Goal: Task Accomplishment & Management: Complete application form

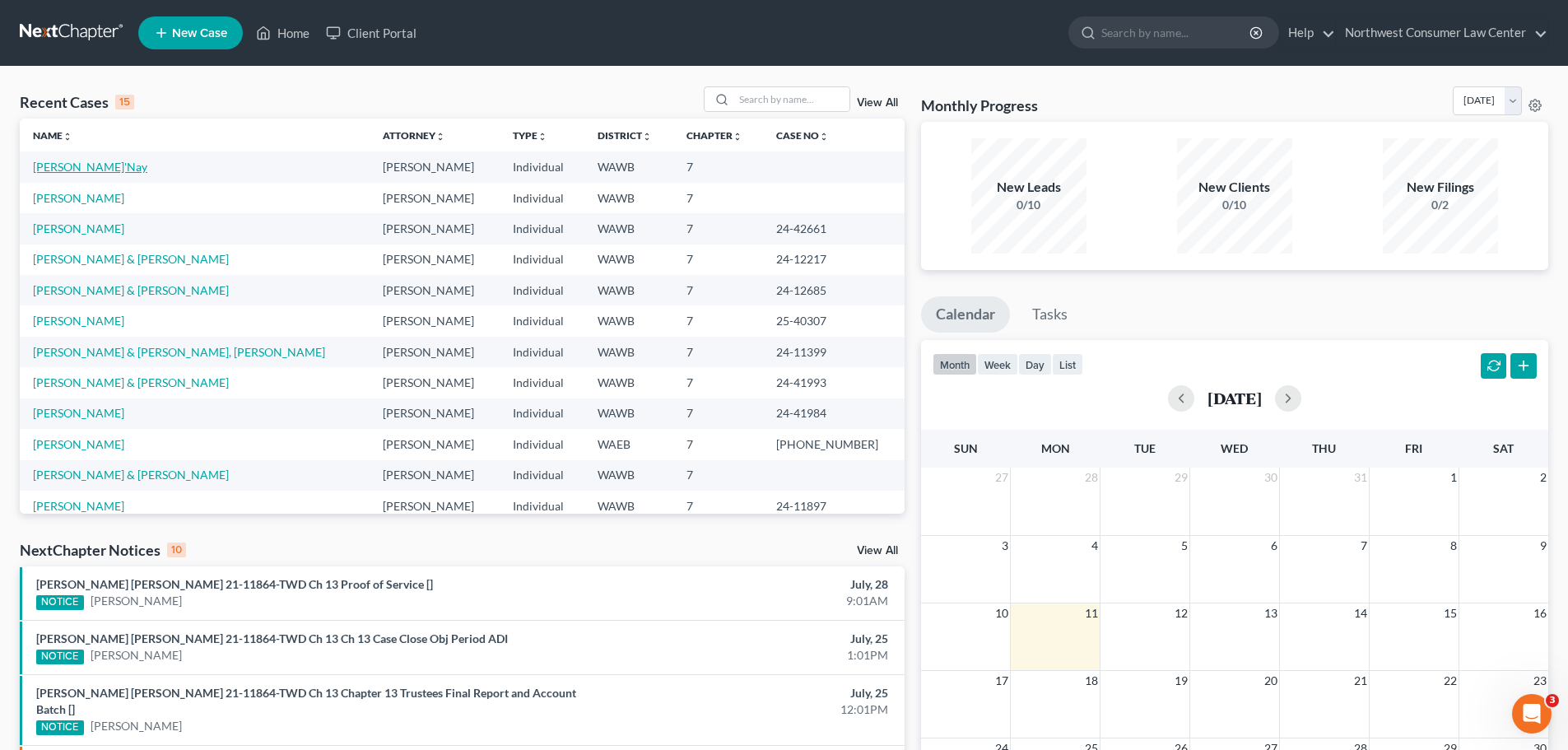
click at [54, 172] on link "[PERSON_NAME]'Nay" at bounding box center [90, 167] width 114 height 14
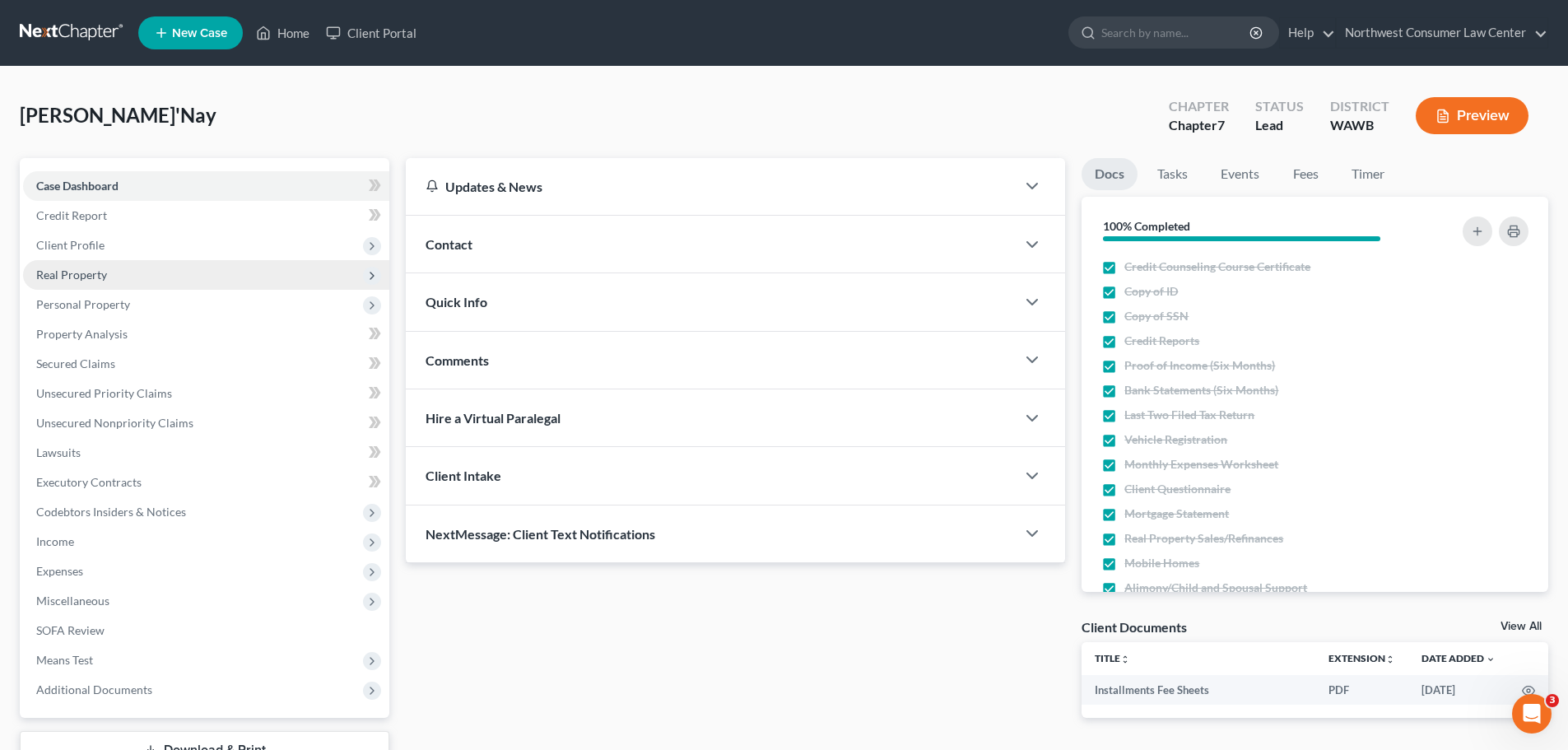
click at [260, 263] on span "Real Property" at bounding box center [205, 275] width 366 height 30
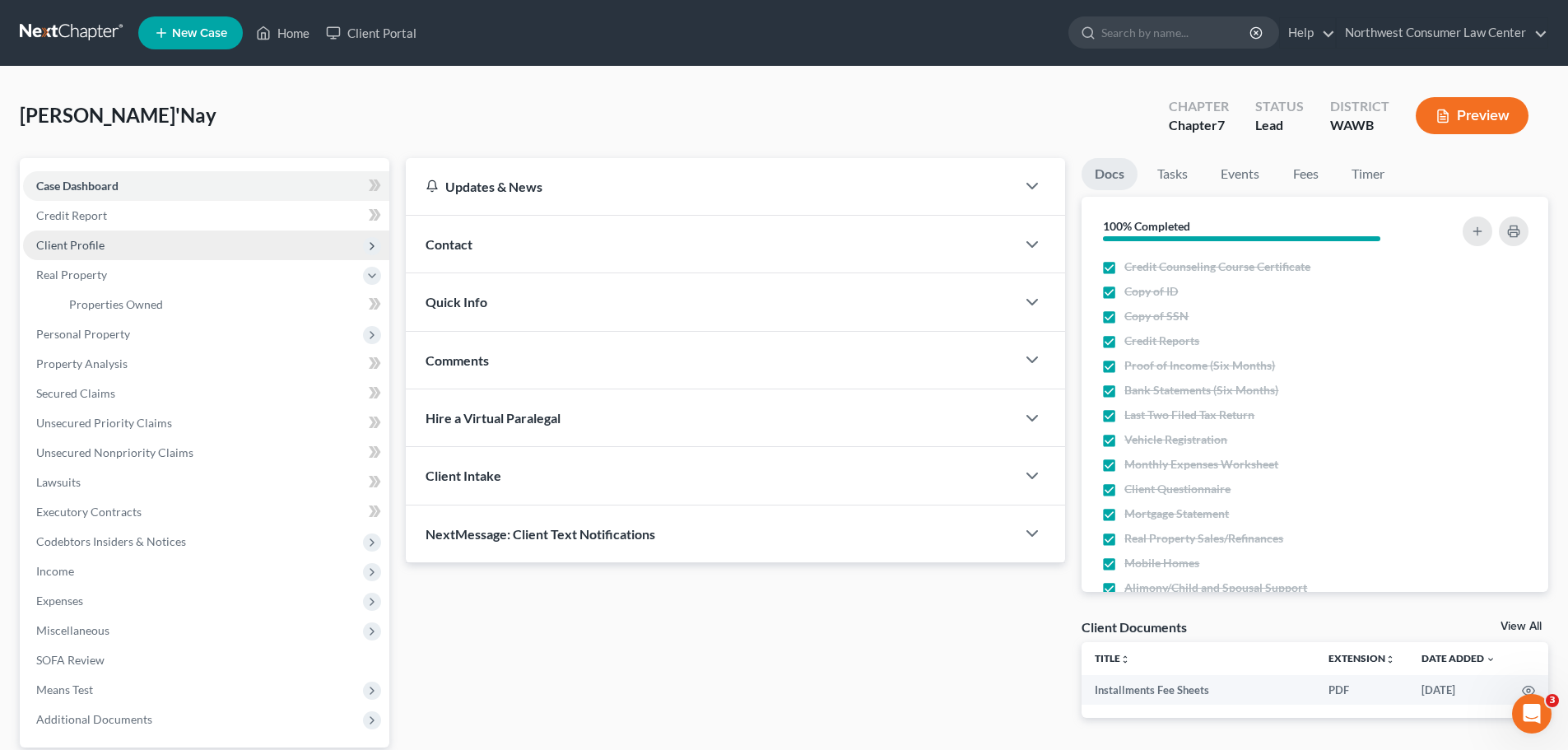
click at [272, 245] on span "Client Profile" at bounding box center [205, 246] width 366 height 30
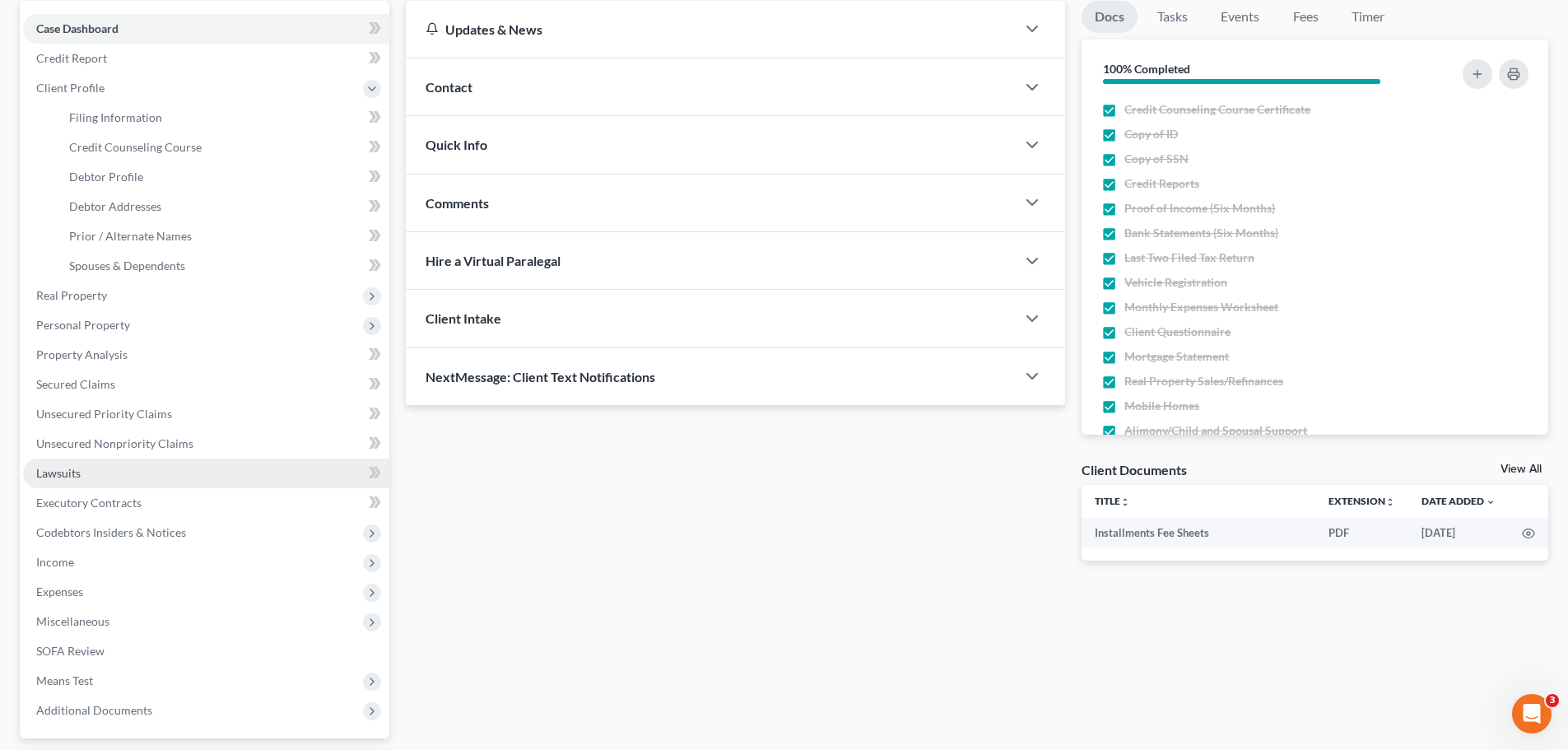
scroll to position [165, 0]
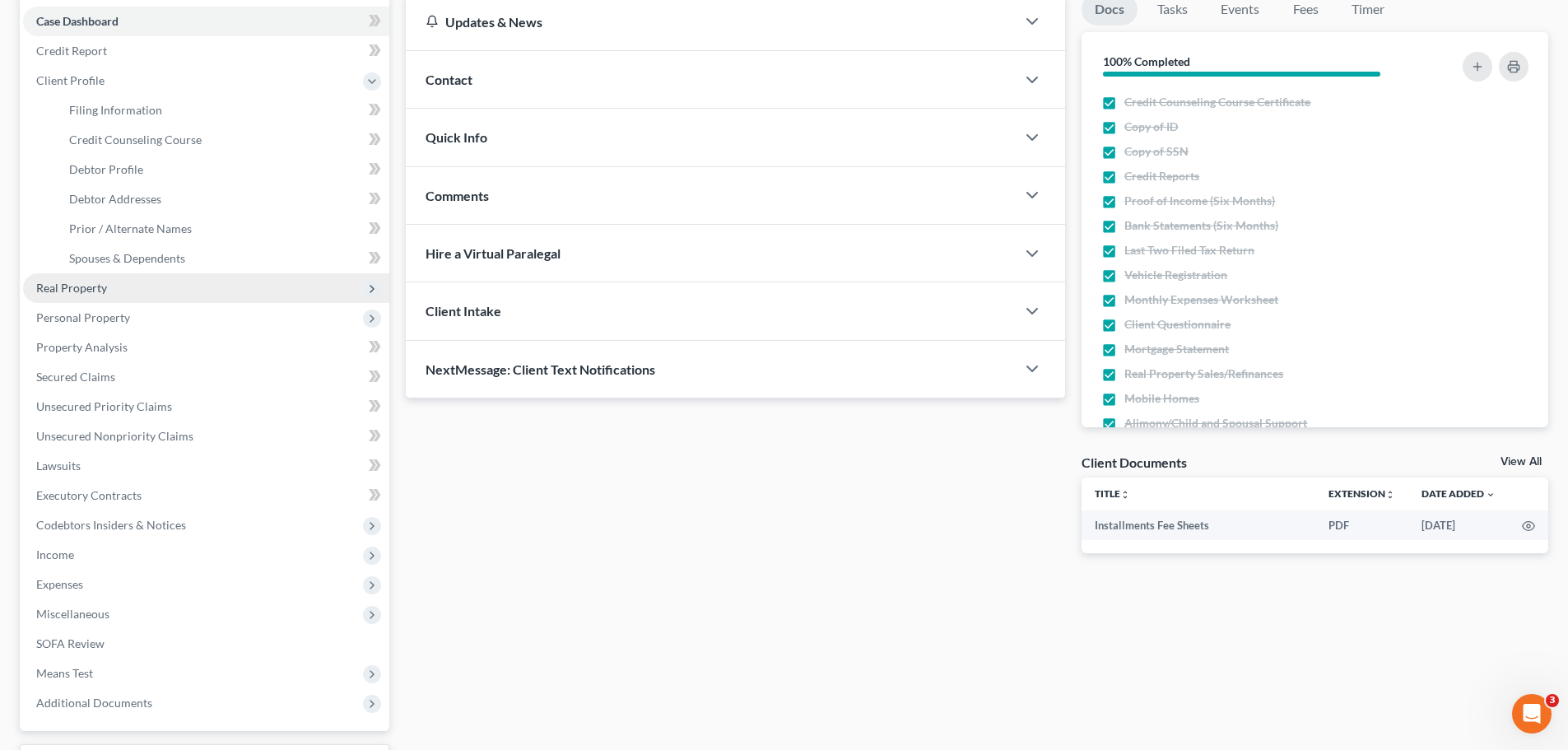
click at [150, 294] on span "Real Property" at bounding box center [205, 288] width 366 height 30
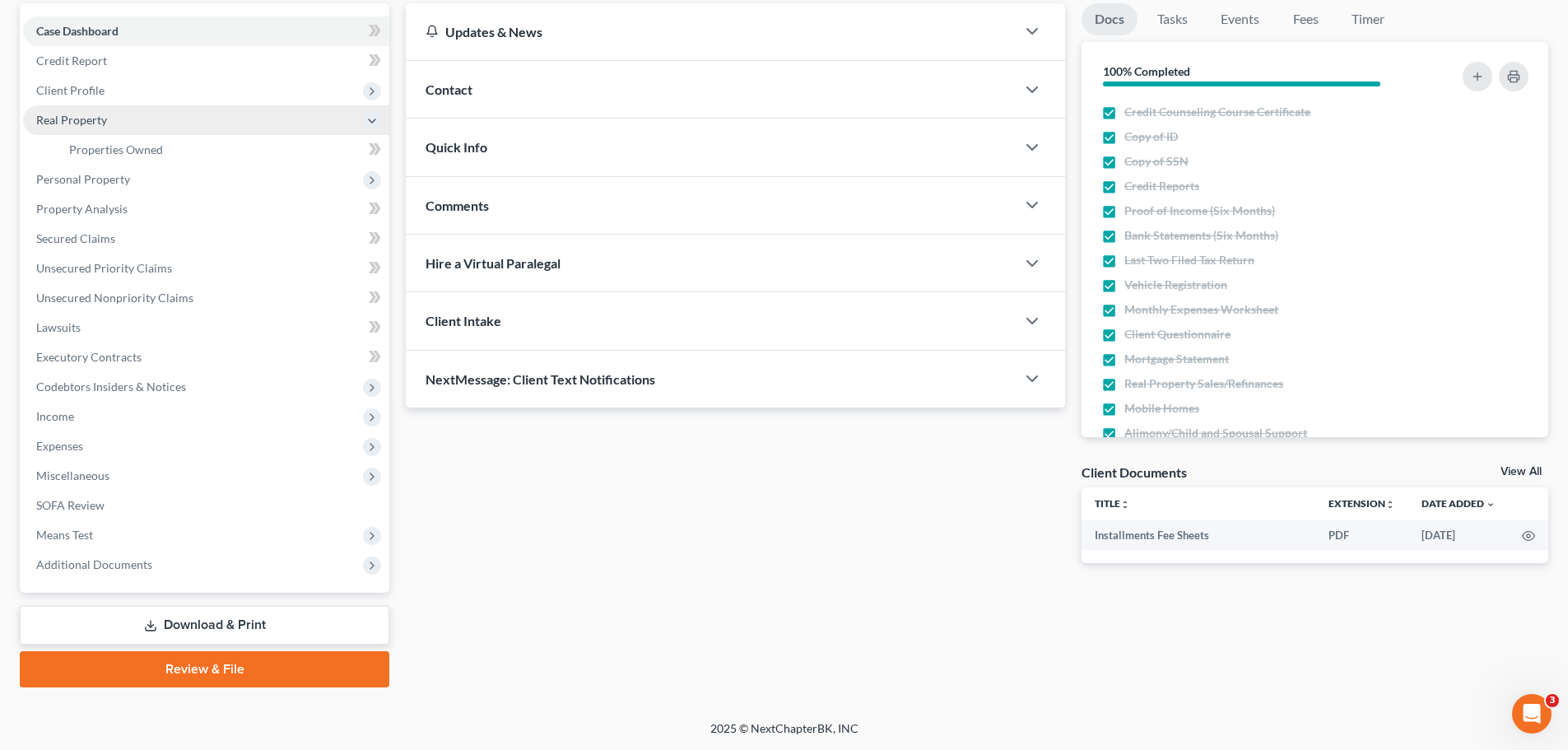
scroll to position [155, 0]
click at [133, 151] on span "Properties Owned" at bounding box center [116, 149] width 94 height 14
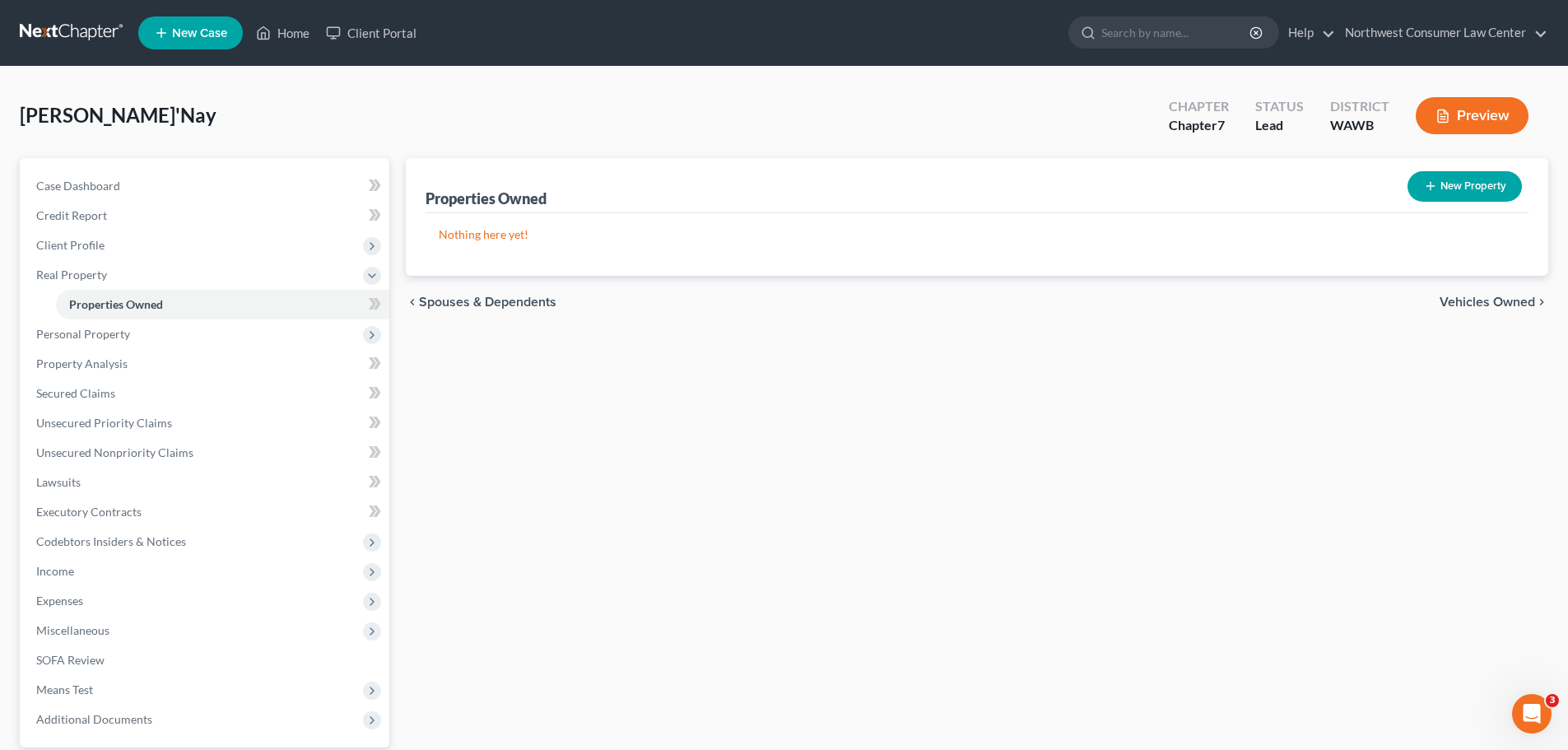
click at [1474, 308] on span "Vehicles Owned" at bounding box center [1487, 302] width 96 height 13
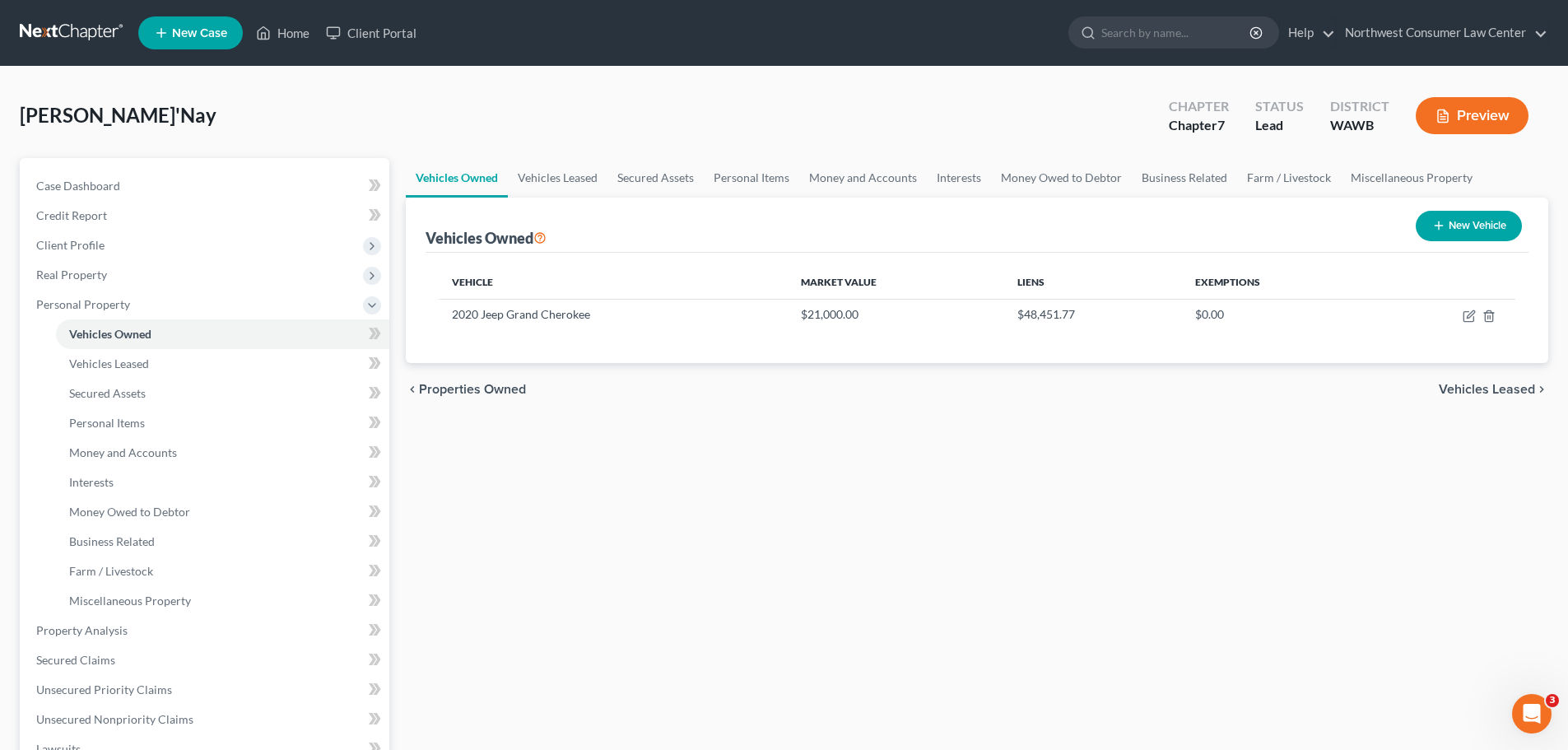
click at [1503, 393] on span "Vehicles Leased" at bounding box center [1487, 389] width 97 height 13
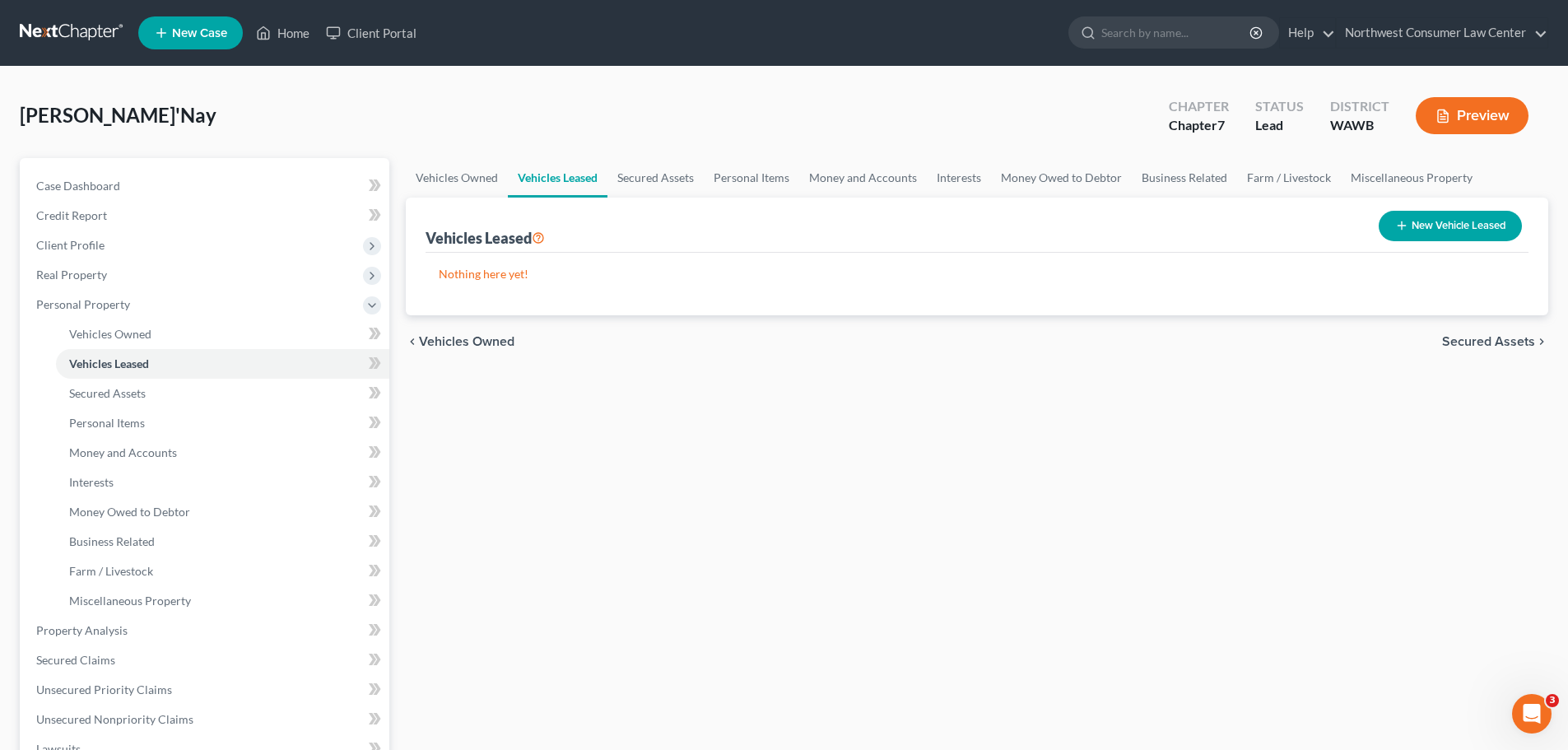
click at [1490, 341] on span "Secured Assets" at bounding box center [1489, 342] width 93 height 13
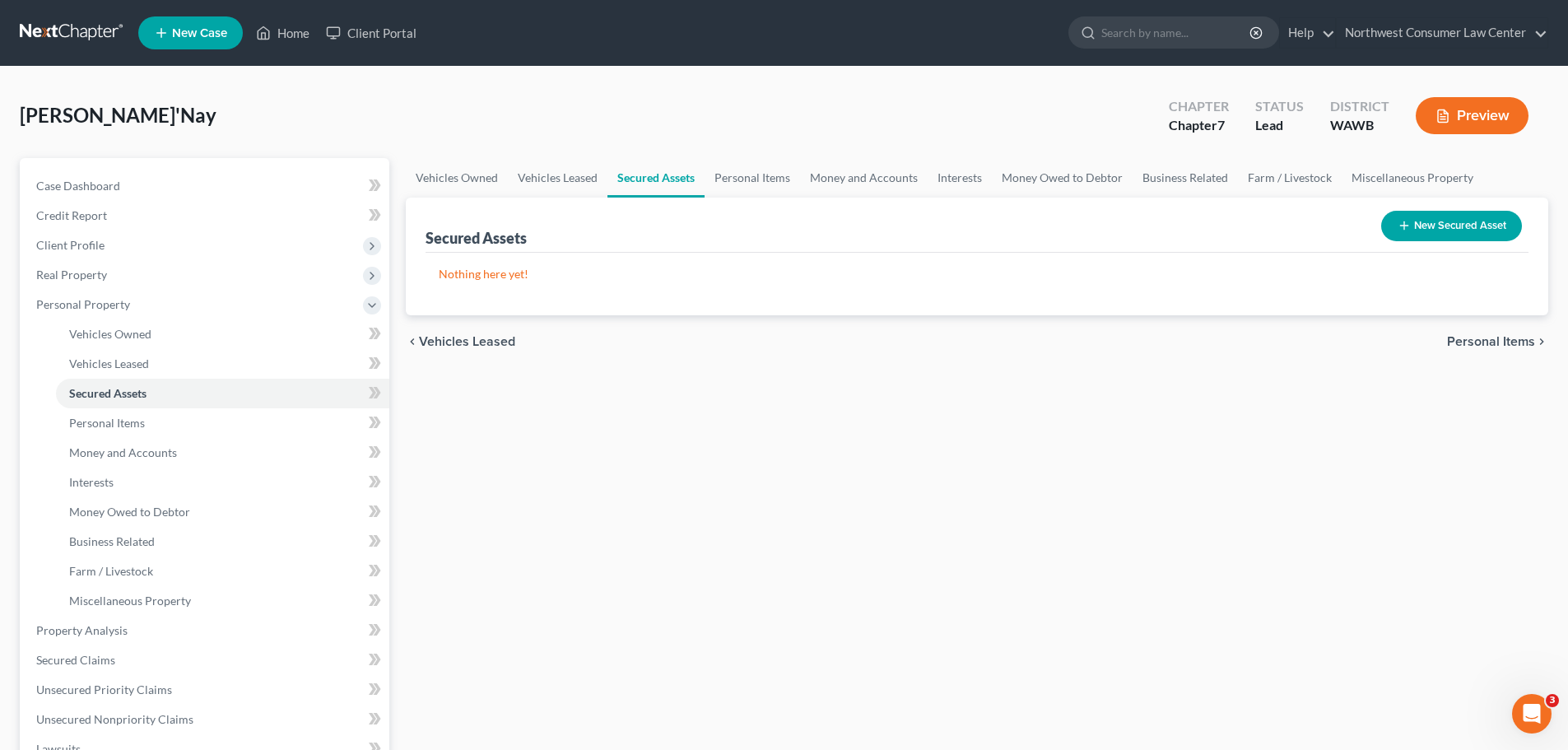
click at [1490, 341] on span "Personal Items" at bounding box center [1491, 342] width 88 height 13
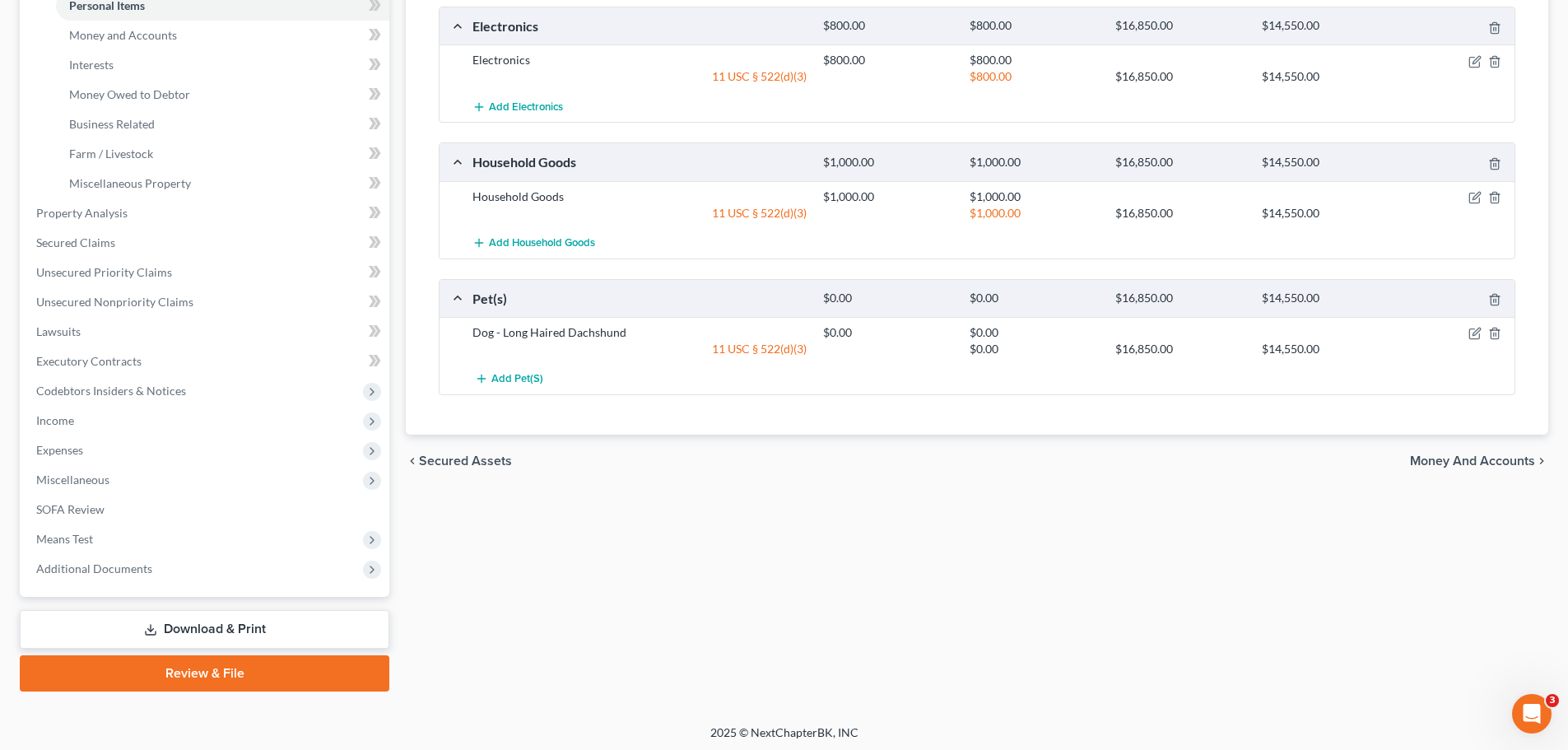
scroll to position [422, 0]
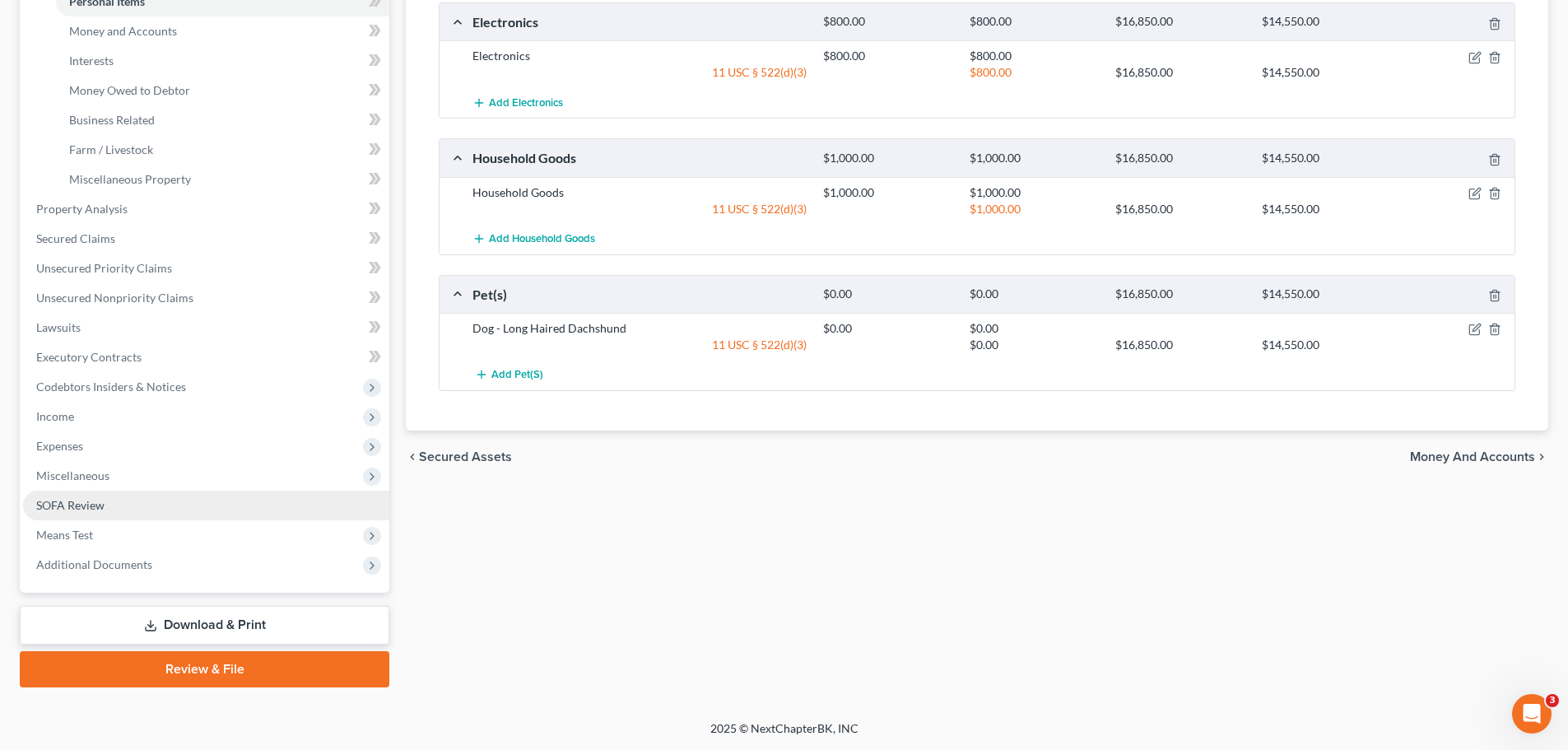
click at [158, 491] on link "SOFA Review" at bounding box center [205, 506] width 366 height 30
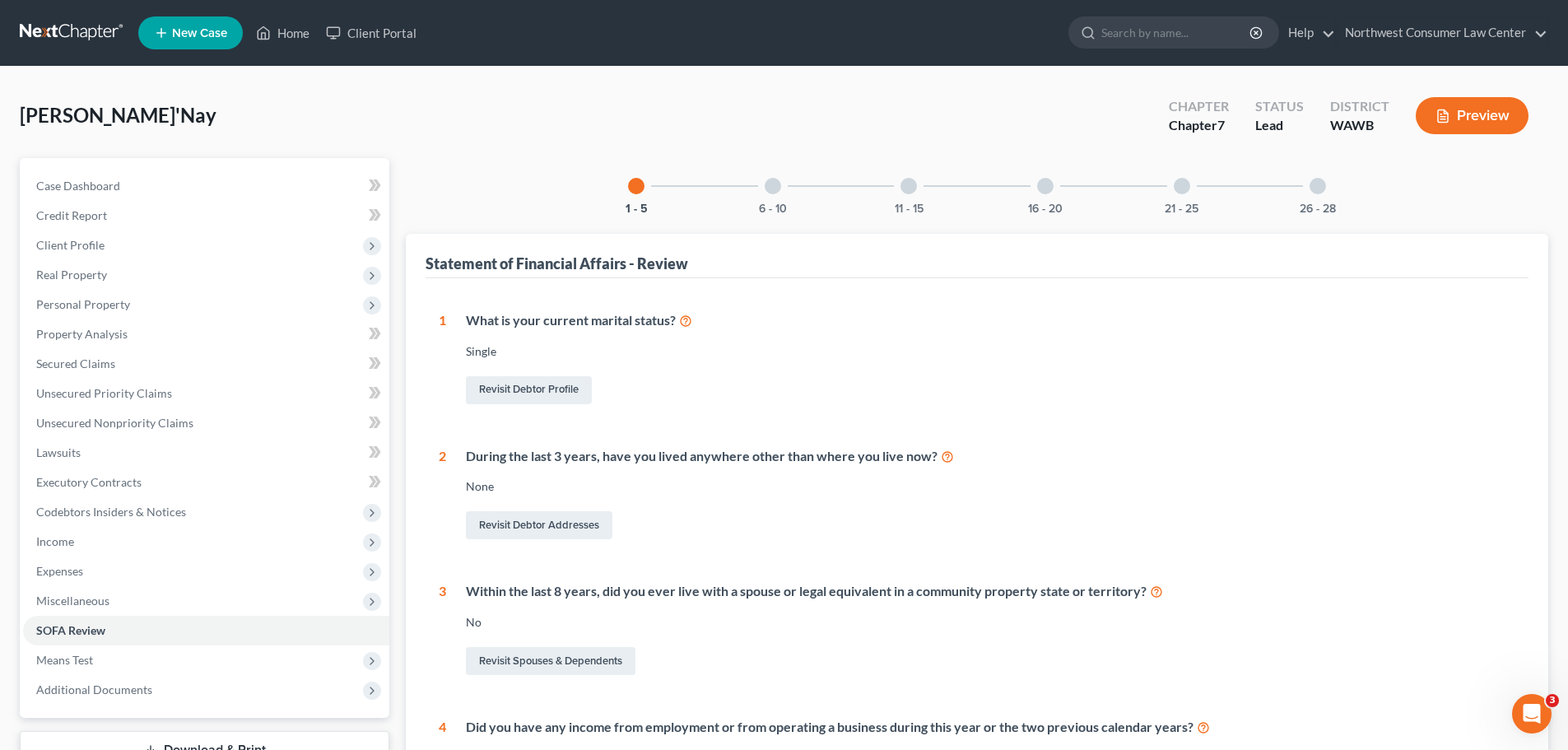
click at [769, 191] on div at bounding box center [773, 186] width 17 height 17
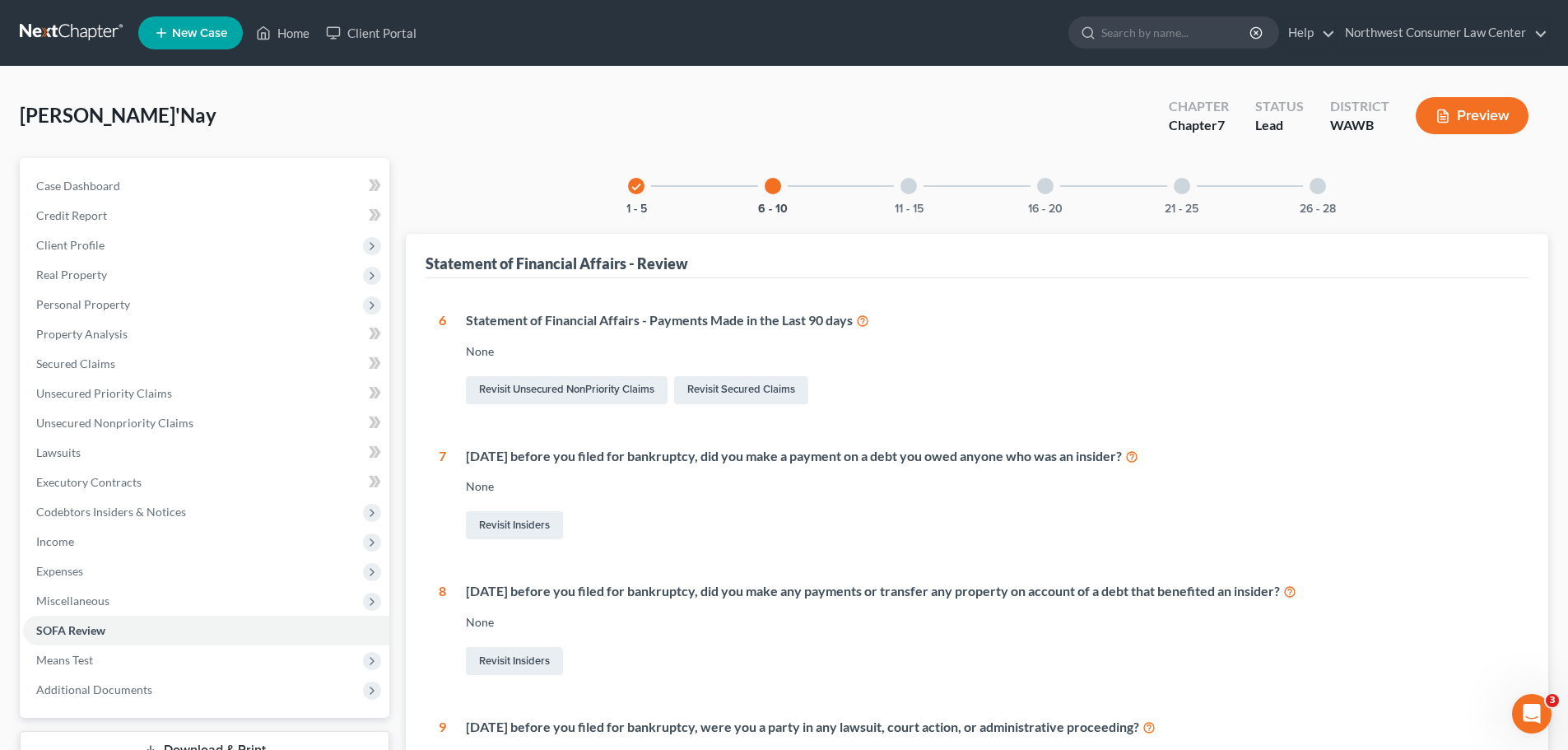
click at [1139, 460] on icon at bounding box center [1132, 456] width 13 height 16
click at [157, 364] on link "Secured Claims" at bounding box center [205, 364] width 366 height 30
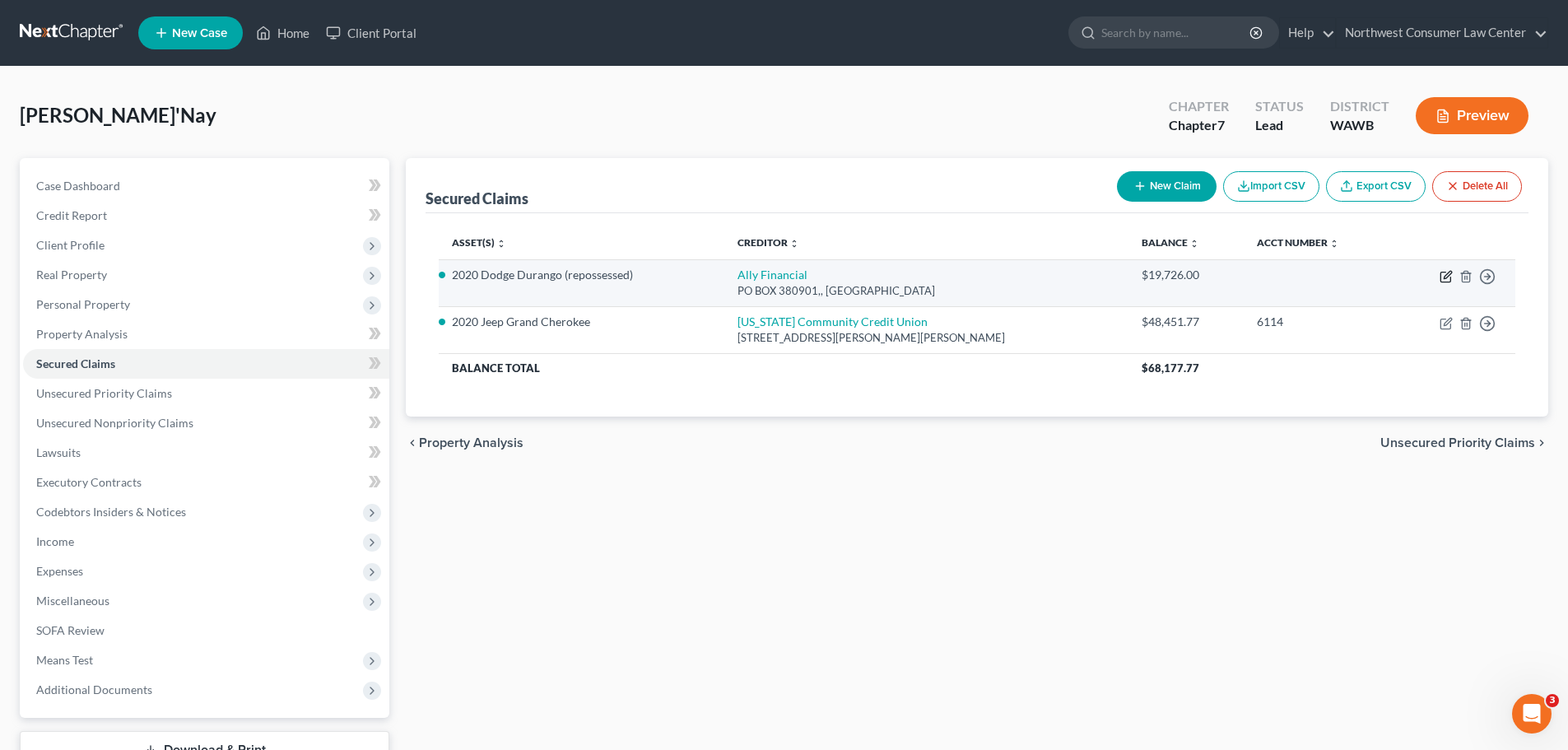
click at [1445, 277] on icon "button" at bounding box center [1446, 277] width 13 height 13
select select "24"
select select "0"
select select "3"
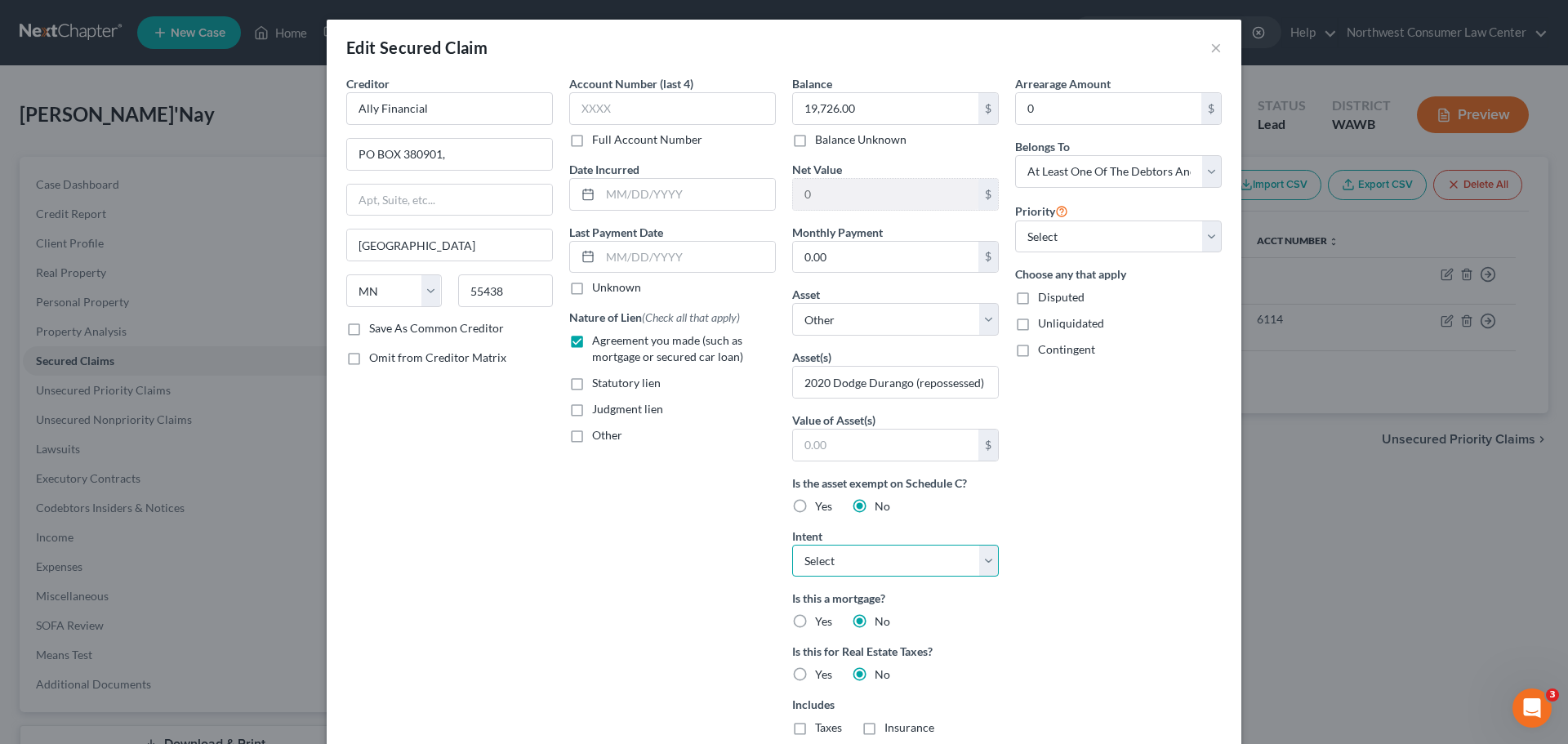
click at [915, 571] on select "Select Surrender Redeem Reaffirm Avoid Other" at bounding box center [895, 561] width 206 height 33
select select "0"
click at [792, 544] on select "Select Surrender Redeem Reaffirm Avoid Other" at bounding box center [895, 561] width 206 height 33
click at [510, 159] on input "PO BOX 380901," at bounding box center [449, 154] width 205 height 31
type input "PO BOX 380901"
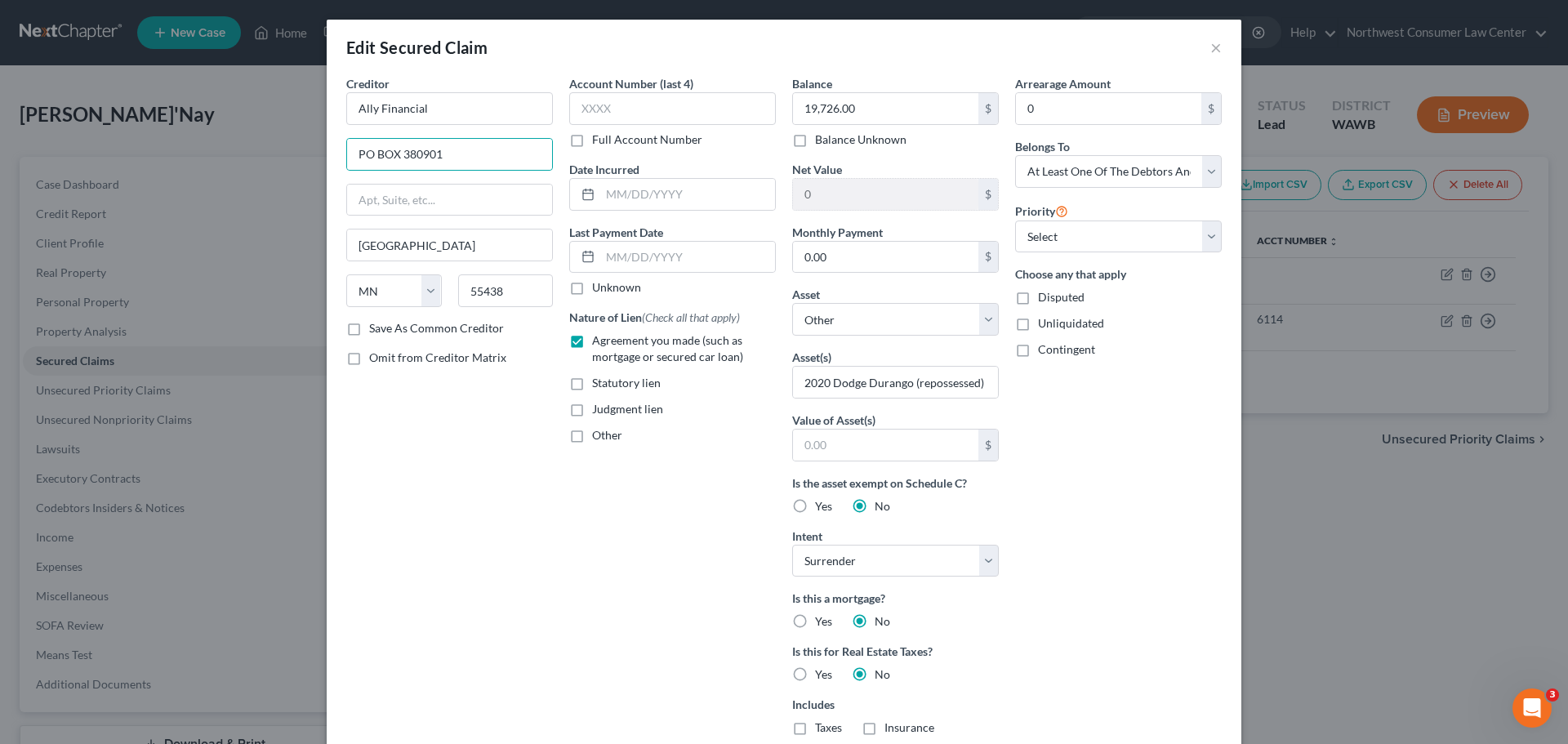
click at [625, 597] on div "Account Number (last 4) Full Account Number Date Incurred Last Payment Date Unk…" at bounding box center [672, 465] width 223 height 781
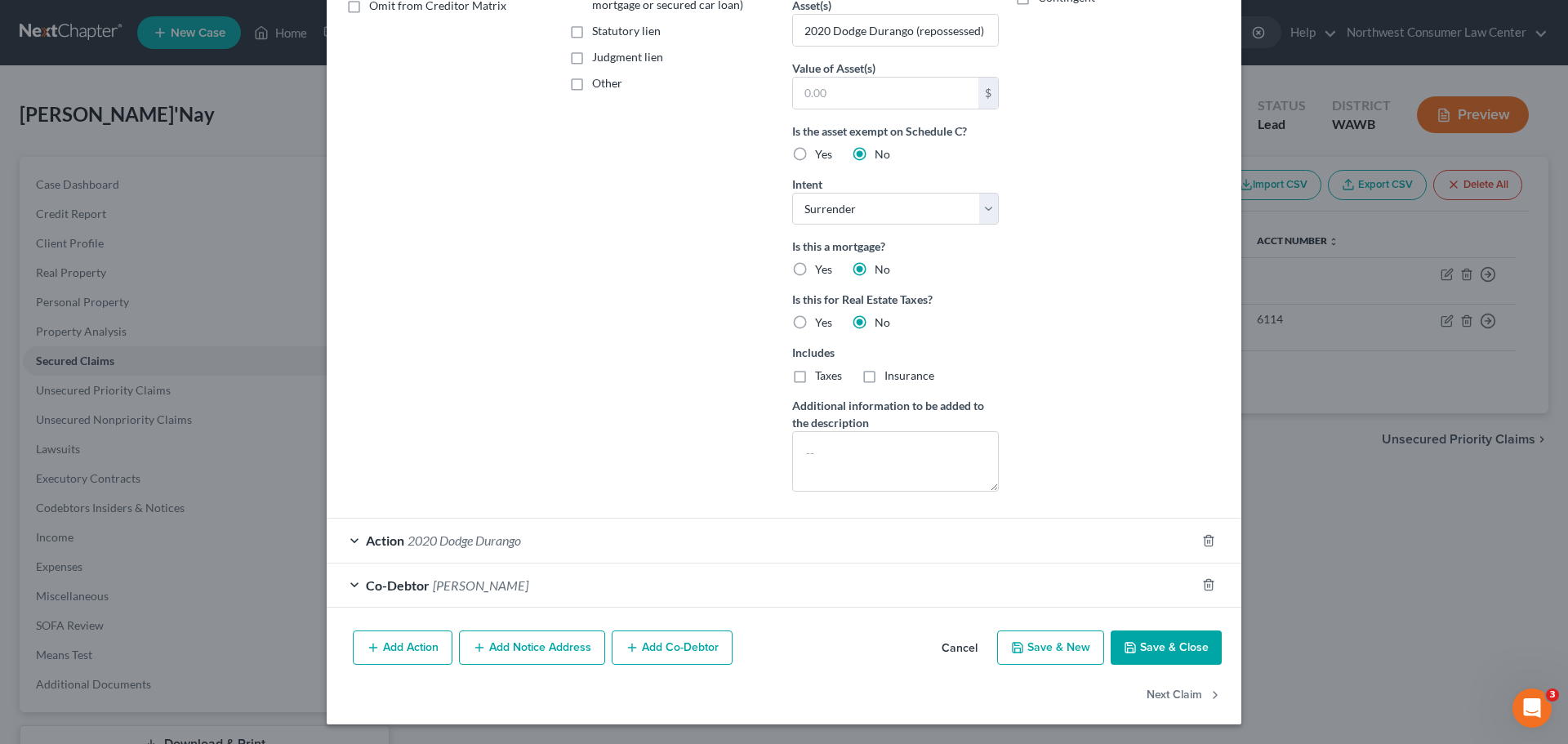
click at [1183, 648] on button "Save & Close" at bounding box center [1166, 647] width 112 height 34
select select
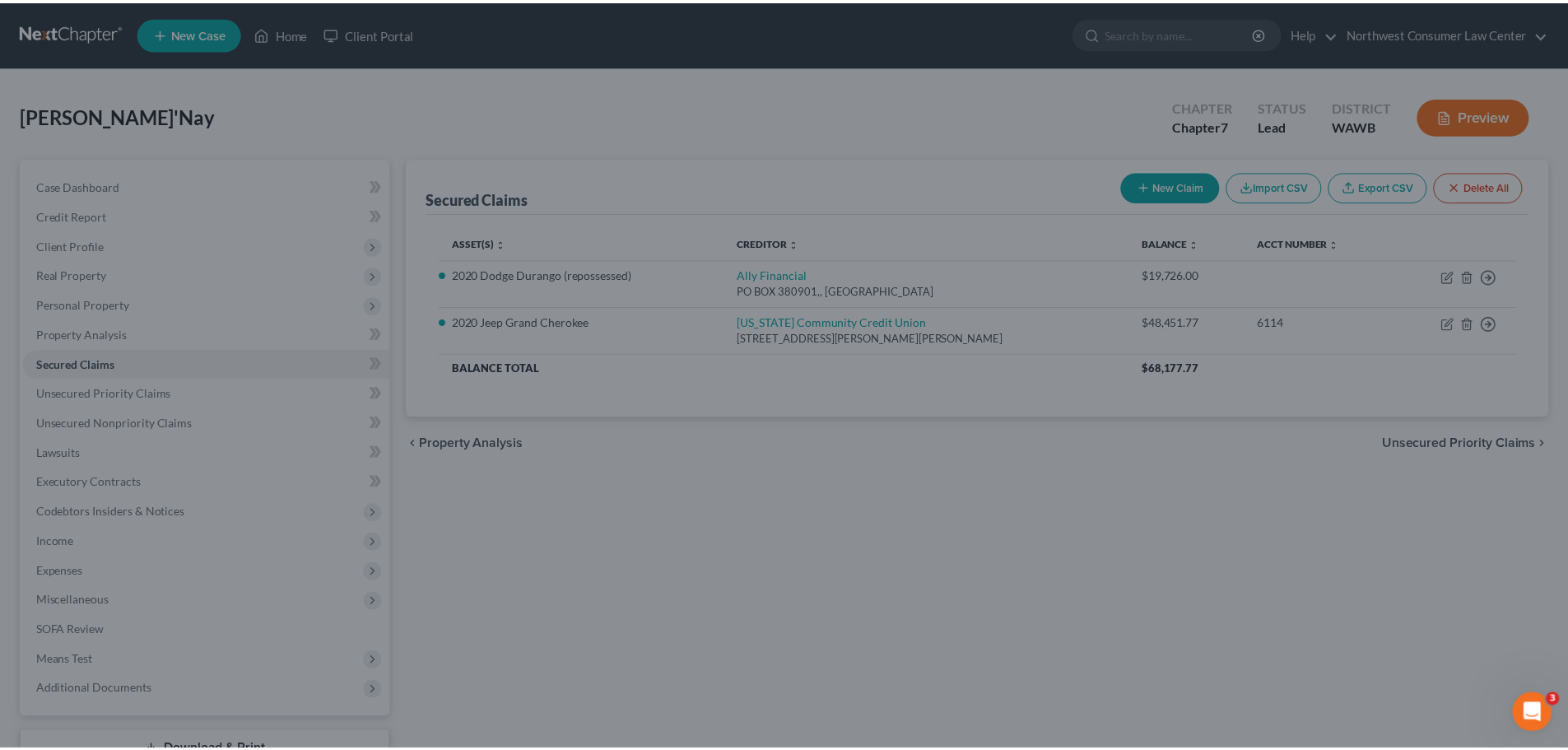
scroll to position [176, 0]
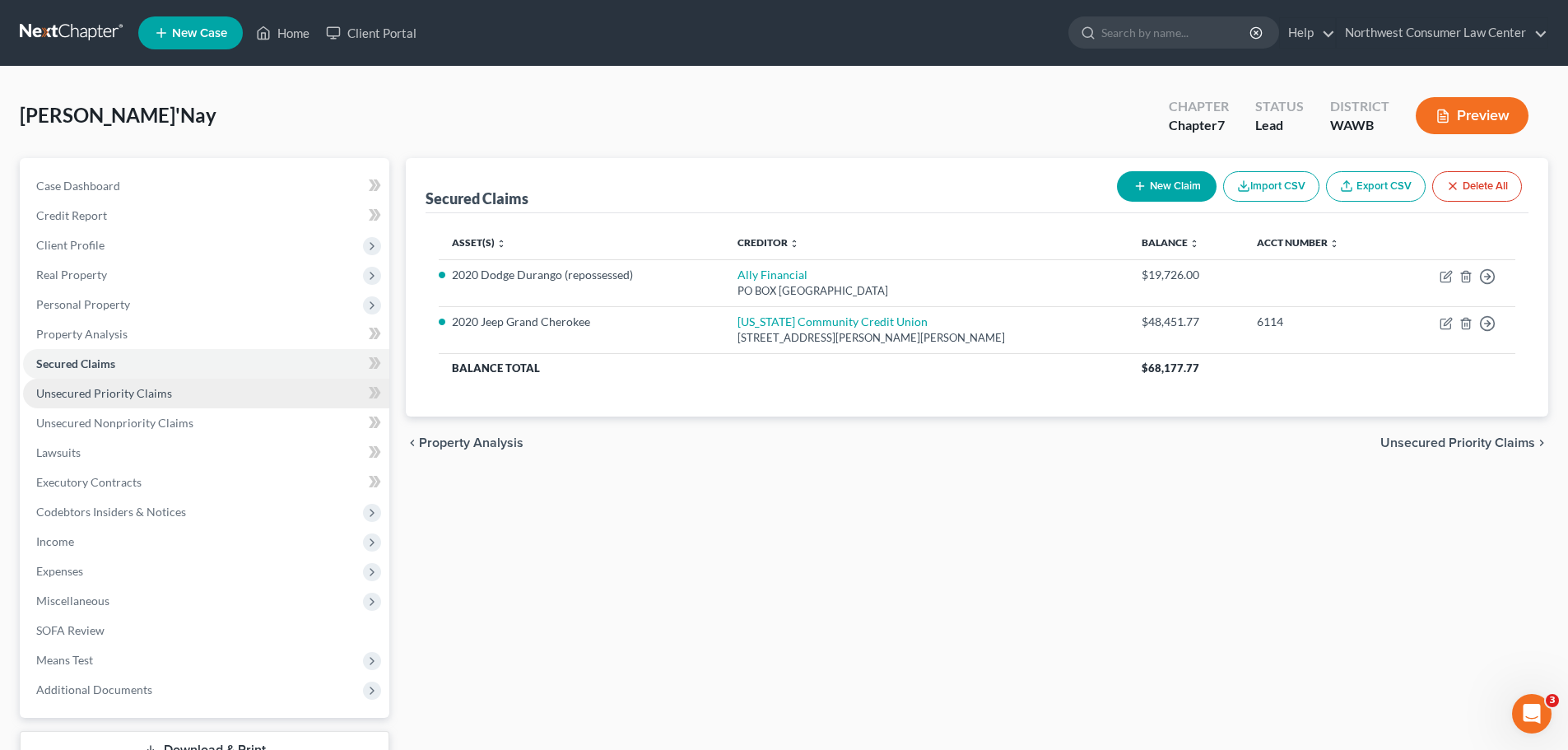
click at [277, 379] on link "Unsecured Priority Claims" at bounding box center [205, 393] width 366 height 30
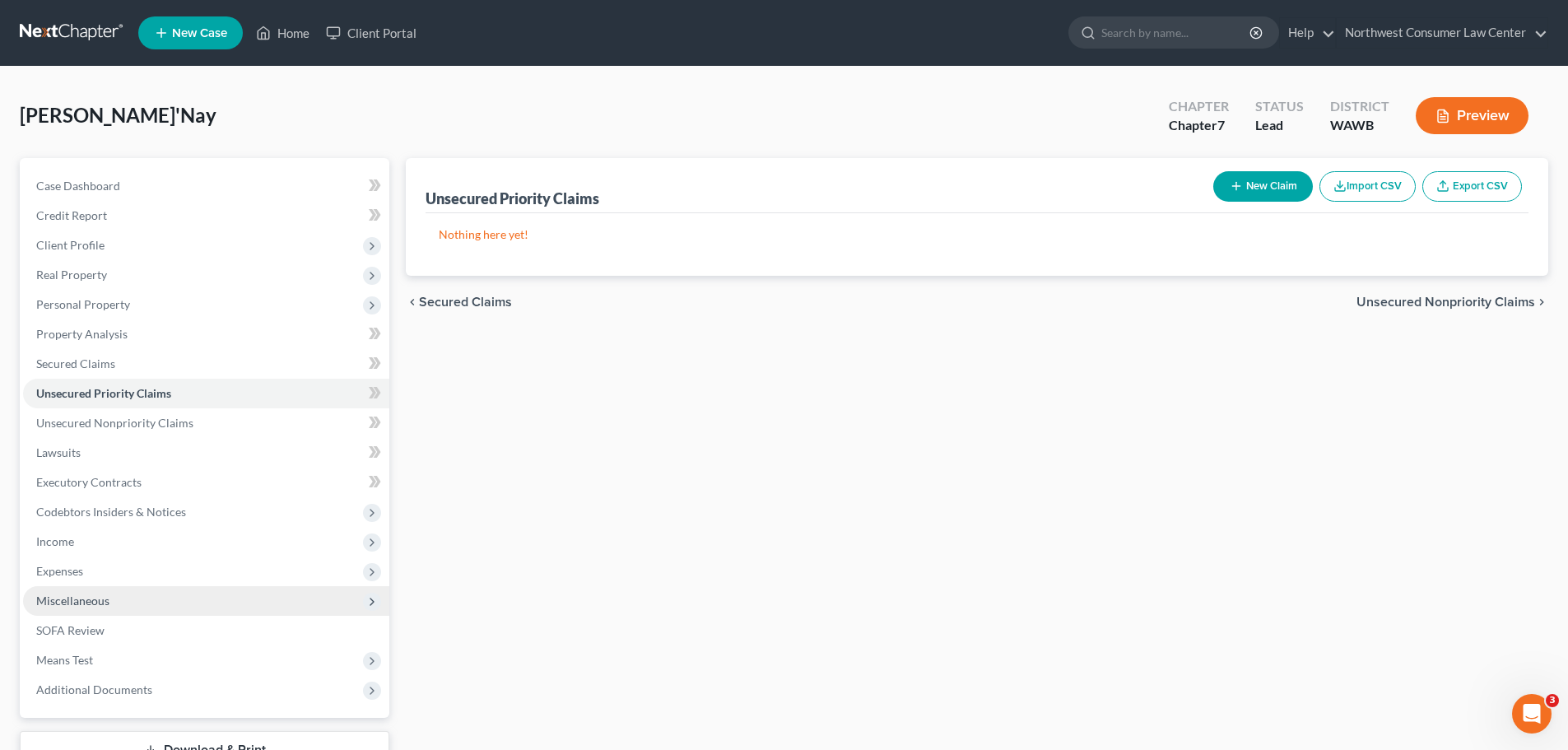
click at [198, 587] on span "Miscellaneous" at bounding box center [205, 602] width 366 height 30
click at [181, 614] on span "Miscellaneous" at bounding box center [205, 602] width 366 height 30
click at [173, 625] on link "SOFA Review" at bounding box center [205, 631] width 366 height 30
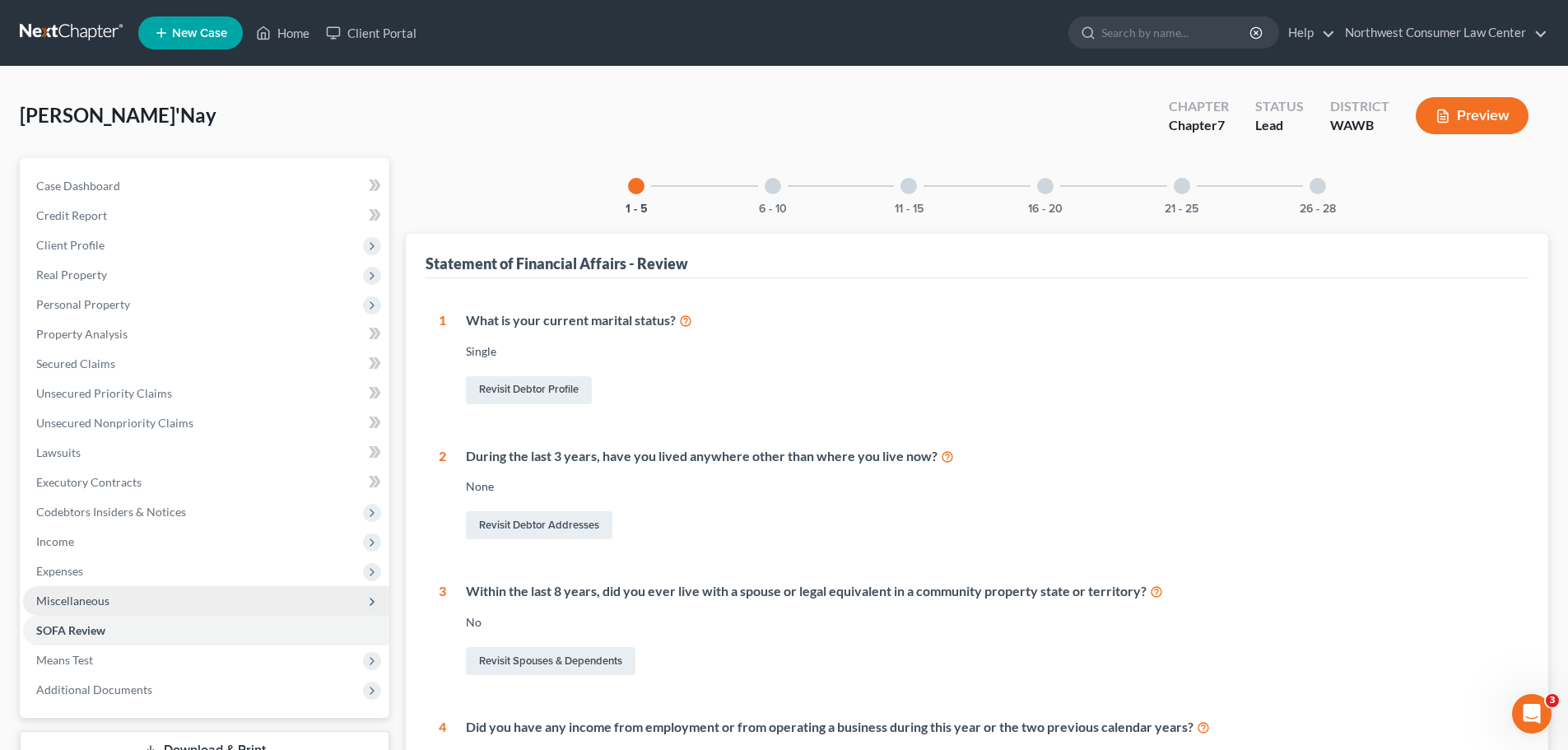
click at [191, 602] on span "Miscellaneous" at bounding box center [205, 602] width 366 height 30
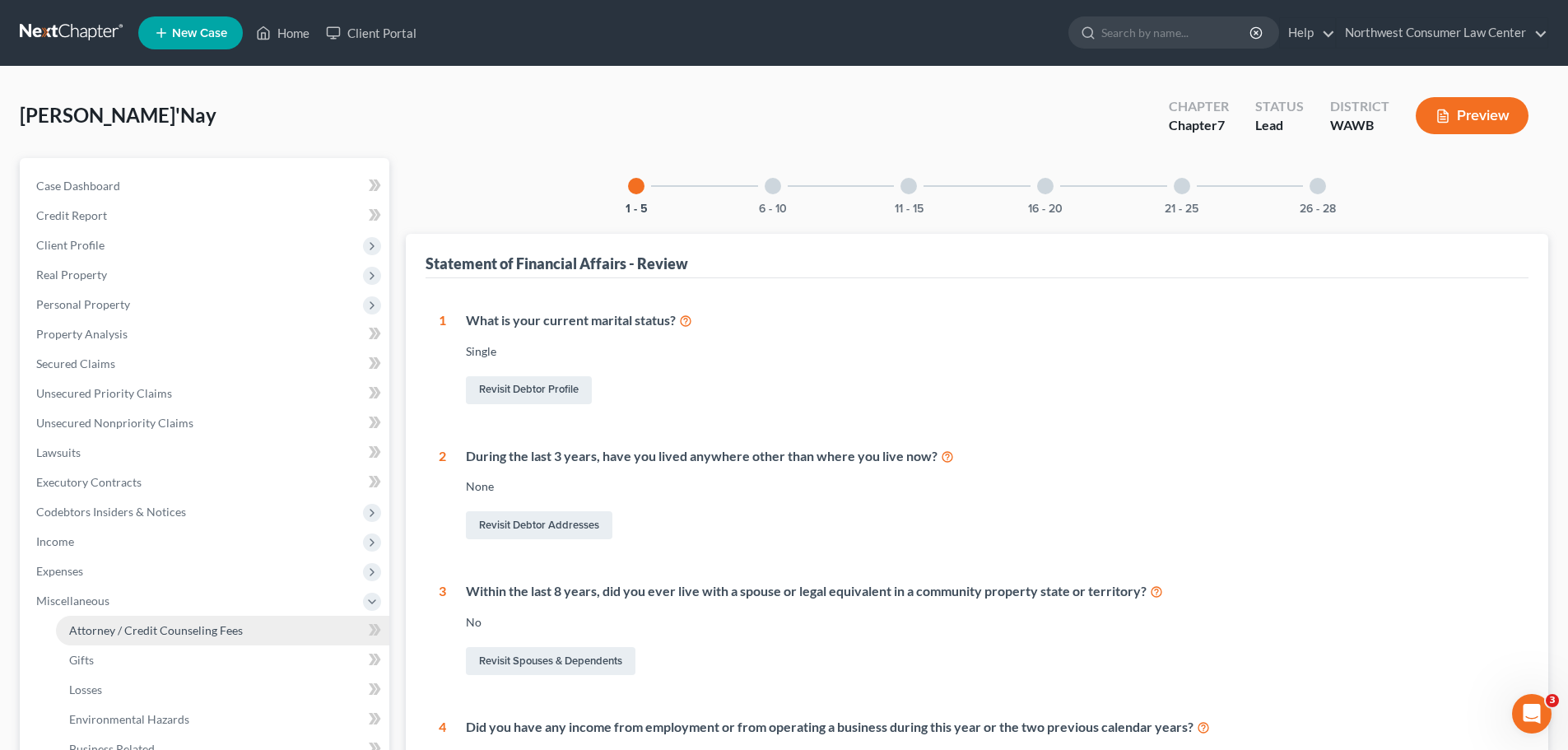
click at [176, 624] on span "Attorney / Credit Counseling Fees" at bounding box center [156, 631] width 174 height 14
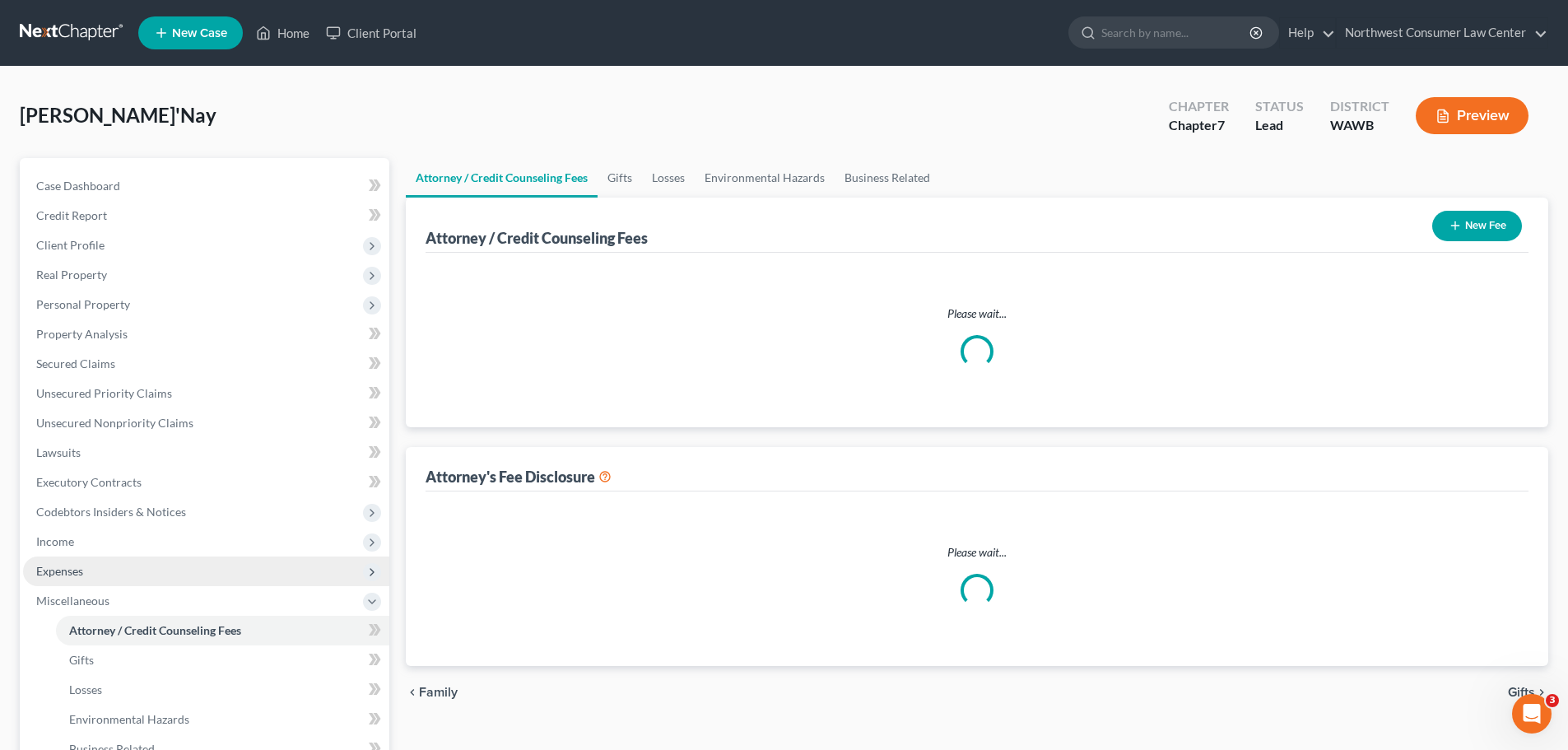
select select "0"
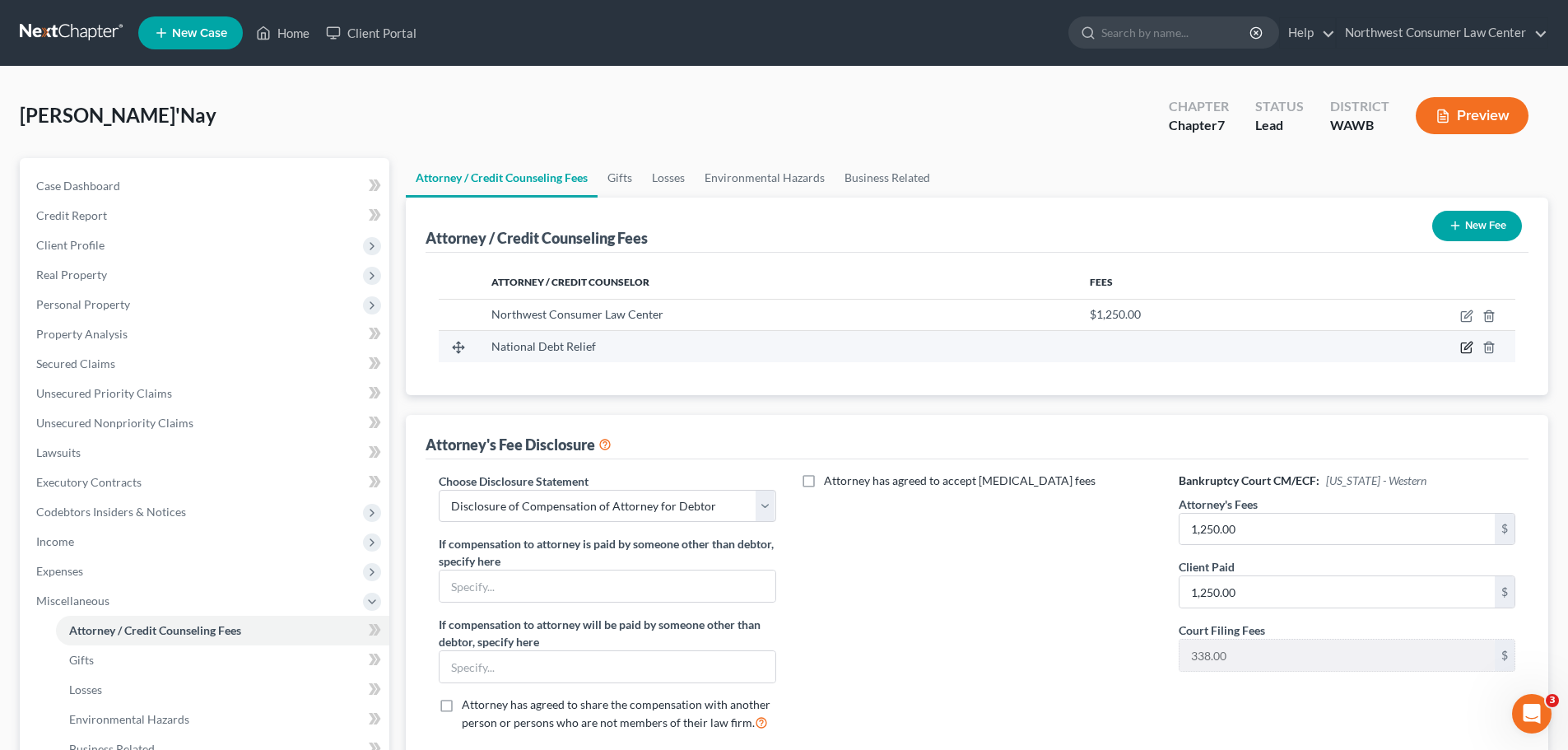
click at [1470, 350] on icon "button" at bounding box center [1466, 347] width 13 height 13
select select "35"
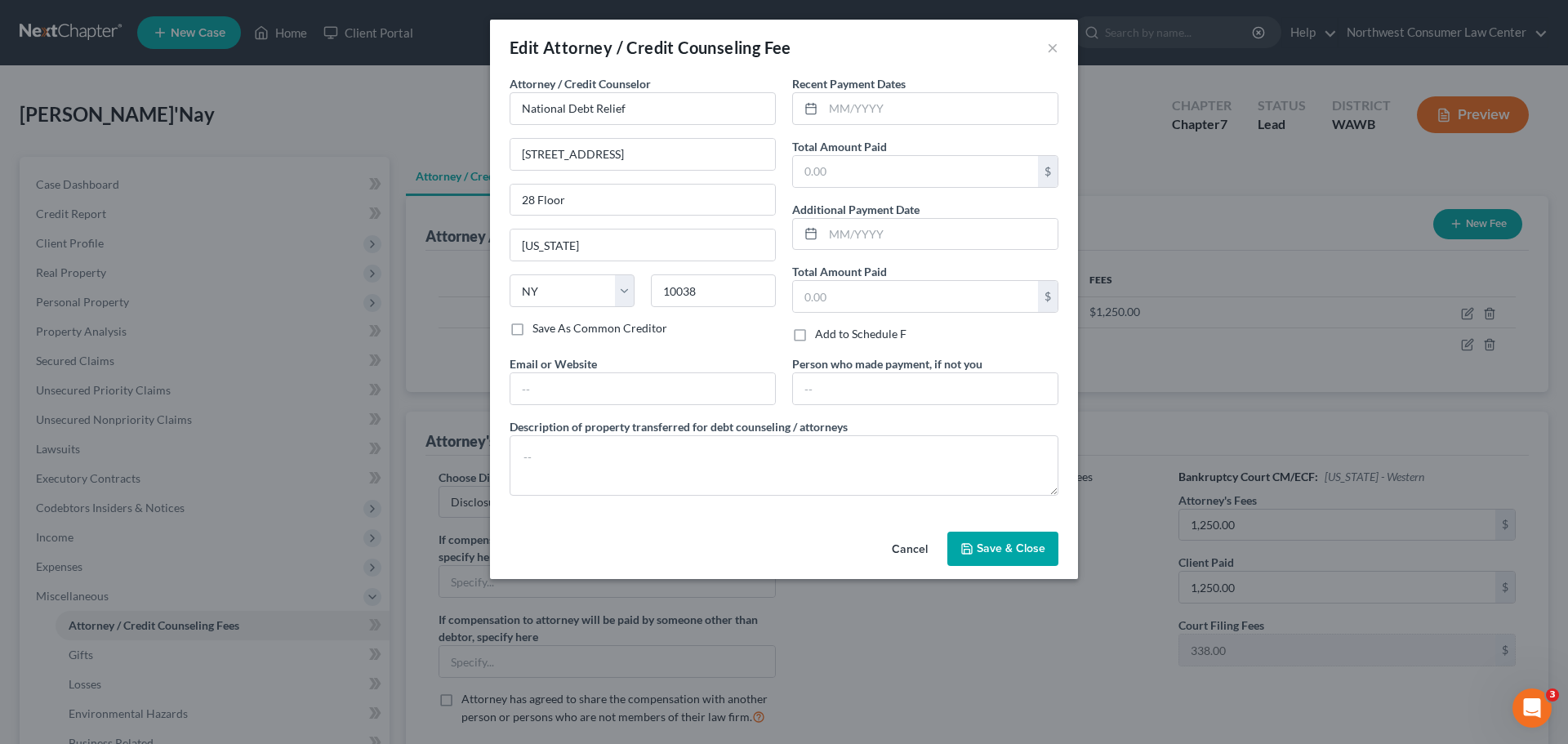
click at [909, 551] on button "Cancel" at bounding box center [909, 550] width 62 height 33
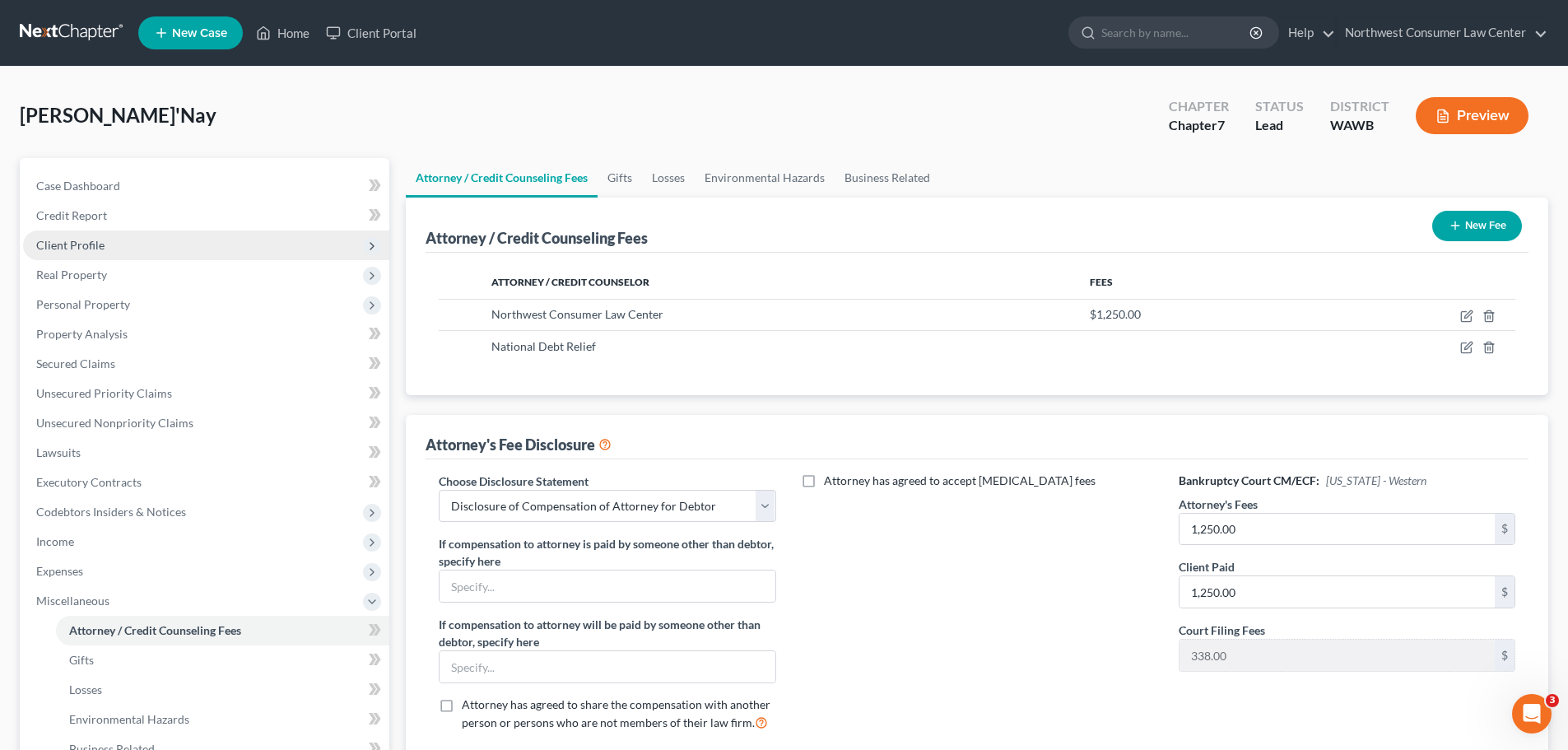
click at [165, 242] on span "Client Profile" at bounding box center [205, 246] width 366 height 30
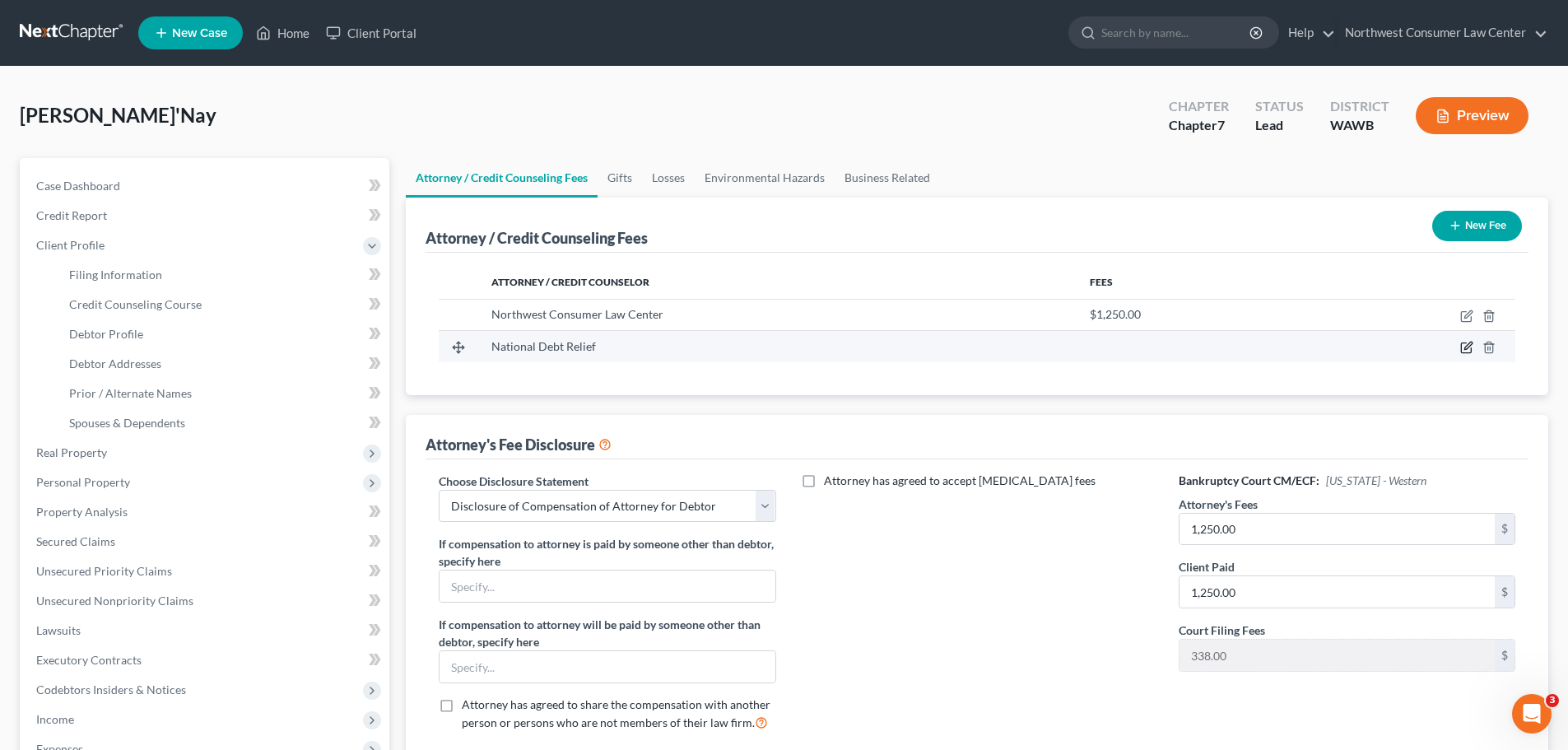
click at [1464, 350] on icon "button" at bounding box center [1468, 346] width 7 height 7
select select "35"
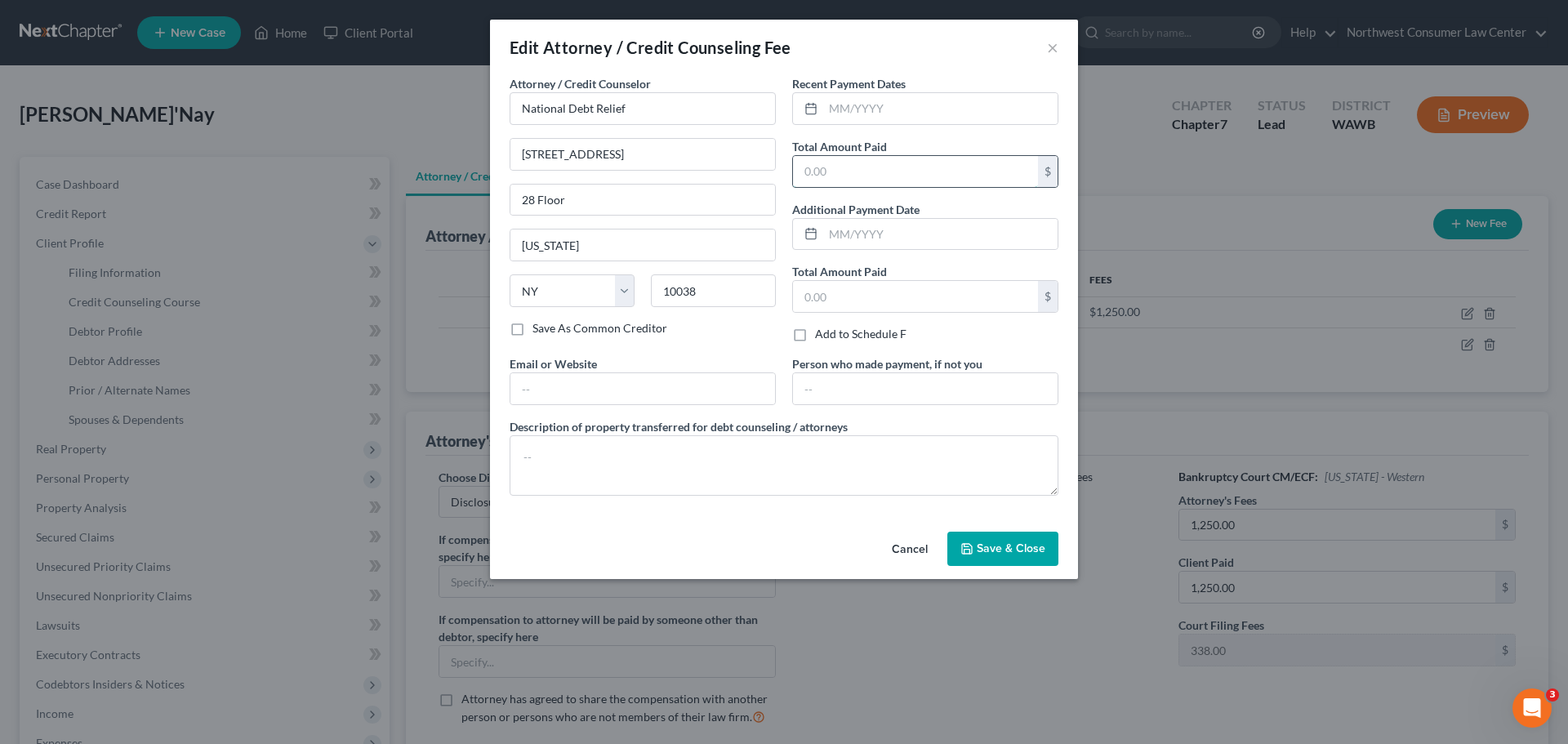
click at [903, 177] on input "text" at bounding box center [915, 172] width 245 height 31
click at [762, 531] on div "Cancel Save & Close" at bounding box center [784, 552] width 588 height 54
click at [922, 555] on button "Cancel" at bounding box center [909, 550] width 62 height 33
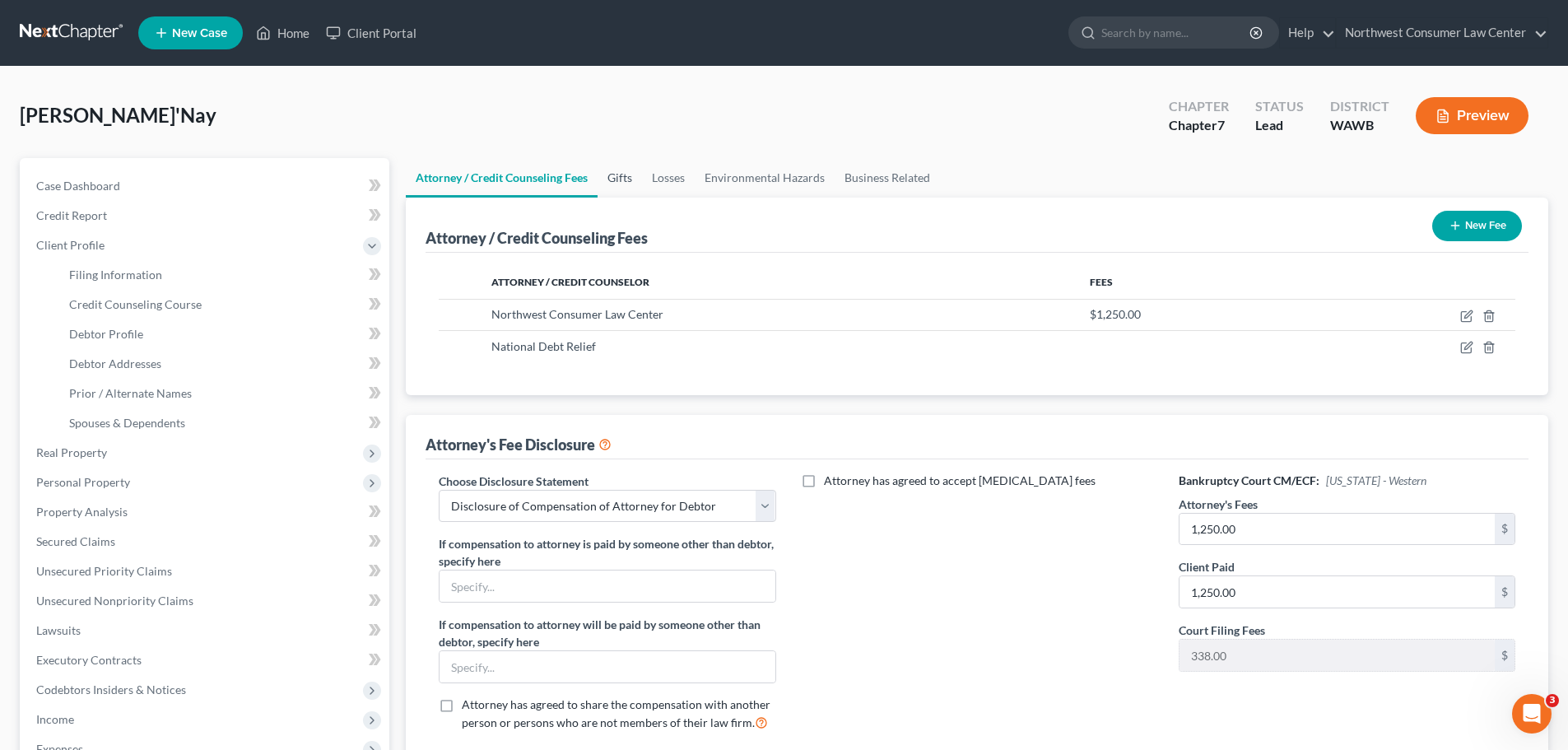
click at [613, 172] on link "Gifts" at bounding box center [620, 177] width 45 height 40
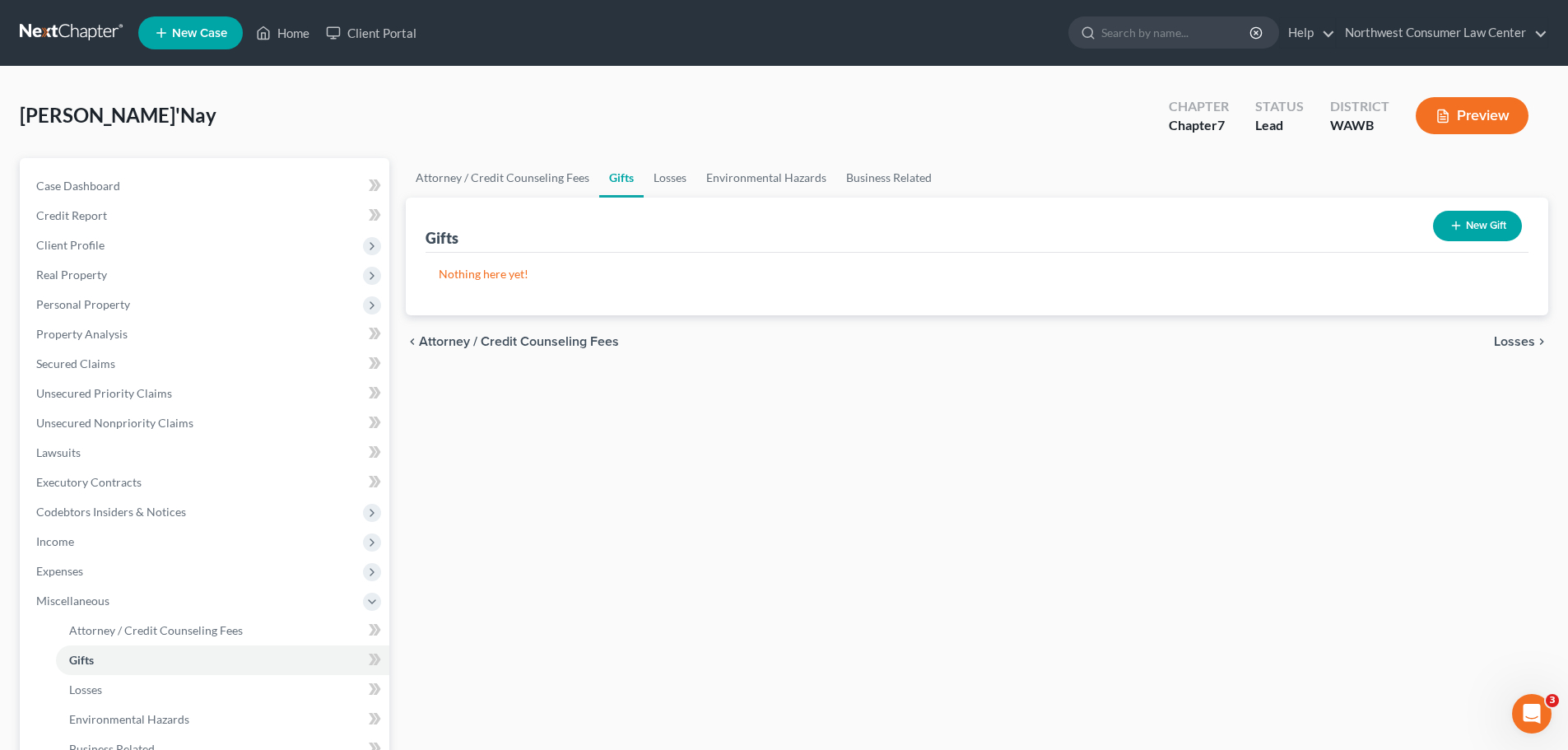
click at [1502, 213] on button "New Gift" at bounding box center [1477, 226] width 89 height 31
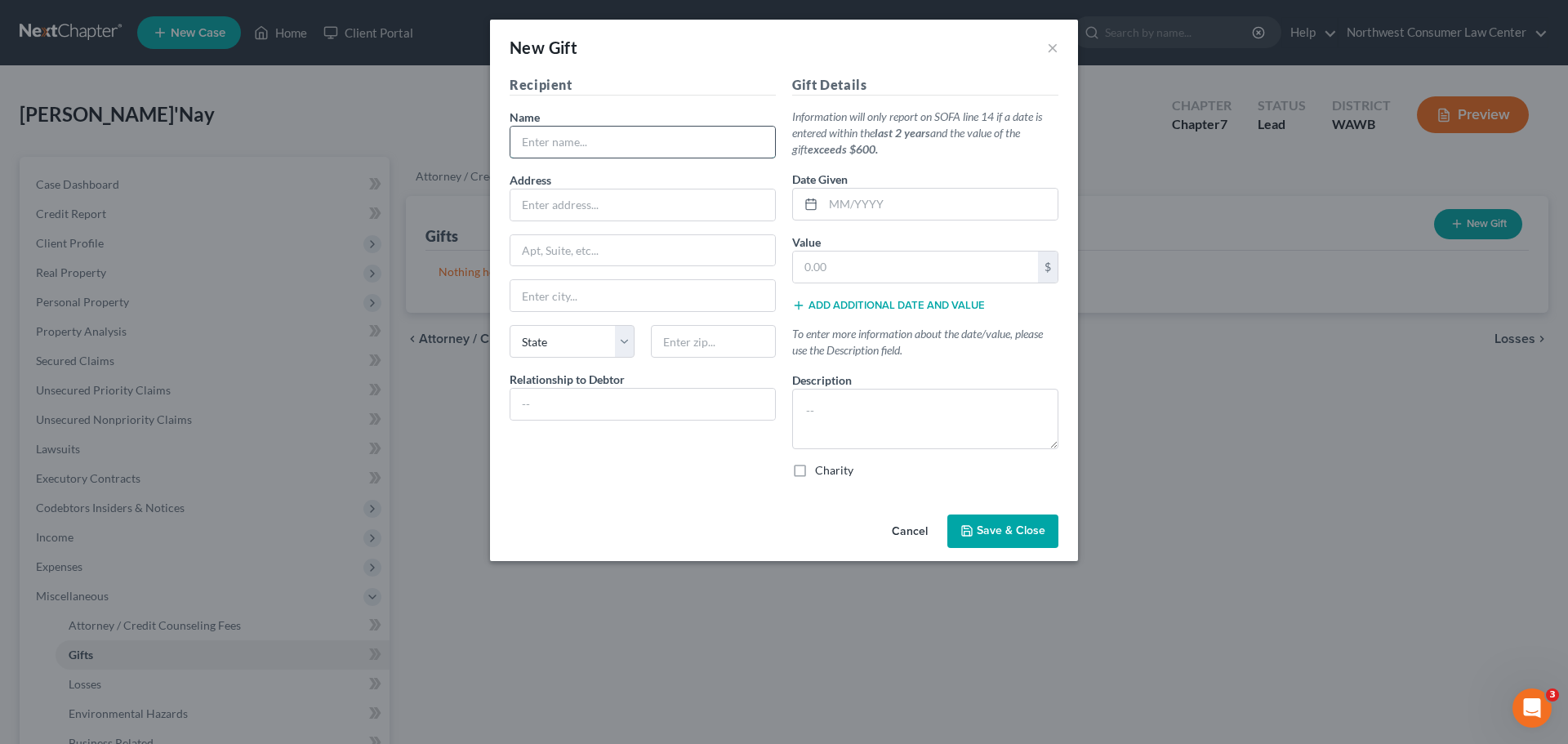
click at [633, 155] on input "text" at bounding box center [643, 142] width 265 height 31
type input "Latoya Dayton"
click at [842, 193] on input "text" at bounding box center [940, 205] width 234 height 31
type input "02/01/2025"
drag, startPoint x: 544, startPoint y: 206, endPoint x: 529, endPoint y: 195, distance: 18.6
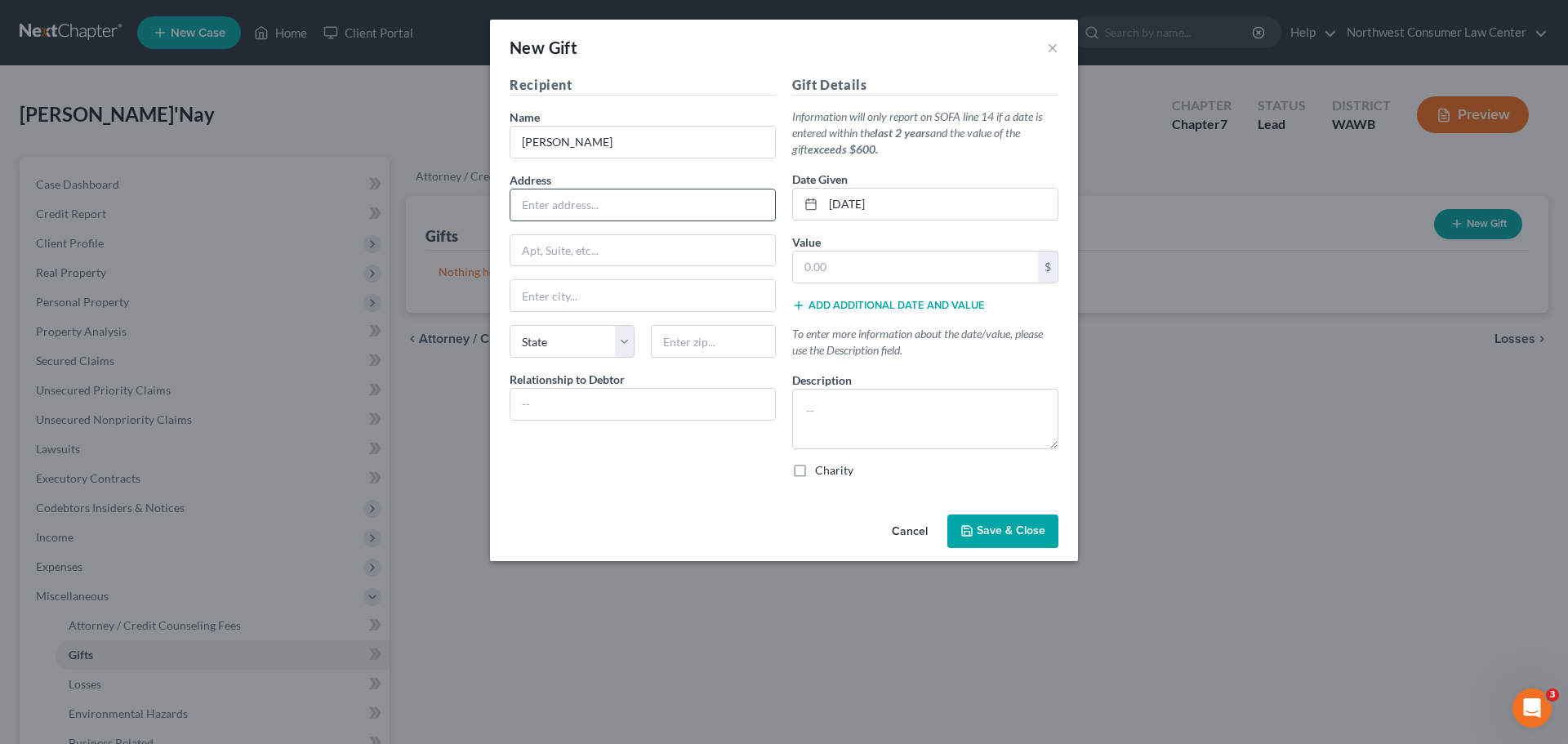
click at [544, 206] on input "text" at bounding box center [643, 206] width 265 height 31
click at [510, 408] on div at bounding box center [643, 404] width 267 height 33
click at [543, 409] on input "text" at bounding box center [643, 404] width 265 height 31
type input "Aunt"
click at [544, 179] on label "Address" at bounding box center [531, 180] width 42 height 17
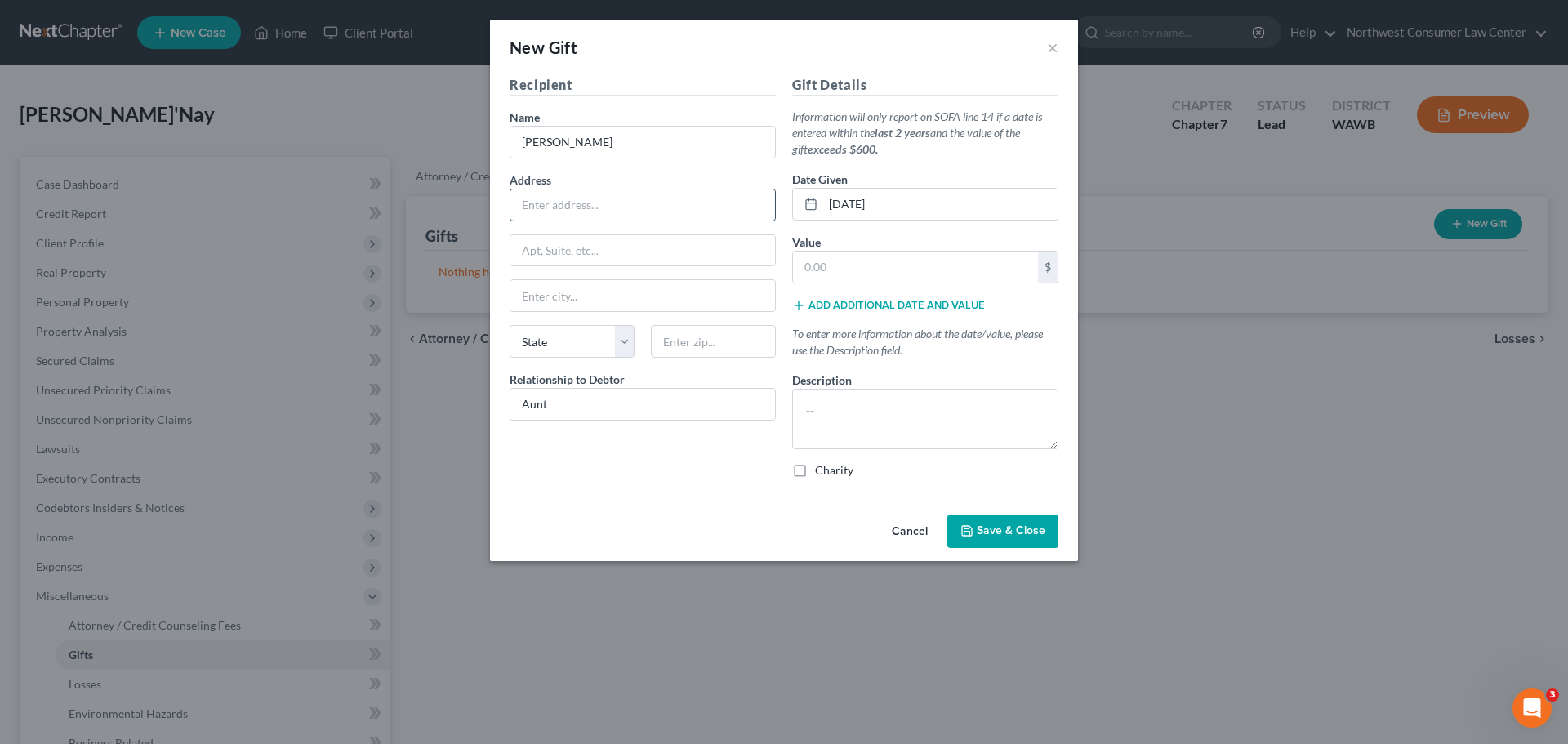
click at [558, 213] on input "text" at bounding box center [643, 206] width 265 height 31
paste input "3202 S Mason Ave Apt A208"
type input "3202 S Mason Ave Apt A208"
click at [603, 258] on input "text" at bounding box center [643, 251] width 265 height 31
type input "Apt A208"
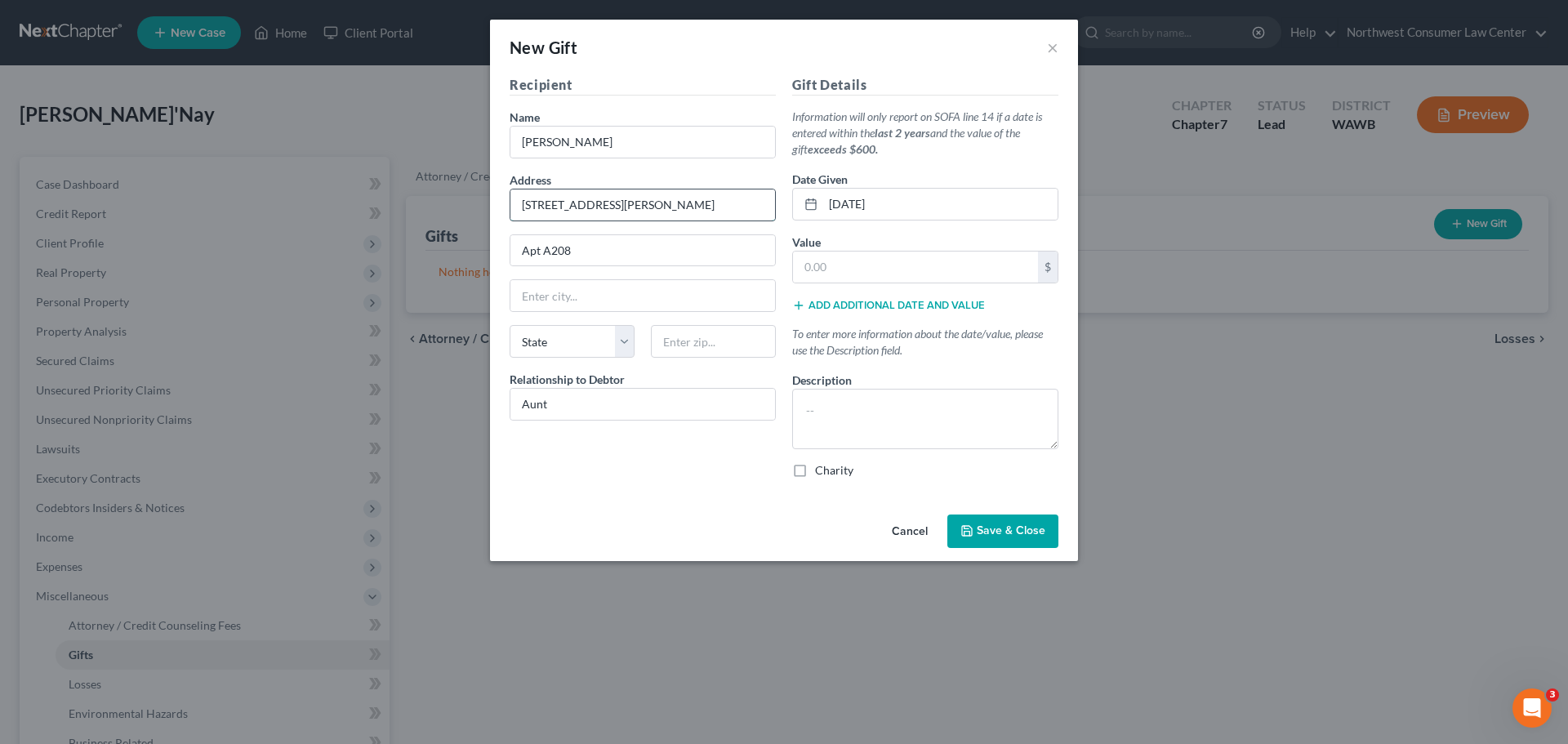
click at [645, 195] on input "3202 S Mason Ave Apt A208" at bounding box center [643, 206] width 265 height 31
type input "3202 S Mason Ave"
type input "Tacoma"
select select "50"
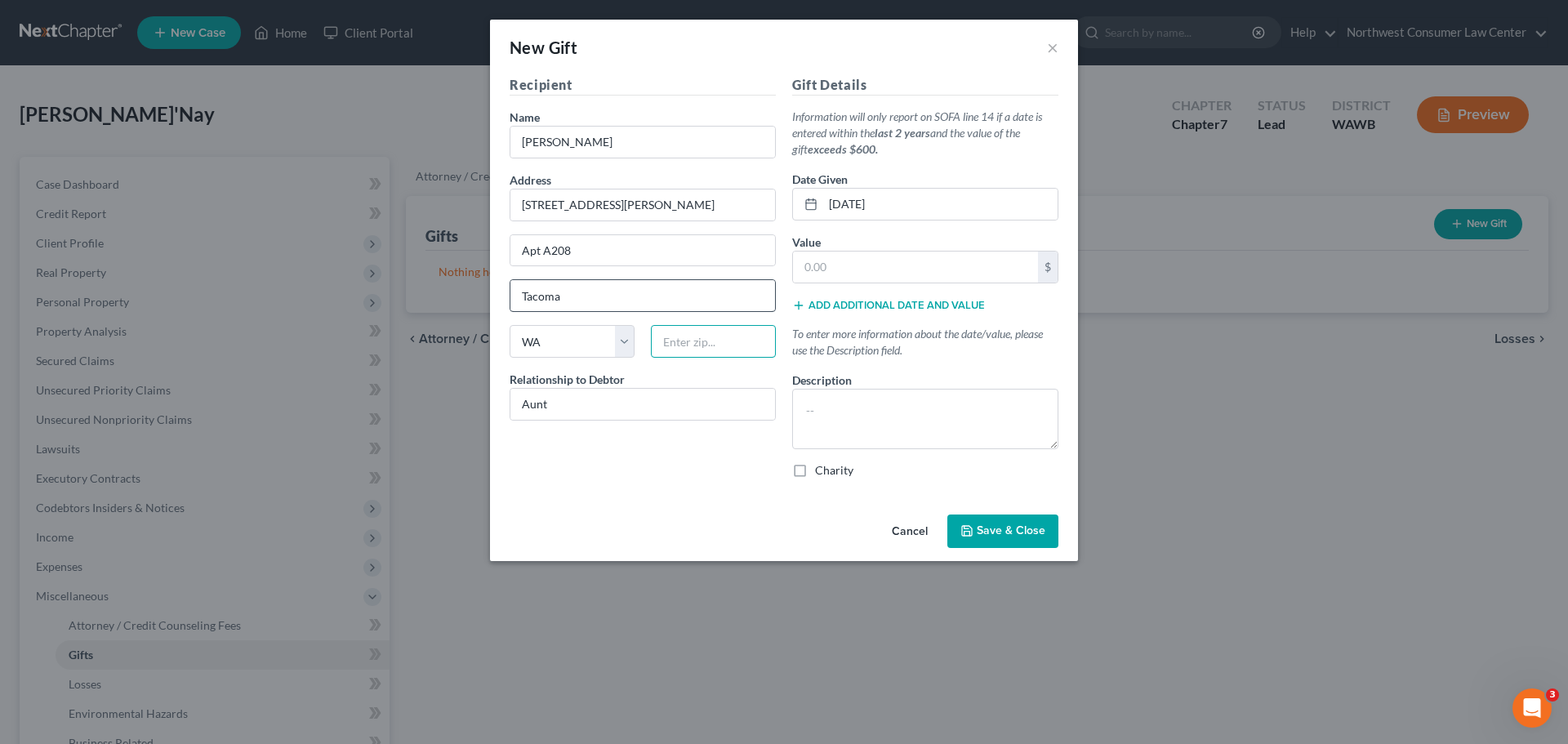
paste input "98409"
type input "98409"
click at [848, 268] on input "text" at bounding box center [915, 267] width 245 height 31
type input "1,200"
click at [875, 423] on textarea at bounding box center [925, 418] width 267 height 60
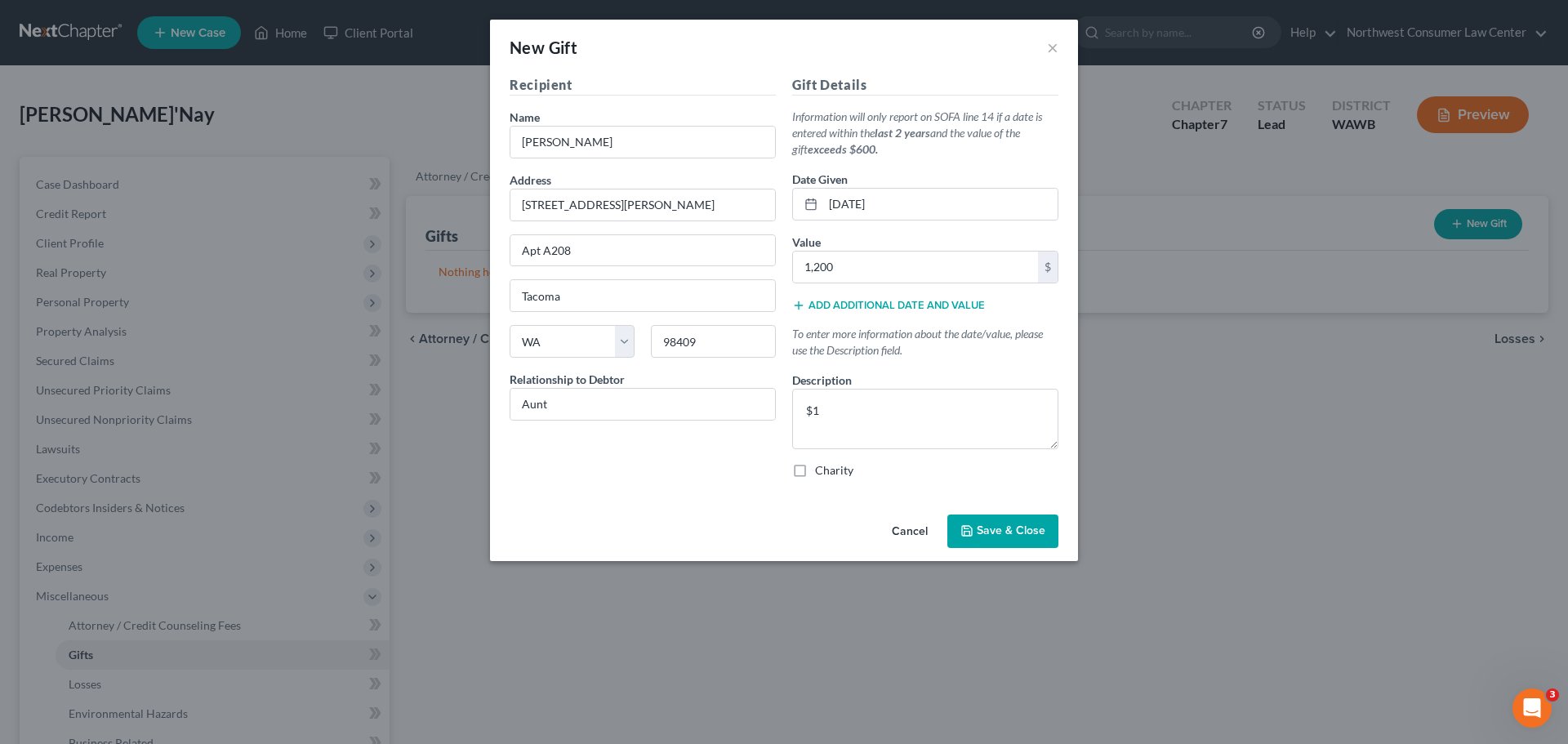
click at [679, 645] on div "New Gift × Recipient Name * Latoya Dayton Address 3202 S Mason Ave Apt, Suite, …" at bounding box center [784, 372] width 1568 height 744
click at [913, 436] on textarea "$1" at bounding box center [925, 418] width 267 height 60
type textarea "$1,200"
click at [1031, 524] on span "Save & Close" at bounding box center [1010, 531] width 69 height 14
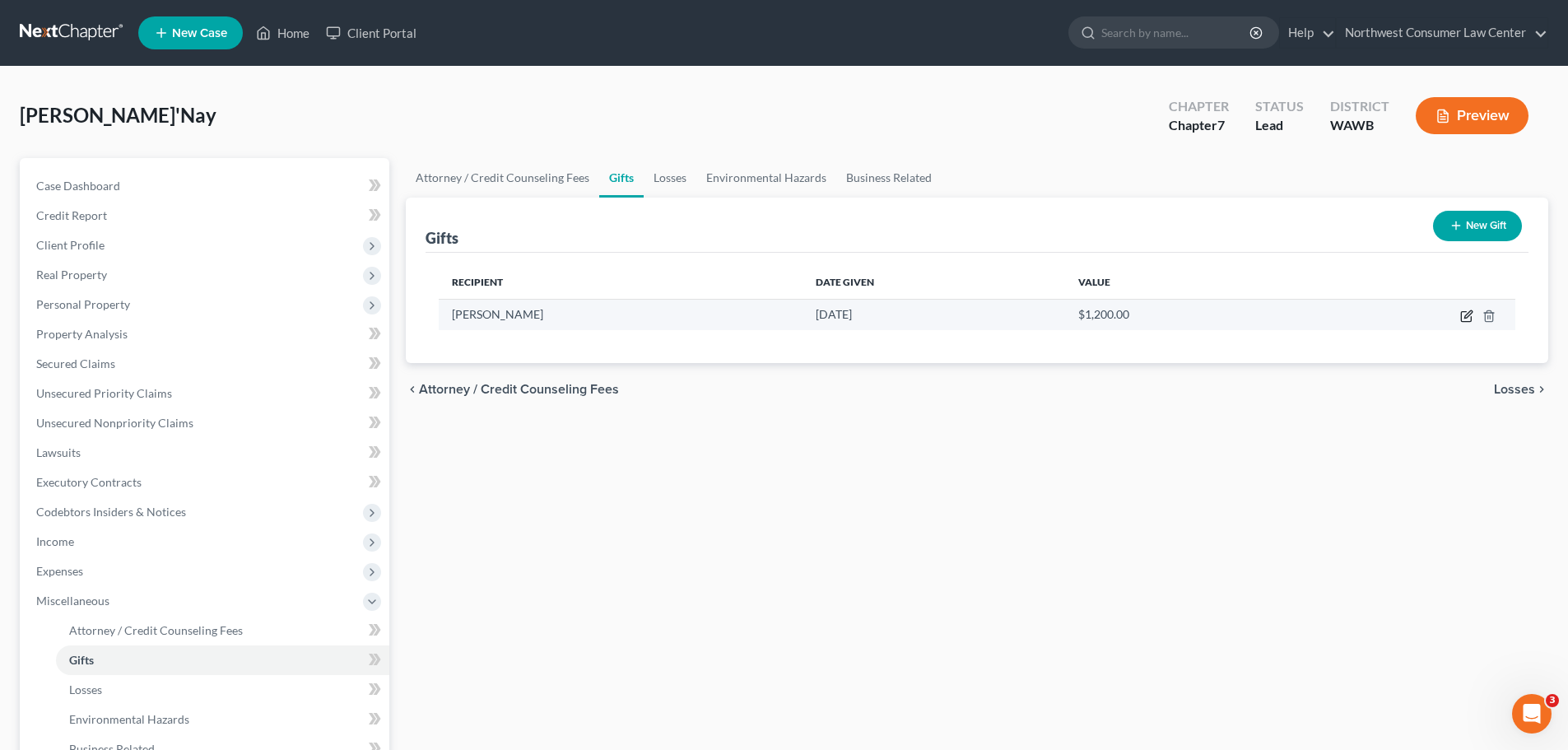
click at [1467, 314] on icon "button" at bounding box center [1468, 314] width 7 height 7
select select "50"
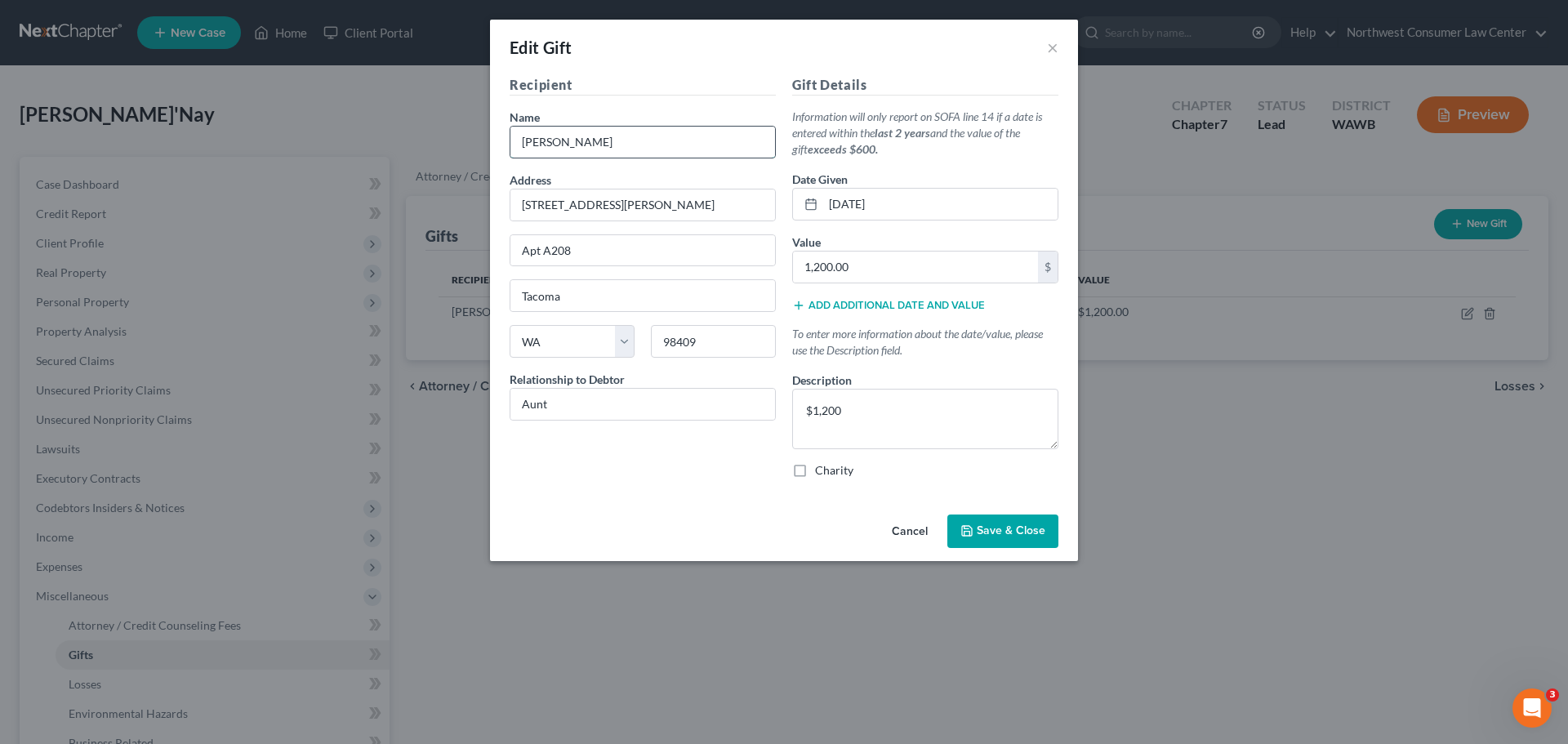
click at [569, 151] on input "Latoya Dayton" at bounding box center [643, 142] width 265 height 31
click at [909, 536] on button "Cancel" at bounding box center [909, 533] width 62 height 33
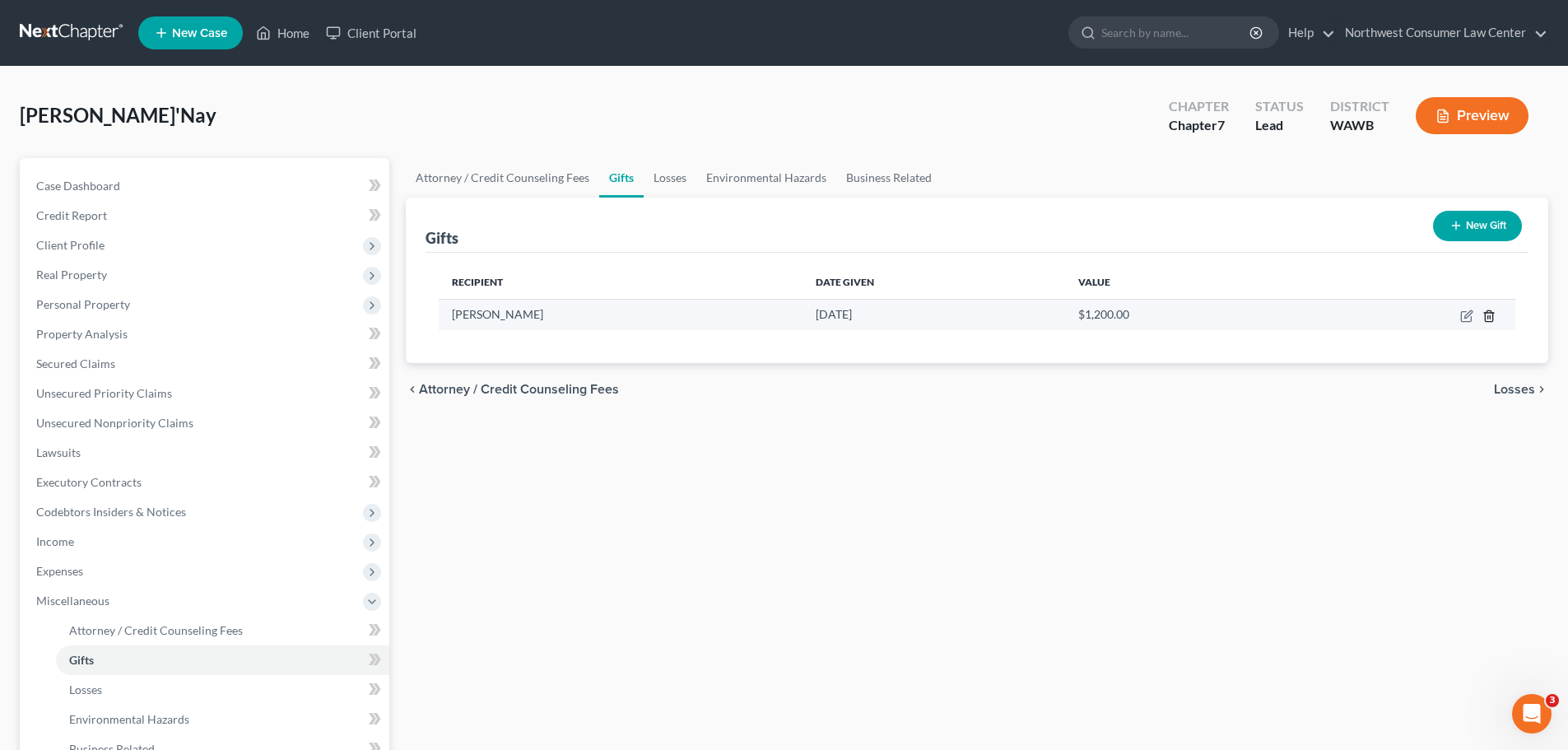
click at [1489, 314] on icon "button" at bounding box center [1488, 316] width 13 height 13
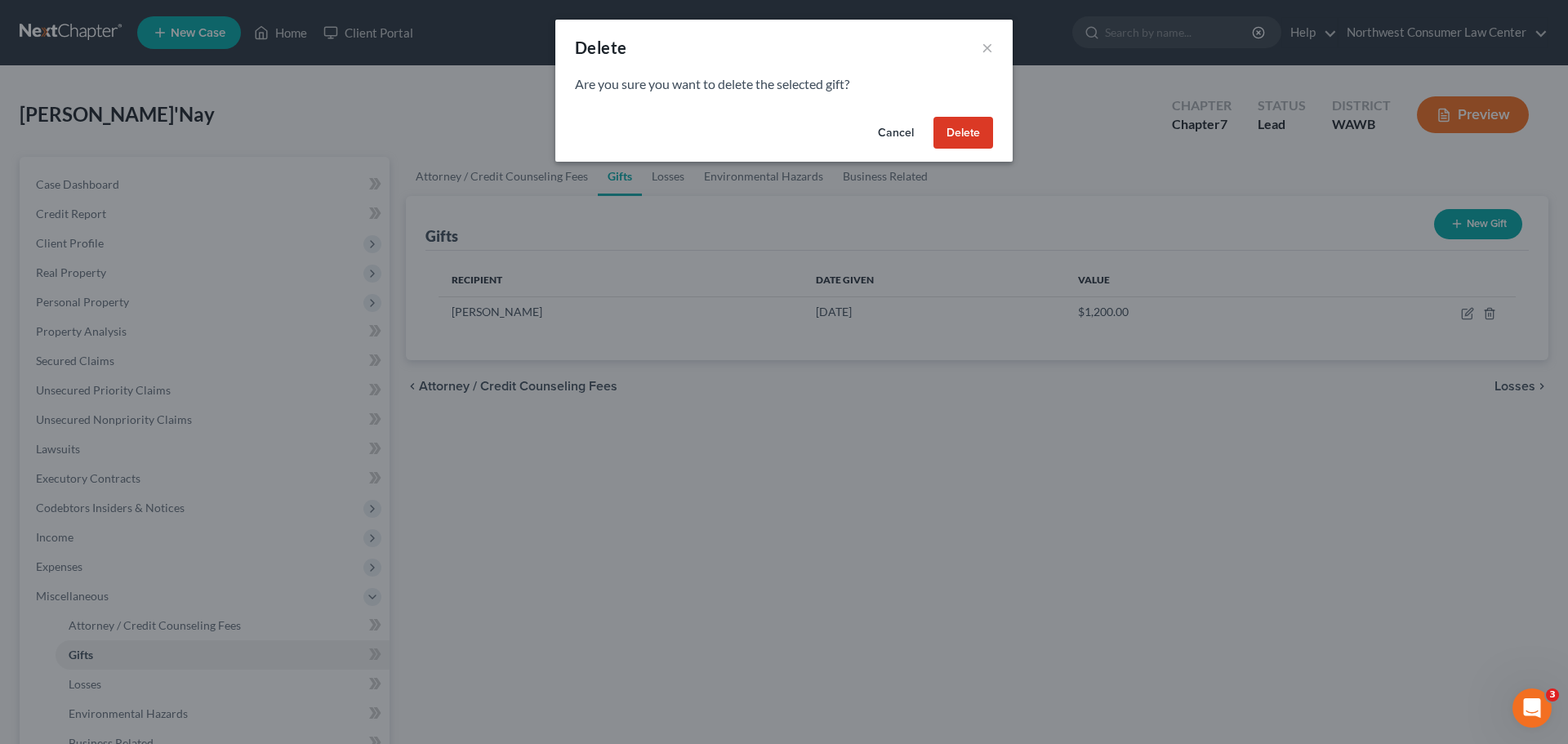
click at [956, 139] on button "Delete" at bounding box center [963, 133] width 59 height 33
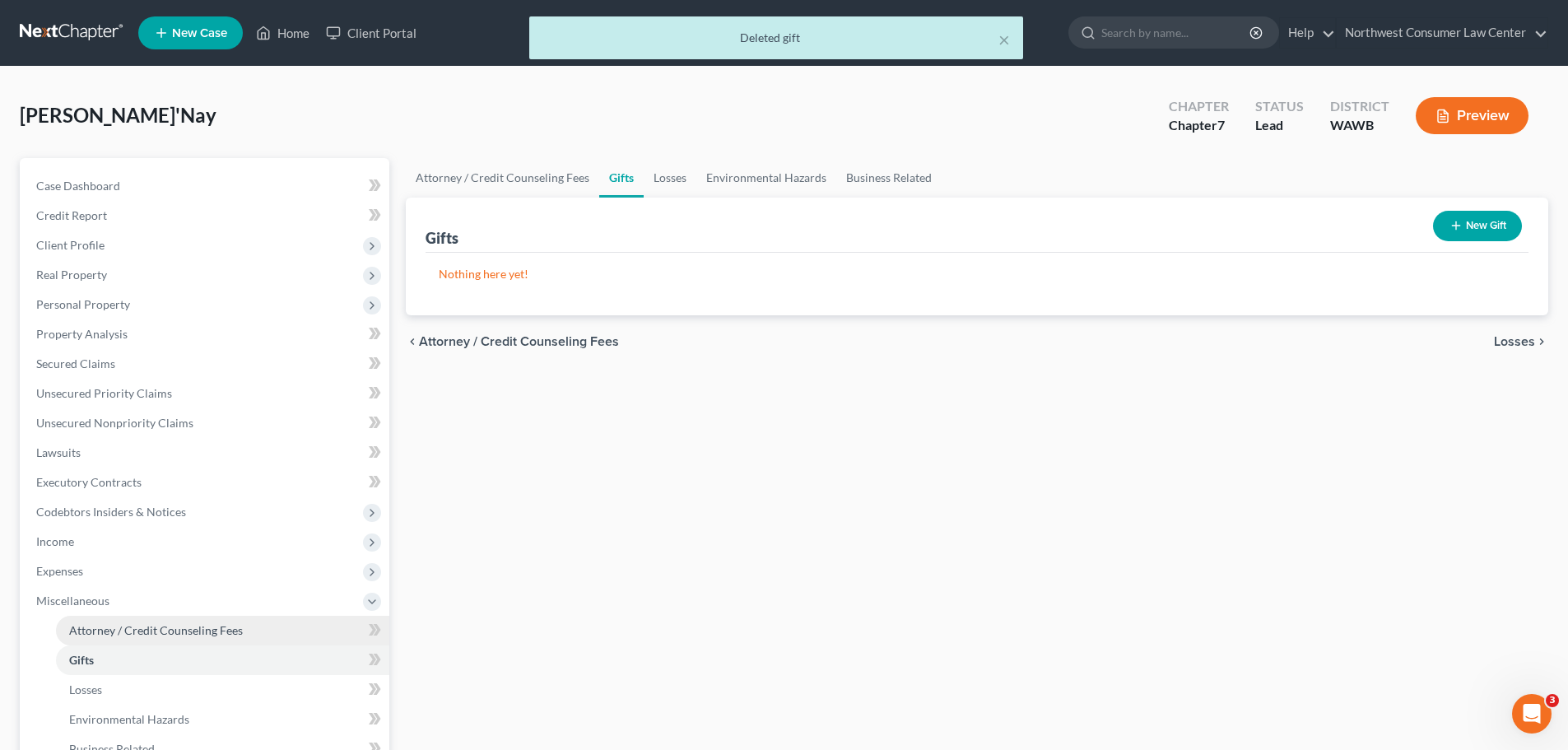
click at [117, 639] on link "Attorney / Credit Counseling Fees" at bounding box center [223, 631] width 334 height 30
select select "0"
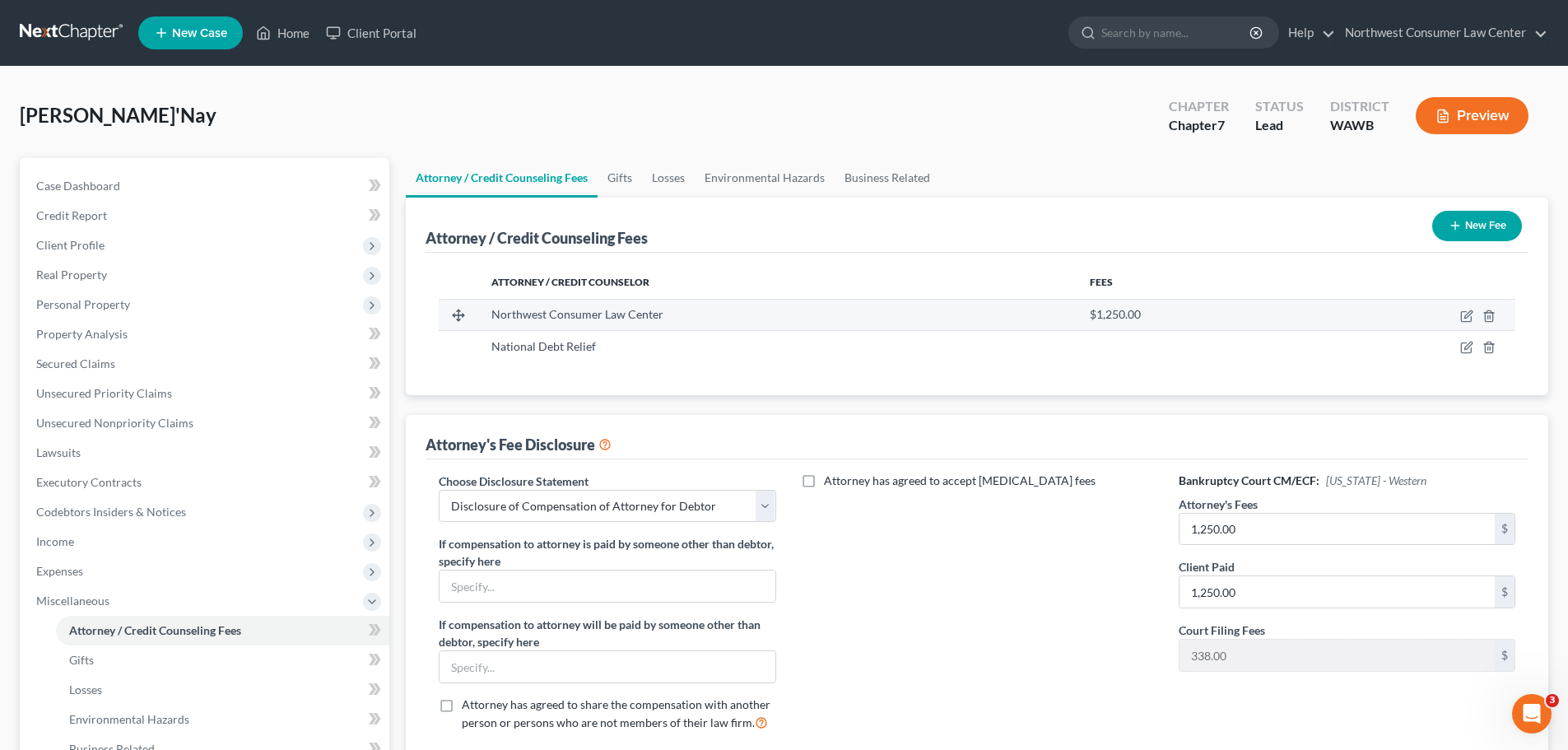
click at [1467, 304] on td at bounding box center [1413, 314] width 205 height 32
click at [1469, 316] on icon "button" at bounding box center [1468, 314] width 7 height 7
select select "50"
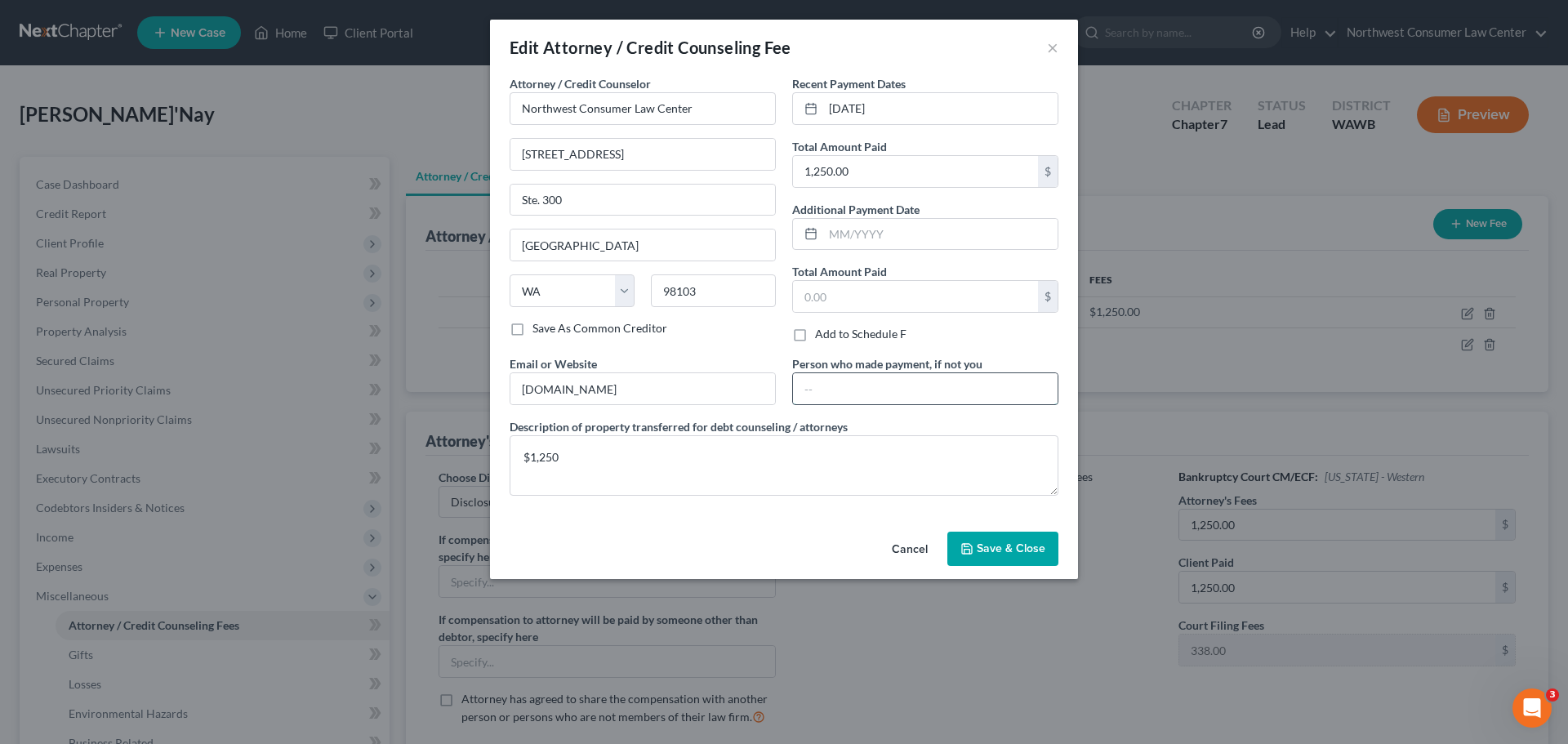
click at [819, 394] on input "text" at bounding box center [925, 389] width 265 height 31
type input "L"
click at [1026, 544] on span "Save & Close" at bounding box center [1010, 549] width 69 height 14
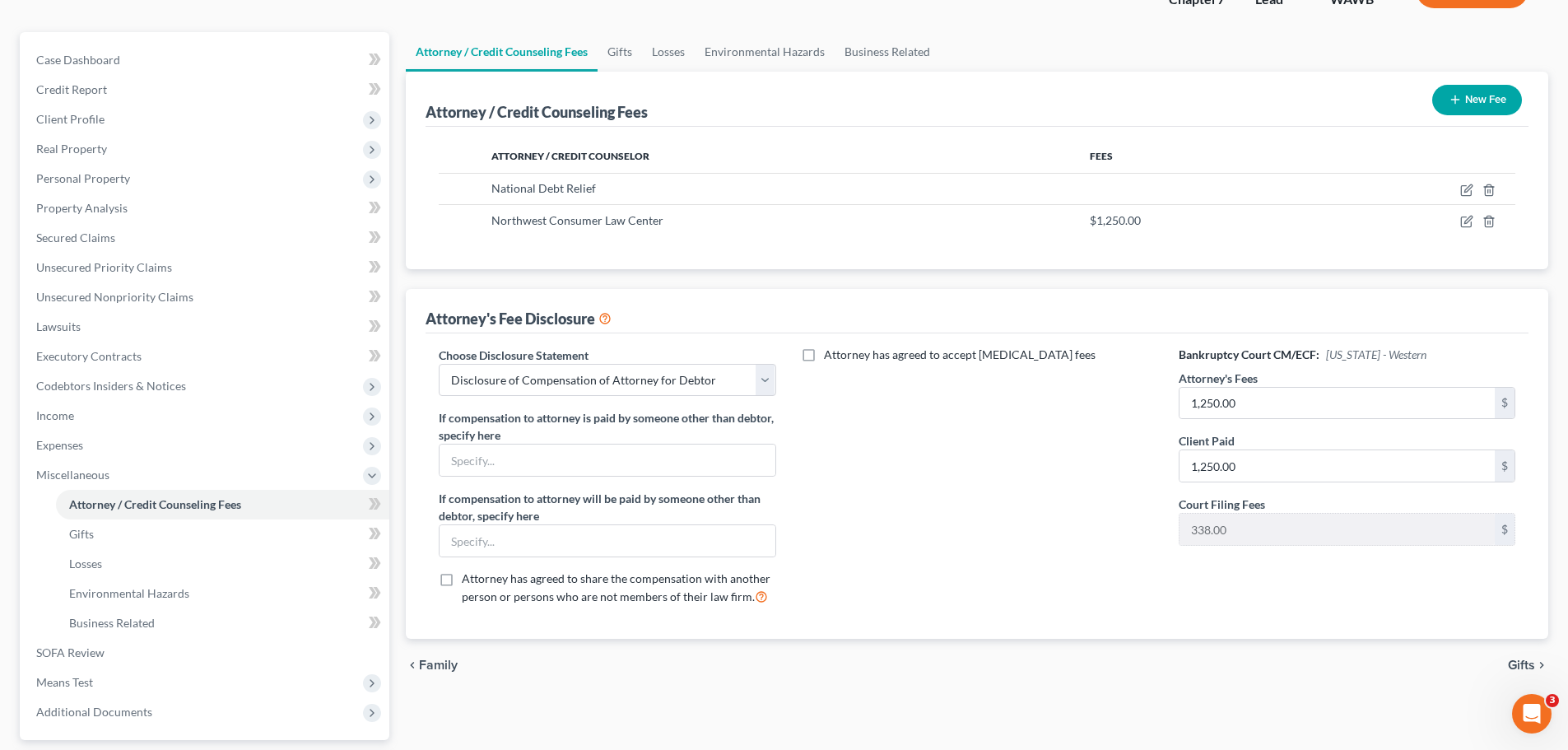
scroll to position [165, 0]
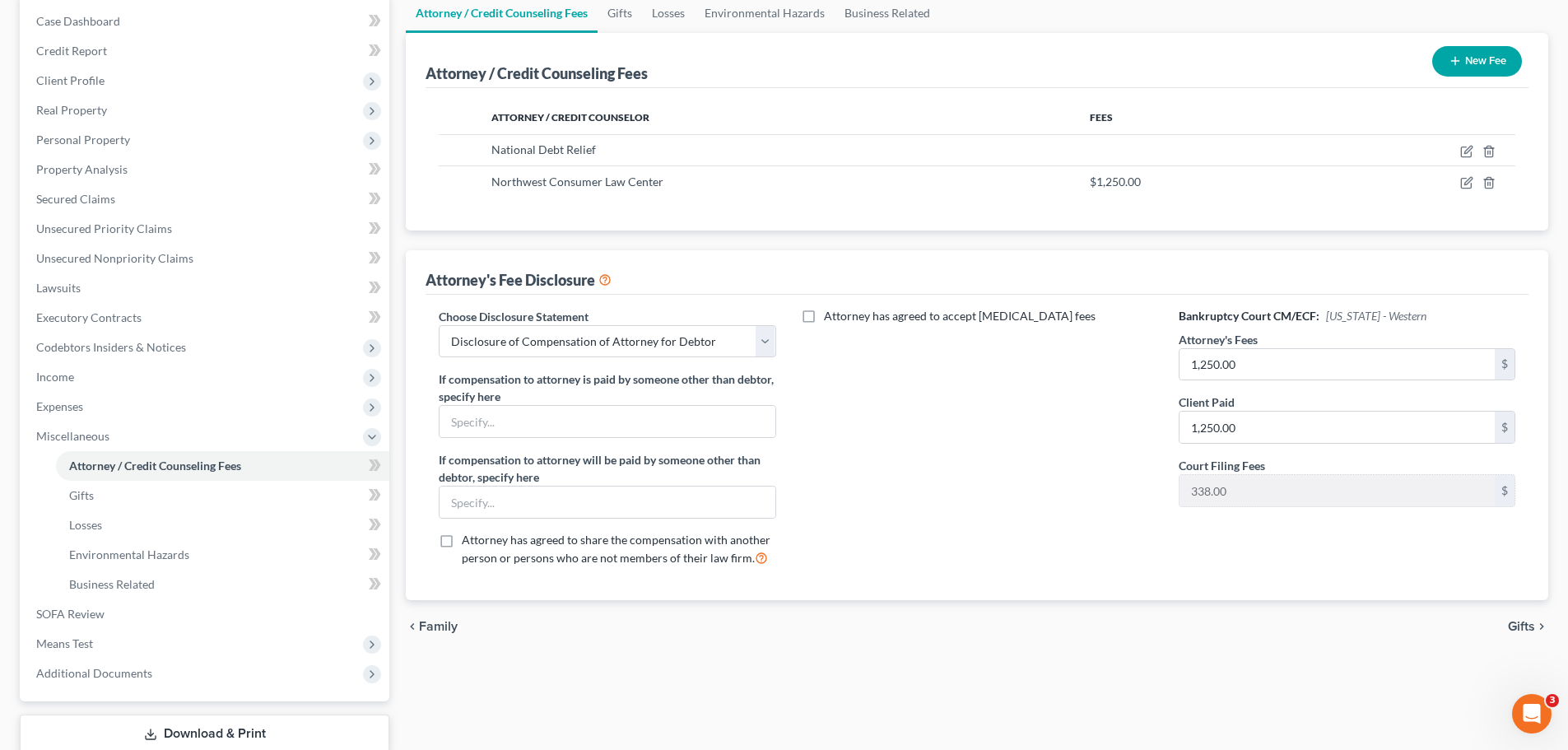
click at [424, 630] on span "Family" at bounding box center [438, 626] width 39 height 13
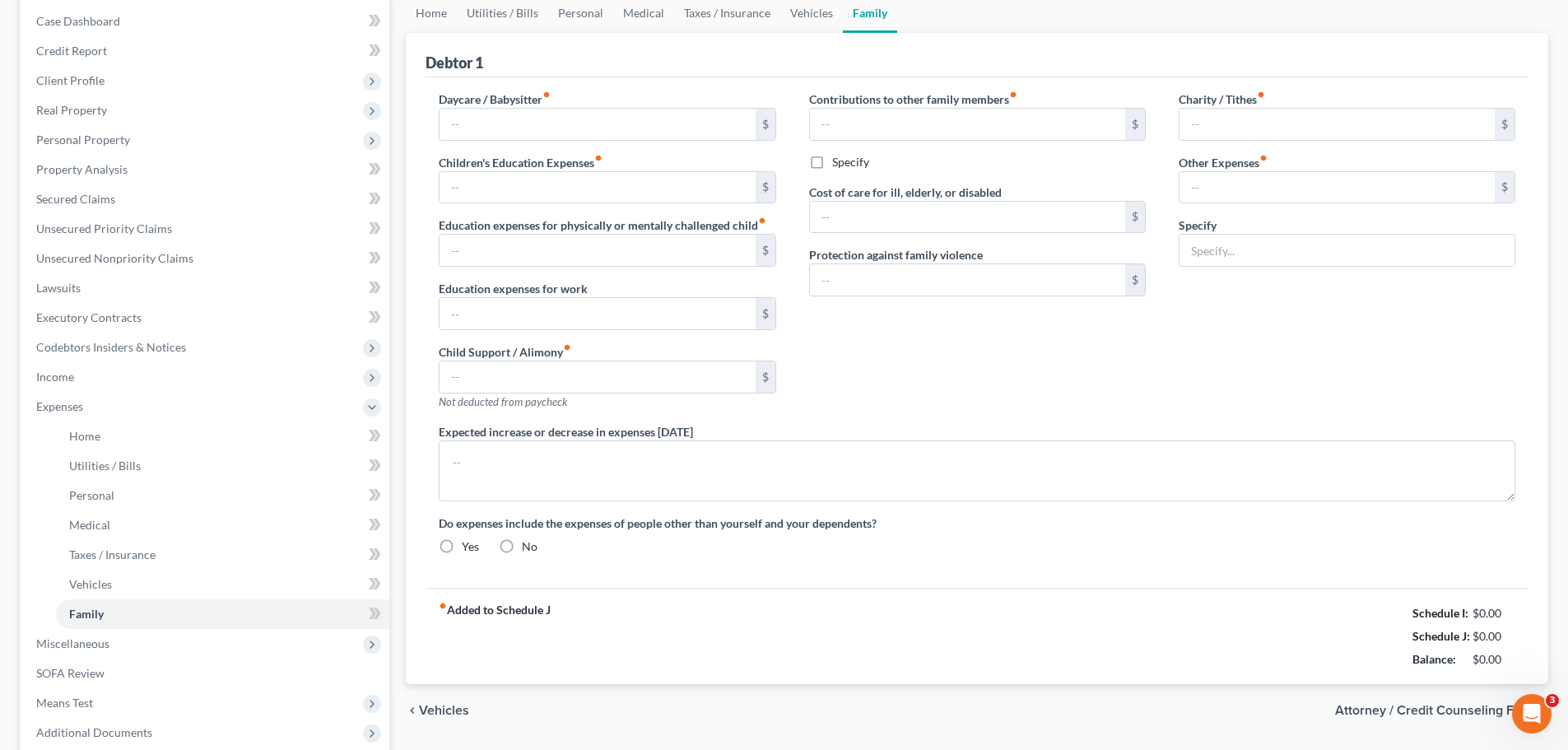
scroll to position [46, 0]
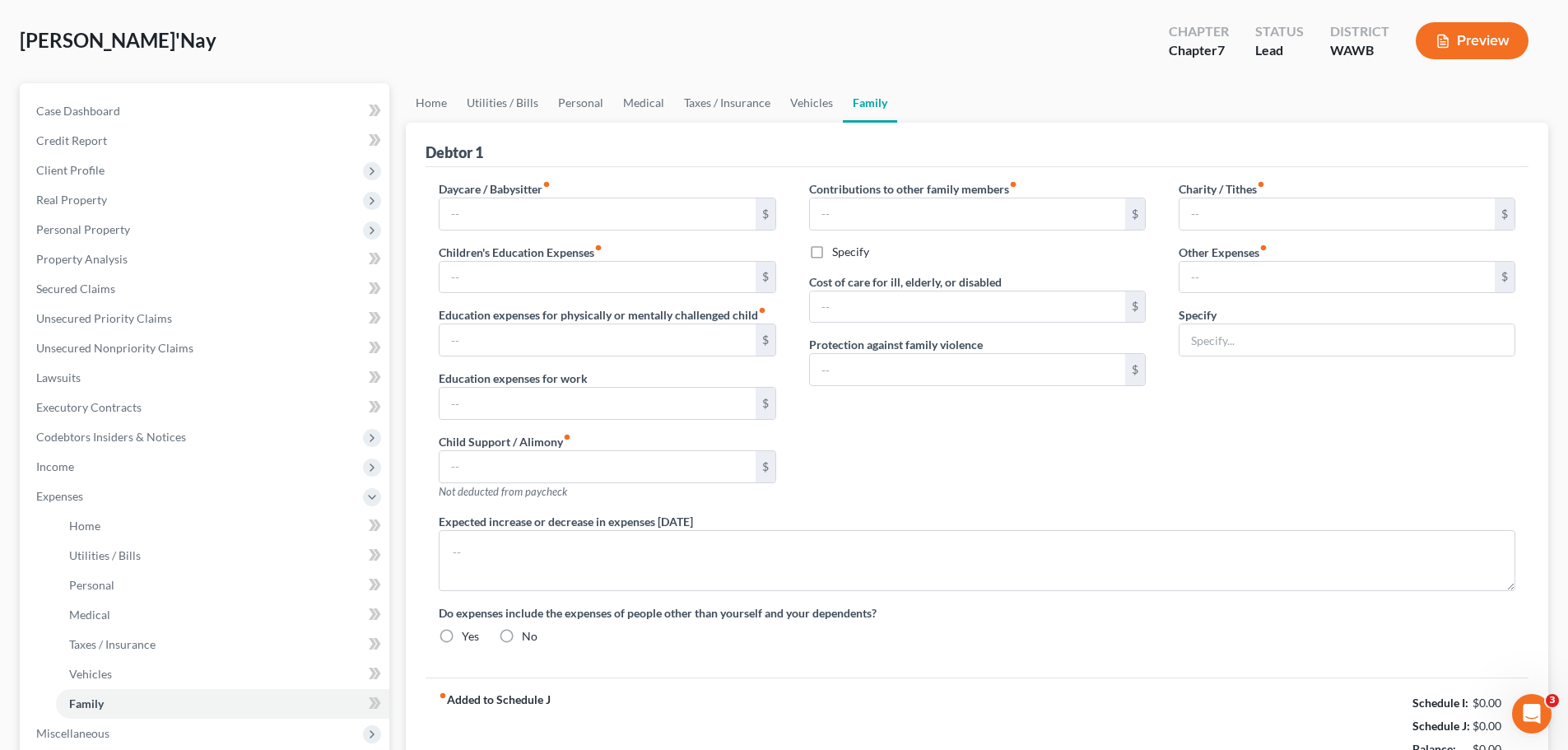
type input "65.00"
type input "0.00"
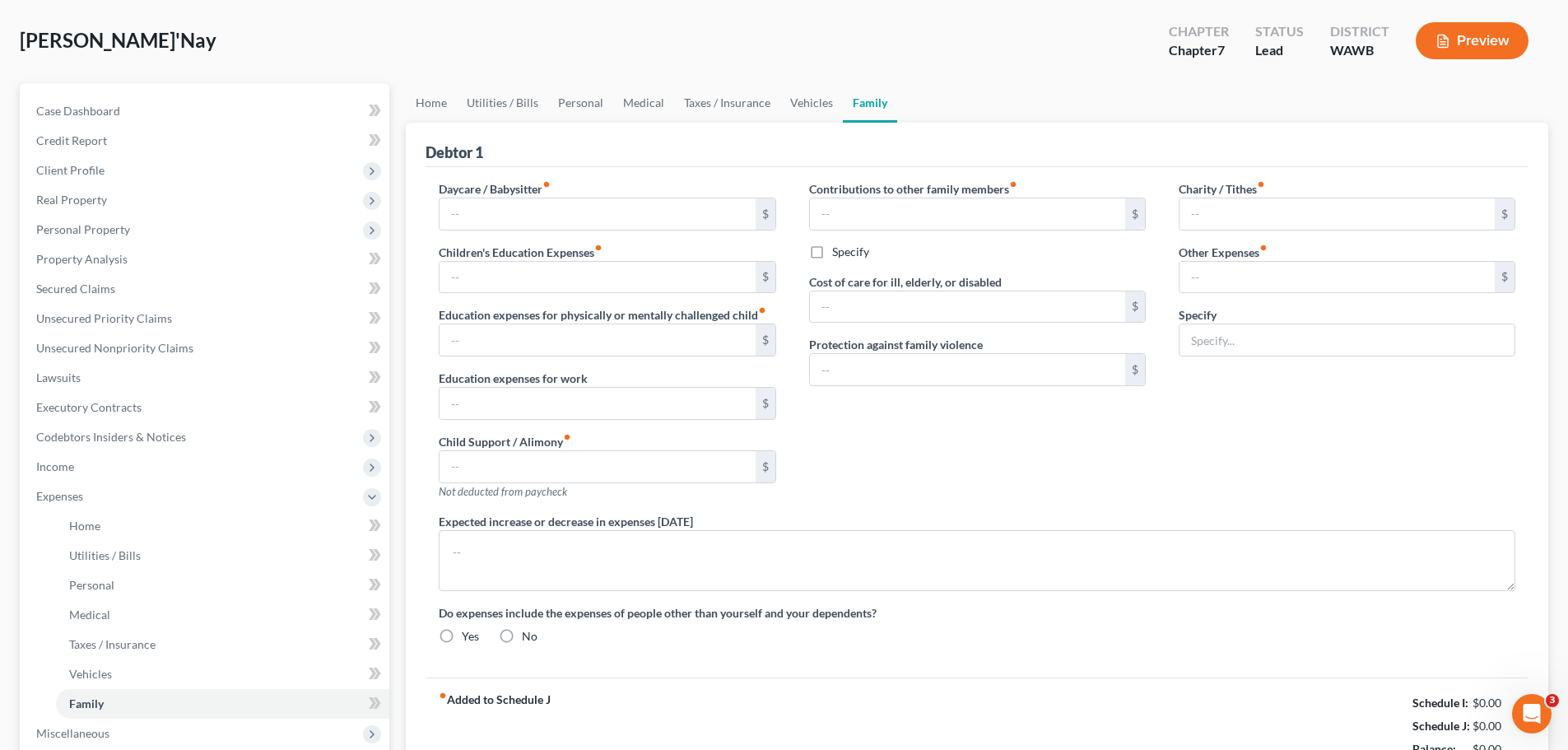
type input "0.00"
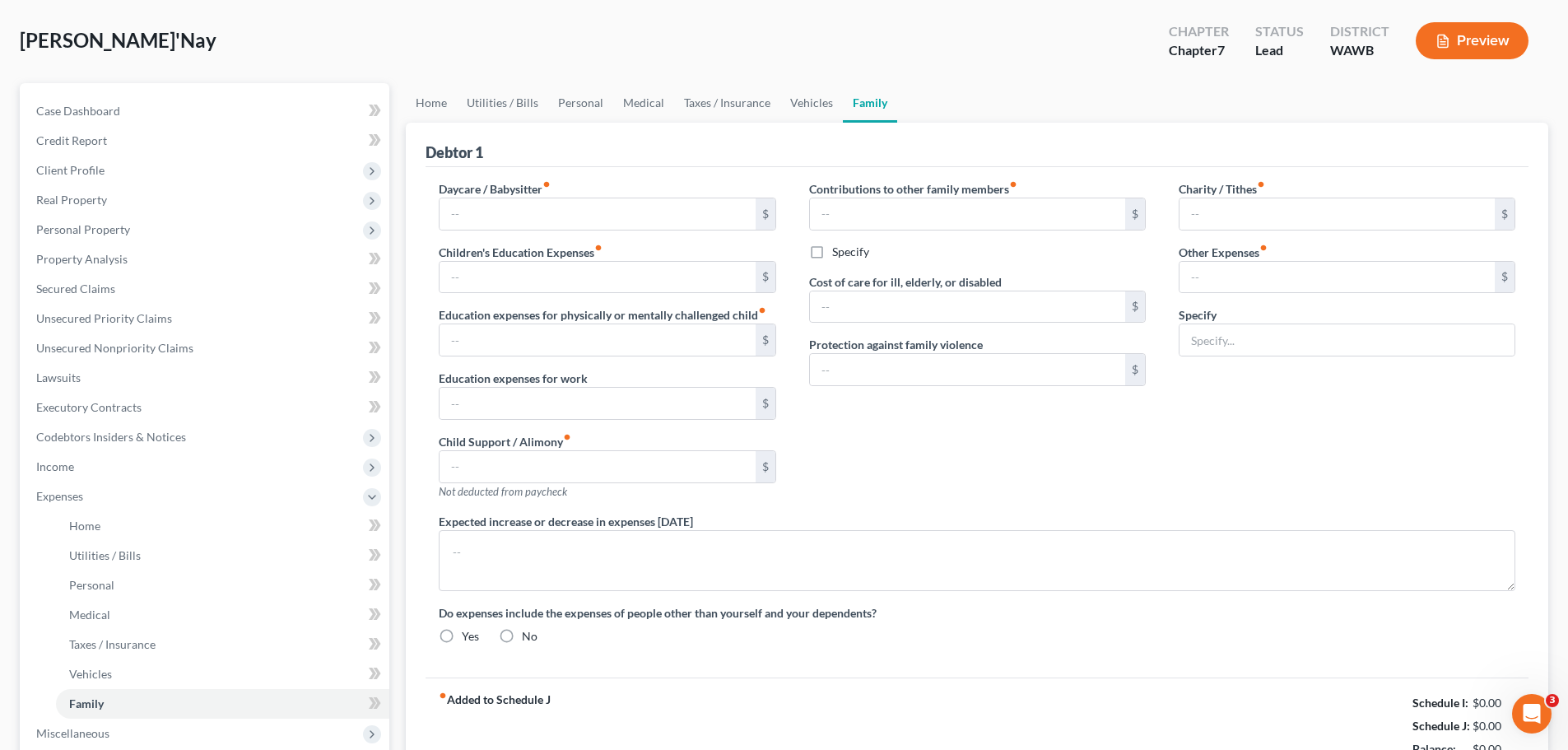
radio input "true"
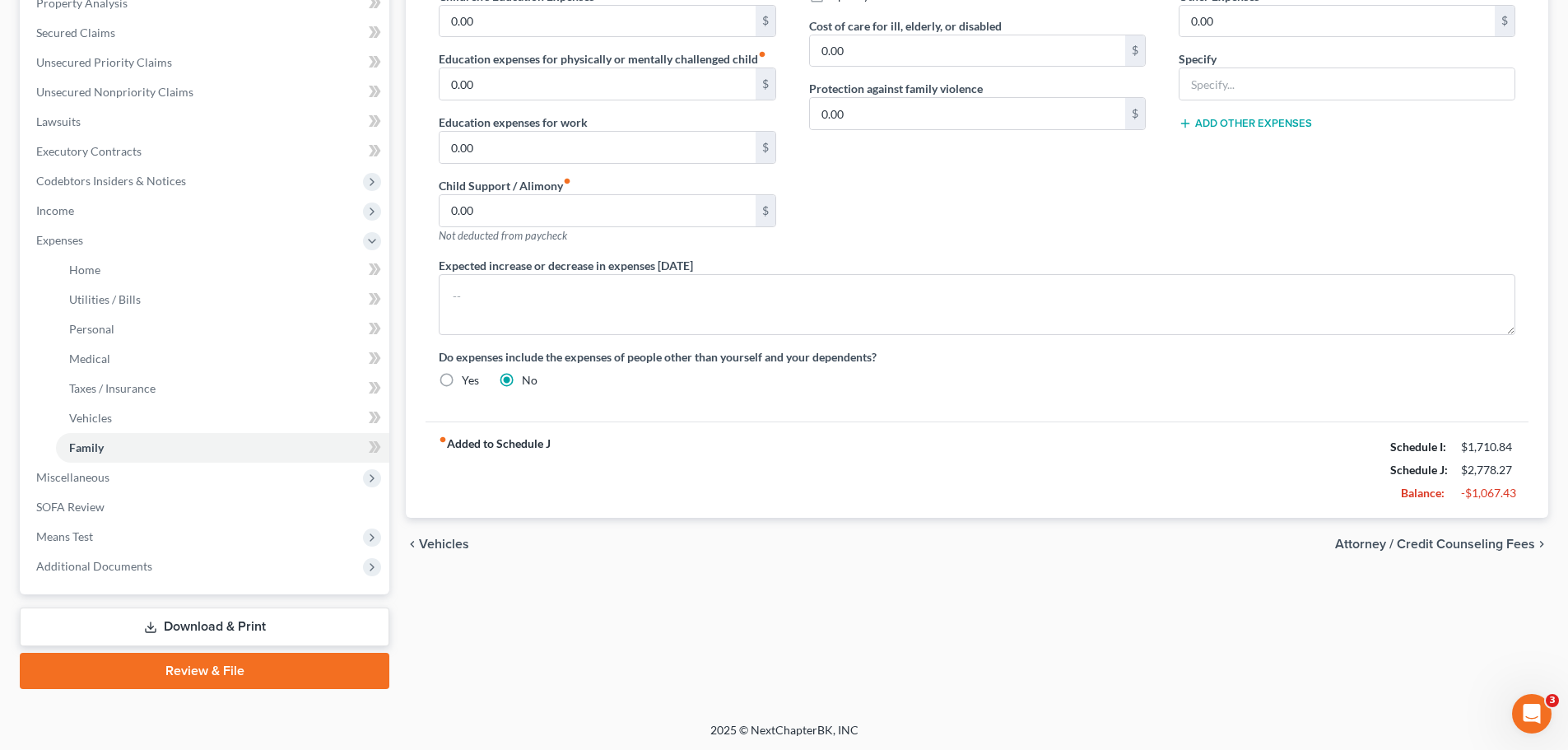
scroll to position [333, 0]
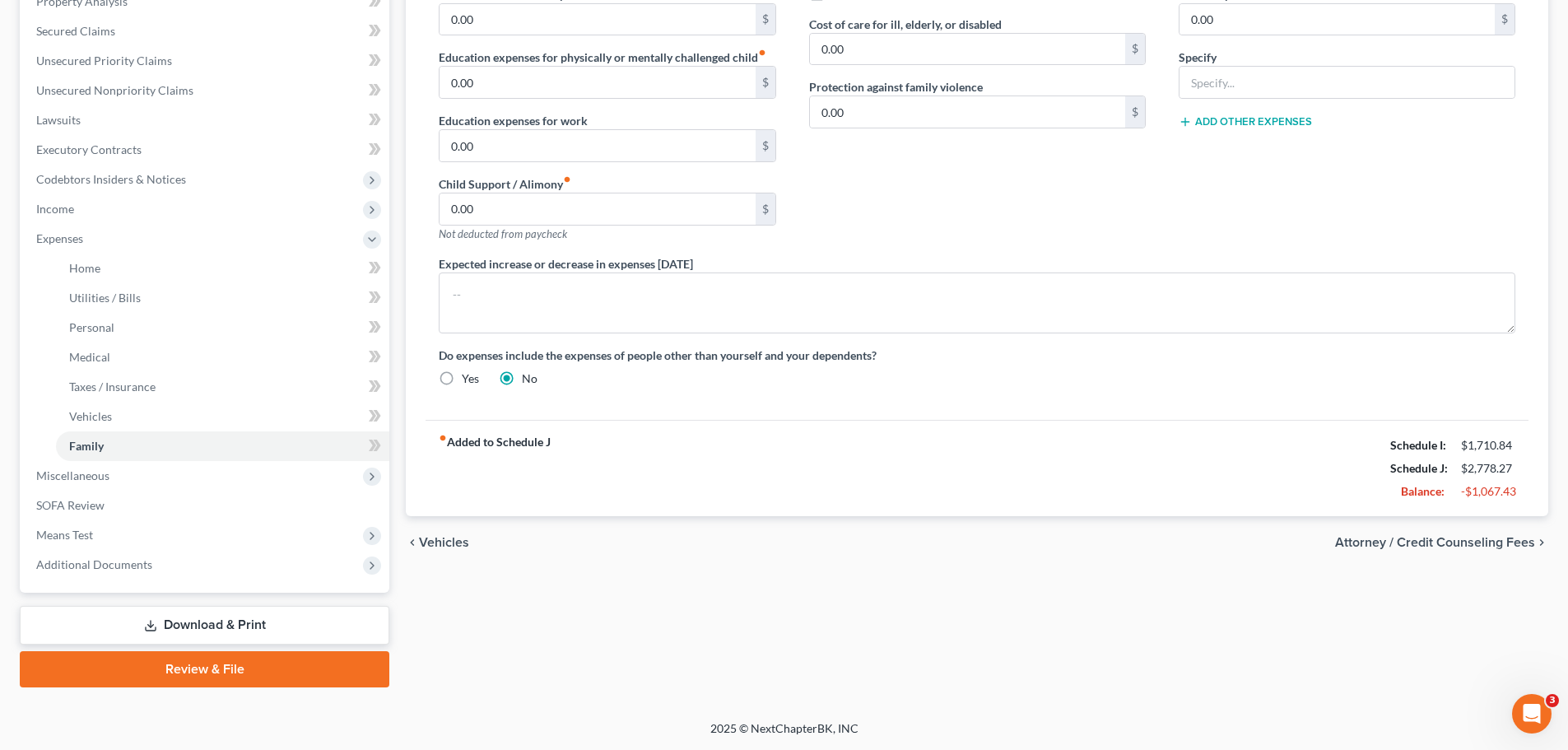
click at [1439, 531] on div "chevron_left Vehicles Attorney / Credit Counseling Fees chevron_right" at bounding box center [976, 543] width 1142 height 53
click at [1432, 539] on span "Attorney / Credit Counseling Fees" at bounding box center [1435, 542] width 200 height 13
select select "0"
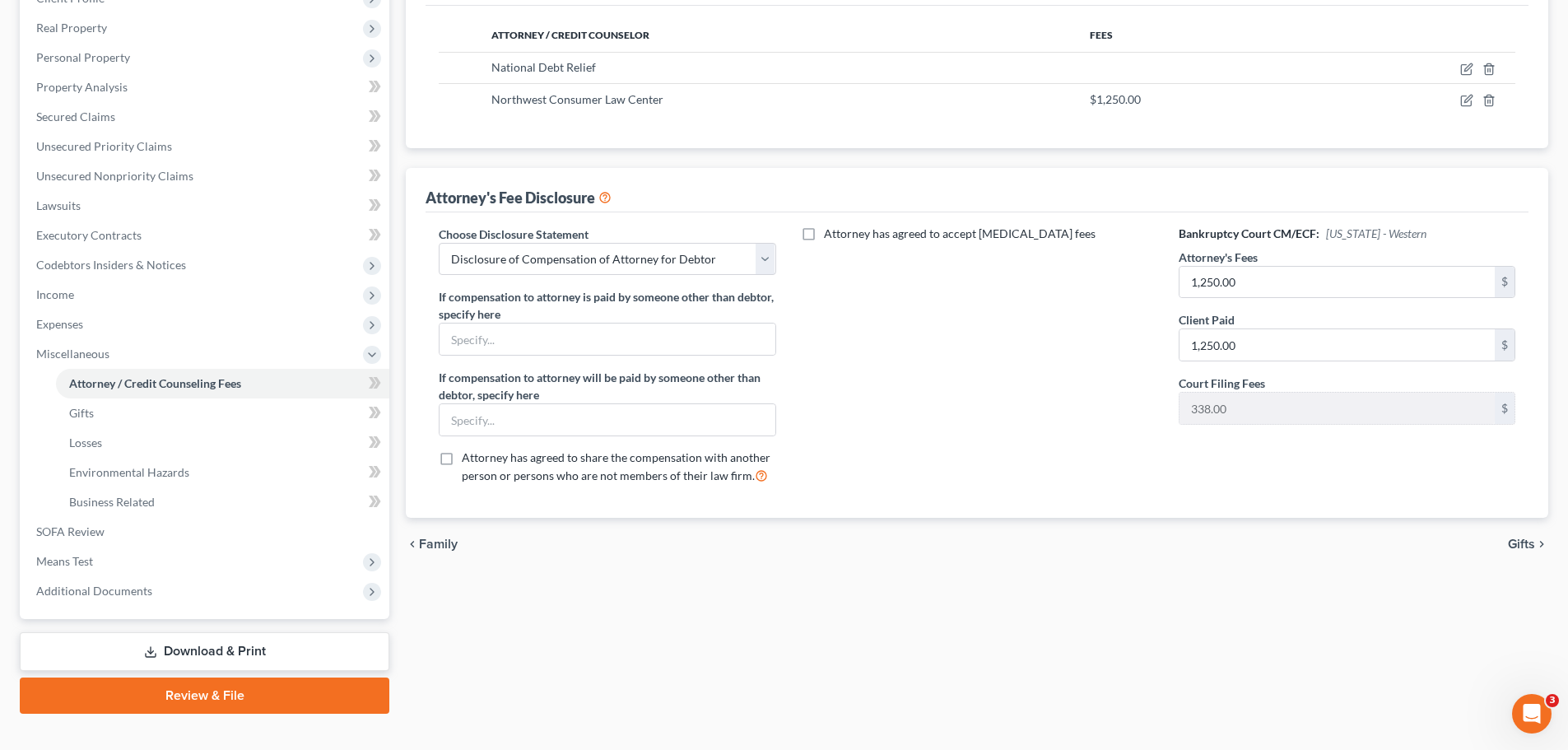
scroll to position [273, 0]
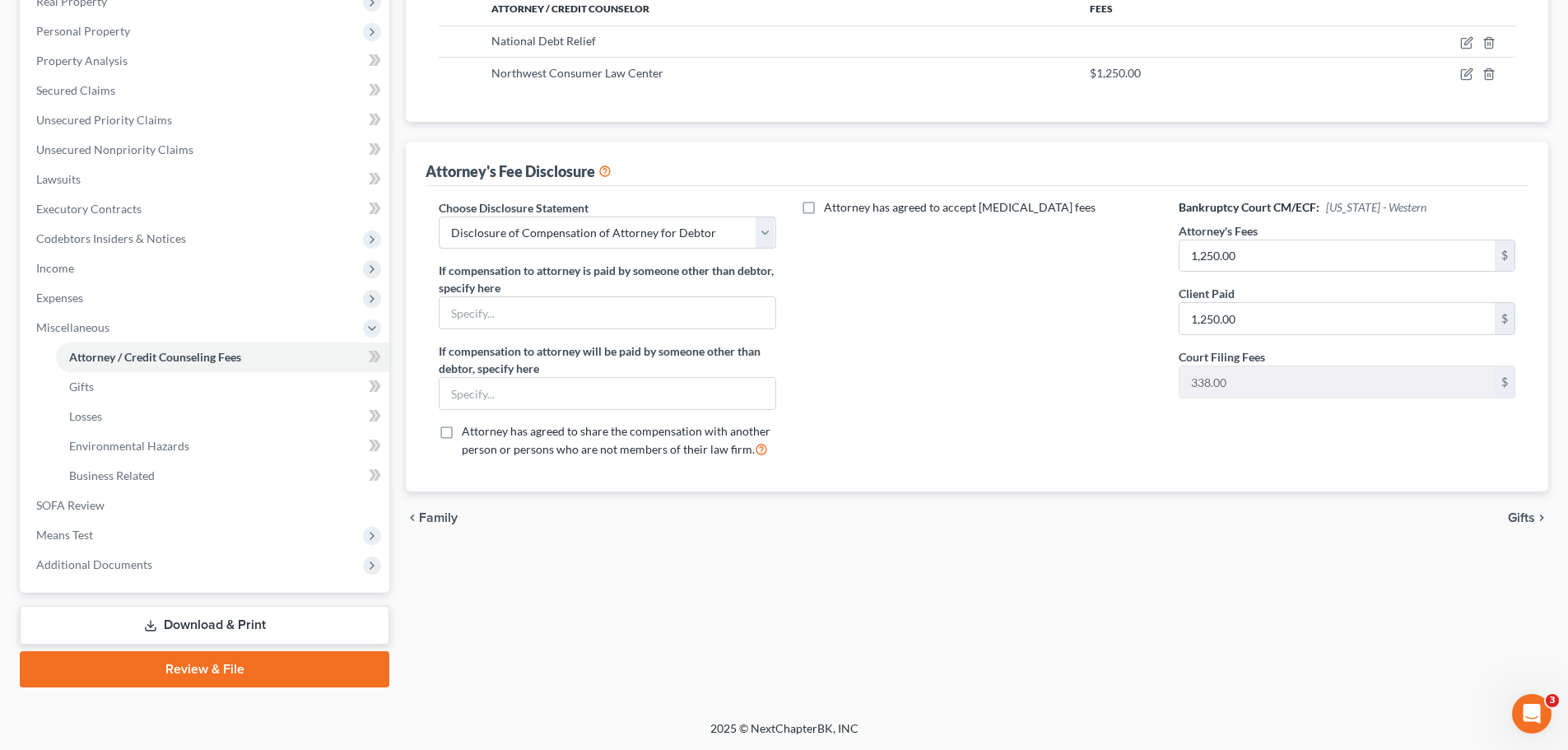
click at [1522, 523] on span "Gifts" at bounding box center [1521, 517] width 27 height 13
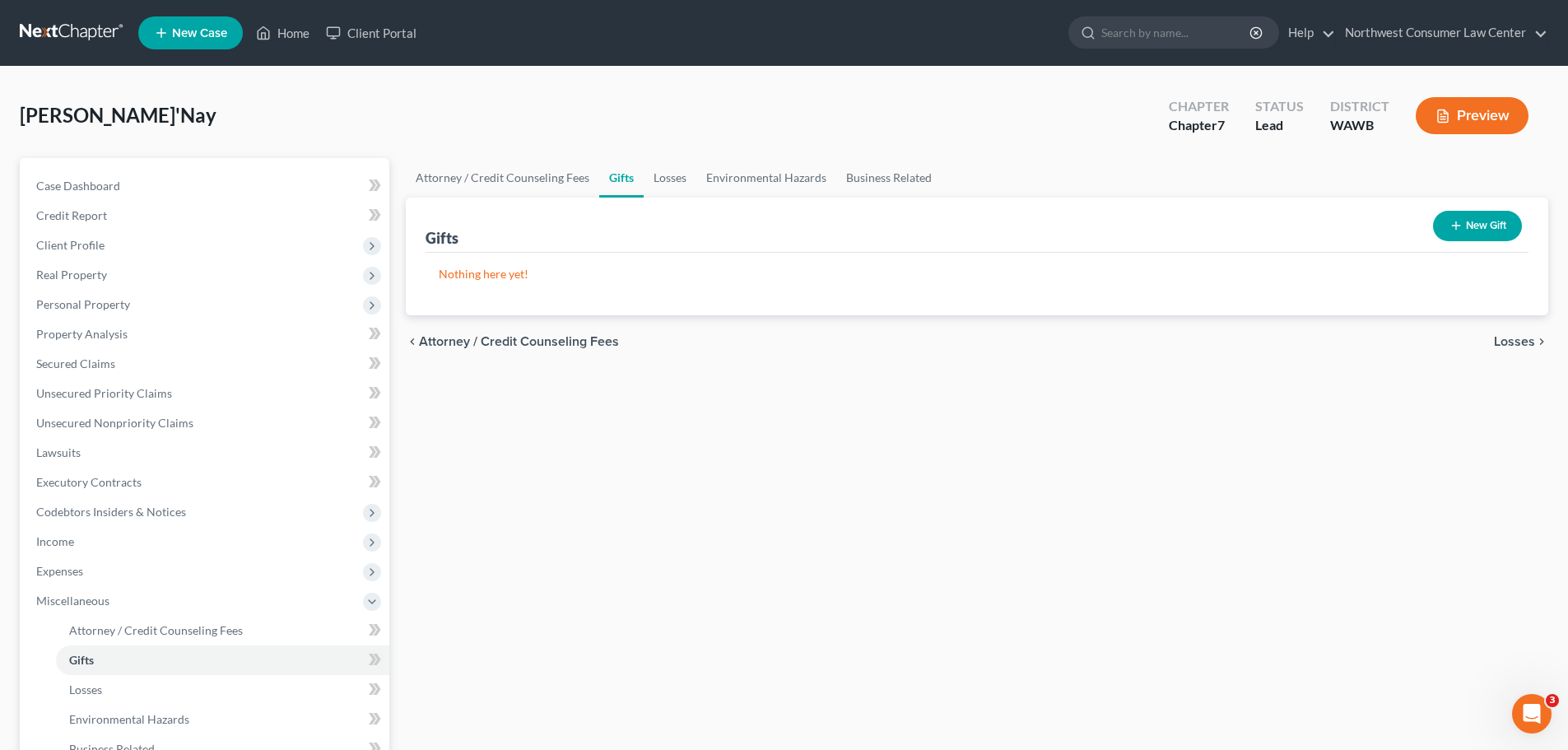
click at [1465, 224] on button "New Gift" at bounding box center [1477, 226] width 89 height 31
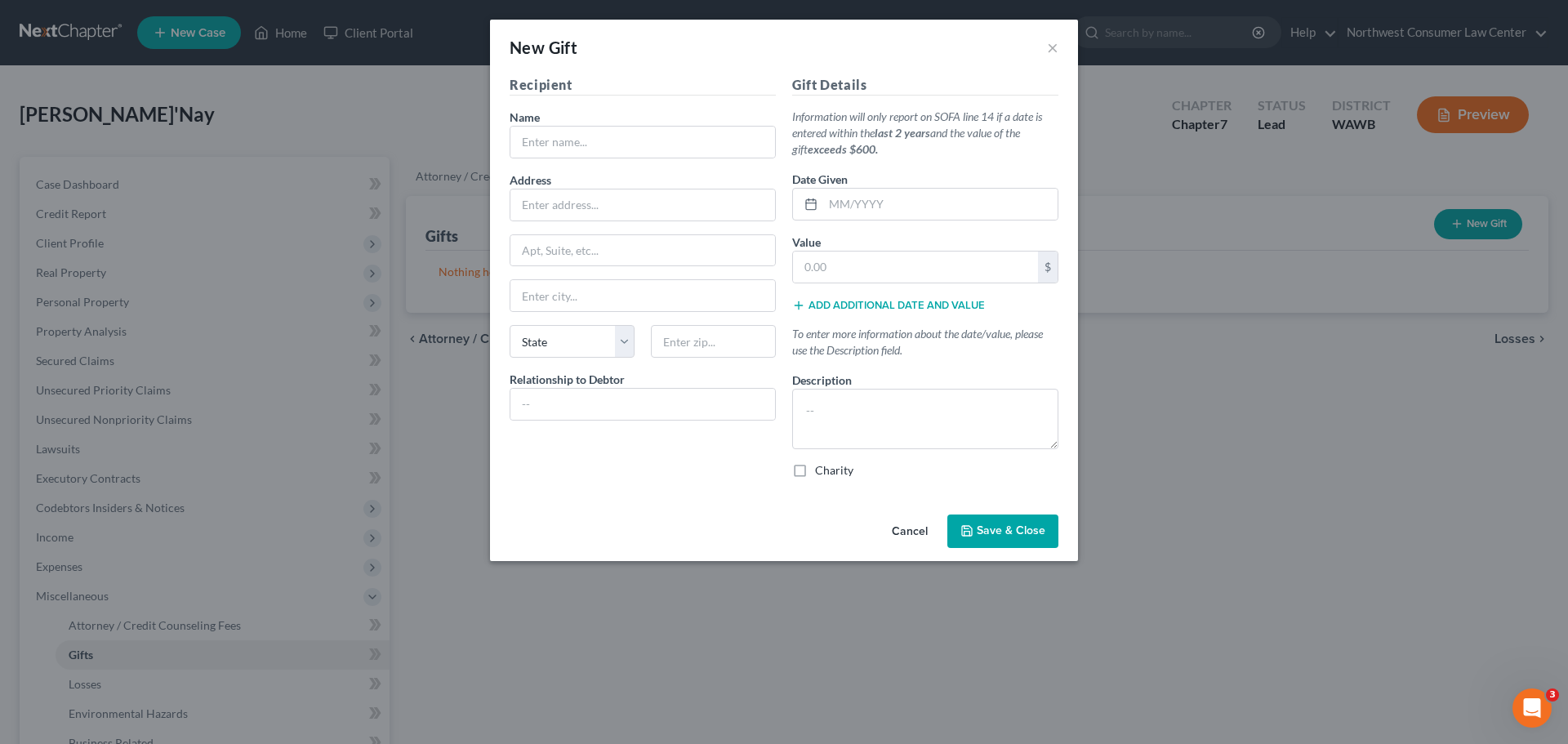
click at [916, 527] on button "Cancel" at bounding box center [909, 533] width 62 height 33
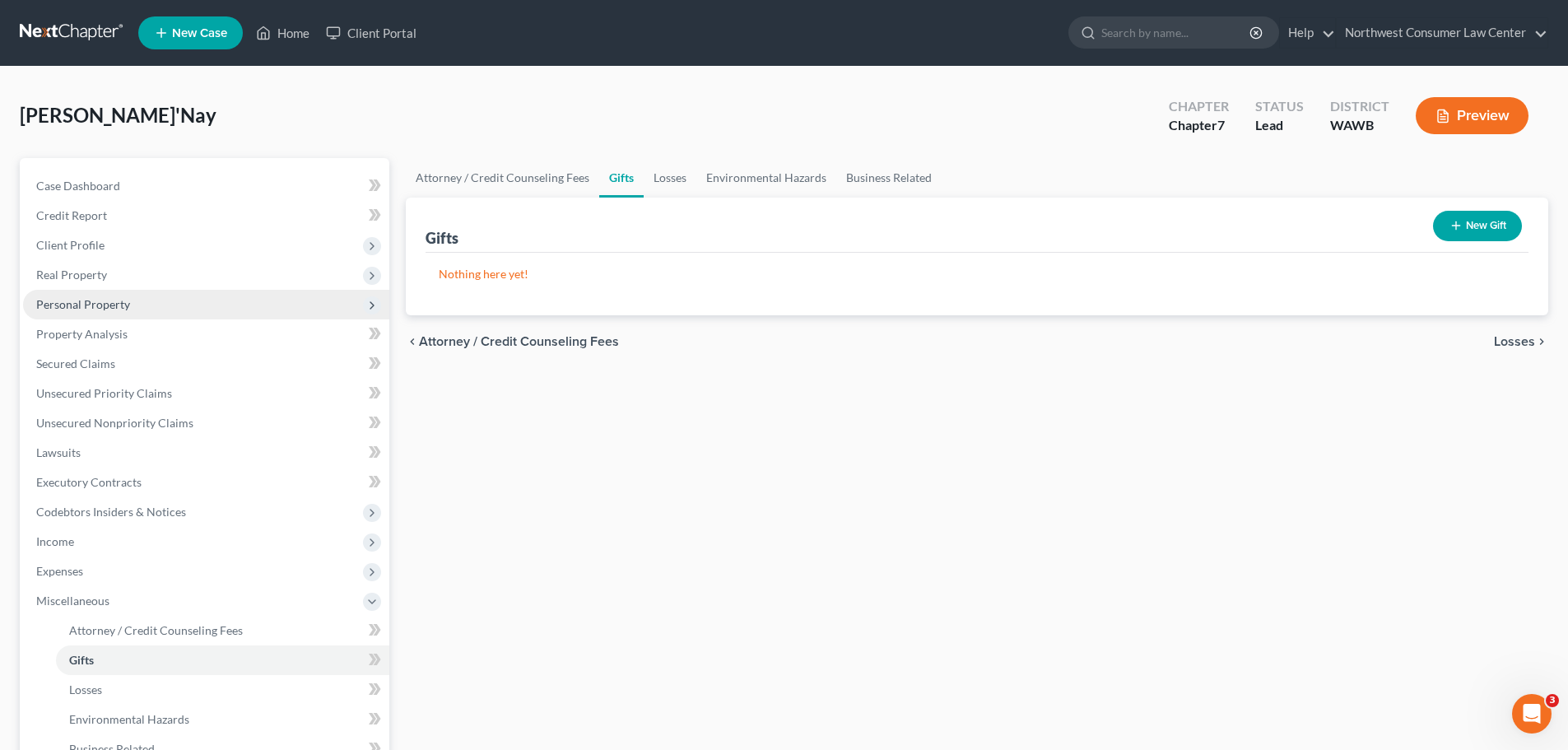
click at [194, 304] on span "Personal Property" at bounding box center [205, 305] width 366 height 30
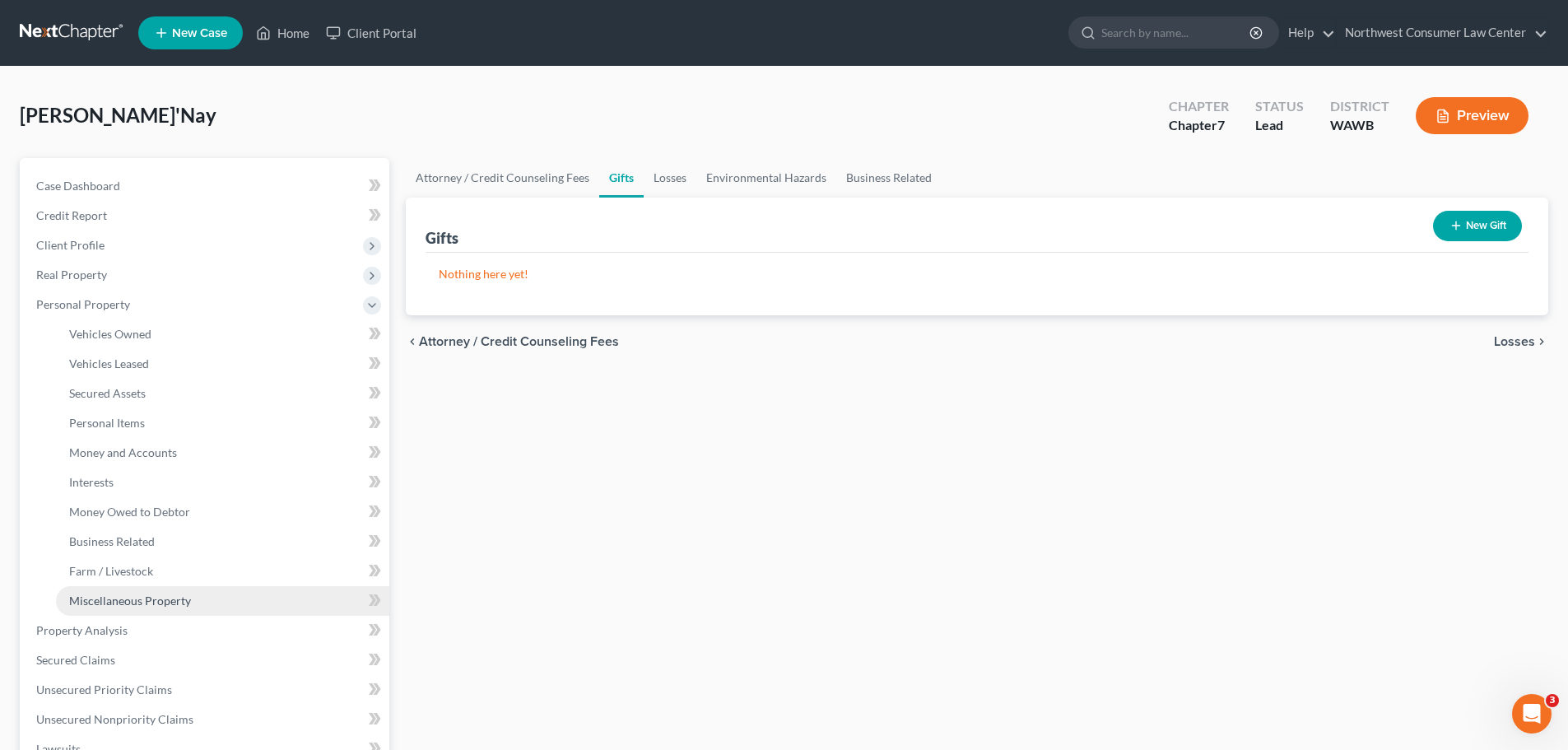
click at [205, 597] on link "Miscellaneous Property" at bounding box center [223, 602] width 334 height 30
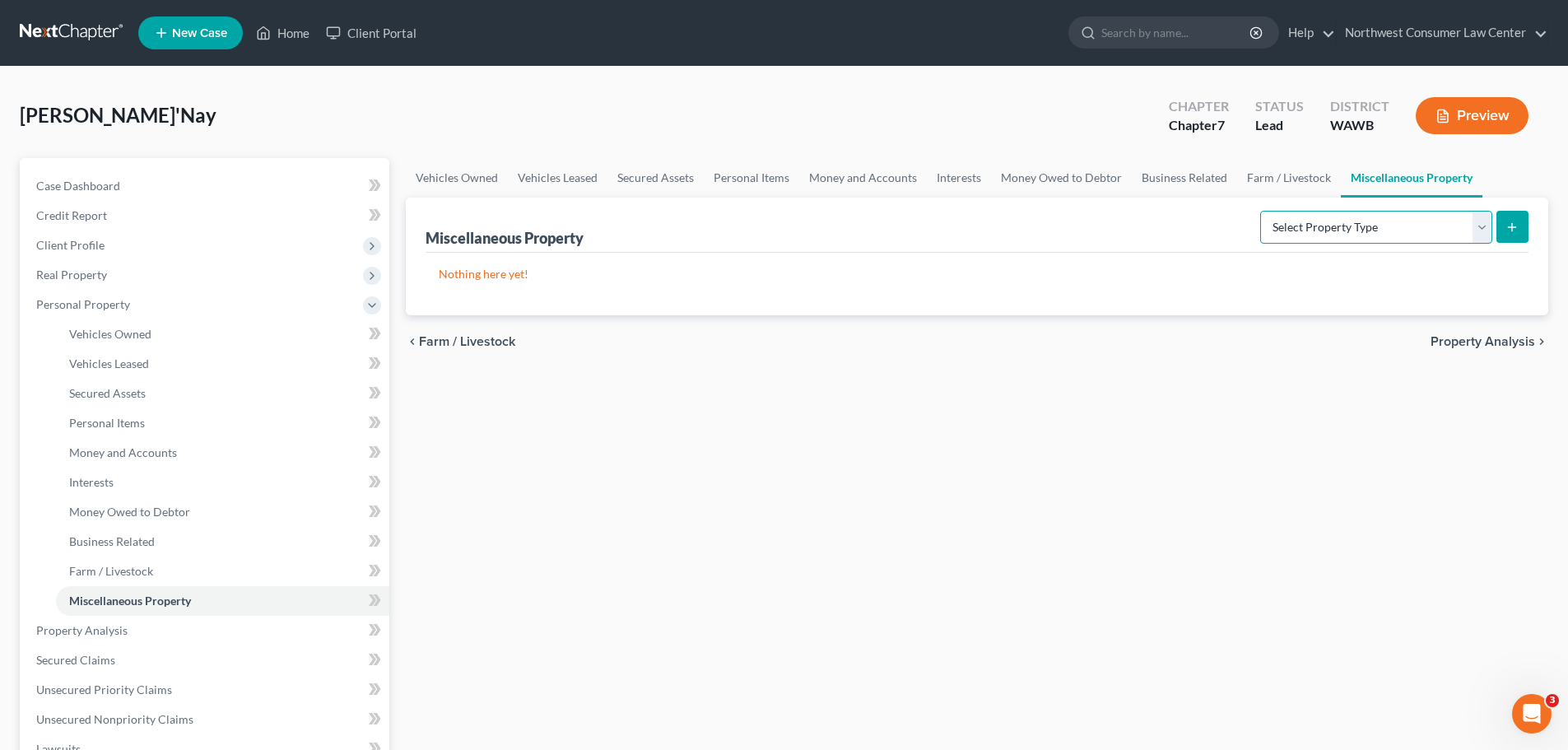
click at [1398, 226] on select "Select Property Type Assigned for Creditor Benefit Within 1 Year Holding for An…" at bounding box center [1376, 227] width 232 height 33
click at [1297, 169] on link "Farm / Livestock" at bounding box center [1289, 177] width 104 height 40
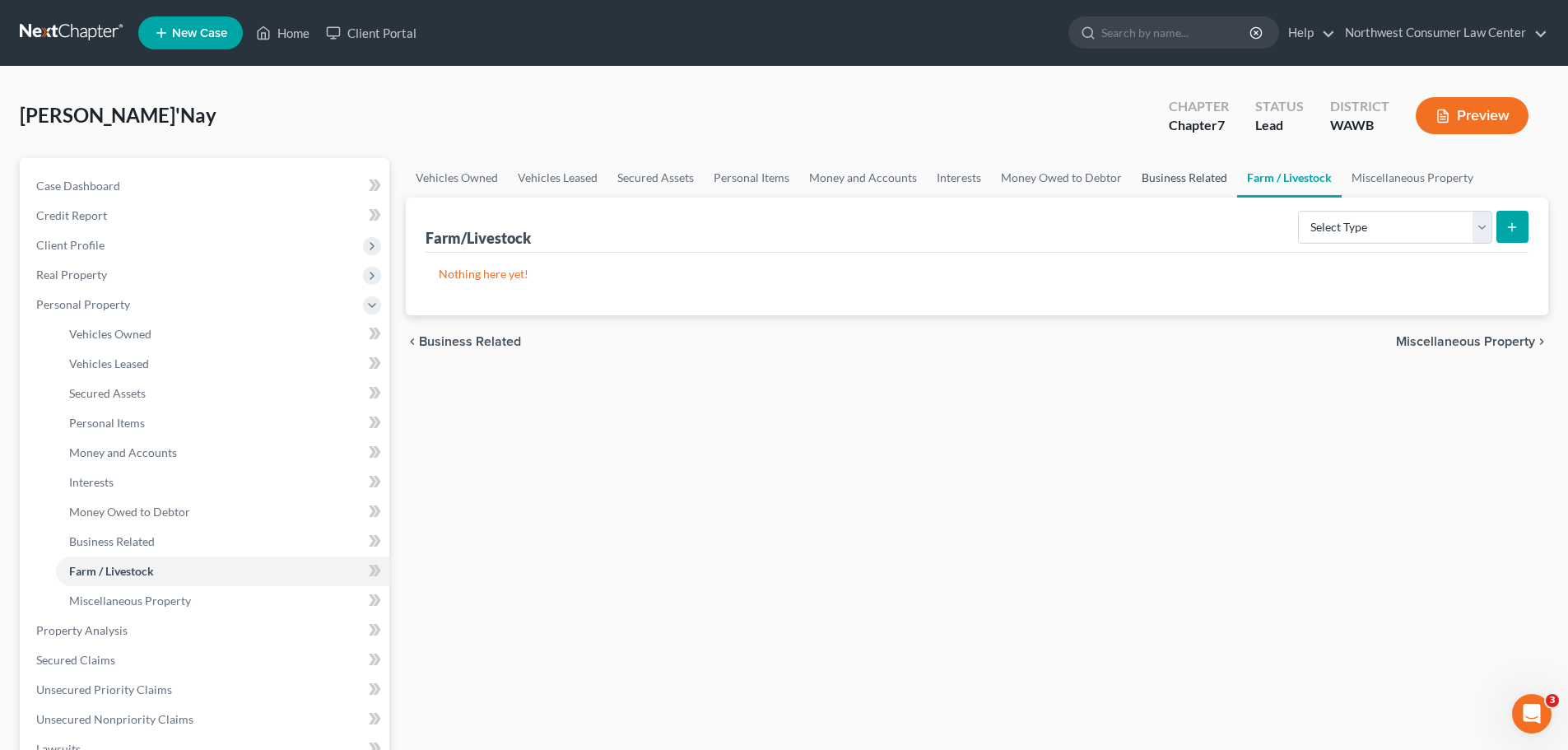
click at [1141, 177] on link "Business Related" at bounding box center [1184, 177] width 105 height 40
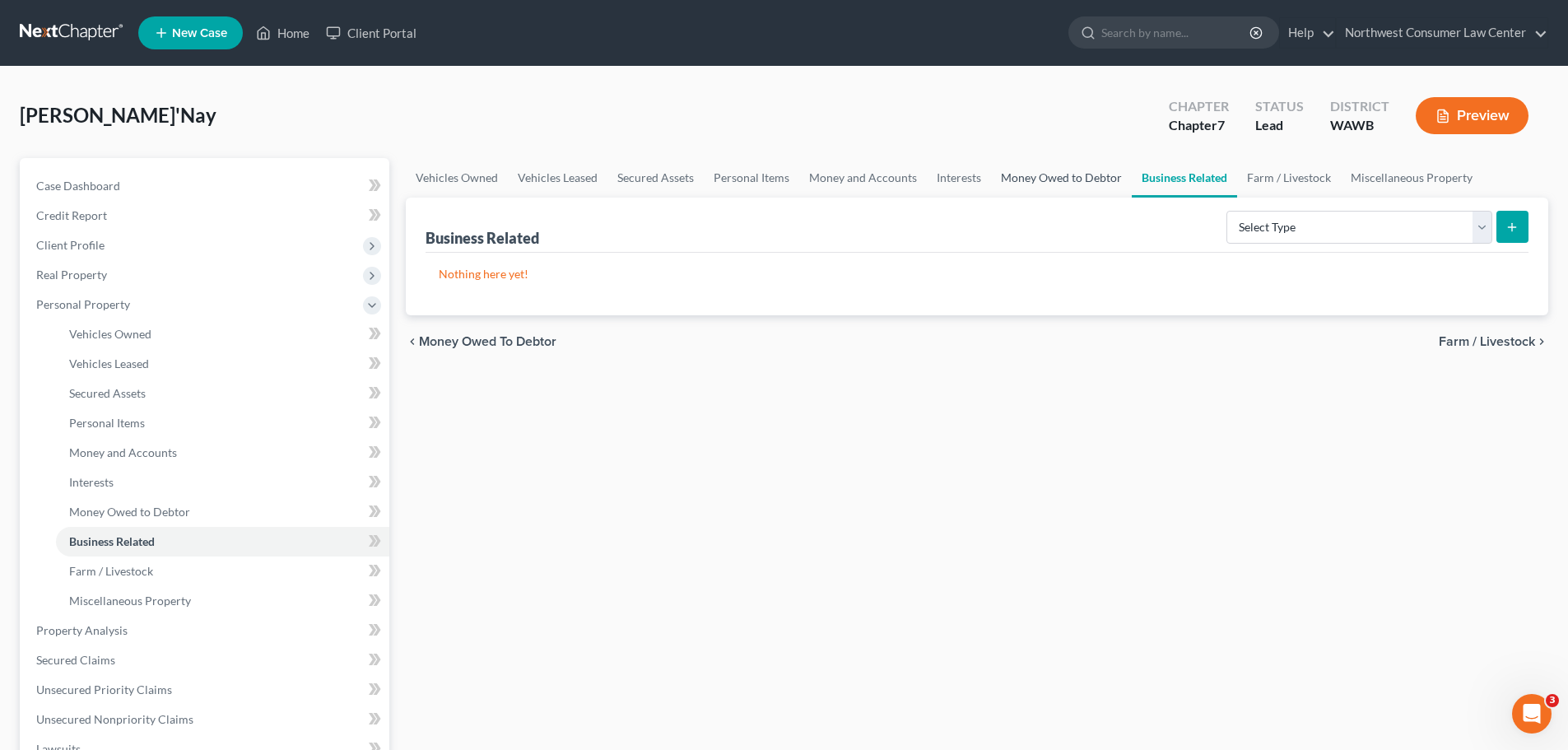
click at [1024, 183] on link "Money Owed to Debtor" at bounding box center [1061, 177] width 140 height 40
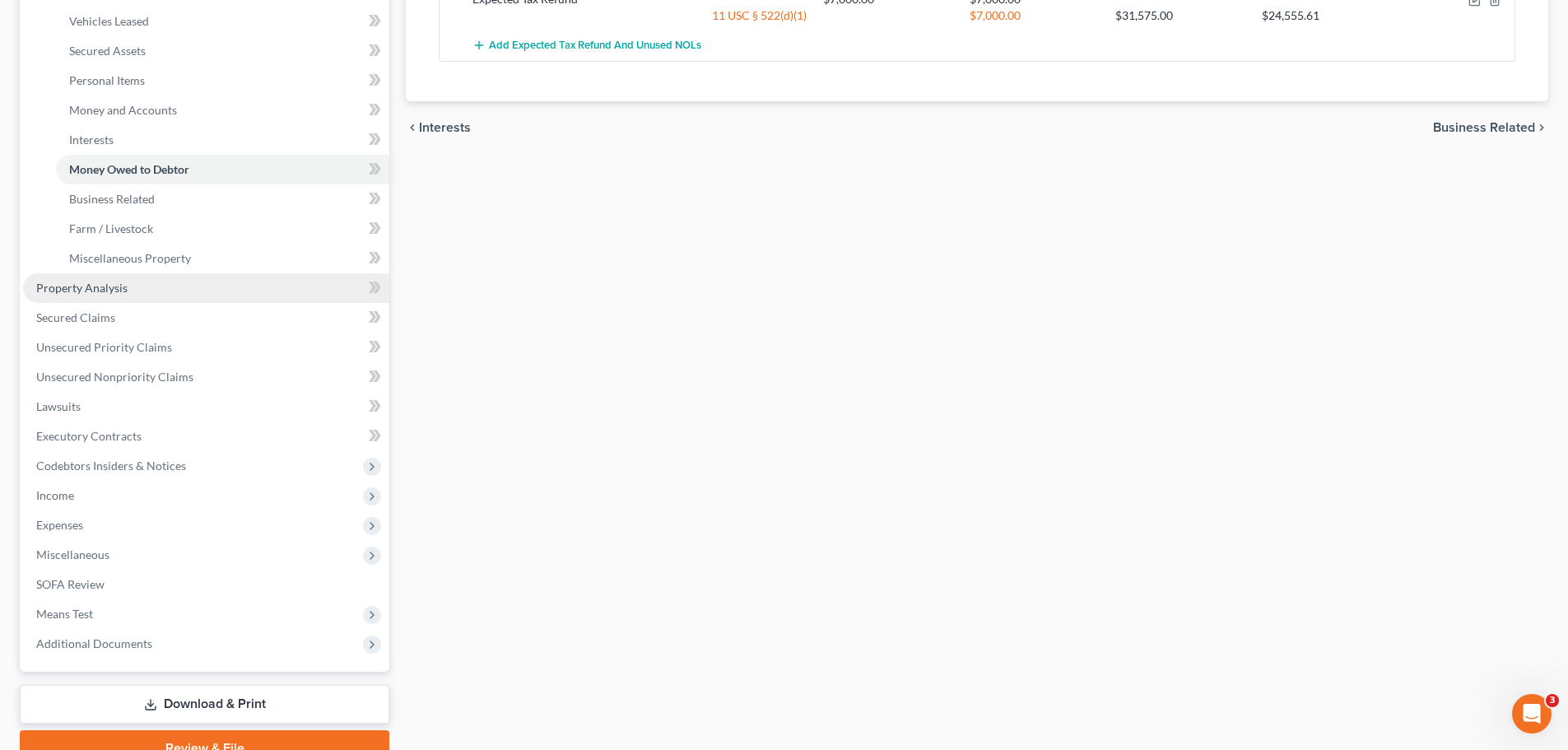
scroll to position [422, 0]
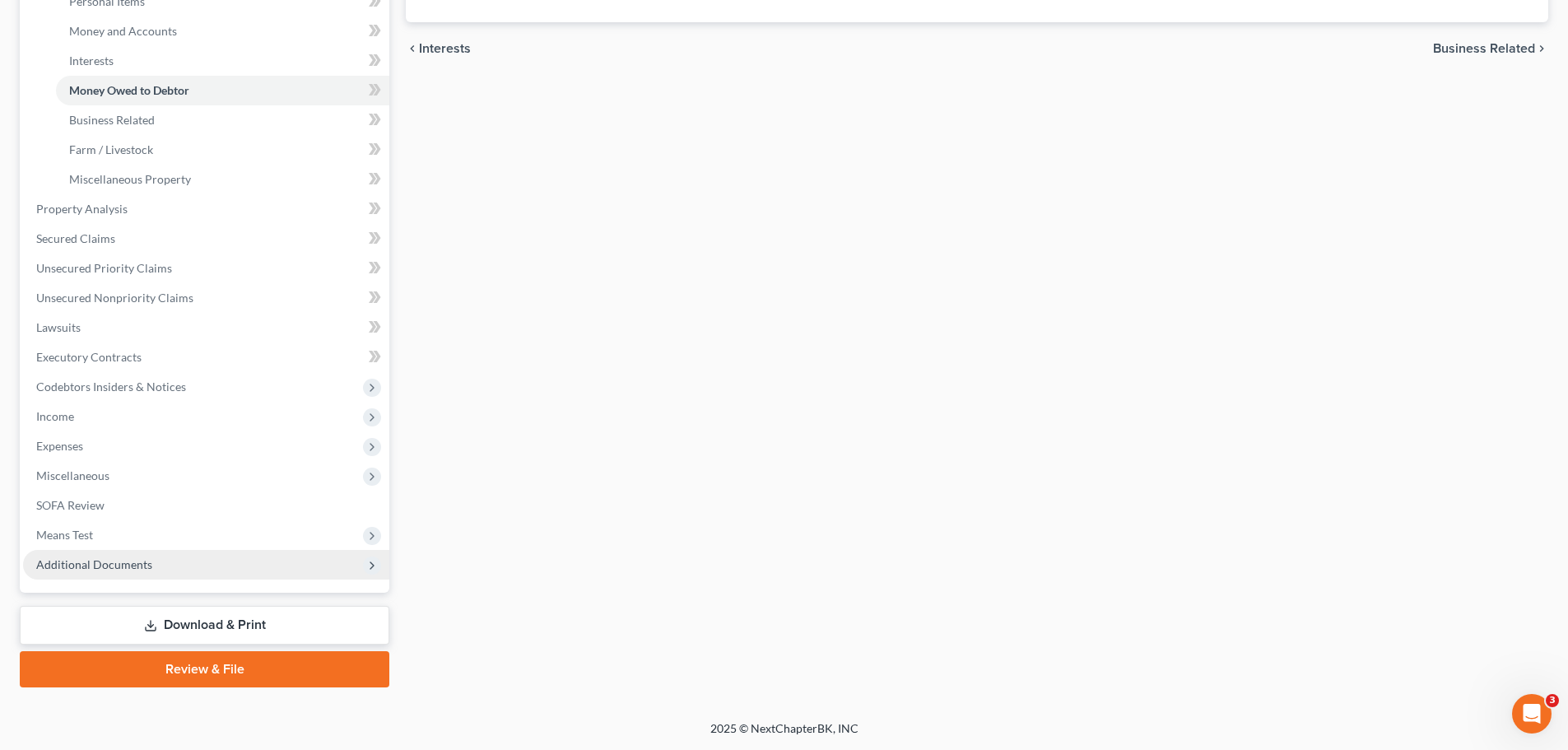
click at [144, 573] on span "Additional Documents" at bounding box center [205, 565] width 366 height 30
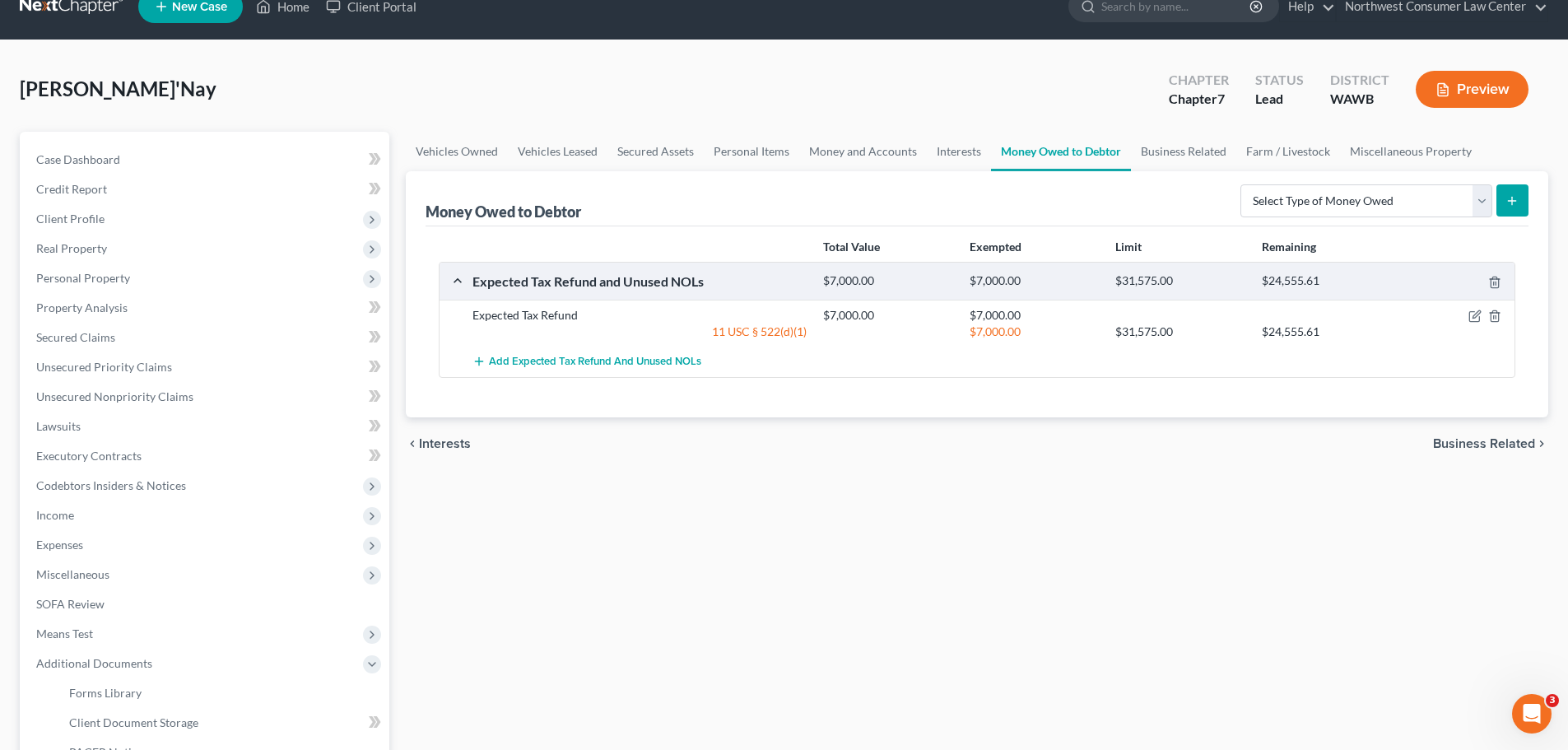
scroll to position [273, 0]
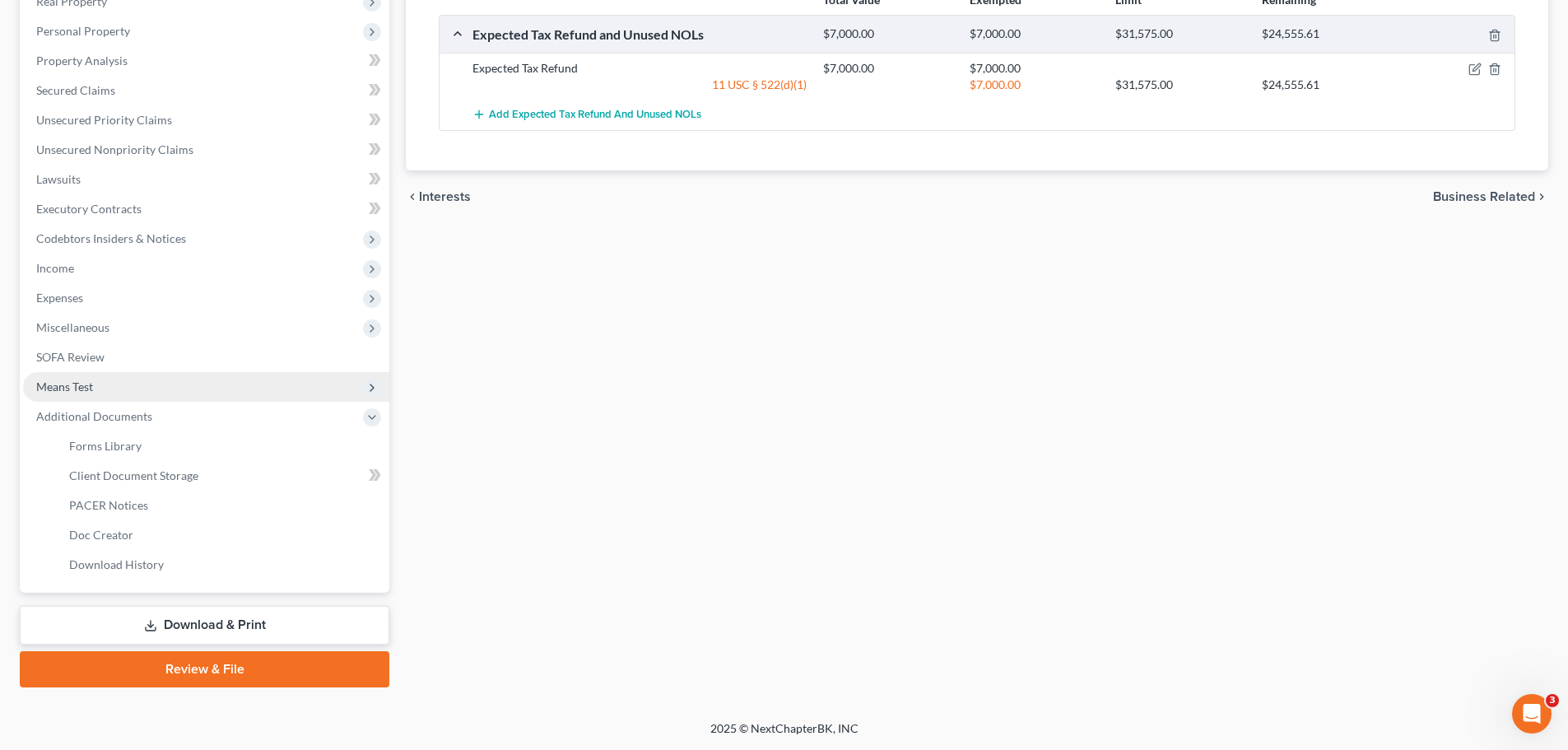
click at [255, 386] on span "Means Test" at bounding box center [205, 387] width 366 height 30
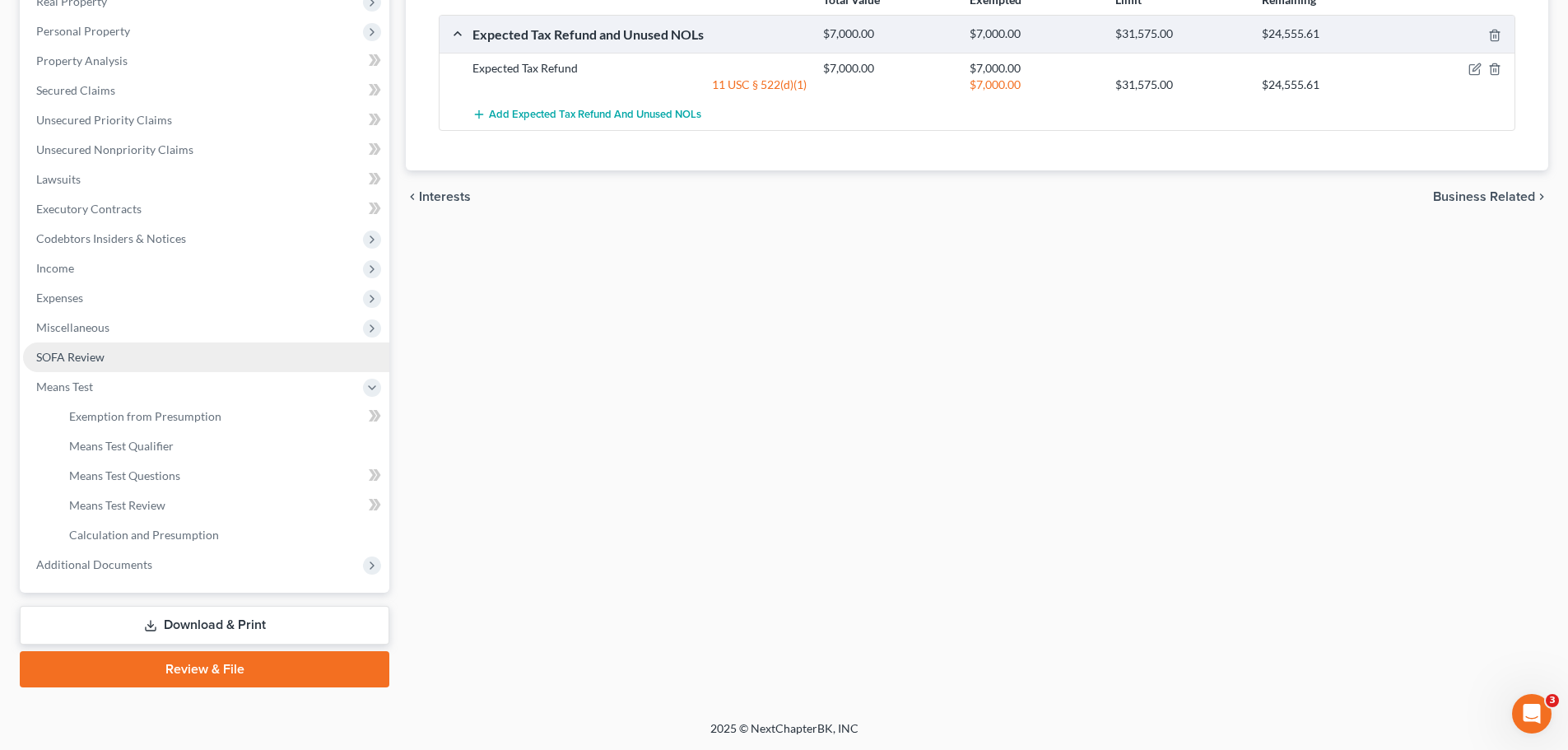
click at [262, 364] on link "SOFA Review" at bounding box center [205, 357] width 366 height 30
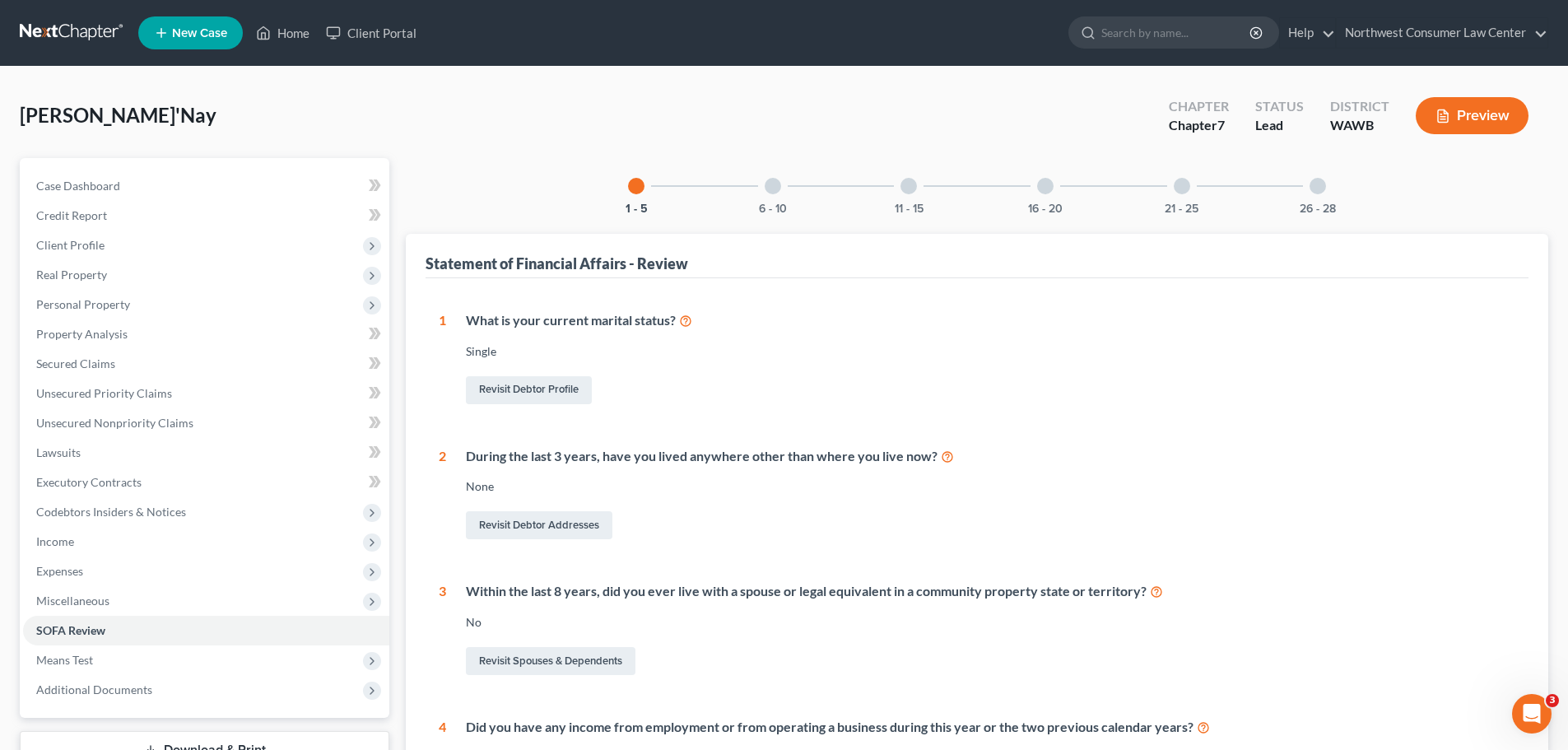
click at [769, 182] on div at bounding box center [773, 186] width 17 height 17
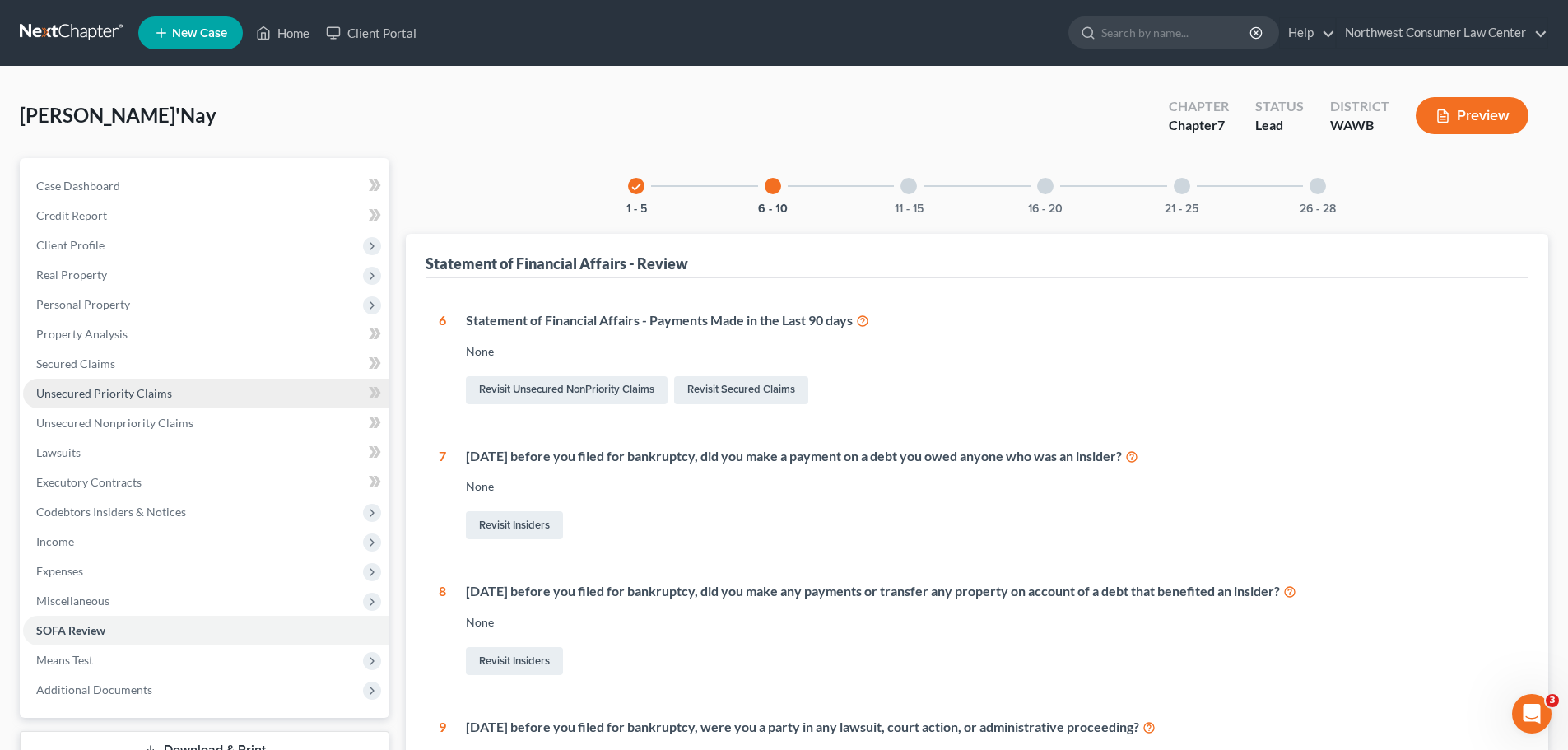
click at [193, 380] on link "Unsecured Priority Claims" at bounding box center [205, 393] width 366 height 30
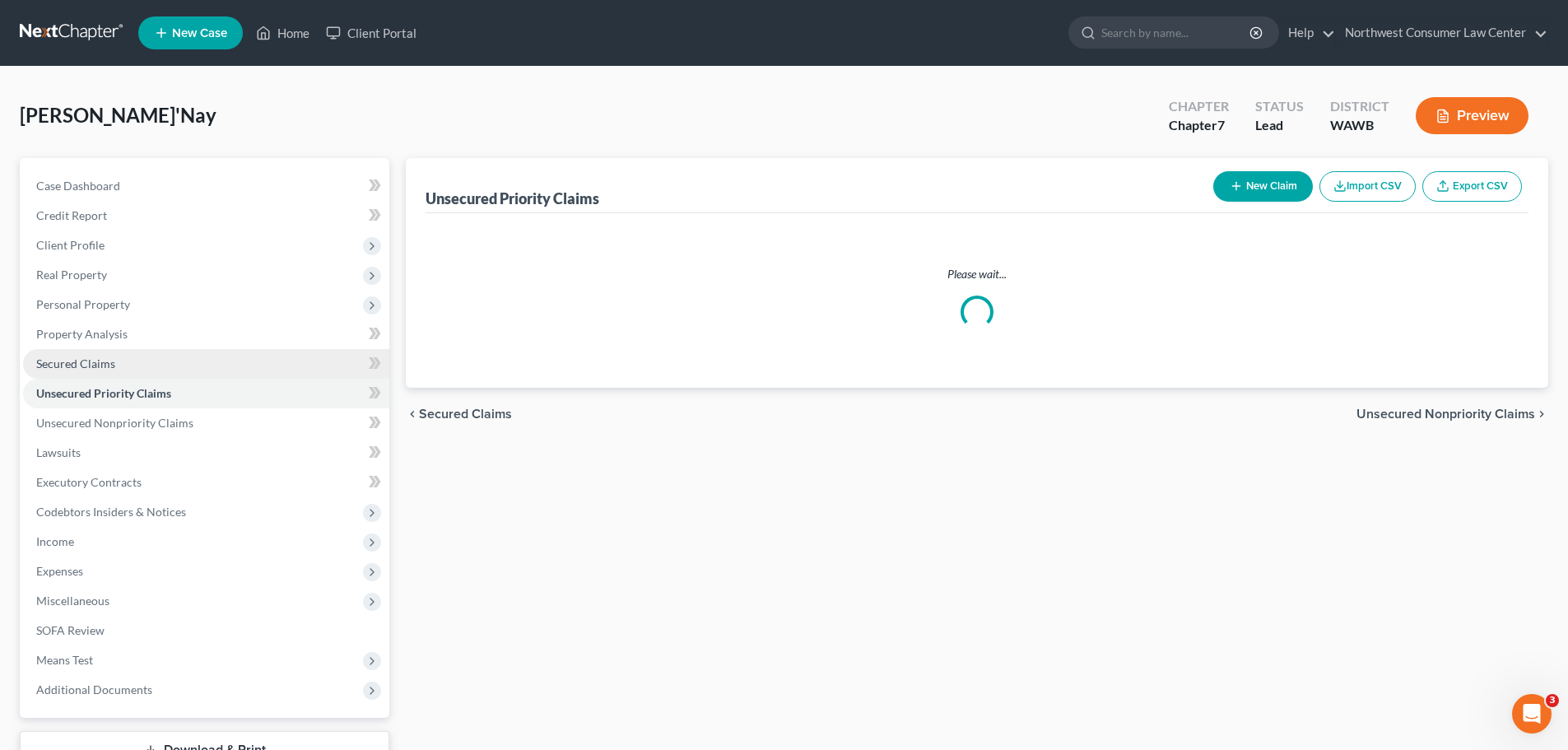
click at [199, 363] on link "Secured Claims" at bounding box center [205, 364] width 366 height 30
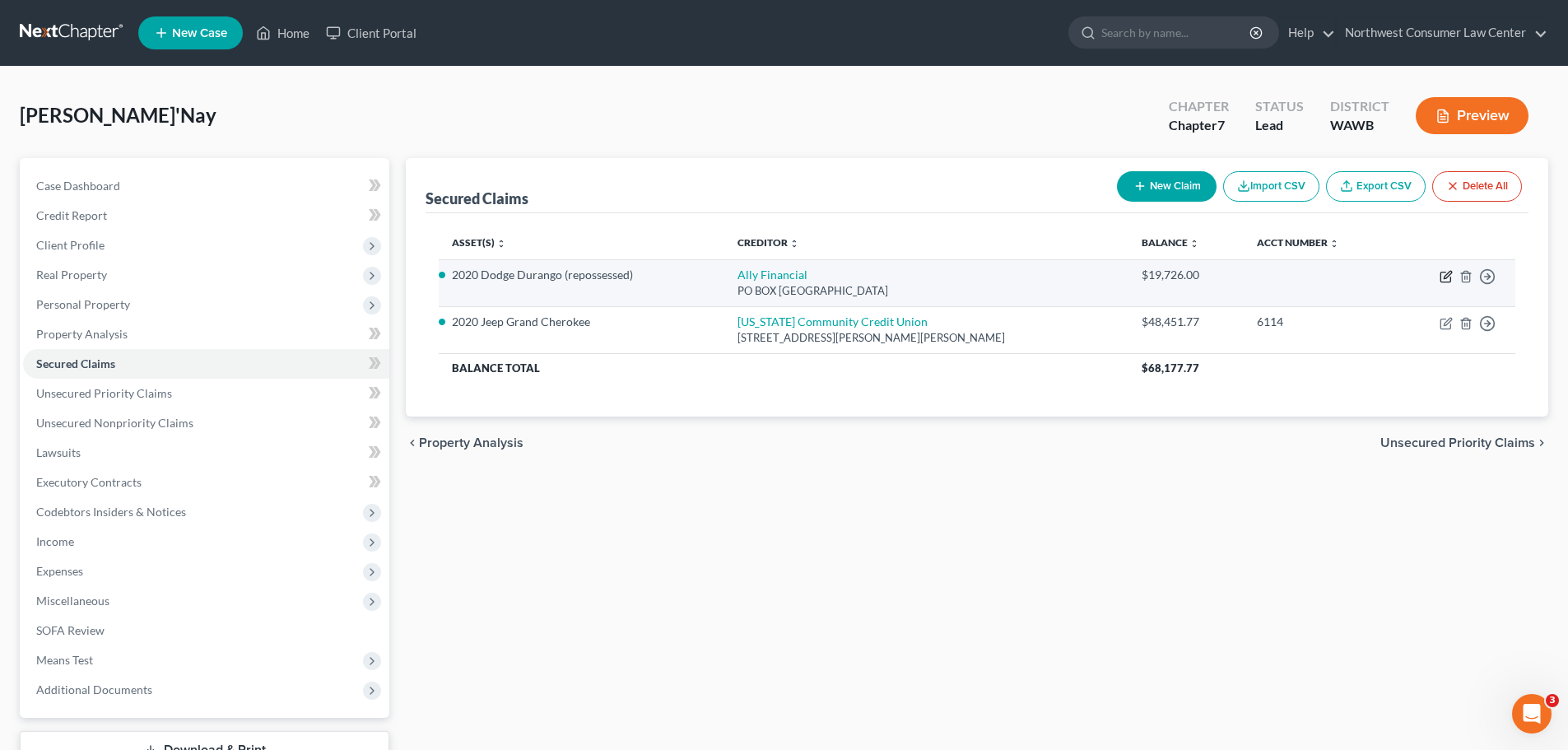
click at [1444, 278] on icon "button" at bounding box center [1447, 274] width 7 height 7
select select "24"
select select "0"
select select "3"
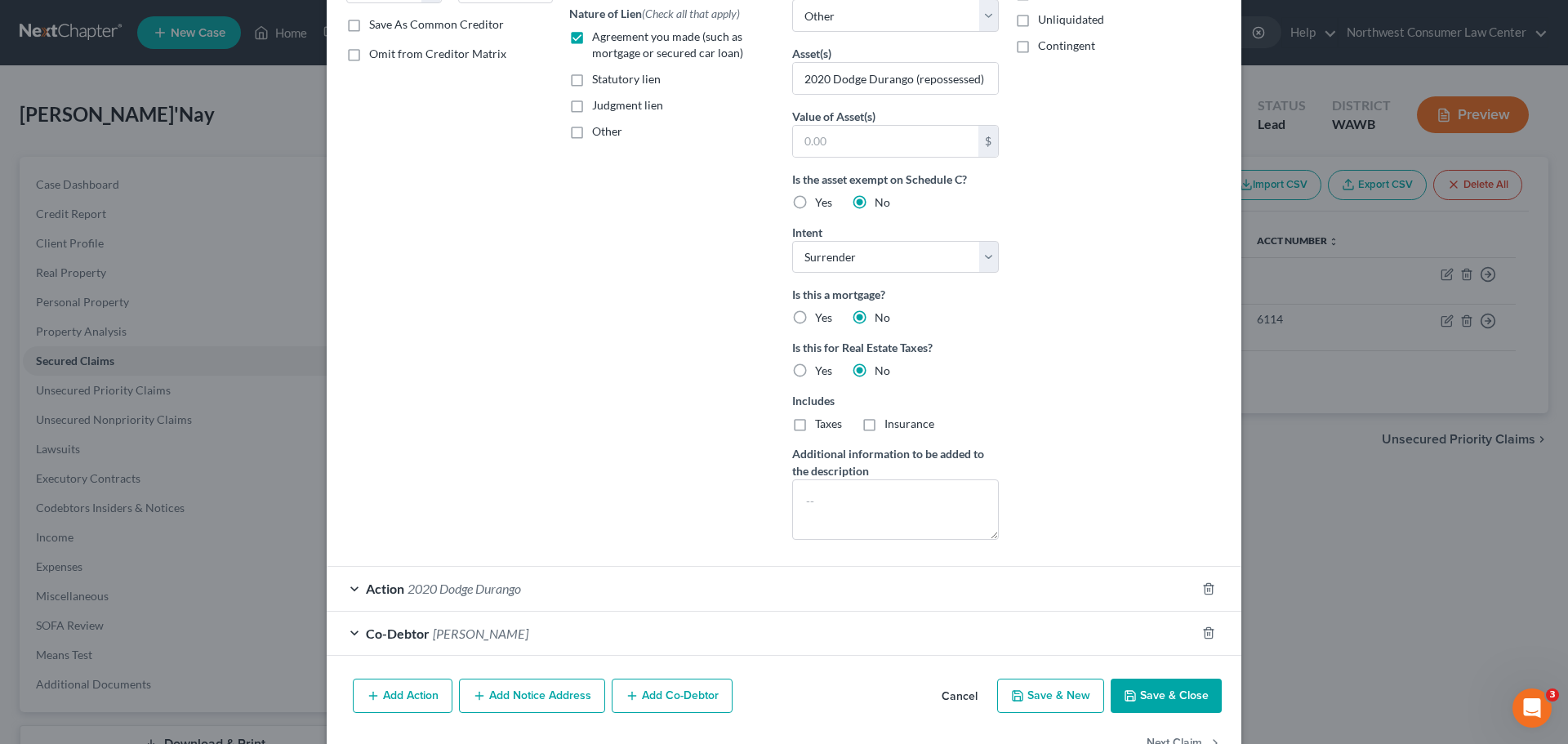
scroll to position [352, 0]
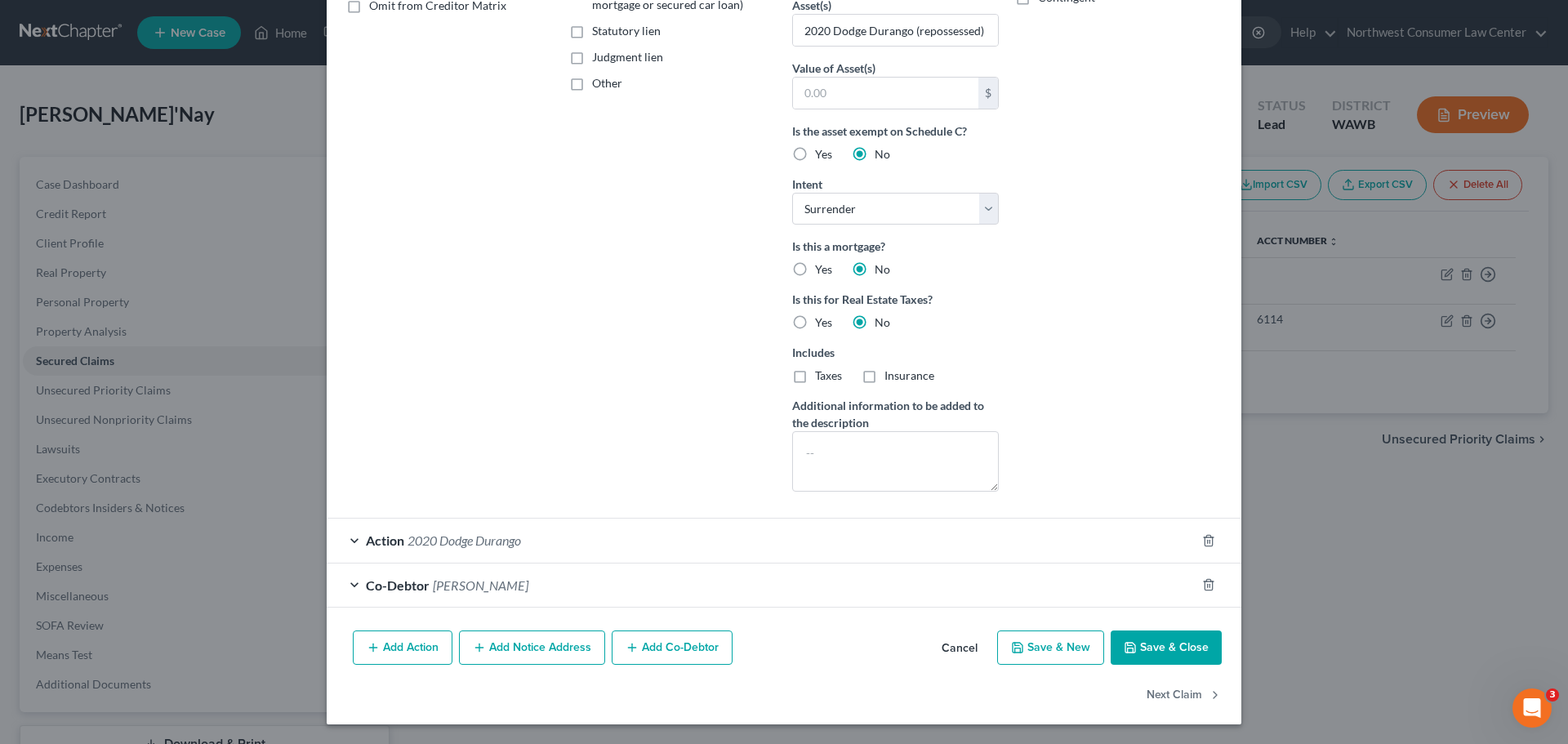
click at [527, 582] on div "Co-Debtor Bryan Goode" at bounding box center [761, 585] width 869 height 44
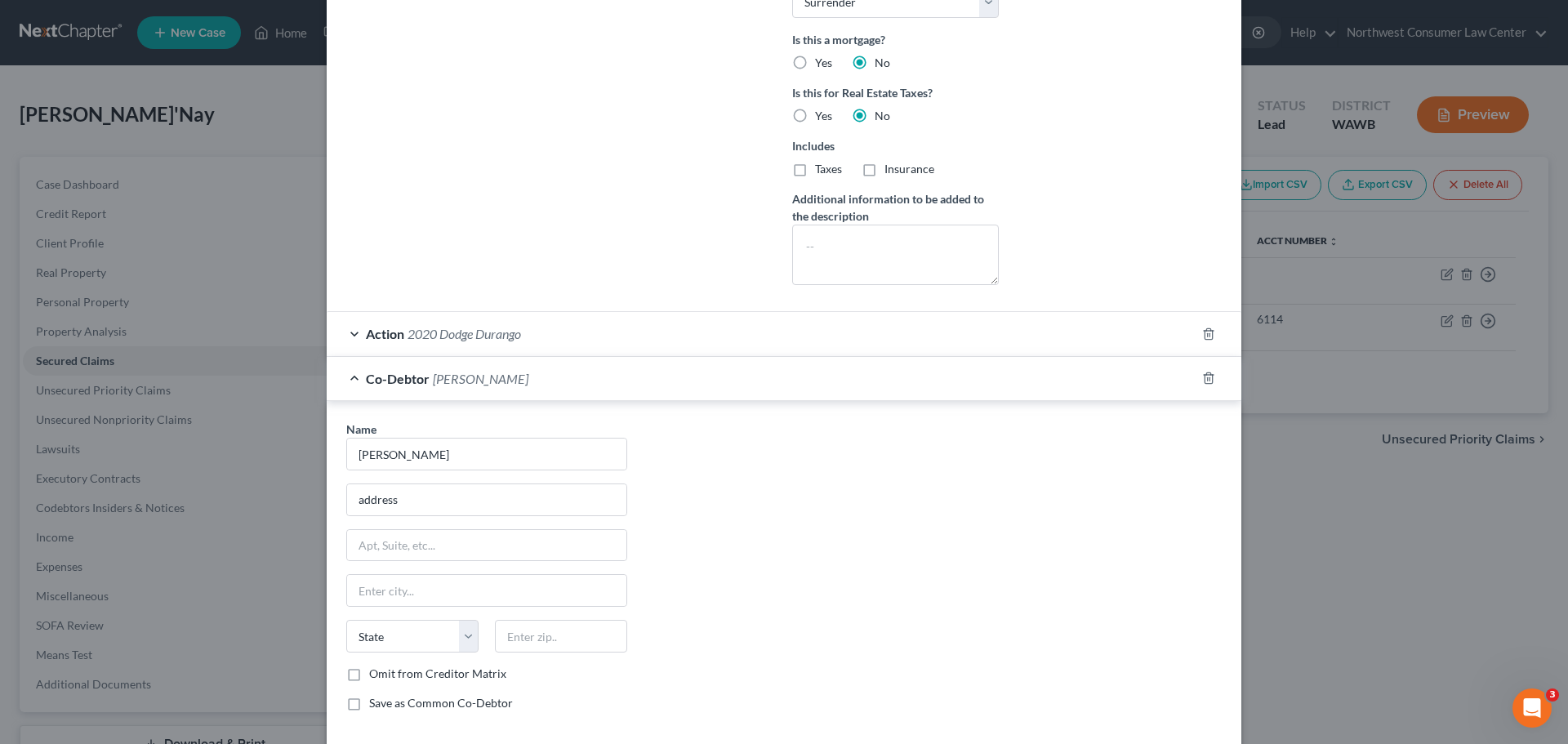
scroll to position [362, 0]
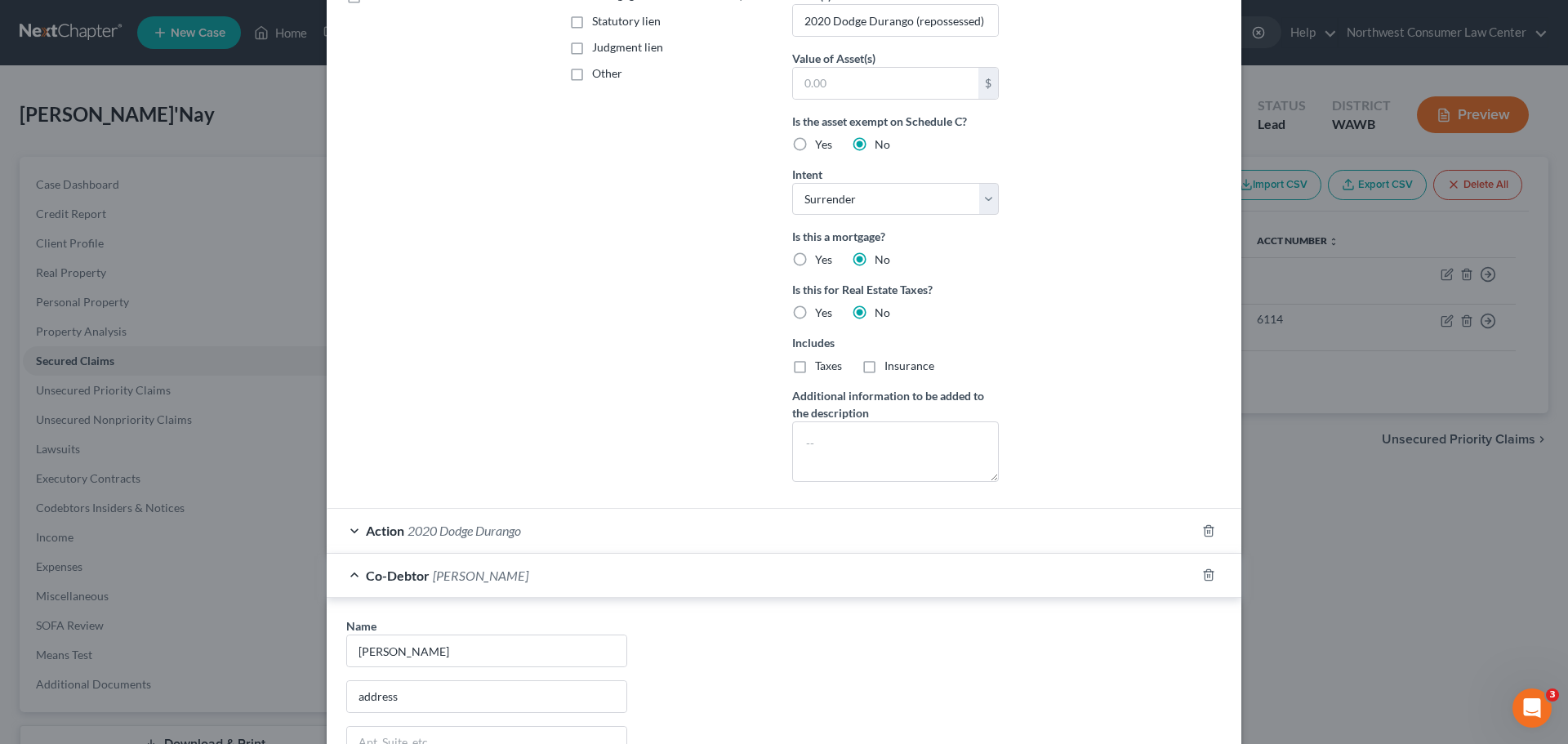
click at [574, 572] on div "Co-Debtor Bryan Goode" at bounding box center [761, 576] width 869 height 44
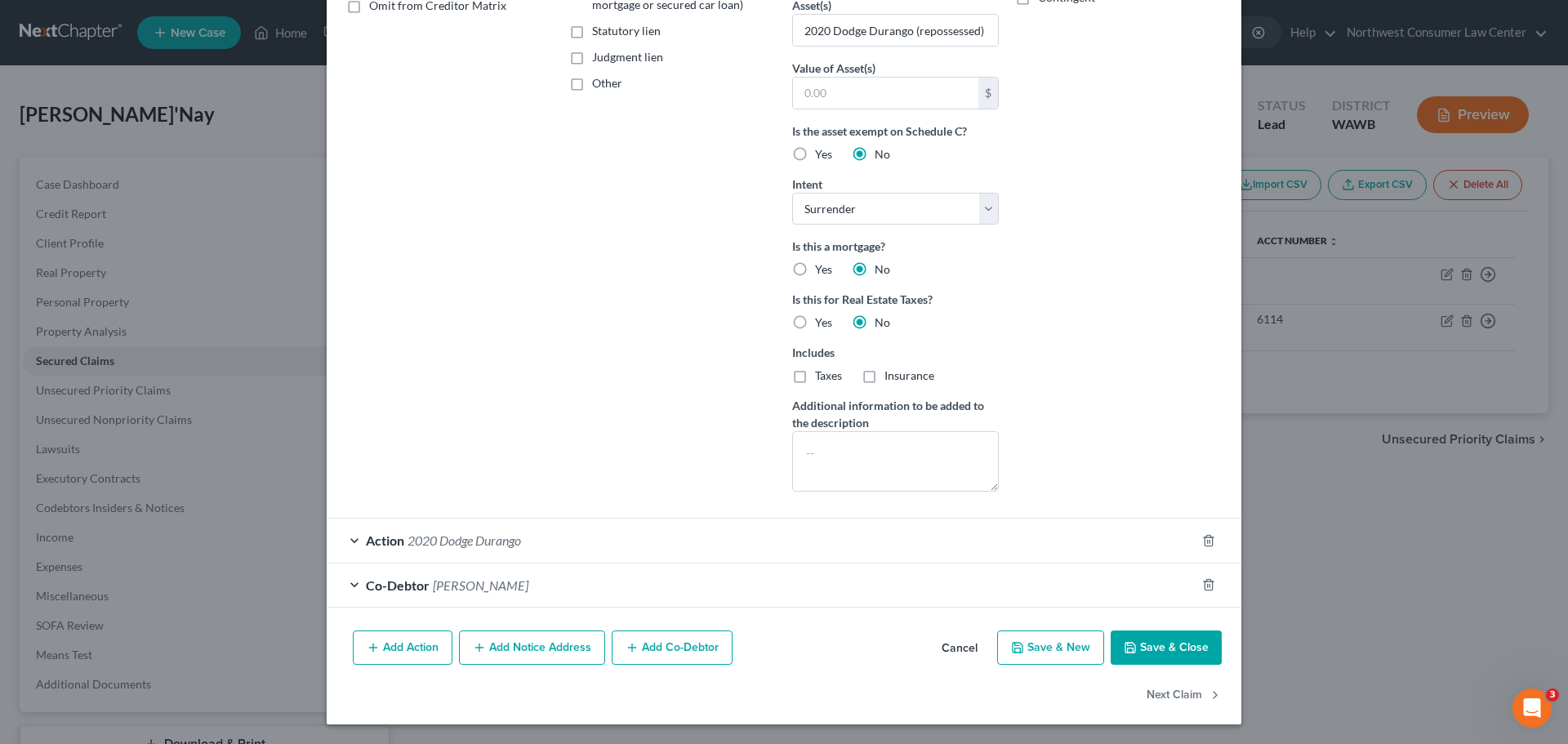
scroll to position [352, 0]
click at [606, 541] on div "Action 2020 Dodge Durango" at bounding box center [761, 540] width 869 height 44
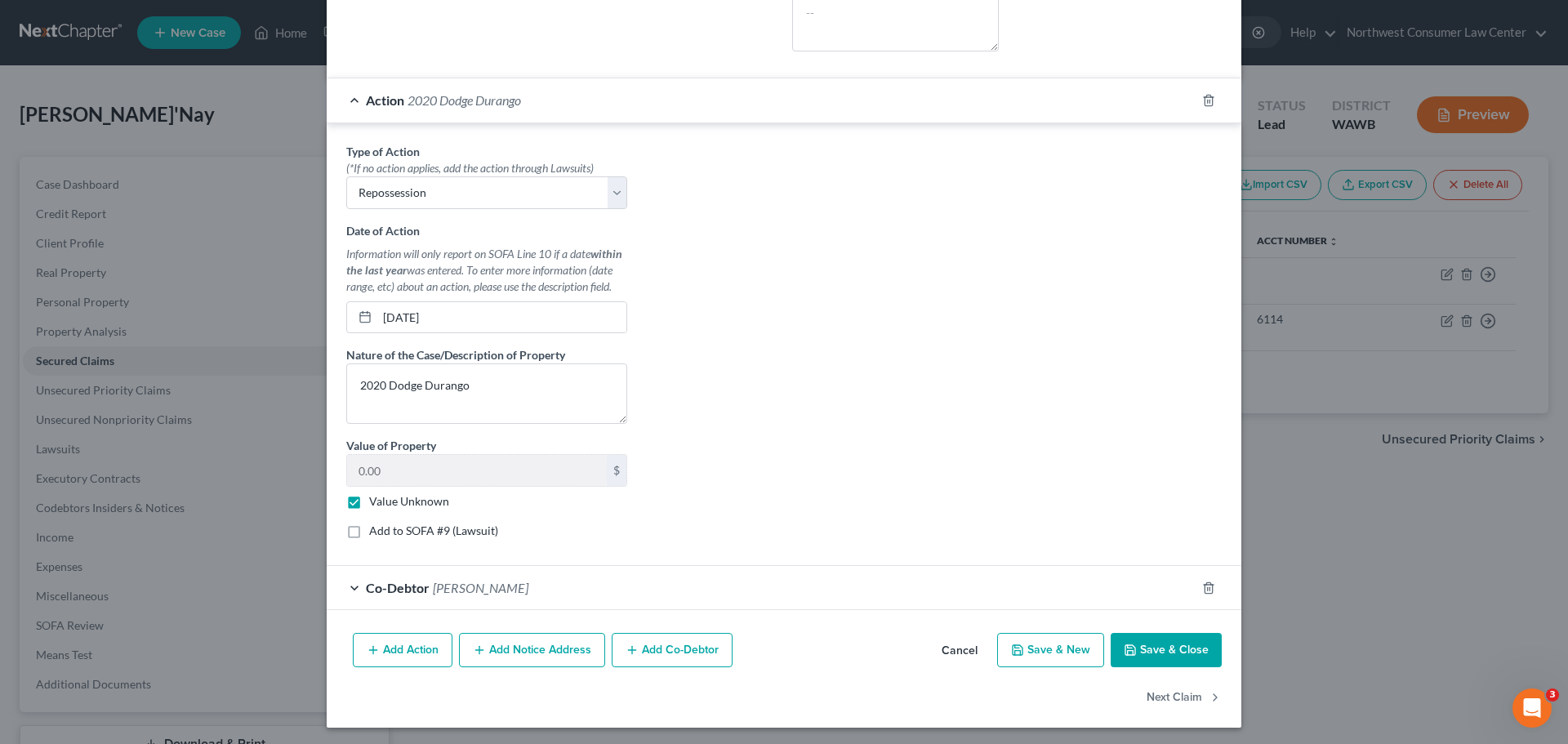
scroll to position [795, 0]
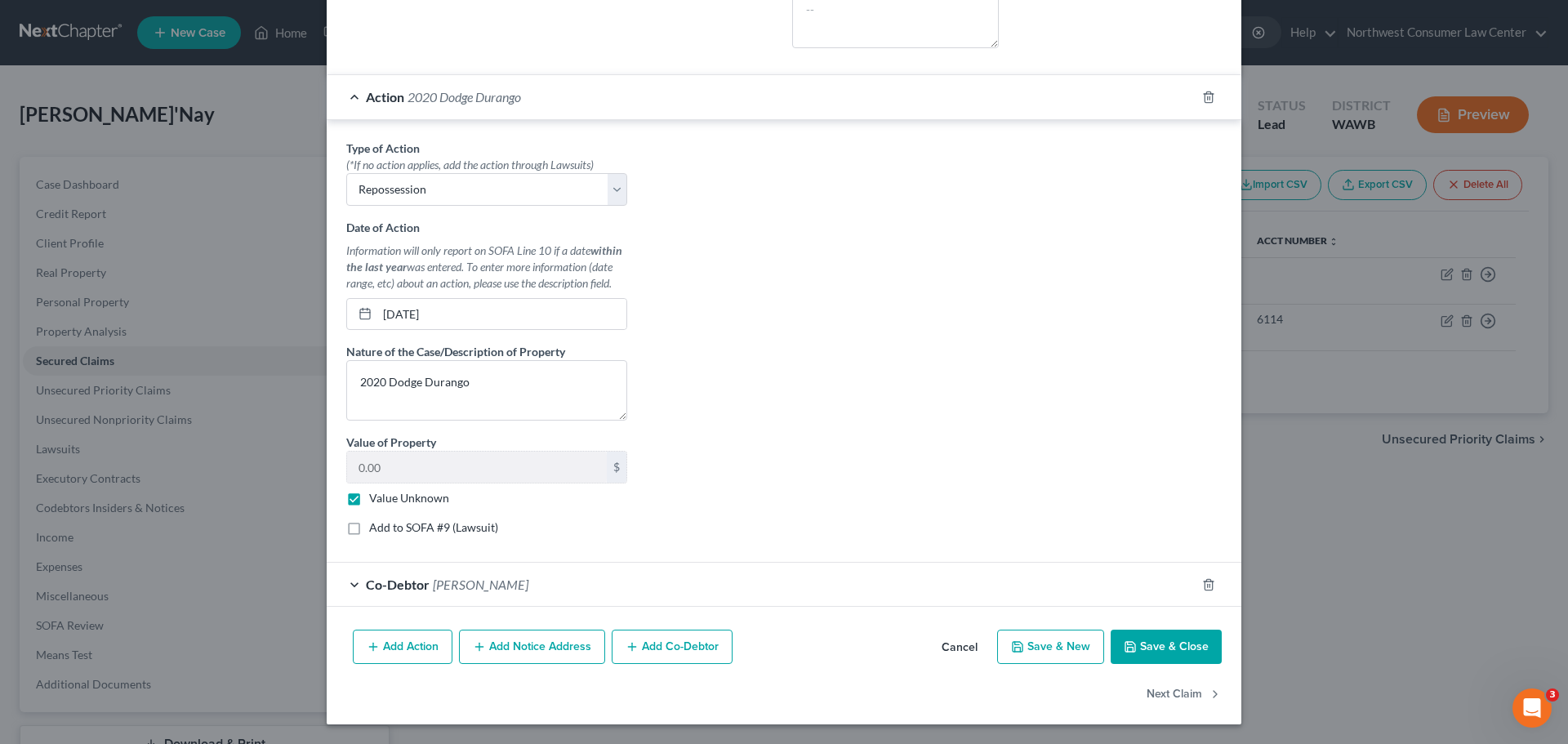
click at [1166, 647] on button "Save & Close" at bounding box center [1166, 646] width 112 height 34
select select
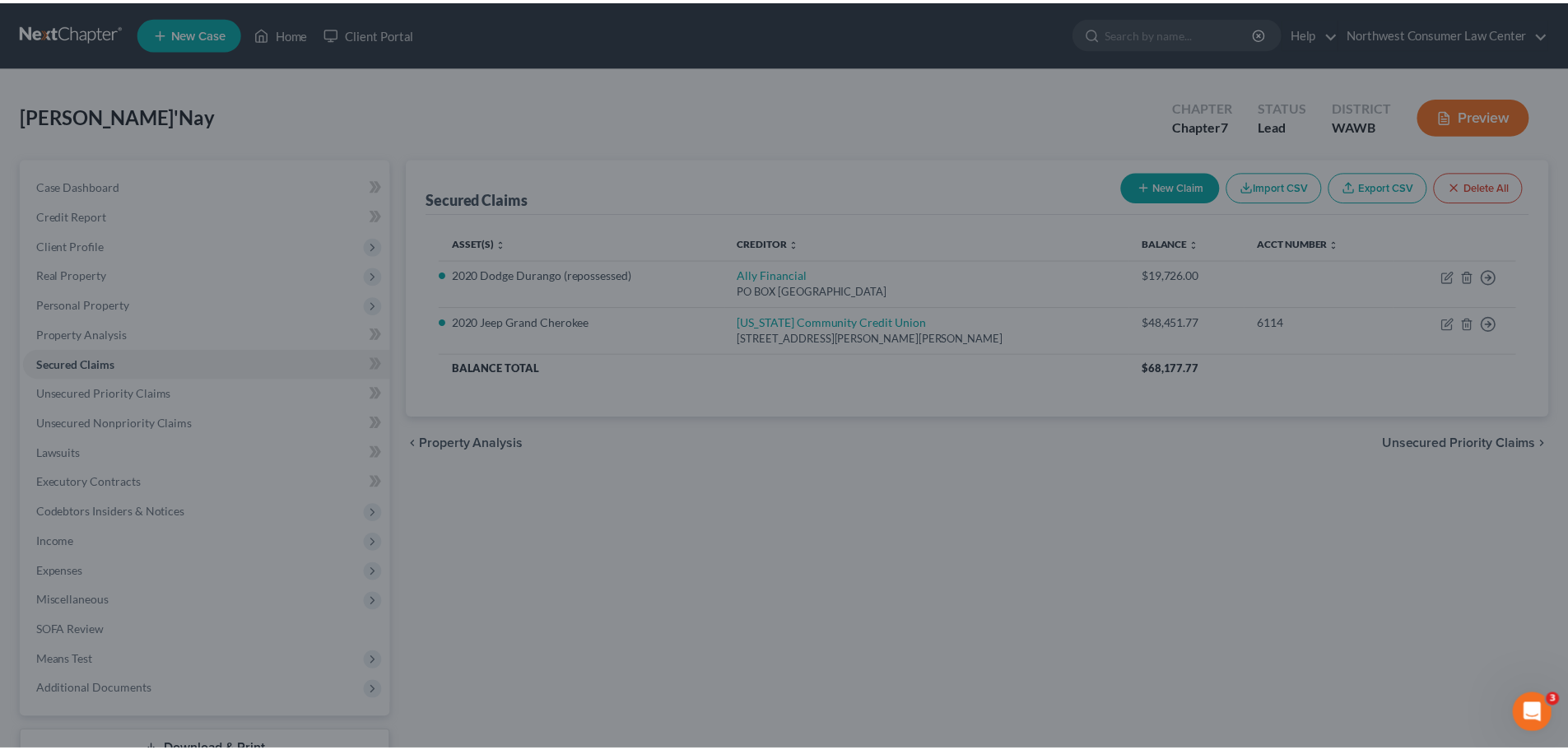
scroll to position [622, 0]
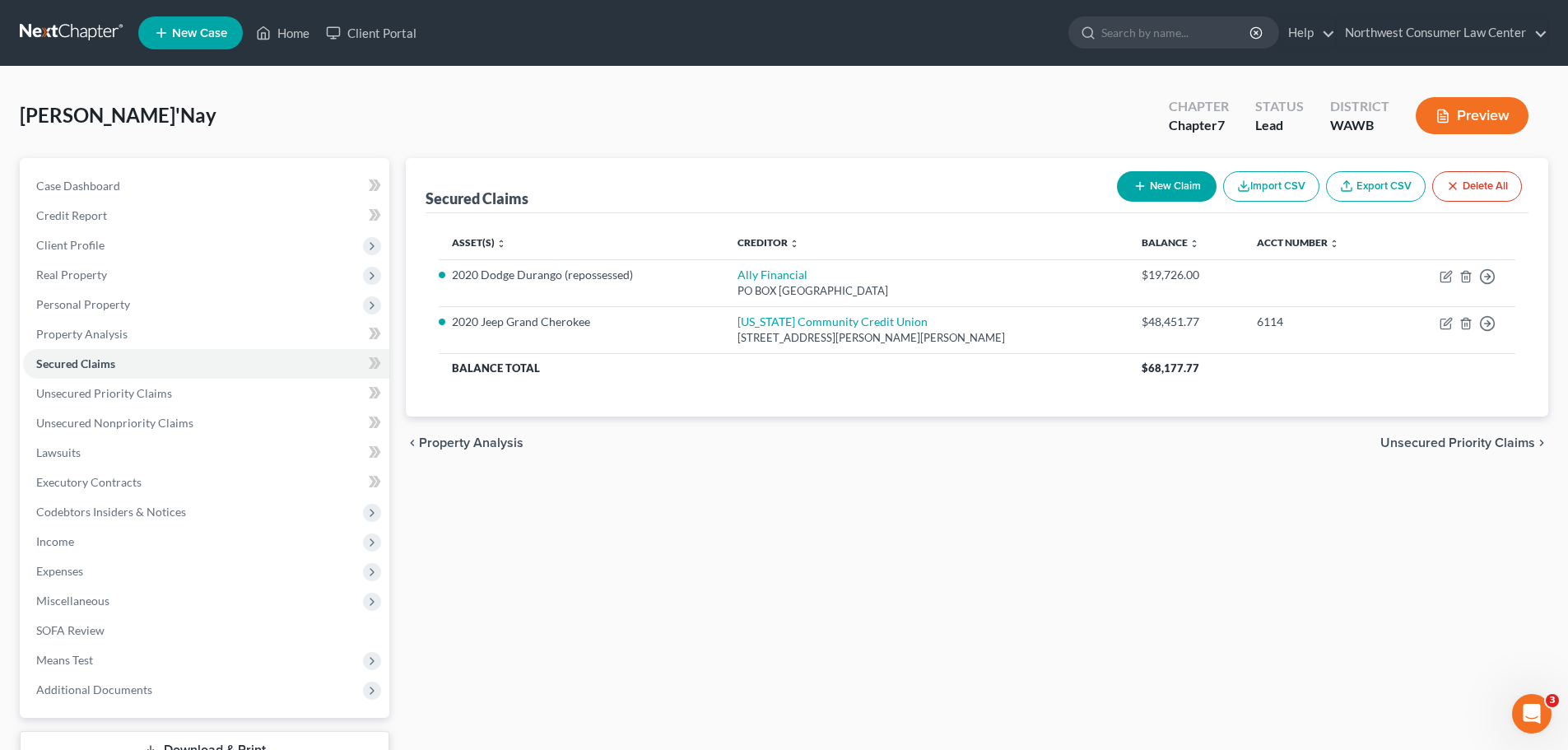
click at [55, 27] on link at bounding box center [73, 33] width 105 height 30
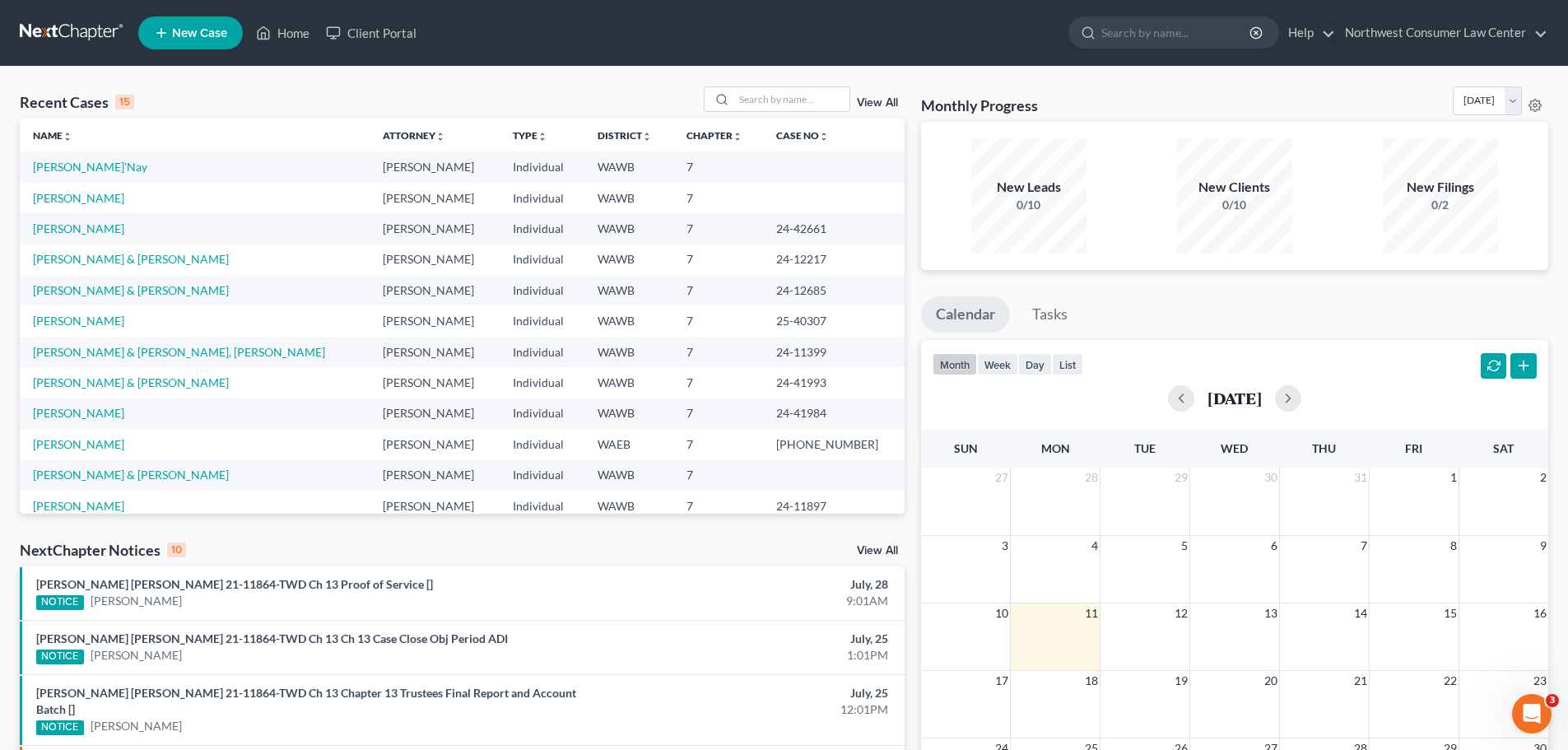
click at [186, 22] on link "New Case" at bounding box center [191, 33] width 104 height 33
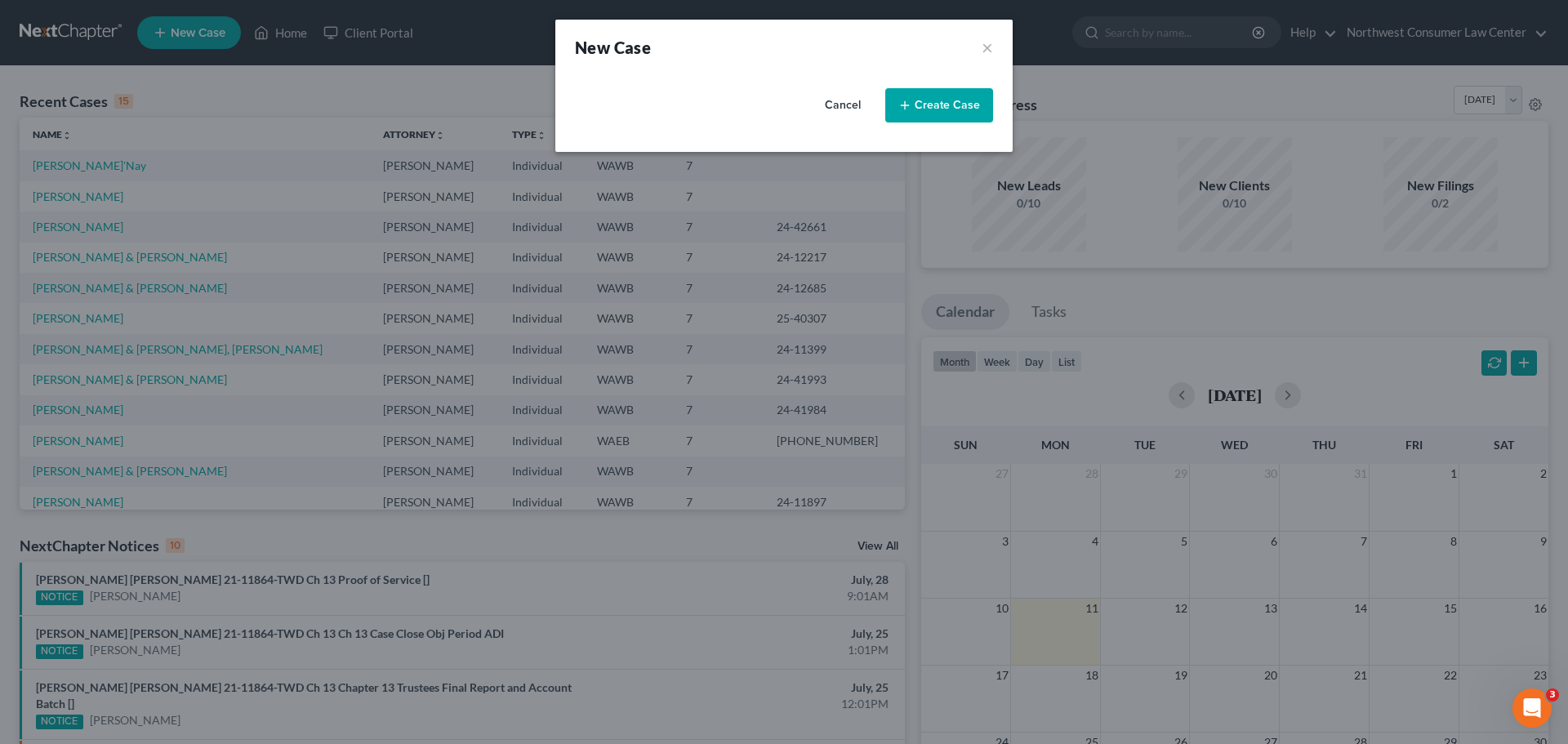
select select "87"
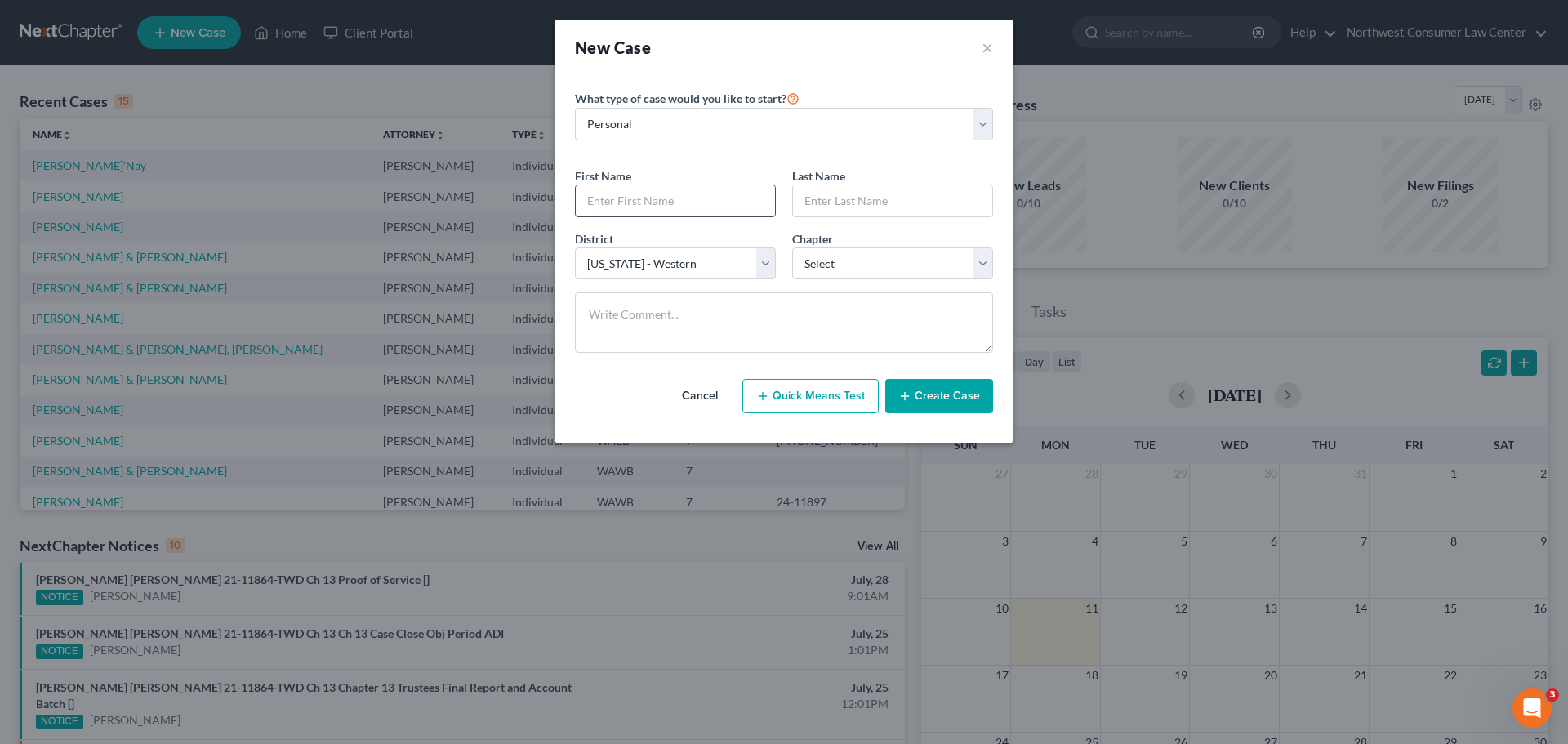
click at [626, 211] on input "text" at bounding box center [675, 201] width 199 height 31
type input "[PERSON_NAME]"
select select "0"
click at [957, 401] on button "Create Case" at bounding box center [939, 396] width 108 height 34
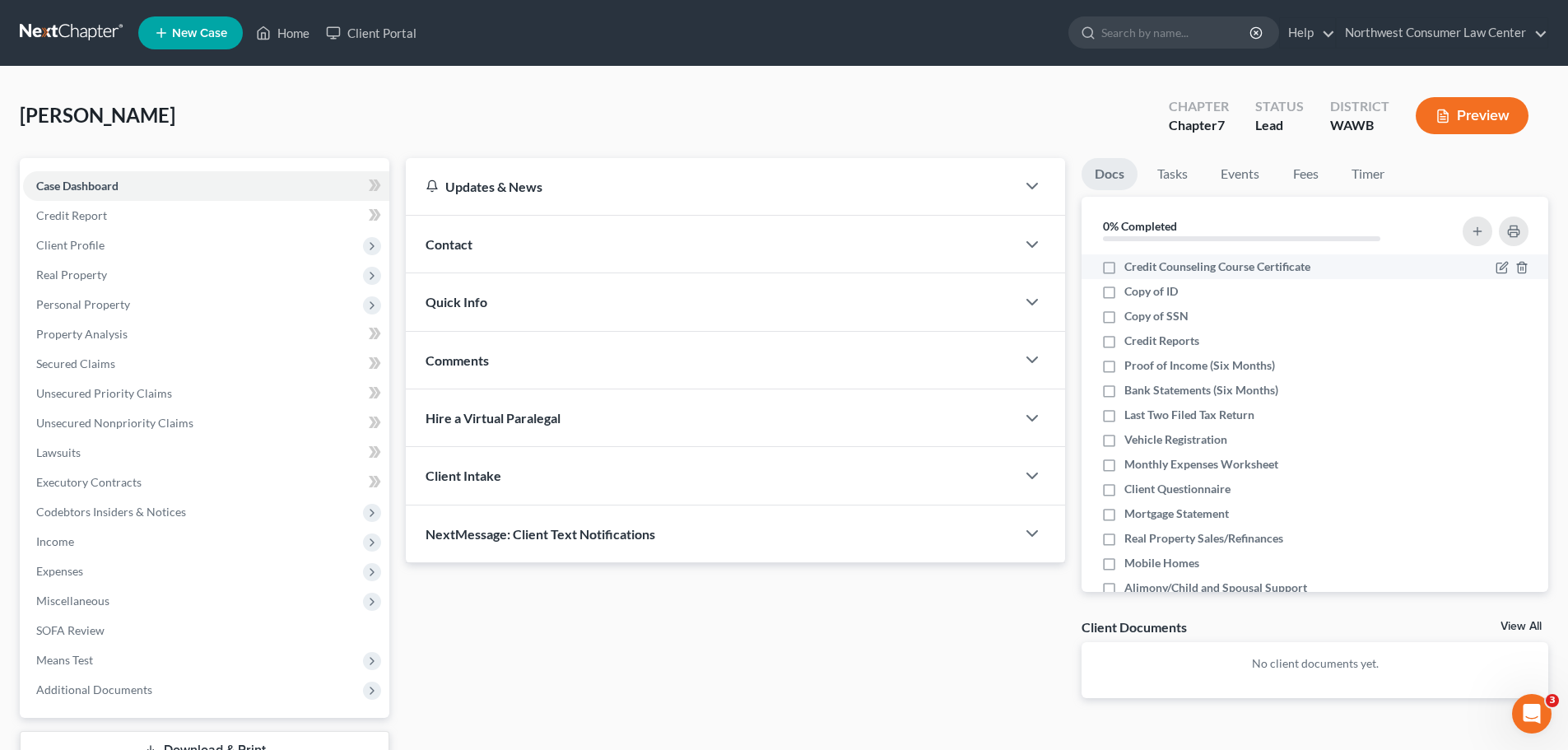
drag, startPoint x: 1169, startPoint y: 270, endPoint x: 1154, endPoint y: 278, distance: 17.0
click at [1169, 270] on span "Credit Counseling Course Certificate" at bounding box center [1218, 266] width 186 height 17
click at [1141, 270] on input "Credit Counseling Course Certificate" at bounding box center [1136, 263] width 11 height 11
checkbox input "true"
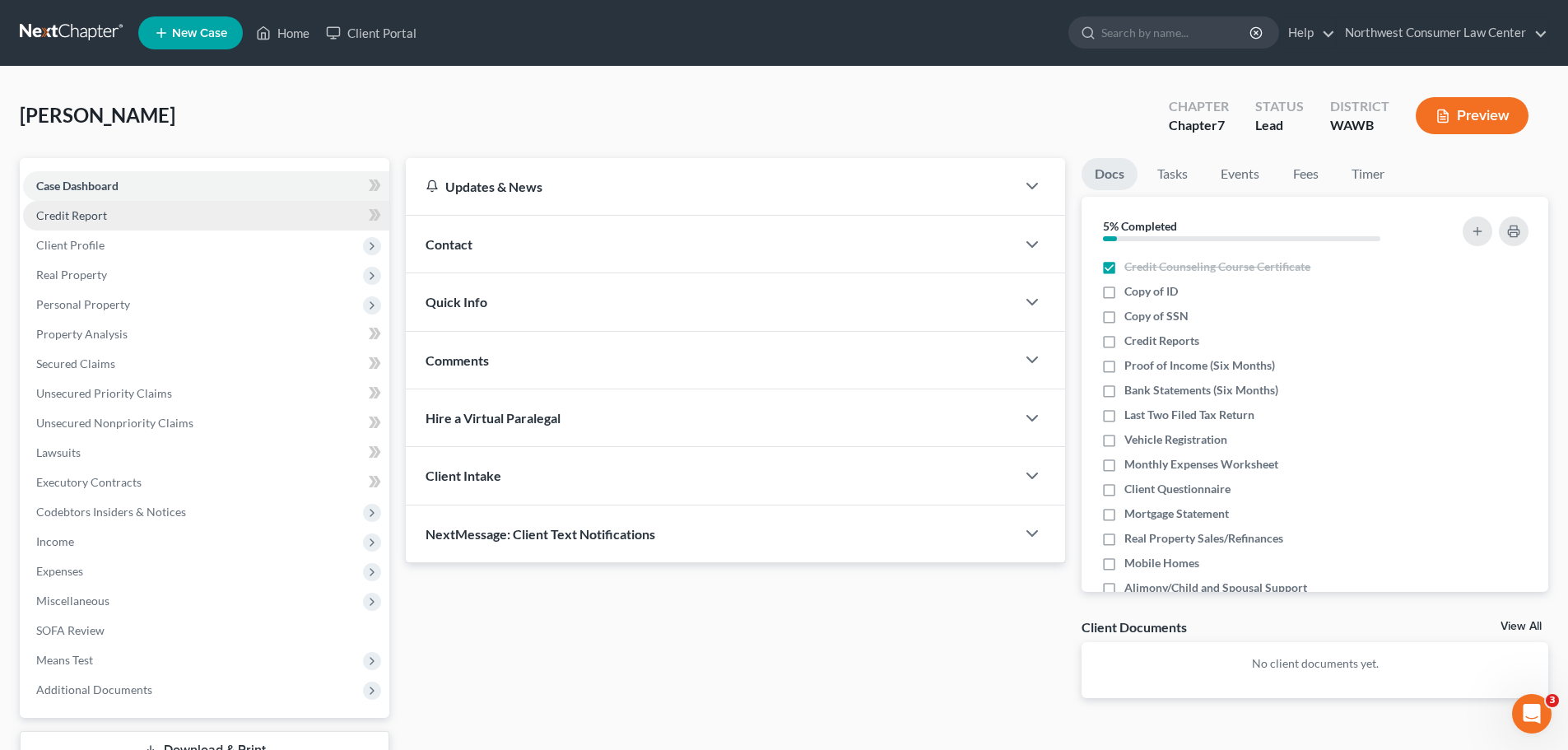
click at [241, 213] on link "Credit Report" at bounding box center [205, 216] width 366 height 30
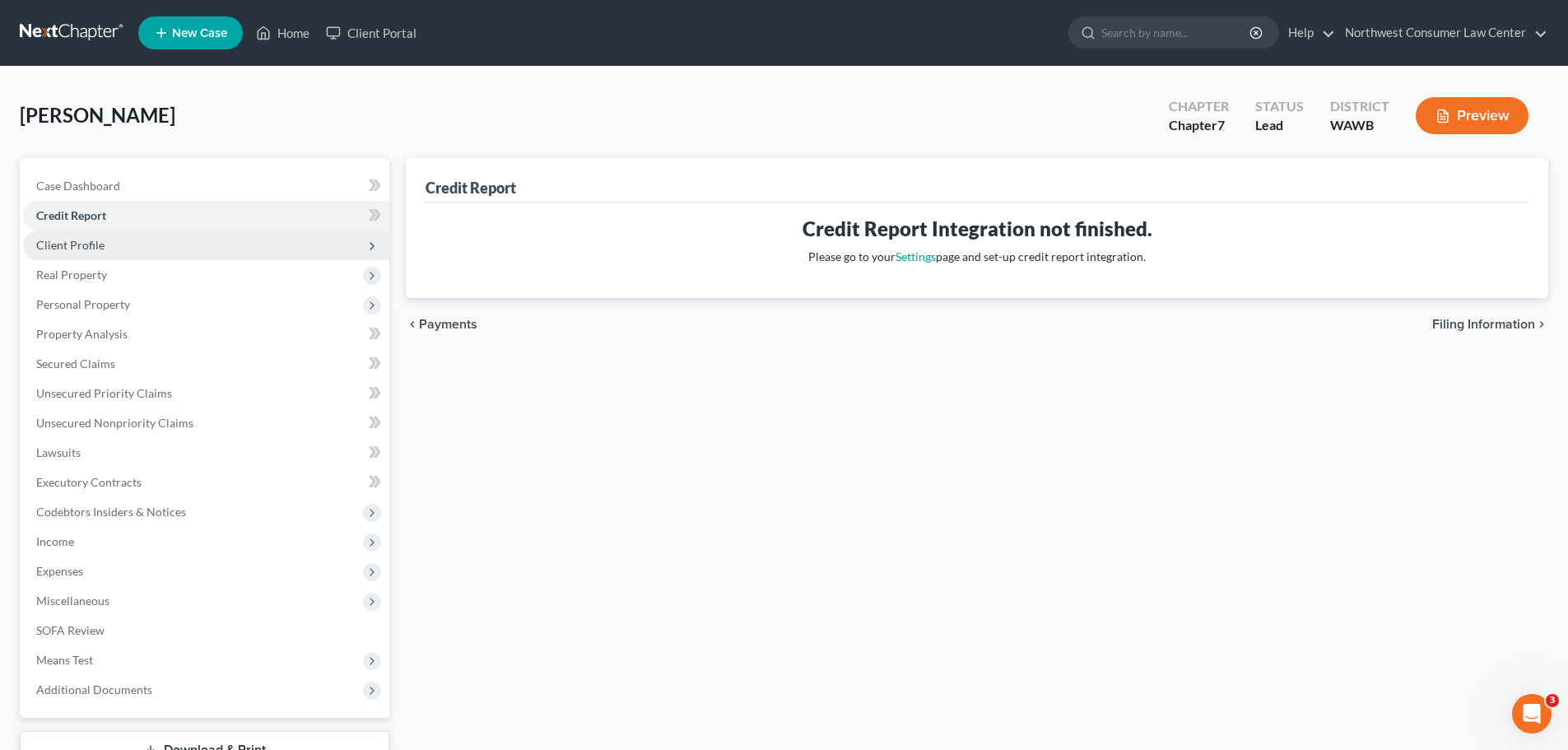
click at [228, 253] on span "Client Profile" at bounding box center [205, 246] width 366 height 30
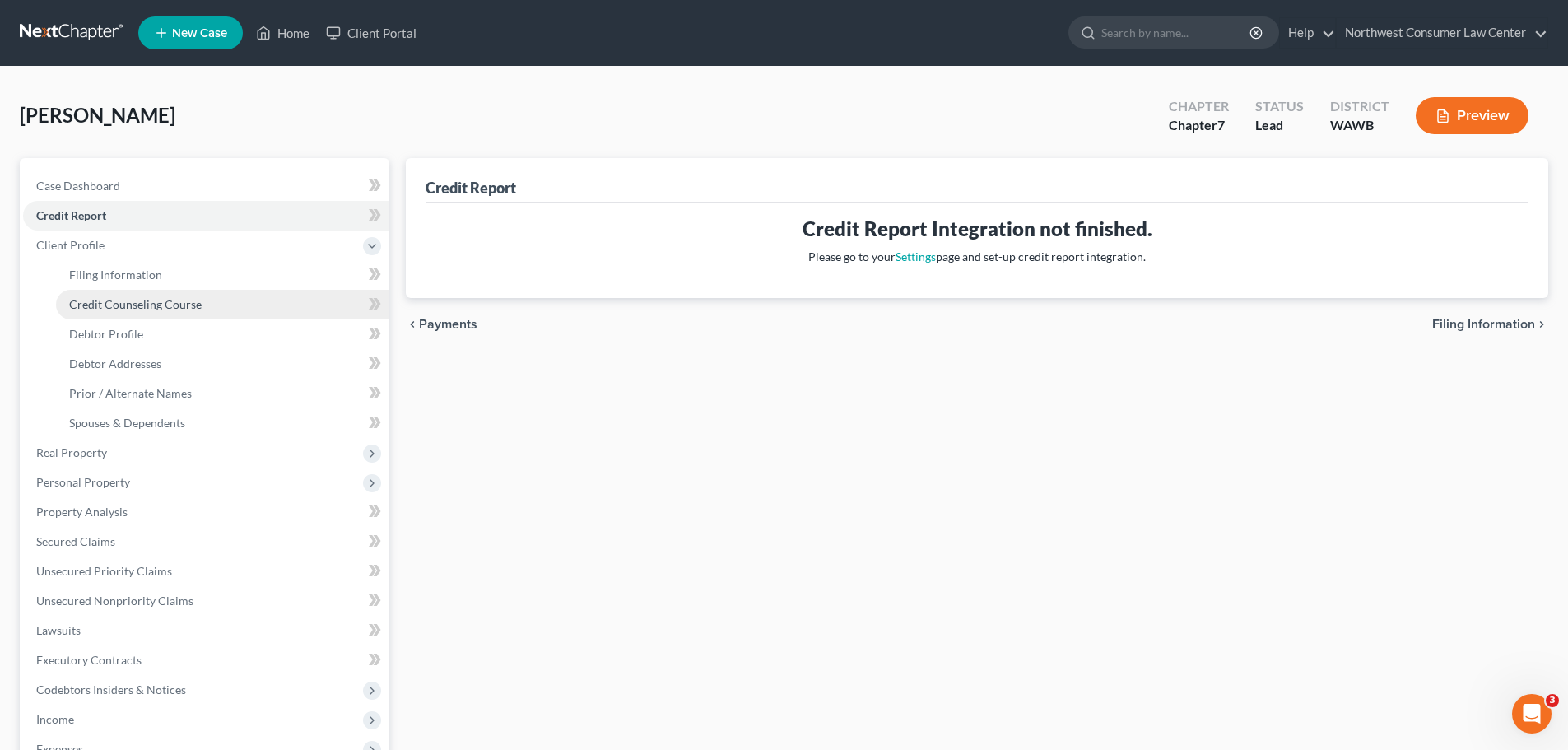
click at [289, 304] on link "Credit Counseling Course" at bounding box center [223, 305] width 334 height 30
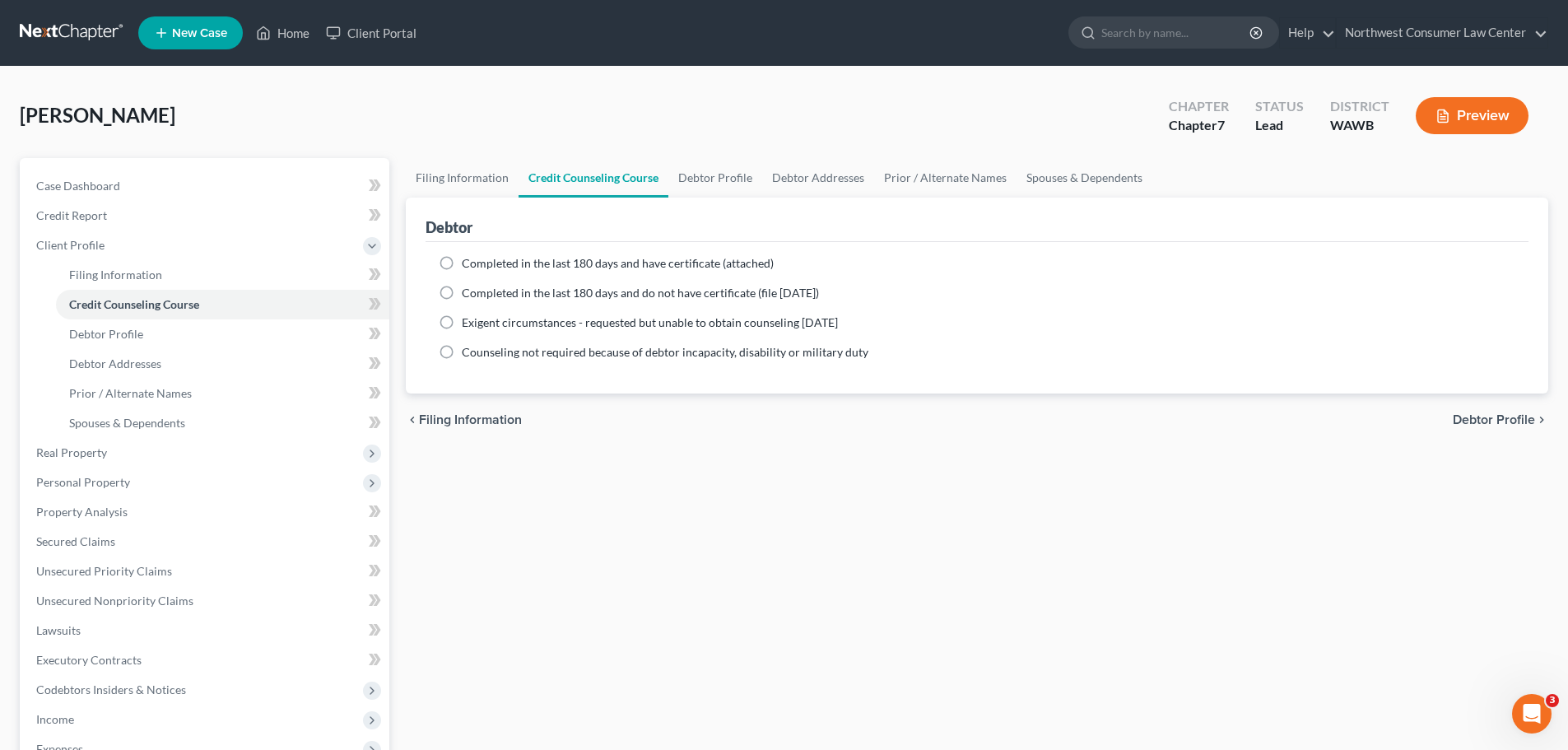
click at [586, 265] on span "Completed in the last 180 days and have certificate (attached)" at bounding box center [617, 263] width 312 height 14
click at [479, 265] on input "Completed in the last 180 days and have certificate (attached)" at bounding box center [473, 261] width 11 height 11
radio input "true"
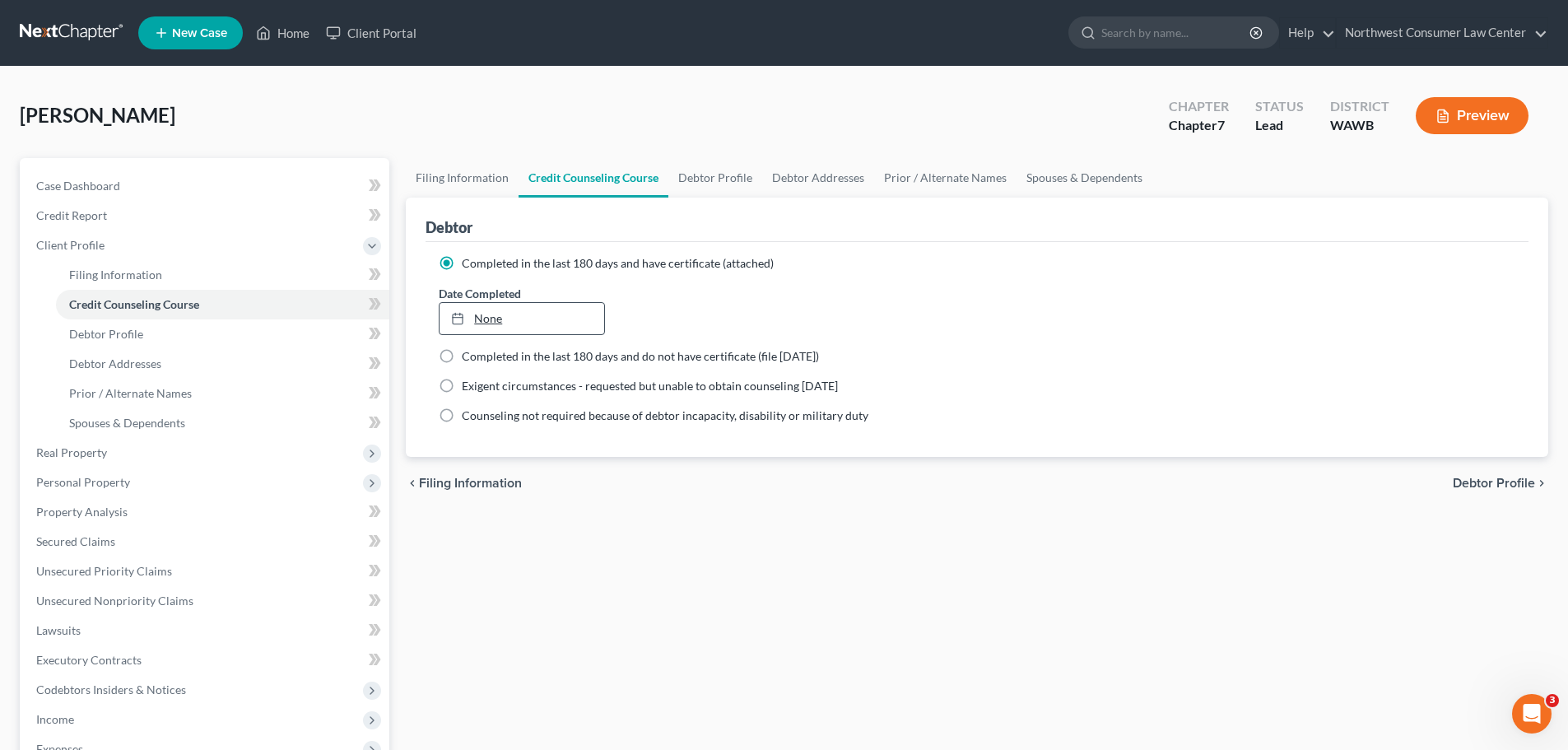
click at [538, 316] on link "None" at bounding box center [521, 319] width 164 height 32
type input "[DATE]"
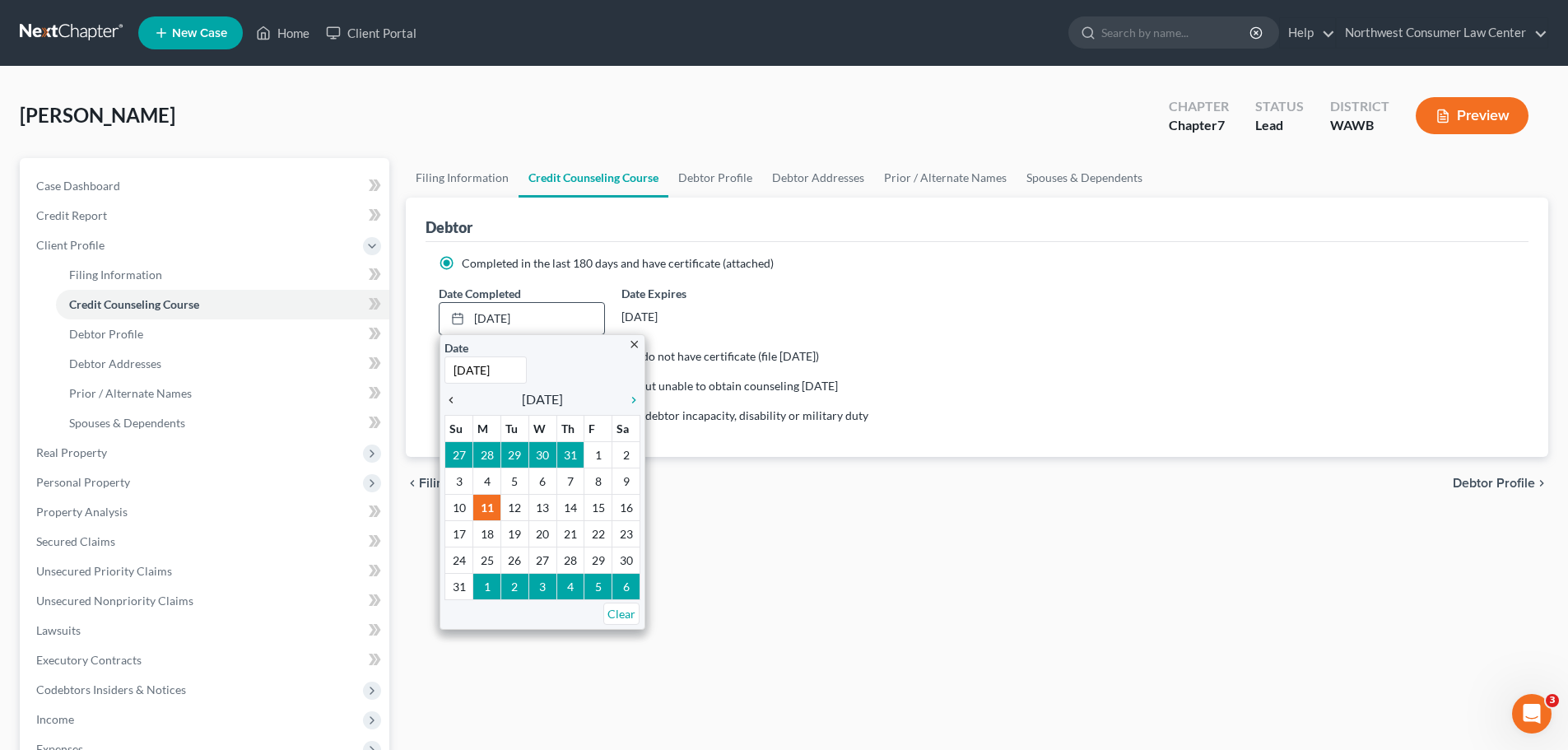
click at [452, 403] on icon "chevron_left" at bounding box center [455, 400] width 21 height 13
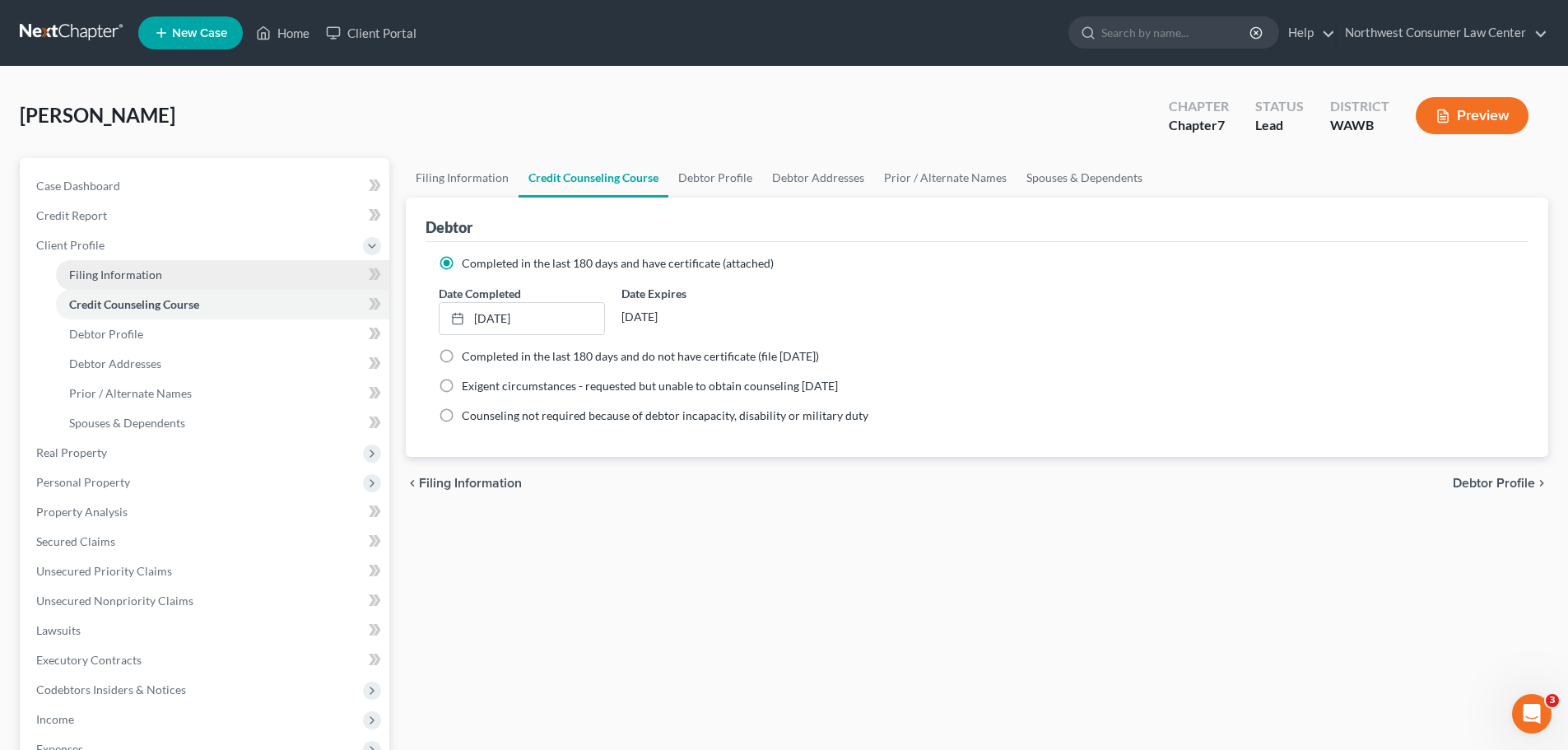
click at [198, 273] on link "Filing Information" at bounding box center [223, 275] width 334 height 30
select select "1"
select select "0"
select select "87"
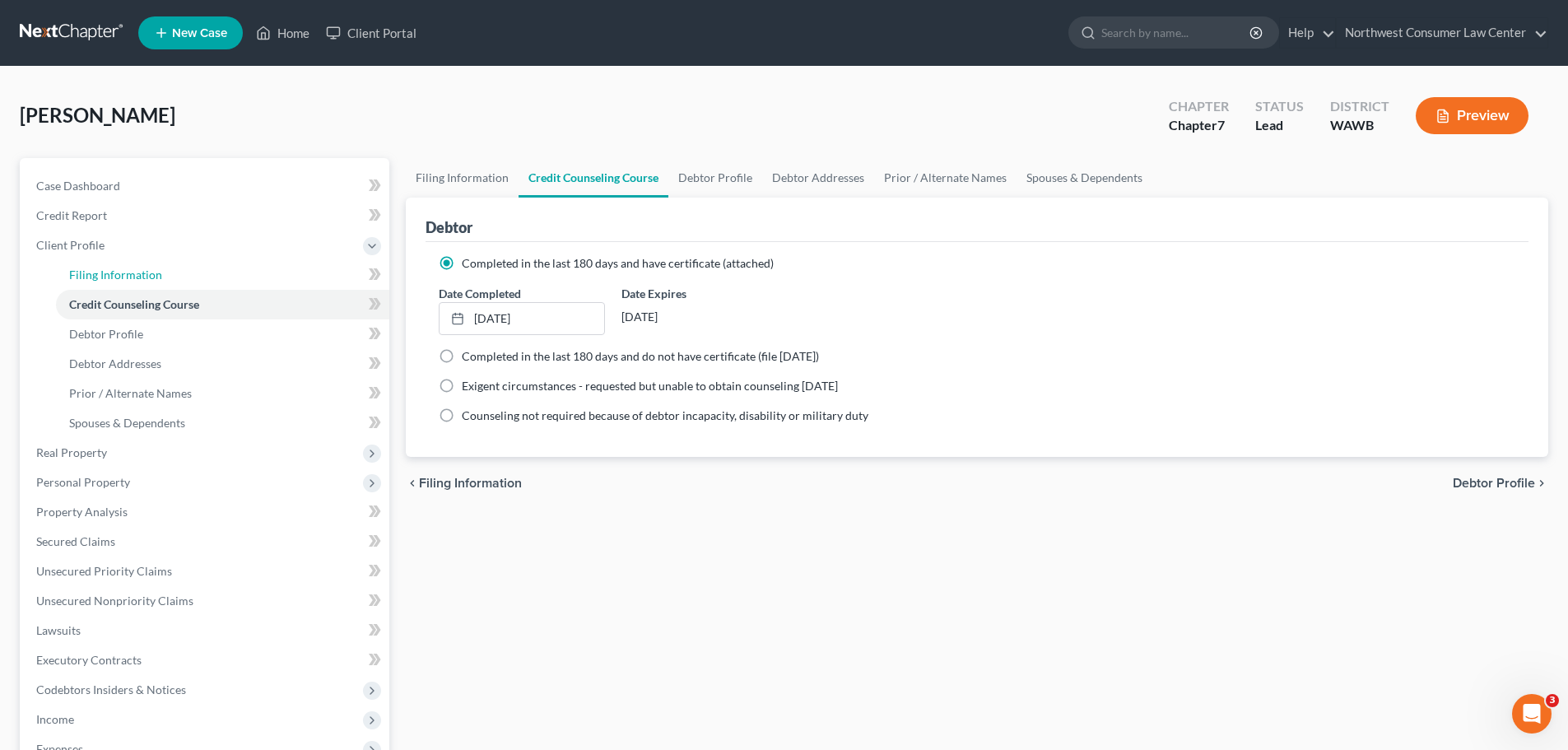
select select "50"
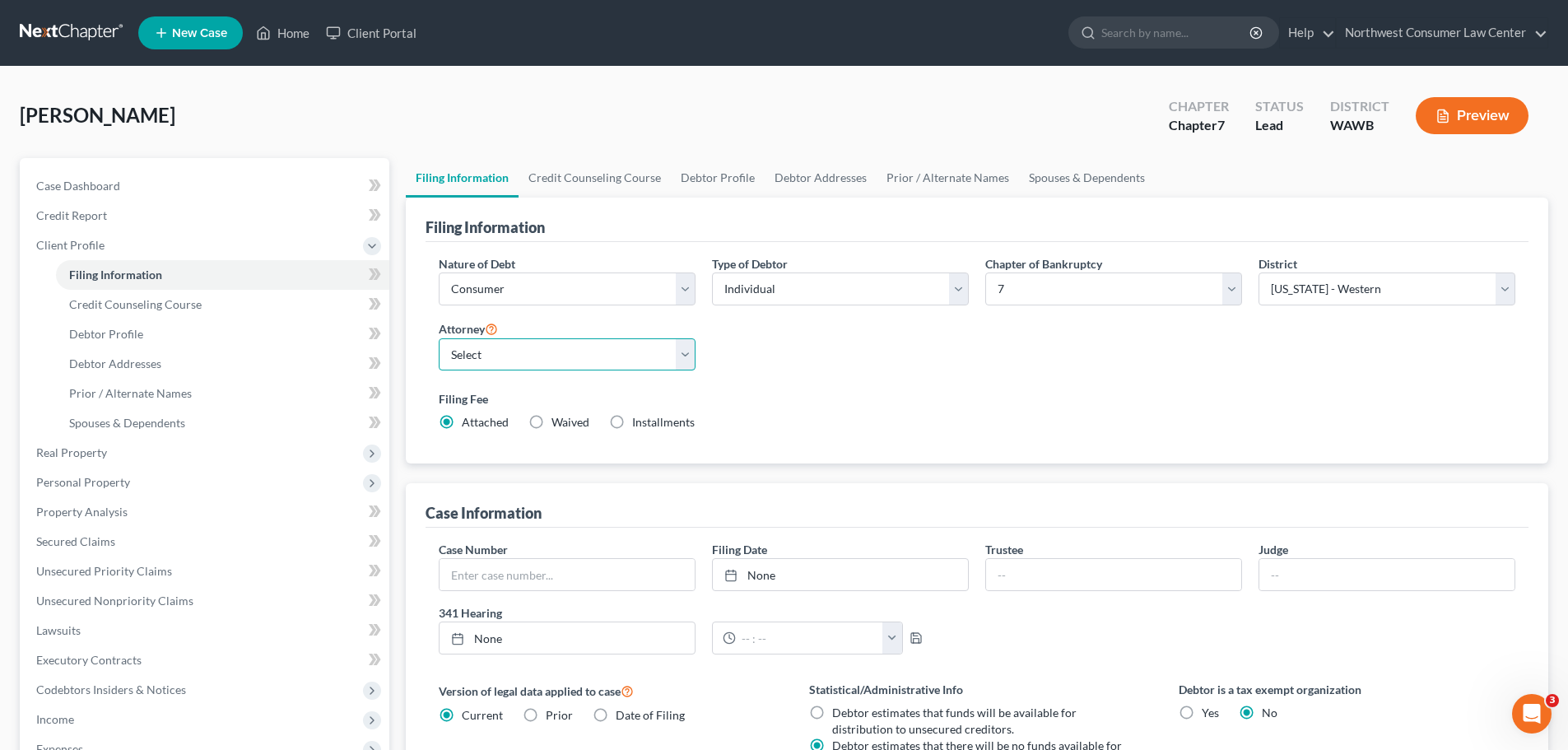
click at [511, 355] on select "Select [PERSON_NAME] - WAWB [PERSON_NAME] - WAEB [PERSON_NAME] - WAWB [PERSON_N…" at bounding box center [567, 355] width 257 height 33
click at [439, 338] on select "Select [PERSON_NAME] - WAWB [PERSON_NAME] - WAEB [PERSON_NAME] - WAWB [PERSON_N…" at bounding box center [567, 355] width 257 height 33
click at [576, 362] on select "Select [PERSON_NAME] - WAWB [PERSON_NAME] - WAEB [PERSON_NAME] - WAWB [PERSON_N…" at bounding box center [567, 355] width 257 height 33
select select "1"
click at [439, 338] on select "Select [PERSON_NAME] - WAWB [PERSON_NAME] - WAEB [PERSON_NAME] - WAWB [PERSON_N…" at bounding box center [567, 355] width 257 height 33
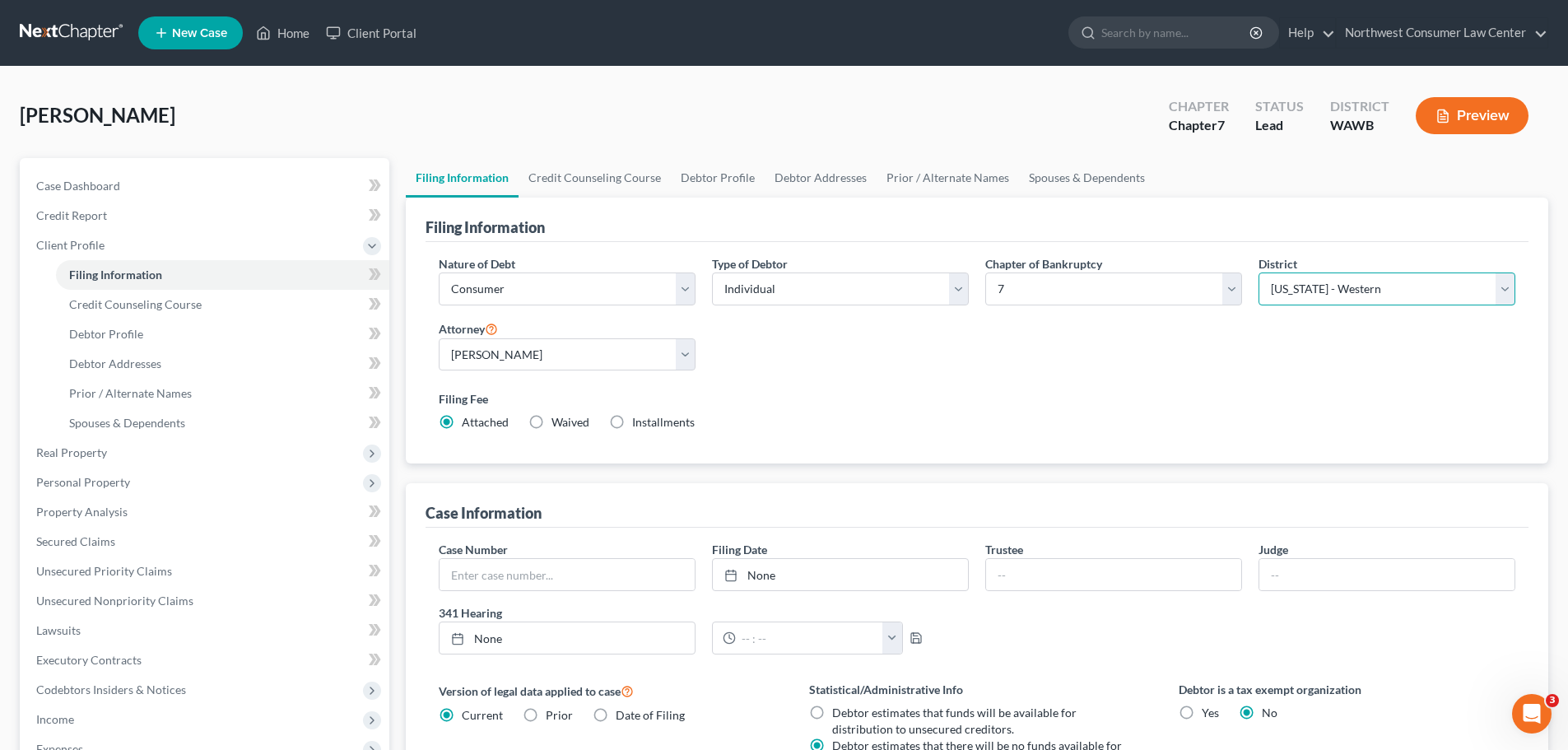
click at [1379, 291] on select "Select [US_STATE] - [GEOGRAPHIC_DATA] [US_STATE] - [GEOGRAPHIC_DATA][US_STATE] …" at bounding box center [1386, 289] width 257 height 33
select select "86"
click at [1258, 272] on select "Select [US_STATE] - [GEOGRAPHIC_DATA] [US_STATE] - [GEOGRAPHIC_DATA][US_STATE] …" at bounding box center [1386, 289] width 257 height 33
click at [671, 420] on span "Installments" at bounding box center [663, 422] width 62 height 14
click at [650, 420] on input "Installments Installments" at bounding box center [644, 420] width 11 height 11
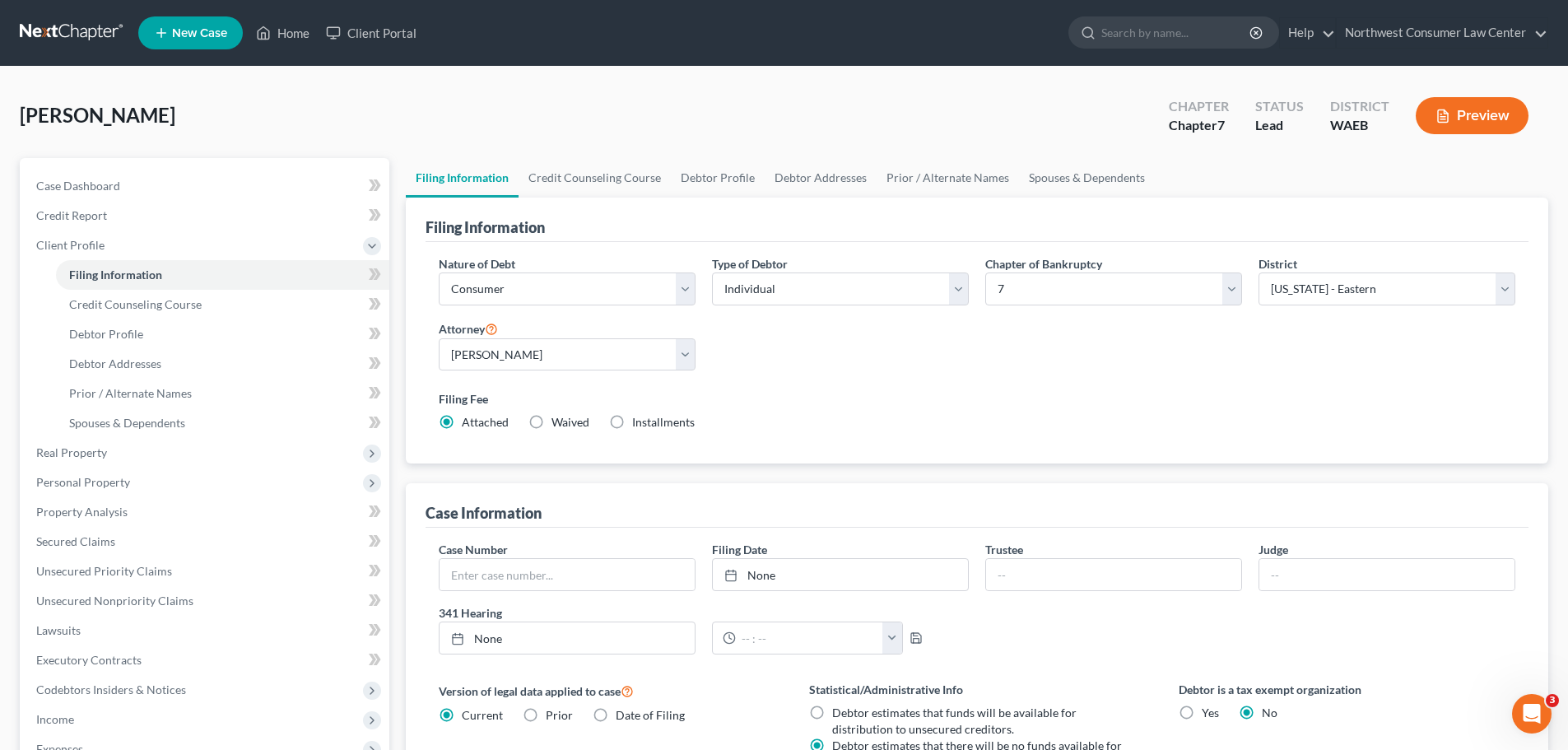
radio input "true"
radio input "false"
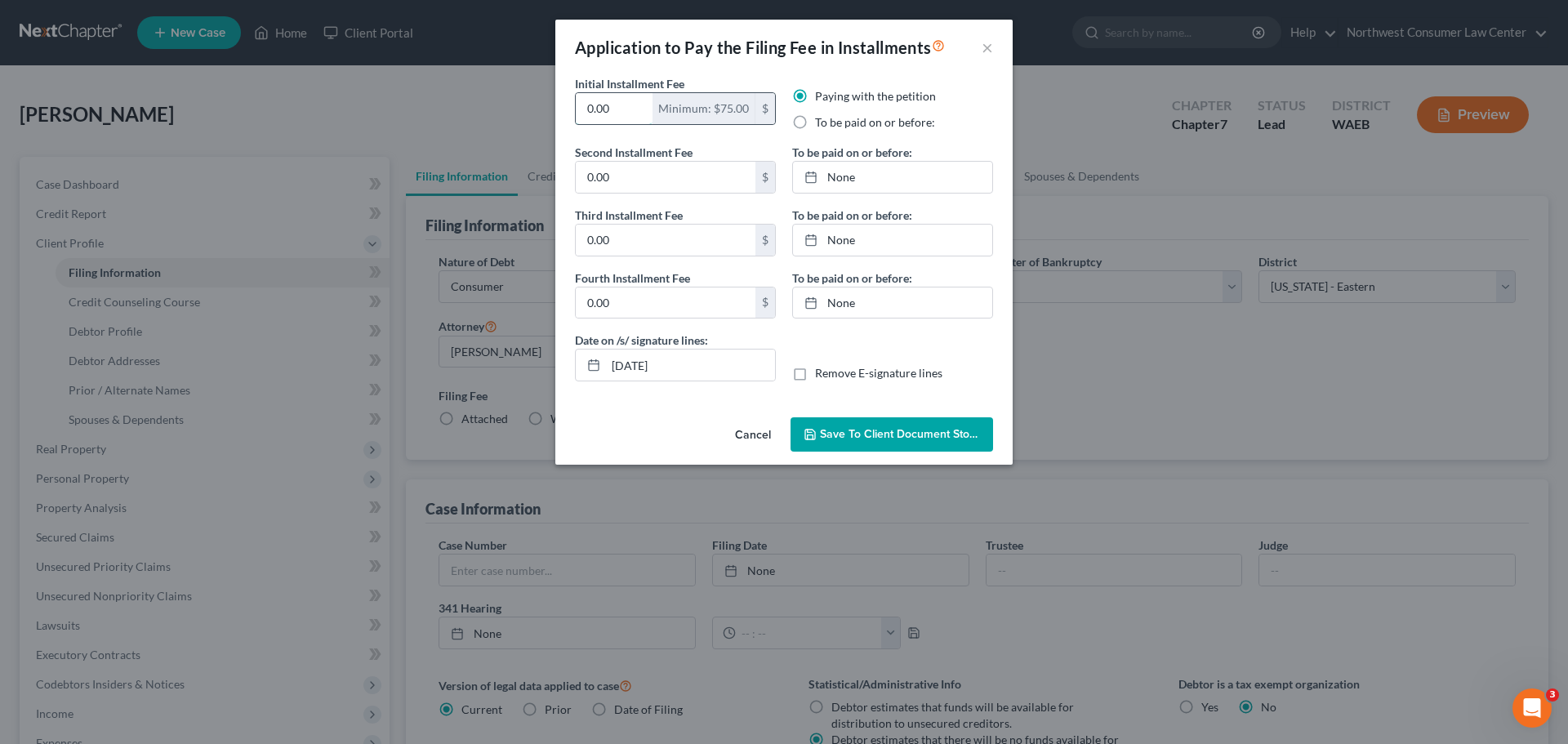
click at [630, 112] on input "0.00" at bounding box center [614, 109] width 77 height 31
drag, startPoint x: 630, startPoint y: 112, endPoint x: 551, endPoint y: 112, distance: 79.0
click at [551, 112] on div "Application to Pay the Filing Fee in Installments × Initial Installment Fee 0.0…" at bounding box center [784, 372] width 1568 height 744
type input "100"
click at [673, 183] on input "0.00" at bounding box center [666, 178] width 179 height 31
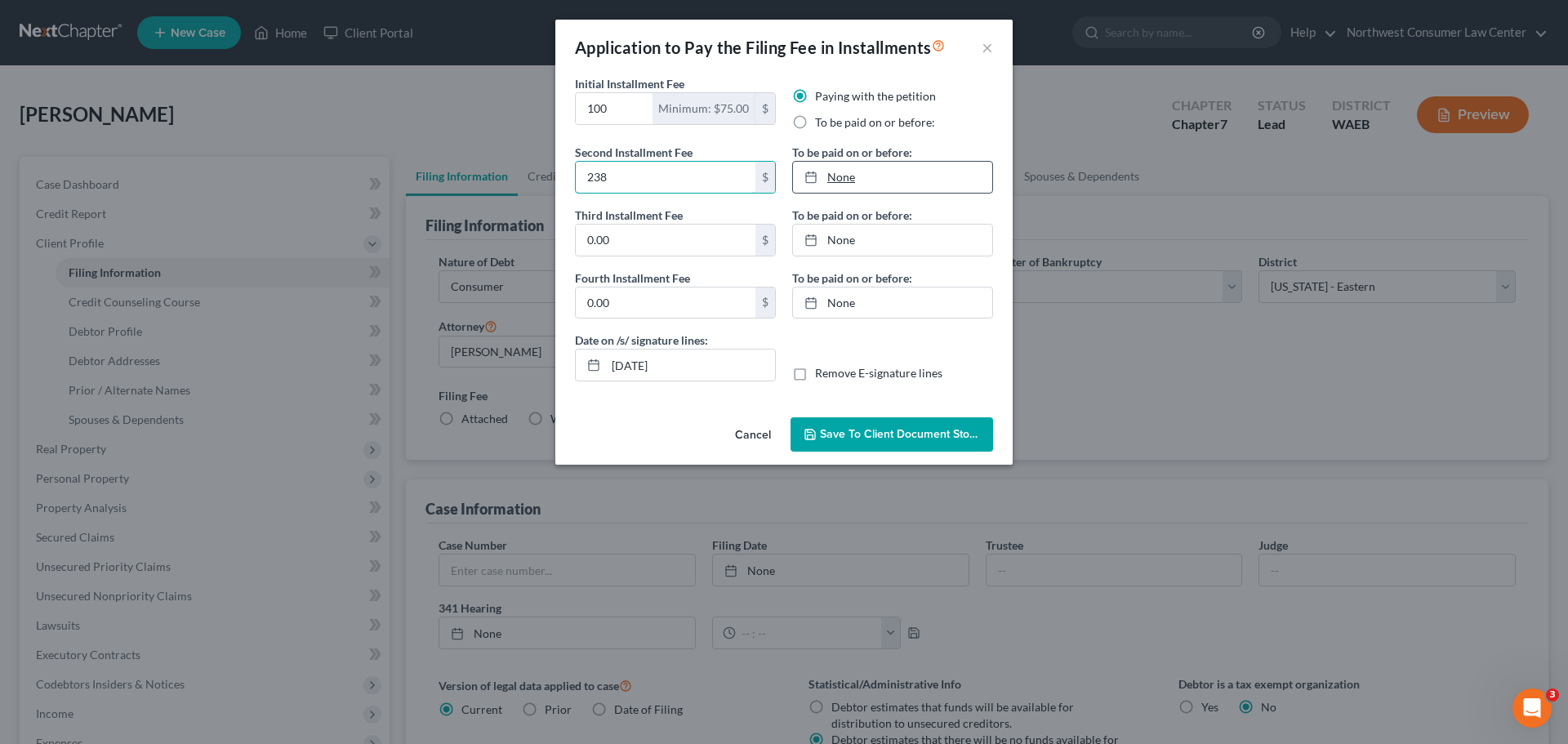
type input "238"
click at [846, 172] on link "None" at bounding box center [892, 178] width 199 height 31
type input "[DATE]"
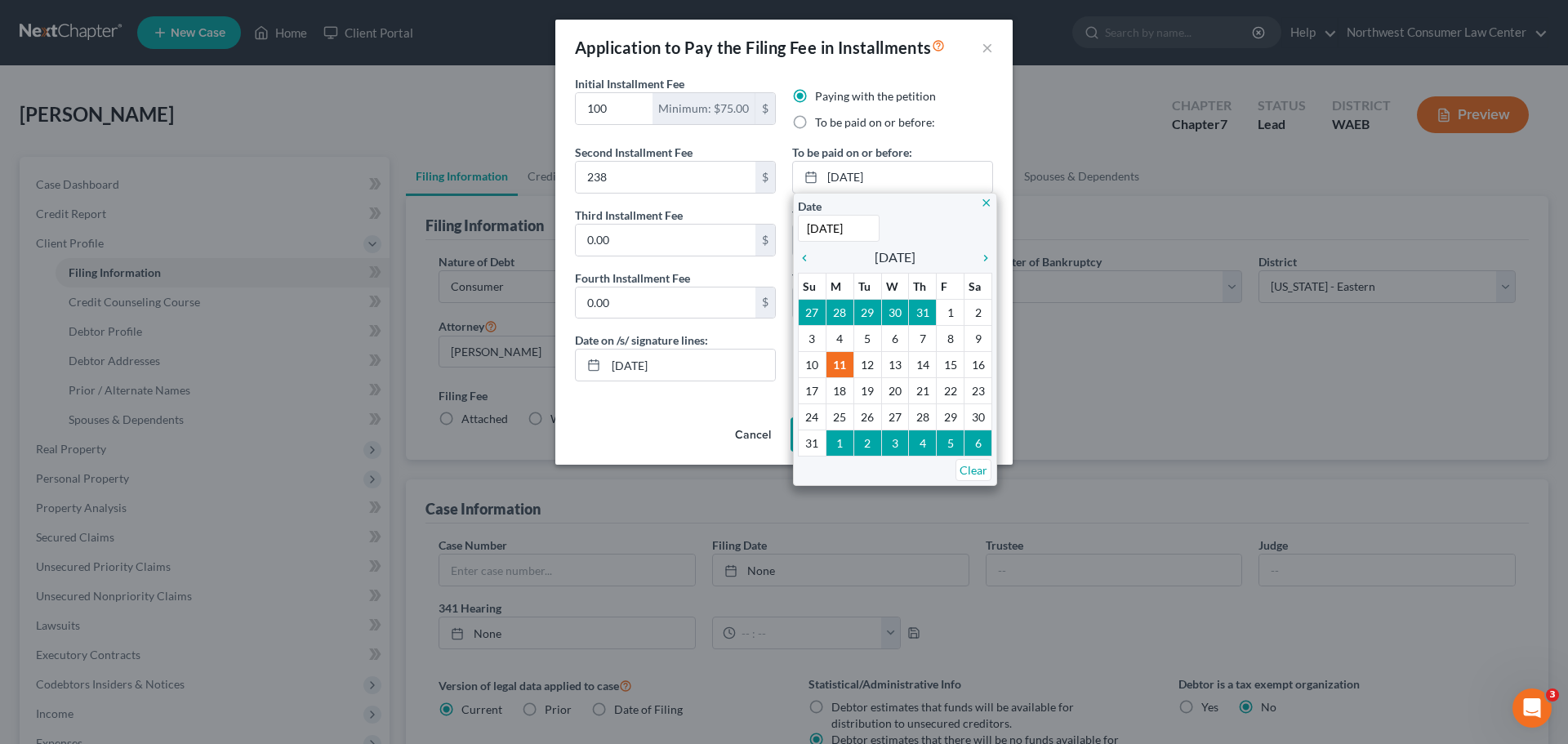
click at [984, 202] on icon "close" at bounding box center [986, 203] width 12 height 12
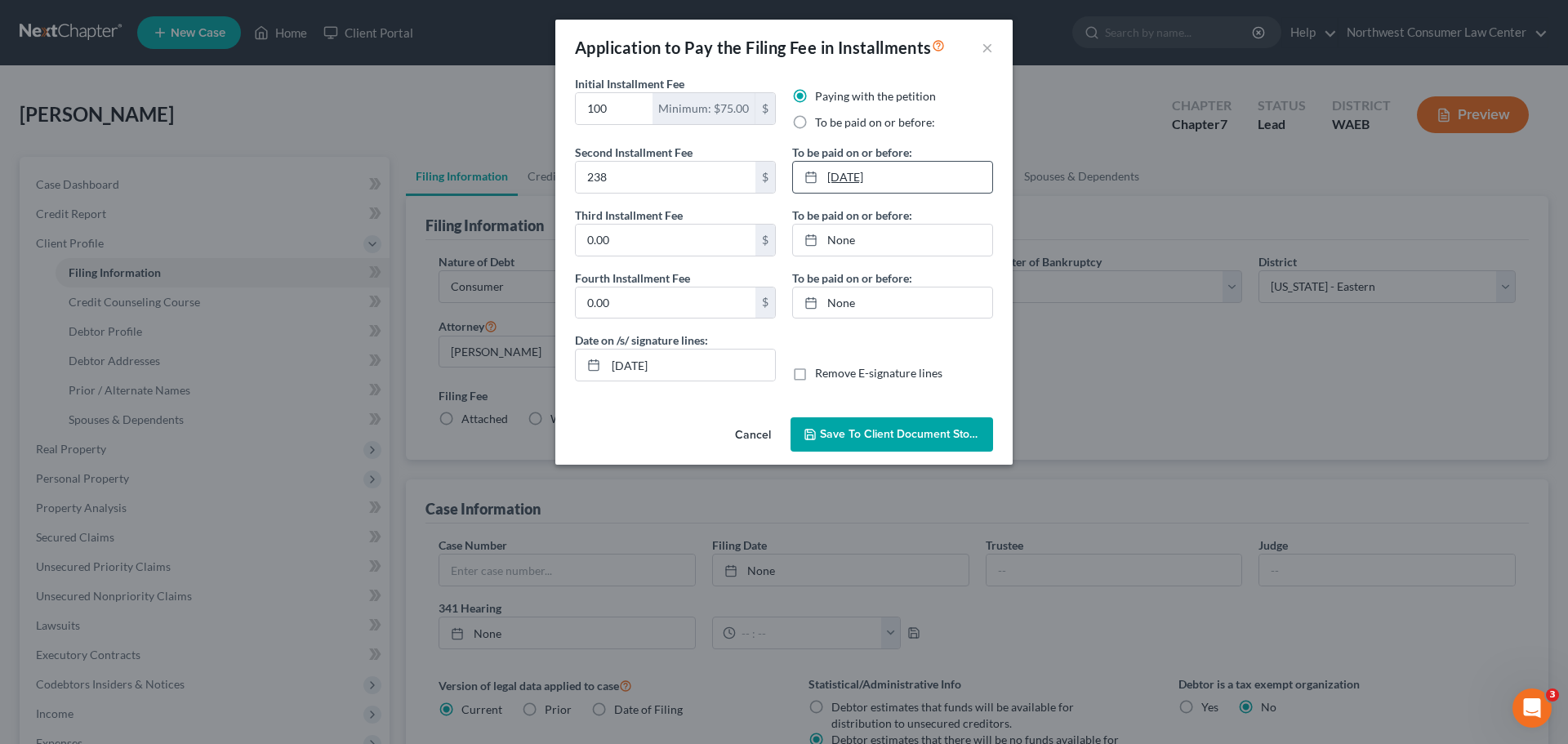
click at [902, 186] on link "[DATE]" at bounding box center [892, 178] width 199 height 31
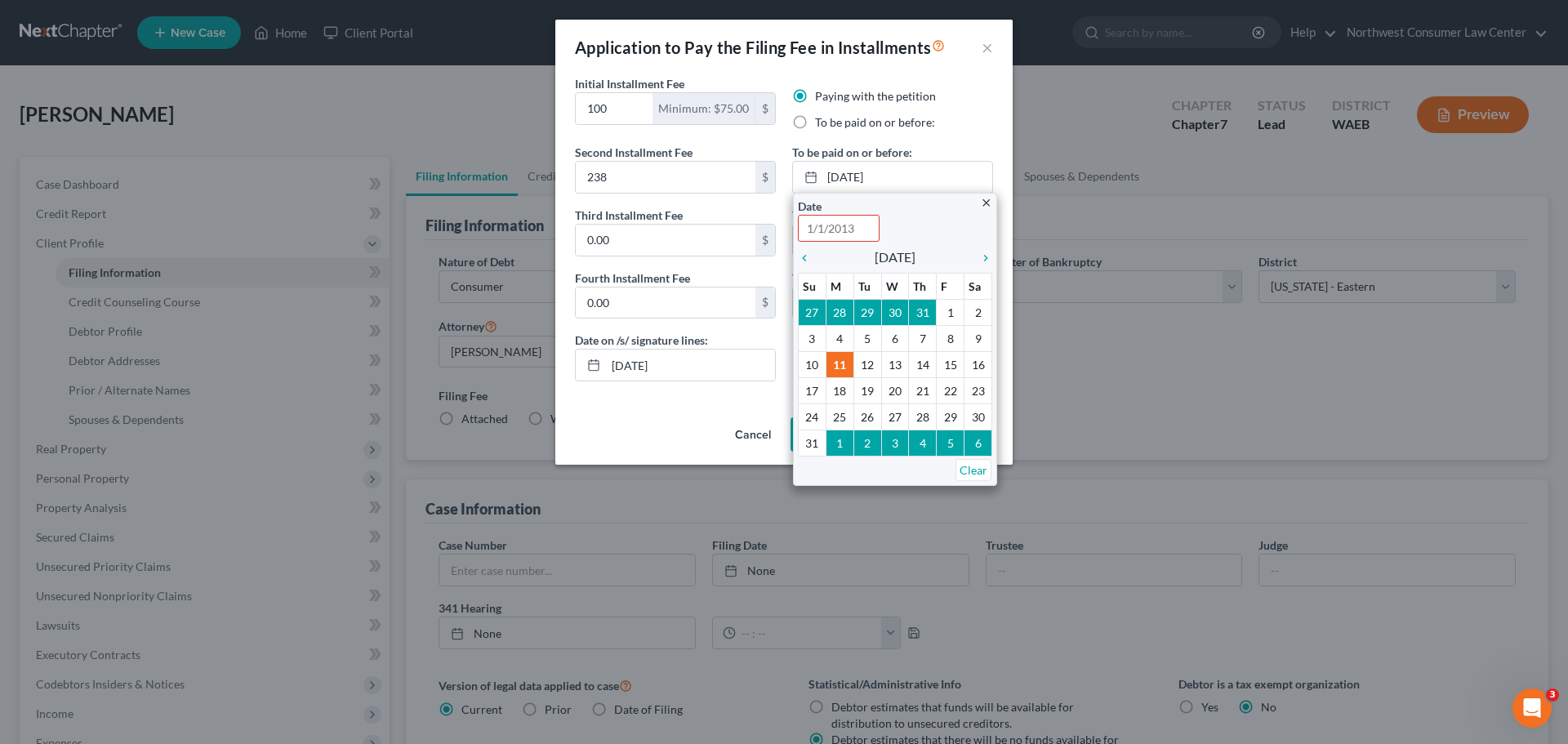
click at [964, 98] on div "Paying with the petition" at bounding box center [892, 96] width 201 height 17
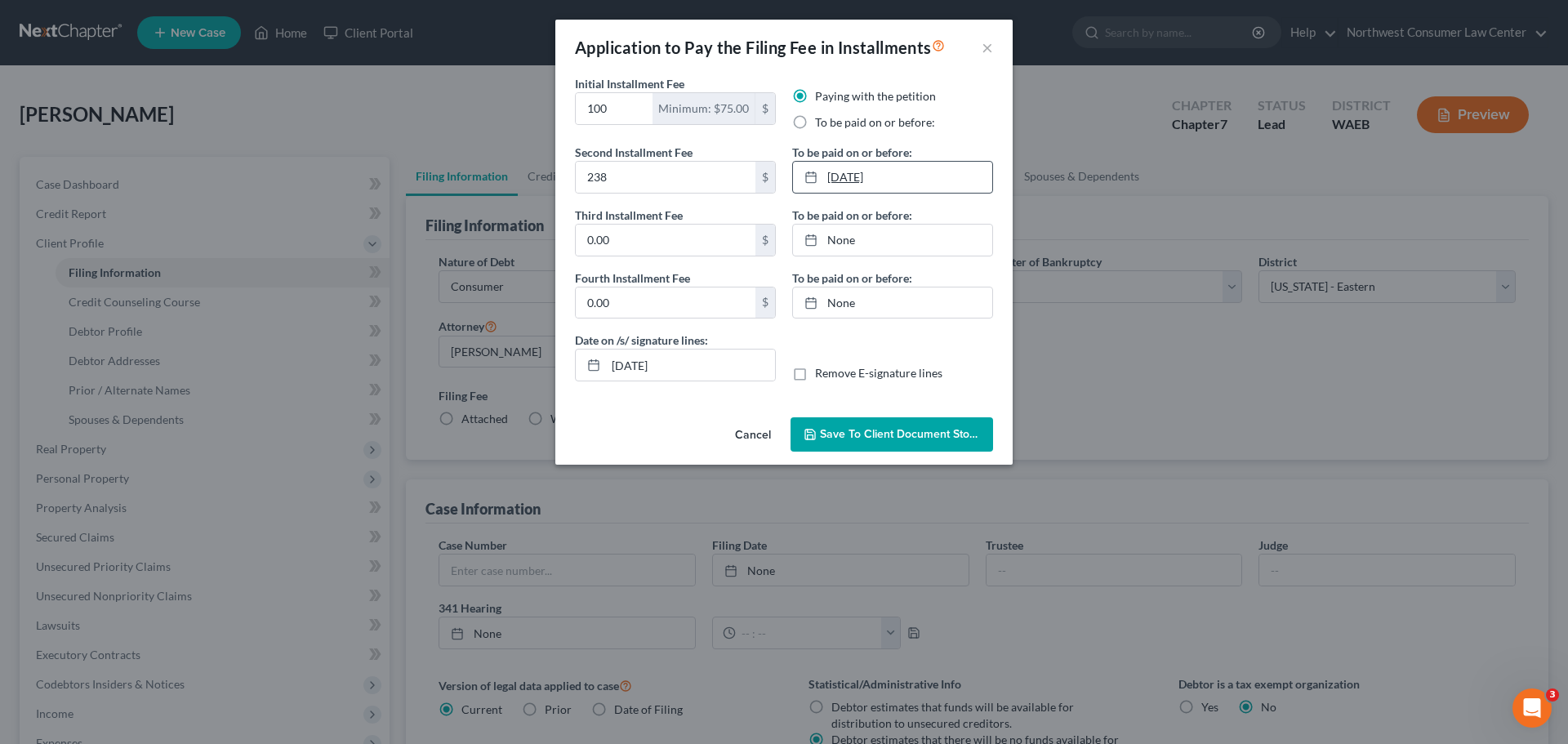
click at [912, 173] on link "[DATE]" at bounding box center [892, 178] width 199 height 31
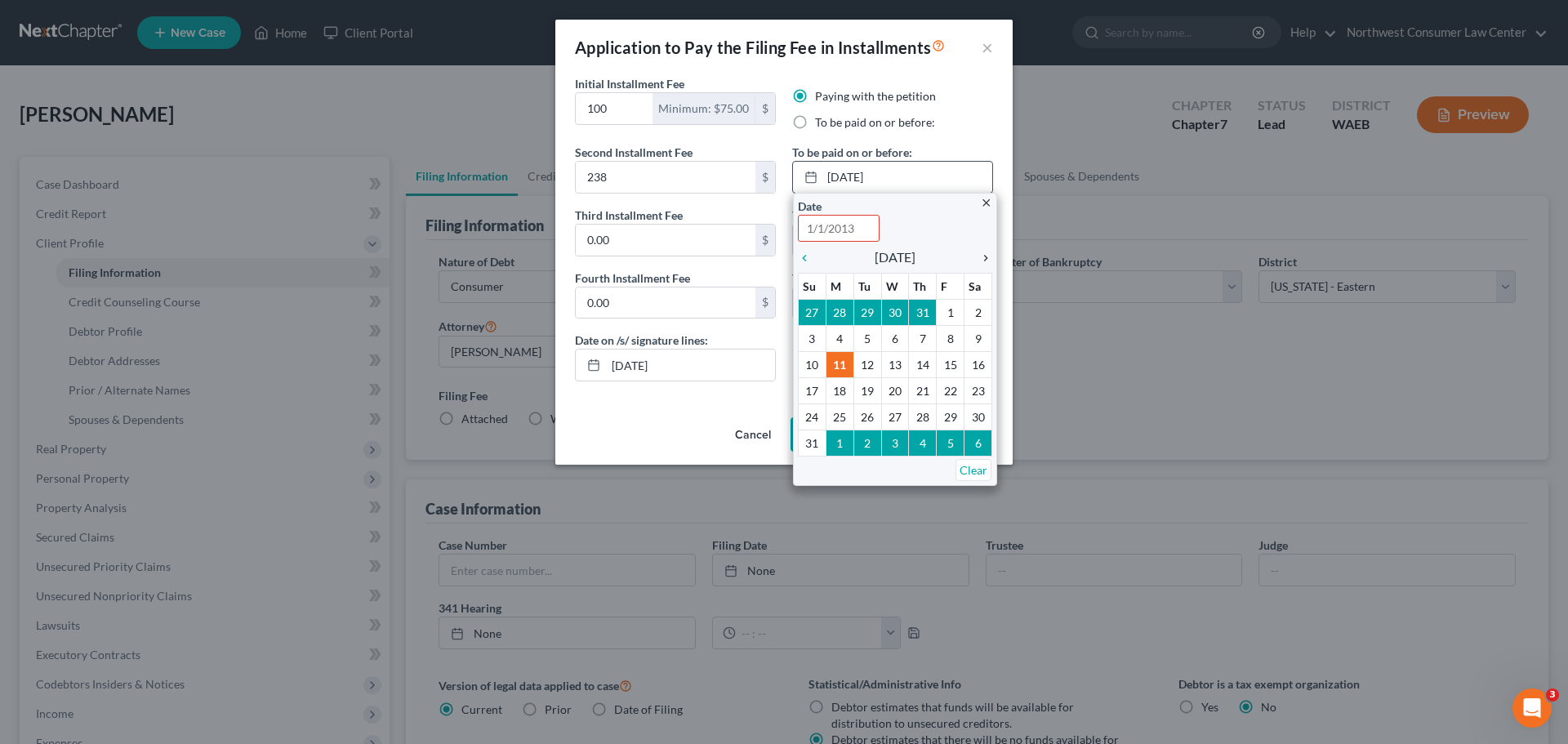
click at [984, 254] on icon "chevron_right" at bounding box center [982, 258] width 21 height 13
type input "[DATE]"
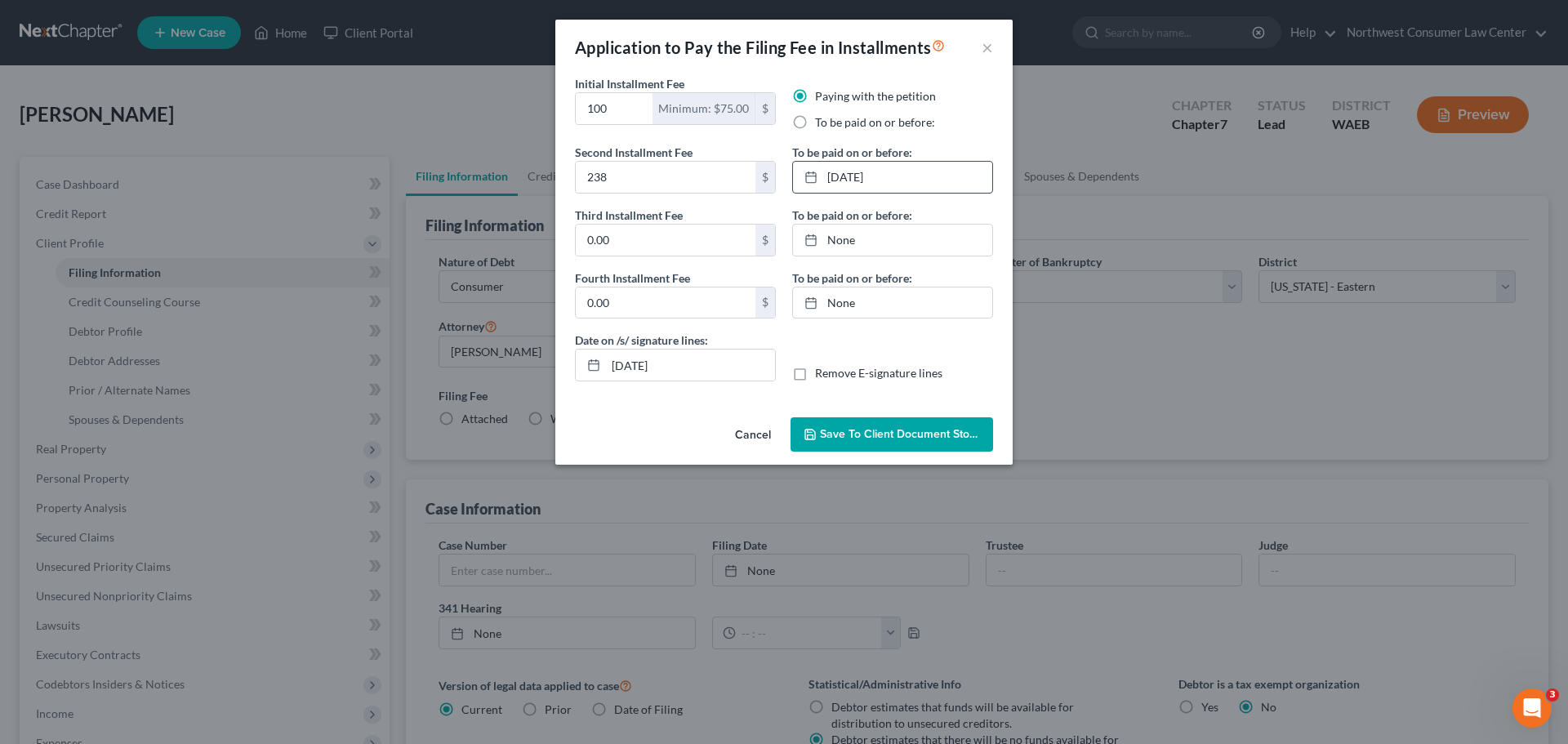
click at [869, 429] on span "Save to Client Document Storage" at bounding box center [906, 434] width 173 height 14
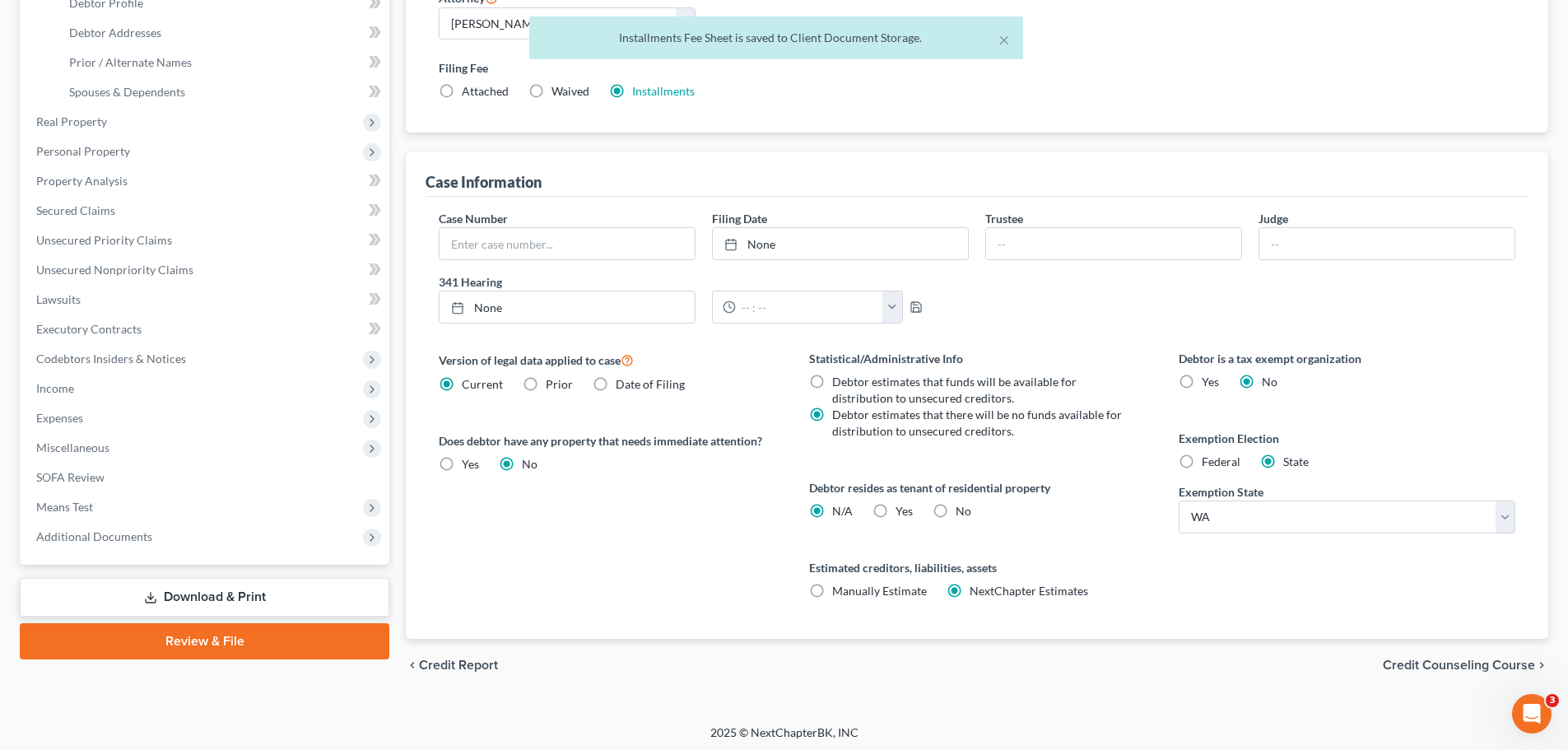
scroll to position [335, 0]
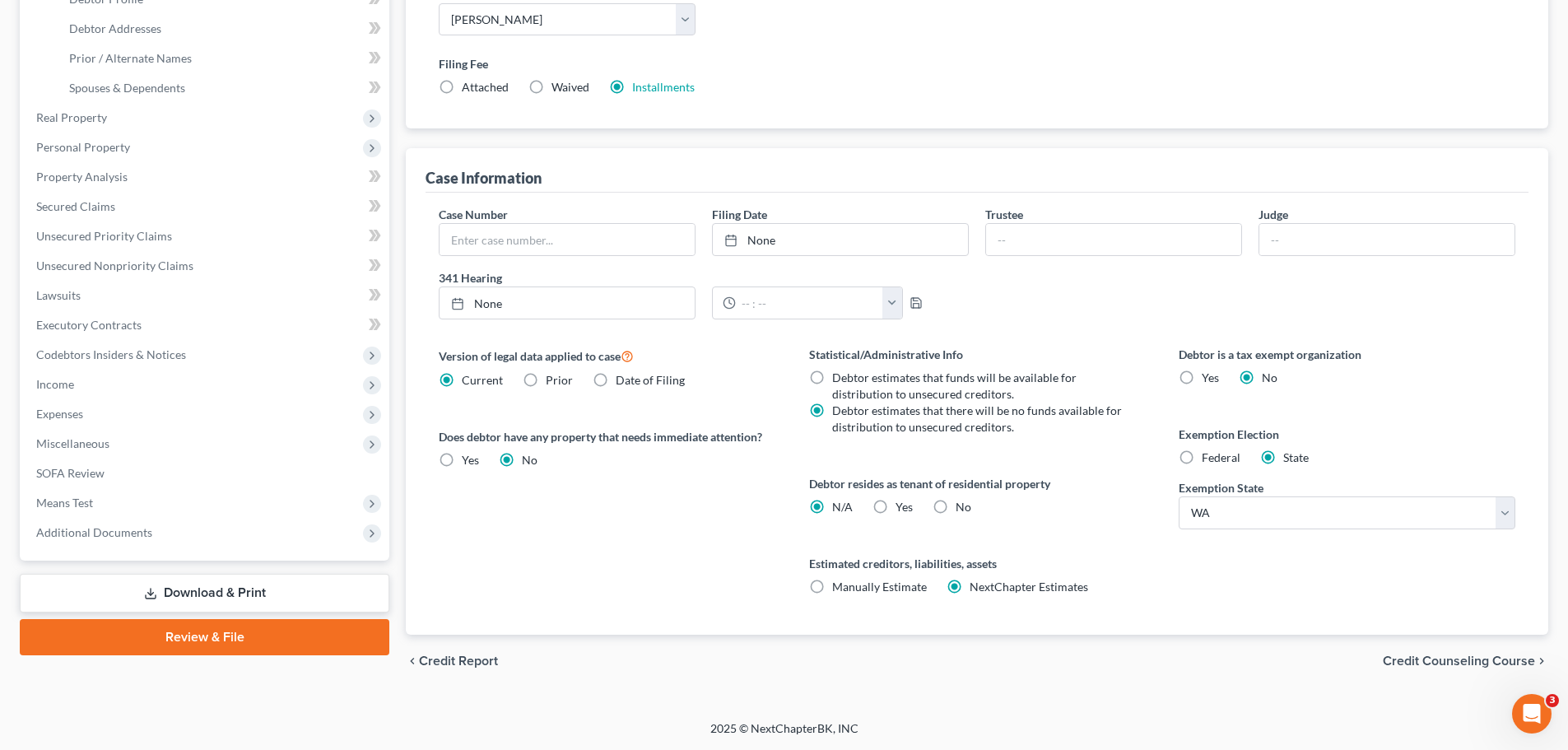
click at [1226, 460] on span "Federal" at bounding box center [1221, 458] width 39 height 14
click at [1219, 460] on input "Federal" at bounding box center [1213, 455] width 11 height 11
radio input "true"
radio input "false"
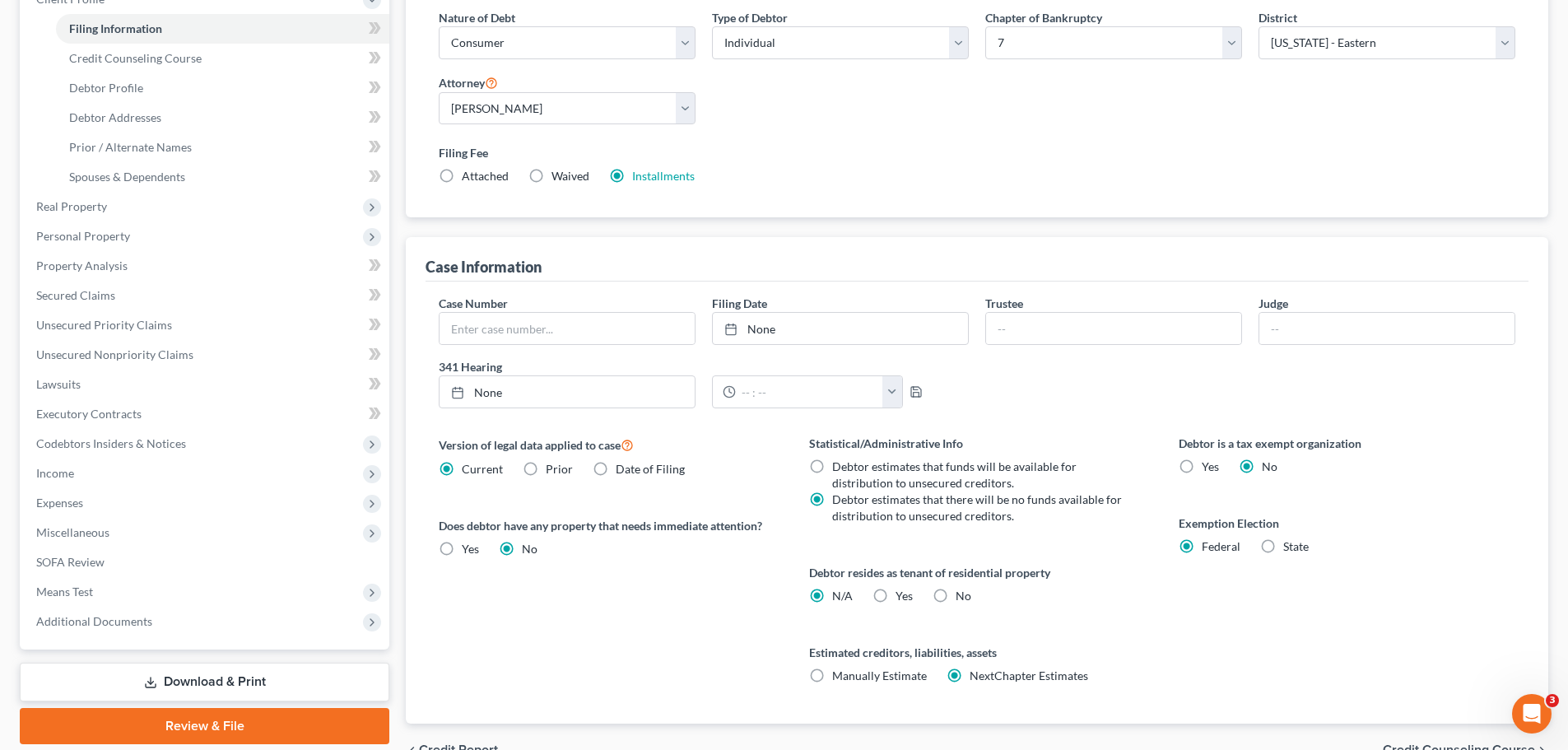
scroll to position [247, 0]
click at [895, 593] on label "Yes Yes" at bounding box center [904, 595] width 18 height 17
click at [903, 593] on input "Yes Yes" at bounding box center [908, 592] width 11 height 11
radio input "true"
radio input "false"
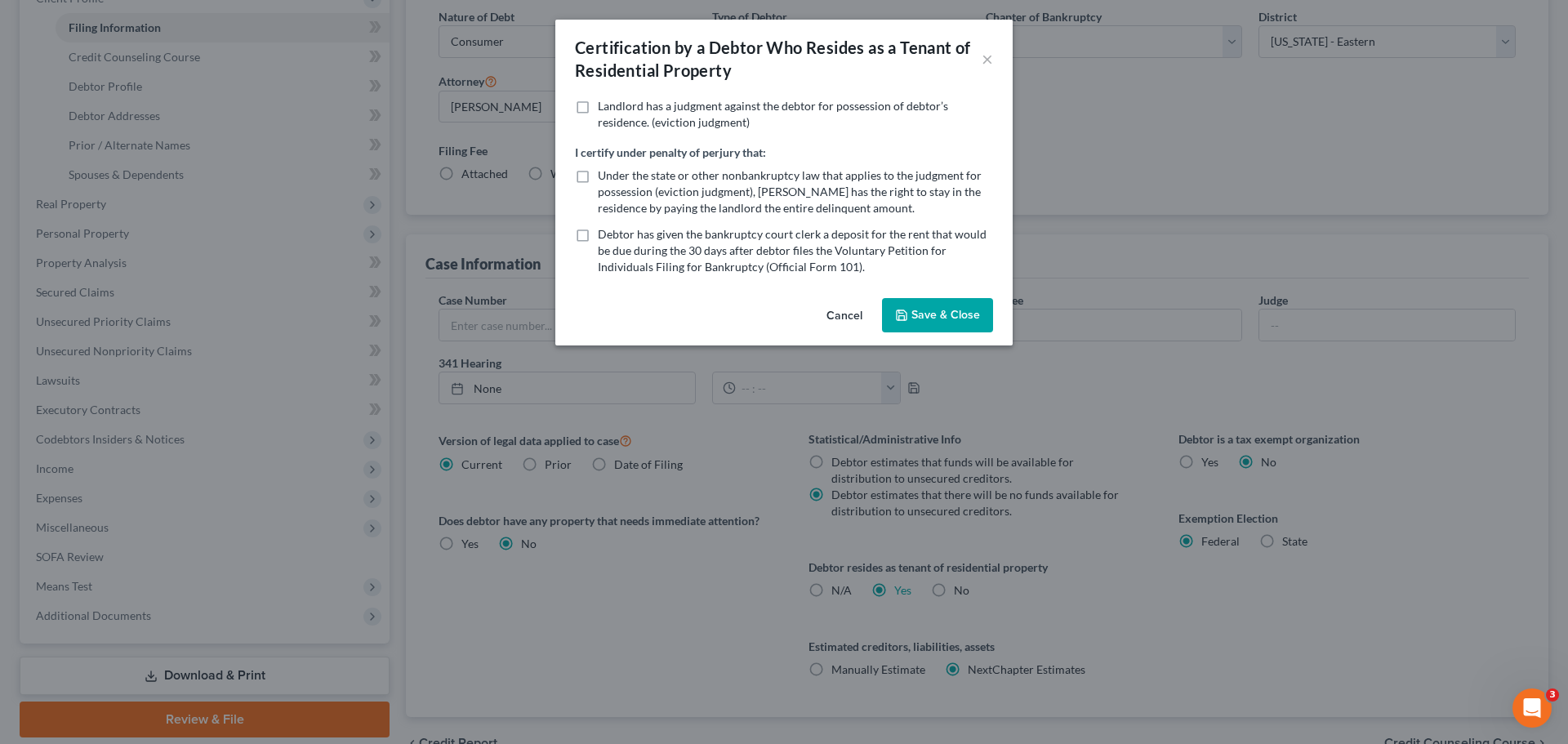
click at [941, 315] on button "Save & Close" at bounding box center [938, 315] width 112 height 34
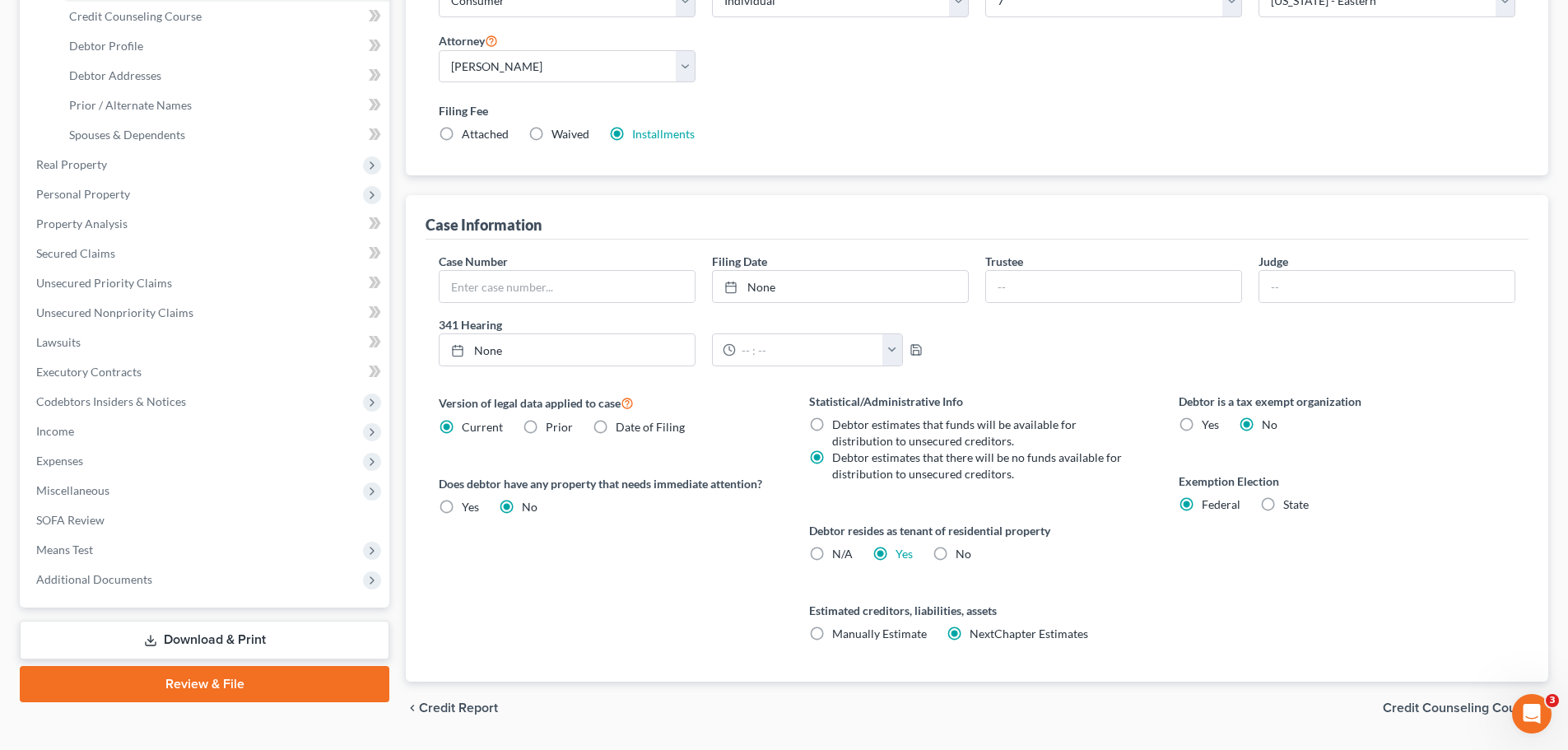
scroll to position [335, 0]
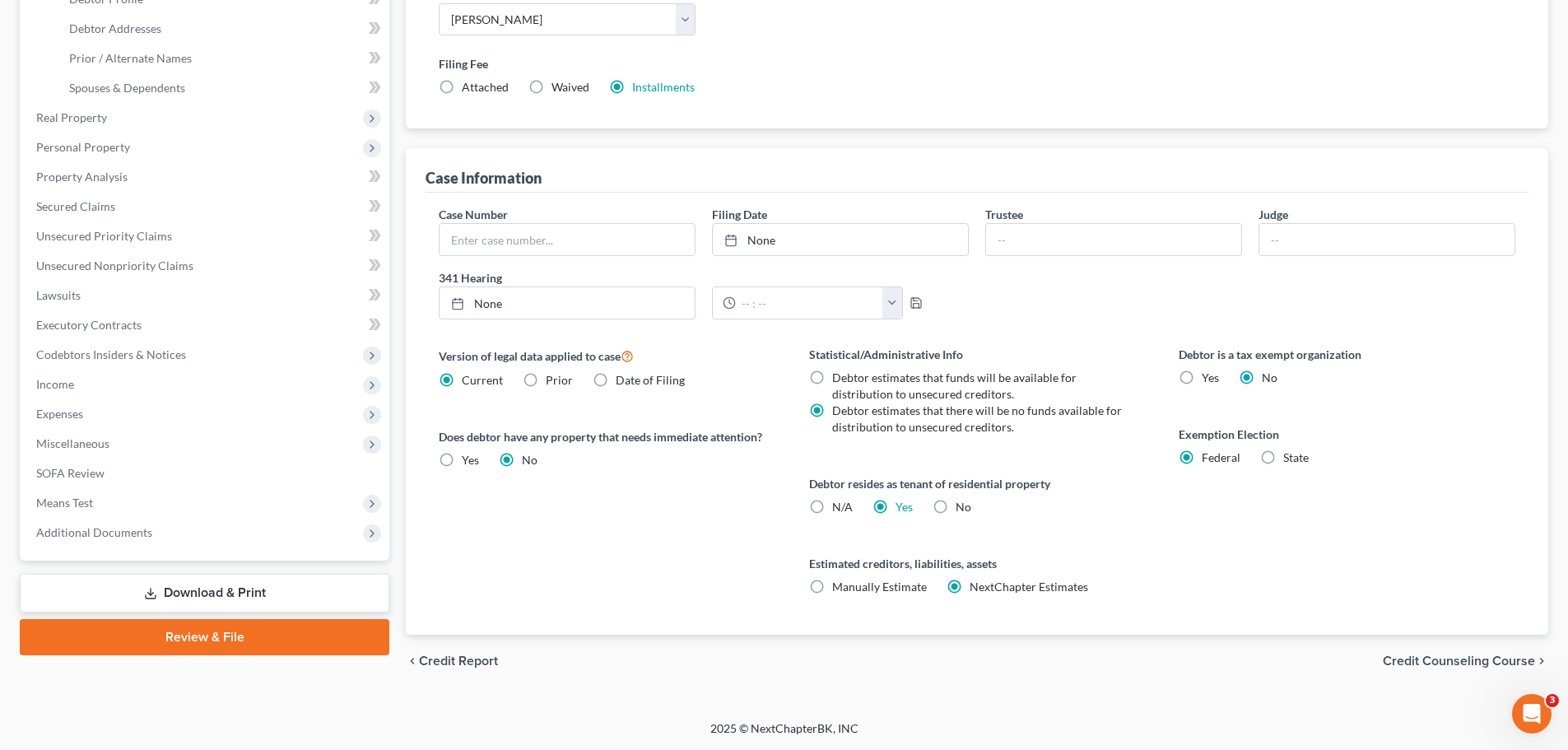
click at [1431, 661] on span "Credit Counseling Course" at bounding box center [1458, 660] width 152 height 13
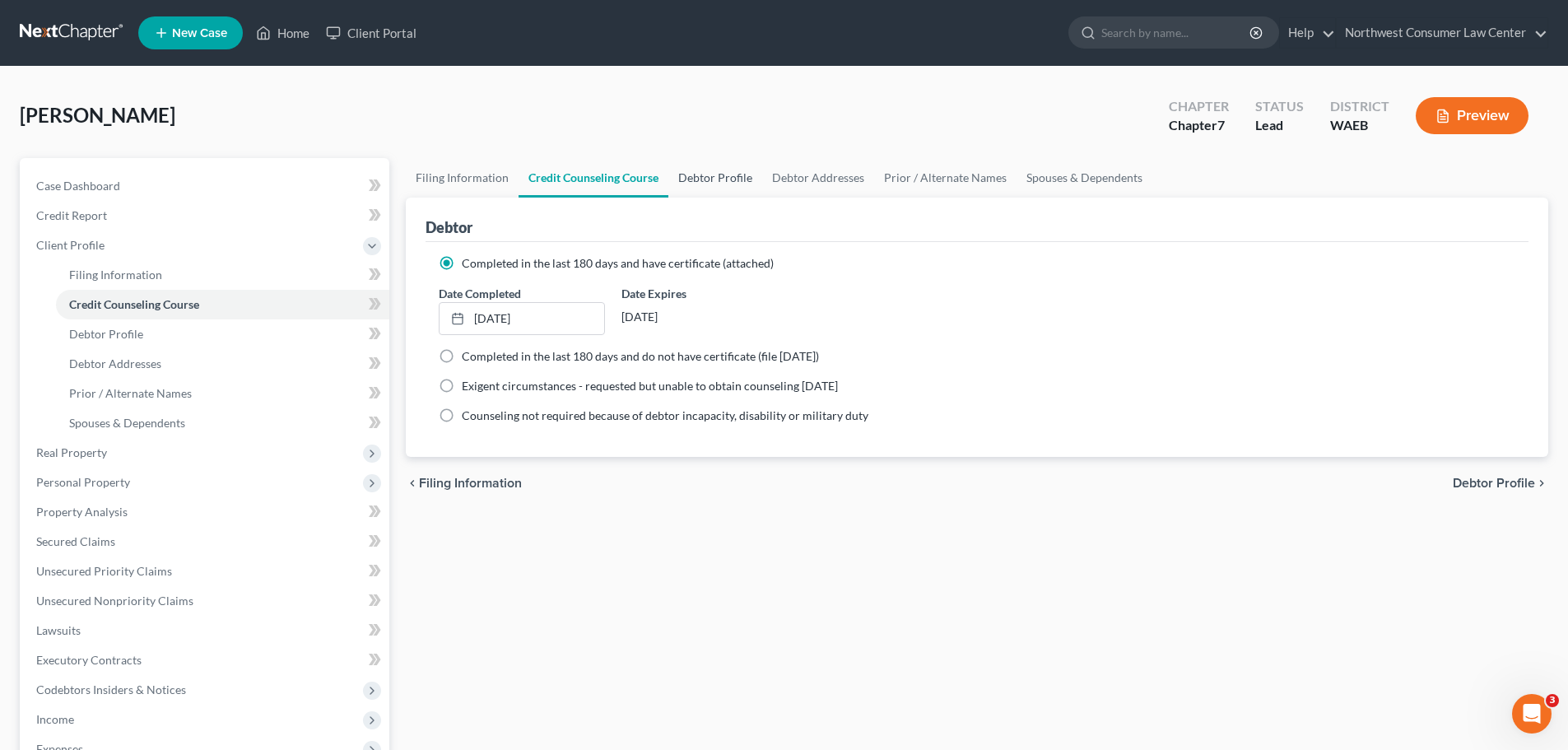
click at [711, 190] on link "Debtor Profile" at bounding box center [715, 177] width 94 height 40
select select "0"
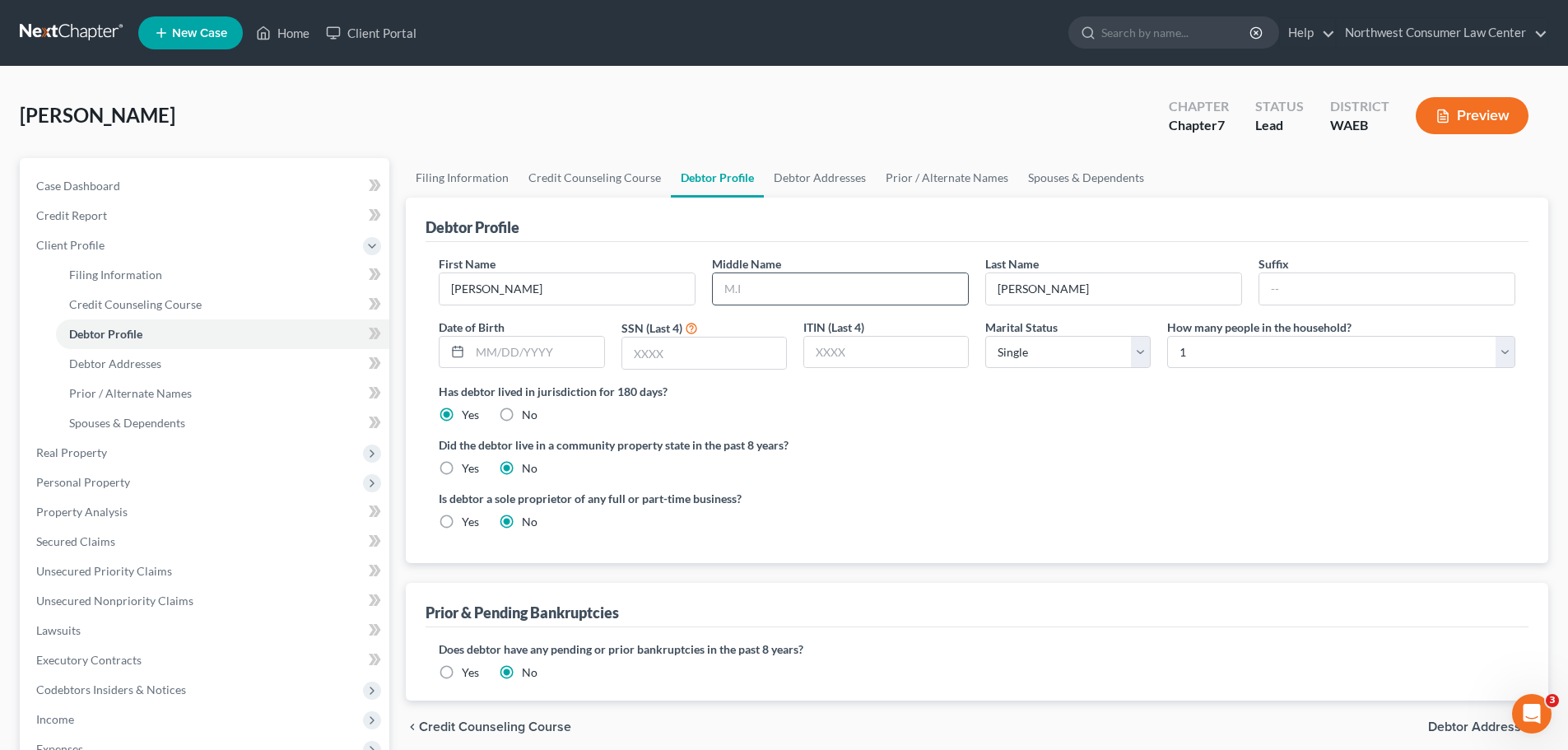
click at [858, 290] on input "text" at bounding box center [840, 289] width 255 height 32
type input "[PERSON_NAME]"
click at [465, 465] on label "Yes" at bounding box center [471, 468] width 18 height 17
click at [468, 465] on input "Yes" at bounding box center [473, 465] width 11 height 11
radio input "true"
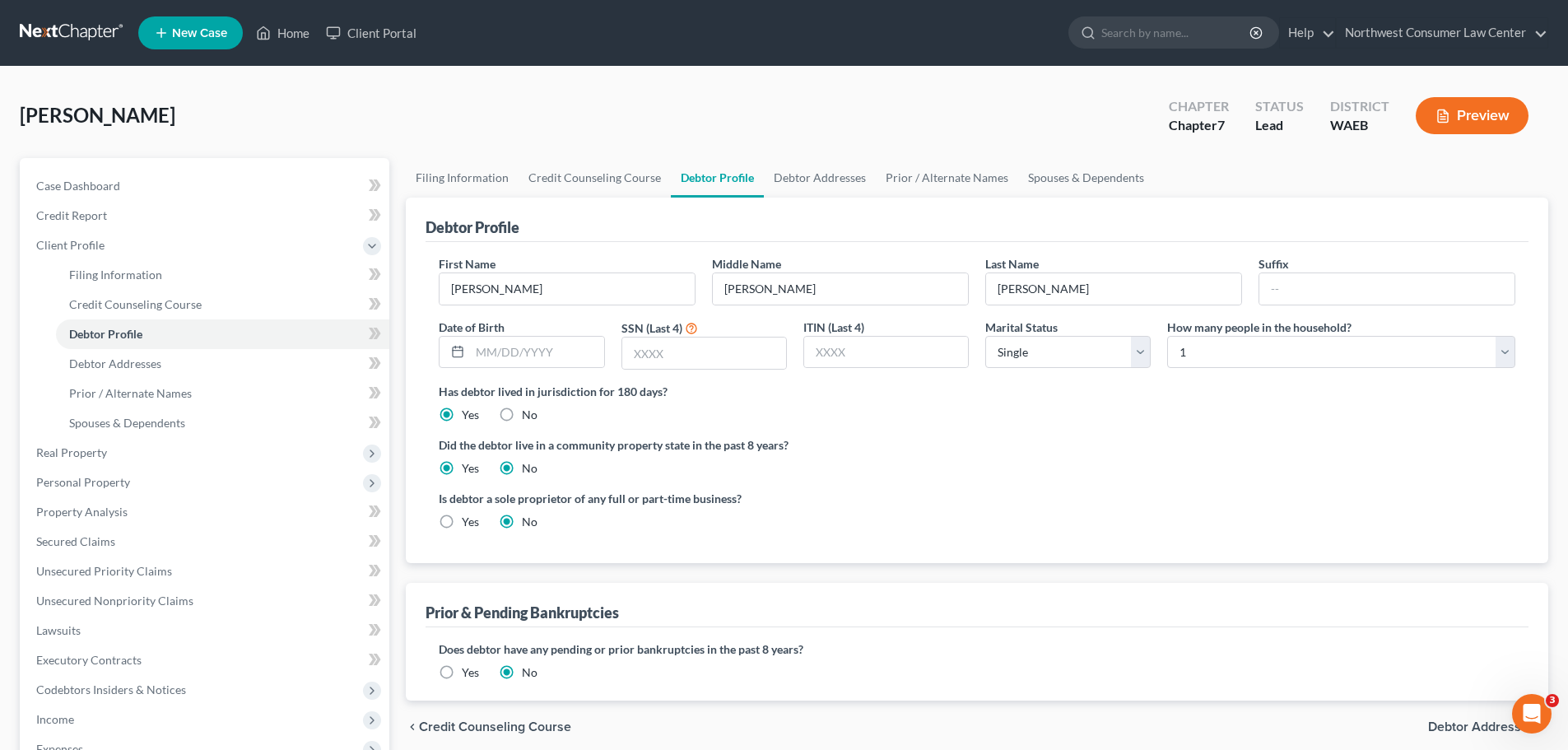
radio input "false"
click at [527, 355] on input "text" at bounding box center [536, 352] width 133 height 32
paste input "[DATE]"
type input "[DATE]"
click at [699, 360] on input "text" at bounding box center [704, 353] width 164 height 32
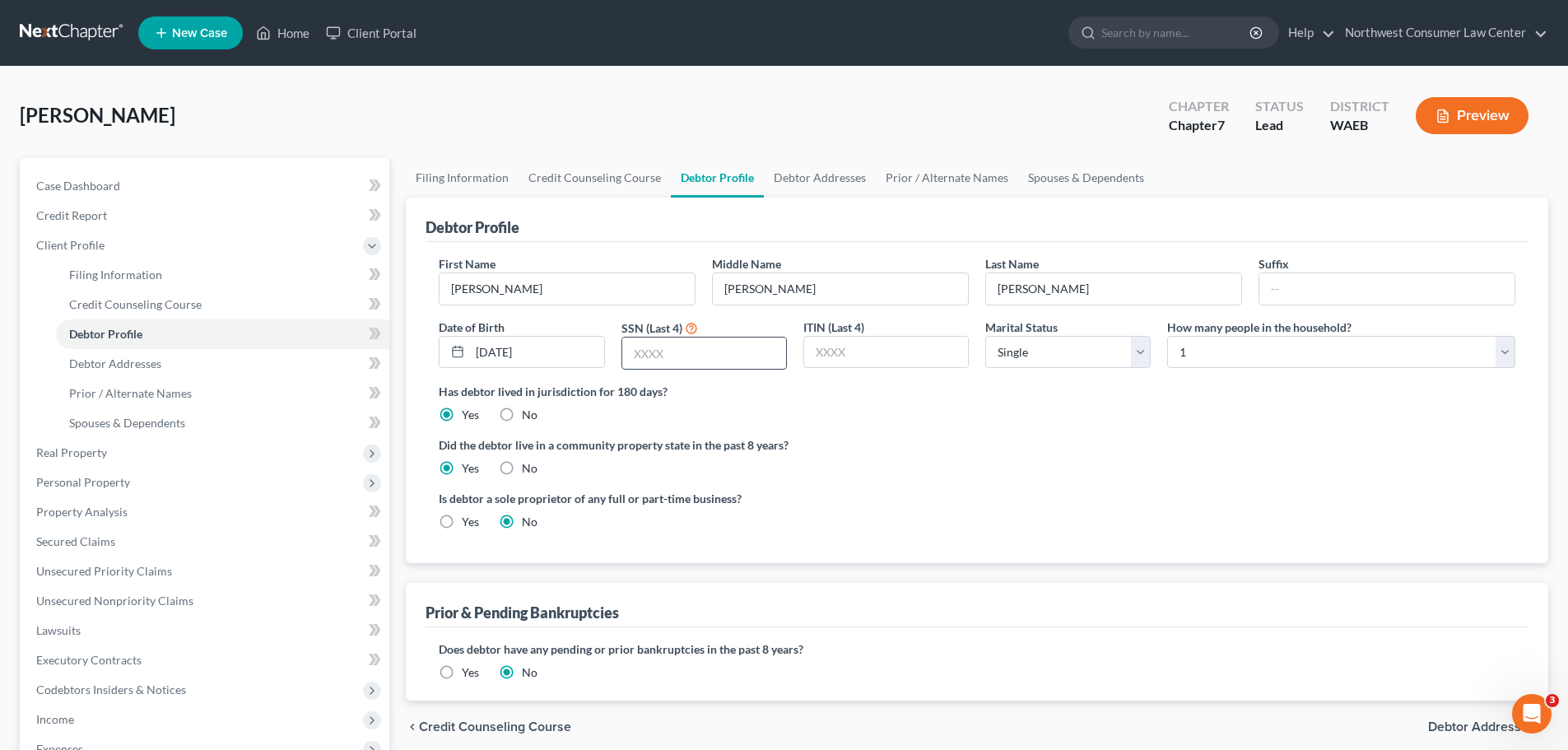
click at [670, 364] on input "text" at bounding box center [704, 353] width 164 height 32
type input "4902"
click at [1439, 728] on span "Debtor Addresses" at bounding box center [1482, 726] width 107 height 13
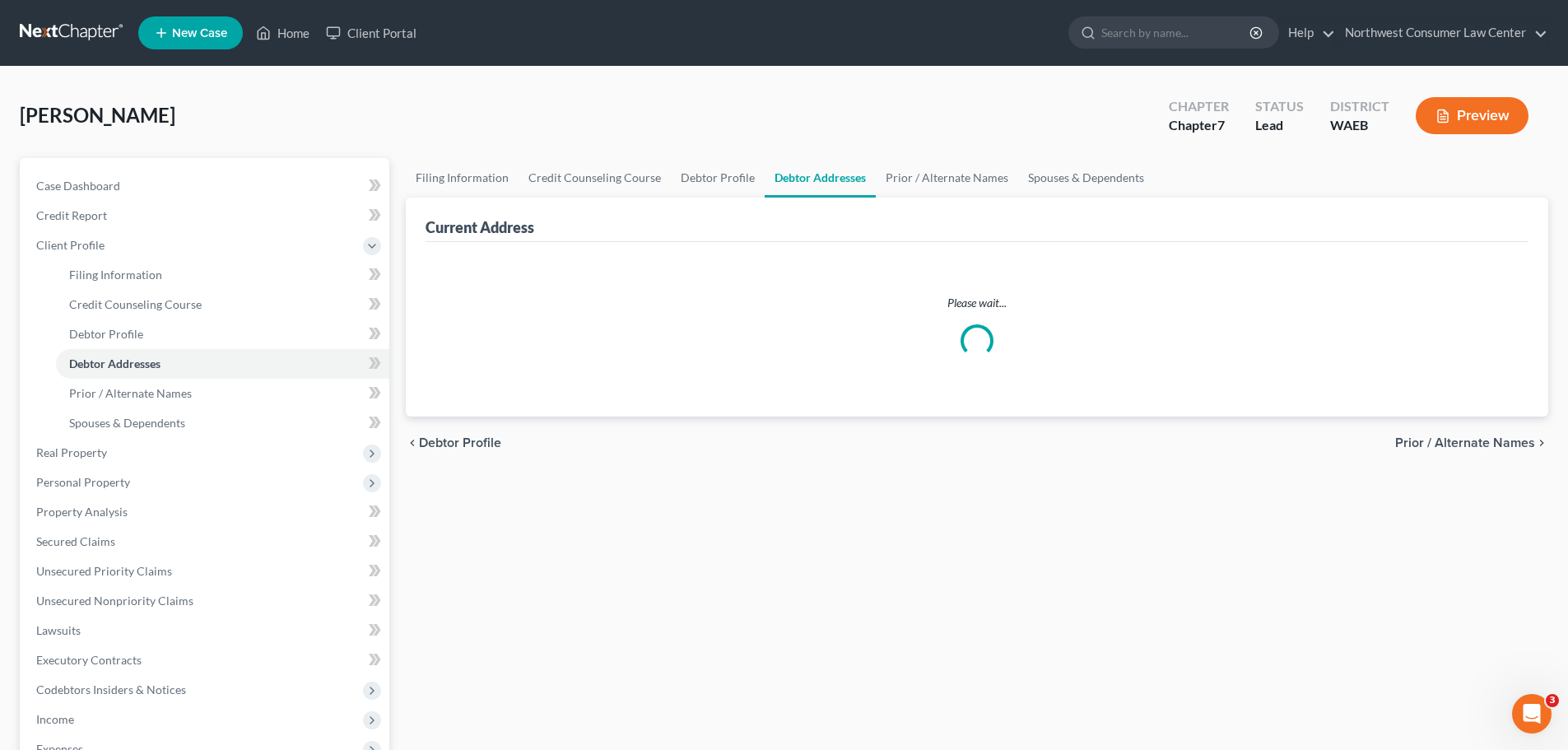
select select "0"
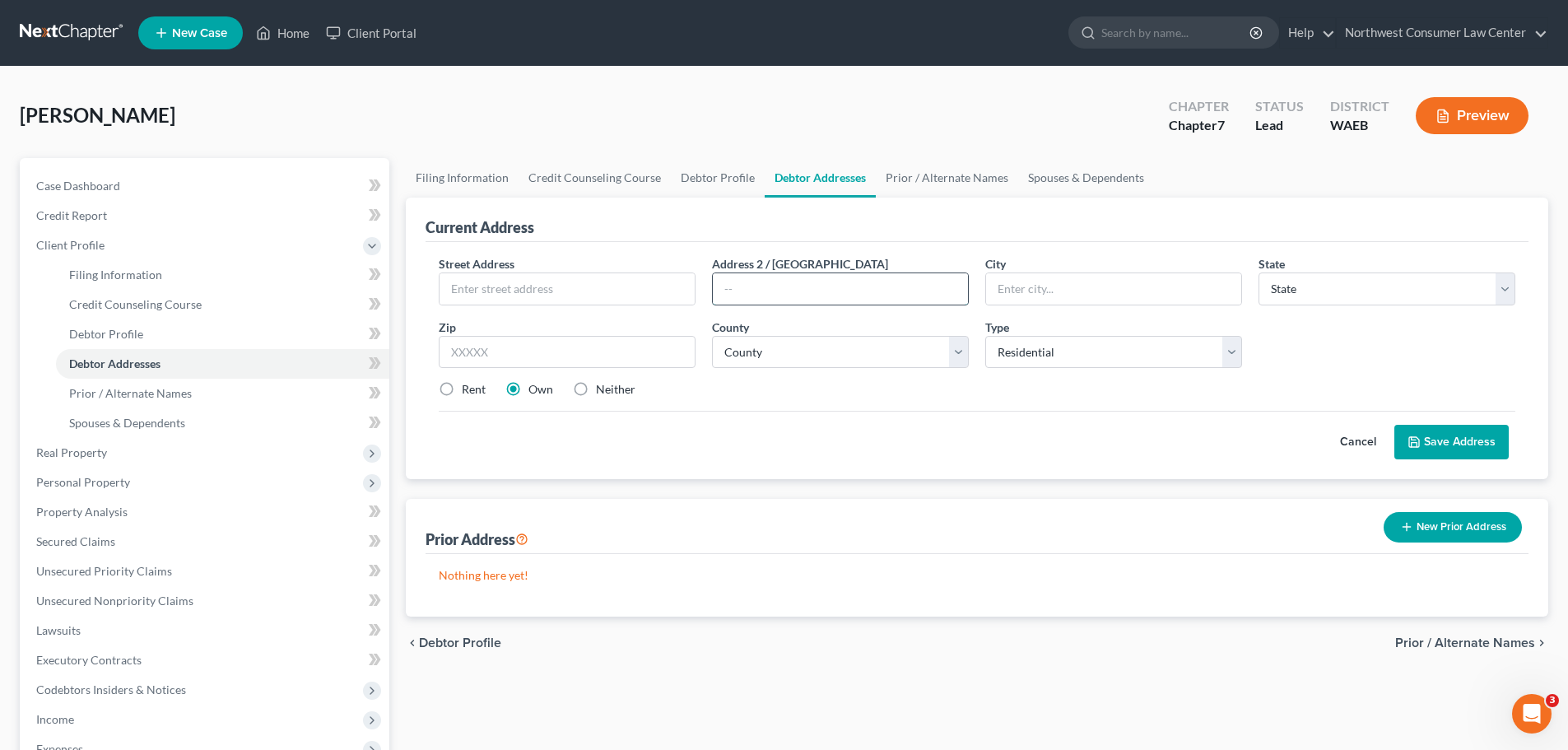
click at [833, 284] on input "text" at bounding box center [840, 289] width 255 height 32
click at [573, 350] on input "text" at bounding box center [567, 353] width 257 height 33
paste input "98953"
type input "98953"
click at [760, 336] on select "County" at bounding box center [840, 353] width 257 height 33
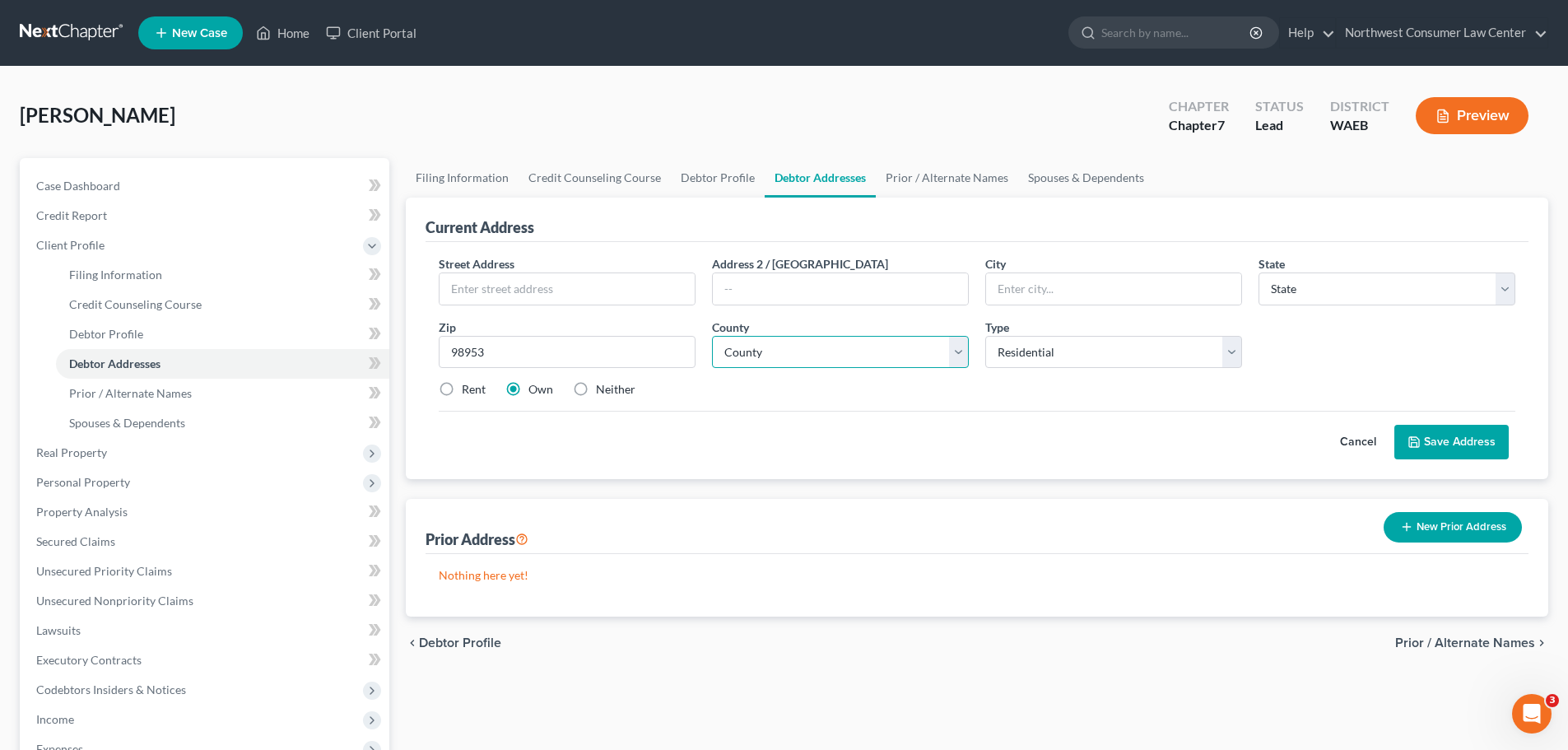
type input "Zillah"
select select "50"
click at [764, 346] on select "County" at bounding box center [840, 353] width 257 height 33
click at [764, 301] on input "text" at bounding box center [840, 289] width 255 height 32
paste input "1075"
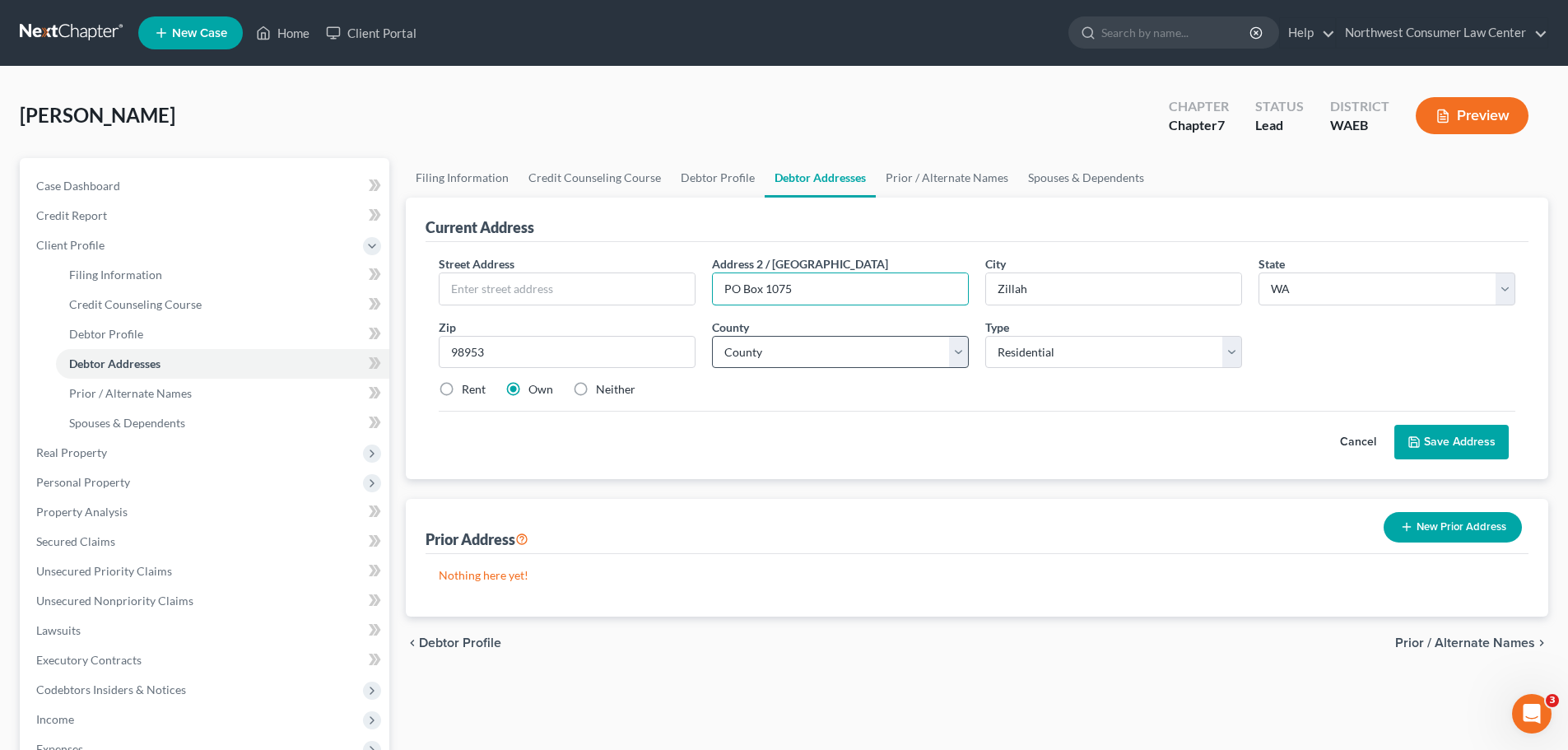
type input "PO Box 1075"
click at [800, 360] on select "County [GEOGRAPHIC_DATA] [GEOGRAPHIC_DATA] [GEOGRAPHIC_DATA] [GEOGRAPHIC_DATA] …" at bounding box center [840, 353] width 257 height 33
select select "38"
click at [712, 336] on select "County [GEOGRAPHIC_DATA] [GEOGRAPHIC_DATA] [GEOGRAPHIC_DATA] [GEOGRAPHIC_DATA] …" at bounding box center [840, 353] width 257 height 33
click at [1035, 350] on select "Select Residential Mailing Rental Business" at bounding box center [1113, 353] width 257 height 33
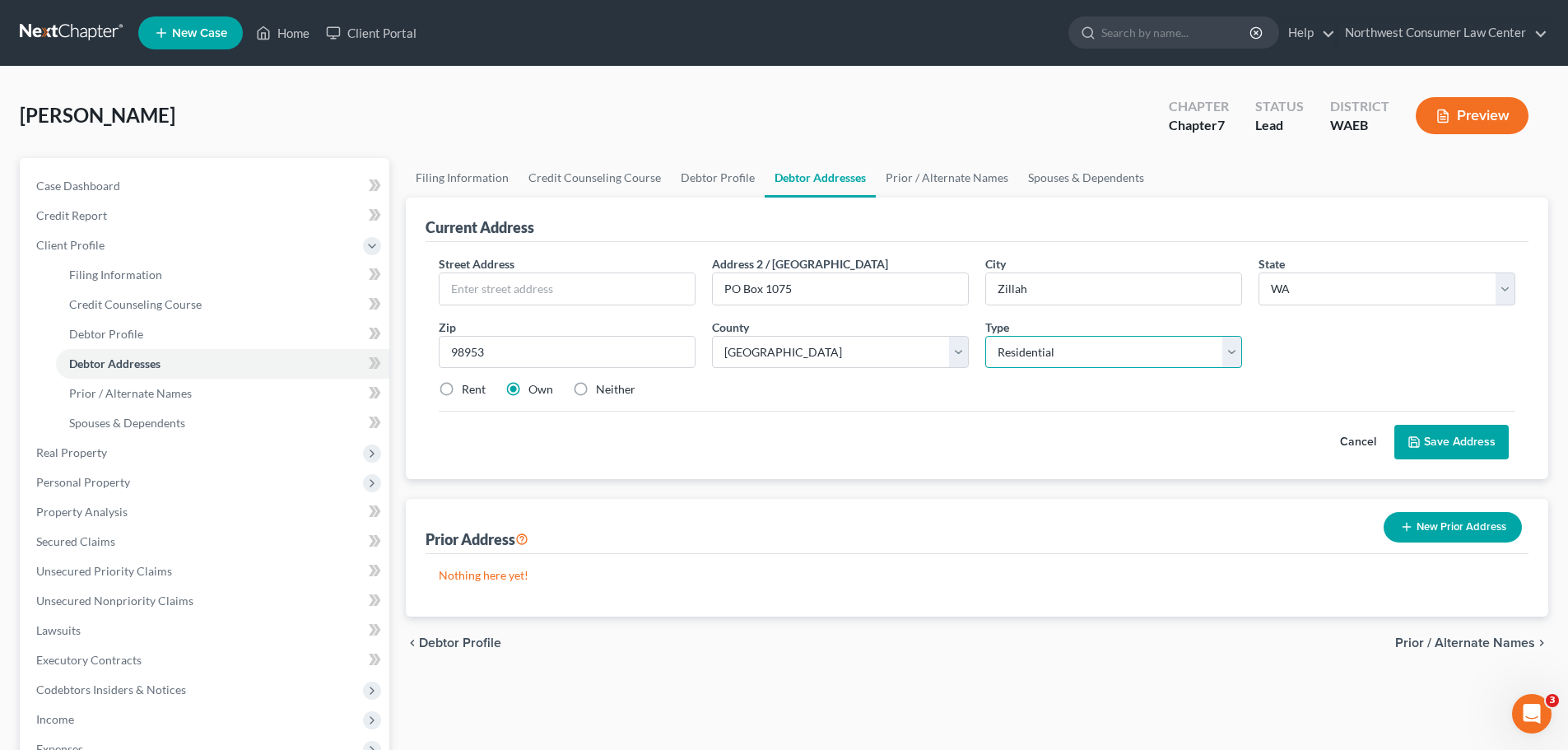
select select "1"
click at [985, 336] on select "Select Residential Mailing Rental Business" at bounding box center [1113, 353] width 257 height 33
click at [601, 389] on label "Neither" at bounding box center [615, 389] width 40 height 17
click at [602, 389] on input "Neither" at bounding box center [608, 386] width 11 height 11
radio input "true"
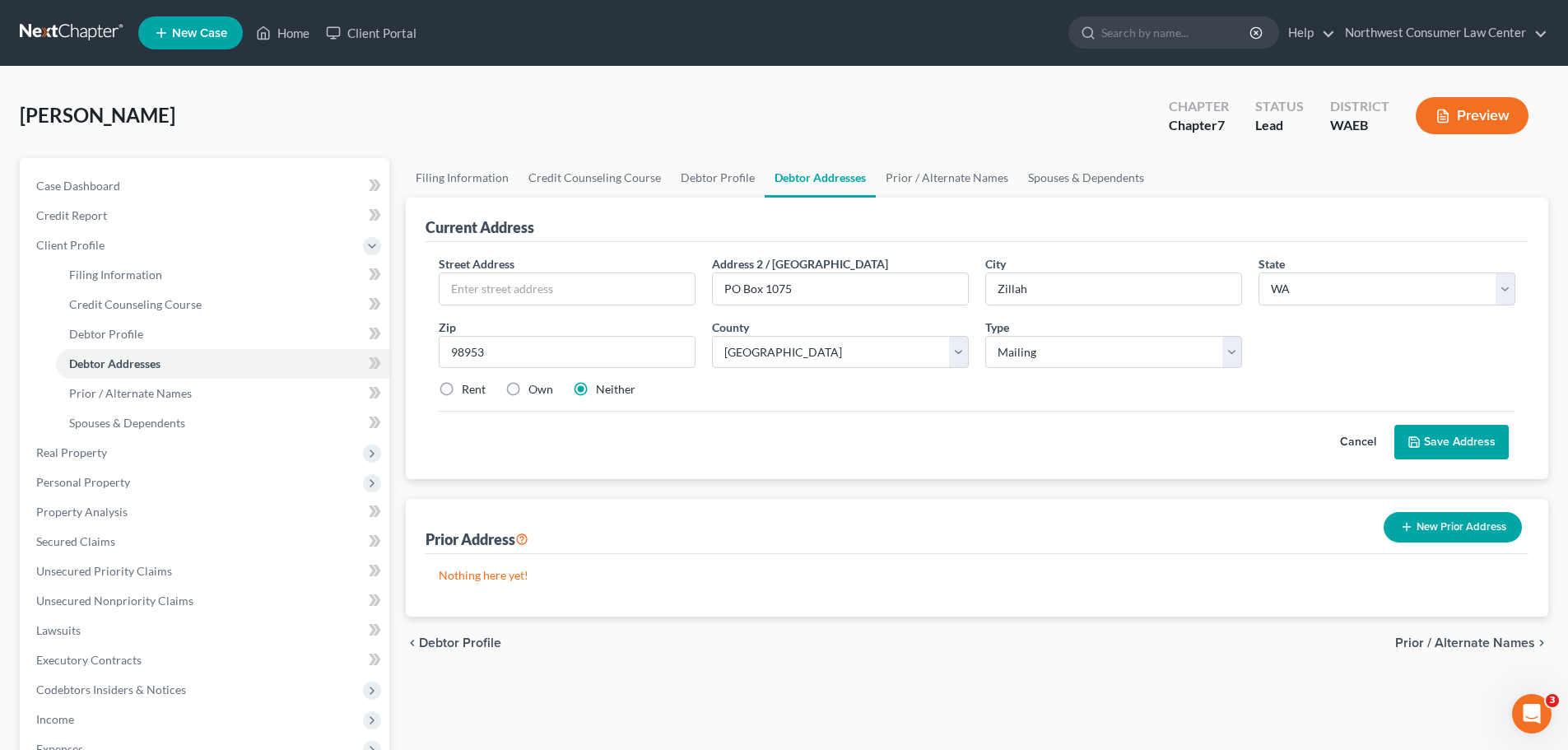
click at [1490, 442] on button "Save Address" at bounding box center [1451, 442] width 114 height 34
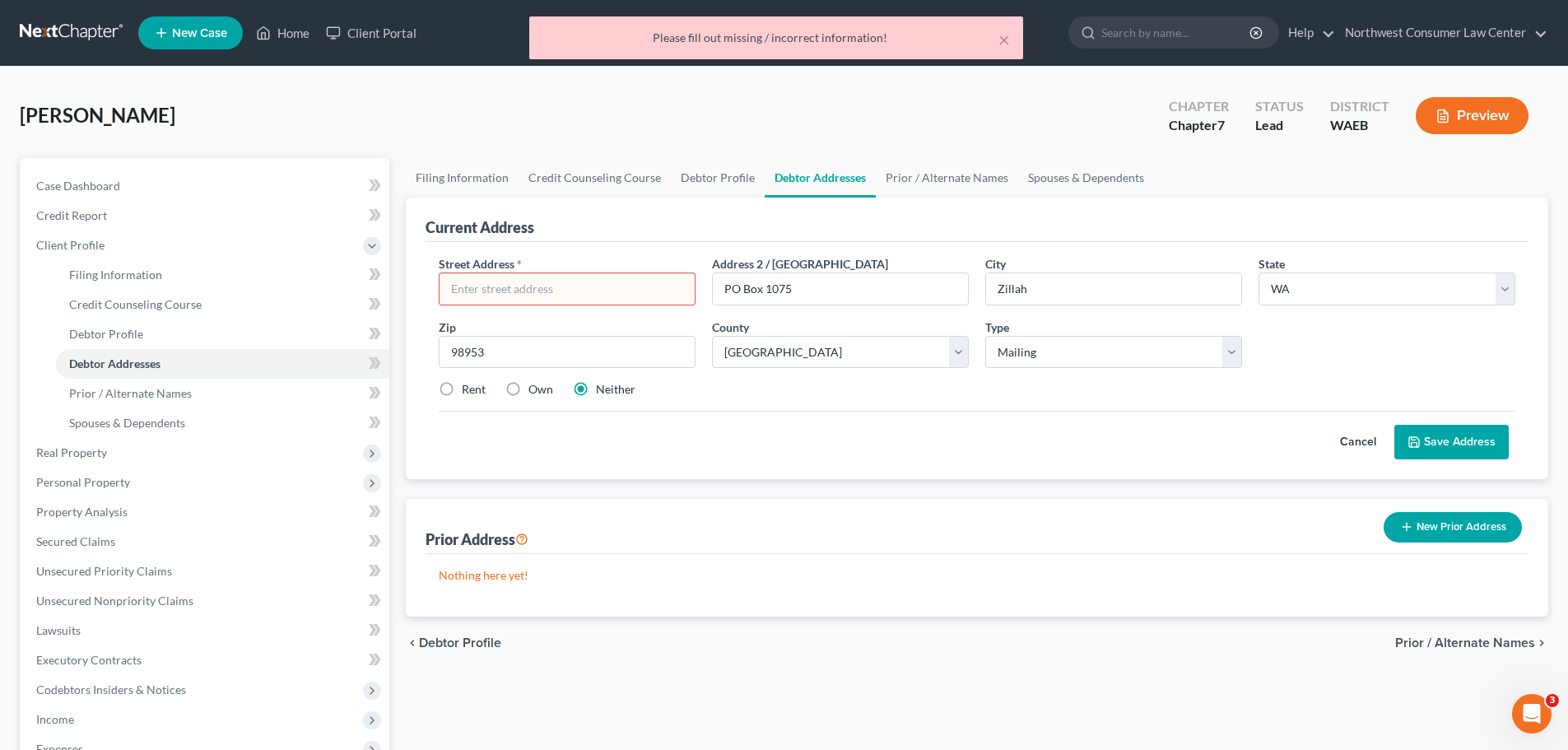
click at [549, 285] on input "text" at bounding box center [567, 289] width 255 height 32
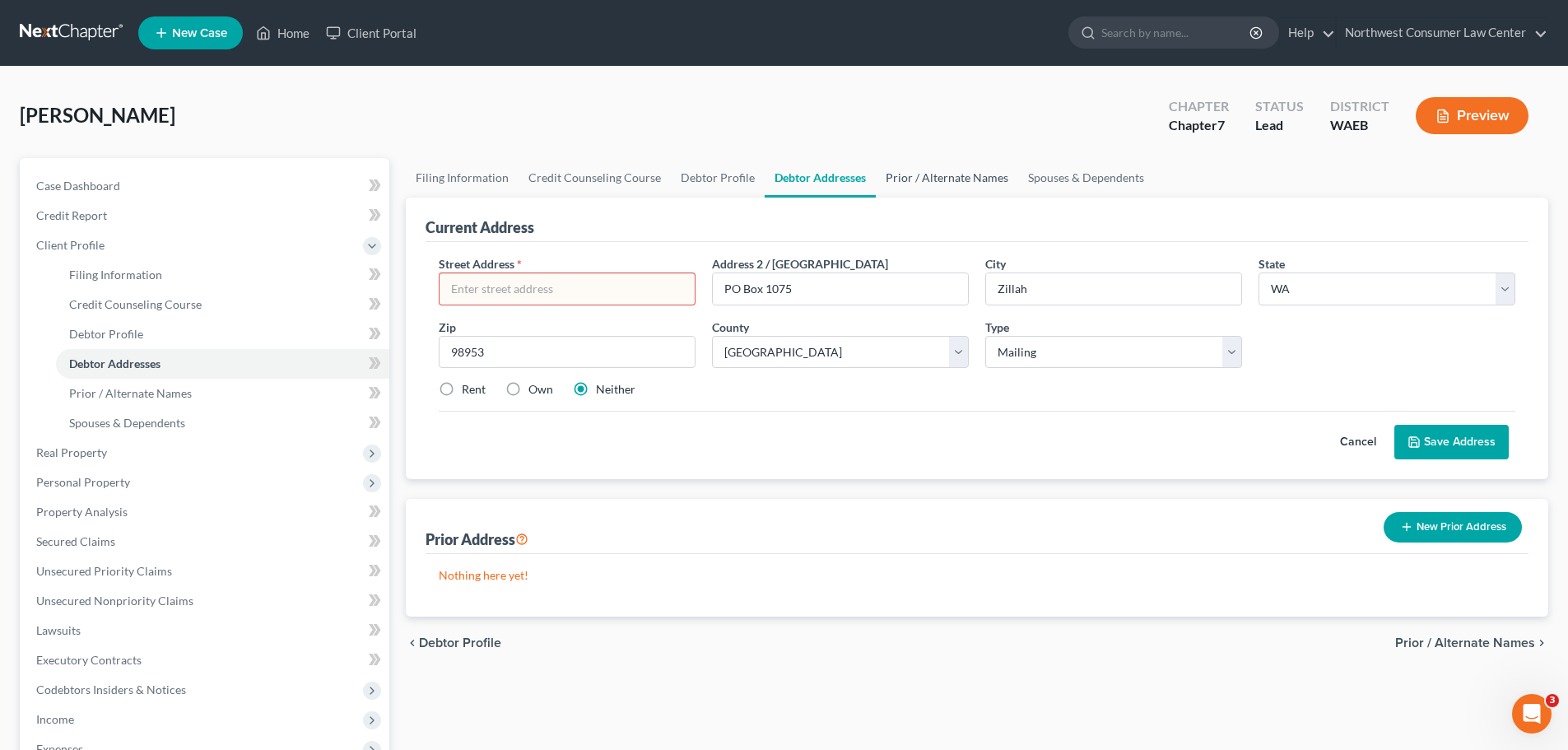
click at [909, 183] on link "Prior / Alternate Names" at bounding box center [947, 177] width 142 height 40
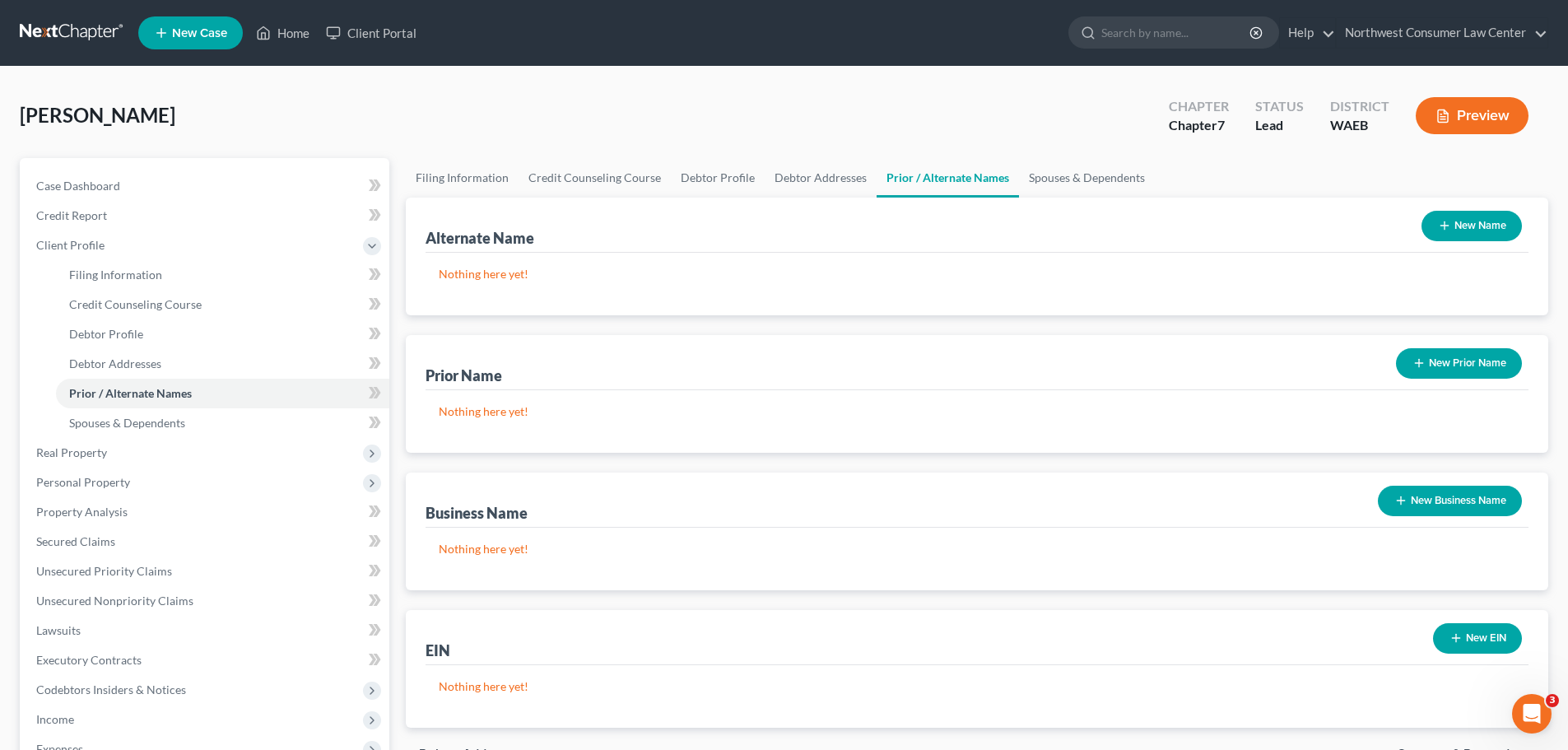
scroll to position [247, 0]
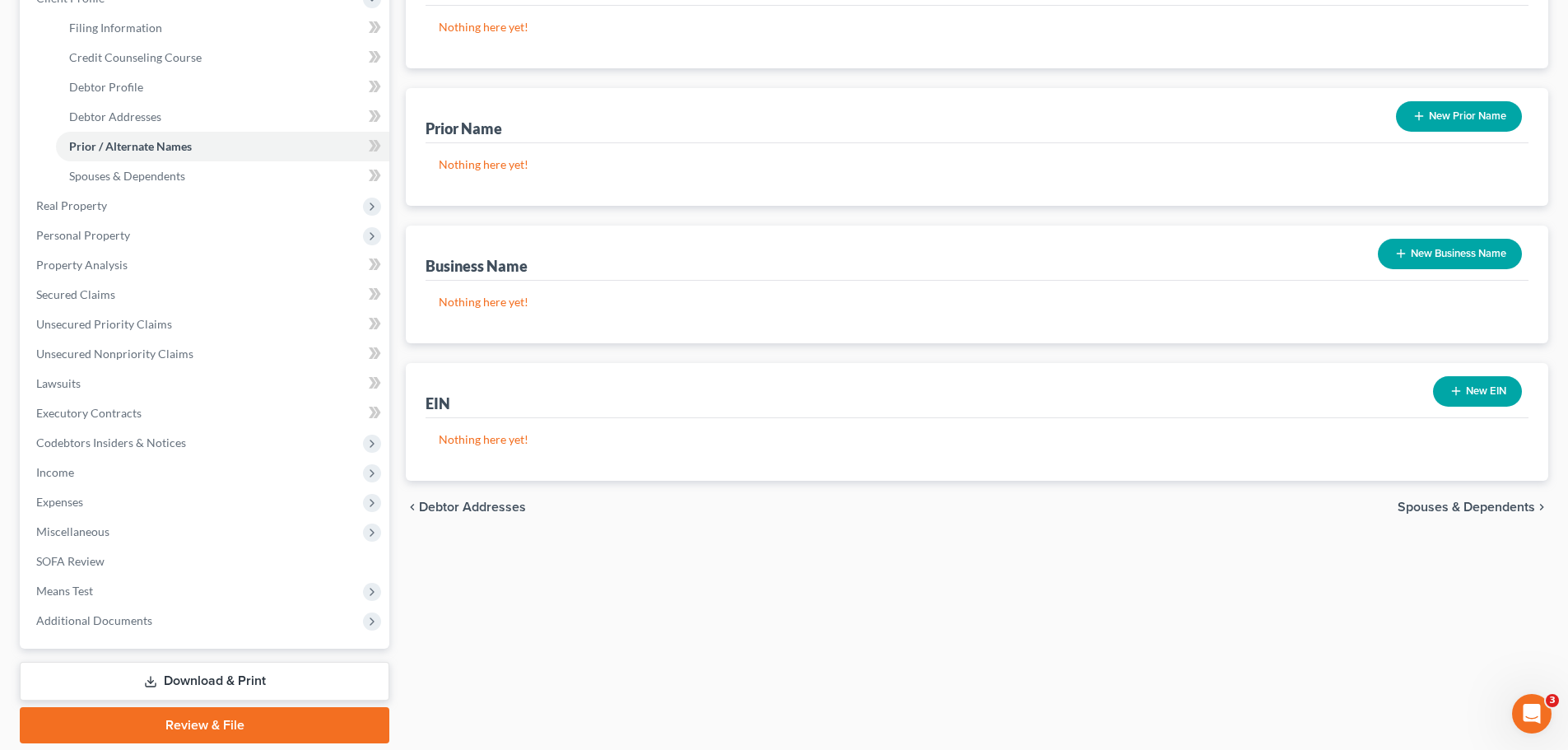
click at [1467, 513] on span "Spouses & Dependents" at bounding box center [1466, 507] width 138 height 13
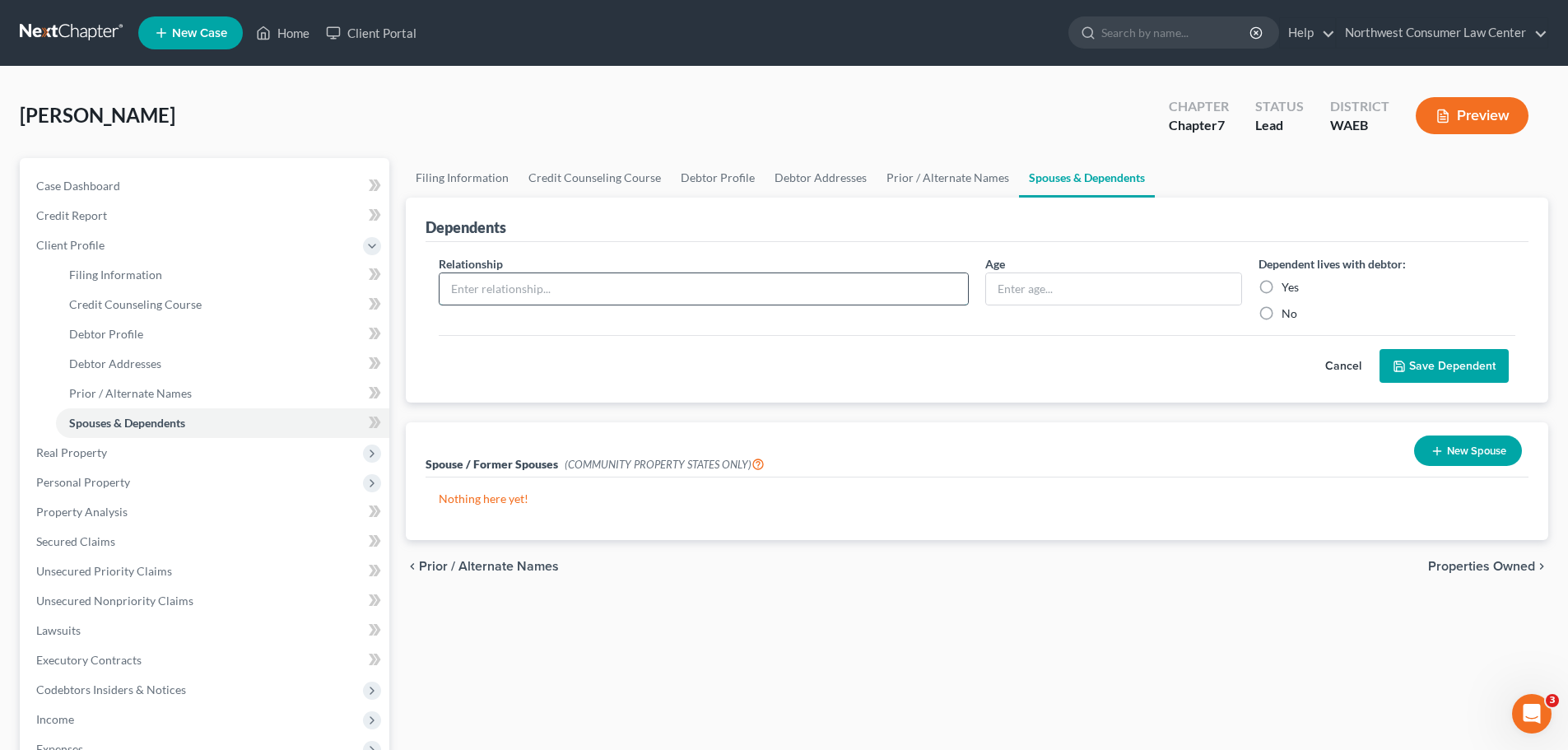
click at [599, 294] on input "text" at bounding box center [704, 289] width 529 height 32
type input "Nephew"
type input "31"
click at [1289, 284] on label "Yes" at bounding box center [1291, 287] width 18 height 17
click at [1289, 284] on input "Yes" at bounding box center [1293, 285] width 11 height 11
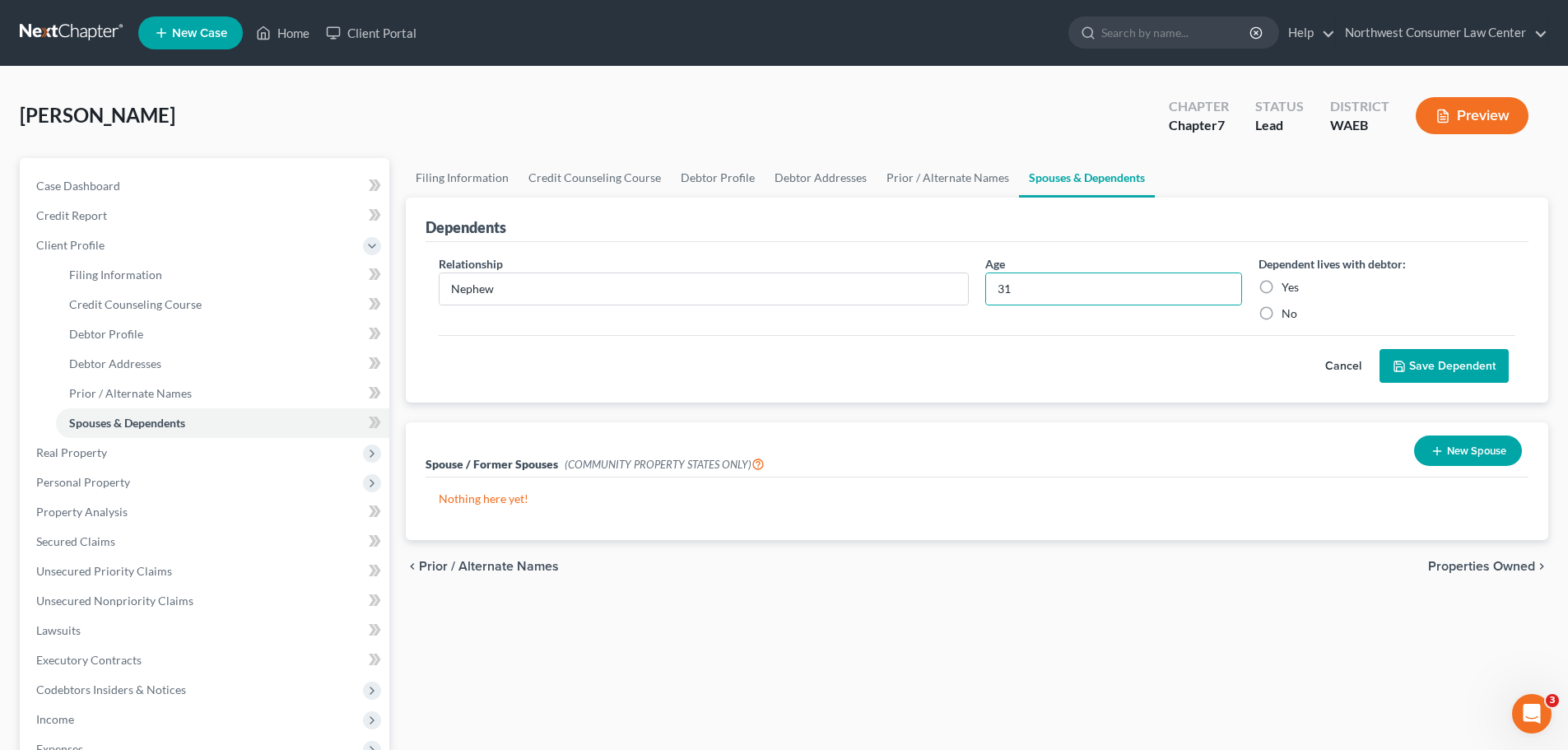
radio input "true"
click at [1491, 354] on button "Save Dependent" at bounding box center [1443, 366] width 129 height 34
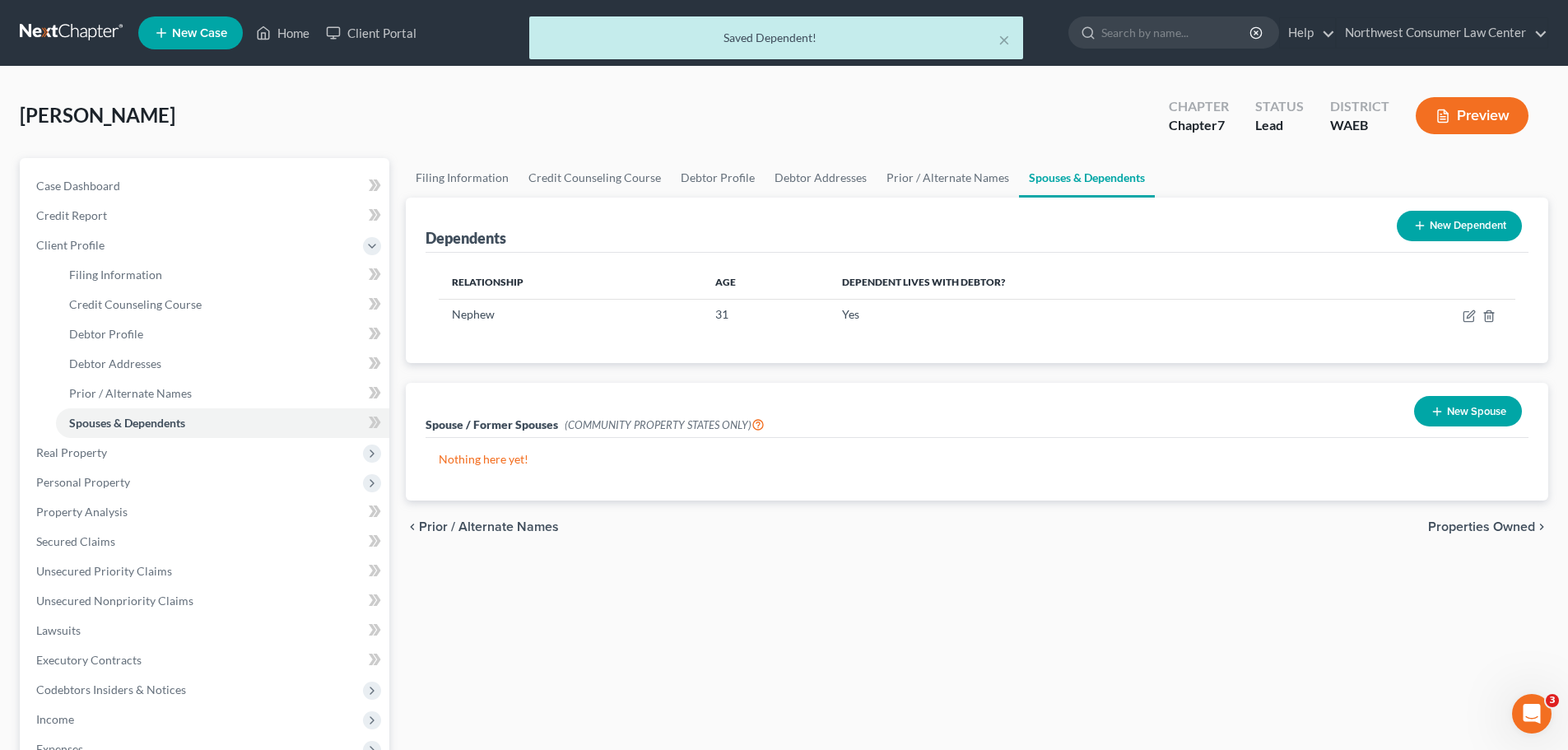
click at [1511, 521] on span "Properties Owned" at bounding box center [1482, 527] width 107 height 13
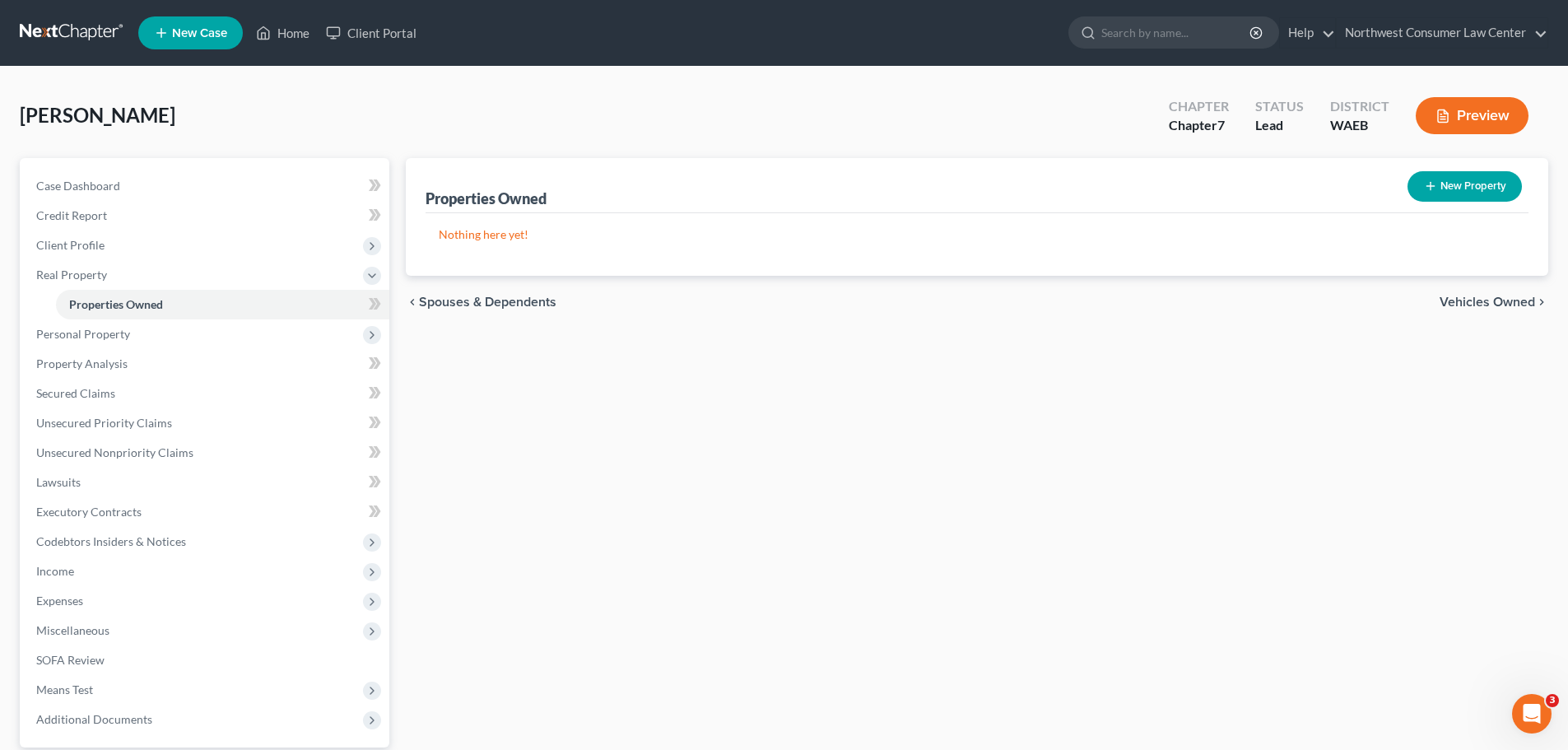
click at [1501, 298] on span "Vehicles Owned" at bounding box center [1487, 302] width 96 height 13
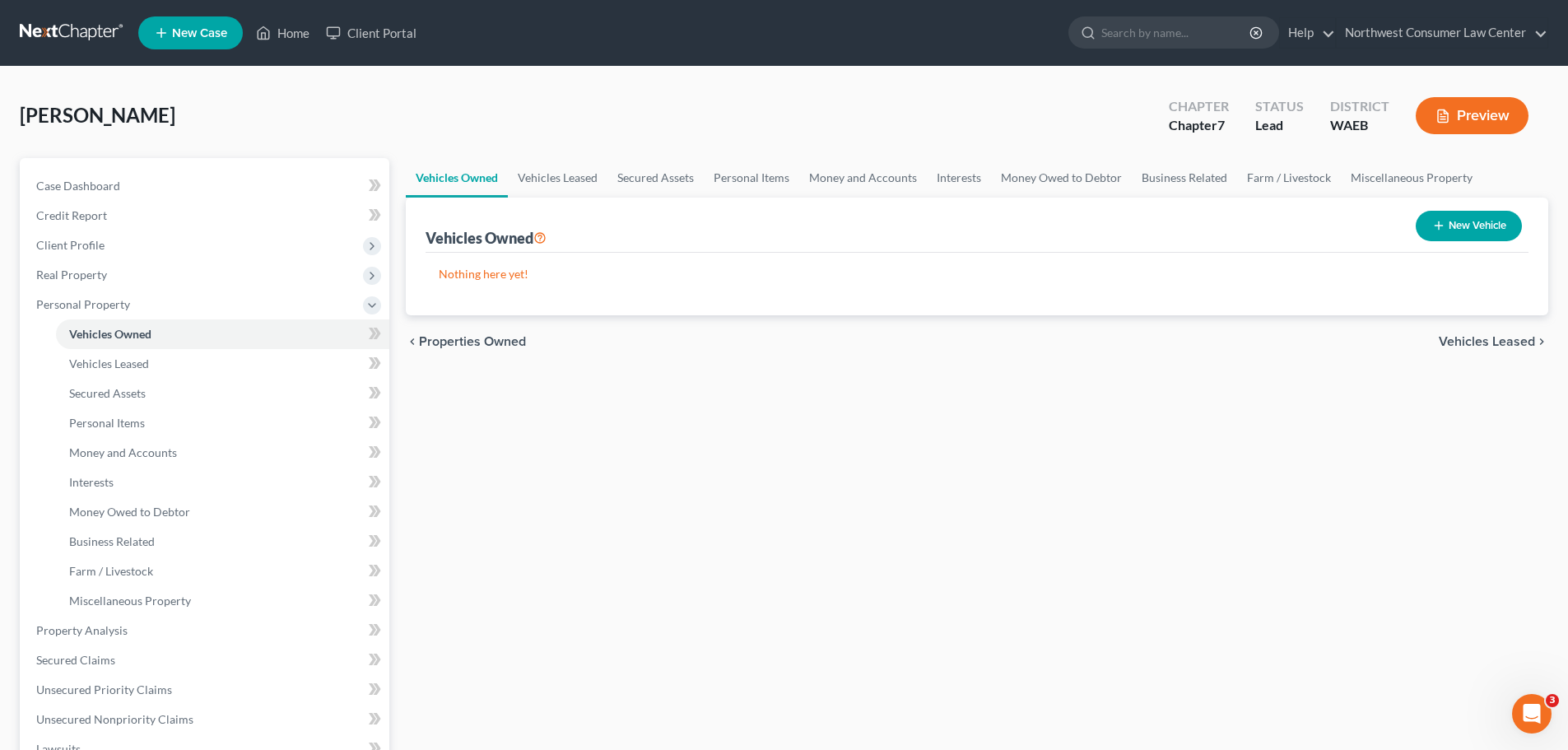
click at [1429, 221] on button "New Vehicle" at bounding box center [1469, 226] width 106 height 31
select select "0"
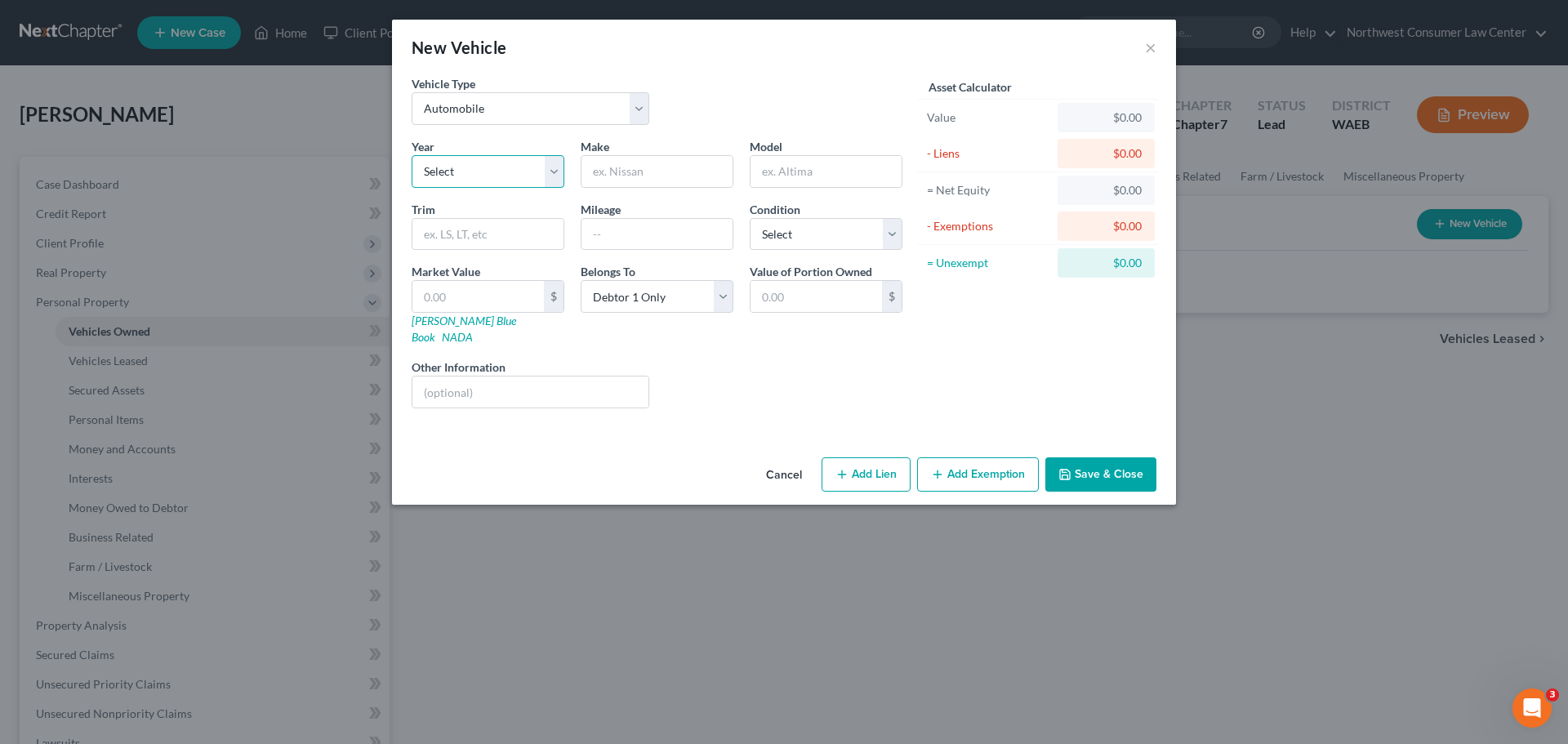
click at [473, 176] on select "Select 2026 2025 2024 2023 2022 2021 2020 2019 2018 2017 2016 2015 2014 2013 20…" at bounding box center [488, 172] width 152 height 33
select select "20"
click at [412, 155] on select "Select 2026 2025 2024 2023 2022 2021 2020 2019 2018 2017 2016 2015 2014 2013 20…" at bounding box center [488, 172] width 152 height 33
click at [633, 170] on input "text" at bounding box center [657, 172] width 151 height 31
type input "Chevrolet"
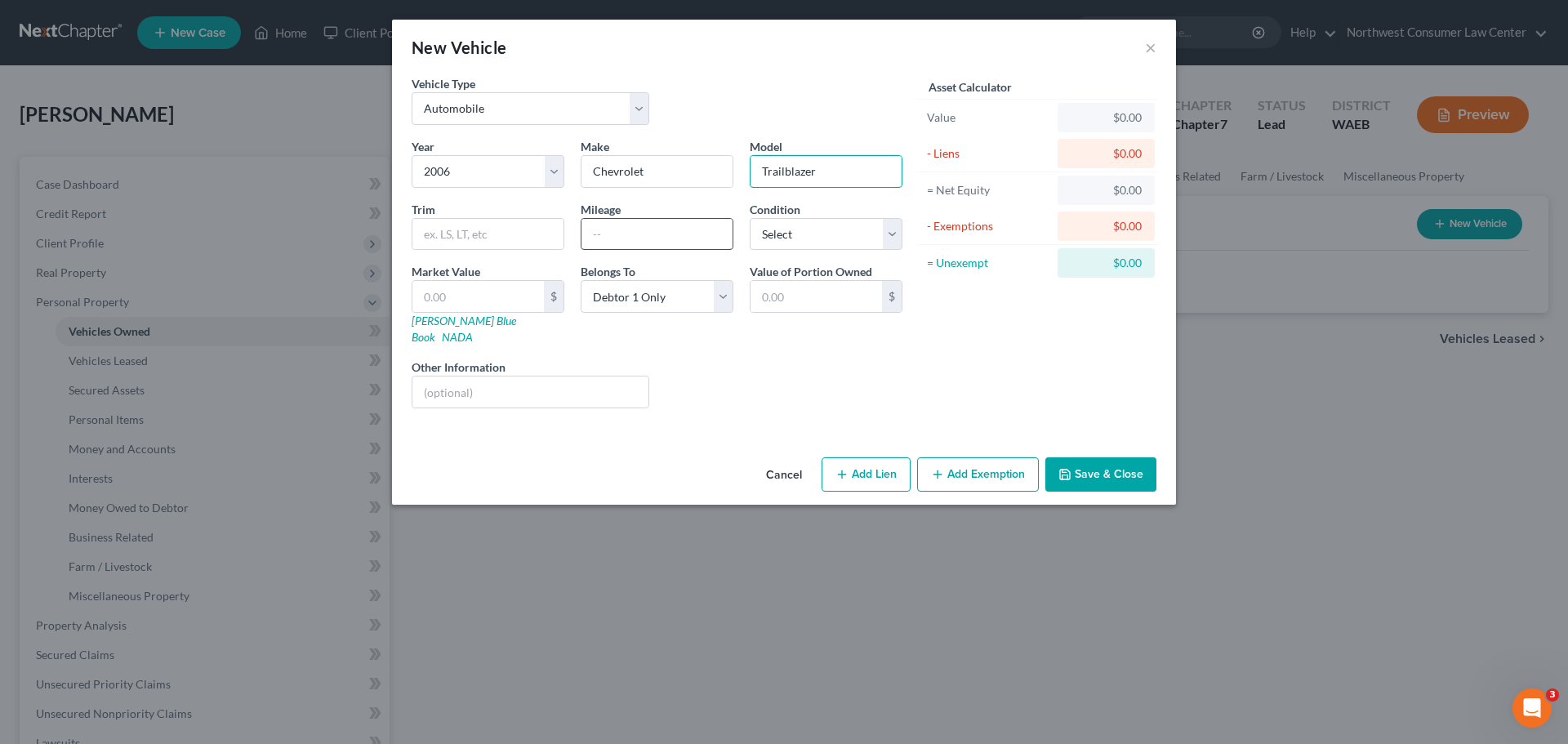
type input "Trailblazer"
click at [605, 230] on input "text" at bounding box center [657, 234] width 151 height 31
click at [612, 239] on input "185050" at bounding box center [657, 234] width 151 height 31
type input "185,050"
click at [782, 222] on select "Select Excellent Very Good Good Fair Poor" at bounding box center [826, 234] width 152 height 33
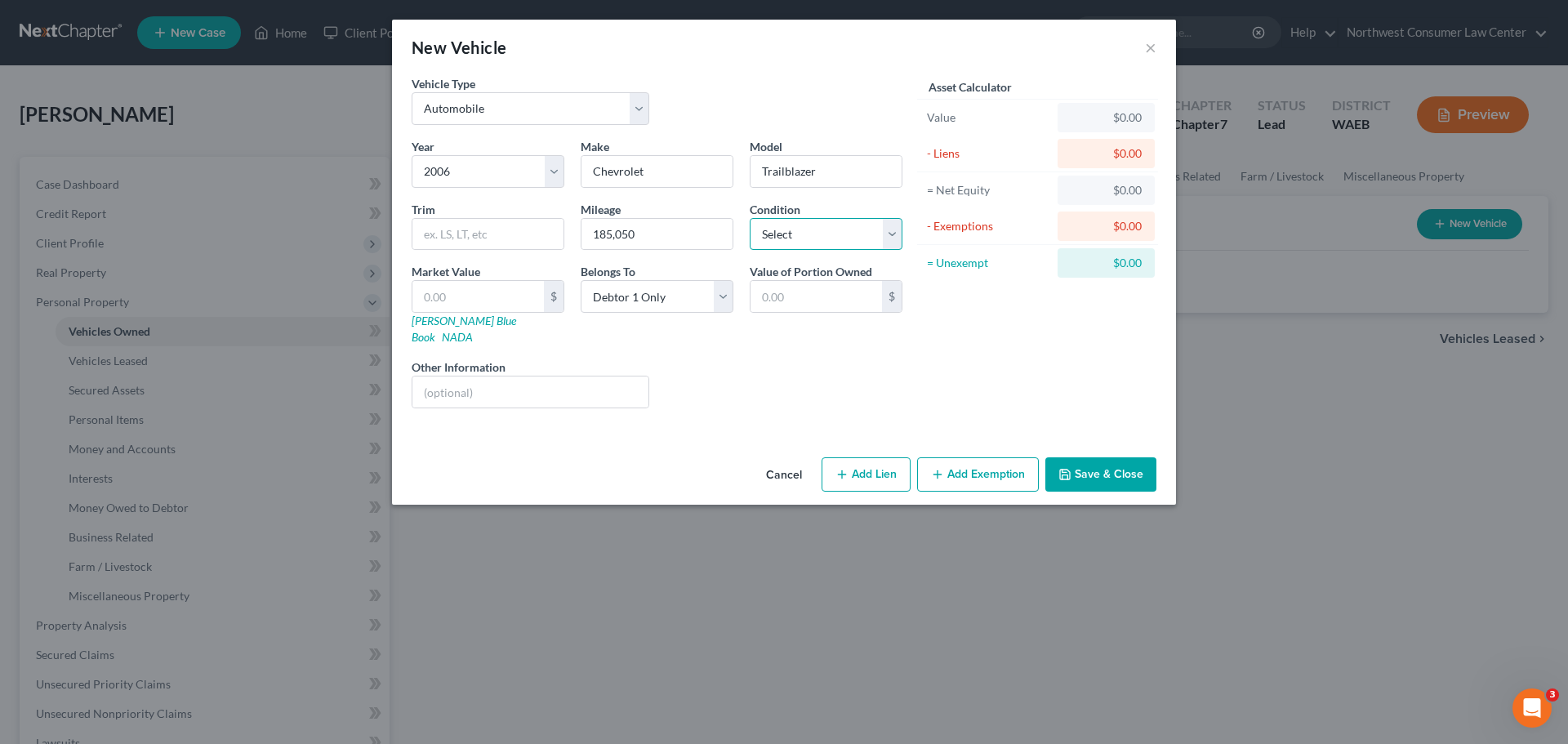
select select "3"
click at [750, 218] on select "Select Excellent Very Good Good Fair Poor" at bounding box center [826, 234] width 152 height 33
click at [464, 289] on input "text" at bounding box center [477, 297] width 132 height 31
type input "2"
type input "2.00"
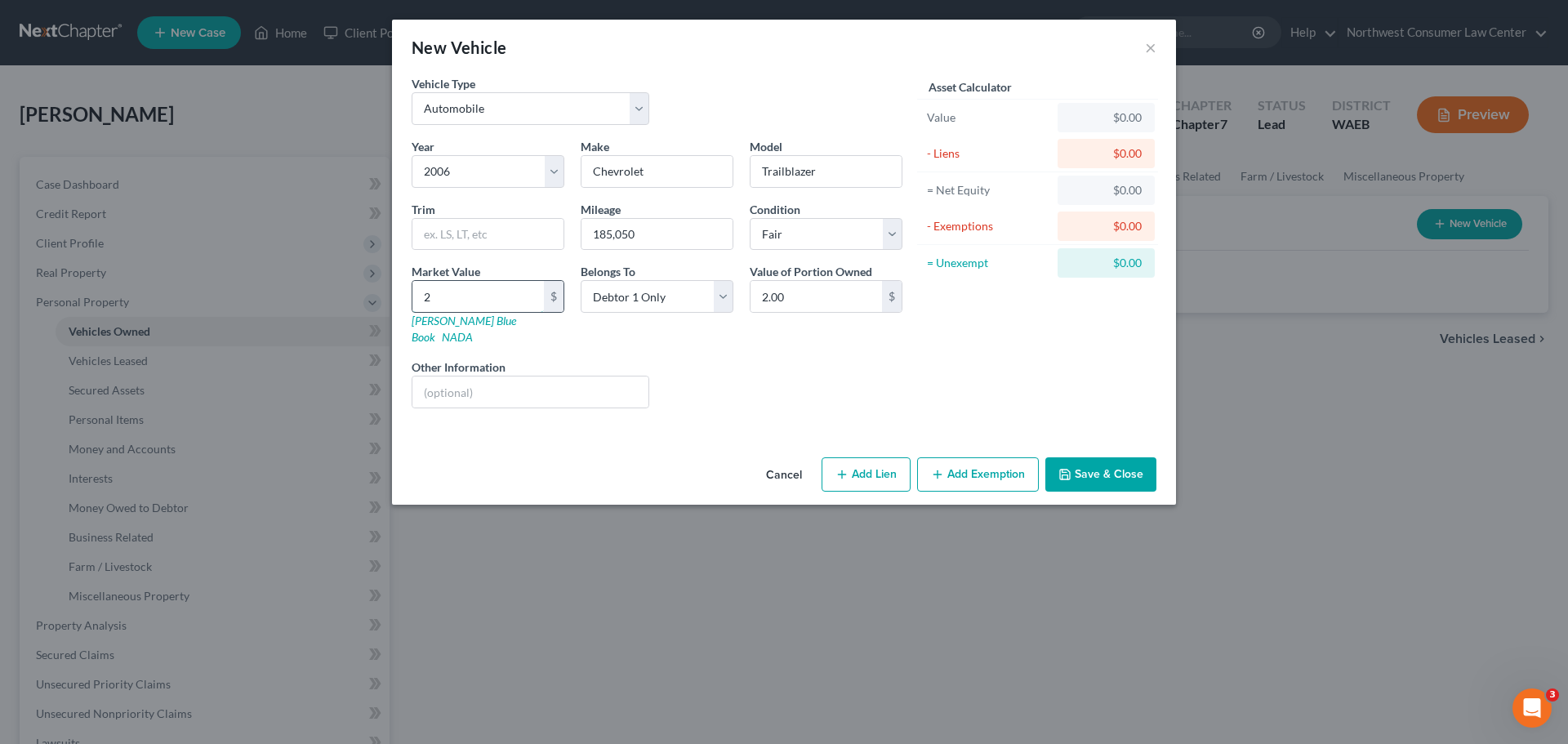
type input "22"
type input "22.00"
type input "222"
type input "222.00"
type input "2222"
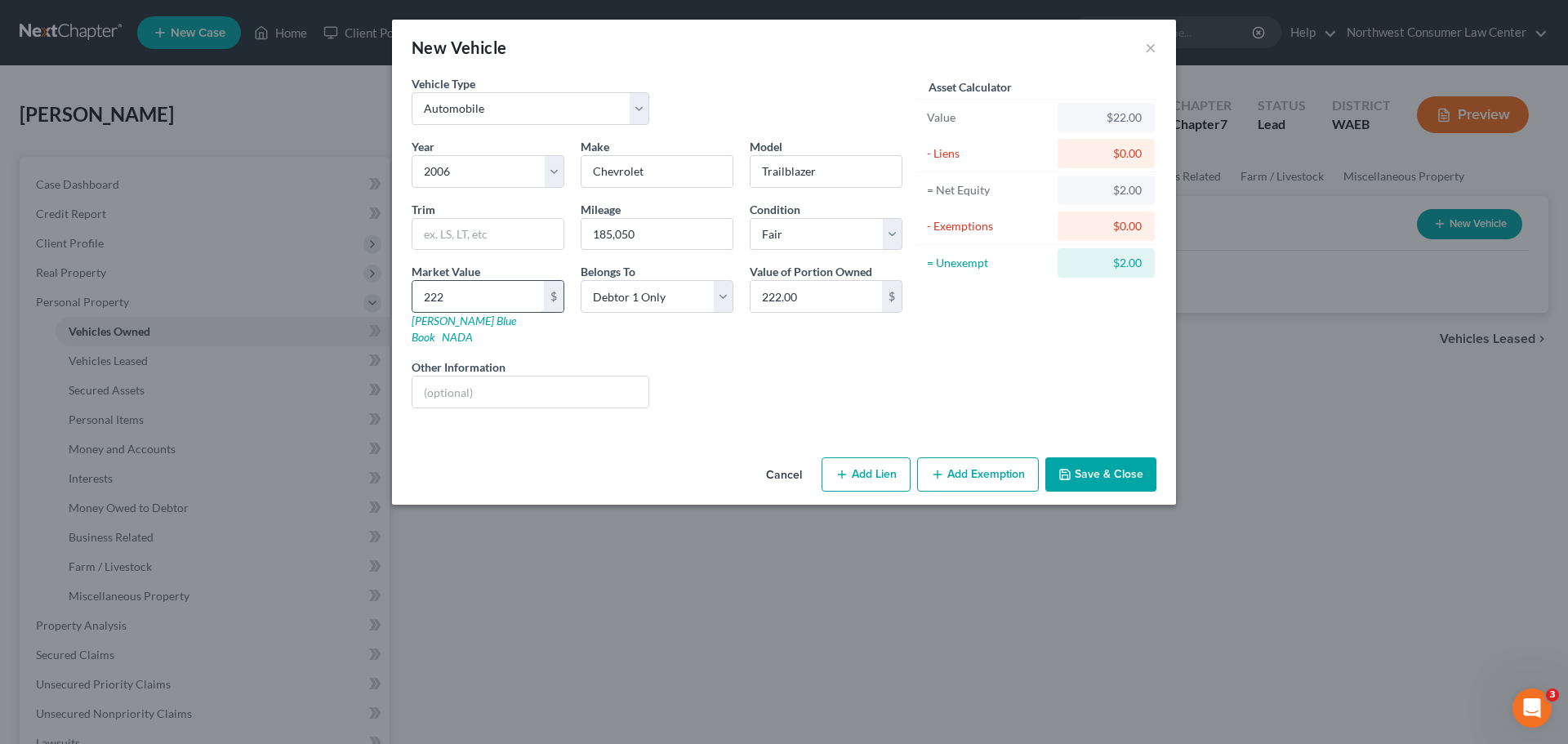
type input "2,222.00"
type input "2,222"
click at [973, 461] on button "Add Exemption" at bounding box center [978, 474] width 122 height 34
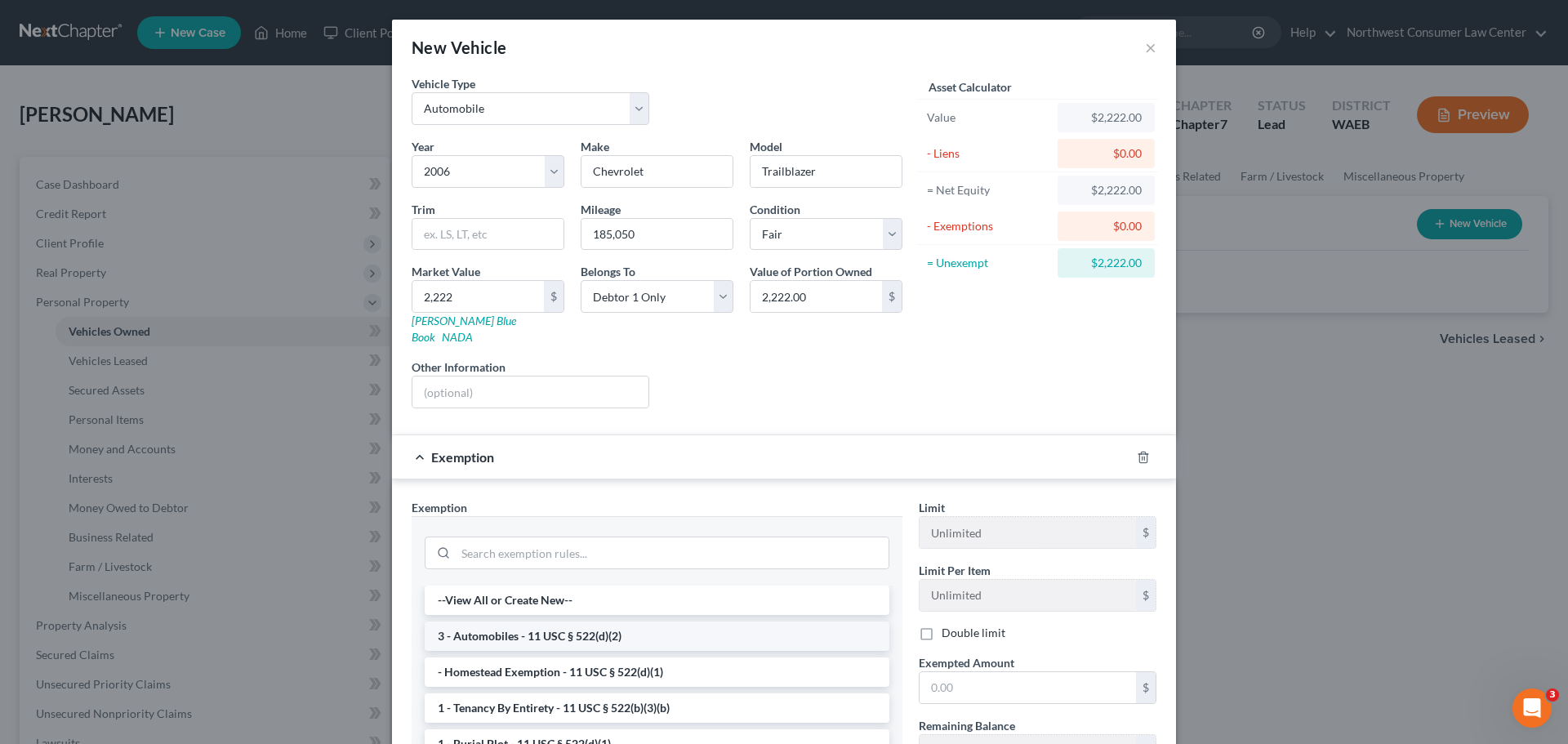
click at [579, 628] on li "3 - Automobiles - 11 USC § 522(d)(2)" at bounding box center [657, 636] width 464 height 30
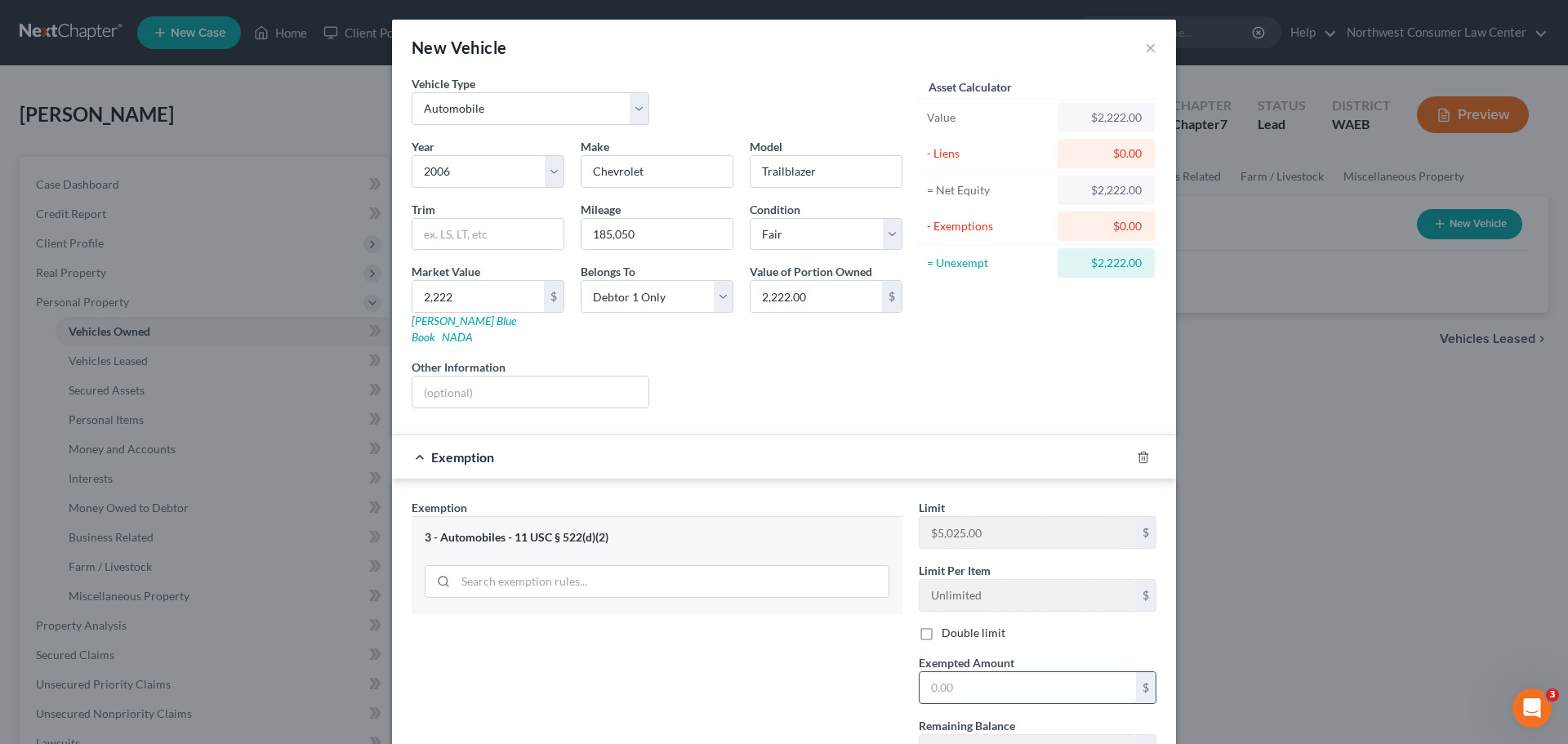
click at [925, 673] on input "text" at bounding box center [1028, 688] width 216 height 31
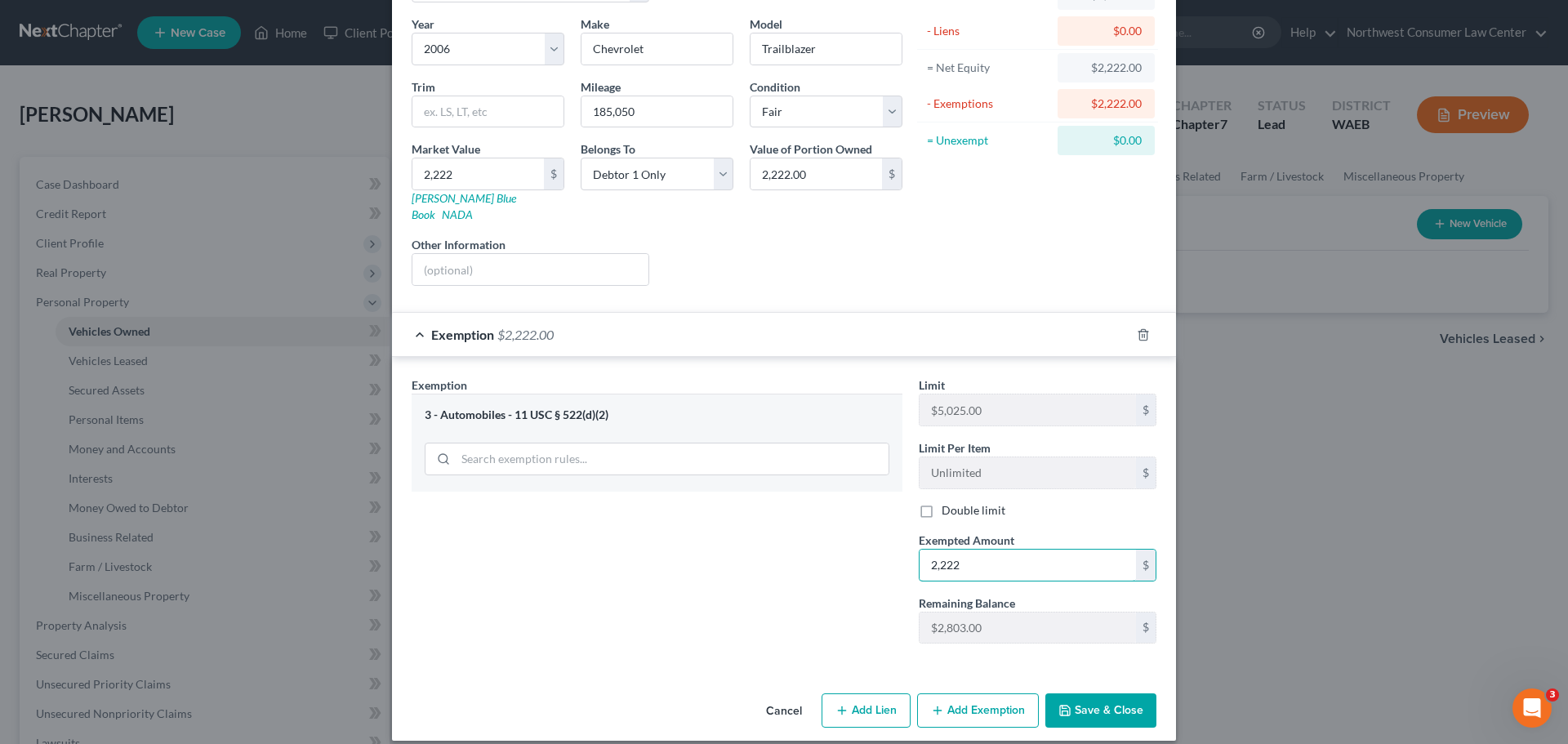
type input "2,222"
click at [1103, 694] on button "Save & Close" at bounding box center [1101, 710] width 112 height 34
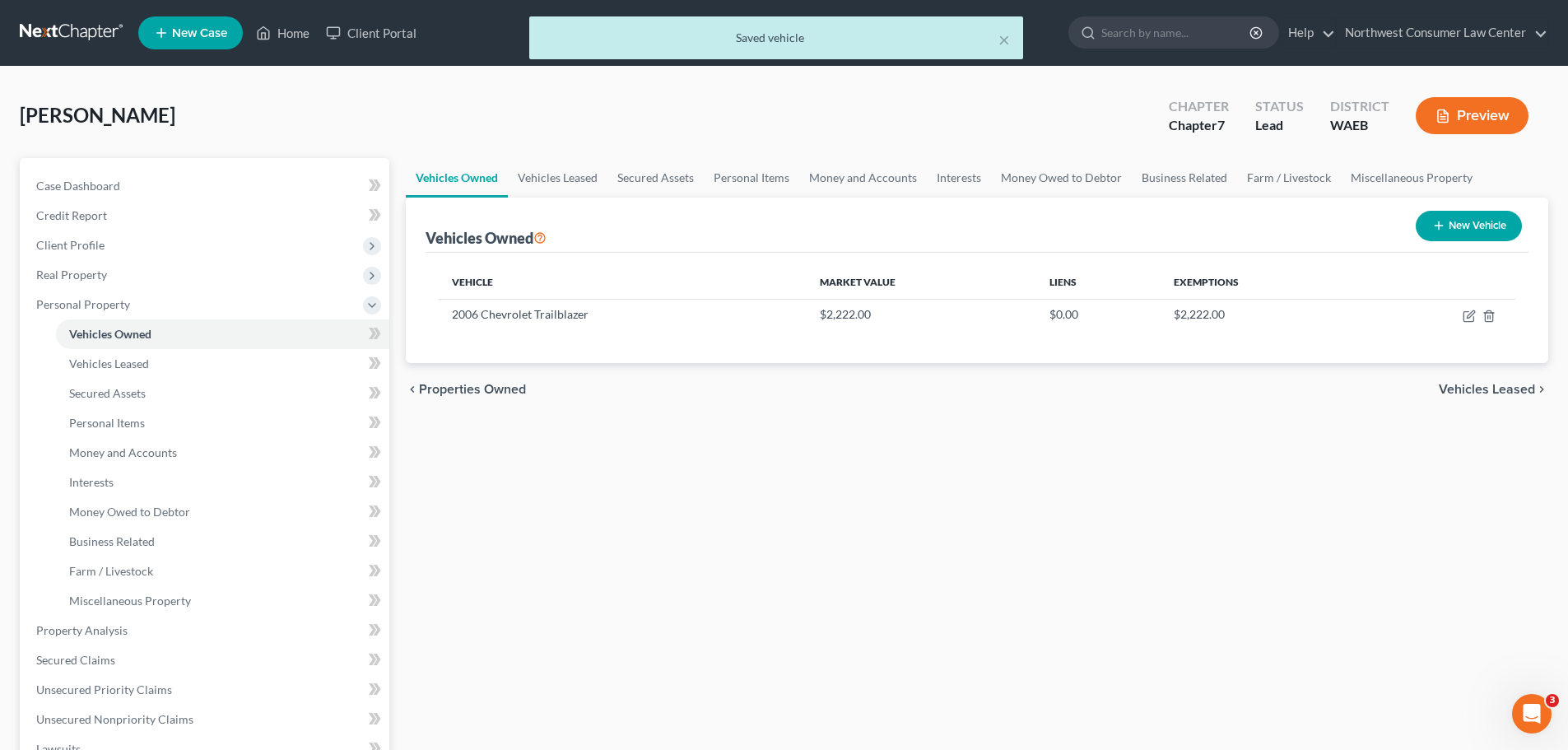
click at [1497, 391] on span "Vehicles Leased" at bounding box center [1487, 389] width 97 height 13
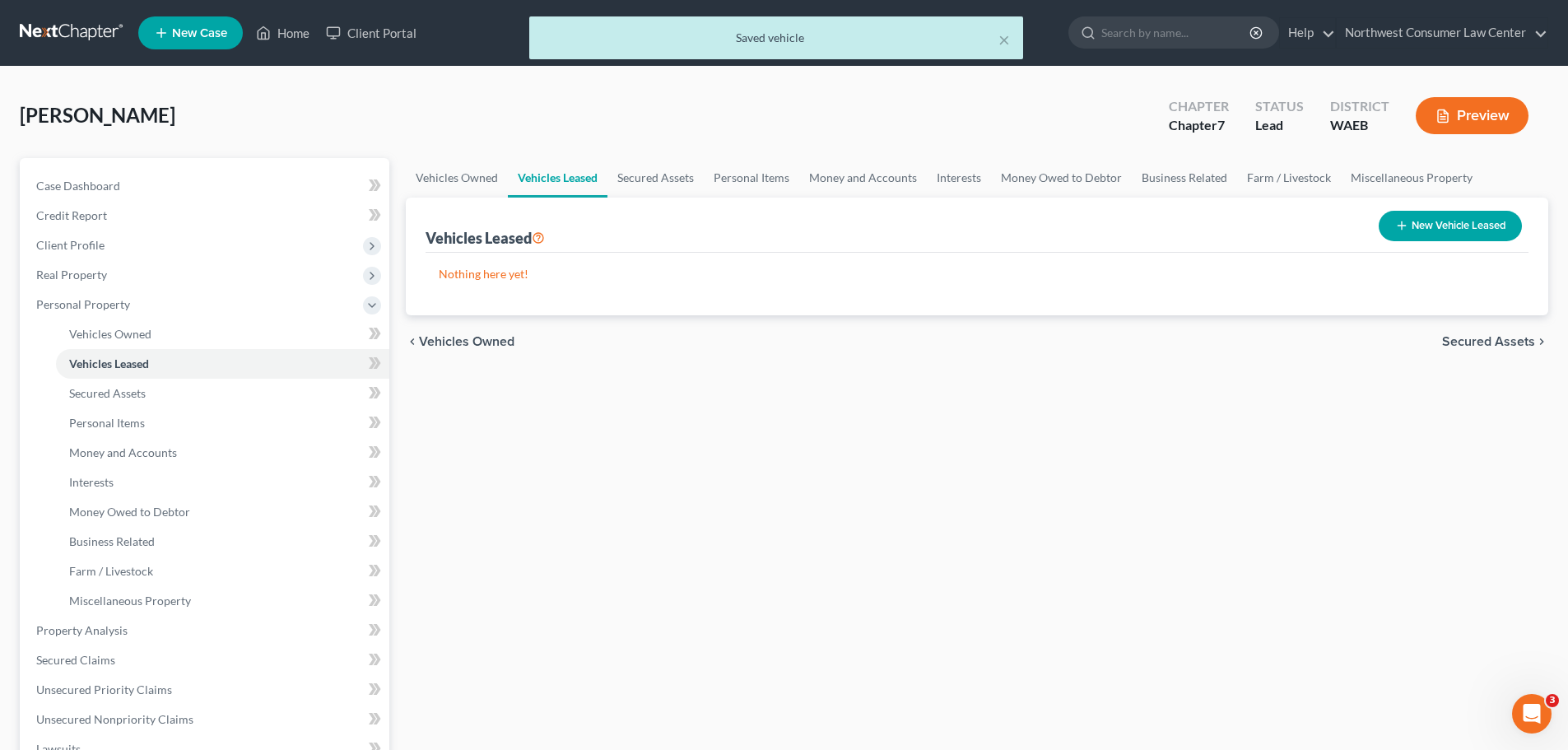
click at [1486, 343] on span "Secured Assets" at bounding box center [1489, 342] width 93 height 13
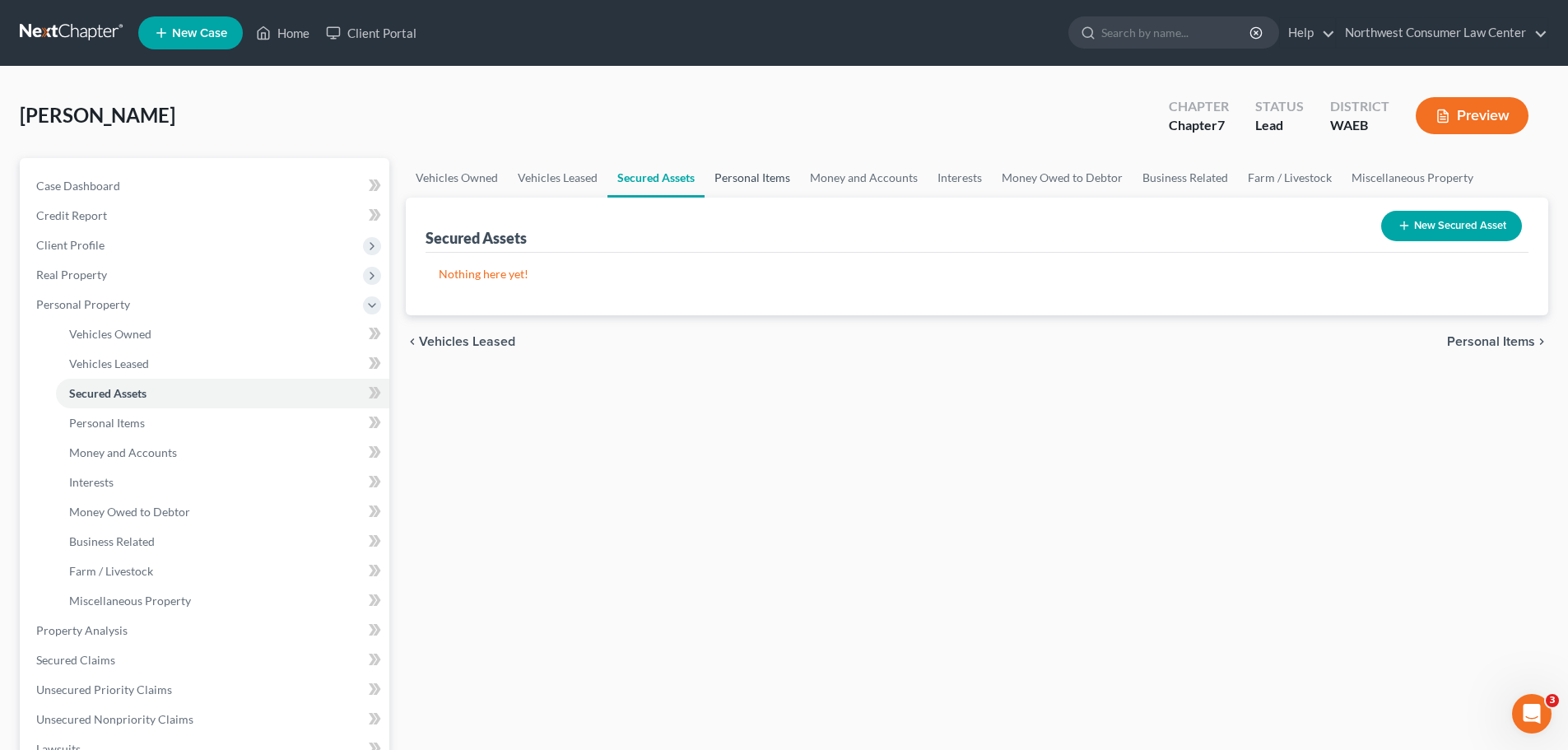
click at [742, 181] on link "Personal Items" at bounding box center [752, 177] width 96 height 40
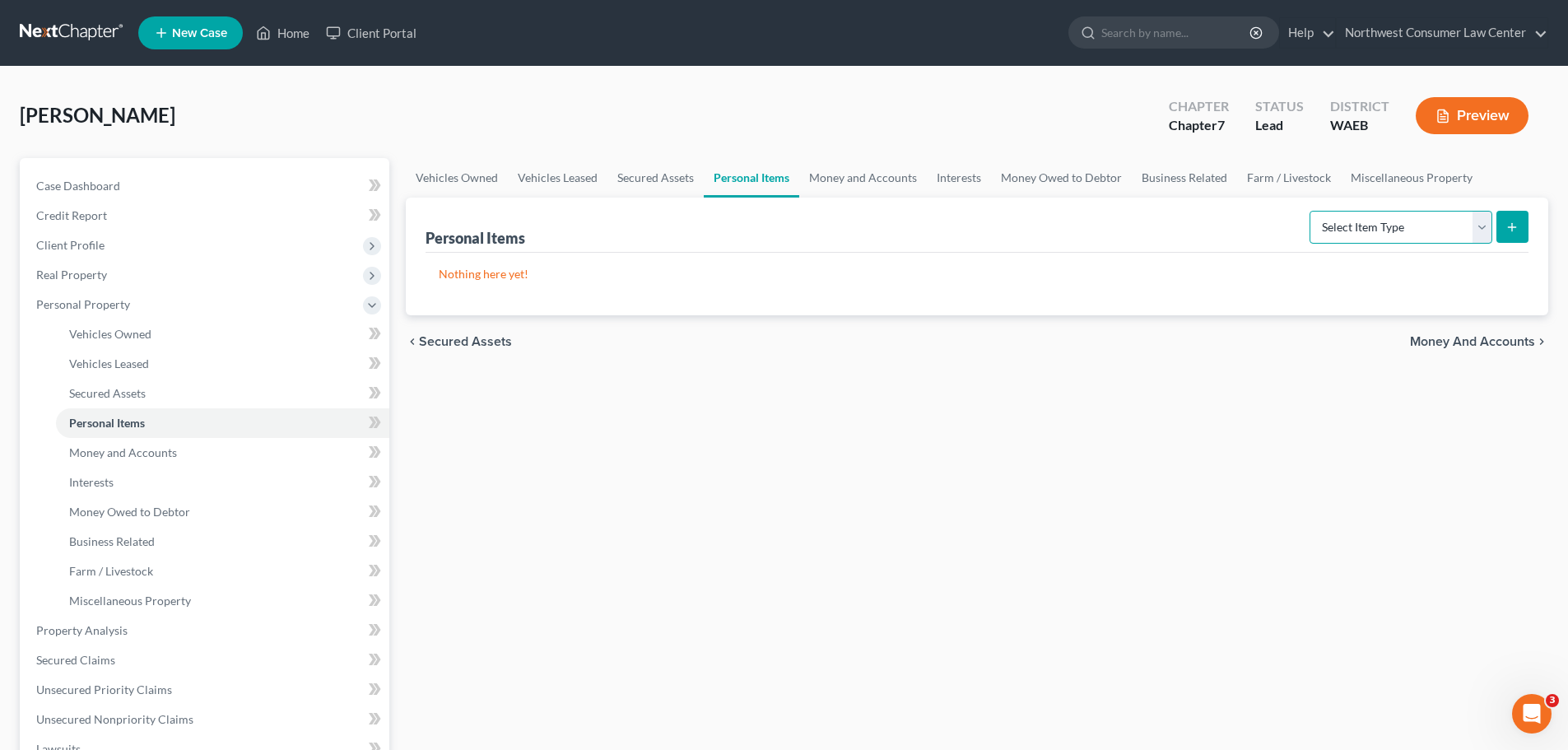
click at [1421, 220] on select "Select Item Type Clothing Collectibles Of Value Electronics Firearms Household …" at bounding box center [1401, 227] width 183 height 33
select select "household_goods"
click at [1311, 211] on select "Select Item Type Clothing Collectibles Of Value Electronics Firearms Household …" at bounding box center [1401, 227] width 183 height 33
click at [1521, 213] on button "submit" at bounding box center [1512, 227] width 32 height 32
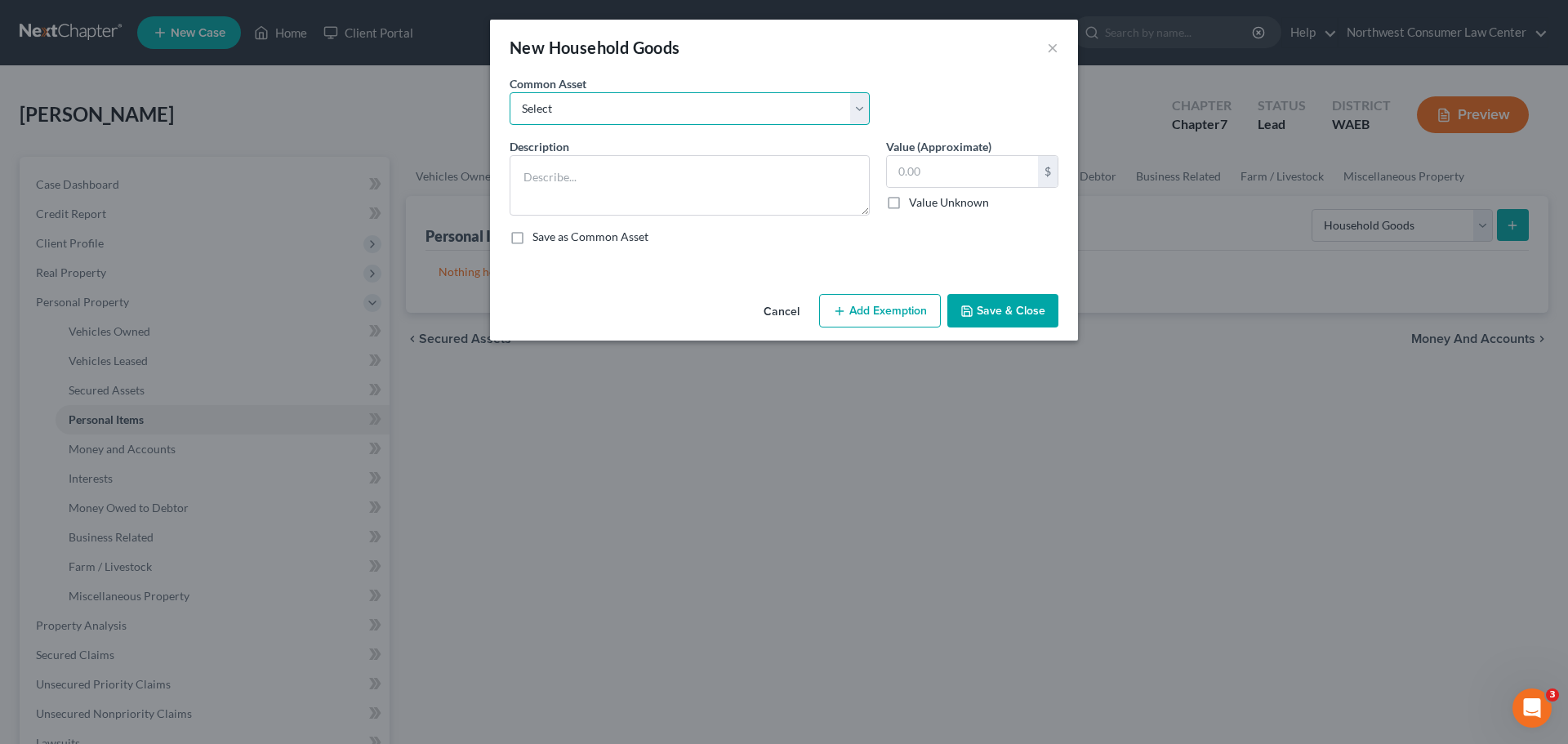
click at [623, 117] on select "Select Household Goods" at bounding box center [689, 109] width 360 height 33
select select "0"
click at [510, 92] on select "Select Household Goods" at bounding box center [689, 109] width 360 height 33
type textarea "Household Goods"
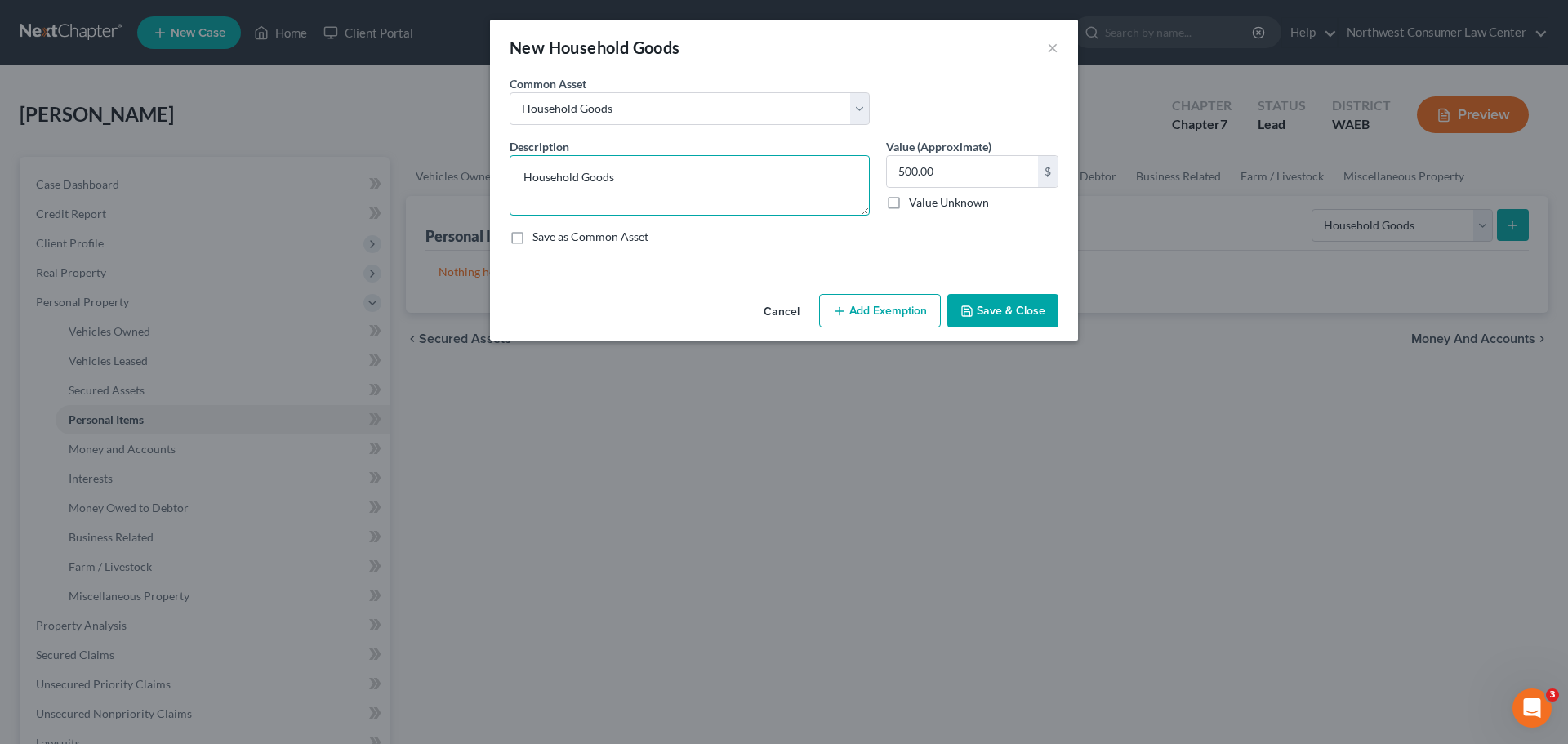
click at [597, 177] on textarea "Household Goods" at bounding box center [689, 185] width 360 height 60
click at [982, 180] on input "500.00" at bounding box center [962, 172] width 151 height 31
click at [983, 180] on input "500.00" at bounding box center [962, 172] width 151 height 31
type input "800"
click at [911, 310] on button "Add Exemption" at bounding box center [880, 311] width 122 height 34
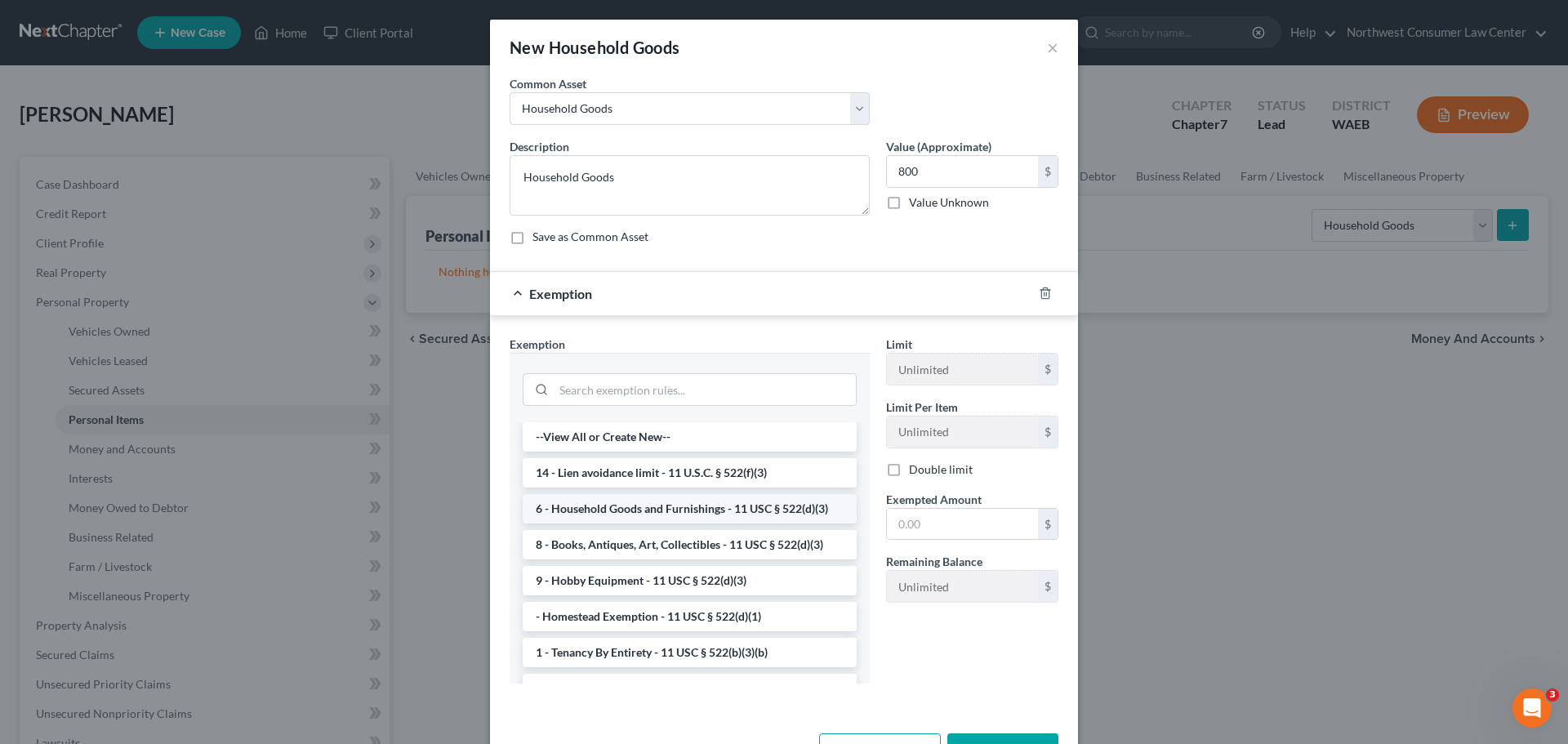
click at [608, 509] on li "6 - Household Goods and Furnishings - 11 USC § 522(d)(3)" at bounding box center [689, 509] width 334 height 30
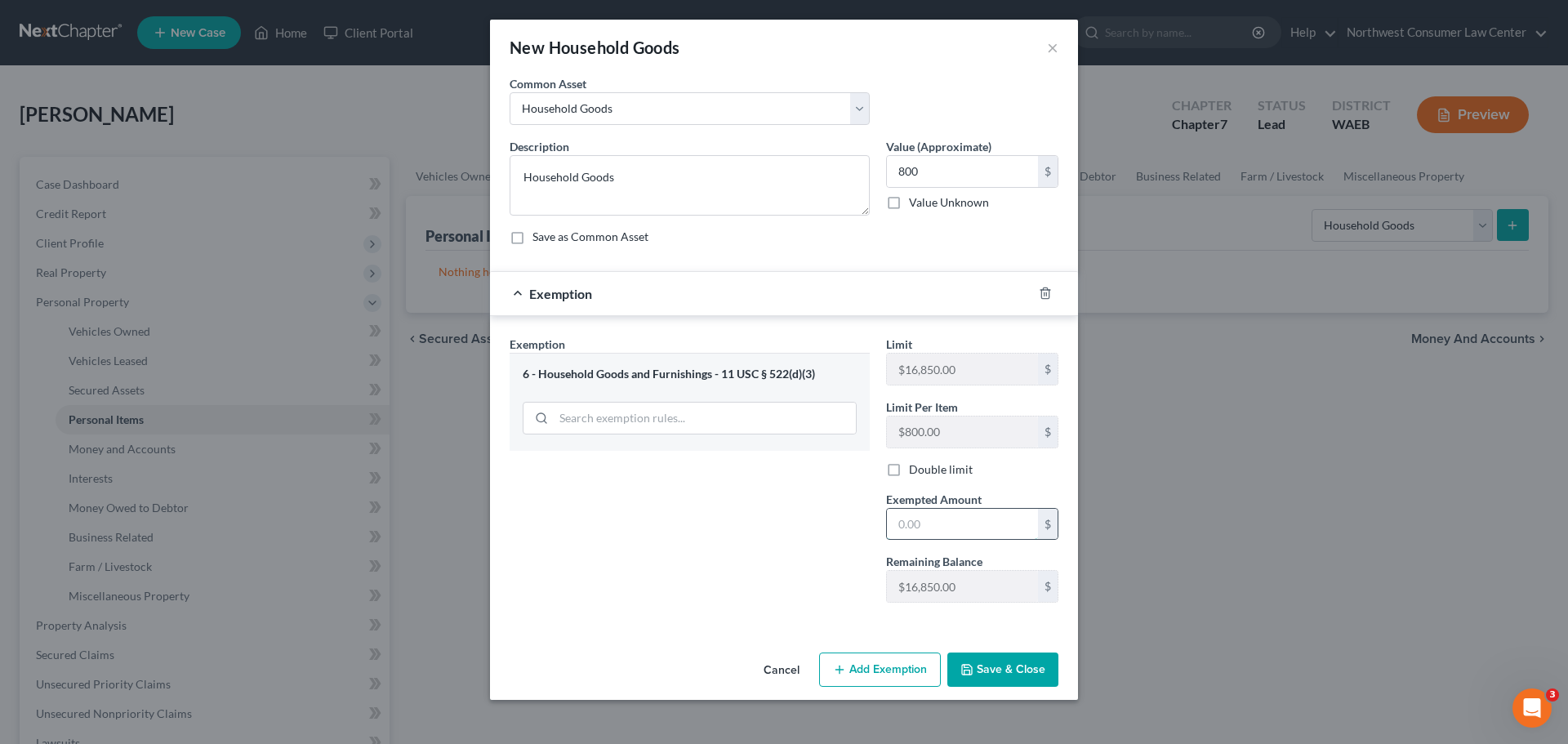
click at [959, 513] on input "text" at bounding box center [962, 524] width 151 height 31
type input "800"
click at [977, 673] on button "Save & Close" at bounding box center [1004, 669] width 112 height 34
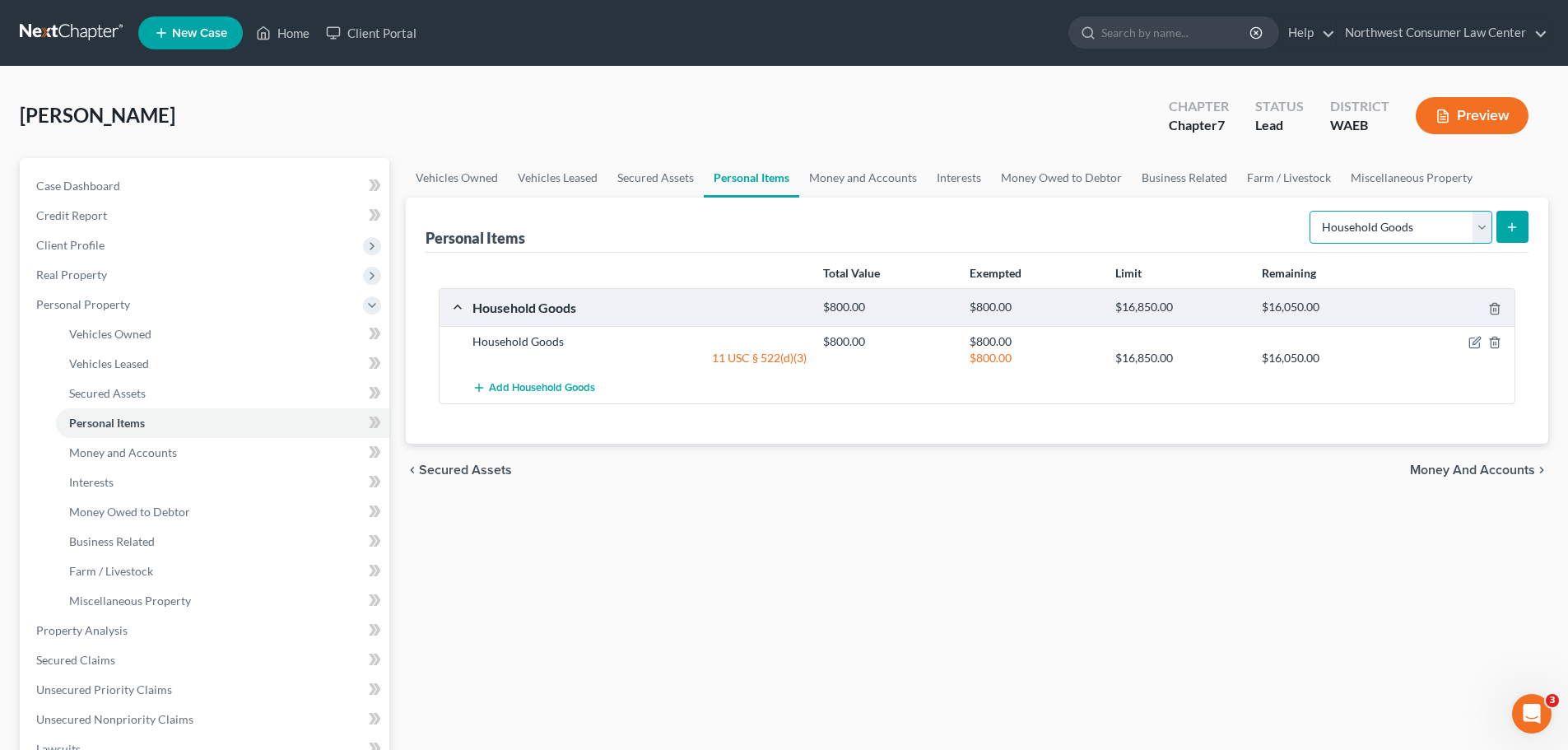
click at [1361, 232] on select "Select Item Type Clothing Collectibles Of Value Electronics Firearms Household …" at bounding box center [1401, 227] width 183 height 33
click at [1311, 211] on select "Select Item Type Clothing Collectibles Of Value Electronics Firearms Household …" at bounding box center [1401, 227] width 183 height 33
click at [1388, 231] on select "Select Item Type Clothing Collectibles Of Value Electronics Firearms Household …" at bounding box center [1401, 227] width 183 height 33
select select "electronics"
click at [1311, 211] on select "Select Item Type Clothing Collectibles Of Value Electronics Firearms Household …" at bounding box center [1401, 227] width 183 height 33
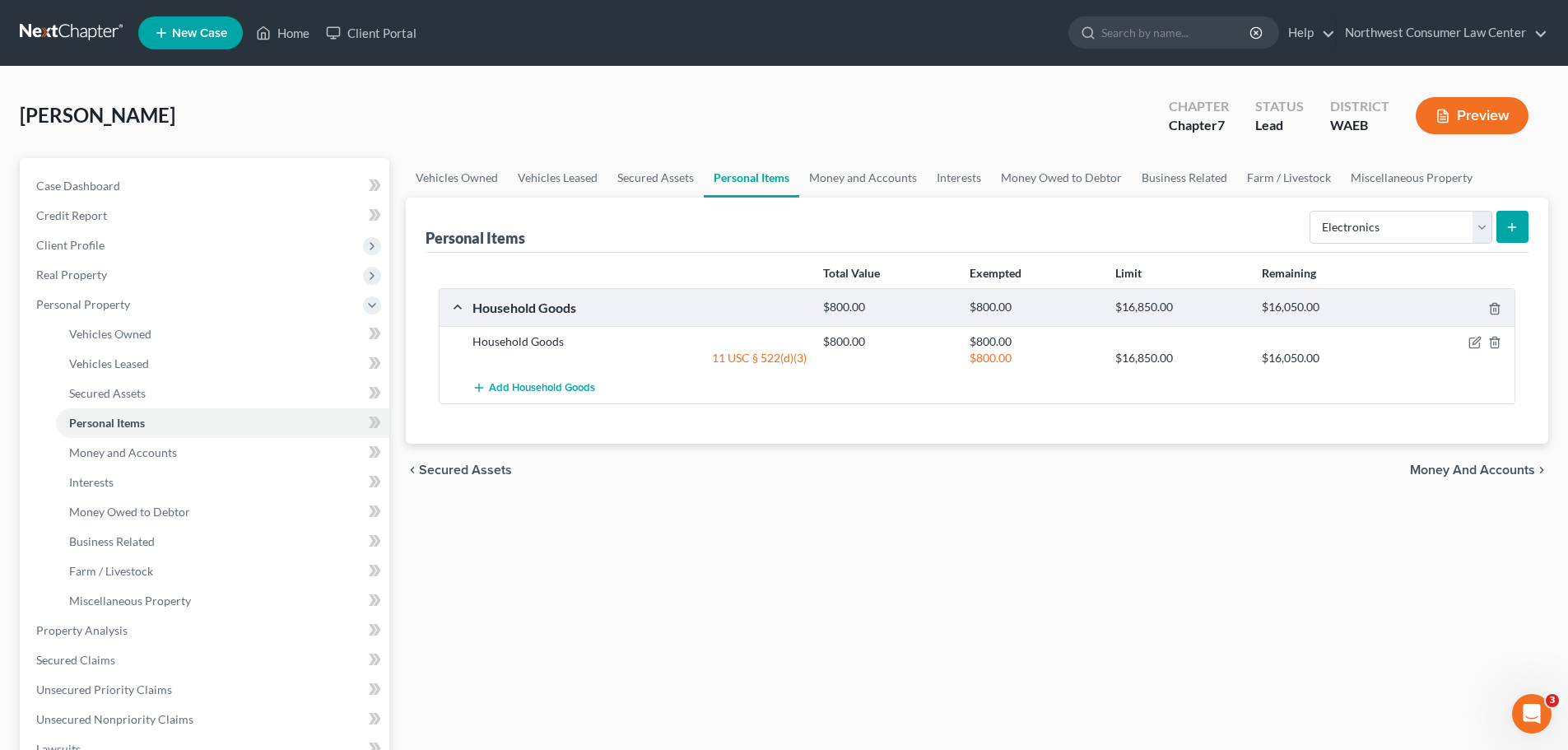
click at [1516, 227] on line "submit" at bounding box center [1512, 227] width 7 height 0
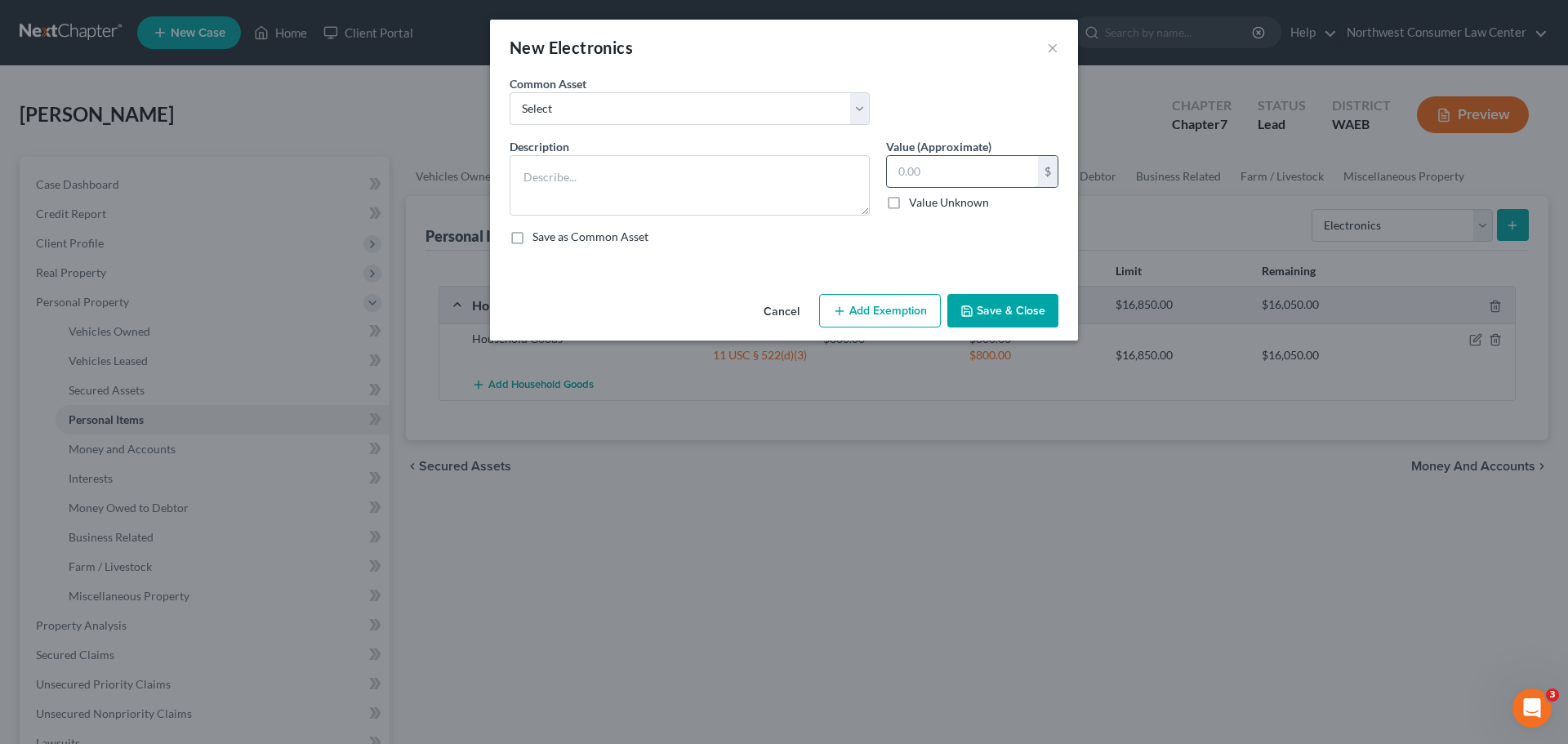
click at [984, 174] on input "text" at bounding box center [962, 172] width 151 height 31
type input "50"
click at [621, 205] on textarea at bounding box center [689, 185] width 360 height 60
type textarea "e"
type textarea "Electronics"
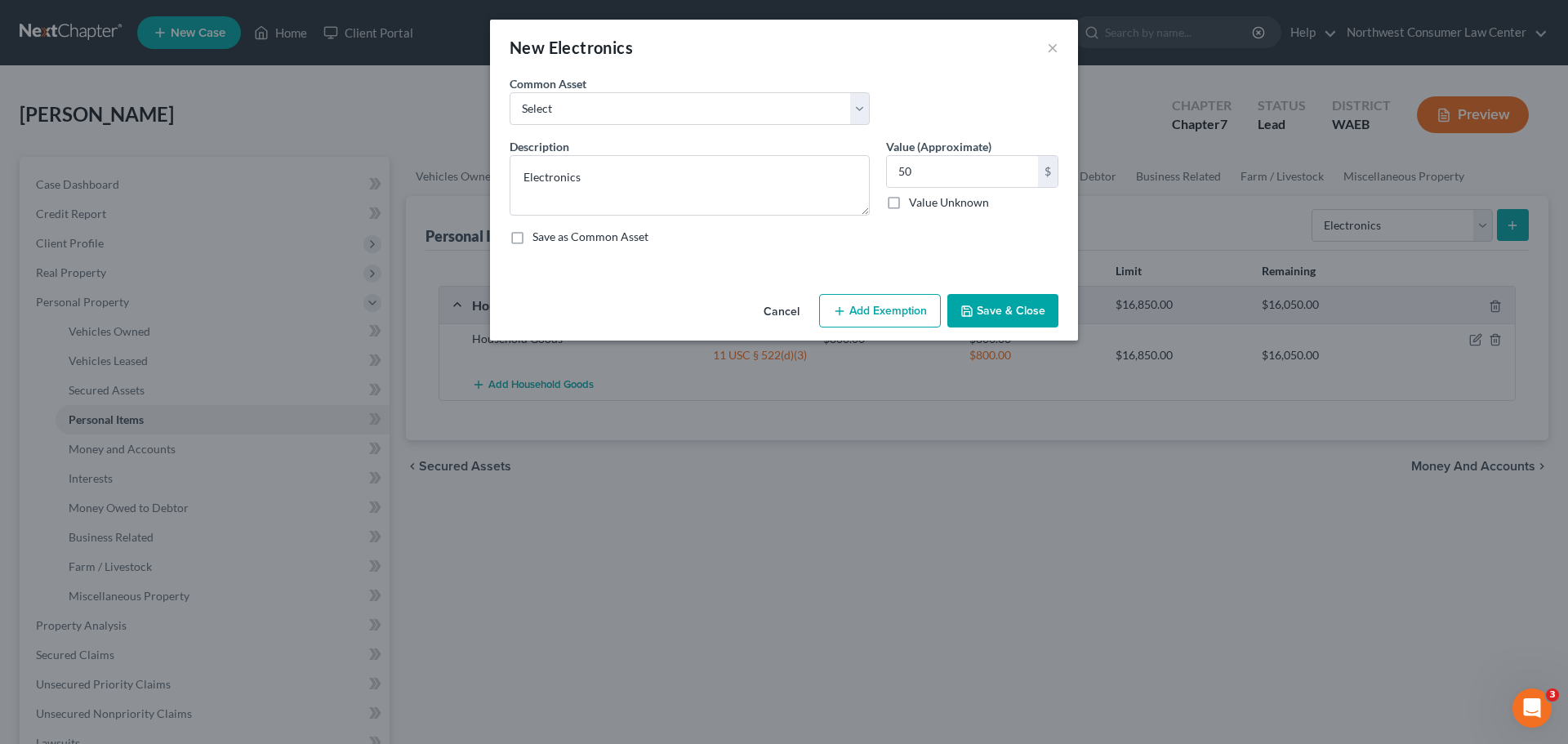
click at [870, 314] on button "Add Exemption" at bounding box center [880, 311] width 122 height 34
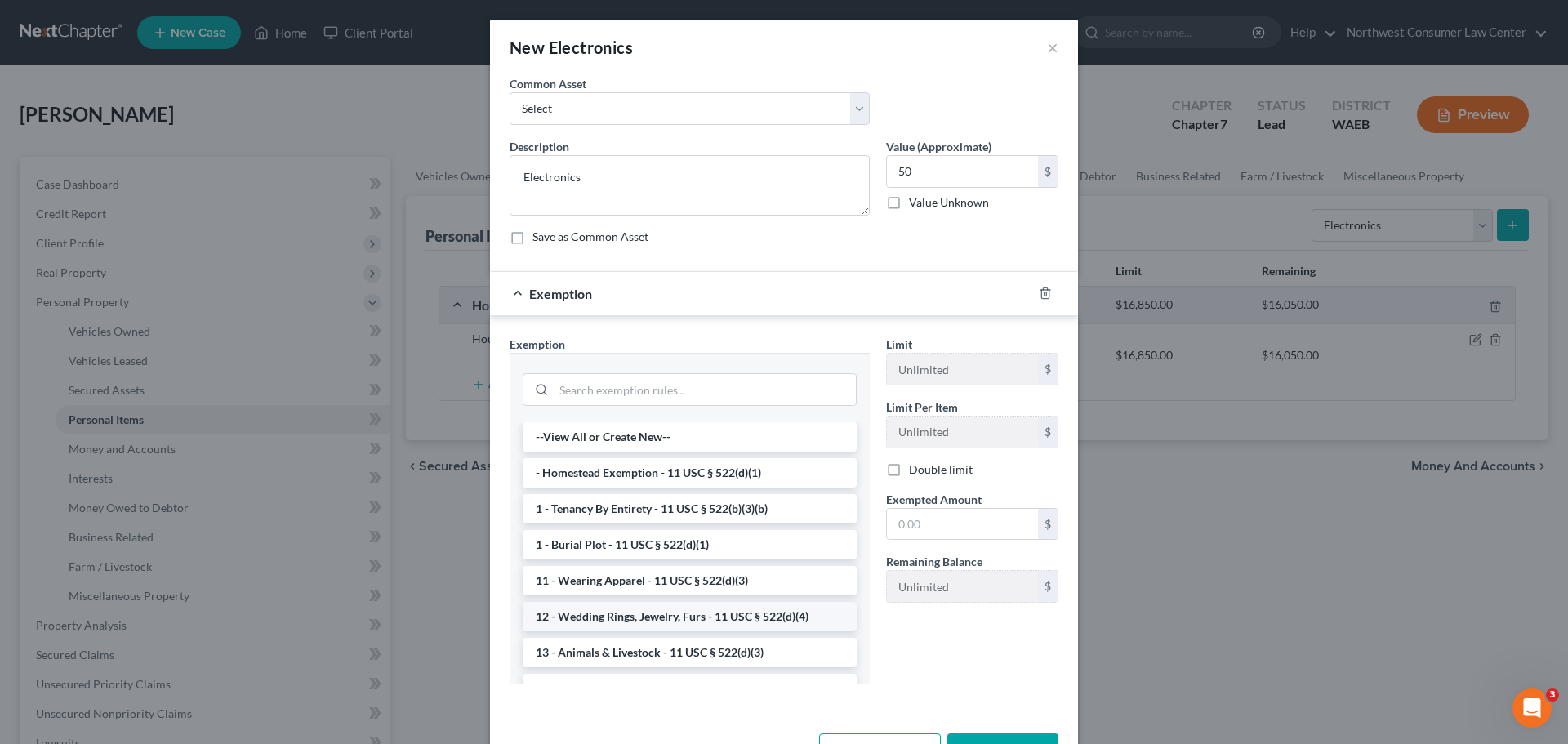
scroll to position [82, 0]
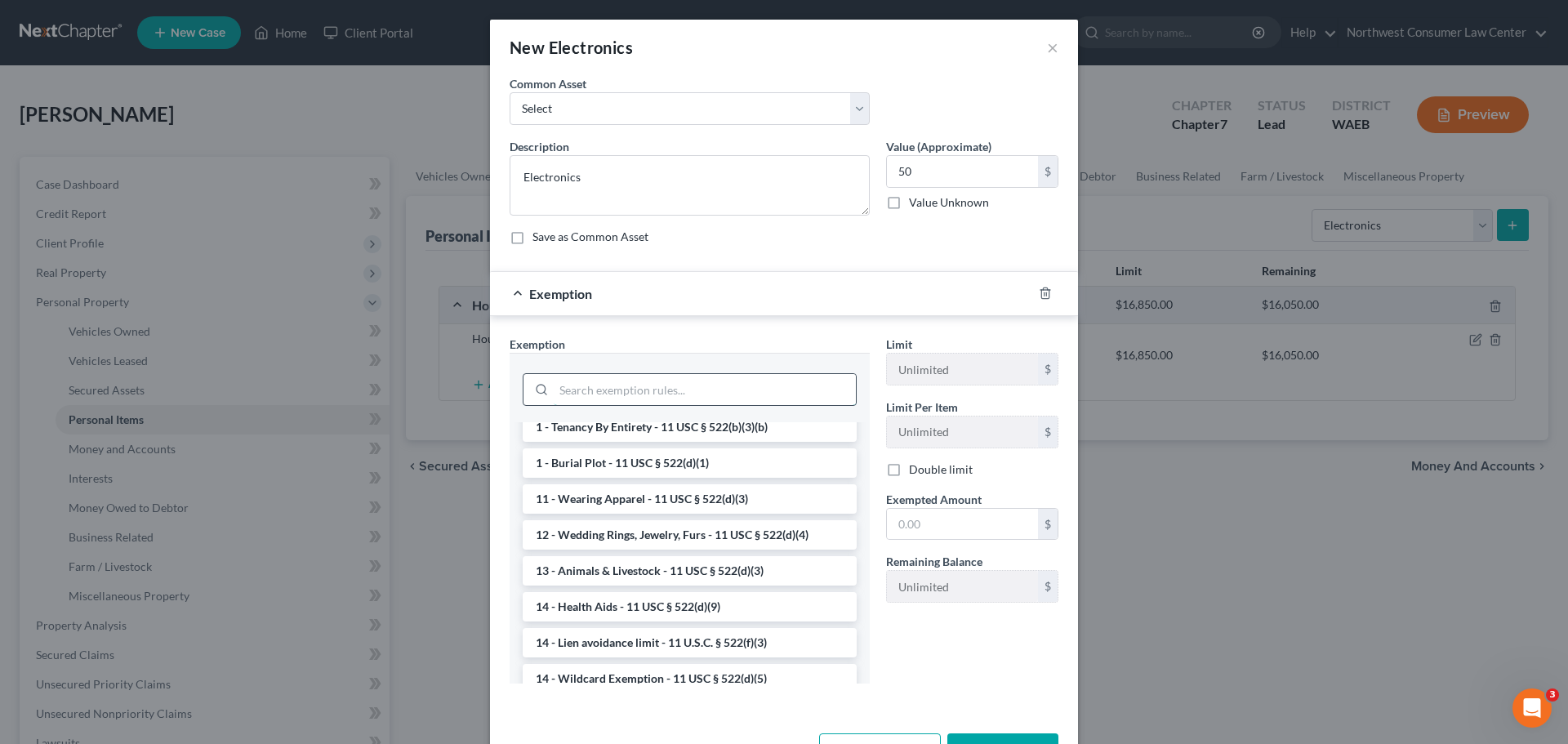
click at [644, 398] on input "search" at bounding box center [705, 389] width 302 height 31
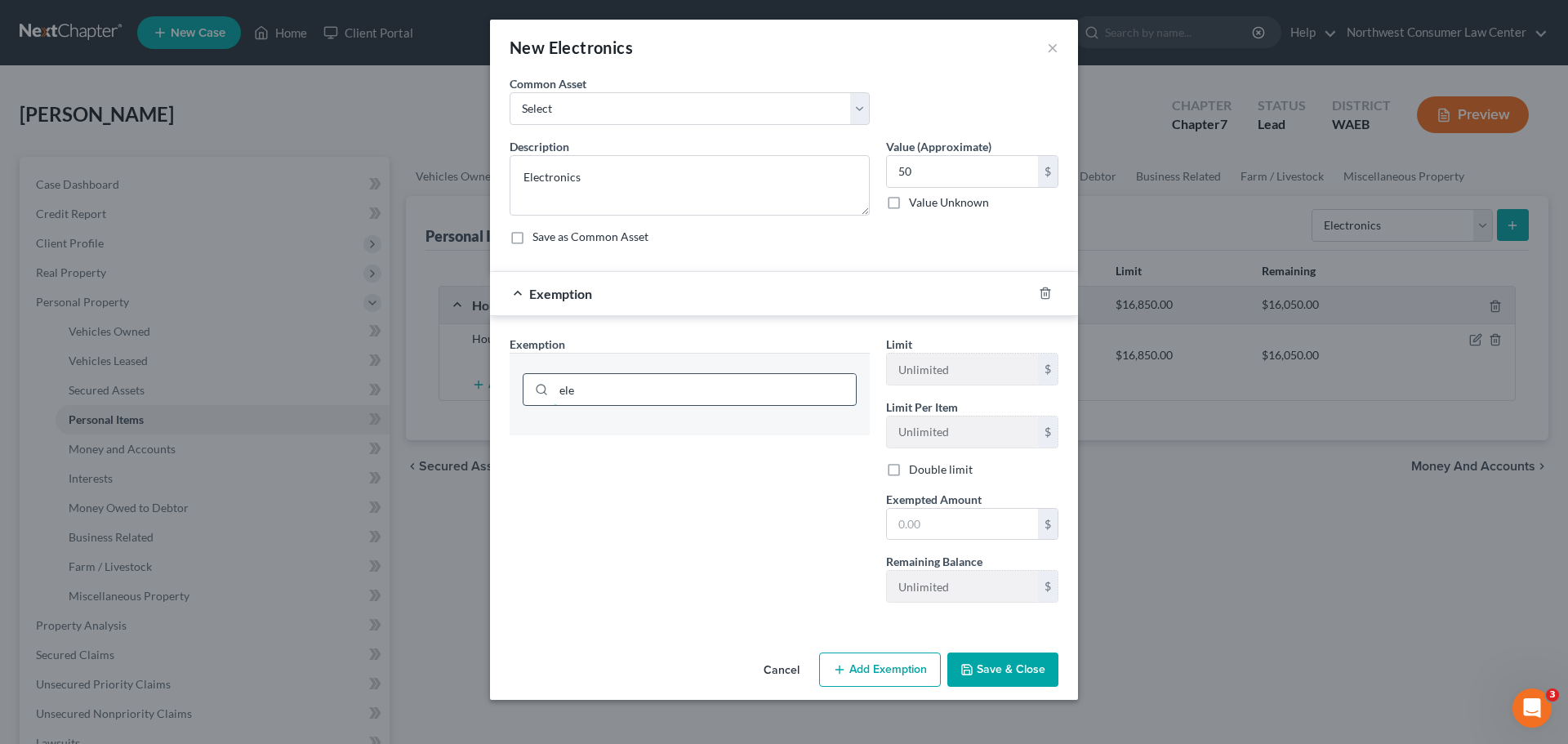
scroll to position [0, 0]
type input "e"
type input "hous"
click at [637, 436] on li "6 - Household Goods and Furnishings - 11 USC § 522(d)(3)" at bounding box center [689, 437] width 334 height 30
click at [986, 662] on button "Save & Close" at bounding box center [1004, 669] width 112 height 34
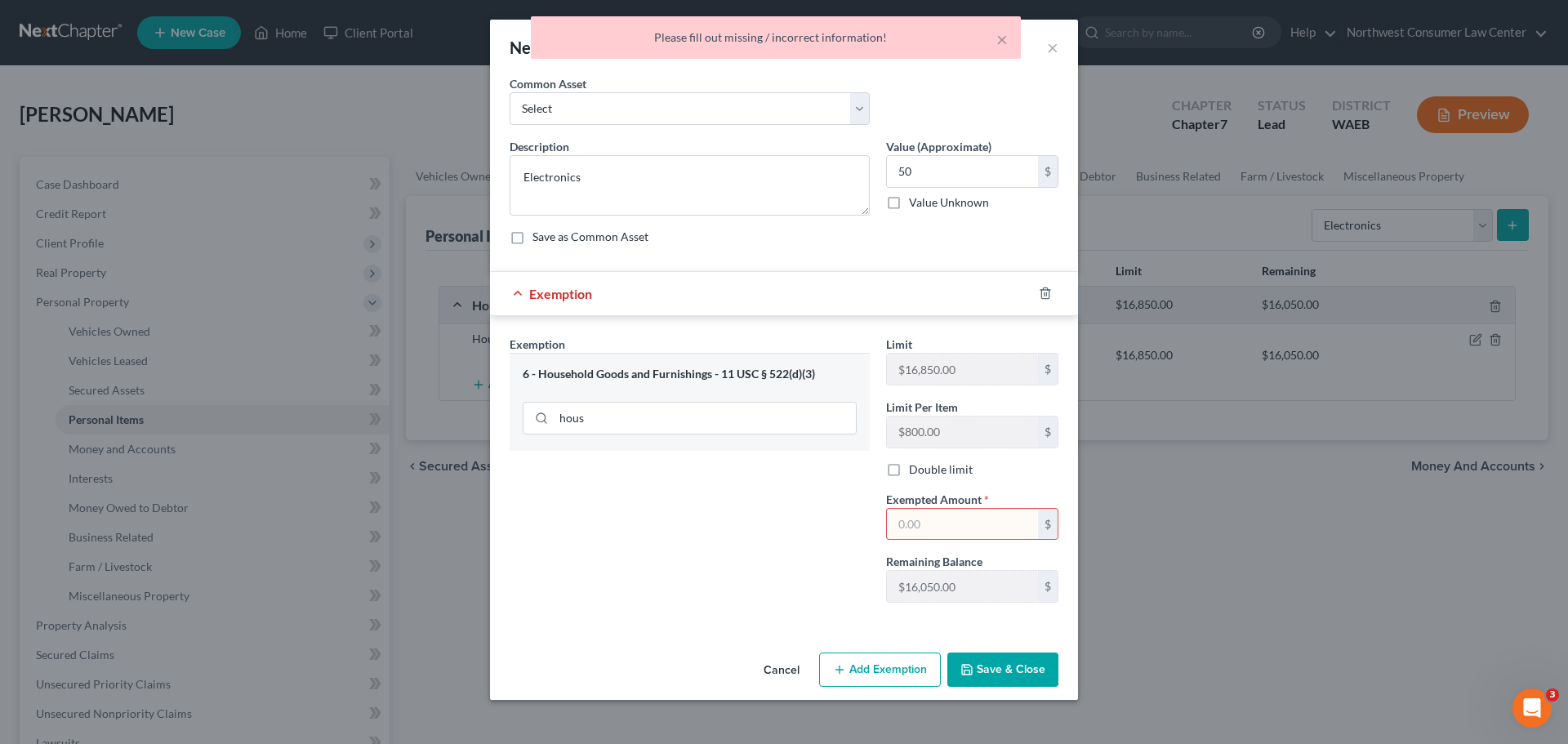
click at [964, 517] on input "text" at bounding box center [962, 524] width 151 height 31
type input "50"
click at [994, 669] on button "Save & Close" at bounding box center [1004, 669] width 112 height 34
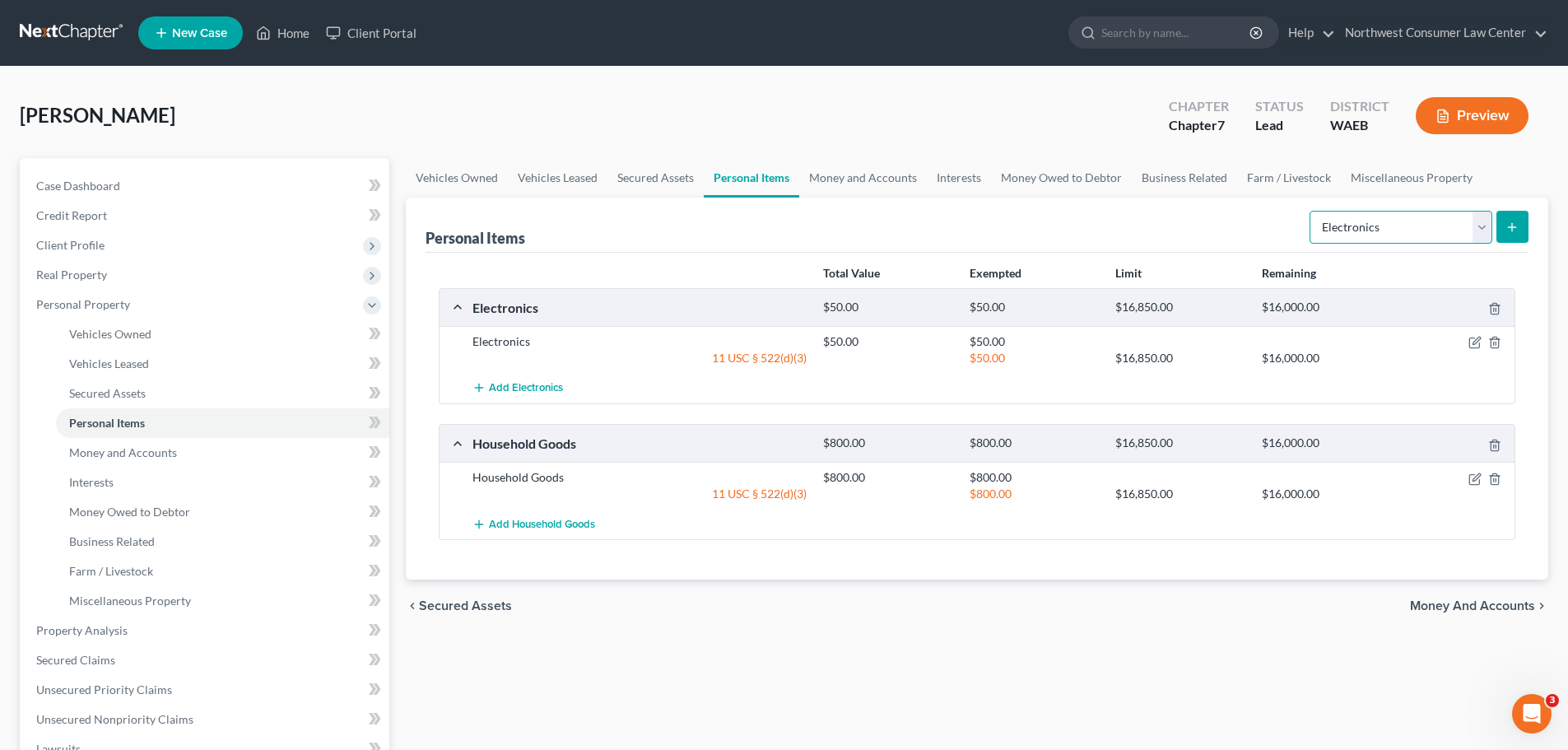
click at [1354, 224] on select "Select Item Type Clothing Collectibles Of Value Electronics Firearms Household …" at bounding box center [1401, 227] width 183 height 33
select select "sports_and_hobby_equipment"
click at [1311, 211] on select "Select Item Type Clothing Collectibles Of Value Electronics Firearms Household …" at bounding box center [1401, 227] width 183 height 33
click at [1513, 238] on button "submit" at bounding box center [1512, 227] width 32 height 32
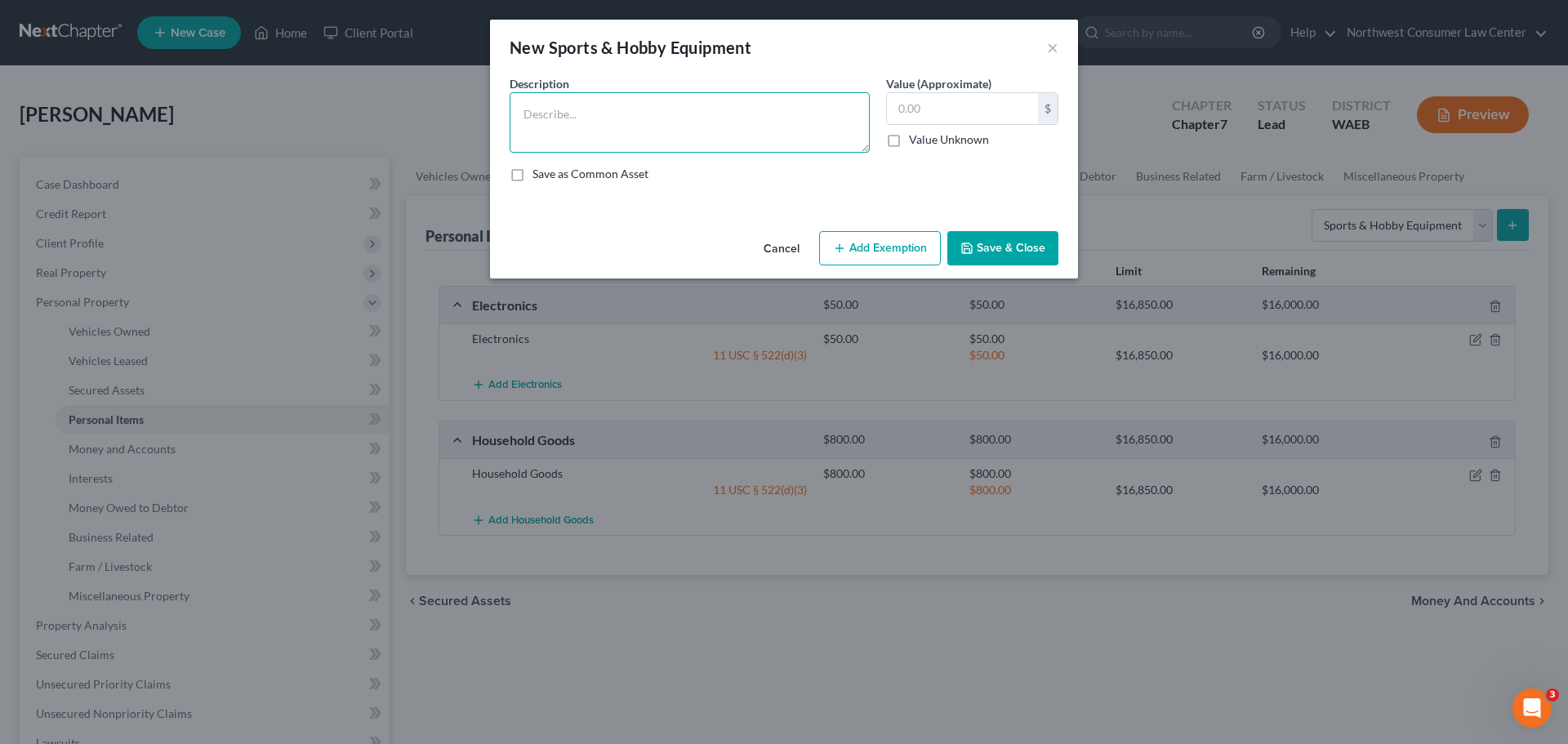
click at [656, 118] on textarea at bounding box center [689, 122] width 360 height 60
type textarea "Physical Media"
type input "50"
click at [871, 254] on button "Add Exemption" at bounding box center [880, 247] width 122 height 34
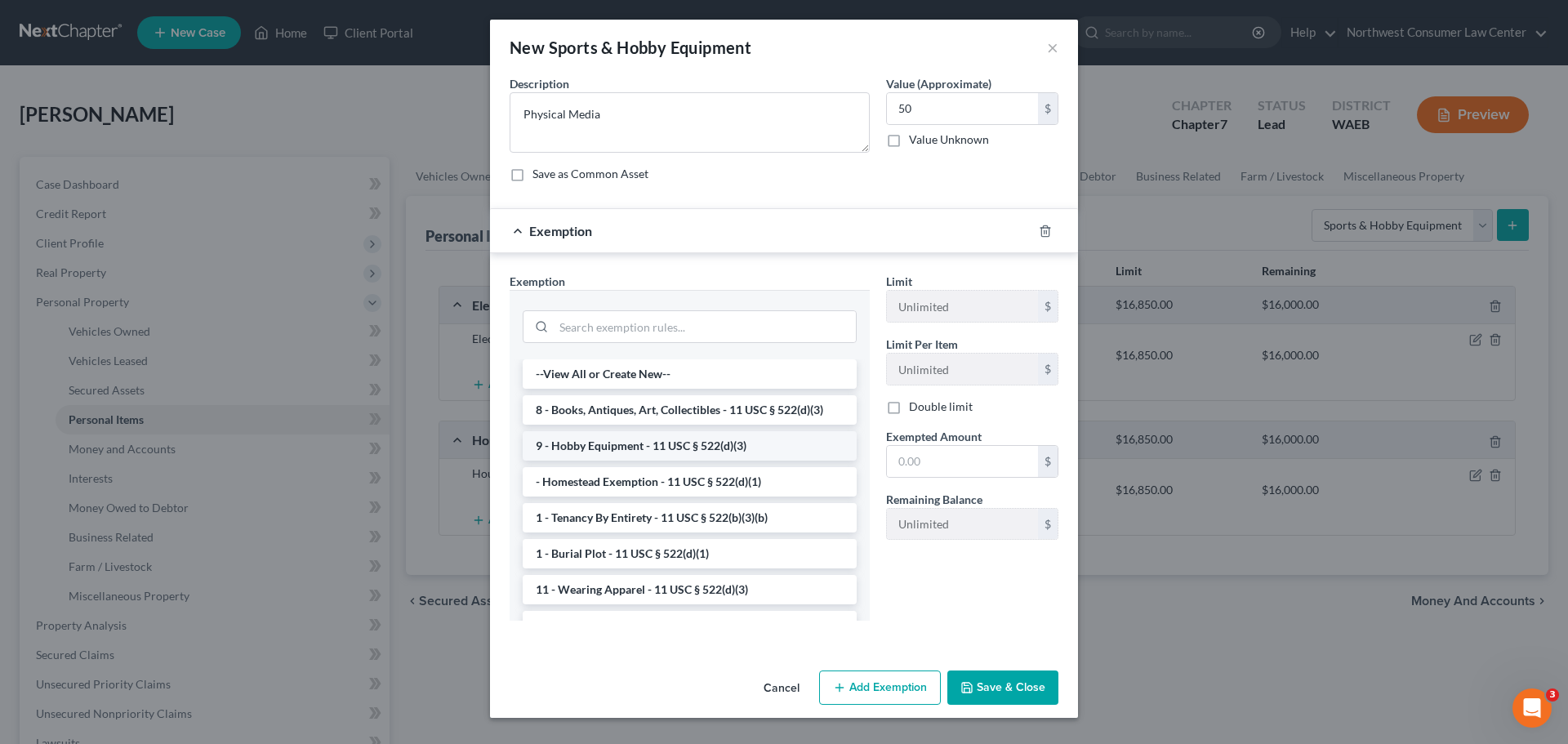
click at [673, 449] on li "9 - Hobby Equipment - 11 USC § 522(d)(3)" at bounding box center [689, 446] width 334 height 30
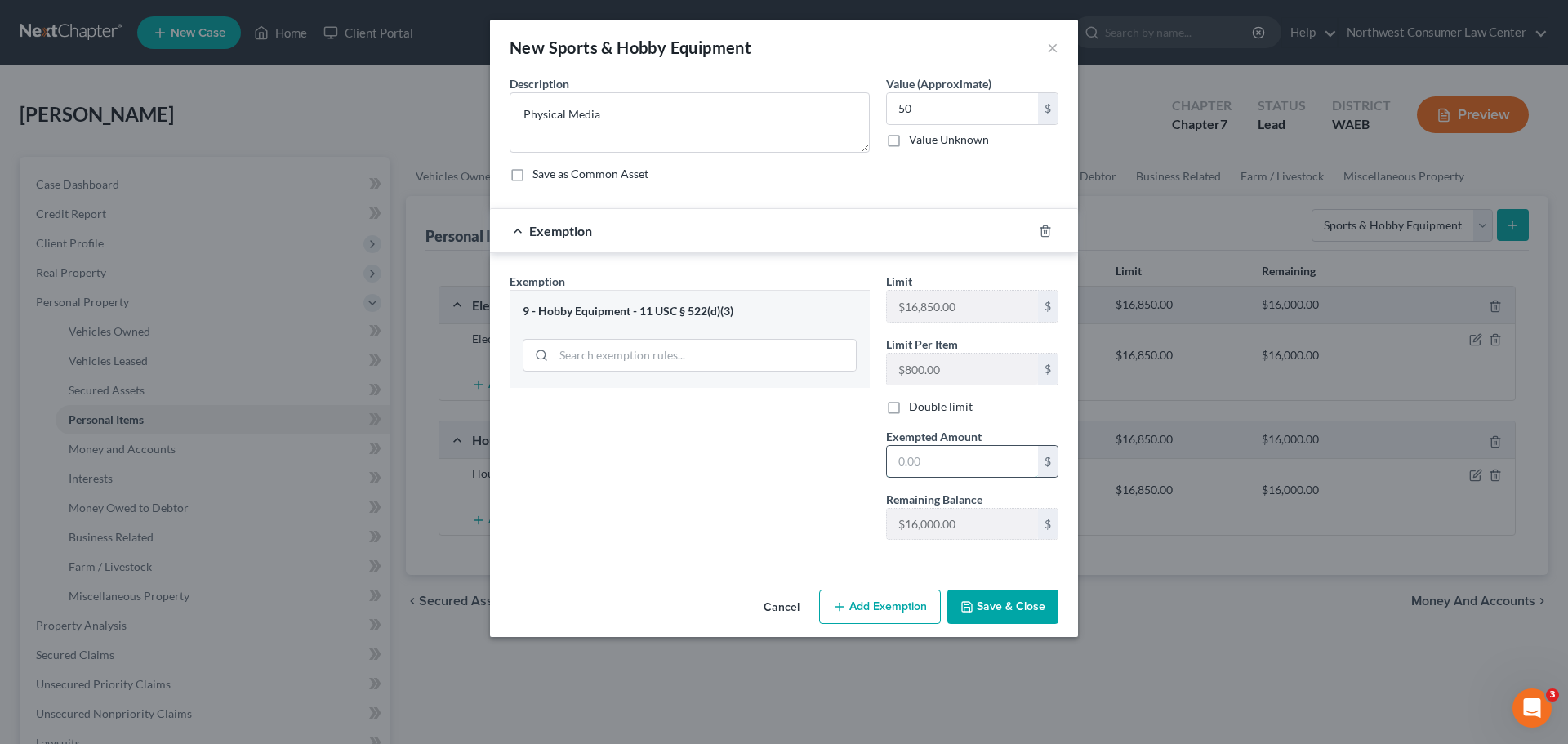
click at [963, 470] on input "text" at bounding box center [962, 462] width 151 height 31
type input "50"
click at [1011, 597] on button "Save & Close" at bounding box center [1004, 606] width 112 height 34
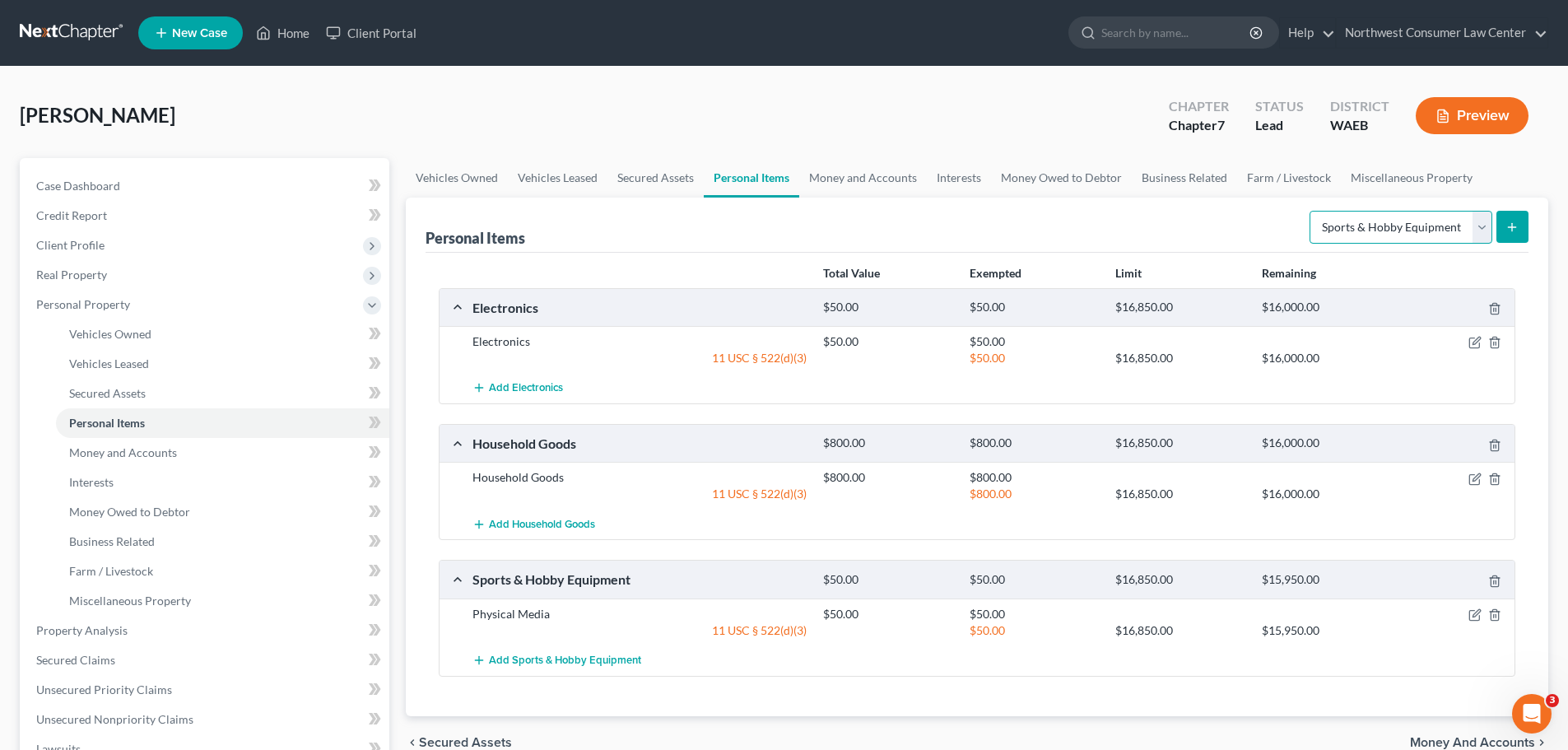
click at [1451, 240] on select "Select Item Type Clothing Collectibles Of Value Electronics Firearms Household …" at bounding box center [1401, 227] width 183 height 33
select select "clothing"
click at [1311, 211] on select "Select Item Type Clothing Collectibles Of Value Electronics Firearms Household …" at bounding box center [1401, 227] width 183 height 33
click at [1503, 227] on button "submit" at bounding box center [1512, 227] width 32 height 32
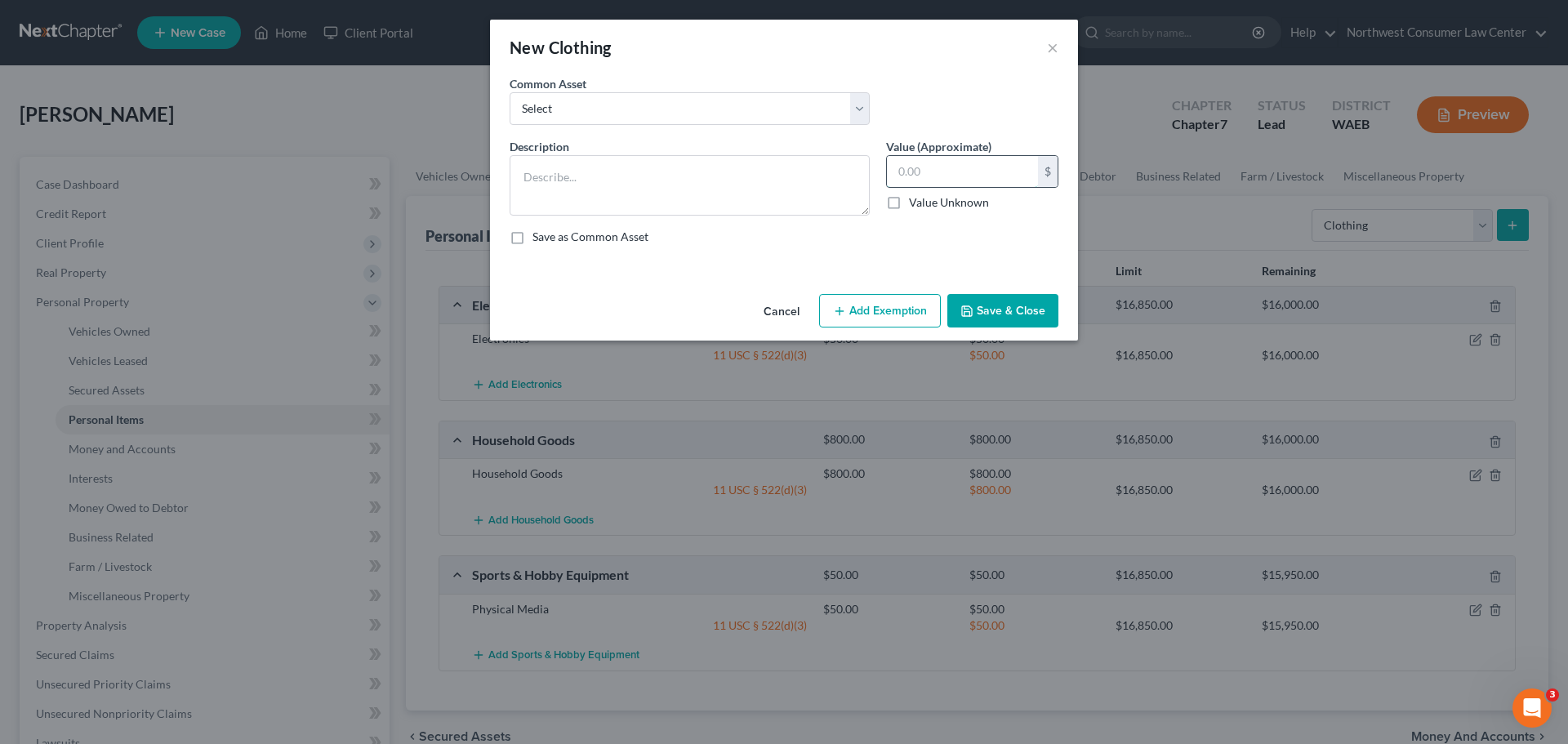
click at [935, 186] on input "text" at bounding box center [962, 172] width 151 height 31
type input "70"
click at [859, 195] on textarea at bounding box center [689, 185] width 360 height 60
type textarea "c"
type textarea "Clothing"
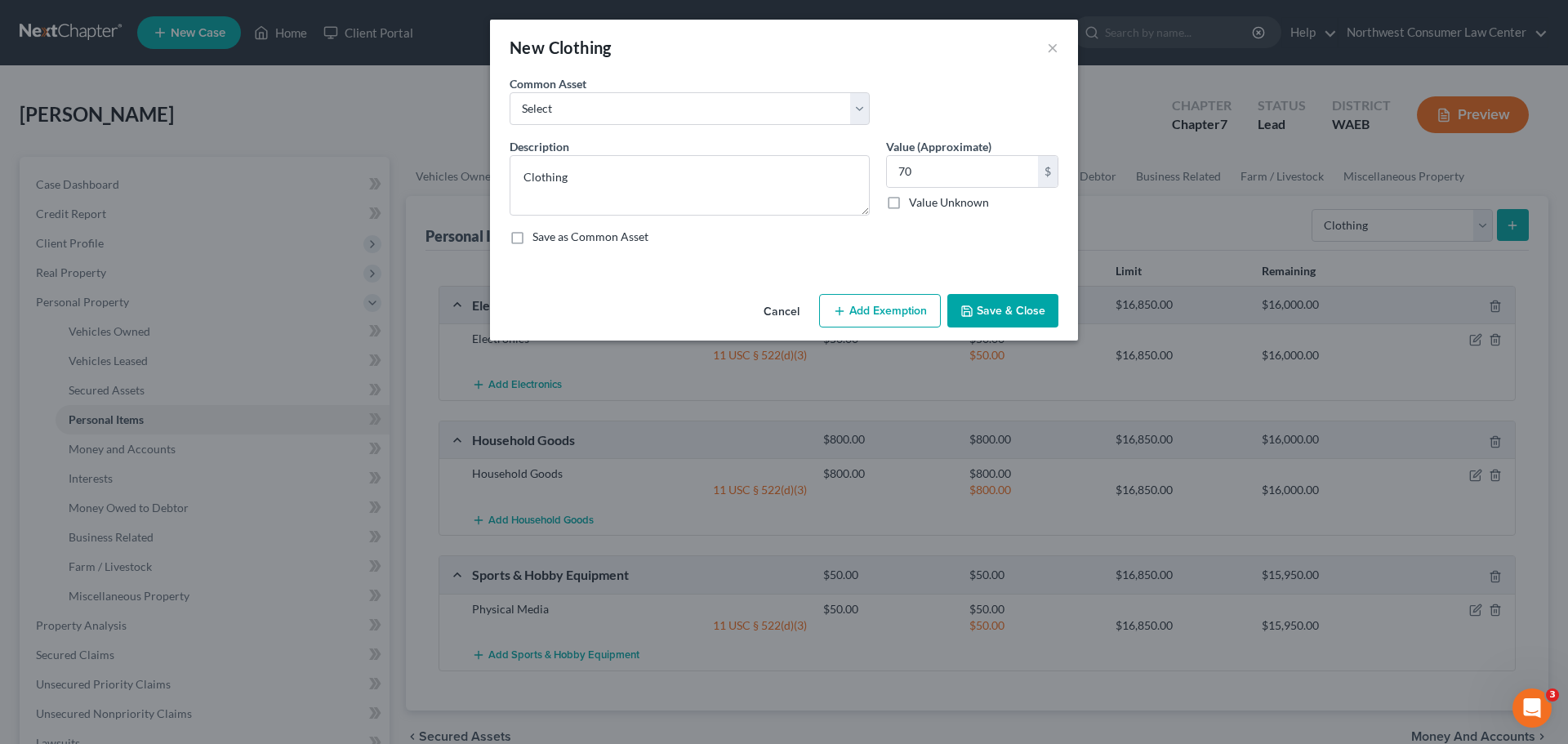
click at [1027, 320] on button "Save & Close" at bounding box center [1004, 311] width 112 height 34
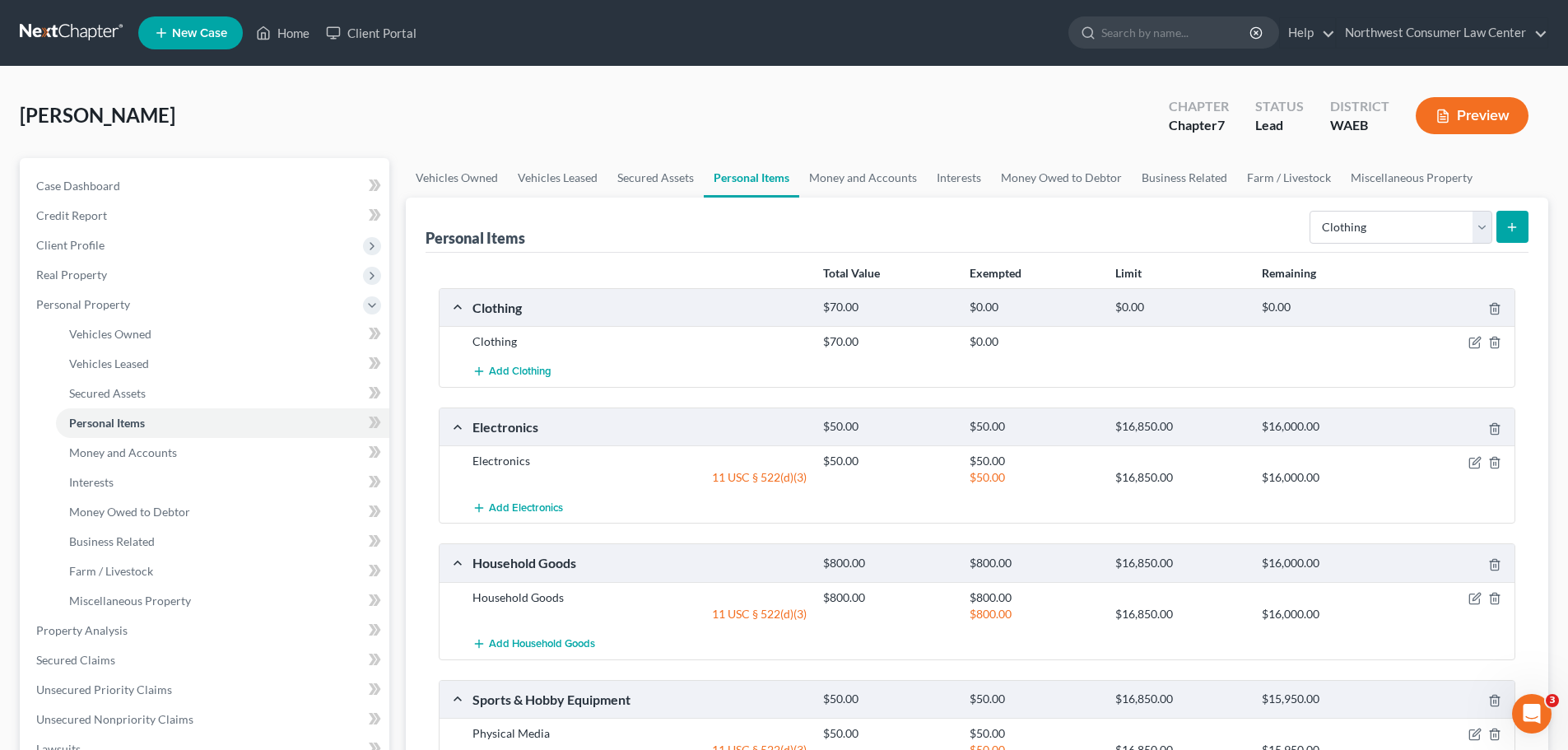
click at [1343, 244] on div "Select Item Type Clothing Collectibles Of Value Electronics Firearms Household …" at bounding box center [1415, 227] width 226 height 44
click at [1360, 224] on select "Select Item Type Clothing Collectibles Of Value Electronics Firearms Household …" at bounding box center [1401, 227] width 183 height 33
select select "jewelry"
click at [1311, 211] on select "Select Item Type Clothing Collectibles Of Value Electronics Firearms Household …" at bounding box center [1401, 227] width 183 height 33
click at [1513, 222] on icon "submit" at bounding box center [1512, 227] width 13 height 13
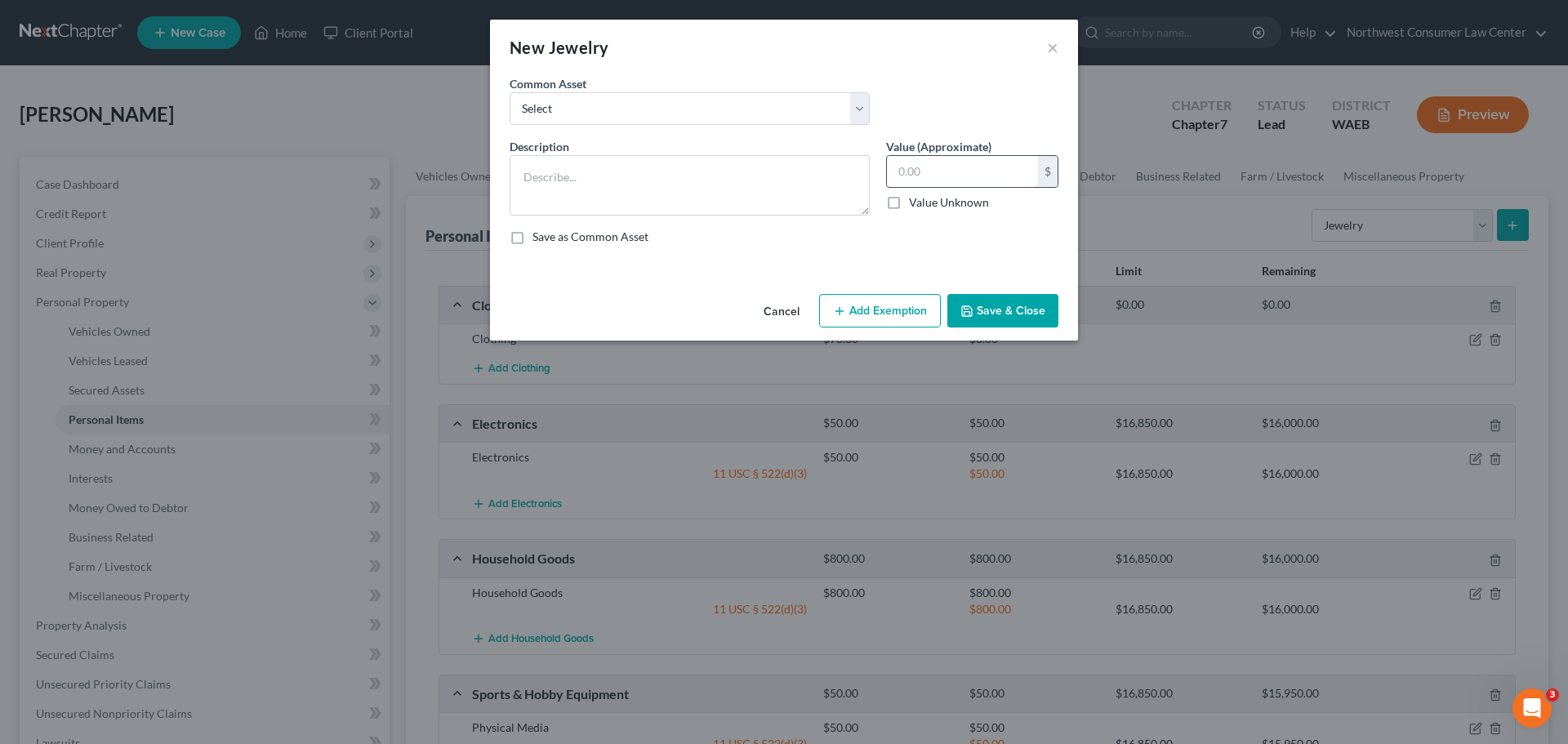
click at [937, 167] on input "text" at bounding box center [962, 172] width 151 height 31
type input "20"
click at [742, 185] on textarea at bounding box center [689, 185] width 360 height 60
type textarea "J"
type textarea "Costume Jewelry"
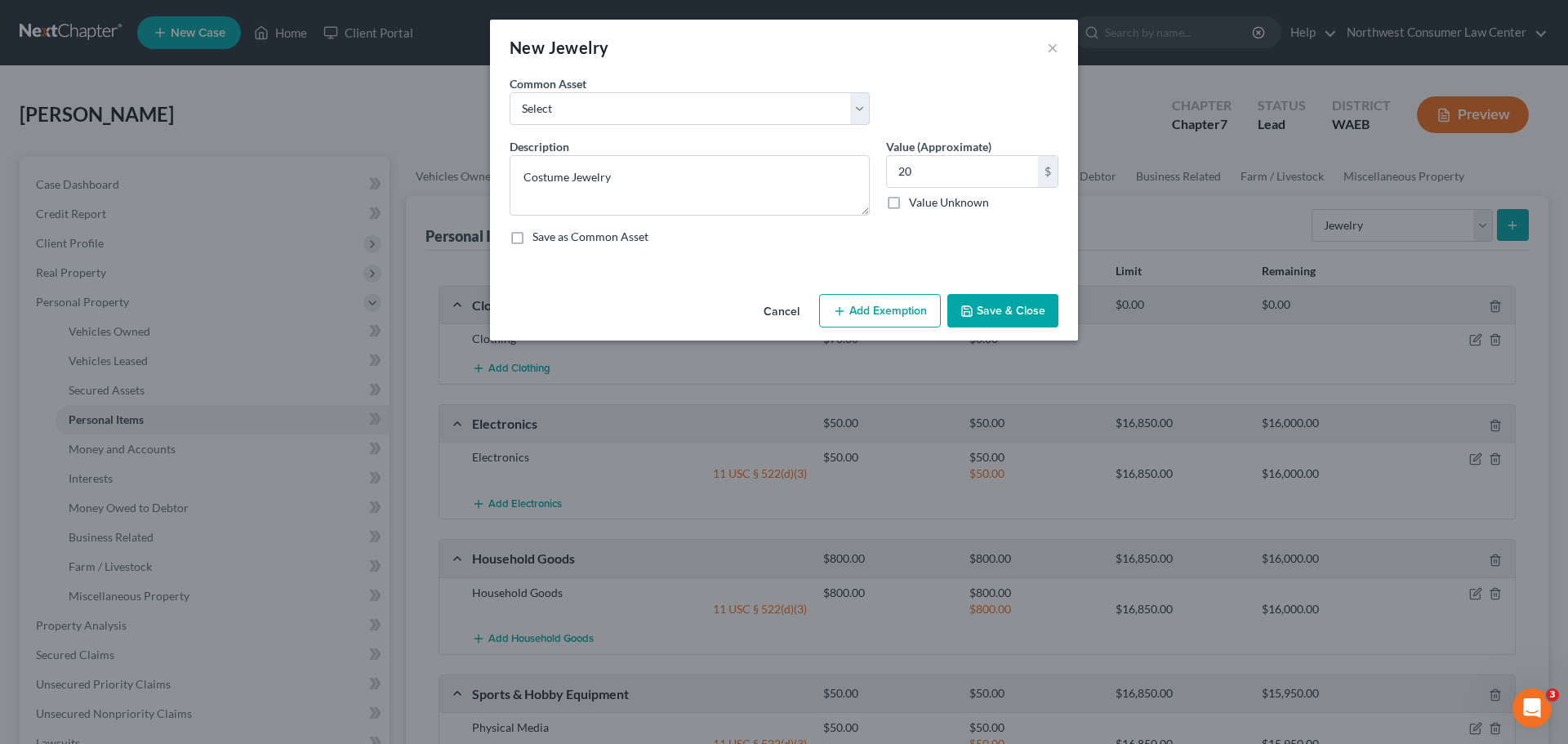
click at [896, 308] on button "Add Exemption" at bounding box center [880, 311] width 122 height 34
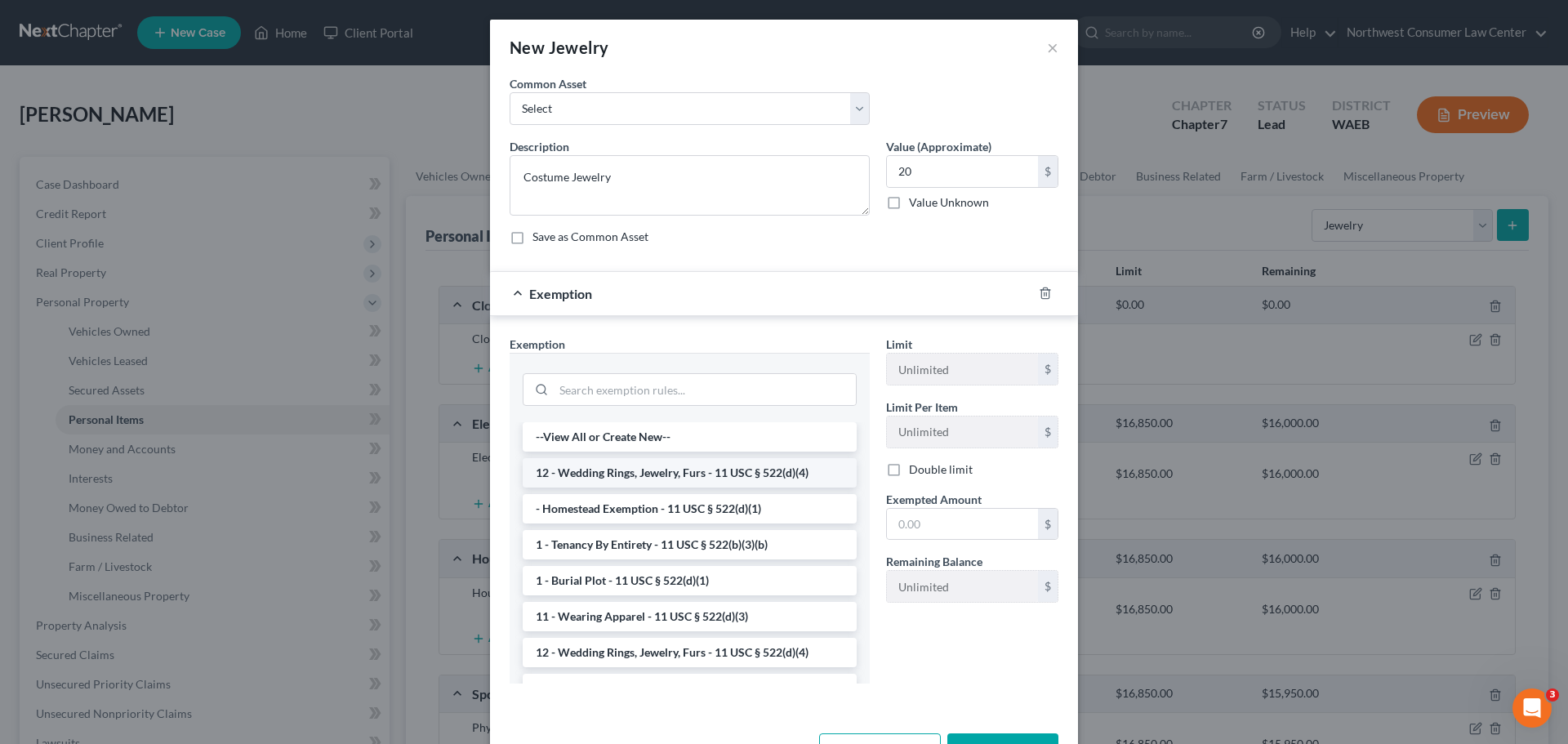
click at [626, 474] on li "12 - Wedding Rings, Jewelry, Furs - 11 USC § 522(d)(4)" at bounding box center [689, 473] width 334 height 30
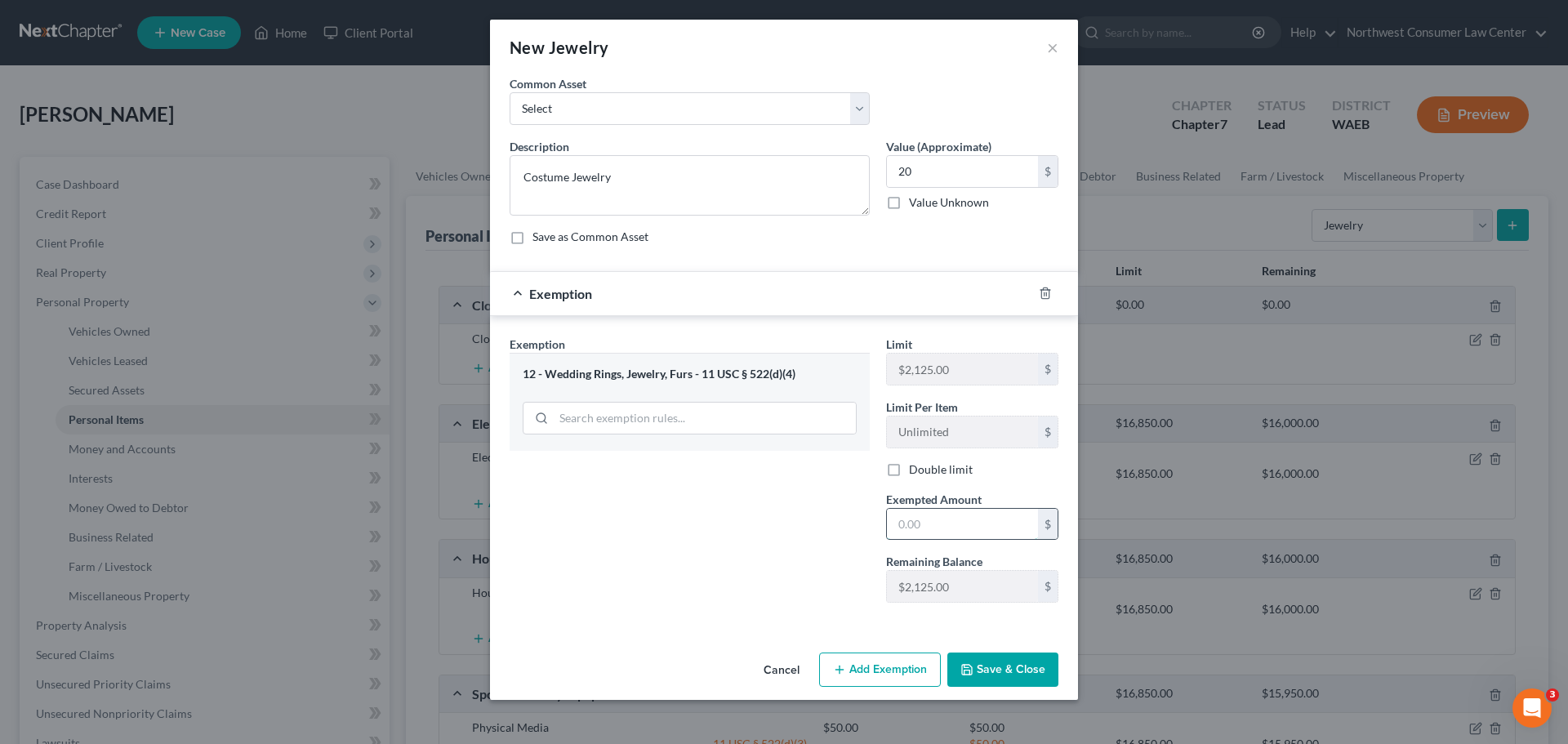
click at [932, 538] on input "text" at bounding box center [962, 524] width 151 height 31
type input "20"
click at [713, 580] on div "Exemption Set must be selected for CA. Exemption * 12 - Wedding Rings, Jewelry,…" at bounding box center [690, 476] width 376 height 281
click at [998, 673] on button "Save & Close" at bounding box center [1004, 669] width 112 height 34
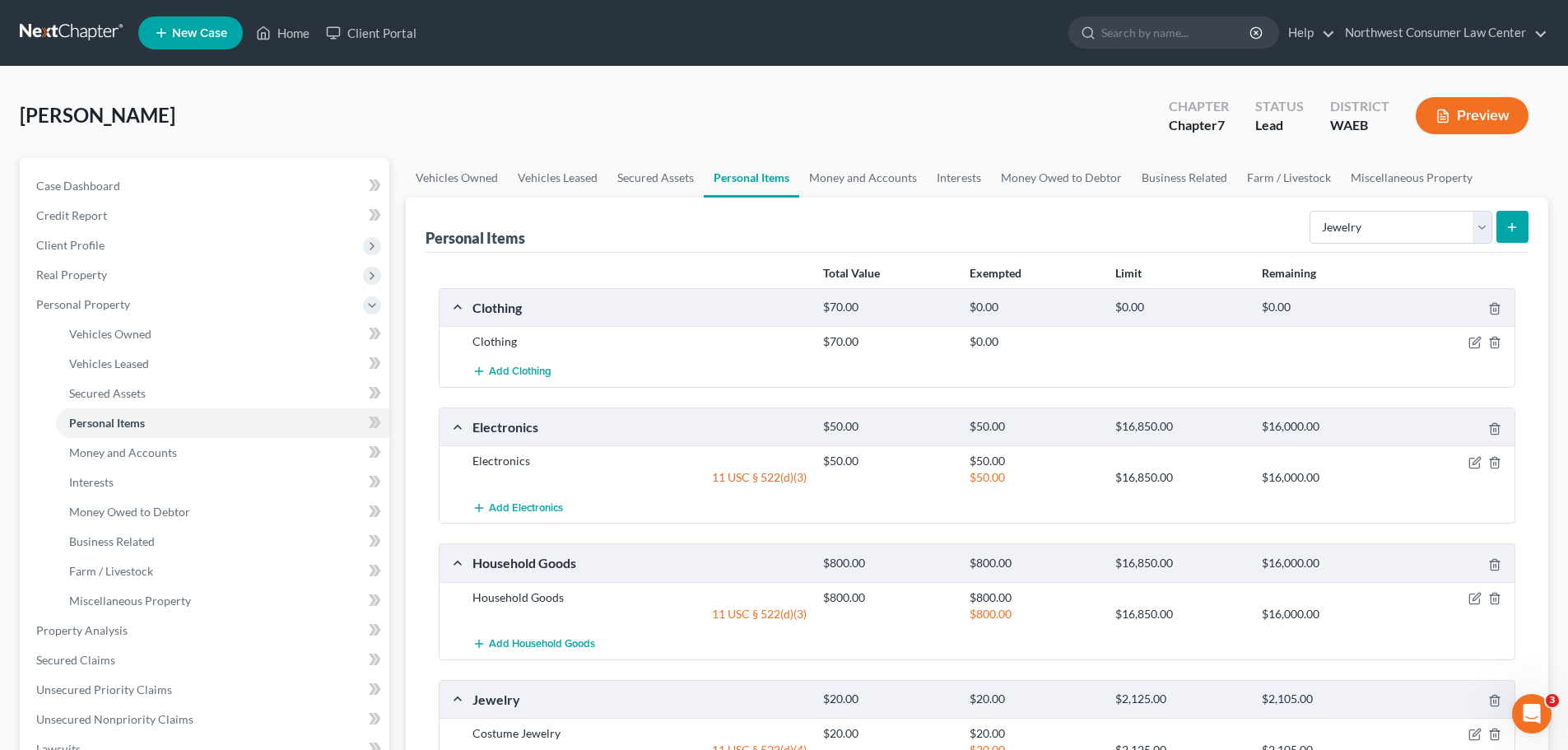
click at [1382, 207] on div "Select Item Type Clothing Collectibles Of Value Electronics Firearms Household …" at bounding box center [1415, 227] width 226 height 44
click at [1373, 219] on select "Select Item Type Clothing Collectibles Of Value Electronics Firearms Household …" at bounding box center [1401, 227] width 183 height 33
select select "pets"
click at [1311, 211] on select "Select Item Type Clothing Collectibles Of Value Electronics Firearms Household …" at bounding box center [1401, 227] width 183 height 33
click at [1512, 213] on button "submit" at bounding box center [1512, 227] width 32 height 32
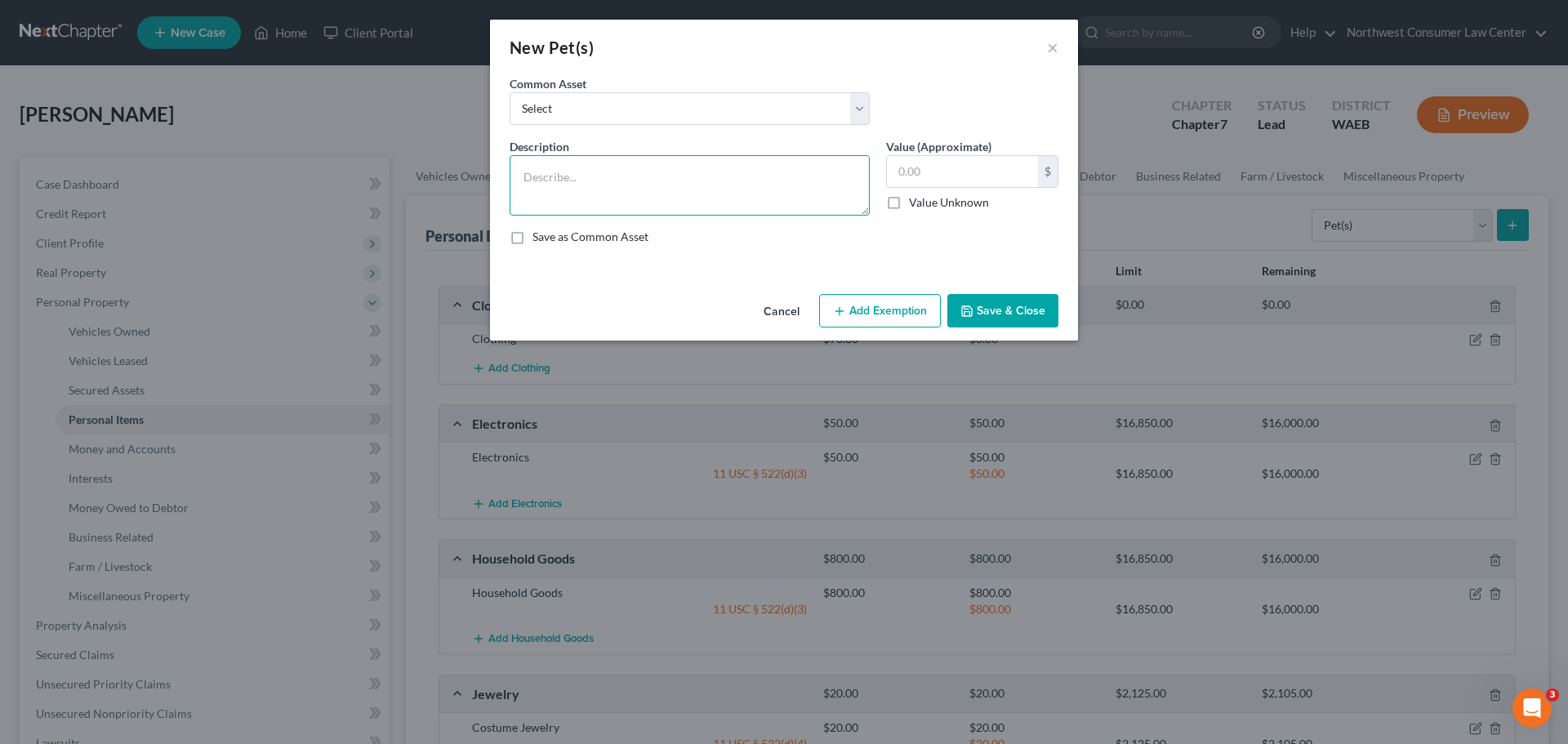
click at [567, 197] on textarea at bounding box center [689, 185] width 360 height 60
type textarea "2 Cats"
click at [955, 173] on input "text" at bounding box center [962, 172] width 151 height 31
type input "0"
click at [910, 310] on button "Add Exemption" at bounding box center [880, 311] width 122 height 34
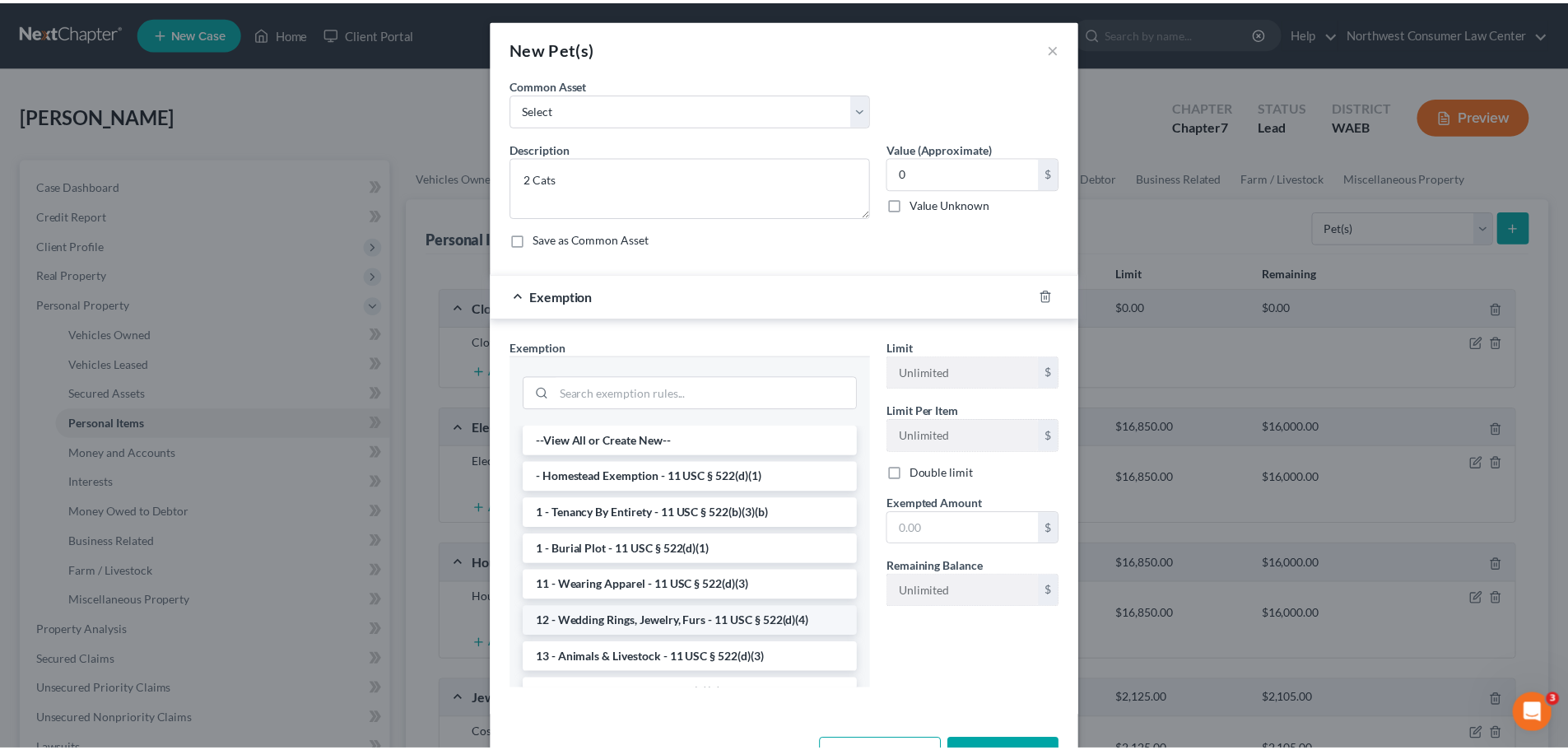
scroll to position [83, 0]
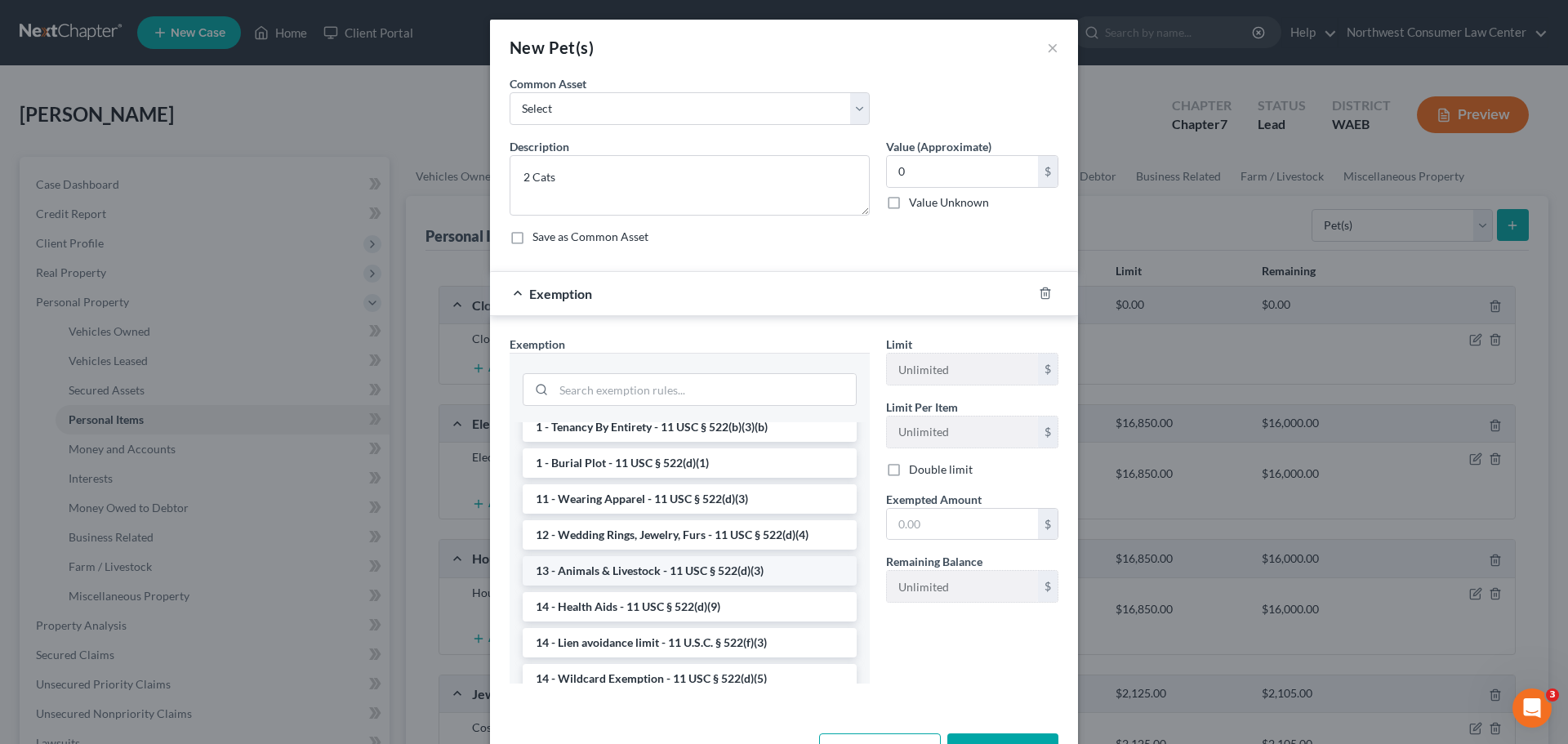
click at [679, 572] on li "13 - Animals & Livestock - 11 USC § 522(d)(3)" at bounding box center [689, 571] width 334 height 30
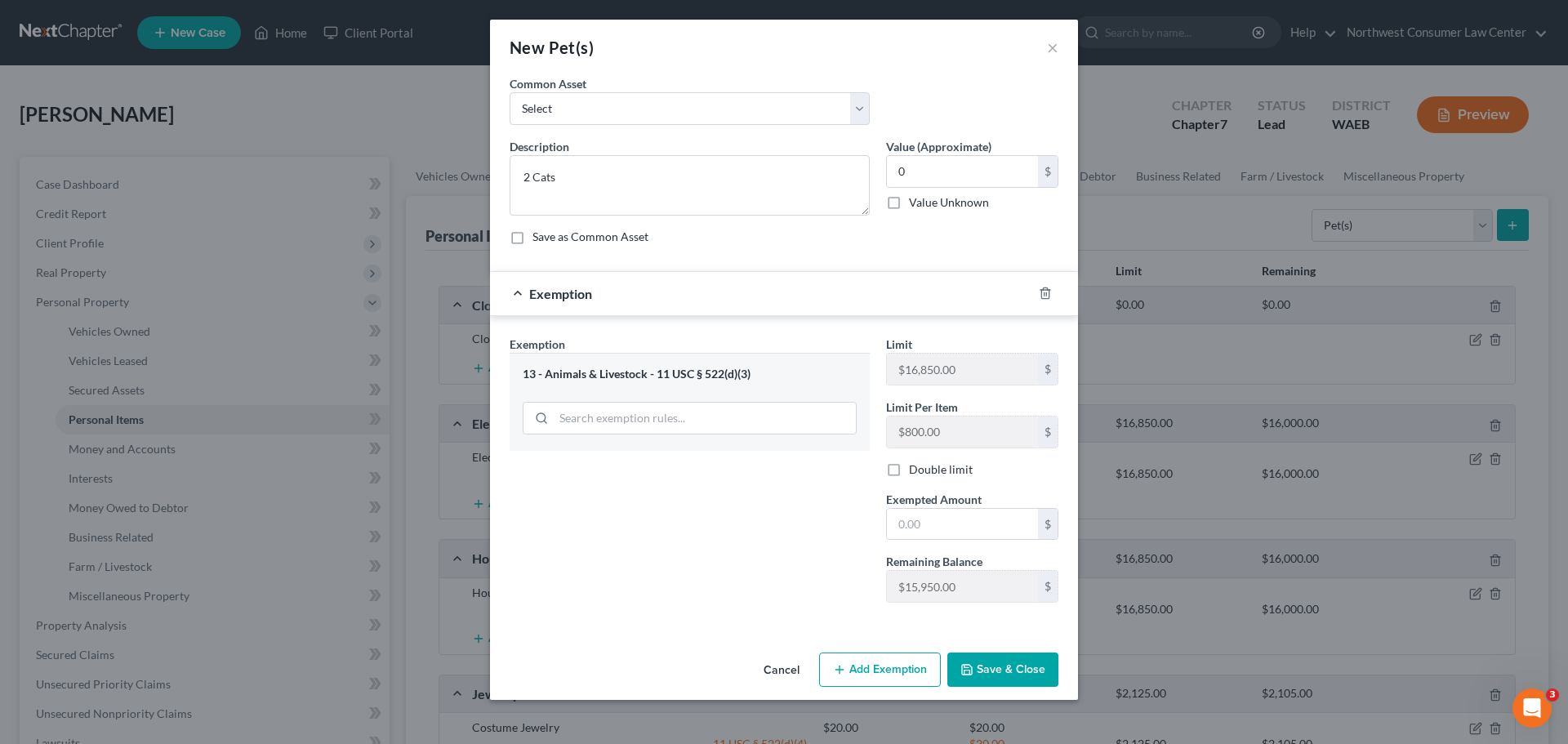
click at [1010, 664] on button "Save & Close" at bounding box center [1004, 669] width 112 height 34
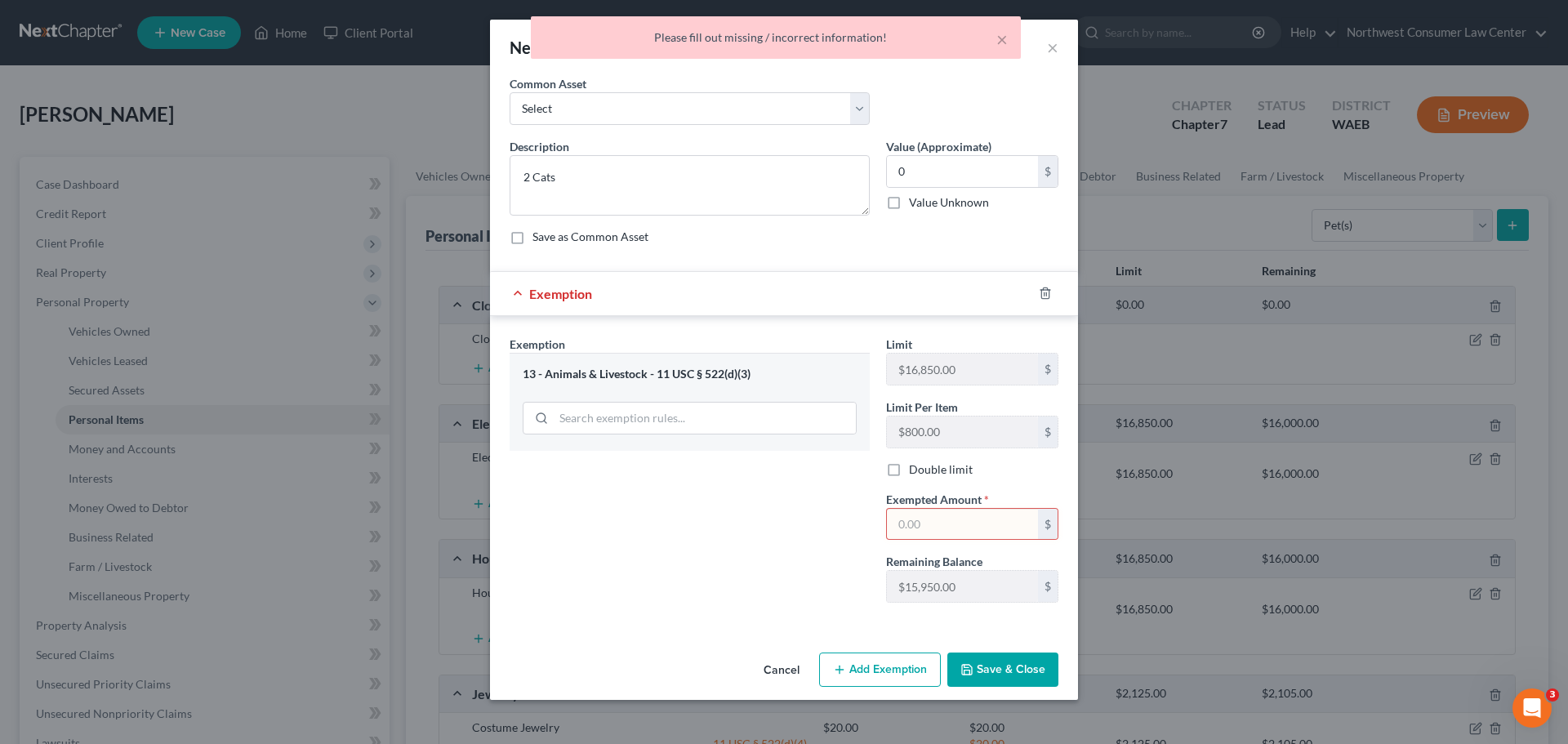
click at [935, 508] on div "$" at bounding box center [972, 524] width 172 height 33
click at [925, 519] on input "text" at bounding box center [962, 524] width 151 height 31
type input "0"
click at [995, 653] on button "Save & Close" at bounding box center [1004, 669] width 112 height 34
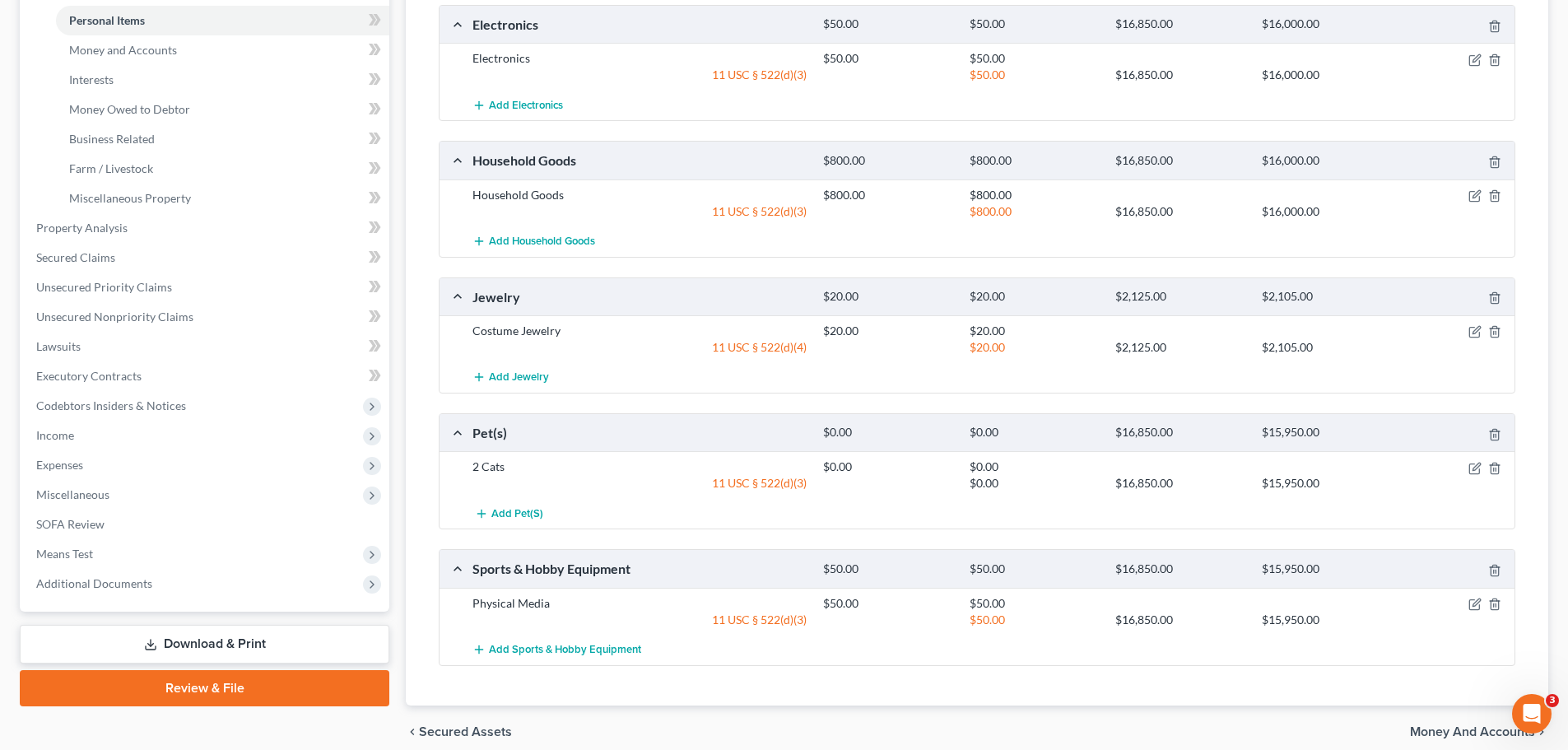
scroll to position [412, 0]
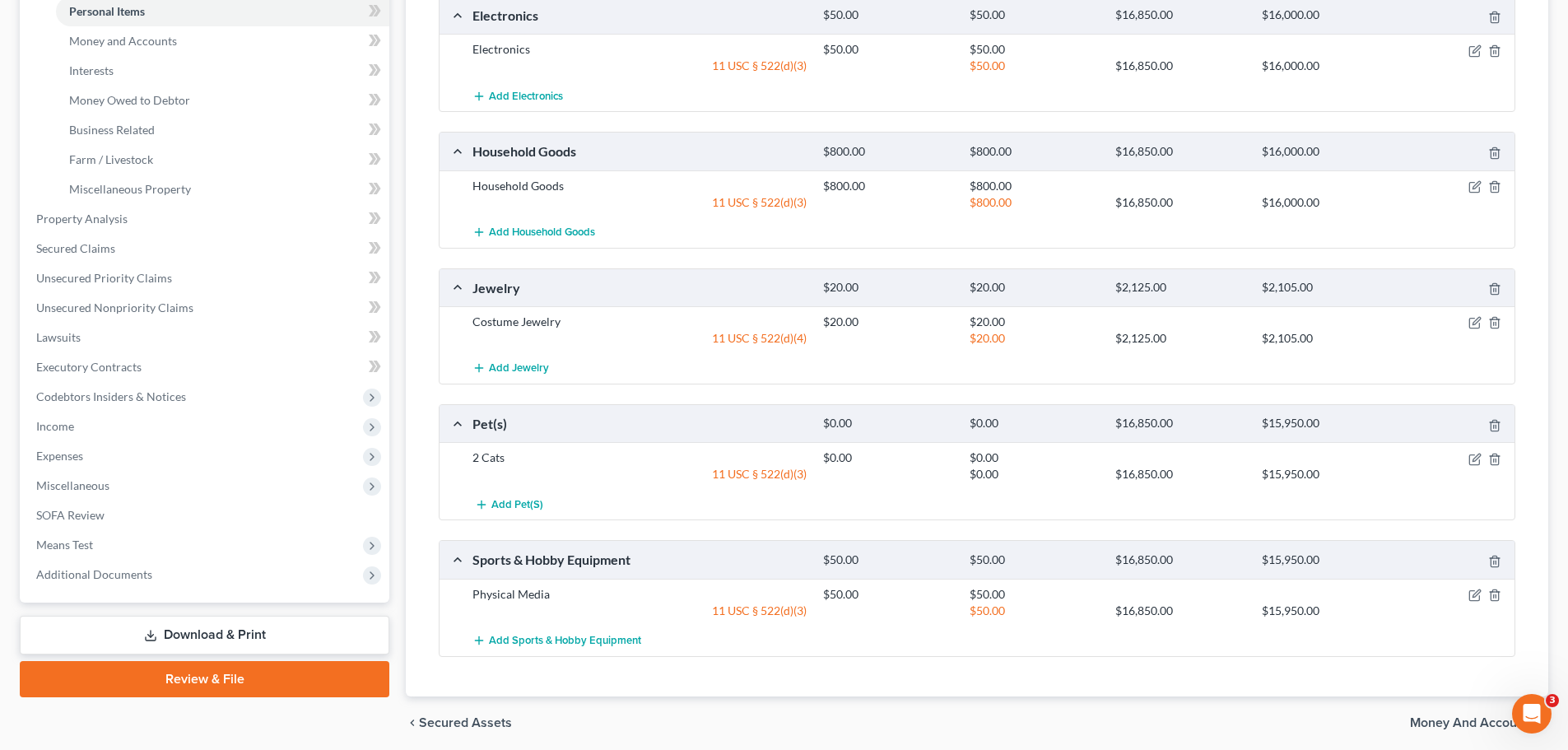
click at [1421, 718] on span "Money and Accounts" at bounding box center [1472, 723] width 126 height 13
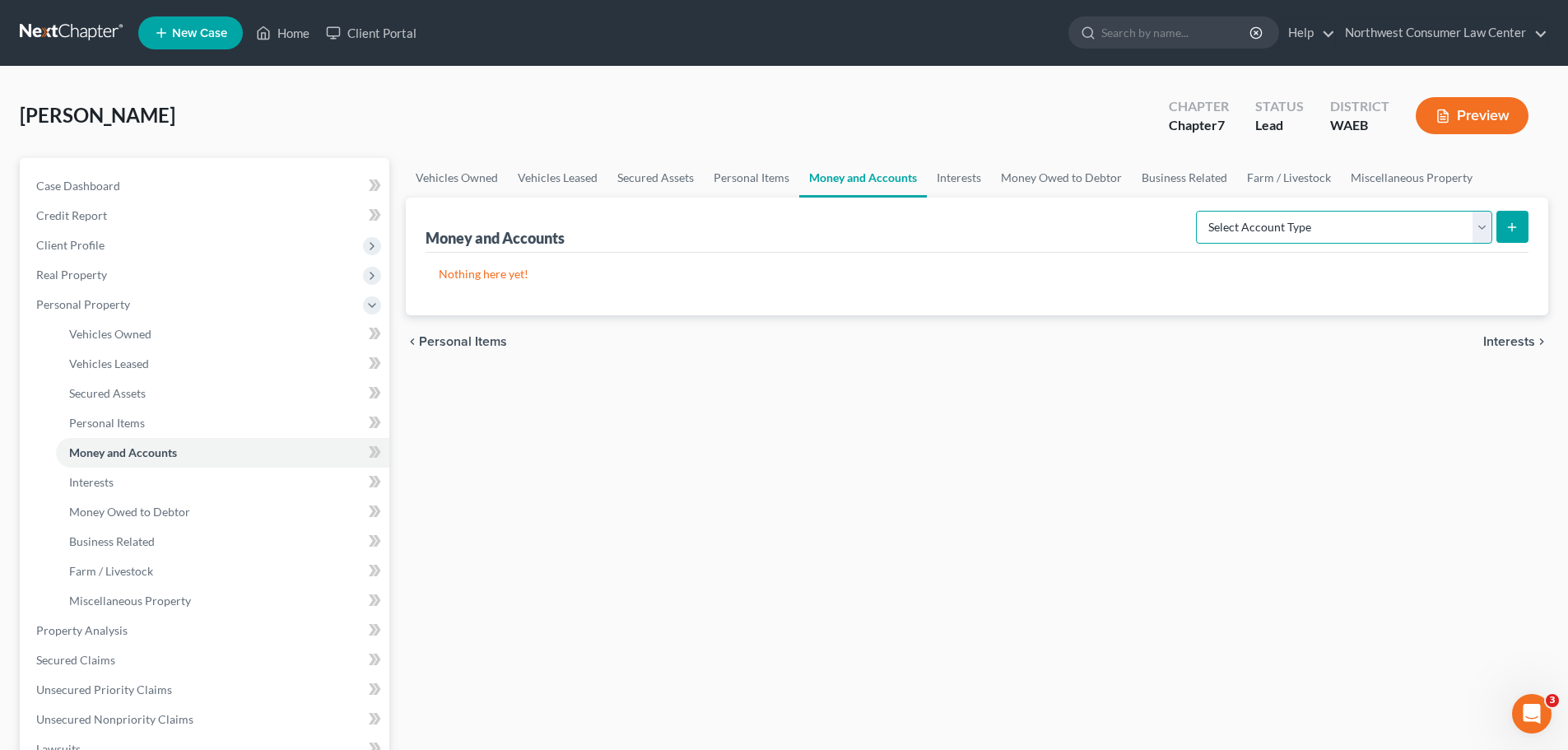
click at [1403, 223] on select "Select Account Type Brokerage Cash on Hand Certificates of Deposit Checking Acc…" at bounding box center [1344, 227] width 297 height 33
select select "checking"
click at [1199, 211] on select "Select Account Type Brokerage Cash on Hand Certificates of Deposit Checking Acc…" at bounding box center [1344, 227] width 297 height 33
click at [1514, 234] on button "submit" at bounding box center [1512, 227] width 32 height 32
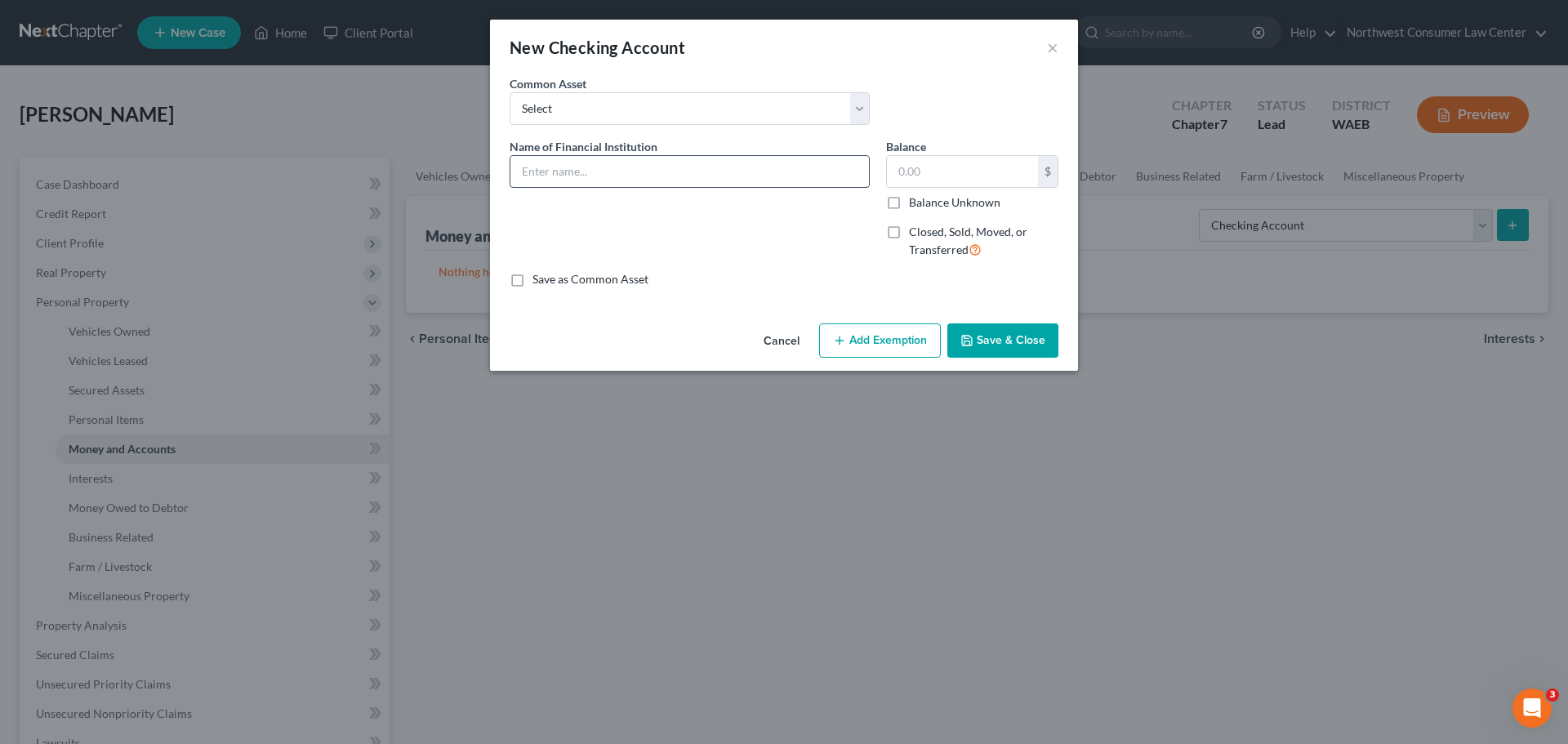
click at [564, 178] on input "text" at bounding box center [690, 172] width 359 height 31
type input "Key Bank ending in 6217"
click at [969, 176] on input "text" at bounding box center [962, 172] width 151 height 31
type input "218.23"
click at [863, 348] on button "Add Exemption" at bounding box center [880, 340] width 122 height 34
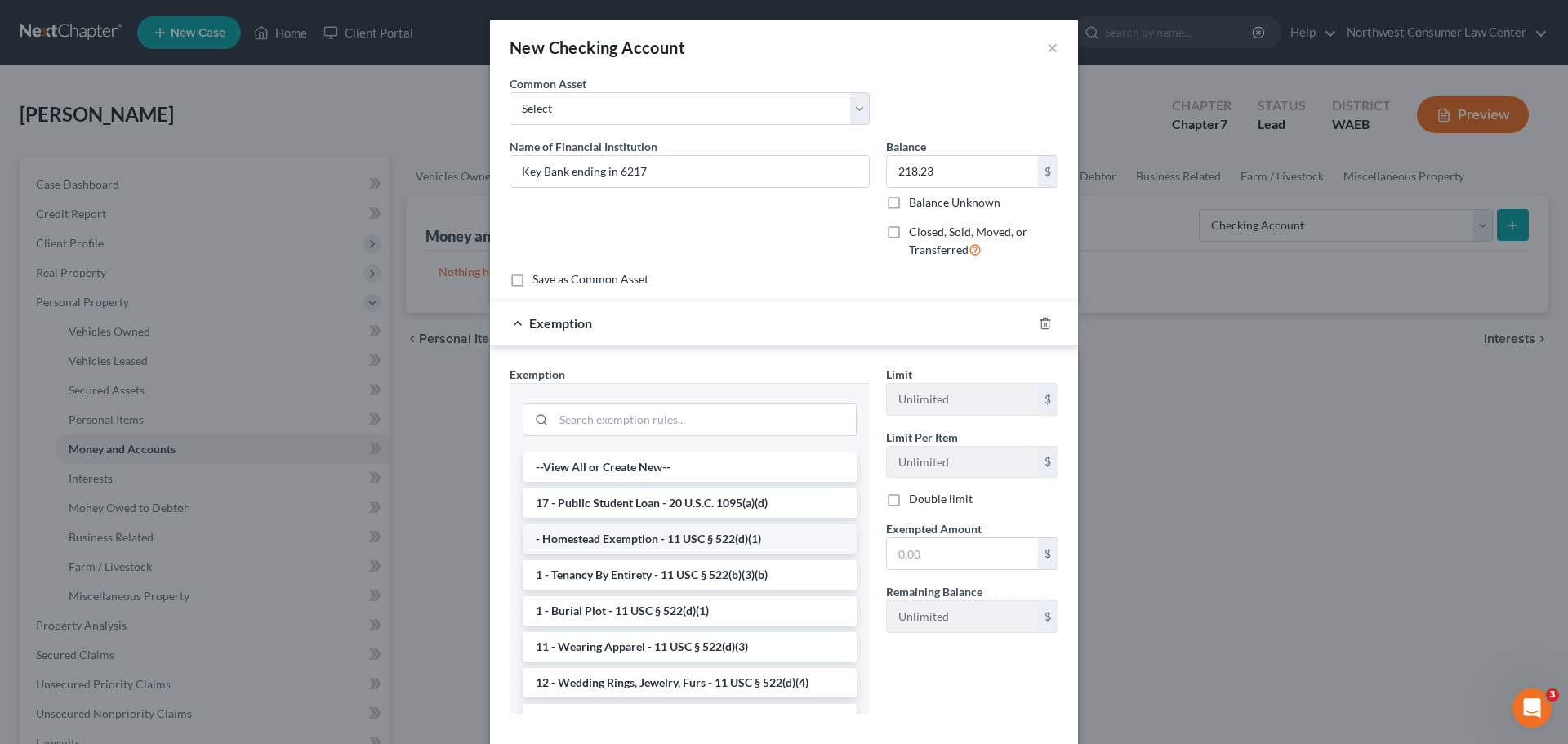
click at [661, 538] on li "- Homestead Exemption - 11 USC § 522(d)(1)" at bounding box center [689, 539] width 334 height 30
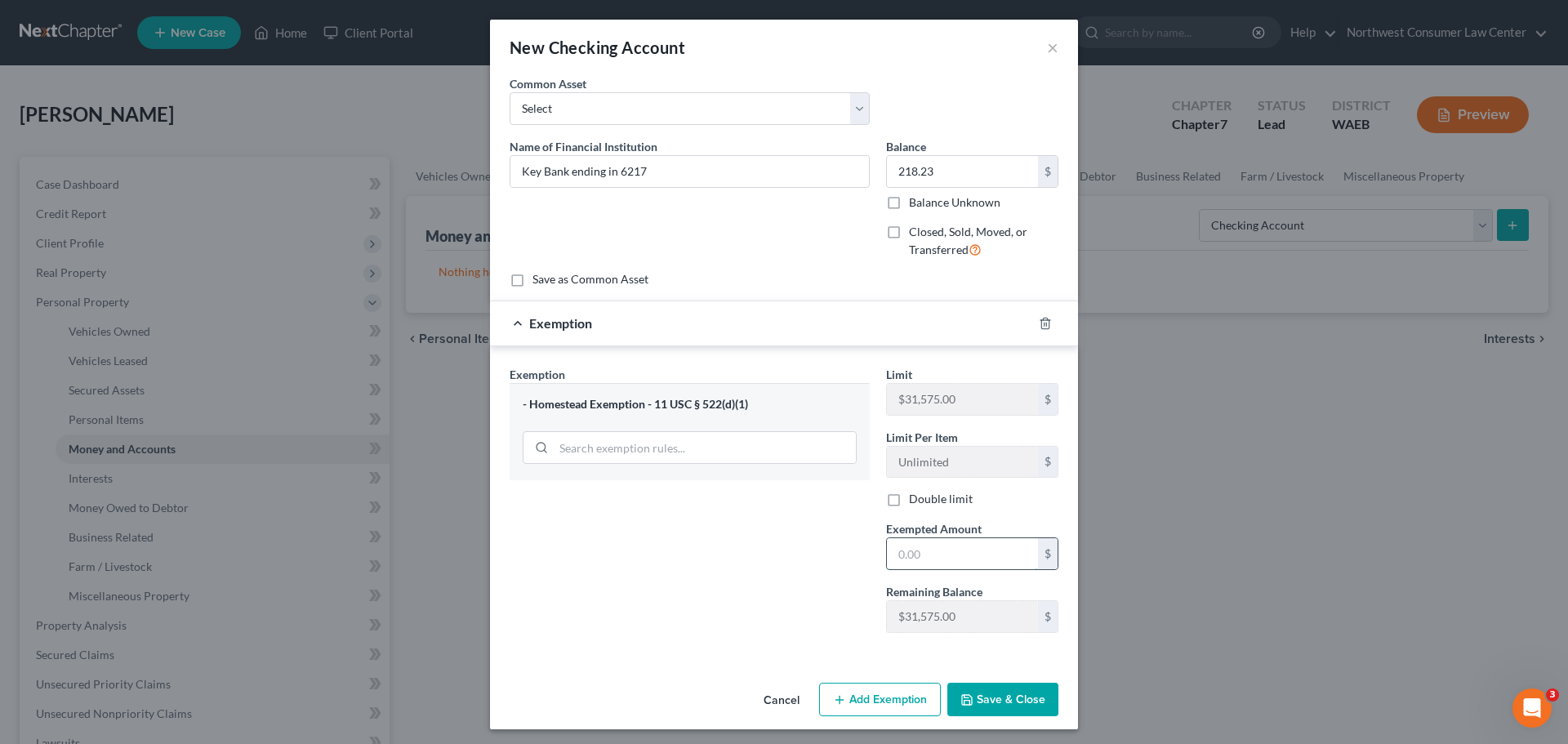
click at [939, 557] on input "text" at bounding box center [962, 554] width 151 height 31
type input "218.23"
click at [1039, 701] on button "Save & Close" at bounding box center [1004, 700] width 112 height 34
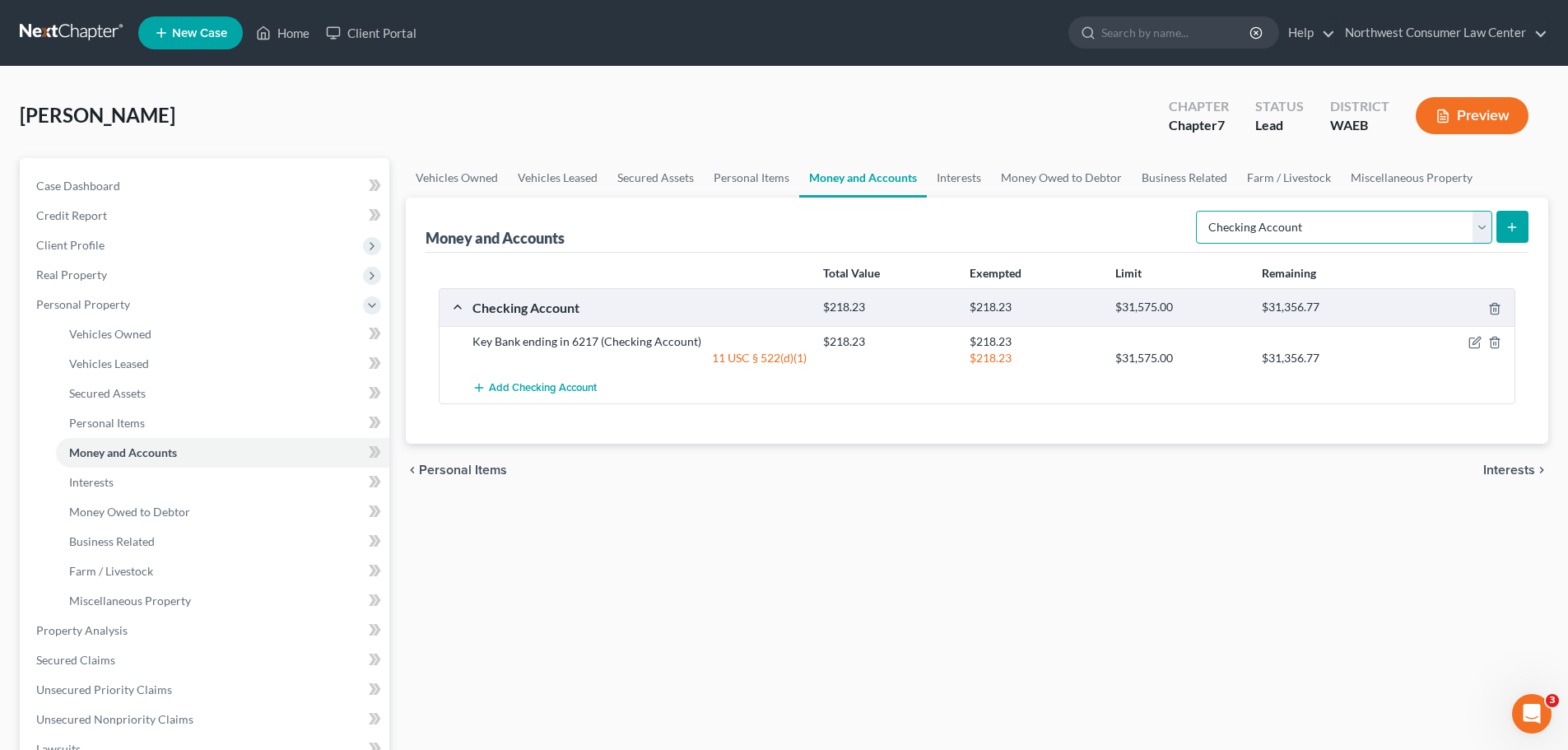
click at [1464, 225] on select "Select Account Type Brokerage Cash on Hand Certificates of Deposit Checking Acc…" at bounding box center [1344, 227] width 297 height 33
select select "savings"
click at [1199, 211] on select "Select Account Type Brokerage Cash on Hand Certificates of Deposit Checking Acc…" at bounding box center [1344, 227] width 297 height 33
click at [1513, 227] on line "submit" at bounding box center [1512, 227] width 7 height 0
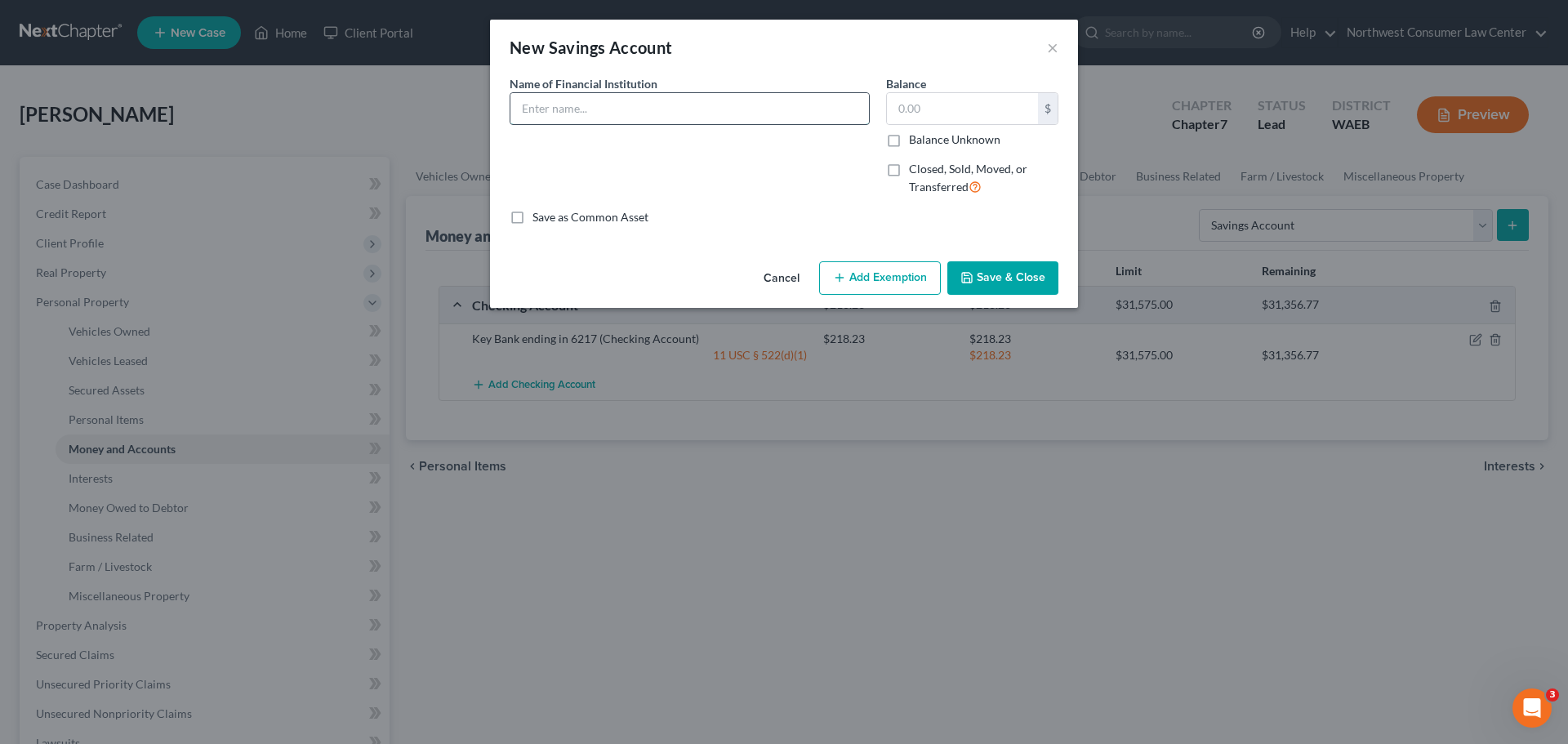
click at [573, 118] on input "text" at bounding box center [690, 109] width 359 height 31
type input "Key Bank ending in 5462"
click at [909, 110] on input "text" at bounding box center [962, 109] width 151 height 31
type input "0"
click at [1005, 274] on button "Save & Close" at bounding box center [1004, 278] width 112 height 34
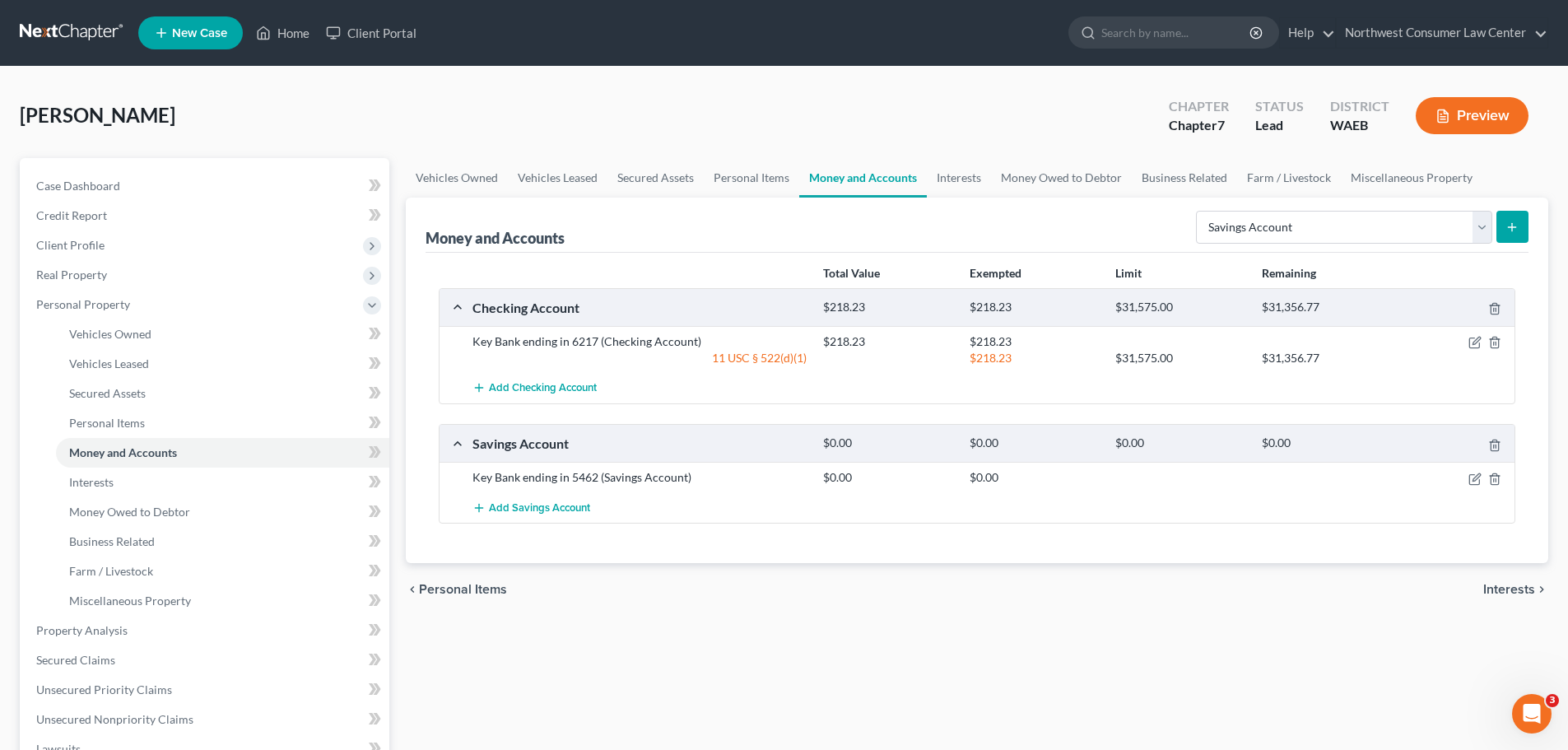
click at [1510, 591] on span "Interests" at bounding box center [1508, 589] width 52 height 13
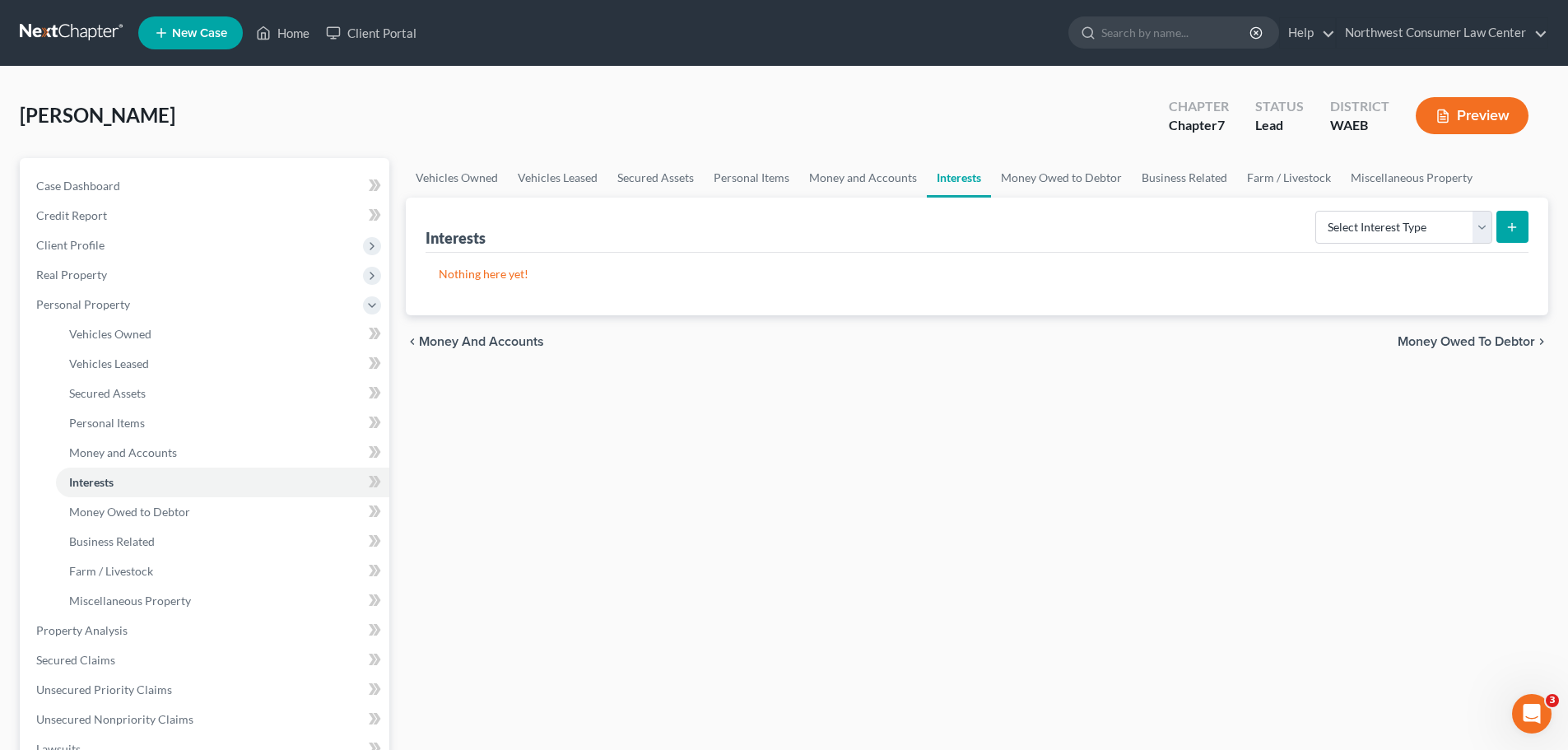
click at [1505, 343] on span "Money Owed to Debtor" at bounding box center [1466, 342] width 138 height 13
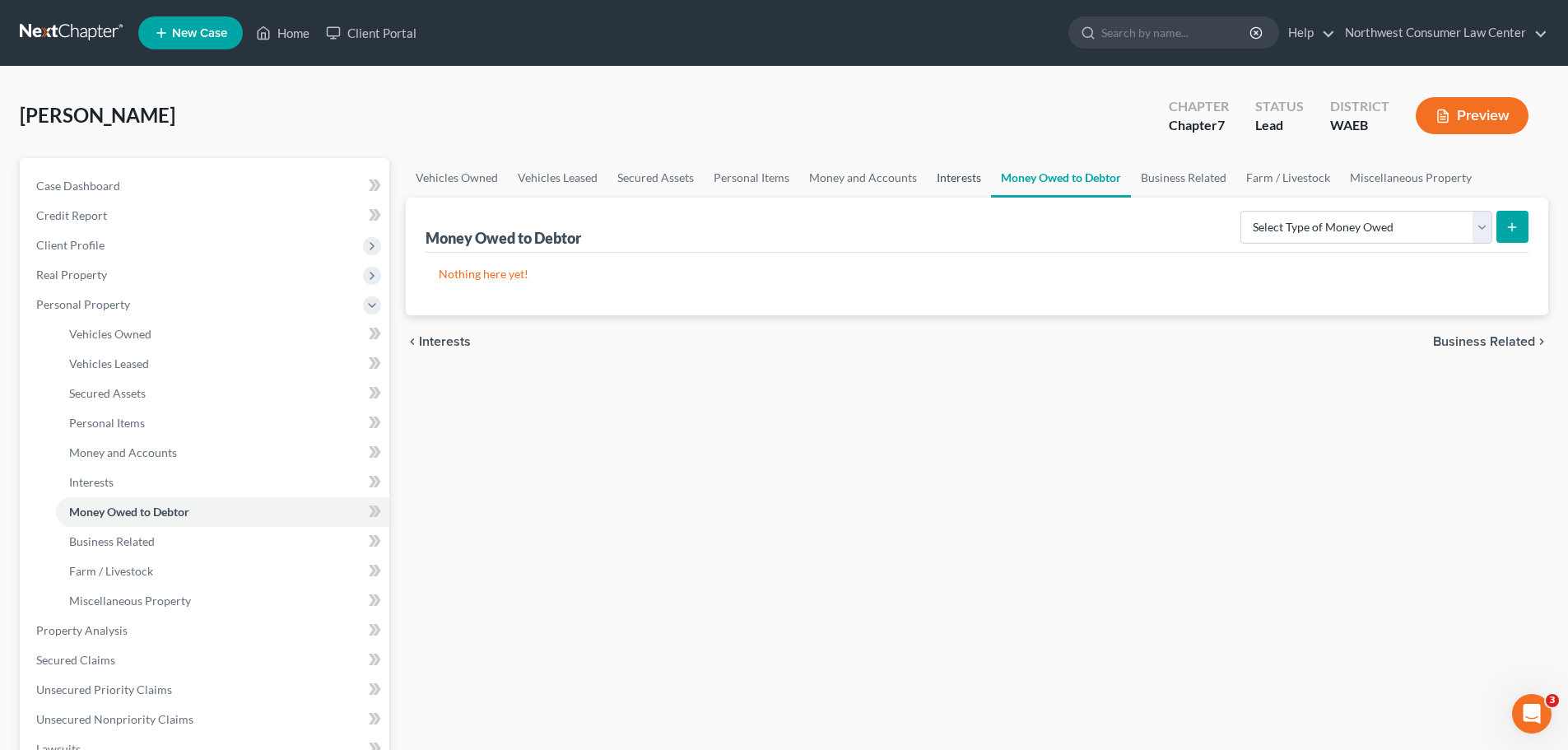
click at [953, 181] on link "Interests" at bounding box center [959, 177] width 64 height 40
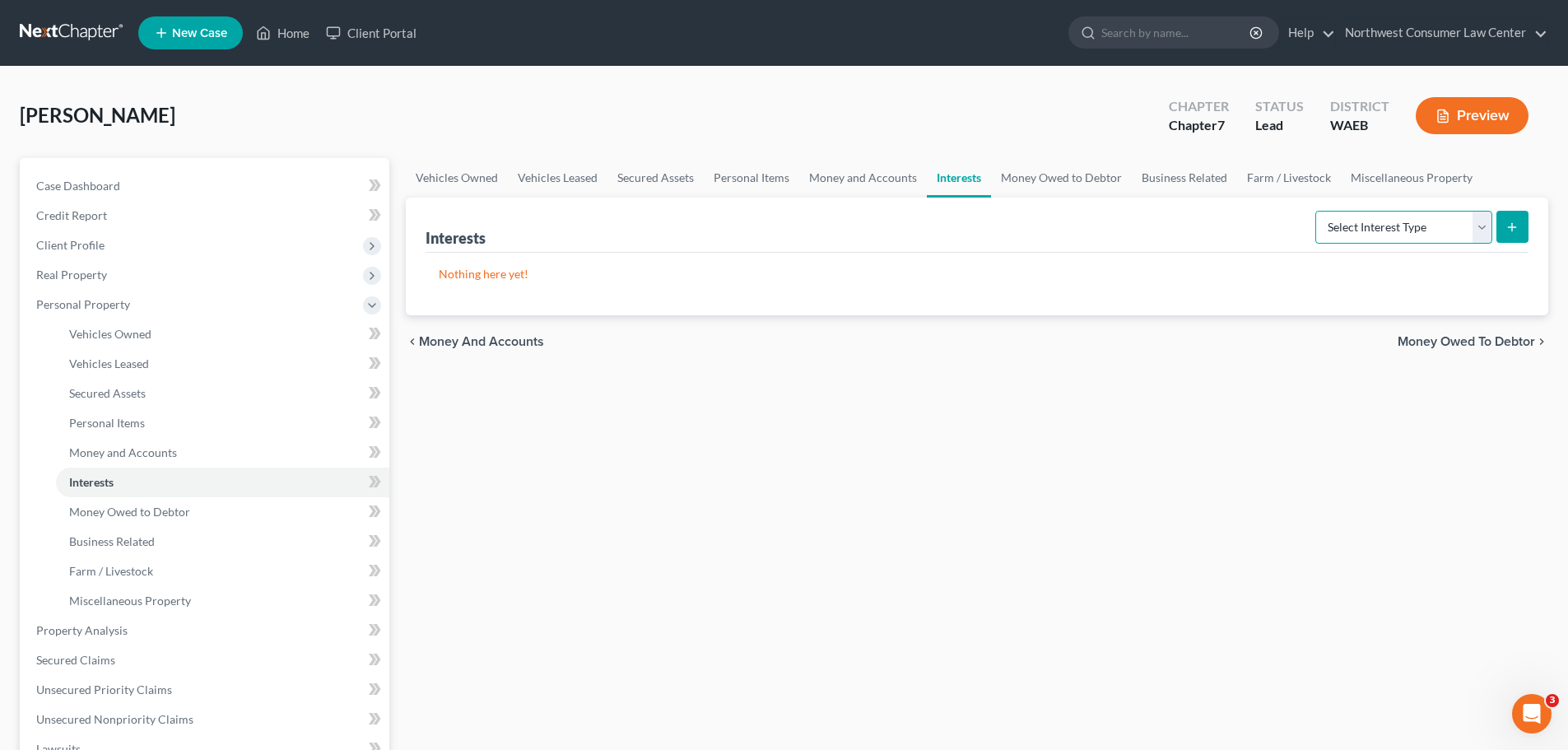
click at [1401, 221] on select "Select Interest Type 401K Annuity Bond Education IRA Government Bond Government…" at bounding box center [1404, 227] width 177 height 33
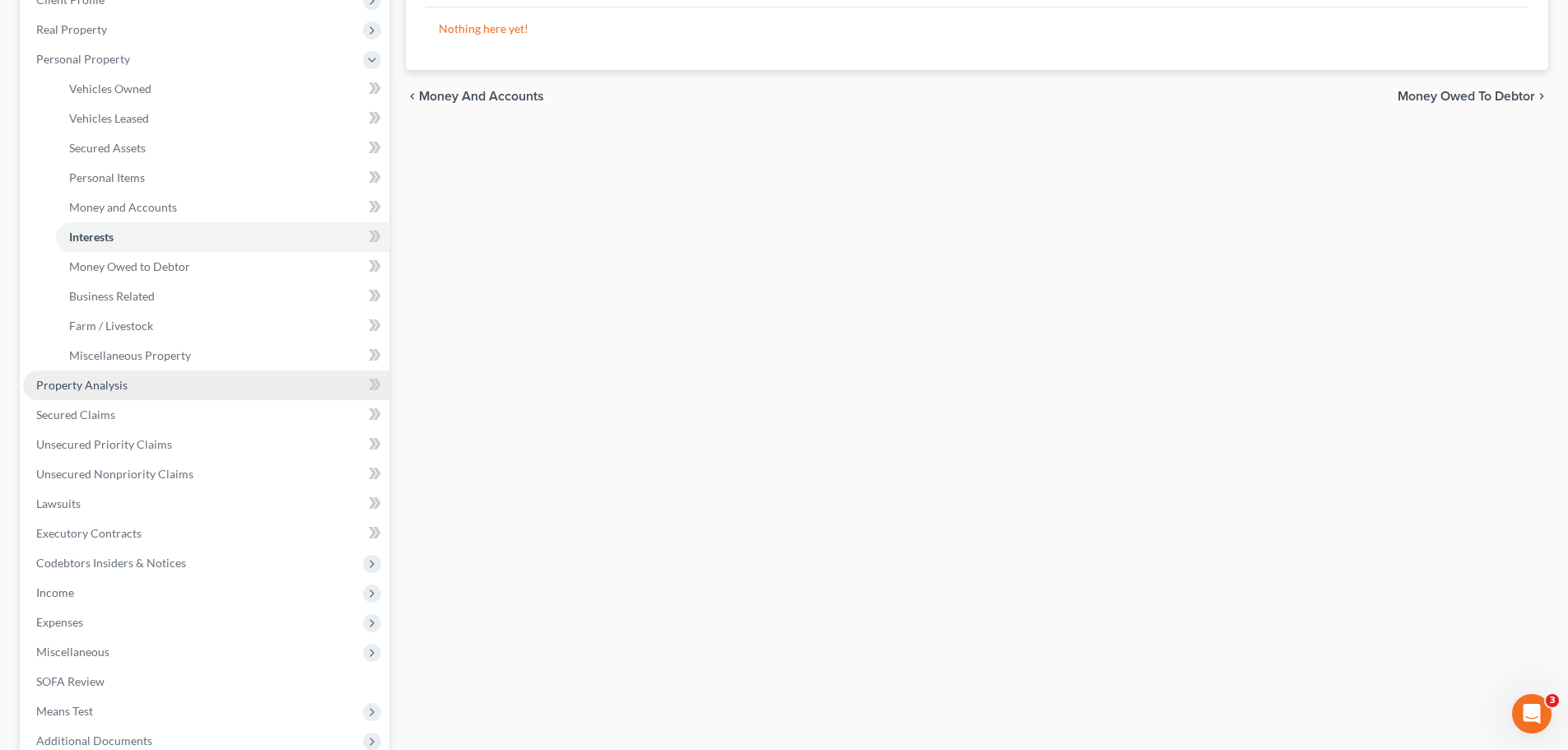
scroll to position [247, 0]
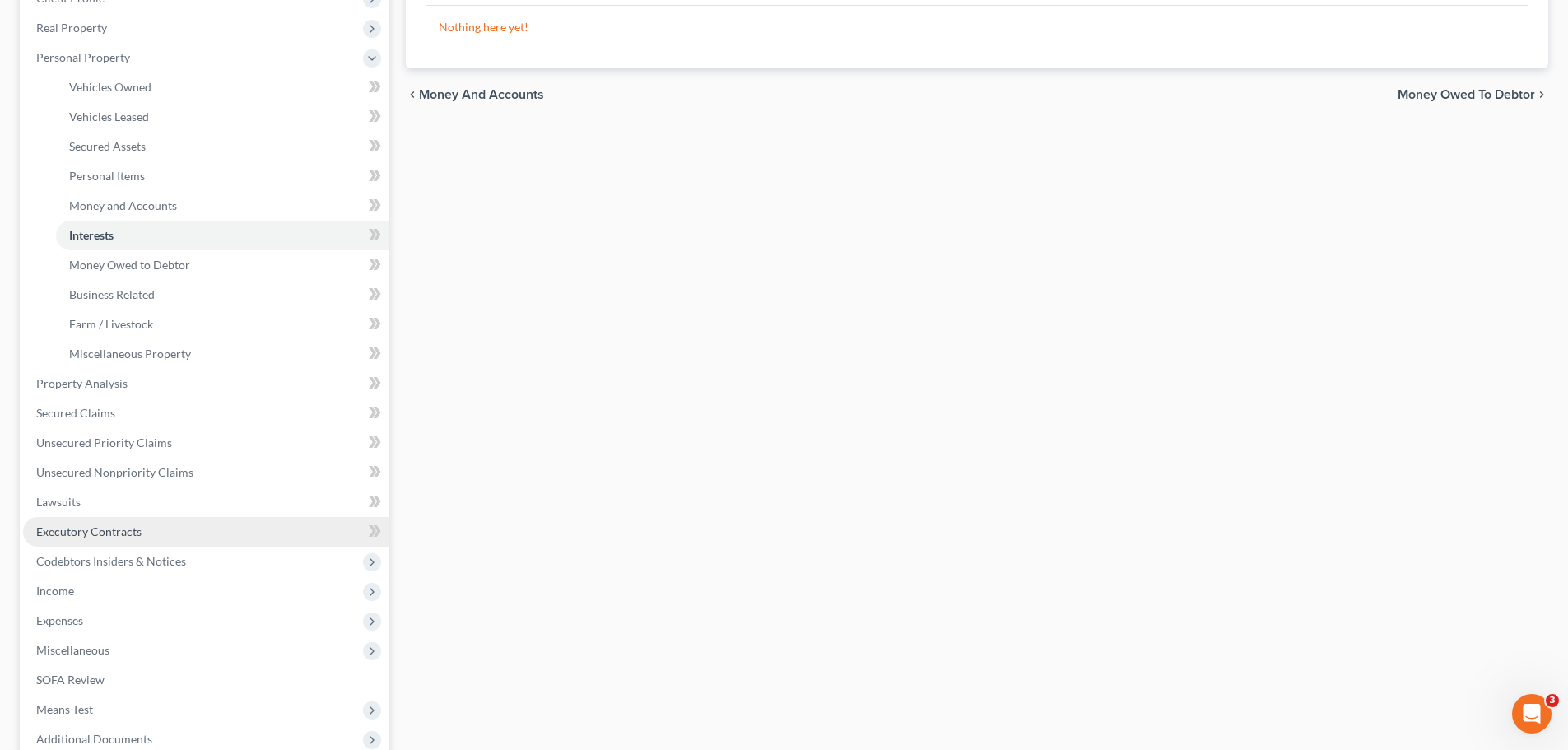
click at [198, 537] on link "Executory Contracts" at bounding box center [205, 532] width 366 height 30
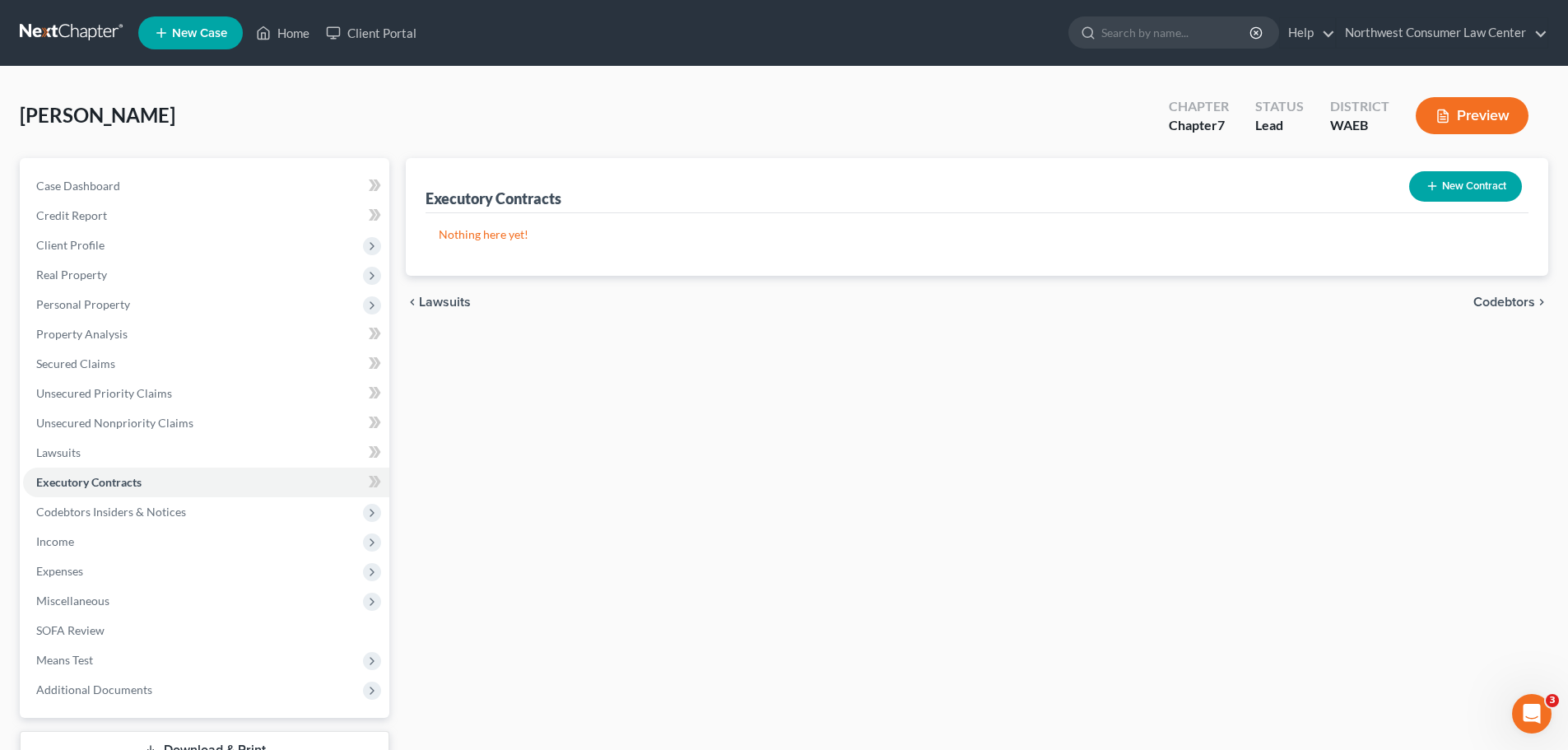
click at [1435, 191] on icon "button" at bounding box center [1432, 185] width 13 height 13
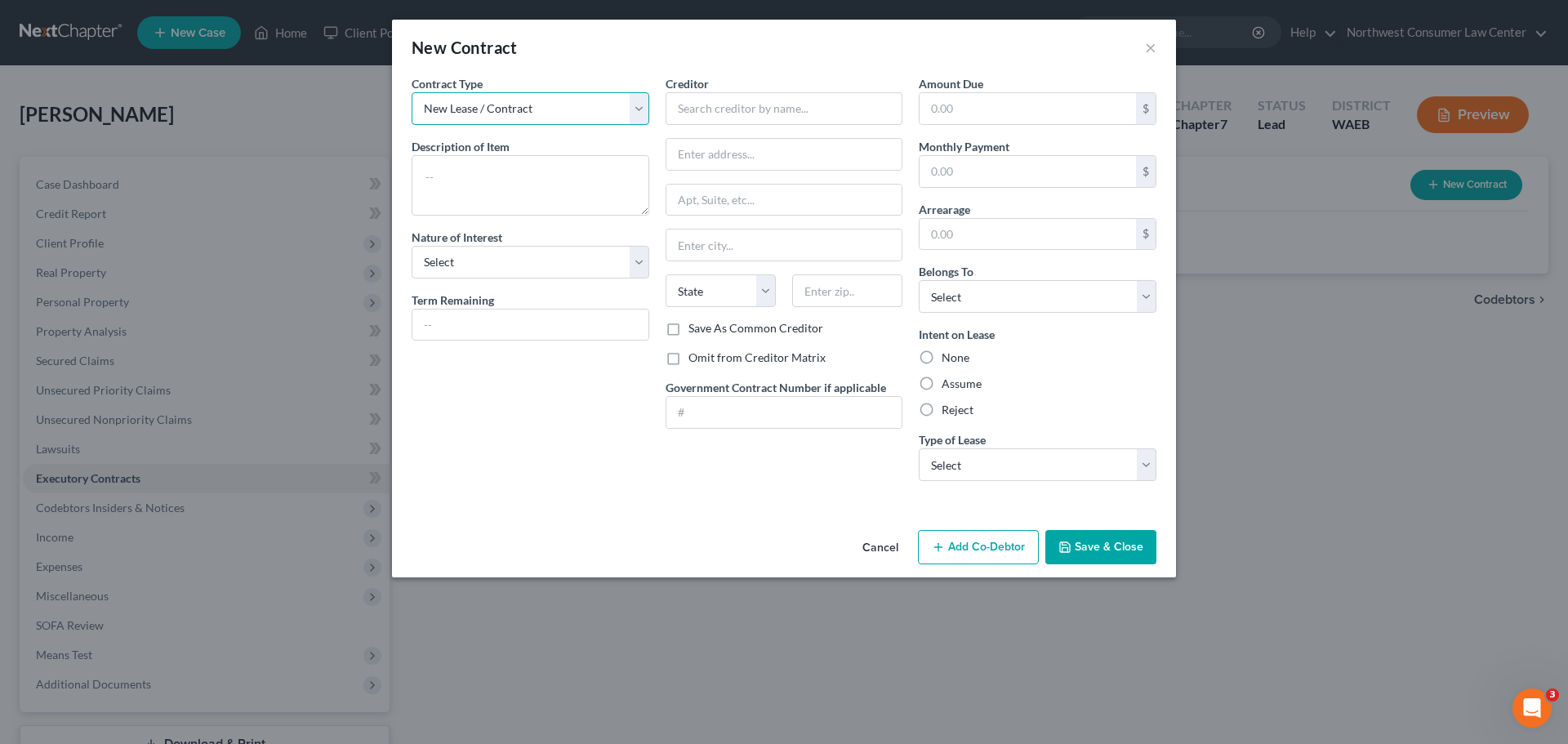
click at [541, 103] on select "New Lease / Contract New Timeshare" at bounding box center [531, 109] width 238 height 33
click at [506, 268] on select "Select Purchaser Agent Lessor Lessee" at bounding box center [531, 262] width 238 height 33
click at [869, 544] on button "Cancel" at bounding box center [880, 548] width 62 height 33
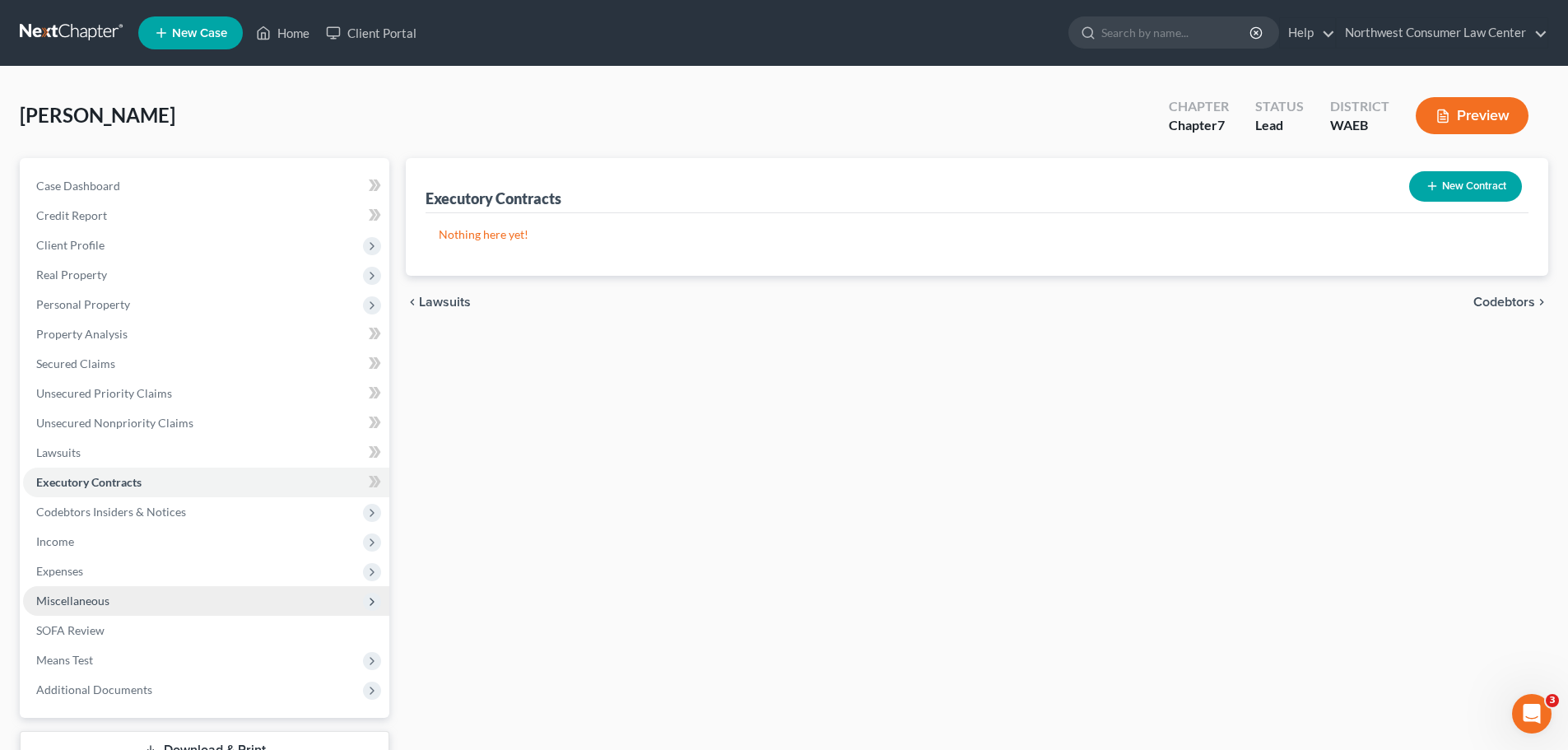
click at [165, 592] on span "Miscellaneous" at bounding box center [205, 602] width 366 height 30
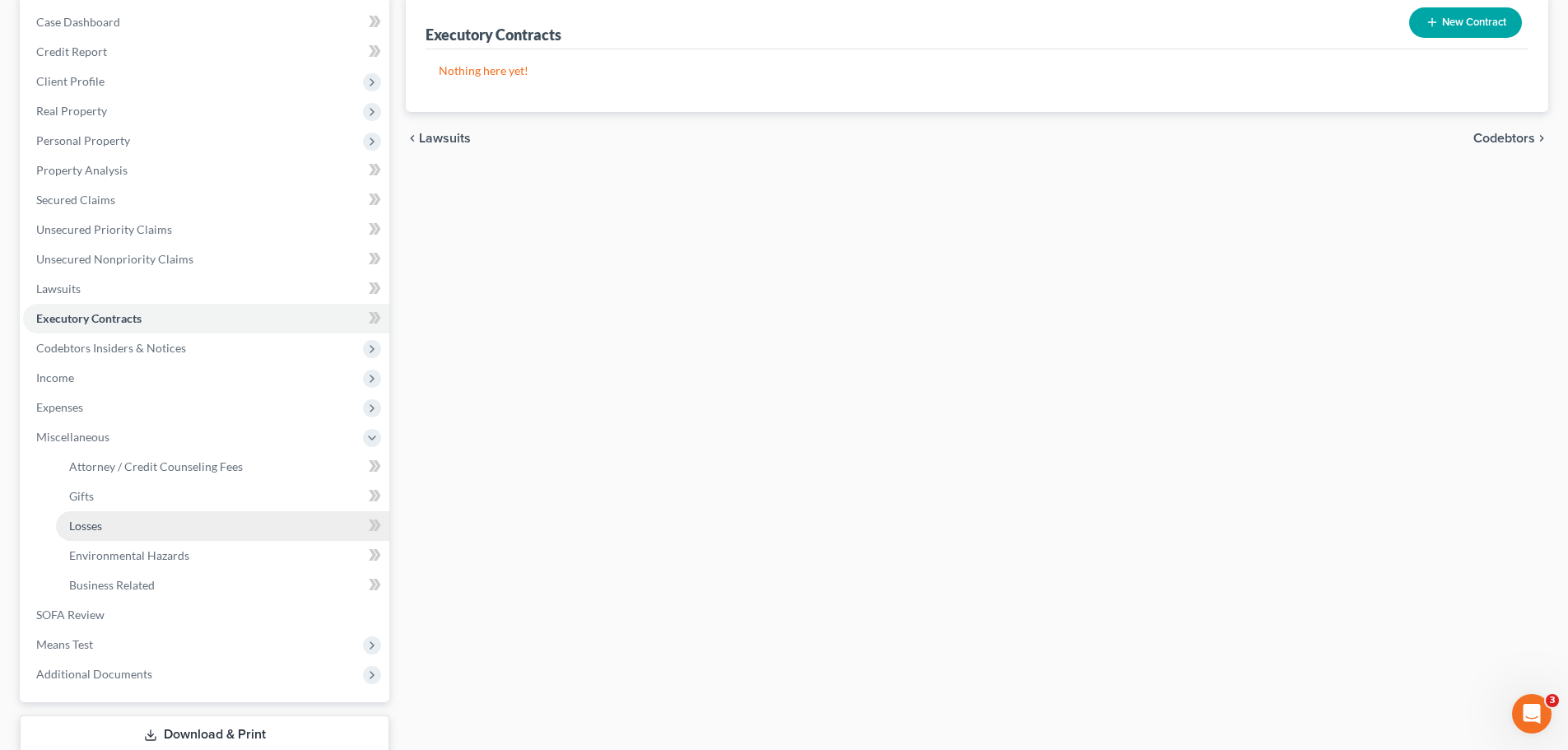
scroll to position [165, 0]
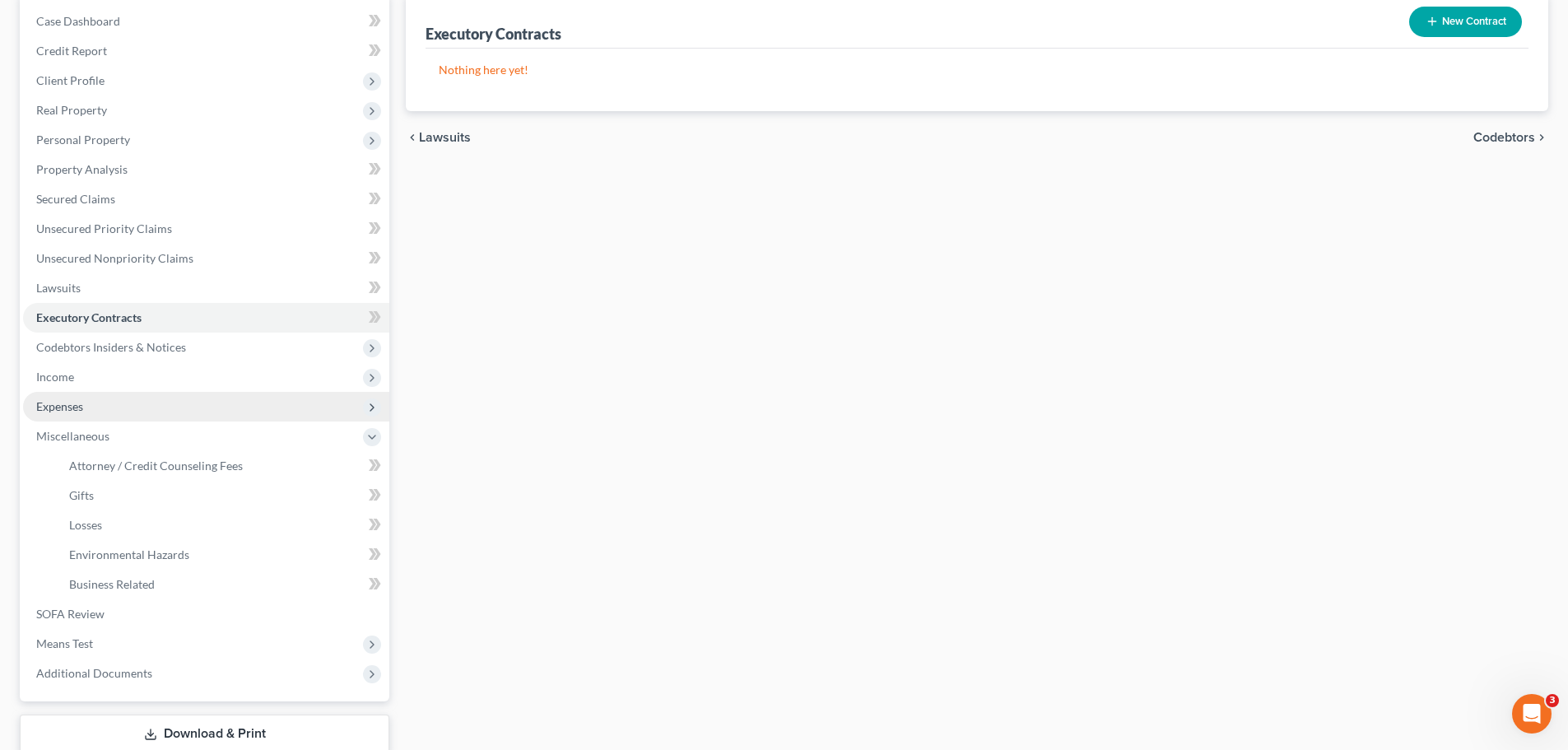
click at [171, 403] on span "Expenses" at bounding box center [205, 407] width 366 height 30
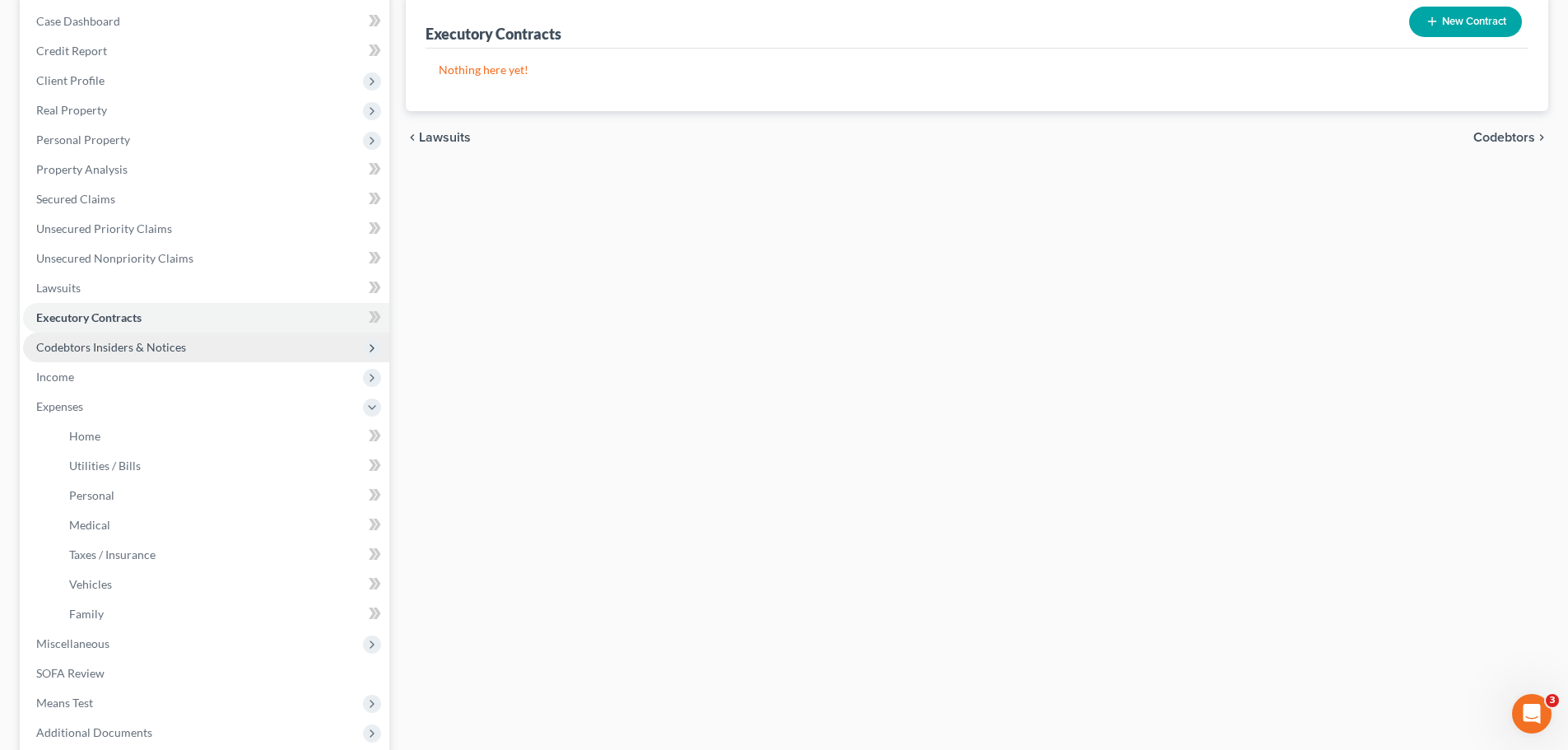
click at [204, 340] on span "Codebtors Insiders & Notices" at bounding box center [205, 348] width 366 height 30
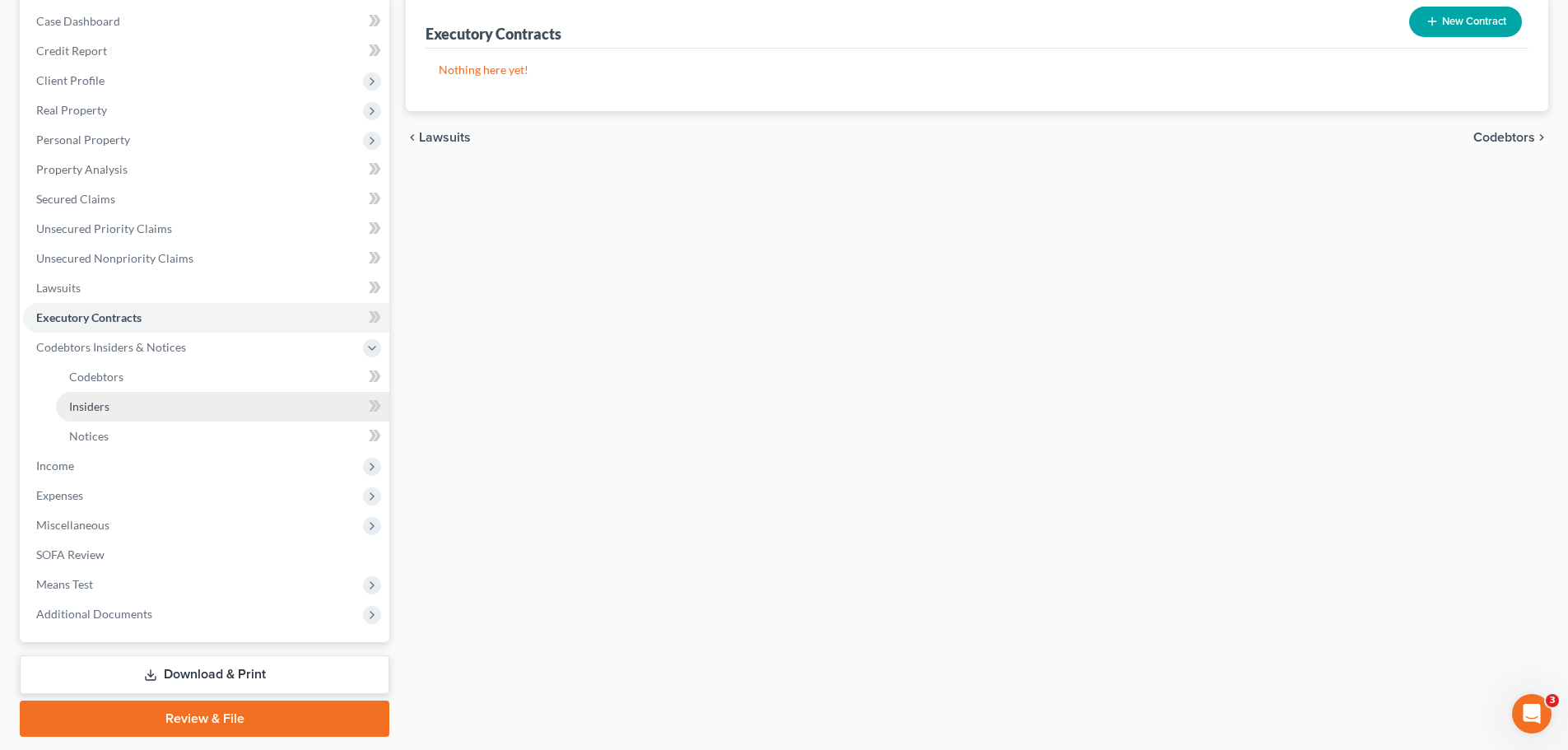
click at [143, 395] on link "Insiders" at bounding box center [223, 407] width 334 height 30
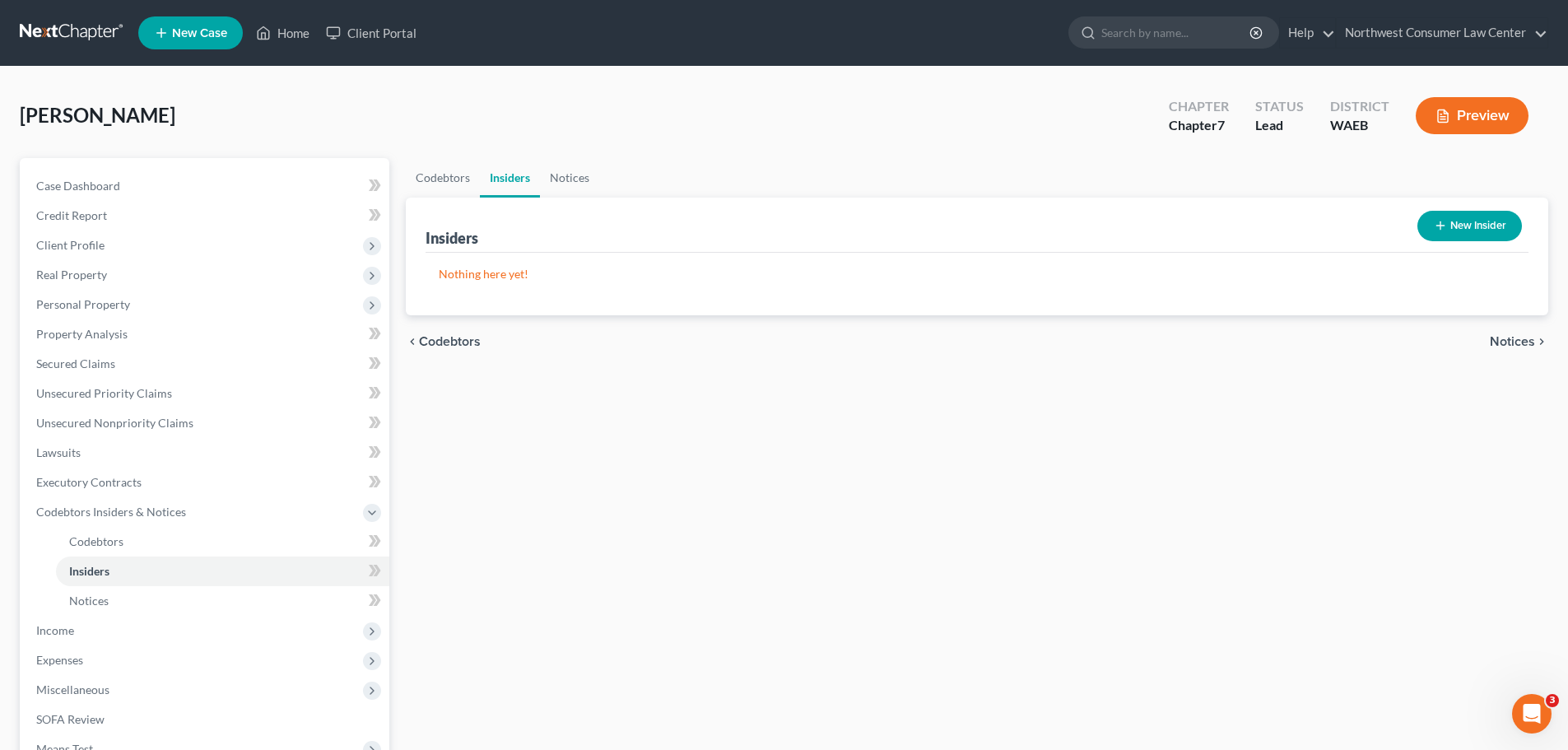
click at [1429, 217] on button "New Insider" at bounding box center [1469, 226] width 104 height 31
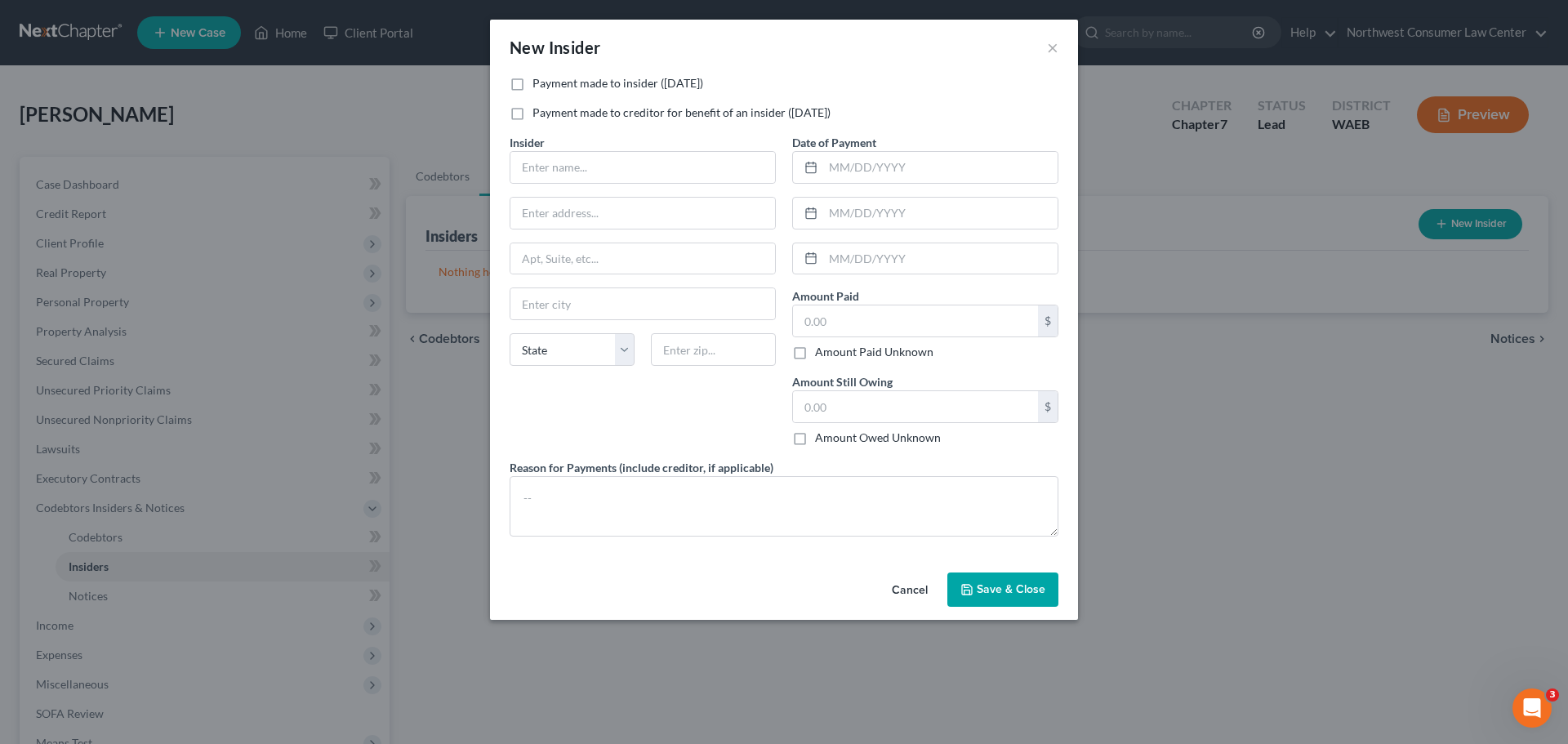
click at [915, 589] on button "Cancel" at bounding box center [909, 591] width 62 height 33
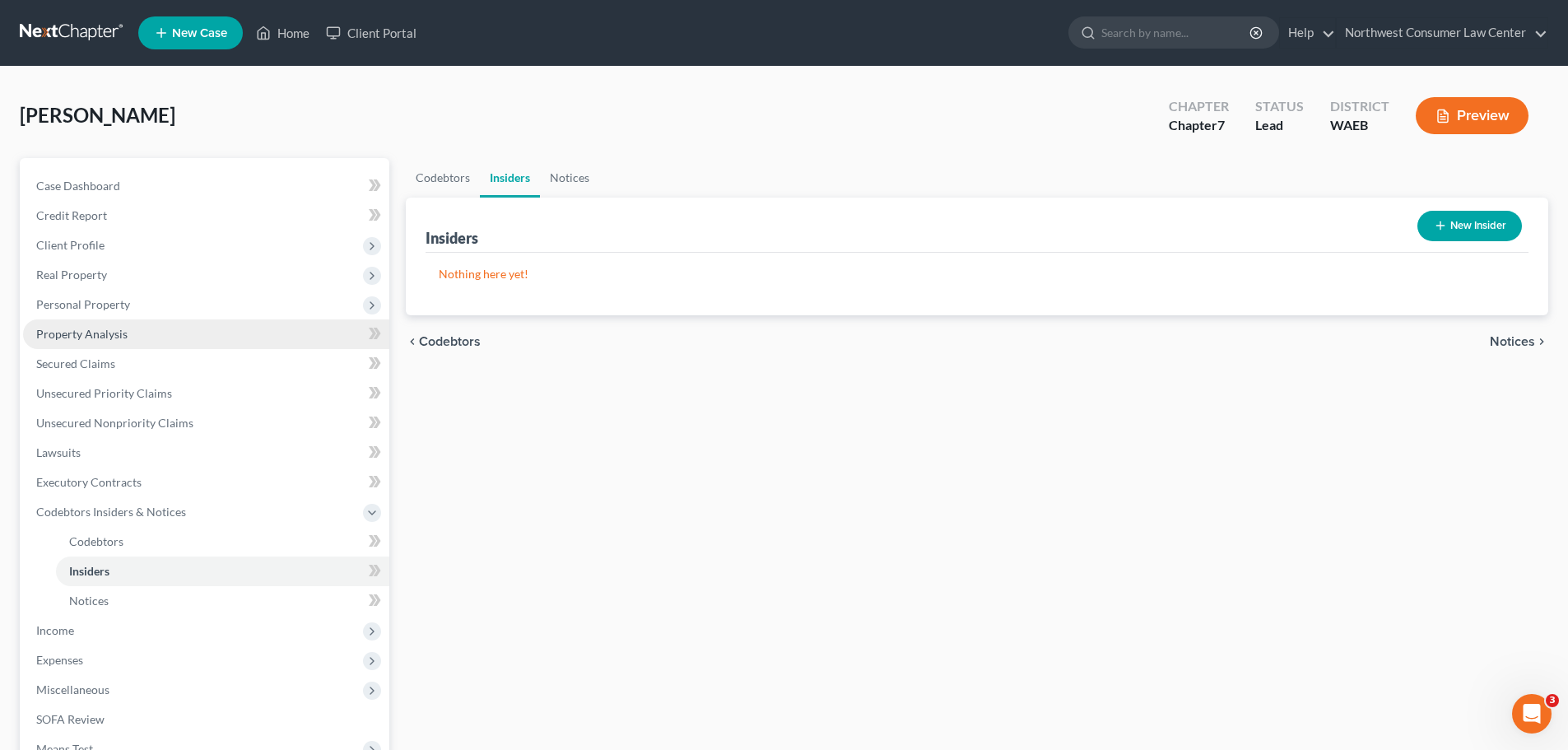
click at [226, 338] on link "Property Analysis" at bounding box center [205, 335] width 366 height 30
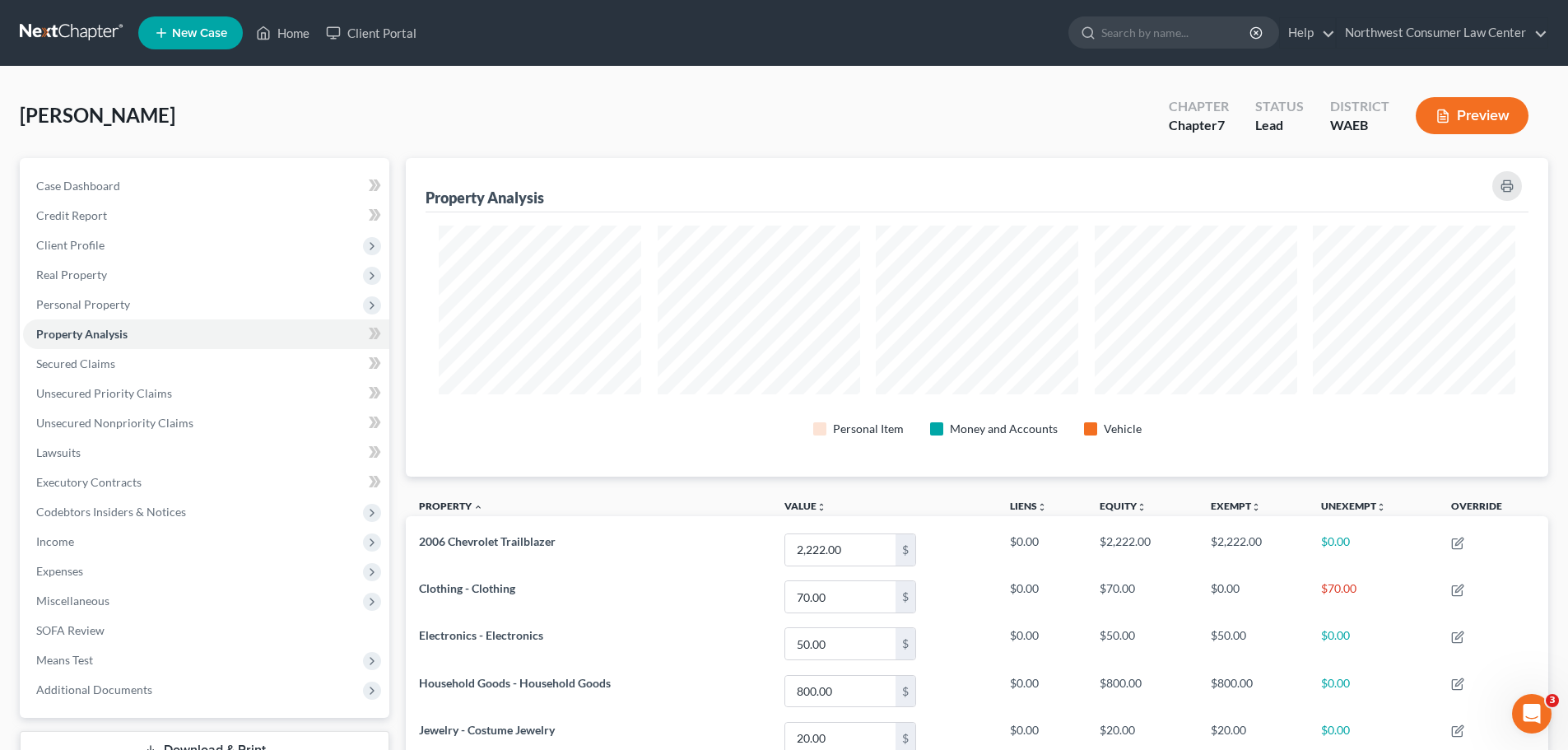
scroll to position [319, 1142]
click at [110, 284] on span "Real Property" at bounding box center [205, 275] width 366 height 30
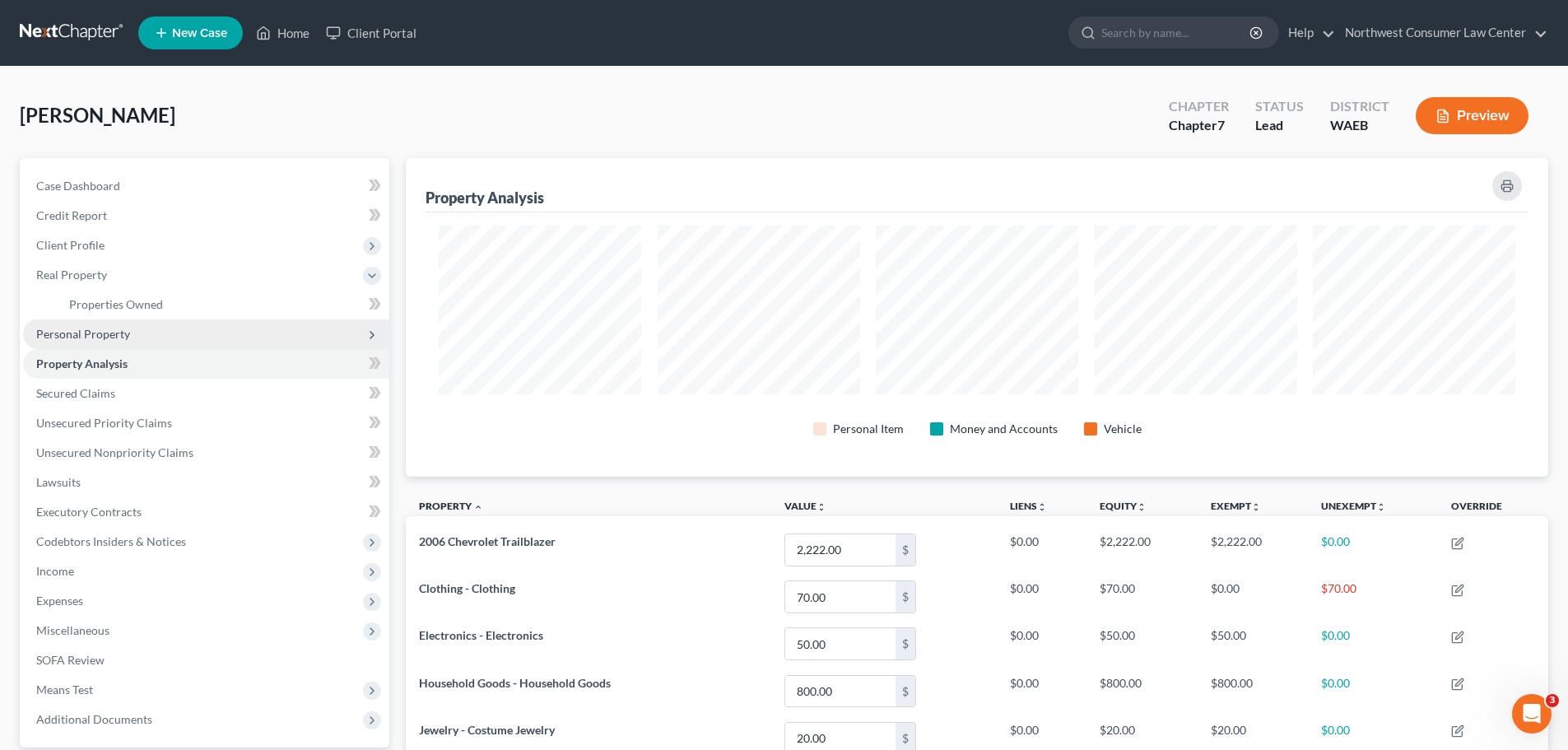
click at [104, 331] on span "Personal Property" at bounding box center [83, 334] width 94 height 14
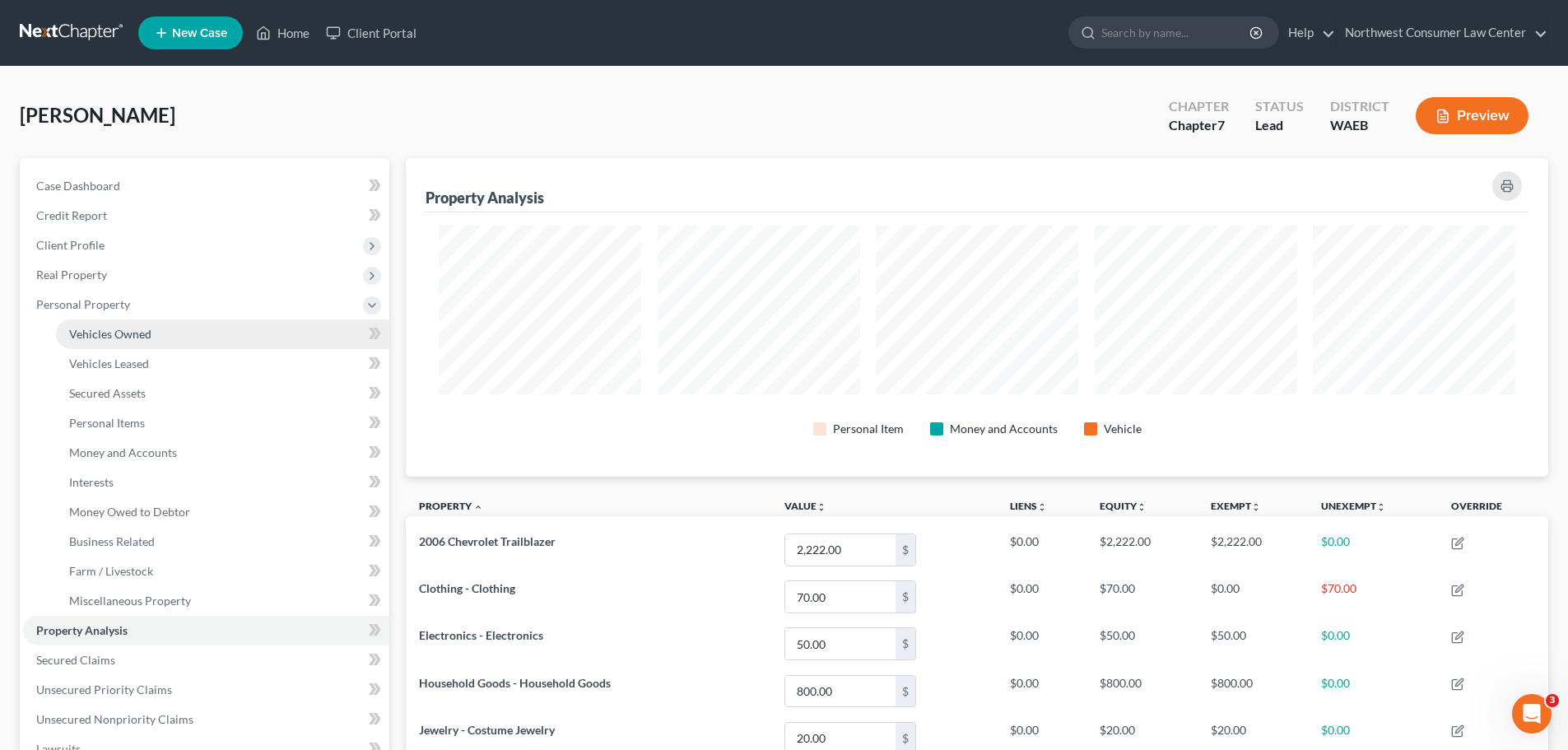
click at [139, 344] on link "Vehicles Owned" at bounding box center [223, 335] width 334 height 30
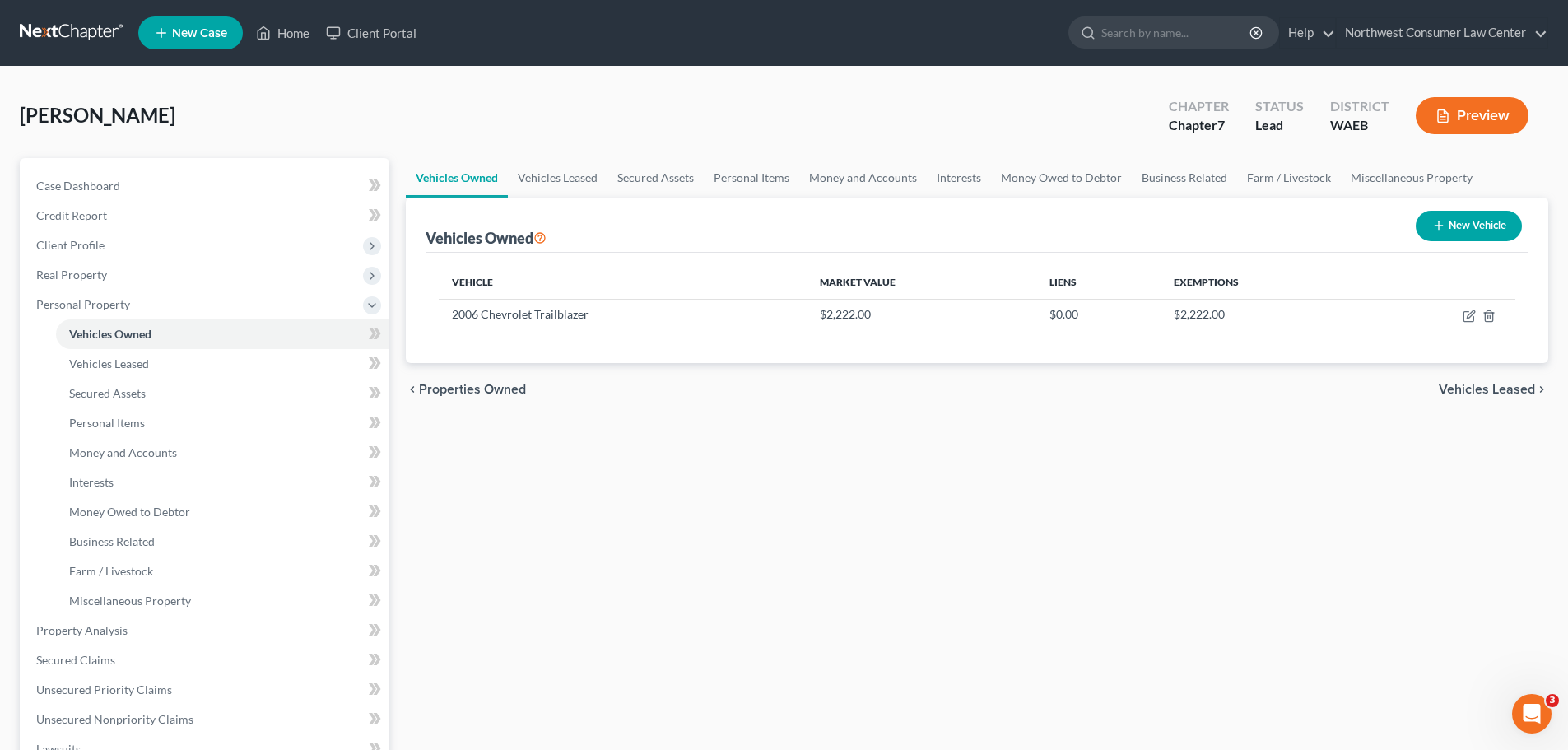
click at [1485, 377] on div "chevron_left Properties Owned Vehicles Leased chevron_right" at bounding box center [976, 389] width 1142 height 53
click at [1480, 388] on span "Vehicles Leased" at bounding box center [1487, 389] width 97 height 13
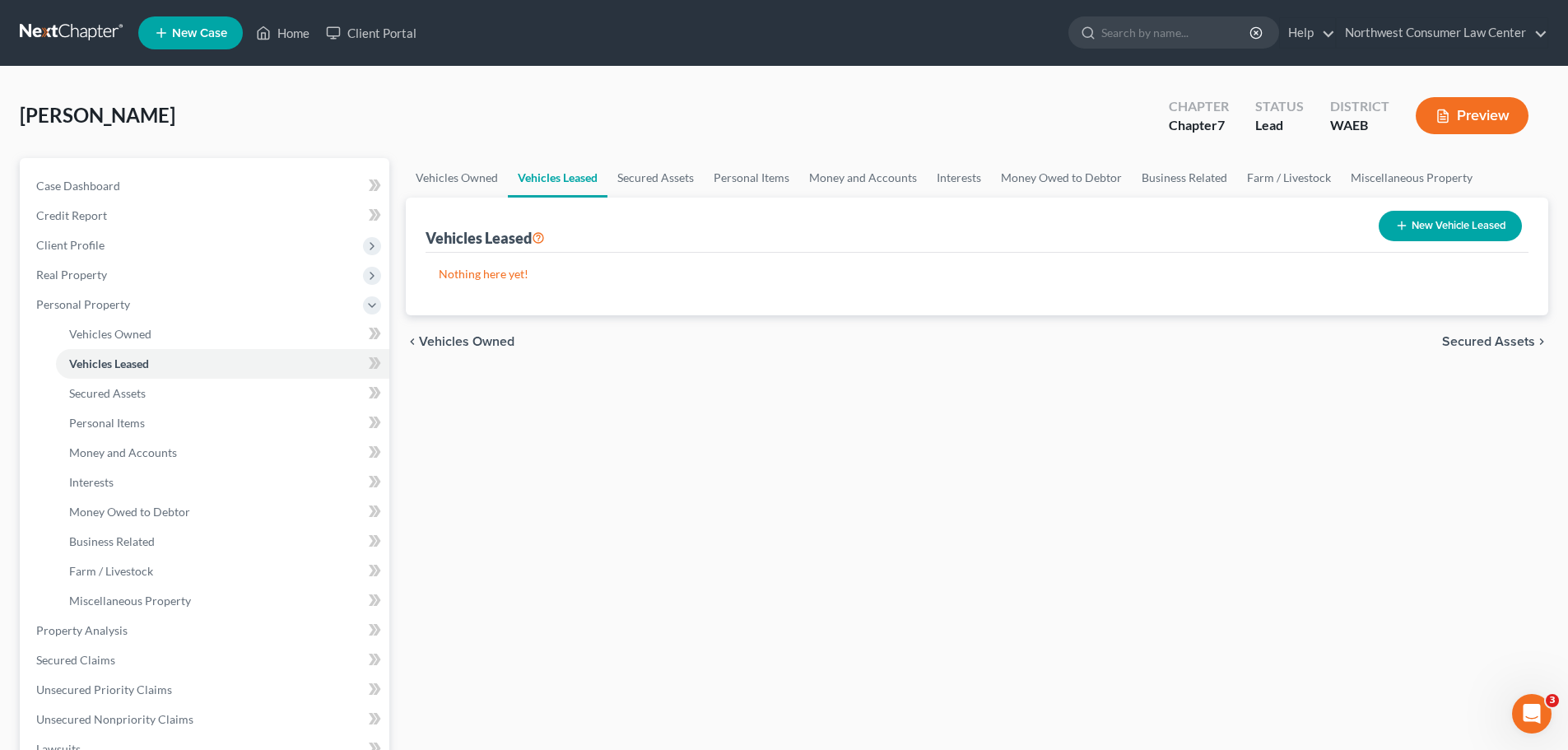
click at [1482, 340] on span "Secured Assets" at bounding box center [1489, 342] width 93 height 13
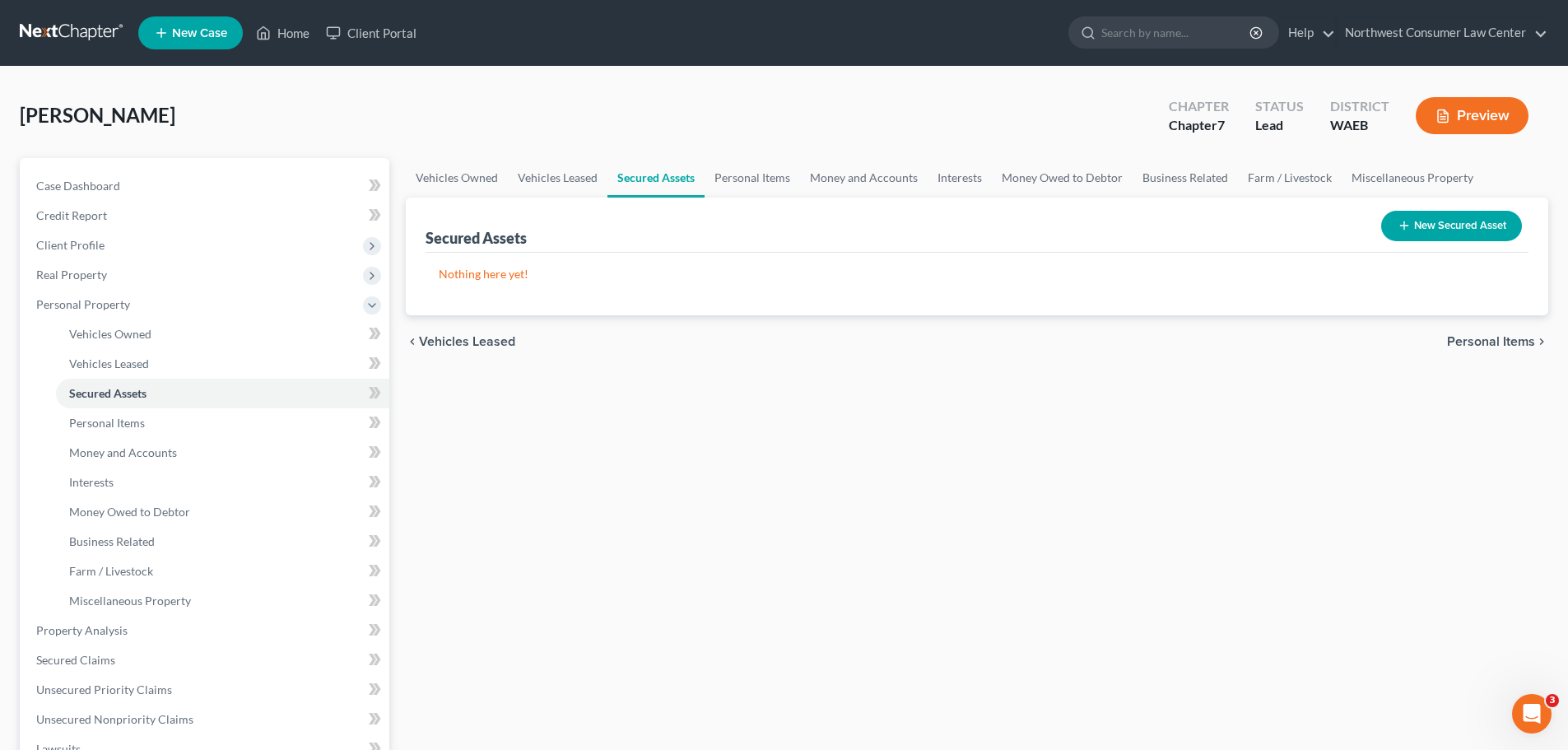
click at [1498, 338] on span "Personal Items" at bounding box center [1491, 342] width 88 height 13
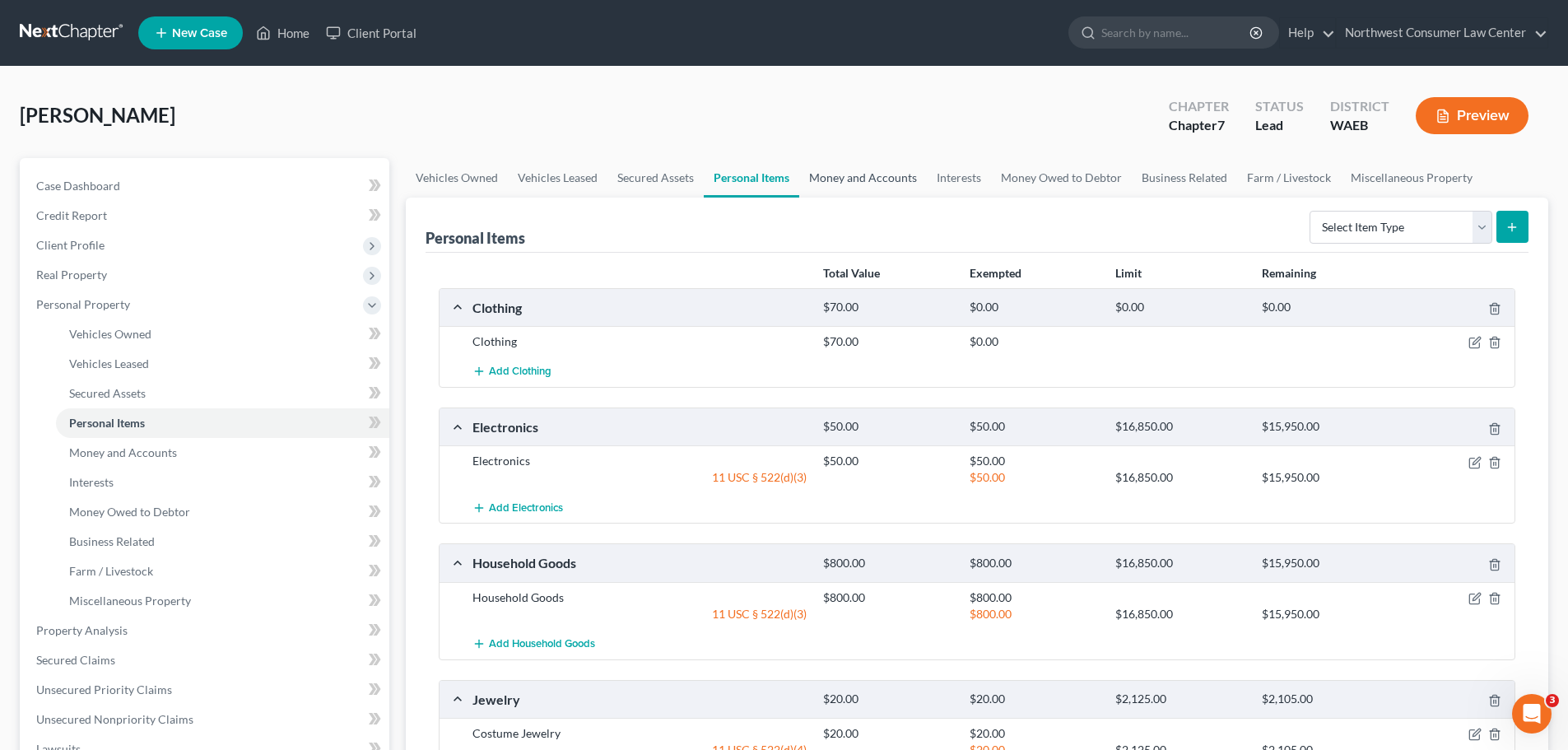
click at [824, 178] on link "Money and Accounts" at bounding box center [862, 177] width 127 height 40
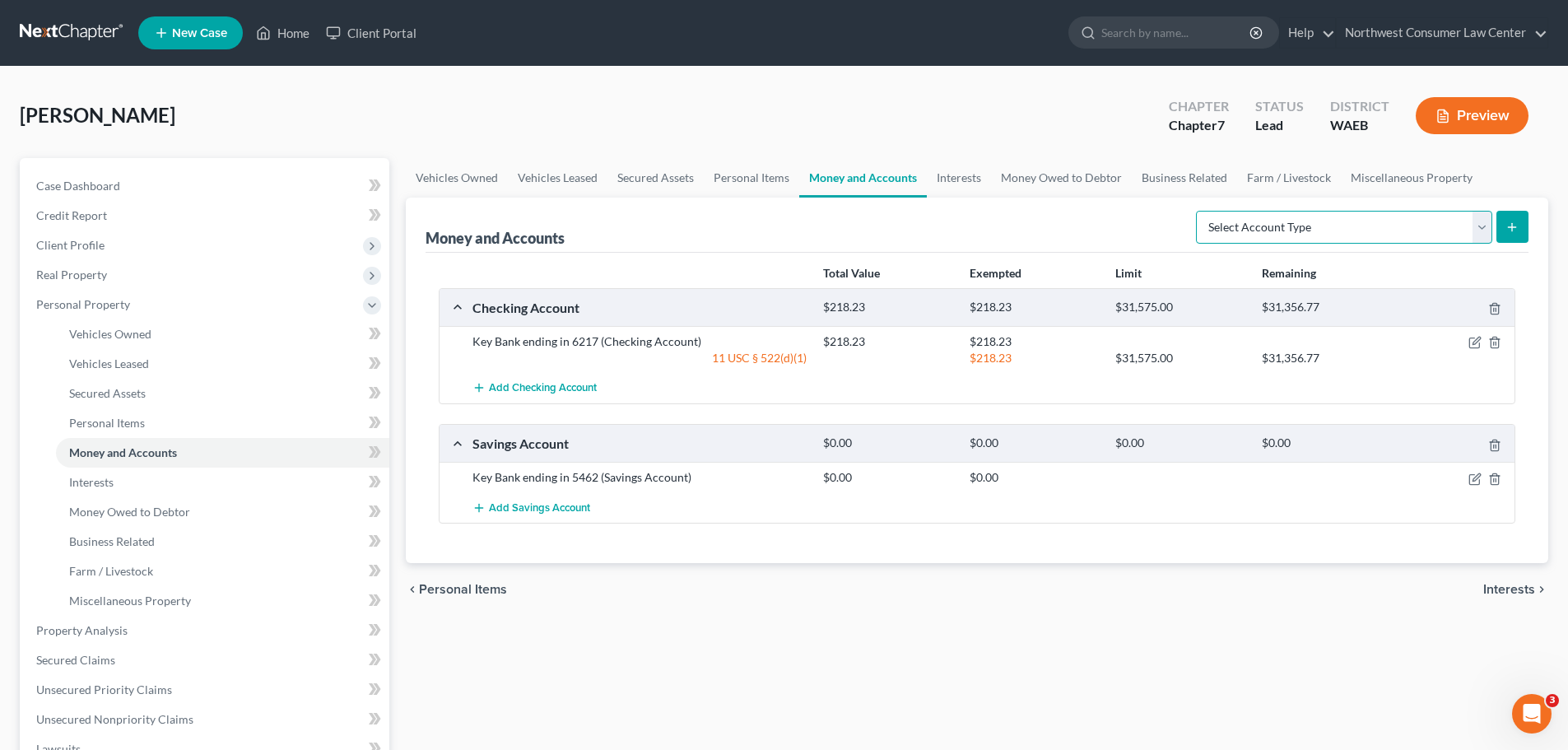
click at [1439, 232] on select "Select Account Type Brokerage Cash on Hand Certificates of Deposit Checking Acc…" at bounding box center [1344, 227] width 297 height 33
select select "security_deposits"
click at [1199, 211] on select "Select Account Type Brokerage Cash on Hand Certificates of Deposit Checking Acc…" at bounding box center [1344, 227] width 297 height 33
click at [1506, 221] on icon "submit" at bounding box center [1512, 227] width 13 height 13
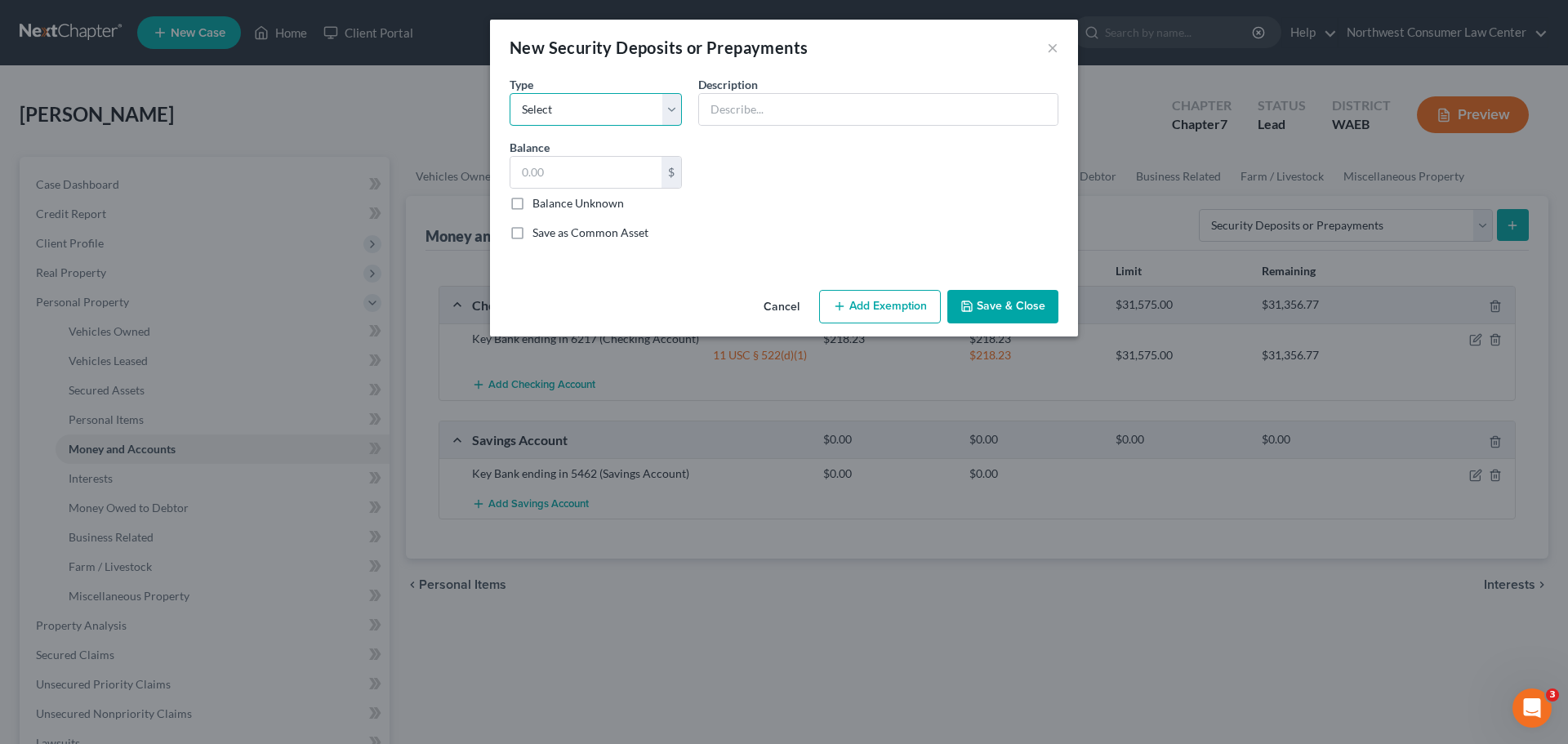
click at [591, 106] on select "Select Electric Gas Heating Oil Security Deposit On Rental Unit Prepaid Rent Te…" at bounding box center [596, 110] width 172 height 33
select select "3"
click at [510, 93] on select "Select Electric Gas Heating Oil Security Deposit On Rental Unit Prepaid Rent Te…" at bounding box center [596, 110] width 172 height 33
click at [826, 108] on input "text" at bounding box center [879, 110] width 359 height 31
click at [609, 179] on input "text" at bounding box center [585, 172] width 151 height 31
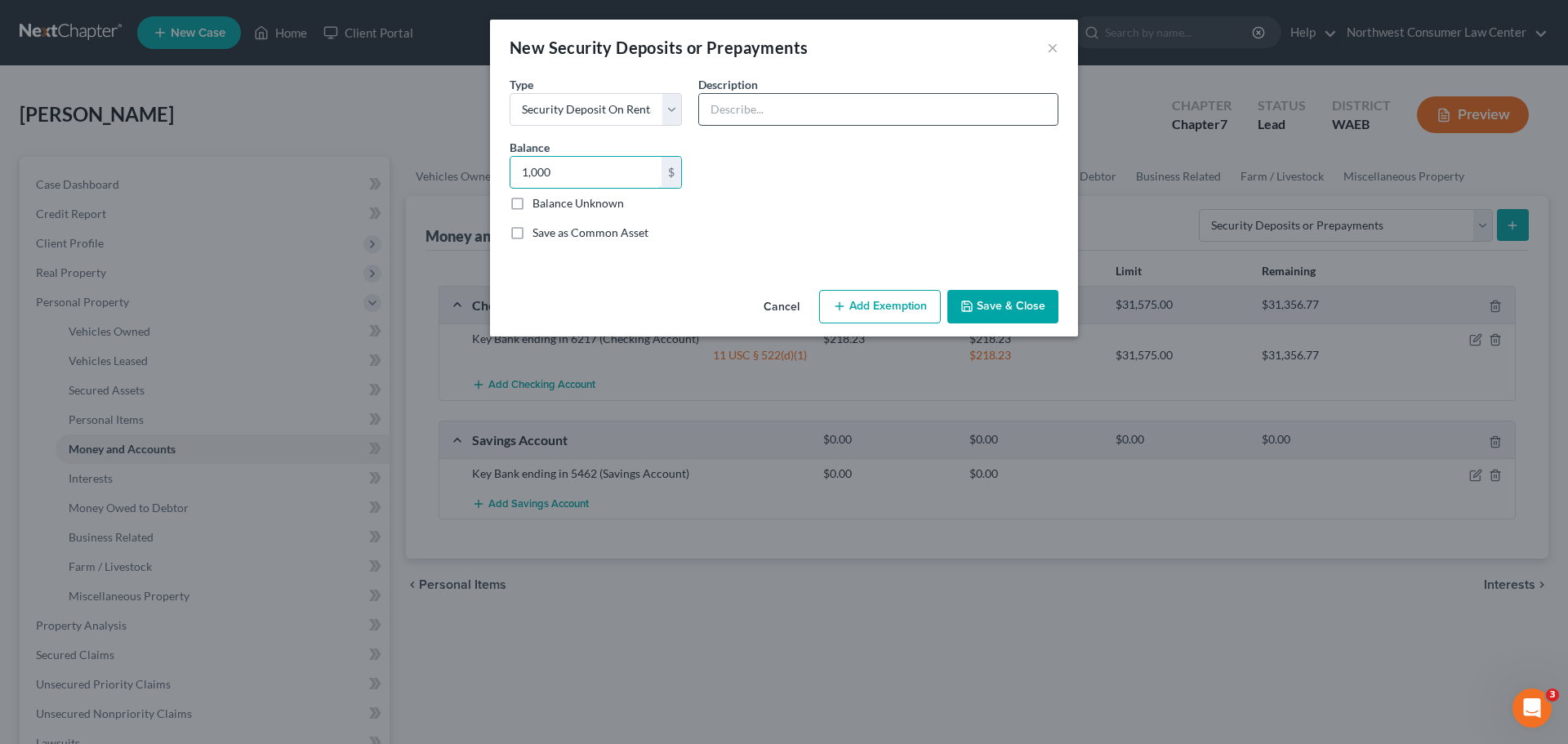
type input "1,000"
click at [740, 110] on input "text" at bounding box center [879, 110] width 359 height 31
type input "Rental Deposit"
click at [876, 320] on button "Add Exemption" at bounding box center [880, 307] width 122 height 34
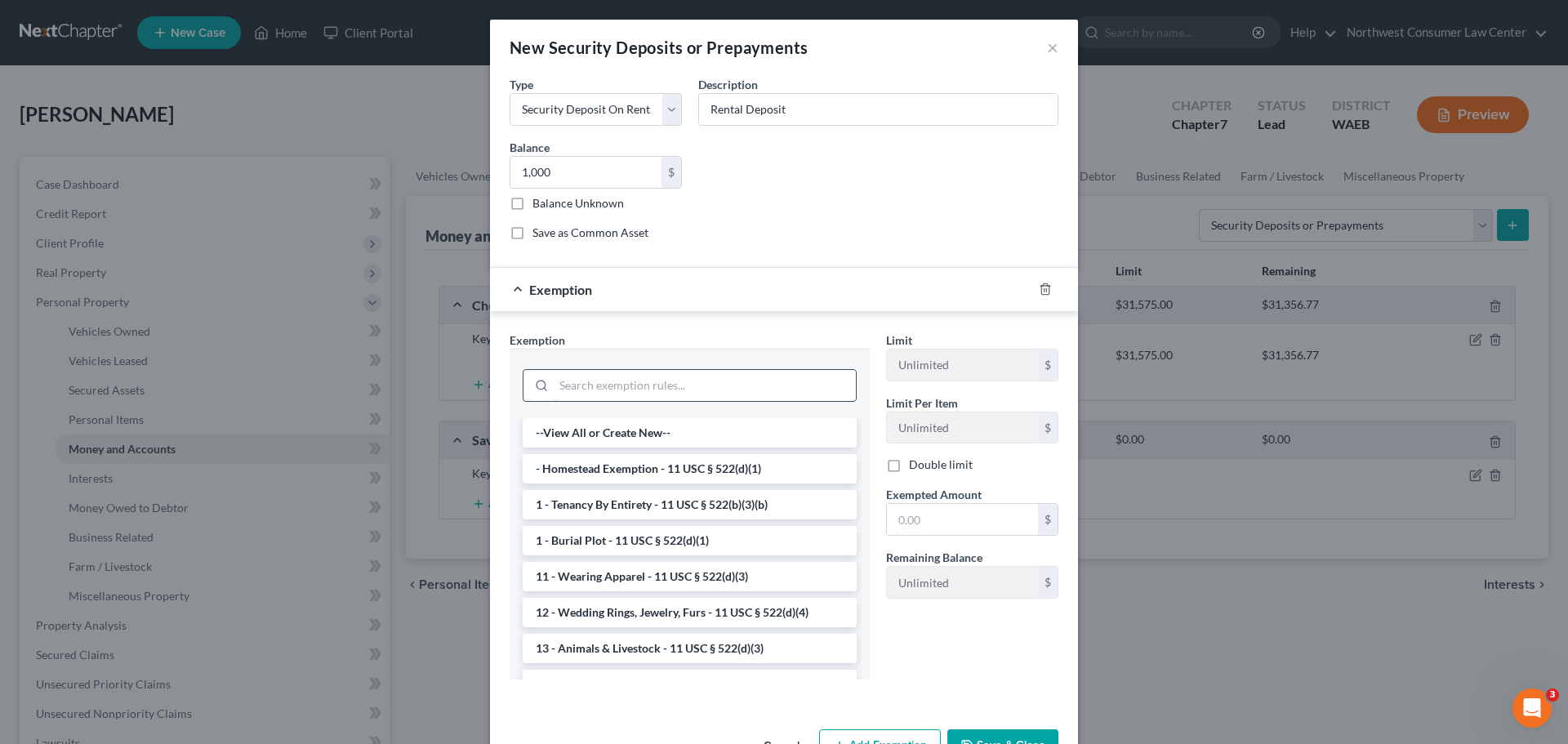
click at [653, 389] on input "search" at bounding box center [705, 386] width 302 height 31
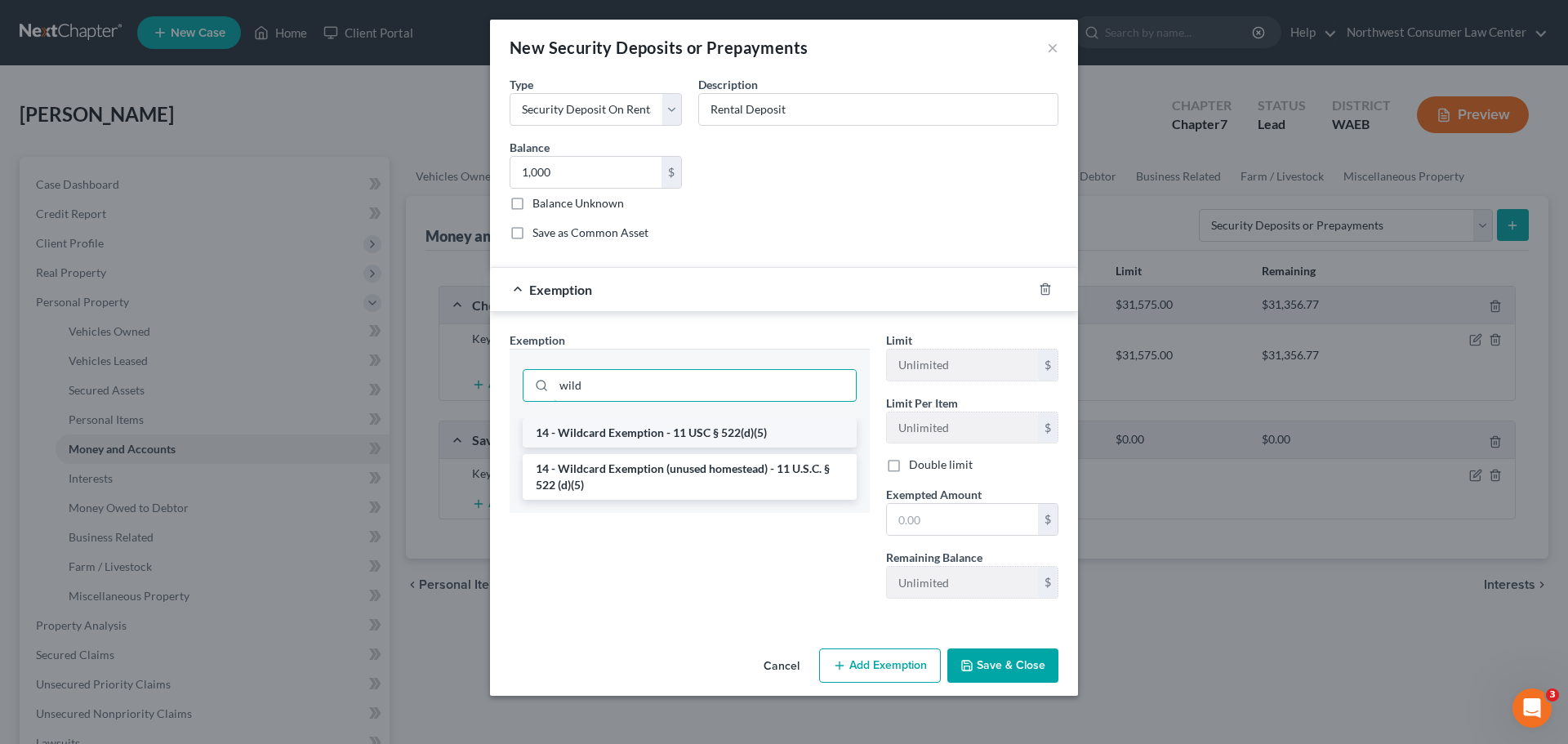
type input "wild"
click at [661, 443] on li "14 - Wildcard Exemption - 11 USC § 522(d)(5)" at bounding box center [689, 433] width 334 height 30
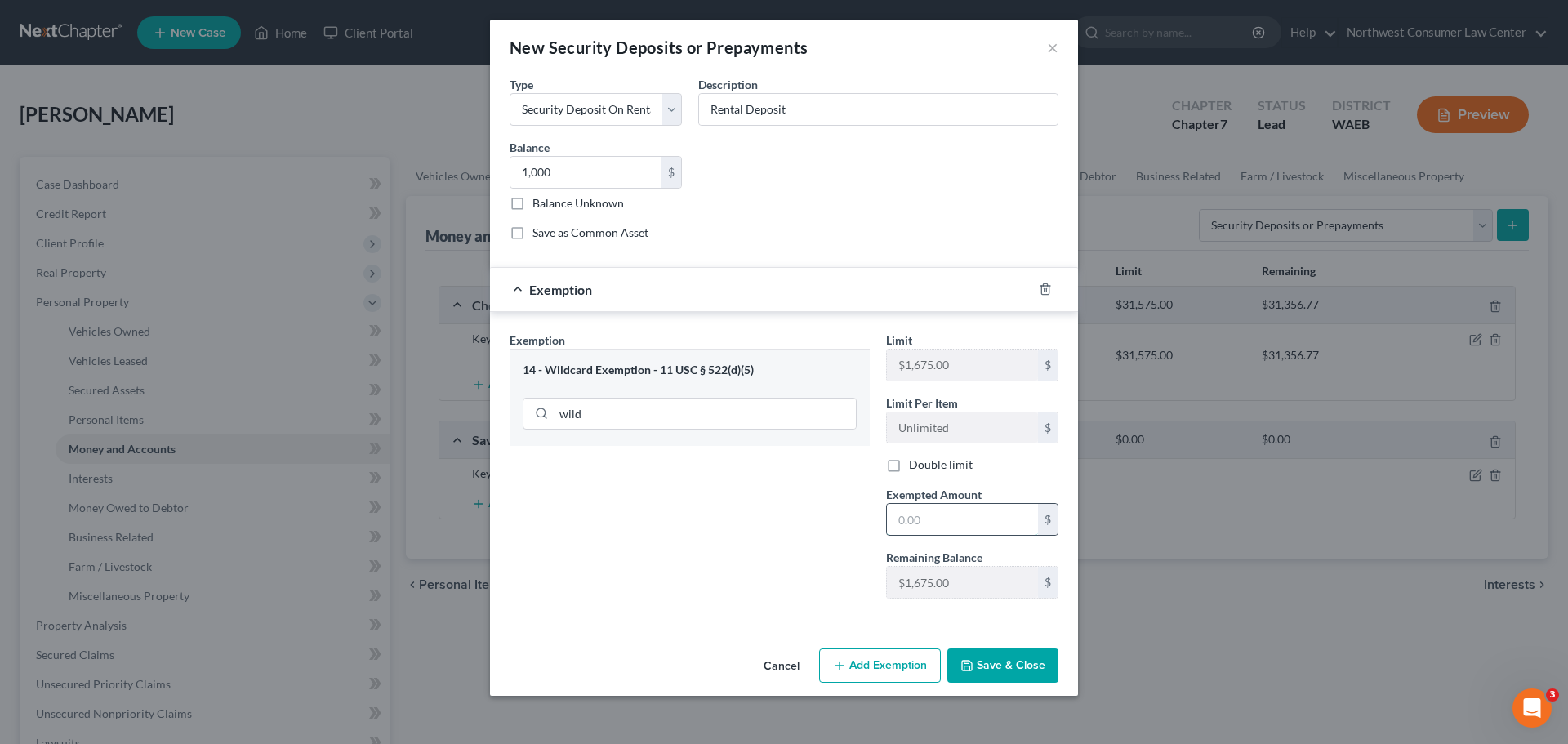
click at [934, 522] on input "text" at bounding box center [962, 519] width 151 height 31
type input "1,000"
click at [983, 667] on button "Save & Close" at bounding box center [1004, 665] width 112 height 34
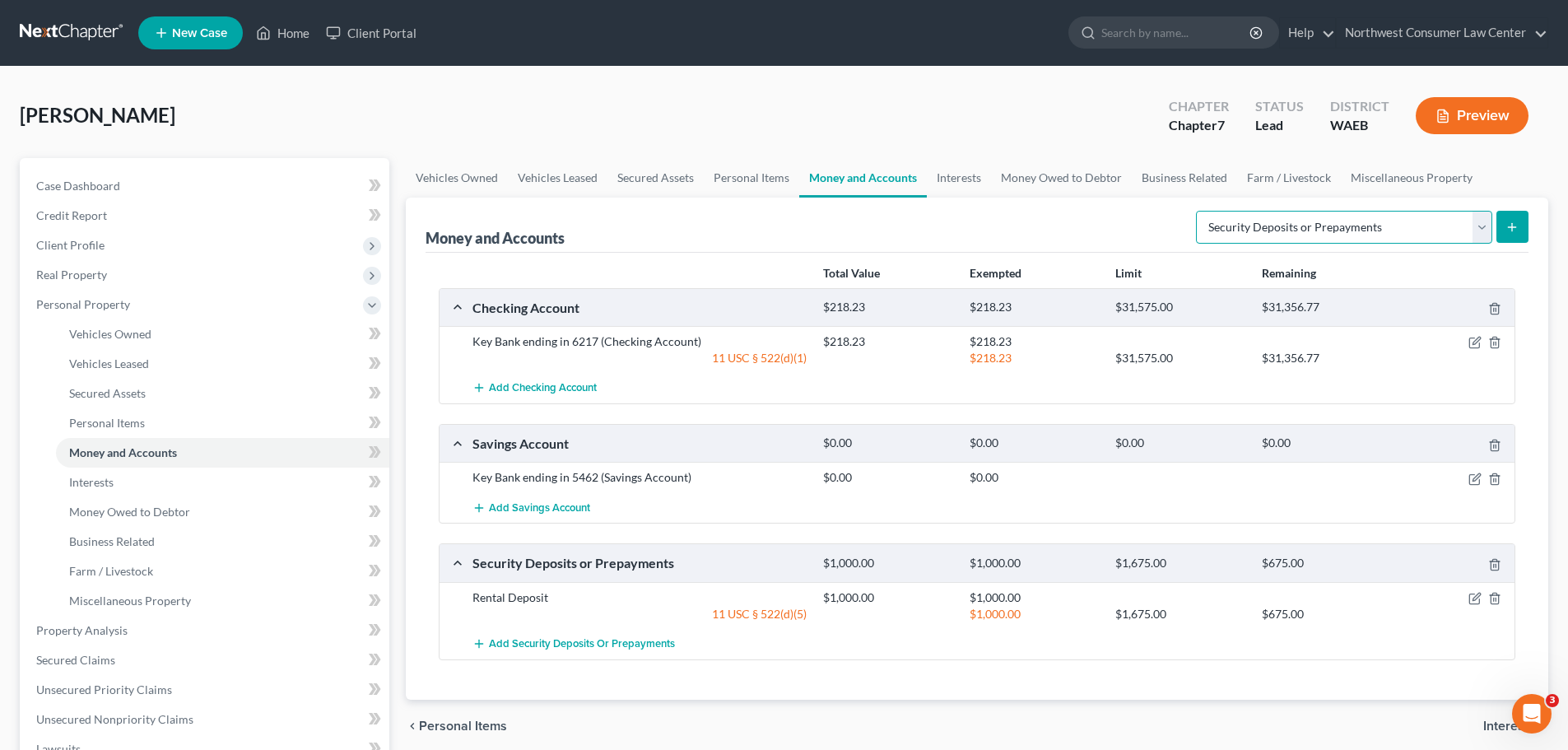
click at [1267, 217] on select "Select Account Type Brokerage Cash on Hand Certificates of Deposit Checking Acc…" at bounding box center [1344, 227] width 297 height 33
click at [943, 178] on link "Interests" at bounding box center [959, 177] width 64 height 40
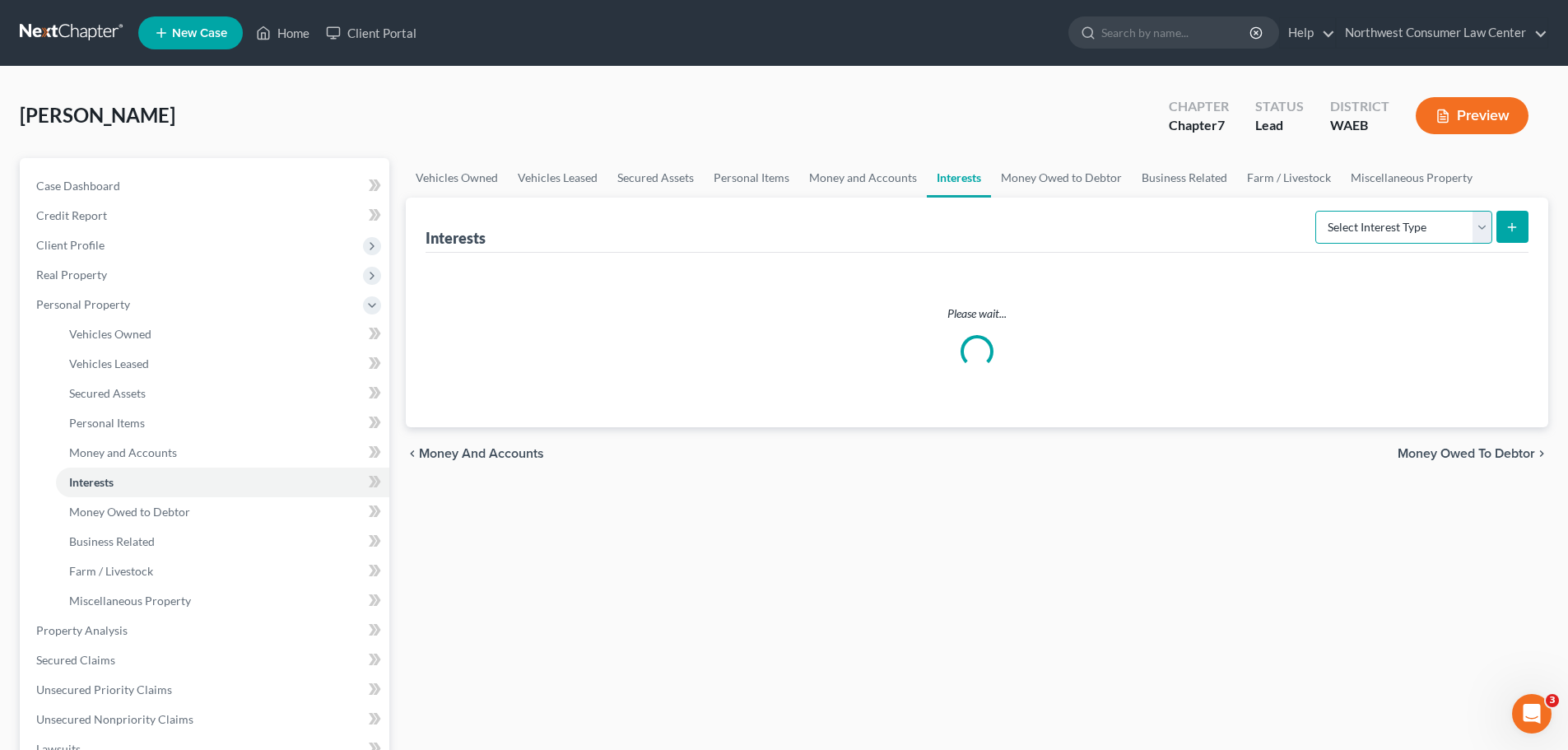
click at [1399, 225] on select "Select Interest Type 401K Annuity Bond Education IRA Government Bond Government…" at bounding box center [1404, 227] width 177 height 33
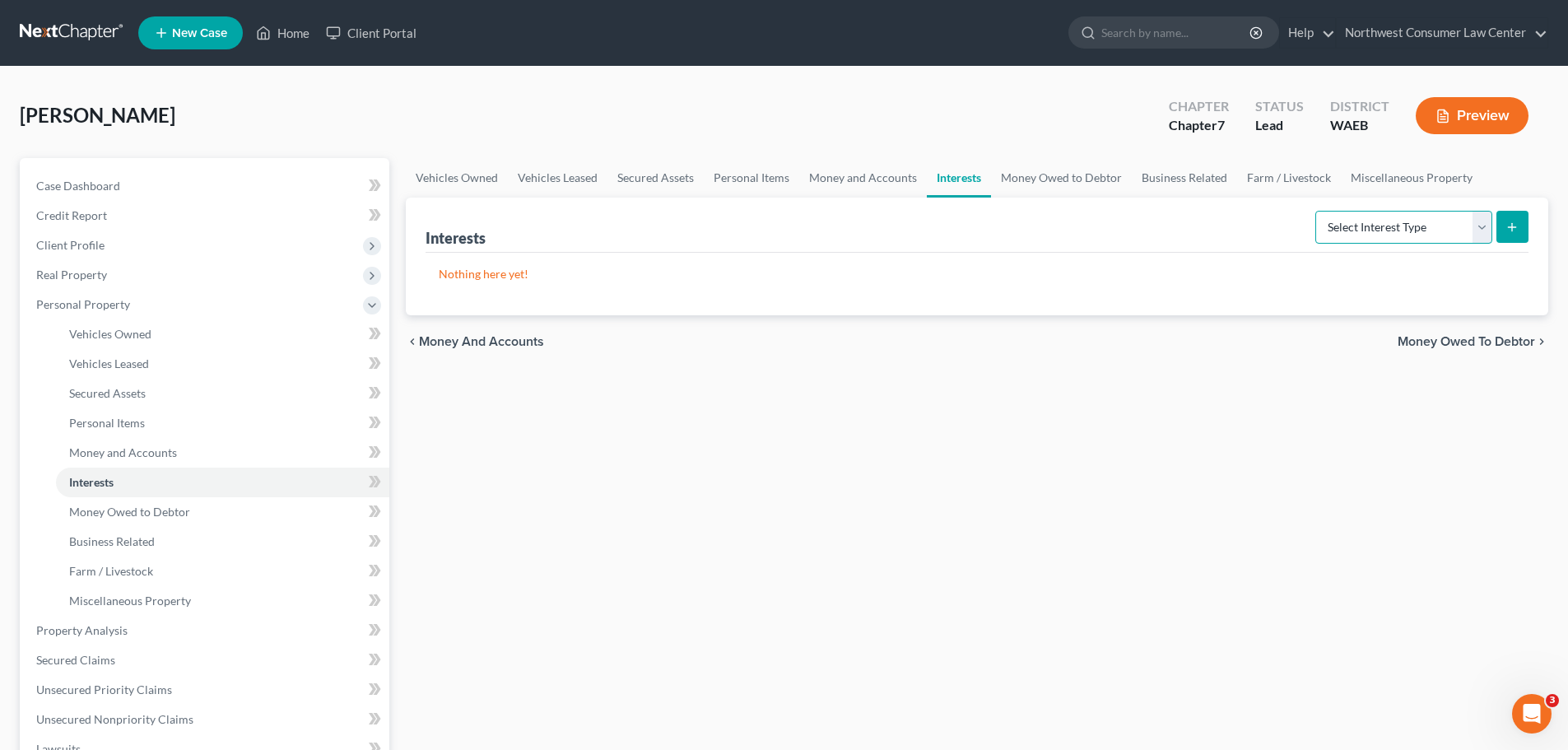
select select "401k"
click at [1317, 211] on select "Select Interest Type 401K Annuity Bond Education IRA Government Bond Government…" at bounding box center [1404, 227] width 177 height 33
click at [1520, 227] on button "submit" at bounding box center [1512, 227] width 32 height 32
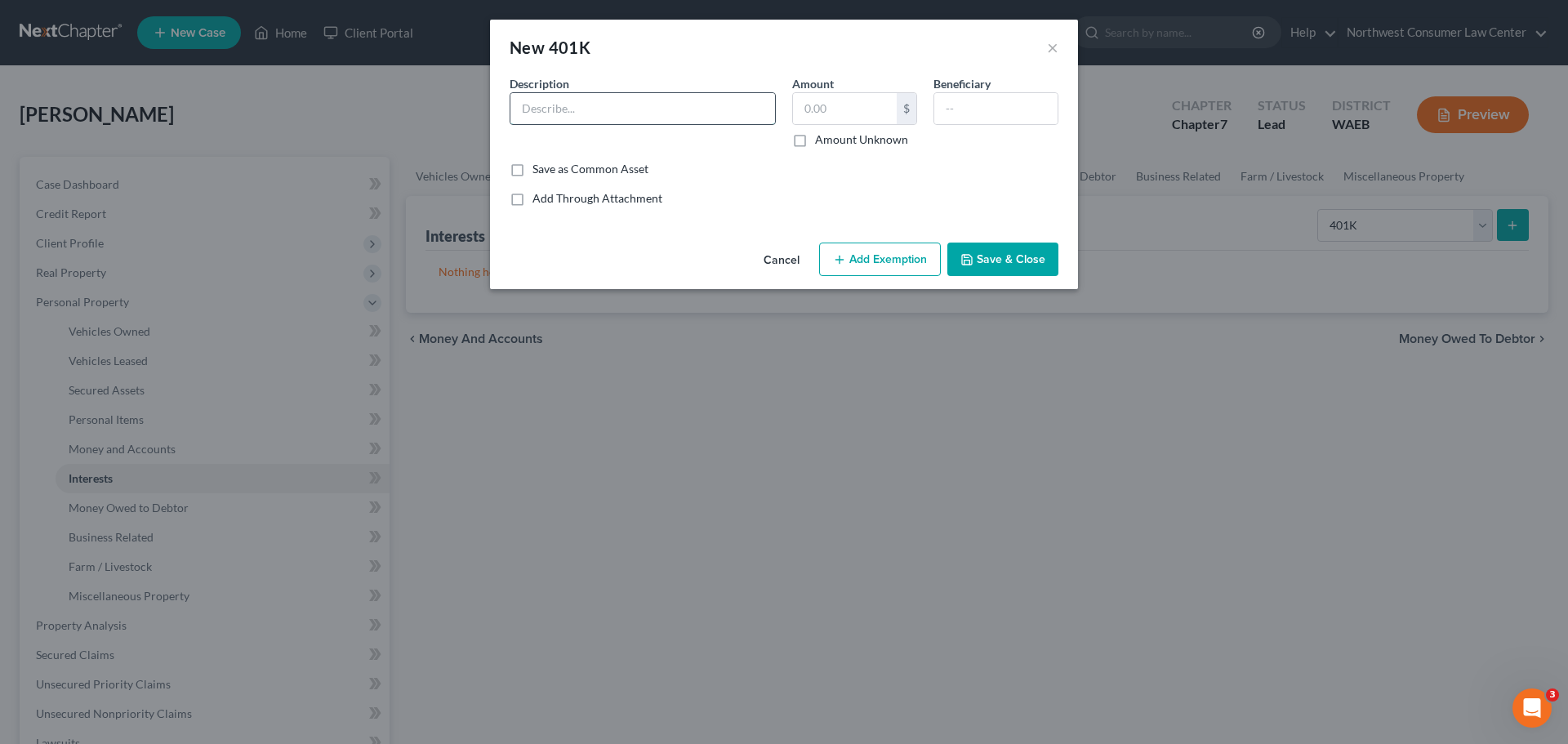
click at [712, 111] on input "text" at bounding box center [643, 109] width 265 height 31
type input "401k"
click at [851, 251] on button "Add Exemption" at bounding box center [880, 259] width 122 height 34
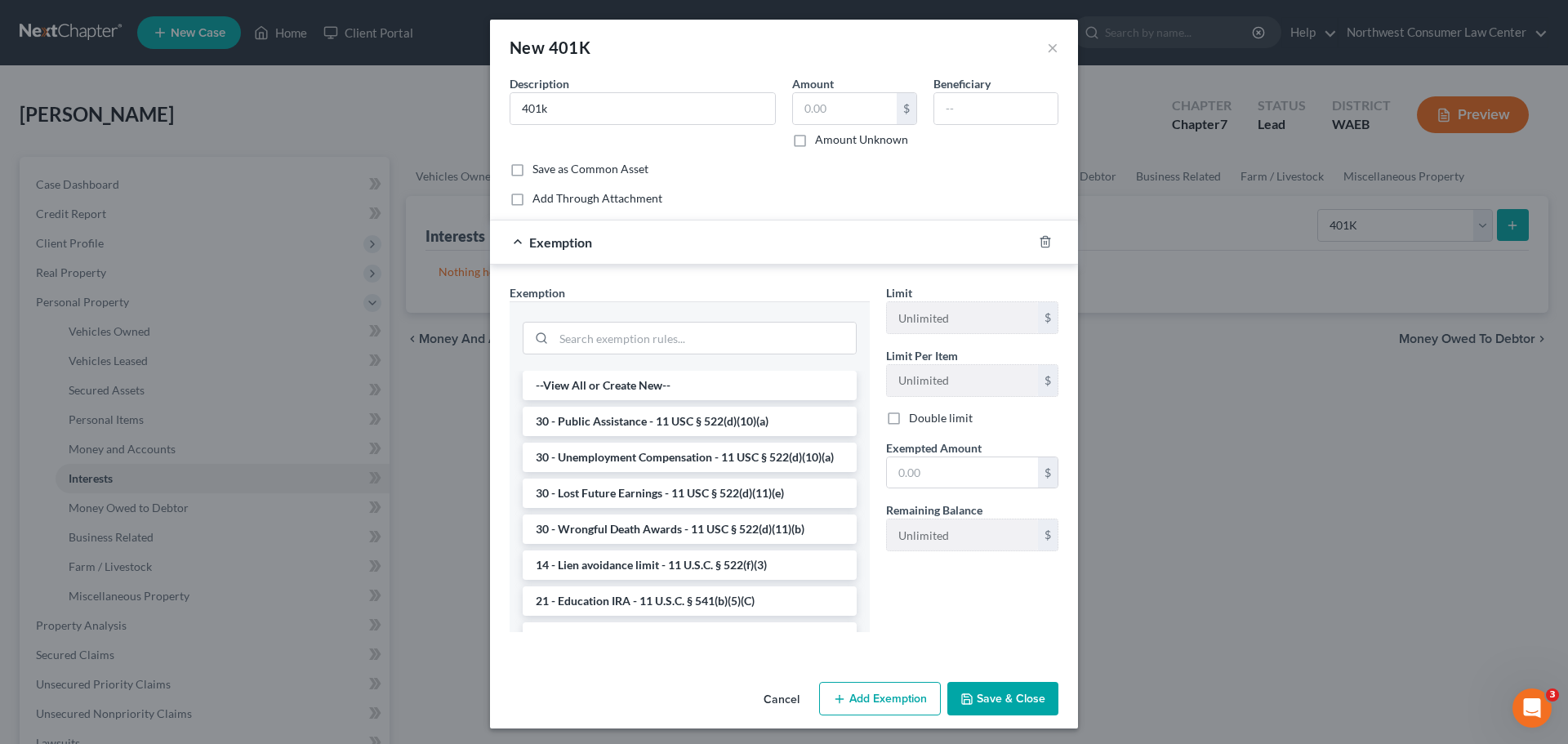
click at [781, 706] on button "Cancel" at bounding box center [781, 700] width 62 height 33
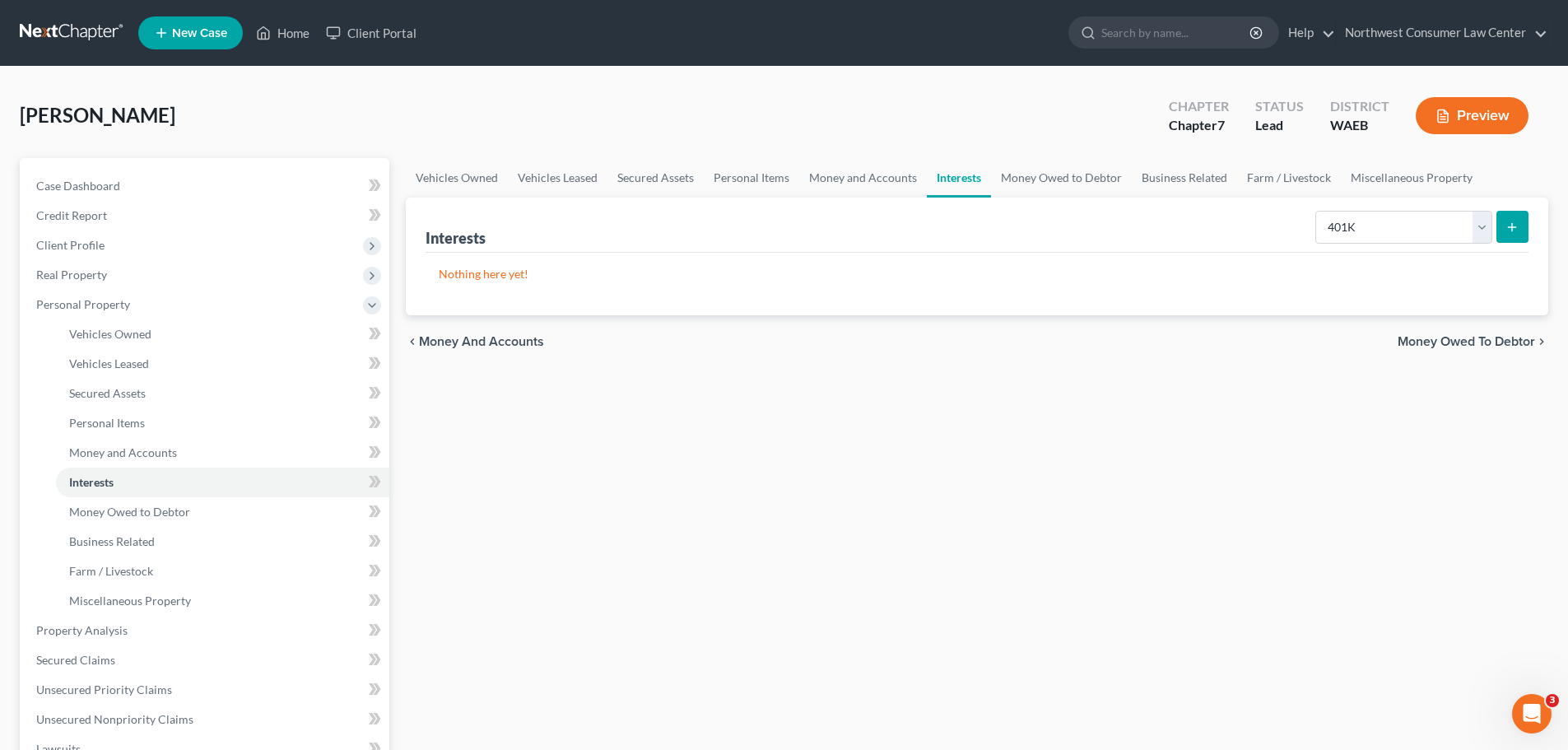
click at [1421, 335] on span "Money Owed to Debtor" at bounding box center [1466, 342] width 138 height 13
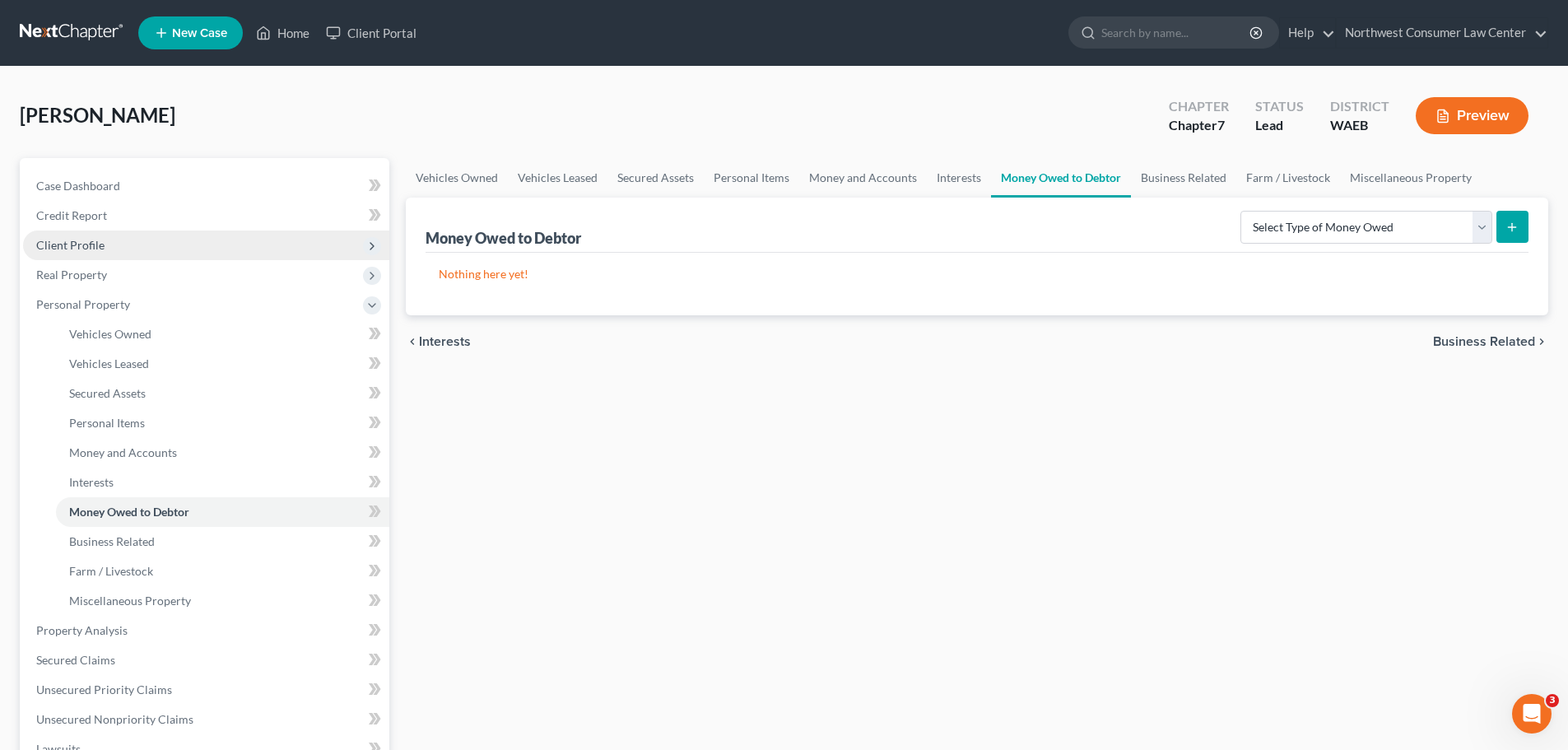
click at [158, 234] on span "Client Profile" at bounding box center [205, 246] width 366 height 30
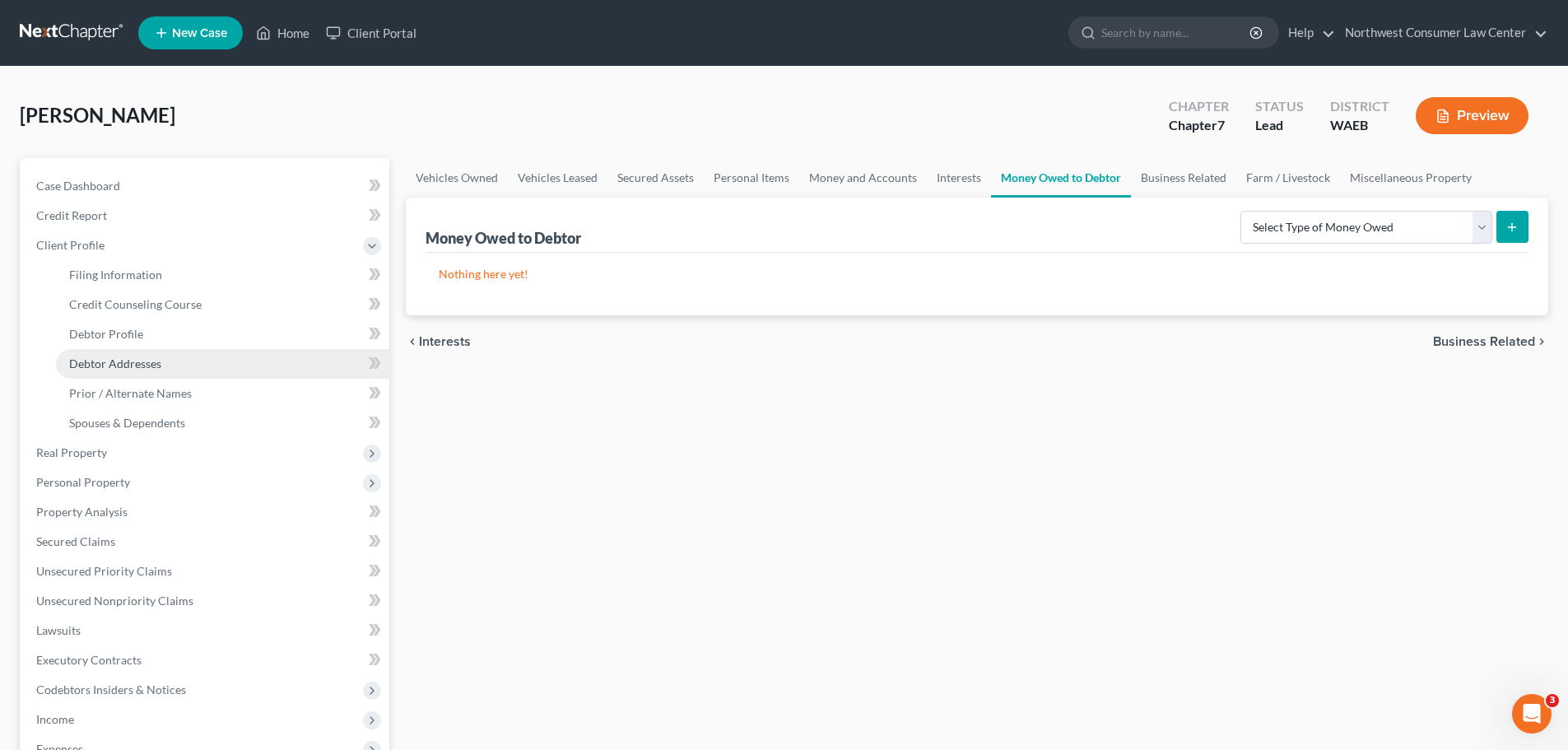
click at [184, 357] on link "Debtor Addresses" at bounding box center [223, 364] width 334 height 30
select select "0"
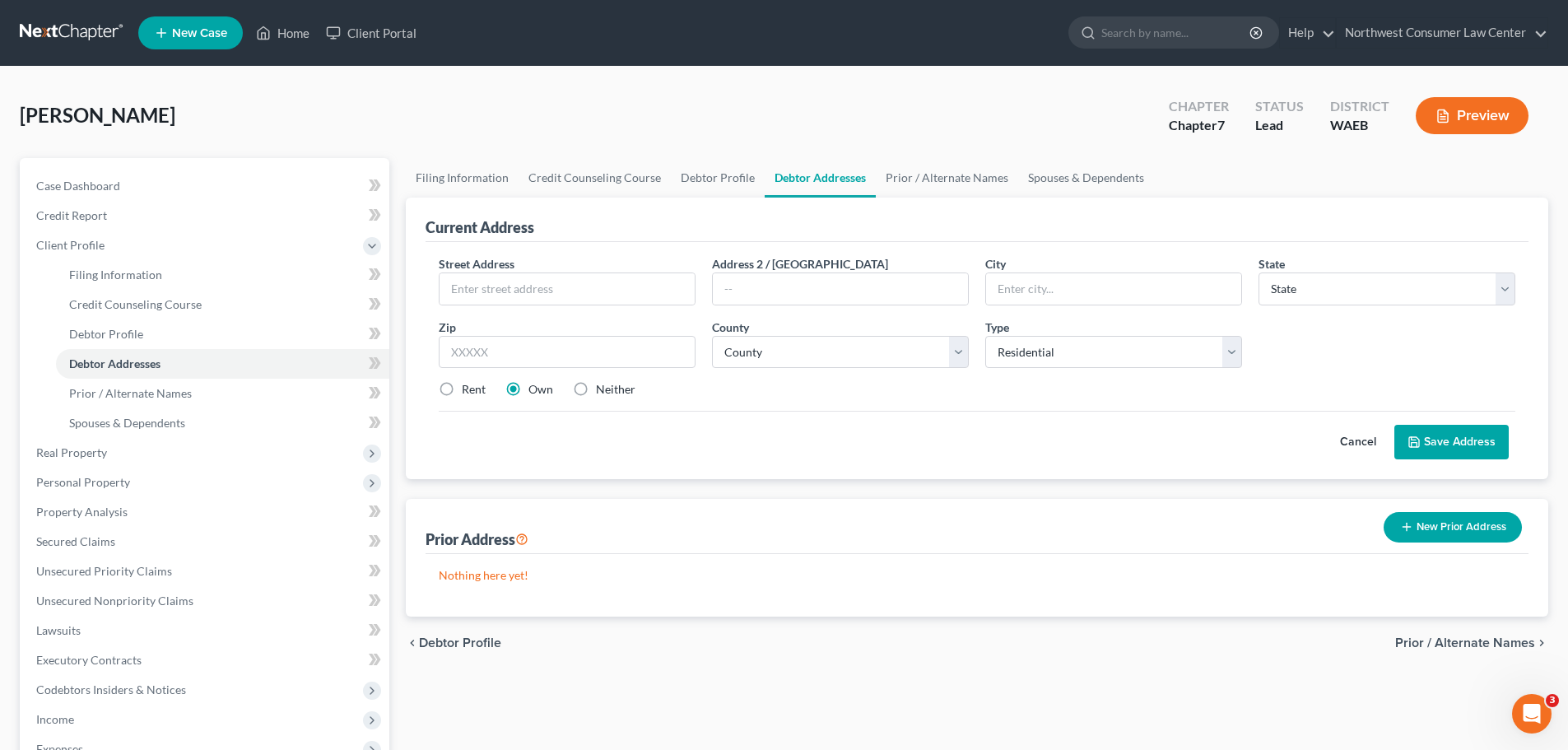
click at [1451, 515] on button "New Prior Address" at bounding box center [1453, 527] width 139 height 31
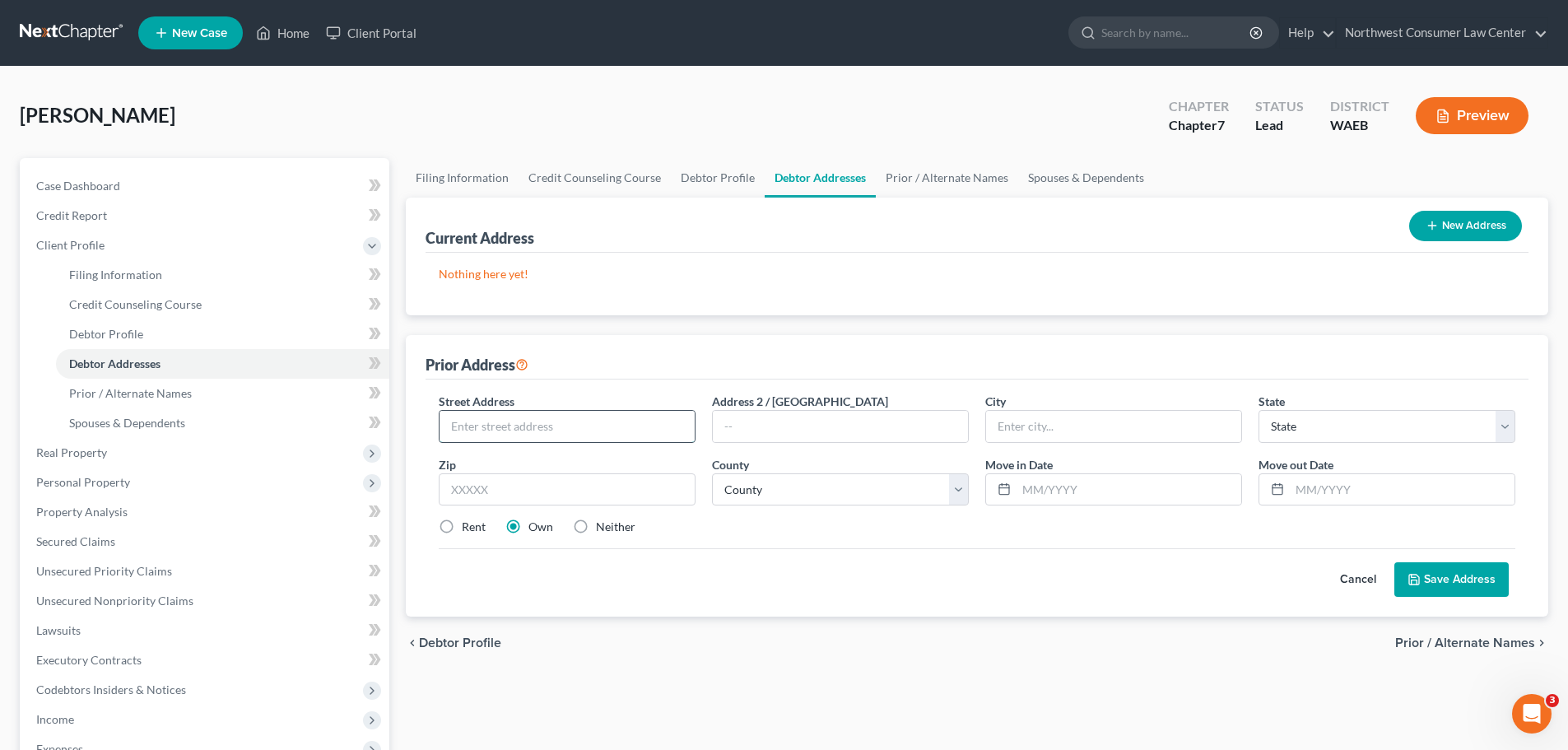
click at [487, 429] on input "text" at bounding box center [567, 427] width 255 height 32
click at [547, 416] on input "text" at bounding box center [567, 427] width 255 height 32
type input "[STREET_ADDRESS]"
type input "Yakima"
select select "50"
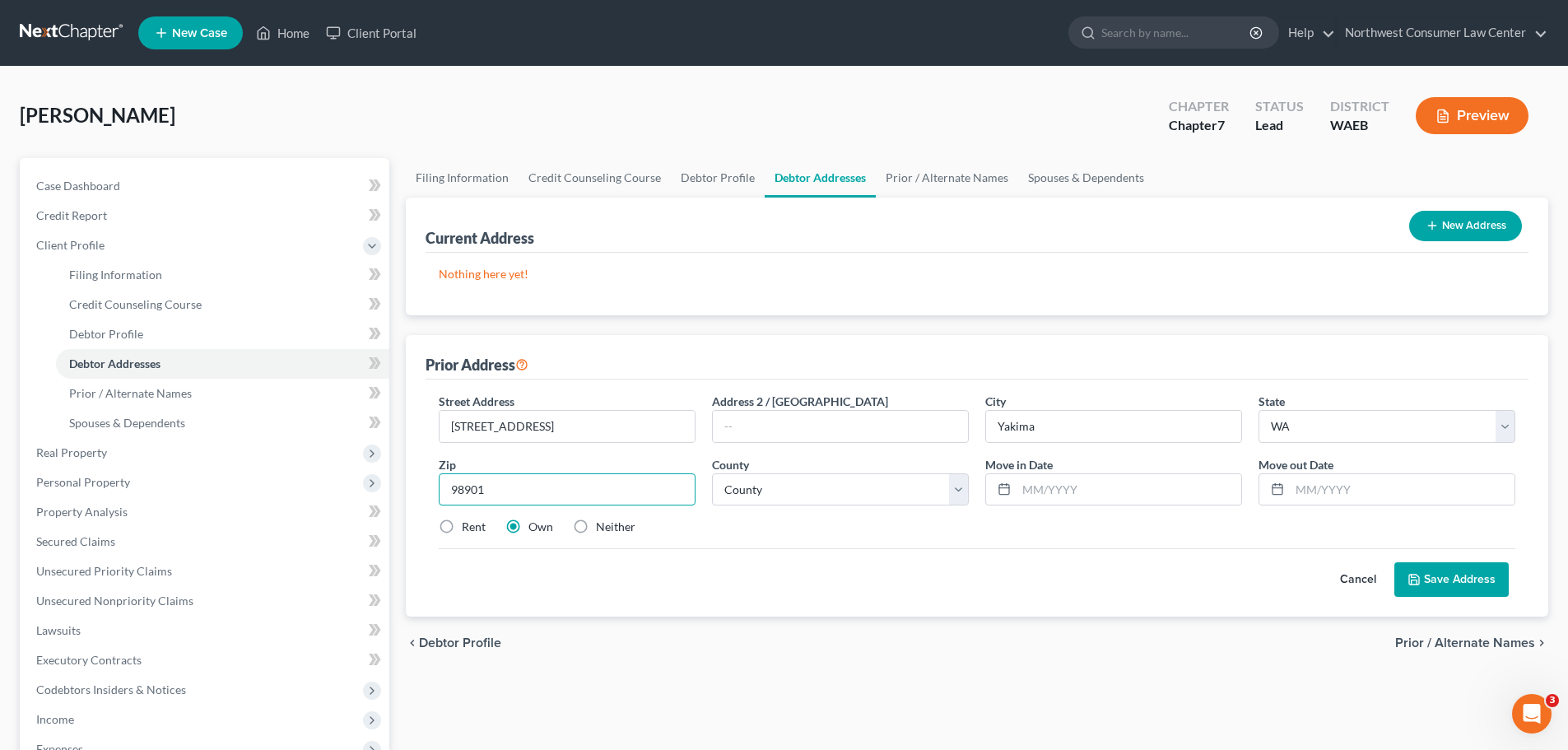
type input "98901"
click at [462, 524] on label "Rent" at bounding box center [473, 527] width 24 height 17
click at [468, 524] on input "Rent" at bounding box center [473, 524] width 11 height 11
radio input "true"
click at [818, 484] on select "County [GEOGRAPHIC_DATA] [GEOGRAPHIC_DATA] [GEOGRAPHIC_DATA] [GEOGRAPHIC_DATA] …" at bounding box center [840, 490] width 257 height 33
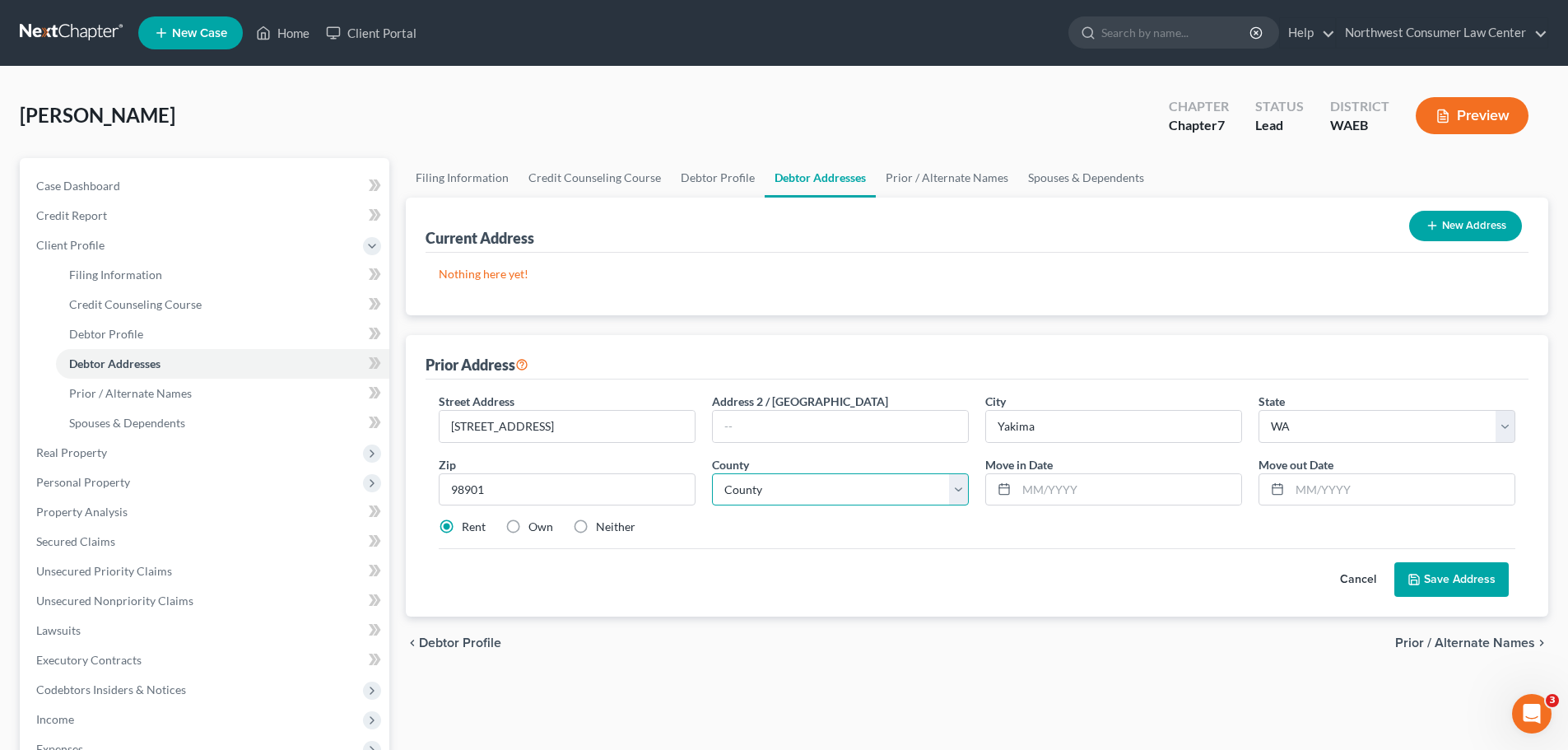
select select "38"
click at [712, 473] on select "County [GEOGRAPHIC_DATA] [GEOGRAPHIC_DATA] [GEOGRAPHIC_DATA] [GEOGRAPHIC_DATA] …" at bounding box center [840, 490] width 257 height 33
click at [1432, 578] on button "Save Address" at bounding box center [1451, 579] width 114 height 34
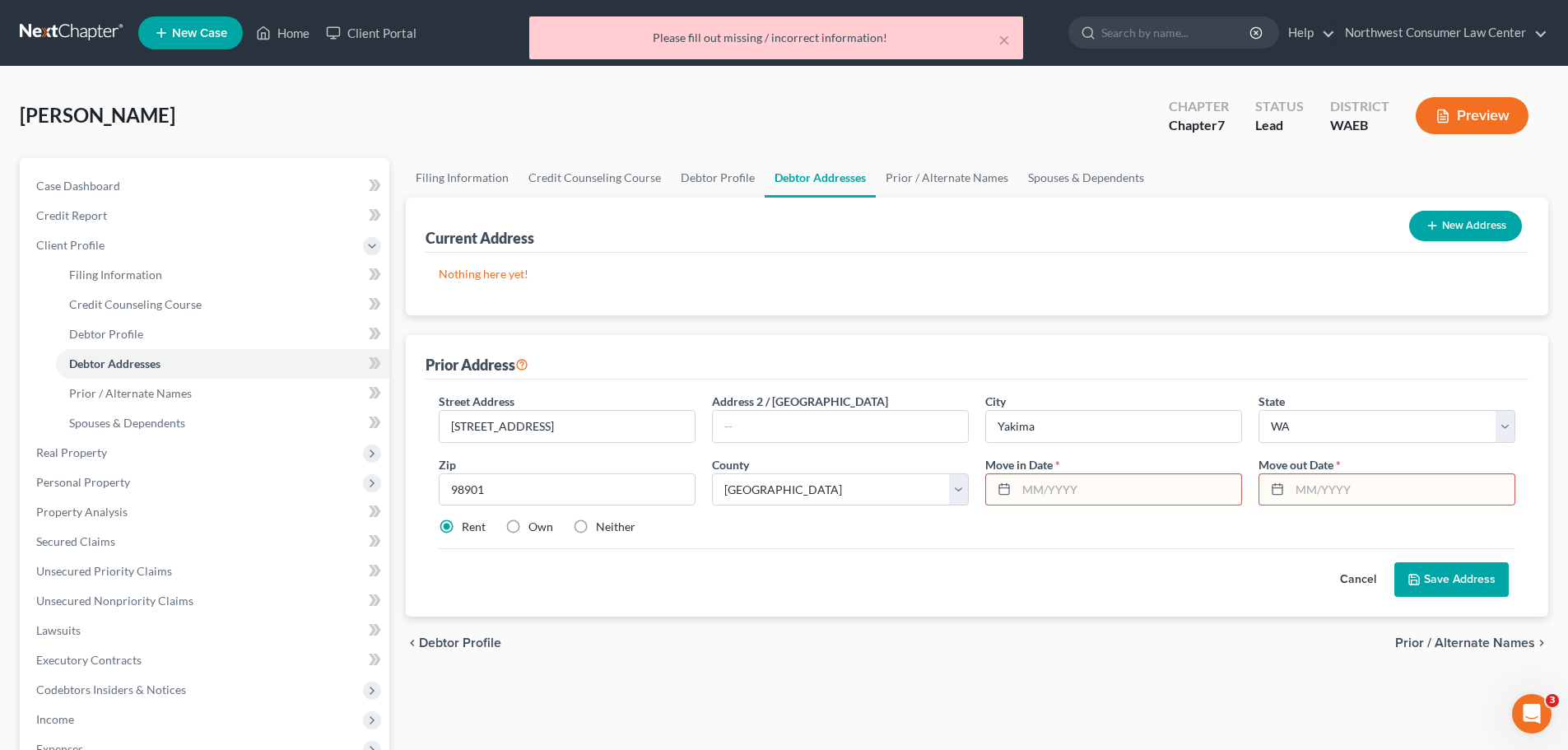
click at [1133, 496] on input "text" at bounding box center [1129, 490] width 225 height 32
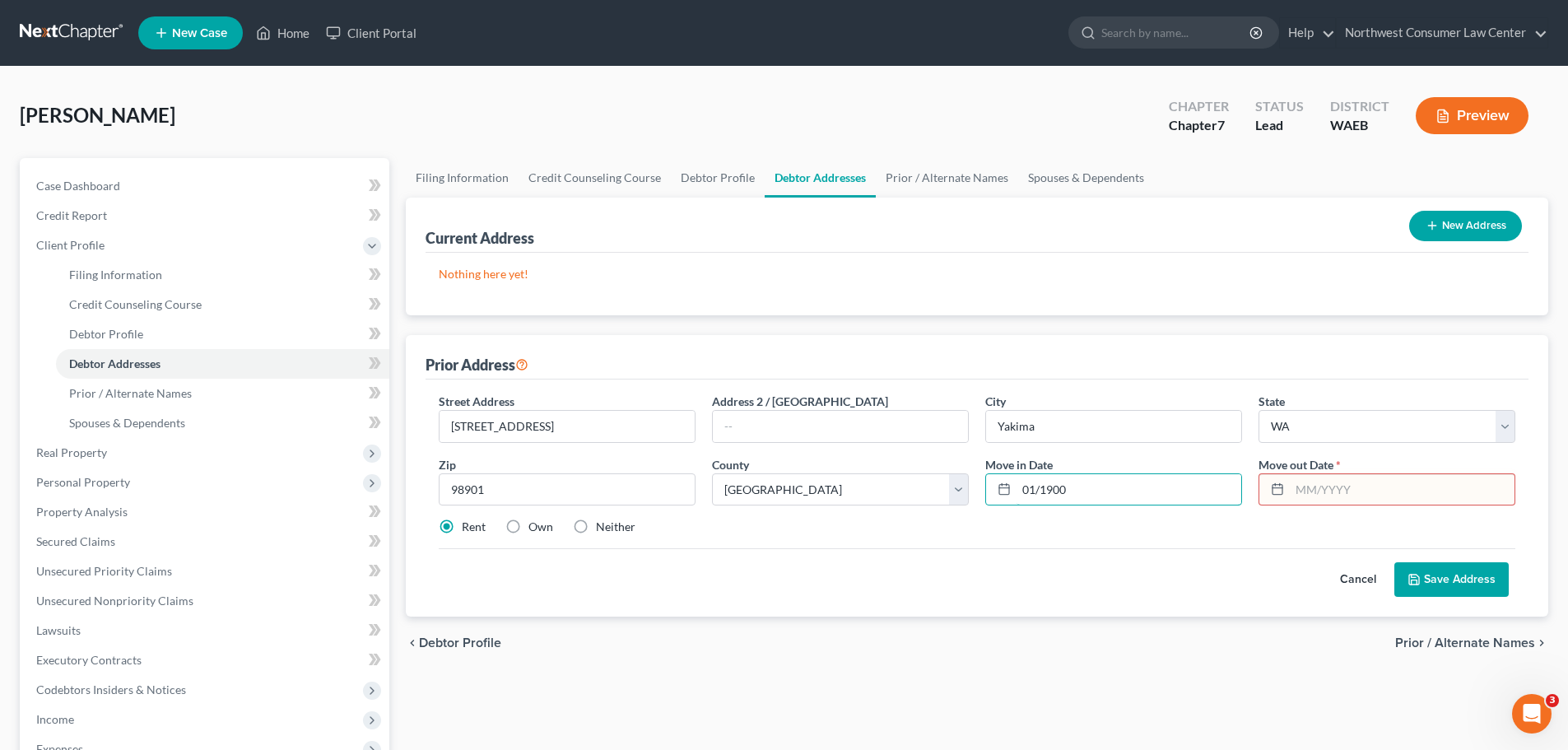
type input "01/1900"
click at [1339, 495] on input "text" at bounding box center [1402, 490] width 225 height 32
type input "01/1900"
click at [1485, 586] on button "Save Address" at bounding box center [1451, 579] width 114 height 34
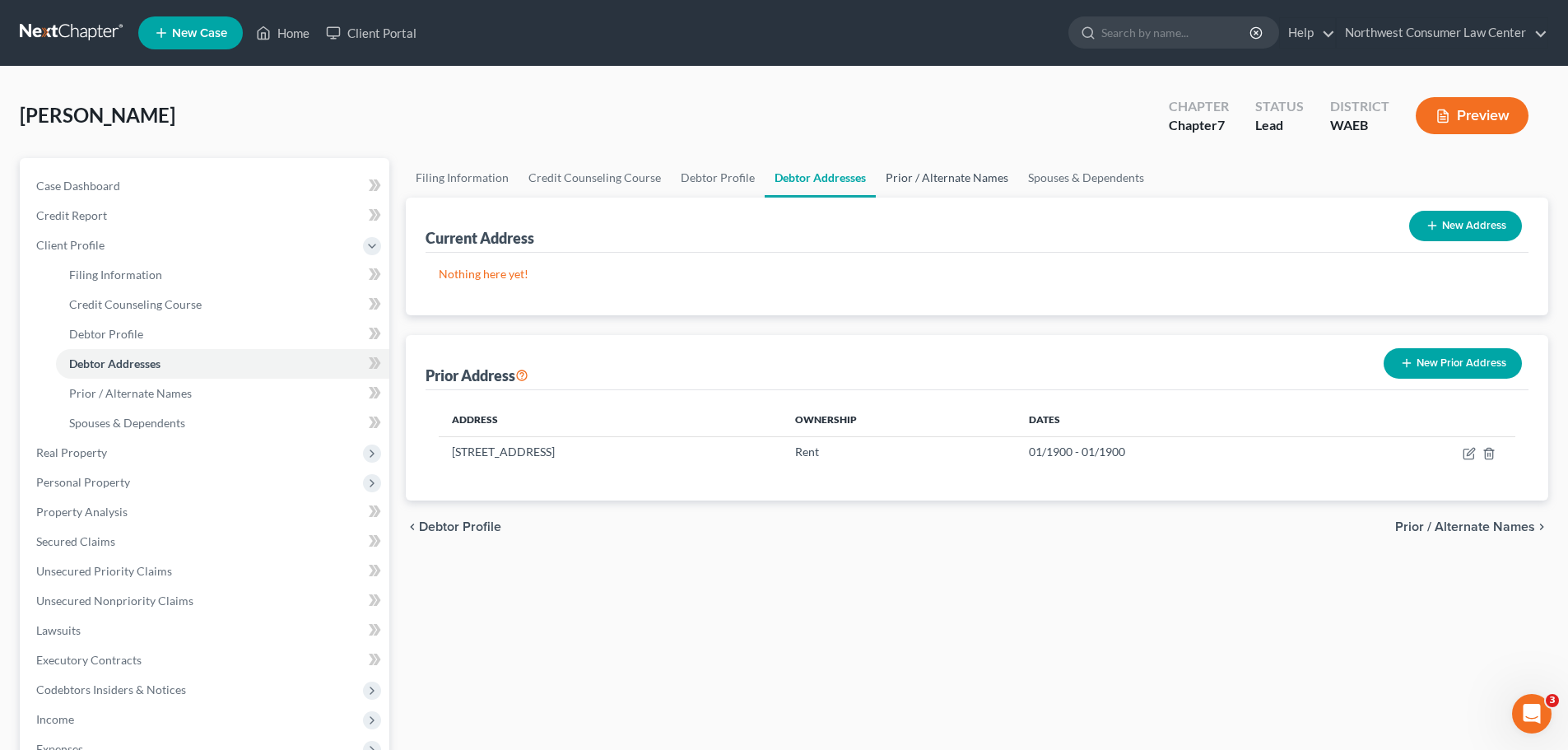
click at [961, 184] on link "Prior / Alternate Names" at bounding box center [947, 177] width 142 height 40
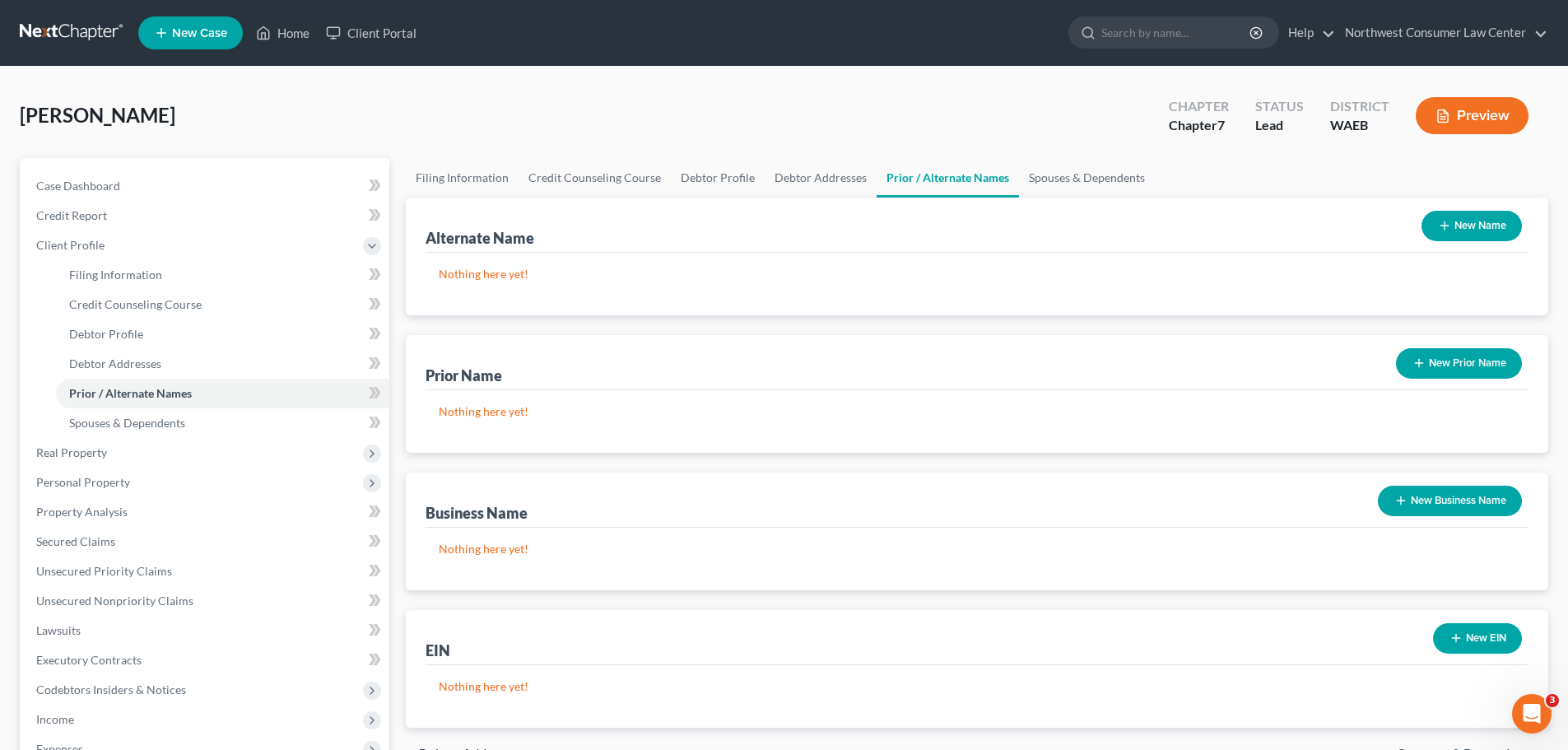
scroll to position [165, 0]
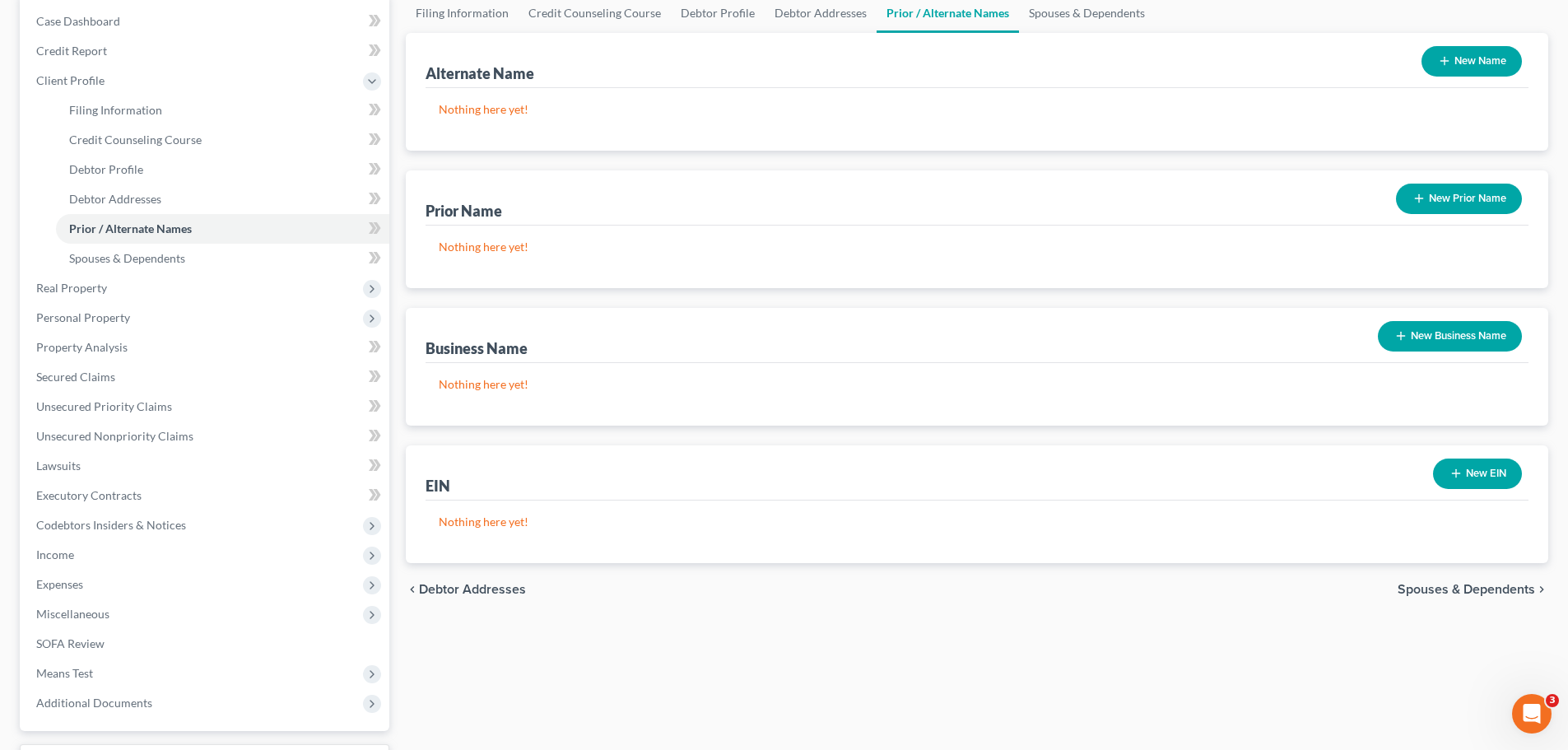
click at [1438, 587] on span "Spouses & Dependents" at bounding box center [1466, 589] width 138 height 13
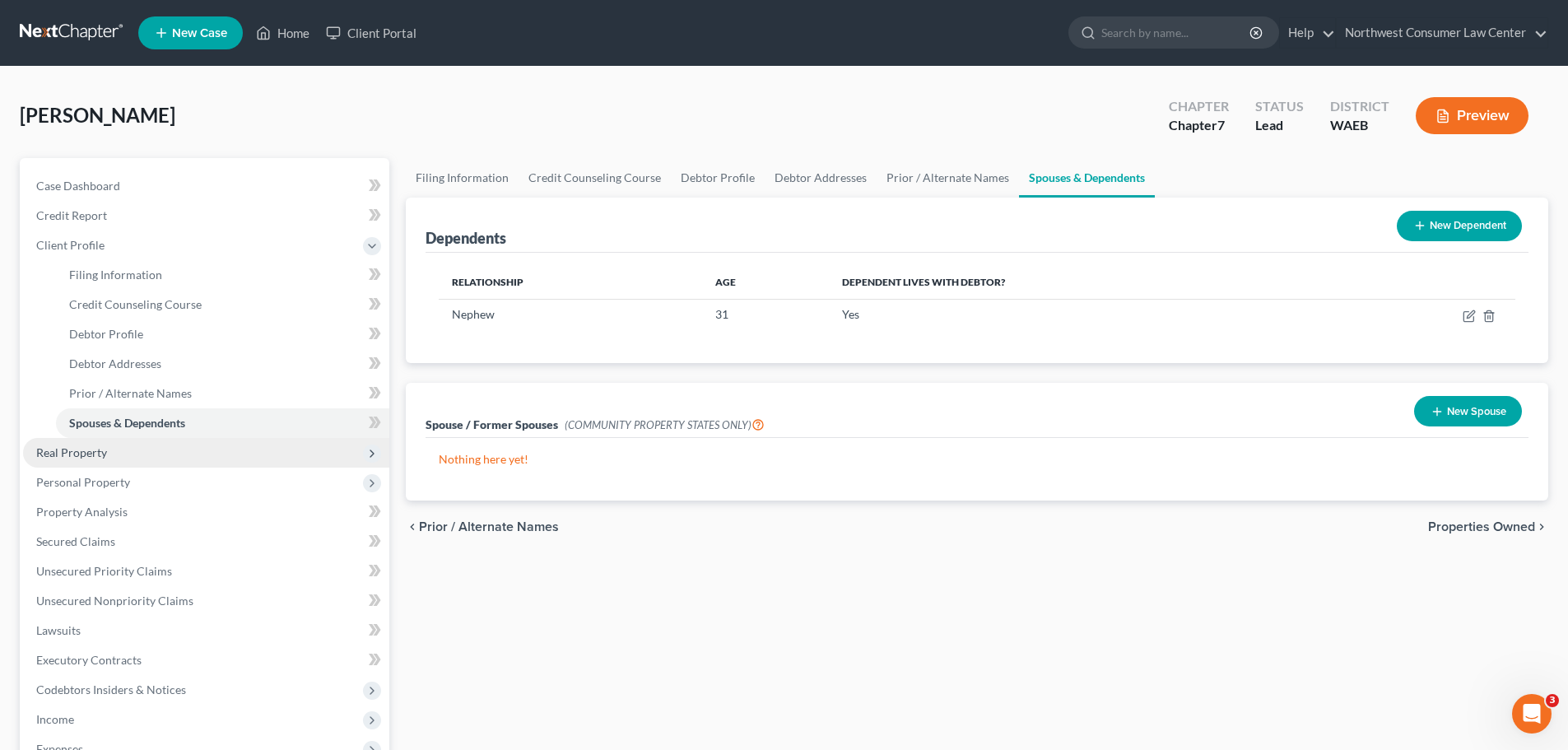
click at [169, 460] on span "Real Property" at bounding box center [205, 453] width 366 height 30
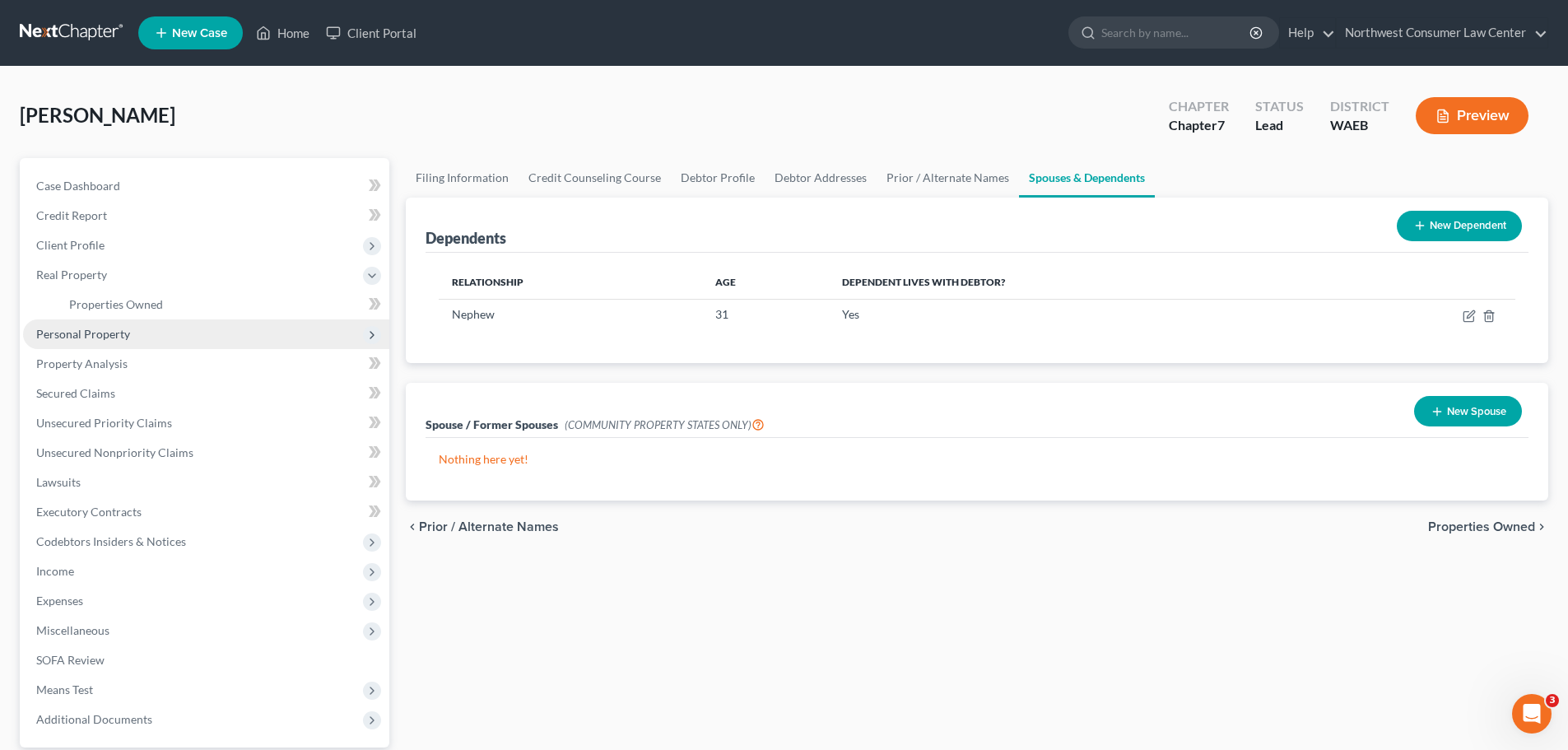
click at [205, 343] on span "Personal Property" at bounding box center [205, 335] width 366 height 30
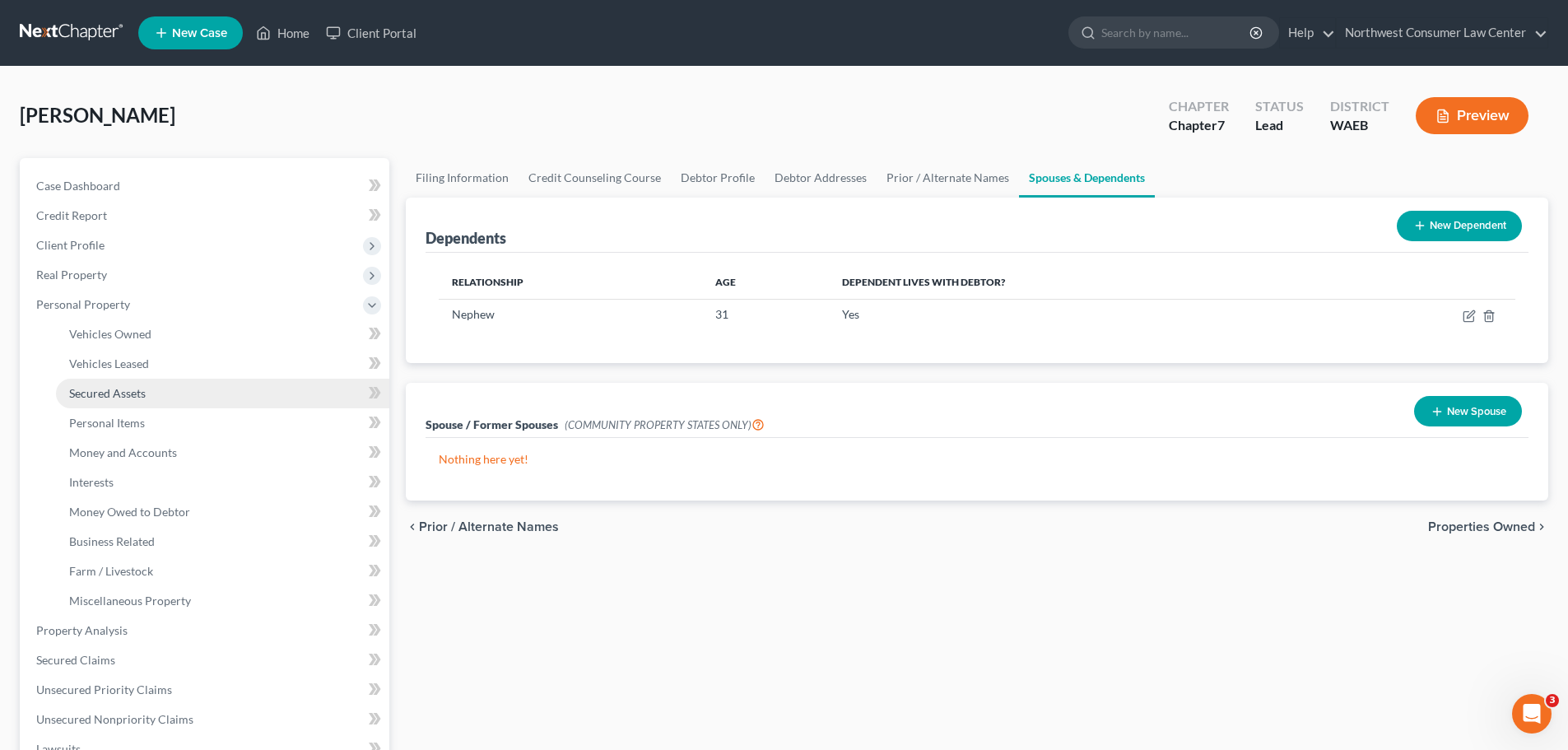
click at [247, 407] on link "Secured Assets" at bounding box center [223, 393] width 334 height 30
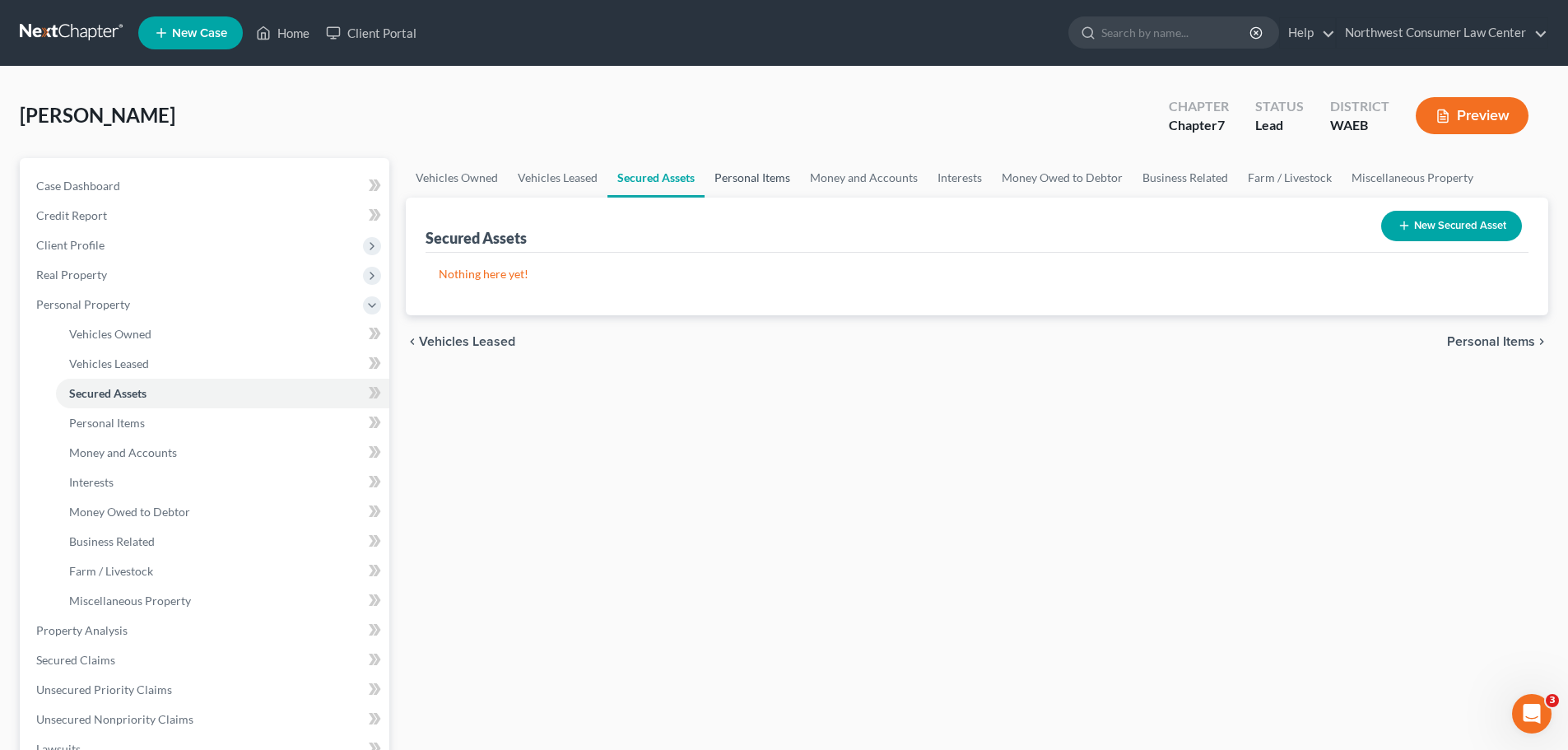
click at [768, 184] on link "Personal Items" at bounding box center [752, 177] width 96 height 40
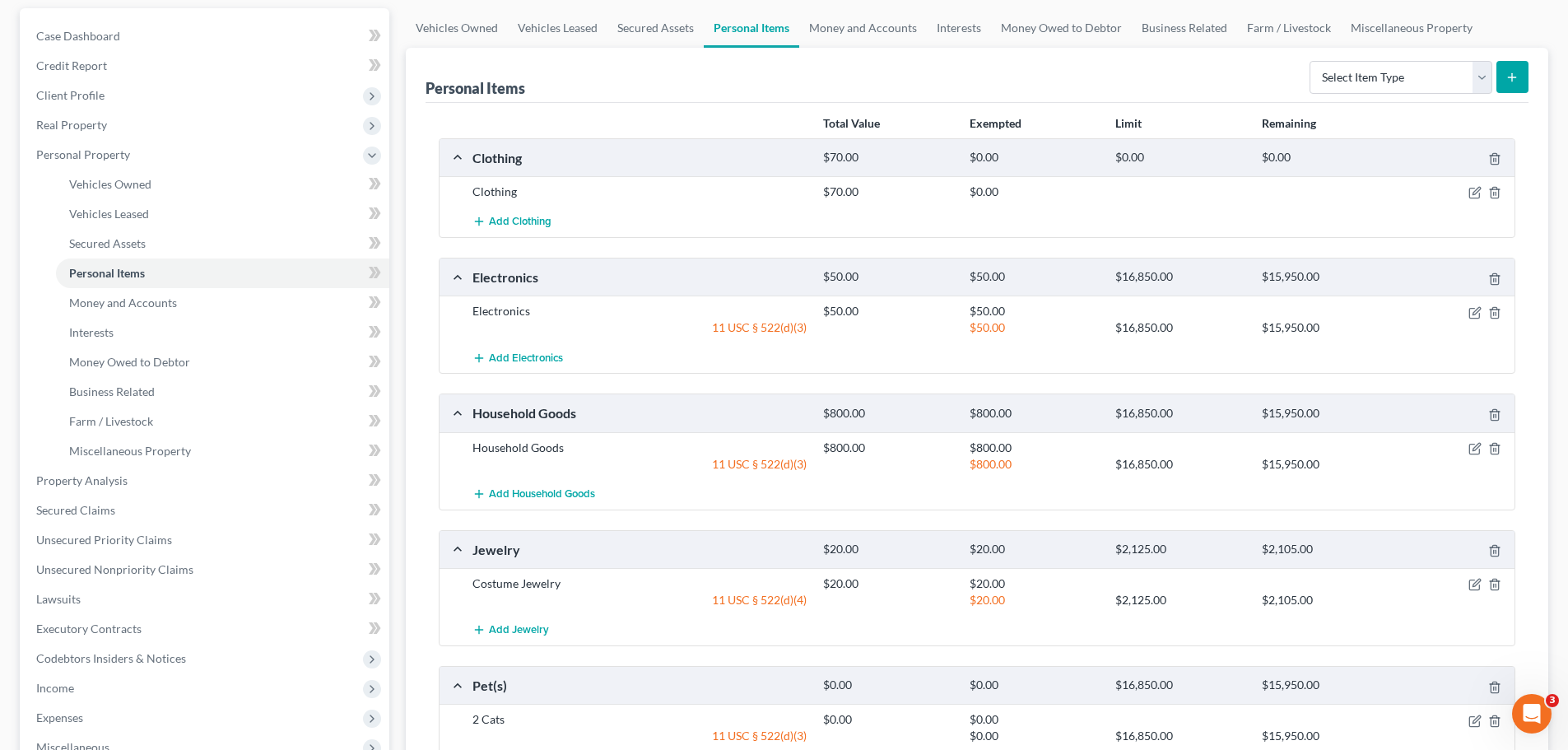
scroll to position [165, 0]
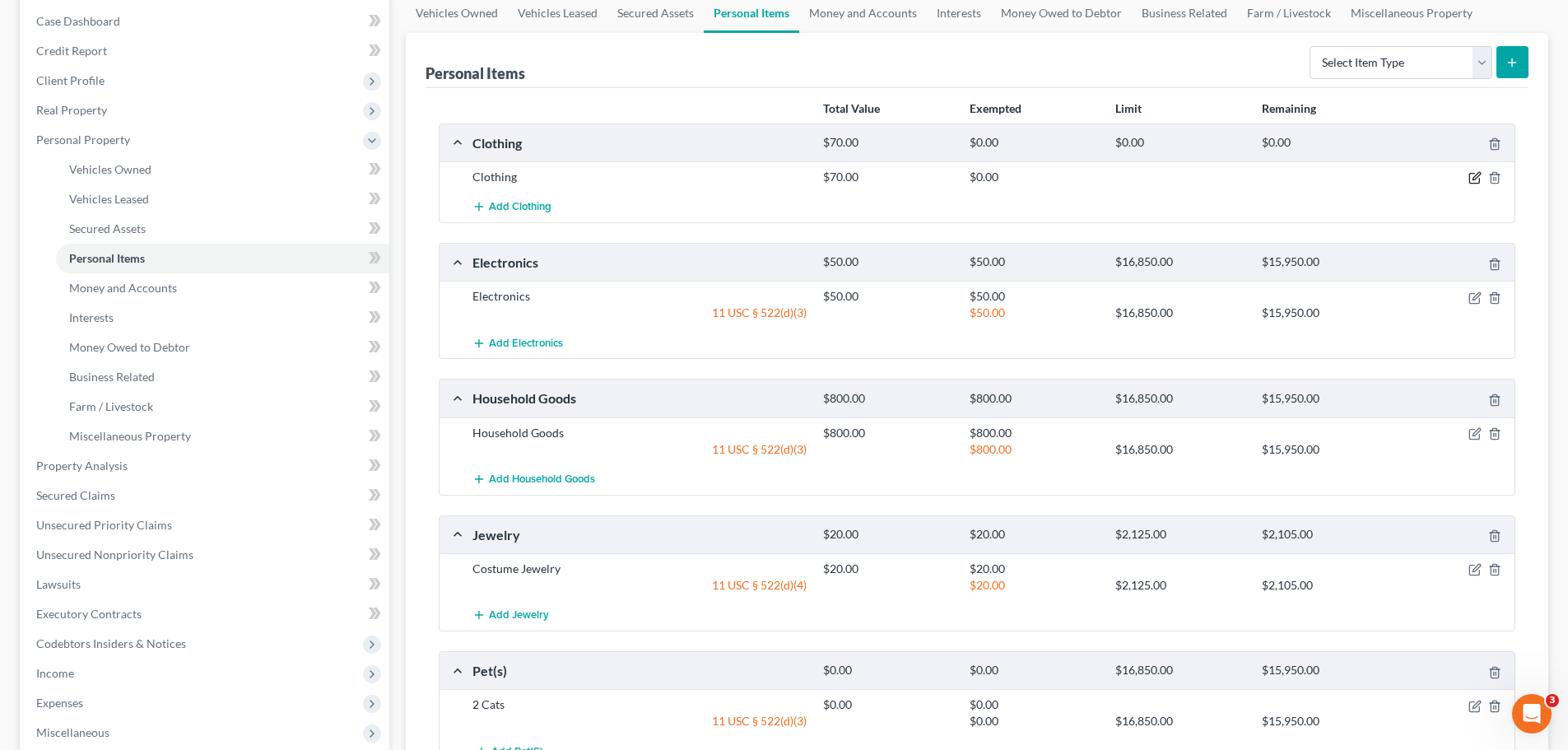
click at [1471, 175] on icon "button" at bounding box center [1475, 177] width 13 height 13
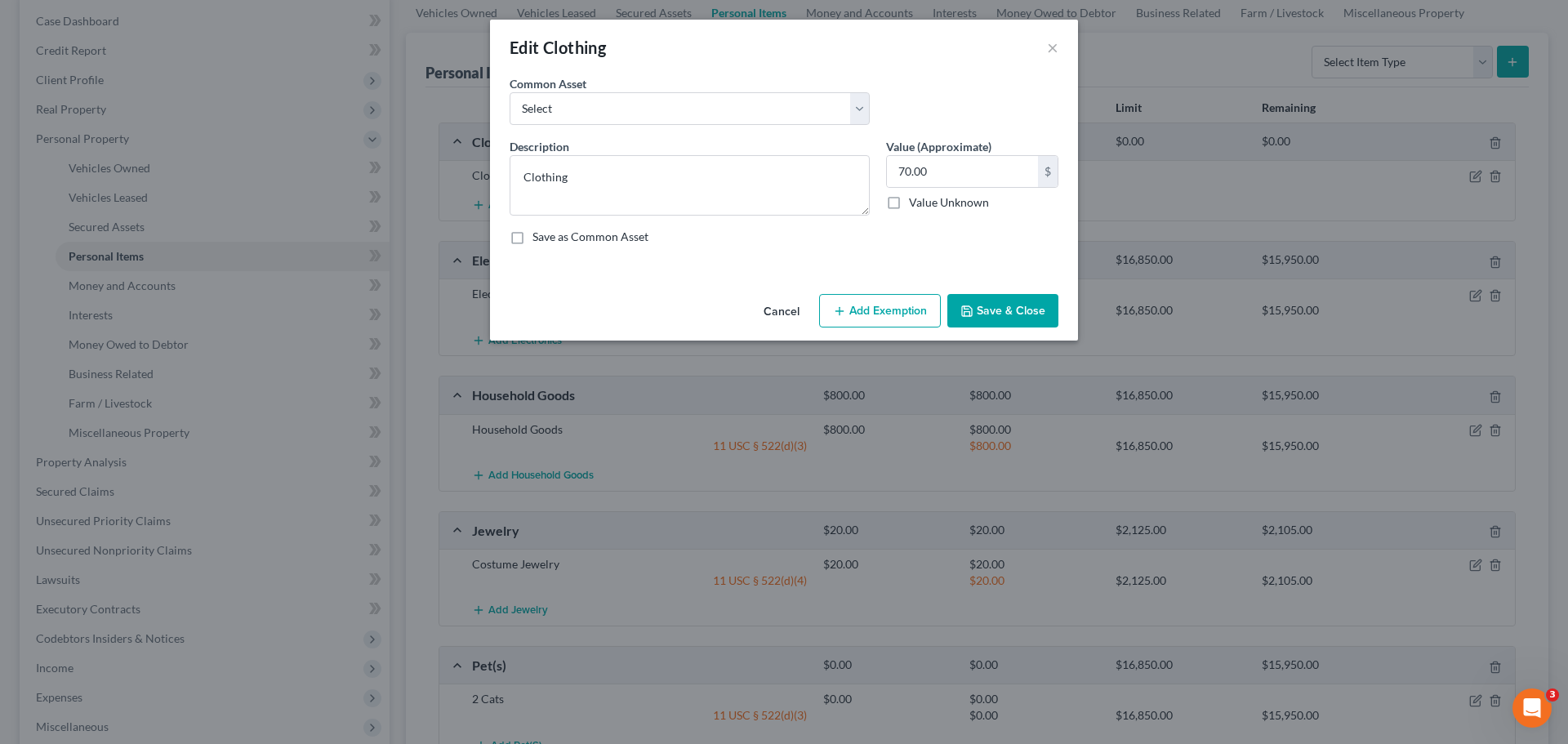
click at [899, 307] on button "Add Exemption" at bounding box center [880, 311] width 122 height 34
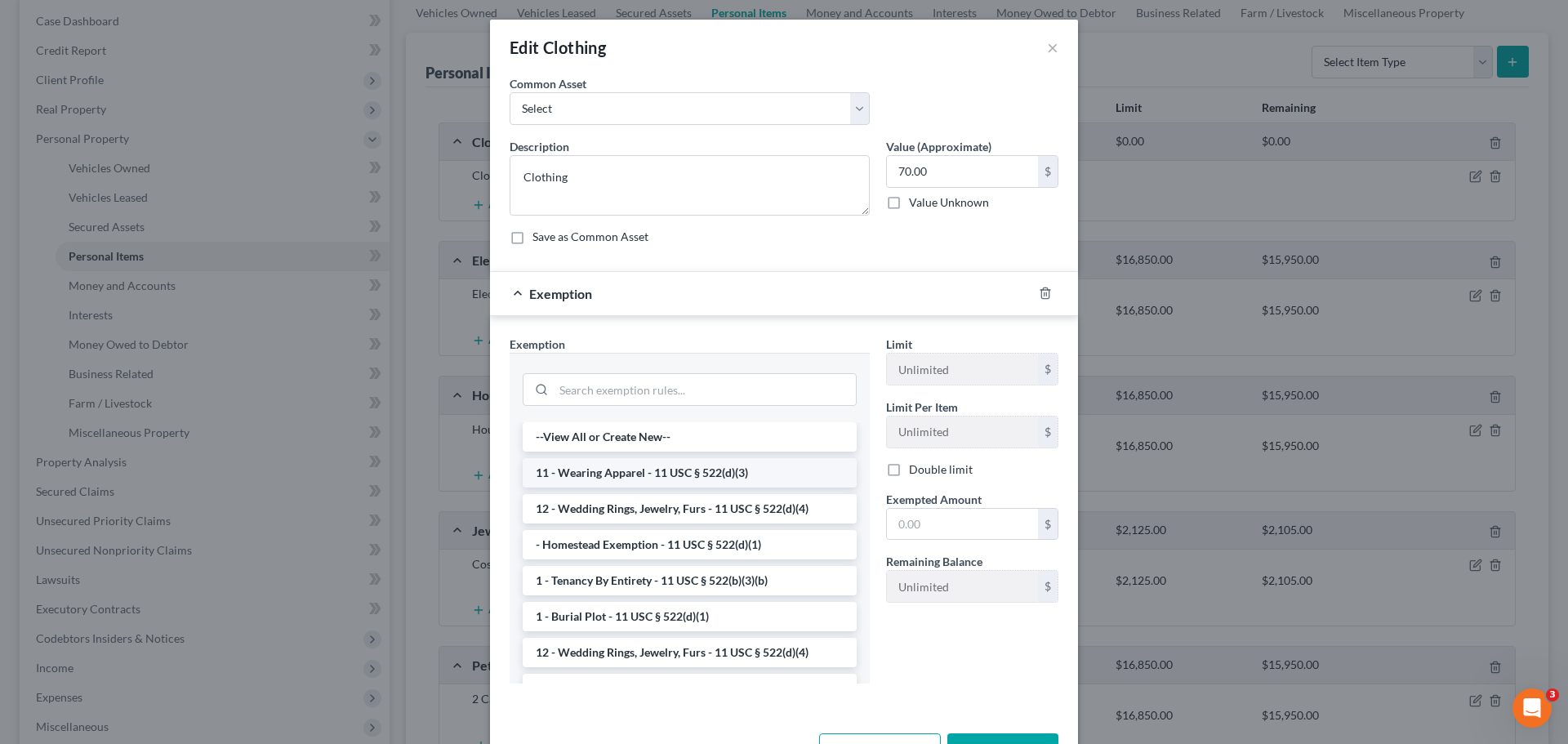
click at [678, 479] on li "11 - Wearing Apparel - 11 USC § 522(d)(3)" at bounding box center [689, 473] width 334 height 30
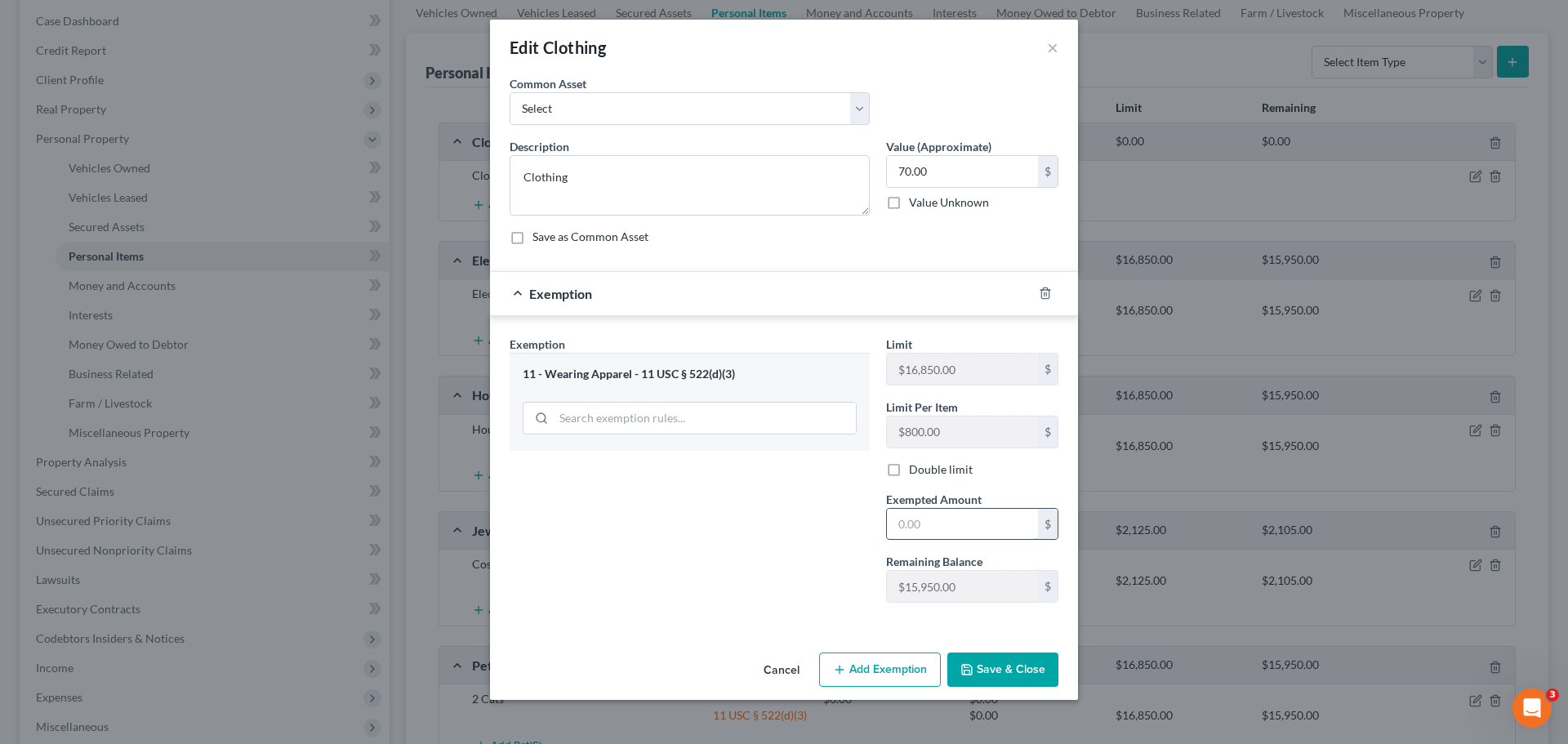
click at [918, 528] on input "text" at bounding box center [962, 524] width 151 height 31
type input "70"
click at [1044, 662] on button "Save & Close" at bounding box center [1004, 669] width 112 height 34
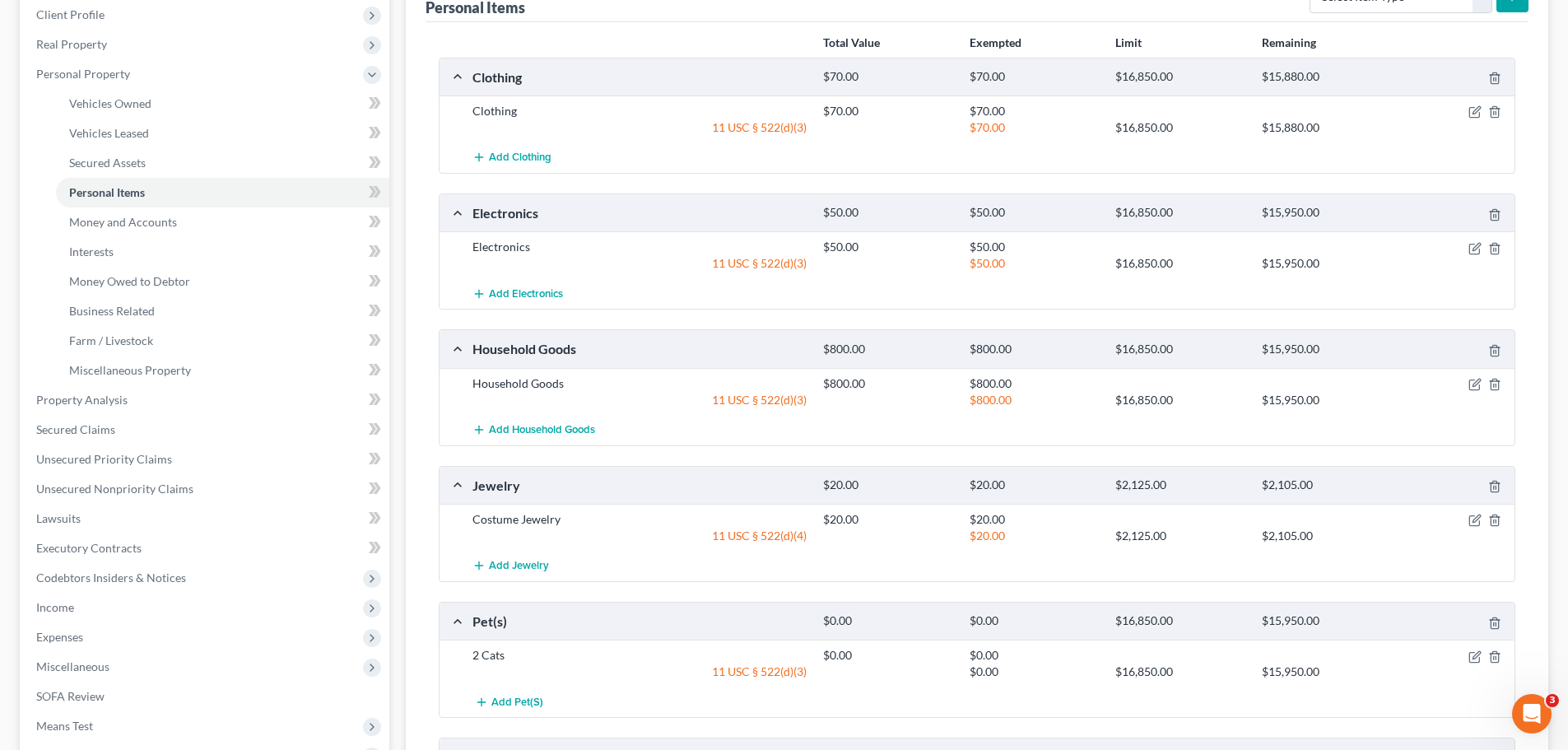
scroll to position [490, 0]
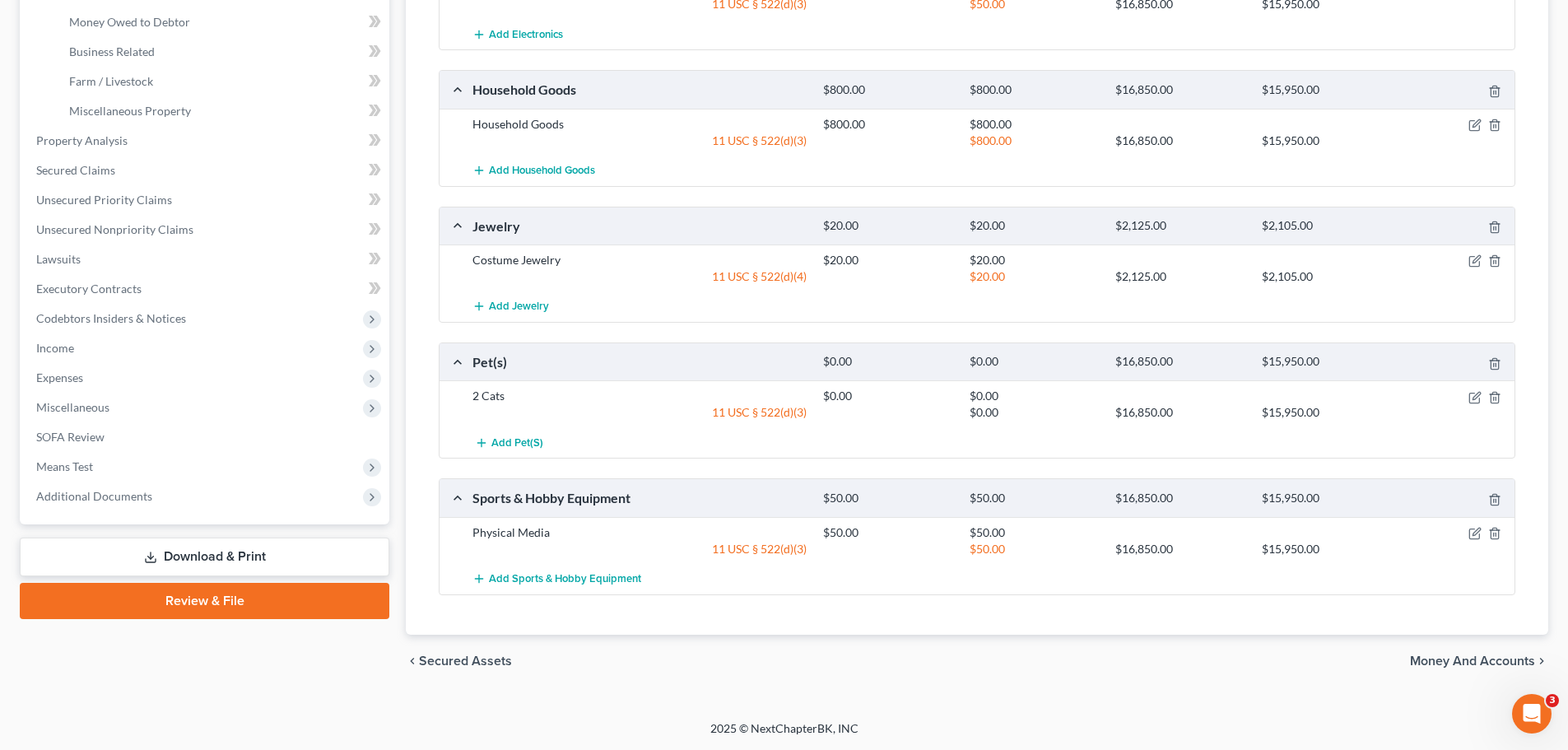
click at [1428, 653] on div "chevron_left Secured Assets Money and Accounts chevron_right" at bounding box center [976, 661] width 1142 height 53
click at [1432, 655] on span "Money and Accounts" at bounding box center [1472, 660] width 126 height 13
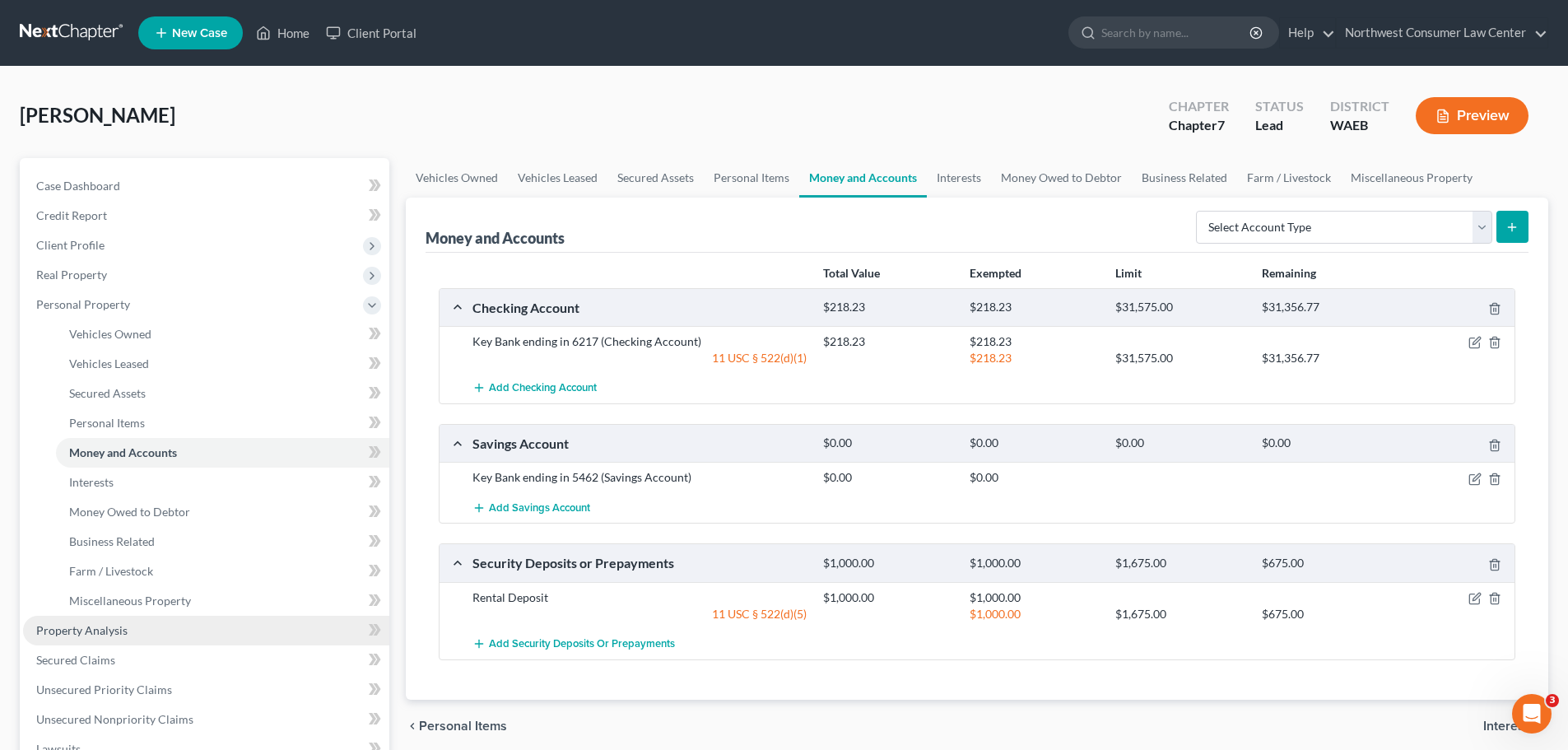
click at [259, 626] on link "Property Analysis" at bounding box center [205, 631] width 366 height 30
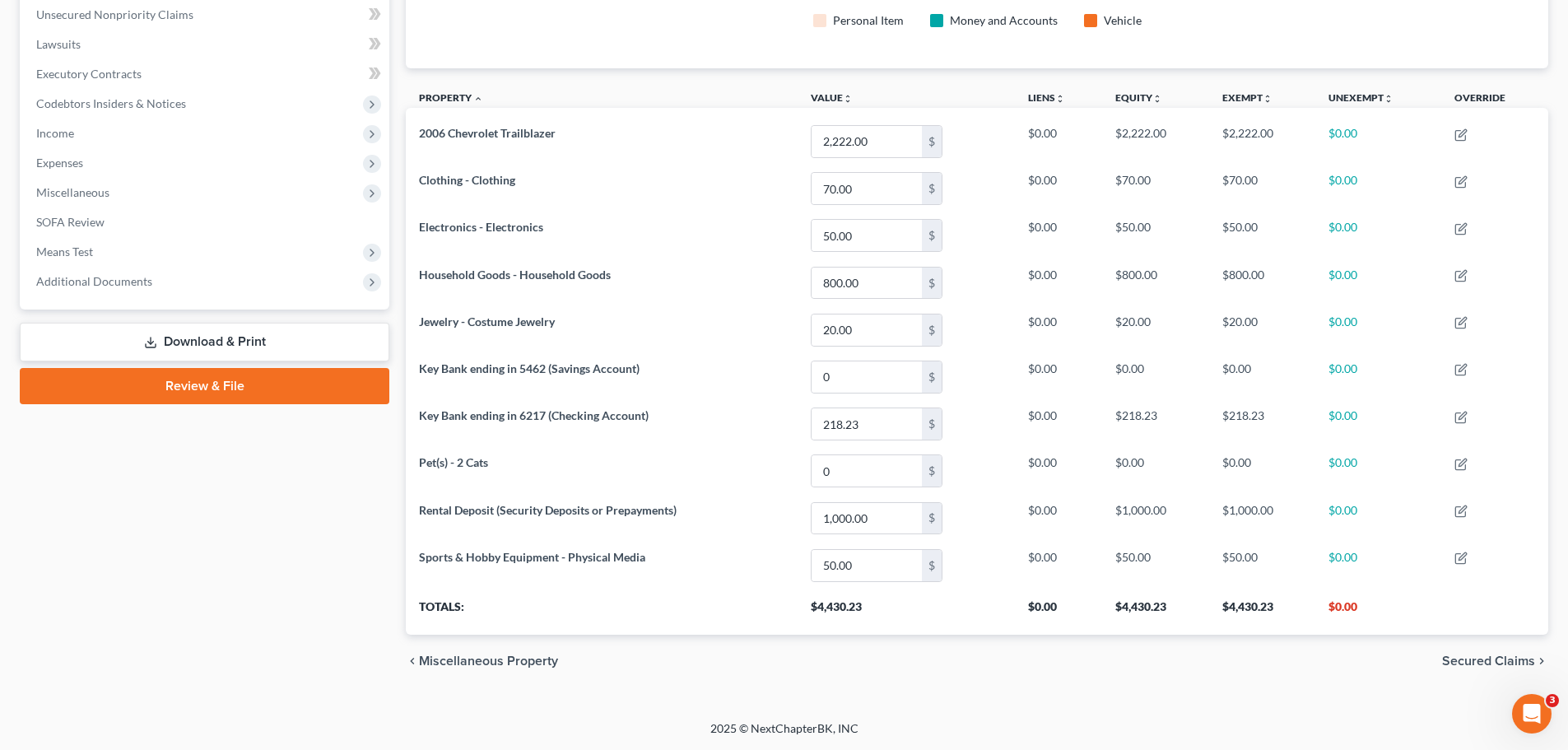
click at [1494, 665] on span "Secured Claims" at bounding box center [1489, 660] width 93 height 13
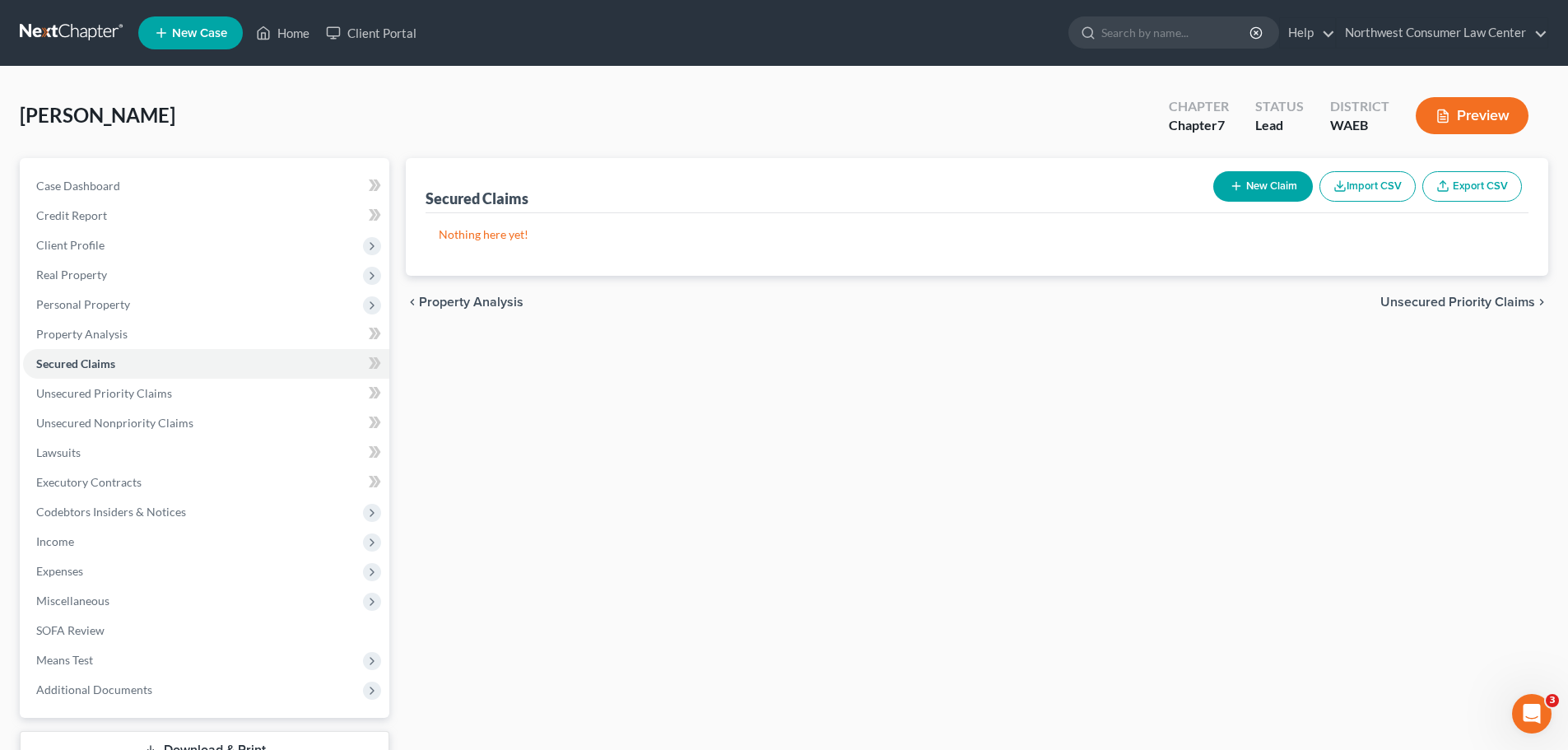
click at [1446, 301] on span "Unsecured Priority Claims" at bounding box center [1457, 302] width 155 height 13
click at [1453, 302] on span "Unsecured Nonpriority Claims" at bounding box center [1445, 302] width 178 height 13
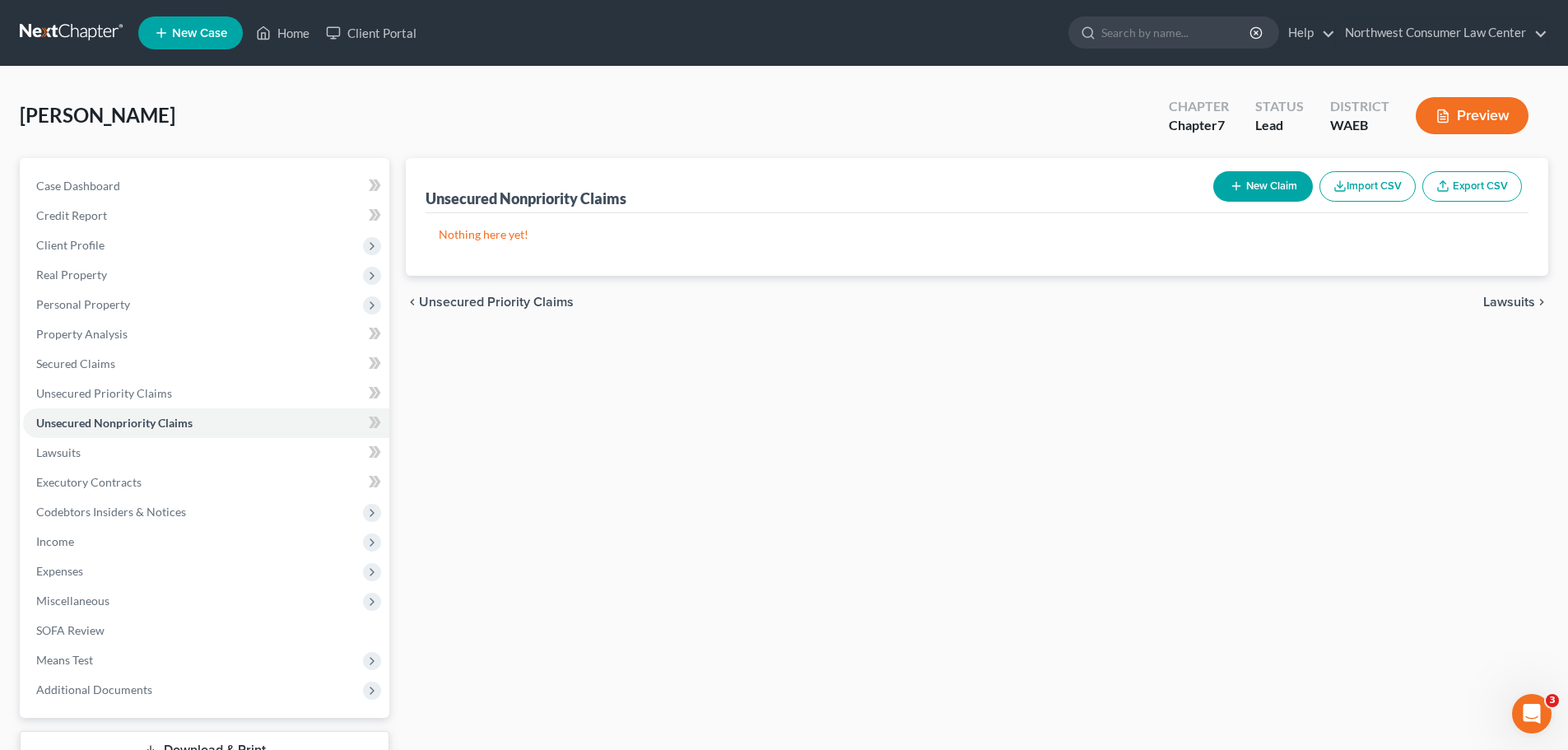
click at [1259, 176] on button "New Claim" at bounding box center [1262, 186] width 99 height 31
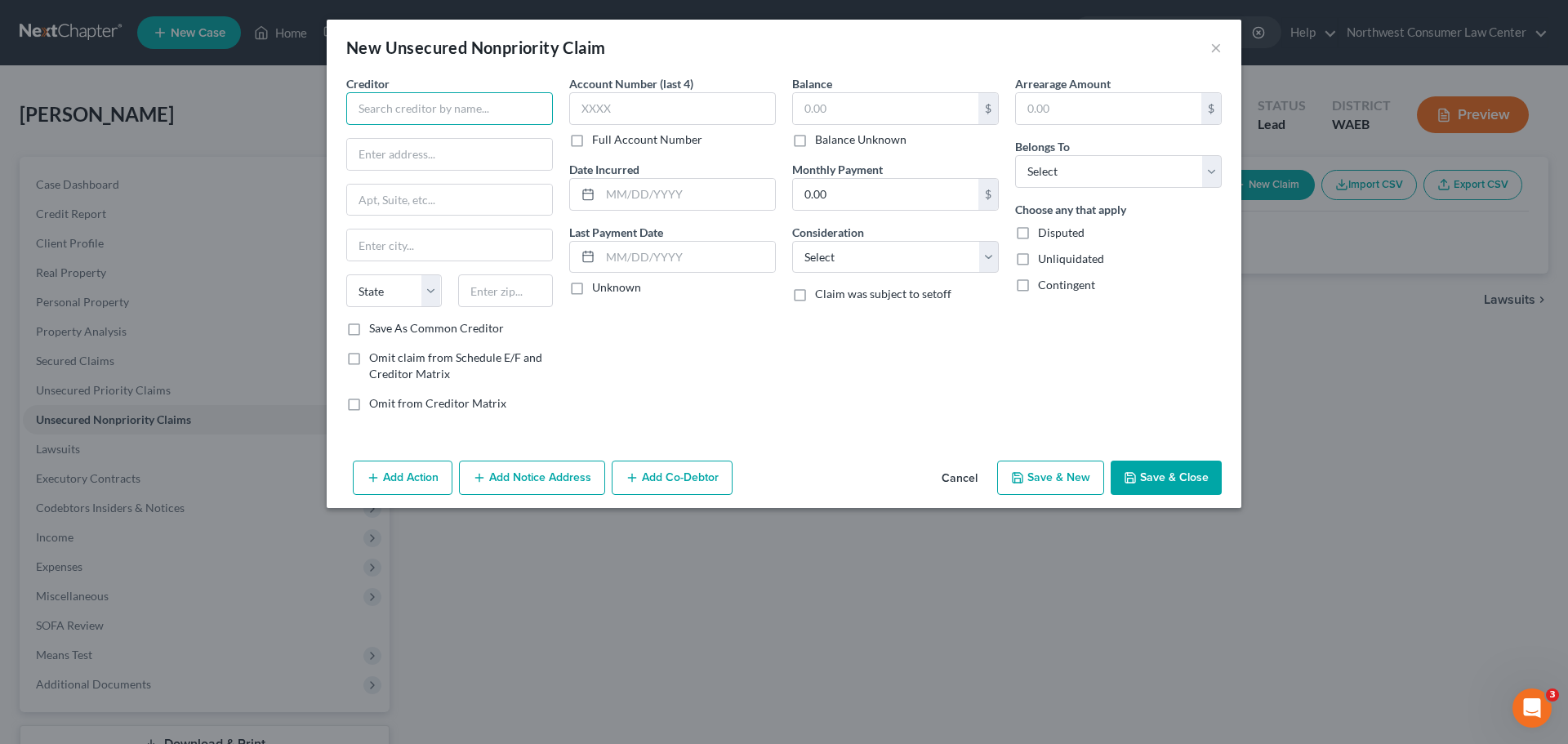
click at [430, 118] on input "text" at bounding box center [449, 109] width 206 height 33
type input "Capitol One"
click at [882, 117] on input "text" at bounding box center [885, 109] width 186 height 31
type input "371"
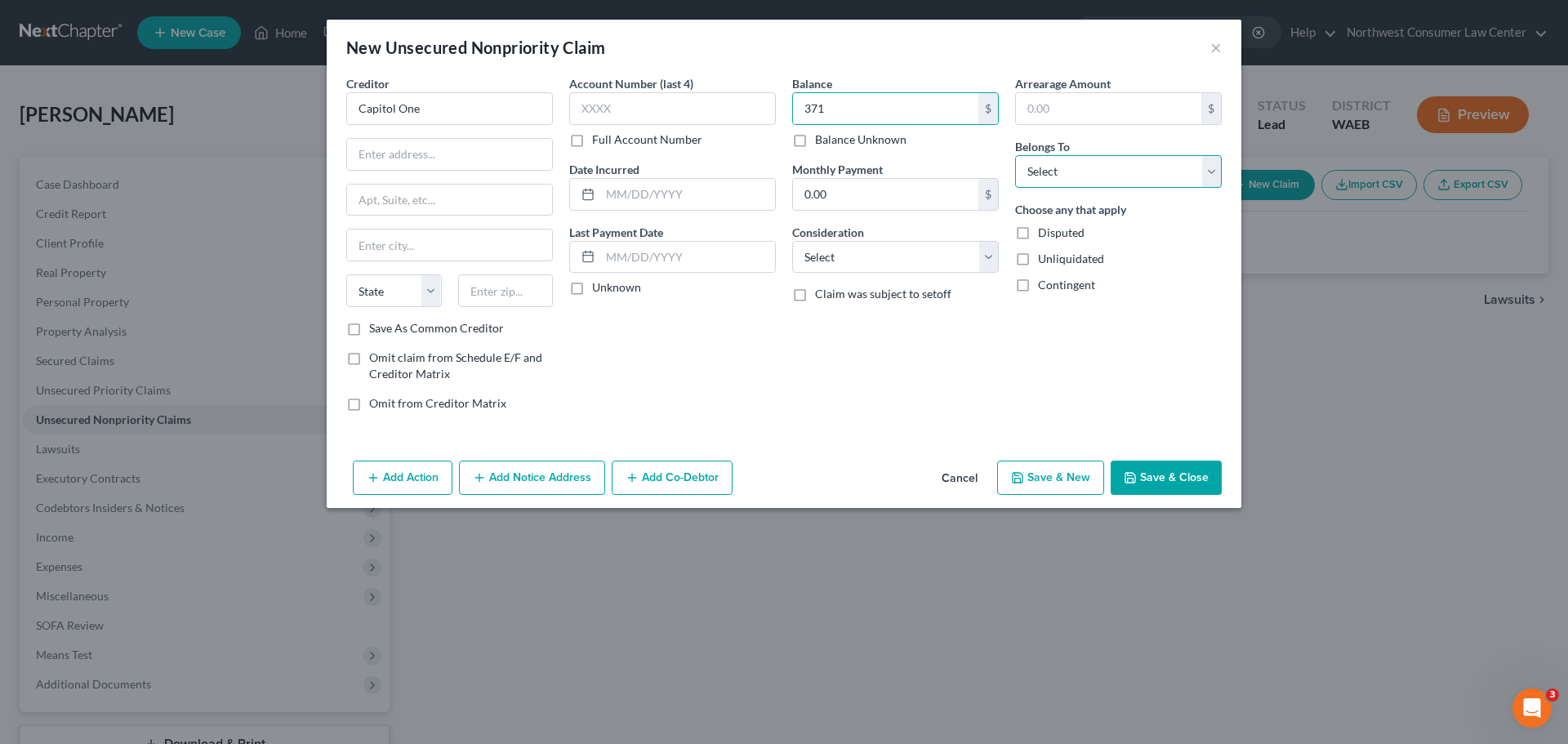
click at [1109, 179] on select "Select Debtor 1 Only Debtor 2 Only Debtor 1 And Debtor 2 Only At Least One Of T…" at bounding box center [1118, 172] width 206 height 33
select select "0"
click at [1015, 155] on select "Select Debtor 1 Only Debtor 2 Only Debtor 1 And Debtor 2 Only At Least One Of T…" at bounding box center [1118, 172] width 206 height 33
click at [952, 234] on div "Consideration Select Cable / Satellite Services Collection Agency Credit Card D…" at bounding box center [895, 248] width 206 height 50
drag, startPoint x: 946, startPoint y: 259, endPoint x: 941, endPoint y: 268, distance: 10.3
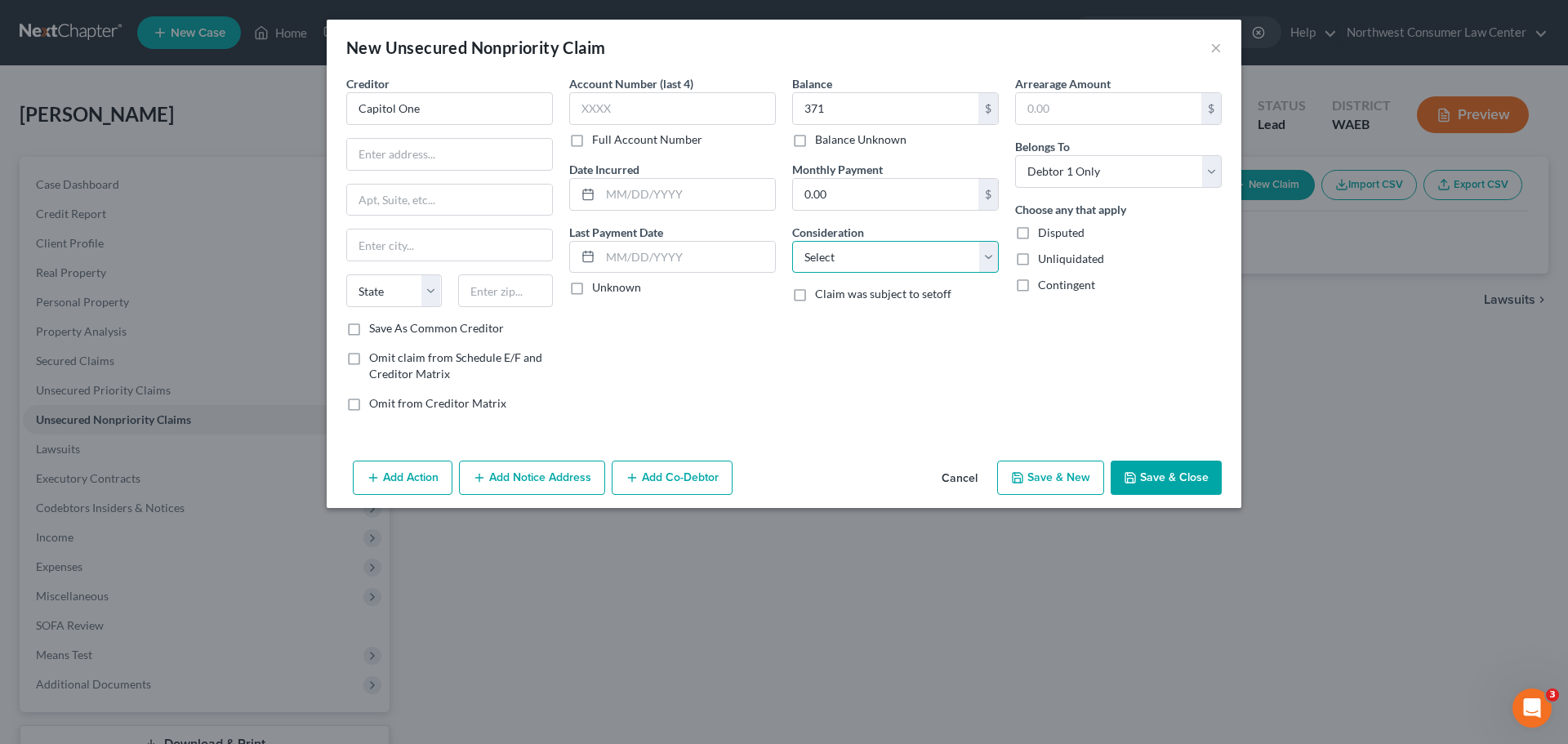
click at [946, 259] on select "Select Cable / Satellite Services Collection Agency Credit Card Debt Debt Couns…" at bounding box center [895, 258] width 206 height 33
select select "2"
click at [792, 241] on select "Select Cable / Satellite Services Collection Agency Credit Card Debt Debt Couns…" at bounding box center [895, 258] width 206 height 33
click at [477, 159] on input "text" at bounding box center [449, 154] width 205 height 31
type input "PO Box 31293"
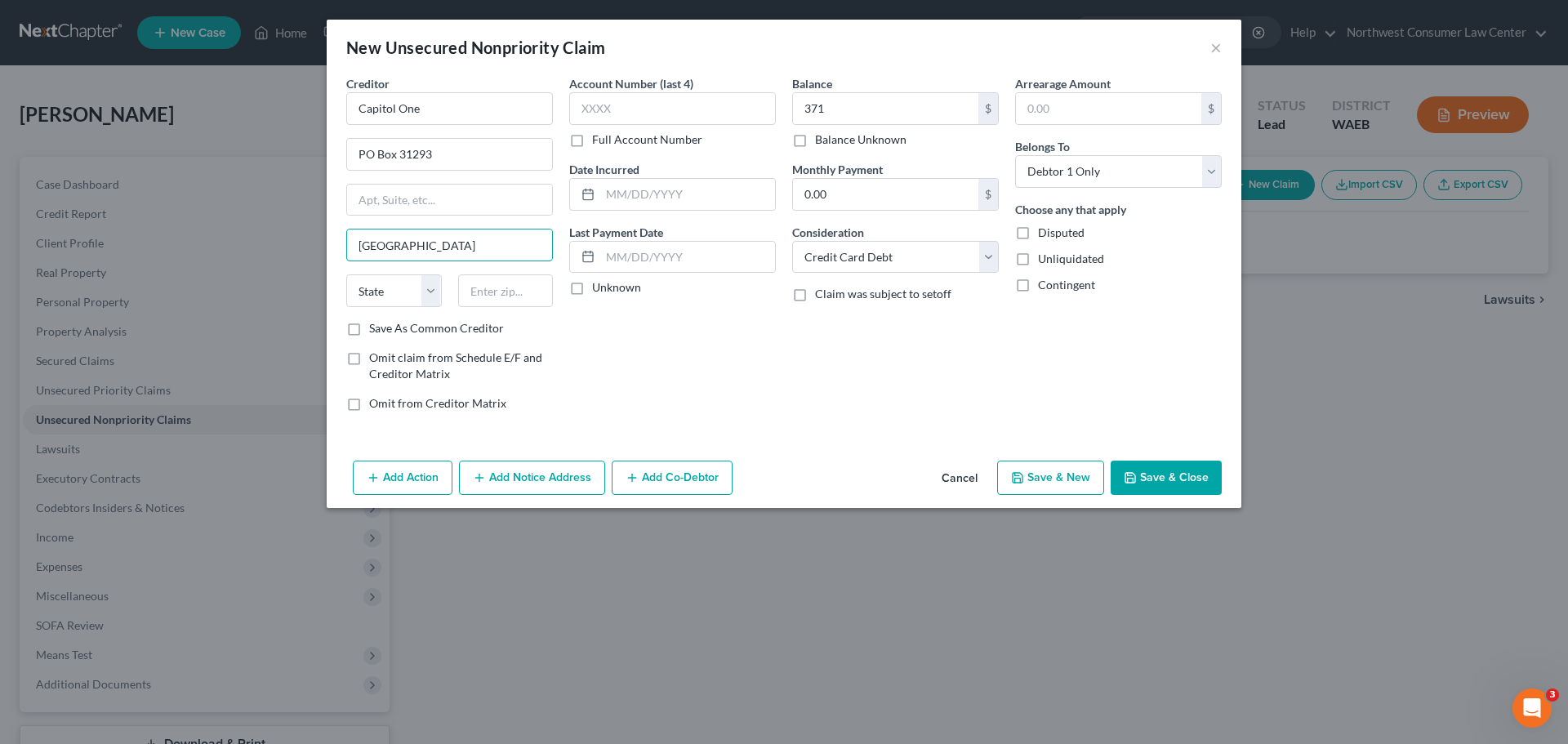
type input "[GEOGRAPHIC_DATA]"
select select "46"
type input "84131"
click at [1058, 480] on button "Save & New" at bounding box center [1051, 477] width 107 height 34
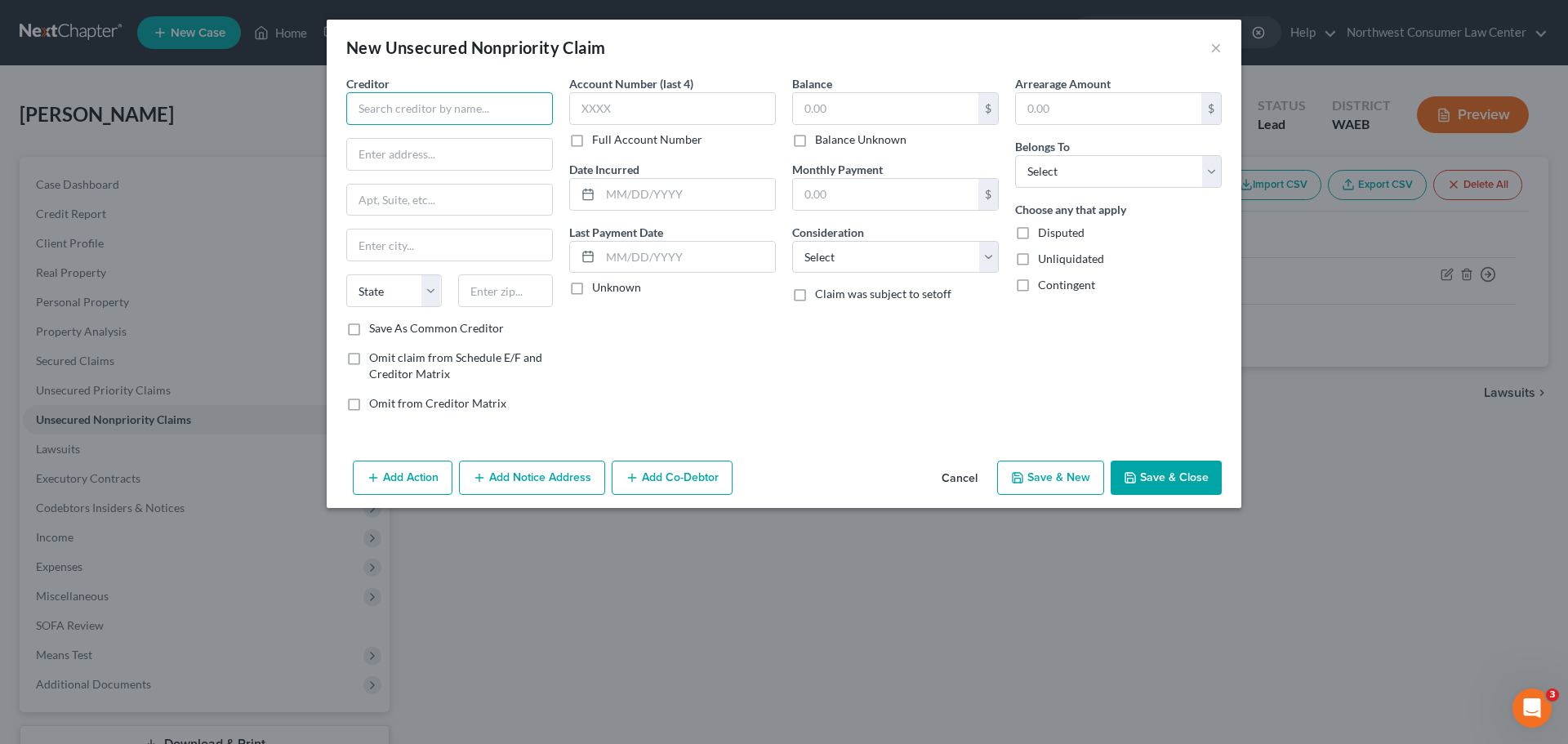
click at [368, 112] on input "text" at bounding box center [449, 109] width 206 height 33
type input "Capitol One"
type input "PO Box 31293"
type input "[GEOGRAPHIC_DATA]"
click at [389, 294] on select "State [US_STATE] AK AR AZ CA CO CT DE DC [GEOGRAPHIC_DATA] [GEOGRAPHIC_DATA] GU…" at bounding box center [395, 291] width 96 height 33
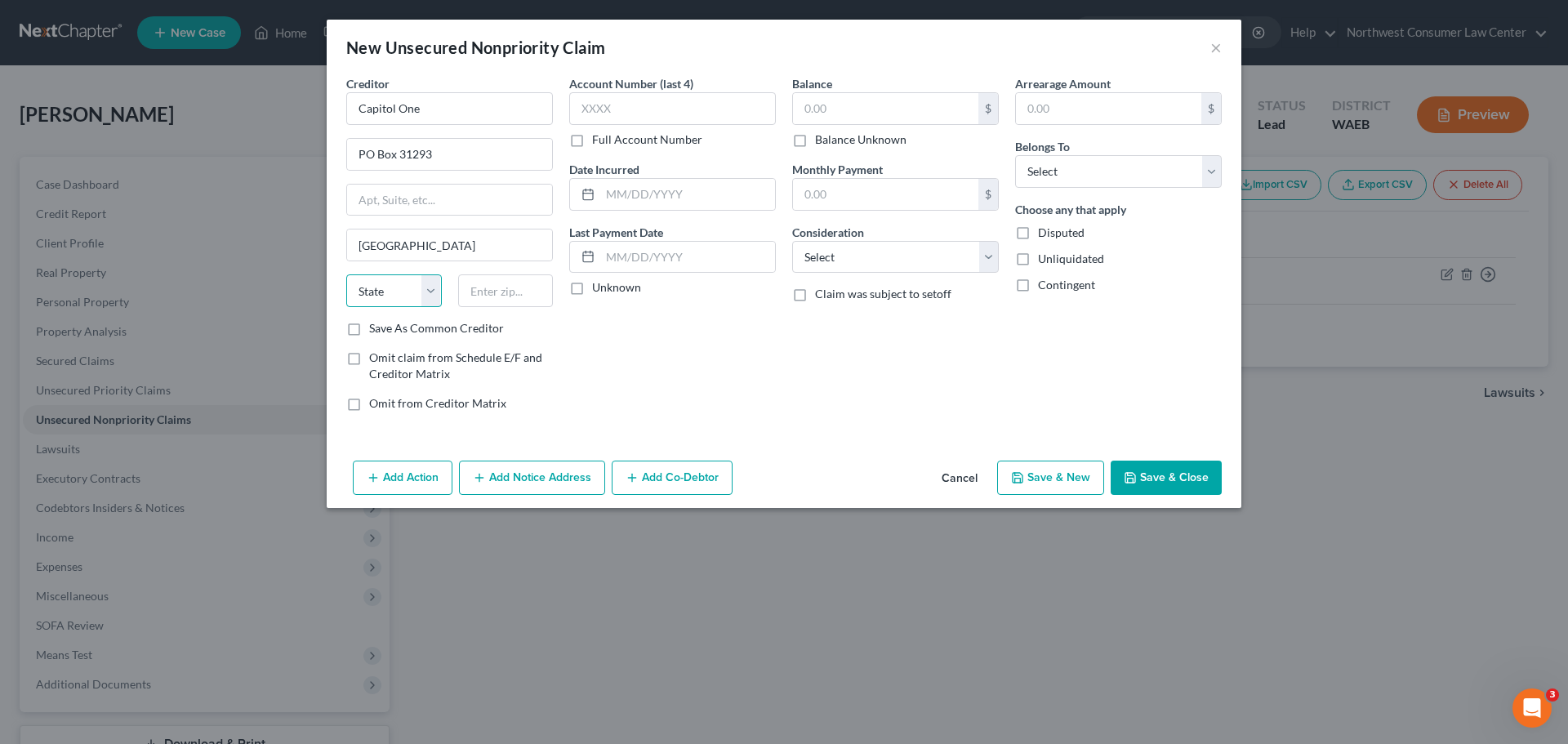
select select "46"
click at [347, 274] on select "State [US_STATE] AK AR AZ CA CO CT DE DC [GEOGRAPHIC_DATA] [GEOGRAPHIC_DATA] GU…" at bounding box center [395, 291] width 96 height 33
type input "84131"
click at [817, 108] on input "text" at bounding box center [885, 109] width 186 height 31
type input "346"
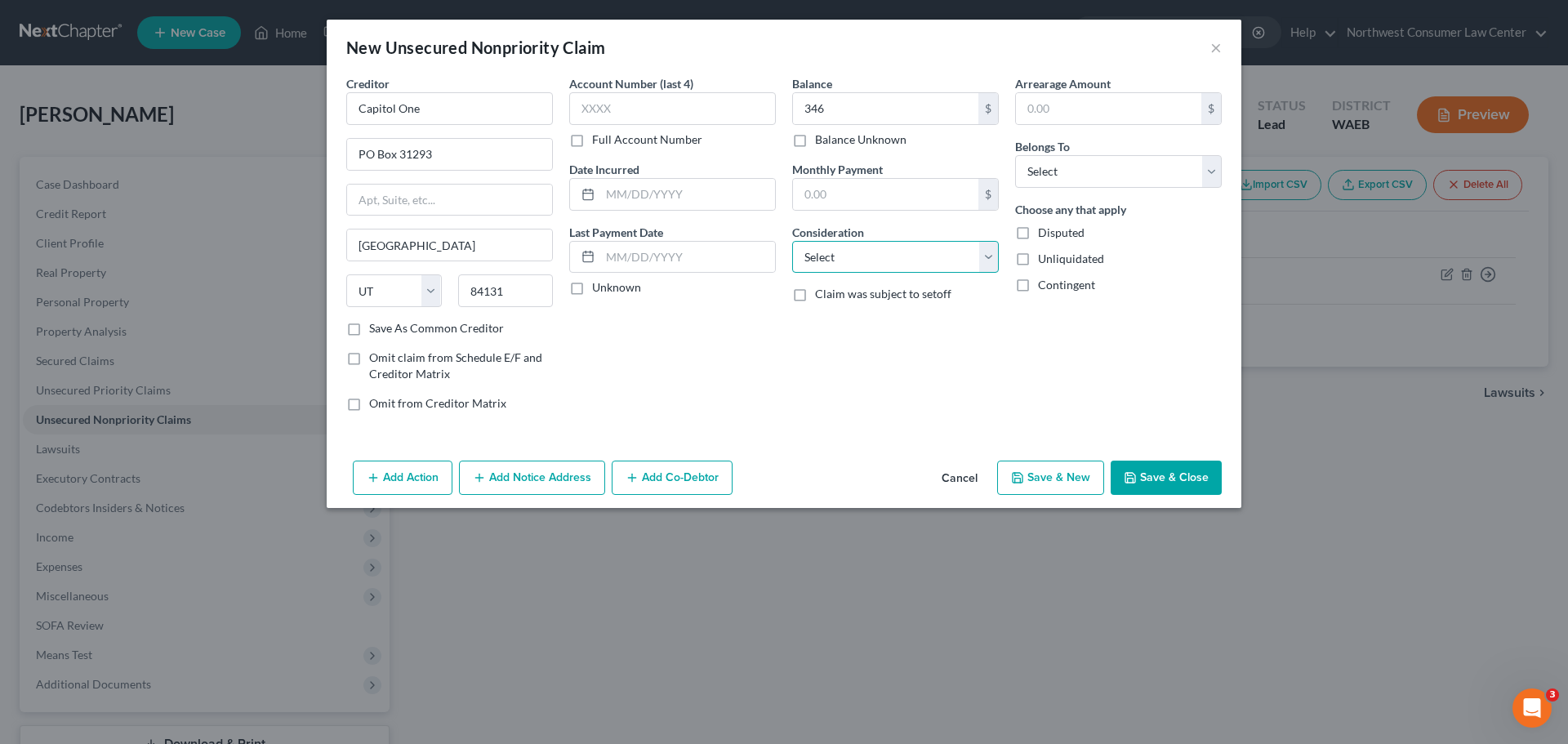
drag, startPoint x: 882, startPoint y: 264, endPoint x: 875, endPoint y: 271, distance: 9.9
click at [882, 264] on select "Select Cable / Satellite Services Collection Agency Credit Card Debt Debt Couns…" at bounding box center [895, 258] width 206 height 33
select select "2"
click at [792, 241] on select "Select Cable / Satellite Services Collection Agency Credit Card Debt Debt Couns…" at bounding box center [895, 258] width 206 height 33
click at [1105, 172] on select "Select Debtor 1 Only Debtor 2 Only Debtor 1 And Debtor 2 Only At Least One Of T…" at bounding box center [1118, 172] width 206 height 33
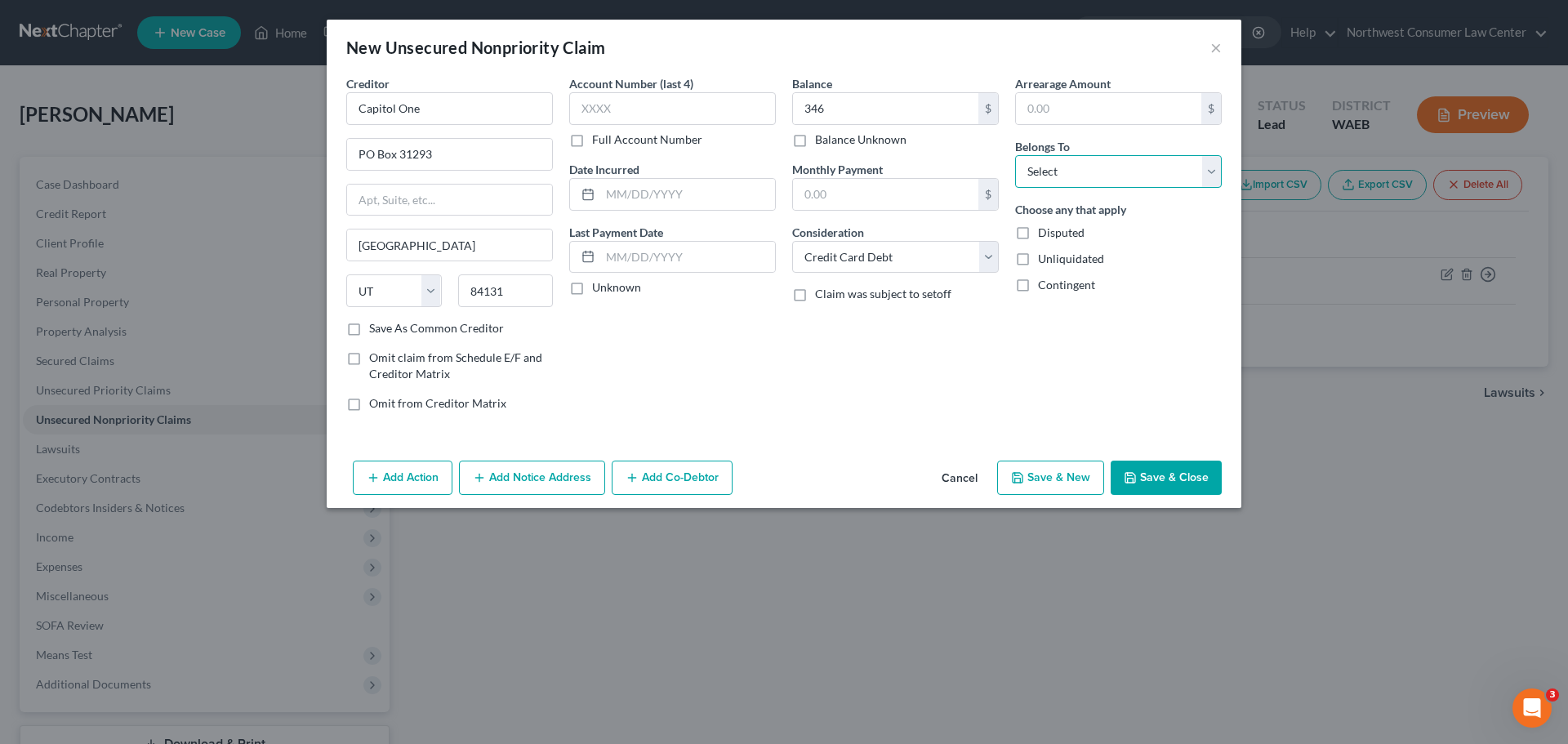
select select "0"
click at [1015, 155] on select "Select Debtor 1 Only Debtor 2 Only Debtor 1 And Debtor 2 Only At Least One Of T…" at bounding box center [1118, 172] width 206 height 33
click at [1037, 471] on button "Save & New" at bounding box center [1051, 477] width 107 height 34
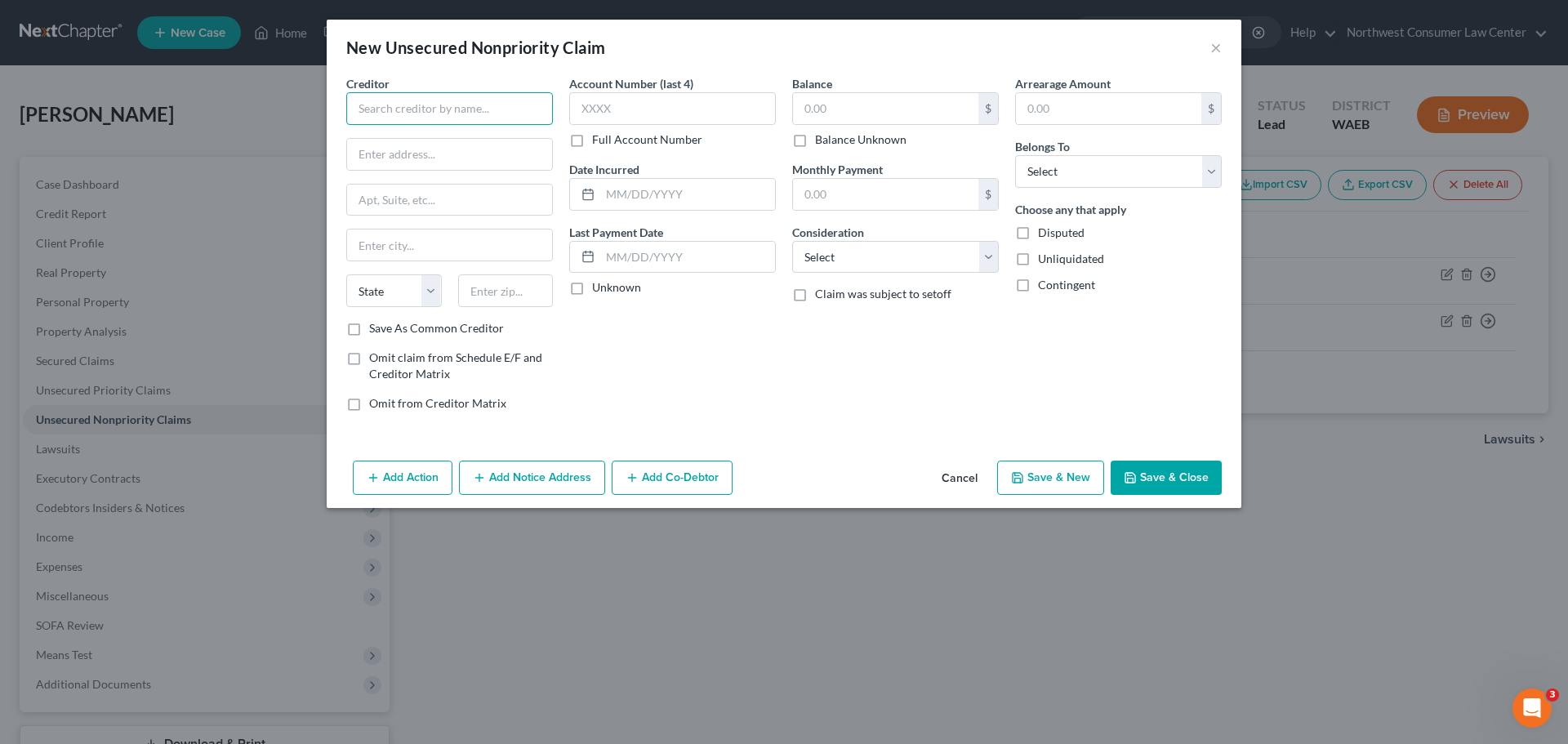
click at [452, 116] on input "text" at bounding box center [449, 109] width 206 height 33
type input "Citicards CBNA"
click at [399, 168] on input "text" at bounding box center [449, 154] width 205 height 31
type input "5800 S Corporate Pl"
type input "[GEOGRAPHIC_DATA]"
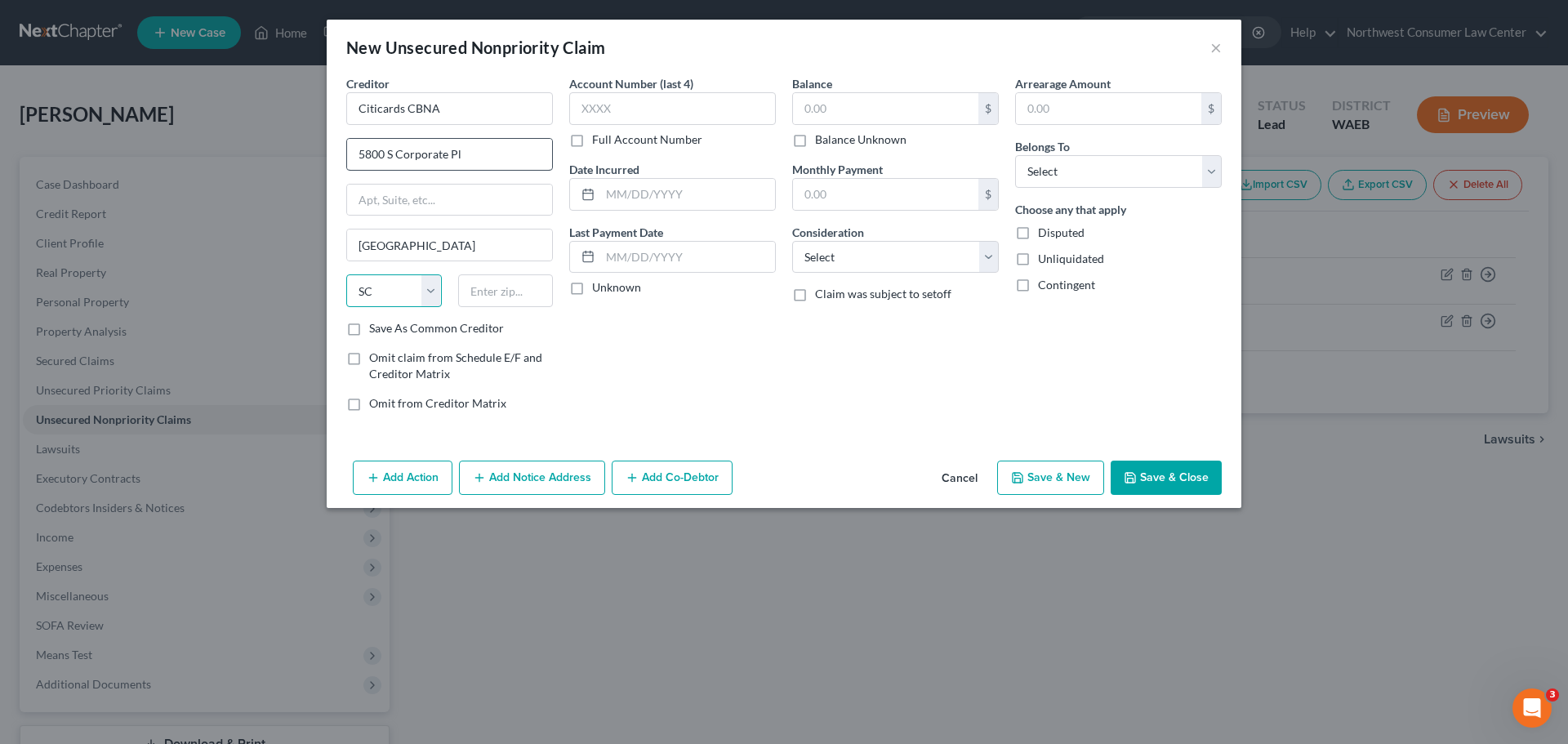
select select "43"
type input "57108"
click at [893, 114] on input "text" at bounding box center [885, 109] width 186 height 31
type input "988"
click at [883, 260] on select "Select Cable / Satellite Services Collection Agency Credit Card Debt Debt Couns…" at bounding box center [895, 258] width 206 height 33
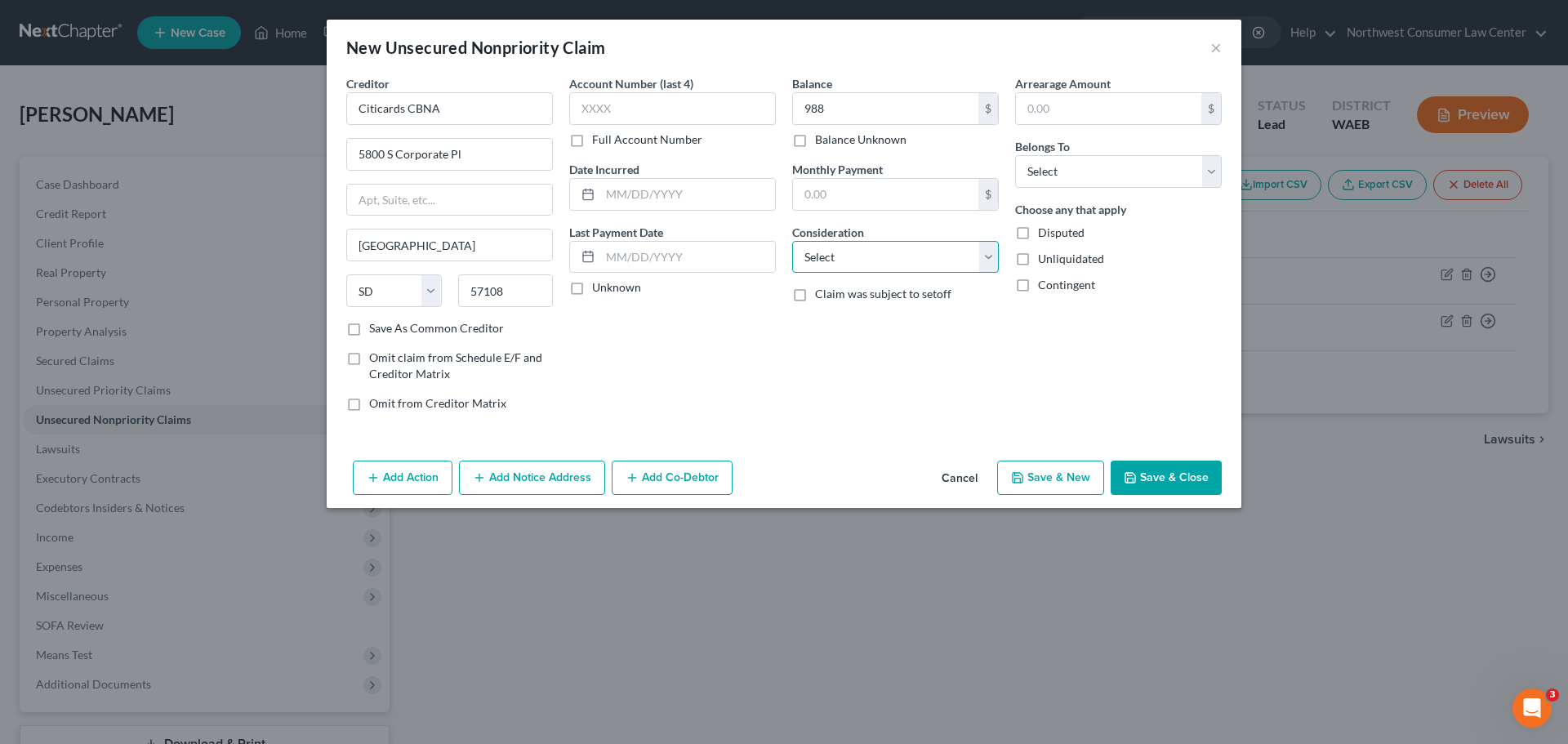
select select "2"
click at [792, 241] on select "Select Cable / Satellite Services Collection Agency Credit Card Debt Debt Couns…" at bounding box center [895, 258] width 206 height 33
click at [1053, 186] on select "Select Debtor 1 Only Debtor 2 Only Debtor 1 And Debtor 2 Only At Least One Of T…" at bounding box center [1118, 172] width 206 height 33
select select "0"
click at [1015, 155] on select "Select Debtor 1 Only Debtor 2 Only Debtor 1 And Debtor 2 Only At Least One Of T…" at bounding box center [1118, 172] width 206 height 33
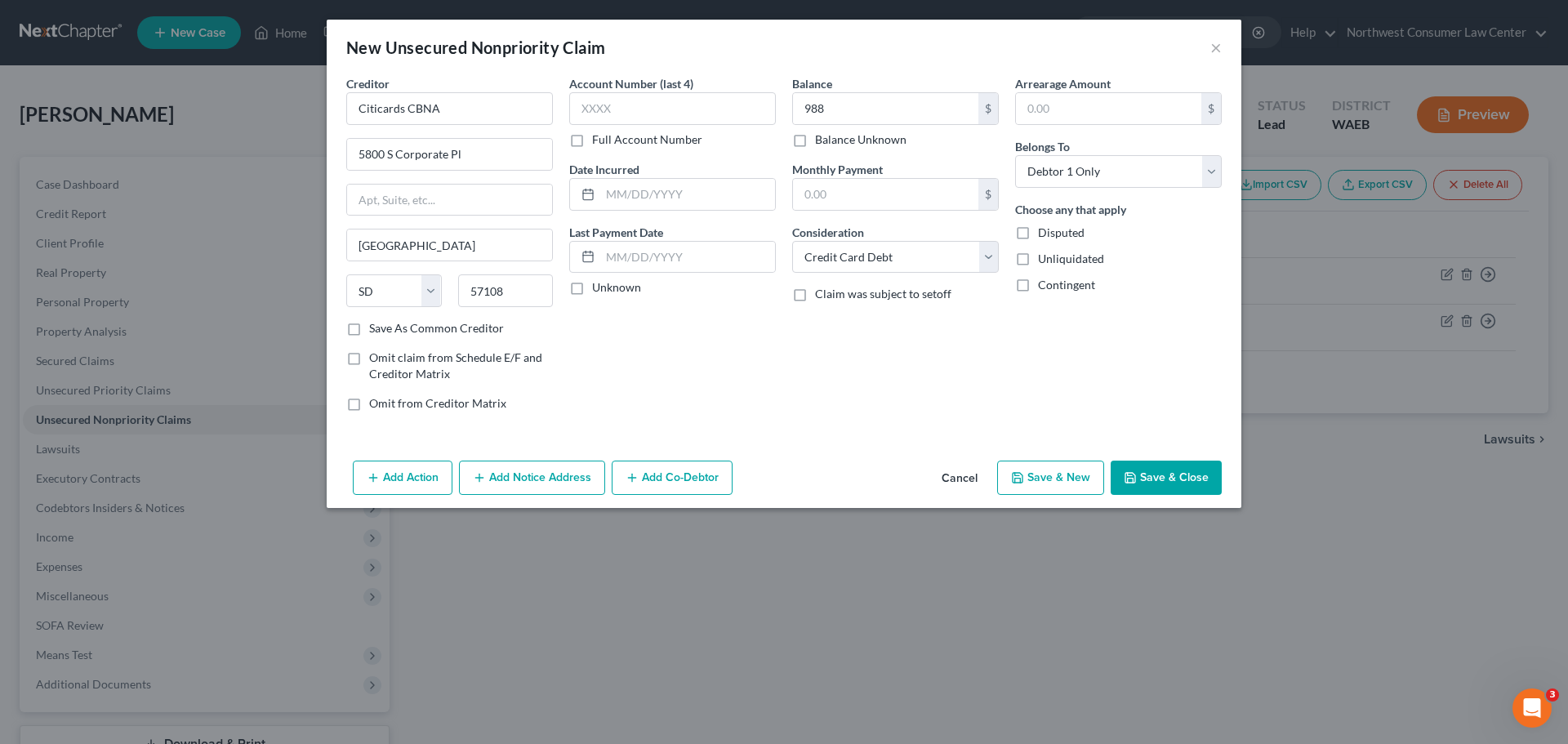
click at [1063, 484] on button "Save & New" at bounding box center [1051, 477] width 107 height 34
click at [406, 115] on input "text" at bounding box center [449, 109] width 206 height 33
type input "Credit One Bank"
type input "PO Box 98872"
type input "[GEOGRAPHIC_DATA]"
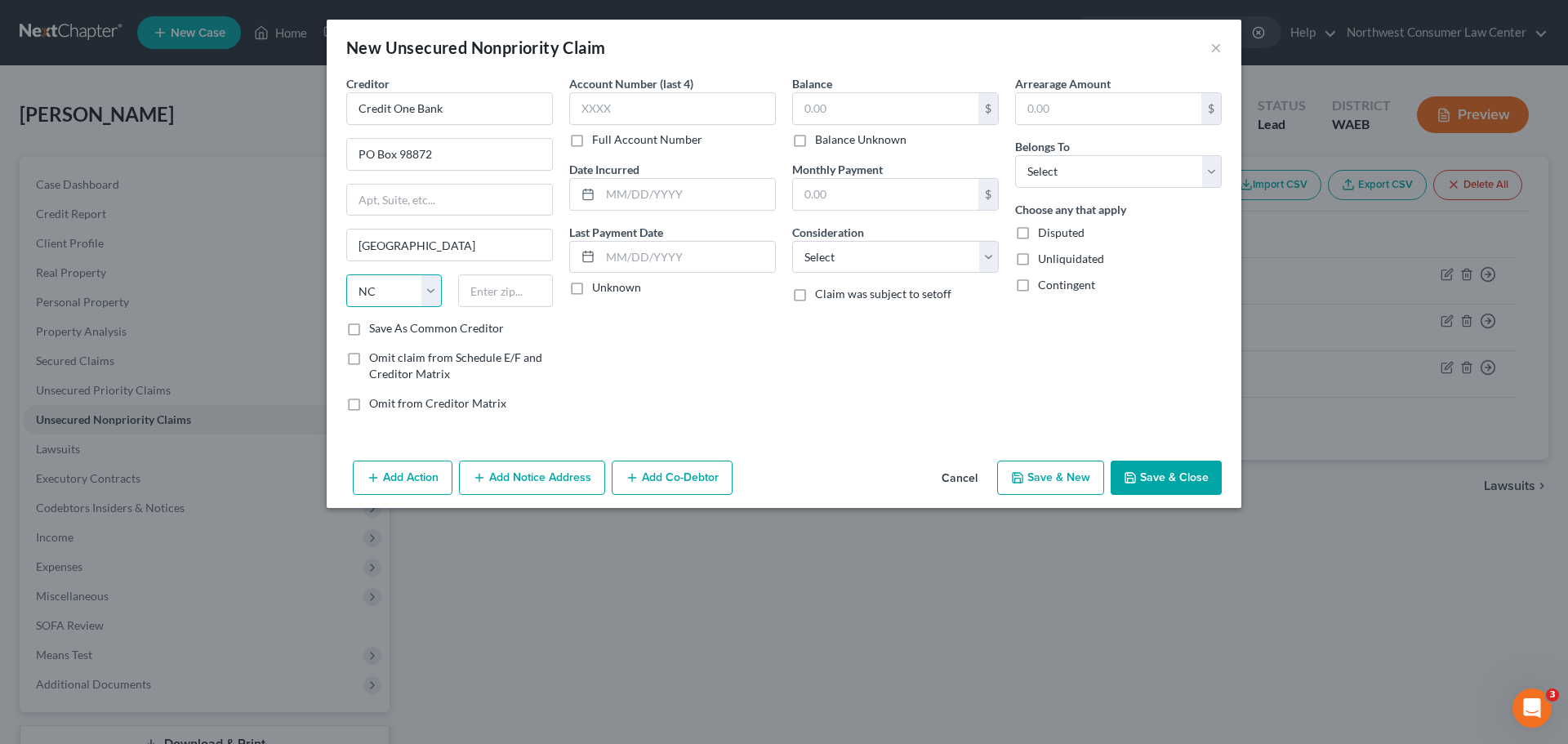
select select "31"
type input "89872"
click at [851, 105] on input "text" at bounding box center [885, 109] width 186 height 31
click at [475, 108] on input "Credit One Bank" at bounding box center [449, 109] width 206 height 33
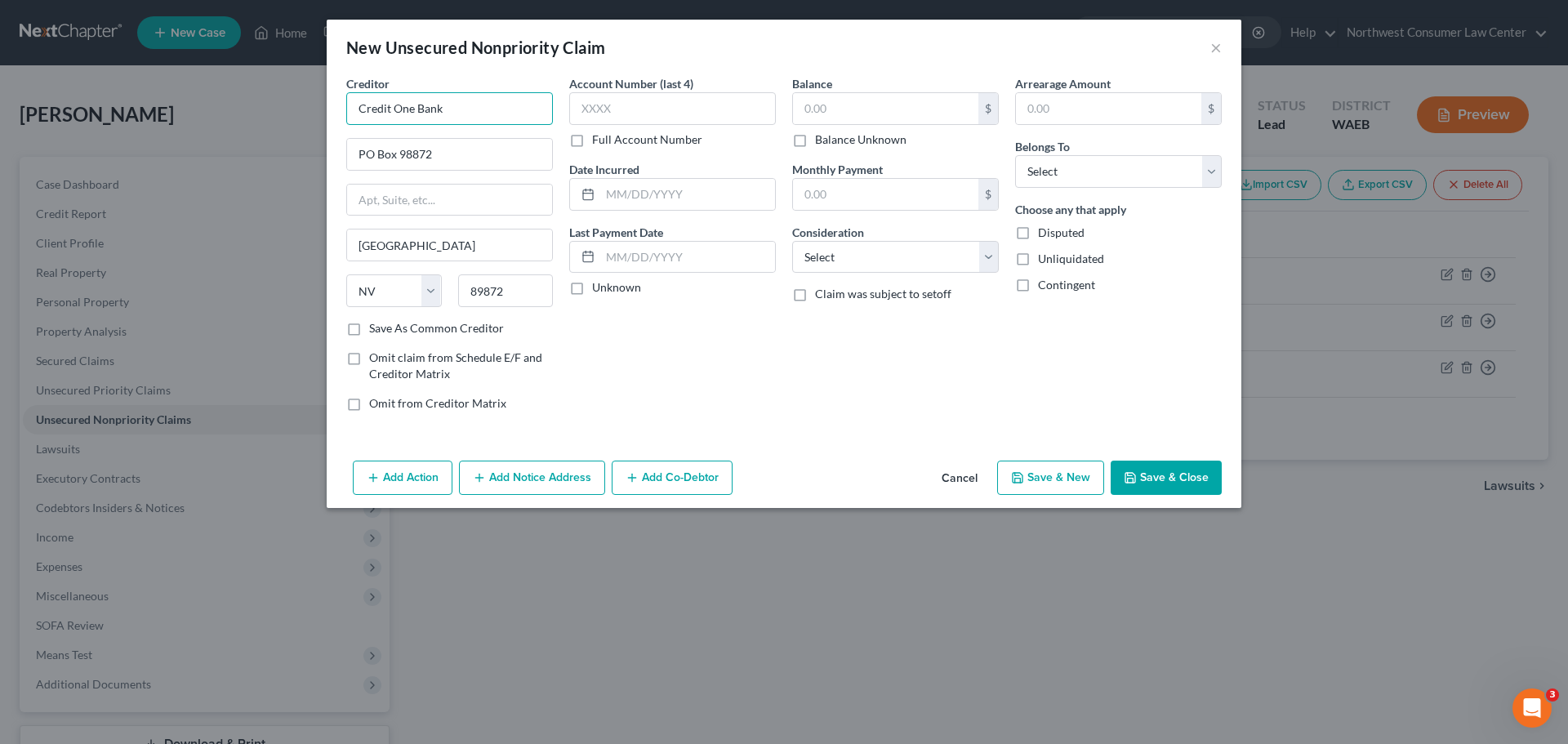
click at [475, 108] on input "Credit One Bank" at bounding box center [449, 109] width 206 height 33
click at [392, 241] on input "[GEOGRAPHIC_DATA]" at bounding box center [449, 245] width 205 height 31
click at [418, 163] on input "PO Box 98872" at bounding box center [449, 154] width 205 height 31
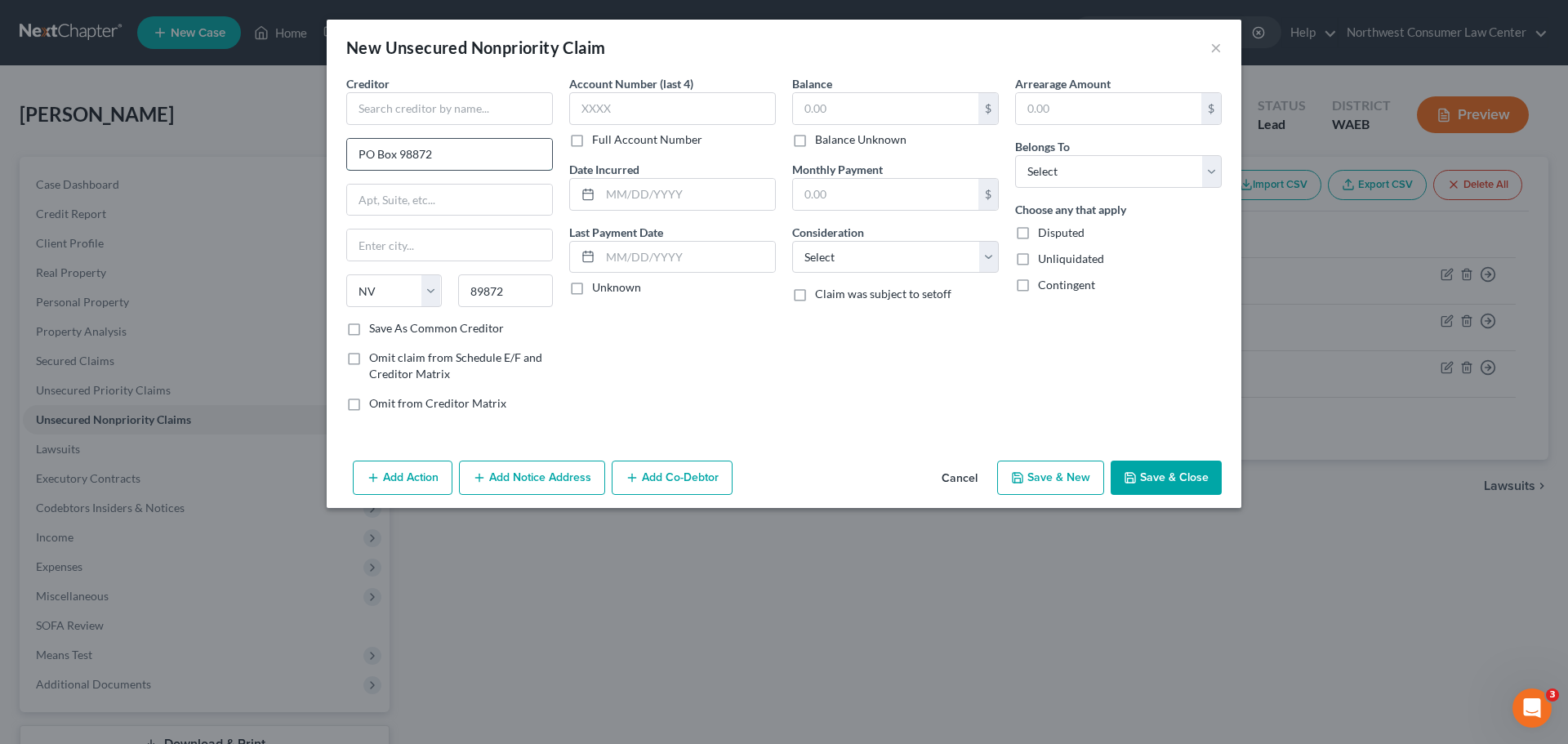
click at [418, 163] on input "PO Box 98872" at bounding box center [449, 154] width 205 height 31
click at [464, 287] on input "89872" at bounding box center [506, 291] width 96 height 33
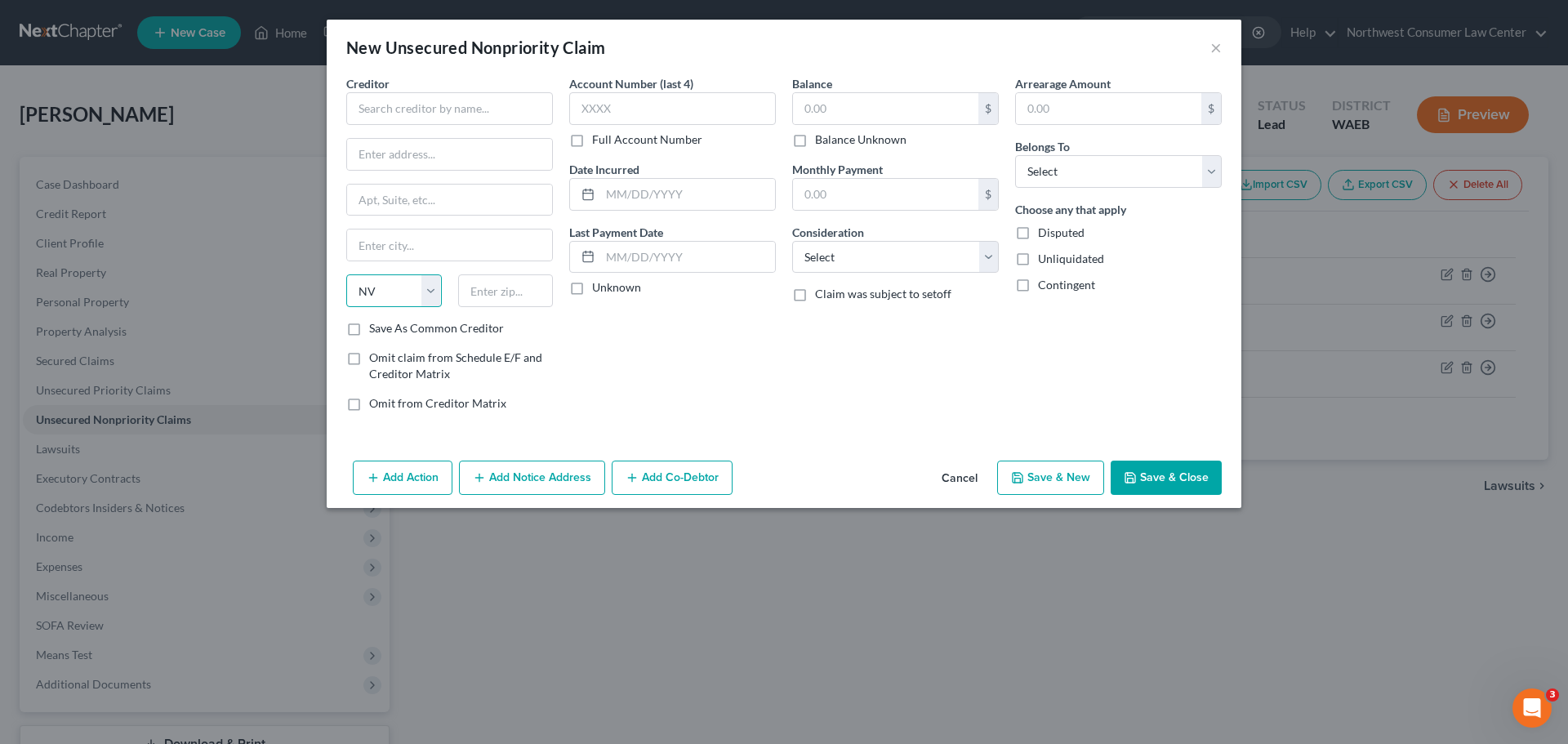
click at [435, 297] on select "State [US_STATE] AK AR AZ CA CO CT DE DC [GEOGRAPHIC_DATA] [GEOGRAPHIC_DATA] GU…" at bounding box center [395, 291] width 96 height 33
select select
click at [347, 274] on select "State [US_STATE] AK AR AZ CA CO CT DE DC [GEOGRAPHIC_DATA] [GEOGRAPHIC_DATA] GU…" at bounding box center [395, 291] width 96 height 33
click at [427, 122] on input "text" at bounding box center [449, 109] width 206 height 33
type input "P"
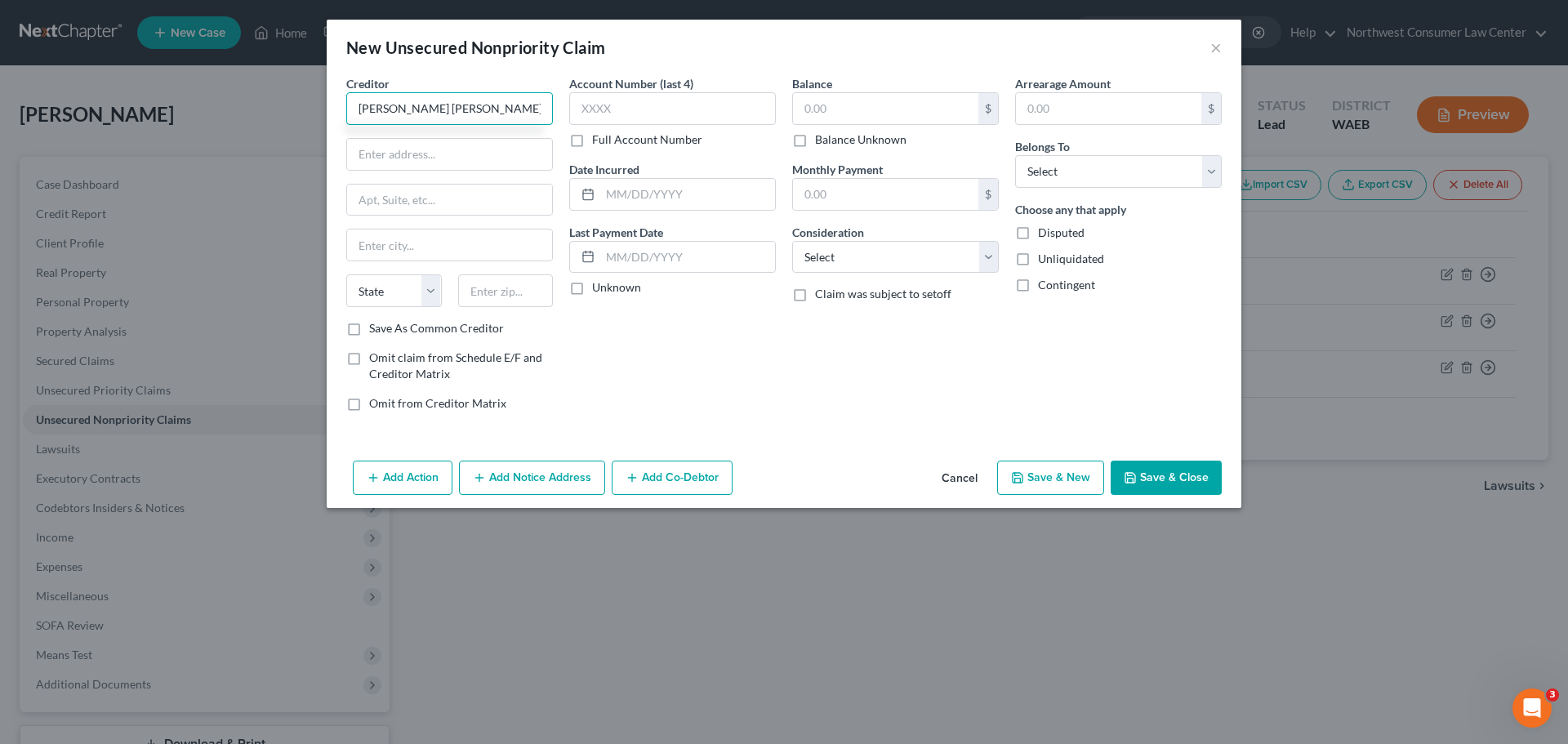
type input "[PERSON_NAME] [PERSON_NAME]"
type input "PO Box 15369"
type input "Wilmington"
select select "7"
type input "19850"
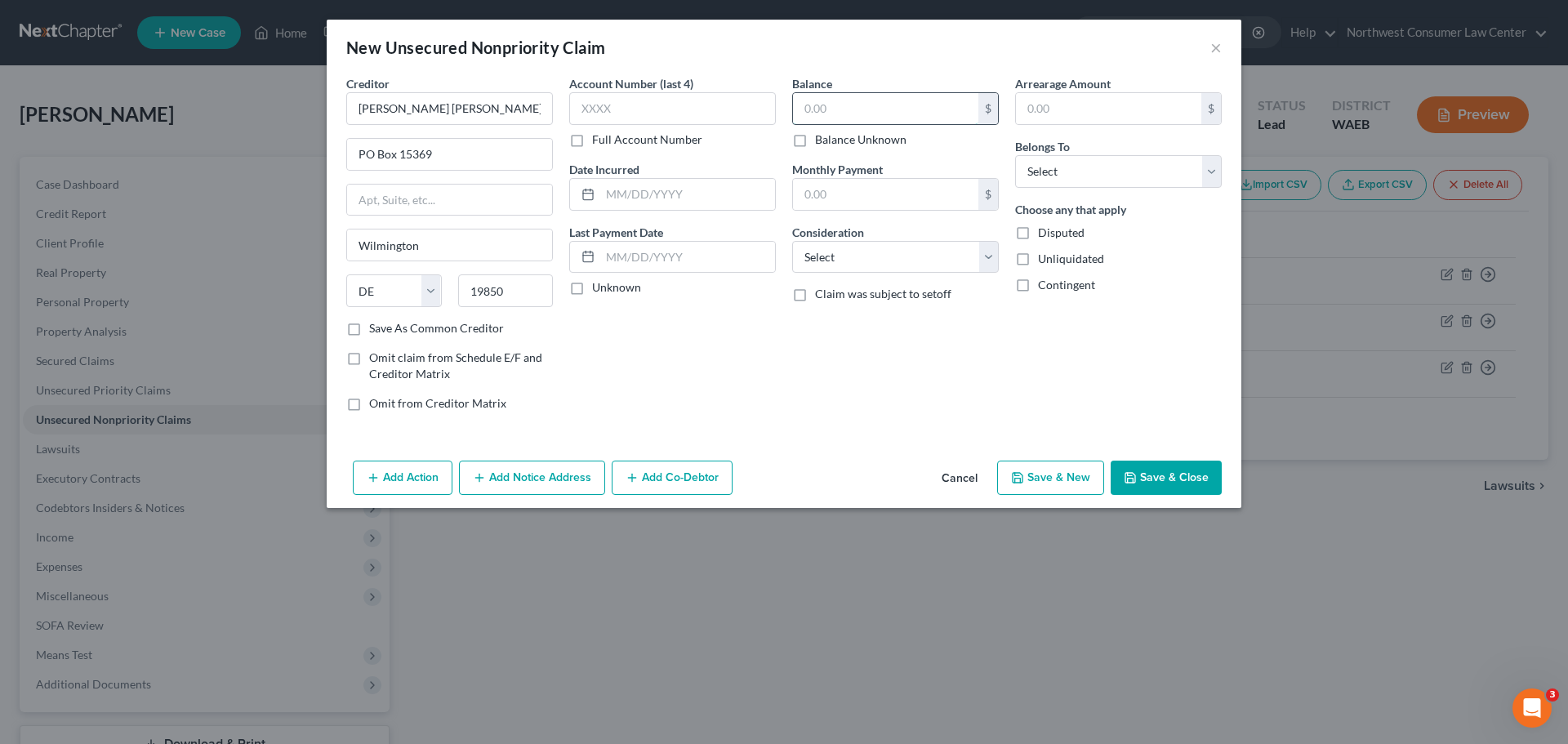
click at [830, 103] on input "text" at bounding box center [885, 109] width 186 height 31
type input "1,073"
select select "2"
click at [1138, 168] on select "Select Debtor 1 Only Debtor 2 Only Debtor 1 And Debtor 2 Only At Least One Of T…" at bounding box center [1118, 172] width 206 height 33
select select "0"
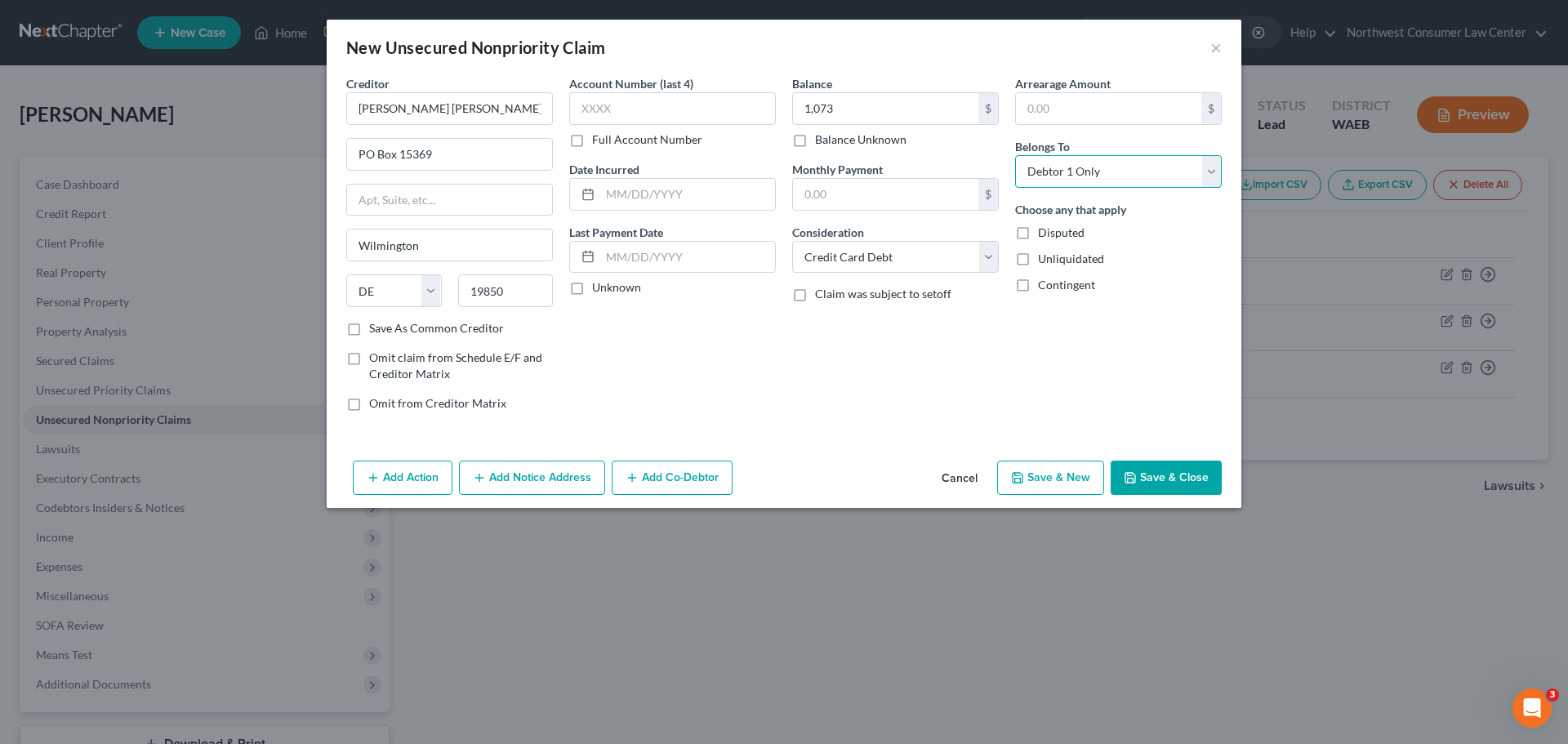
click at [1015, 155] on select "Select Debtor 1 Only Debtor 2 Only Debtor 1 And Debtor 2 Only At Least One Of T…" at bounding box center [1118, 172] width 206 height 33
click at [1024, 469] on button "Save & New" at bounding box center [1051, 477] width 107 height 34
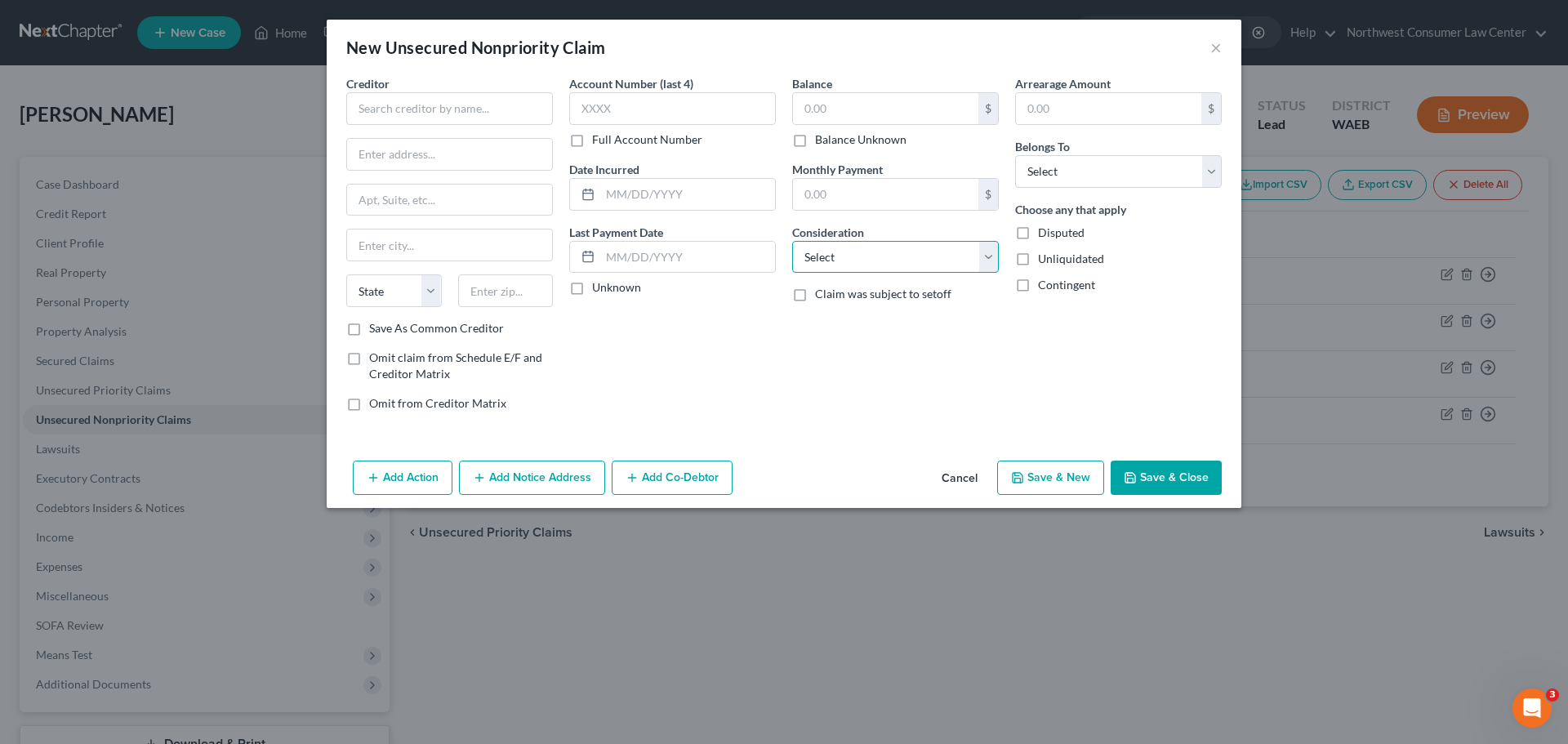
drag, startPoint x: 847, startPoint y: 260, endPoint x: 845, endPoint y: 272, distance: 12.2
click at [847, 260] on select "Select Cable / Satellite Services Collection Agency Credit Card Debt Debt Couns…" at bounding box center [895, 258] width 206 height 33
select select "2"
click at [792, 241] on select "Select Cable / Satellite Services Collection Agency Credit Card Debt Debt Couns…" at bounding box center [895, 258] width 206 height 33
click at [846, 125] on div "$" at bounding box center [895, 109] width 206 height 33
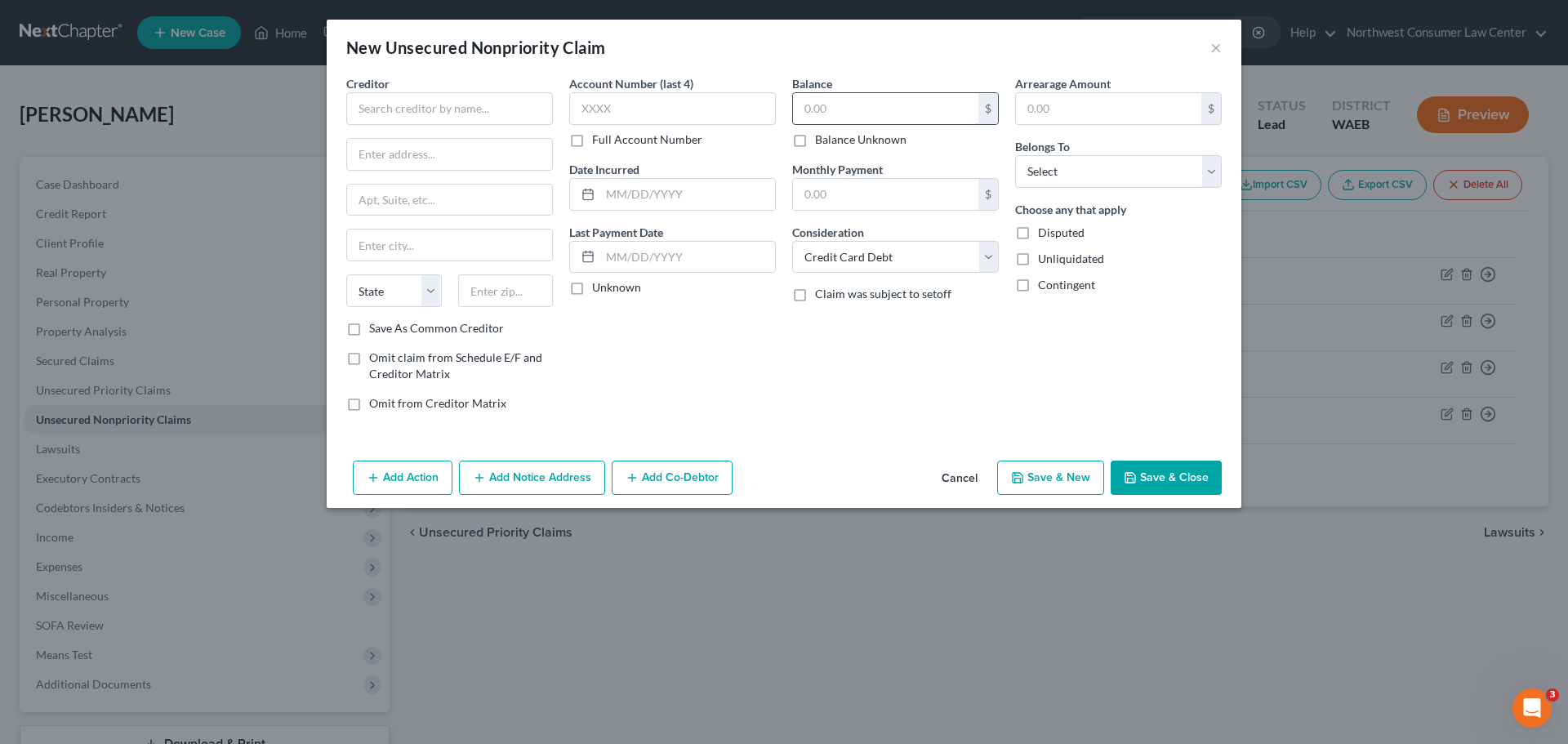
click at [860, 108] on input "text" at bounding box center [885, 109] width 186 height 31
type input "760"
click at [511, 115] on input "text" at bounding box center [449, 109] width 206 height 33
type input "Key Bank"
type input "[STREET_ADDRESS][PERSON_NAME]"
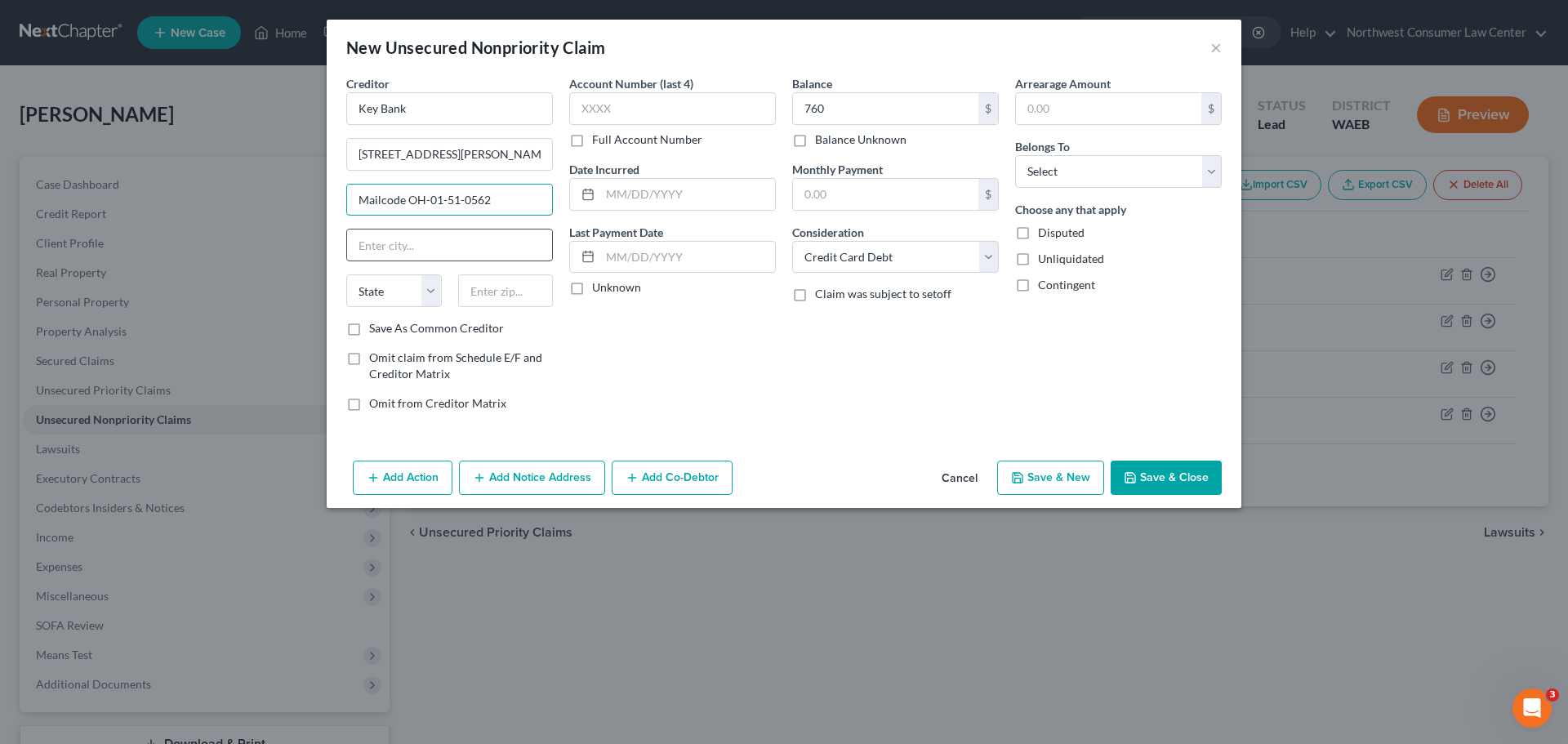
type input "Mailcode OH-01-51-0562"
click at [429, 248] on input "text" at bounding box center [449, 245] width 205 height 31
type input "[GEOGRAPHIC_DATA]"
click at [418, 294] on select "State [US_STATE] AK AR AZ CA CO CT DE DC [GEOGRAPHIC_DATA] [GEOGRAPHIC_DATA] GU…" at bounding box center [395, 291] width 96 height 33
select select "36"
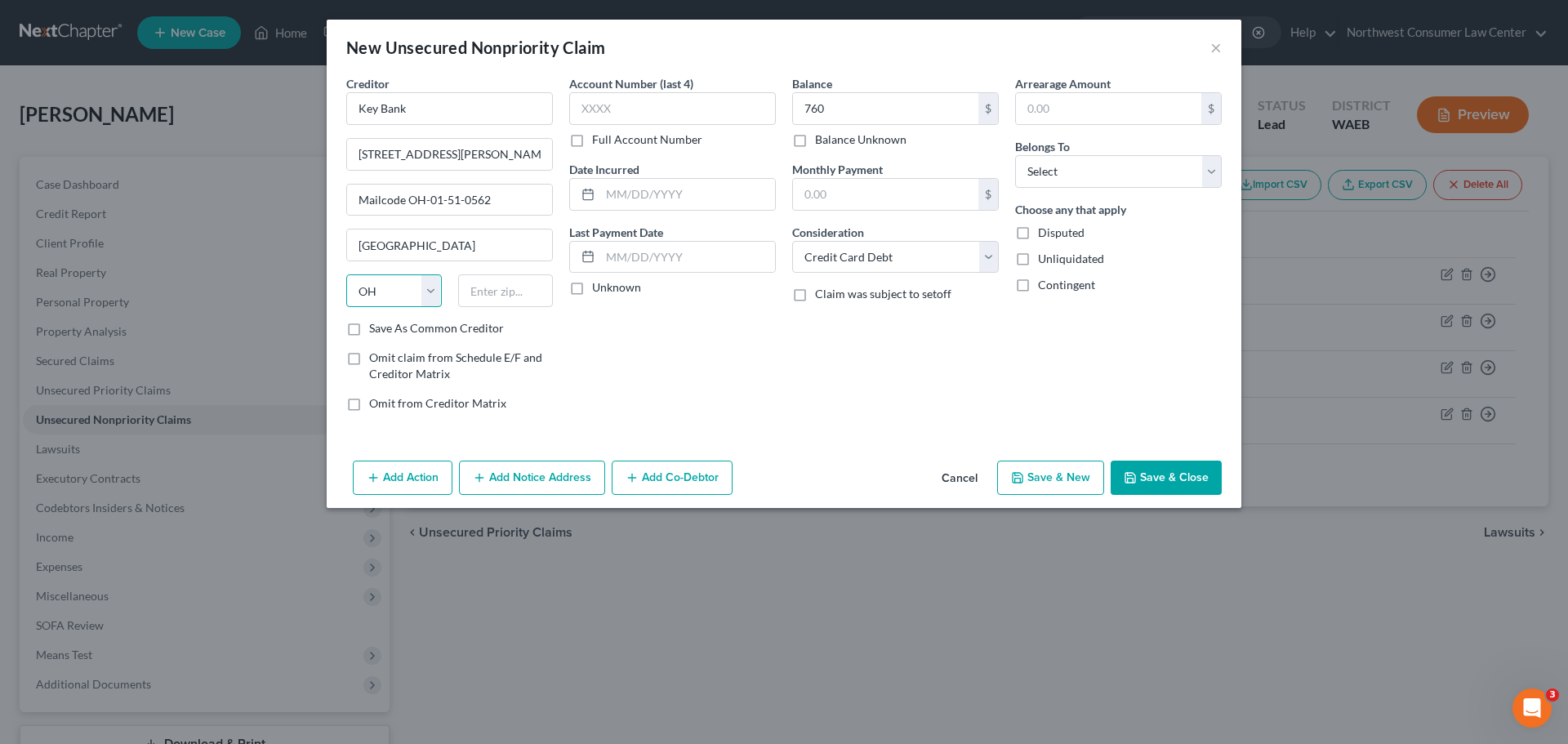
click at [347, 274] on select "State [US_STATE] AK AR AZ CA CO CT DE DC [GEOGRAPHIC_DATA] [GEOGRAPHIC_DATA] GU…" at bounding box center [395, 291] width 96 height 33
click at [515, 292] on input "text" at bounding box center [506, 291] width 96 height 33
type input "44144"
click at [847, 194] on input "text" at bounding box center [885, 194] width 186 height 31
type input "[GEOGRAPHIC_DATA]"
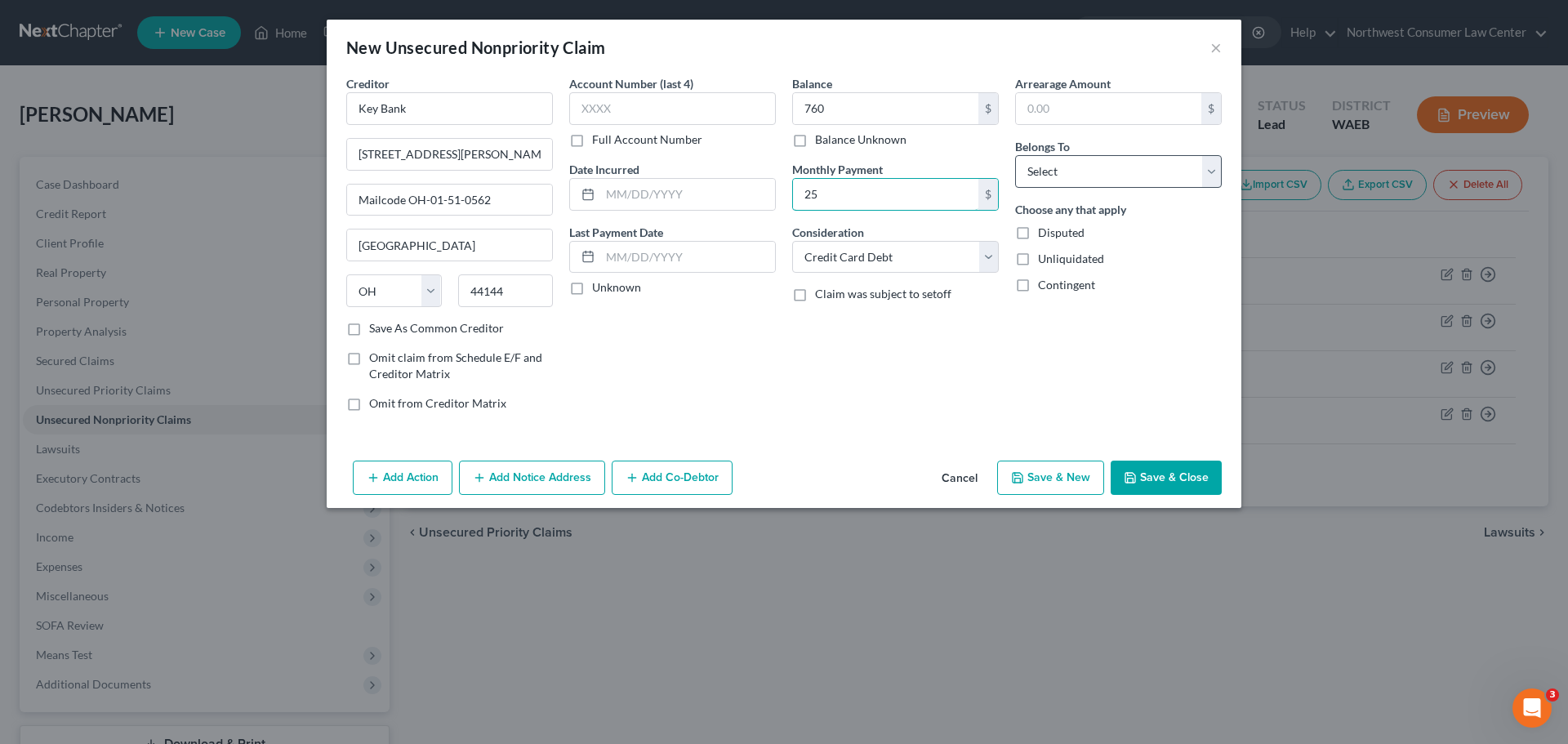
type input "25"
click at [1078, 175] on select "Select Debtor 1 Only Debtor 2 Only Debtor 1 And Debtor 2 Only At Least One Of T…" at bounding box center [1118, 172] width 206 height 33
select select "0"
click at [1015, 155] on select "Select Debtor 1 Only Debtor 2 Only Debtor 1 And Debtor 2 Only At Least One Of T…" at bounding box center [1118, 172] width 206 height 33
click at [654, 254] on input "text" at bounding box center [687, 258] width 175 height 31
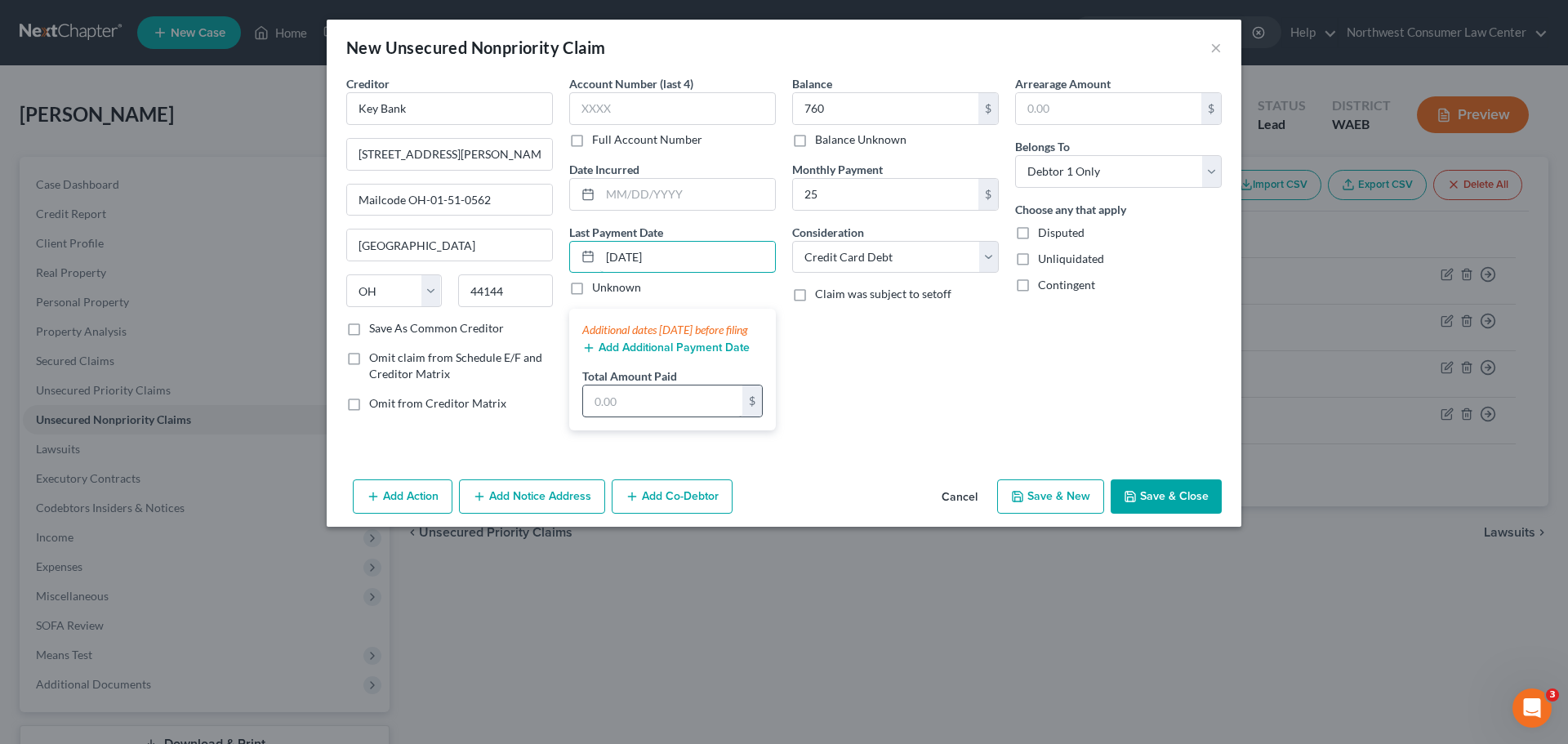
type input "[DATE]"
click at [661, 416] on input "text" at bounding box center [662, 402] width 159 height 31
type input "760.85"
click at [949, 436] on div "Balance 760.00 $ Balance Unknown Balance Undetermined 760 $ Balance Unknown Mon…" at bounding box center [896, 259] width 223 height 369
click at [1051, 514] on button "Save & New" at bounding box center [1051, 496] width 107 height 34
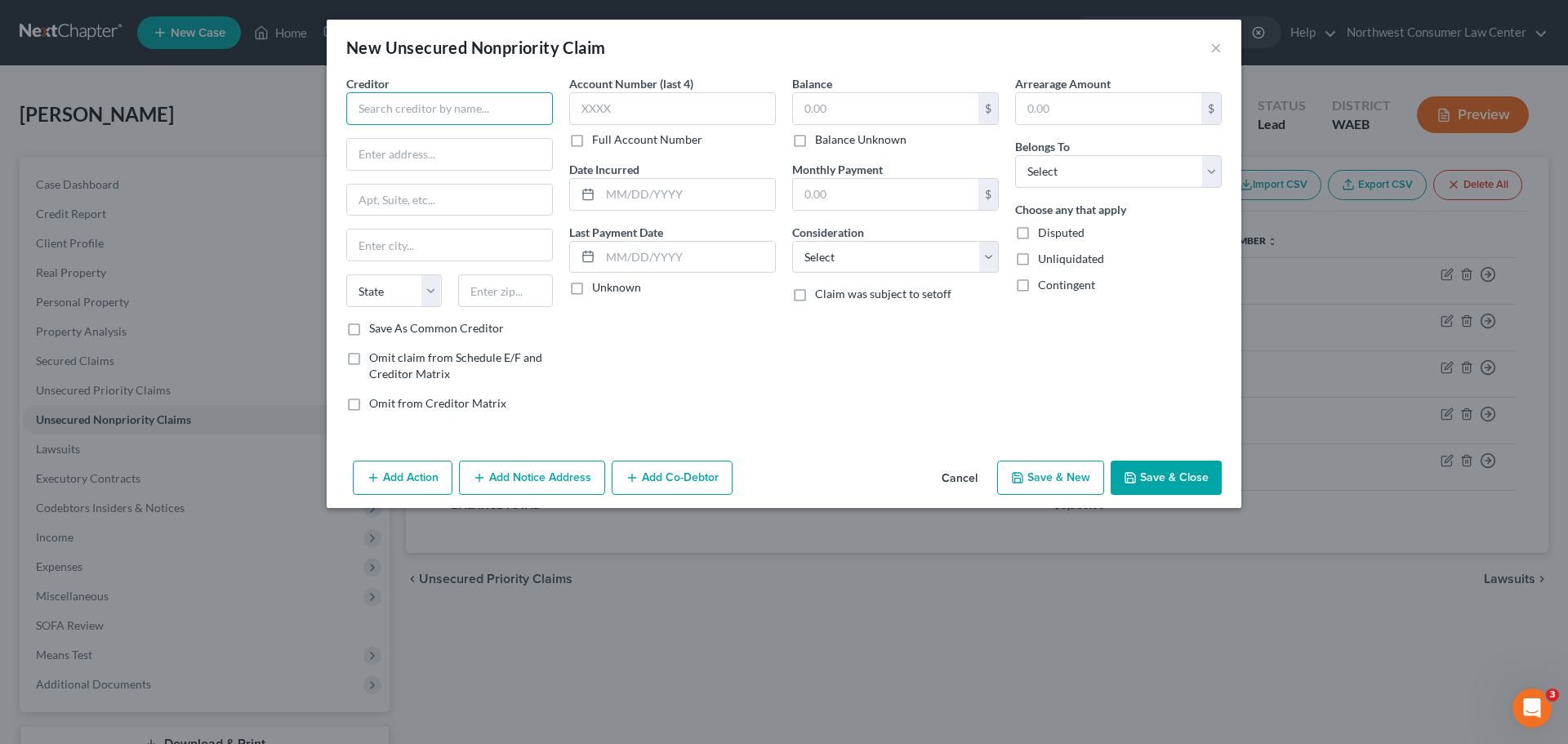
click at [490, 98] on input "text" at bounding box center [449, 109] width 206 height 33
type input "OneMain Financial"
type input "PO Box 1010"
click at [436, 250] on input "text" at bounding box center [449, 245] width 205 height 31
type input "[GEOGRAPHIC_DATA]"
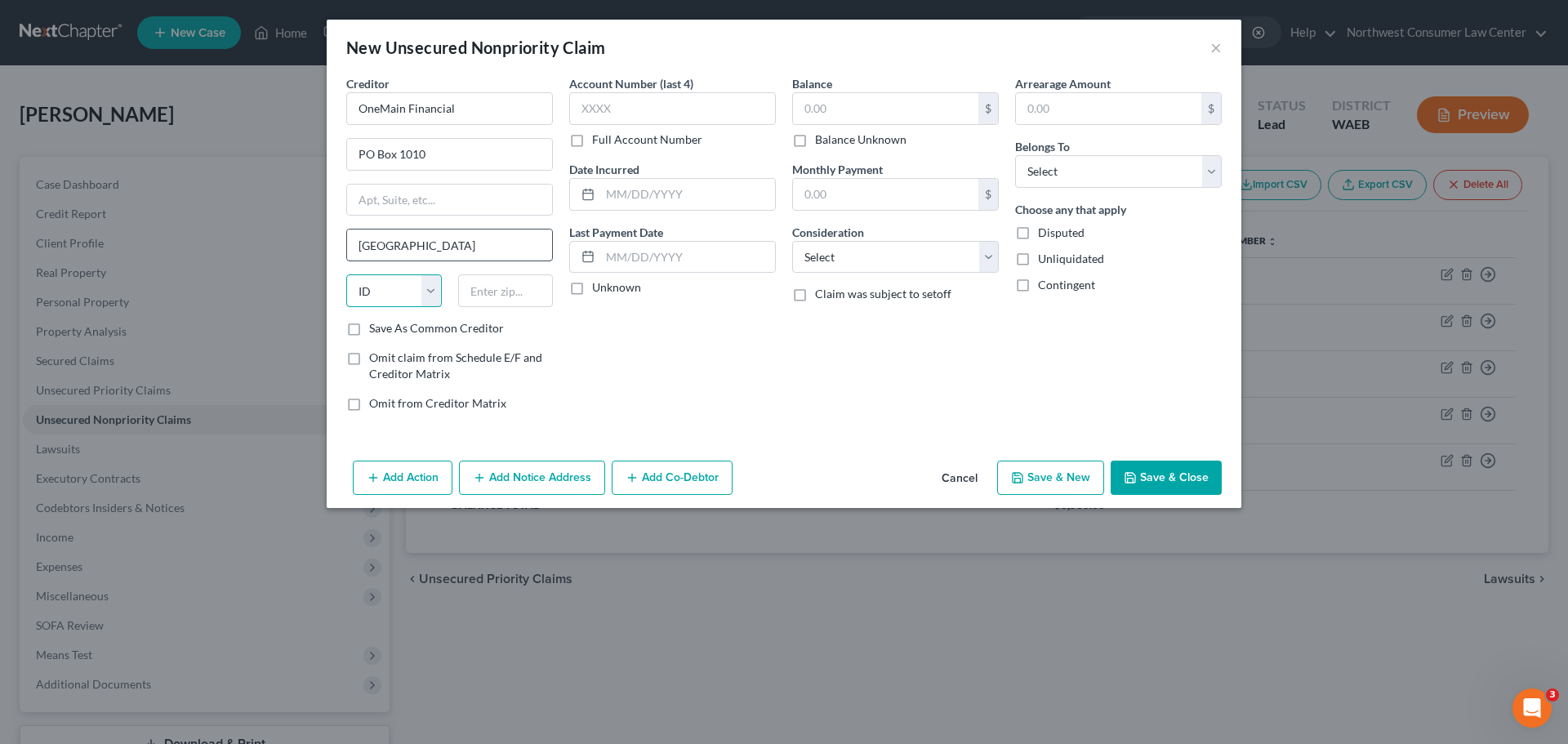
select select "15"
type input "47706"
click at [906, 115] on input "text" at bounding box center [885, 109] width 186 height 31
type input "13,489"
click at [842, 255] on select "Select Cable / Satellite Services Collection Agency Credit Card Debt Debt Couns…" at bounding box center [895, 258] width 206 height 33
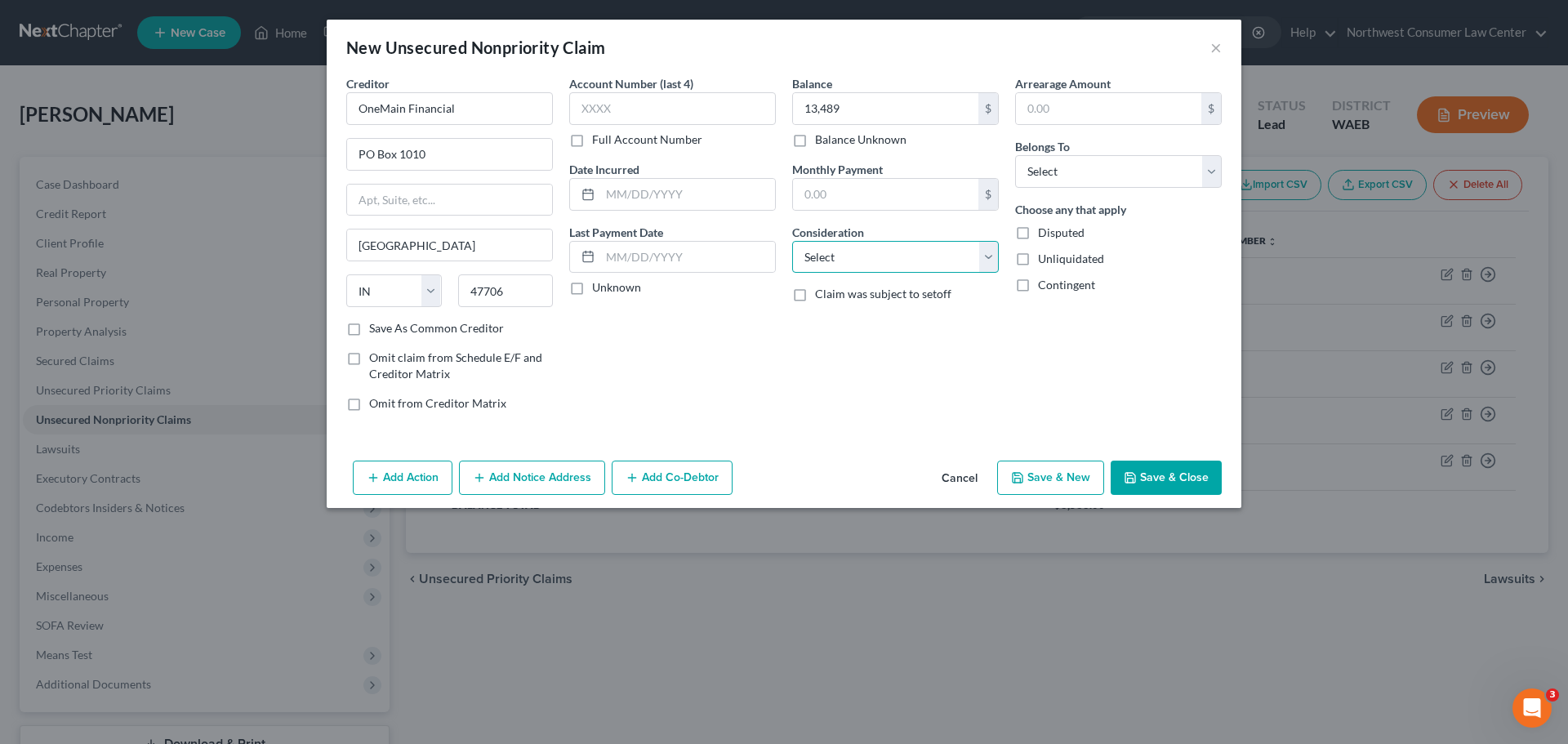
select select "2"
click at [792, 241] on select "Select Cable / Satellite Services Collection Agency Credit Card Debt Debt Couns…" at bounding box center [895, 258] width 206 height 33
drag, startPoint x: 1088, startPoint y: 172, endPoint x: 1083, endPoint y: 187, distance: 15.8
click at [1088, 172] on select "Select Debtor 1 Only Debtor 2 Only Debtor 1 And Debtor 2 Only At Least One Of T…" at bounding box center [1118, 172] width 206 height 33
select select "0"
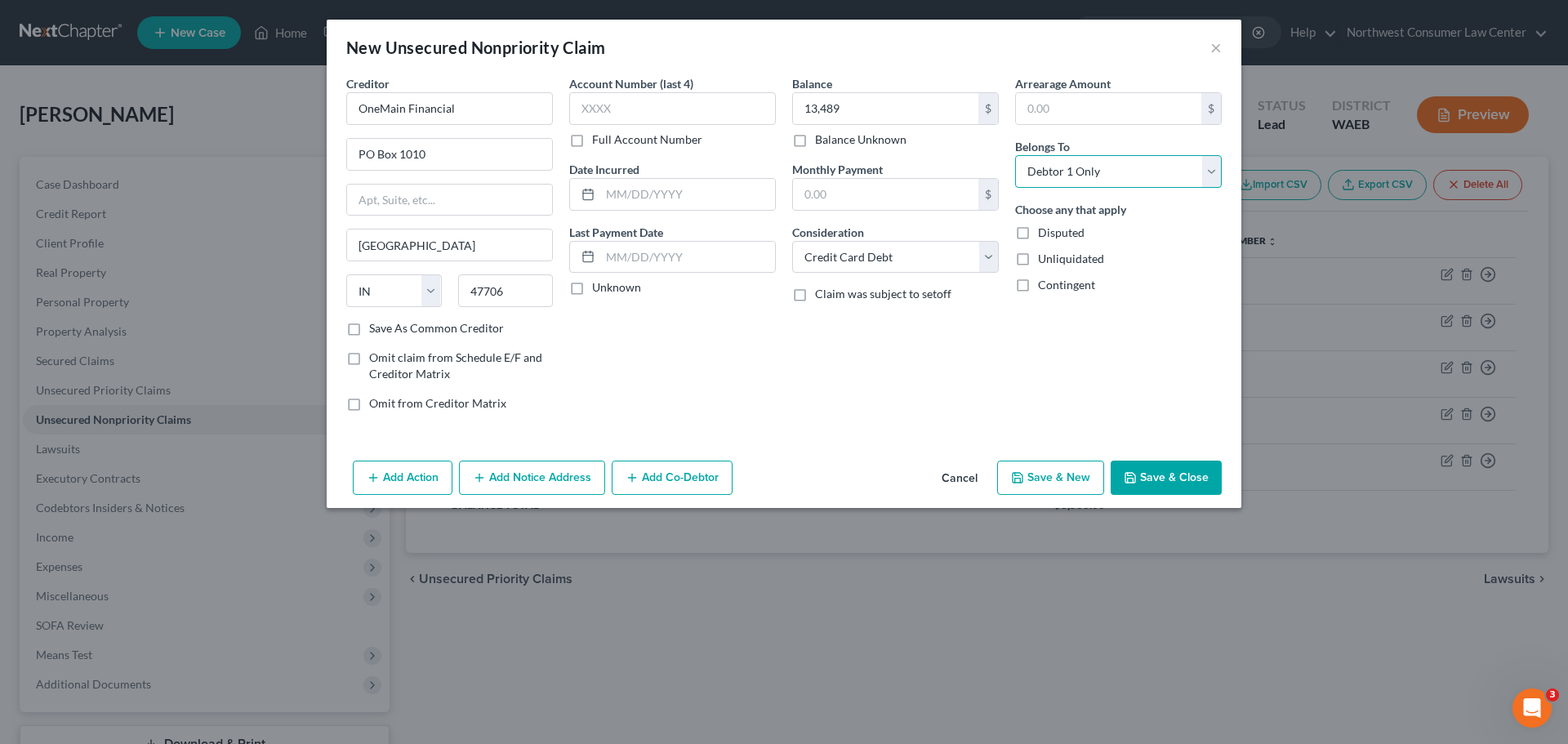
click at [1015, 155] on select "Select Debtor 1 Only Debtor 2 Only Debtor 1 And Debtor 2 Only At Least One Of T…" at bounding box center [1118, 172] width 206 height 33
click at [1048, 485] on button "Save & New" at bounding box center [1051, 477] width 107 height 34
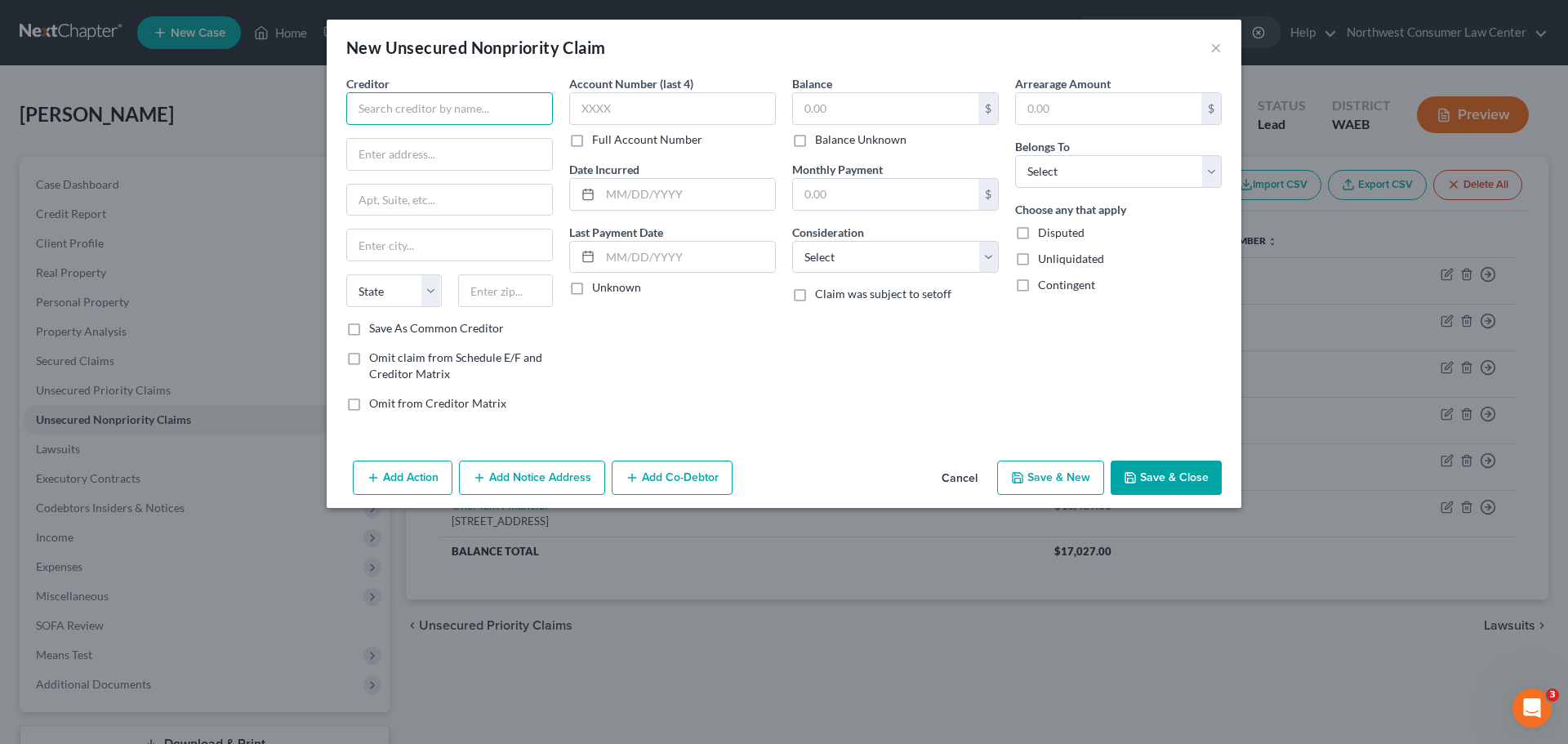
click at [466, 108] on input "text" at bounding box center [449, 109] width 206 height 33
type input "Synchrony Bank"
type input "PO Box 965005"
click at [445, 240] on input "text" at bounding box center [449, 245] width 205 height 31
type input "Orlando"
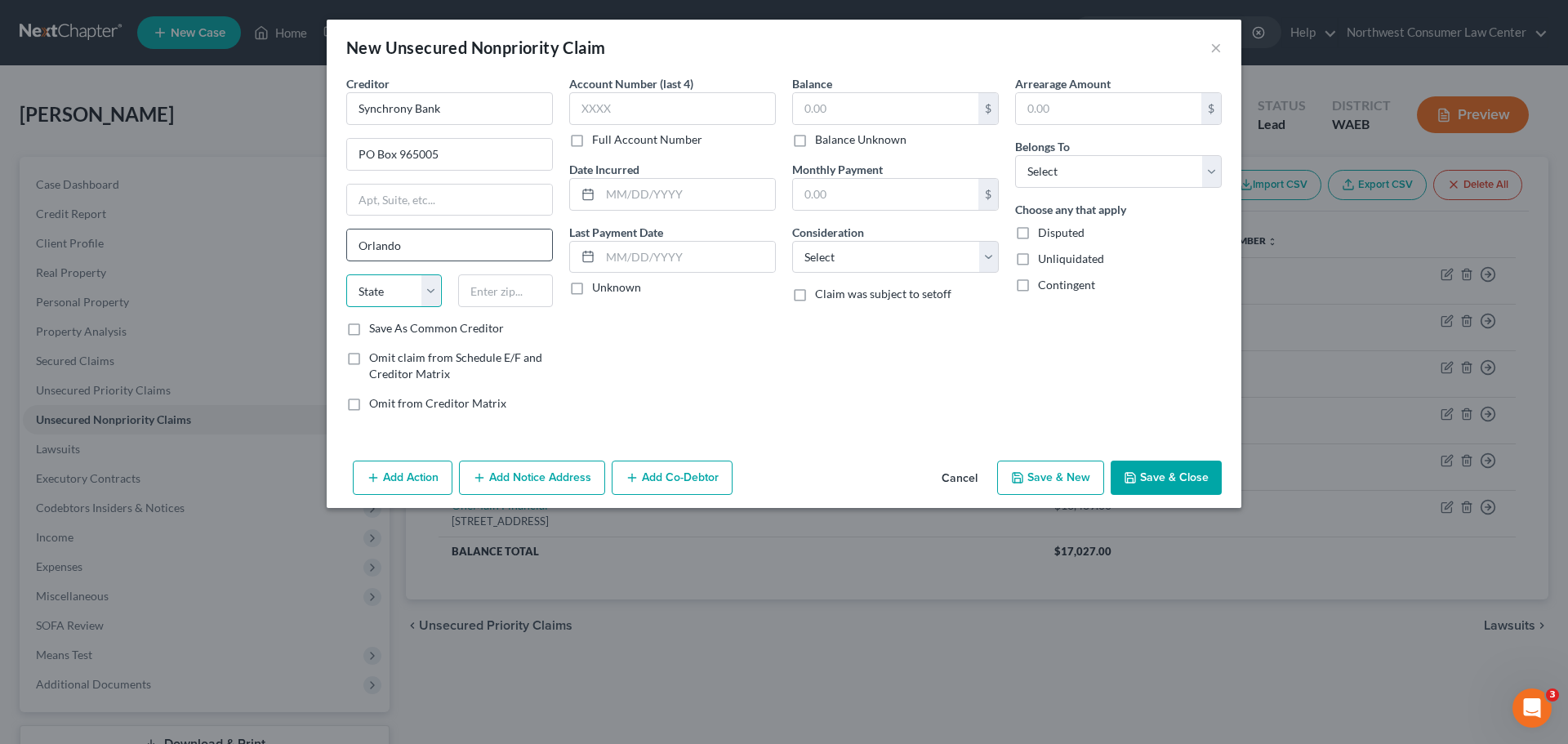
select select "9"
type input "32896"
drag, startPoint x: 856, startPoint y: 254, endPoint x: 853, endPoint y: 270, distance: 16.3
click at [856, 254] on select "Select Cable / Satellite Services Collection Agency Credit Card Debt Debt Couns…" at bounding box center [895, 258] width 206 height 33
select select "2"
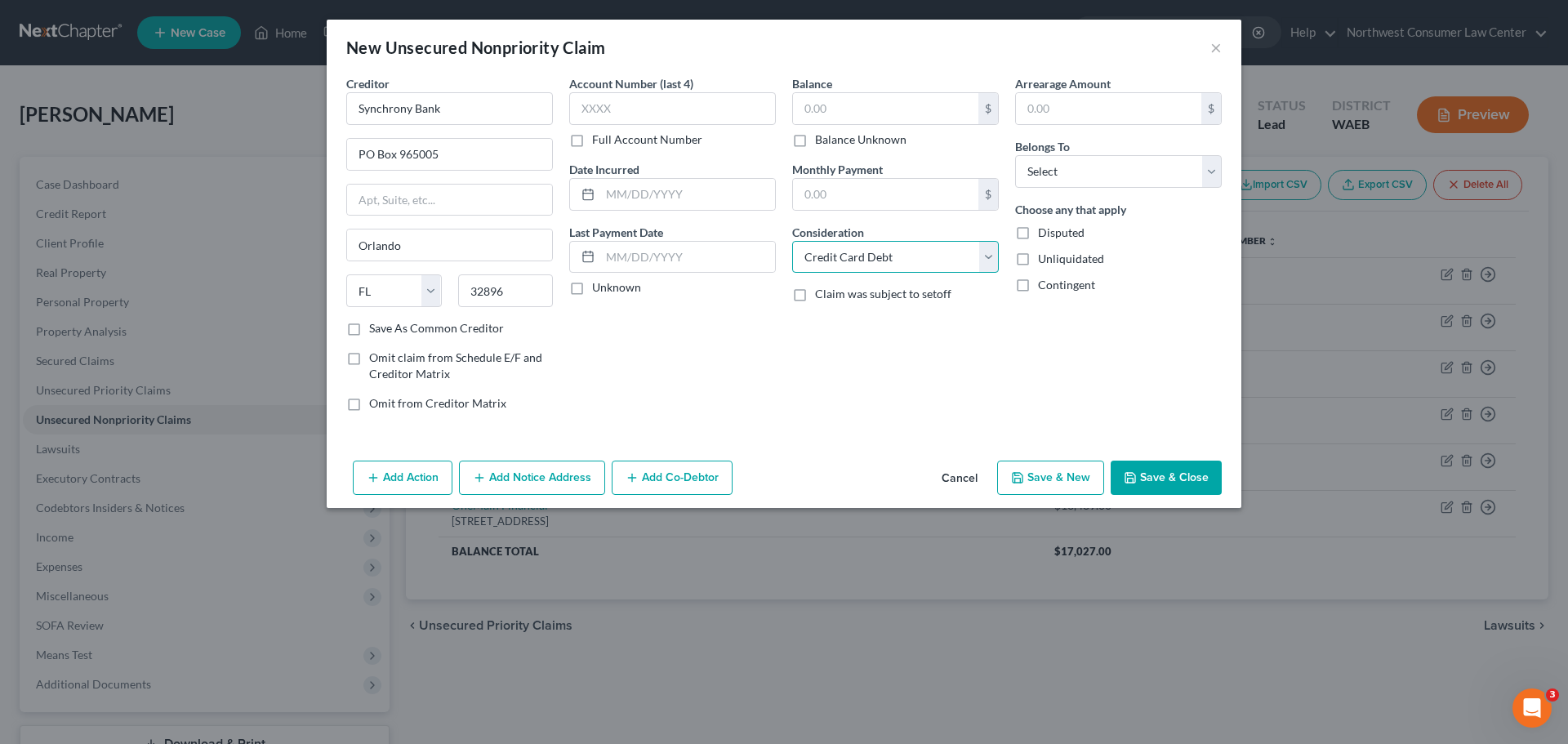
click at [792, 241] on select "Select Cable / Satellite Services Collection Agency Credit Card Debt Debt Couns…" at bounding box center [895, 258] width 206 height 33
click at [823, 114] on input "text" at bounding box center [885, 109] width 186 height 31
type input "2,755"
drag, startPoint x: 1070, startPoint y: 168, endPoint x: 1070, endPoint y: 185, distance: 17.0
click at [1070, 168] on select "Select Debtor 1 Only Debtor 2 Only Debtor 1 And Debtor 2 Only At Least One Of T…" at bounding box center [1118, 172] width 206 height 33
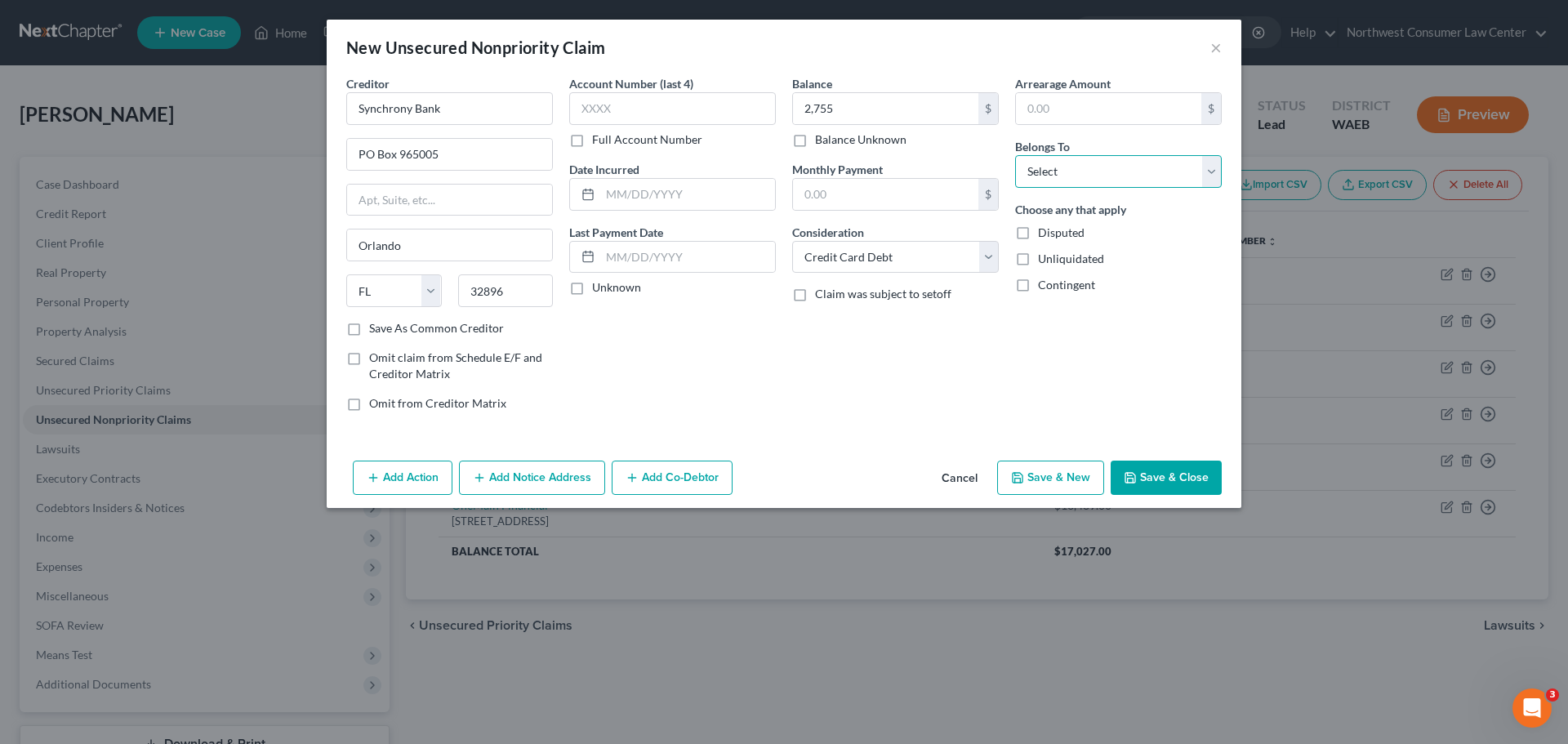
select select "0"
click at [1015, 155] on select "Select Debtor 1 Only Debtor 2 Only Debtor 1 And Debtor 2 Only At Least One Of T…" at bounding box center [1118, 172] width 206 height 33
click at [1039, 487] on button "Save & New" at bounding box center [1051, 477] width 107 height 34
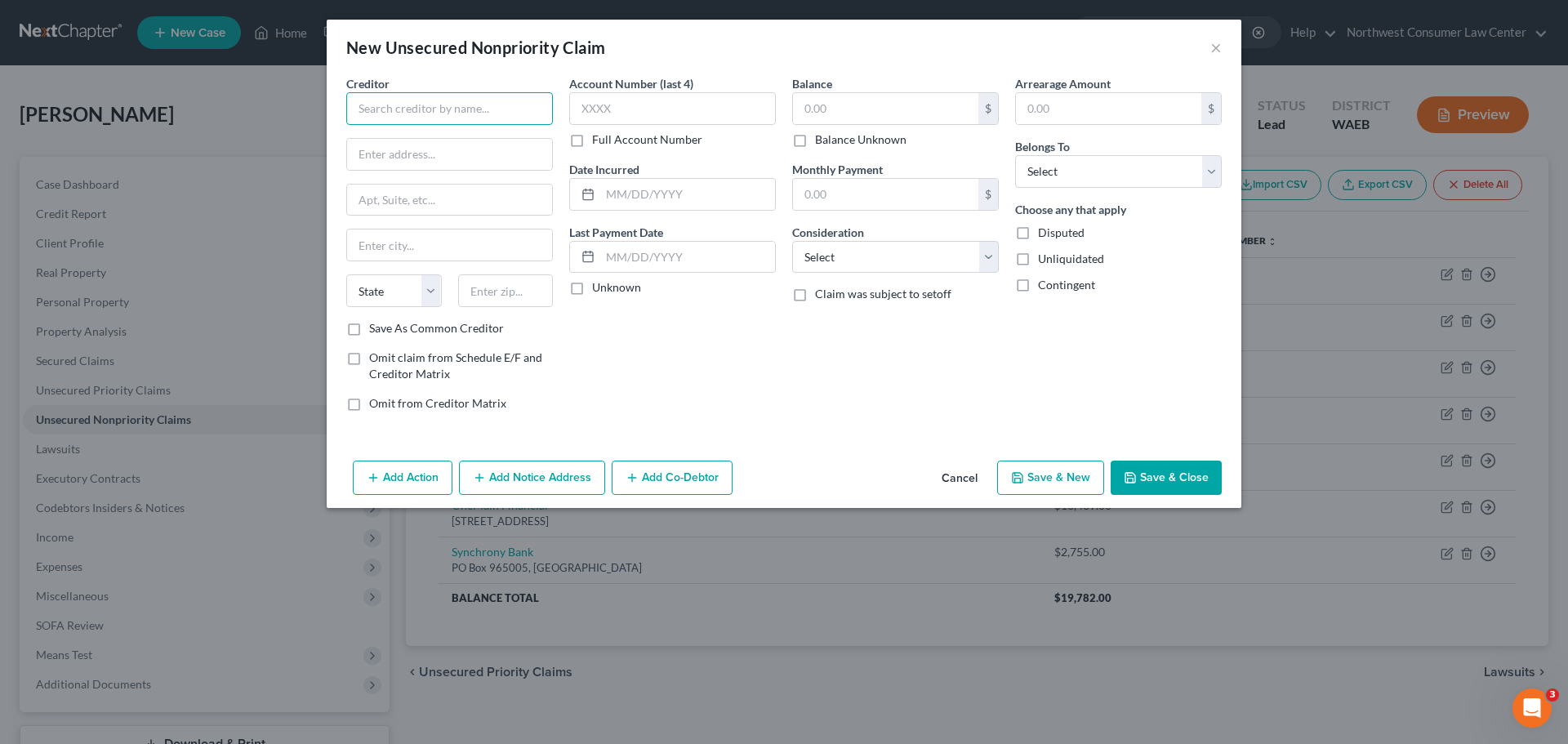
click at [430, 119] on input "text" at bounding box center [449, 109] width 206 height 33
drag, startPoint x: 430, startPoint y: 119, endPoint x: 423, endPoint y: 155, distance: 36.7
drag, startPoint x: 423, startPoint y: 155, endPoint x: 395, endPoint y: 123, distance: 42.5
click at [395, 123] on input "T" at bounding box center [449, 109] width 206 height 33
type input "TD Bank/Target Credit"
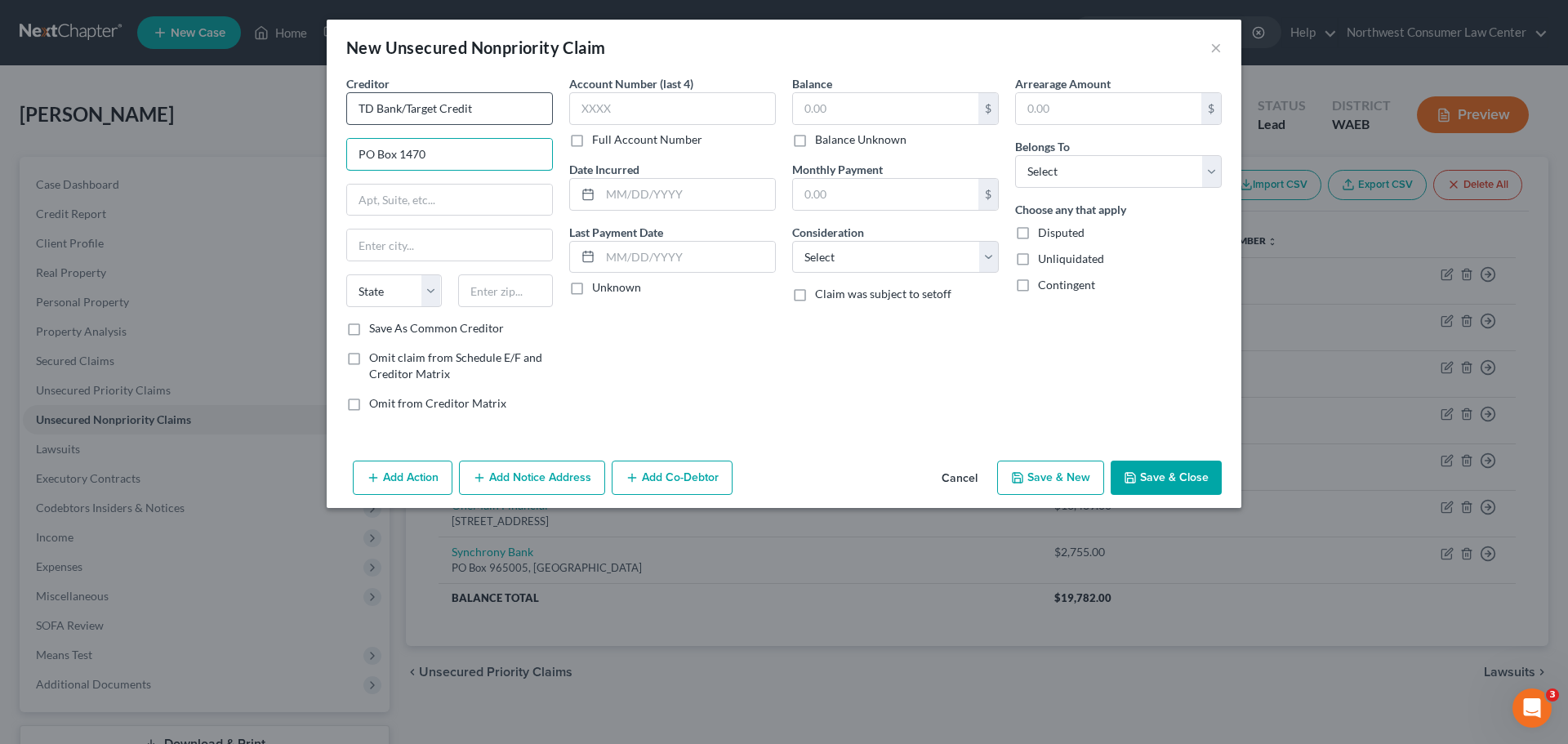
type input "PO Box 1470"
type input "[GEOGRAPHIC_DATA]"
click at [417, 297] on select "State [US_STATE] AK AR AZ CA CO CT DE DC [GEOGRAPHIC_DATA] [GEOGRAPHIC_DATA] GU…" at bounding box center [395, 291] width 96 height 33
select select "24"
click at [347, 274] on select "State [US_STATE] AK AR AZ CA CO CT DE DC [GEOGRAPHIC_DATA] [GEOGRAPHIC_DATA] GU…" at bounding box center [395, 291] width 96 height 33
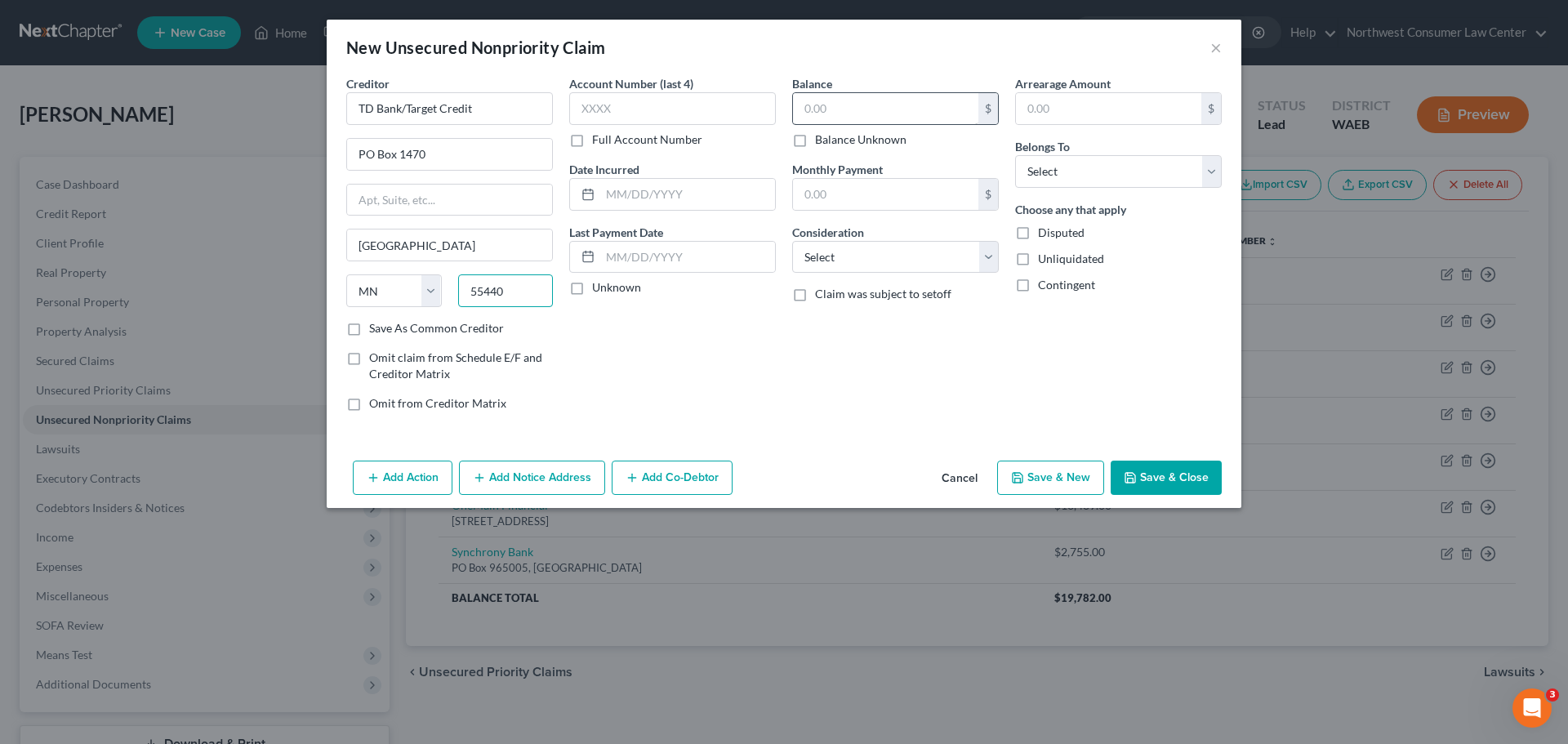
type input "55440"
click at [838, 115] on input "text" at bounding box center [885, 109] width 186 height 31
type input "194"
click at [839, 246] on select "Select Cable / Satellite Services Collection Agency Credit Card Debt Debt Couns…" at bounding box center [895, 258] width 206 height 33
select select "2"
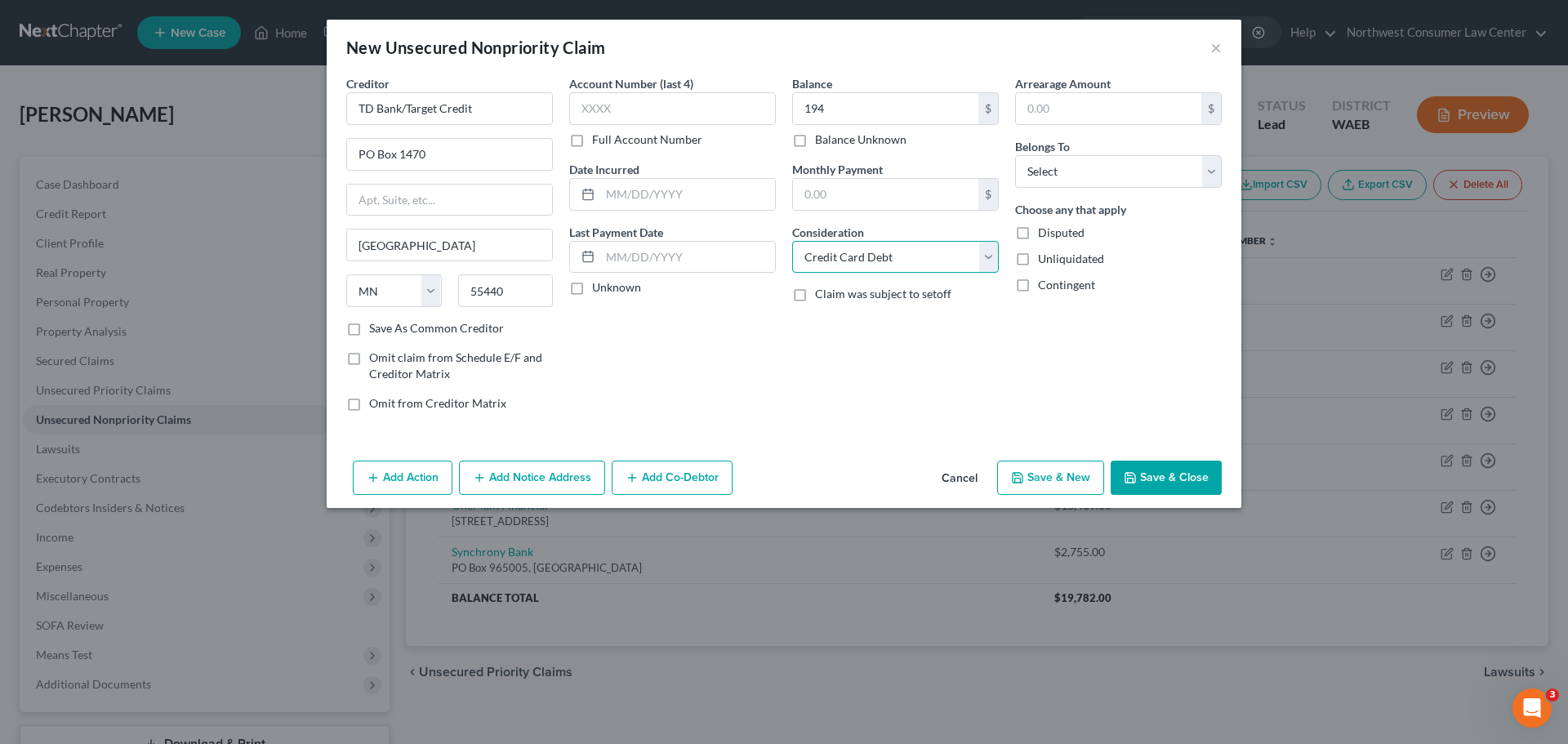
click at [792, 241] on select "Select Cable / Satellite Services Collection Agency Credit Card Debt Debt Couns…" at bounding box center [895, 258] width 206 height 33
drag, startPoint x: 1112, startPoint y: 158, endPoint x: 1105, endPoint y: 179, distance: 22.1
click at [1112, 158] on select "Select Debtor 1 Only Debtor 2 Only Debtor 1 And Debtor 2 Only At Least One Of T…" at bounding box center [1118, 172] width 206 height 33
select select "0"
click at [1015, 155] on select "Select Debtor 1 Only Debtor 2 Only Debtor 1 And Debtor 2 Only At Least One Of T…" at bounding box center [1118, 172] width 206 height 33
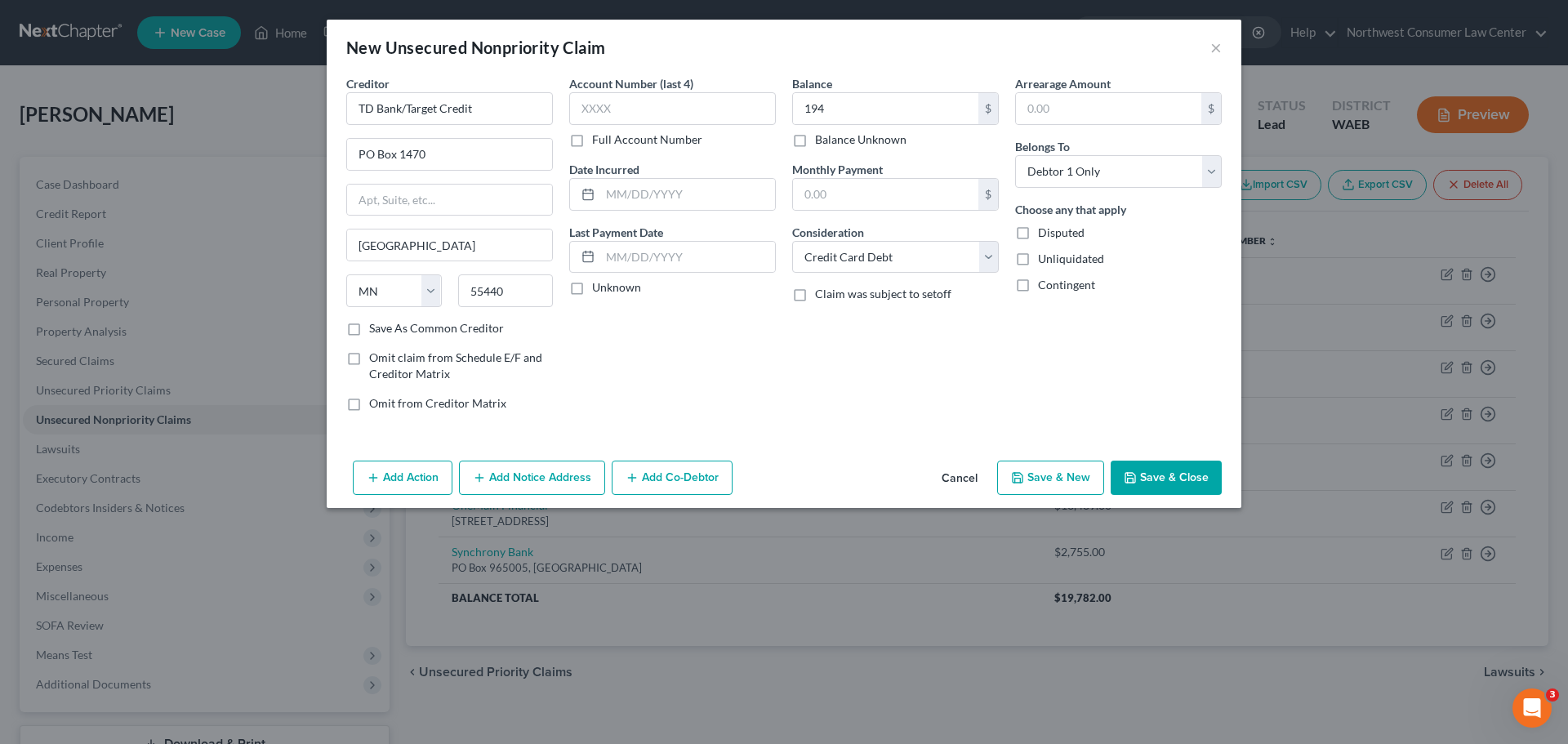
click at [1046, 463] on button "Save & New" at bounding box center [1051, 477] width 107 height 34
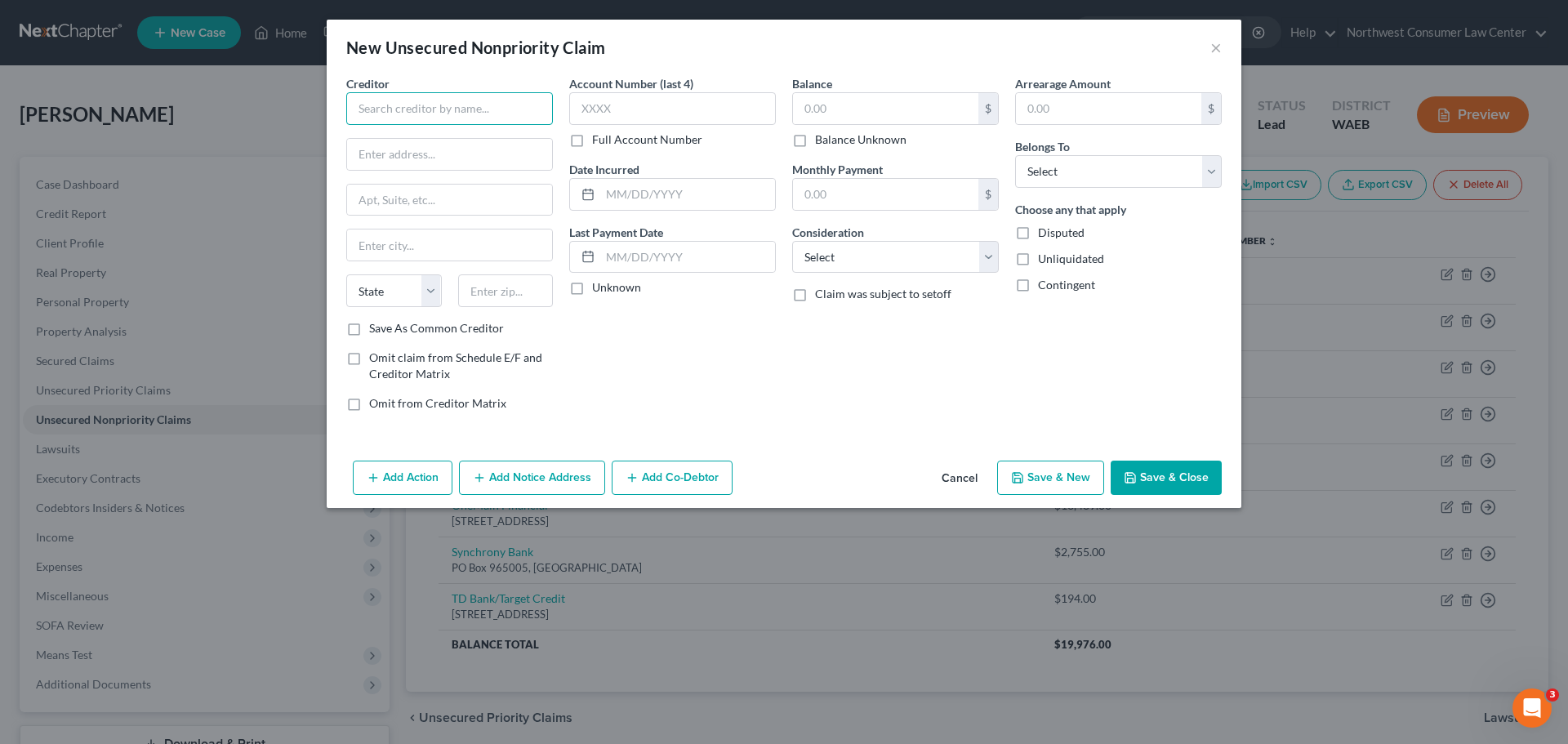
click at [419, 123] on input "text" at bounding box center [449, 109] width 206 height 33
type input "The Home Depot/CBNA"
type input "5800 S Corporate Pl"
type input "[GEOGRAPHIC_DATA]"
select select "43"
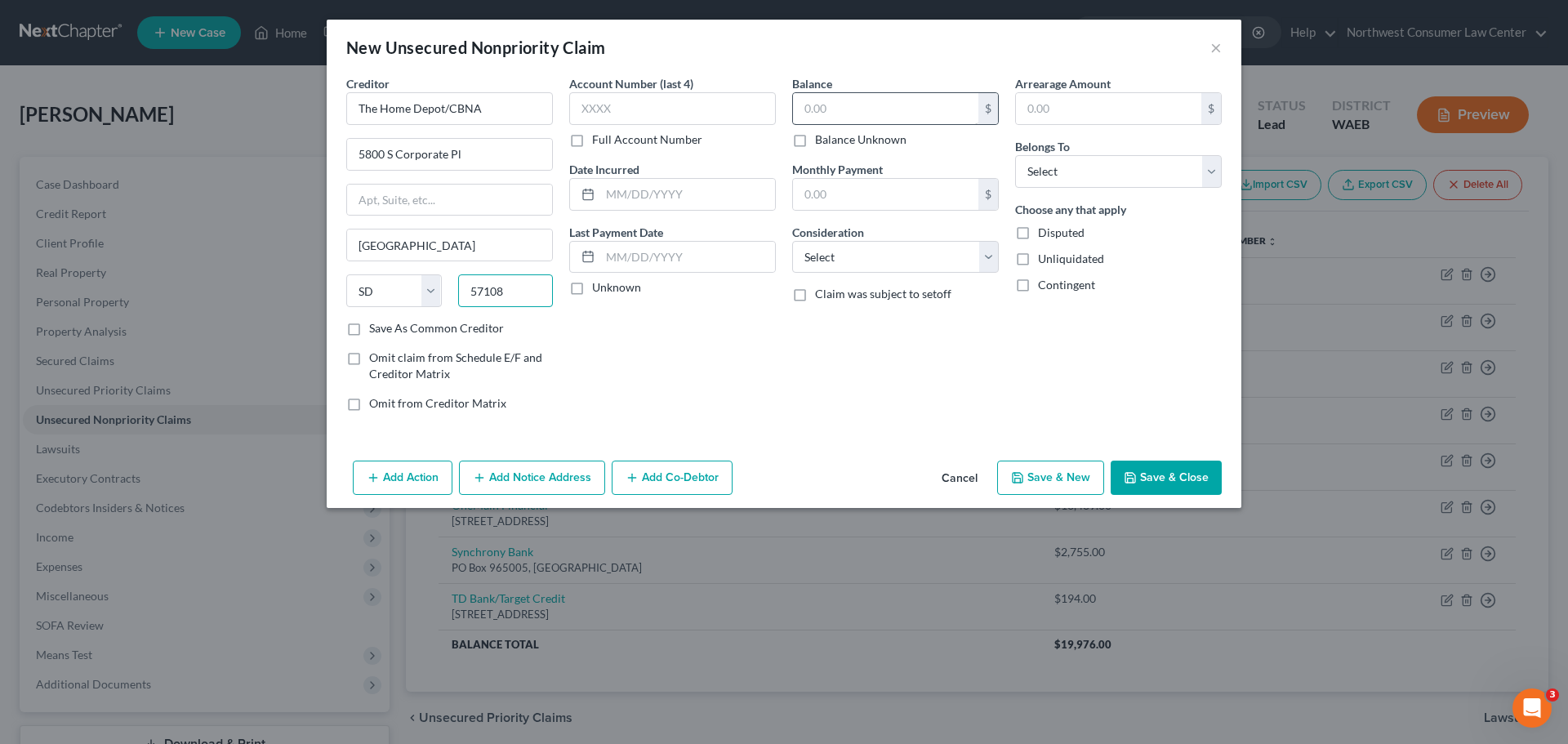
type input "57108"
click at [882, 113] on input "text" at bounding box center [885, 109] width 186 height 31
type input "809"
click at [848, 264] on select "Select Cable / Satellite Services Collection Agency Credit Card Debt Debt Couns…" at bounding box center [895, 258] width 206 height 33
select select "2"
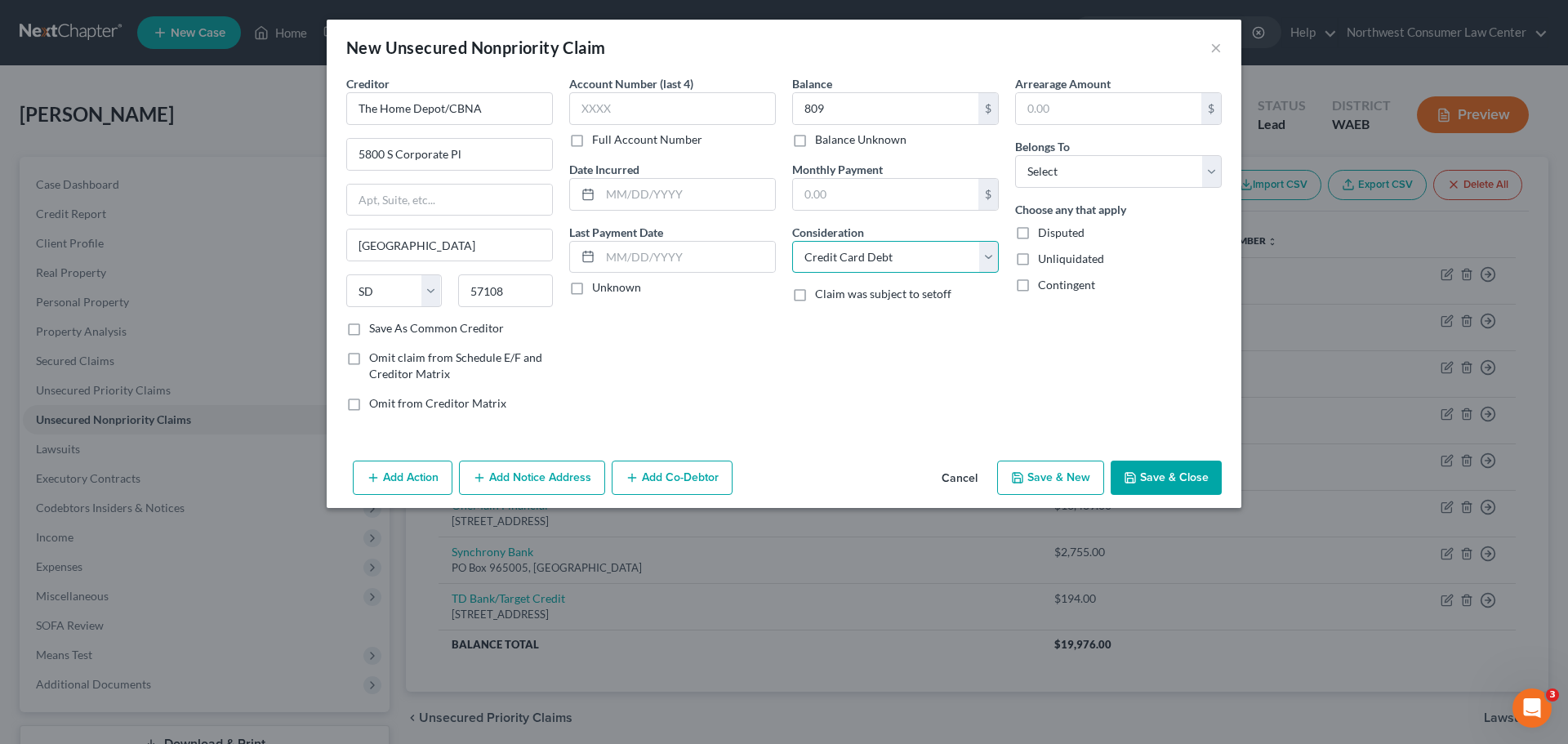
click at [792, 241] on select "Select Cable / Satellite Services Collection Agency Credit Card Debt Debt Couns…" at bounding box center [895, 258] width 206 height 33
click at [1127, 172] on select "Select Debtor 1 Only Debtor 2 Only Debtor 1 And Debtor 2 Only At Least One Of T…" at bounding box center [1118, 172] width 206 height 33
click at [1015, 155] on select "Select Debtor 1 Only Debtor 2 Only Debtor 1 And Debtor 2 Only At Least One Of T…" at bounding box center [1118, 172] width 206 height 33
click at [1079, 467] on button "Save & New" at bounding box center [1051, 477] width 107 height 34
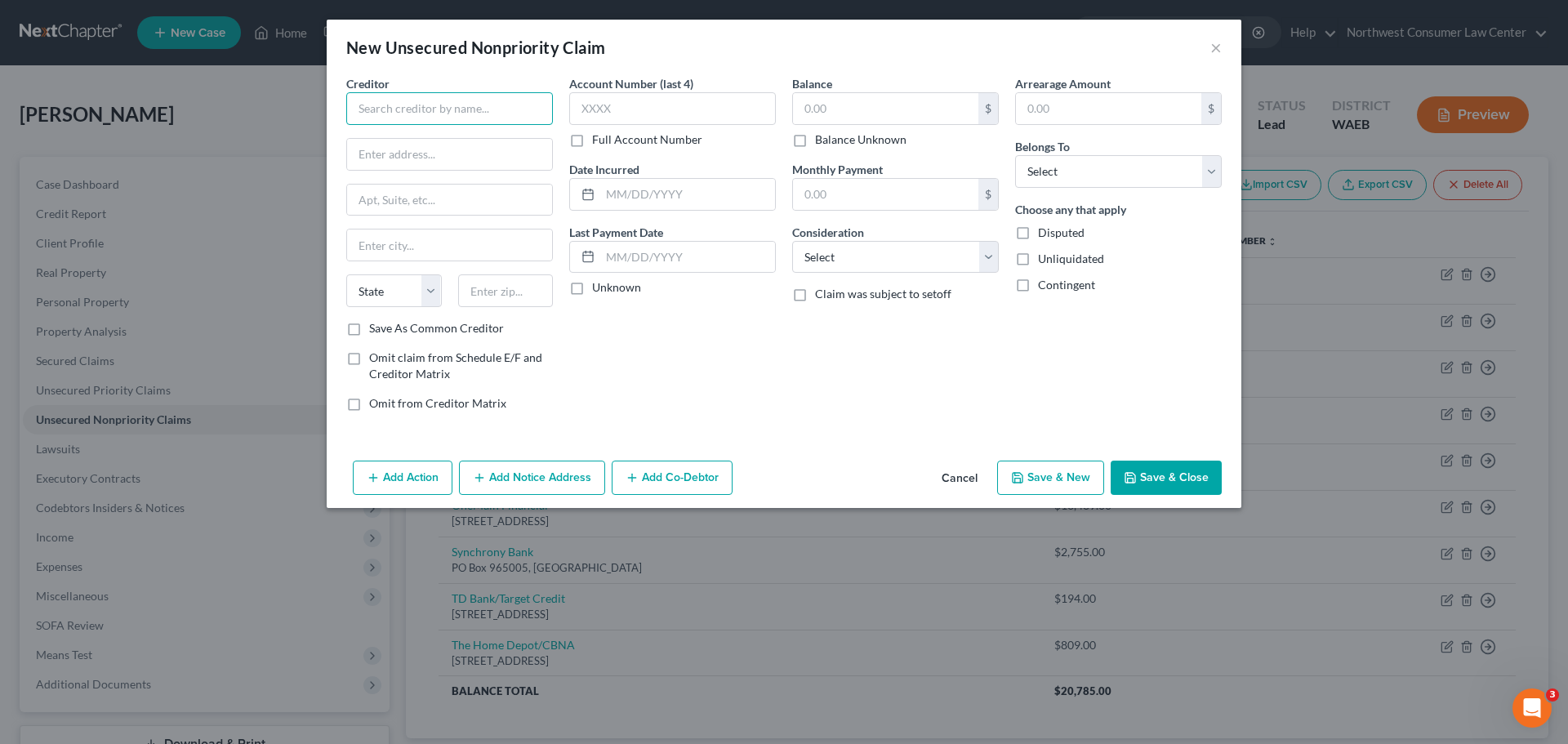
click at [387, 109] on input "text" at bounding box center [449, 109] width 206 height 33
click at [883, 112] on input "text" at bounding box center [885, 109] width 186 height 31
drag, startPoint x: 1045, startPoint y: 147, endPoint x: 1047, endPoint y: 159, distance: 12.2
click at [1049, 151] on span "Belongs To" at bounding box center [1042, 146] width 55 height 14
drag, startPoint x: 1047, startPoint y: 159, endPoint x: 1052, endPoint y: 187, distance: 28.4
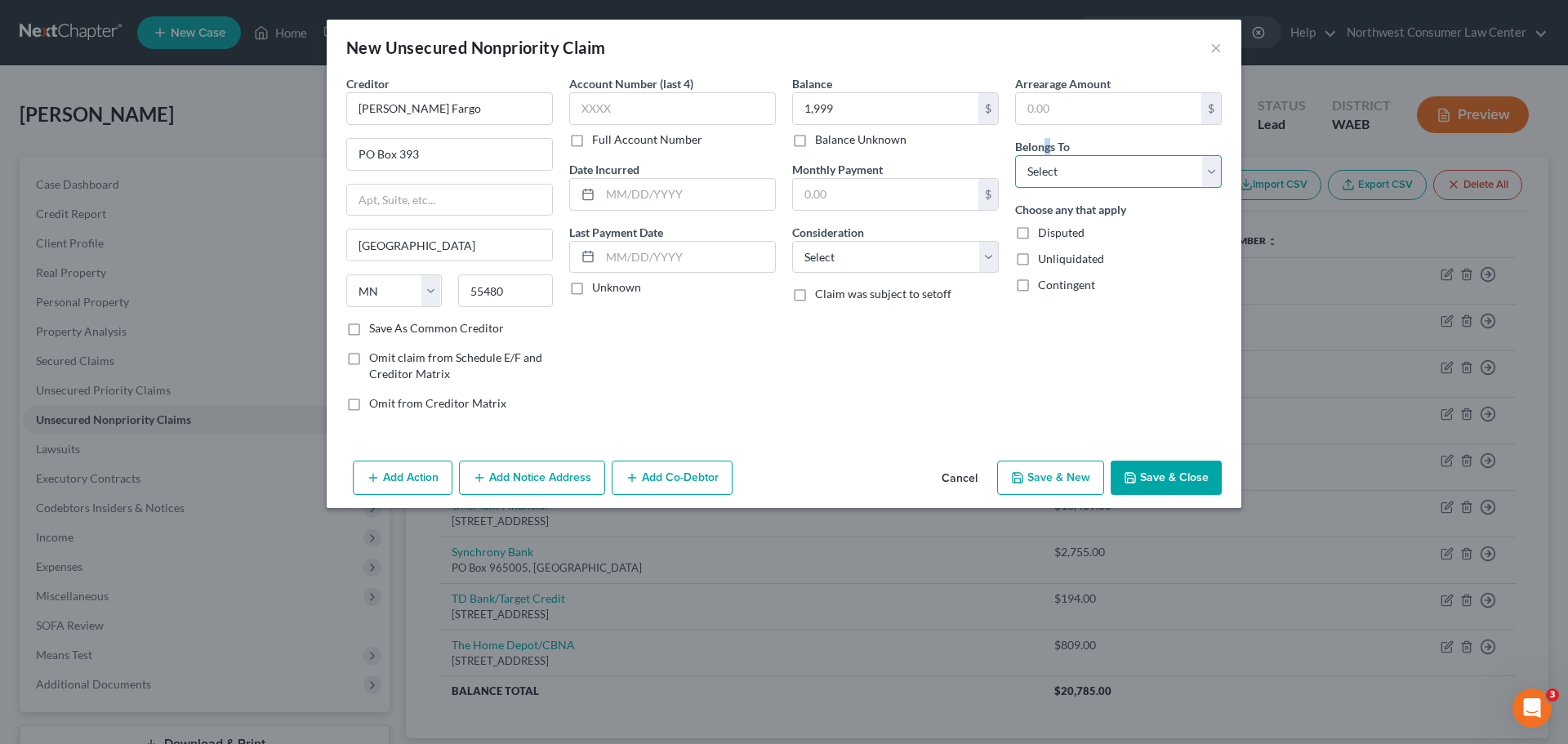
click at [1047, 159] on select "Select Debtor 1 Only Debtor 2 Only Debtor 1 And Debtor 2 Only At Least One Of T…" at bounding box center [1118, 172] width 206 height 33
click at [1015, 155] on select "Select Debtor 1 Only Debtor 2 Only Debtor 1 And Debtor 2 Only At Least One Of T…" at bounding box center [1118, 172] width 206 height 33
drag, startPoint x: 955, startPoint y: 255, endPoint x: 955, endPoint y: 272, distance: 17.0
click at [955, 255] on select "Select Cable / Satellite Services Collection Agency Credit Card Debt Debt Couns…" at bounding box center [895, 258] width 206 height 33
click at [792, 241] on select "Select Cable / Satellite Services Collection Agency Credit Card Debt Debt Couns…" at bounding box center [895, 258] width 206 height 33
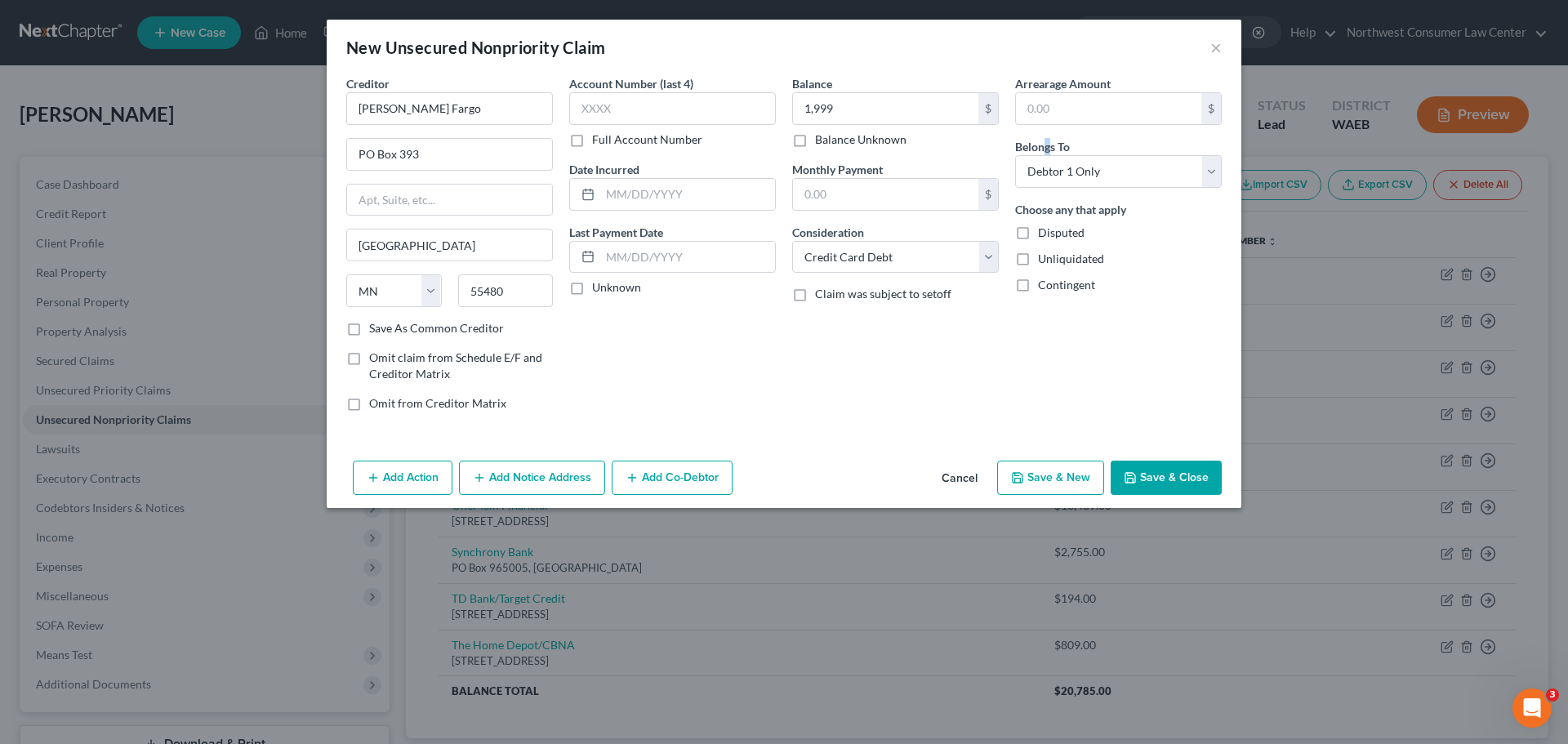
click at [1087, 479] on button "Save & New" at bounding box center [1051, 477] width 107 height 34
click at [967, 482] on button "Cancel" at bounding box center [959, 479] width 62 height 33
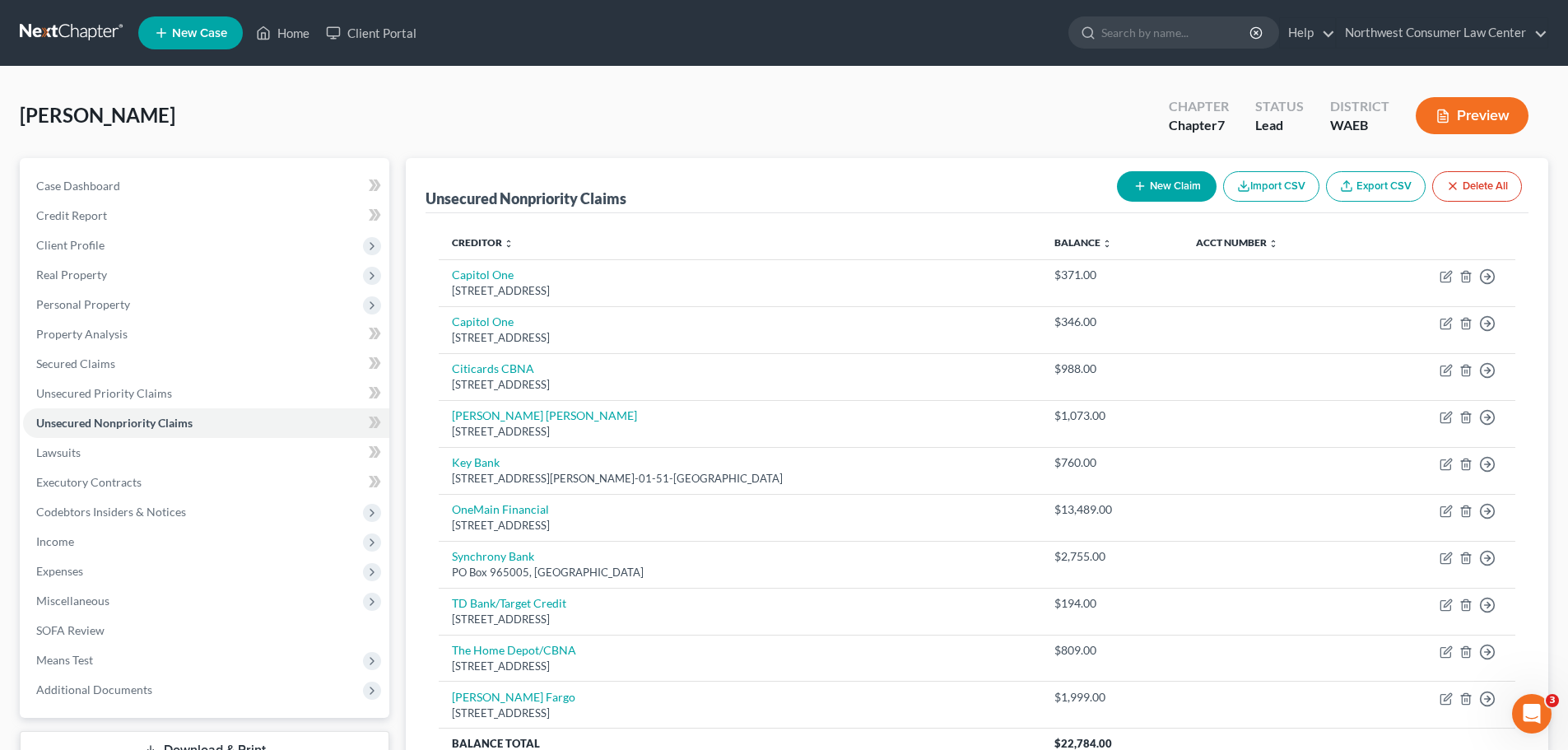
click at [1150, 184] on button "New Claim" at bounding box center [1166, 186] width 99 height 31
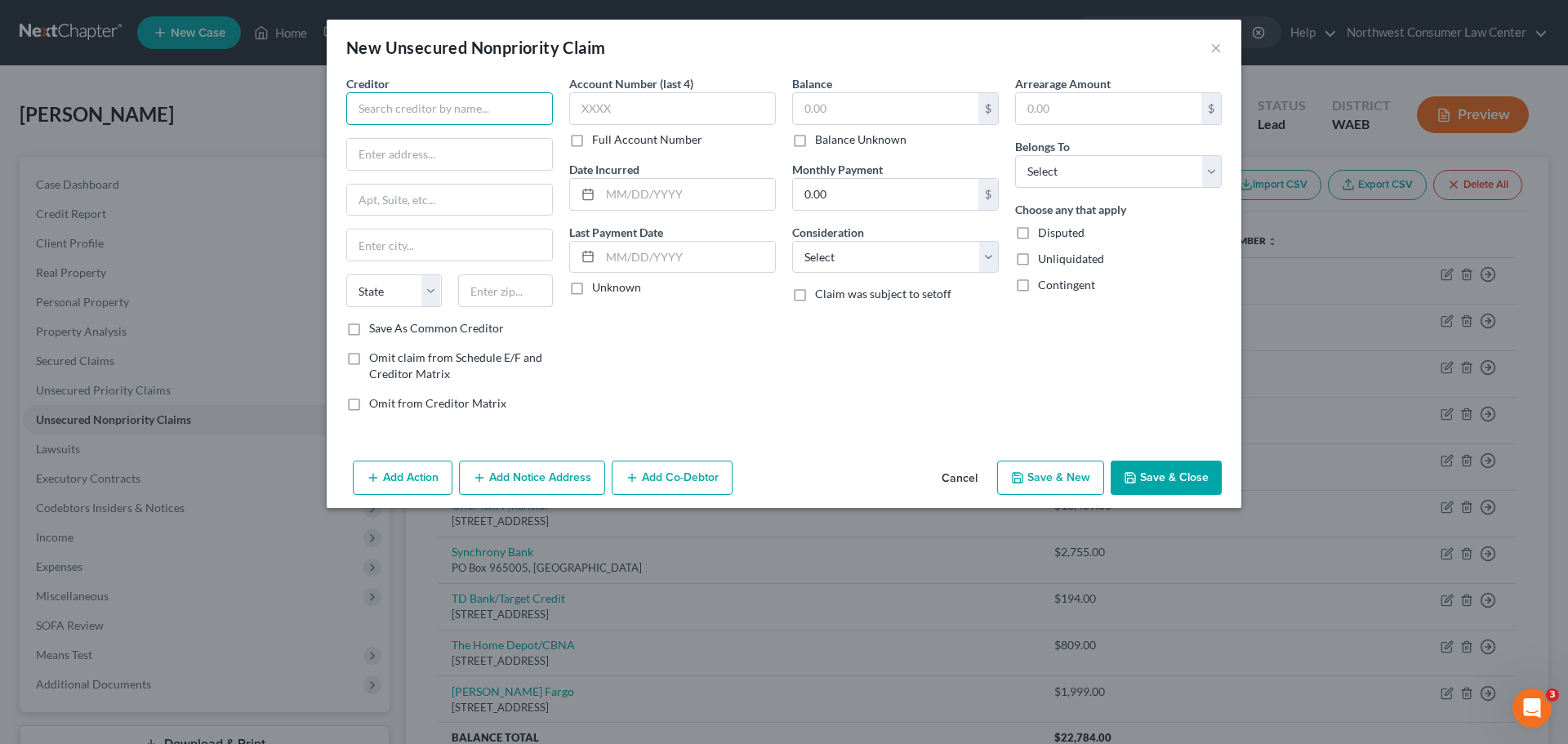
click at [385, 110] on input "text" at bounding box center [449, 109] width 206 height 33
click at [835, 110] on input "text" at bounding box center [885, 109] width 186 height 31
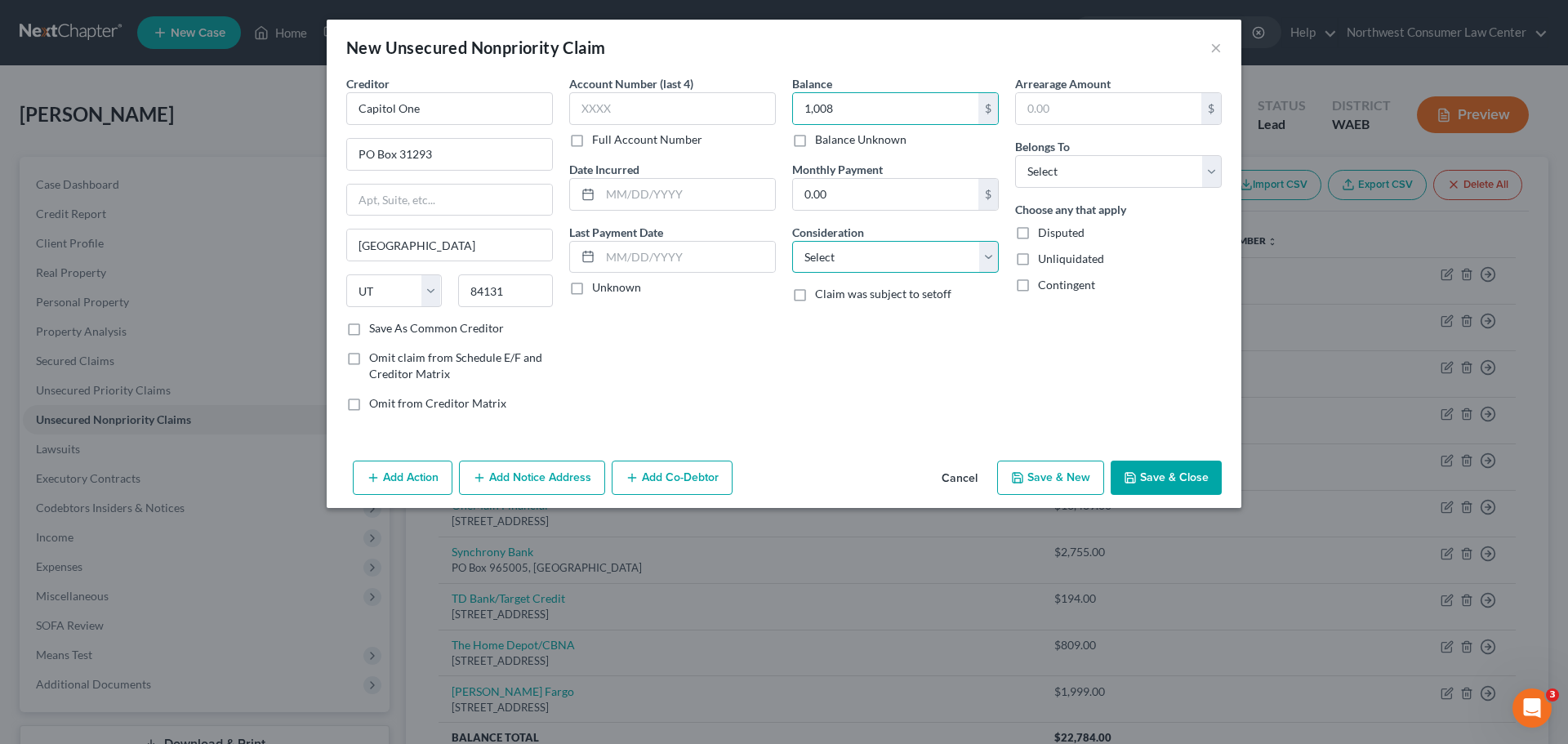
drag, startPoint x: 881, startPoint y: 247, endPoint x: 872, endPoint y: 260, distance: 15.8
click at [881, 247] on select "Select Cable / Satellite Services Collection Agency Credit Card Debt Debt Couns…" at bounding box center [895, 258] width 206 height 33
click at [792, 241] on select "Select Cable / Satellite Services Collection Agency Credit Card Debt Debt Couns…" at bounding box center [895, 258] width 206 height 33
drag, startPoint x: 1173, startPoint y: 162, endPoint x: 1162, endPoint y: 184, distance: 24.6
click at [1173, 162] on select "Select Debtor 1 Only Debtor 2 Only Debtor 1 And Debtor 2 Only At Least One Of T…" at bounding box center [1118, 172] width 206 height 33
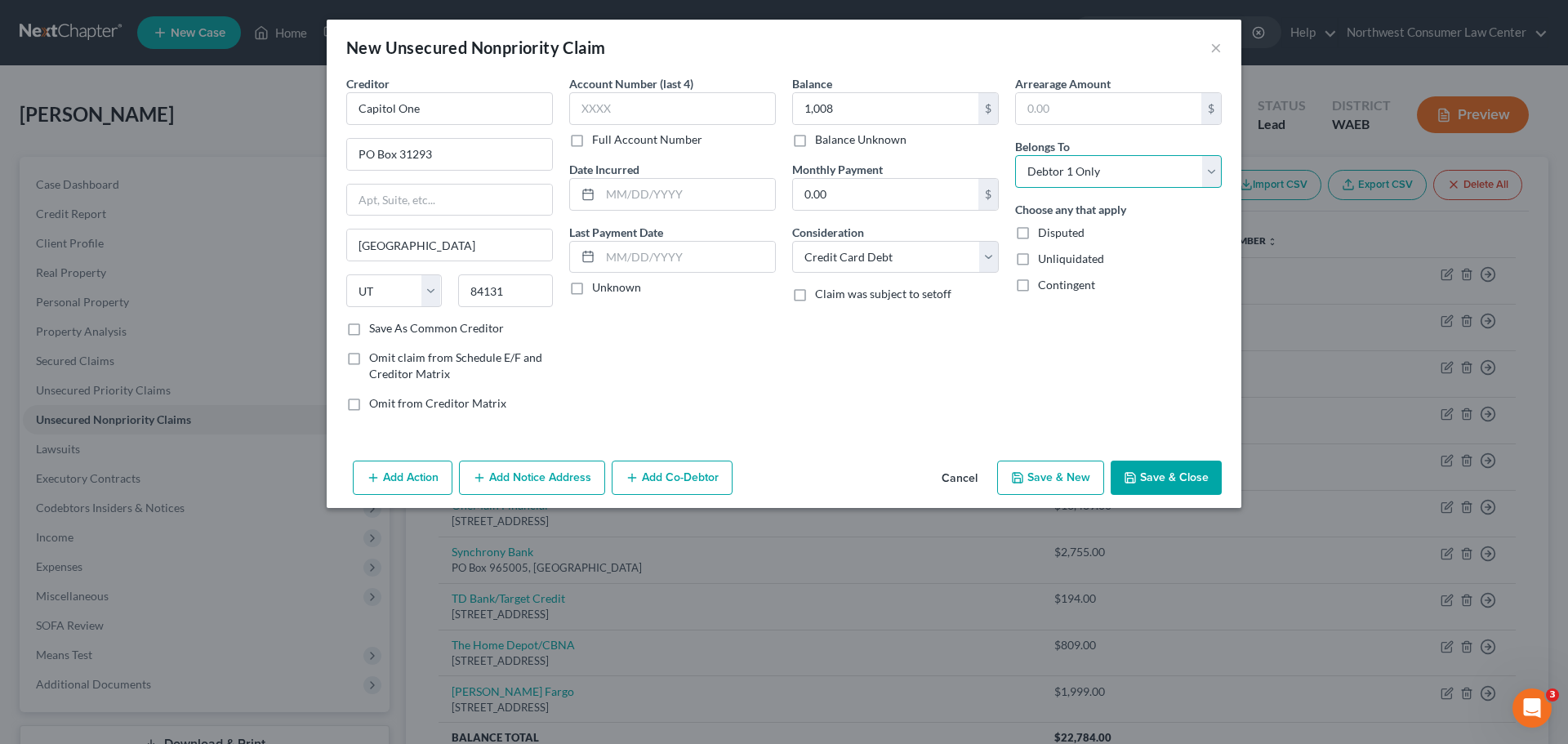
click at [1015, 155] on select "Select Debtor 1 Only Debtor 2 Only Debtor 1 And Debtor 2 Only At Least One Of T…" at bounding box center [1118, 172] width 206 height 33
click at [1063, 477] on button "Save & New" at bounding box center [1051, 477] width 107 height 34
drag, startPoint x: 958, startPoint y: 474, endPoint x: 673, endPoint y: 375, distance: 301.7
click at [958, 474] on button "Cancel" at bounding box center [959, 479] width 62 height 33
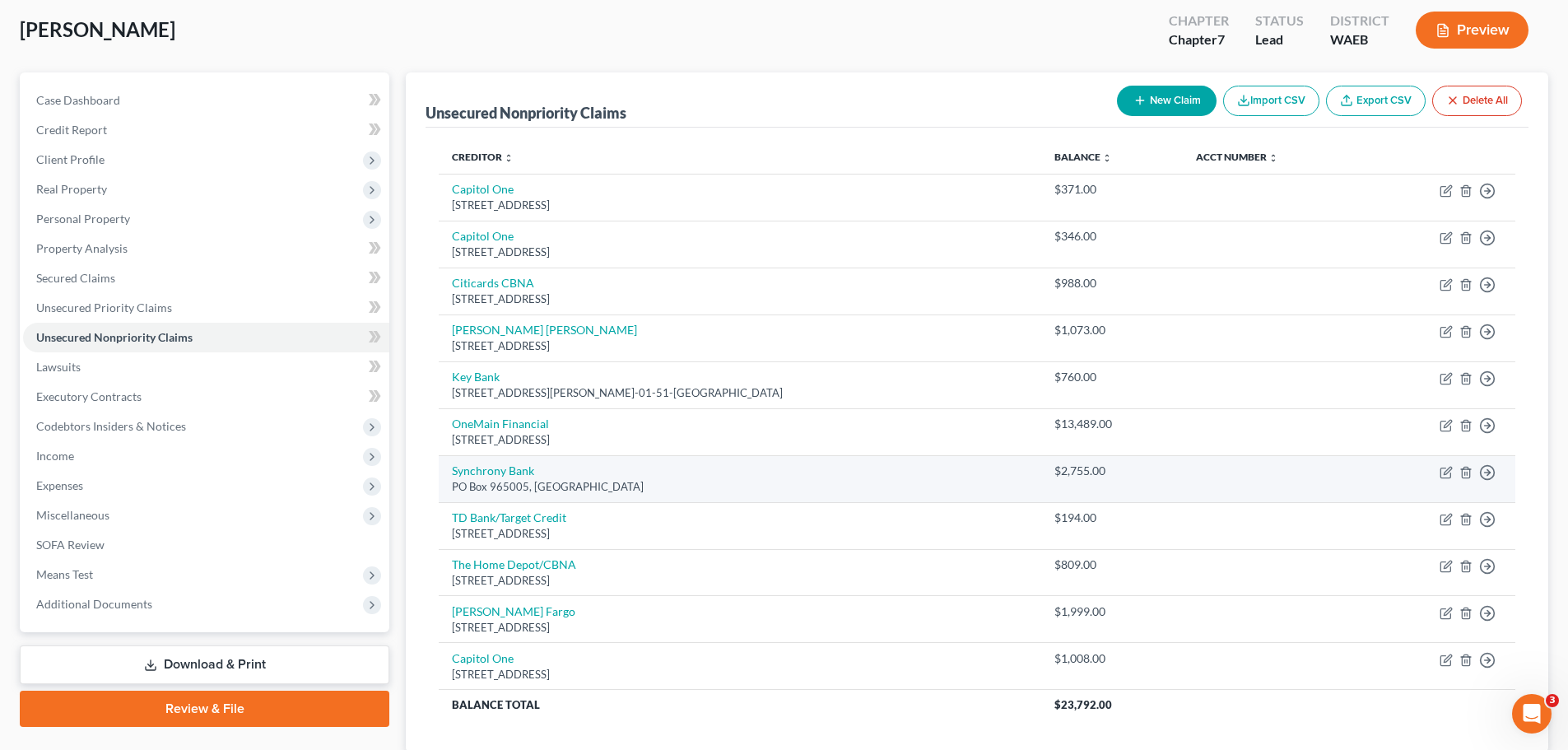
scroll to position [204, 0]
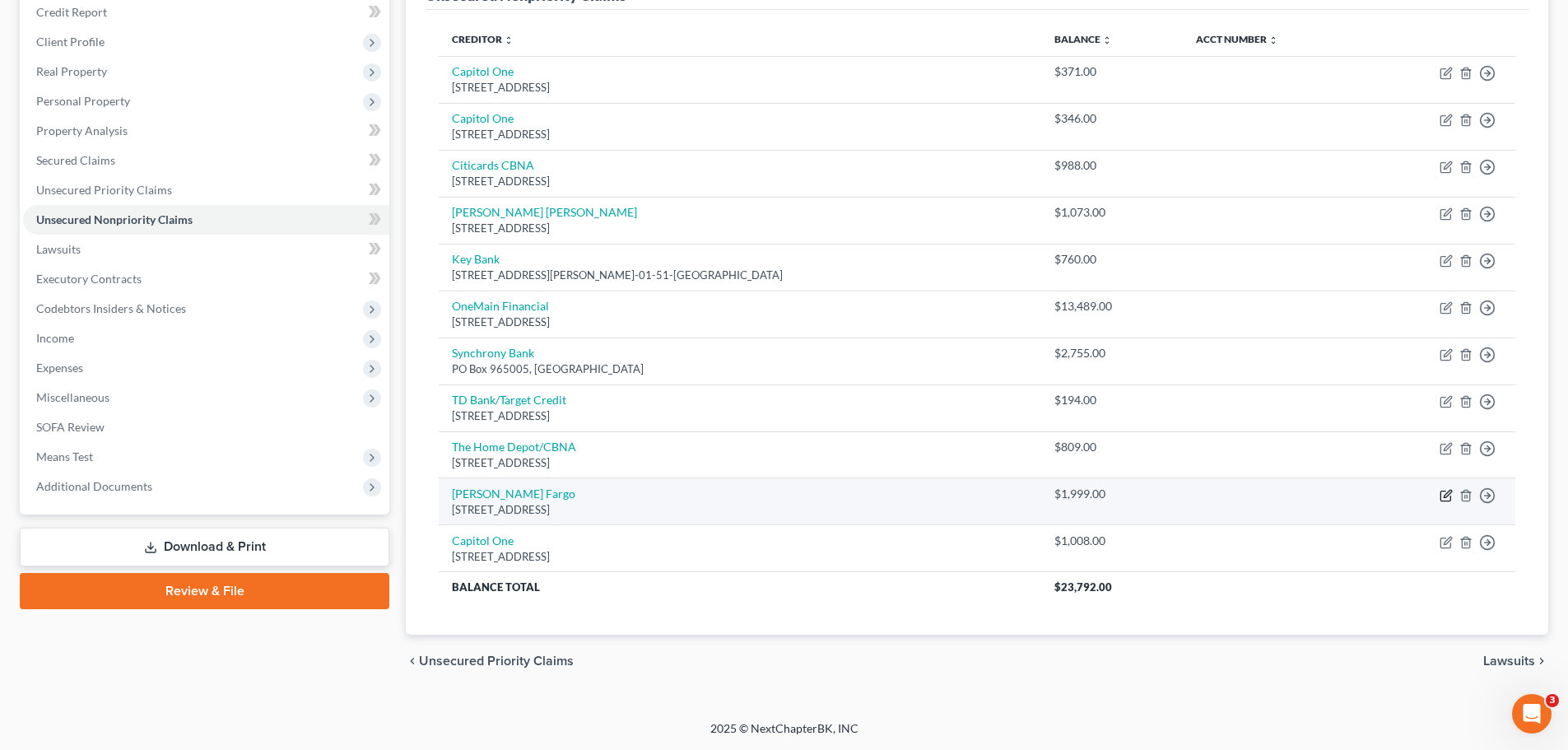
click at [1447, 491] on icon "button" at bounding box center [1446, 495] width 13 height 13
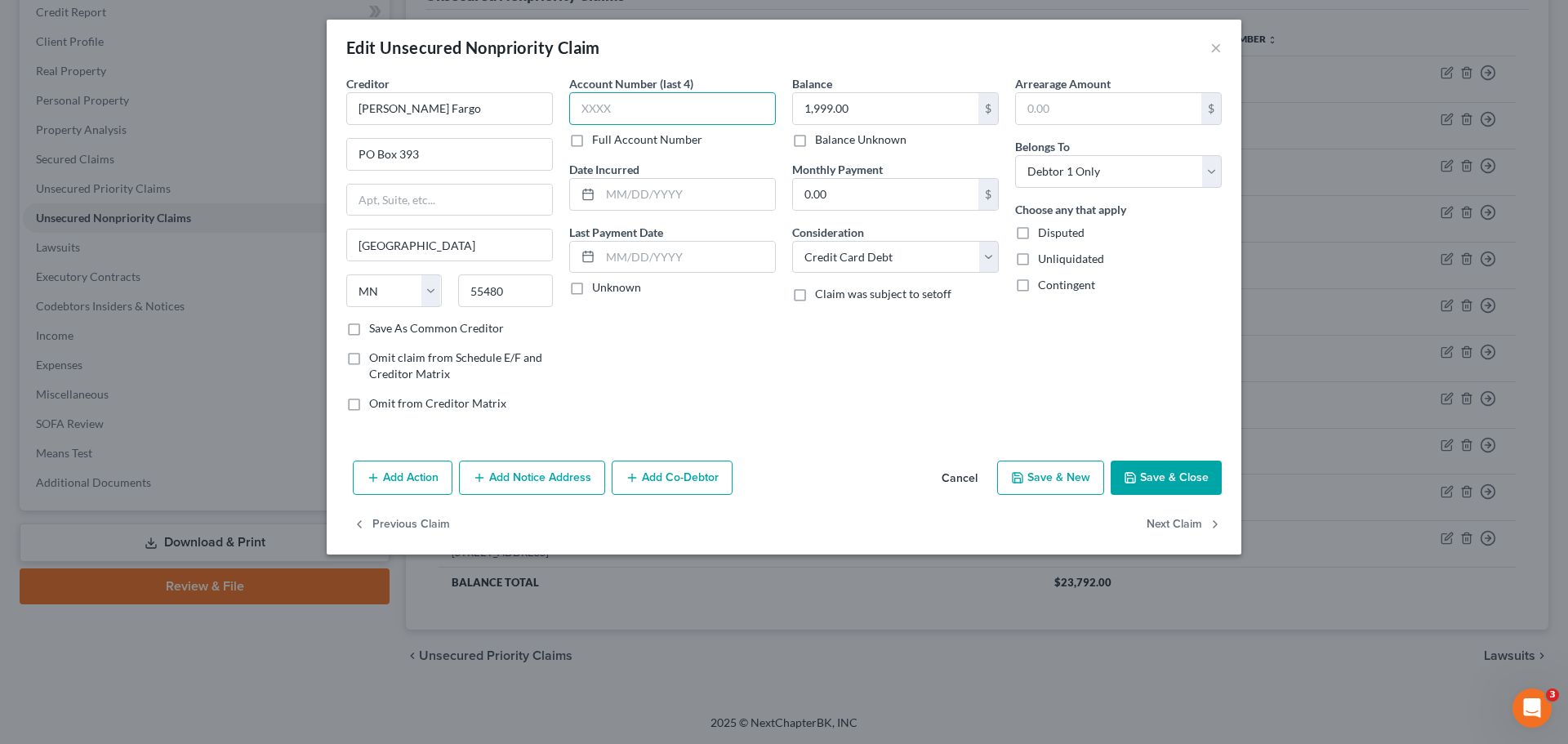
click at [644, 102] on input "text" at bounding box center [672, 109] width 206 height 33
click at [1163, 477] on button "Save & Close" at bounding box center [1166, 477] width 112 height 34
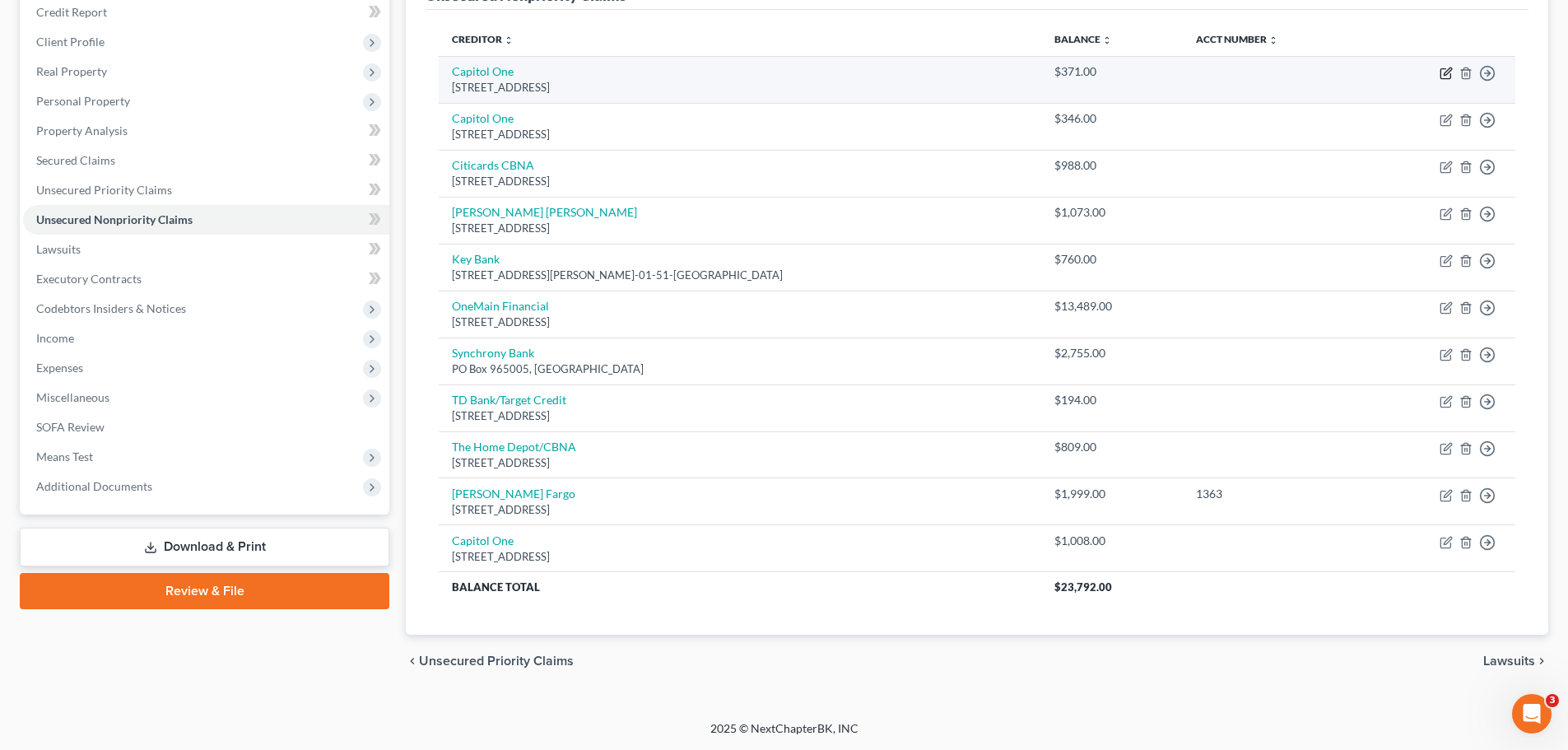
click at [1449, 72] on icon "button" at bounding box center [1447, 71] width 7 height 7
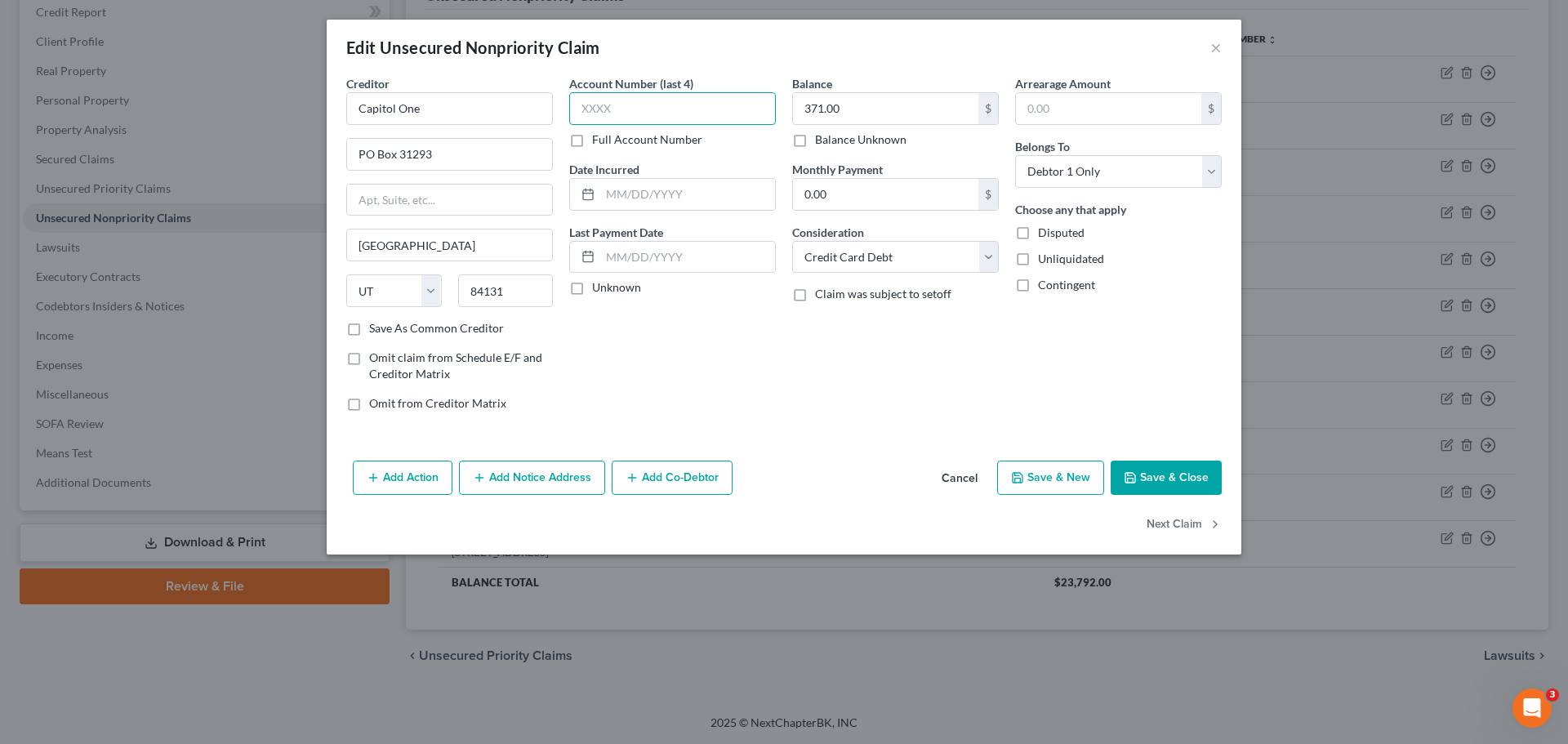
click at [700, 116] on input "text" at bounding box center [672, 109] width 206 height 33
click at [1164, 478] on button "Save & Close" at bounding box center [1166, 477] width 112 height 34
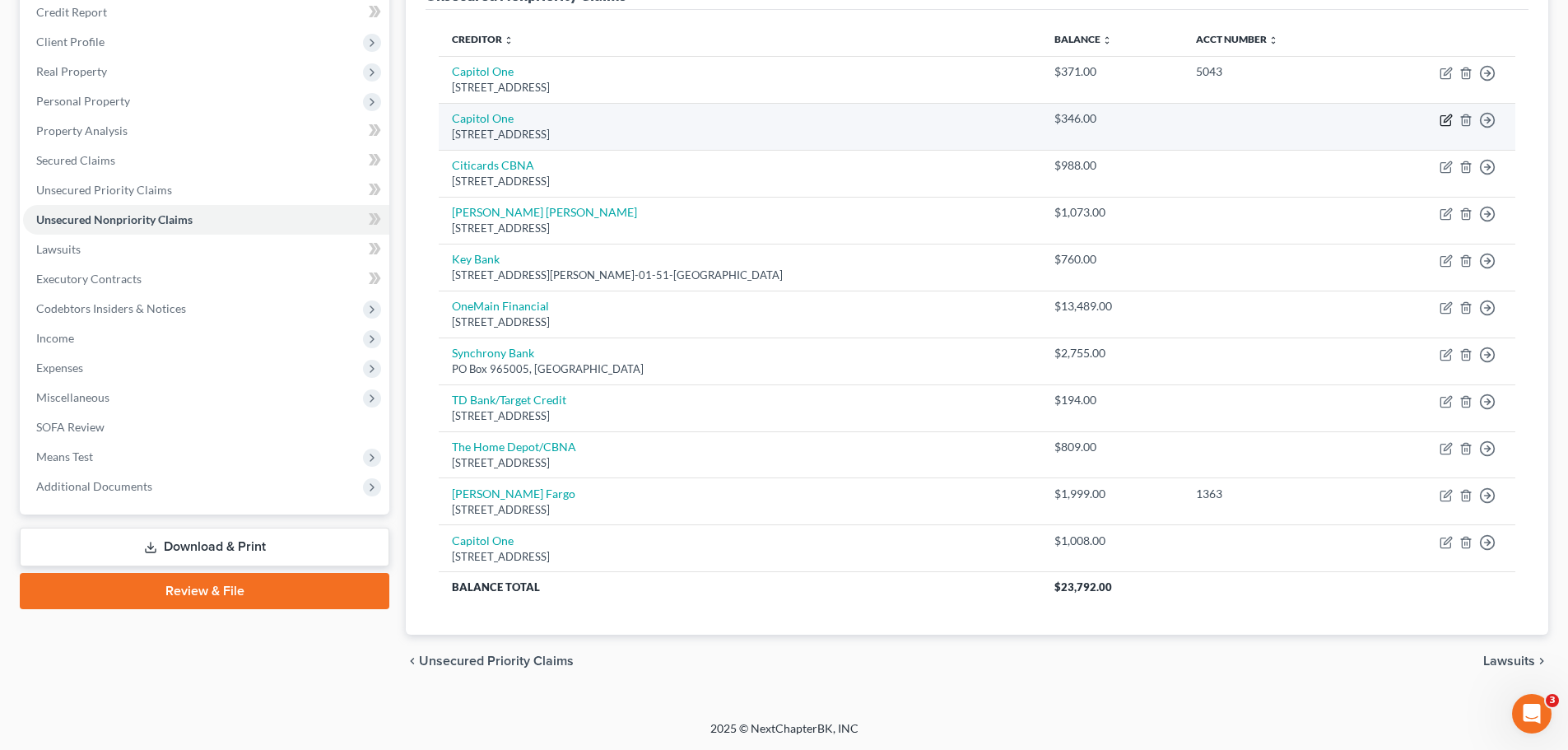
click at [1442, 123] on icon "button" at bounding box center [1446, 119] width 13 height 13
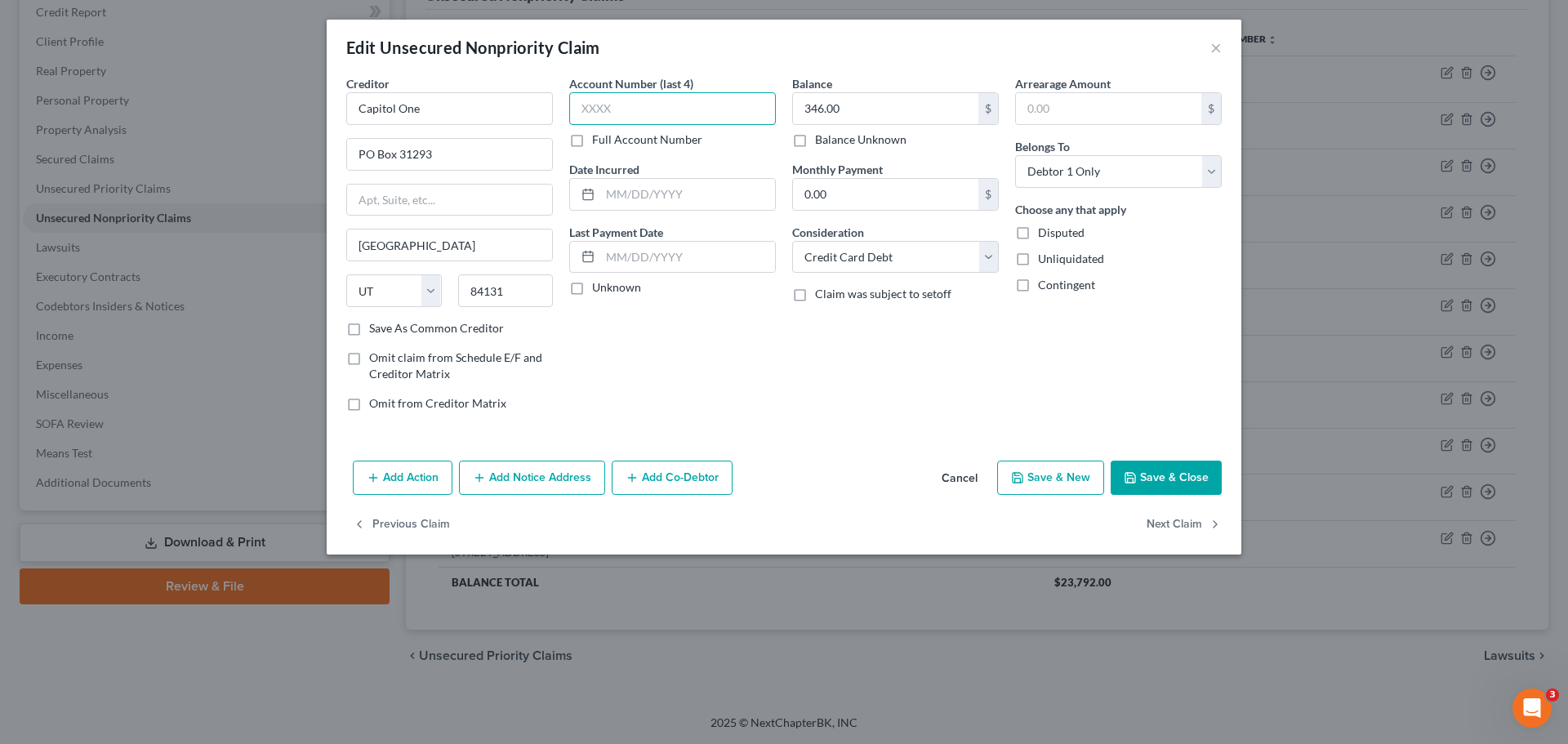
click at [671, 117] on input "text" at bounding box center [672, 109] width 206 height 33
paste input "1030"
drag, startPoint x: 1170, startPoint y: 477, endPoint x: 347, endPoint y: 453, distance: 823.3
click at [1170, 476] on button "Save & Close" at bounding box center [1166, 477] width 112 height 34
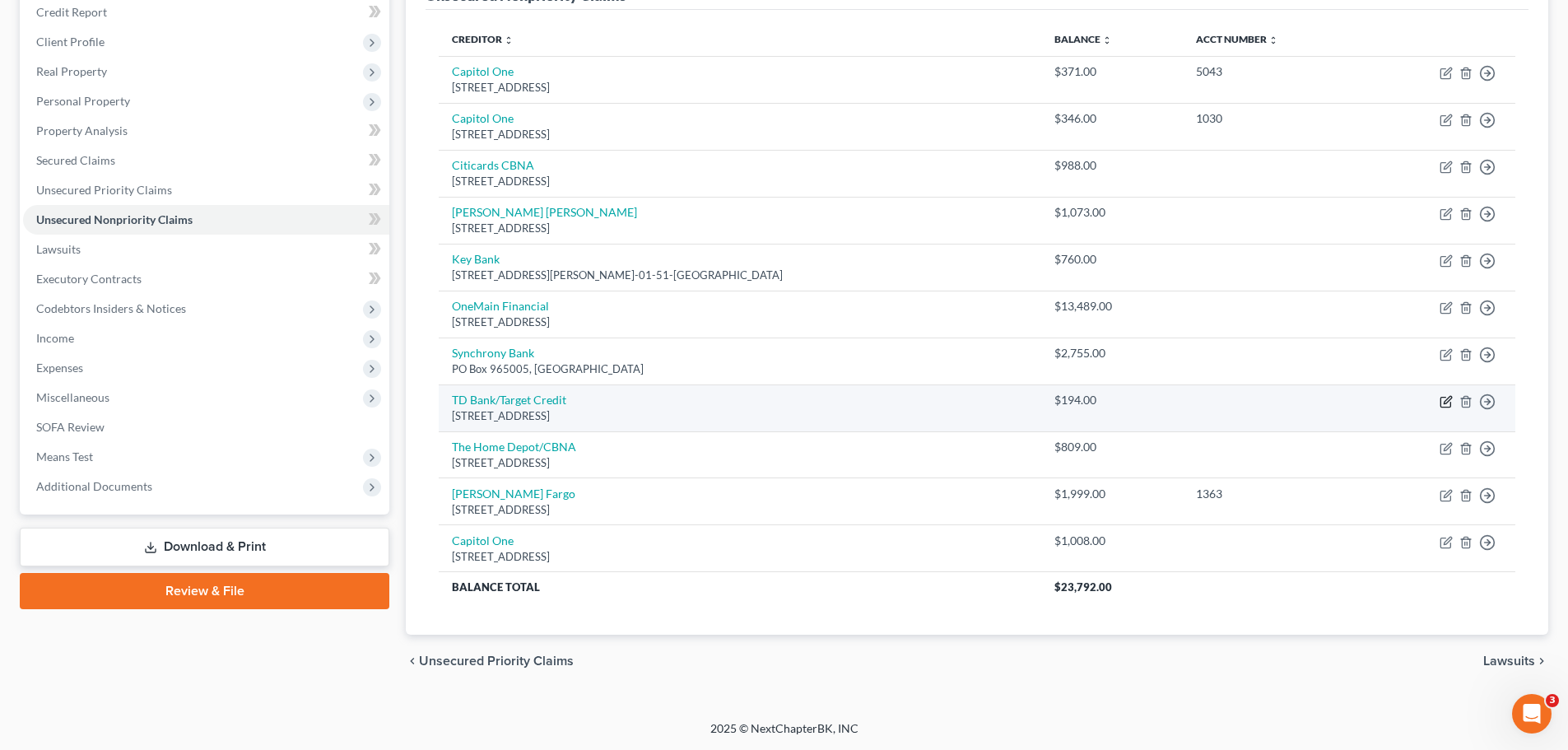
click at [1440, 399] on td "Move to D Move to E Move to G Move to Notice Only" at bounding box center [1440, 407] width 150 height 47
click at [1447, 404] on icon "button" at bounding box center [1446, 401] width 13 height 13
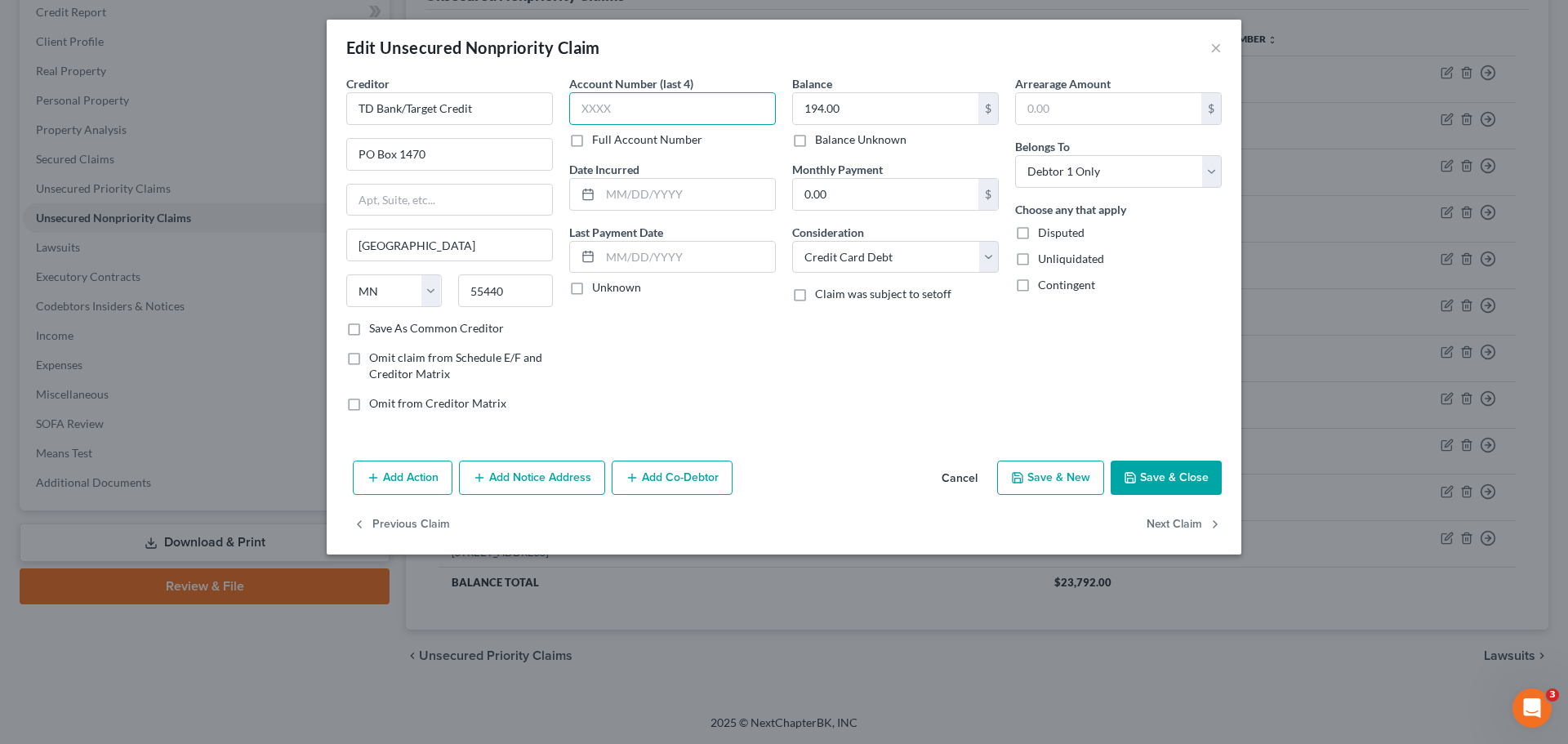
click at [632, 115] on input "text" at bounding box center [672, 109] width 206 height 33
paste input "7882"
click at [1037, 473] on button "Save & New" at bounding box center [1051, 477] width 107 height 34
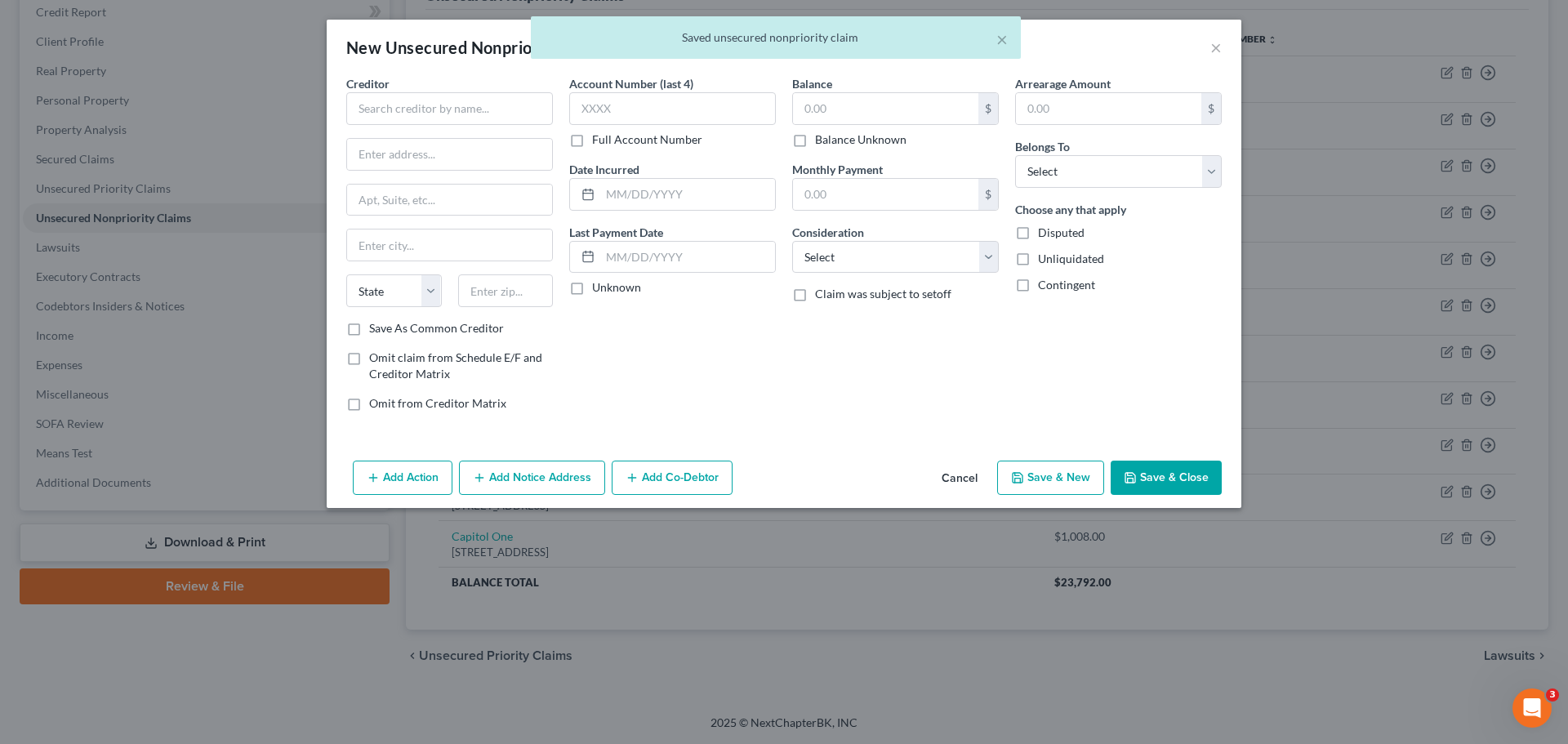
click at [974, 474] on button "Cancel" at bounding box center [959, 479] width 62 height 33
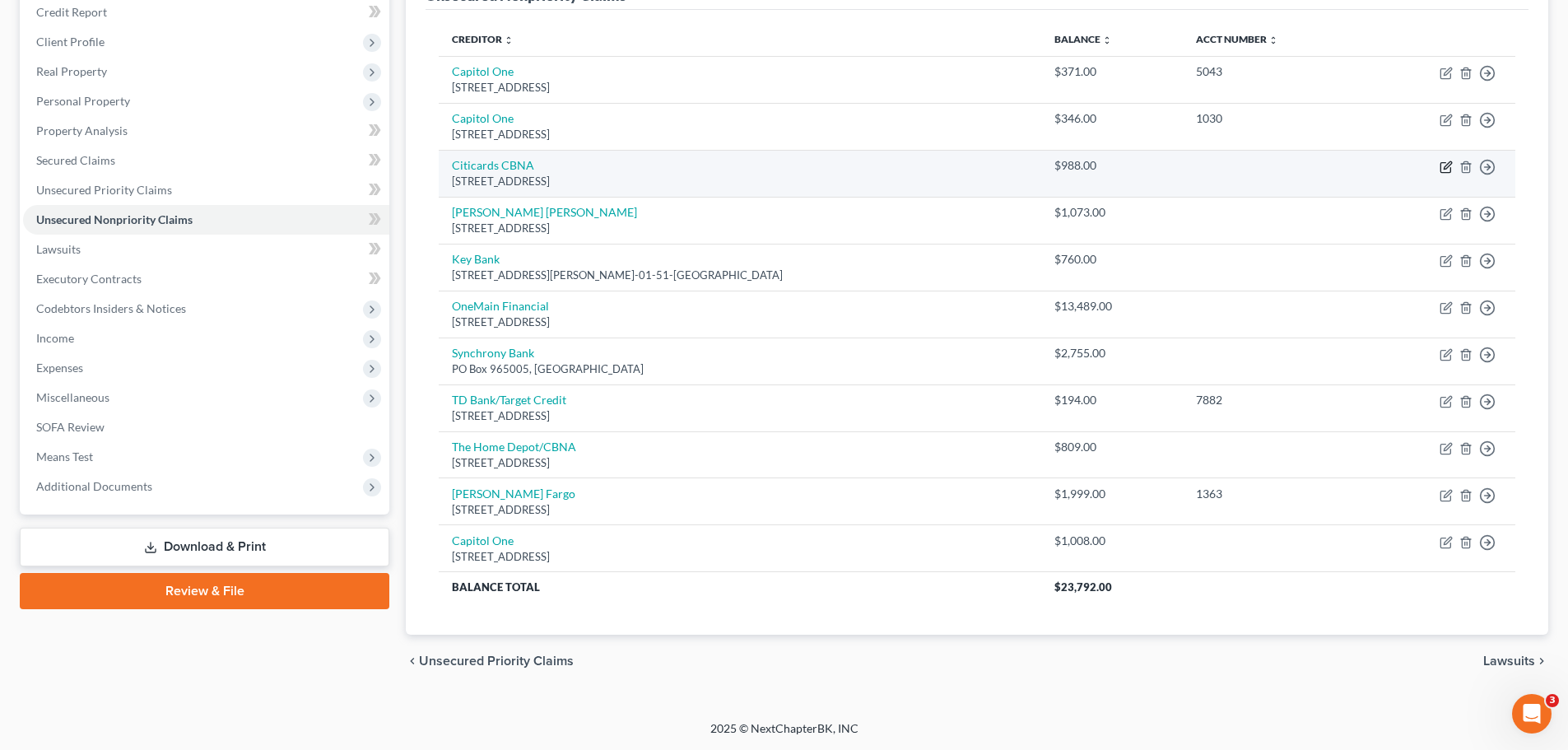
click at [1442, 168] on icon "button" at bounding box center [1445, 168] width 10 height 10
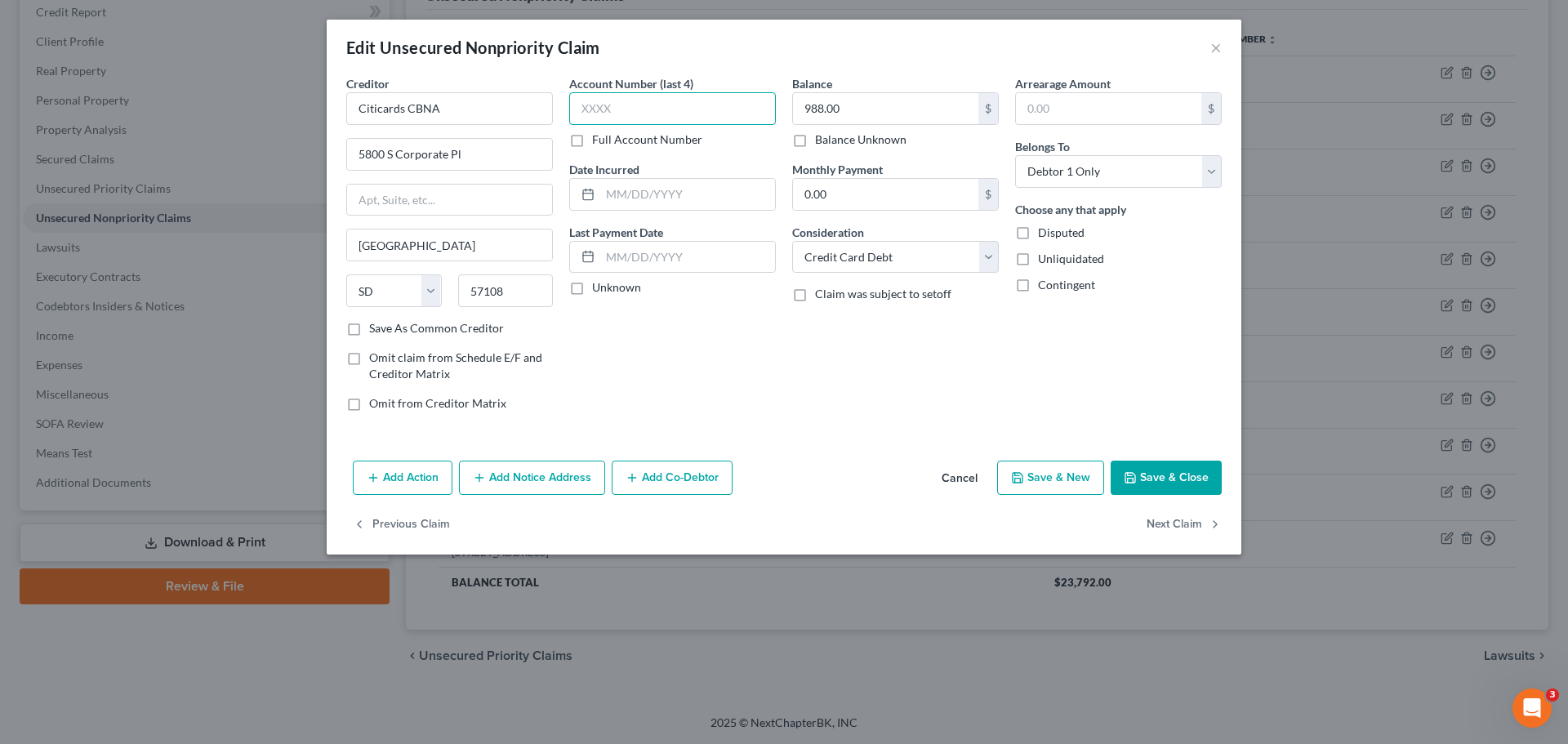
click at [648, 113] on input "text" at bounding box center [672, 109] width 206 height 33
paste input "1015"
click at [1032, 469] on button "Save & New" at bounding box center [1051, 477] width 107 height 34
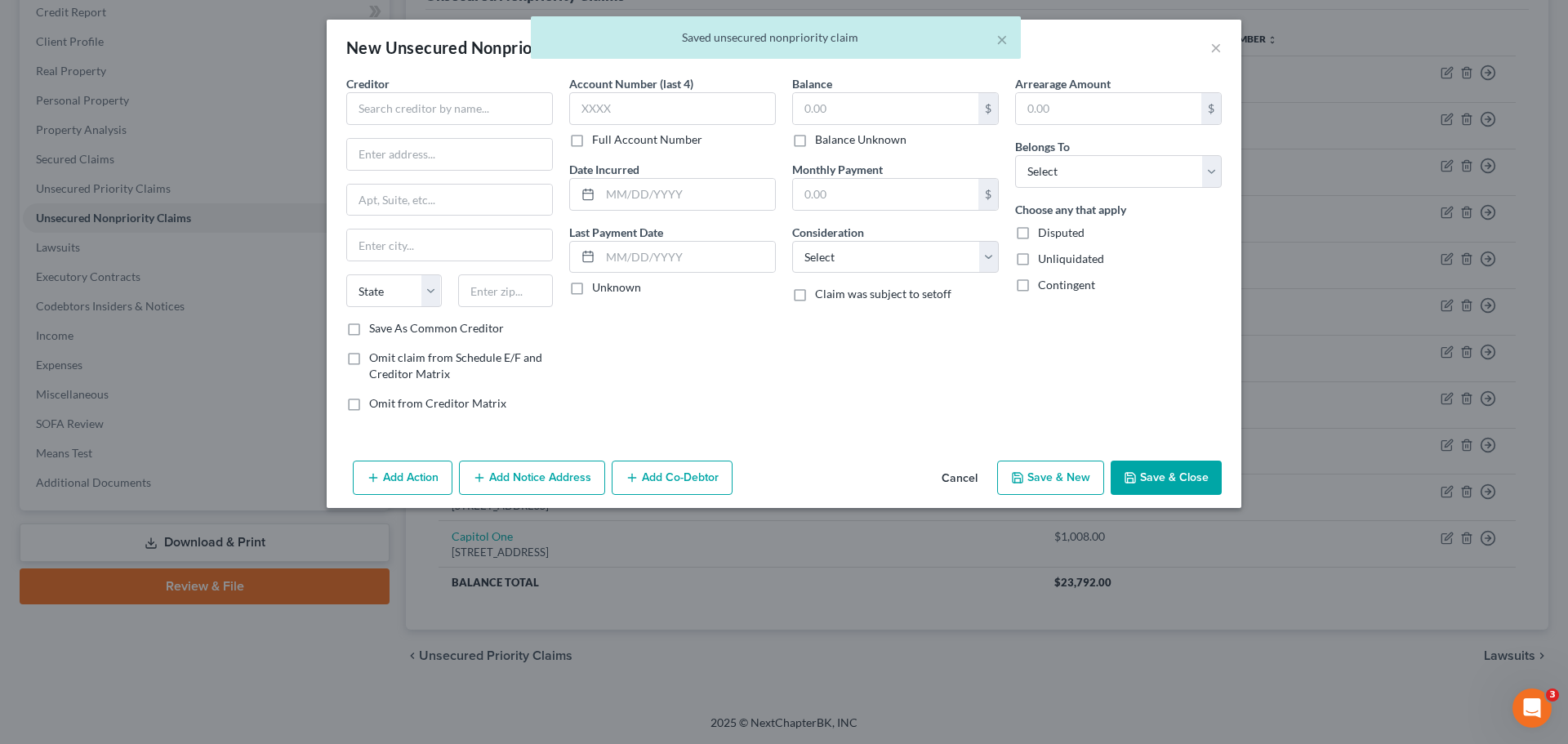
click at [950, 465] on button "Cancel" at bounding box center [959, 479] width 62 height 33
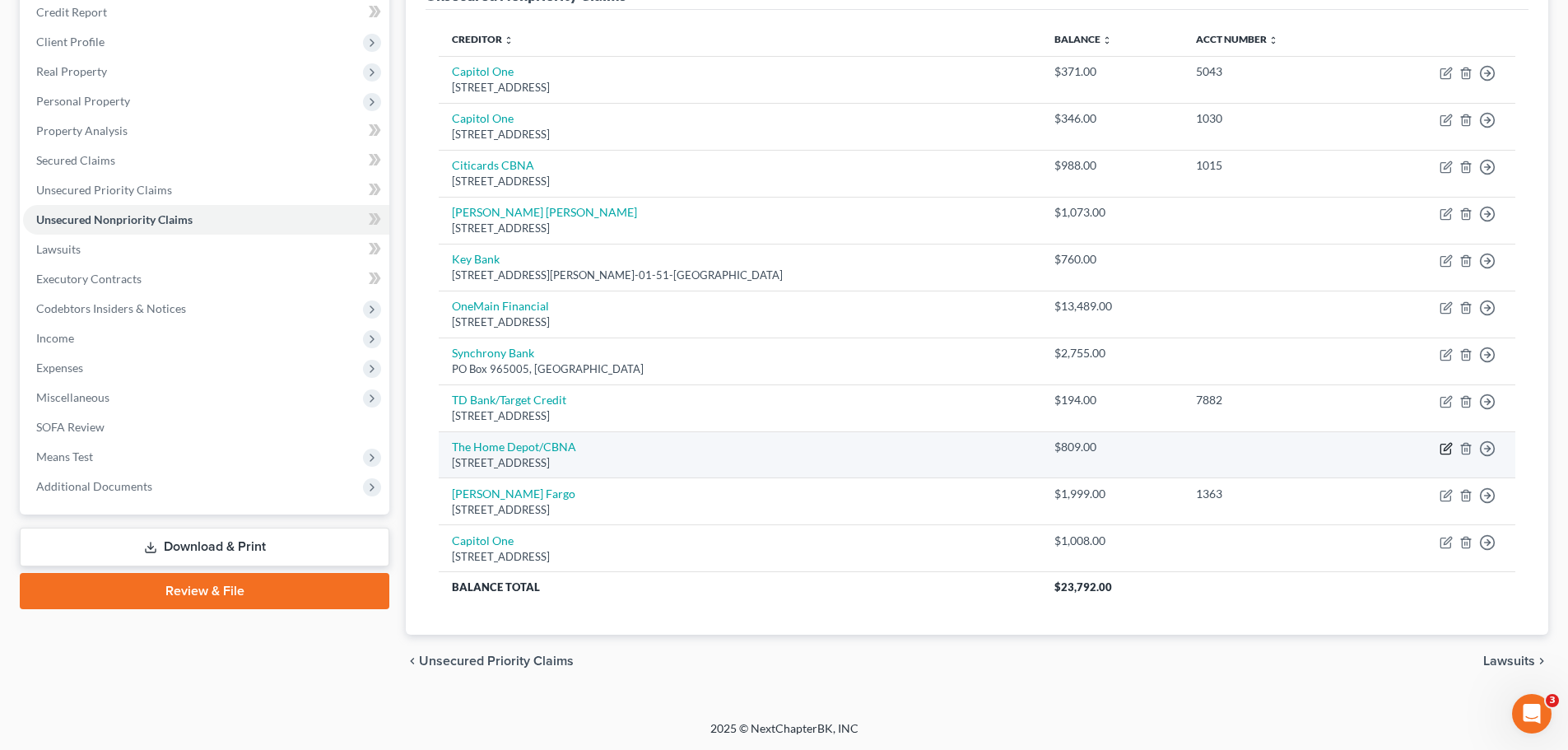
click at [1443, 451] on icon "button" at bounding box center [1447, 446] width 7 height 7
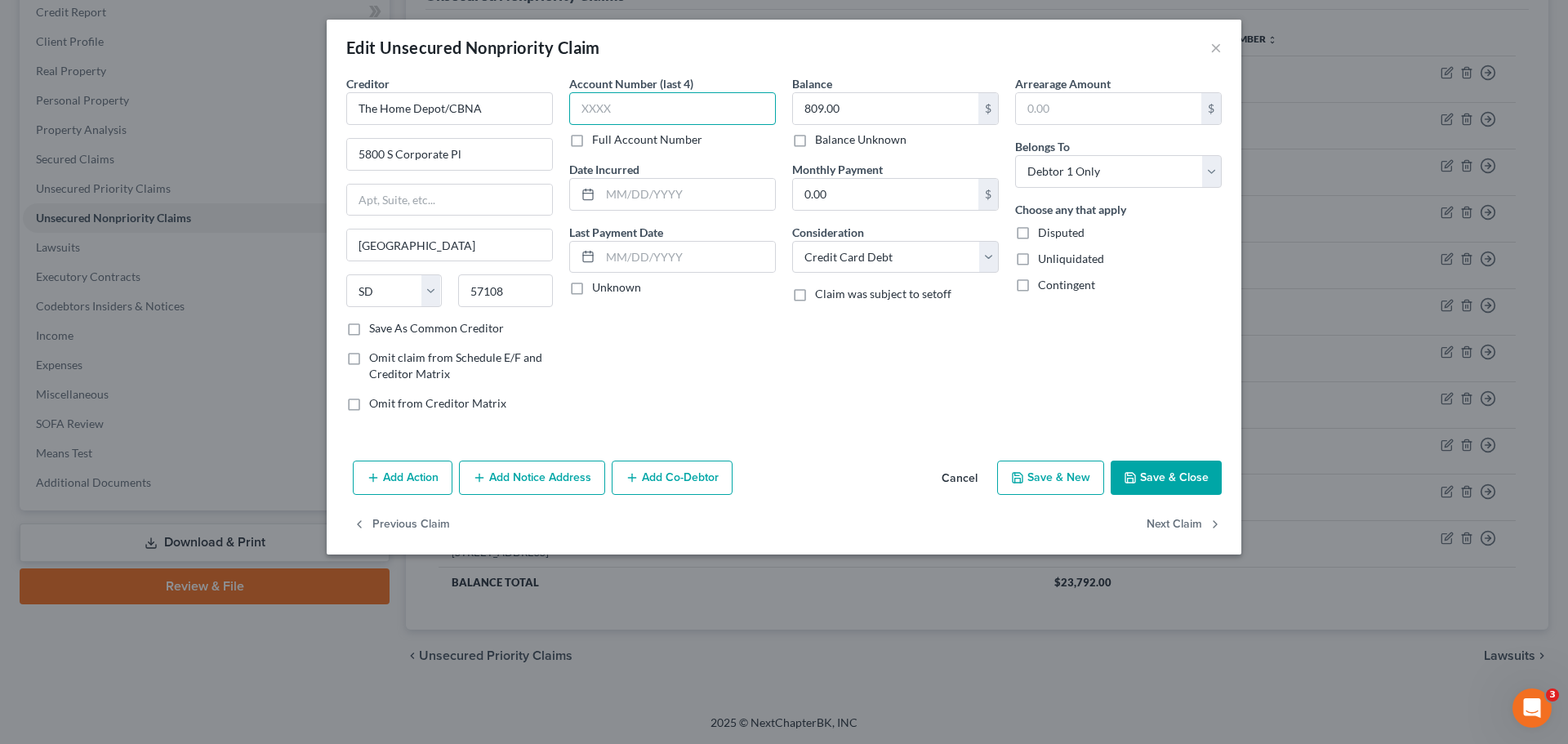
click at [676, 117] on input "text" at bounding box center [672, 109] width 206 height 33
paste input "5681"
click at [1180, 471] on button "Save & Close" at bounding box center [1166, 477] width 112 height 34
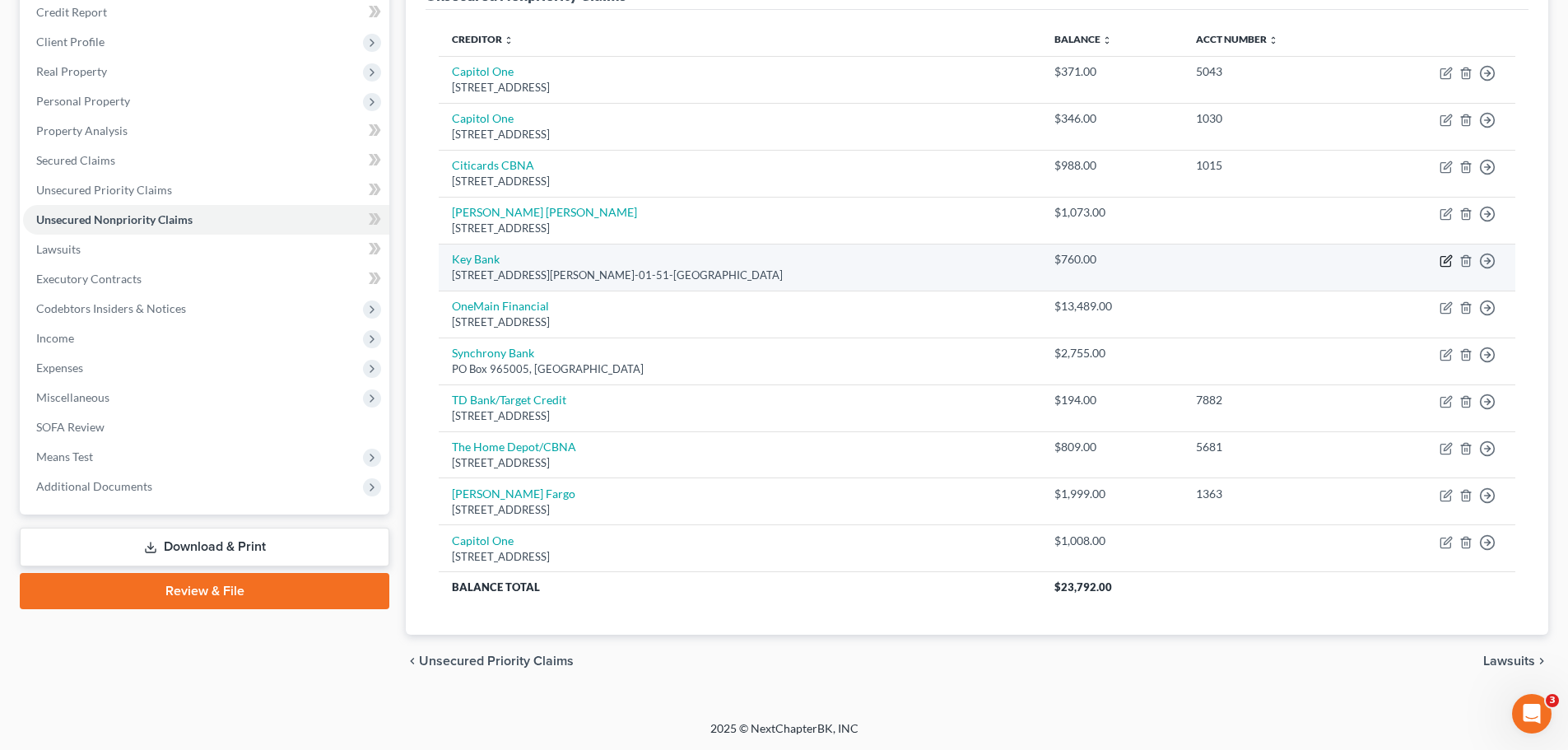
click at [1442, 264] on icon "button" at bounding box center [1446, 261] width 13 height 13
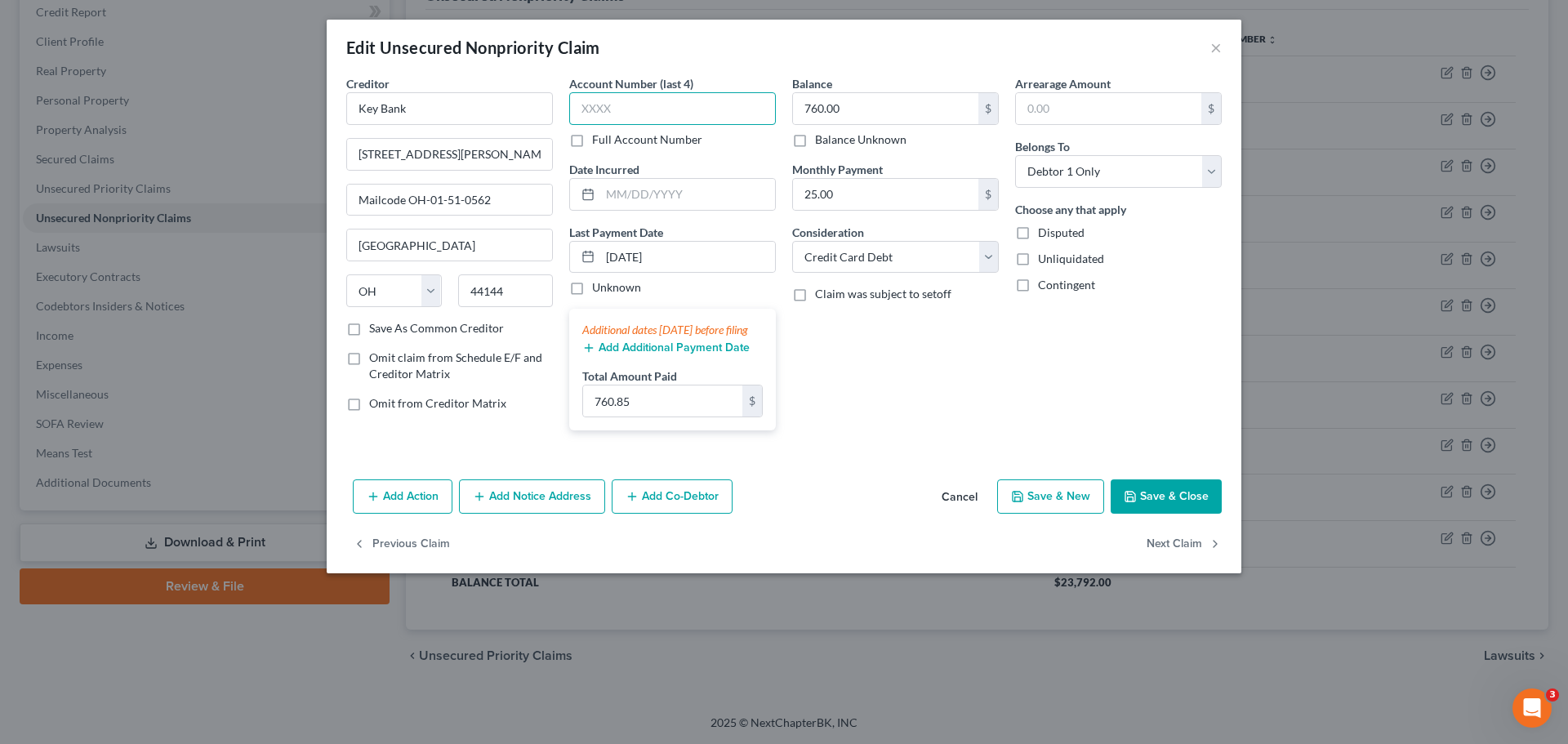
click at [646, 115] on input "text" at bounding box center [672, 109] width 206 height 33
paste input "5415"
click at [1072, 514] on button "Save & New" at bounding box center [1051, 496] width 107 height 34
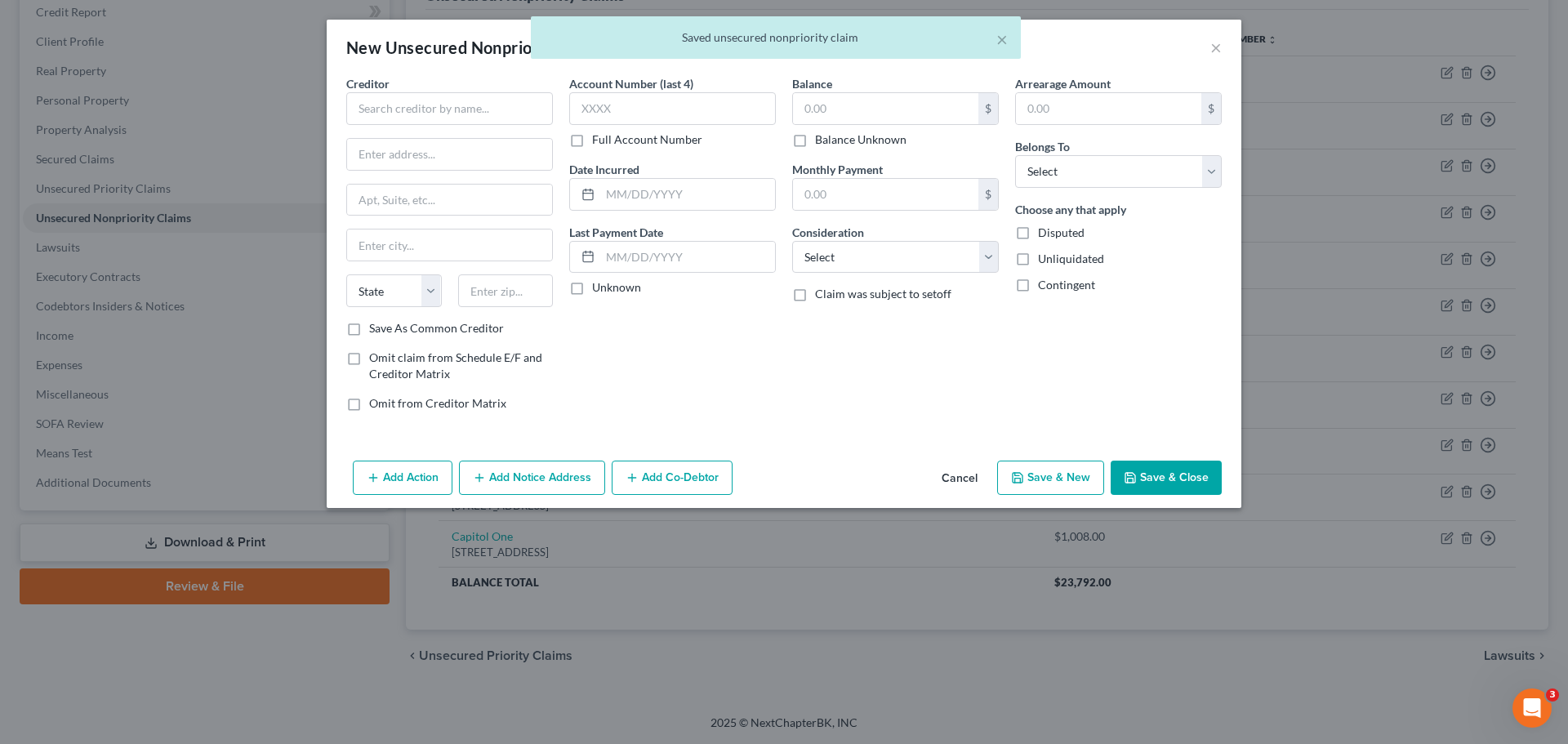
click at [935, 475] on button "Cancel" at bounding box center [959, 479] width 62 height 33
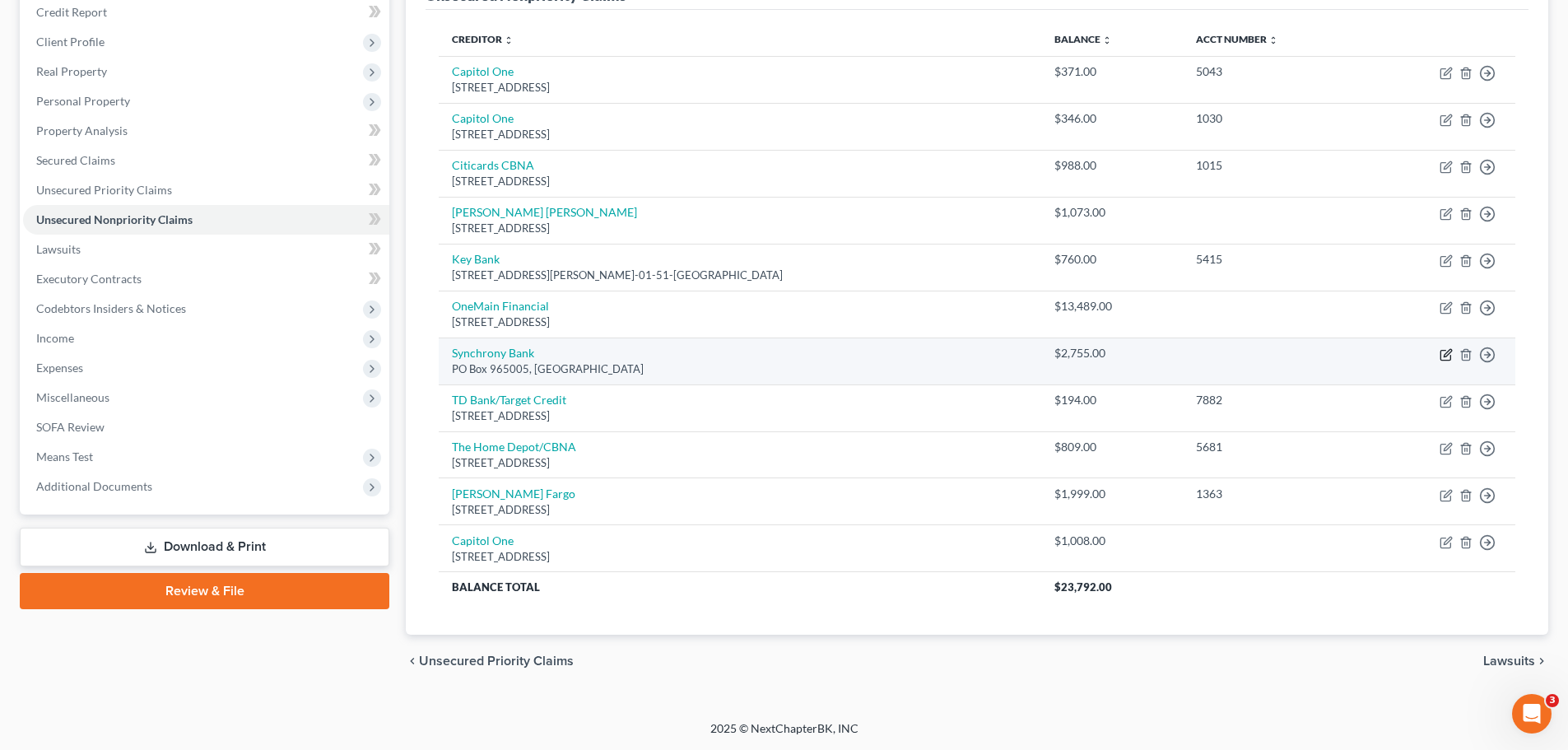
click at [1449, 352] on icon "button" at bounding box center [1446, 355] width 13 height 13
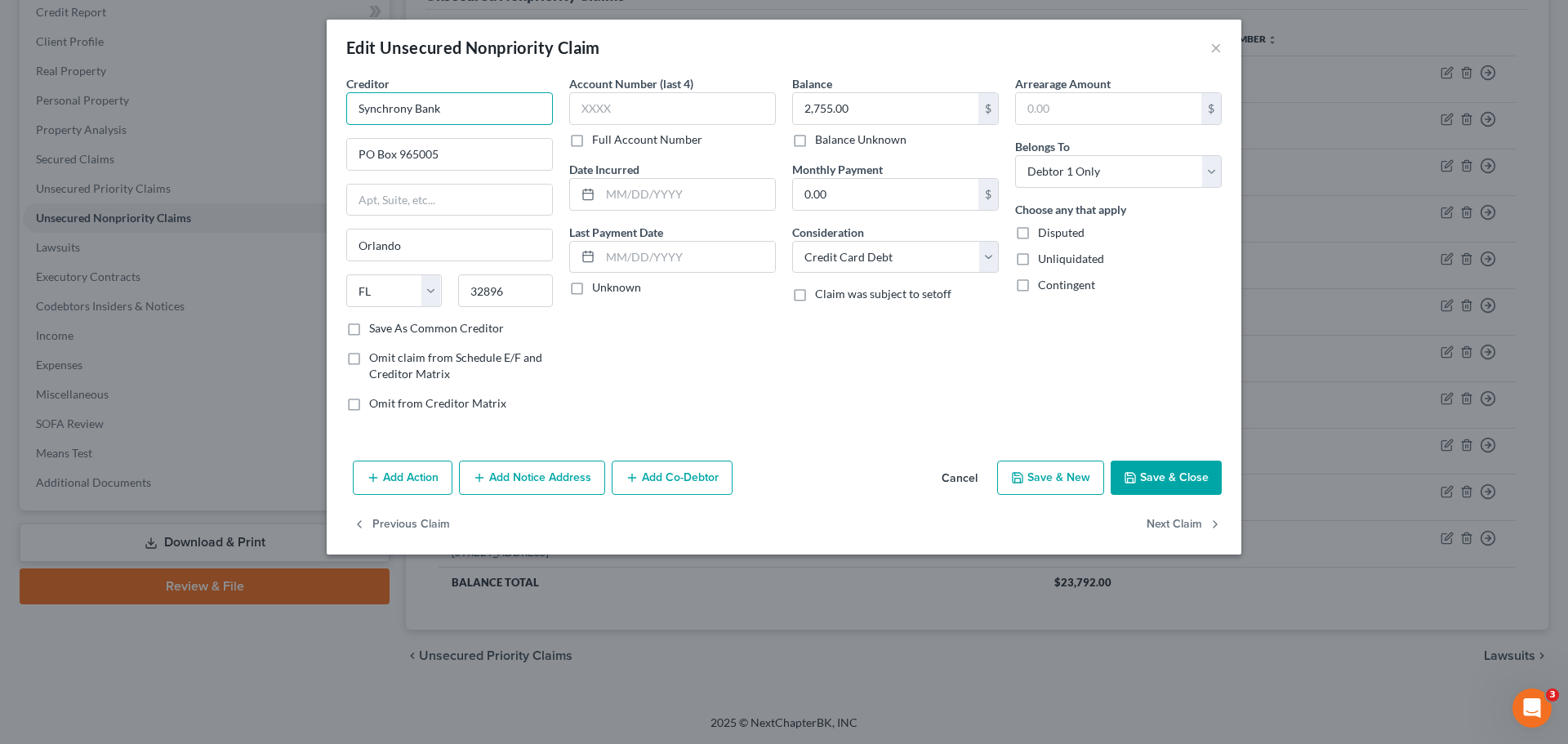
click at [480, 115] on input "Synchrony Bank" at bounding box center [449, 109] width 206 height 33
click at [580, 114] on input "text" at bounding box center [672, 109] width 206 height 33
paste input "3608"
click at [1169, 485] on button "Save & Close" at bounding box center [1166, 477] width 112 height 34
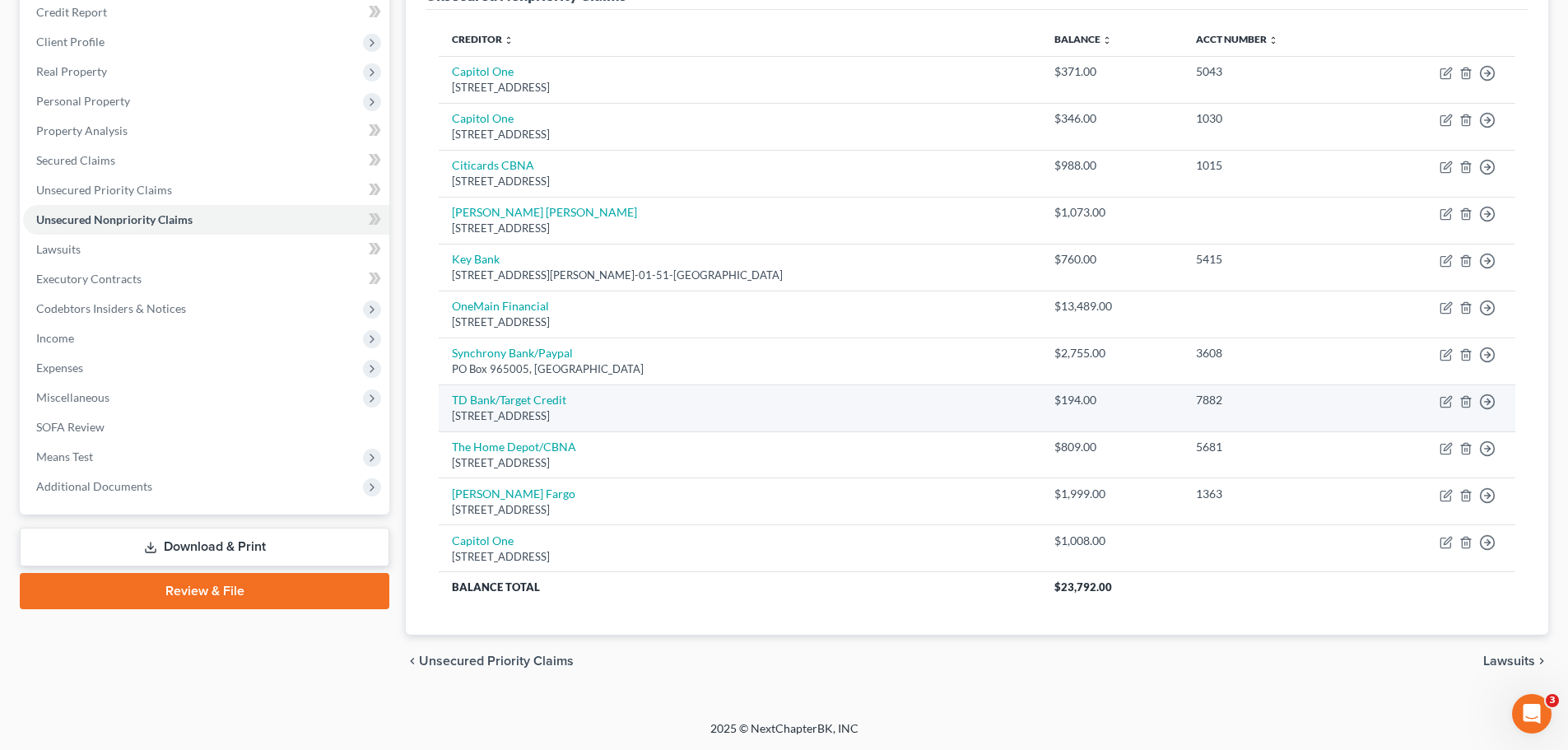
click at [1153, 584] on ui-view "Unsecured Nonpriority Claims New Claim Import CSV Export CSV Delete All Credito…" at bounding box center [976, 321] width 1142 height 733
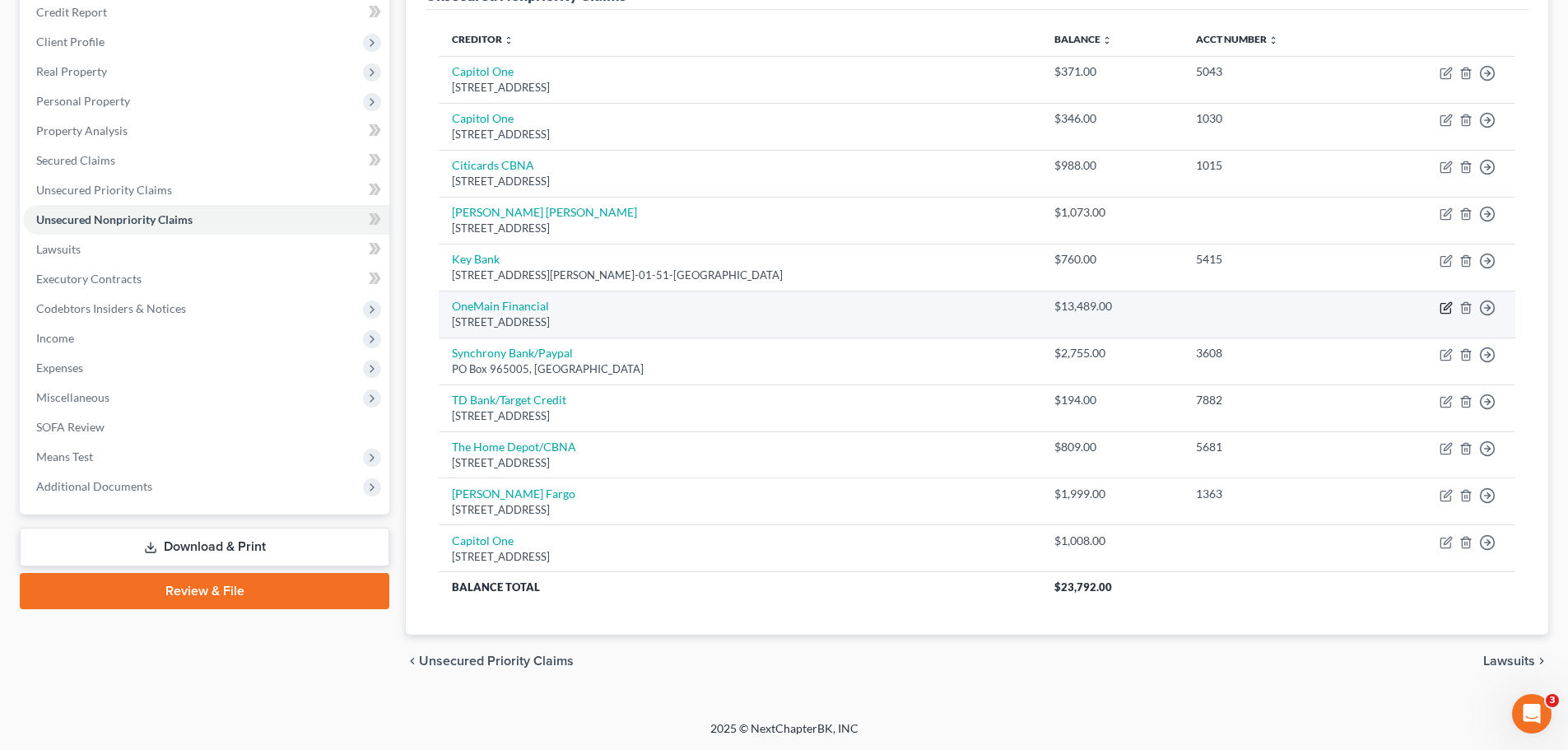
click at [1441, 308] on icon "button" at bounding box center [1445, 307] width 10 height 10
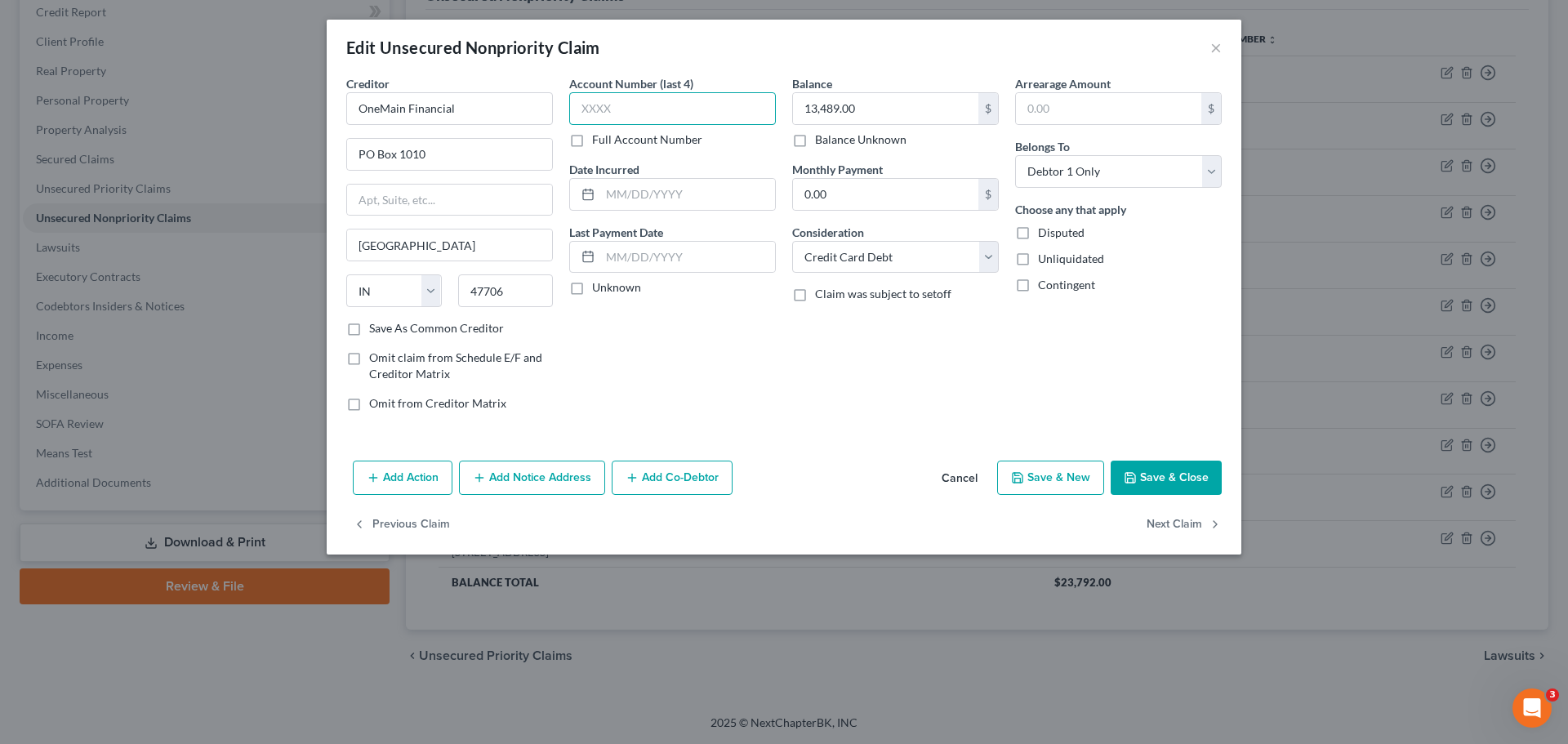
click at [621, 98] on input "text" at bounding box center [672, 109] width 206 height 33
paste input "1174"
click at [1152, 473] on button "Save & Close" at bounding box center [1166, 477] width 112 height 34
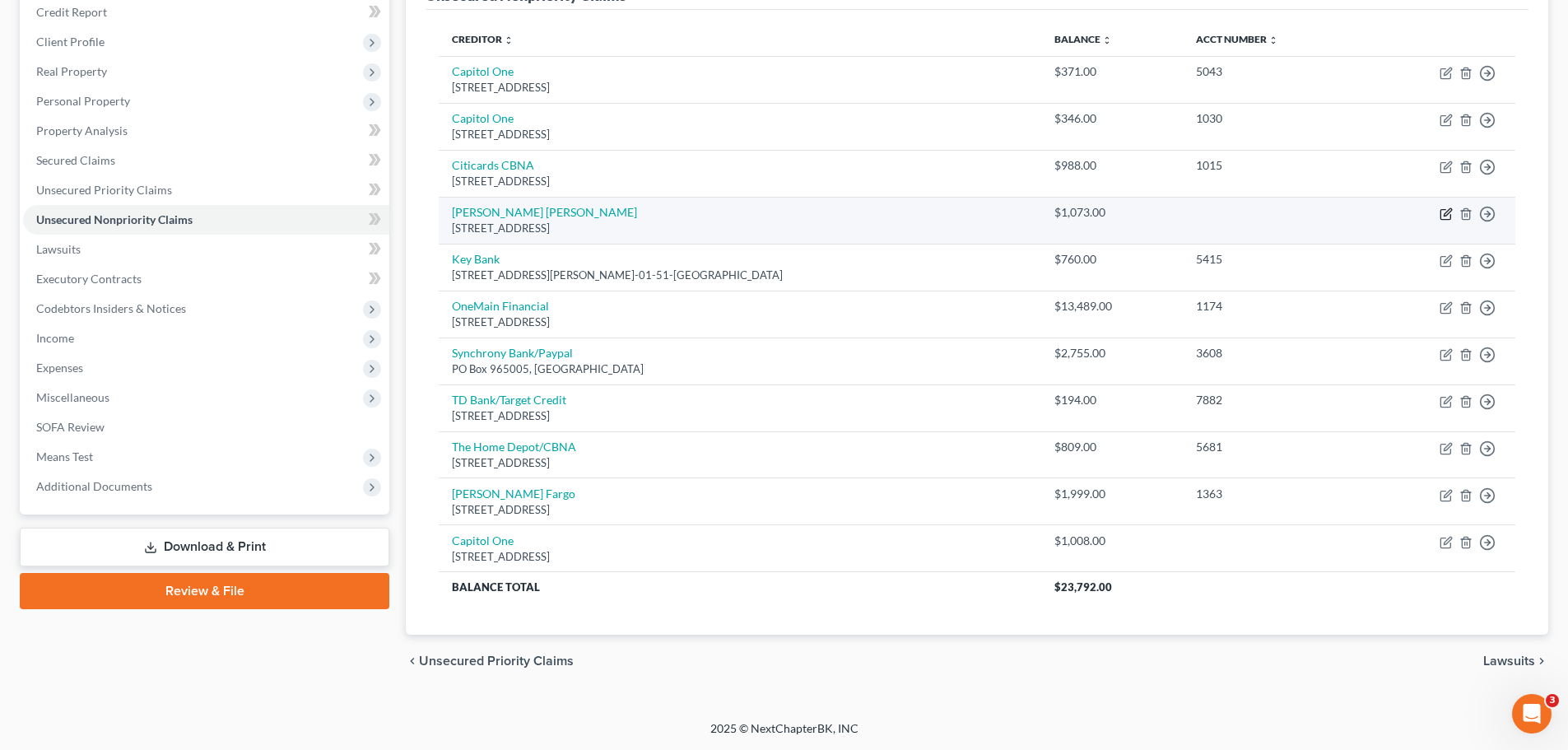
click at [1443, 216] on icon "button" at bounding box center [1447, 212] width 7 height 7
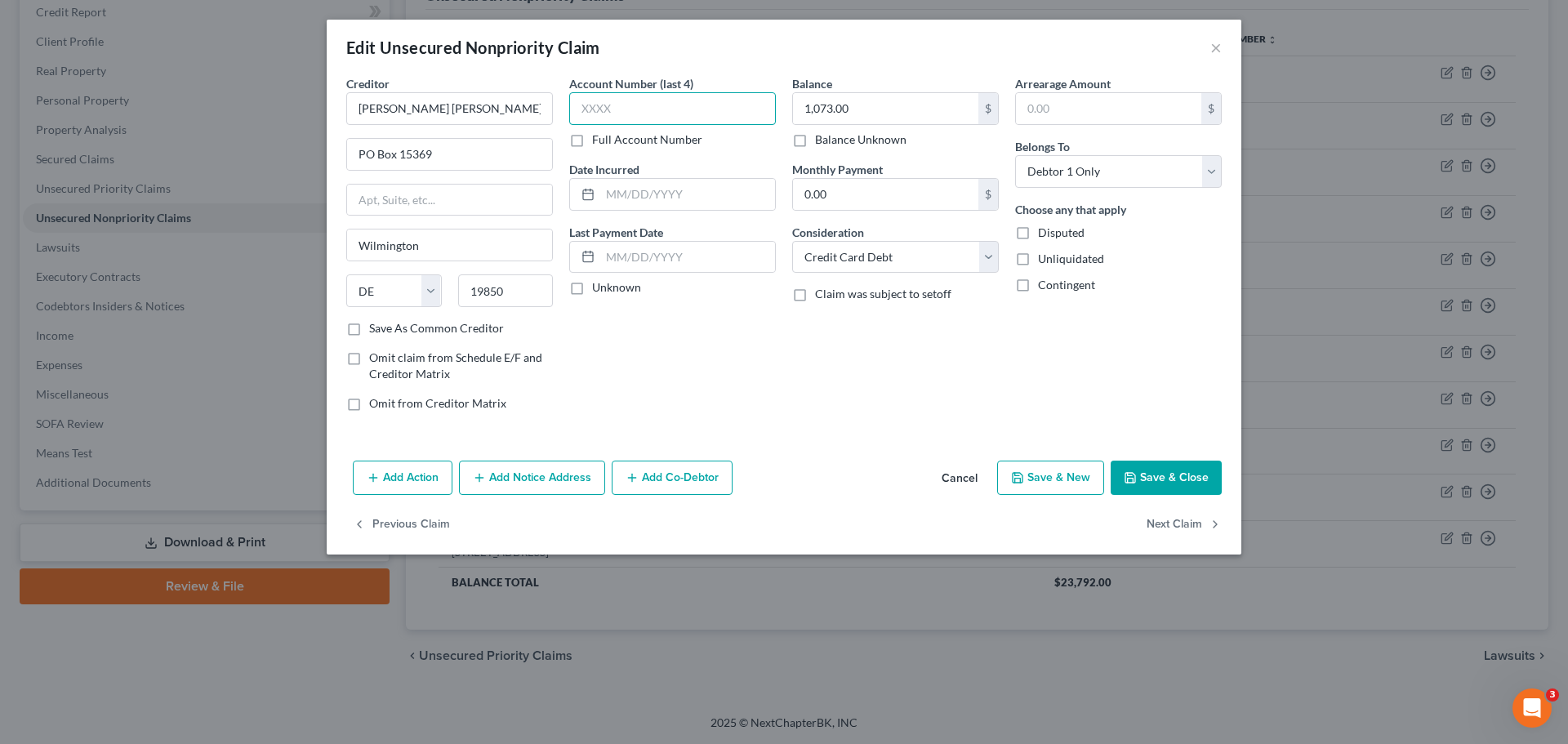
click at [667, 112] on input "text" at bounding box center [672, 109] width 206 height 33
paste input "1377"
click at [1147, 477] on button "Save & Close" at bounding box center [1166, 477] width 112 height 34
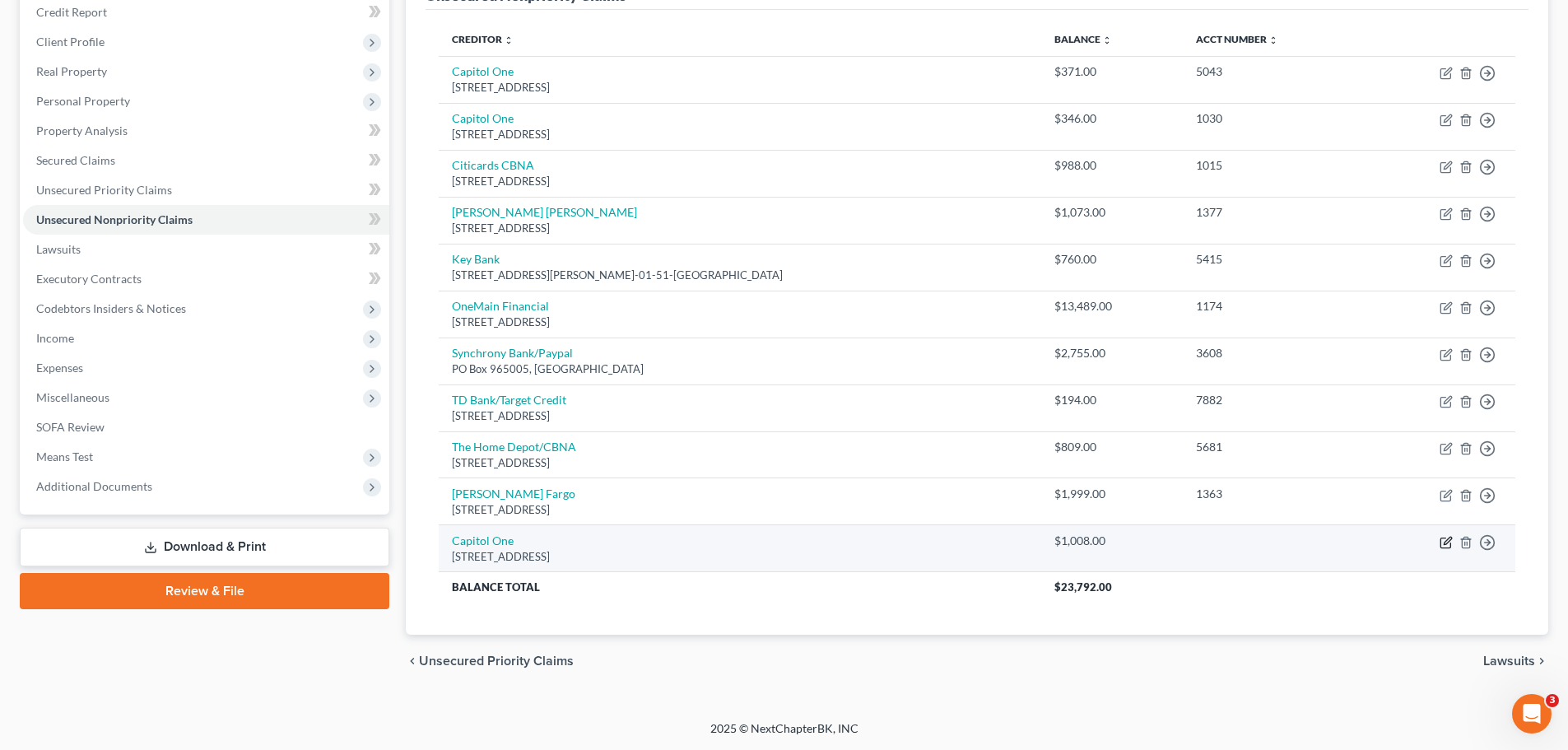
click at [1442, 541] on icon "button" at bounding box center [1446, 542] width 13 height 13
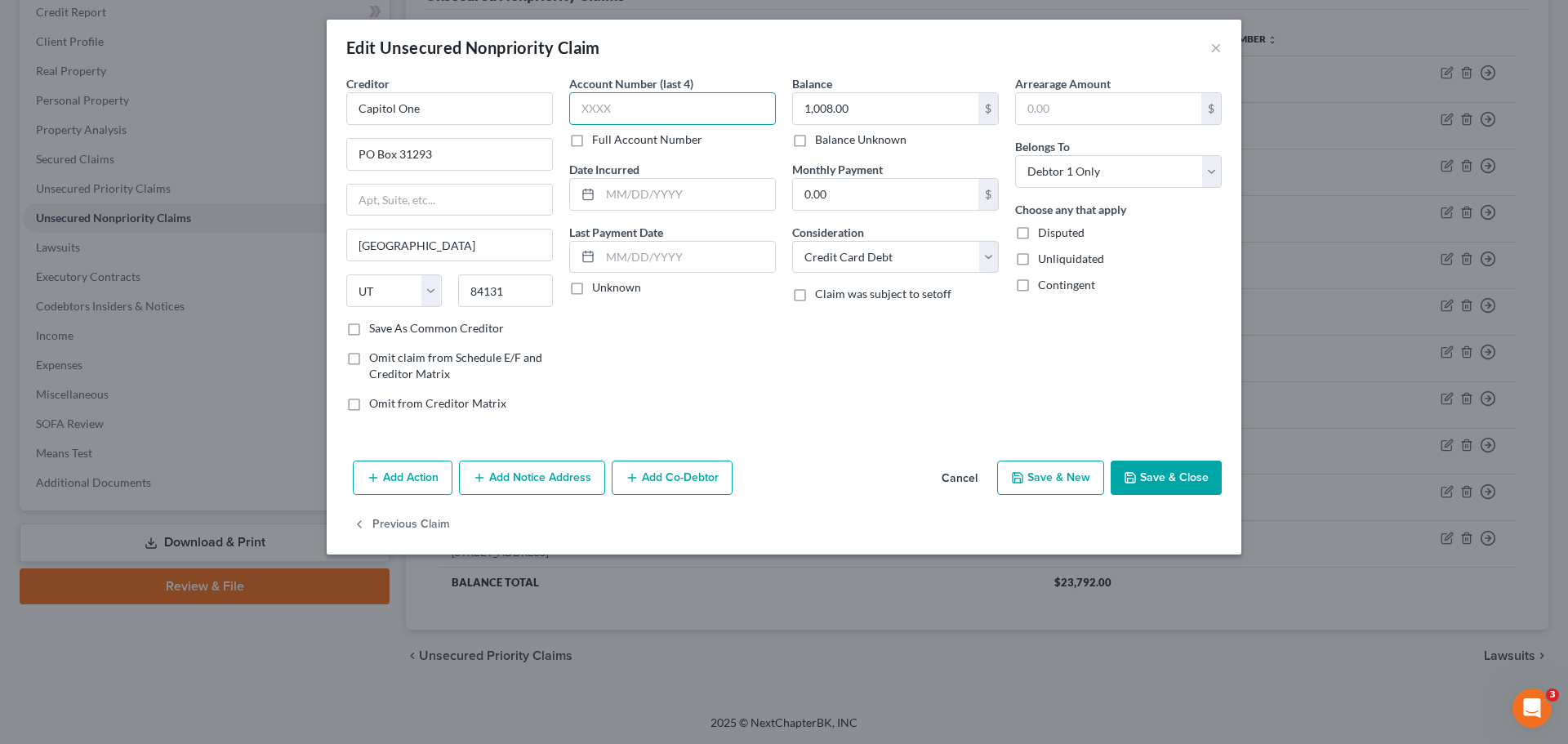
click at [700, 113] on input "text" at bounding box center [672, 109] width 206 height 33
paste input "1703"
click at [1198, 479] on button "Save & Close" at bounding box center [1166, 477] width 112 height 34
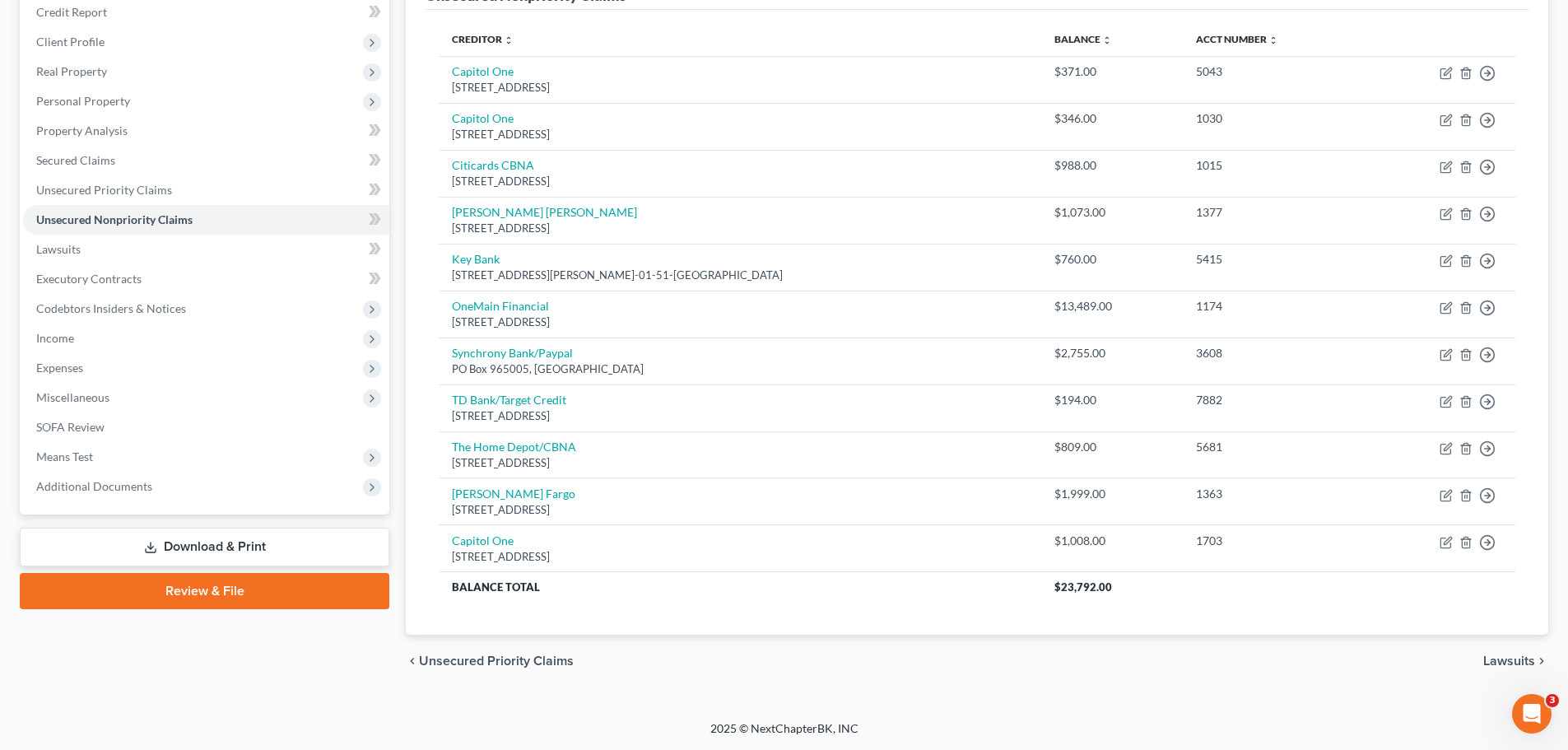
drag, startPoint x: 1495, startPoint y: 652, endPoint x: 1360, endPoint y: 689, distance: 140.0
click at [1495, 652] on div "chevron_left Unsecured Priority Claims Lawsuits chevron_right" at bounding box center [976, 661] width 1142 height 53
click at [1492, 660] on span "Lawsuits" at bounding box center [1508, 660] width 52 height 13
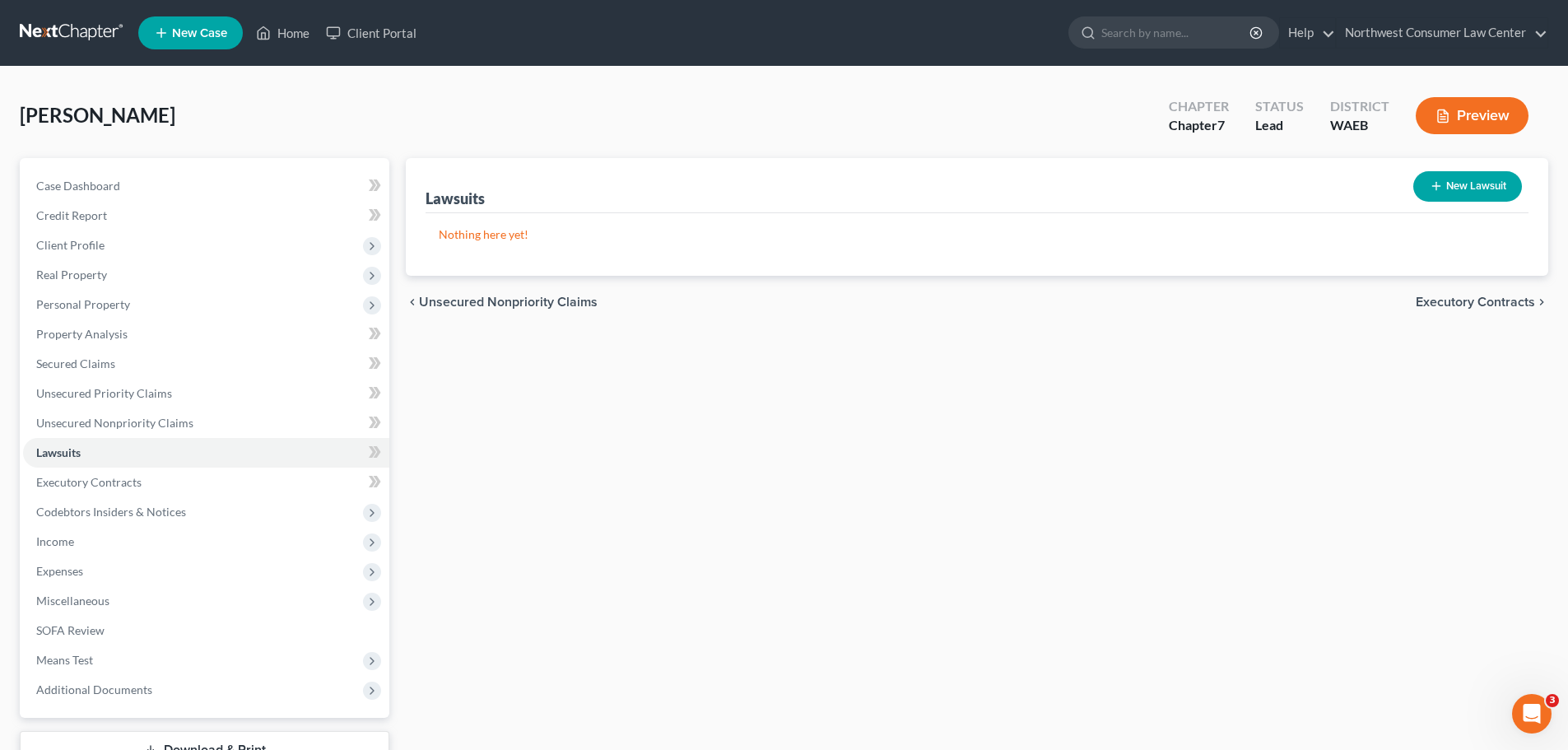
click at [1460, 299] on span "Executory Contracts" at bounding box center [1476, 302] width 119 height 13
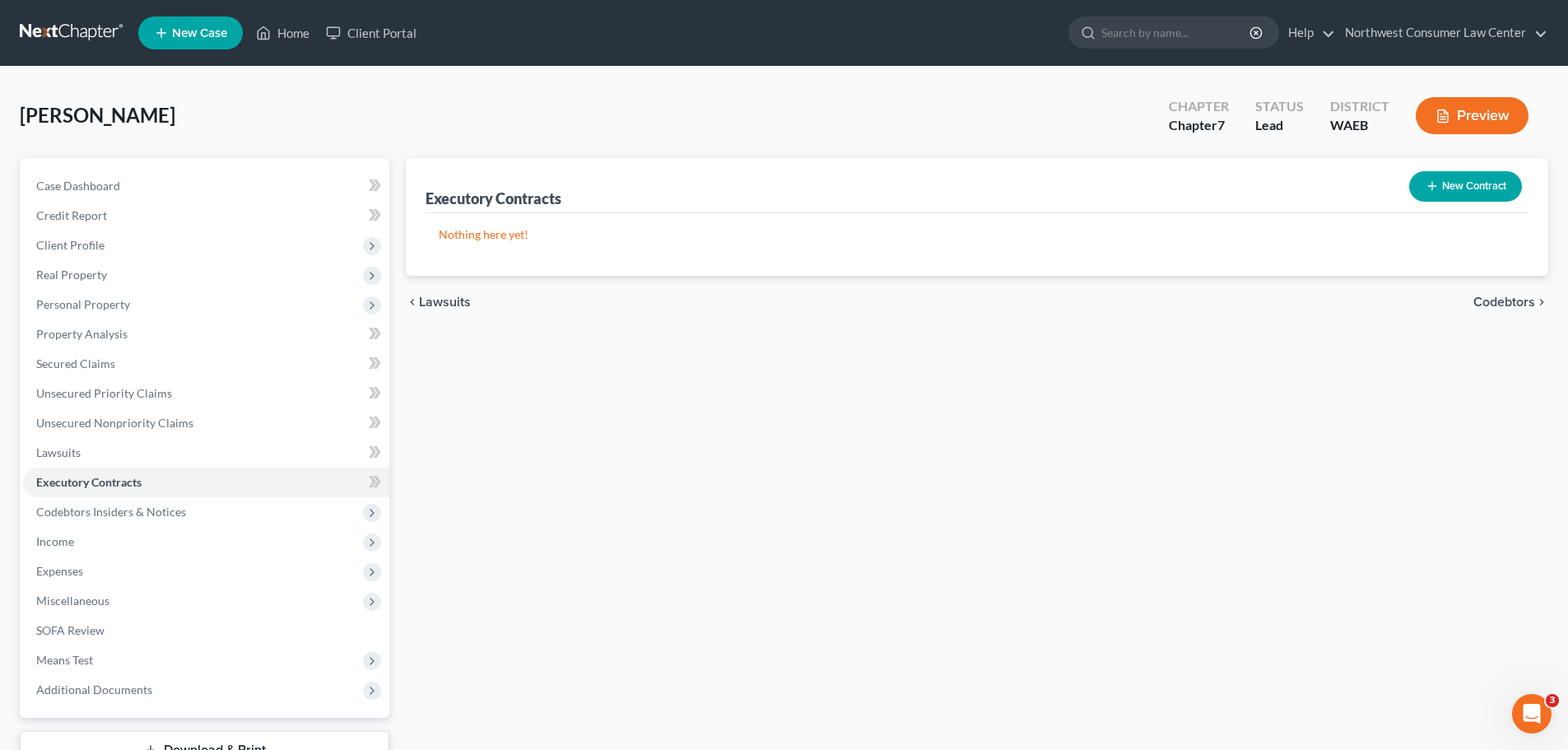
click at [1494, 305] on span "Codebtors" at bounding box center [1504, 302] width 61 height 13
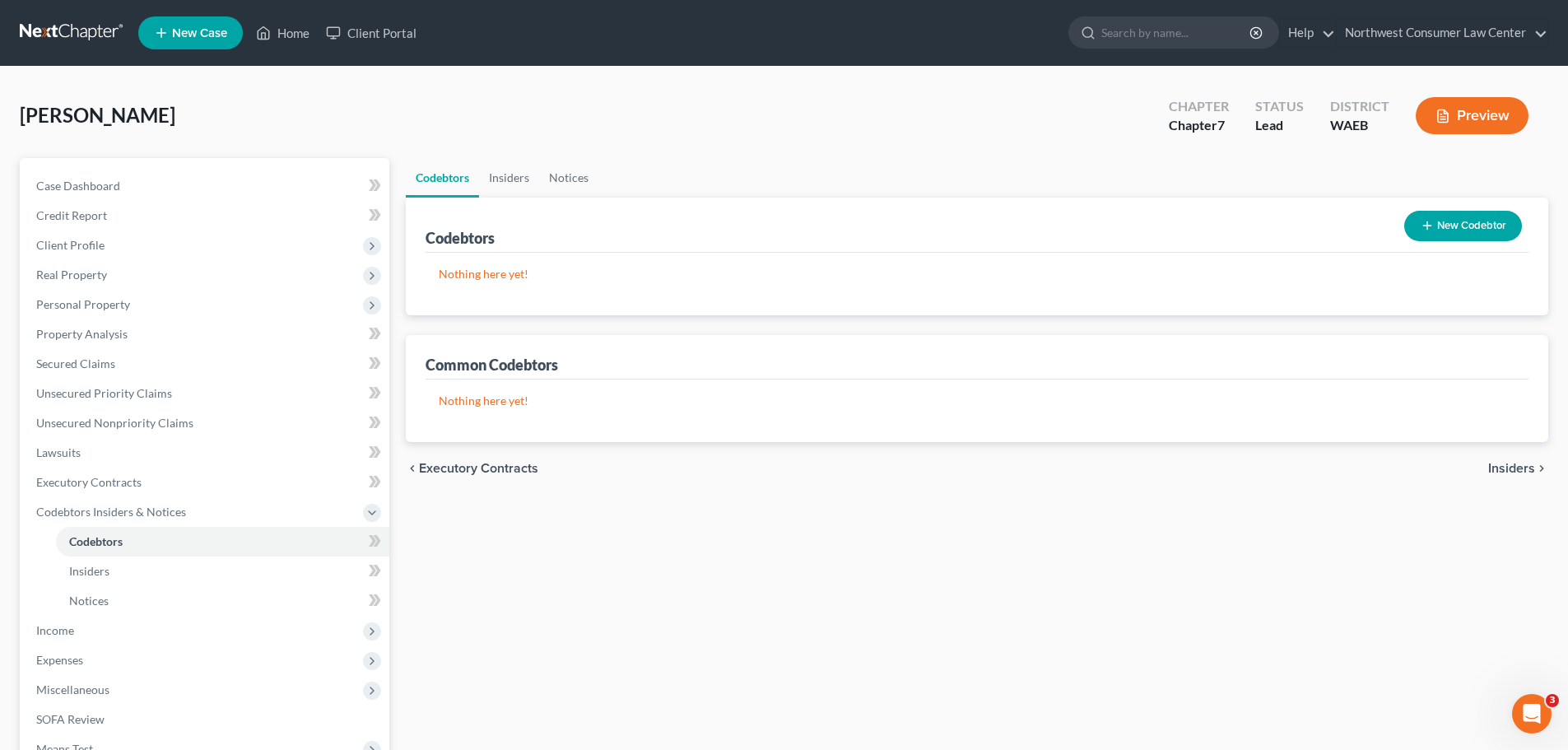
click at [1509, 467] on span "Insiders" at bounding box center [1511, 468] width 47 height 13
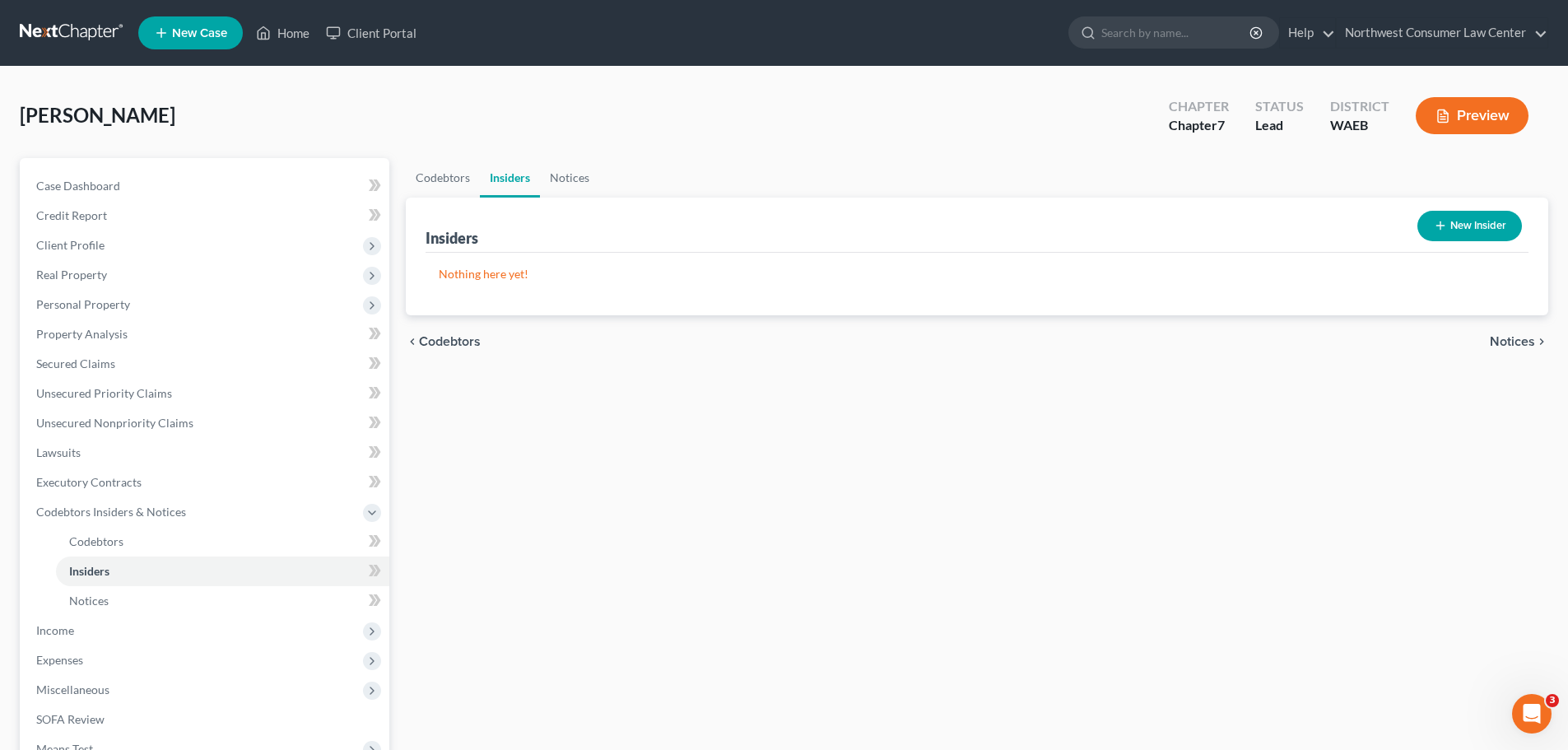
click at [1513, 341] on span "Notices" at bounding box center [1513, 342] width 46 height 13
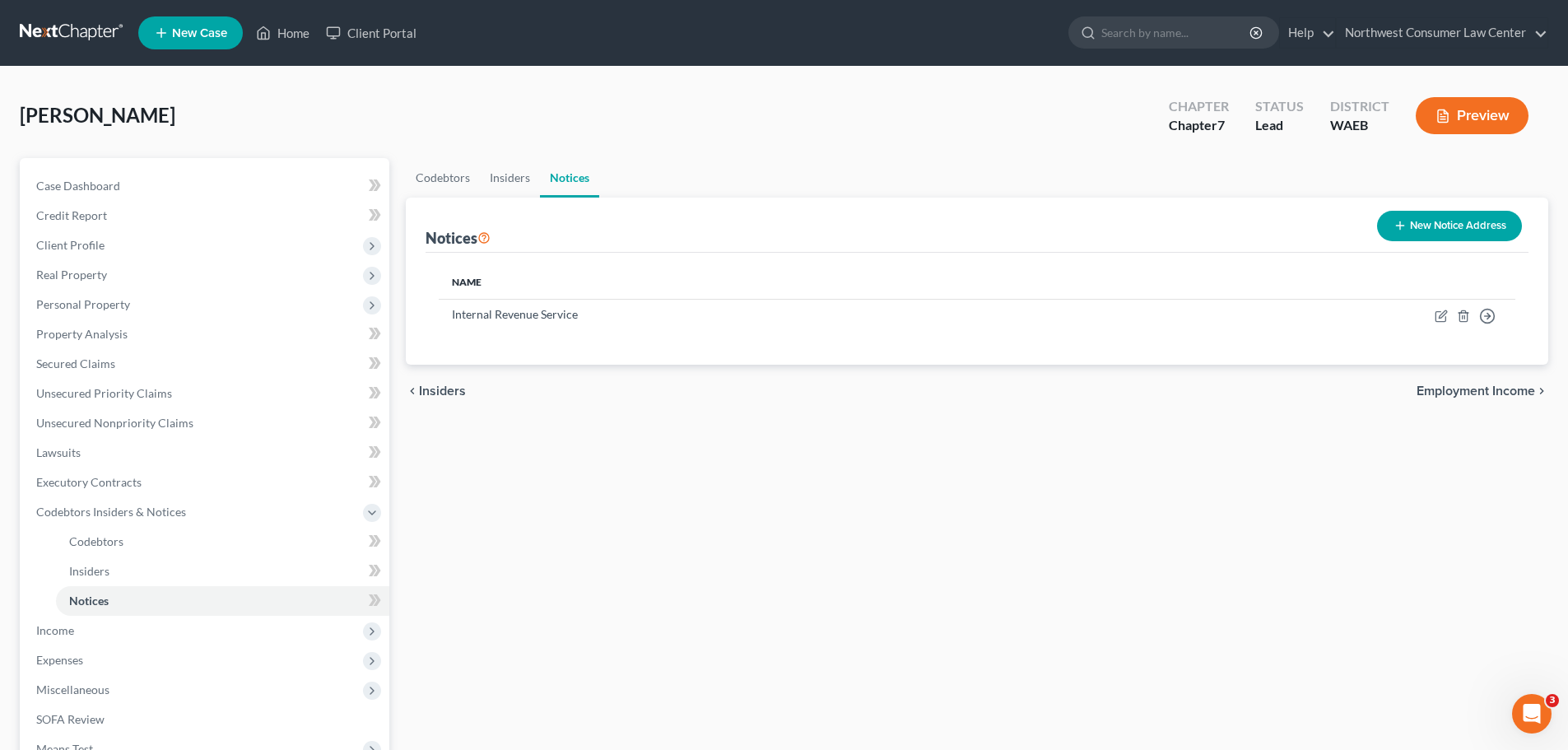
click at [1481, 395] on span "Employment Income" at bounding box center [1475, 391] width 119 height 13
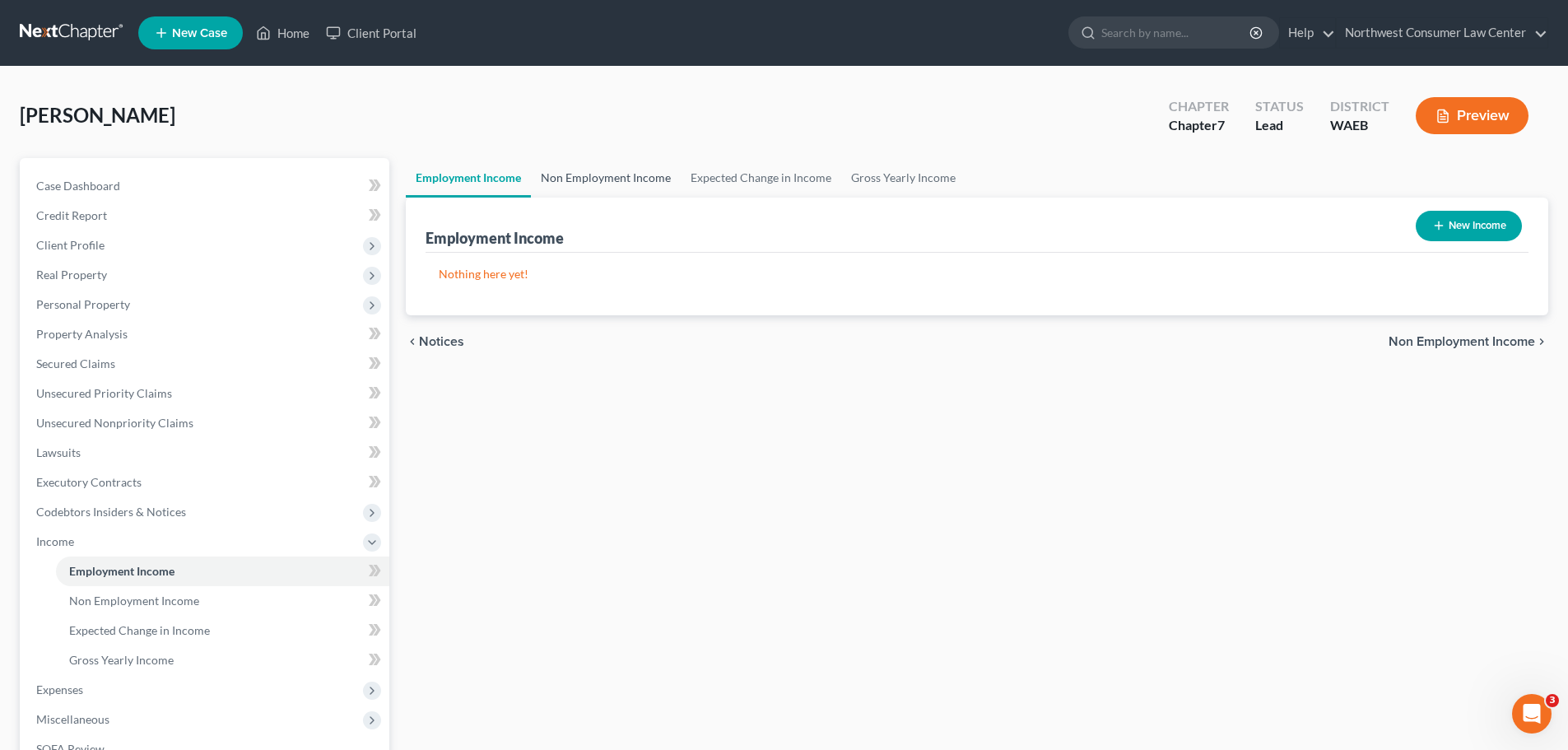
click at [580, 166] on link "Non Employment Income" at bounding box center [606, 177] width 150 height 40
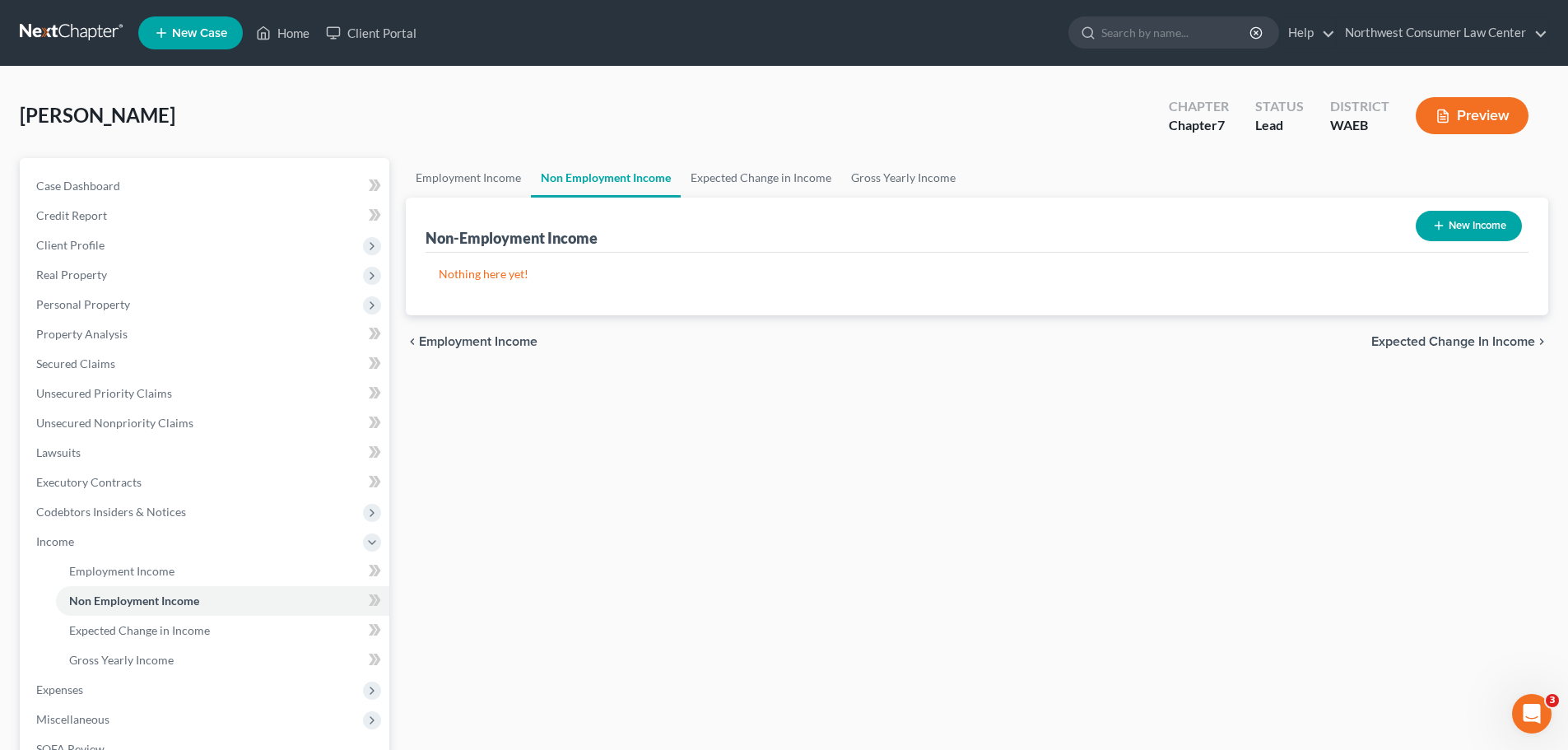
click at [1478, 232] on button "New Income" at bounding box center [1469, 226] width 106 height 31
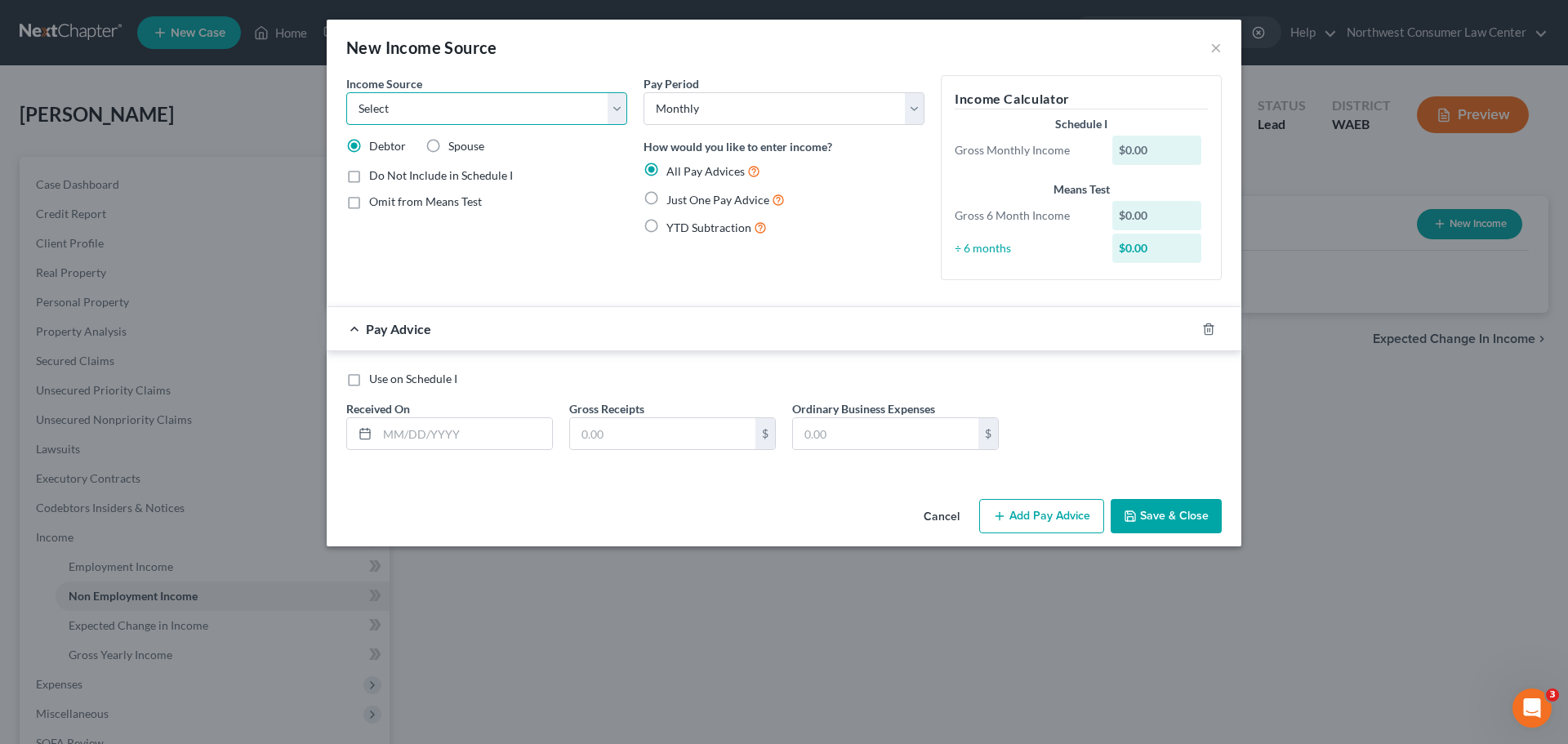
drag, startPoint x: 441, startPoint y: 105, endPoint x: 442, endPoint y: 116, distance: 11.0
click at [441, 105] on select "Select Unemployment Disability (from employer) Pension Retirement Social Securi…" at bounding box center [487, 109] width 281 height 33
click at [347, 92] on select "Select Unemployment Disability (from employer) Pension Retirement Social Securi…" at bounding box center [487, 109] width 281 height 33
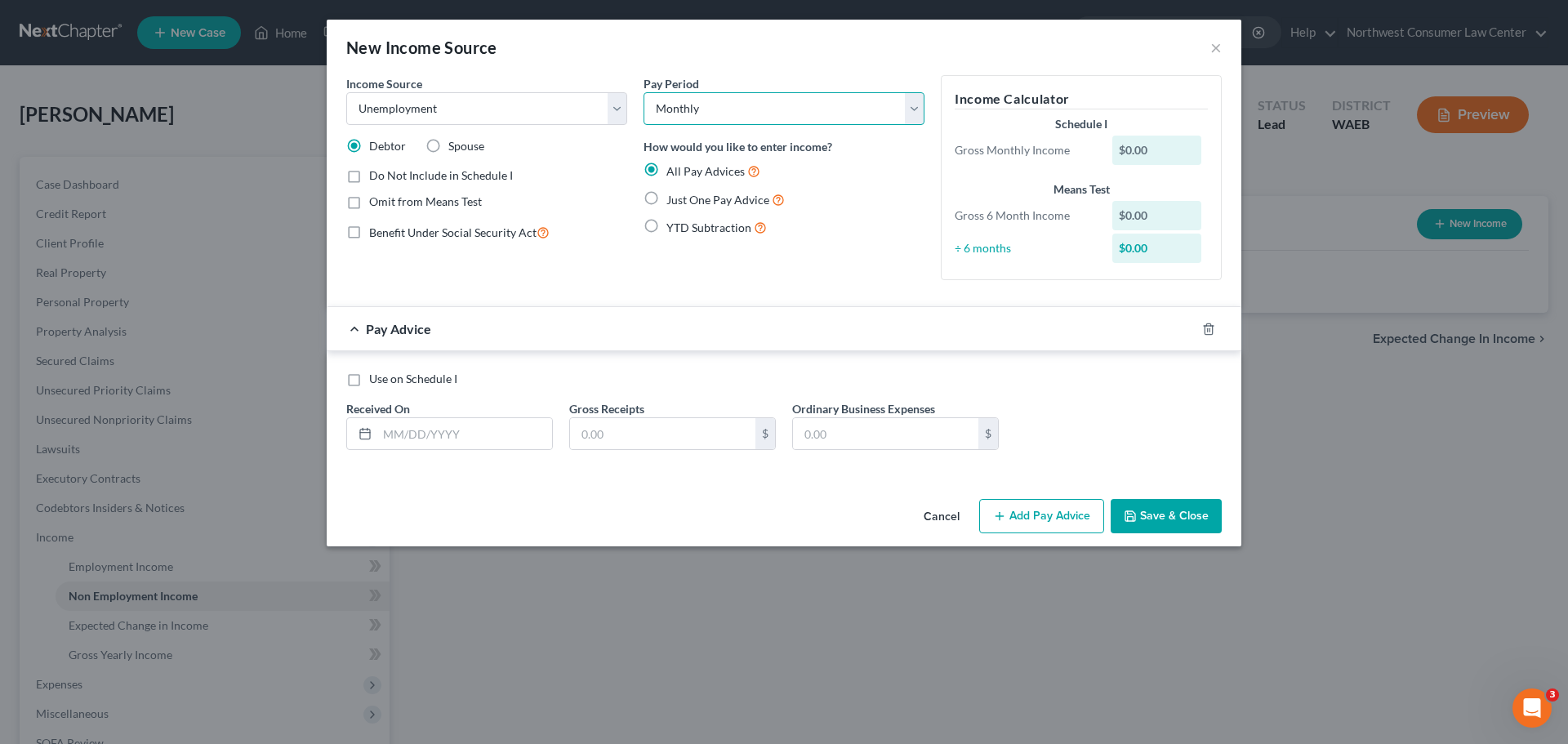
click at [659, 115] on select "Select Monthly Twice Monthly Every Other Week Weekly" at bounding box center [784, 109] width 281 height 33
click at [644, 92] on select "Select Monthly Twice Monthly Every Other Week Weekly" at bounding box center [784, 109] width 281 height 33
click at [503, 440] on input "text" at bounding box center [464, 434] width 175 height 31
click at [781, 127] on div "Pay Period Select Monthly Twice Monthly Every Other Week Weekly How would you l…" at bounding box center [783, 184] width 297 height 218
click at [781, 116] on select "Select Monthly Twice Monthly Every Other Week Weekly" at bounding box center [784, 109] width 281 height 33
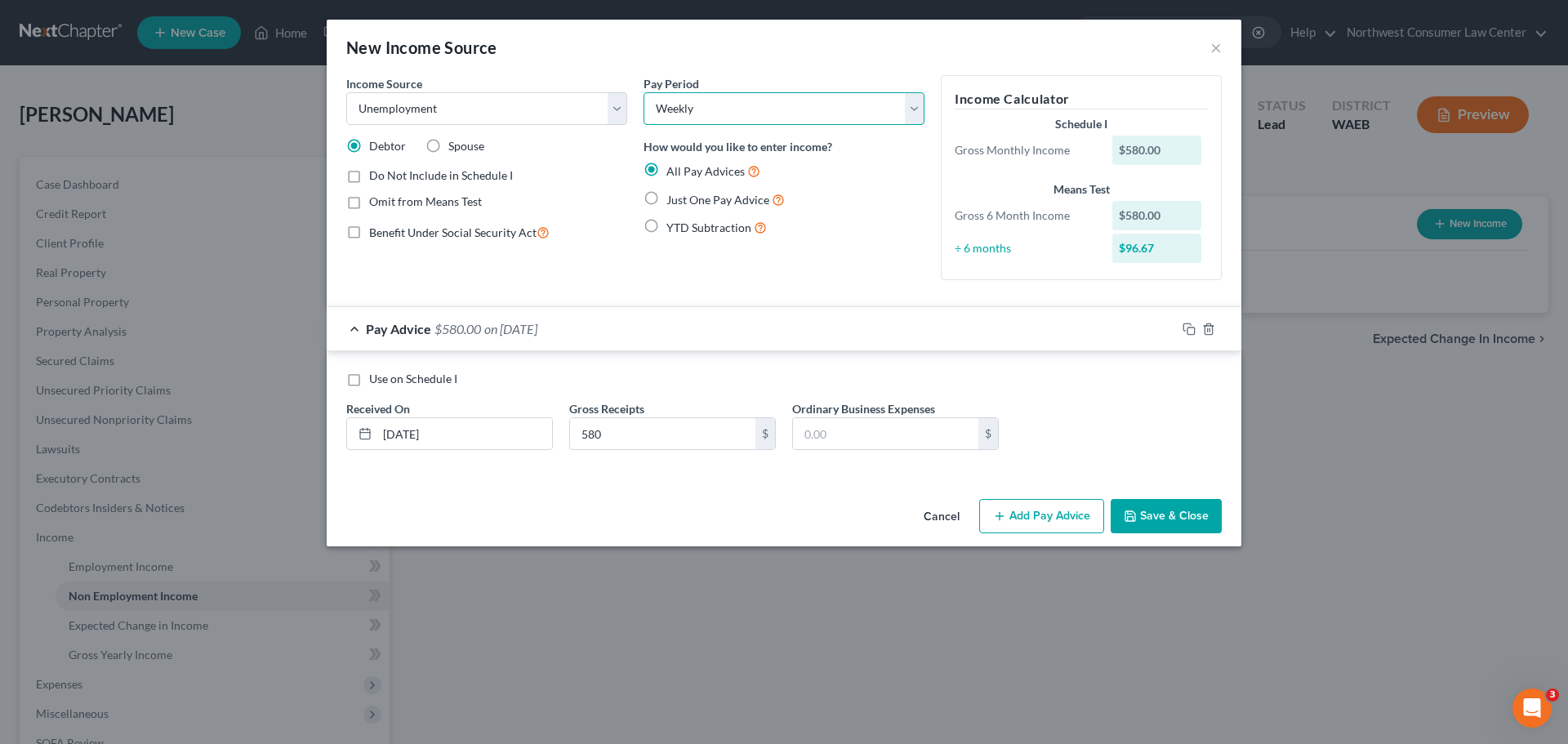
click at [644, 92] on select "Select Monthly Twice Monthly Every Other Week Weekly" at bounding box center [784, 109] width 281 height 33
click at [1043, 503] on button "Add Pay Advice" at bounding box center [1041, 516] width 125 height 34
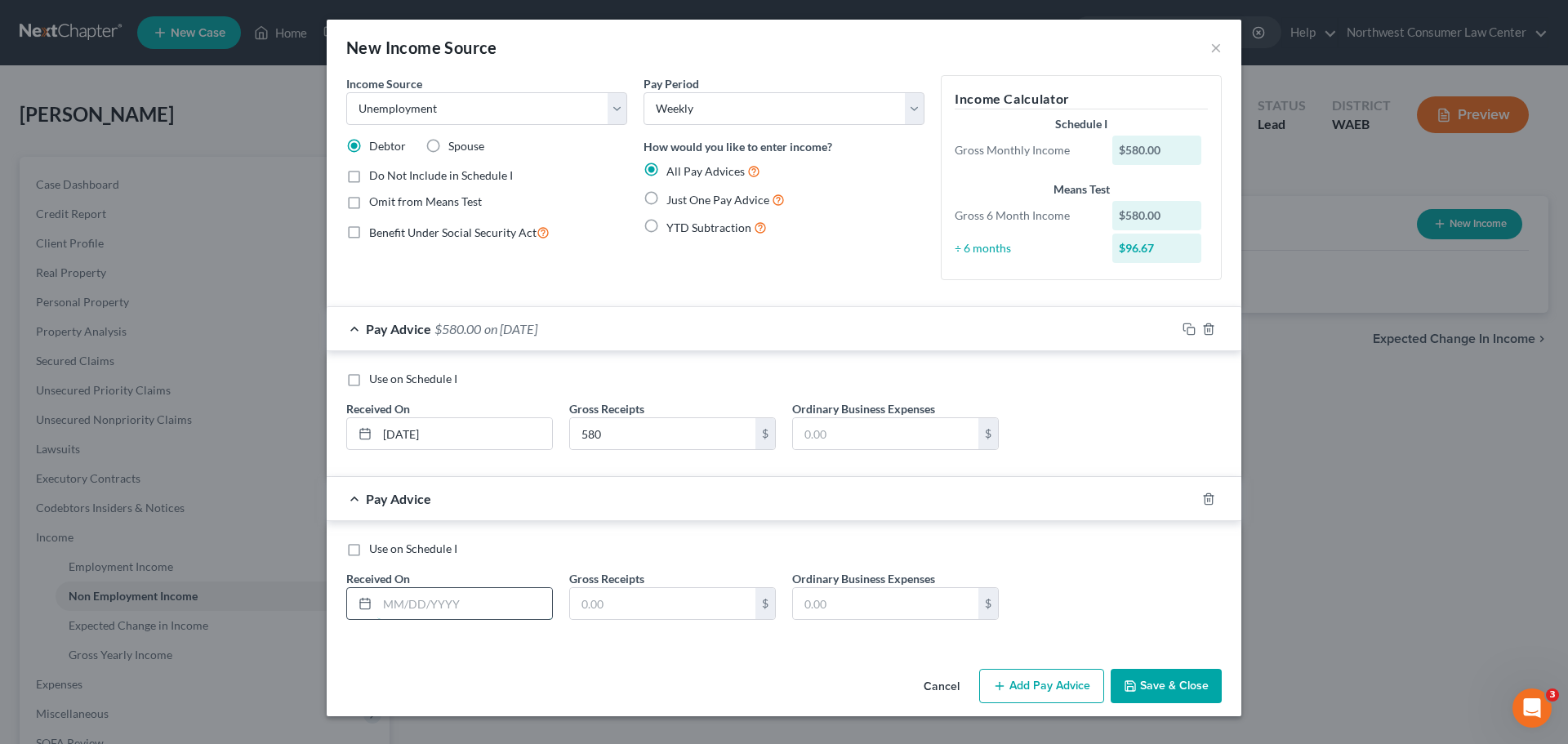
click at [440, 606] on input "text" at bounding box center [464, 604] width 175 height 31
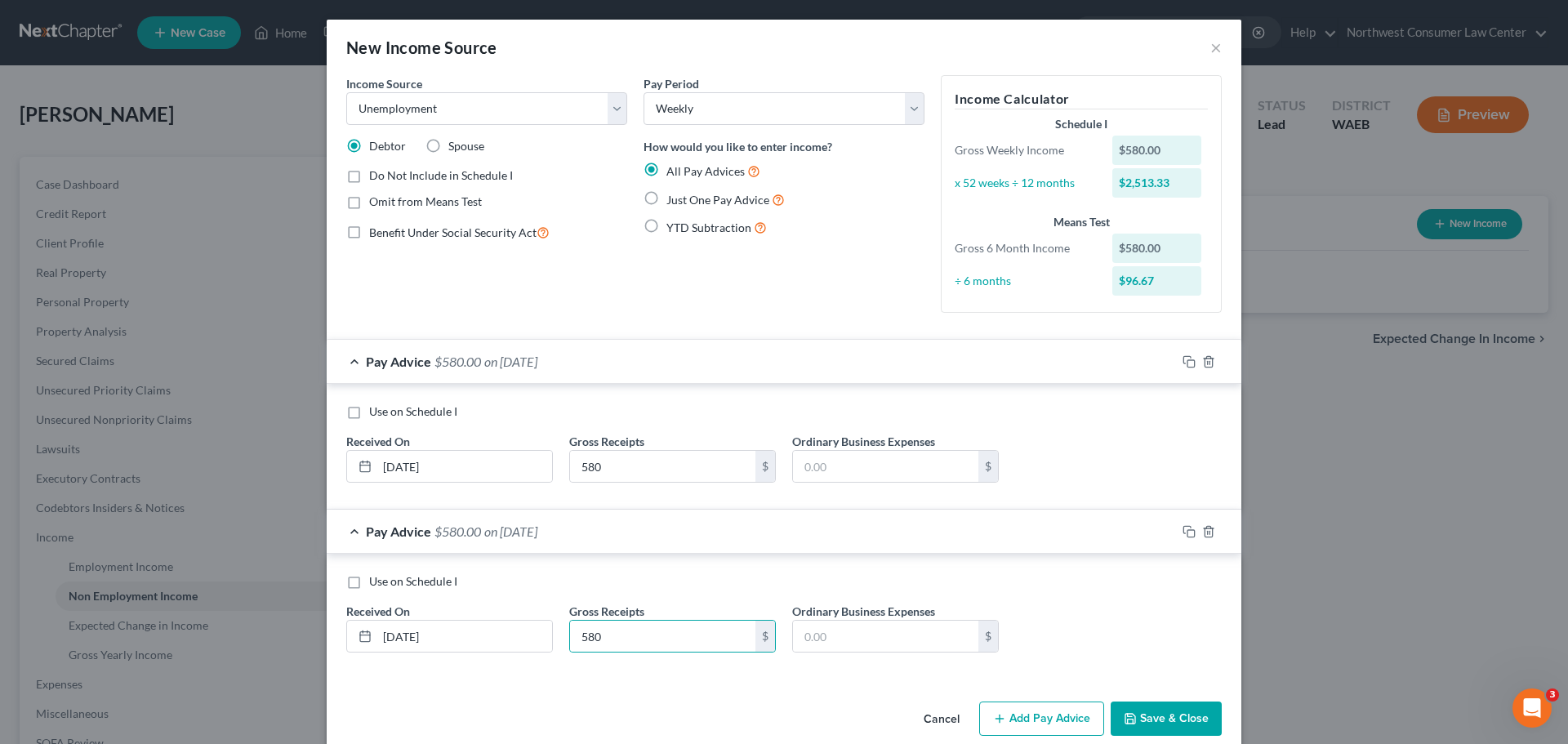
drag, startPoint x: 1020, startPoint y: 720, endPoint x: 561, endPoint y: 404, distance: 557.3
click at [1020, 719] on button "Add Pay Advice" at bounding box center [1041, 718] width 125 height 34
click at [436, 350] on div "Pay Advice $580.00 on [DATE]" at bounding box center [751, 362] width 849 height 44
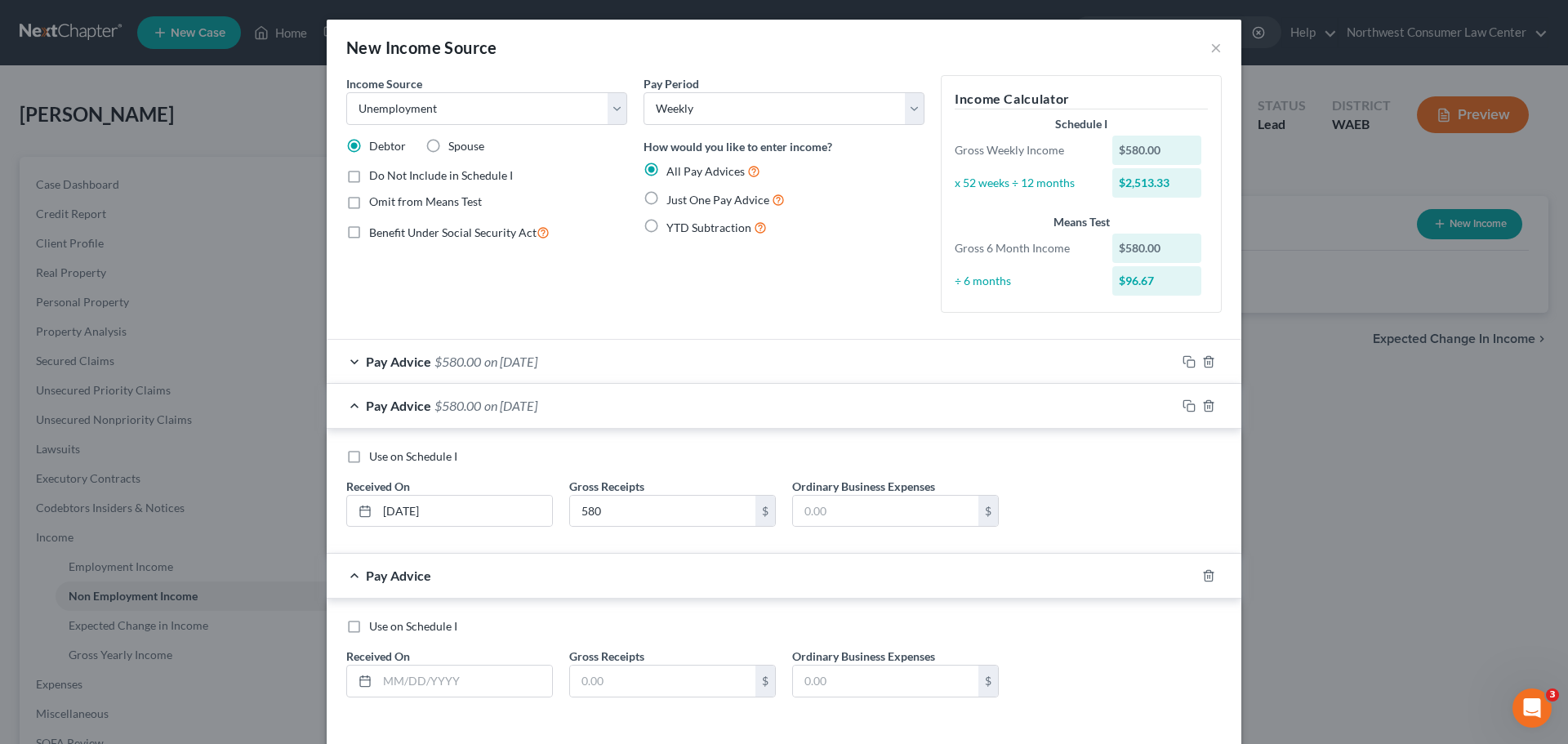
click at [366, 400] on span "Pay Advice" at bounding box center [398, 406] width 65 height 16
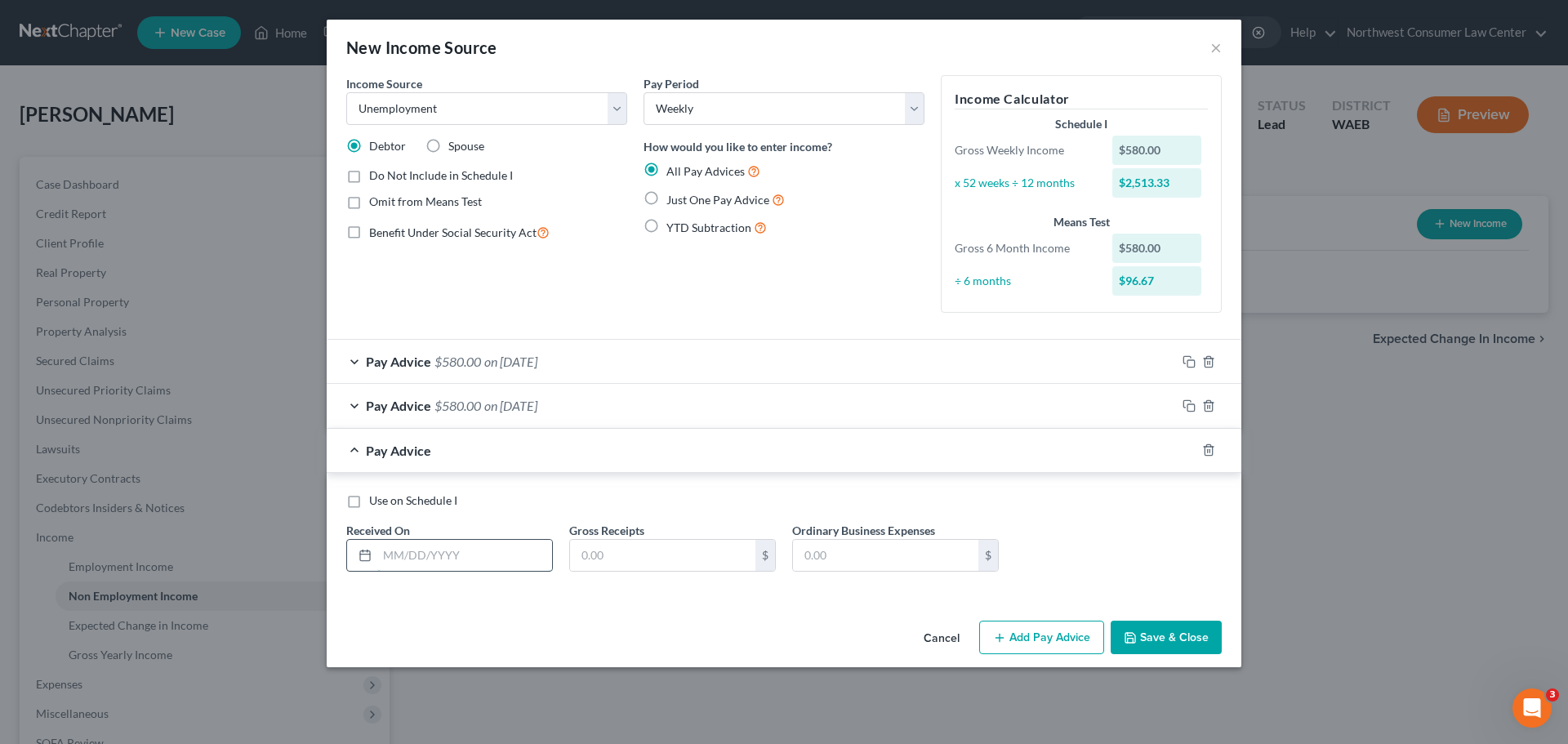
click at [432, 552] on input "text" at bounding box center [464, 556] width 175 height 31
click at [1073, 633] on button "Add Pay Advice" at bounding box center [1041, 638] width 125 height 34
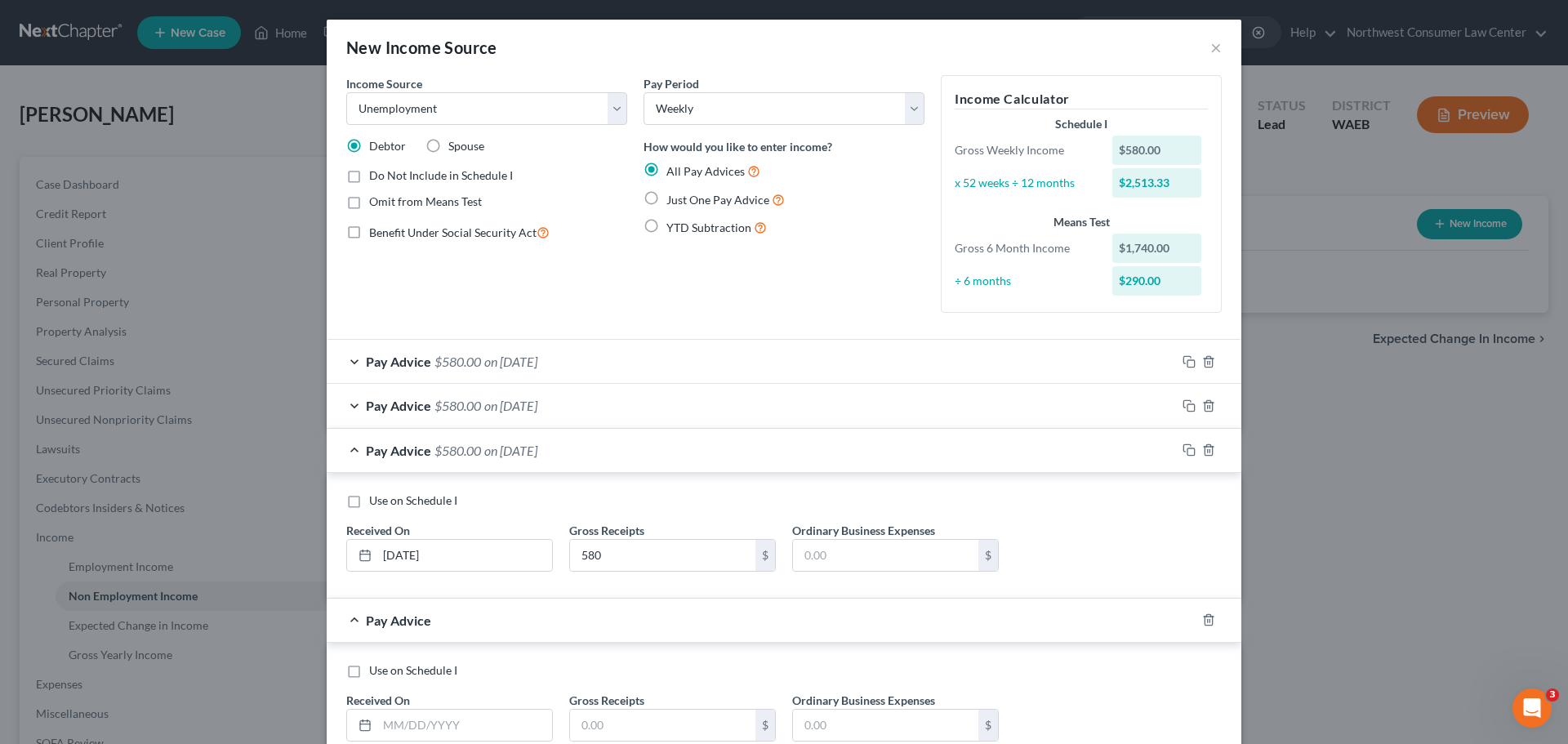
click at [395, 449] on span "Pay Advice" at bounding box center [398, 450] width 65 height 16
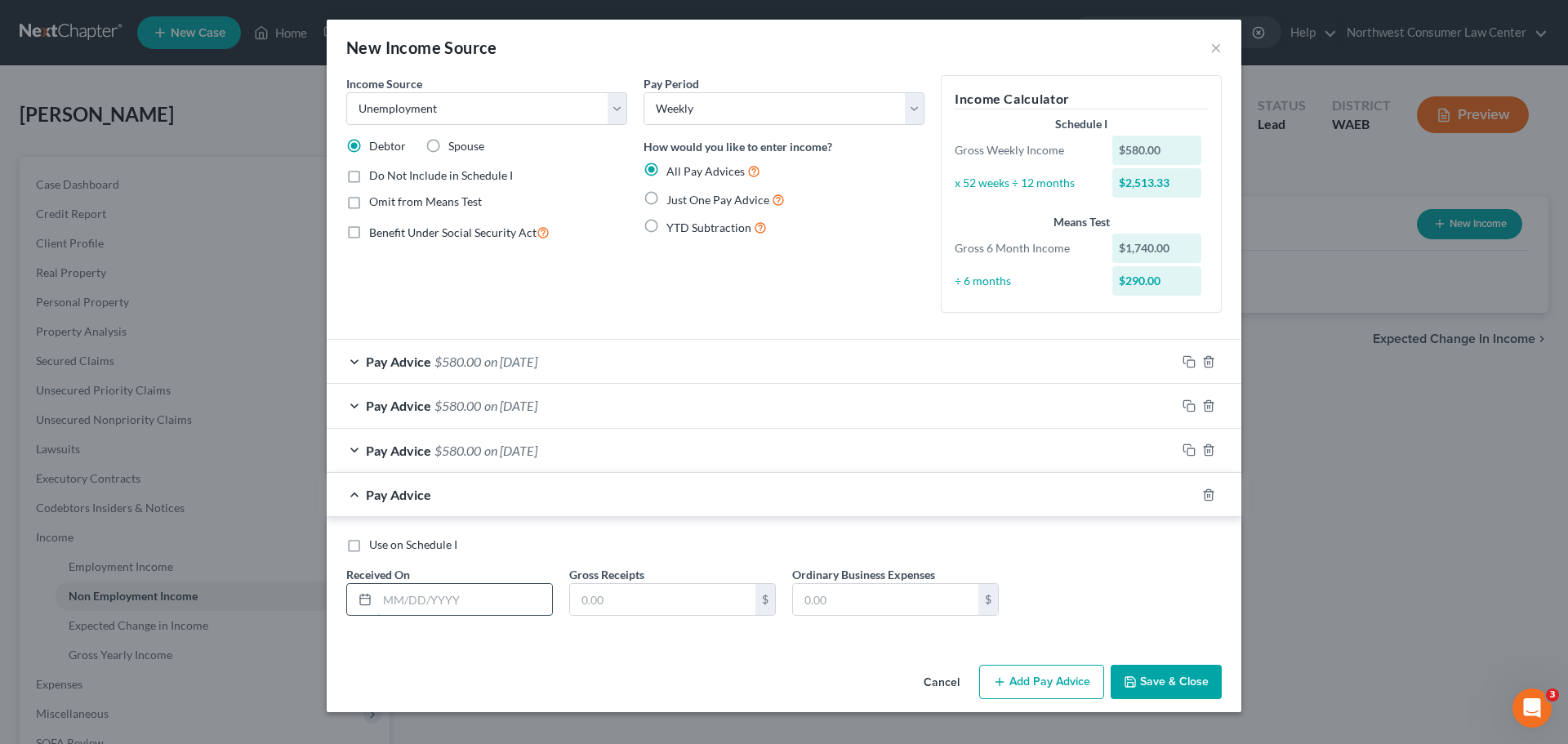
click at [451, 608] on input "text" at bounding box center [464, 599] width 175 height 31
drag, startPoint x: 487, startPoint y: 614, endPoint x: 408, endPoint y: 610, distance: 79.1
click at [487, 614] on input "[DATE]" at bounding box center [464, 599] width 175 height 31
click at [1053, 676] on button "Add Pay Advice" at bounding box center [1041, 681] width 125 height 34
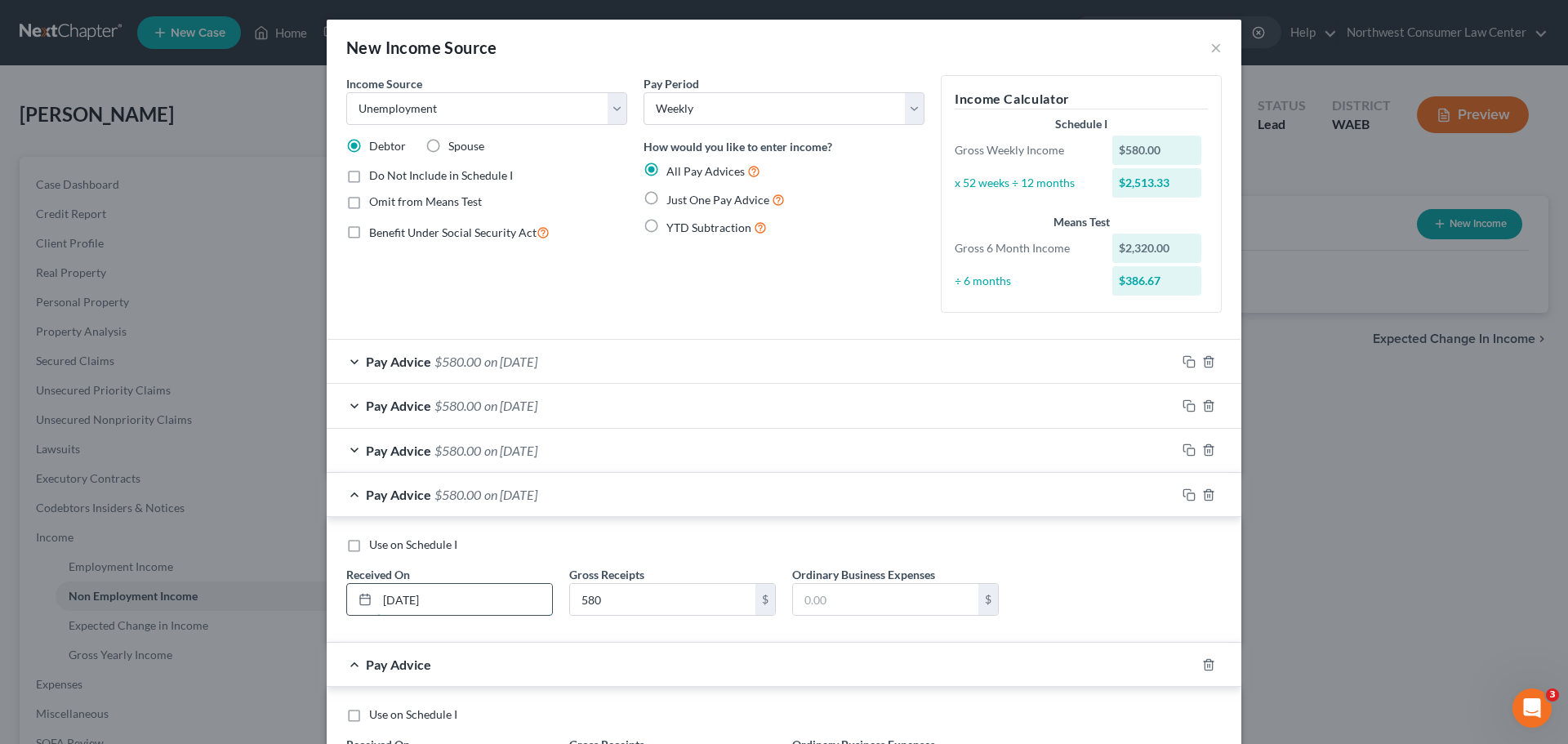
click at [396, 606] on input "[DATE]" at bounding box center [464, 599] width 175 height 31
click at [675, 603] on input "580" at bounding box center [662, 599] width 186 height 31
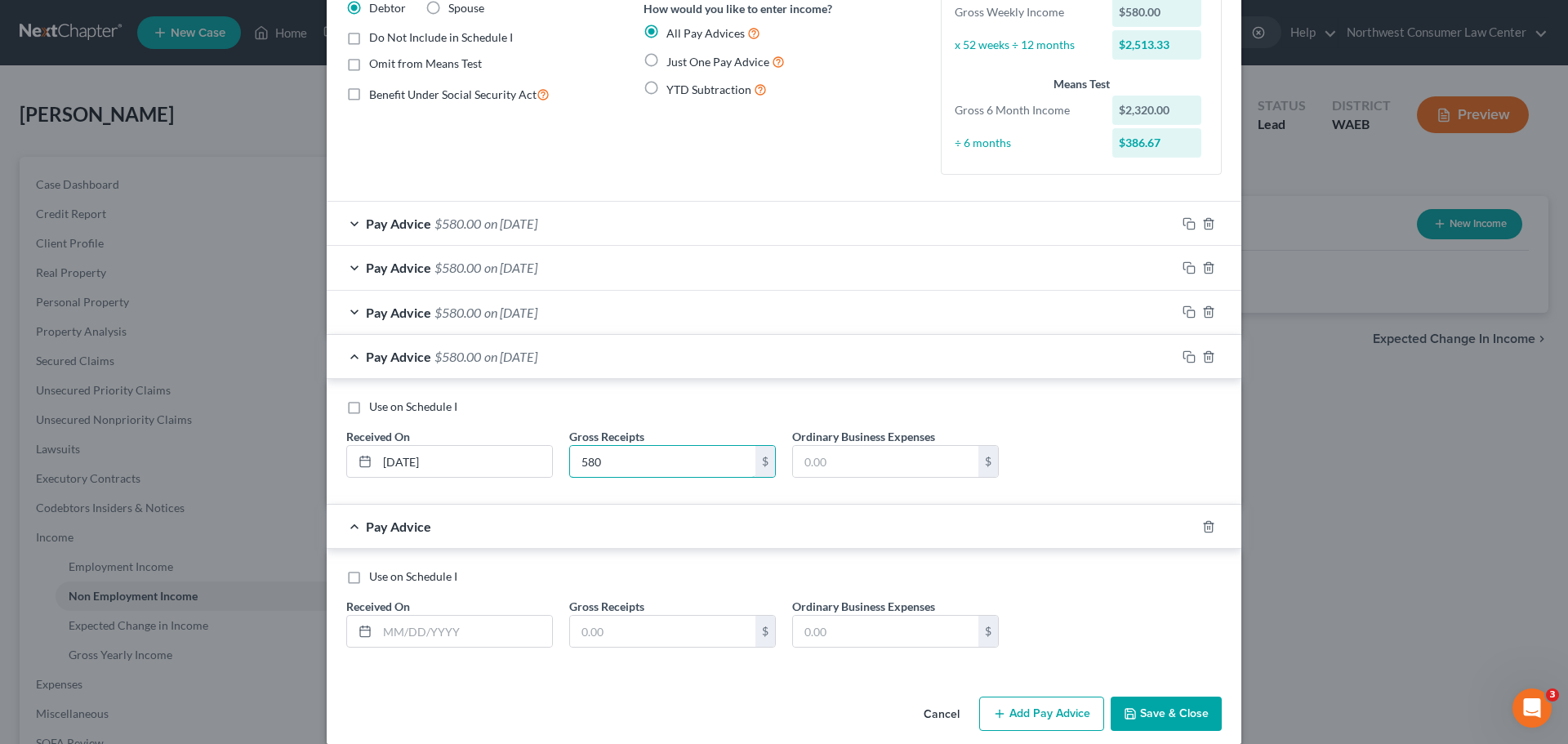
scroll to position [158, 0]
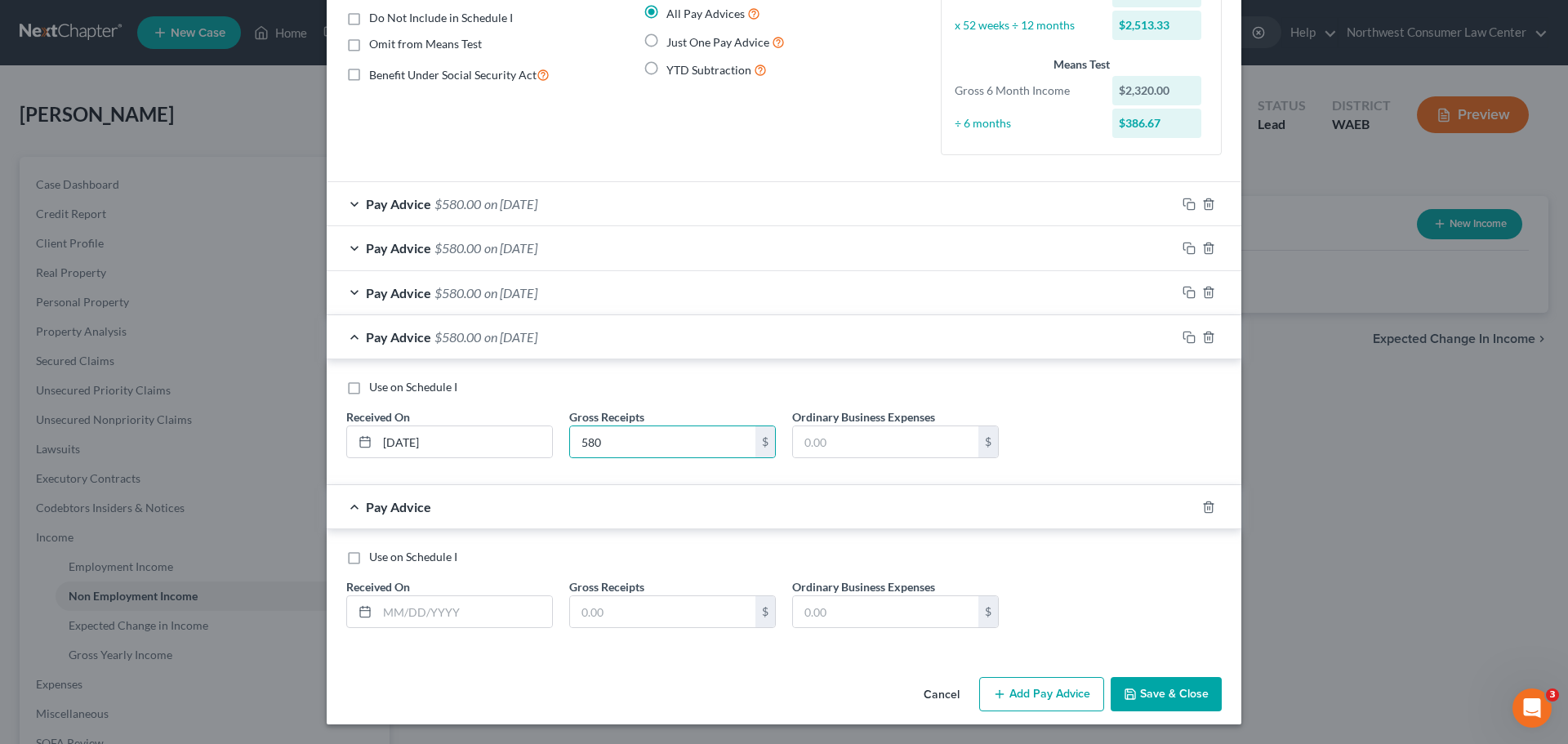
click at [401, 342] on span "Pay Advice" at bounding box center [398, 337] width 65 height 16
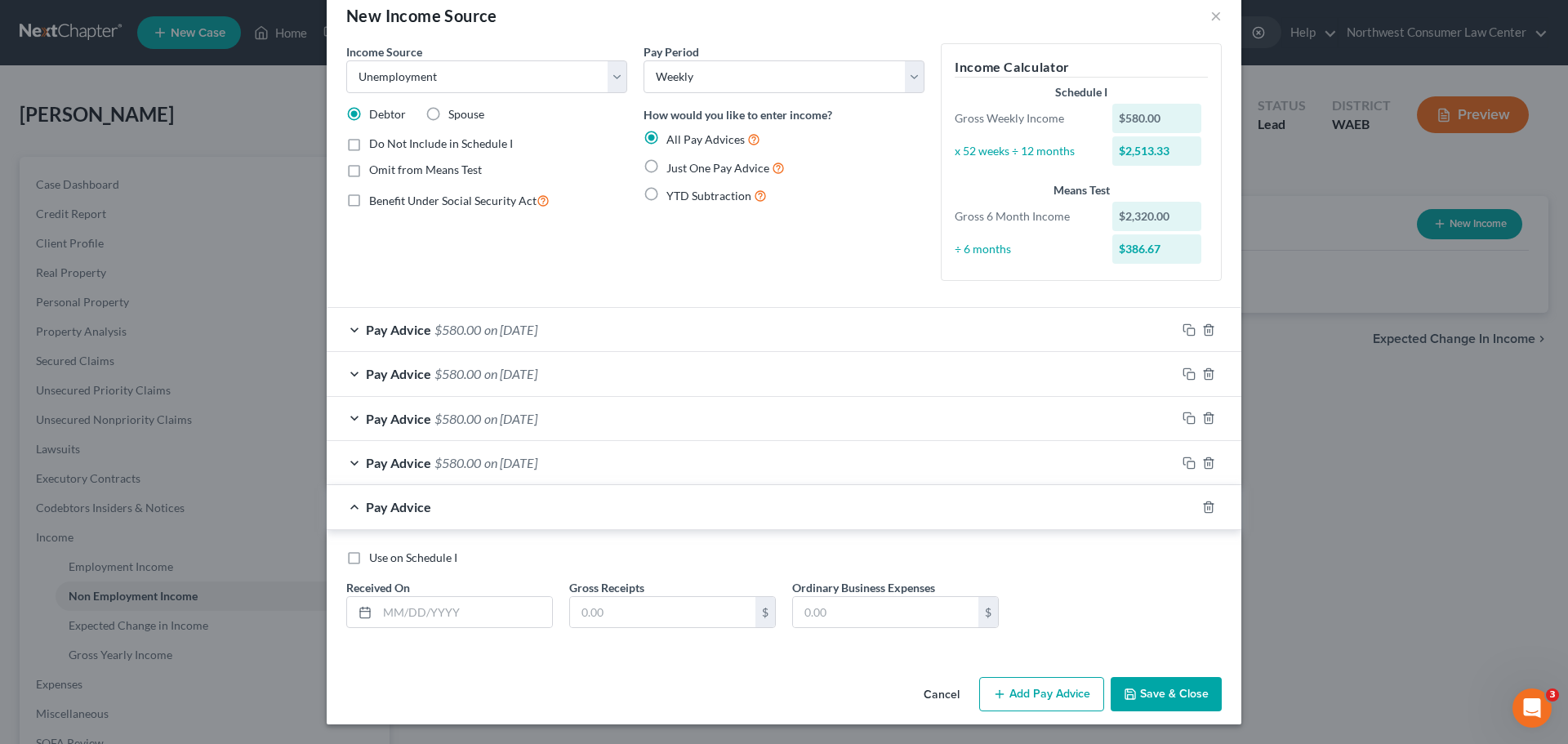
scroll to position [32, 0]
click at [492, 612] on input "text" at bounding box center [464, 612] width 175 height 31
click at [896, 490] on div "Pay Advice $580.00 on [DATE]" at bounding box center [751, 507] width 849 height 44
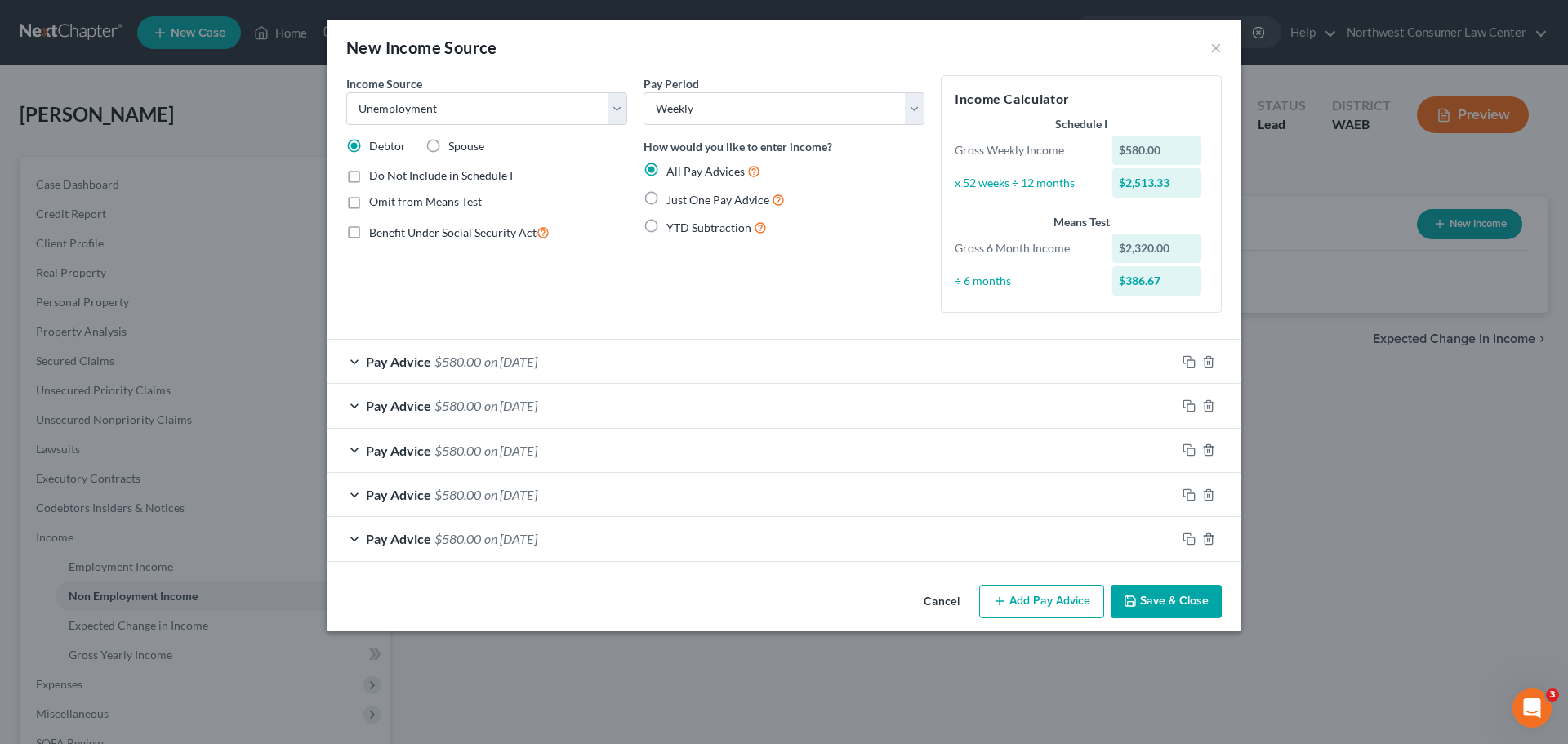
scroll to position [0, 0]
click at [1044, 592] on button "Add Pay Advice" at bounding box center [1041, 601] width 125 height 34
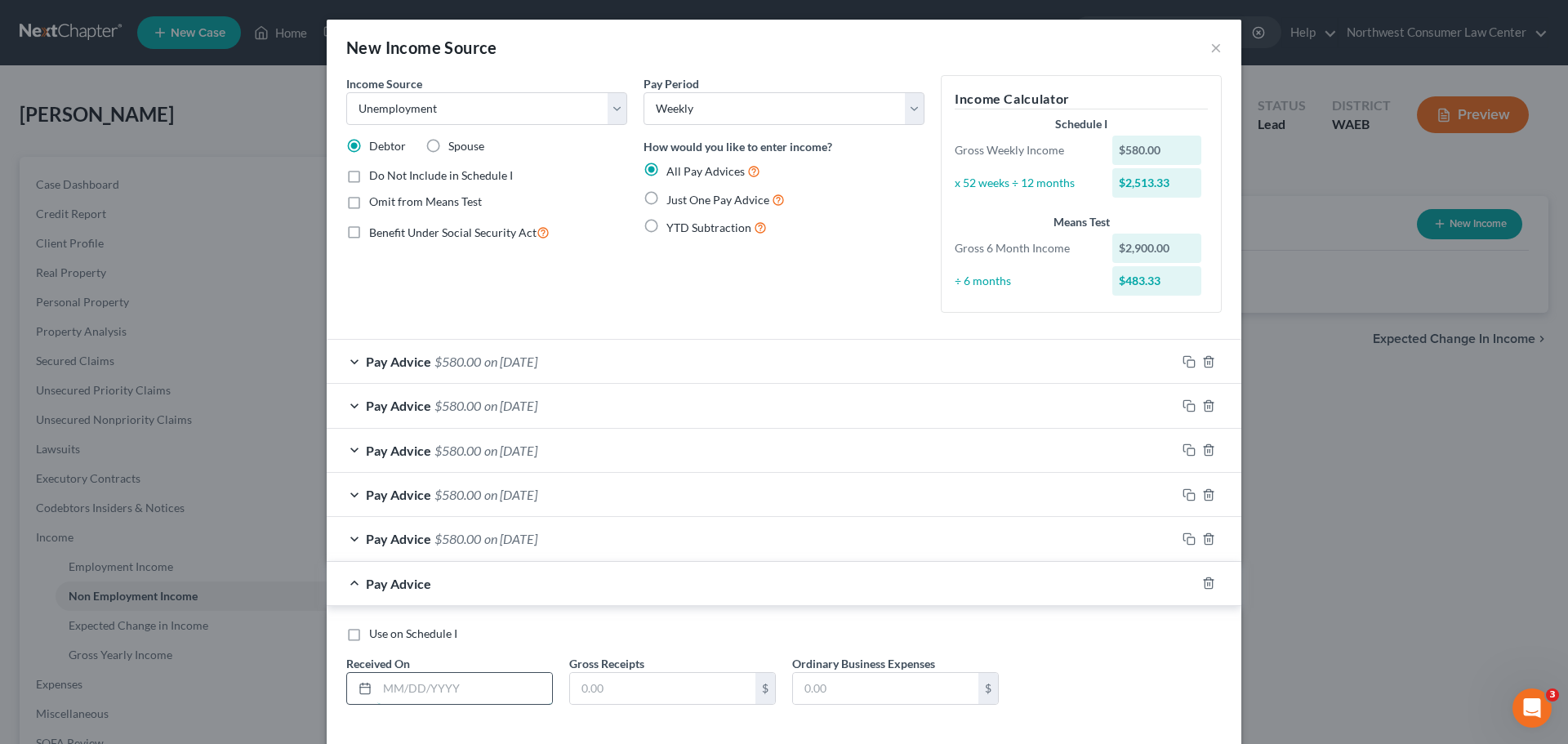
click at [464, 679] on input "text" at bounding box center [464, 689] width 175 height 31
click at [476, 563] on div "Pay Advice $580.00 on [DATE]" at bounding box center [751, 584] width 849 height 44
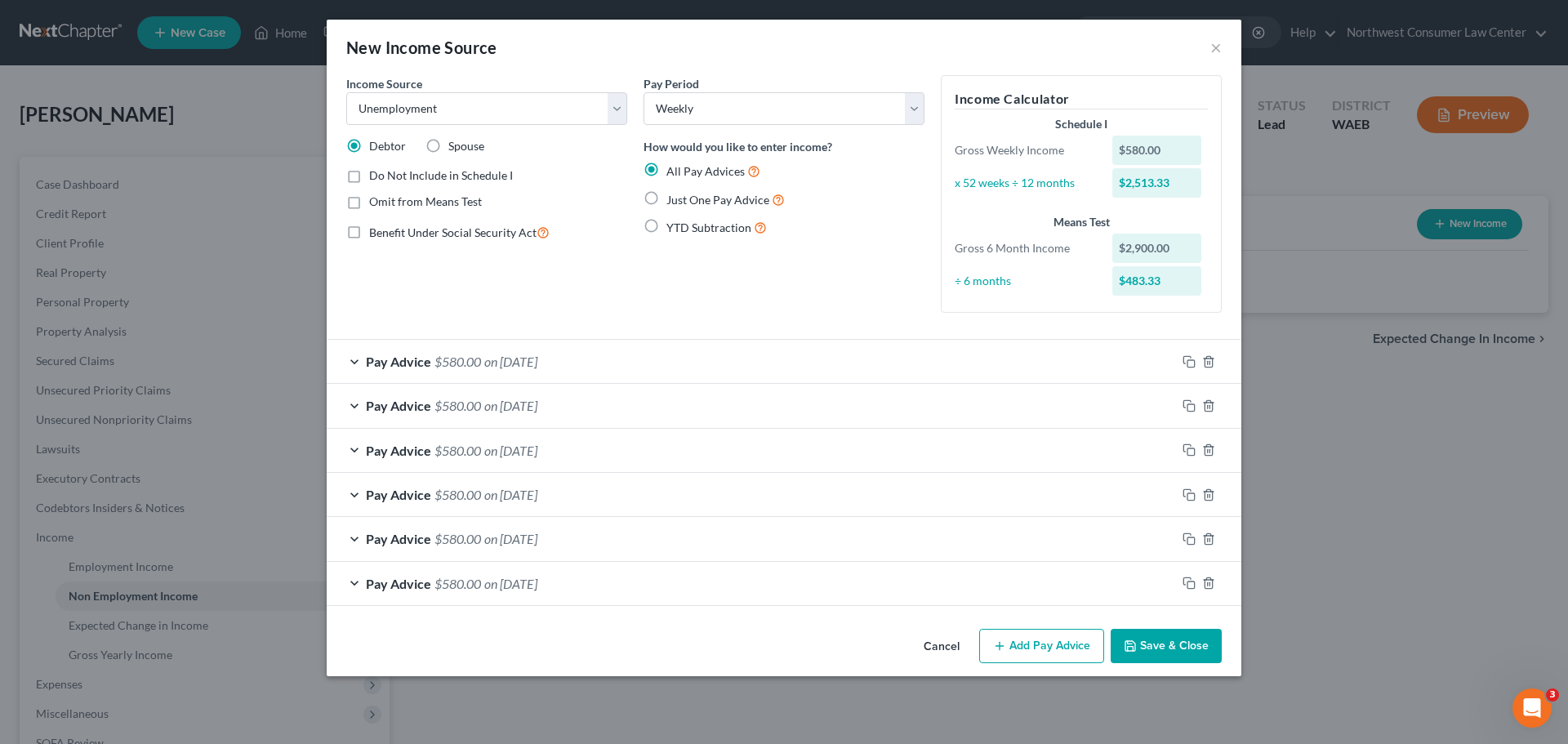
click at [1073, 645] on button "Add Pay Advice" at bounding box center [1041, 646] width 125 height 34
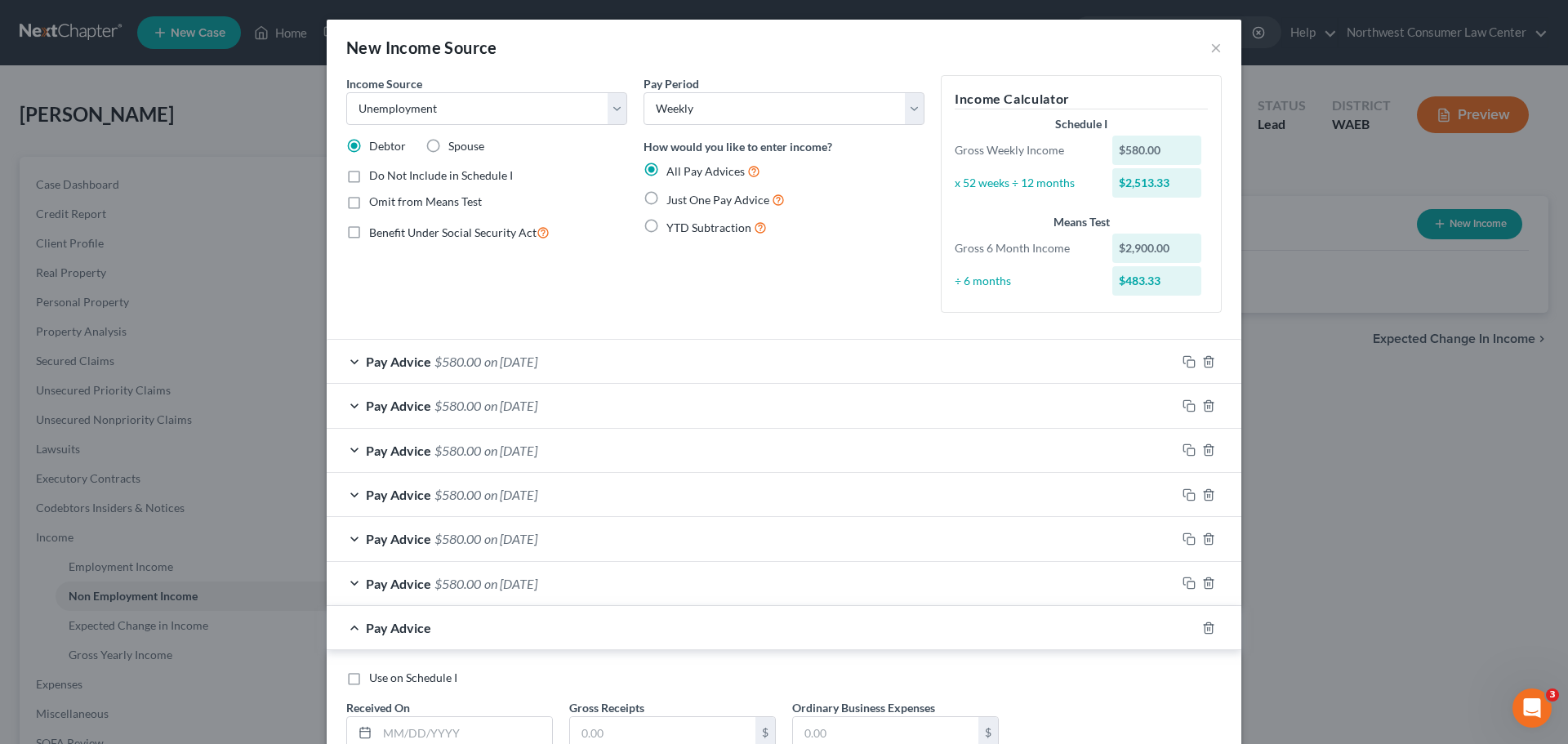
scroll to position [121, 0]
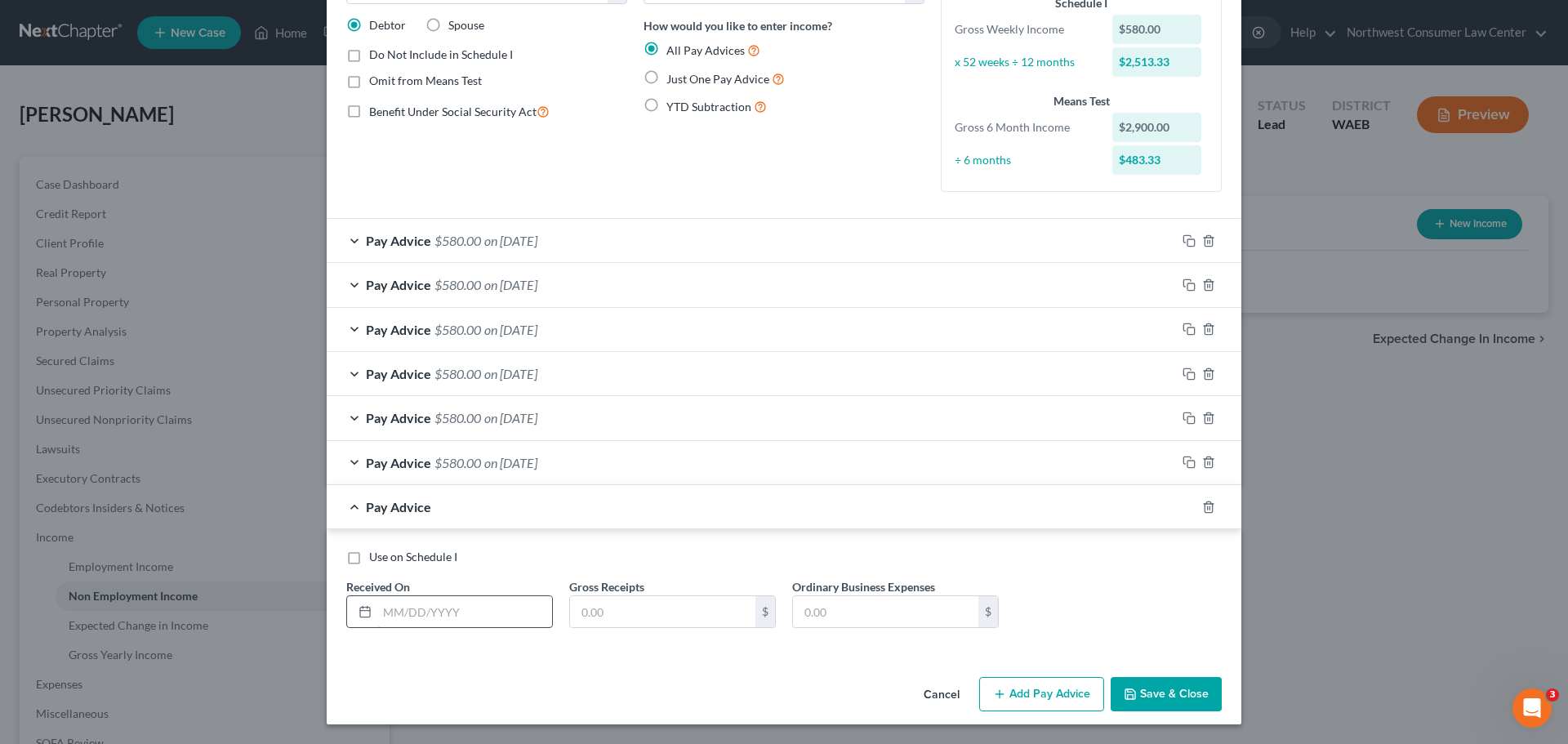
click at [449, 608] on input "text" at bounding box center [464, 612] width 175 height 31
click at [449, 608] on input "6/1" at bounding box center [464, 612] width 175 height 31
click at [537, 504] on span "on [DATE]" at bounding box center [510, 507] width 53 height 16
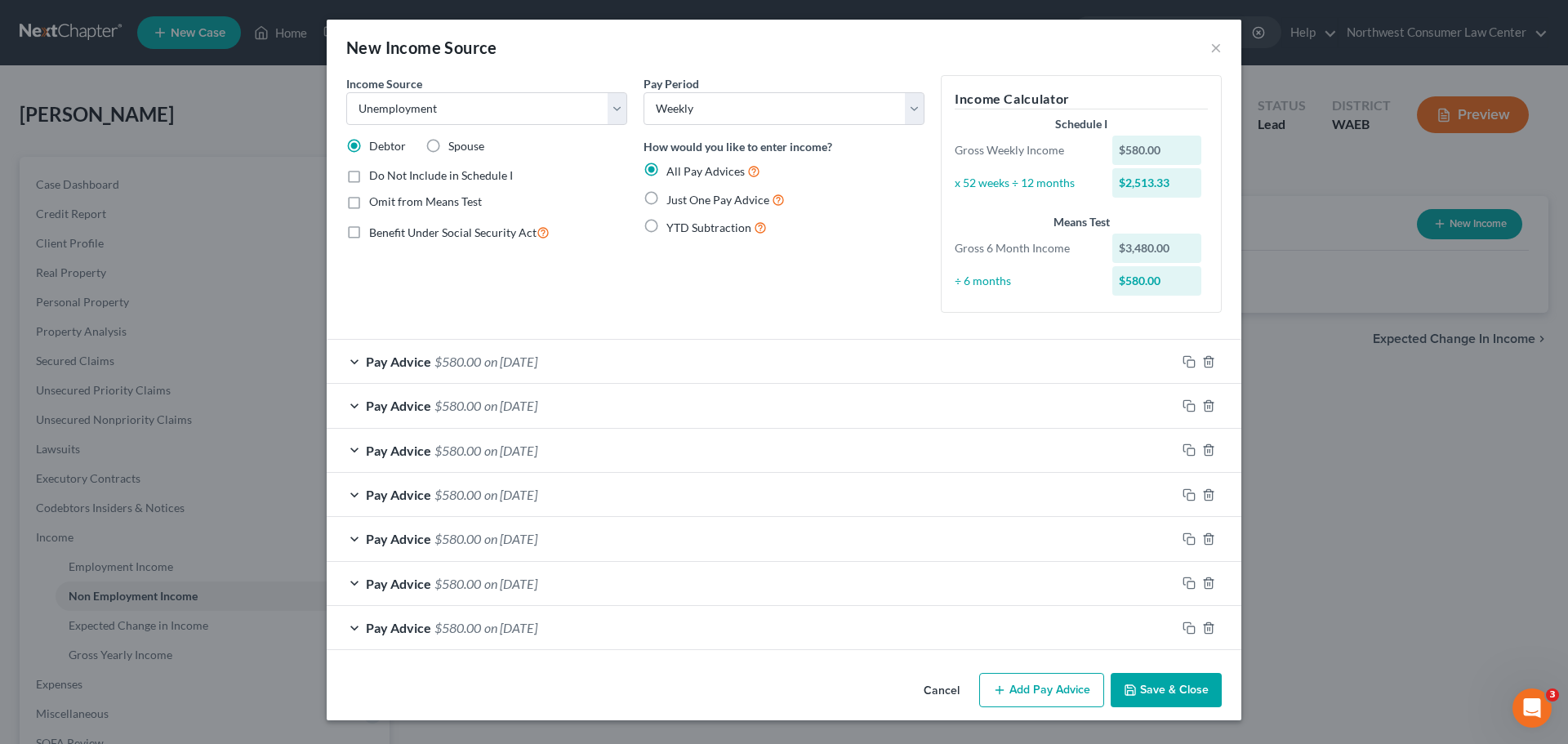
scroll to position [0, 0]
click at [1028, 683] on button "Add Pay Advice" at bounding box center [1041, 690] width 125 height 34
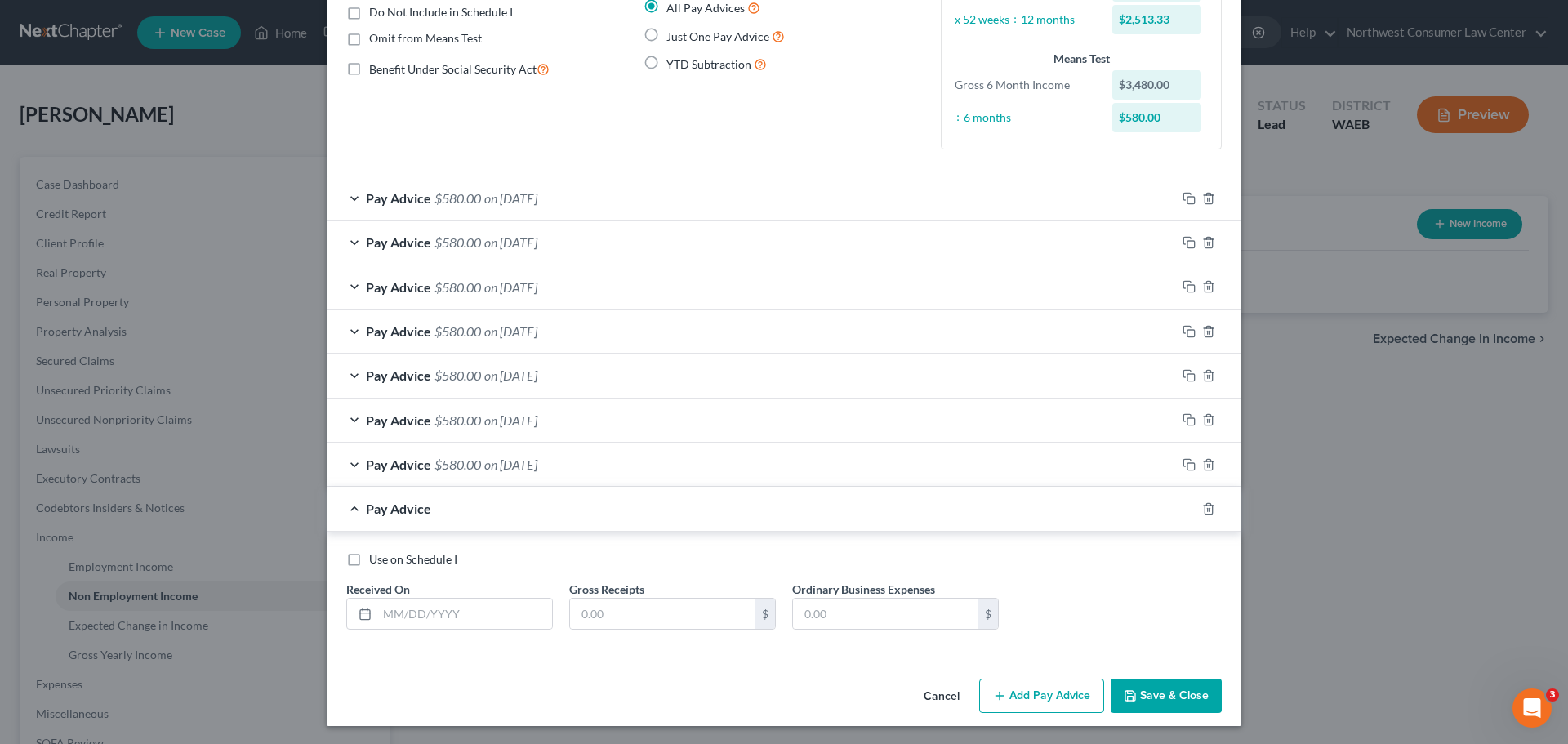
scroll to position [165, 0]
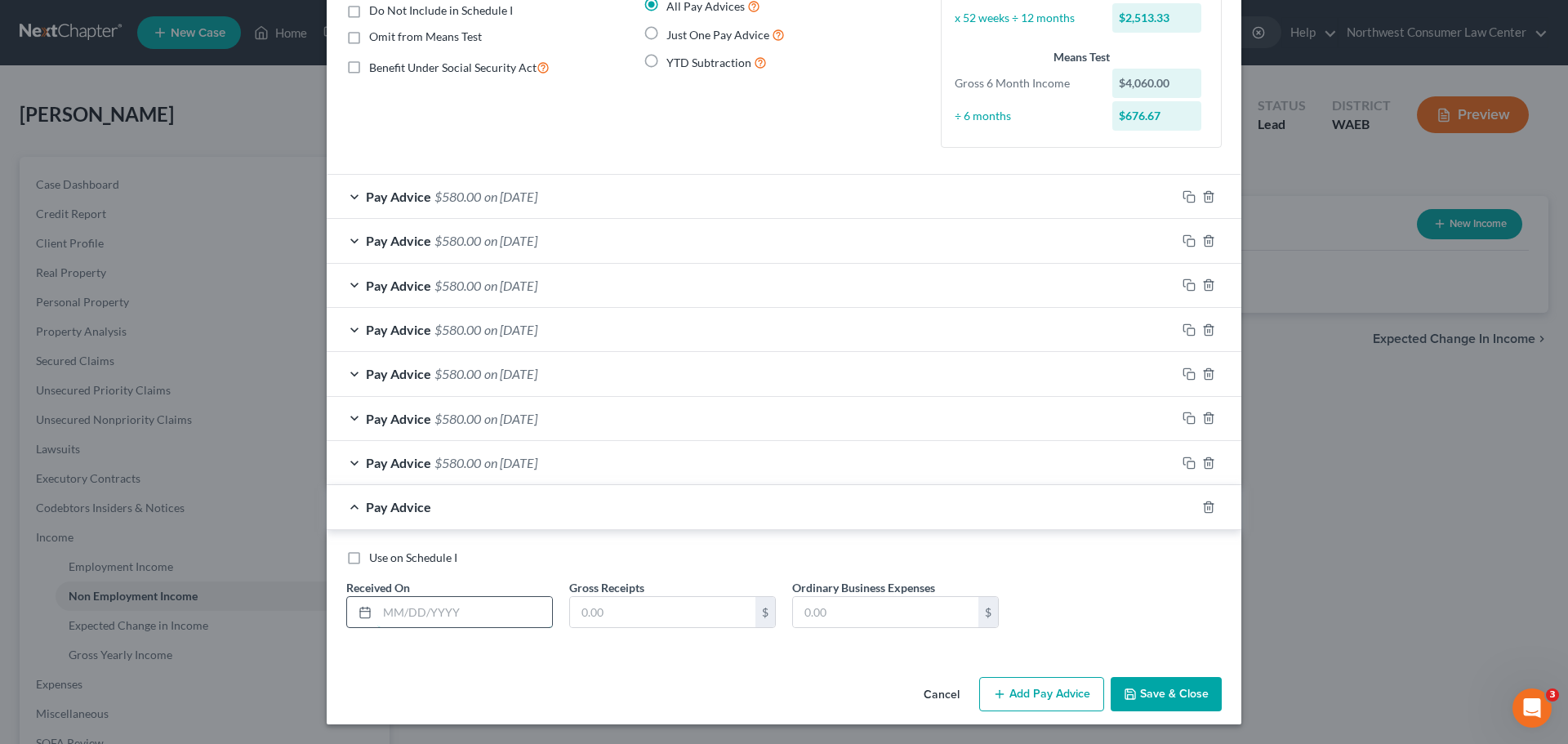
click at [415, 616] on input "text" at bounding box center [464, 612] width 175 height 31
click at [604, 495] on div "Pay Advice $580.00 on [DATE]" at bounding box center [751, 507] width 849 height 44
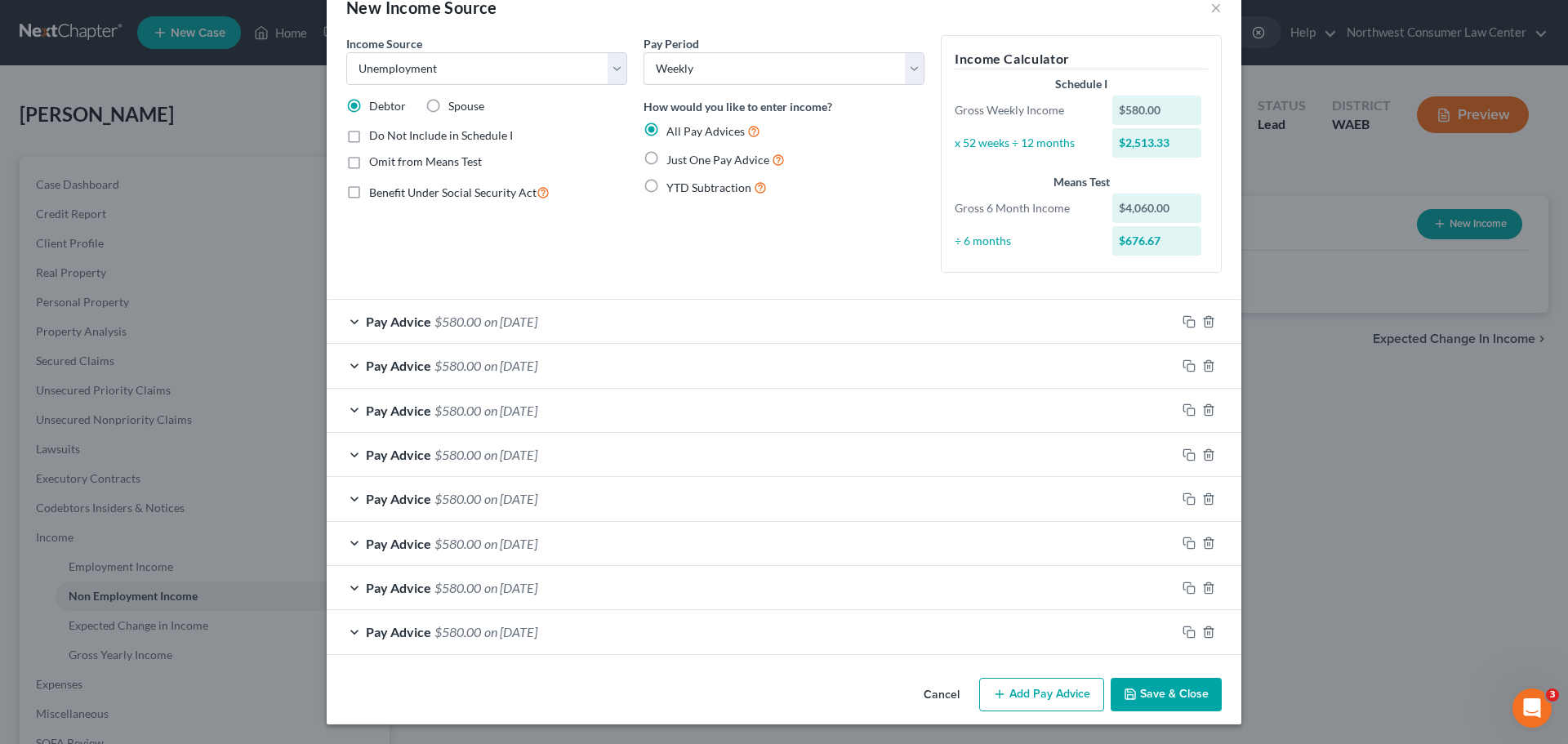
scroll to position [40, 0]
click at [1075, 681] on button "Add Pay Advice" at bounding box center [1041, 694] width 125 height 34
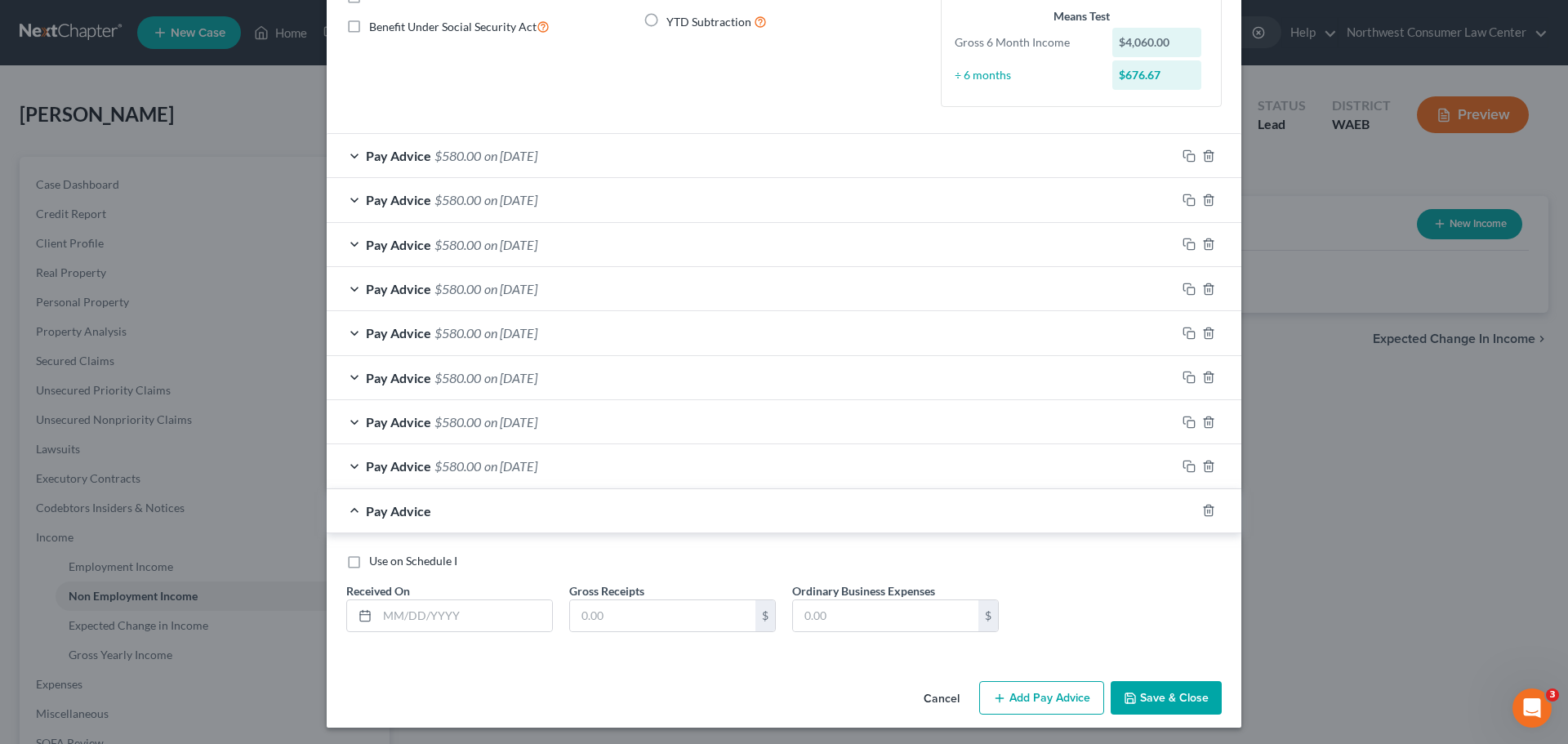
scroll to position [209, 0]
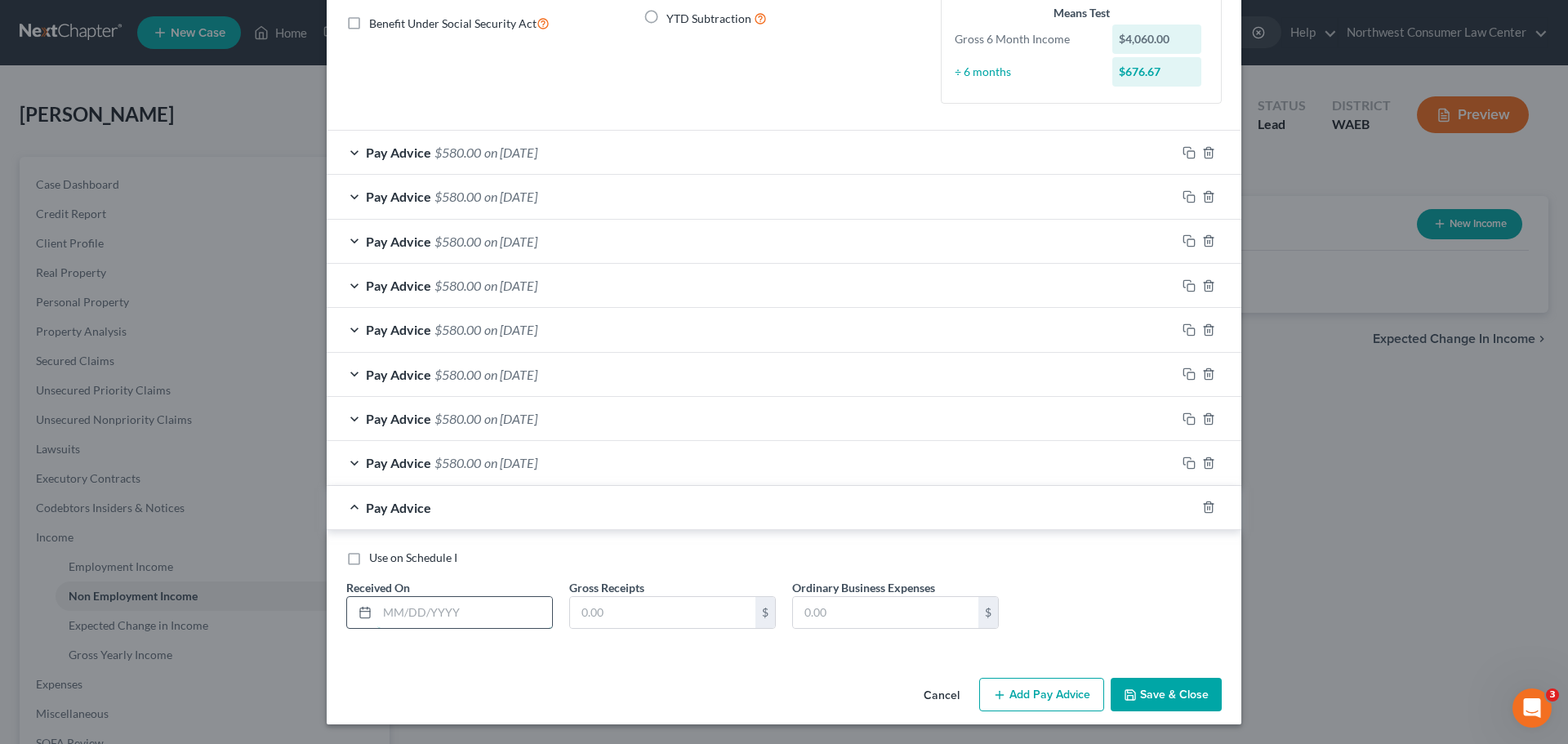
click at [456, 619] on input "text" at bounding box center [464, 612] width 175 height 31
click at [456, 619] on input "6/15" at bounding box center [464, 612] width 175 height 31
click at [662, 505] on div "Pay Advice $580.00 on [DATE]" at bounding box center [751, 508] width 849 height 44
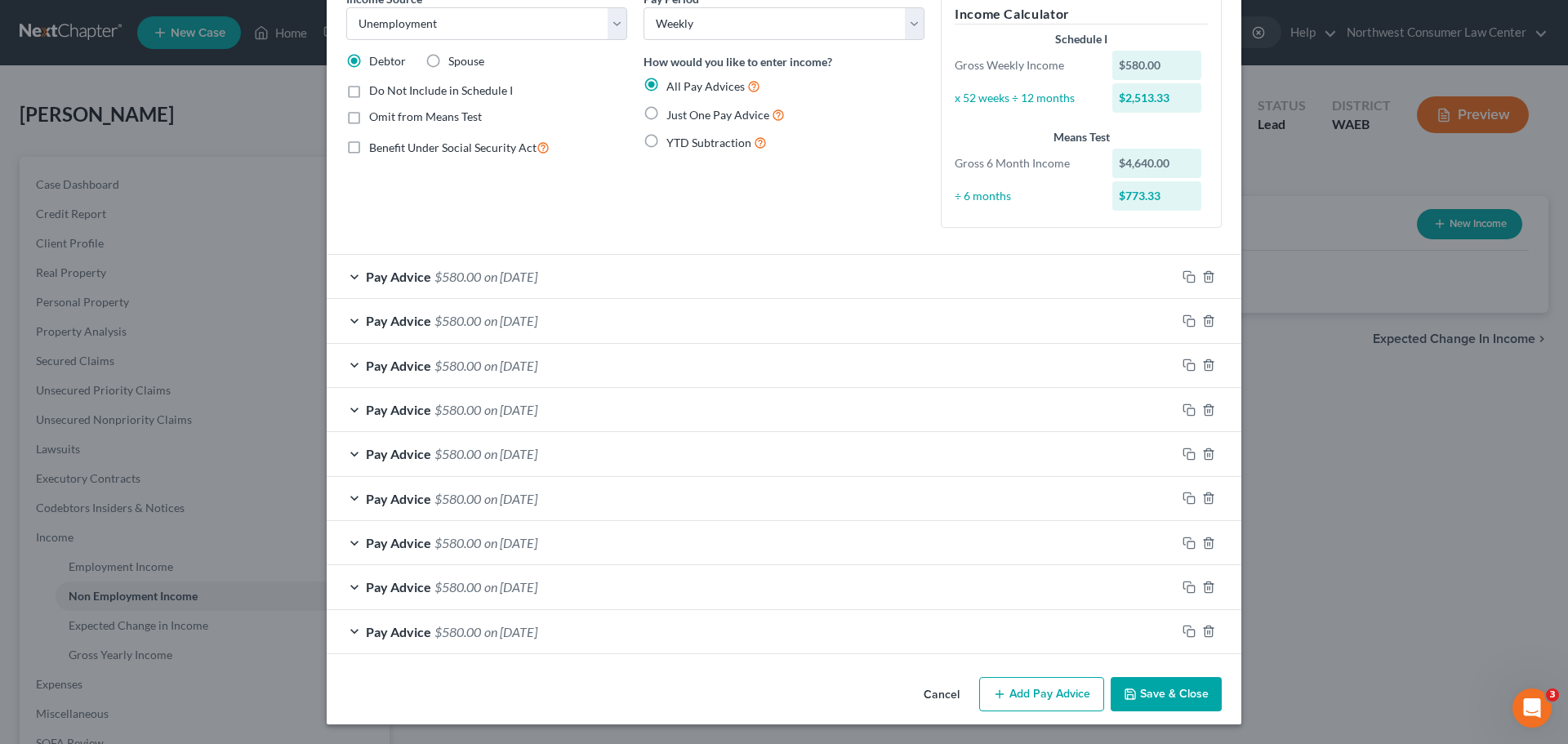
scroll to position [85, 0]
click at [1085, 694] on button "Add Pay Advice" at bounding box center [1041, 693] width 125 height 34
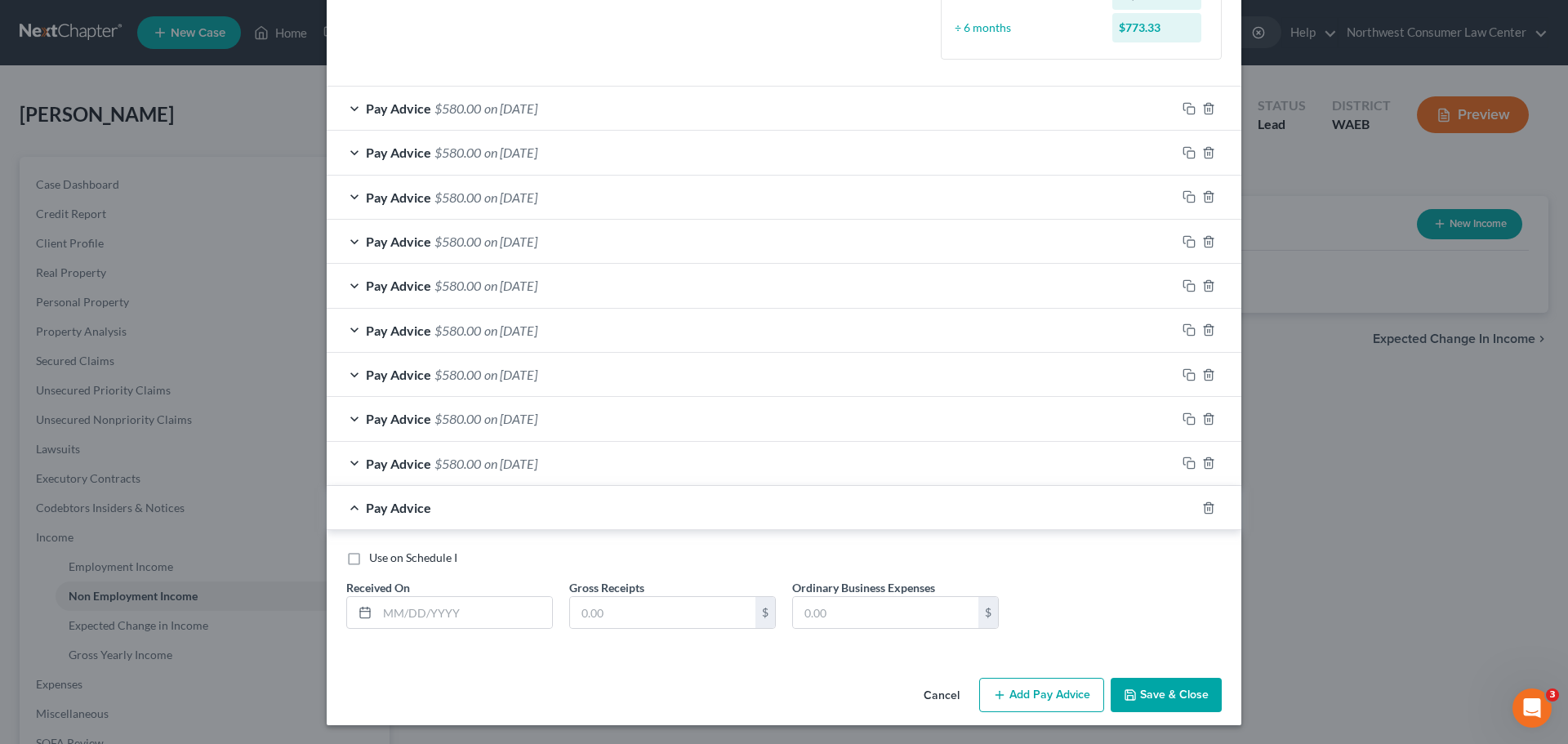
scroll to position [254, 0]
click at [445, 620] on input "text" at bounding box center [464, 612] width 175 height 31
click at [471, 496] on div "Pay Advice $580.00 on [DATE]" at bounding box center [751, 507] width 849 height 44
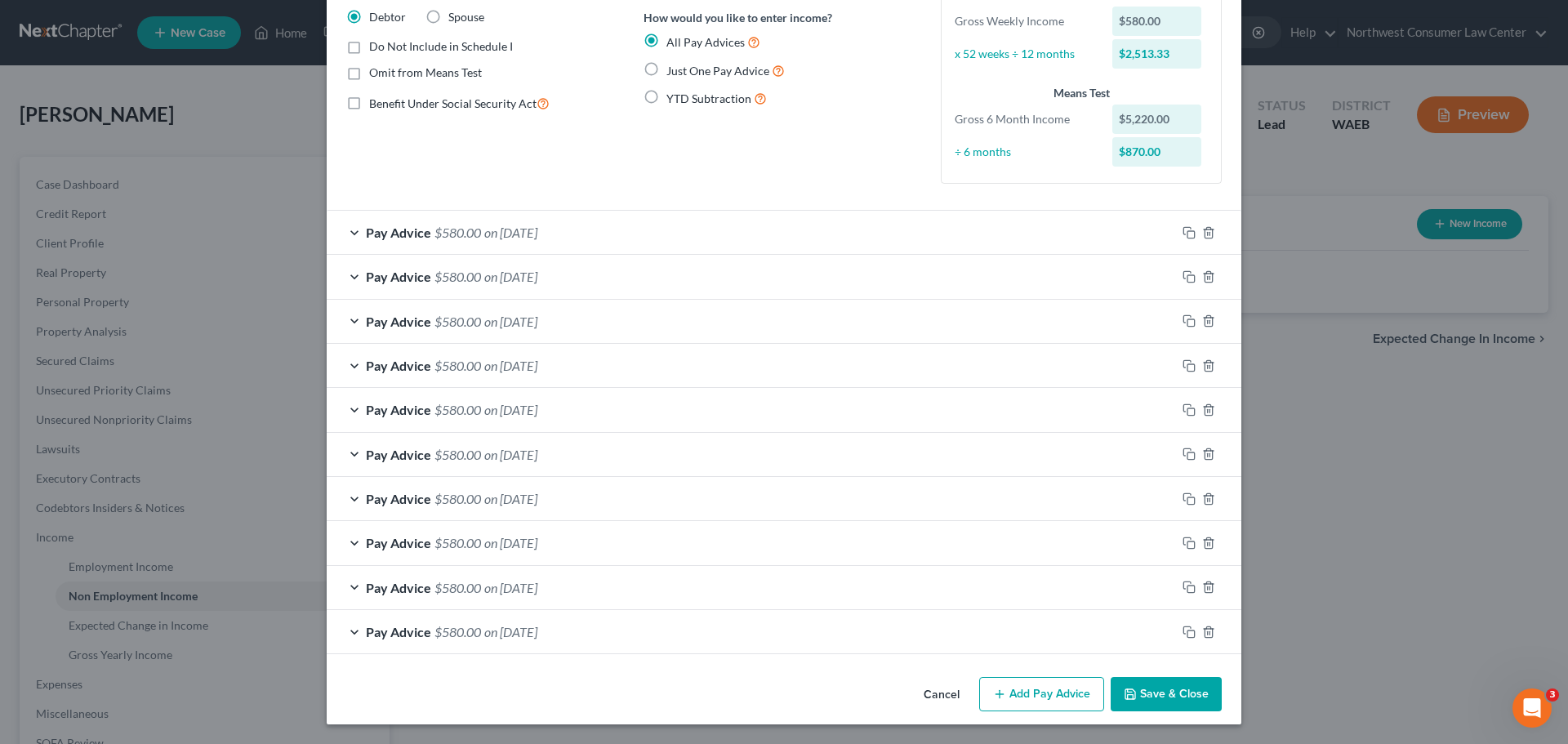
scroll to position [129, 0]
click at [1004, 710] on button "Add Pay Advice" at bounding box center [1041, 693] width 125 height 34
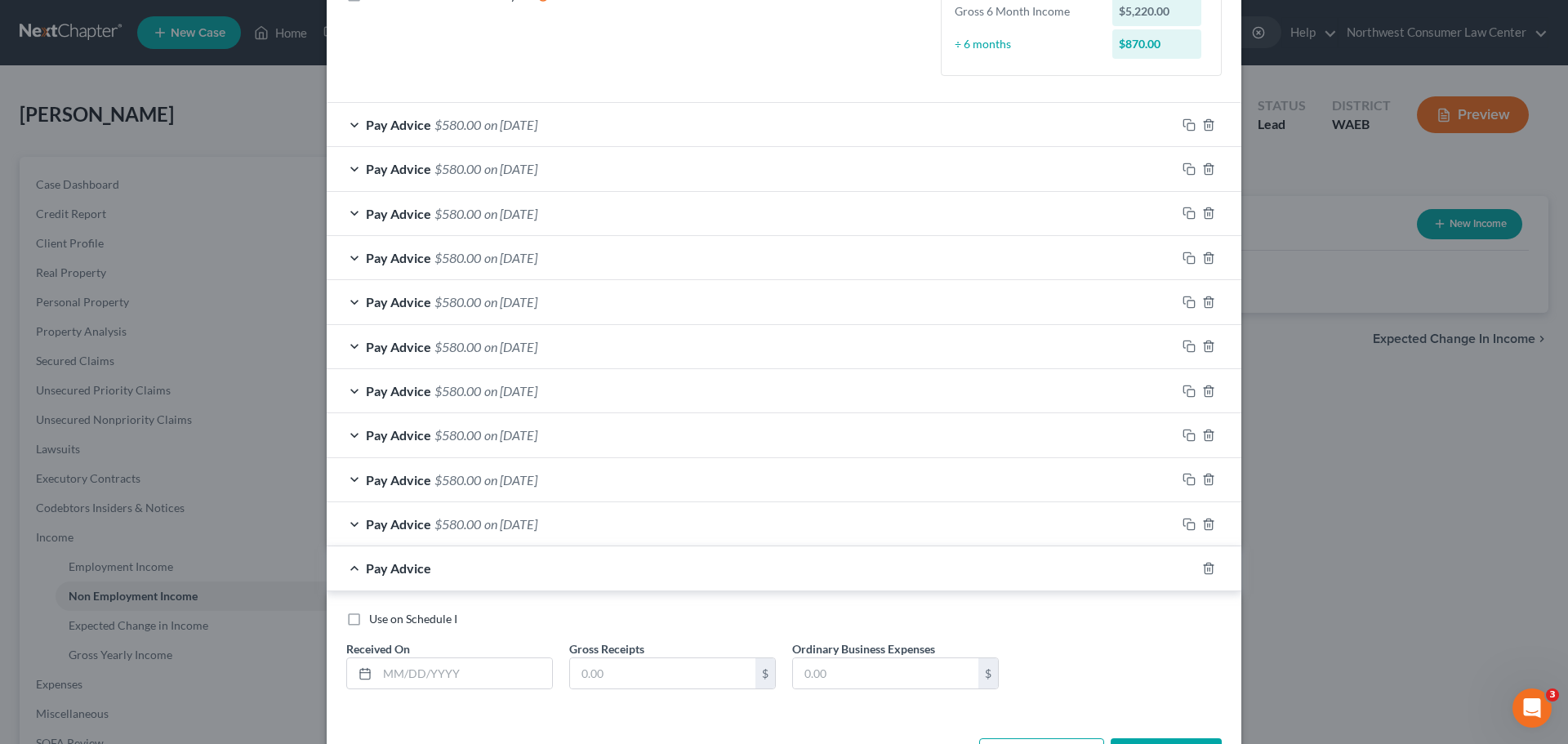
scroll to position [298, 0]
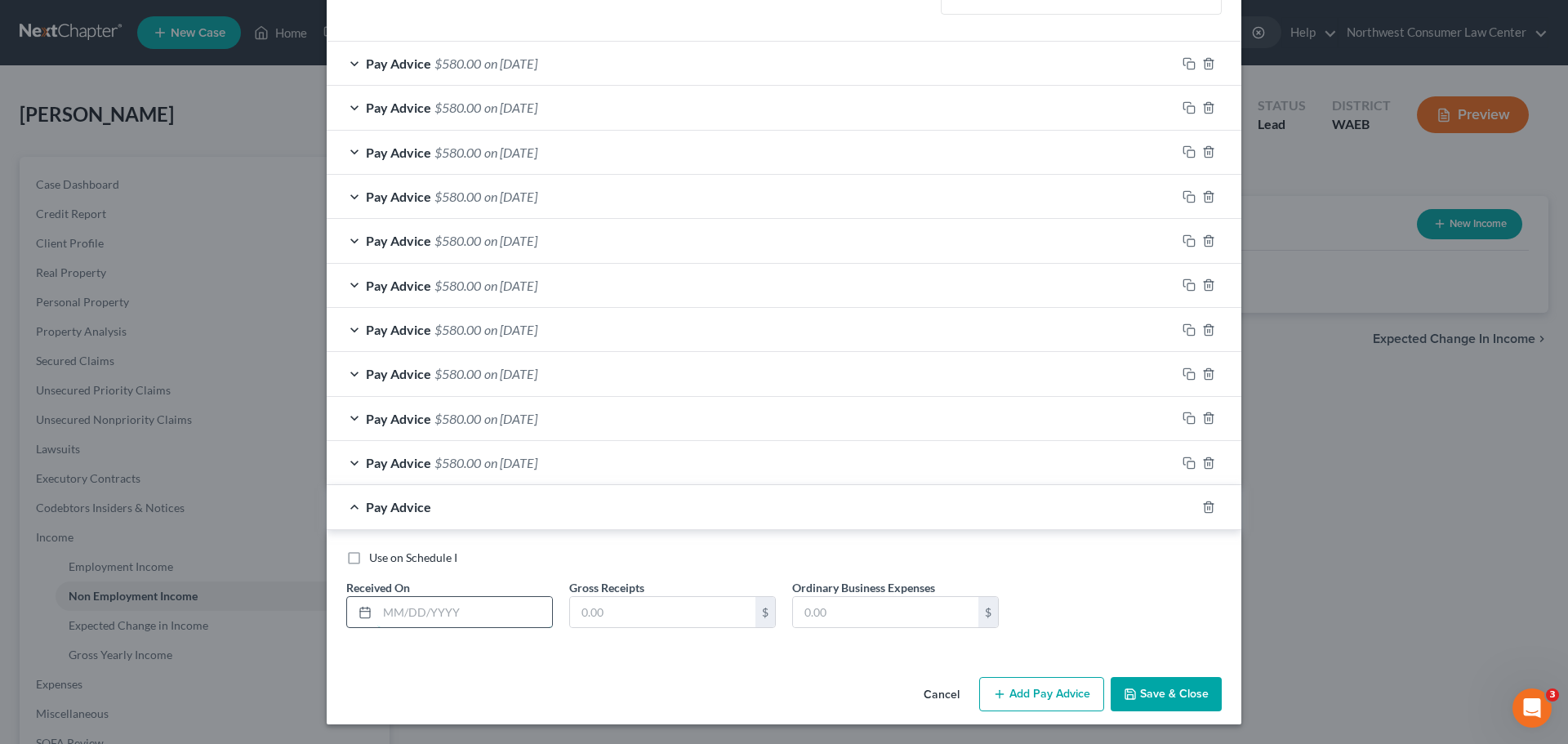
click at [432, 619] on input "text" at bounding box center [464, 612] width 175 height 31
click at [446, 626] on input "6/29" at bounding box center [464, 612] width 175 height 31
click at [530, 506] on span "on [DATE]" at bounding box center [510, 507] width 53 height 16
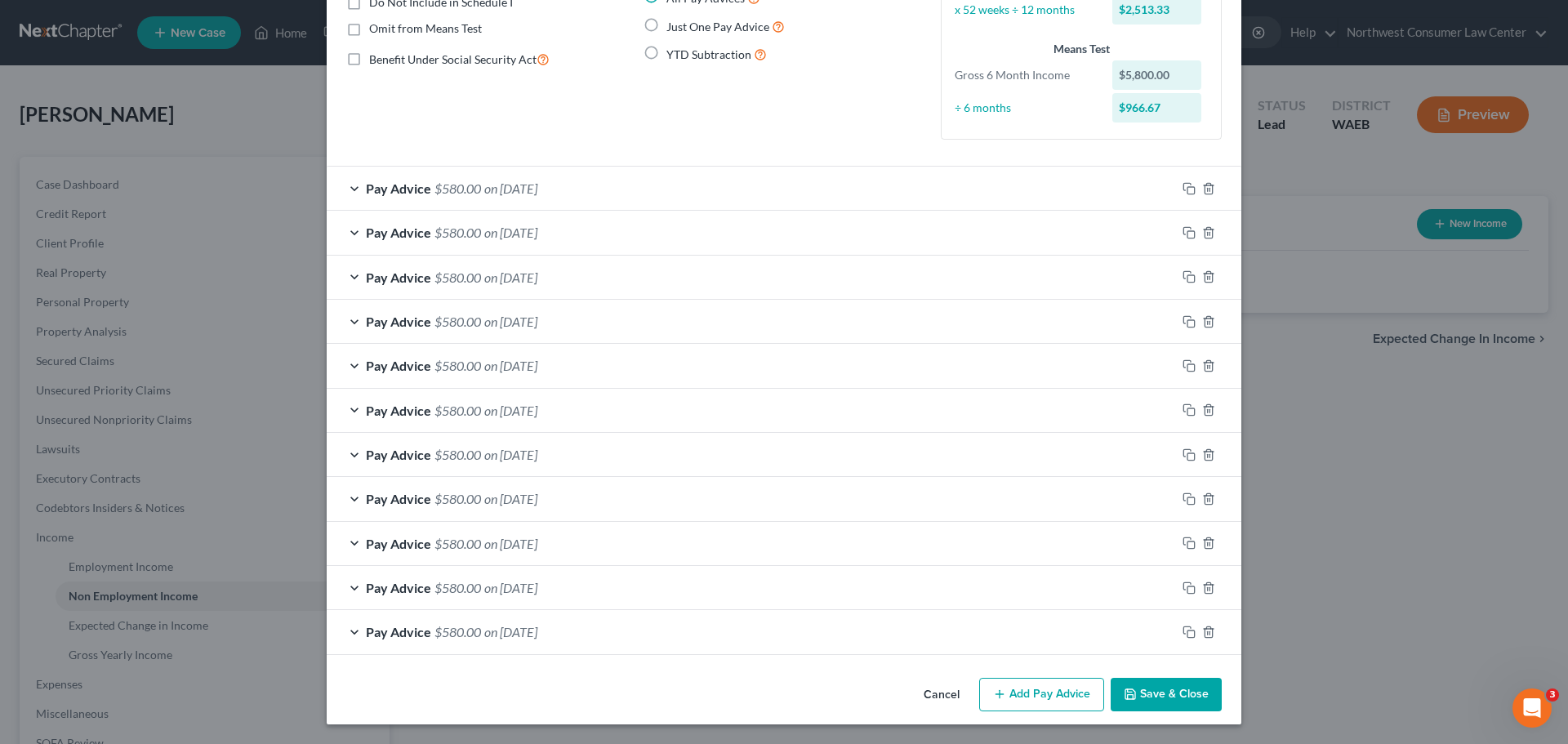
scroll to position [173, 0]
click at [1038, 692] on button "Add Pay Advice" at bounding box center [1041, 694] width 125 height 34
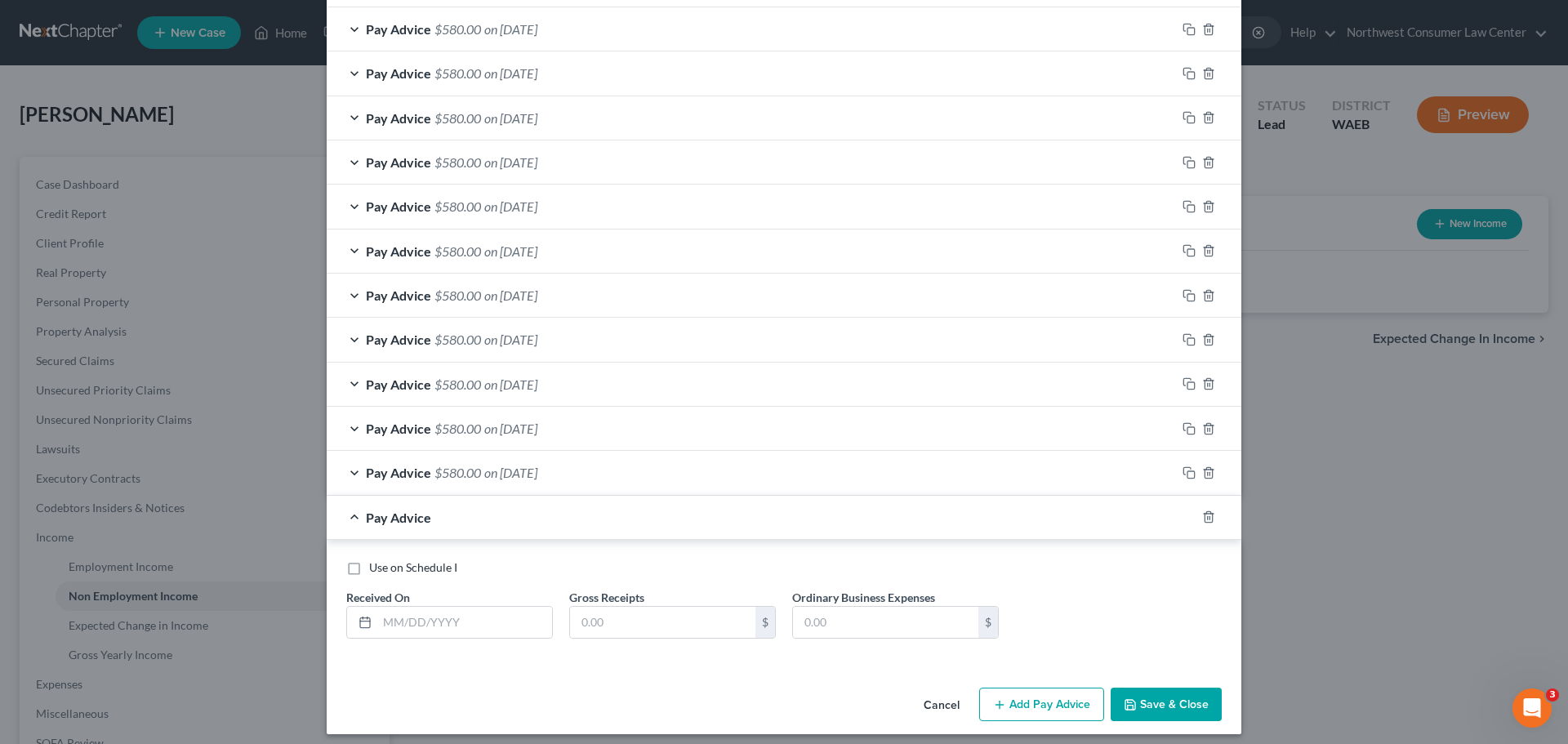
scroll to position [342, 0]
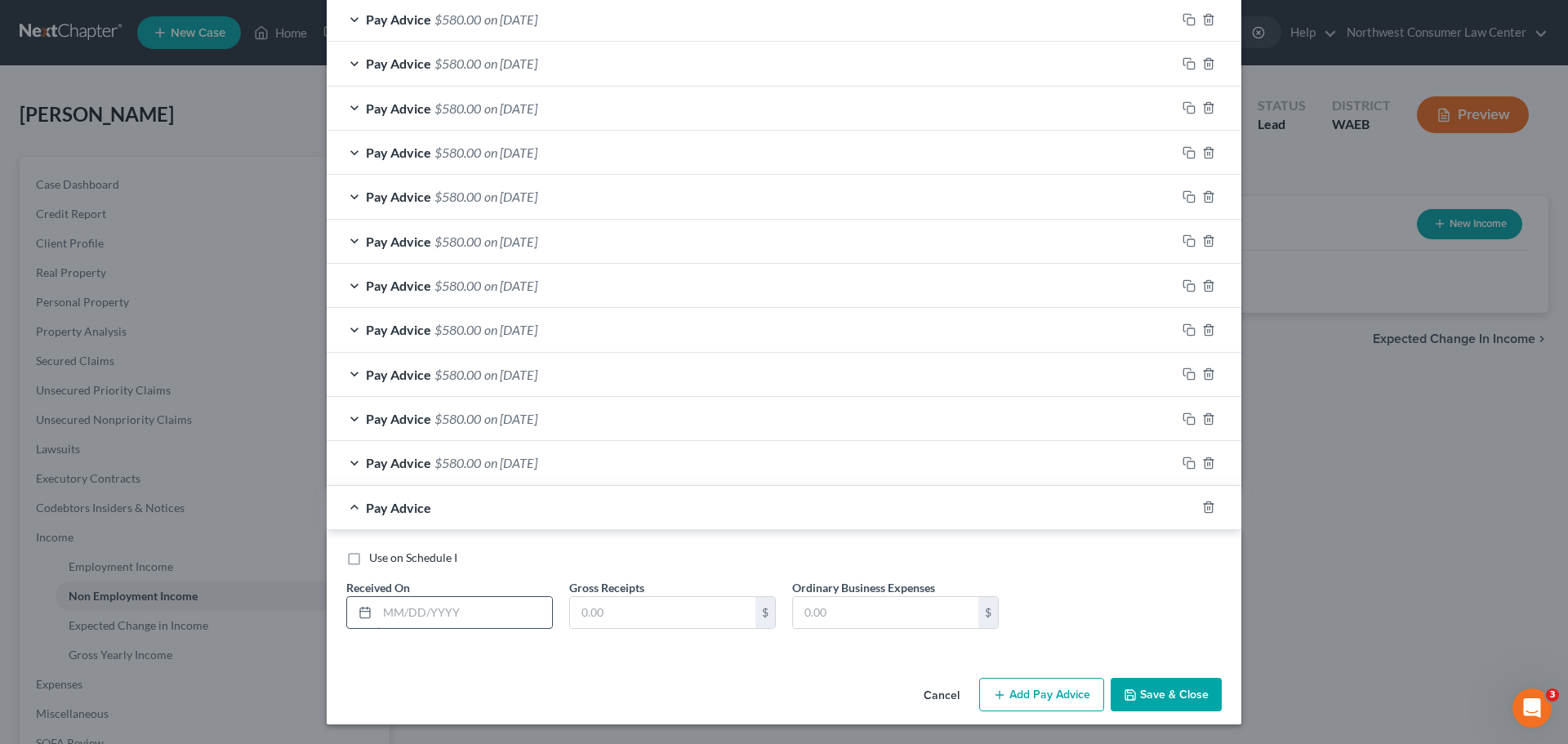
click at [429, 609] on input "text" at bounding box center [464, 612] width 175 height 31
click at [523, 504] on span "on [DATE]" at bounding box center [510, 508] width 53 height 16
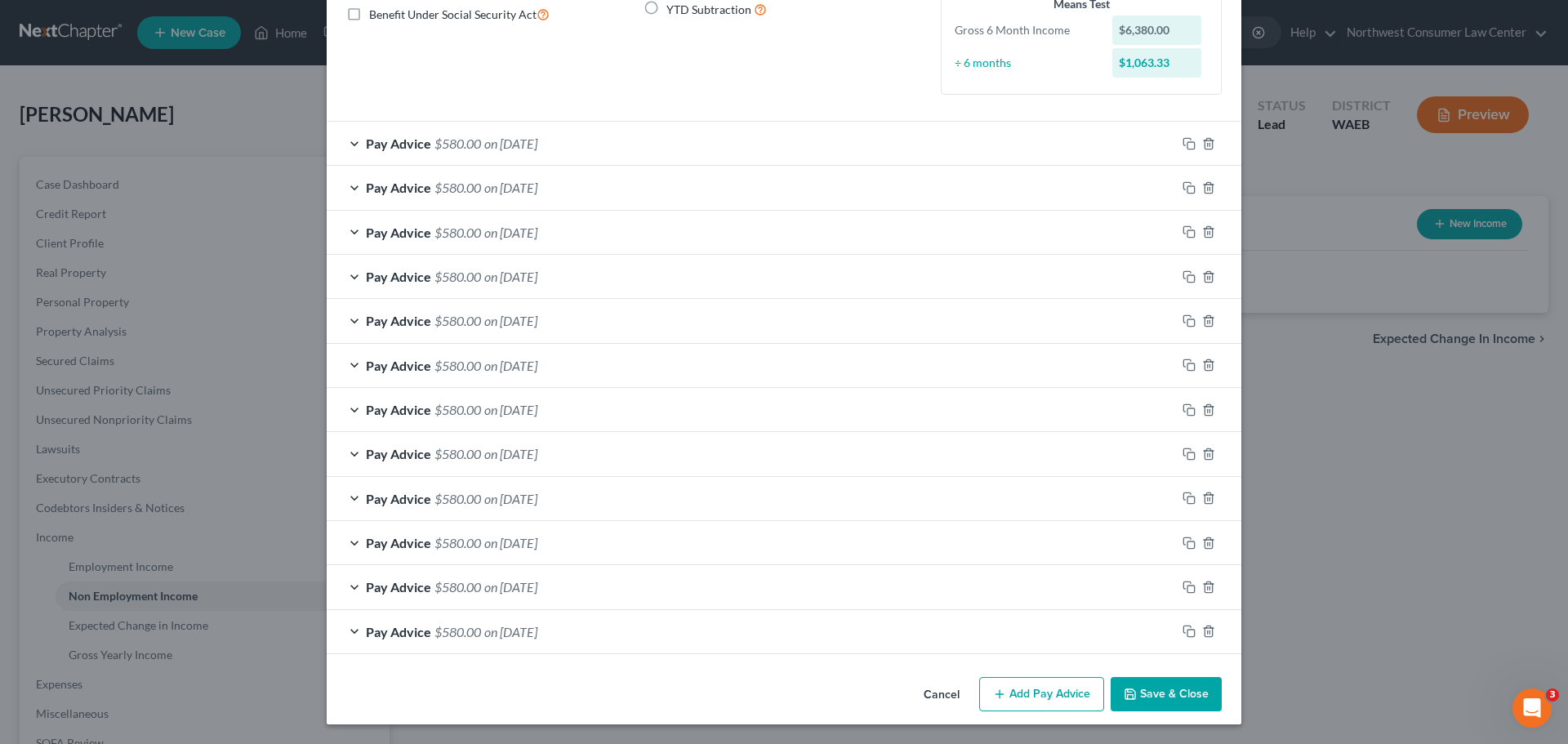
scroll to position [218, 0]
click at [1066, 693] on button "Add Pay Advice" at bounding box center [1041, 693] width 125 height 34
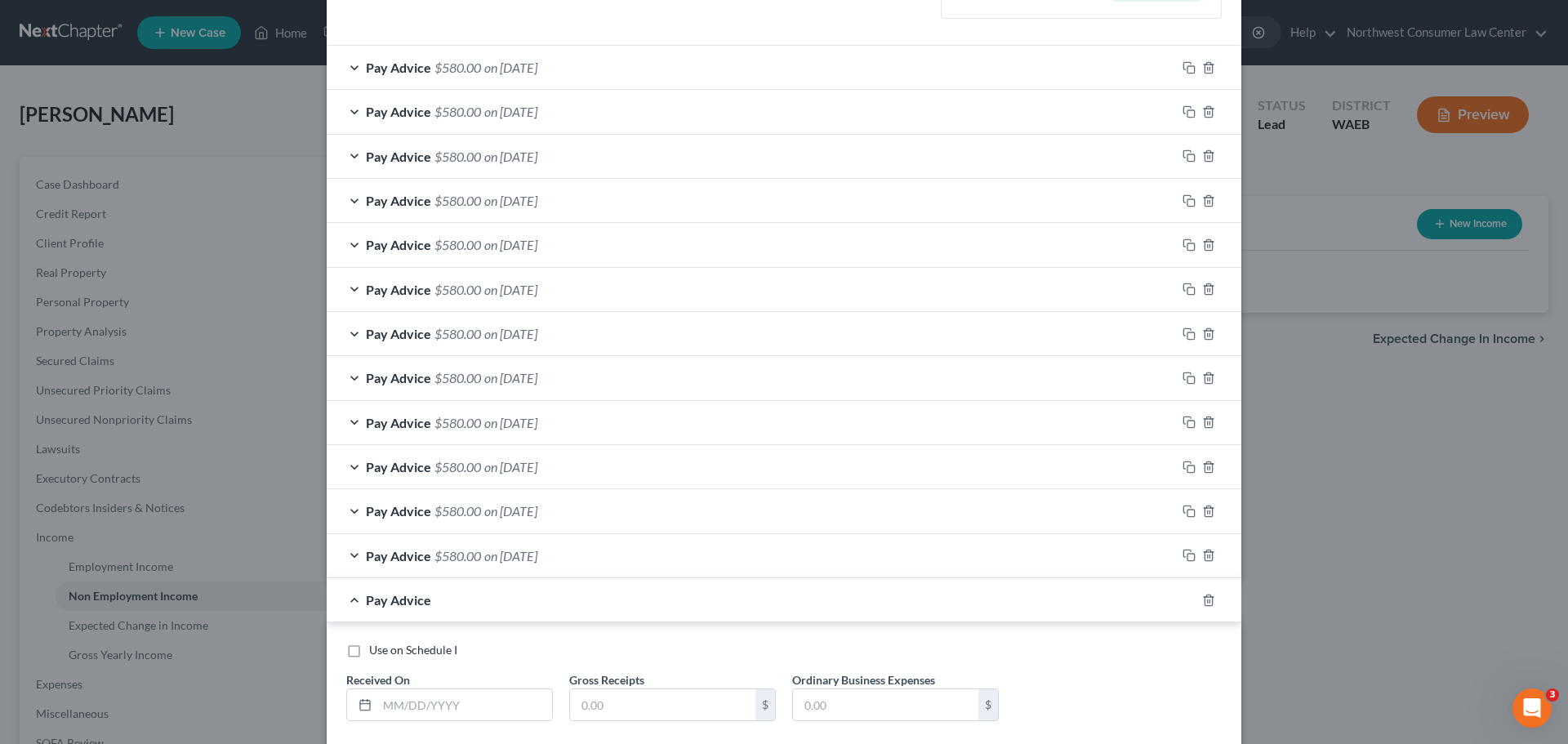
scroll to position [387, 0]
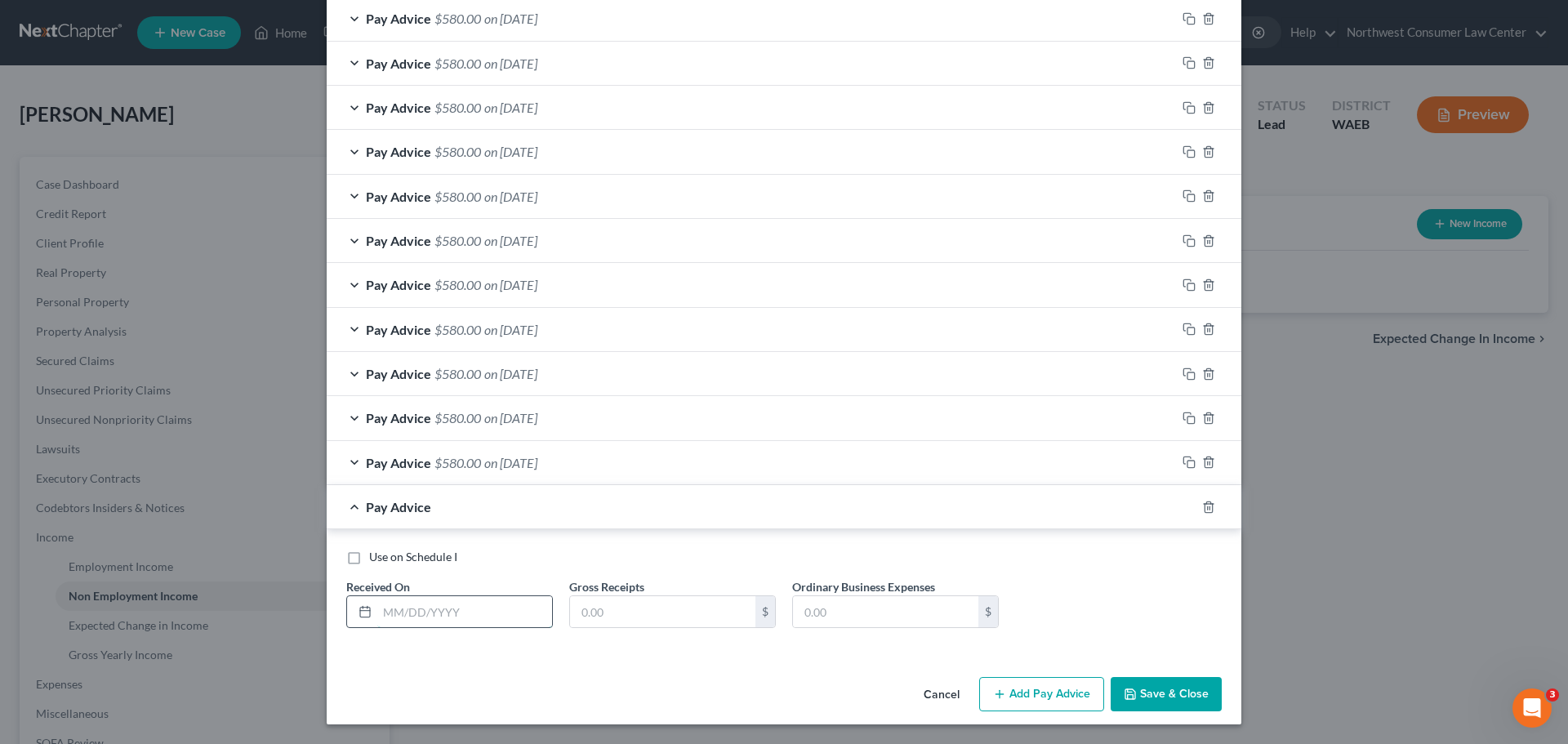
click at [421, 601] on input "text" at bounding box center [464, 612] width 175 height 31
click at [489, 509] on span "on [DATE]" at bounding box center [510, 507] width 53 height 16
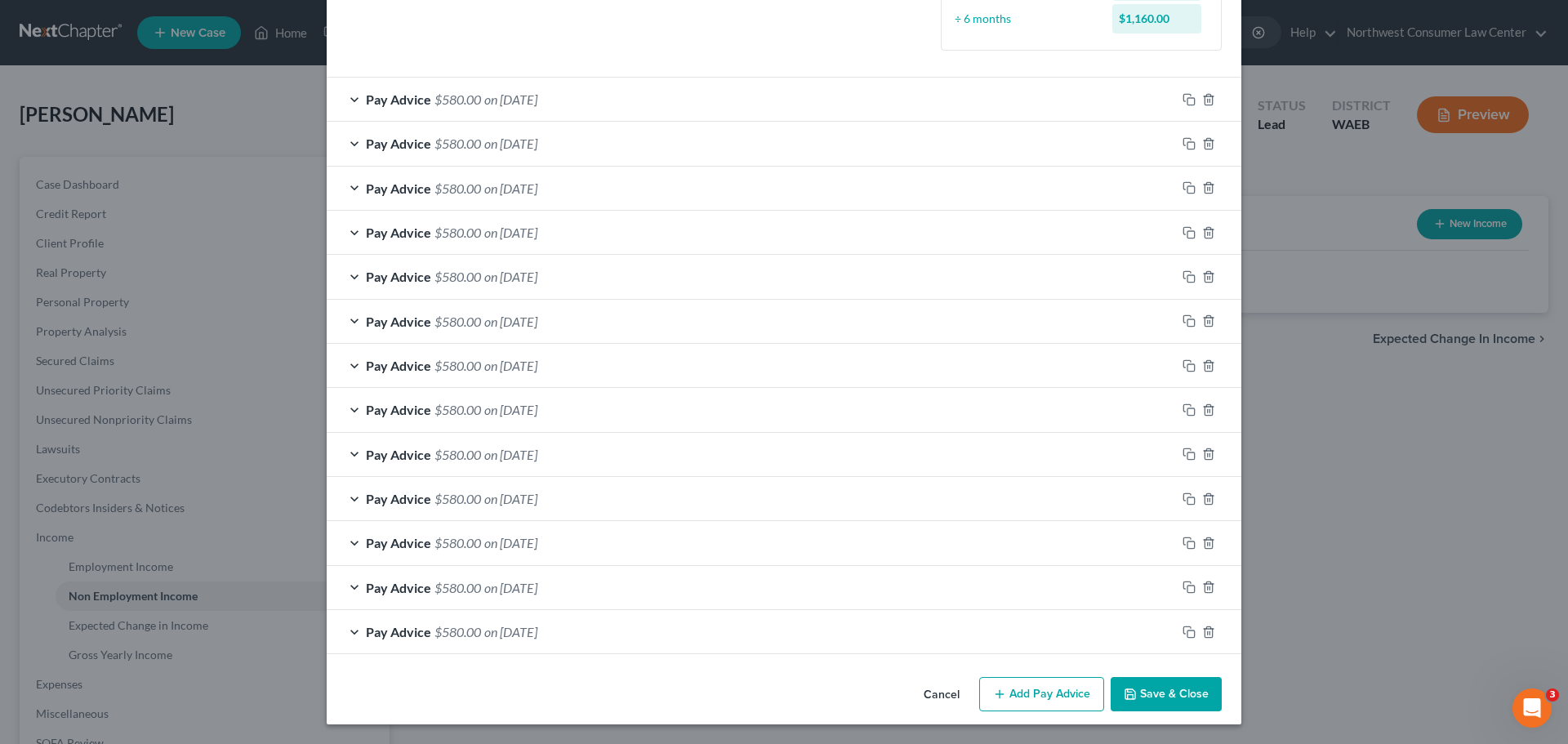
scroll to position [262, 0]
click at [1040, 684] on button "Add Pay Advice" at bounding box center [1041, 693] width 125 height 34
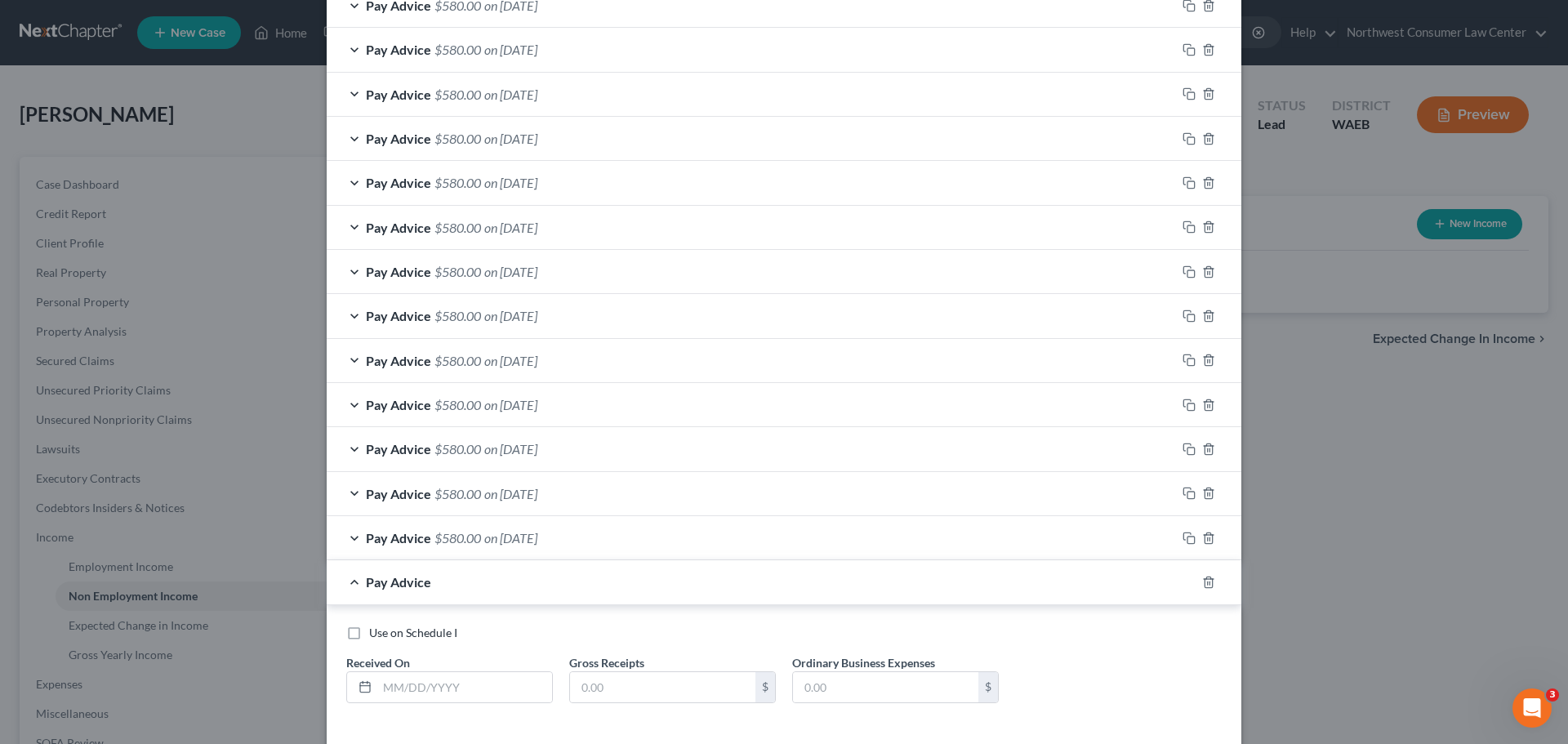
scroll to position [431, 0]
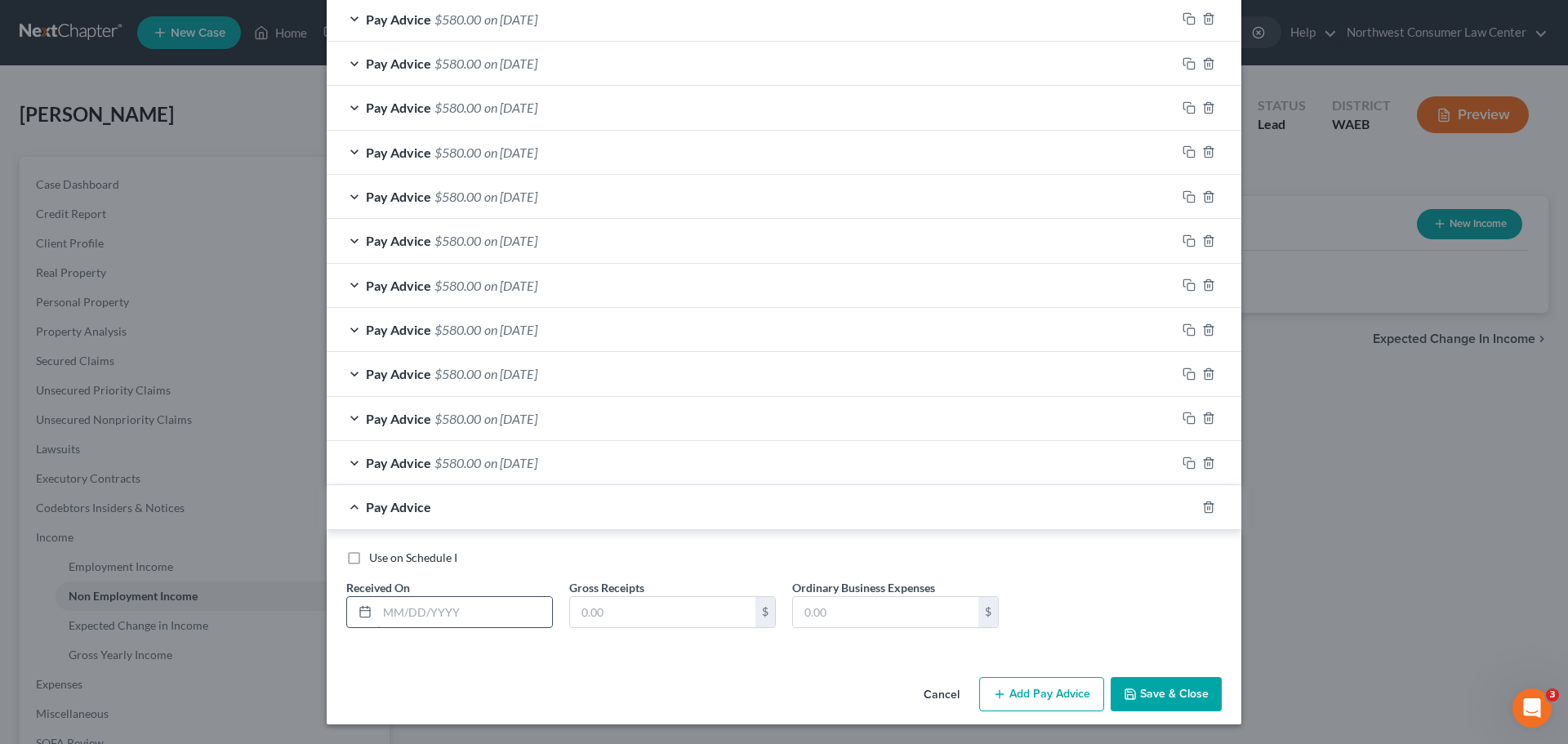
click at [499, 606] on input "text" at bounding box center [464, 612] width 175 height 31
click at [453, 477] on div "Pay Advice $580.00 on [DATE]" at bounding box center [751, 463] width 849 height 44
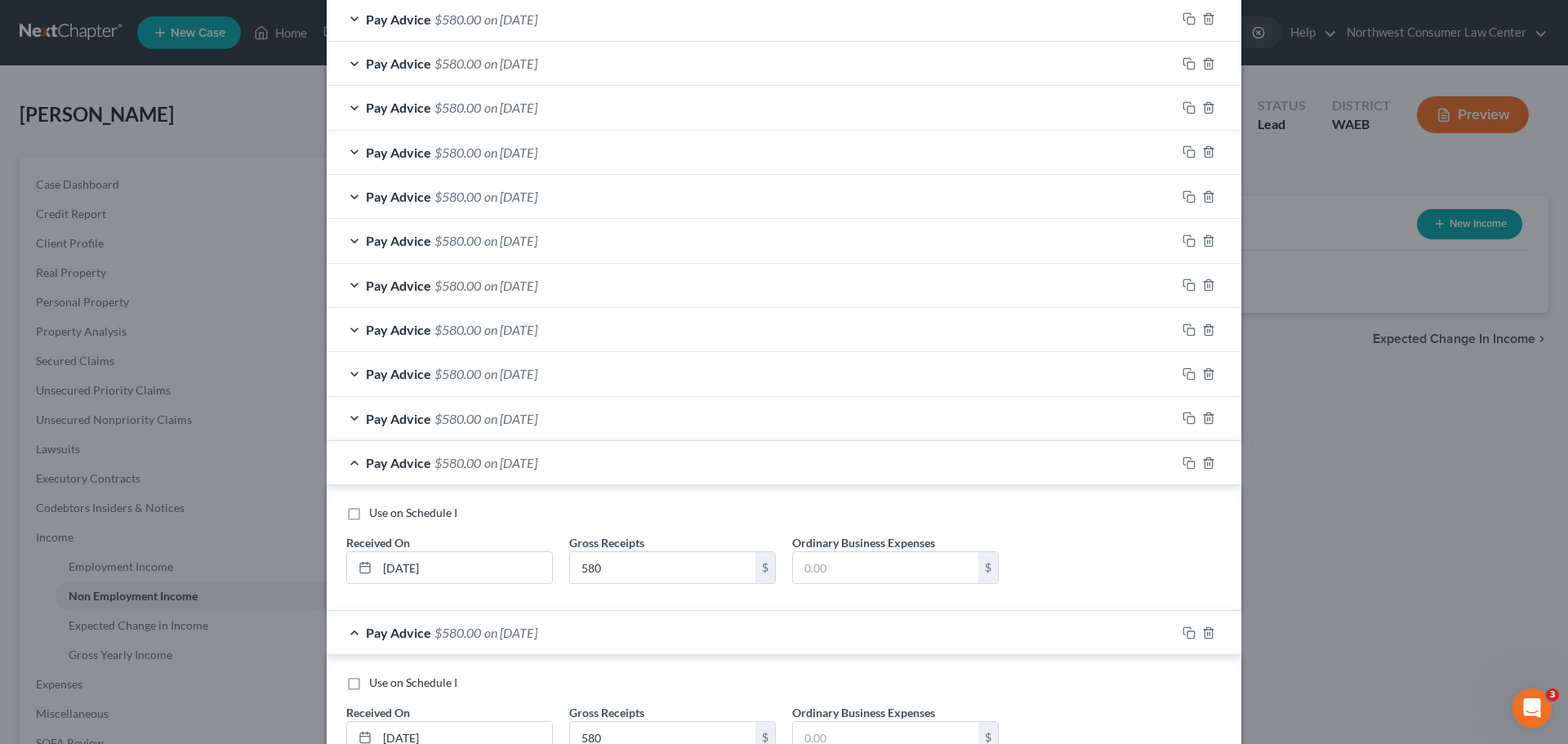
click at [456, 477] on div "Pay Advice $580.00 on [DATE]" at bounding box center [751, 463] width 849 height 44
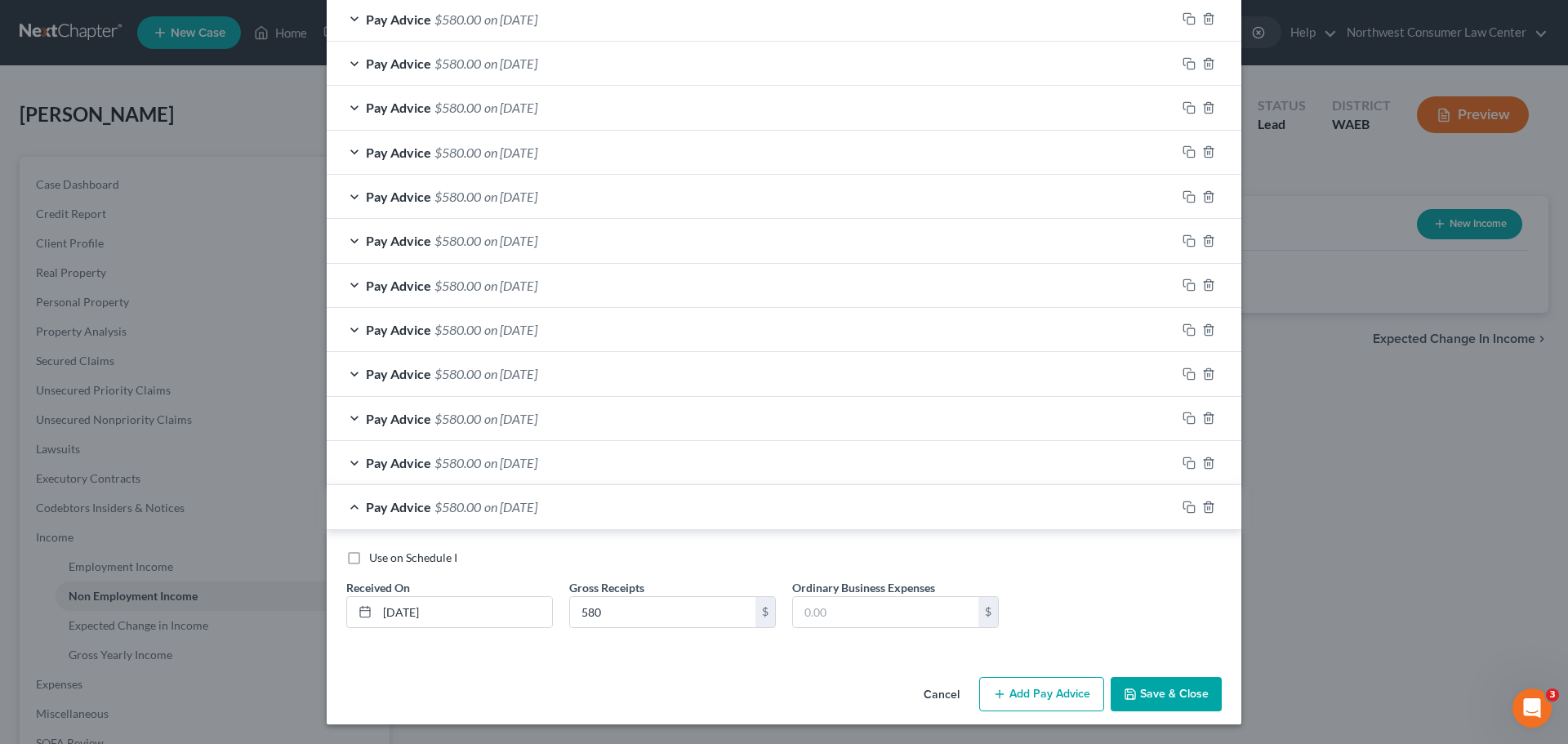
click at [466, 509] on span "$580.00" at bounding box center [457, 507] width 46 height 16
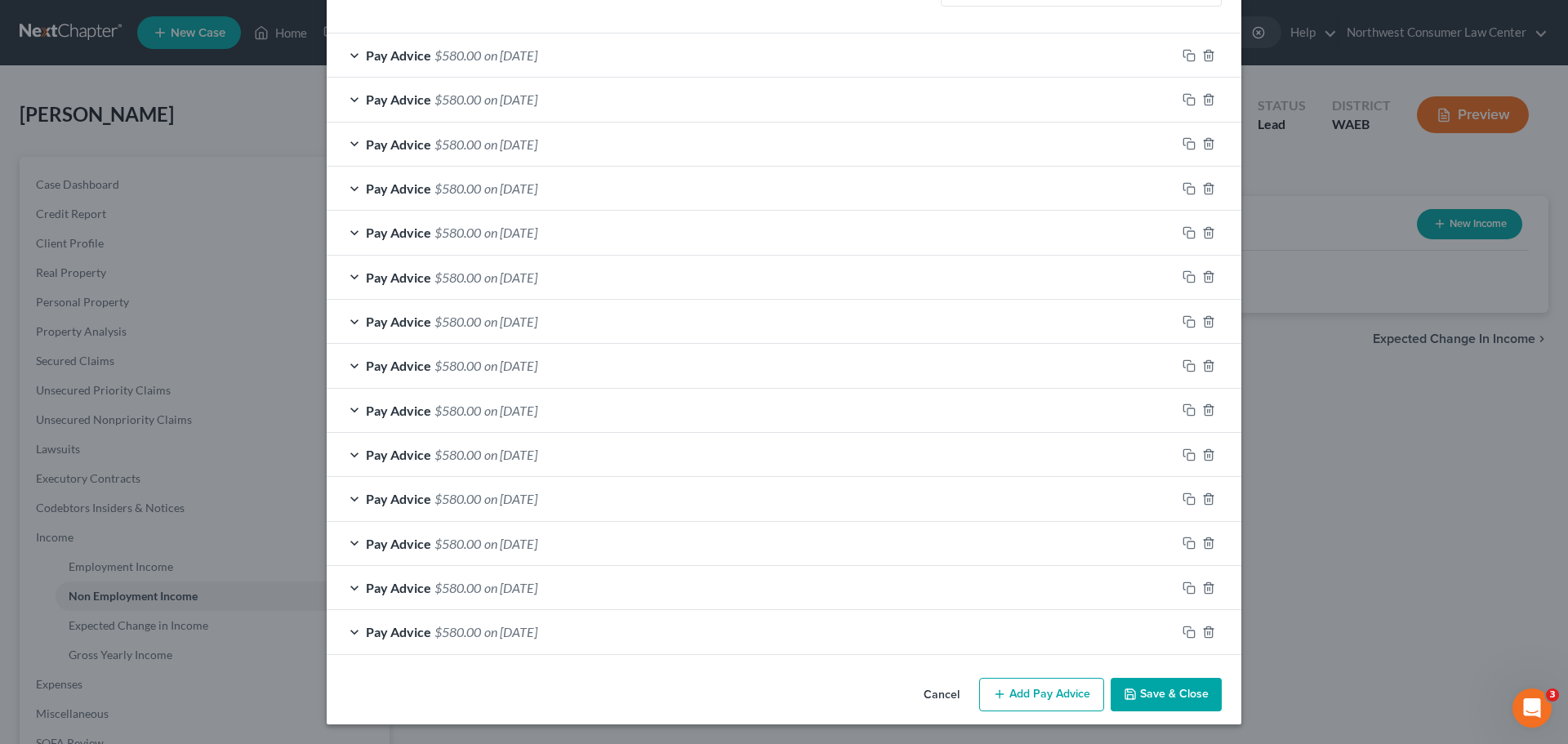
scroll to position [307, 0]
click at [1058, 692] on button "Add Pay Advice" at bounding box center [1041, 694] width 125 height 34
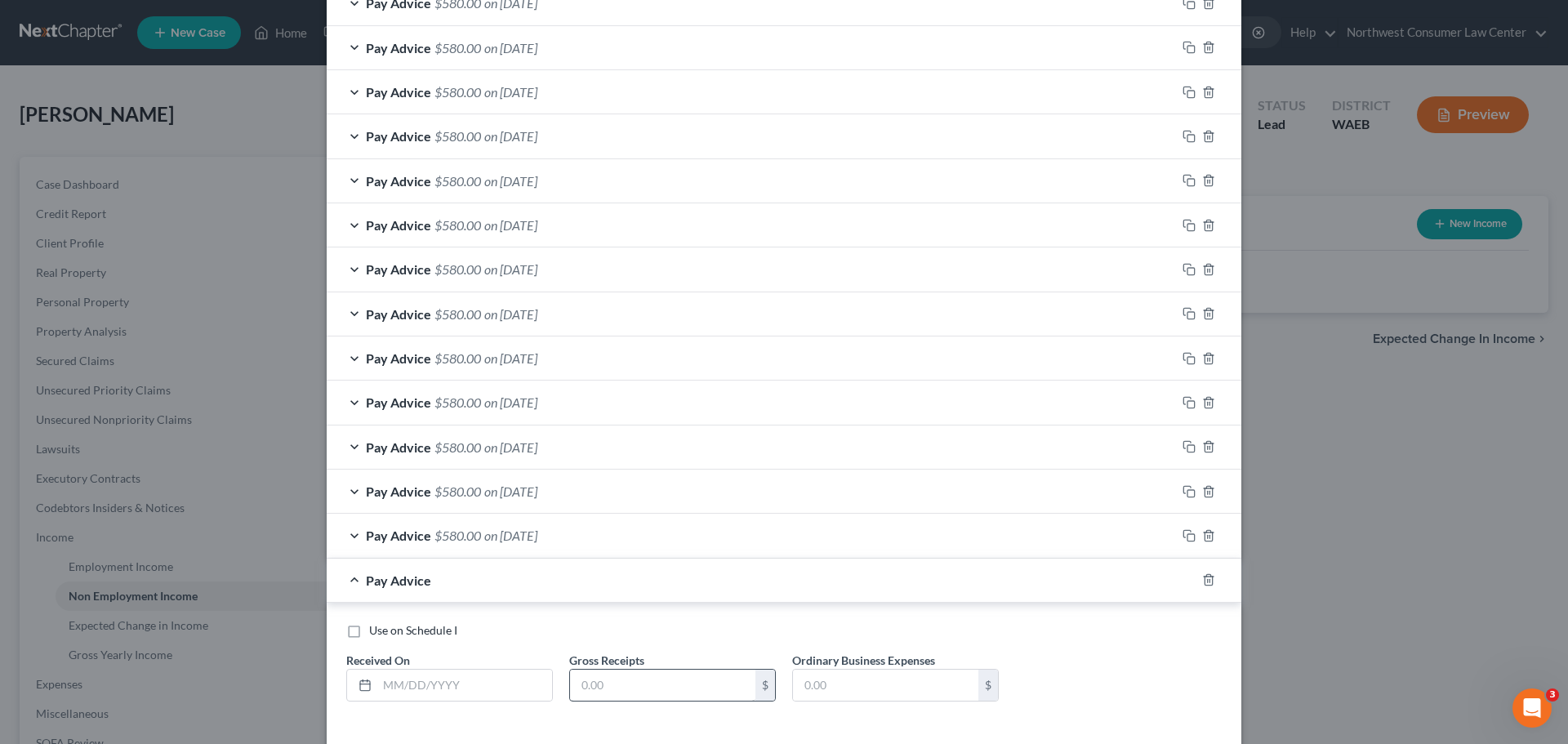
scroll to position [476, 0]
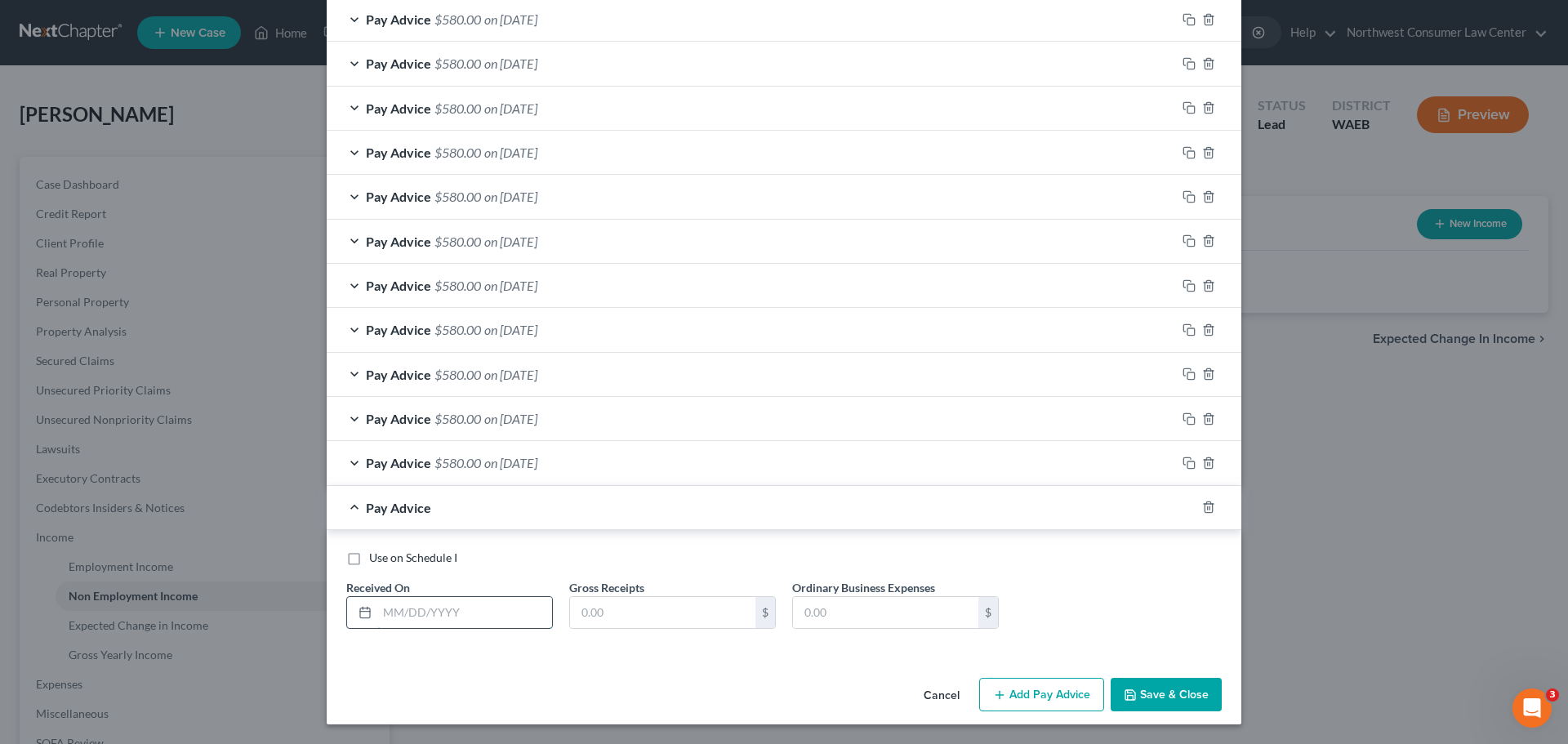
click at [377, 602] on input "text" at bounding box center [464, 612] width 175 height 31
click at [457, 515] on span "$580.00" at bounding box center [457, 508] width 46 height 16
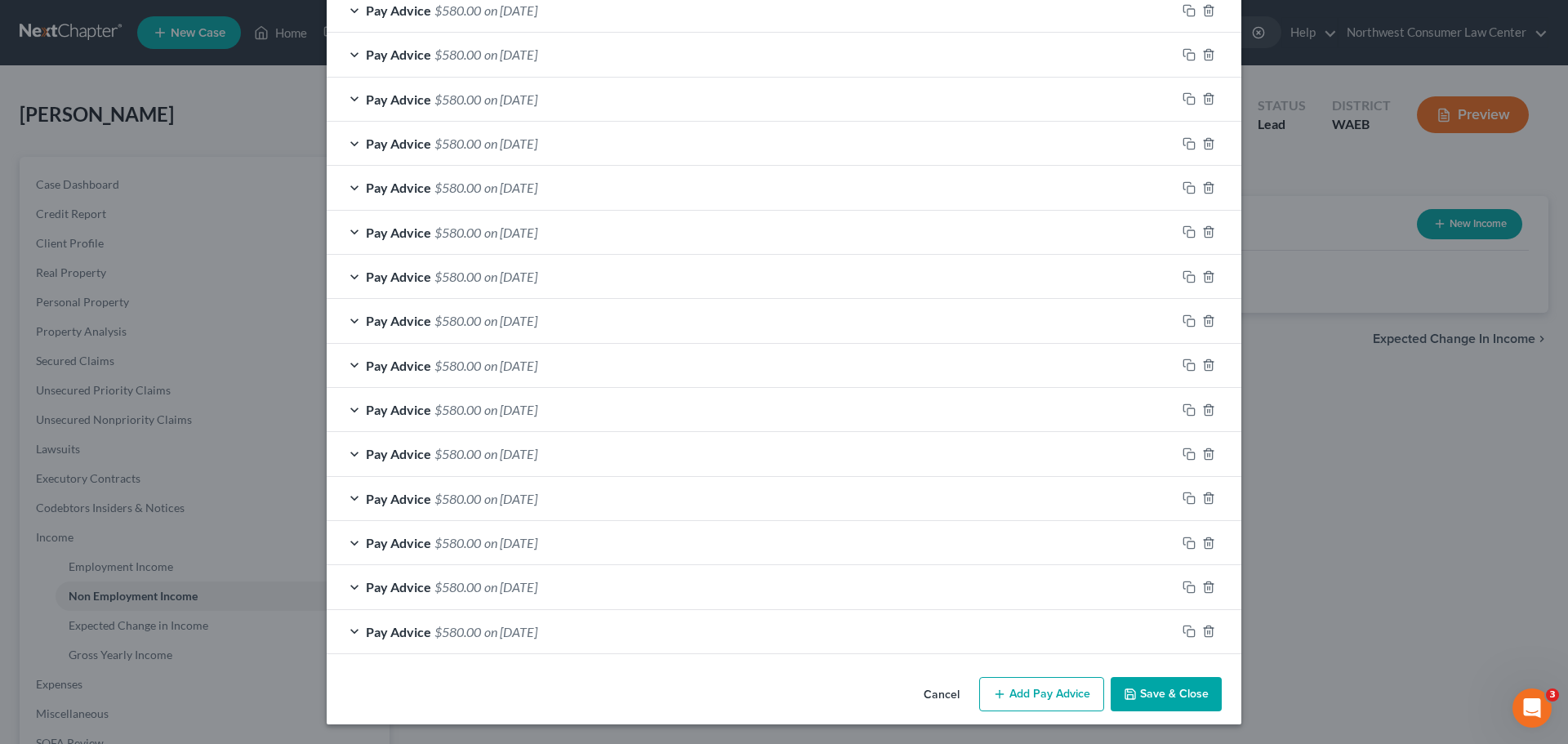
scroll to position [351, 0]
click at [1023, 699] on button "Add Pay Advice" at bounding box center [1041, 693] width 125 height 34
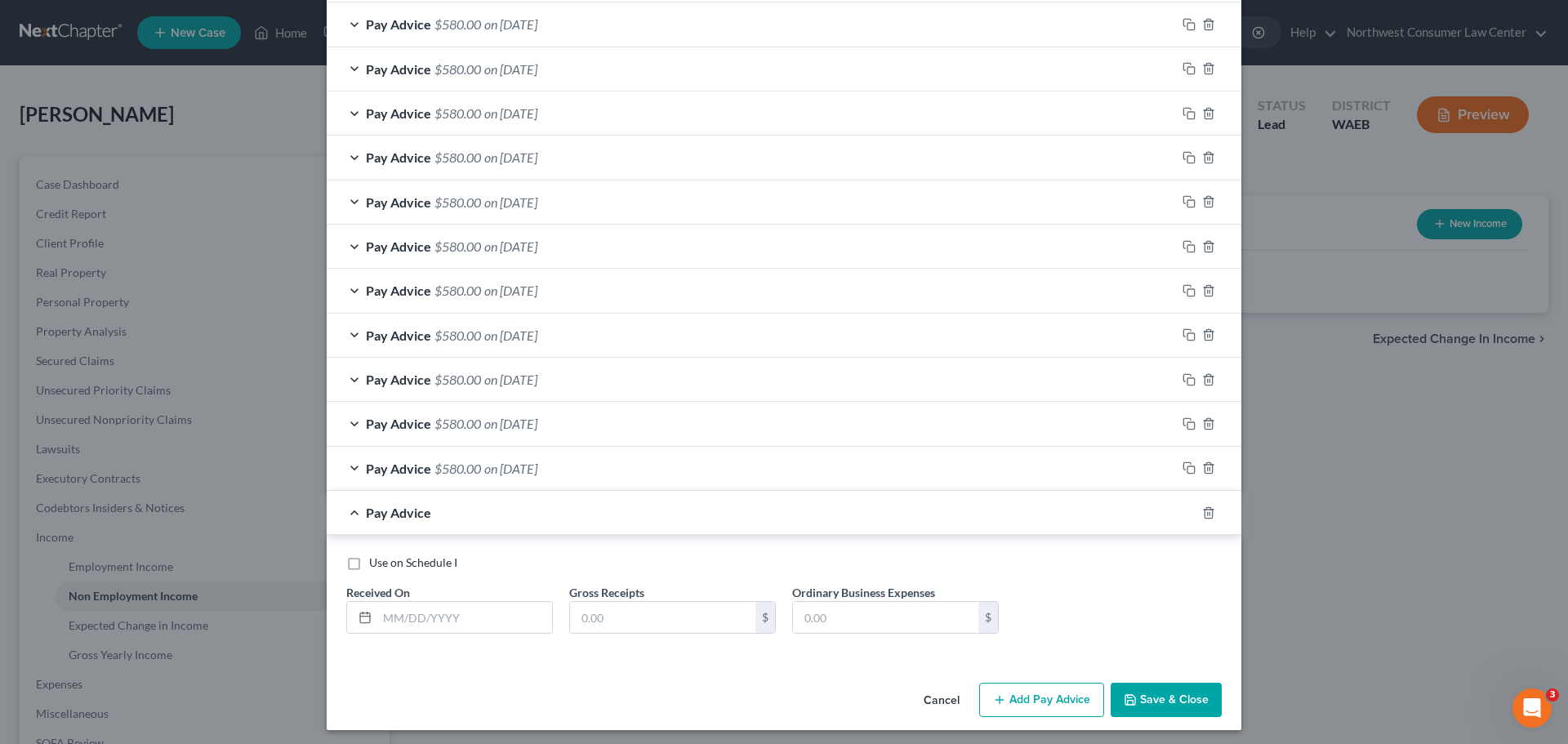
scroll to position [520, 0]
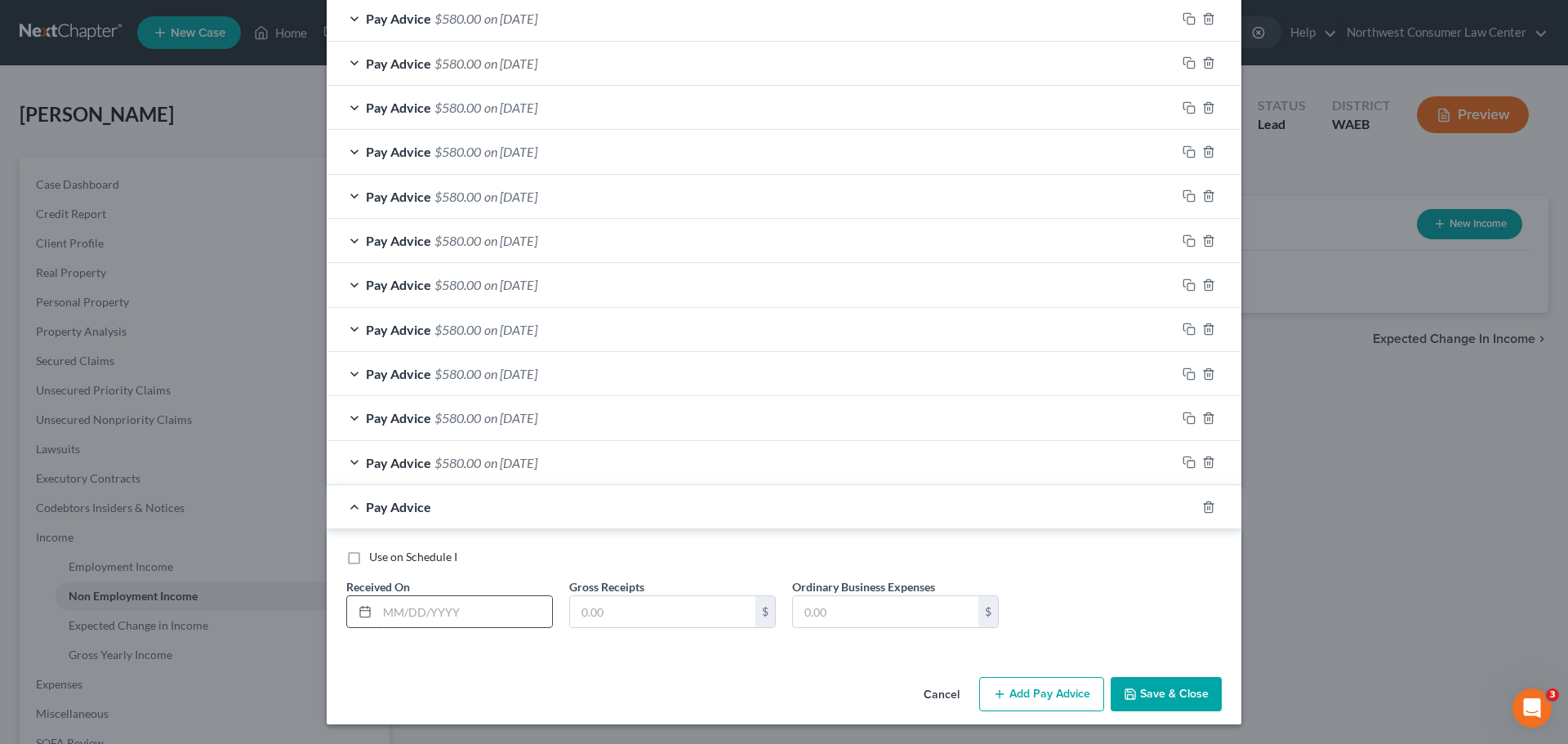
click at [445, 616] on input "text" at bounding box center [464, 612] width 175 height 31
click at [479, 618] on input "8/3" at bounding box center [464, 612] width 175 height 31
click at [510, 520] on div "Pay Advice $580.00 on [DATE]" at bounding box center [751, 507] width 849 height 44
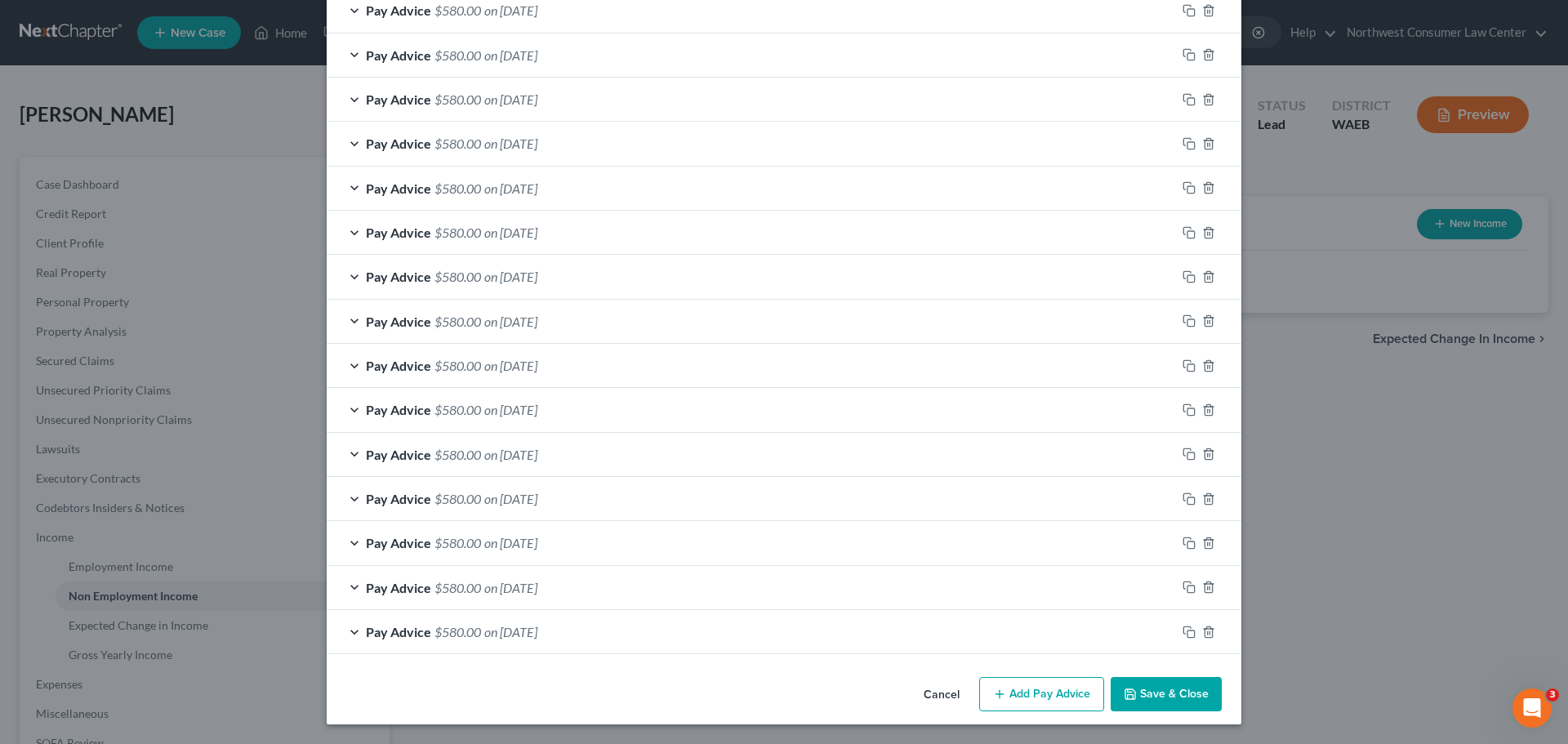
scroll to position [396, 0]
drag, startPoint x: 1065, startPoint y: 686, endPoint x: 645, endPoint y: 632, distance: 423.5
click at [1065, 686] on button "Add Pay Advice" at bounding box center [1041, 693] width 125 height 34
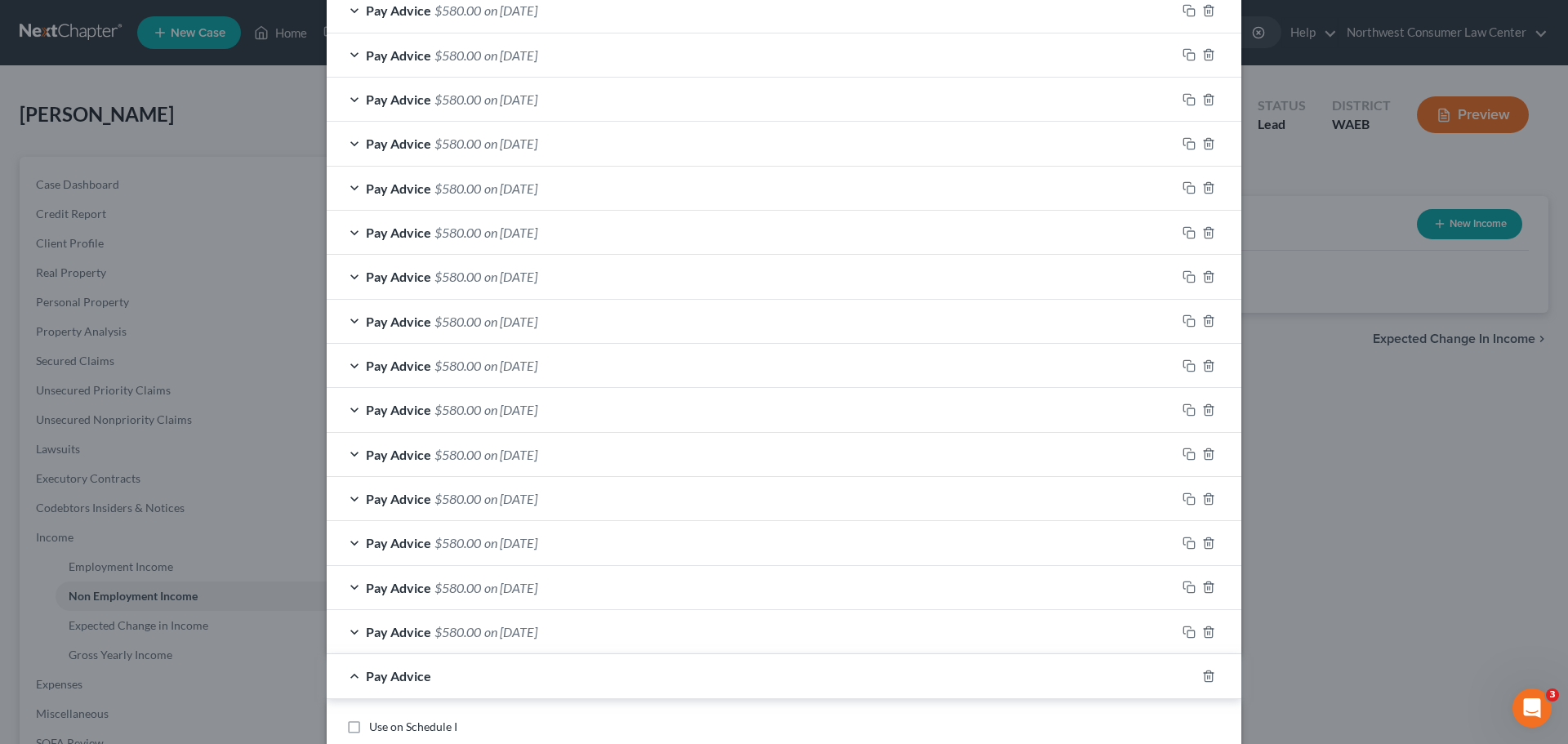
scroll to position [565, 0]
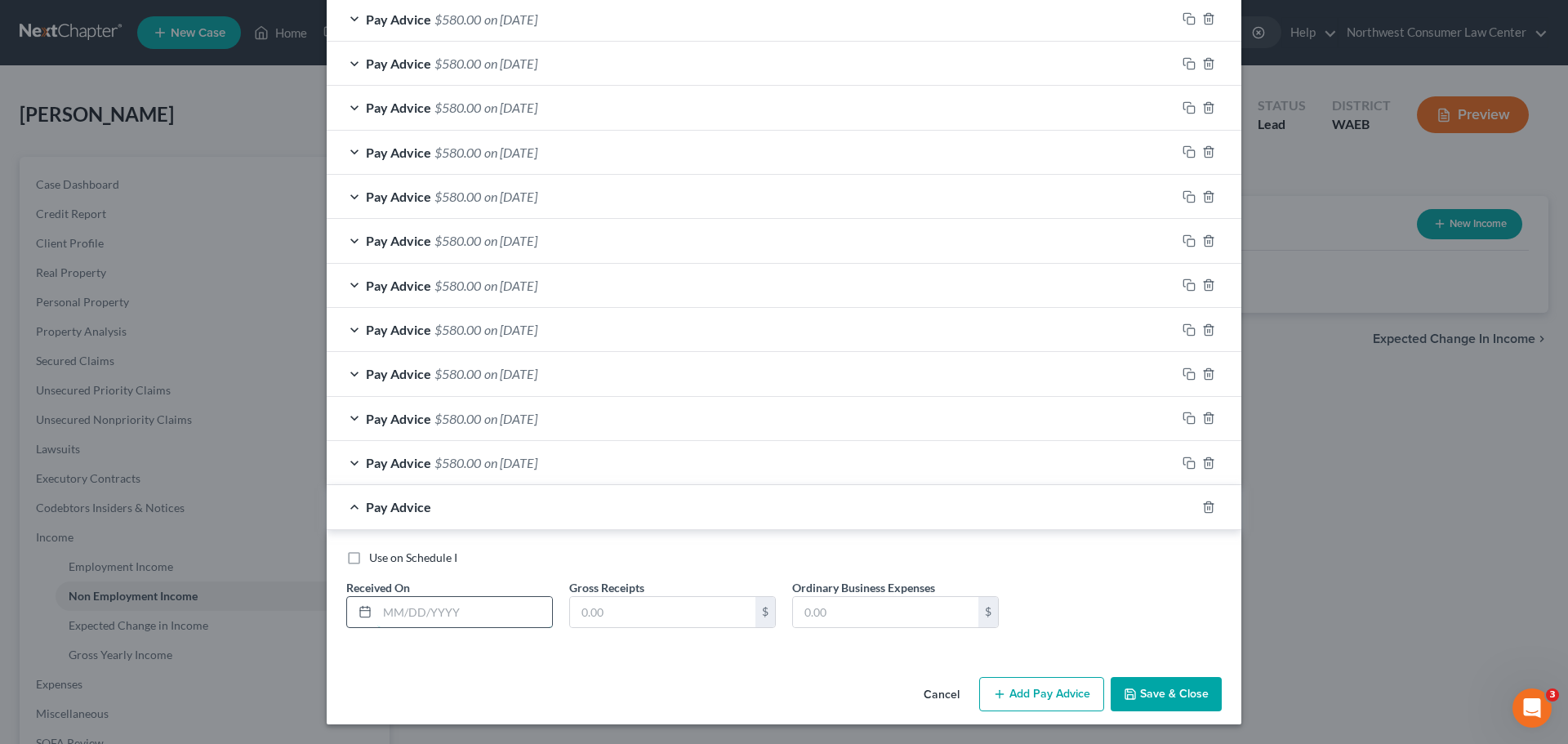
click at [418, 612] on input "text" at bounding box center [464, 612] width 175 height 31
click at [663, 517] on div "Pay Advice $580.00 on [DATE]" at bounding box center [751, 507] width 849 height 44
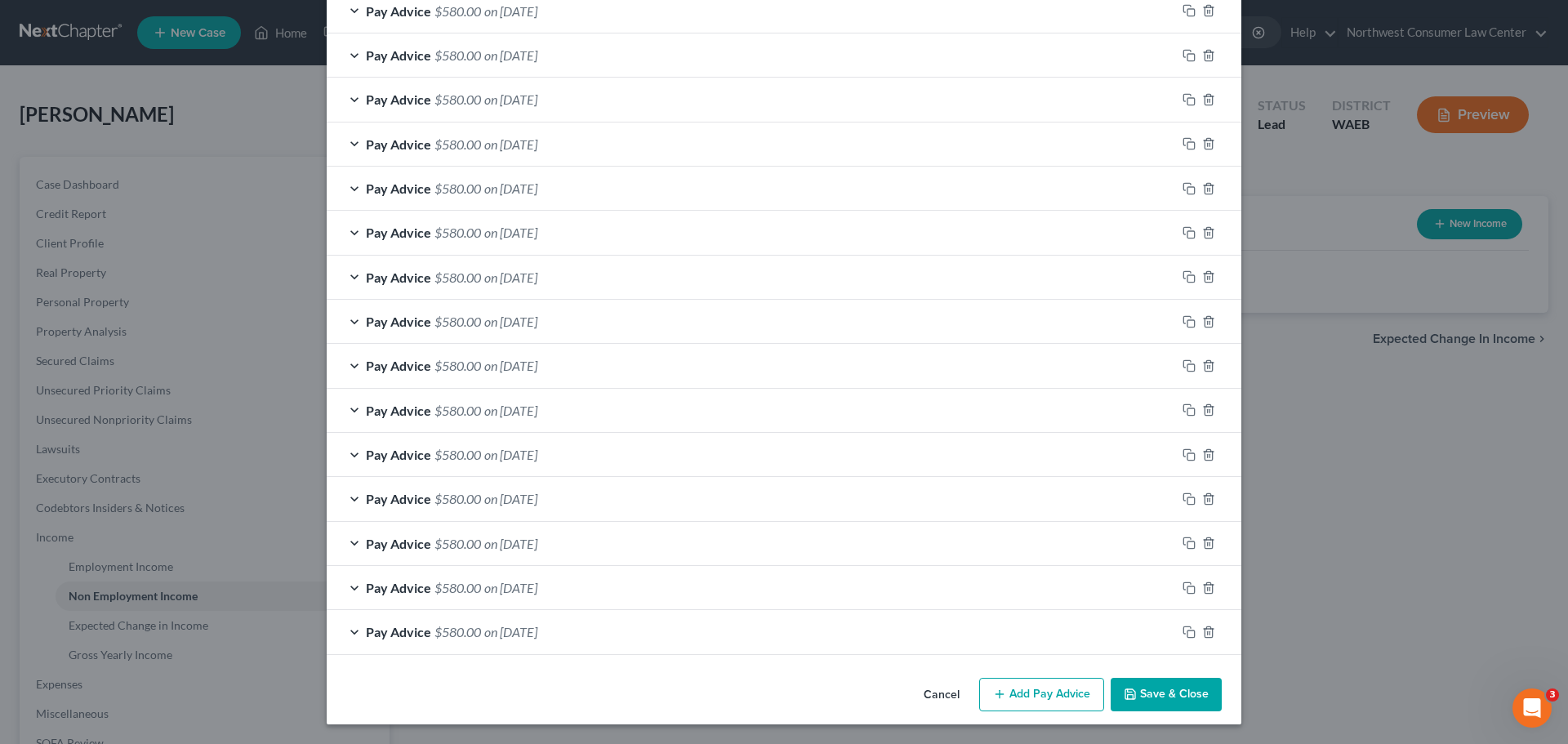
scroll to position [439, 0]
click at [1166, 690] on button "Save & Close" at bounding box center [1166, 694] width 112 height 34
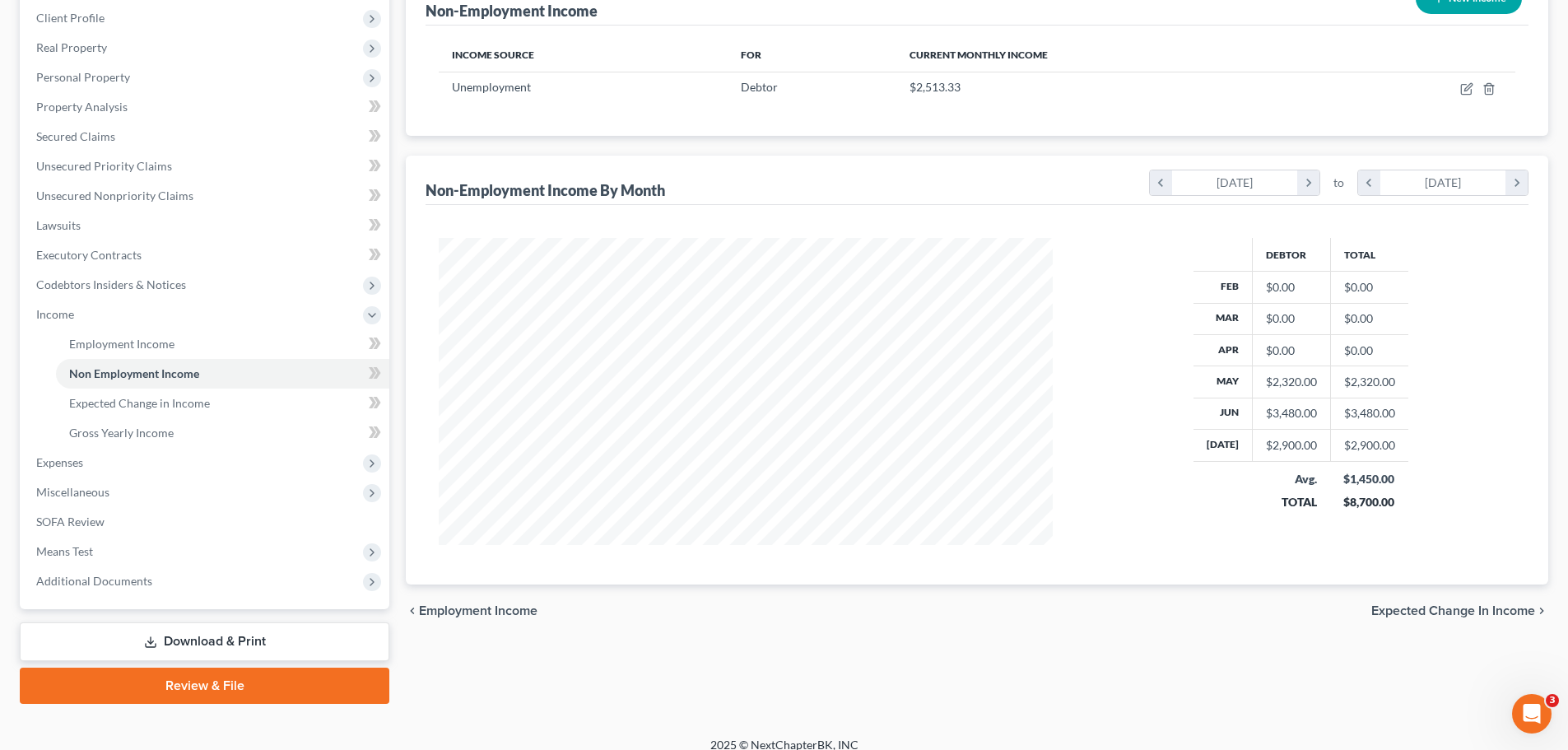
scroll to position [244, 0]
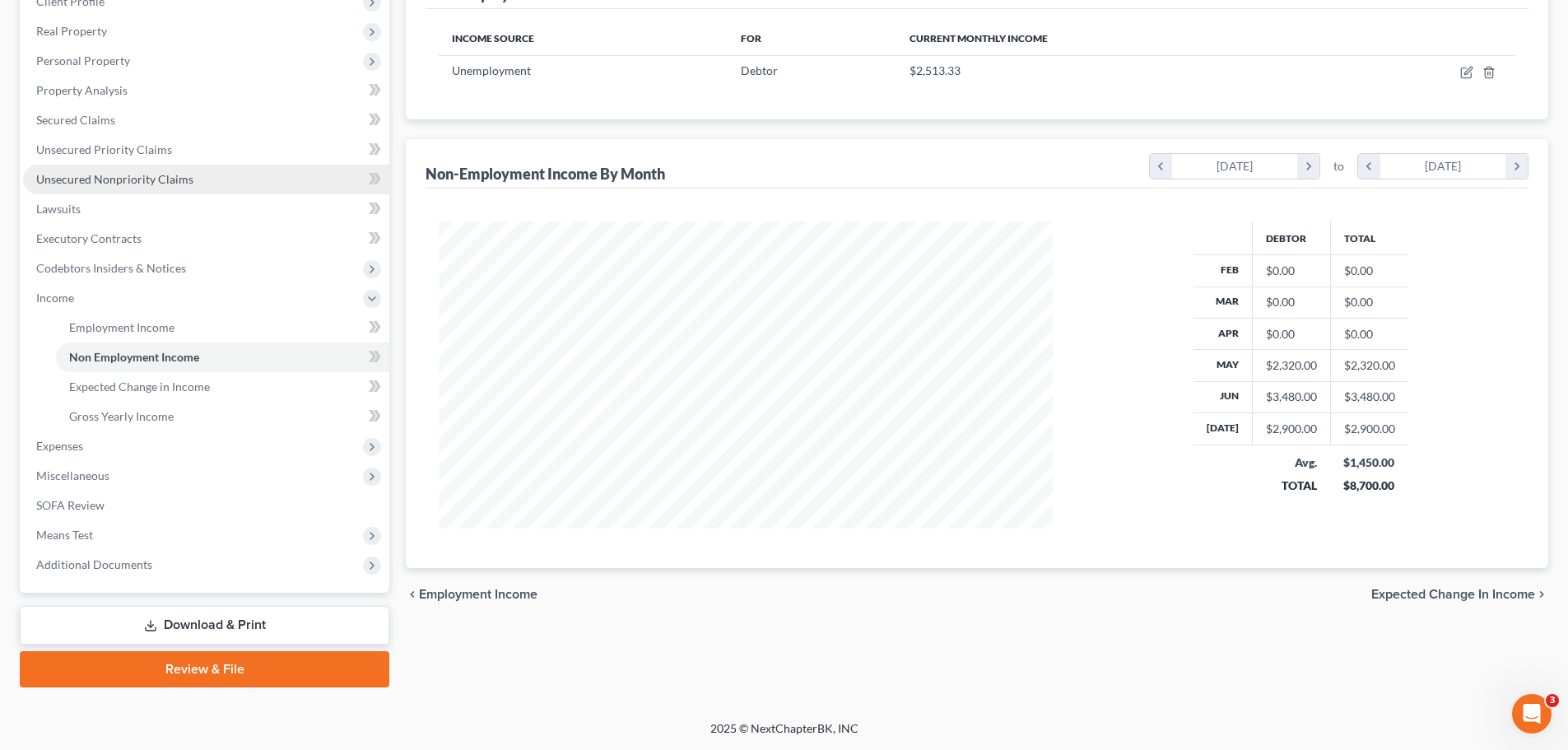
click at [124, 180] on span "Unsecured Nonpriority Claims" at bounding box center [114, 179] width 157 height 14
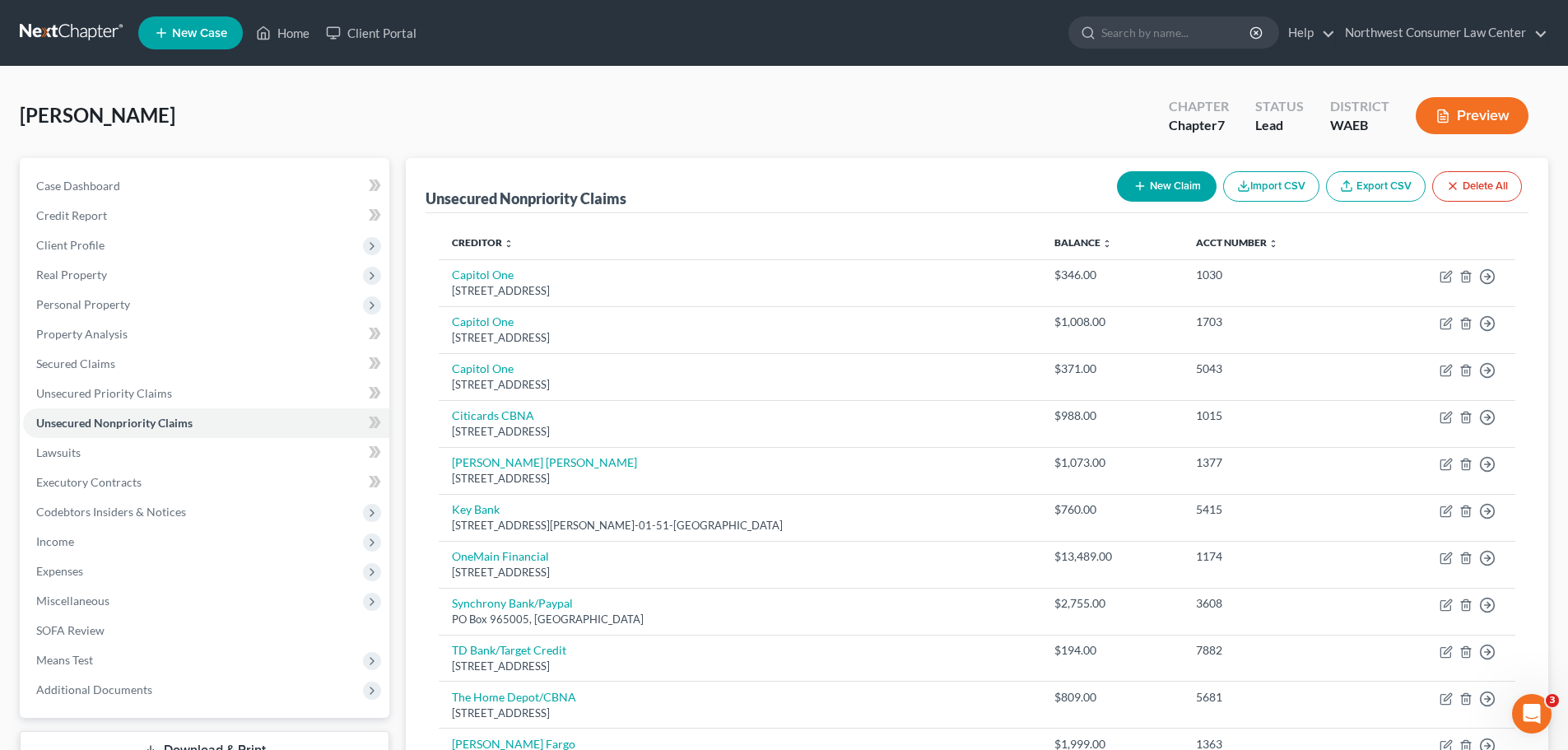
click at [1179, 186] on button "New Claim" at bounding box center [1166, 186] width 99 height 31
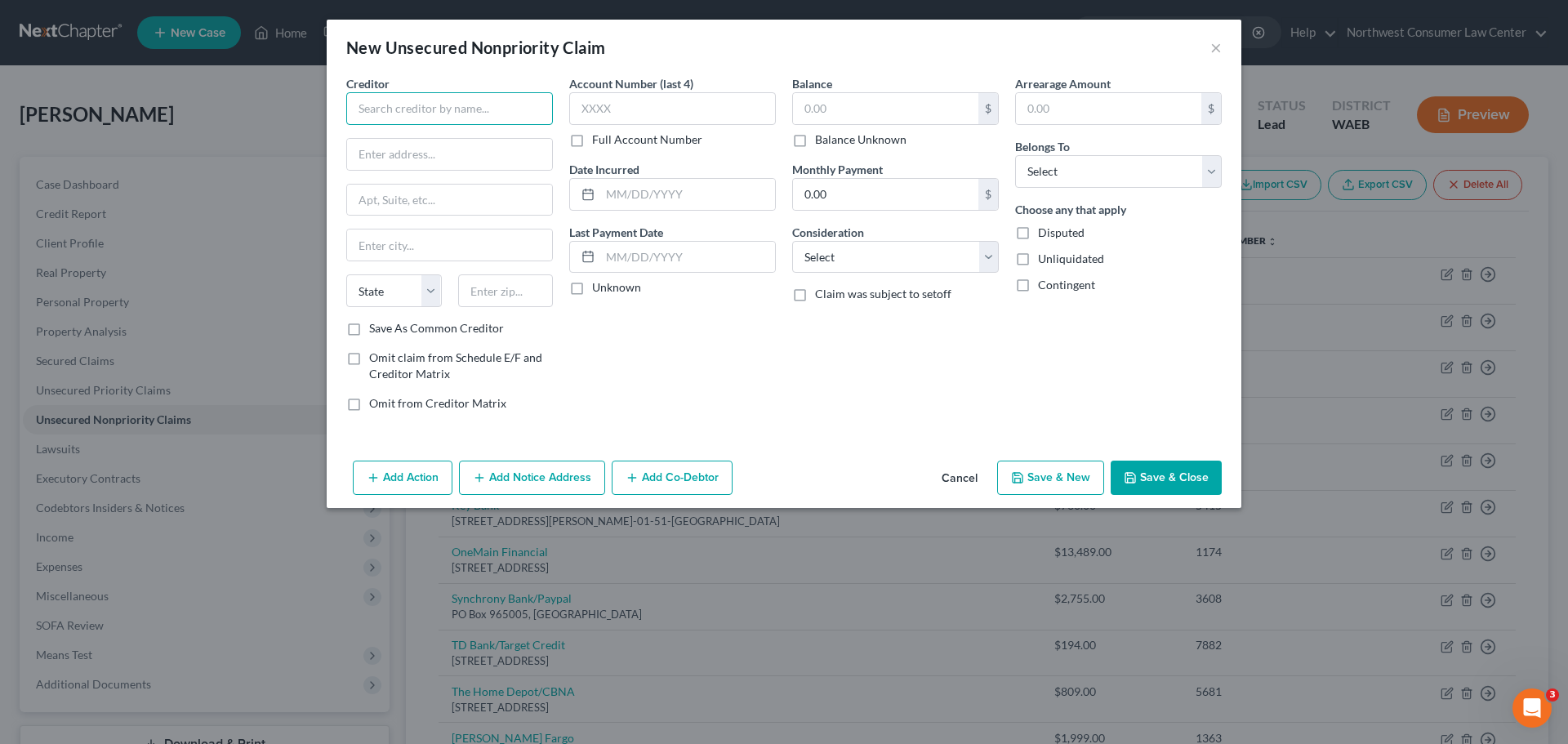
click at [441, 112] on input "text" at bounding box center [449, 109] width 206 height 33
click at [425, 125] on div "Creditor * Credit One Bank State [US_STATE] AK AR AZ CA CO [GEOGRAPHIC_DATA] DE…" at bounding box center [449, 197] width 206 height 245
click at [595, 112] on input "text" at bounding box center [672, 109] width 206 height 33
click at [351, 161] on input "text" at bounding box center [449, 154] width 205 height 31
click at [695, 110] on input "text" at bounding box center [672, 109] width 206 height 33
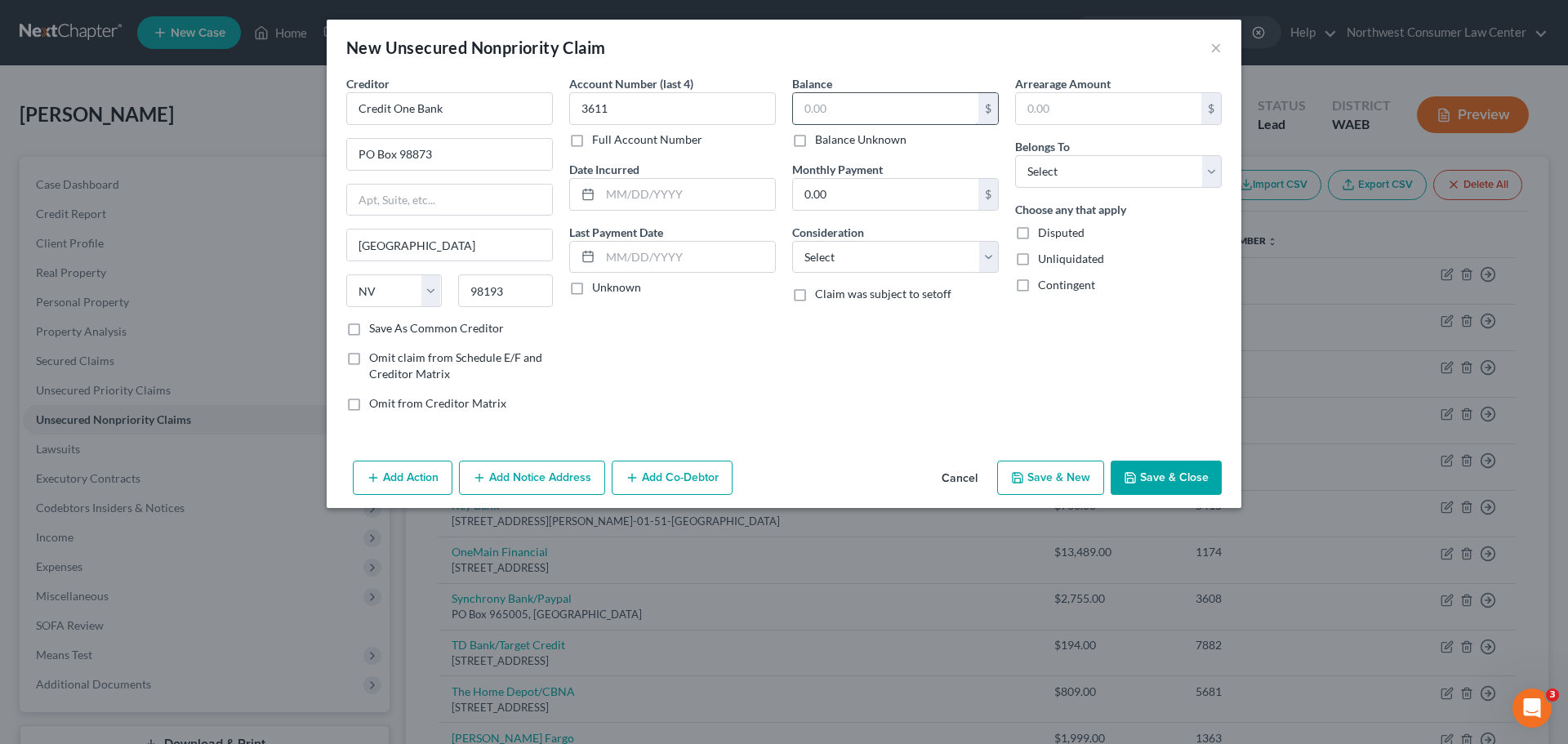
click at [806, 112] on input "text" at bounding box center [885, 109] width 186 height 31
click at [850, 198] on input "0.00" at bounding box center [885, 194] width 186 height 31
click at [721, 260] on input "text" at bounding box center [687, 258] width 175 height 31
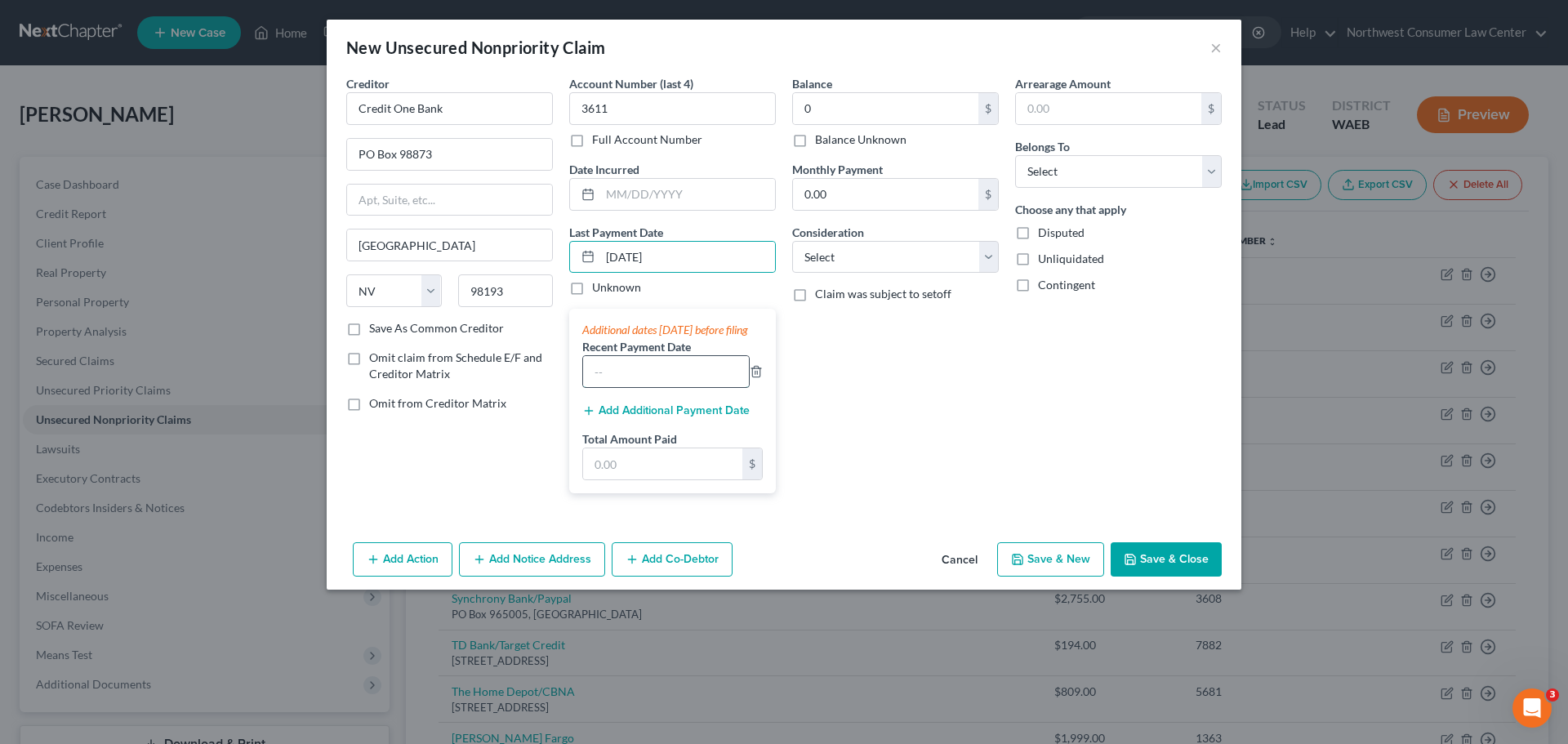
click at [680, 387] on input "text" at bounding box center [666, 372] width 166 height 31
click at [651, 479] on input "text" at bounding box center [662, 464] width 159 height 31
click at [856, 235] on label "Consideration" at bounding box center [828, 233] width 72 height 17
drag, startPoint x: 848, startPoint y: 255, endPoint x: 848, endPoint y: 267, distance: 12.0
click at [848, 255] on select "Select Cable / Satellite Services Collection Agency Credit Card Debt Debt Couns…" at bounding box center [895, 258] width 206 height 33
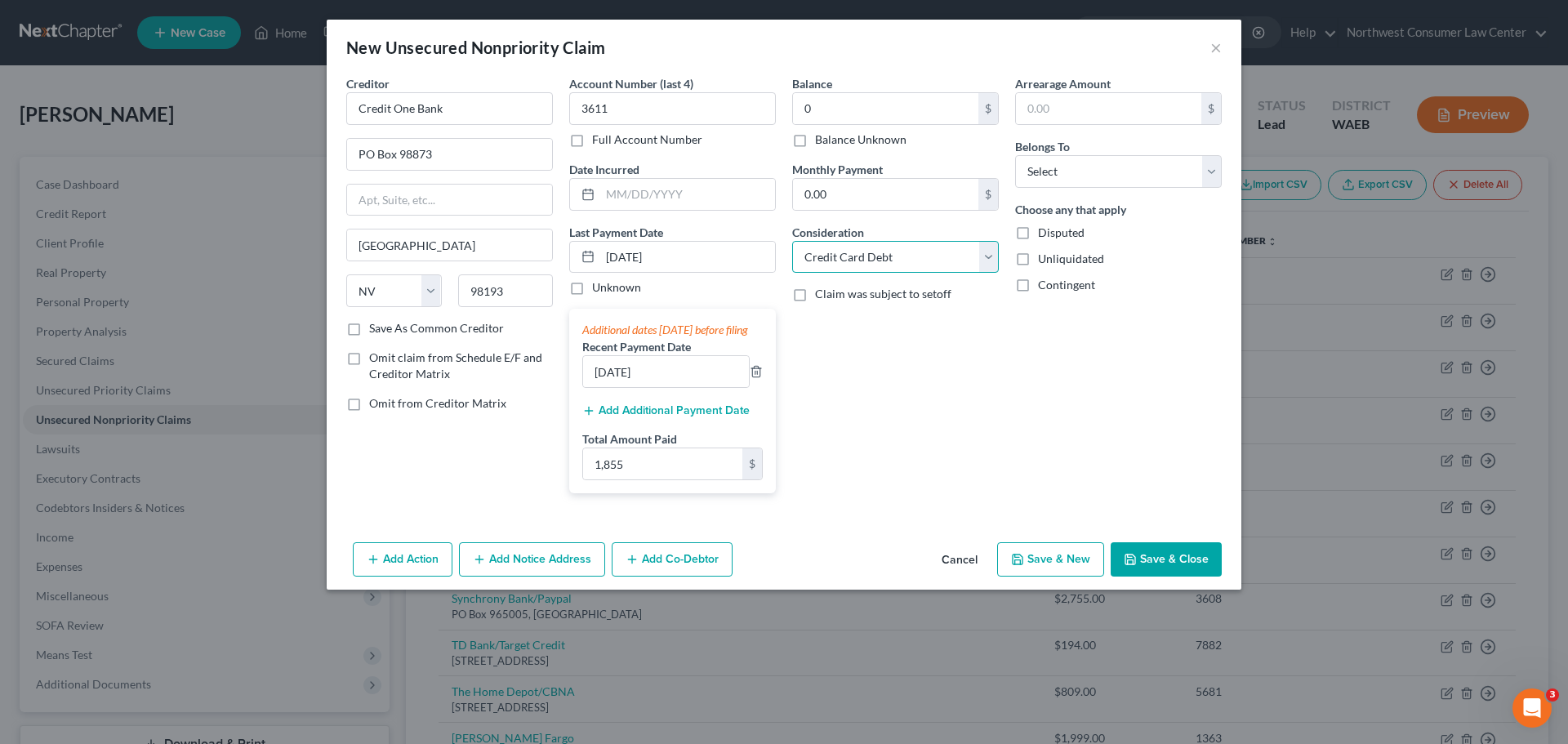
click at [792, 241] on select "Select Cable / Satellite Services Collection Agency Credit Card Debt Debt Couns…" at bounding box center [895, 258] width 206 height 33
drag, startPoint x: 1171, startPoint y: 167, endPoint x: 1166, endPoint y: 186, distance: 19.6
click at [1171, 167] on select "Select Debtor 1 Only Debtor 2 Only Debtor 1 And Debtor 2 Only At Least One Of T…" at bounding box center [1118, 172] width 206 height 33
click at [1015, 155] on select "Select Debtor 1 Only Debtor 2 Only Debtor 1 And Debtor 2 Only At Least One Of T…" at bounding box center [1118, 172] width 206 height 33
click at [1037, 396] on div "Arrearage Amount $ Belongs To * Select Debtor 1 Only Debtor 2 Only Debtor 1 And…" at bounding box center [1119, 290] width 223 height 431
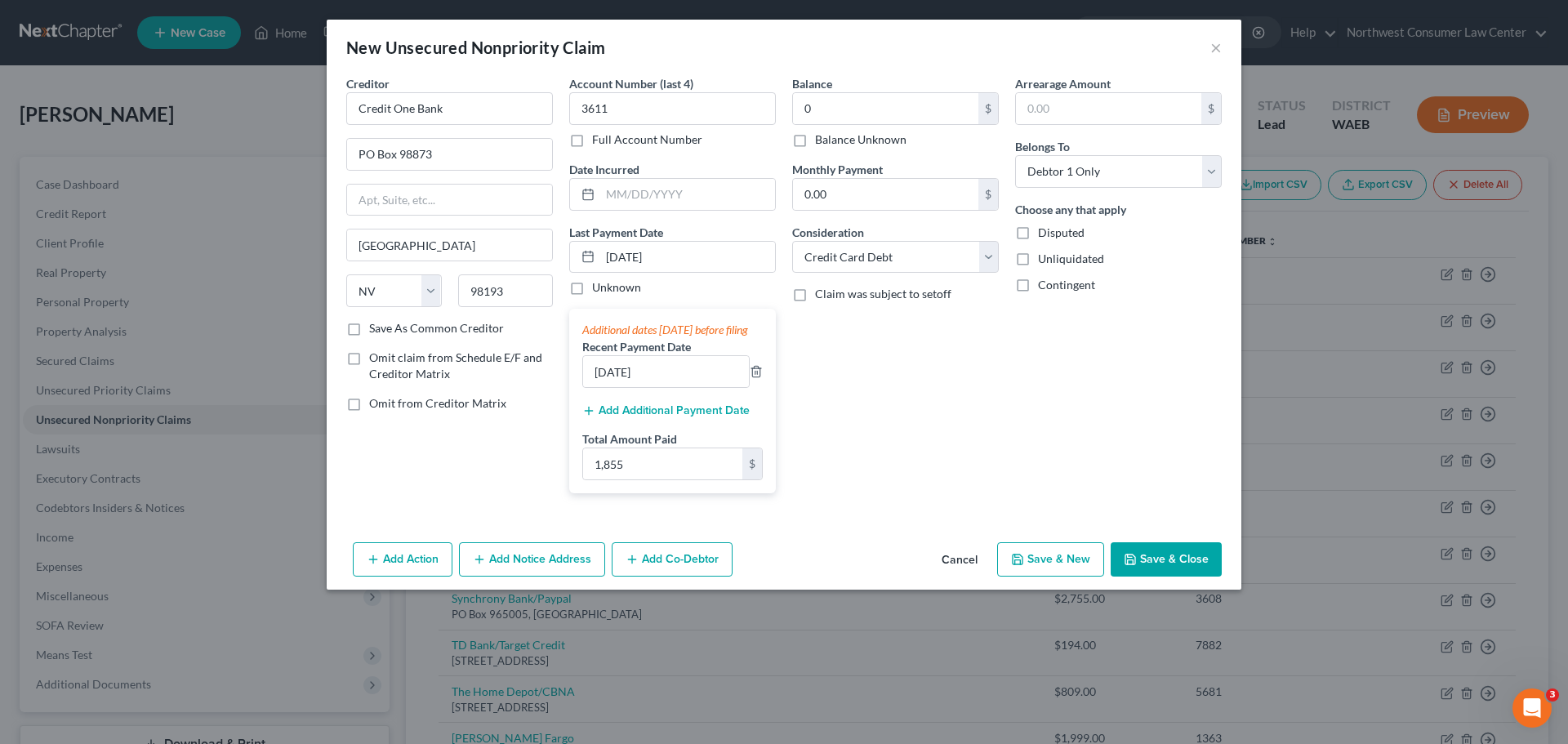
click at [1174, 577] on button "Save & Close" at bounding box center [1166, 559] width 112 height 34
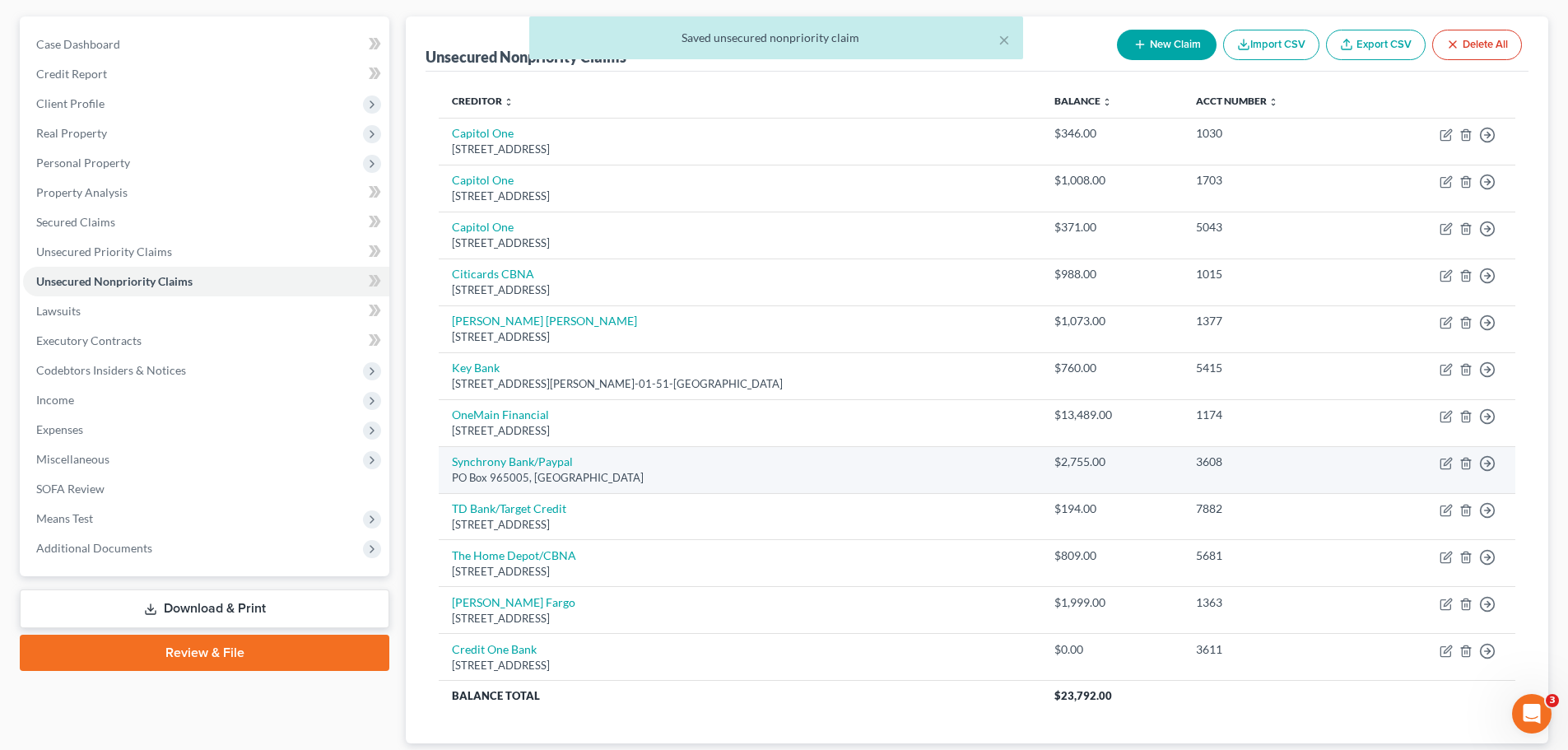
scroll to position [165, 0]
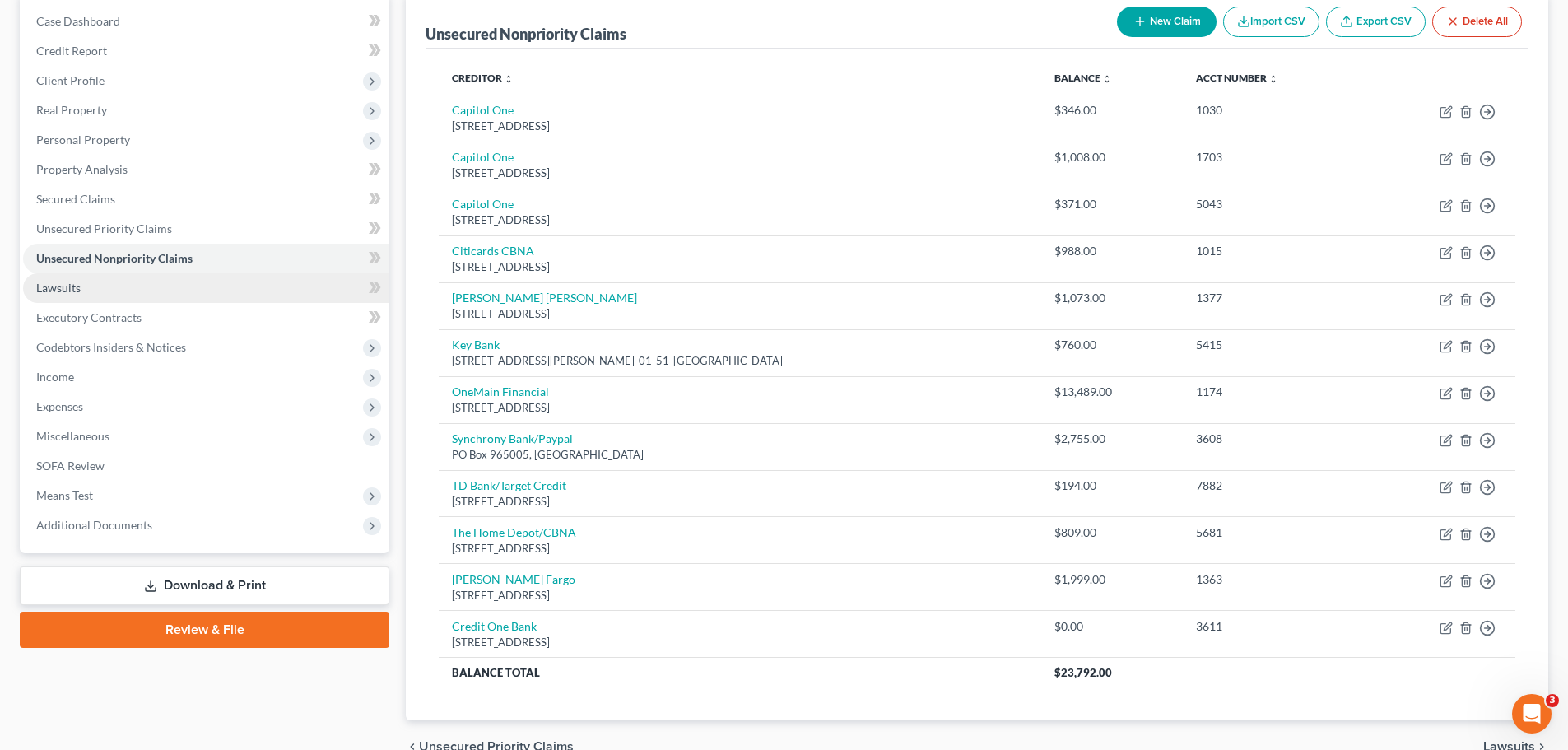
click at [204, 288] on link "Lawsuits" at bounding box center [205, 288] width 366 height 30
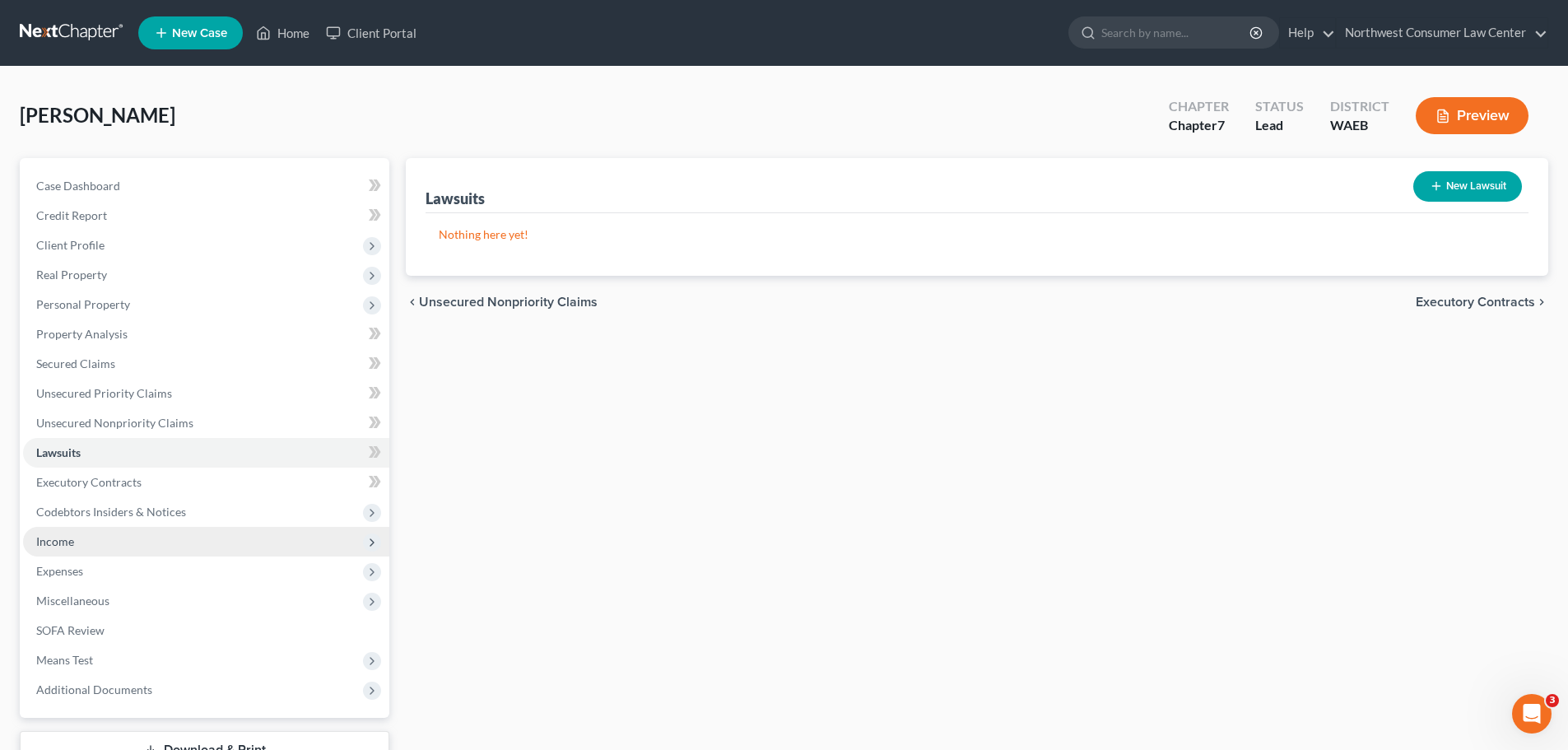
click at [150, 546] on span "Income" at bounding box center [205, 542] width 366 height 30
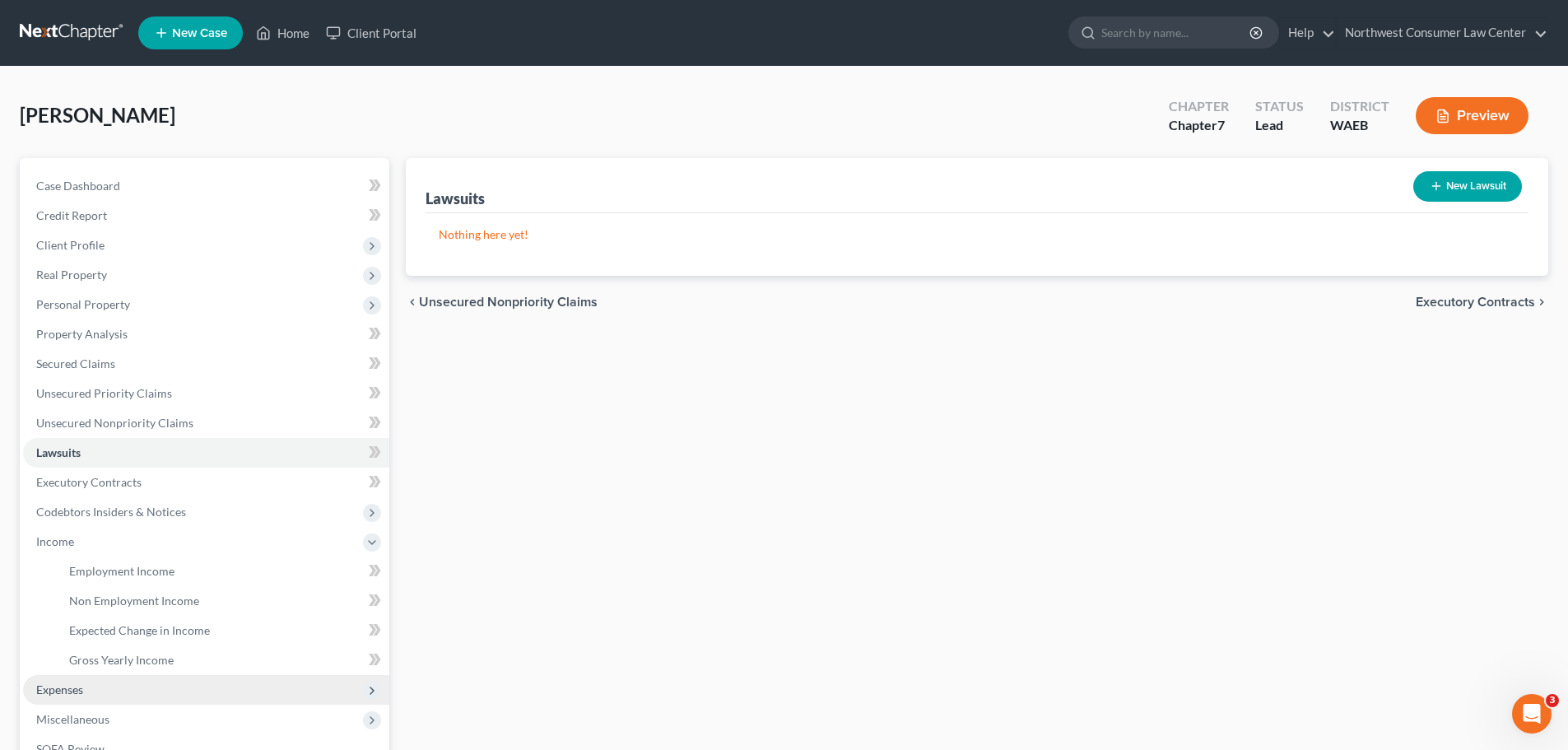
click at [90, 692] on span "Expenses" at bounding box center [205, 690] width 366 height 30
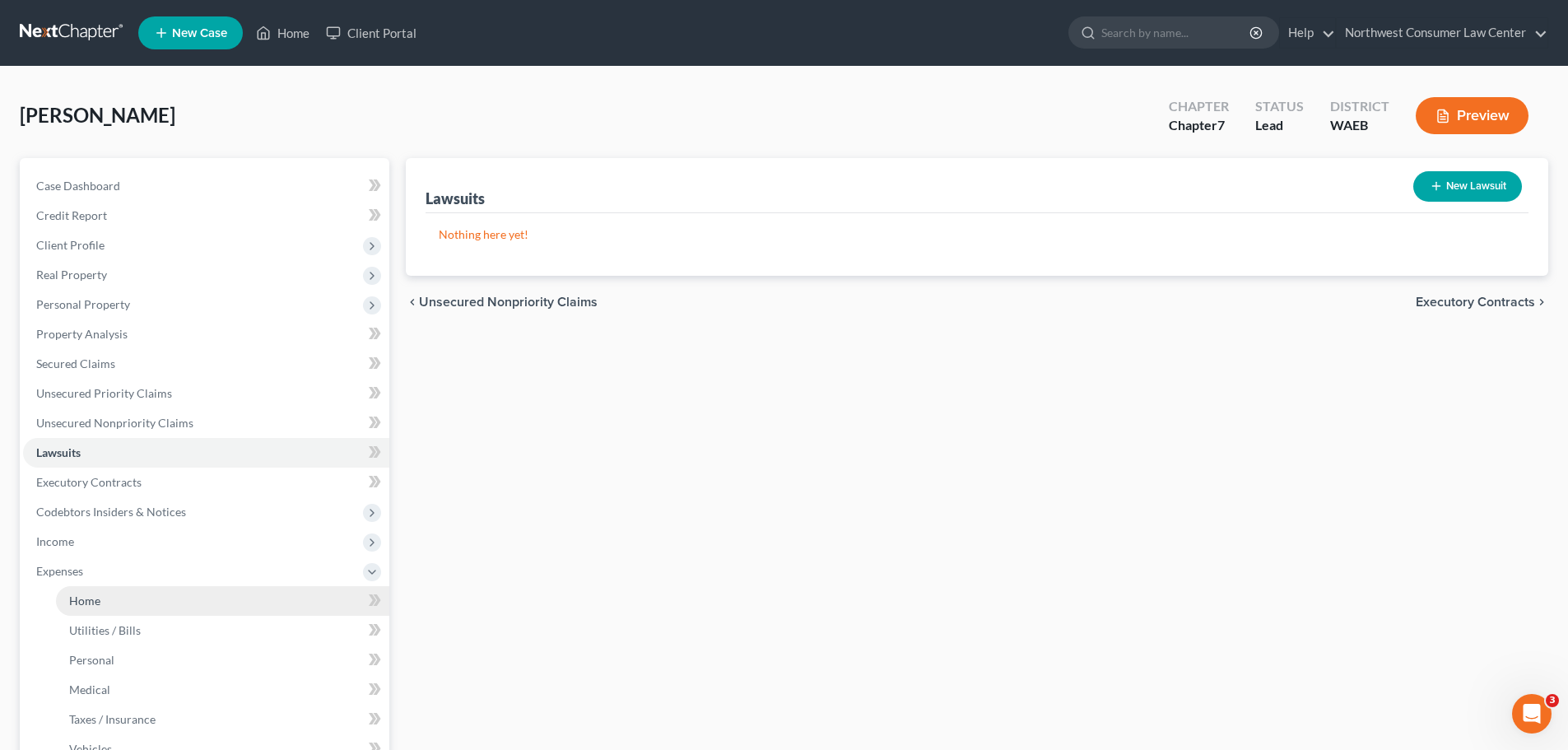
click at [229, 597] on link "Home" at bounding box center [223, 602] width 334 height 30
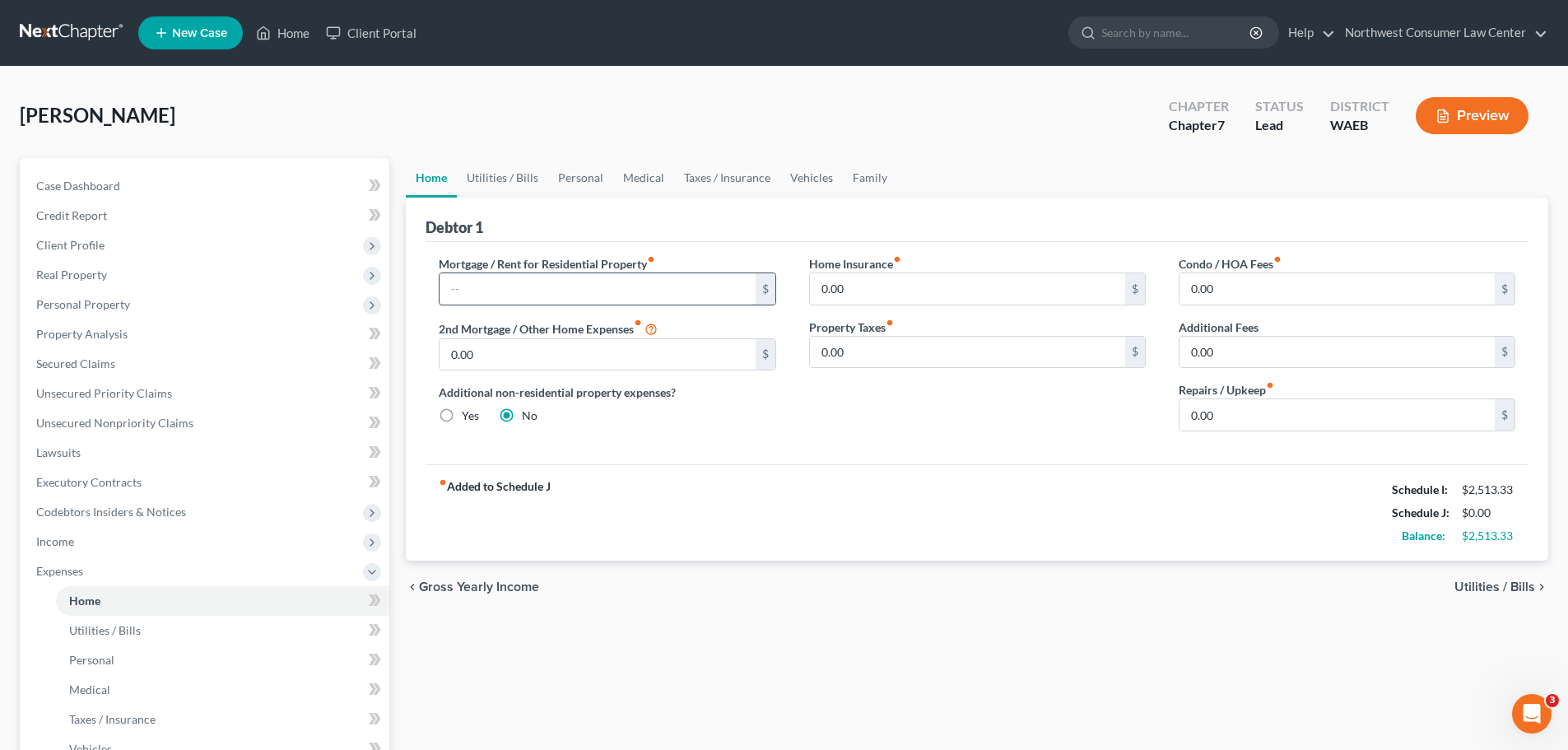
click at [588, 285] on input "text" at bounding box center [597, 289] width 315 height 32
click at [1515, 587] on span "Utilities / Bills" at bounding box center [1495, 587] width 81 height 13
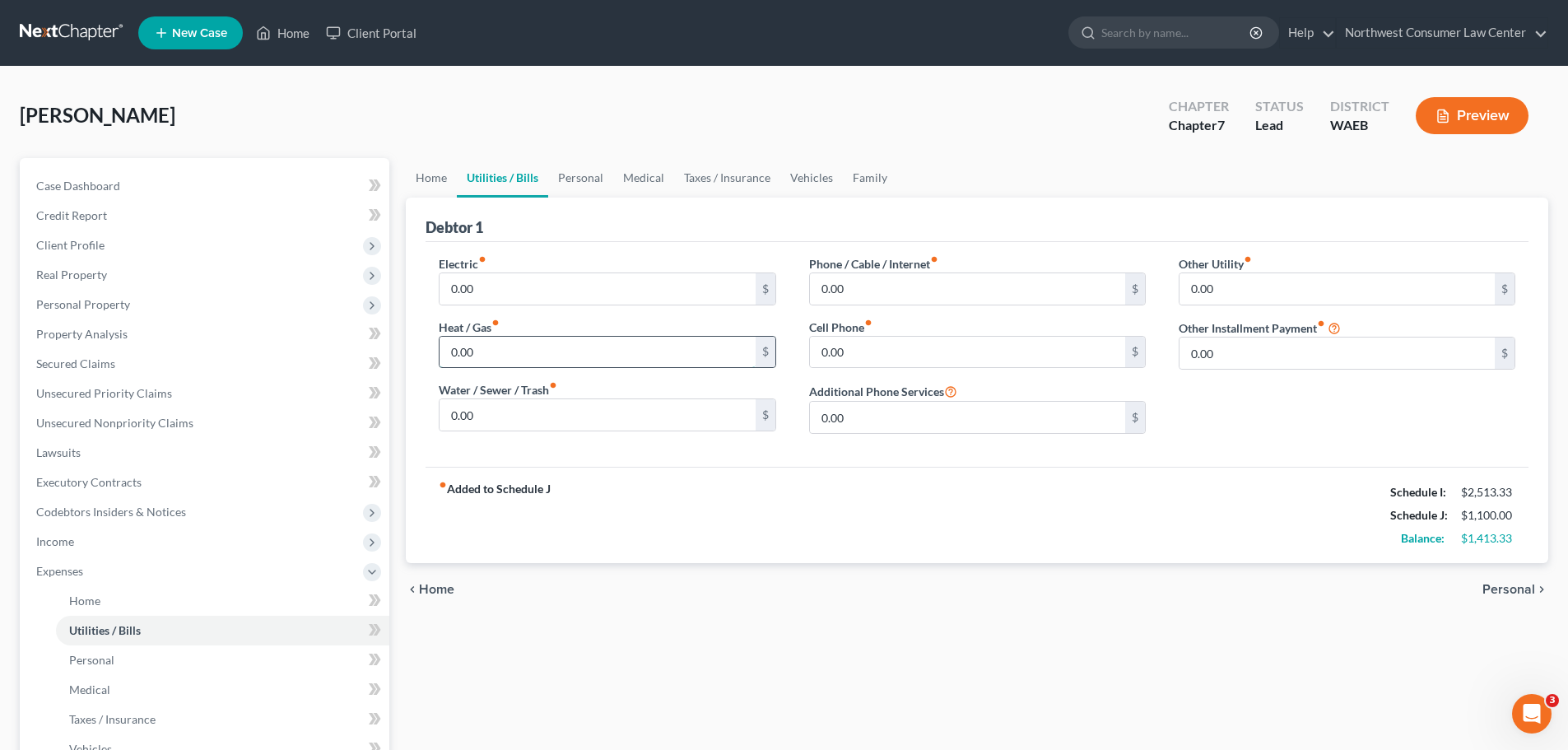
click at [495, 364] on input "0.00" at bounding box center [597, 352] width 315 height 32
click at [499, 284] on input "0.00" at bounding box center [597, 289] width 315 height 32
click at [495, 359] on input "0.00" at bounding box center [597, 352] width 315 height 32
click at [869, 370] on div "Phone / Cable / Internet fiber_manual_record 0.00 $ Cell Phone fiber_manual_rec…" at bounding box center [977, 351] width 370 height 191
click at [867, 365] on input "0.00" at bounding box center [967, 352] width 315 height 32
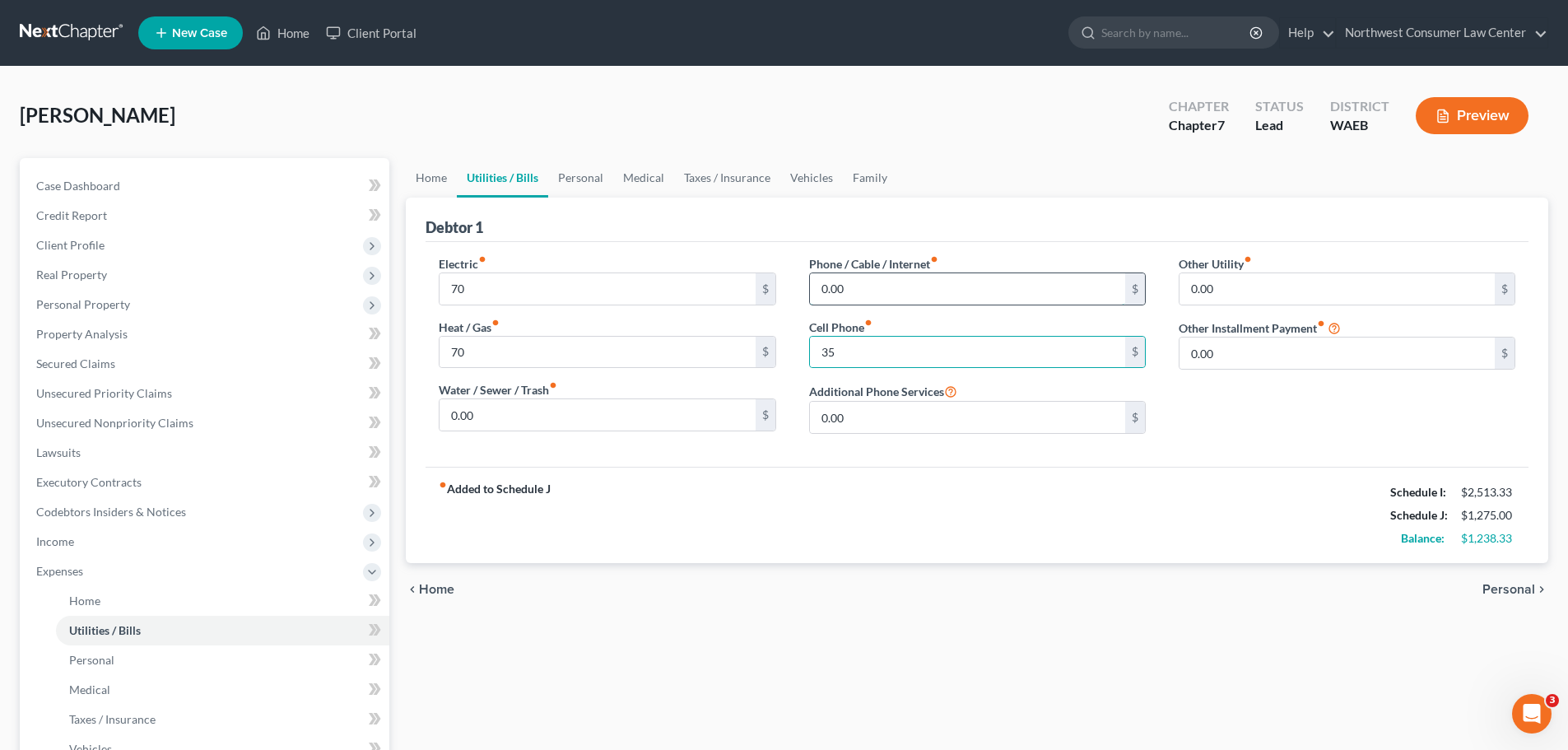
click at [899, 283] on input "0.00" at bounding box center [967, 289] width 315 height 32
click at [1074, 515] on div "fiber_manual_record Added to Schedule J Schedule I: $2,513.33 Schedule J: $1,37…" at bounding box center [977, 516] width 1103 height 97
click at [1238, 292] on input "0.00" at bounding box center [1336, 289] width 315 height 32
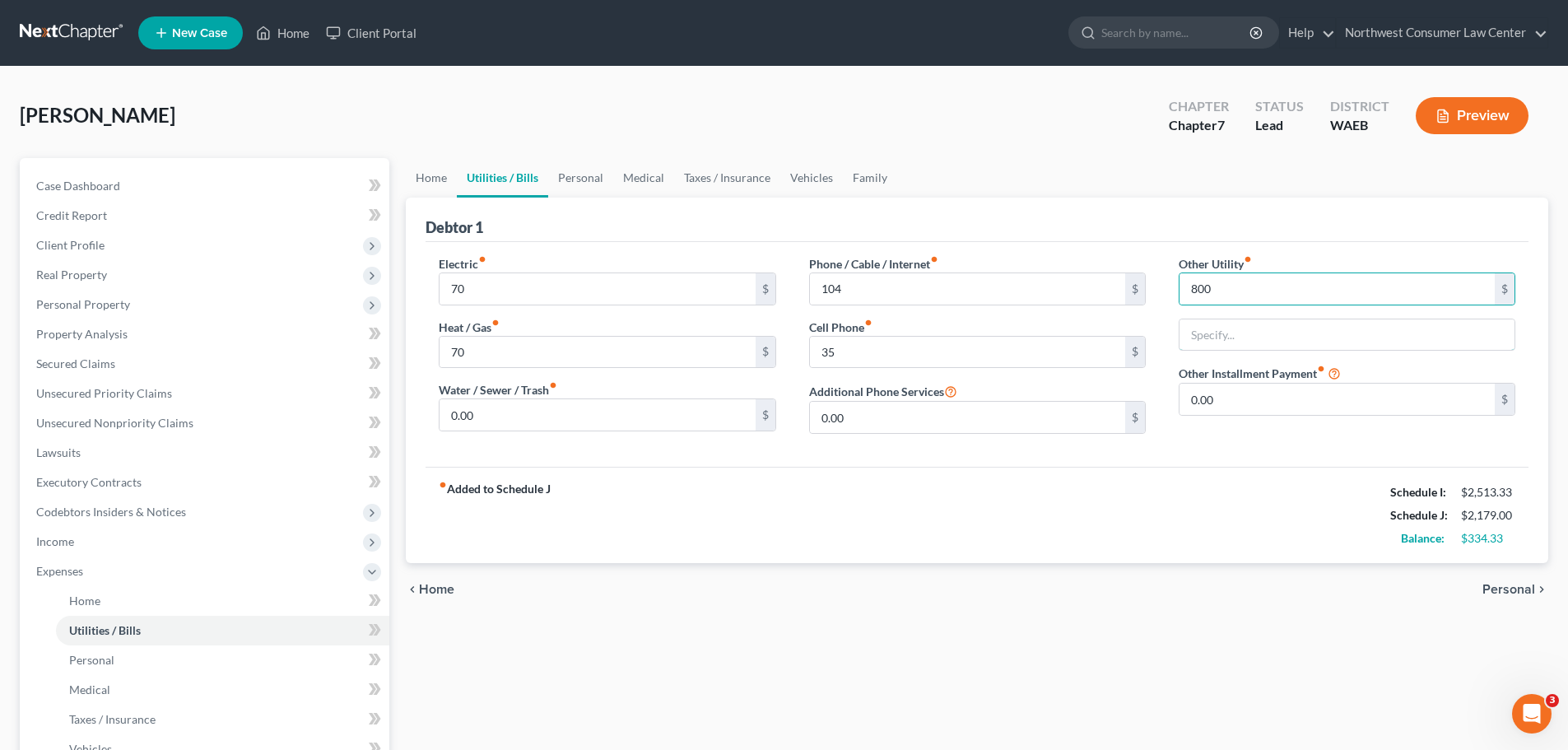
drag, startPoint x: 1246, startPoint y: 340, endPoint x: 1191, endPoint y: 357, distance: 57.6
click at [1246, 340] on input "text" at bounding box center [1347, 335] width 335 height 32
click at [1511, 587] on span "Personal" at bounding box center [1508, 589] width 53 height 13
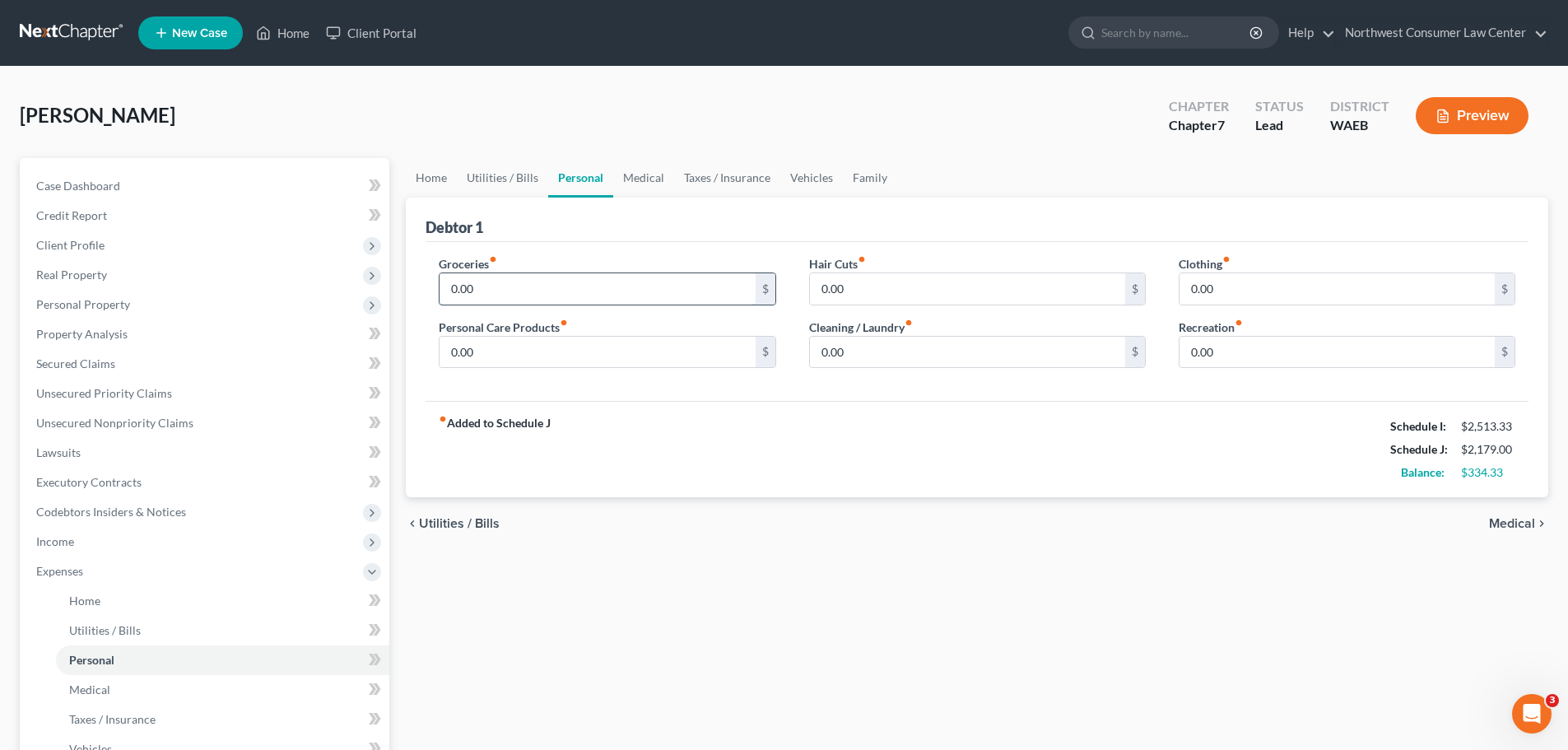
click at [540, 292] on input "0.00" at bounding box center [597, 289] width 315 height 32
click at [1289, 285] on input "0.00" at bounding box center [1336, 289] width 315 height 32
click at [843, 341] on input "0.00" at bounding box center [967, 352] width 315 height 32
click at [1203, 350] on input "0.00" at bounding box center [1336, 352] width 315 height 32
click at [814, 177] on link "Vehicles" at bounding box center [811, 177] width 62 height 40
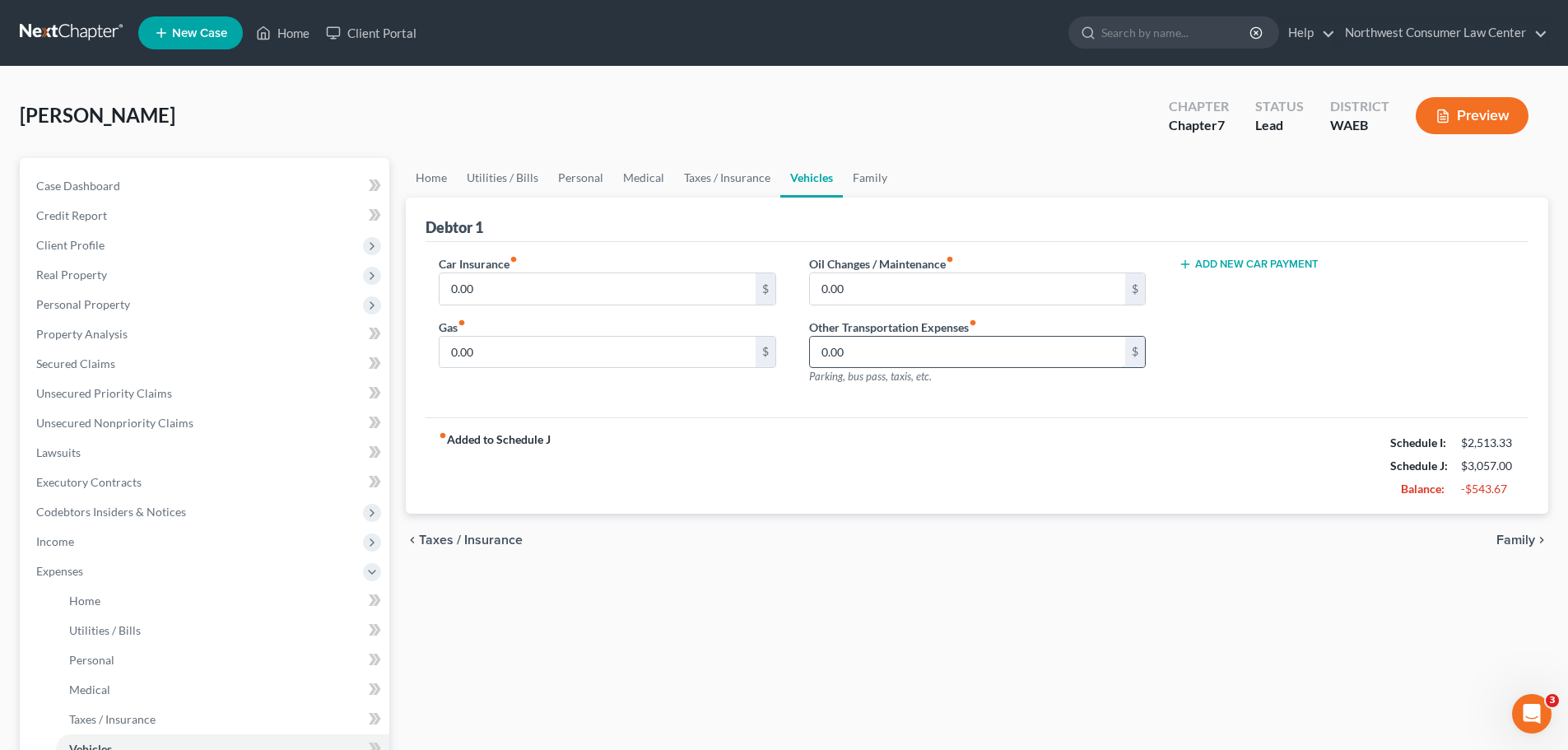
click at [943, 363] on input "0.00" at bounding box center [967, 352] width 315 height 32
click at [600, 285] on input "0.00" at bounding box center [597, 289] width 315 height 32
click at [514, 354] on input "0.00" at bounding box center [597, 352] width 315 height 32
click at [974, 343] on input "200" at bounding box center [967, 352] width 315 height 32
click at [720, 183] on link "Taxes / Insurance" at bounding box center [727, 177] width 106 height 40
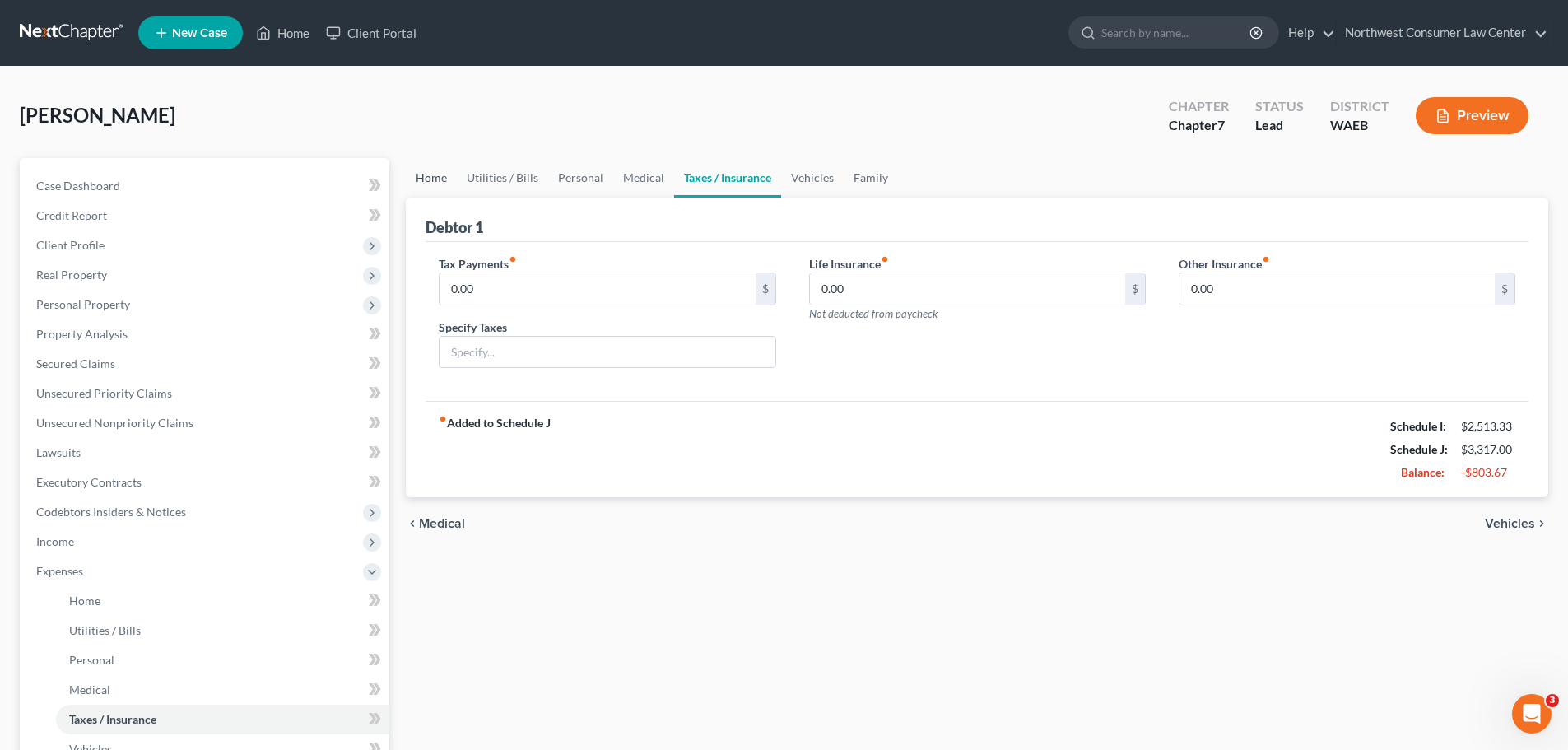
click at [428, 186] on link "Home" at bounding box center [431, 177] width 51 height 40
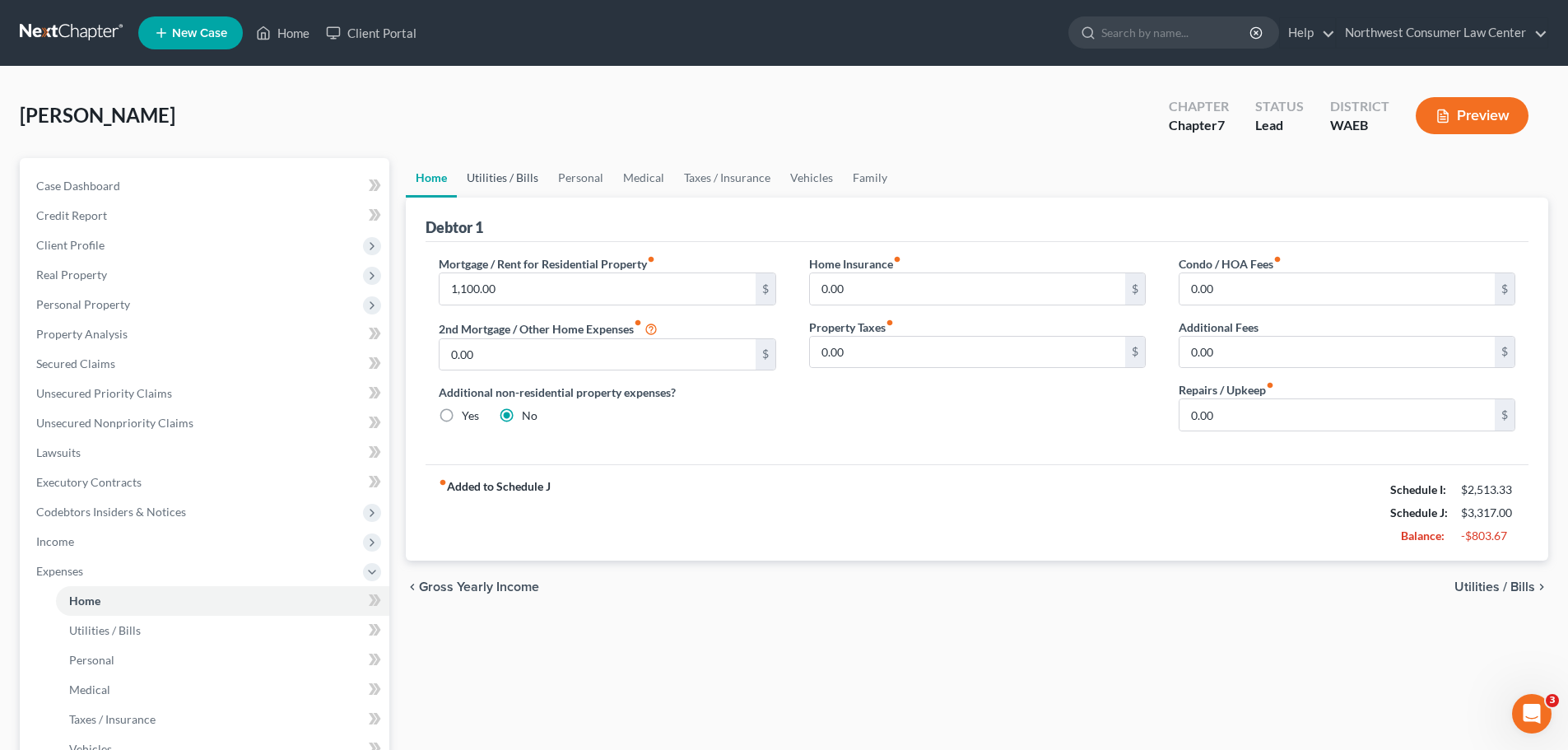
click at [498, 174] on link "Utilities / Bills" at bounding box center [502, 177] width 91 height 40
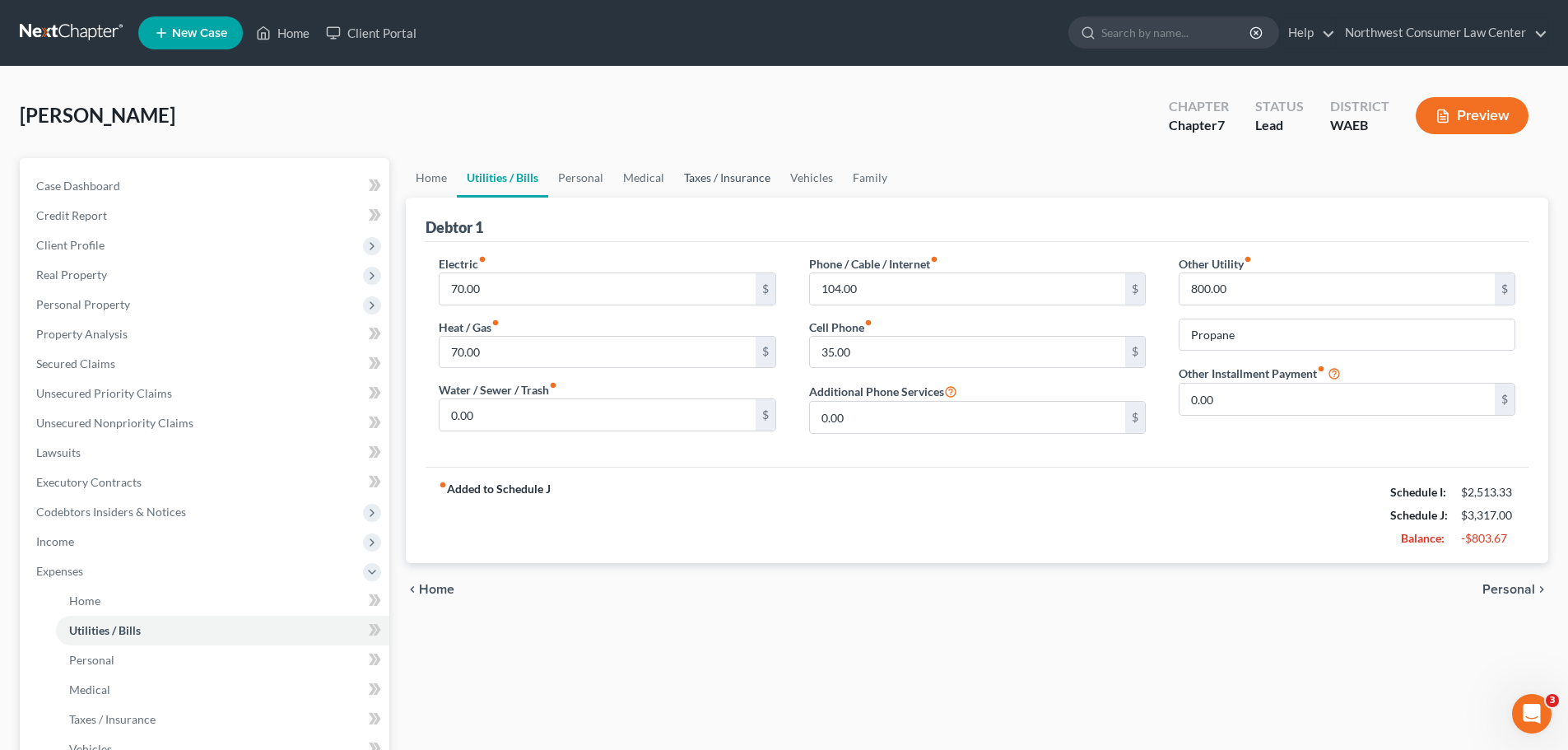
click at [745, 175] on link "Taxes / Insurance" at bounding box center [727, 177] width 106 height 40
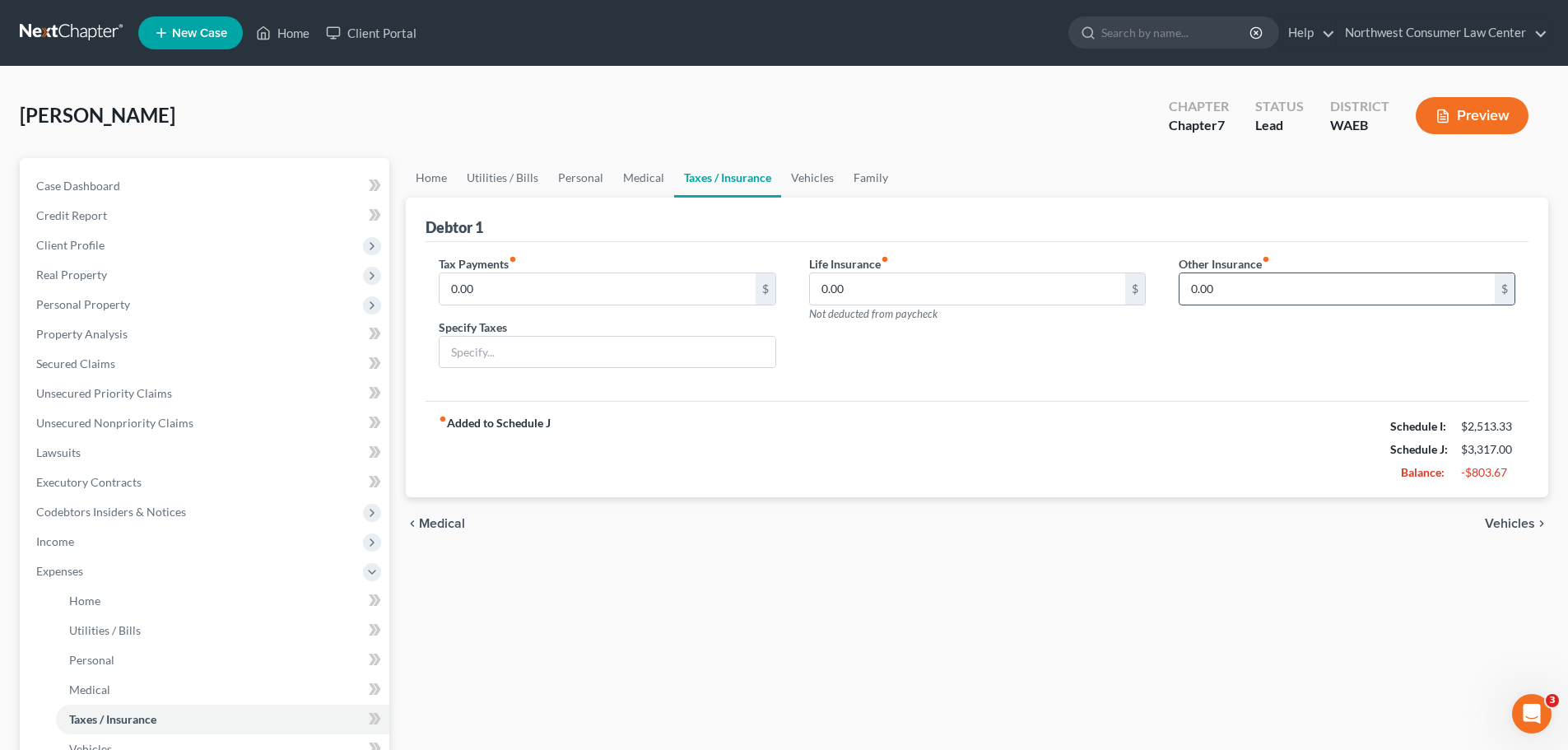
click at [1205, 282] on input "0.00" at bounding box center [1336, 289] width 315 height 32
click at [1268, 345] on input "text" at bounding box center [1347, 335] width 335 height 32
click at [644, 169] on link "Medical" at bounding box center [643, 177] width 61 height 40
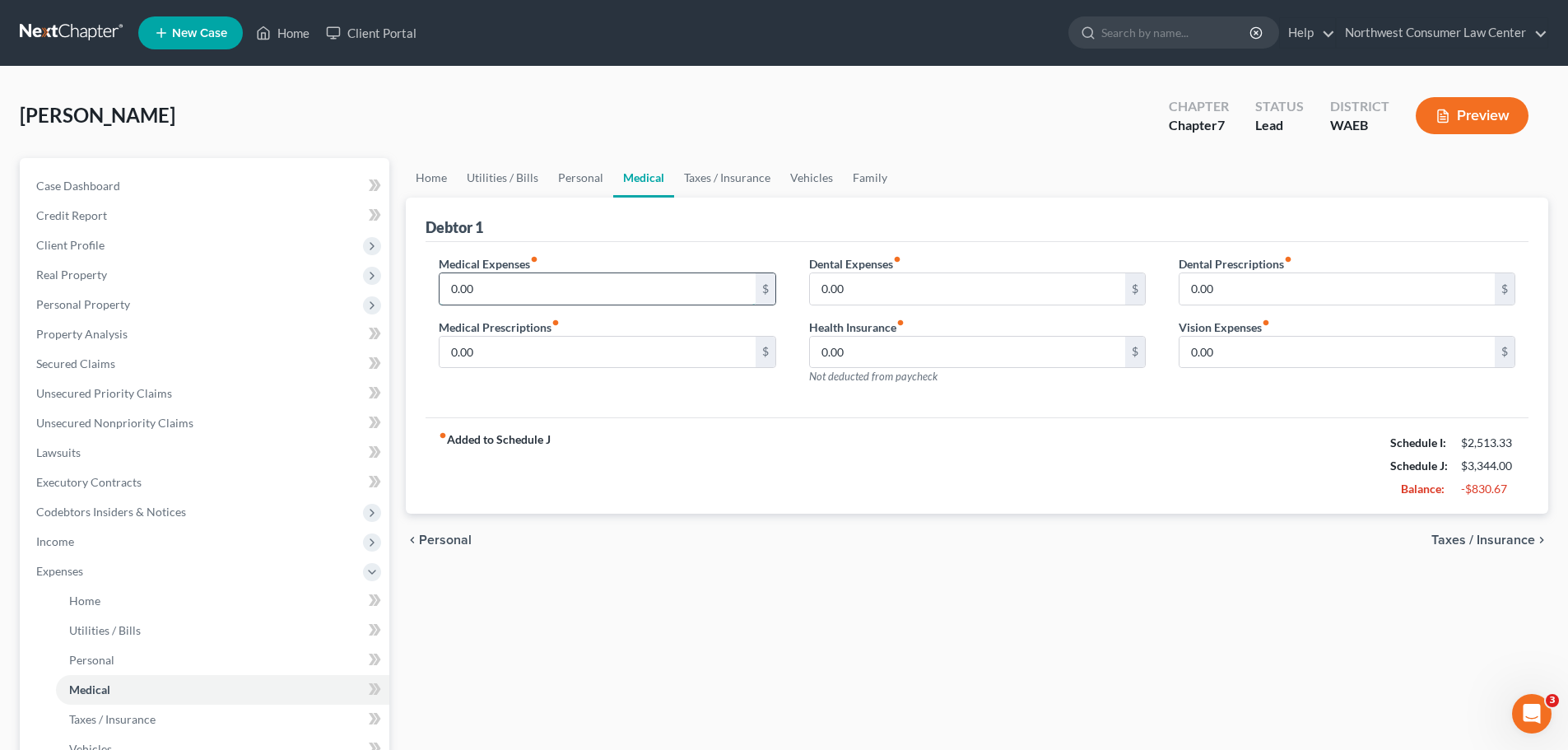
click at [613, 279] on input "0.00" at bounding box center [597, 289] width 315 height 32
click at [725, 458] on div "fiber_manual_record Added to Schedule J Schedule I: $2,513.33 Schedule J: $3,41…" at bounding box center [977, 465] width 1103 height 97
click at [929, 359] on input "0.00" at bounding box center [967, 352] width 315 height 32
click at [809, 175] on link "Vehicles" at bounding box center [811, 177] width 62 height 40
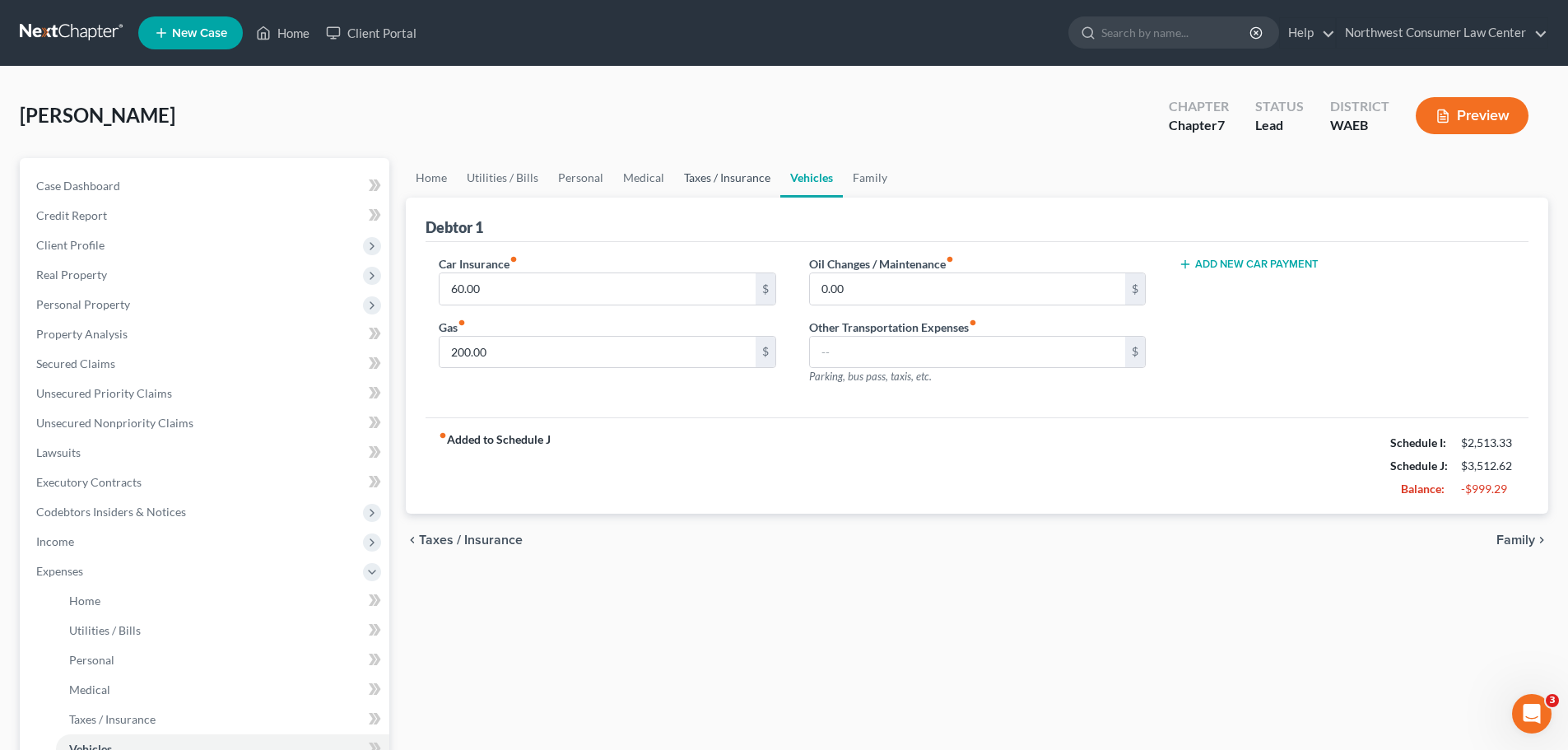
click at [724, 179] on link "Taxes / Insurance" at bounding box center [727, 177] width 106 height 40
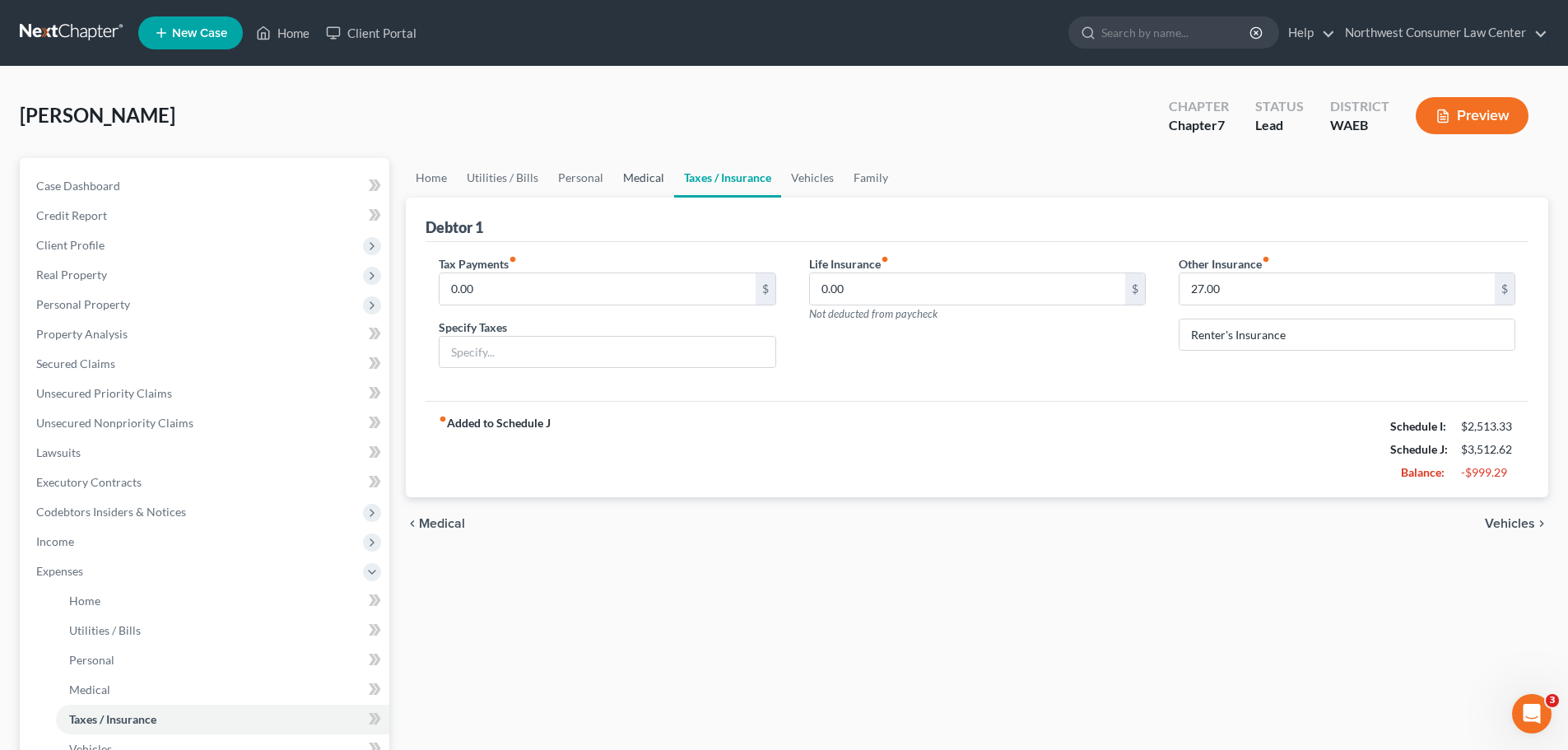
click at [646, 178] on link "Medical" at bounding box center [643, 177] width 61 height 40
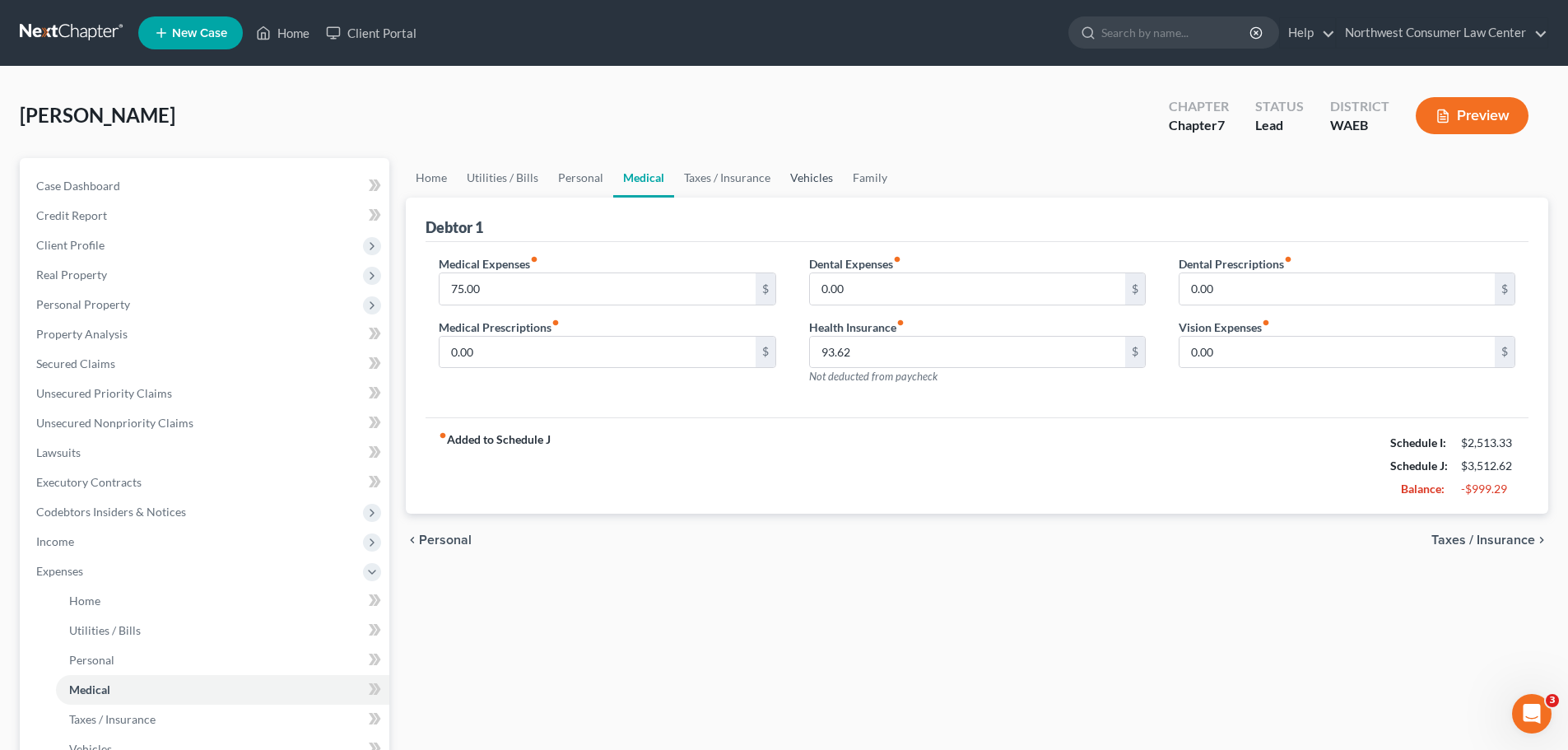
click at [786, 172] on link "Vehicles" at bounding box center [811, 177] width 62 height 40
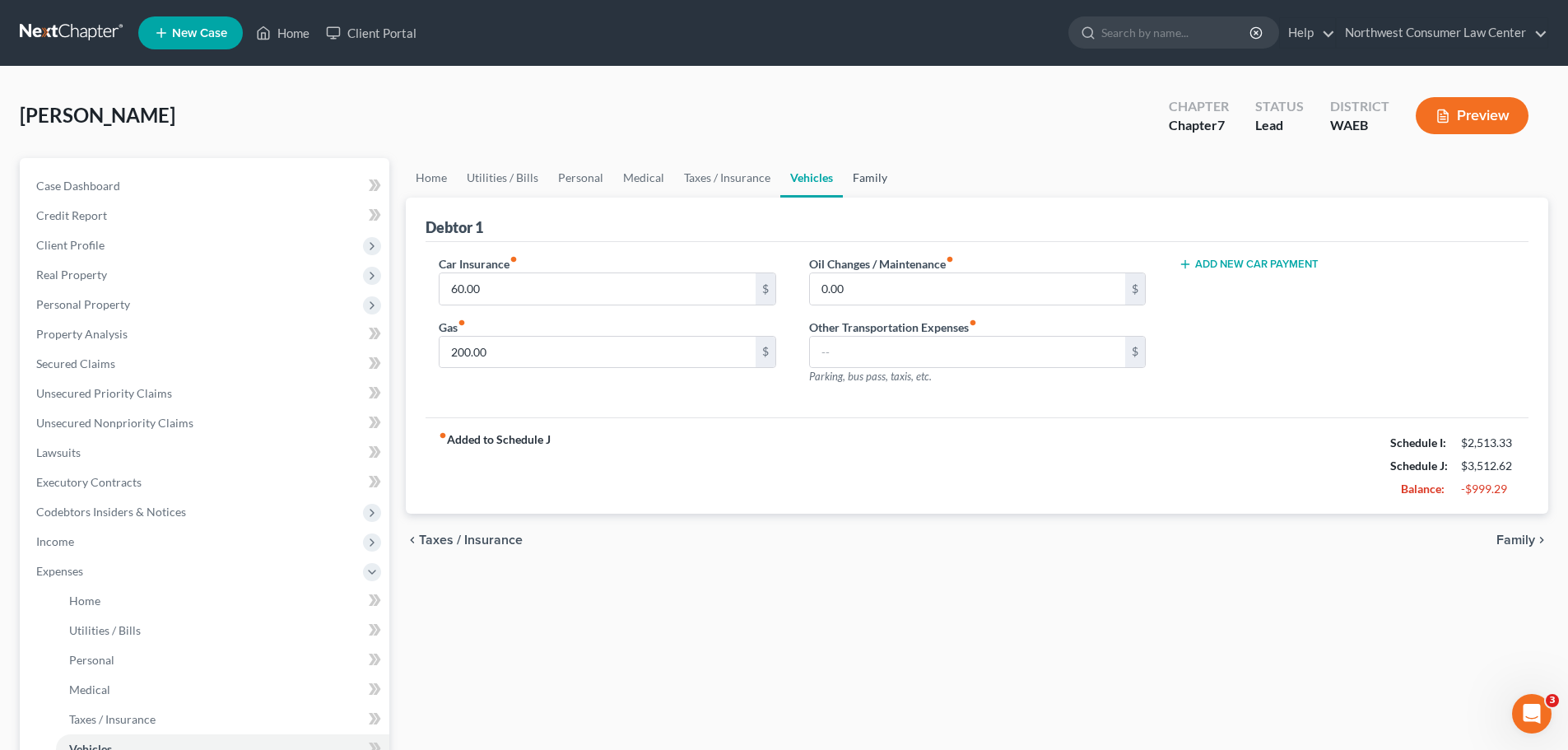
click at [862, 186] on link "Family" at bounding box center [870, 177] width 54 height 40
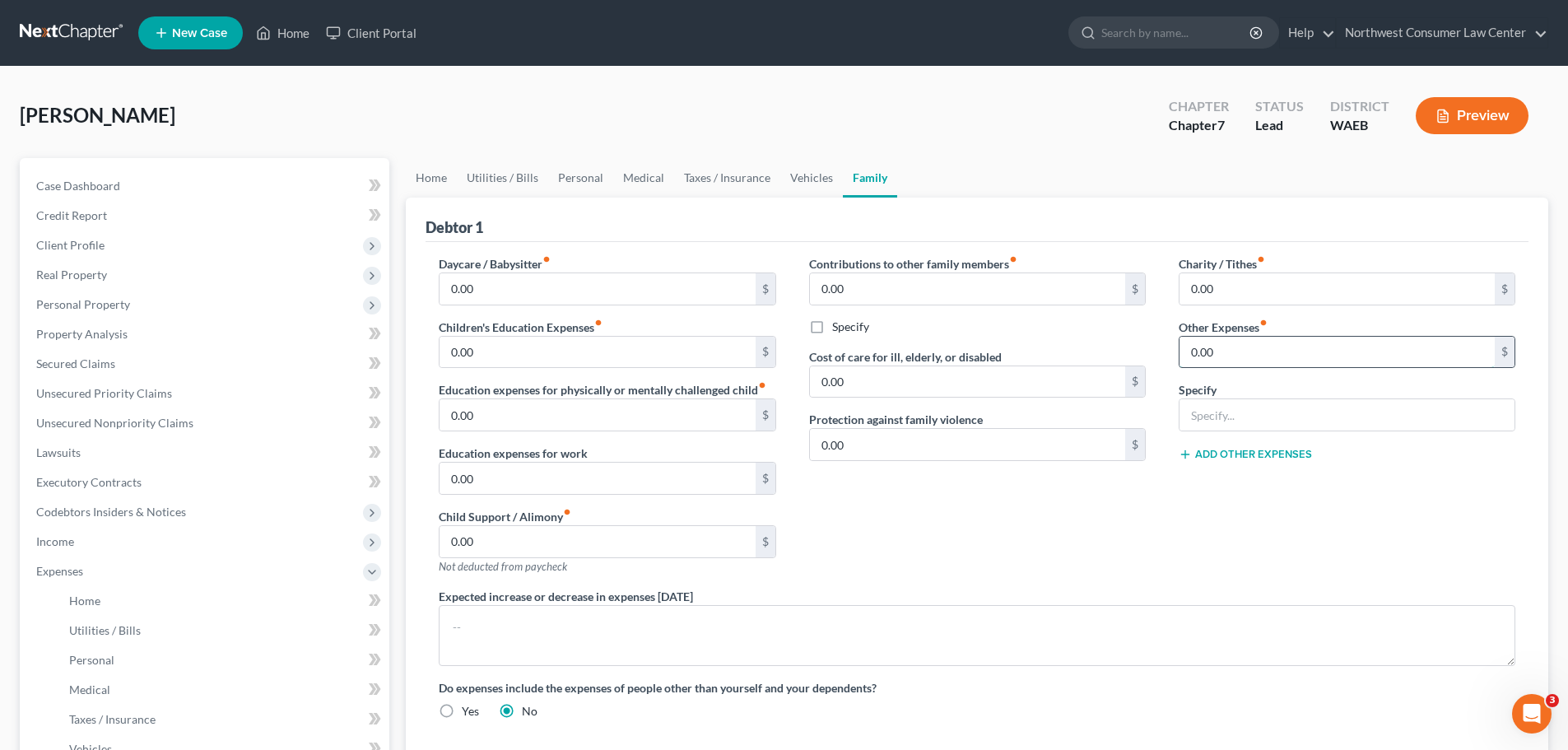
click at [1298, 355] on input "0.00" at bounding box center [1336, 352] width 315 height 32
drag, startPoint x: 1288, startPoint y: 402, endPoint x: 1186, endPoint y: 403, distance: 102.0
click at [1288, 402] on input "text" at bounding box center [1347, 415] width 335 height 32
click at [1223, 356] on input "50" at bounding box center [1336, 352] width 315 height 32
click at [797, 191] on link "Vehicles" at bounding box center [811, 177] width 62 height 40
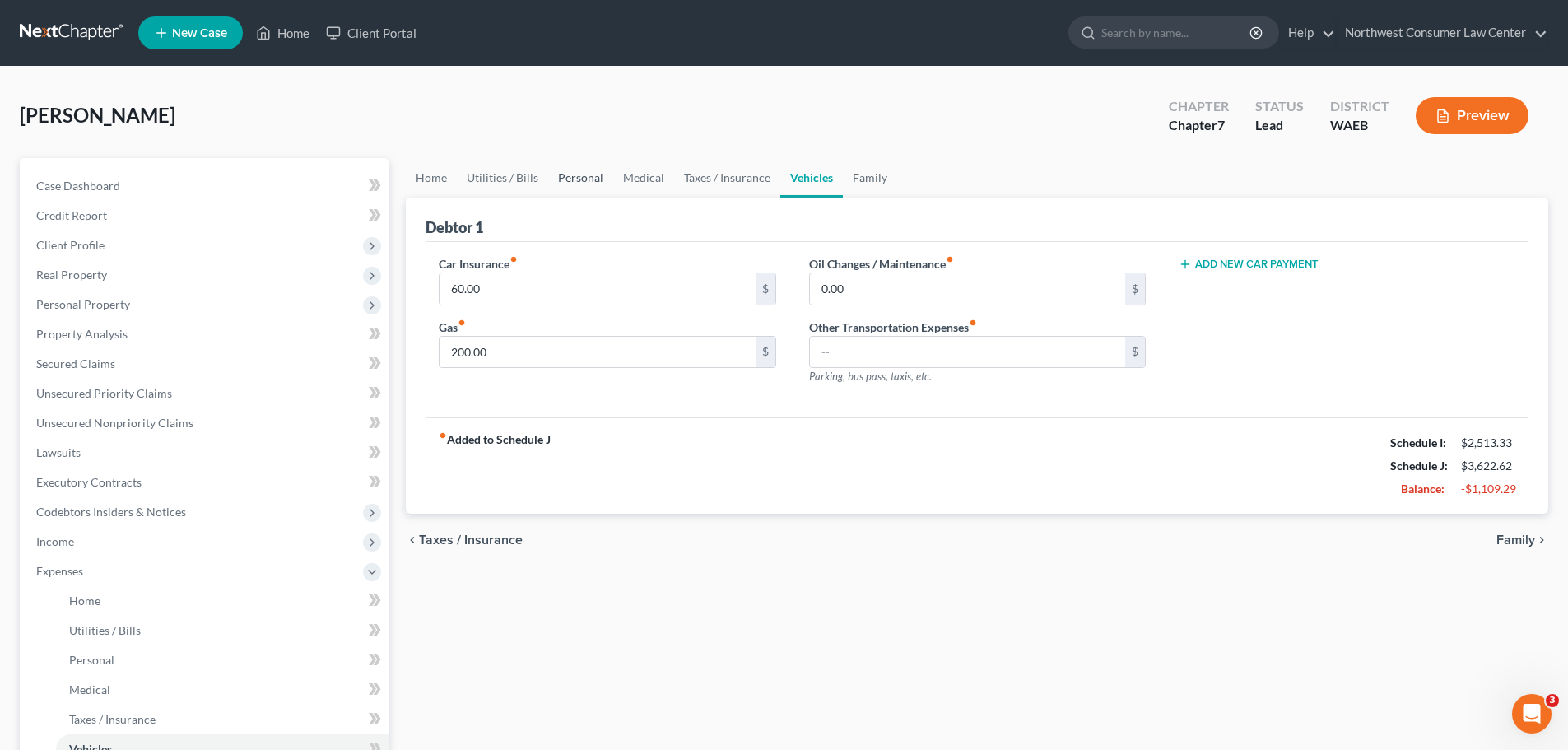
drag, startPoint x: 593, startPoint y: 185, endPoint x: 601, endPoint y: 191, distance: 10.0
click at [593, 184] on link "Personal" at bounding box center [580, 177] width 65 height 40
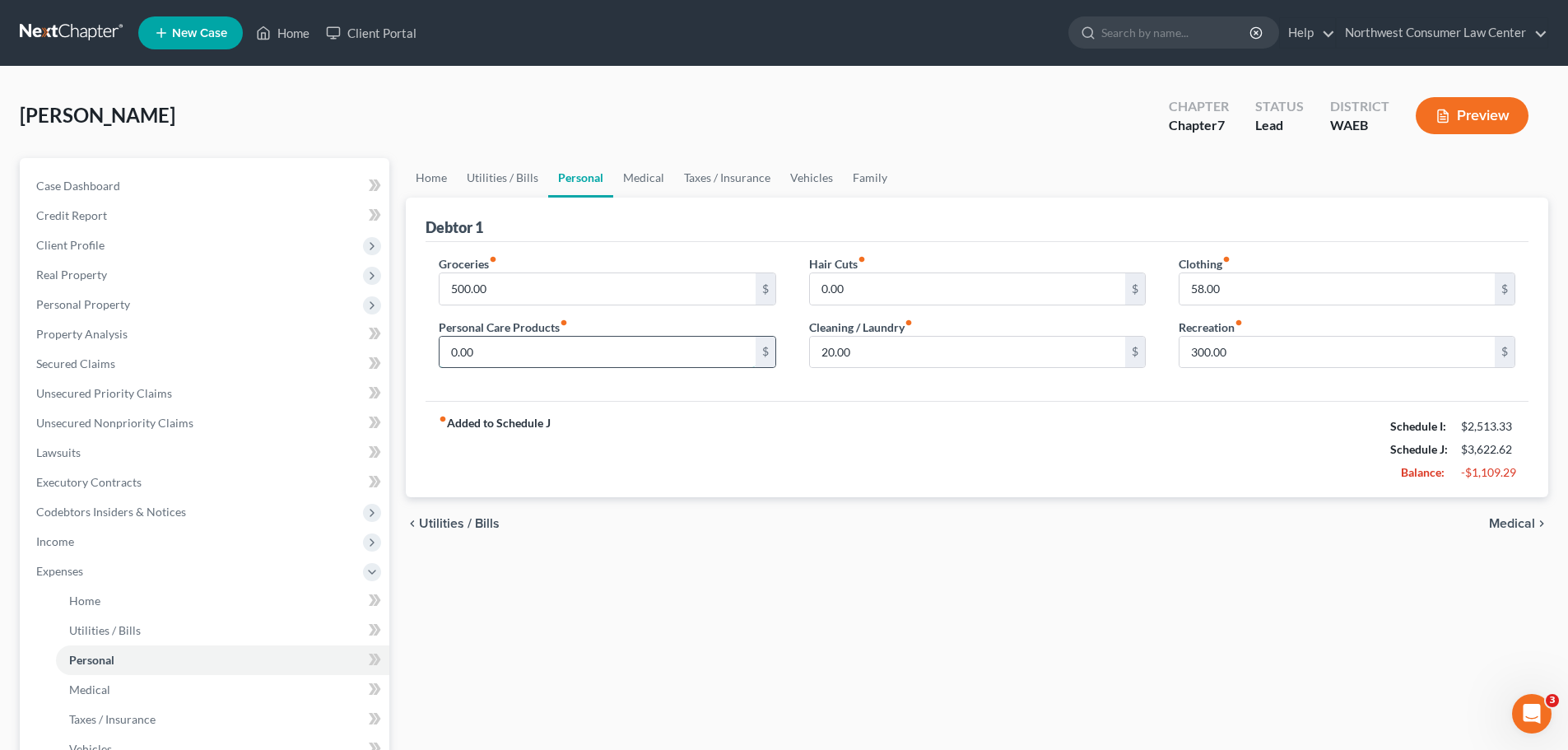
click at [709, 349] on input "0.00" at bounding box center [597, 352] width 315 height 32
click at [880, 172] on link "Family" at bounding box center [870, 177] width 54 height 40
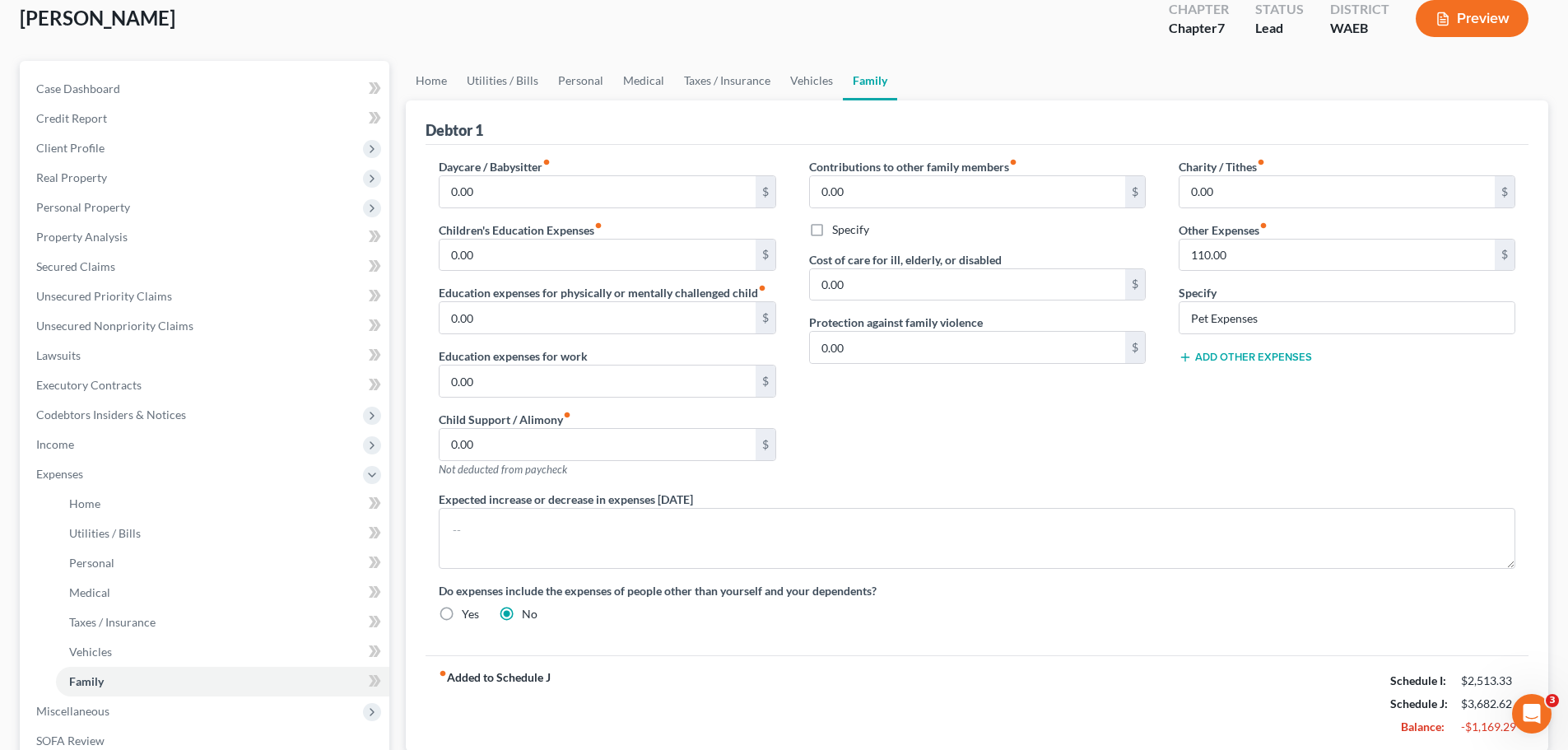
scroll to position [329, 0]
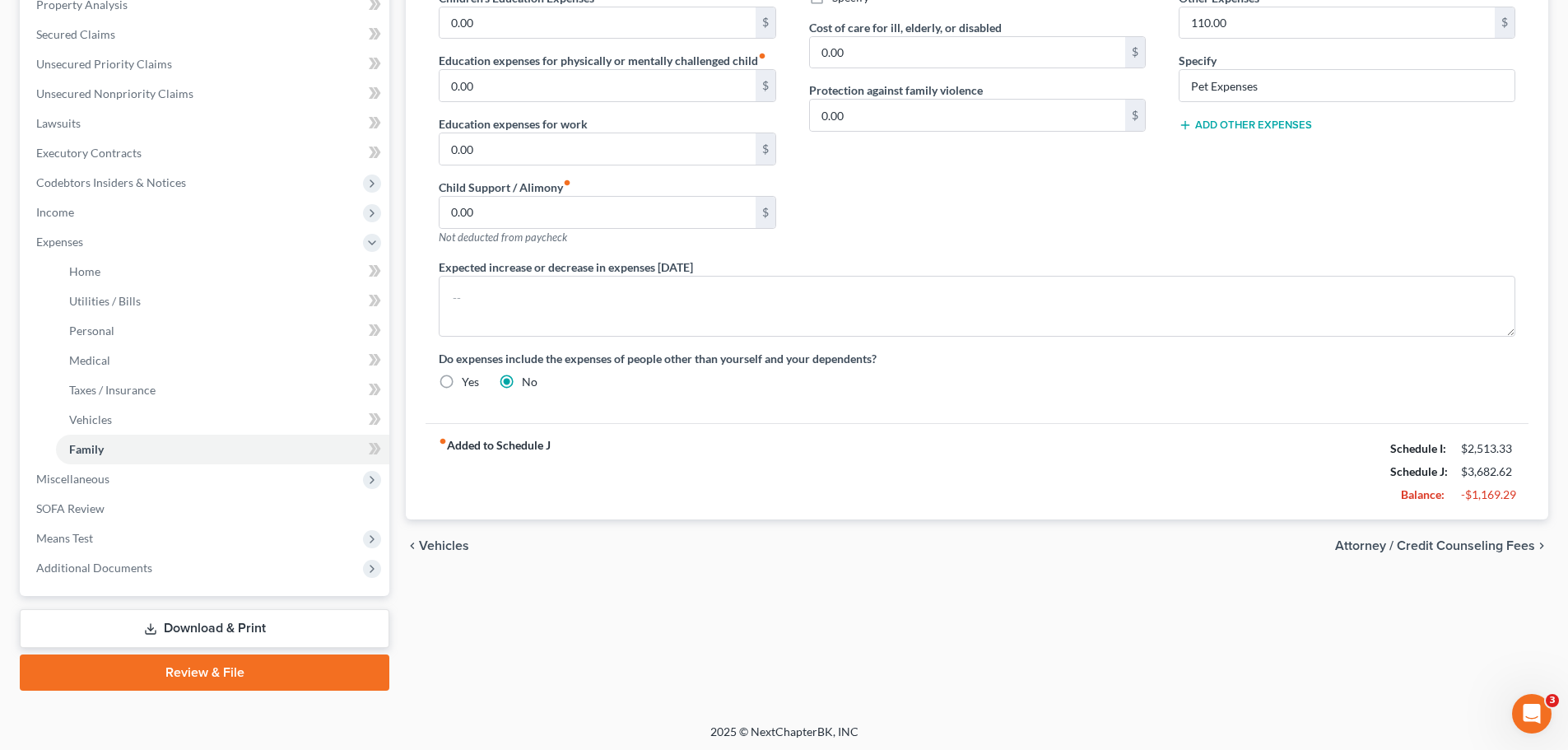
click at [1428, 545] on span "Attorney / Credit Counseling Fees" at bounding box center [1435, 545] width 200 height 13
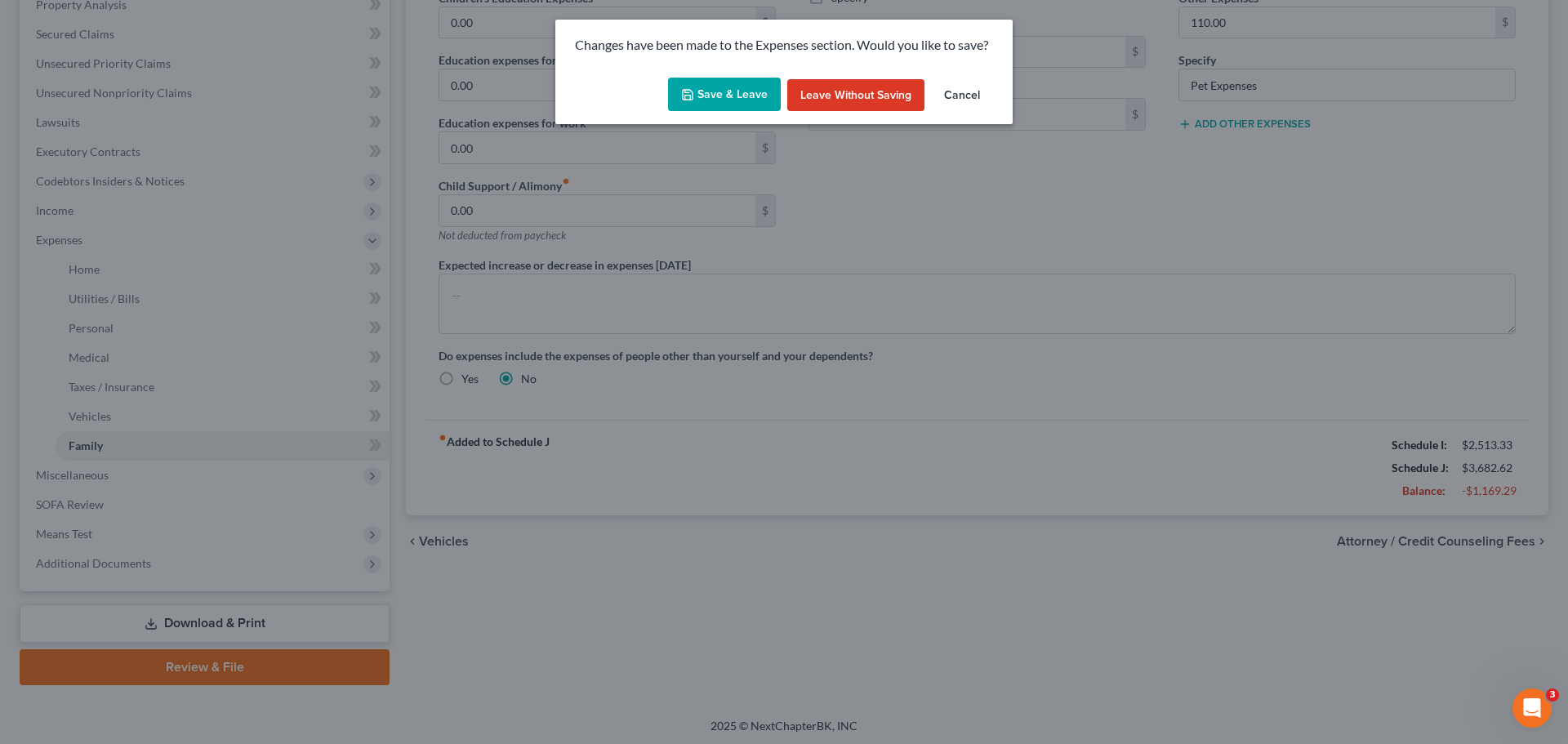
click at [721, 85] on button "Save & Leave" at bounding box center [724, 94] width 112 height 34
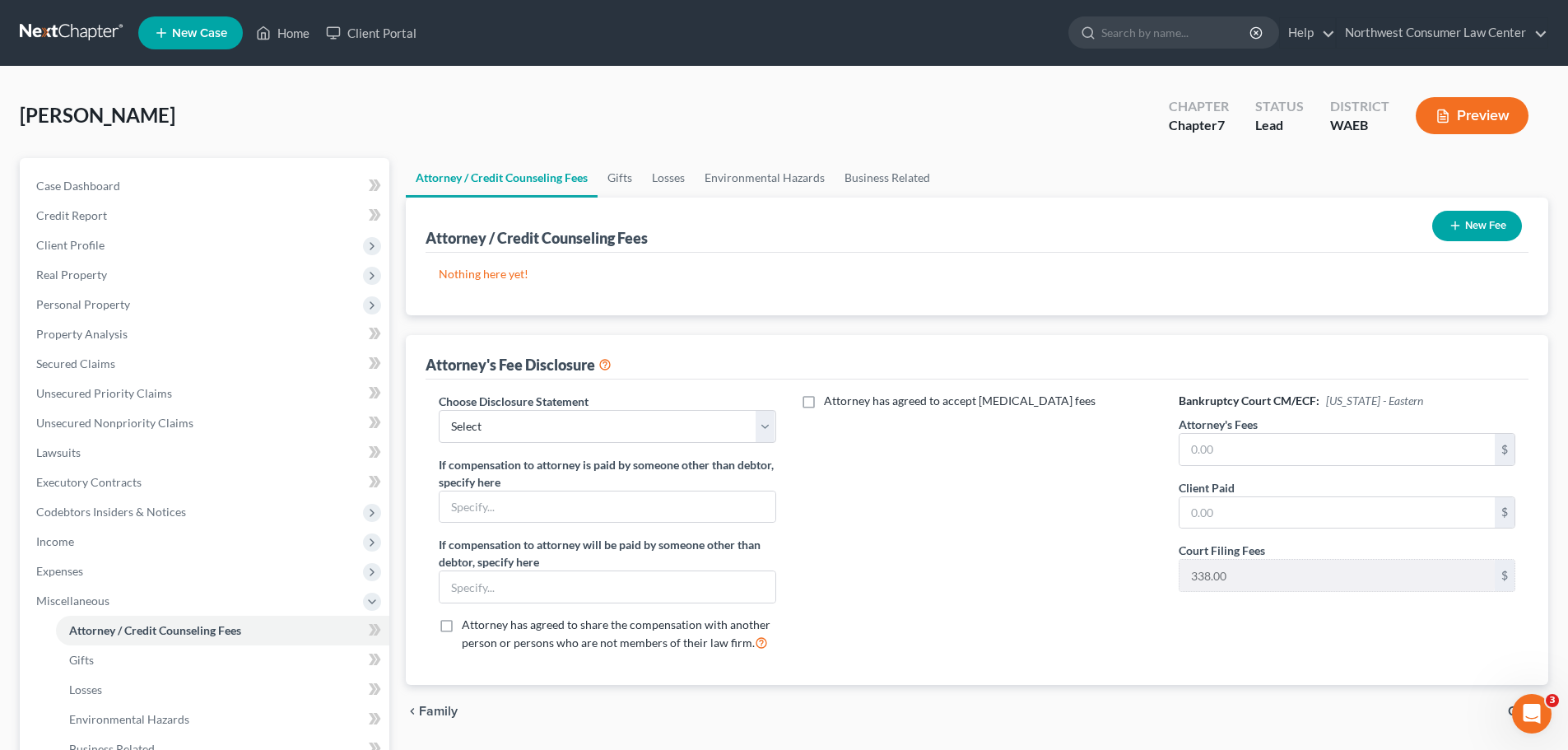
click at [1463, 226] on button "New Fee" at bounding box center [1477, 226] width 90 height 31
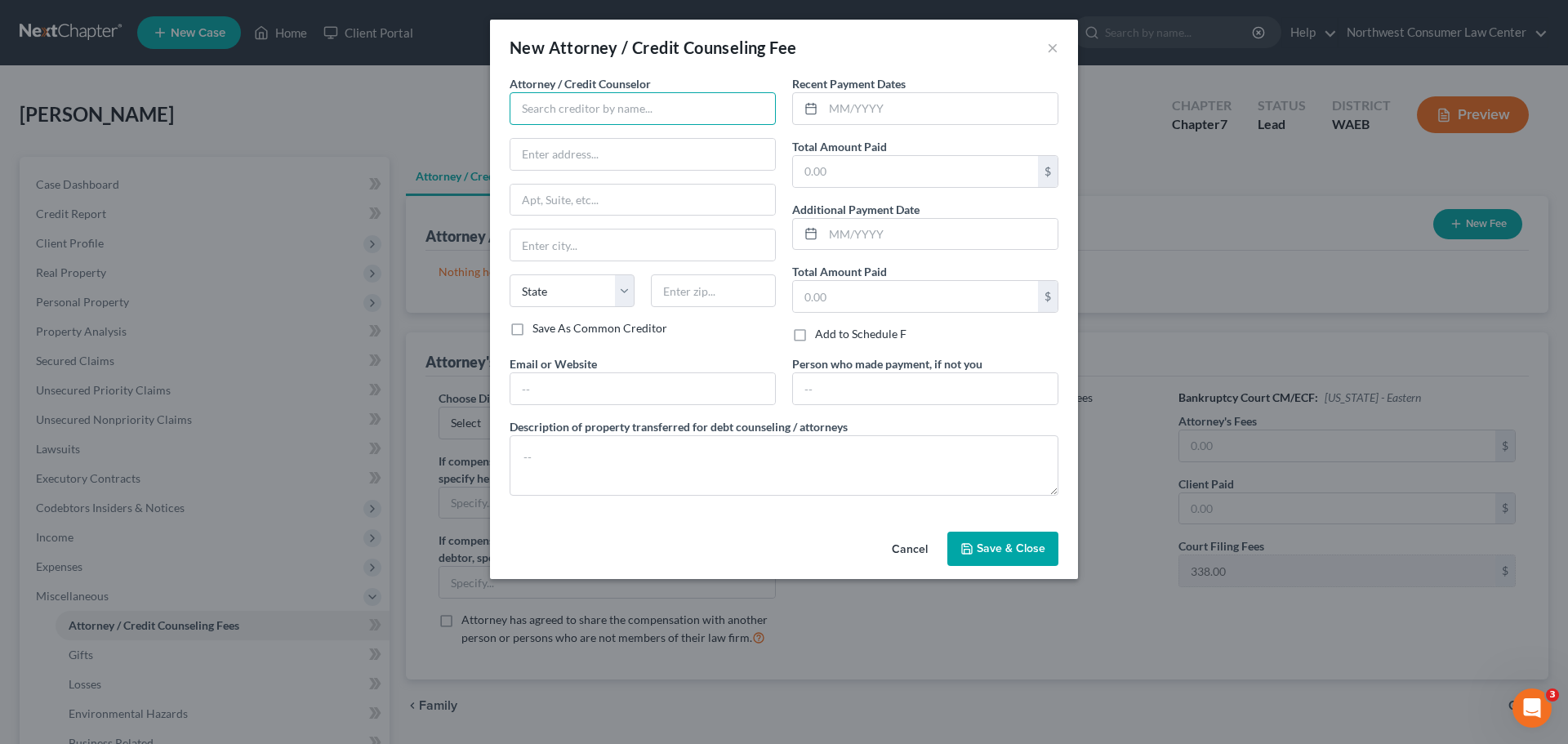
click at [585, 120] on input "text" at bounding box center [643, 109] width 267 height 33
click at [646, 201] on input "text" at bounding box center [643, 200] width 265 height 31
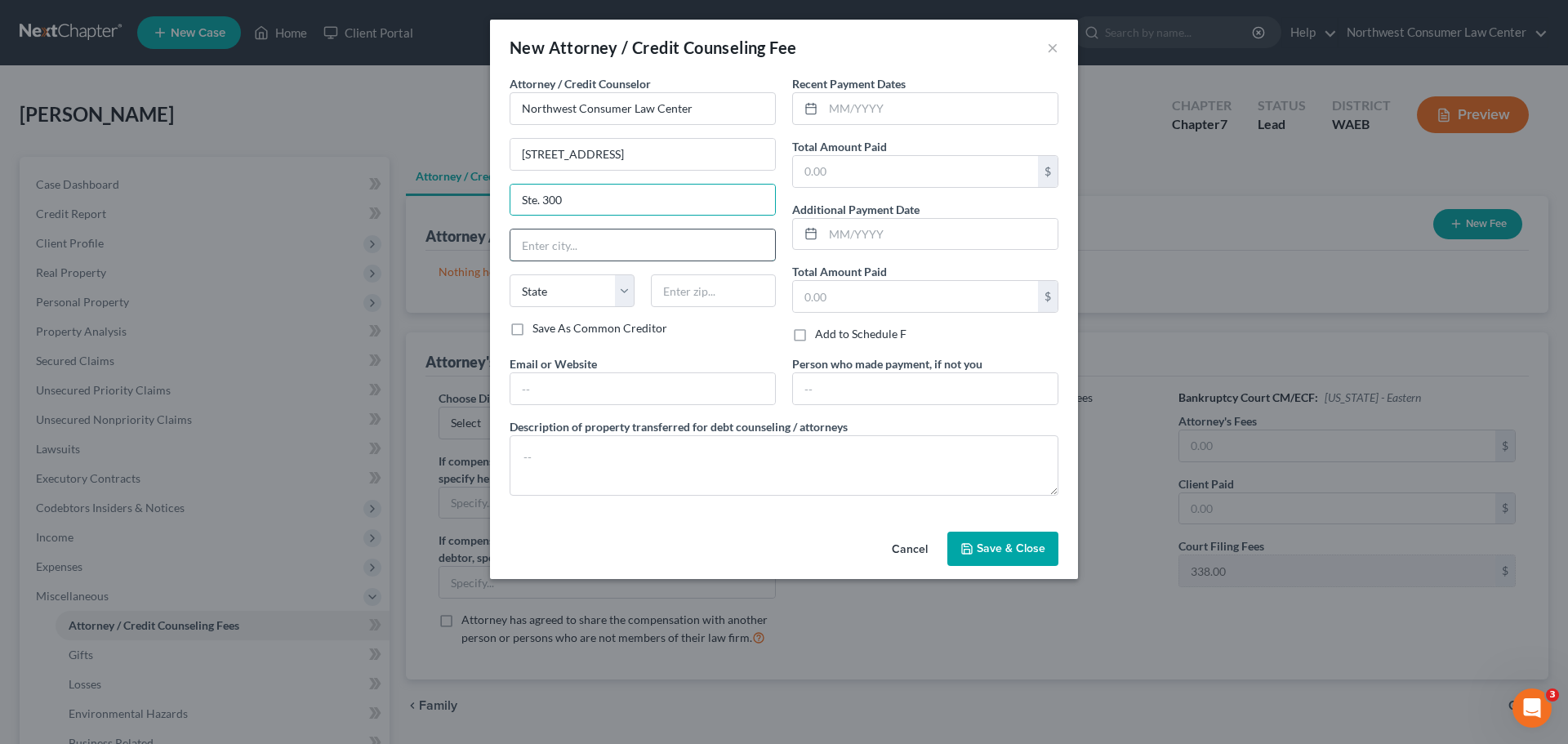
click at [572, 247] on input "text" at bounding box center [643, 245] width 265 height 31
click at [561, 301] on select "State [US_STATE] AK AR AZ CA CO CT DE DC [GEOGRAPHIC_DATA] [GEOGRAPHIC_DATA] GU…" at bounding box center [571, 291] width 125 height 33
click at [720, 274] on div "Attorney / Credit Counselor * Northwest Consumer Law Center [STREET_ADDRESS][GE…" at bounding box center [643, 197] width 267 height 245
click at [706, 299] on input "text" at bounding box center [713, 291] width 125 height 33
click at [868, 108] on input "text" at bounding box center [940, 109] width 234 height 31
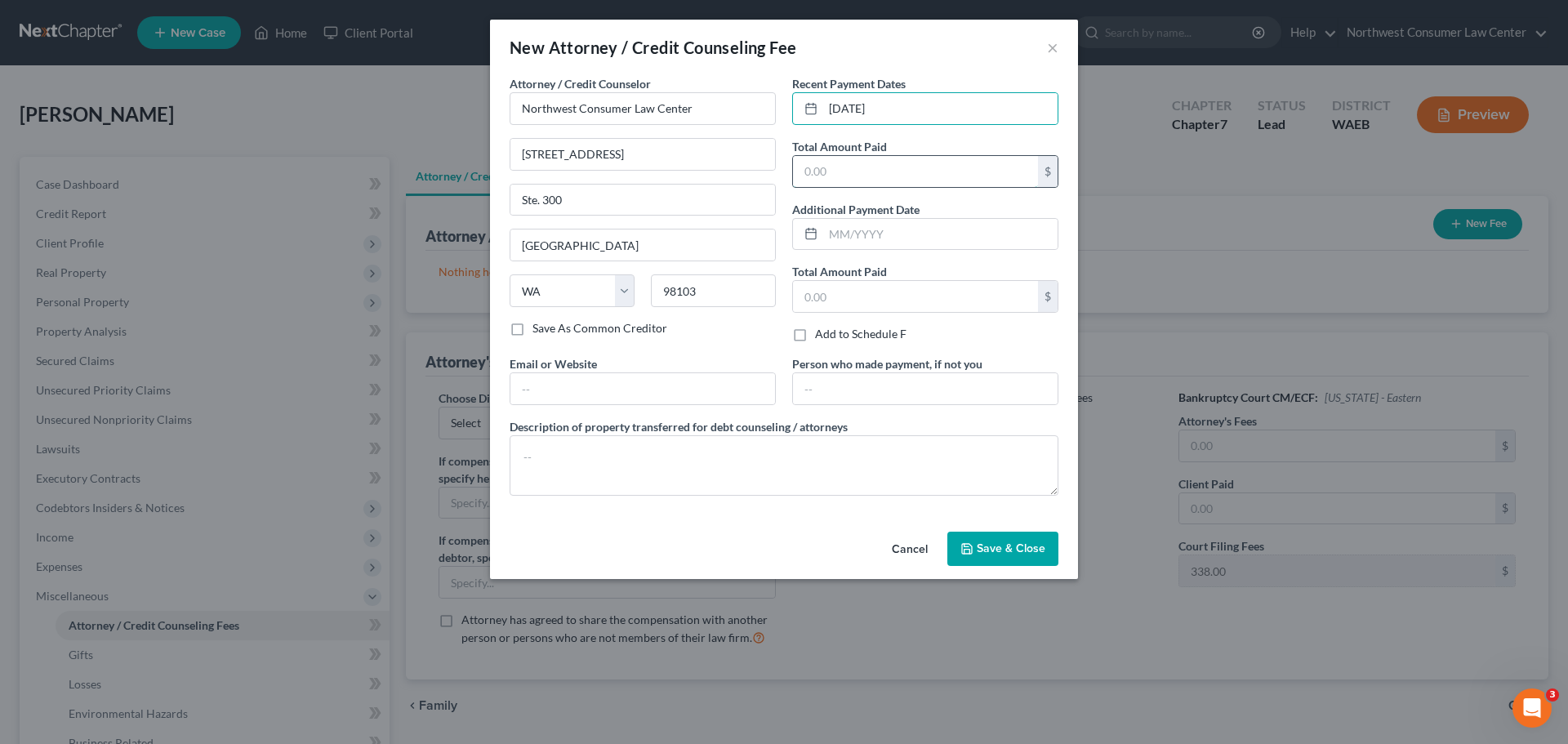
click at [886, 159] on input "text" at bounding box center [915, 172] width 245 height 31
click at [665, 393] on input "text" at bounding box center [643, 389] width 265 height 31
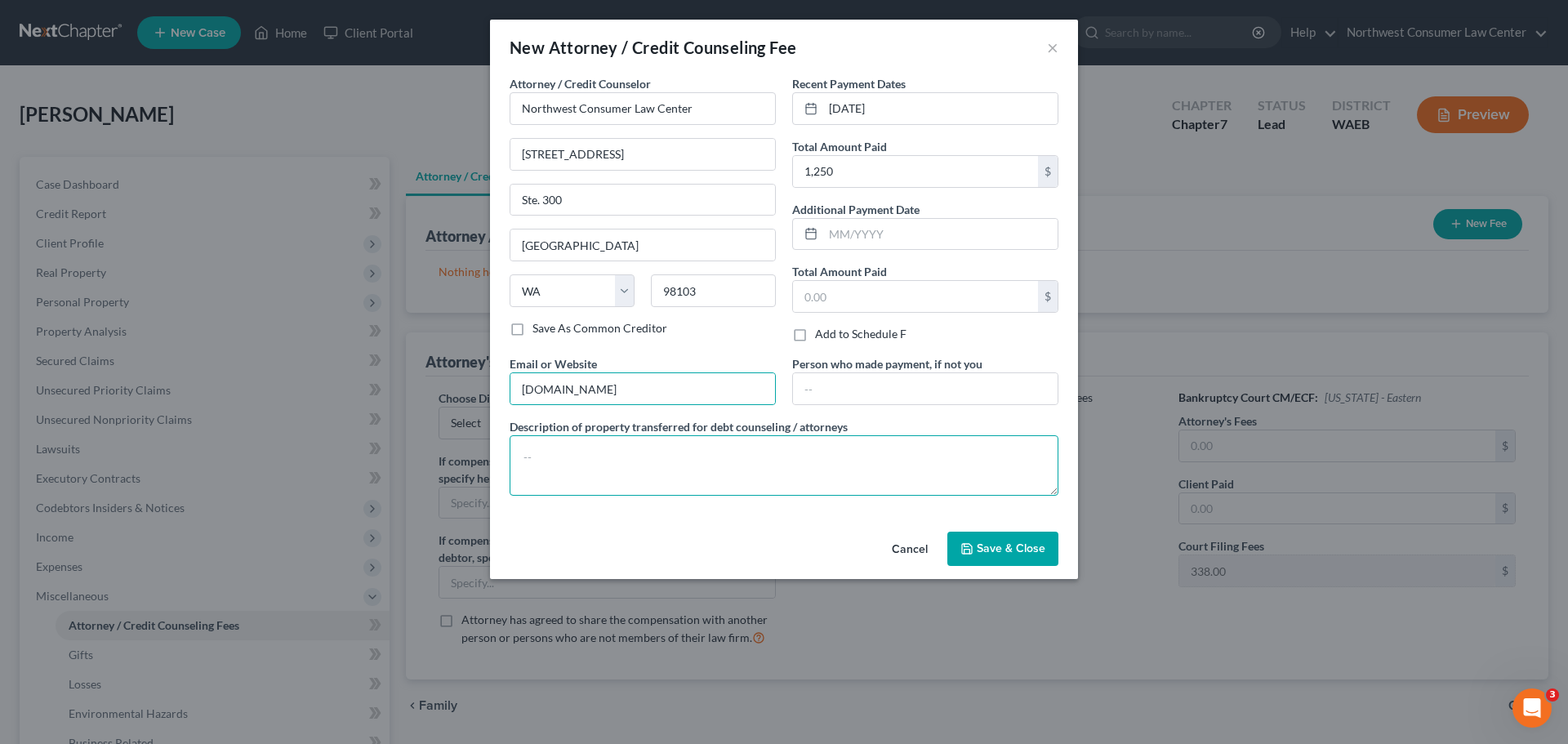
click at [806, 480] on textarea at bounding box center [784, 465] width 549 height 60
click at [1030, 556] on button "Save & Close" at bounding box center [1004, 548] width 112 height 34
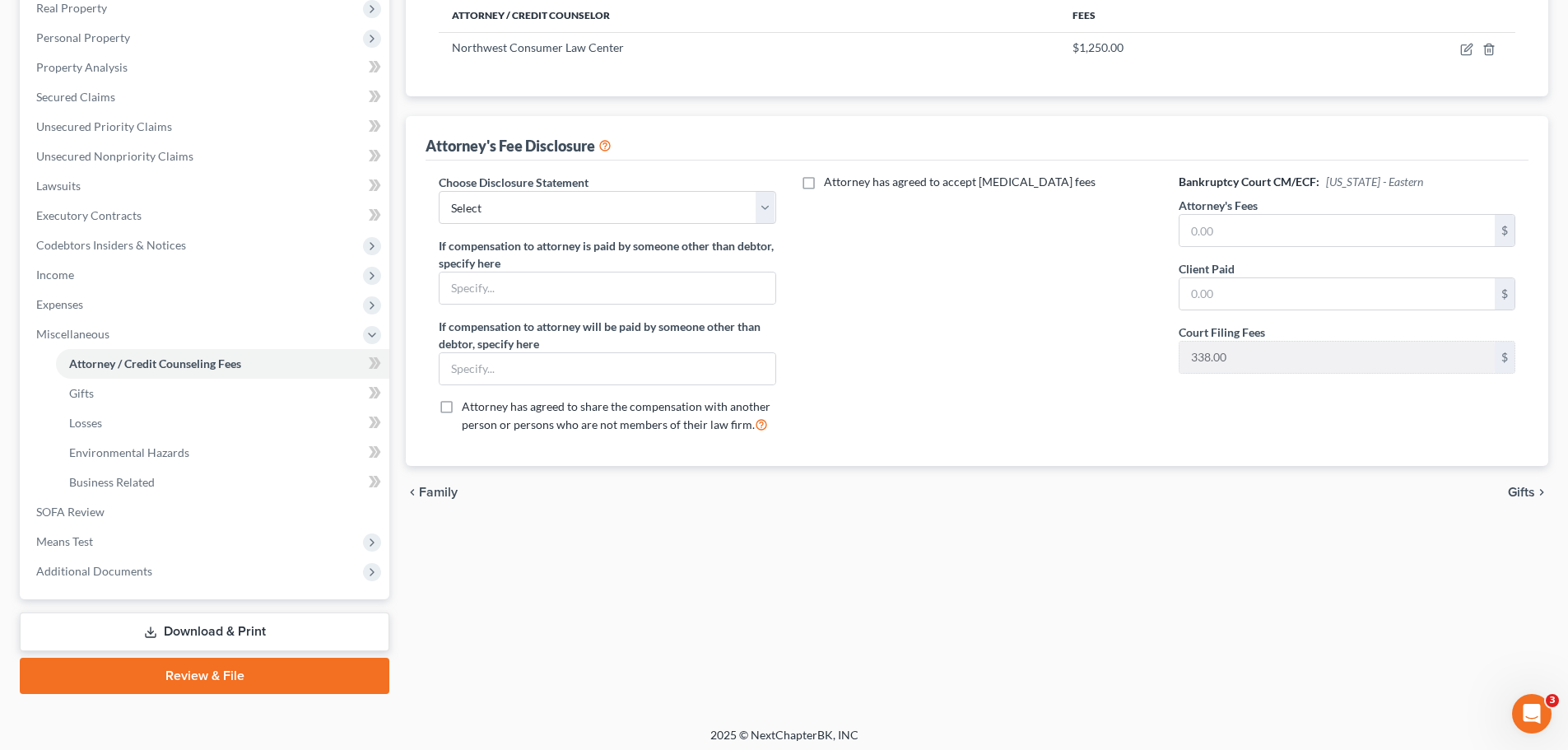
scroll to position [273, 0]
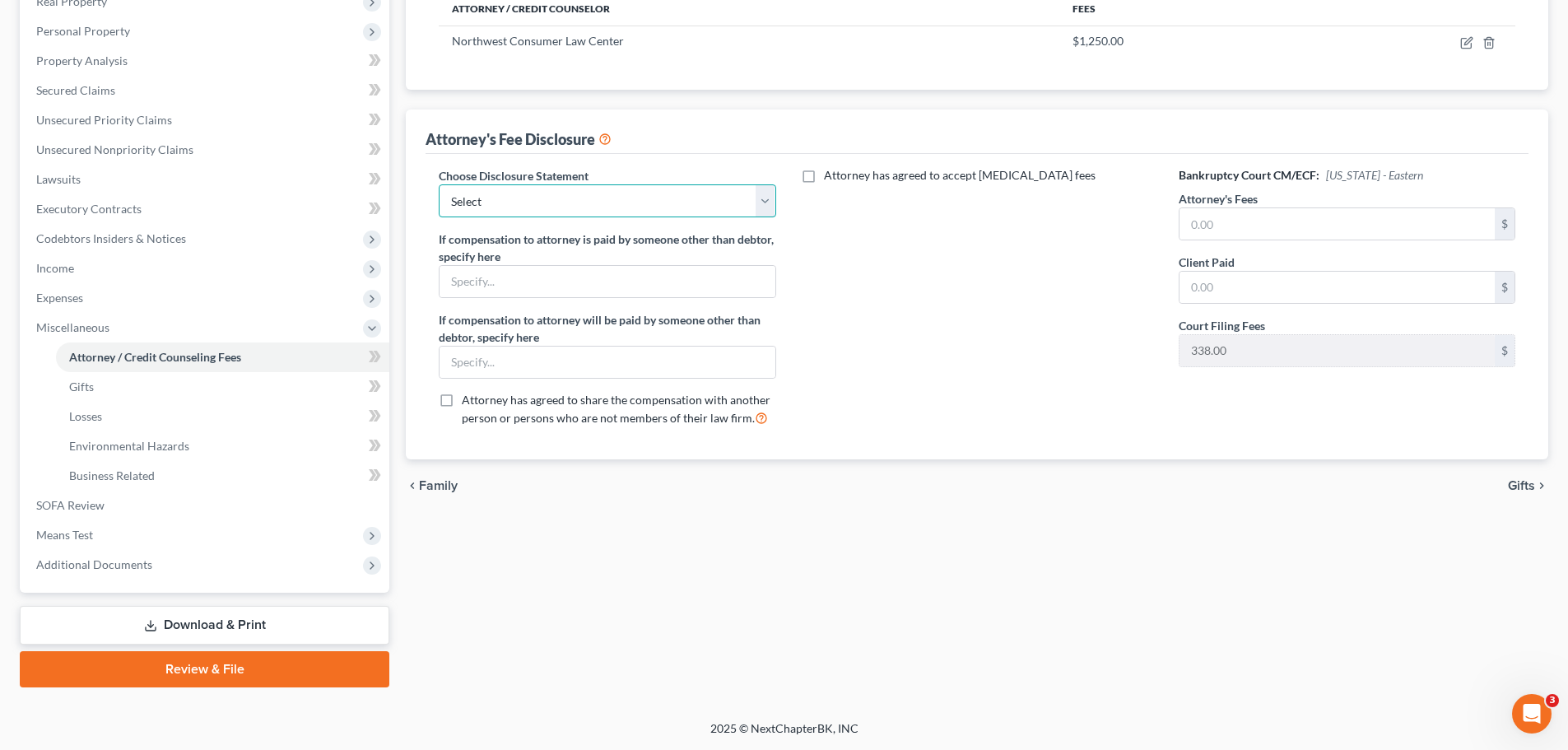
drag, startPoint x: 594, startPoint y: 206, endPoint x: 590, endPoint y: 214, distance: 8.9
click at [594, 206] on select "Select Disclosure of Compensation of Attorney for Debtor" at bounding box center [607, 201] width 336 height 33
click at [439, 184] on select "Select Disclosure of Compensation of Attorney for Debtor" at bounding box center [607, 201] width 336 height 33
click at [1223, 233] on input "text" at bounding box center [1336, 224] width 315 height 32
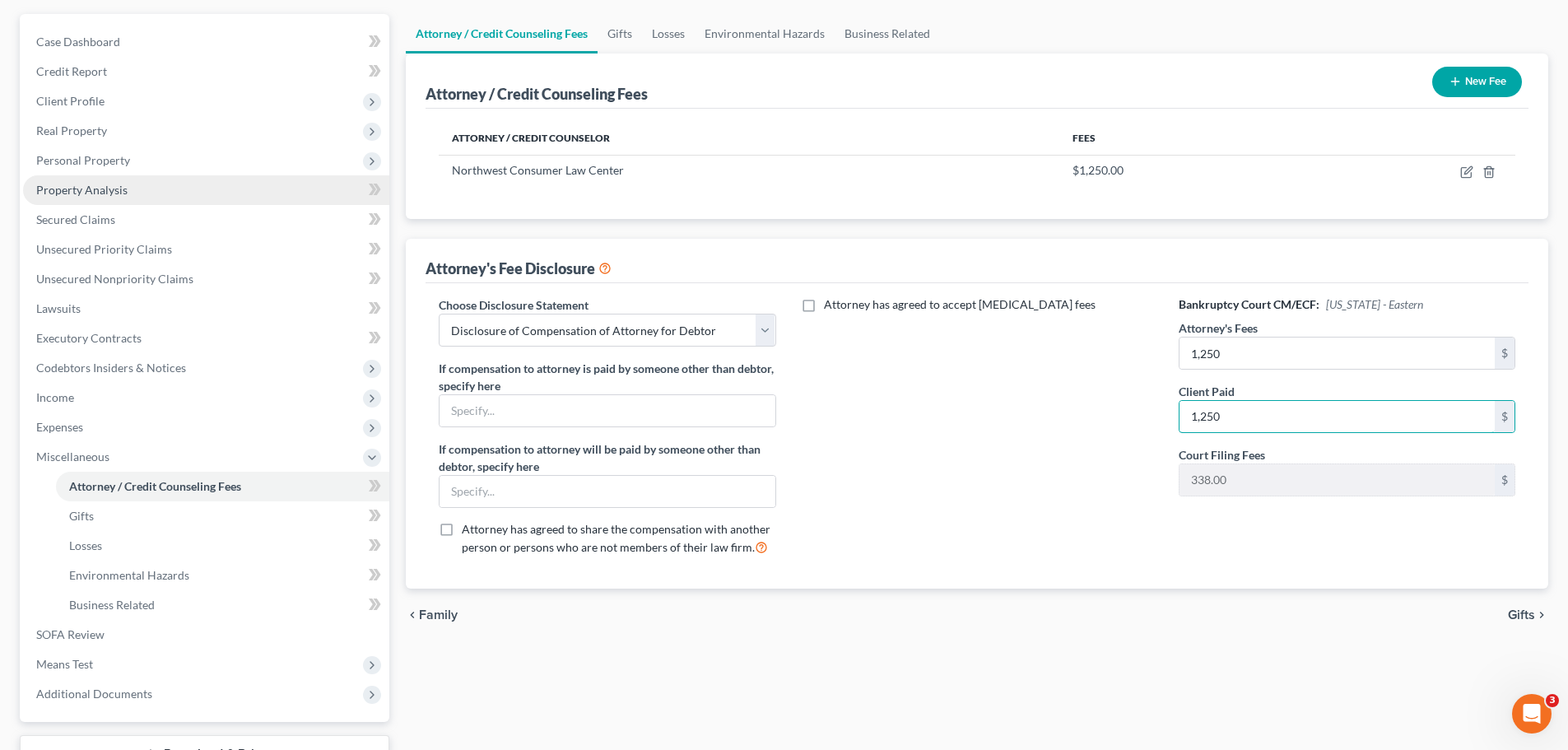
scroll to position [0, 0]
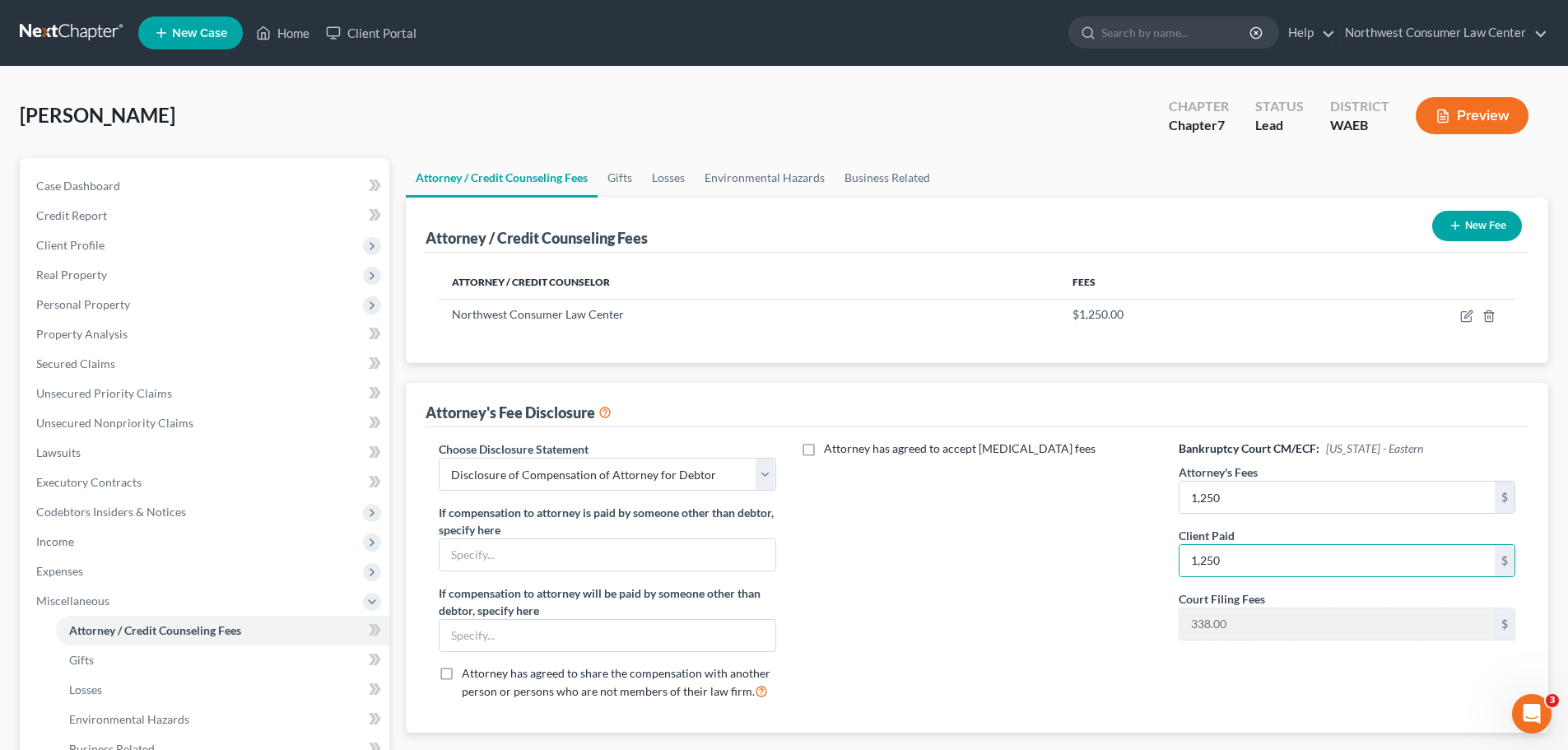
click at [71, 50] on nav "Home New Case Client Portal Northwest Consumer Law Center [EMAIL_ADDRESS][DOMAI…" at bounding box center [784, 32] width 1568 height 66
drag, startPoint x: 78, startPoint y: 25, endPoint x: 128, endPoint y: 81, distance: 75.1
click at [79, 25] on link at bounding box center [73, 33] width 105 height 30
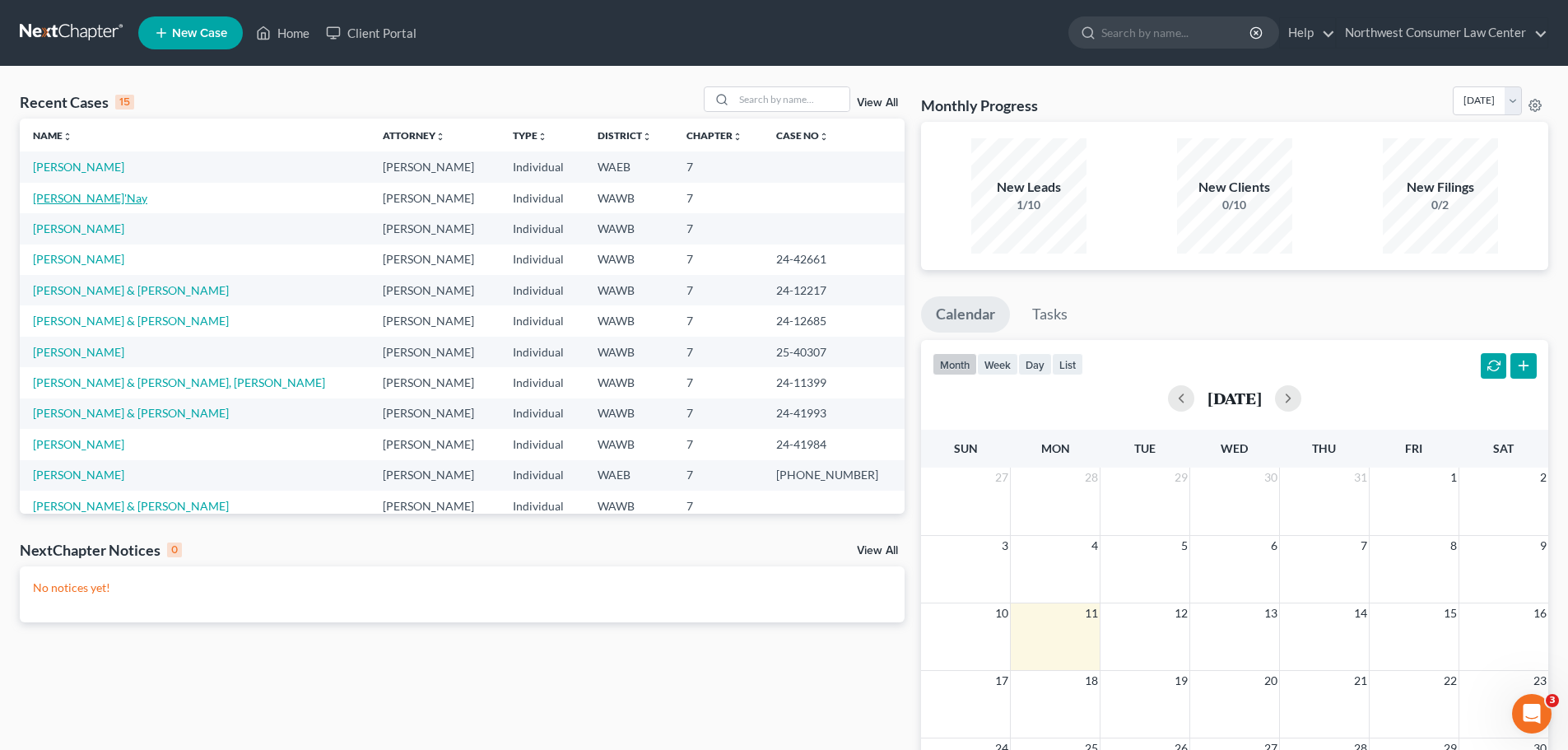
click at [67, 194] on link "[PERSON_NAME]'Nay" at bounding box center [90, 198] width 114 height 14
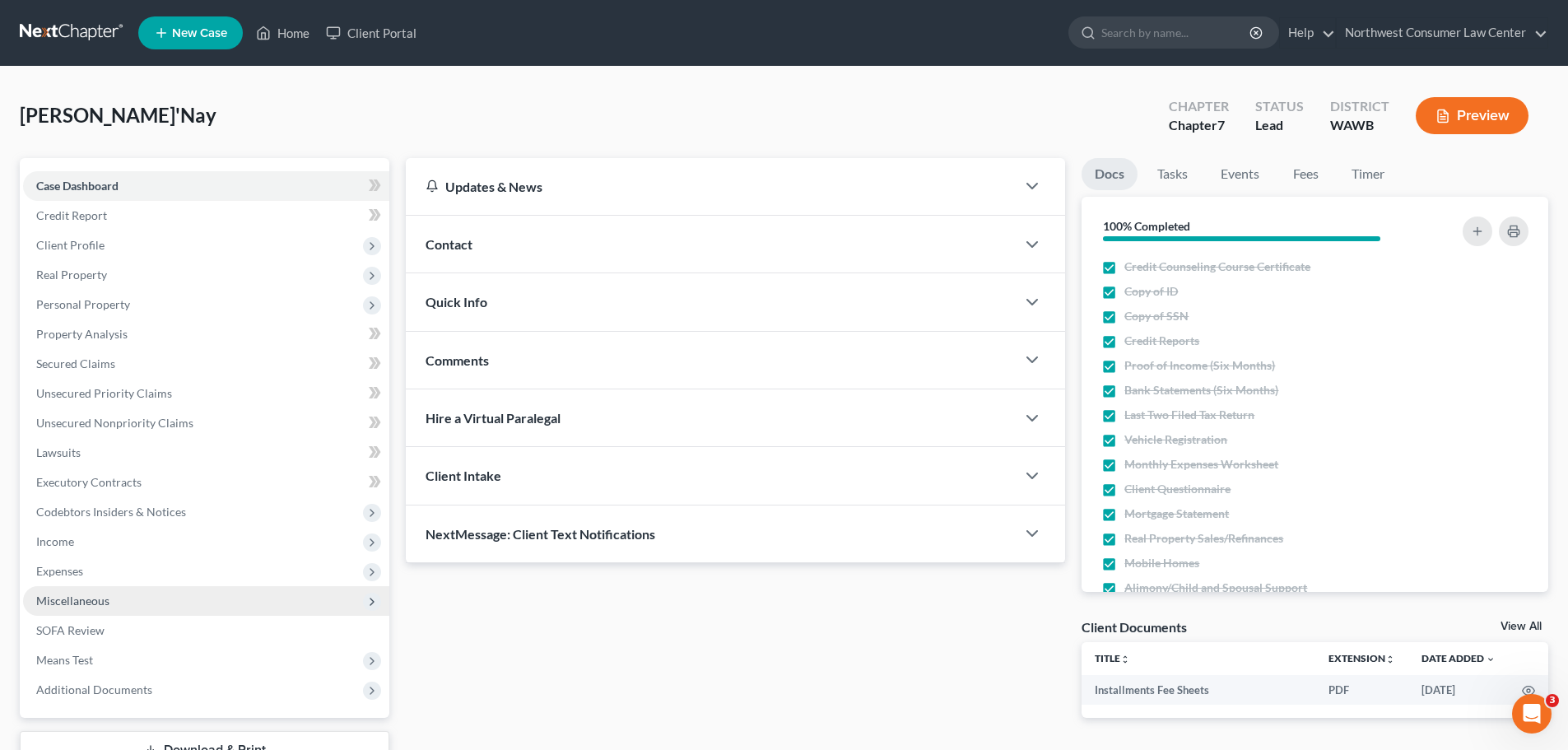
click at [112, 605] on span "Miscellaneous" at bounding box center [205, 602] width 366 height 30
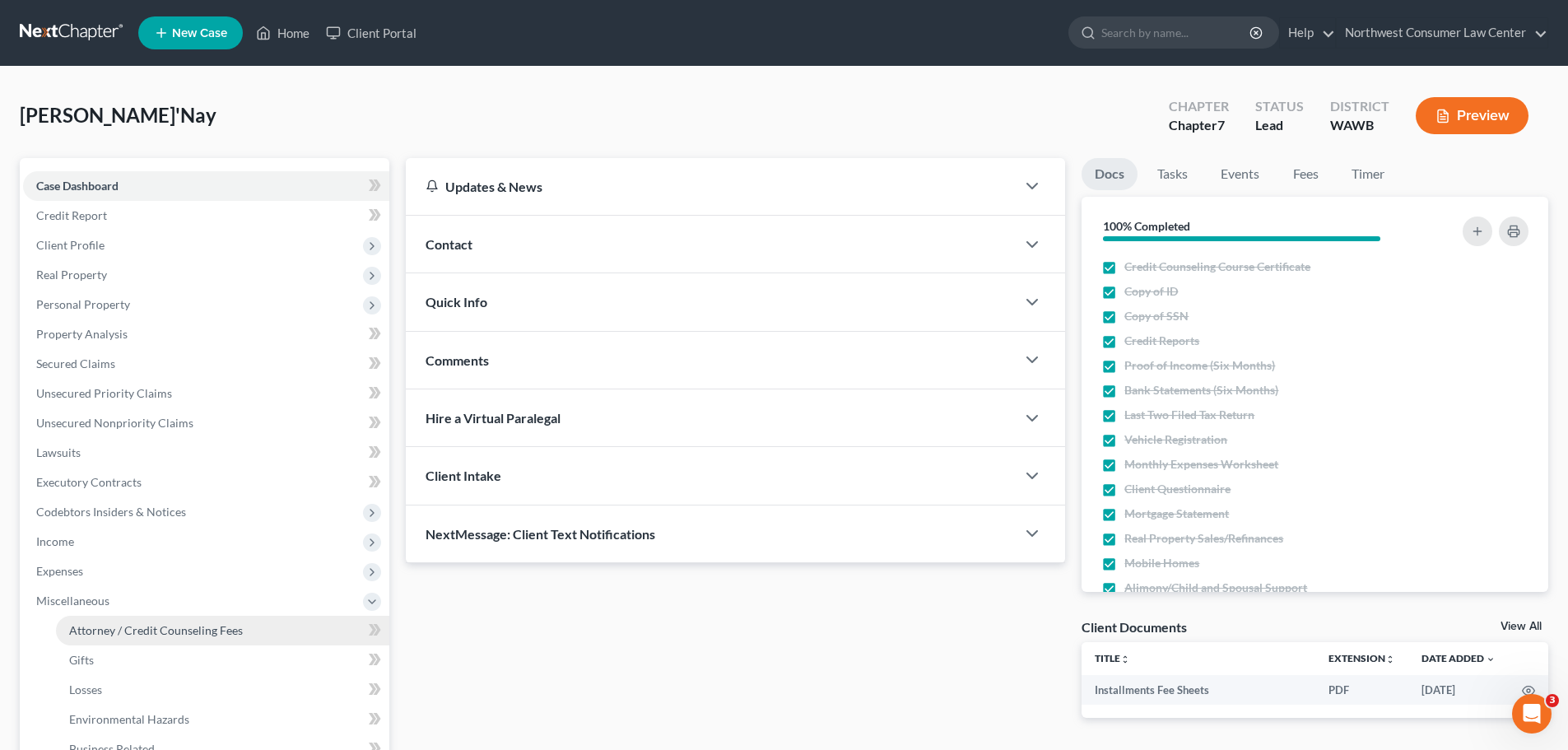
click at [118, 636] on span "Attorney / Credit Counseling Fees" at bounding box center [156, 631] width 174 height 14
select select "0"
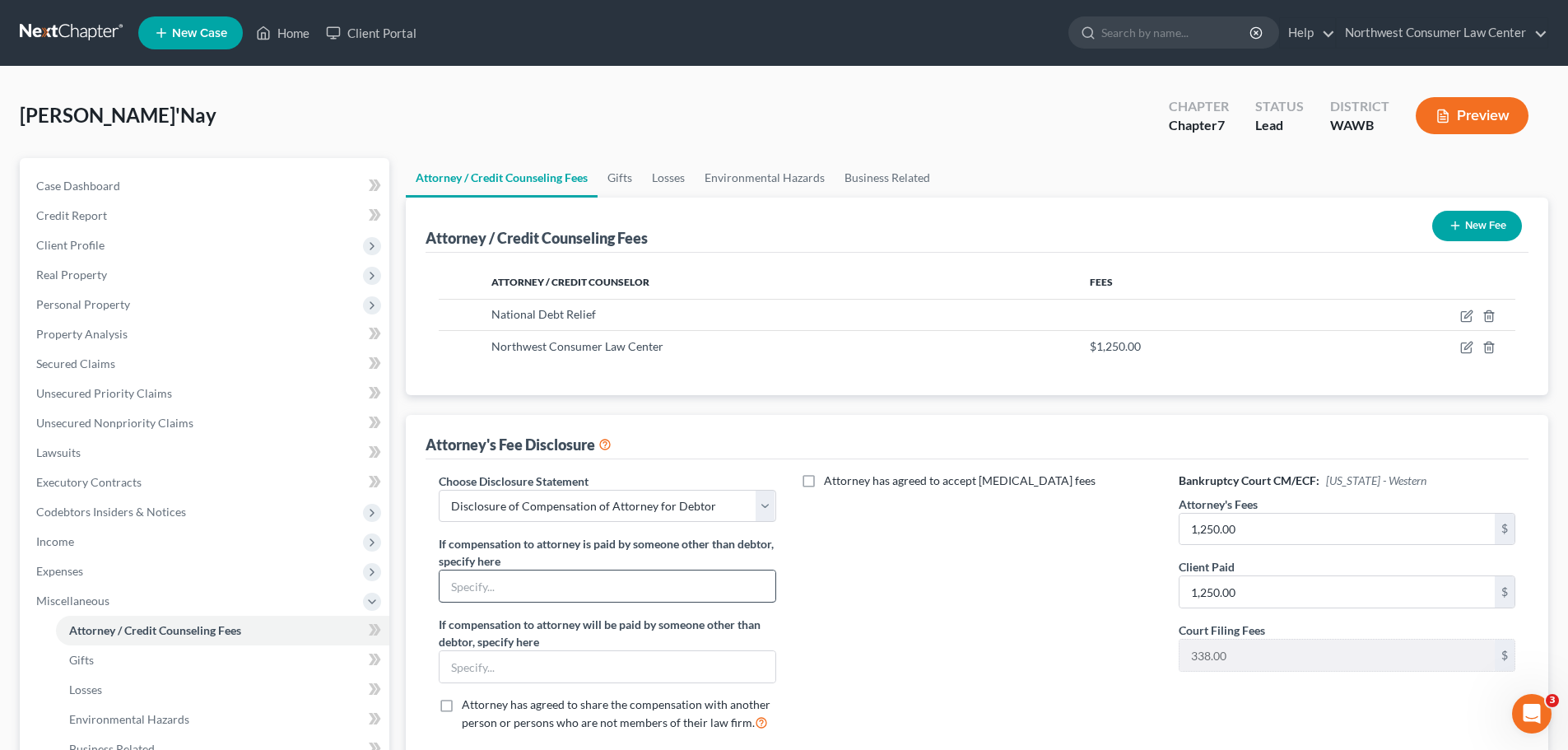
scroll to position [165, 0]
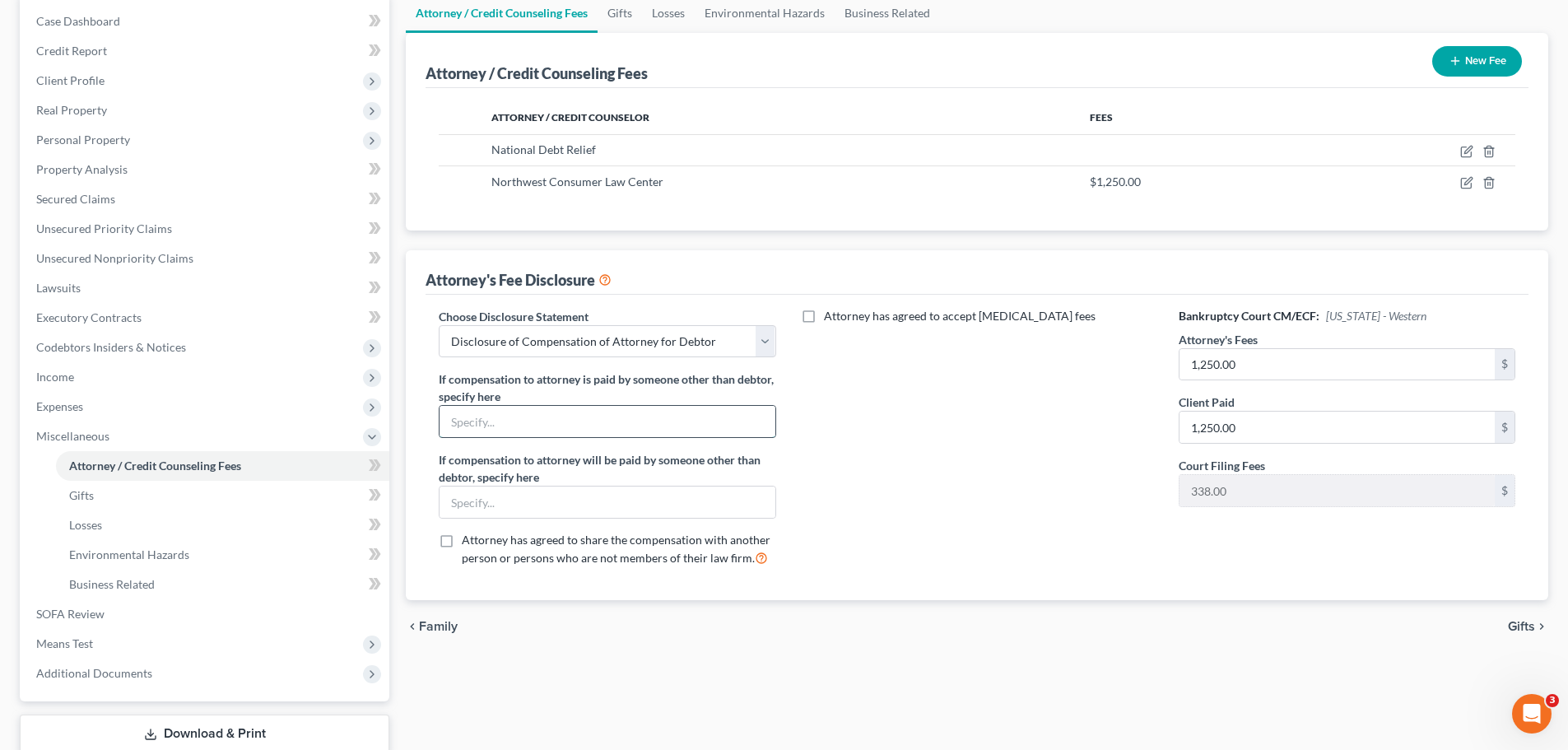
click at [548, 421] on input "text" at bounding box center [608, 422] width 335 height 32
type input "Latoya Dayton"
click at [1528, 622] on span "Gifts" at bounding box center [1521, 626] width 27 height 13
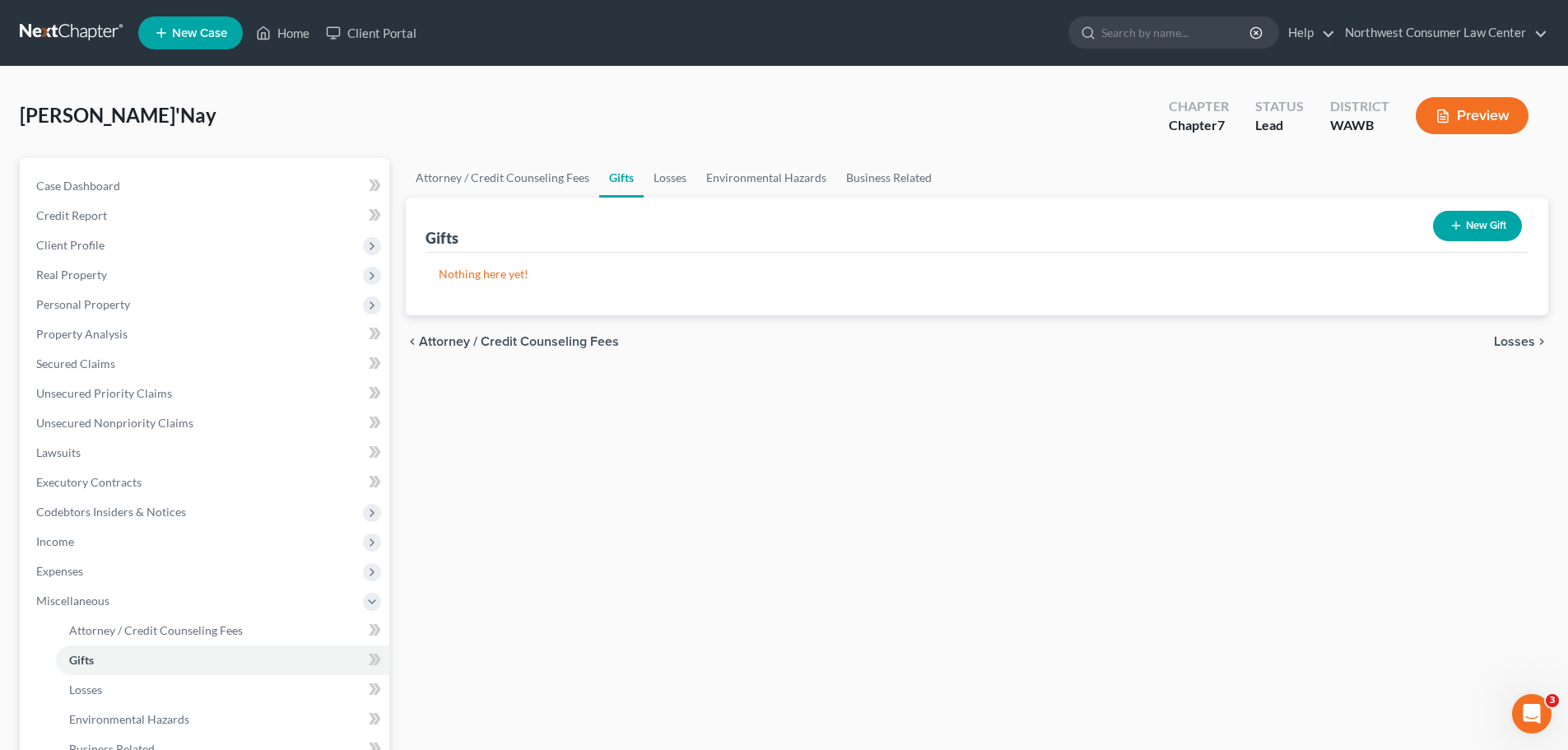
click at [70, 40] on link at bounding box center [73, 33] width 105 height 30
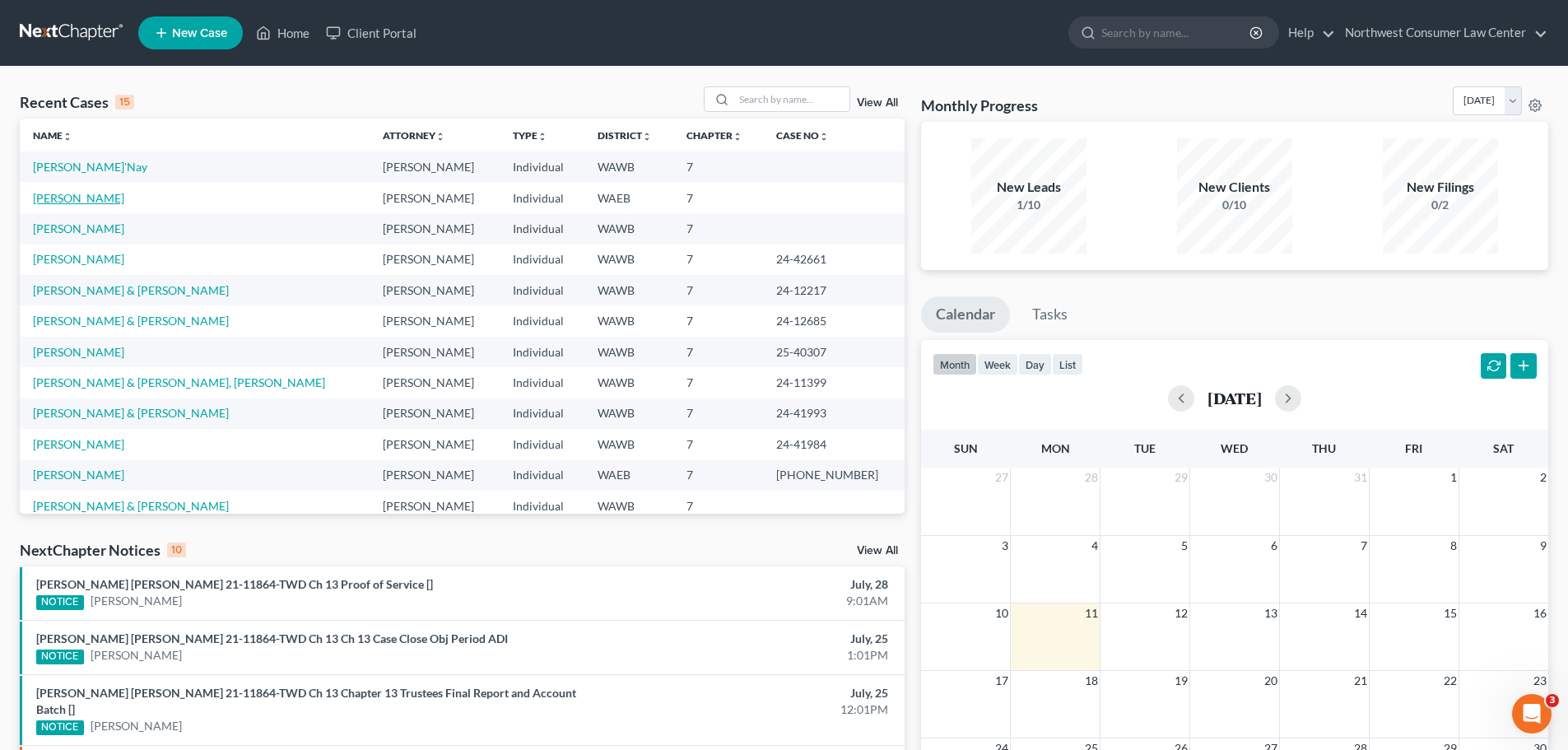
click at [66, 198] on link "[PERSON_NAME]" at bounding box center [79, 198] width 91 height 14
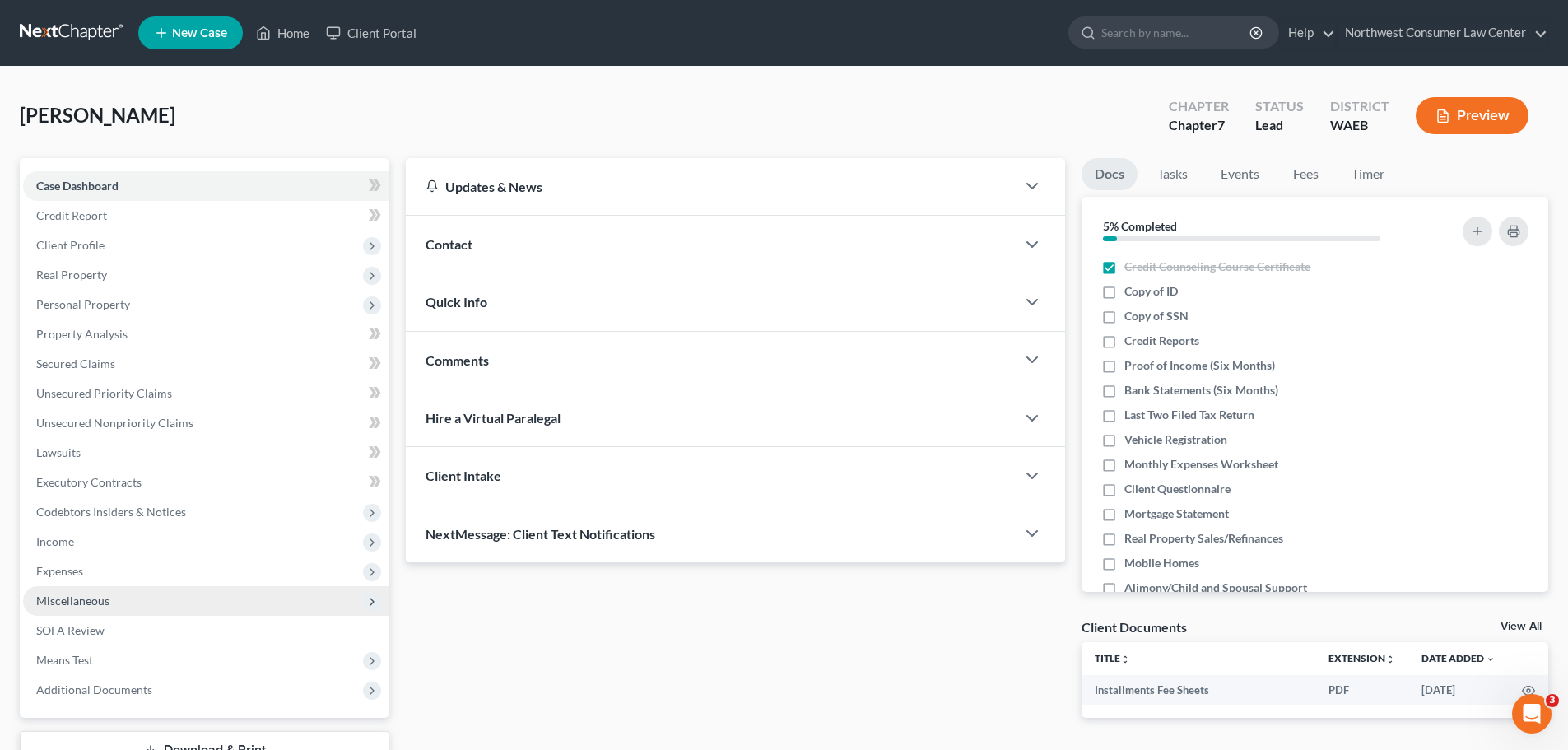
click at [172, 603] on span "Miscellaneous" at bounding box center [205, 602] width 366 height 30
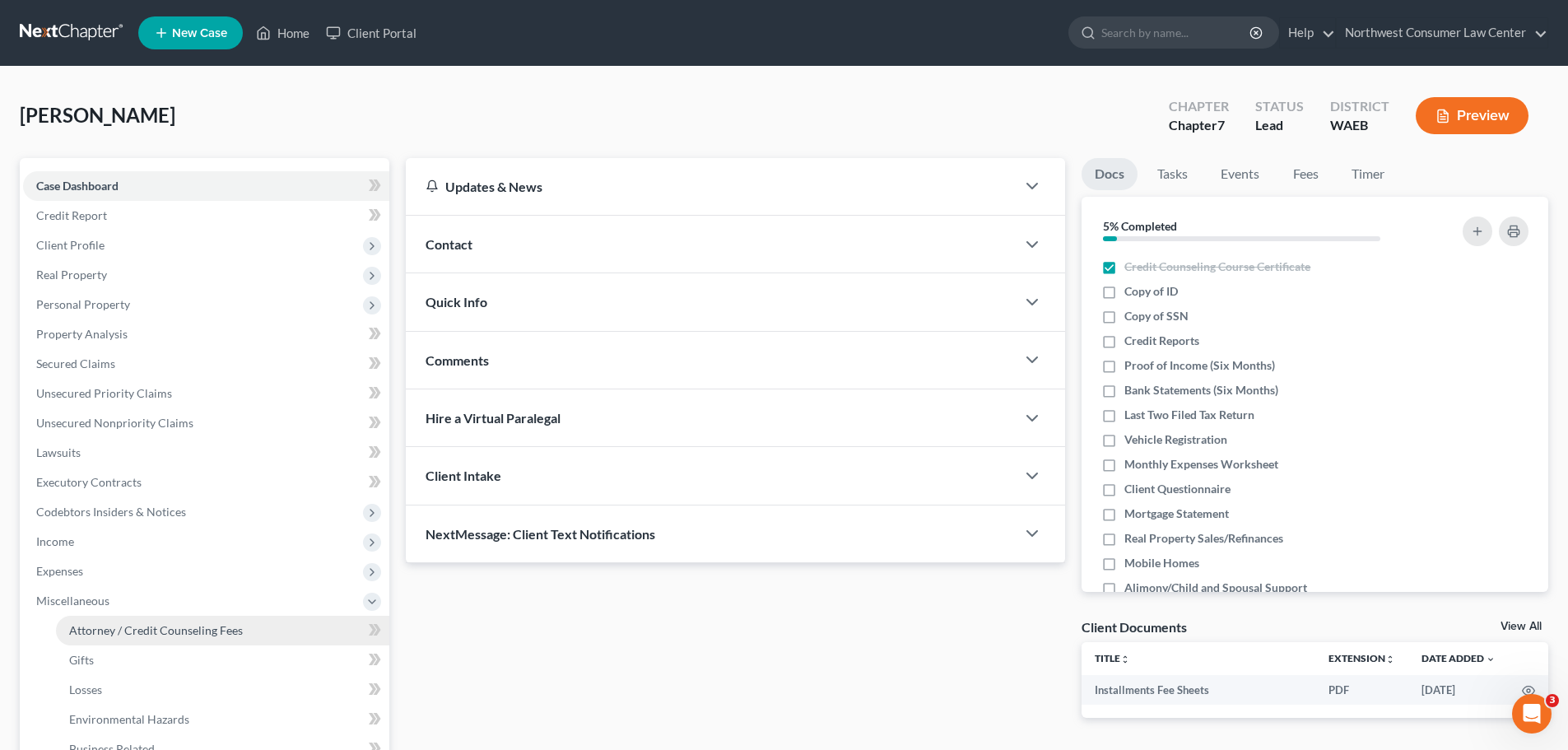
click at [145, 639] on link "Attorney / Credit Counseling Fees" at bounding box center [223, 631] width 334 height 30
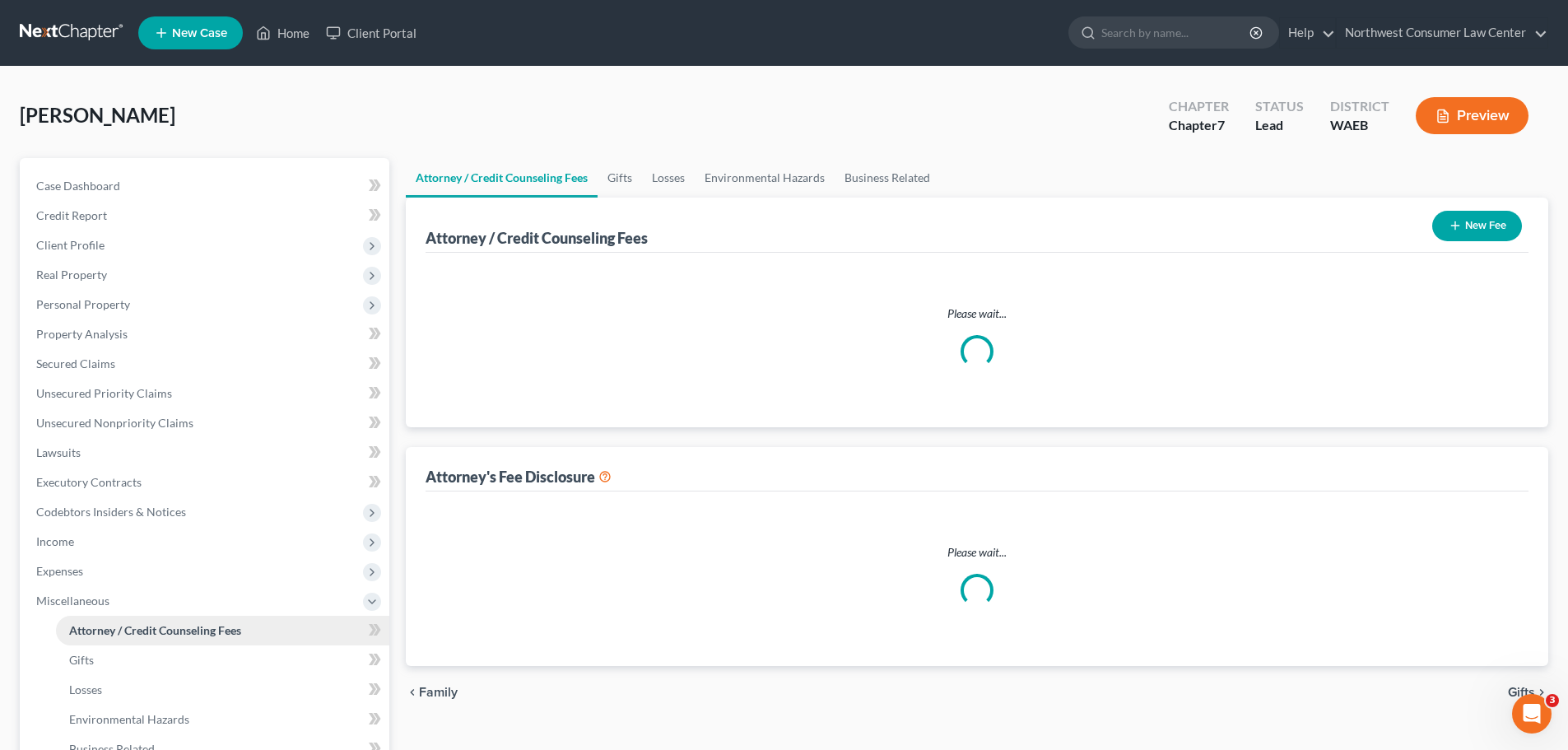
select select "0"
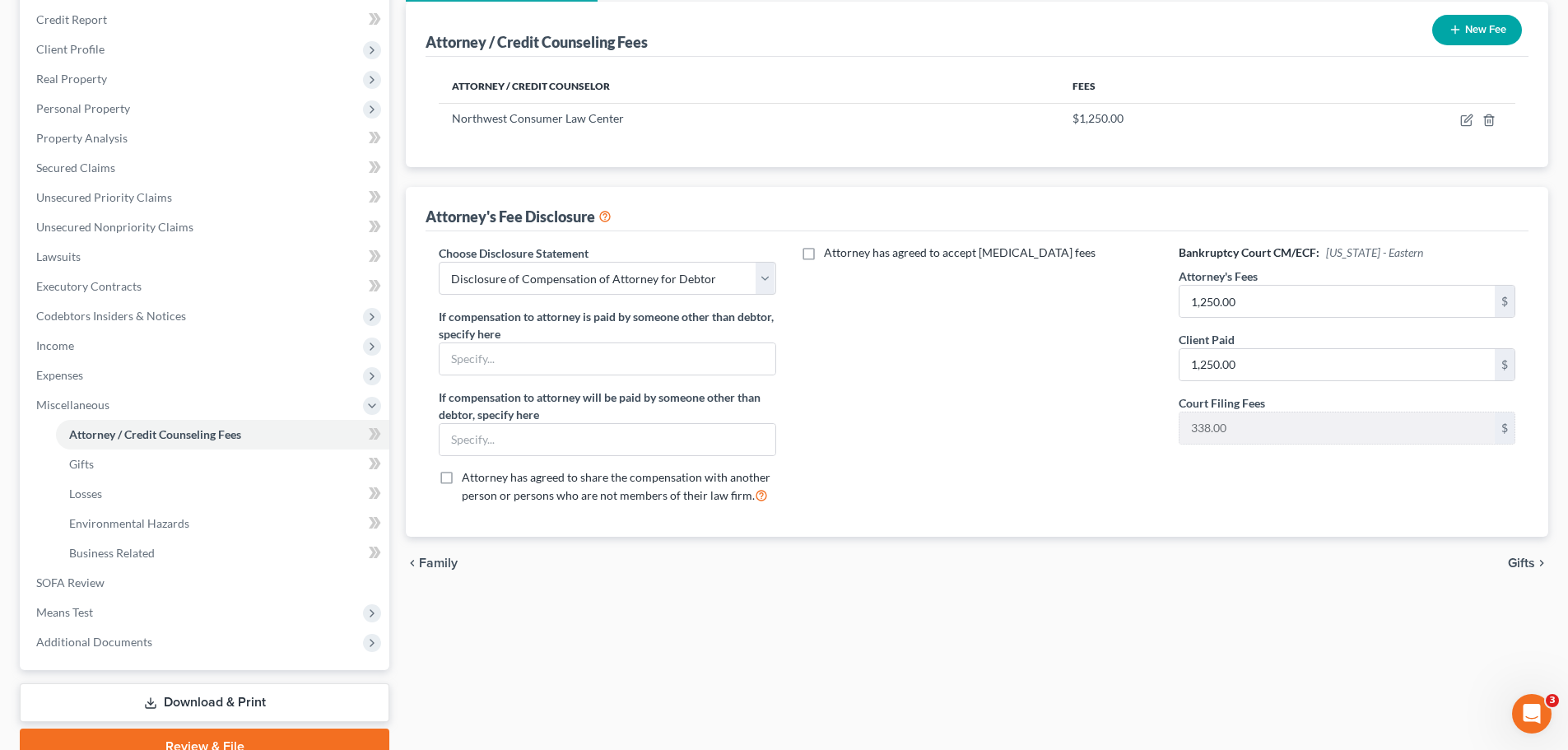
scroll to position [273, 0]
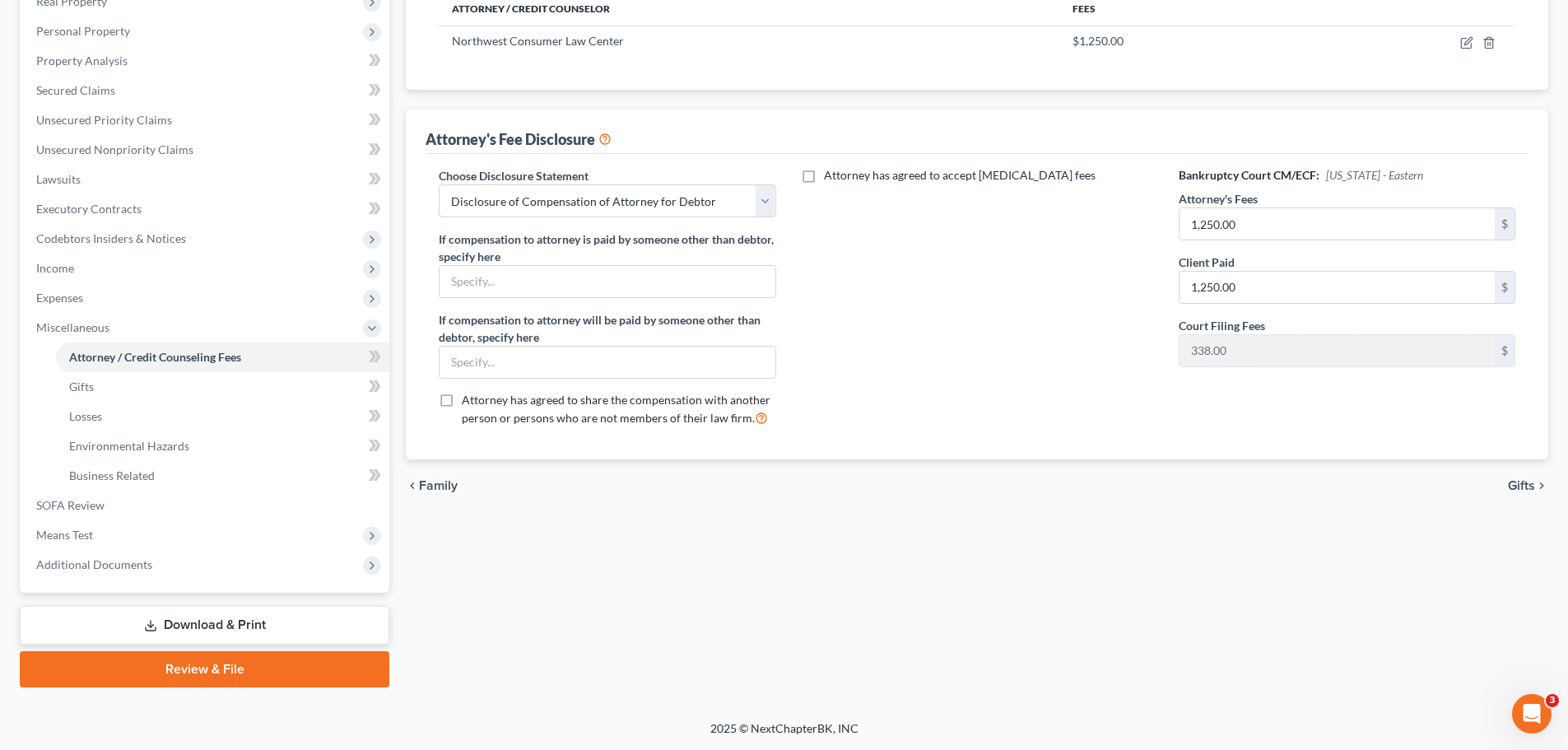
click at [1518, 492] on span "Gifts" at bounding box center [1521, 486] width 27 height 13
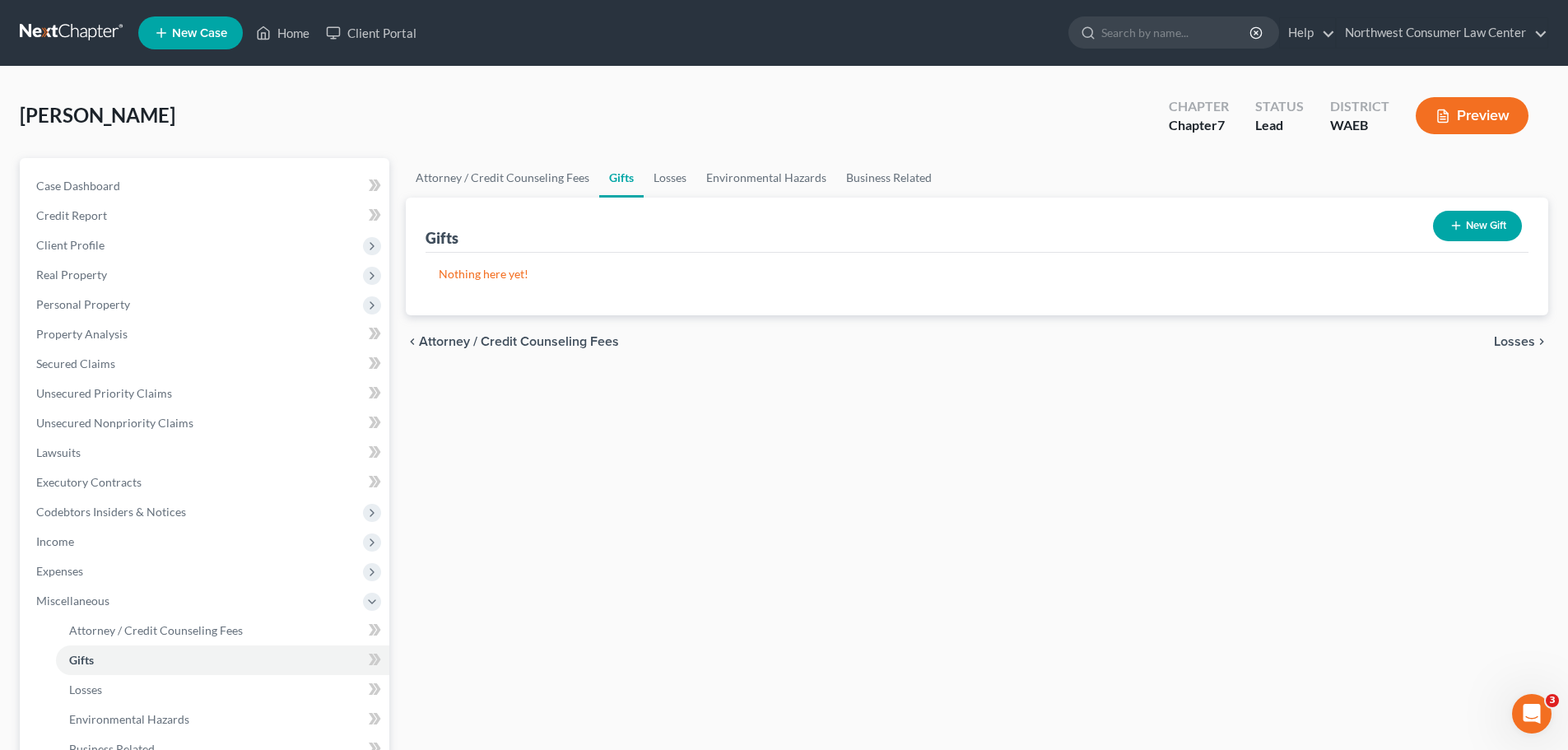
click at [1492, 336] on div "chevron_left Attorney / Credit Counseling Fees Losses chevron_right" at bounding box center [976, 342] width 1142 height 53
click at [1500, 337] on span "Losses" at bounding box center [1514, 342] width 41 height 13
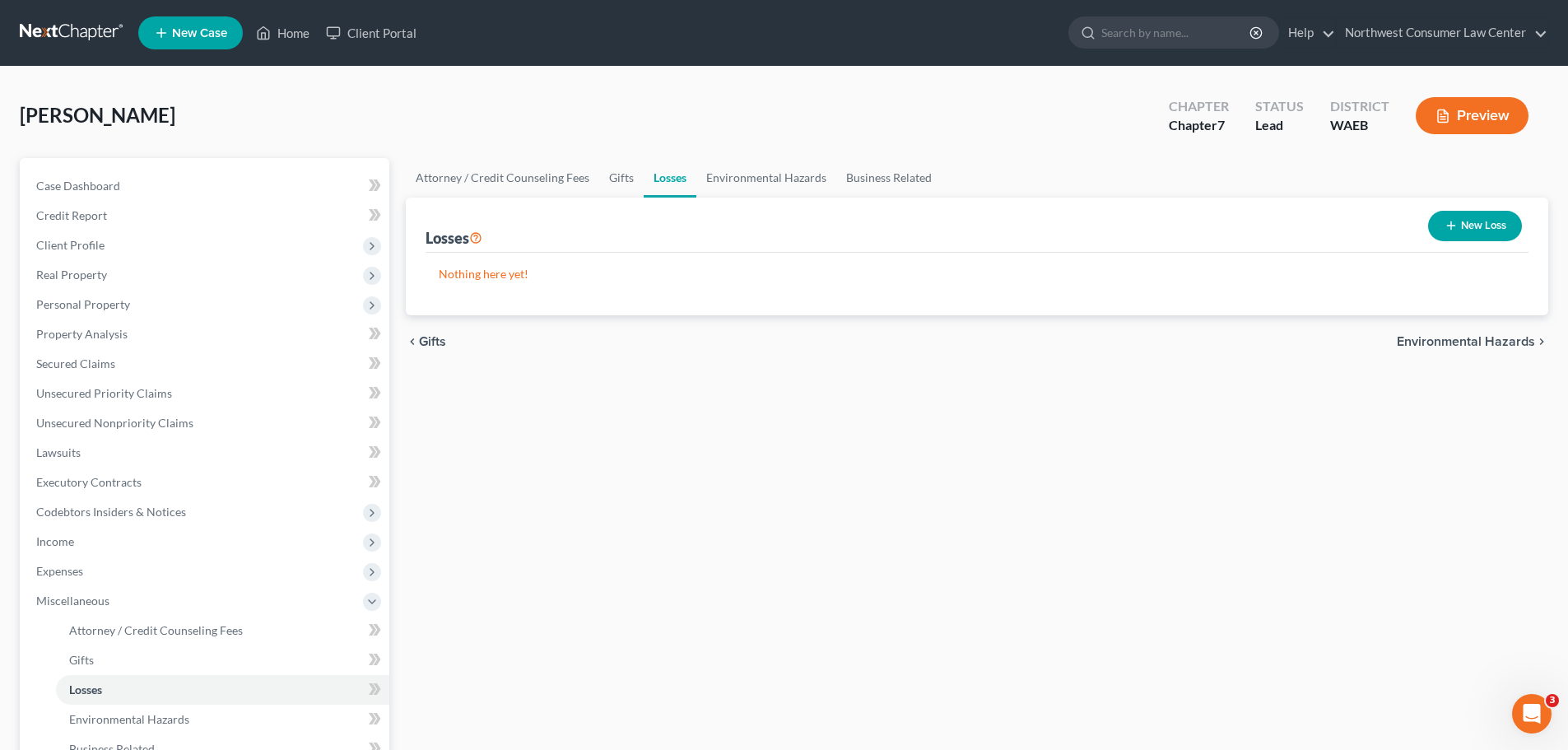
click at [1500, 343] on span "Environmental Hazards" at bounding box center [1466, 342] width 139 height 13
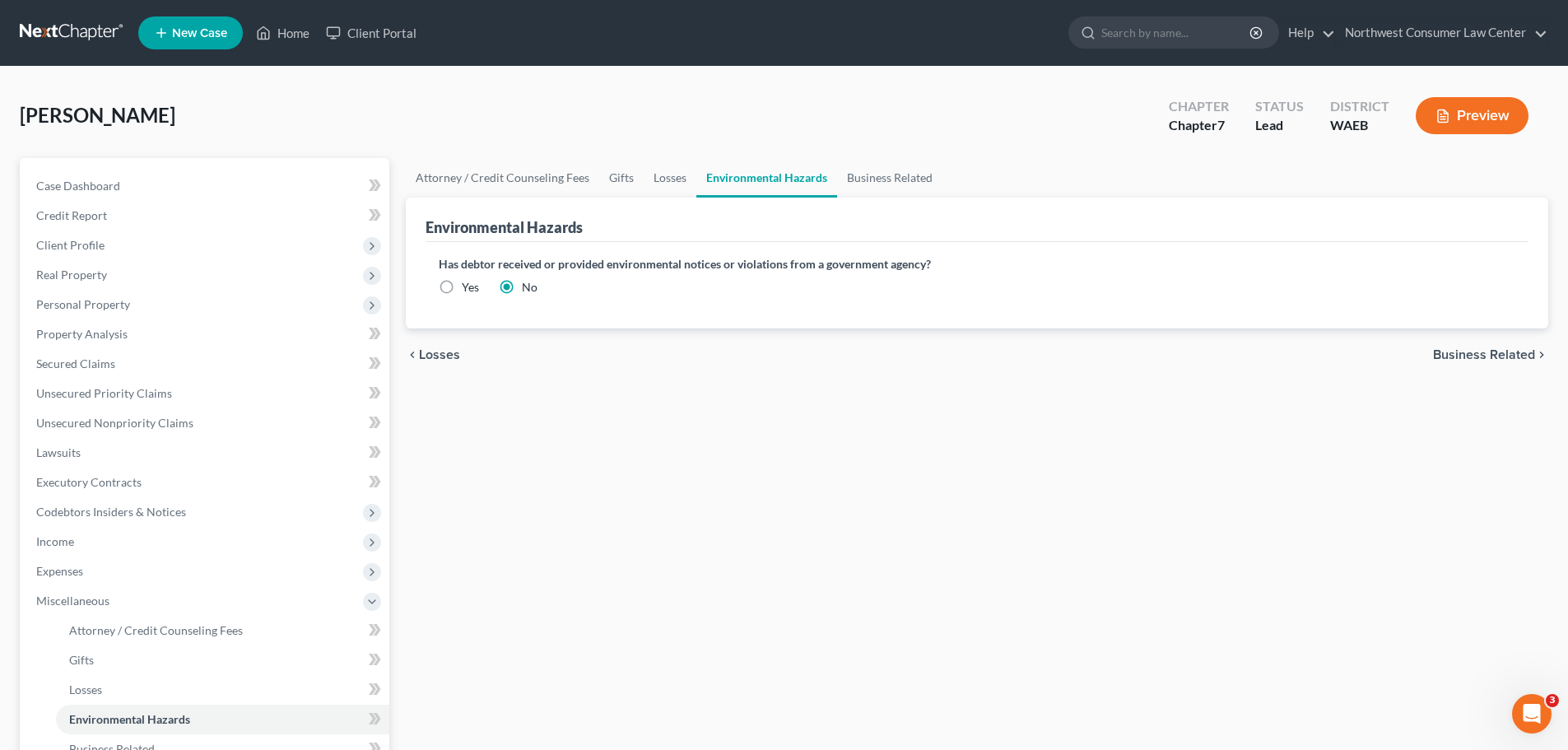
click at [1475, 351] on span "Business Related" at bounding box center [1484, 355] width 102 height 13
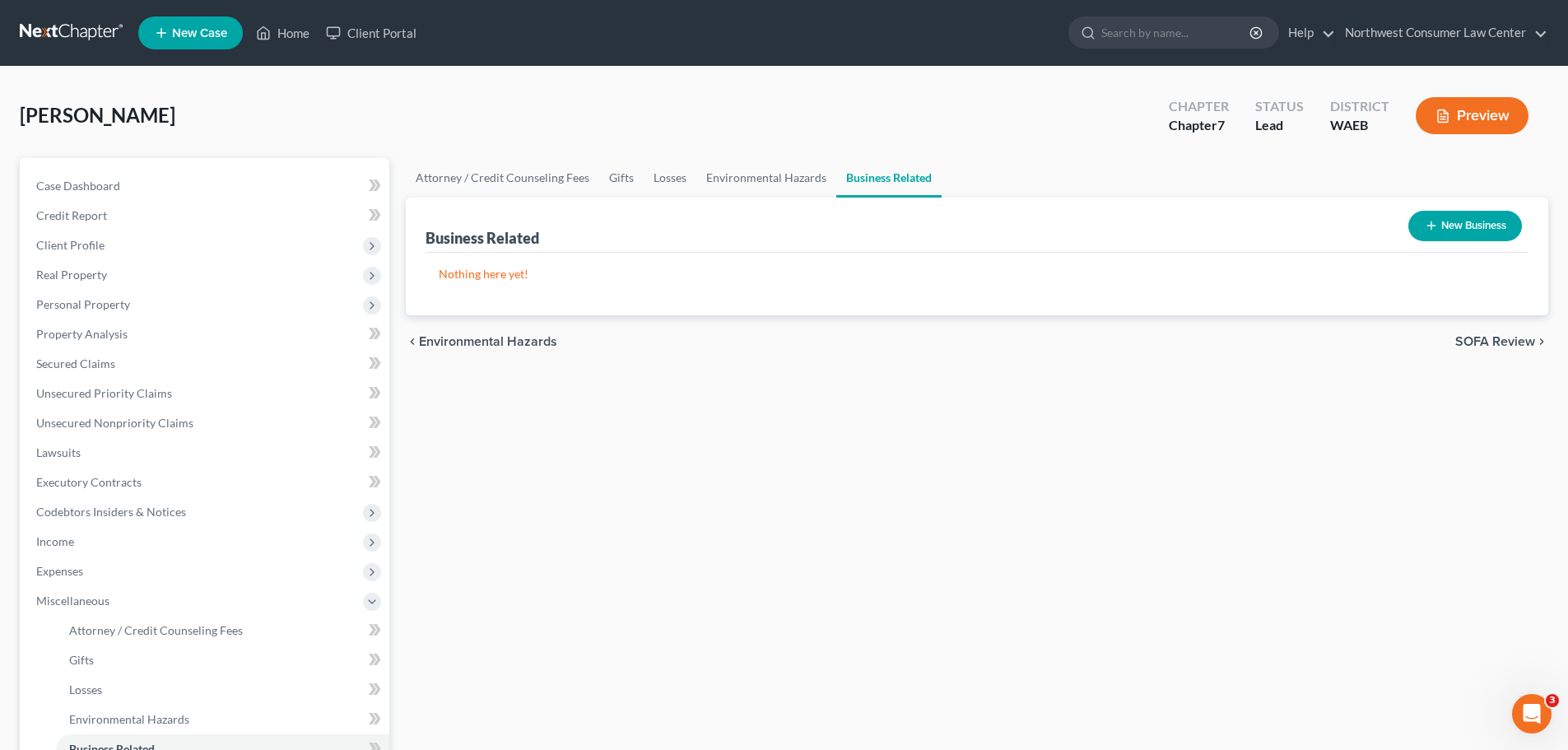
click at [1526, 337] on span "SOFA Review" at bounding box center [1495, 342] width 80 height 13
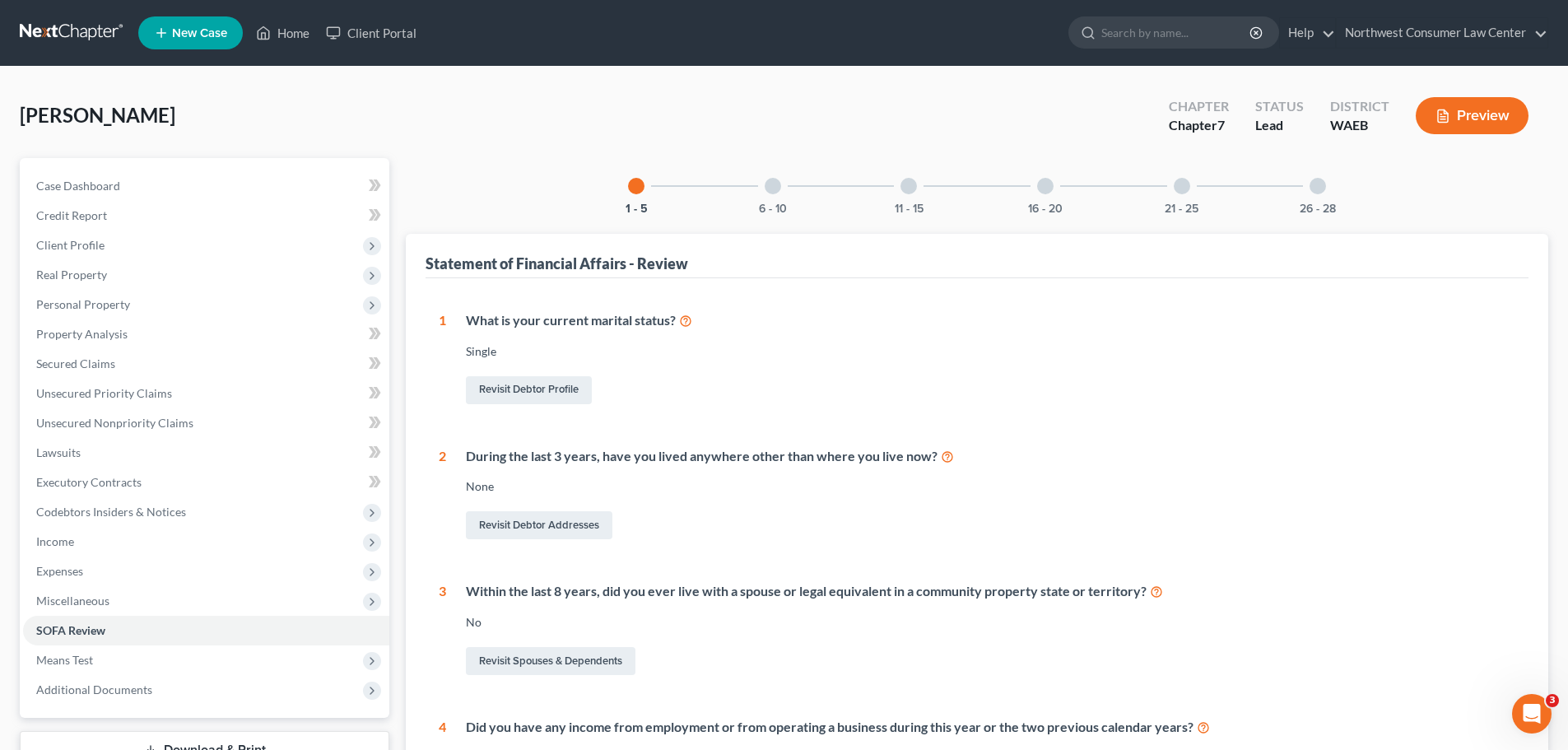
click at [769, 195] on div "6 - 10" at bounding box center [773, 186] width 56 height 56
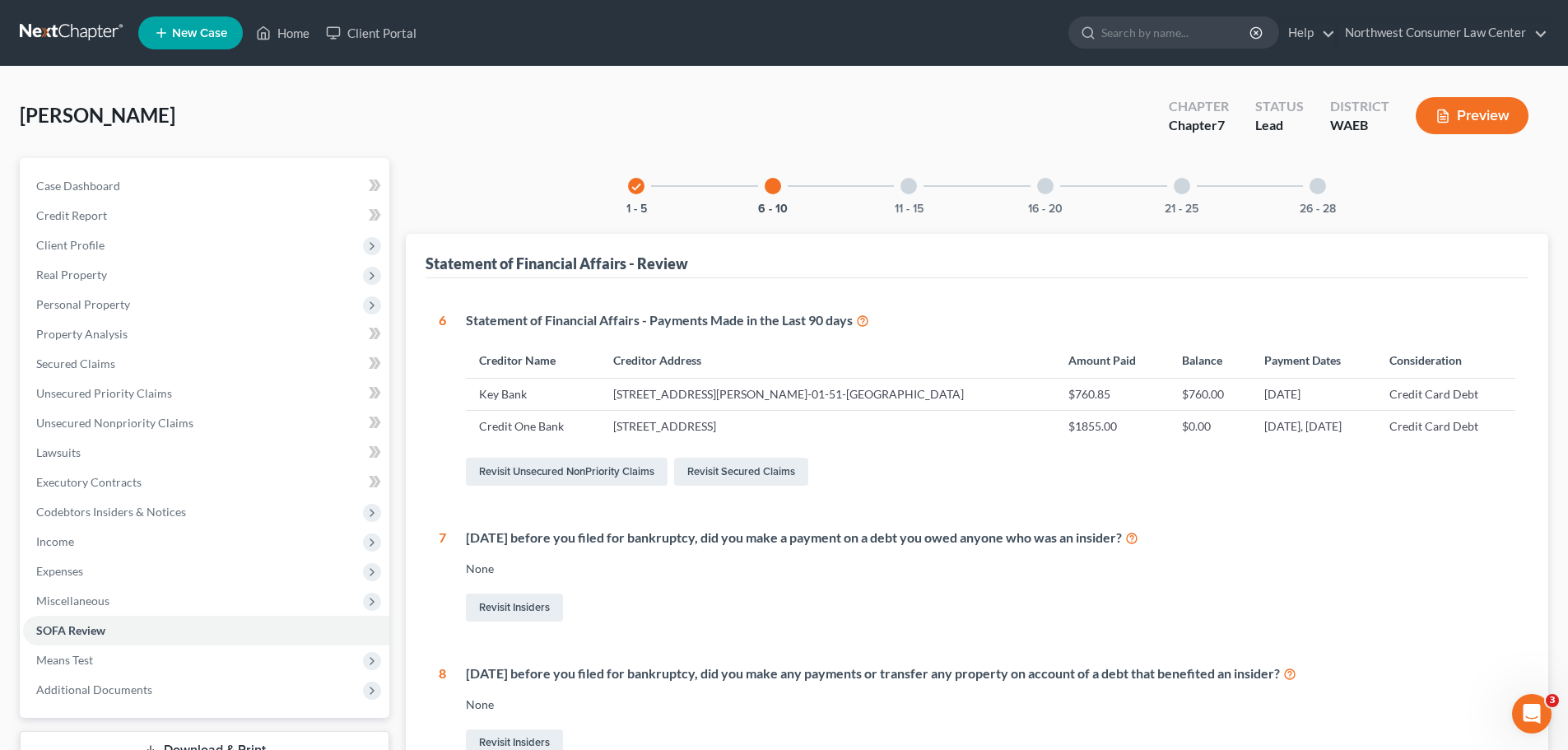
click at [903, 190] on div at bounding box center [909, 186] width 17 height 17
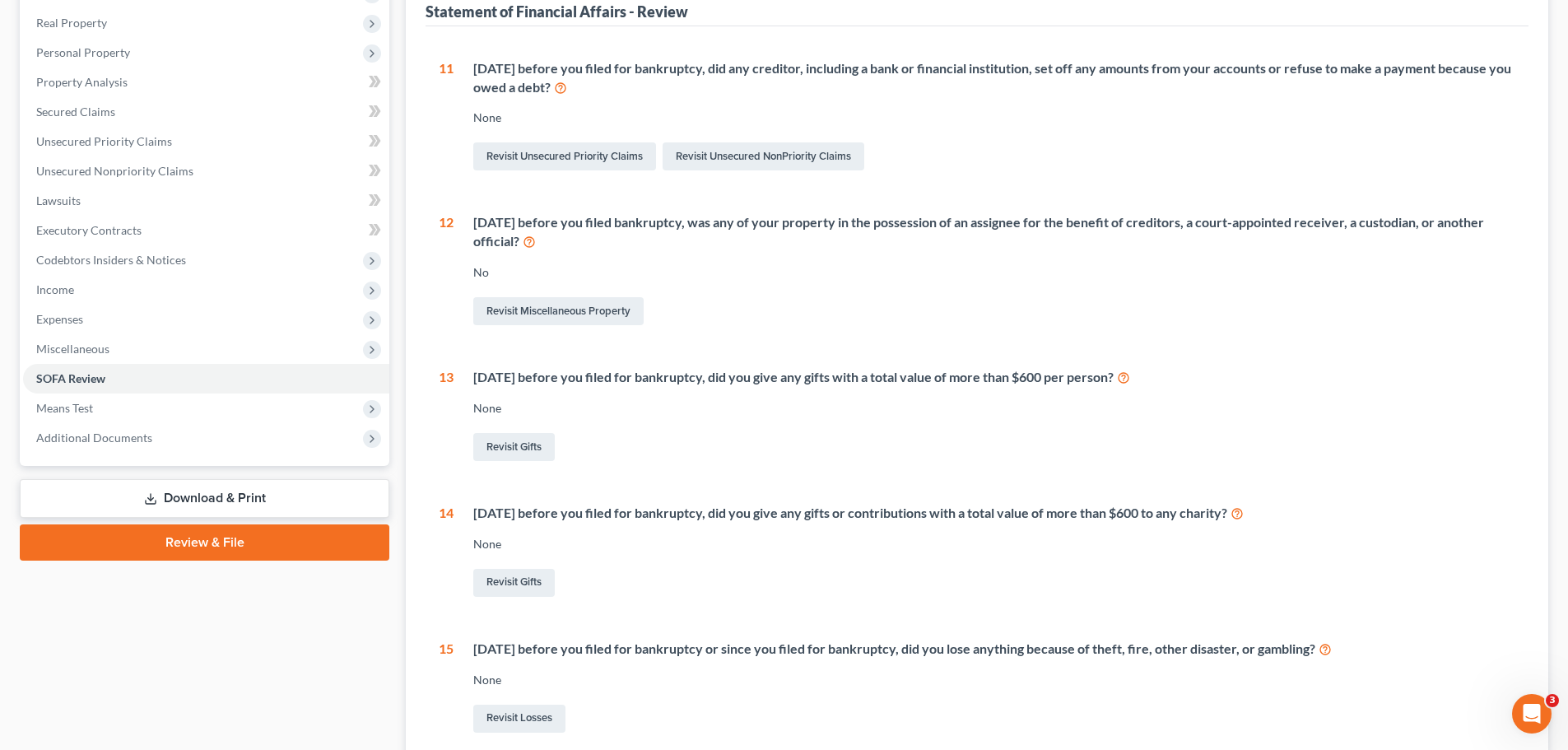
scroll to position [1, 0]
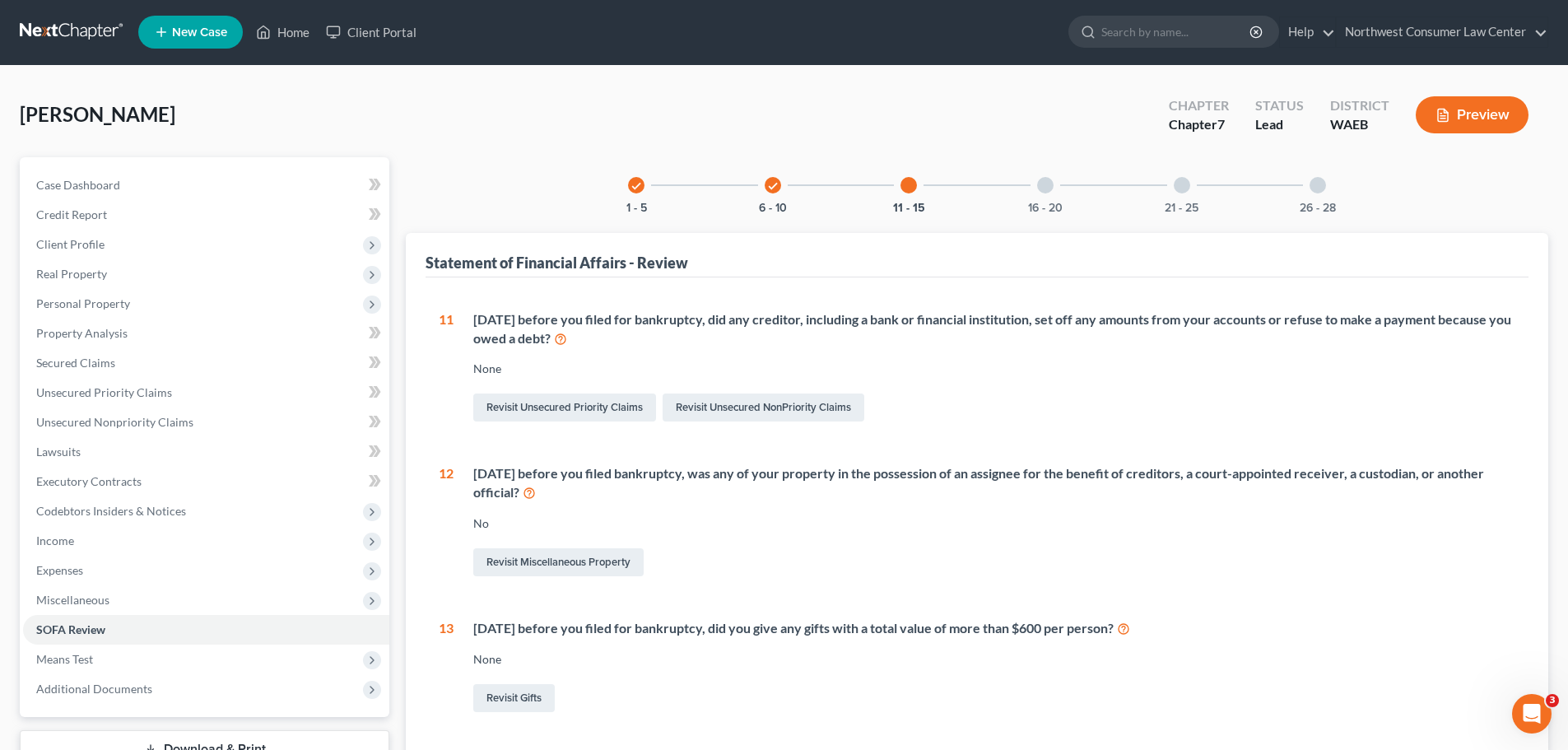
click at [1048, 197] on div "16 - 20" at bounding box center [1046, 185] width 56 height 56
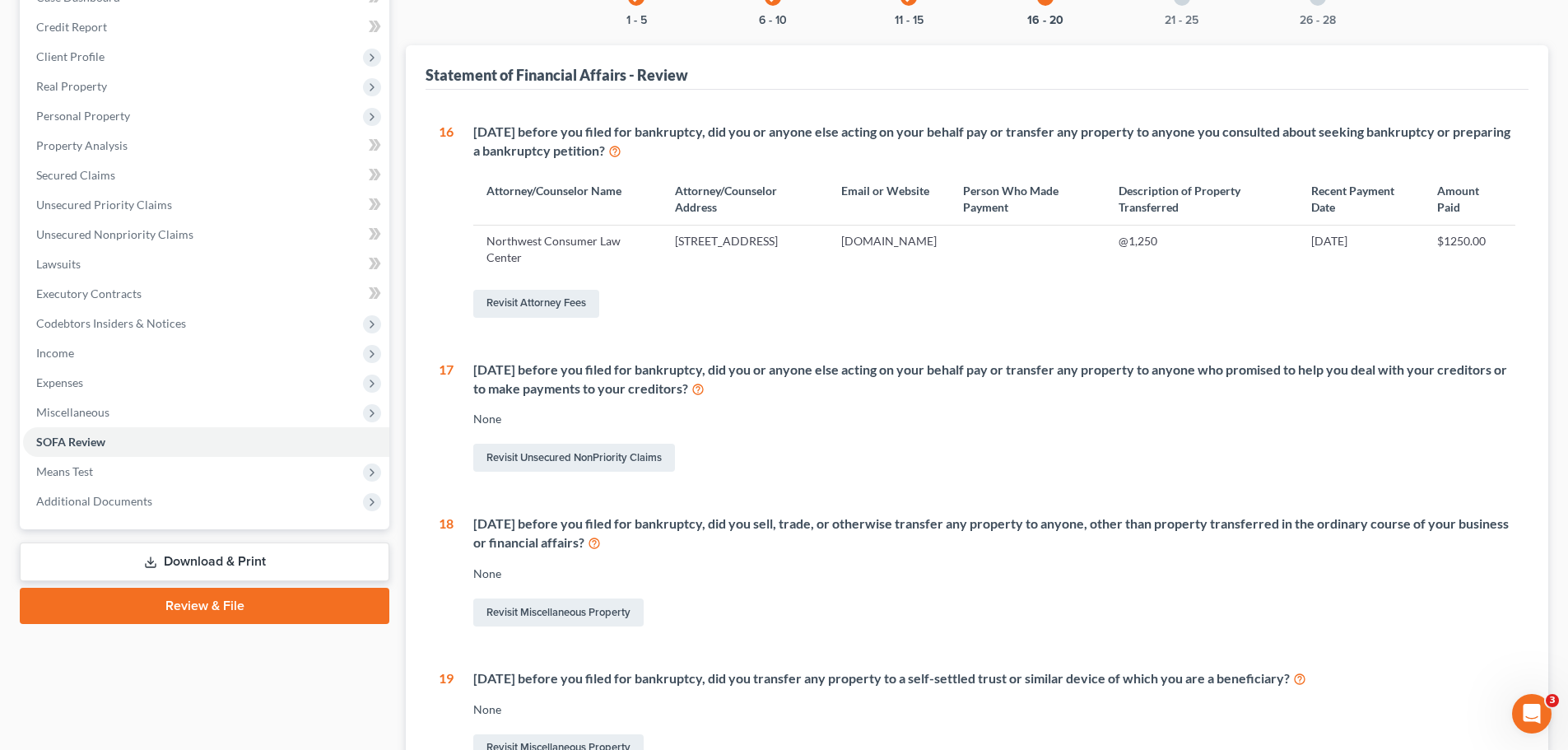
scroll to position [248, 0]
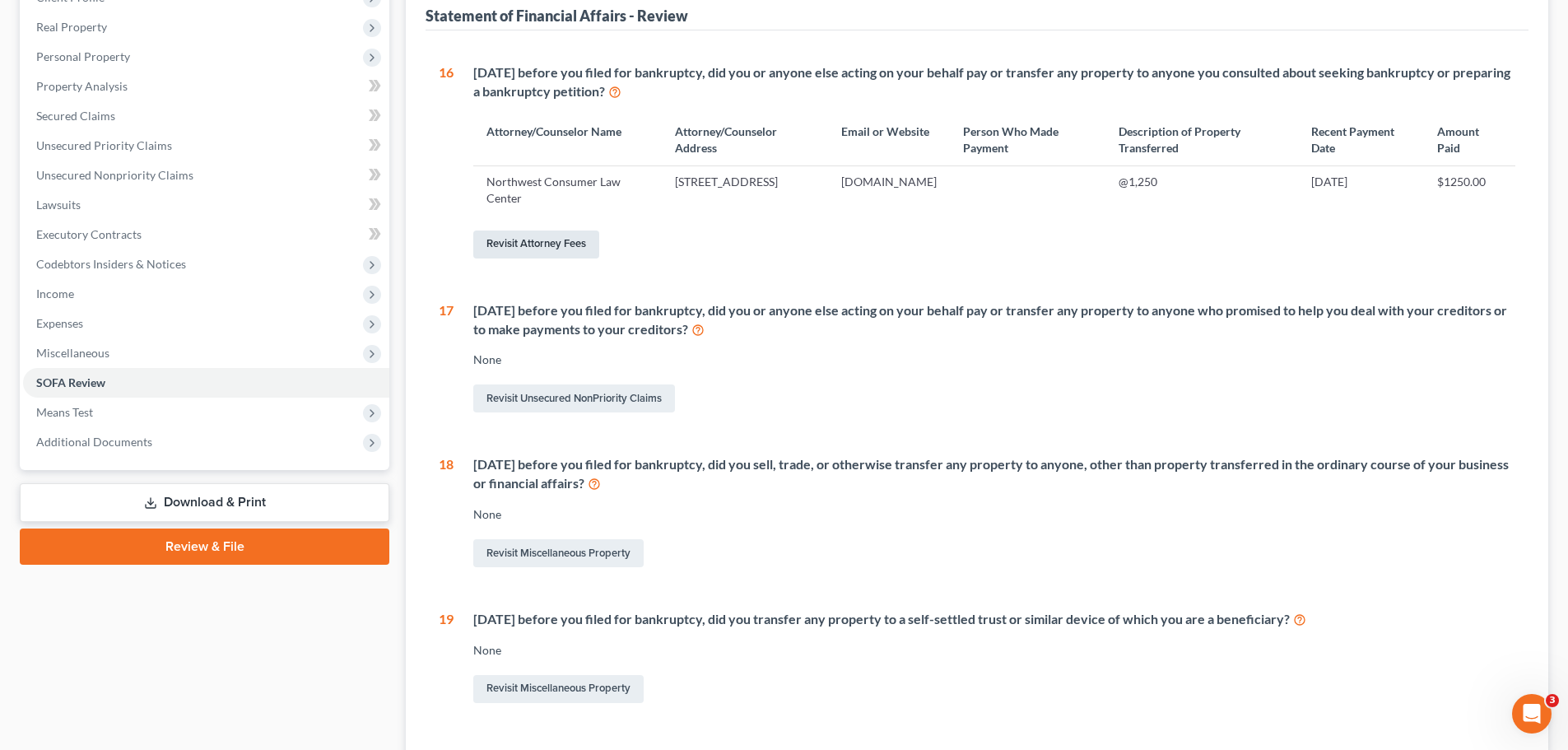
click at [582, 254] on link "Revisit Attorney Fees" at bounding box center [536, 245] width 126 height 28
select select "0"
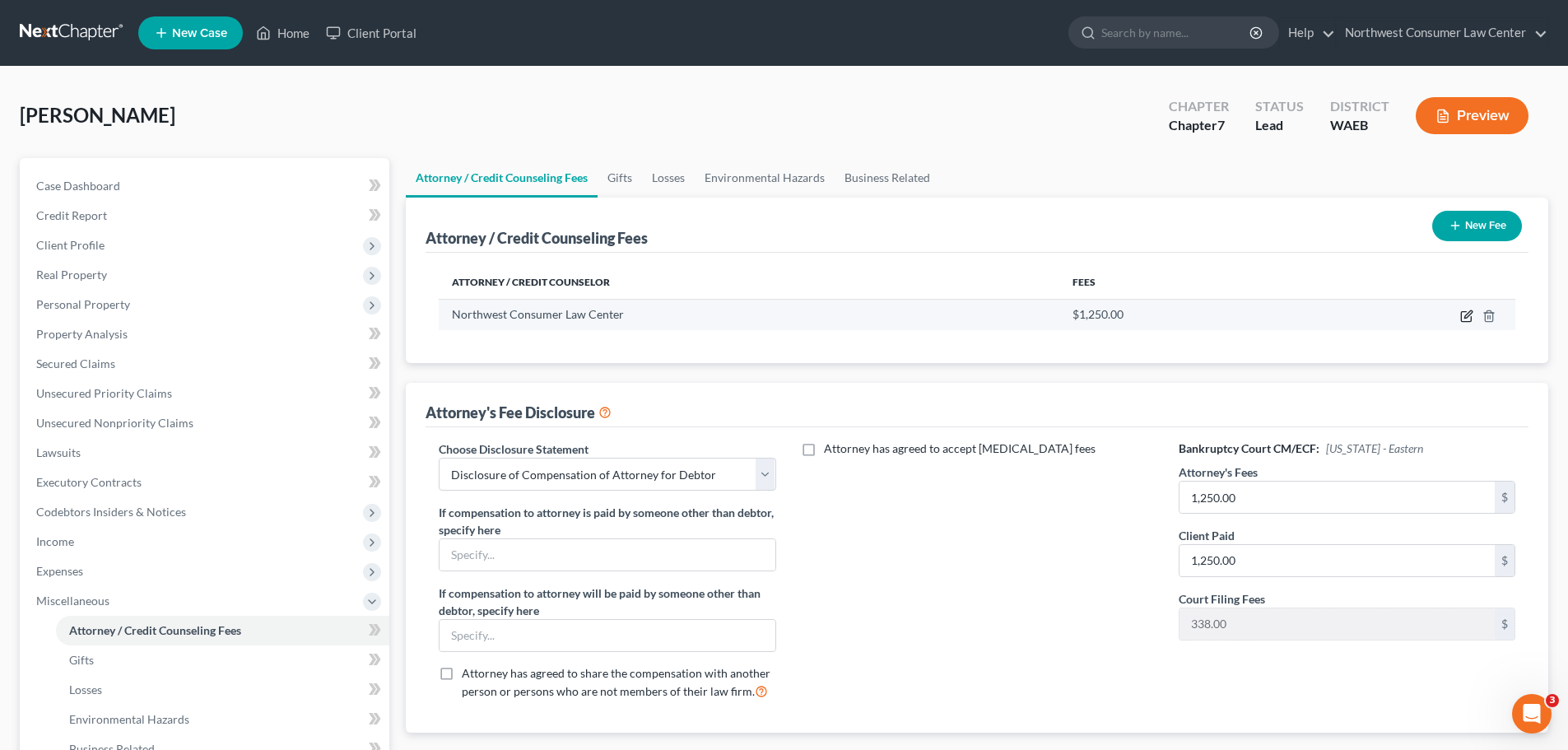
click at [1462, 314] on icon "button" at bounding box center [1465, 316] width 10 height 10
select select "50"
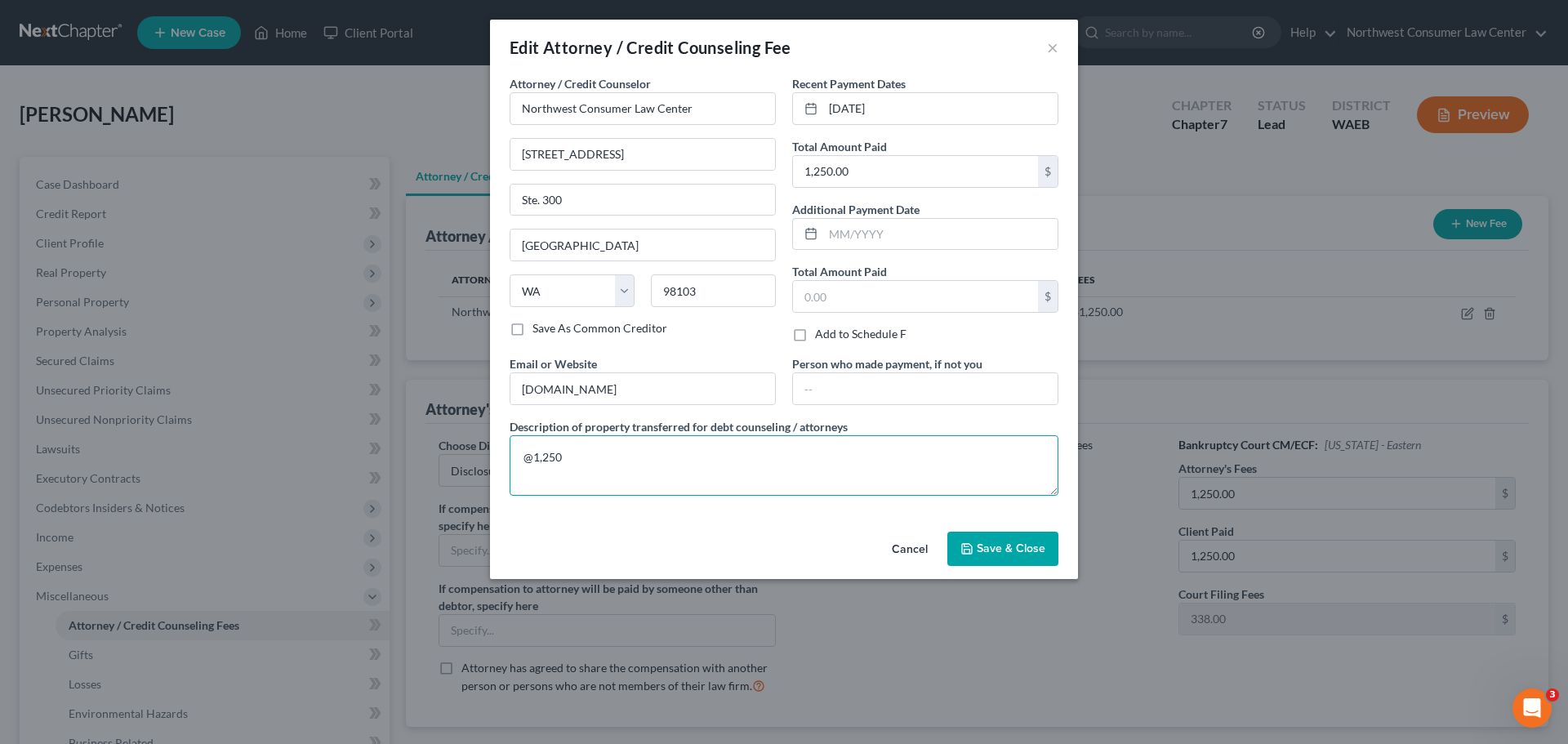
click at [533, 462] on textarea "@1,250" at bounding box center [784, 465] width 549 height 60
type textarea "$1,250"
click at [992, 553] on span "Save & Close" at bounding box center [1010, 549] width 69 height 14
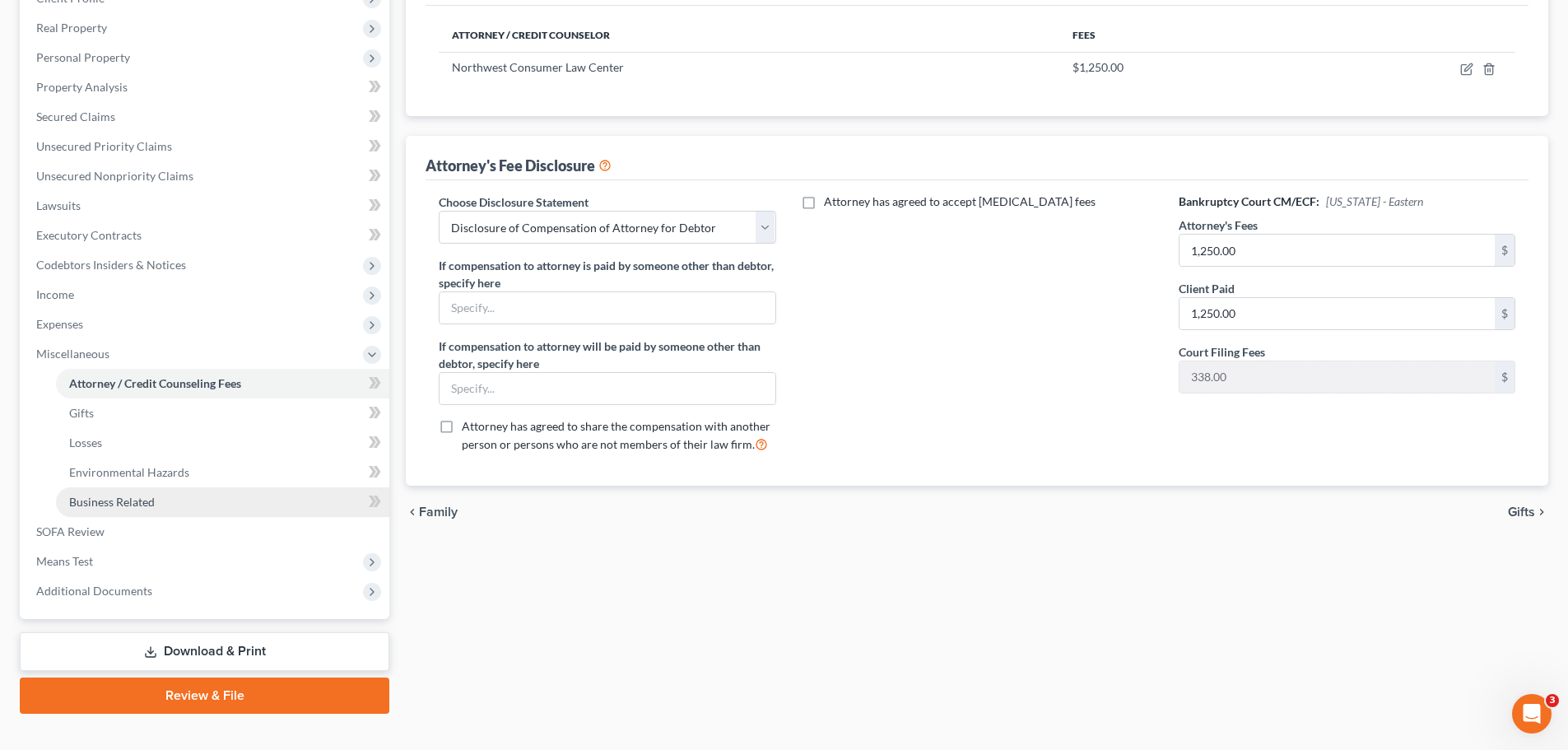
click at [263, 514] on link "Business Related" at bounding box center [223, 502] width 334 height 30
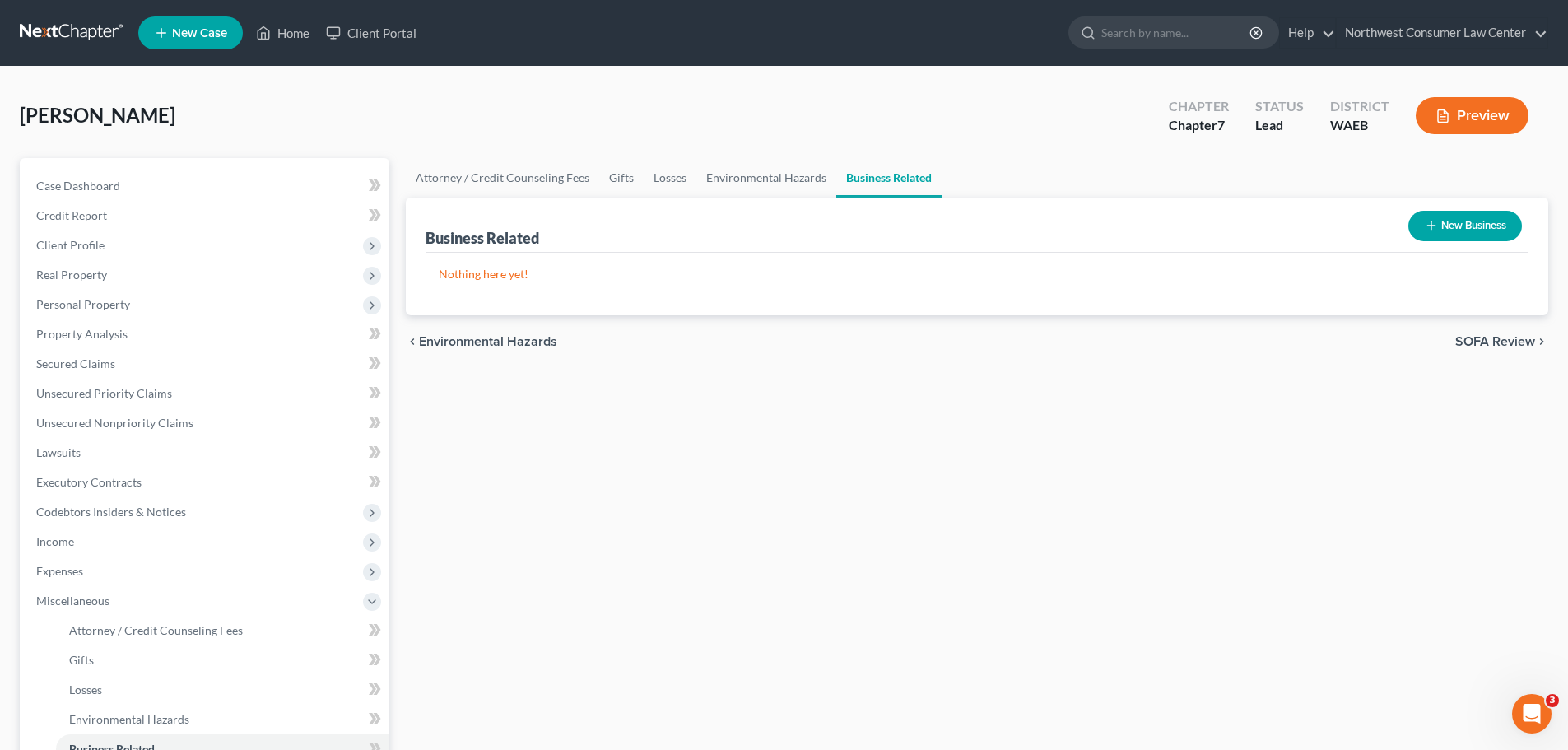
click at [1523, 345] on span "SOFA Review" at bounding box center [1495, 342] width 80 height 13
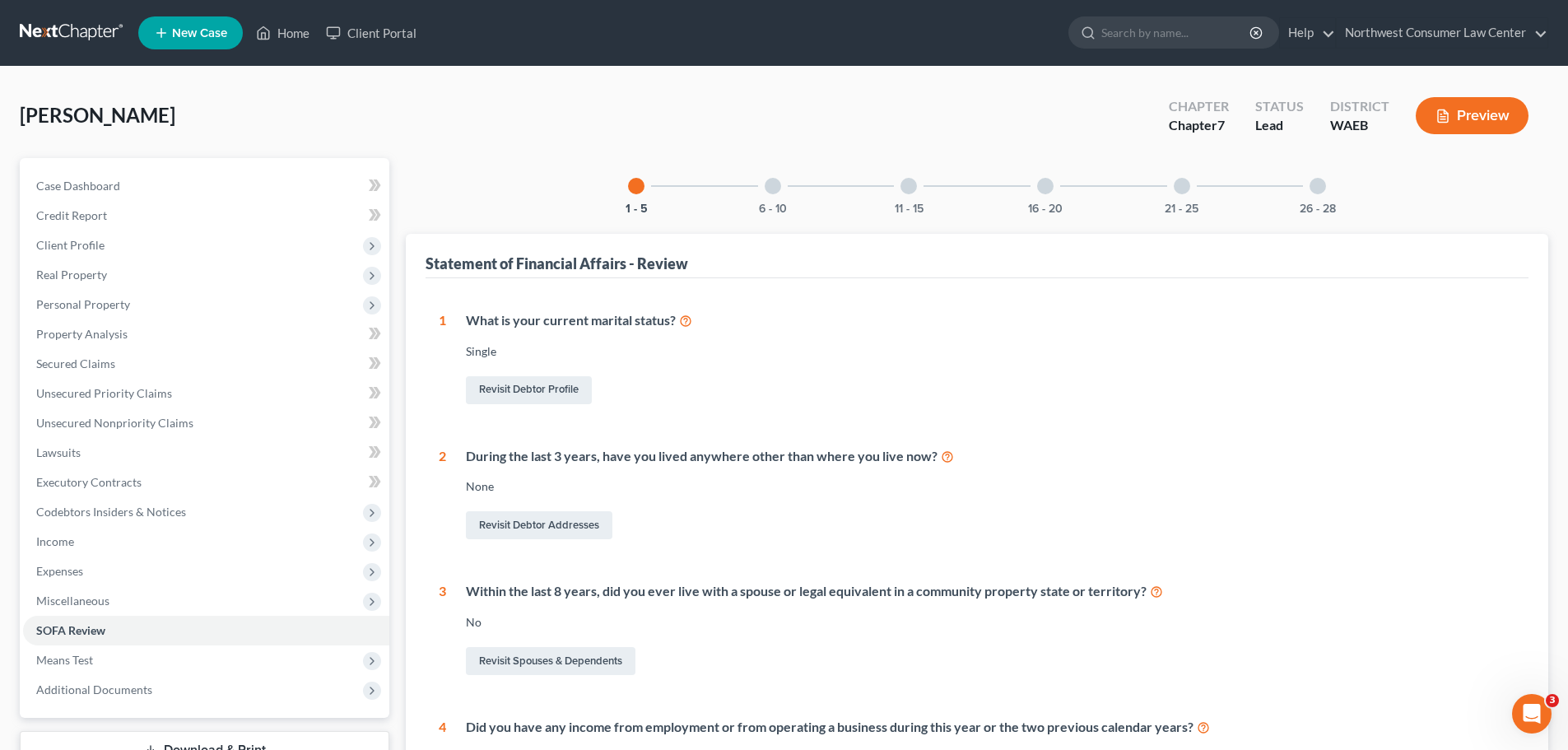
click at [777, 192] on div at bounding box center [773, 186] width 17 height 17
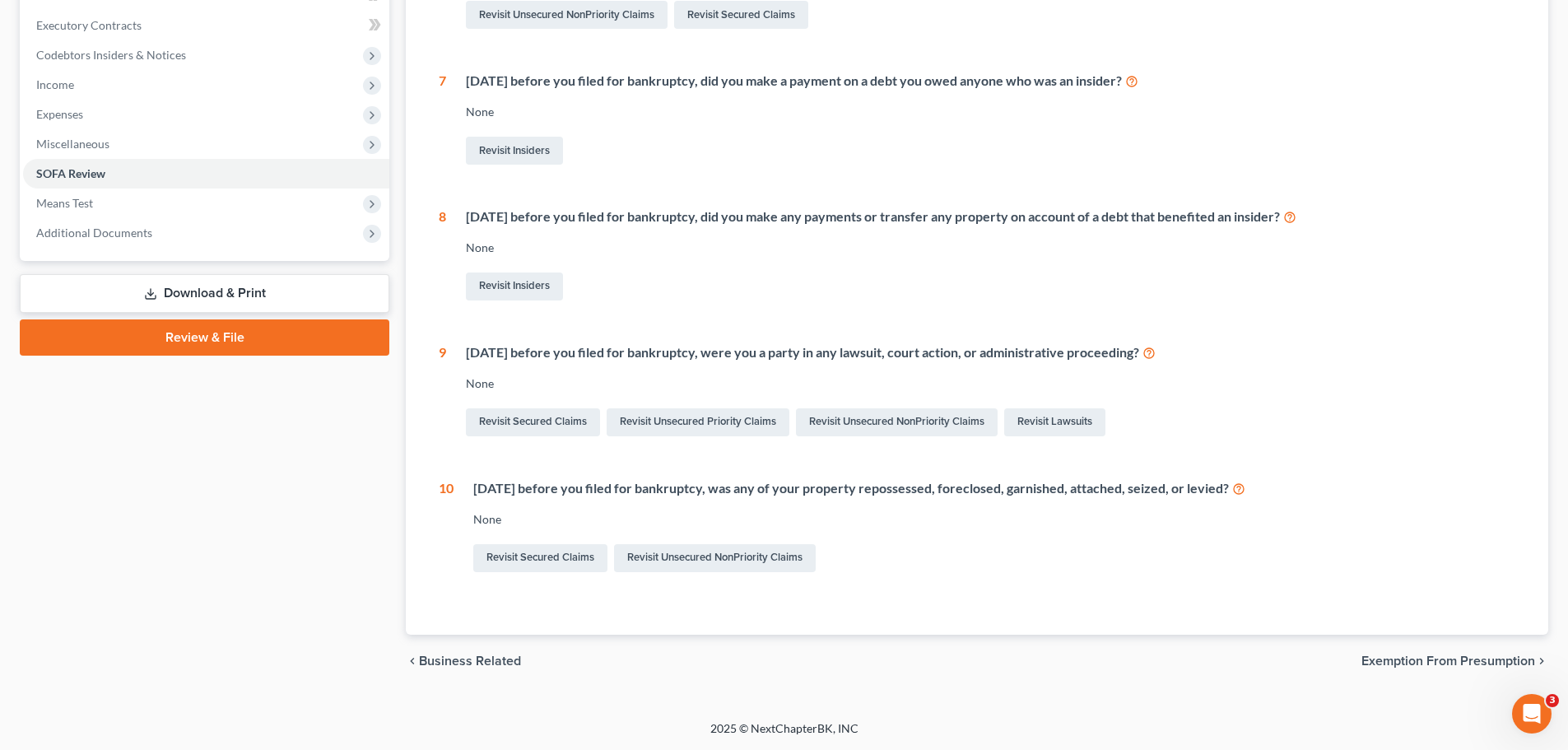
scroll to position [46, 0]
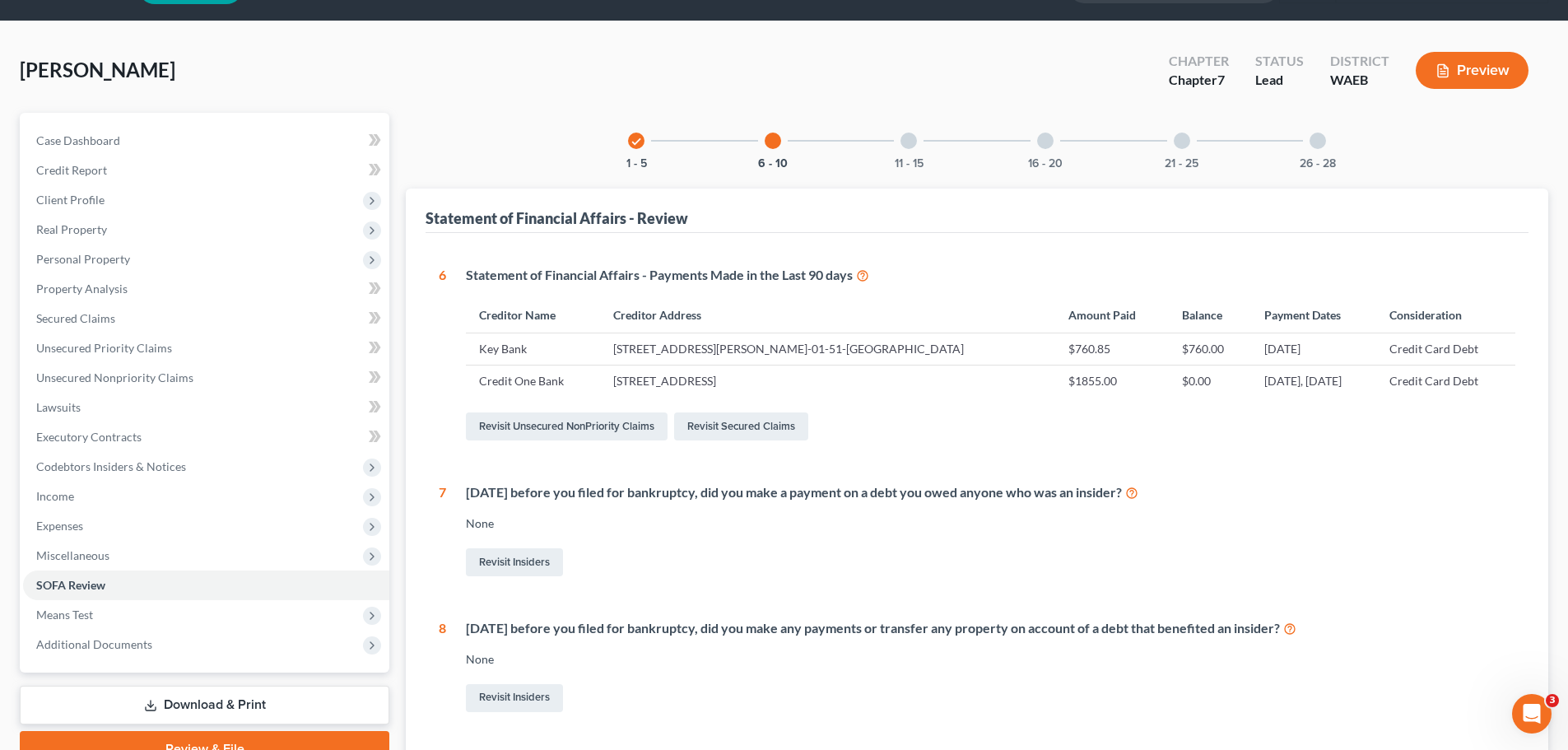
click at [908, 145] on div at bounding box center [909, 141] width 17 height 17
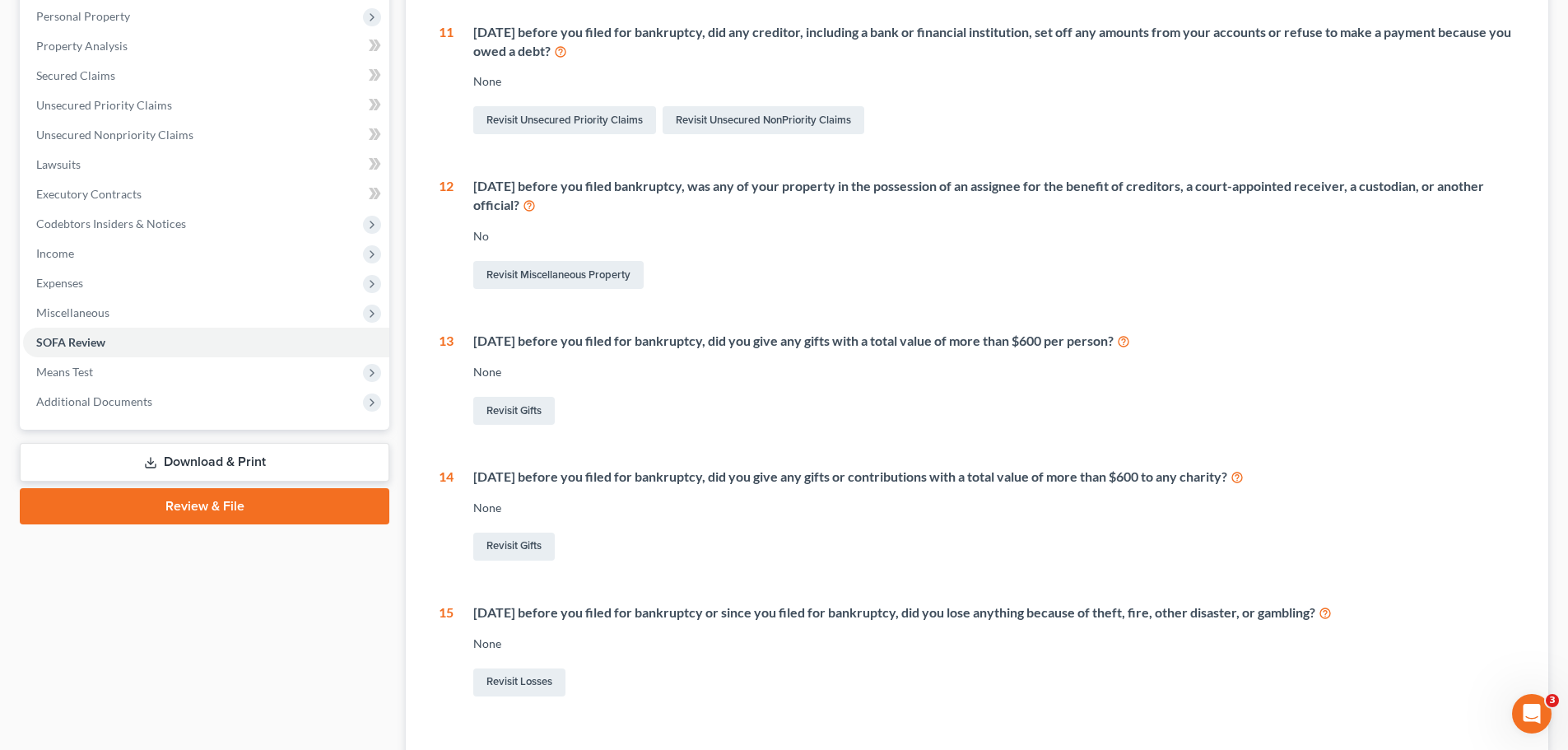
scroll to position [248, 0]
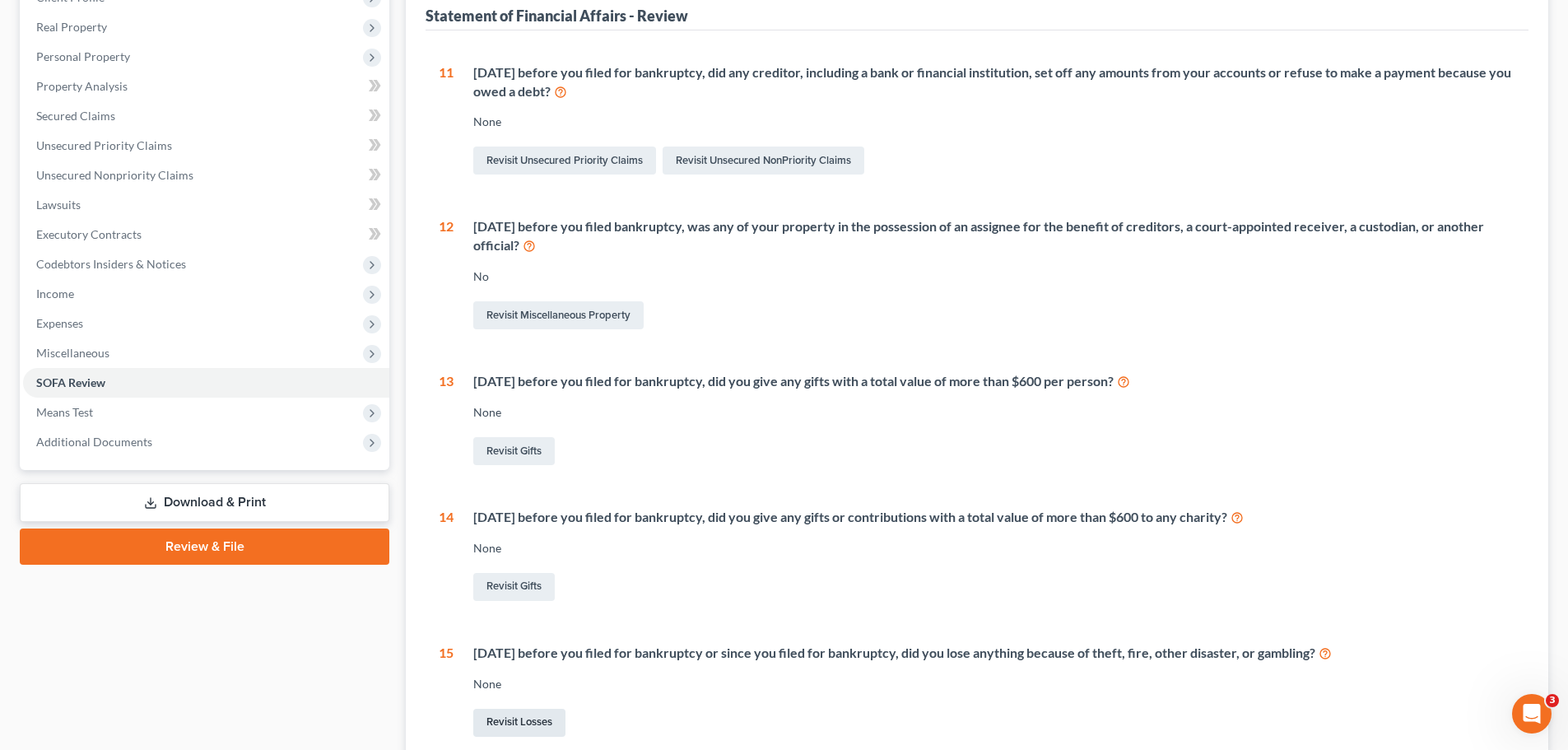
click at [543, 731] on link "Revisit Losses" at bounding box center [519, 723] width 92 height 28
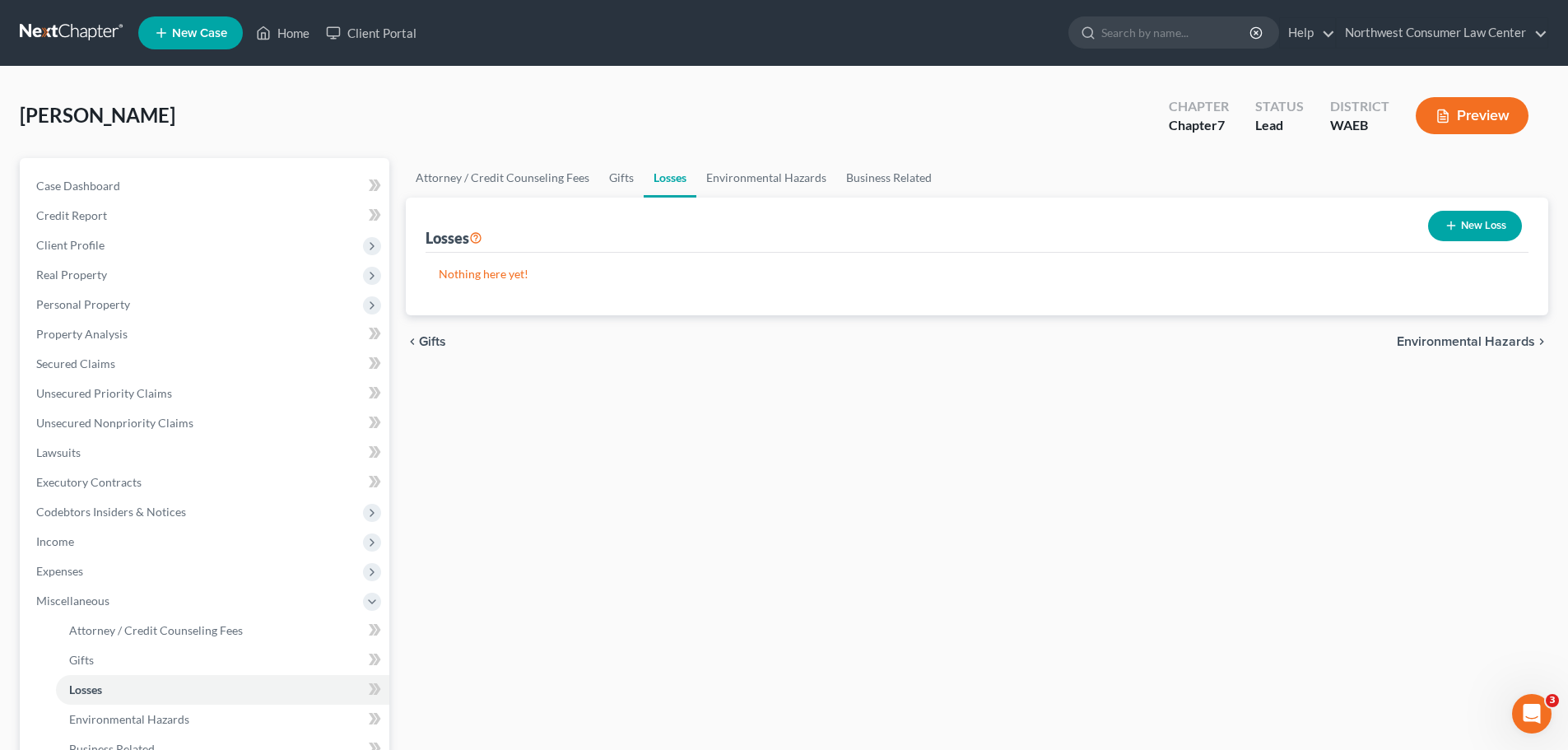
click at [1454, 218] on button "New Loss" at bounding box center [1475, 226] width 94 height 31
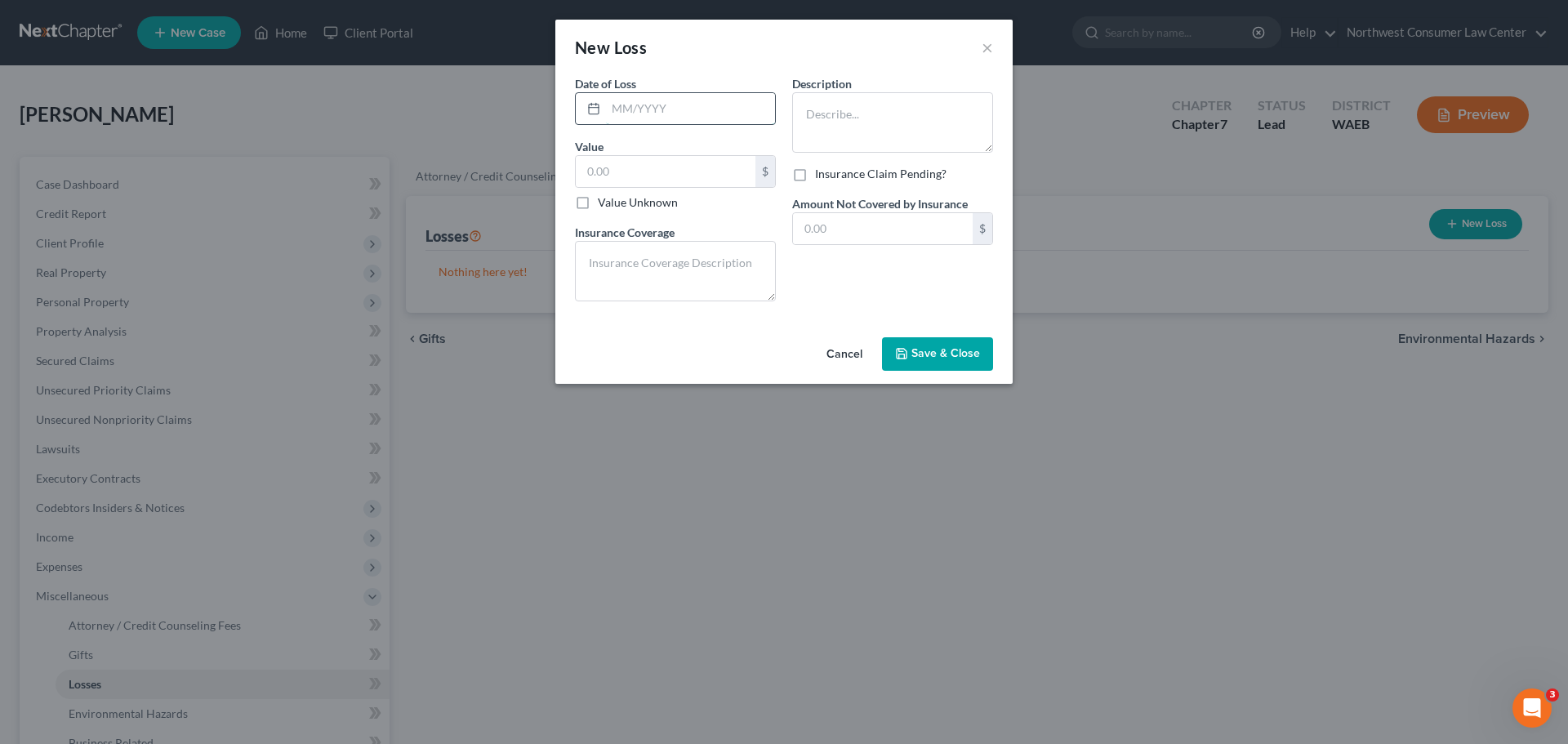
click at [671, 109] on input "text" at bounding box center [691, 109] width 169 height 31
click at [847, 356] on button "Cancel" at bounding box center [844, 355] width 62 height 33
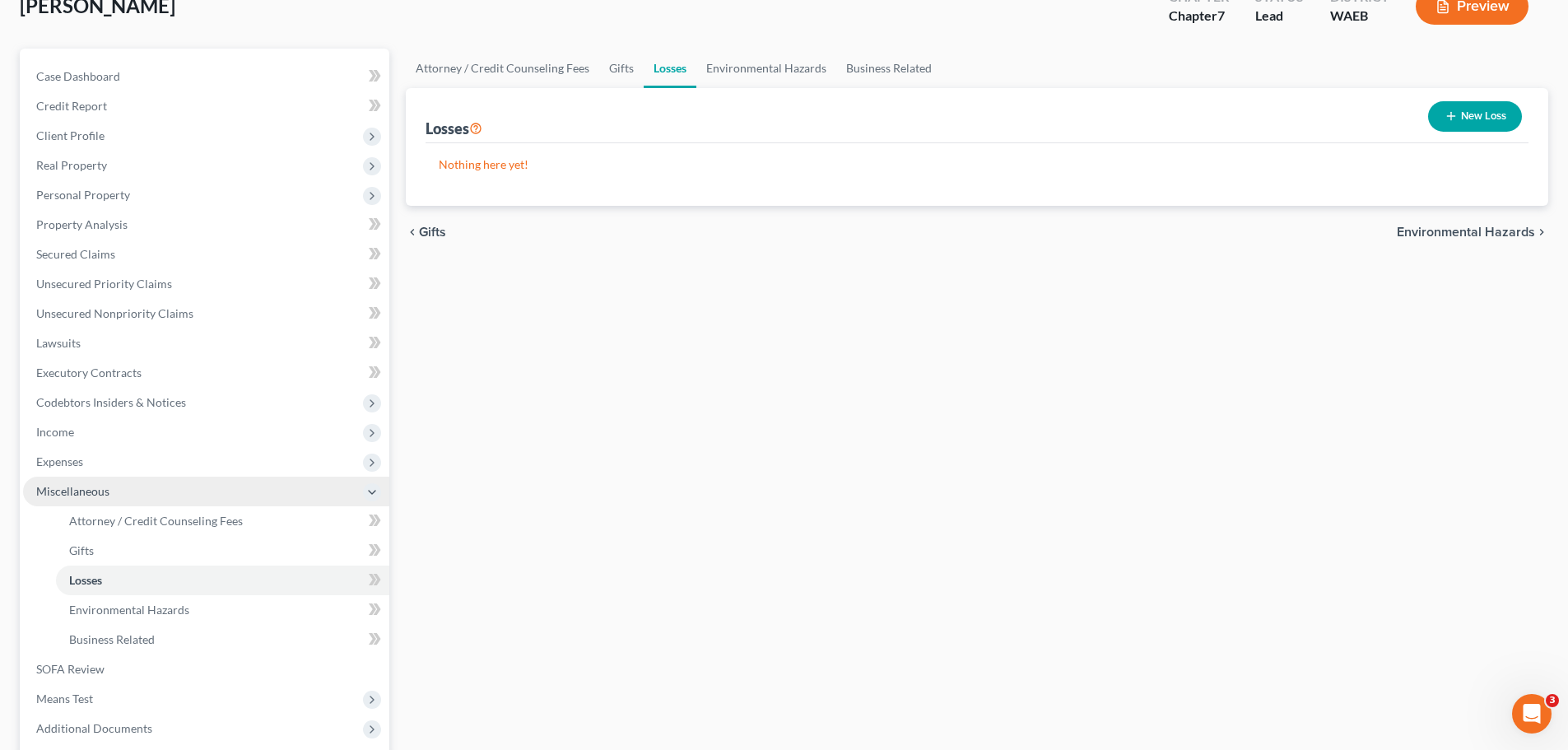
scroll to position [109, 0]
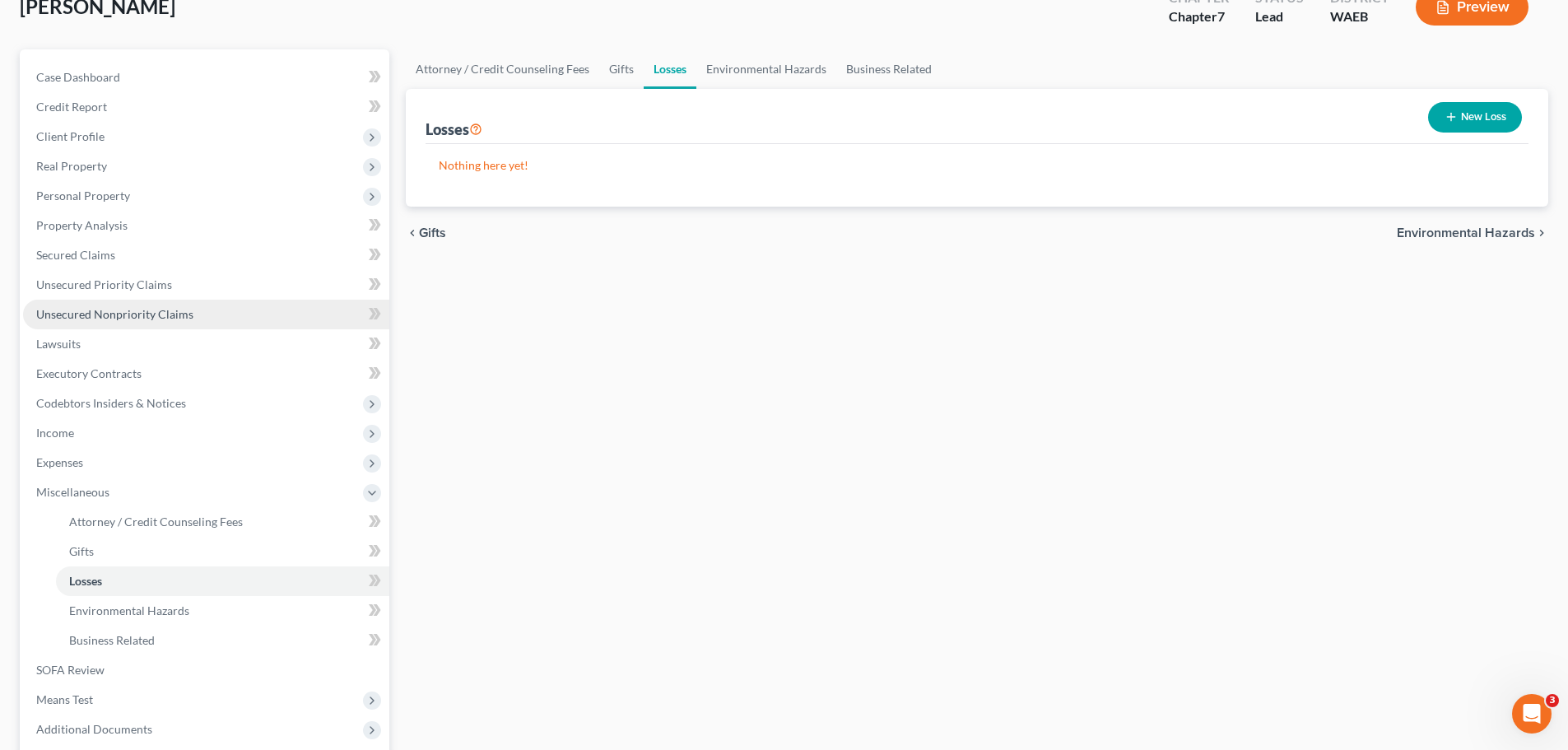
click at [239, 315] on link "Unsecured Nonpriority Claims" at bounding box center [205, 314] width 366 height 30
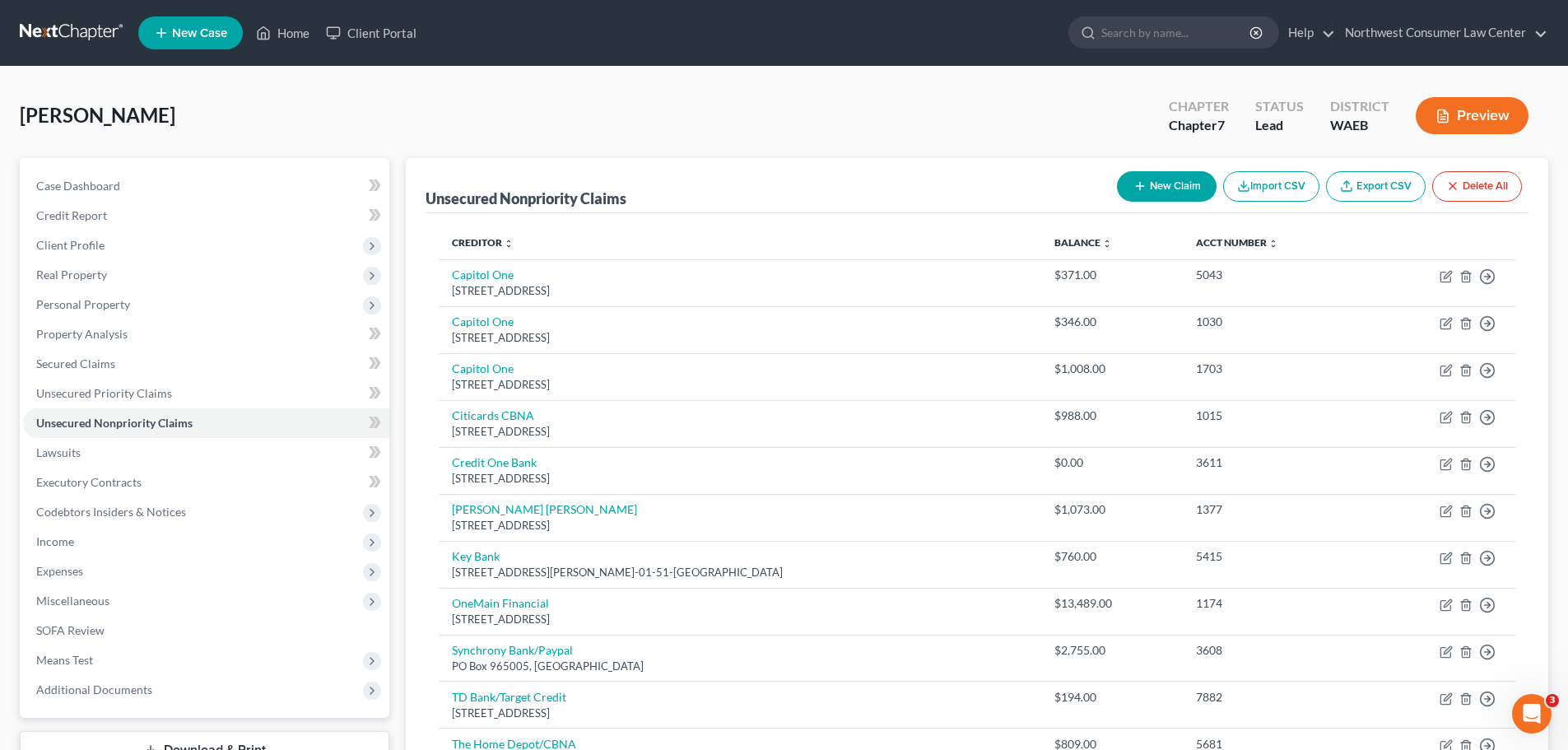
click at [1169, 180] on button "New Claim" at bounding box center [1166, 186] width 99 height 31
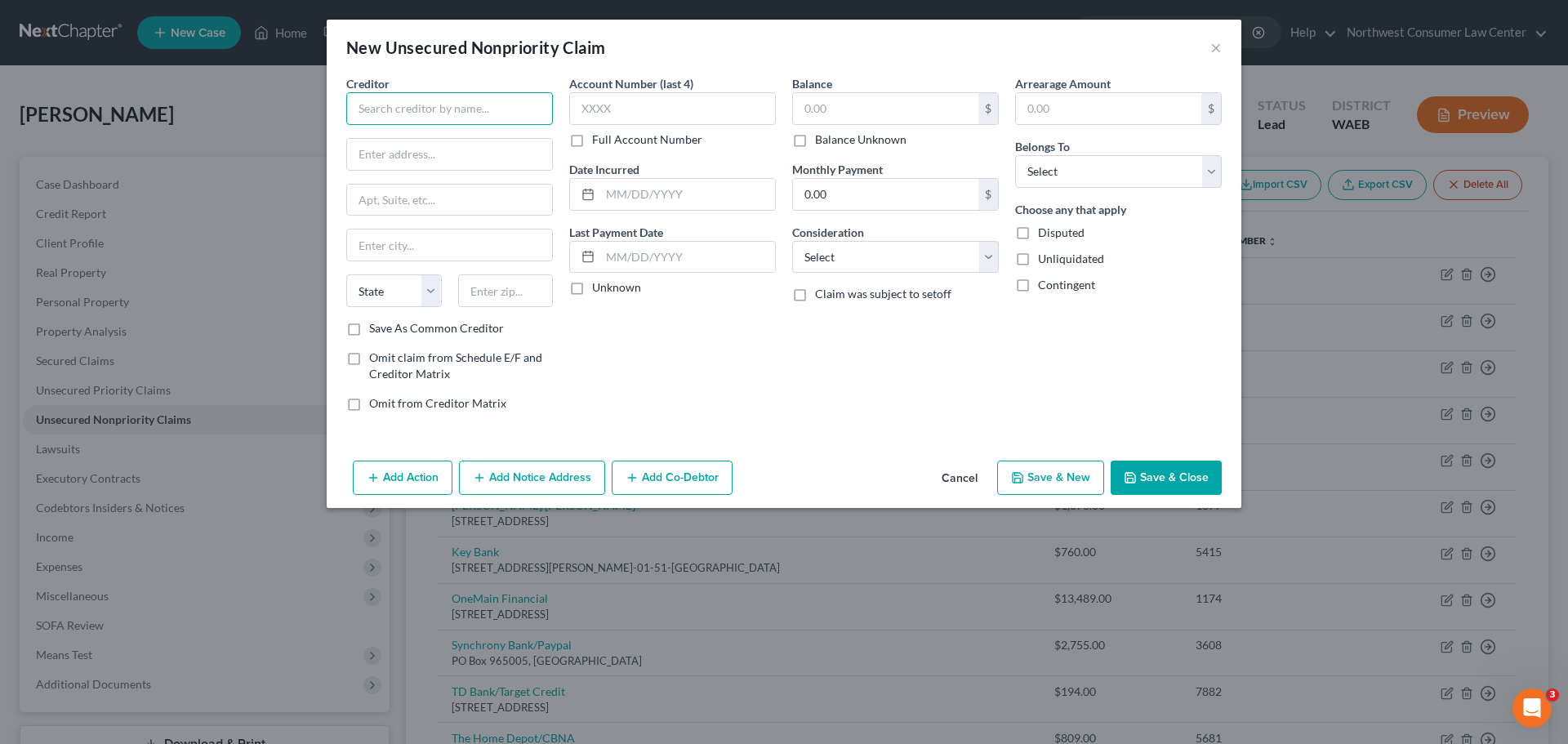
click at [432, 101] on input "text" at bounding box center [449, 109] width 206 height 33
type input "Key Bank"
type input "PO Box 98873"
type input "[GEOGRAPHIC_DATA]"
select select "31"
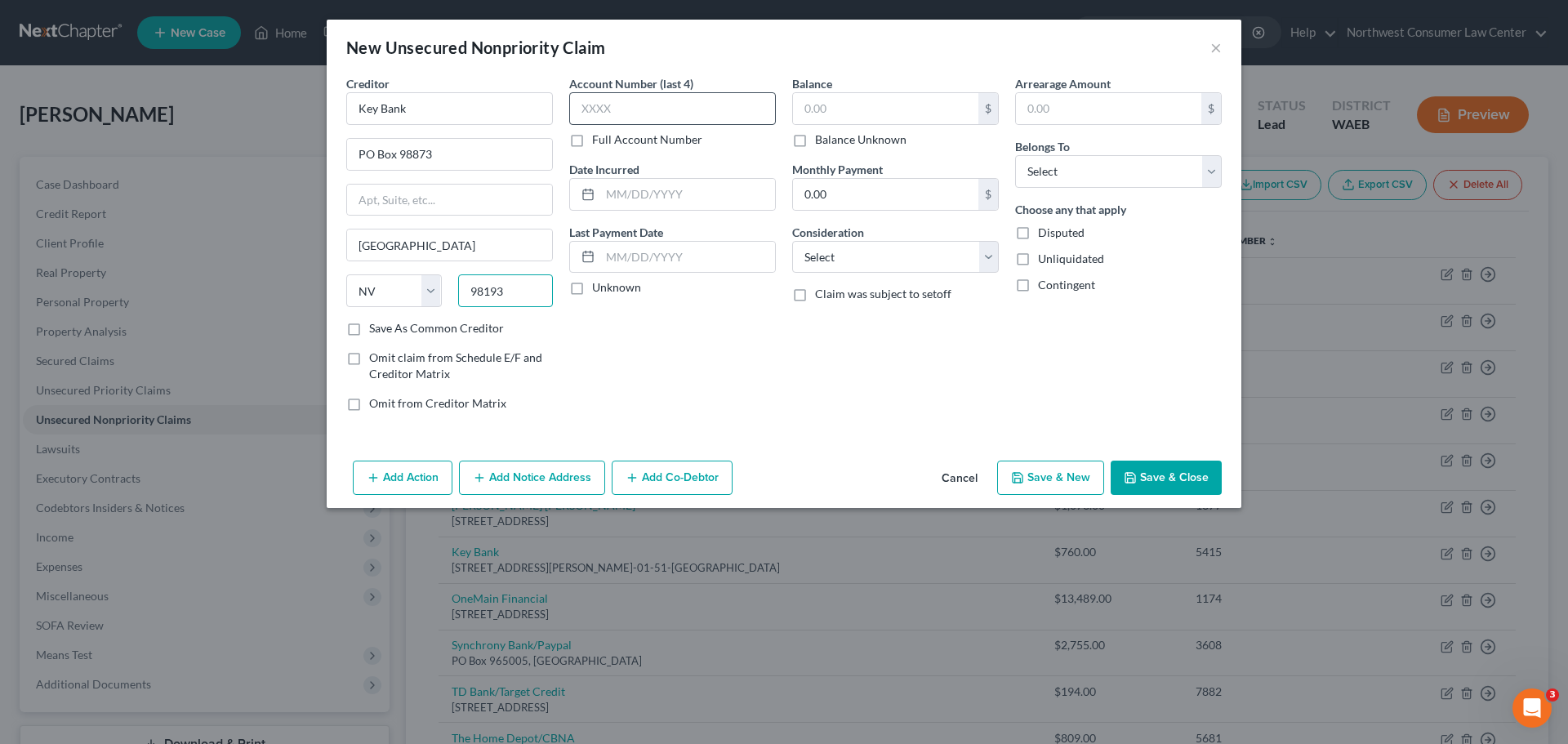
type input "98193"
click at [719, 112] on input "text" at bounding box center [672, 109] width 206 height 33
type input "3611"
click at [891, 113] on input "text" at bounding box center [885, 109] width 186 height 31
type input "0"
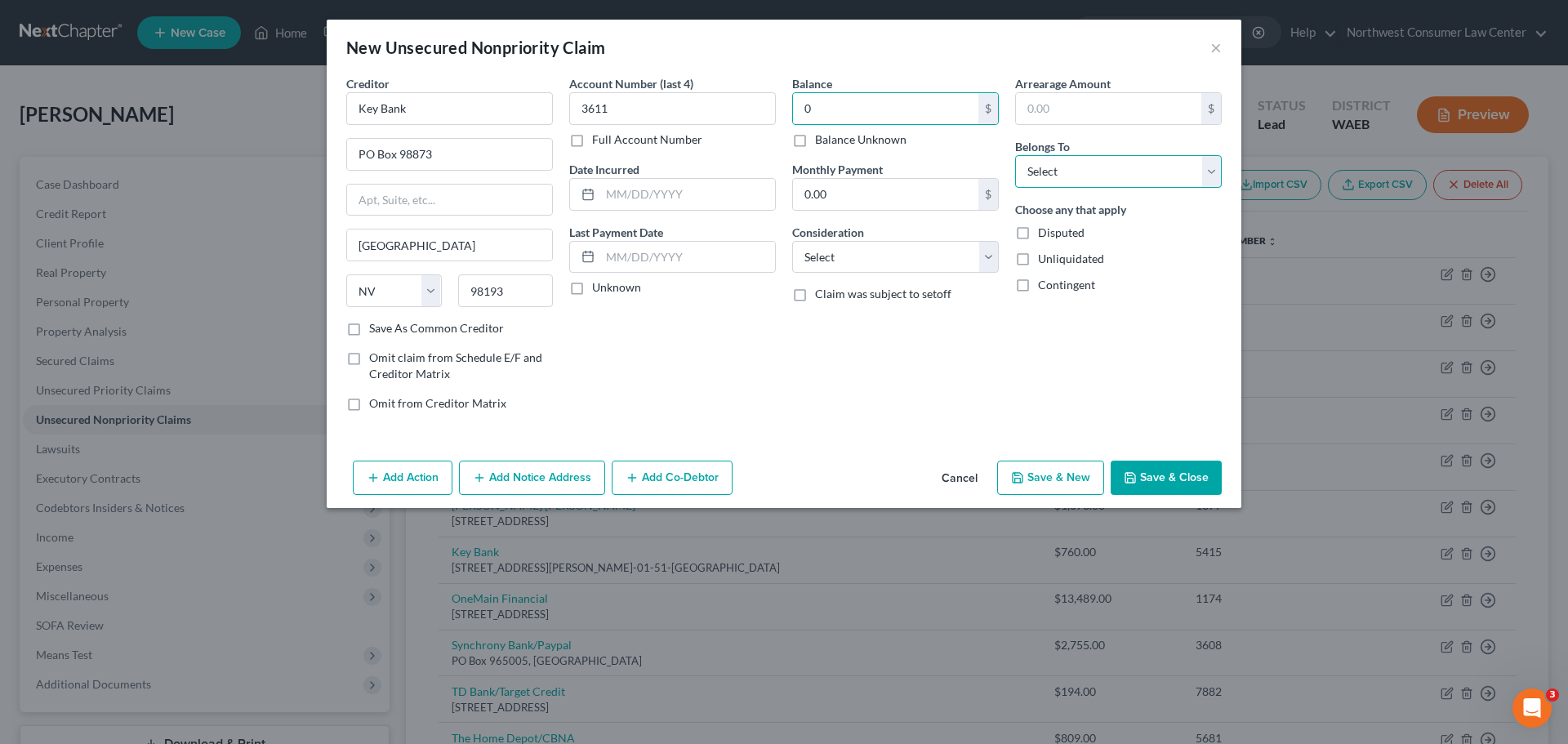
click at [1107, 164] on select "Select Debtor 1 Only Debtor 2 Only Debtor 1 And Debtor 2 Only At Least One Of T…" at bounding box center [1118, 172] width 206 height 33
select select "0"
click at [1015, 155] on select "Select Debtor 1 Only Debtor 2 Only Debtor 1 And Debtor 2 Only At Least One Of T…" at bounding box center [1118, 172] width 206 height 33
click at [930, 263] on select "Select Cable / Satellite Services Collection Agency Credit Card Debt Debt Couns…" at bounding box center [895, 258] width 206 height 33
select select "2"
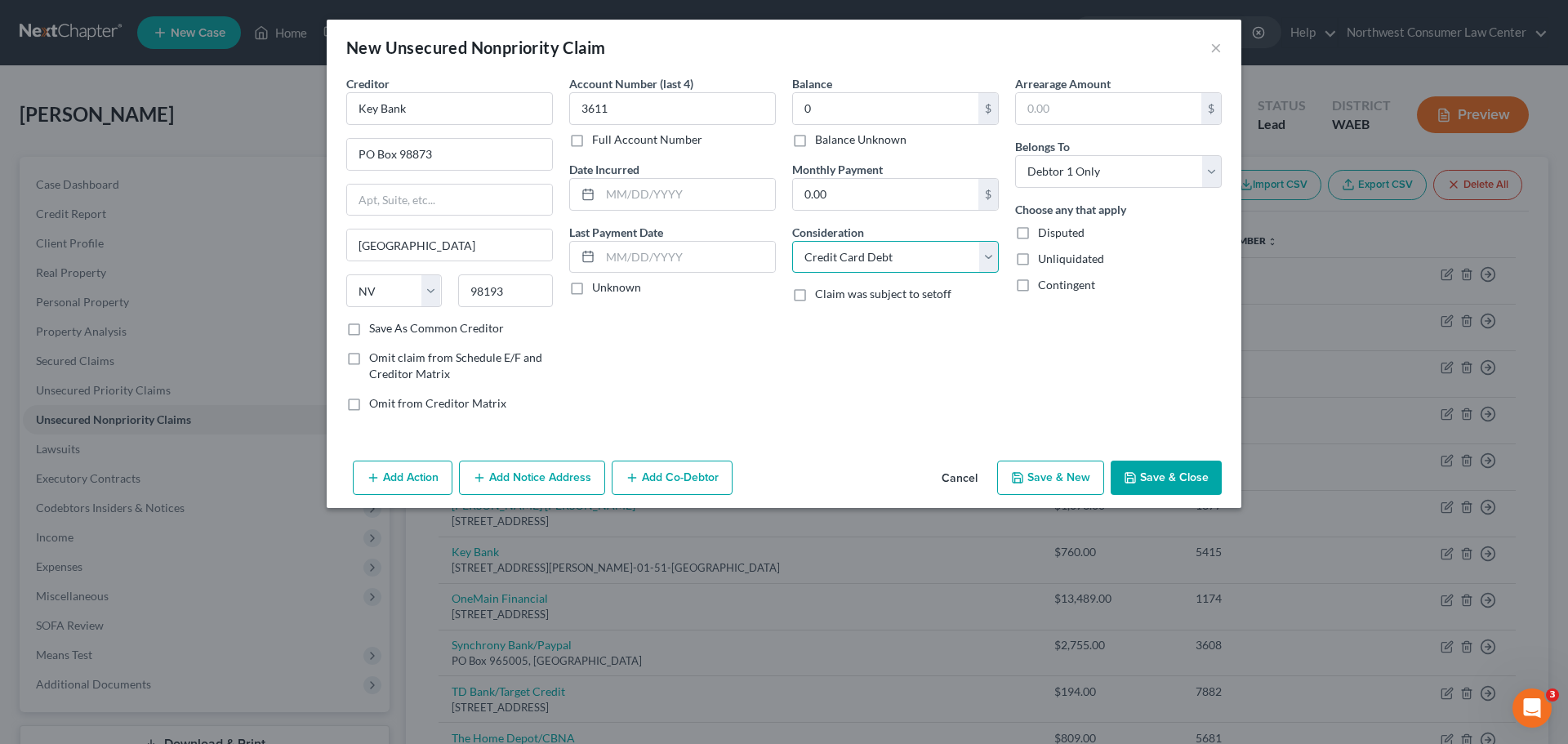
click at [792, 241] on select "Select Cable / Satellite Services Collection Agency Credit Card Debt Debt Couns…" at bounding box center [895, 258] width 206 height 33
click at [668, 255] on input "text" at bounding box center [687, 258] width 175 height 31
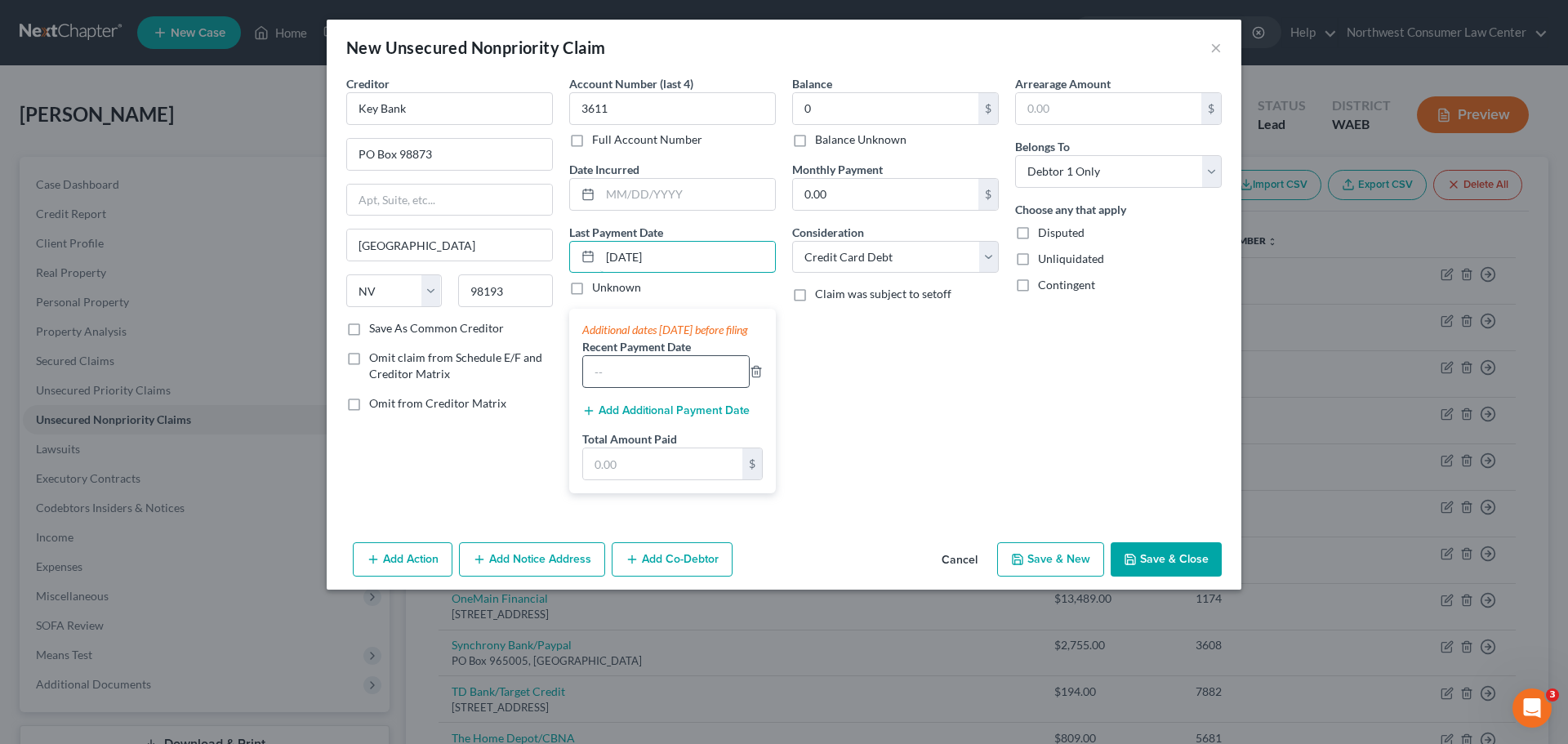
type input "[DATE]"
click at [639, 387] on input "text" at bounding box center [666, 372] width 166 height 31
type input "[DATE]"
click at [650, 479] on input "text" at bounding box center [662, 464] width 159 height 31
type input "1,855"
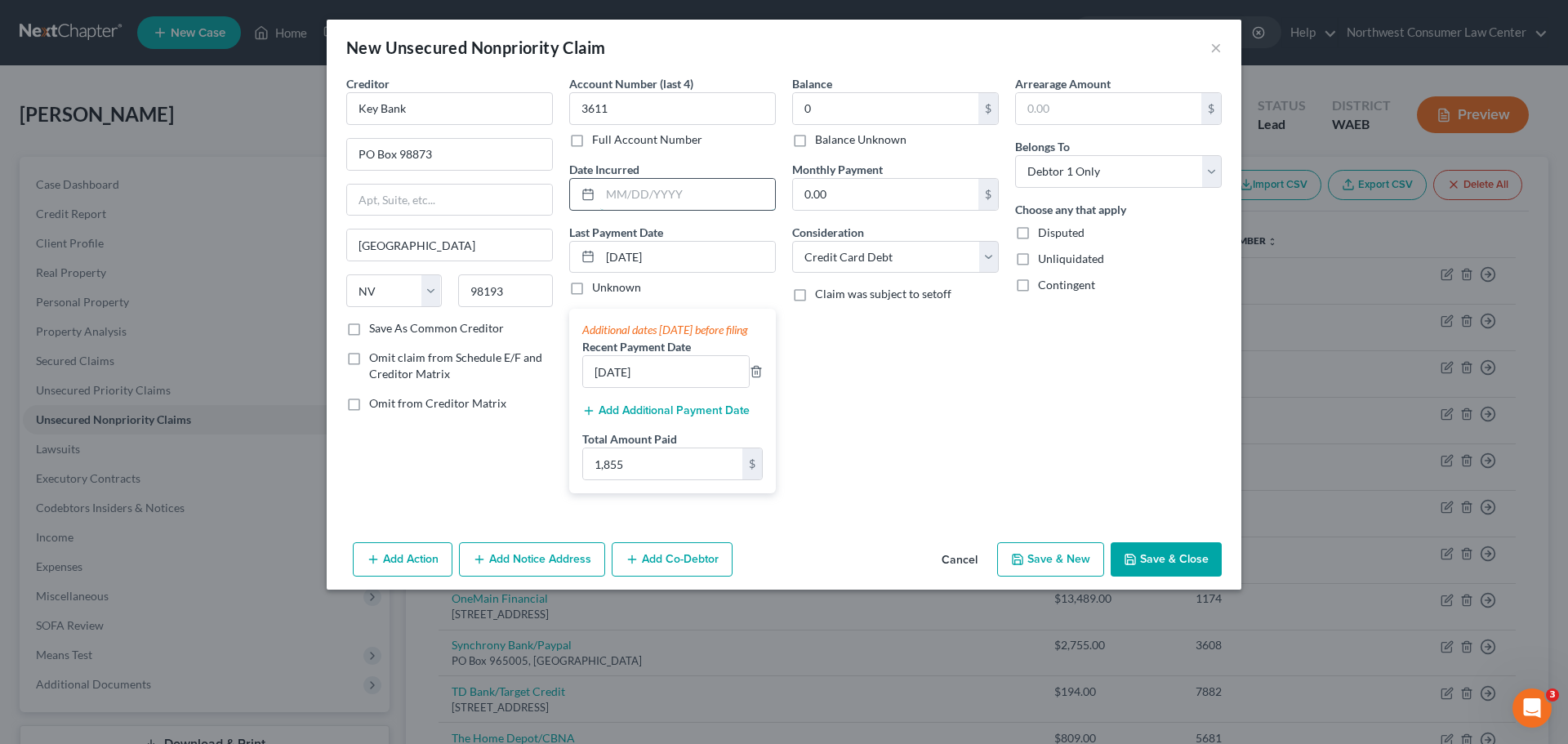
click at [624, 198] on input "text" at bounding box center [687, 194] width 175 height 31
type input "3/11/2025"
click at [1174, 569] on button "Save & Close" at bounding box center [1166, 559] width 112 height 34
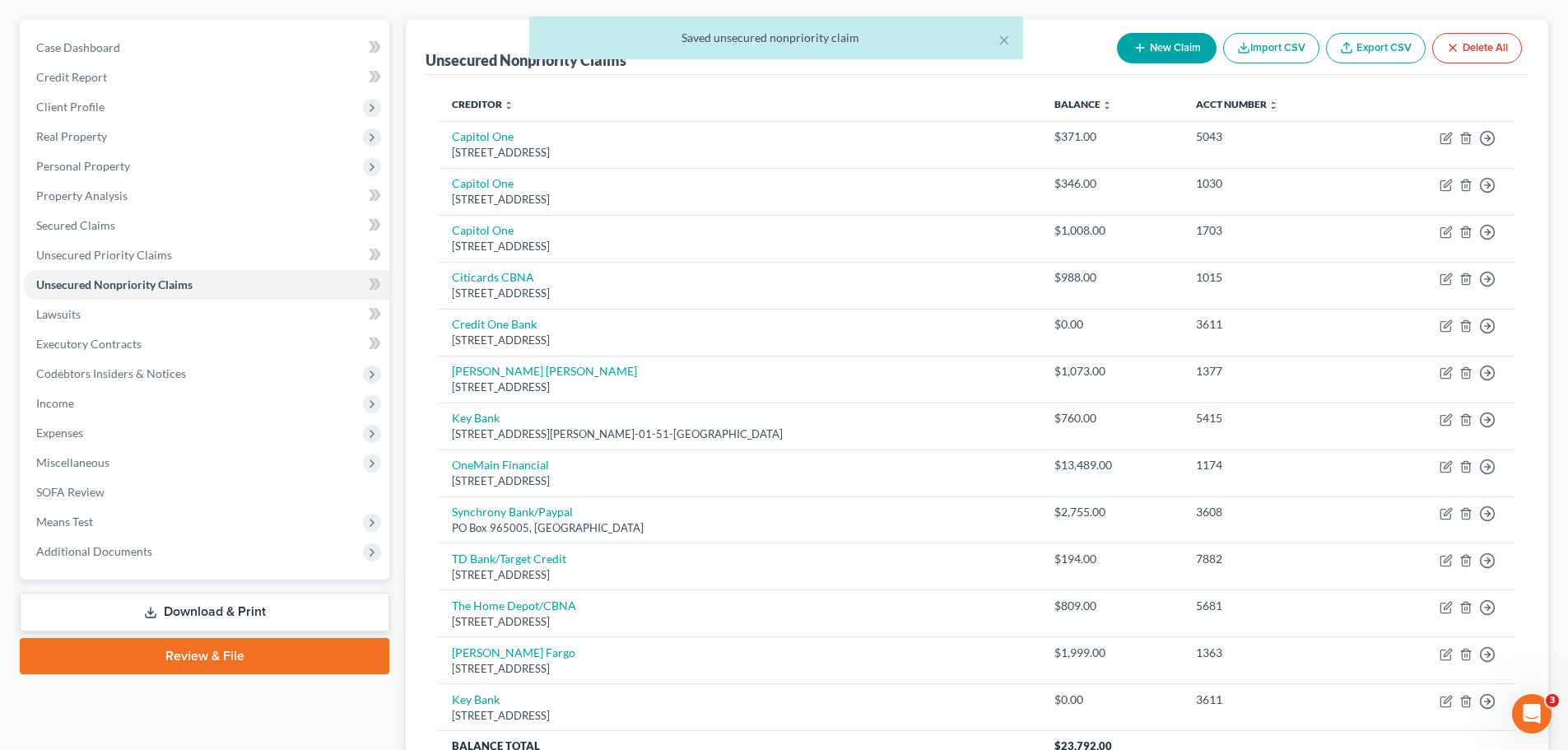
scroll to position [165, 0]
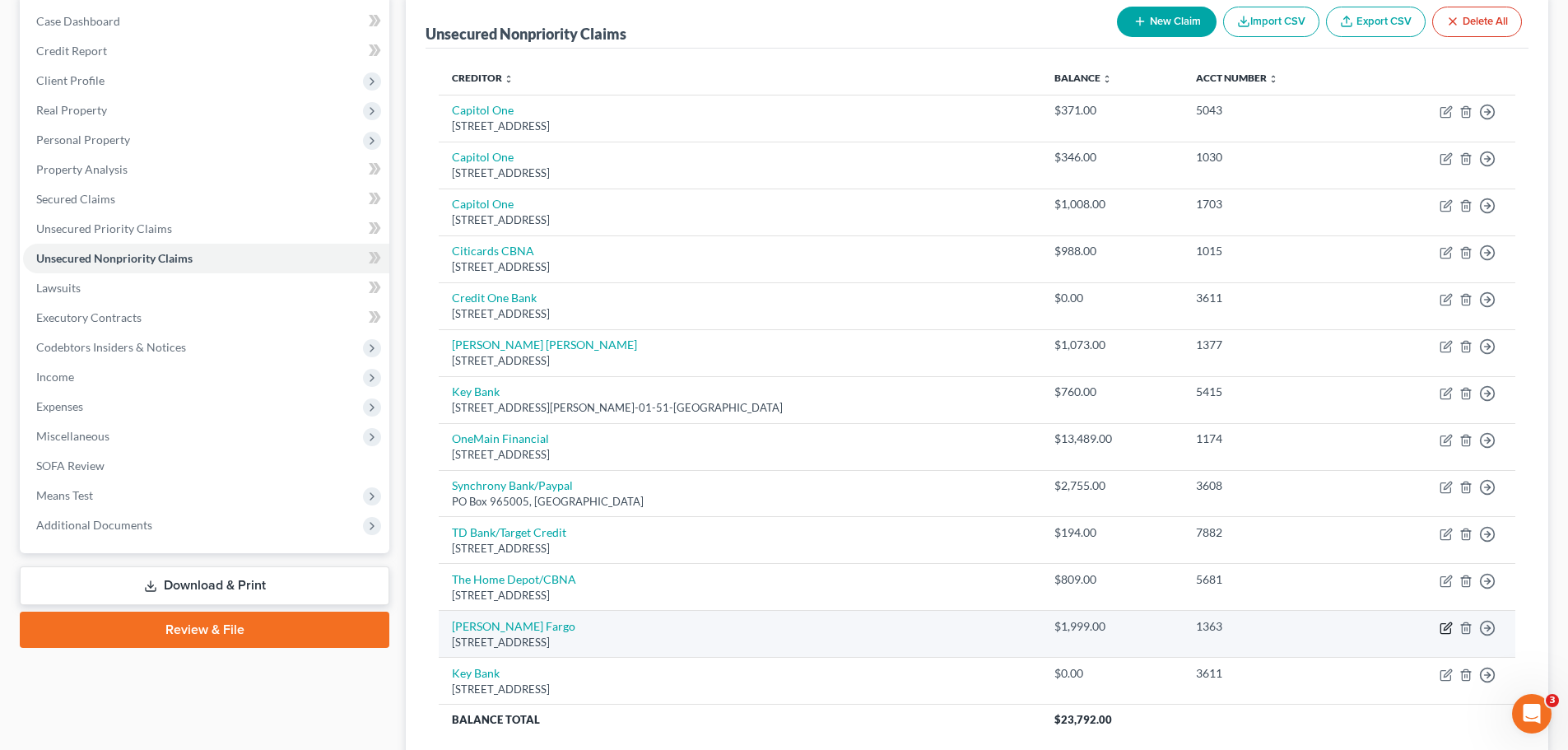
click at [1444, 627] on icon "button" at bounding box center [1447, 626] width 7 height 7
select select "24"
select select "2"
select select "0"
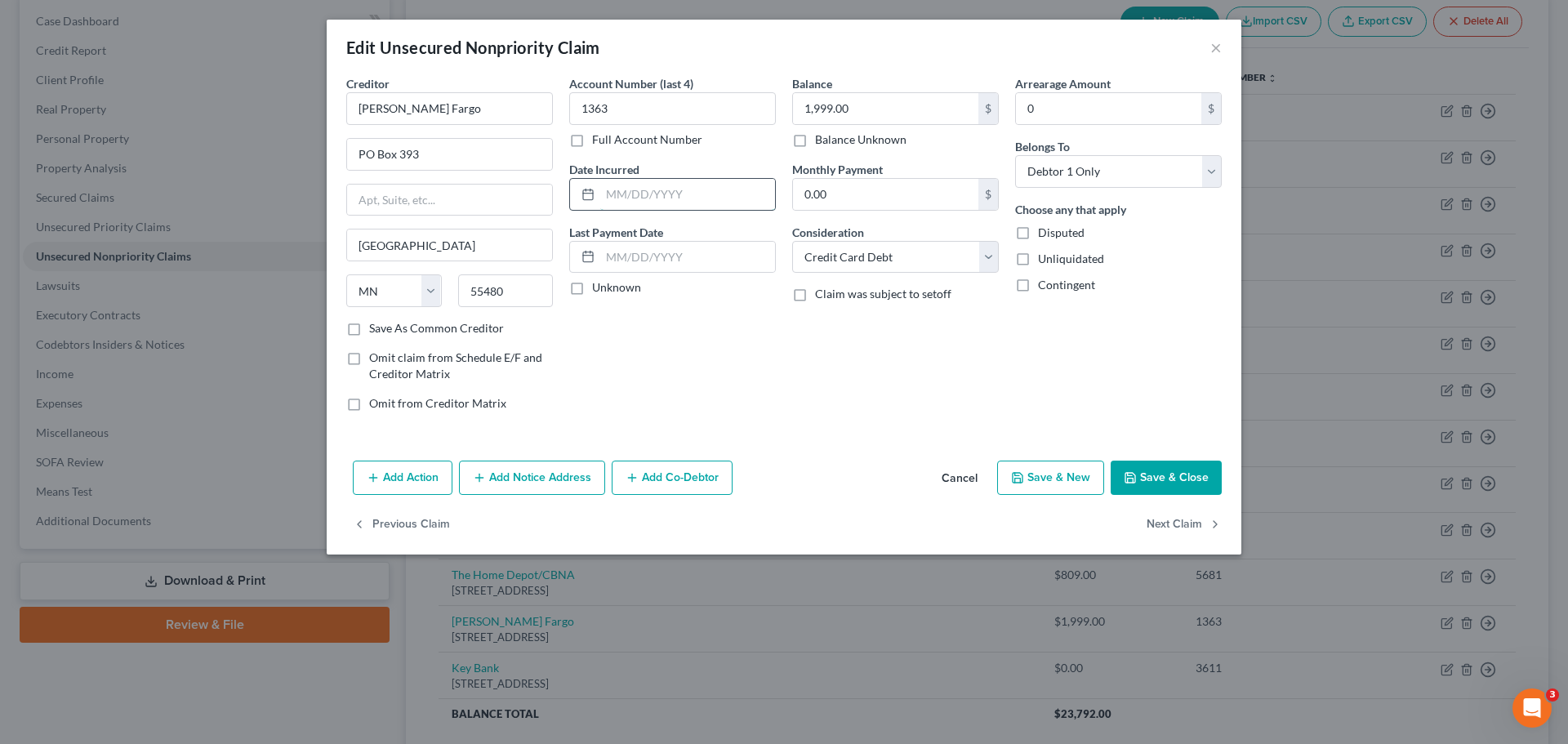
click at [657, 189] on input "text" at bounding box center [687, 194] width 175 height 31
type input "4/20/21"
click at [1182, 486] on button "Save & Close" at bounding box center [1166, 477] width 112 height 34
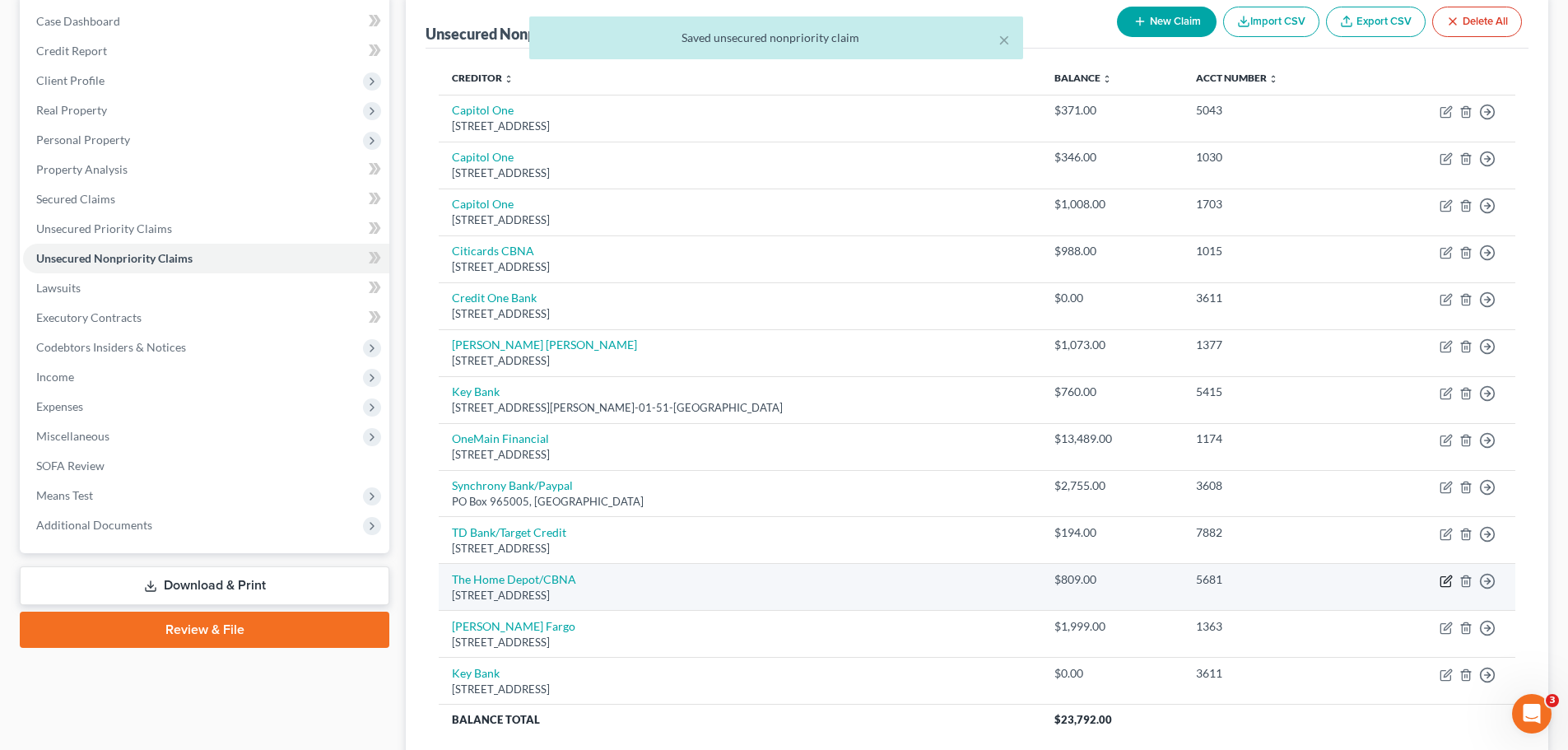
click at [1443, 578] on icon "button" at bounding box center [1446, 581] width 13 height 13
select select "43"
select select "2"
select select "0"
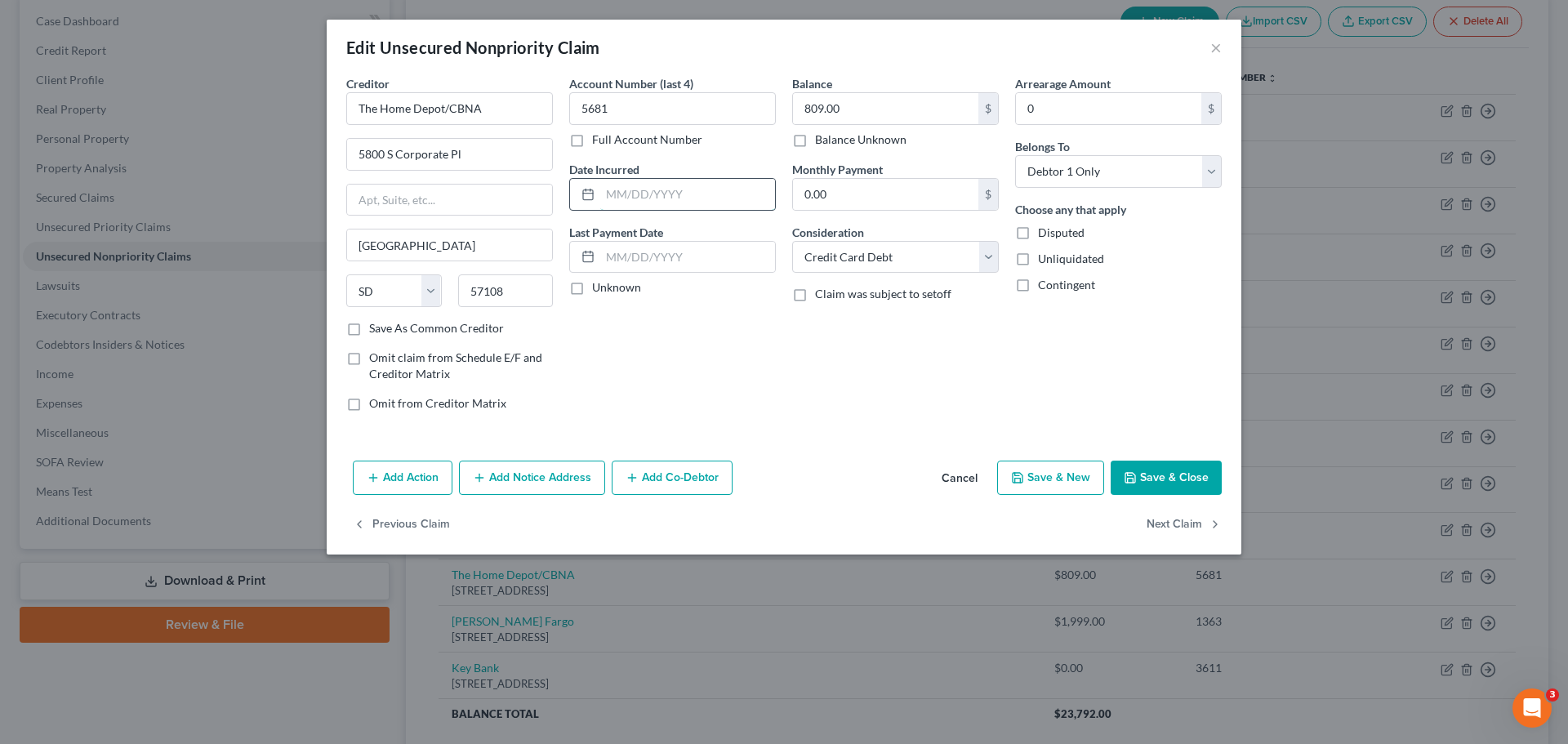
click at [754, 199] on input "text" at bounding box center [687, 194] width 175 height 31
click at [967, 482] on button "Cancel" at bounding box center [959, 479] width 62 height 33
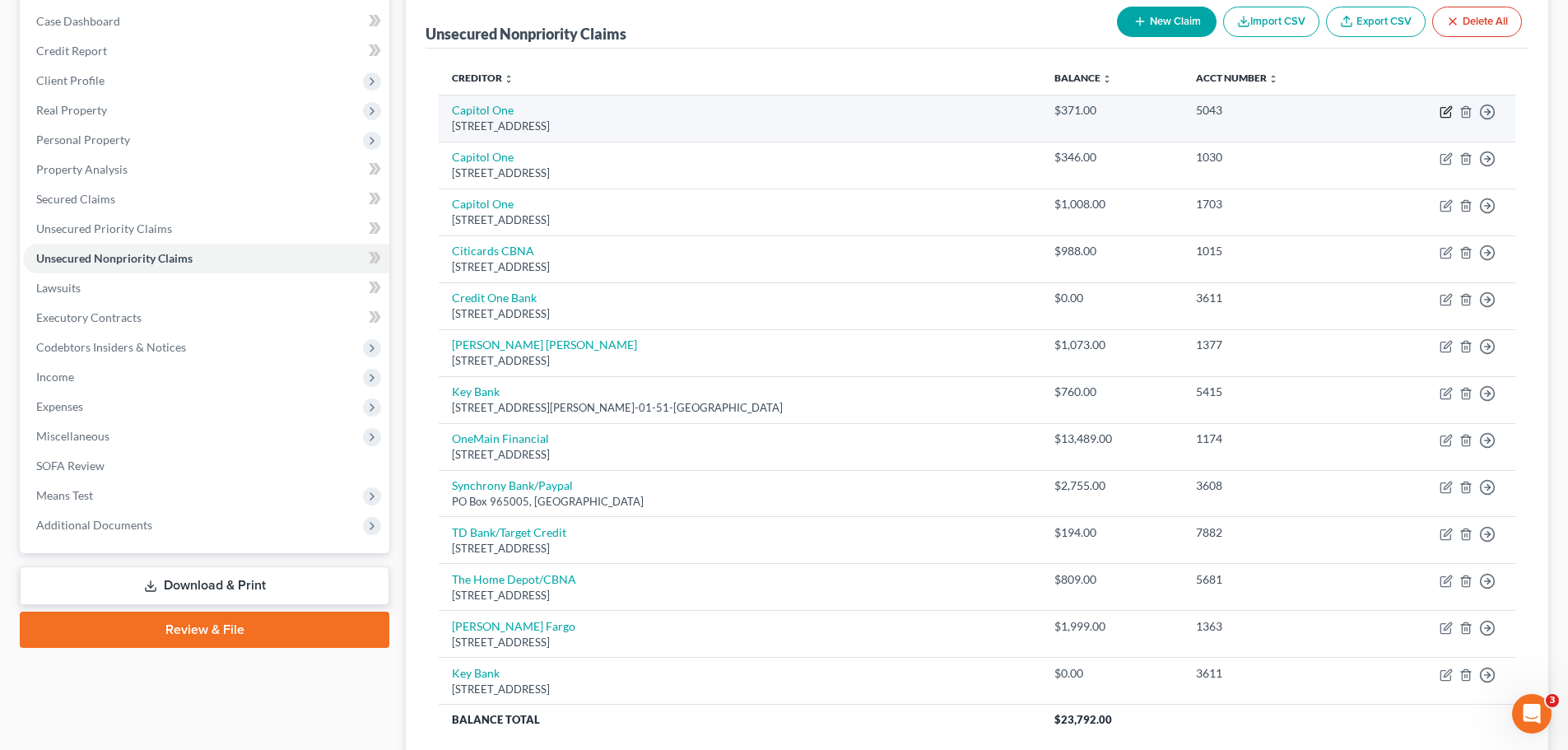
click at [1440, 112] on icon "button" at bounding box center [1446, 112] width 13 height 13
select select "46"
select select "2"
select select "0"
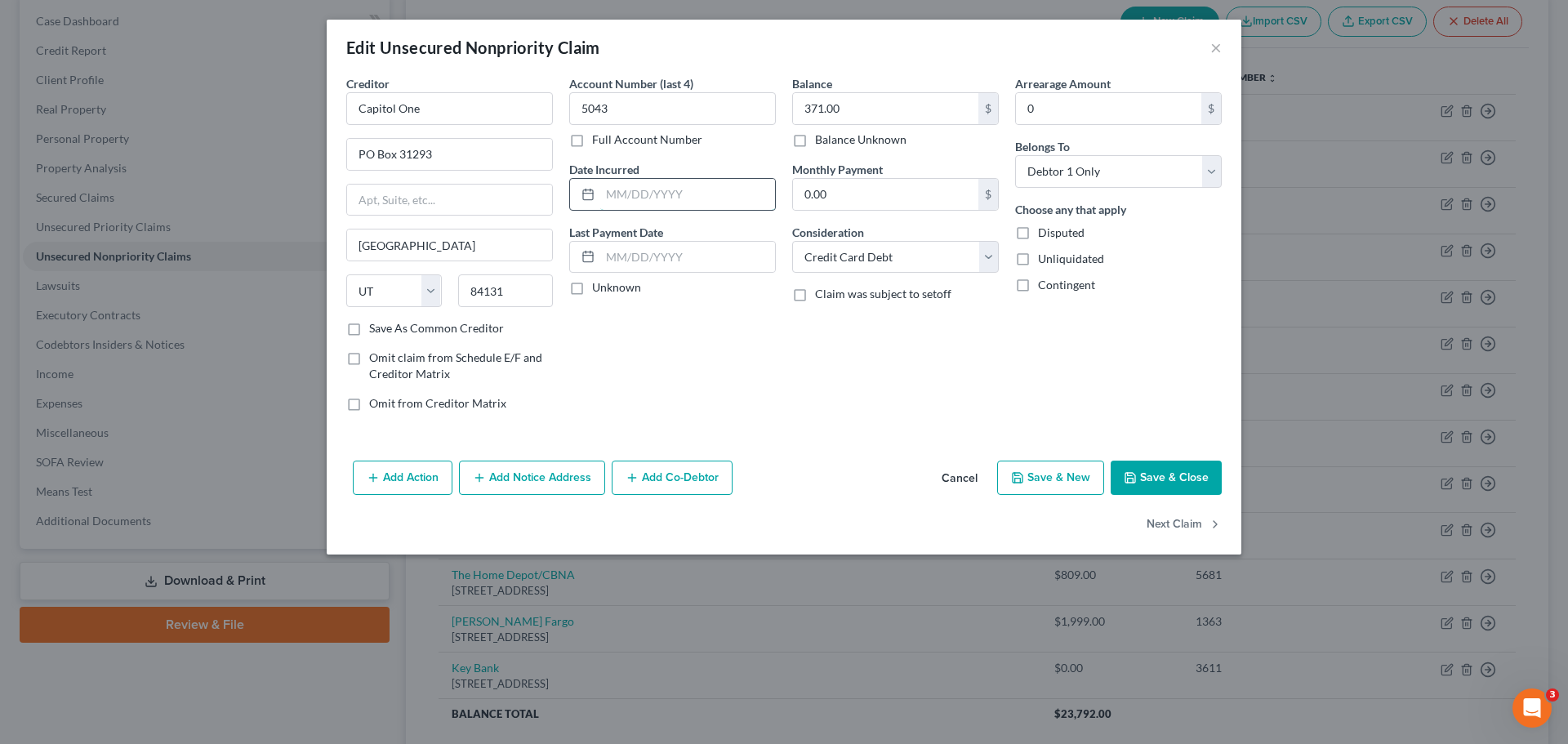
click at [647, 190] on input "text" at bounding box center [687, 194] width 175 height 31
type input "6/19/21"
click at [1130, 482] on polyline "button" at bounding box center [1131, 479] width 6 height 4
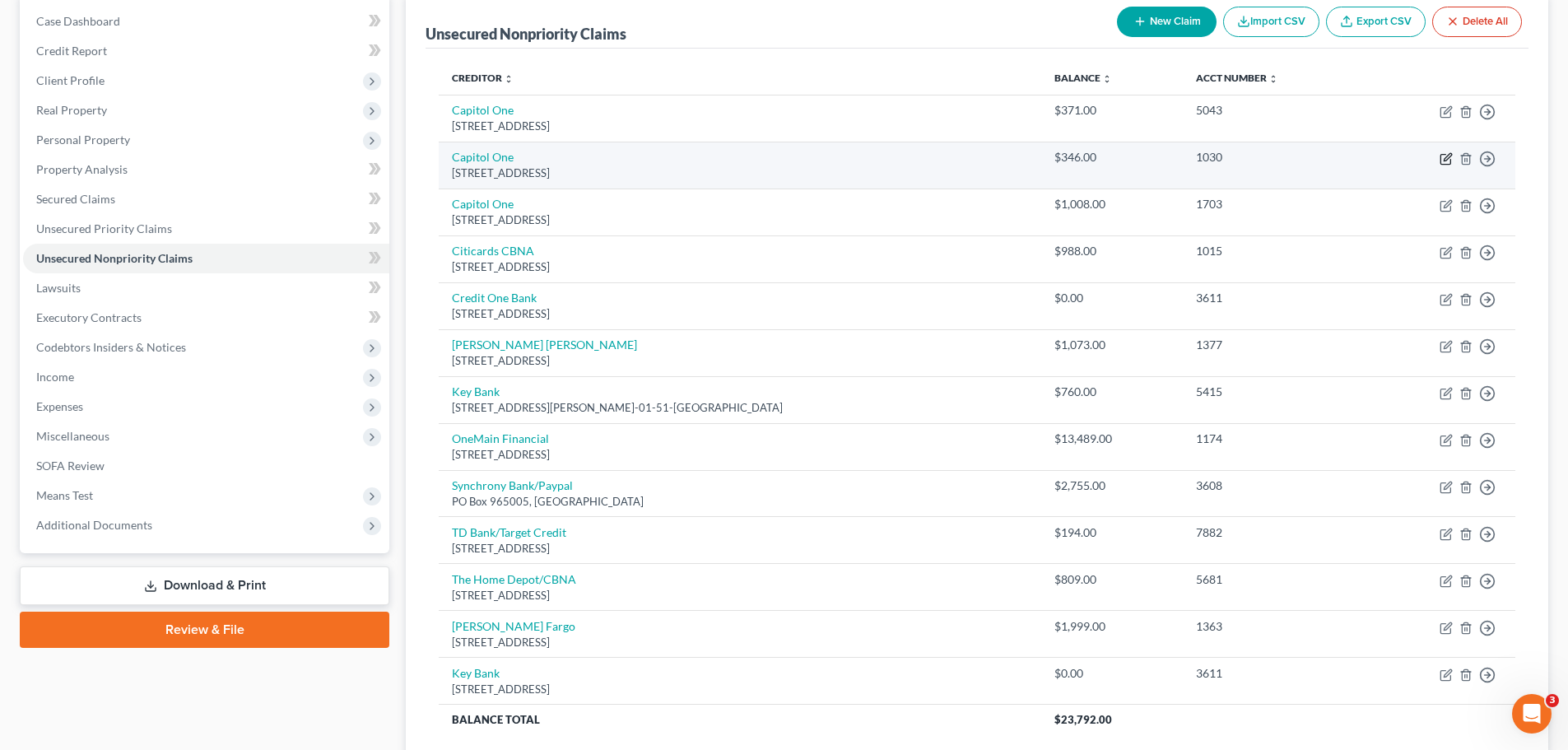
click at [1442, 159] on icon "button" at bounding box center [1446, 158] width 13 height 13
select select "46"
select select "2"
select select "0"
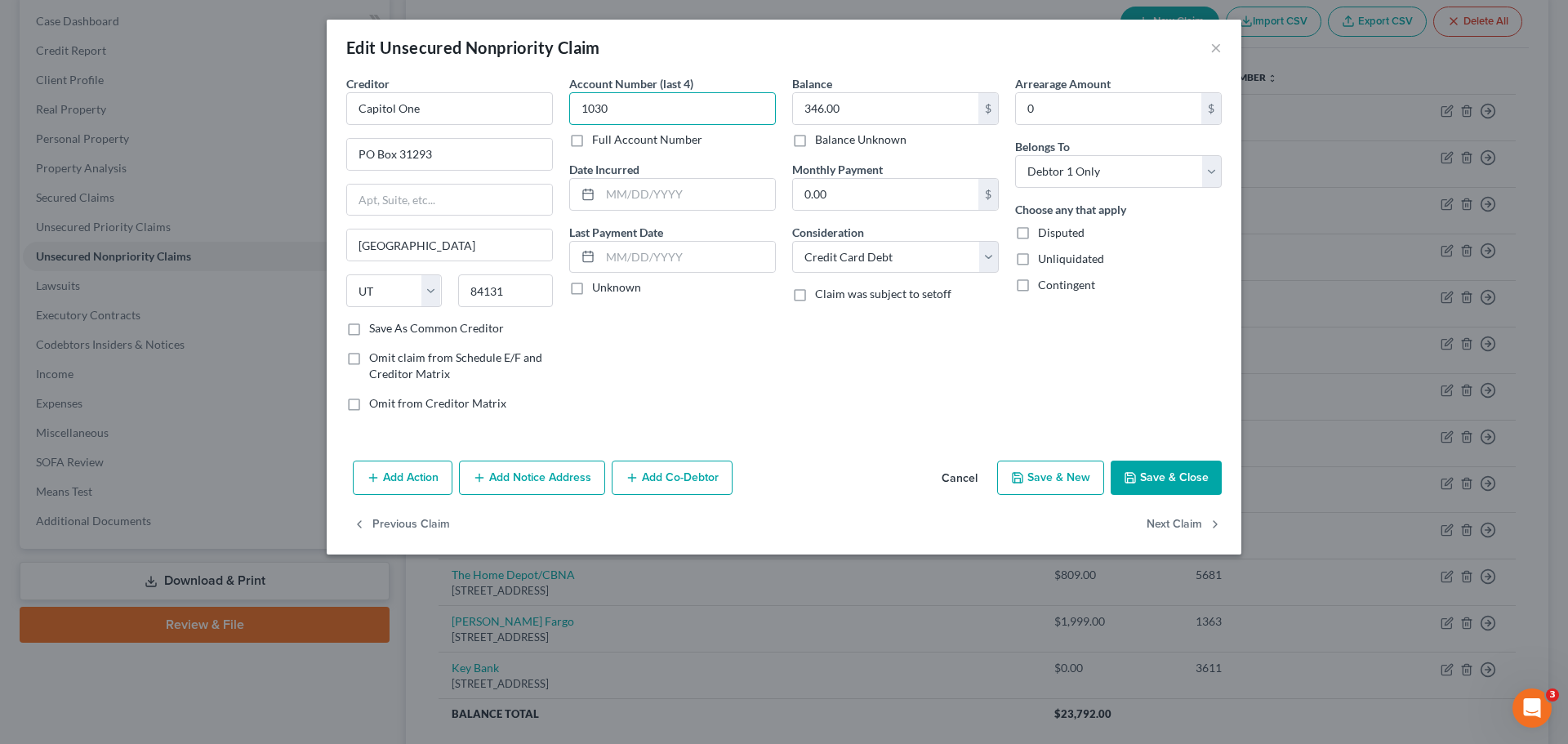
click at [693, 111] on input "1030" at bounding box center [672, 109] width 206 height 33
click at [652, 205] on input "text" at bounding box center [687, 194] width 175 height 31
type input "7/24/2018"
click at [1180, 464] on button "Save & Close" at bounding box center [1166, 477] width 112 height 34
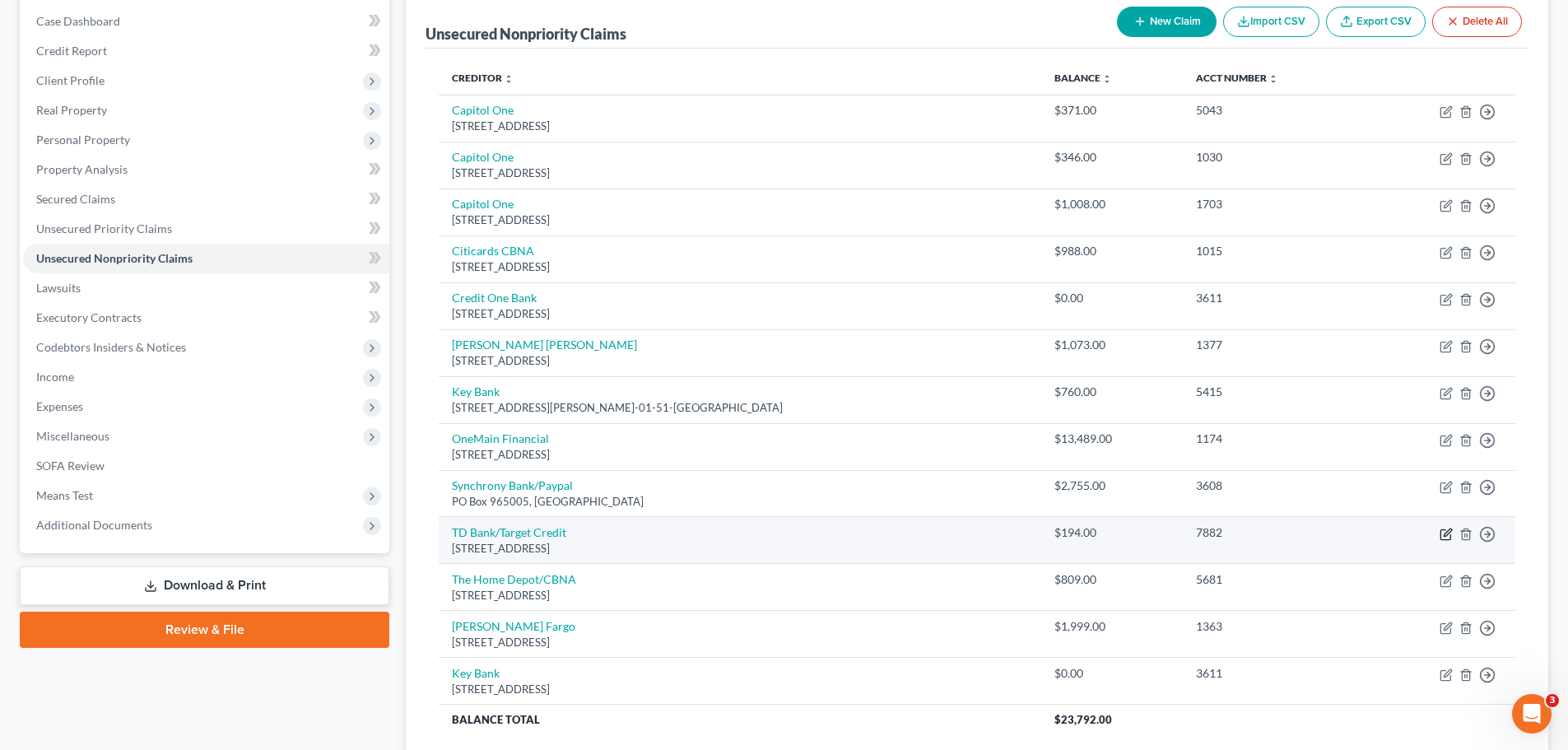
click at [1445, 535] on icon "button" at bounding box center [1446, 534] width 13 height 13
select select "24"
select select "2"
select select "0"
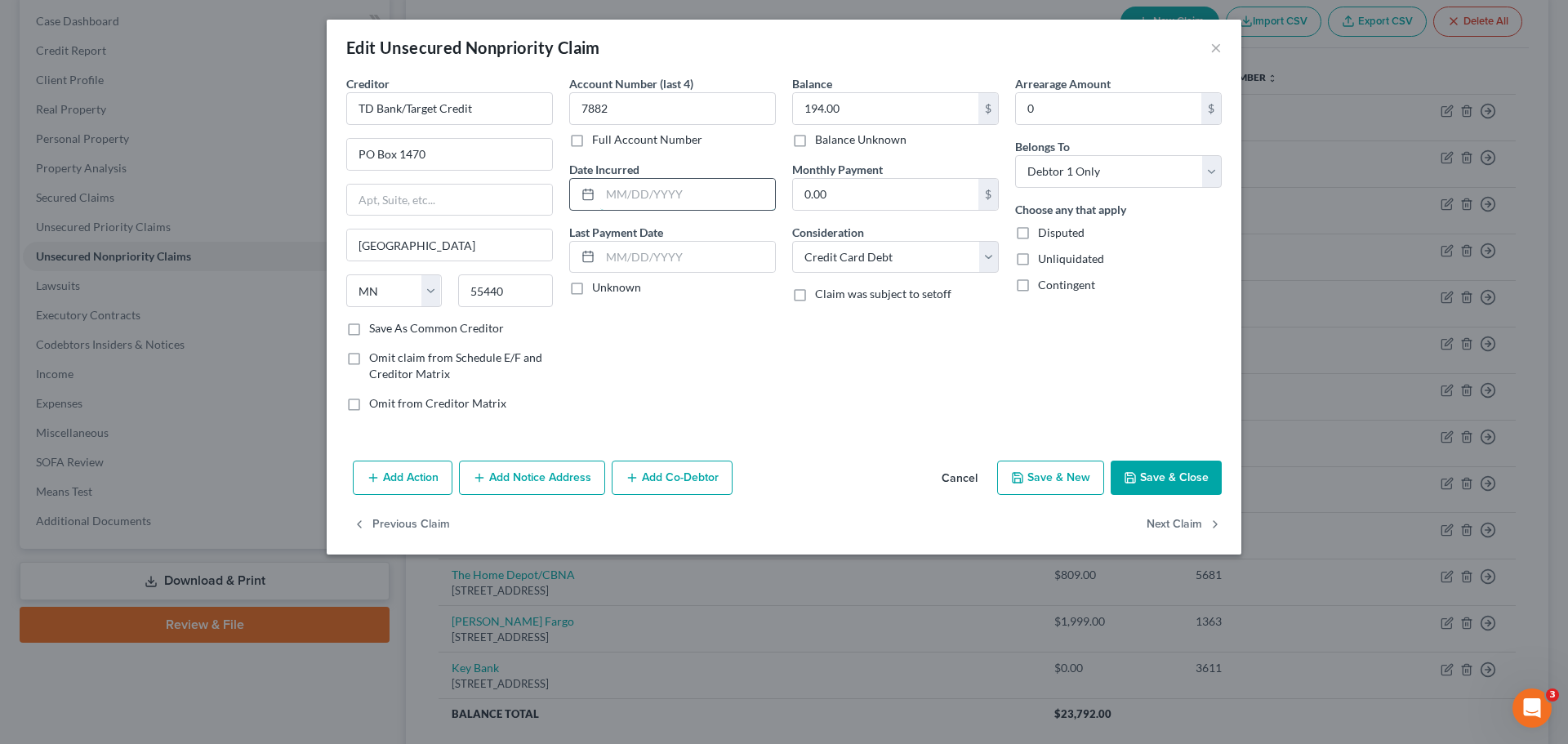
click at [628, 199] on input "text" at bounding box center [687, 194] width 175 height 31
type input "8/22/22"
click at [1165, 467] on button "Save & Close" at bounding box center [1166, 477] width 112 height 34
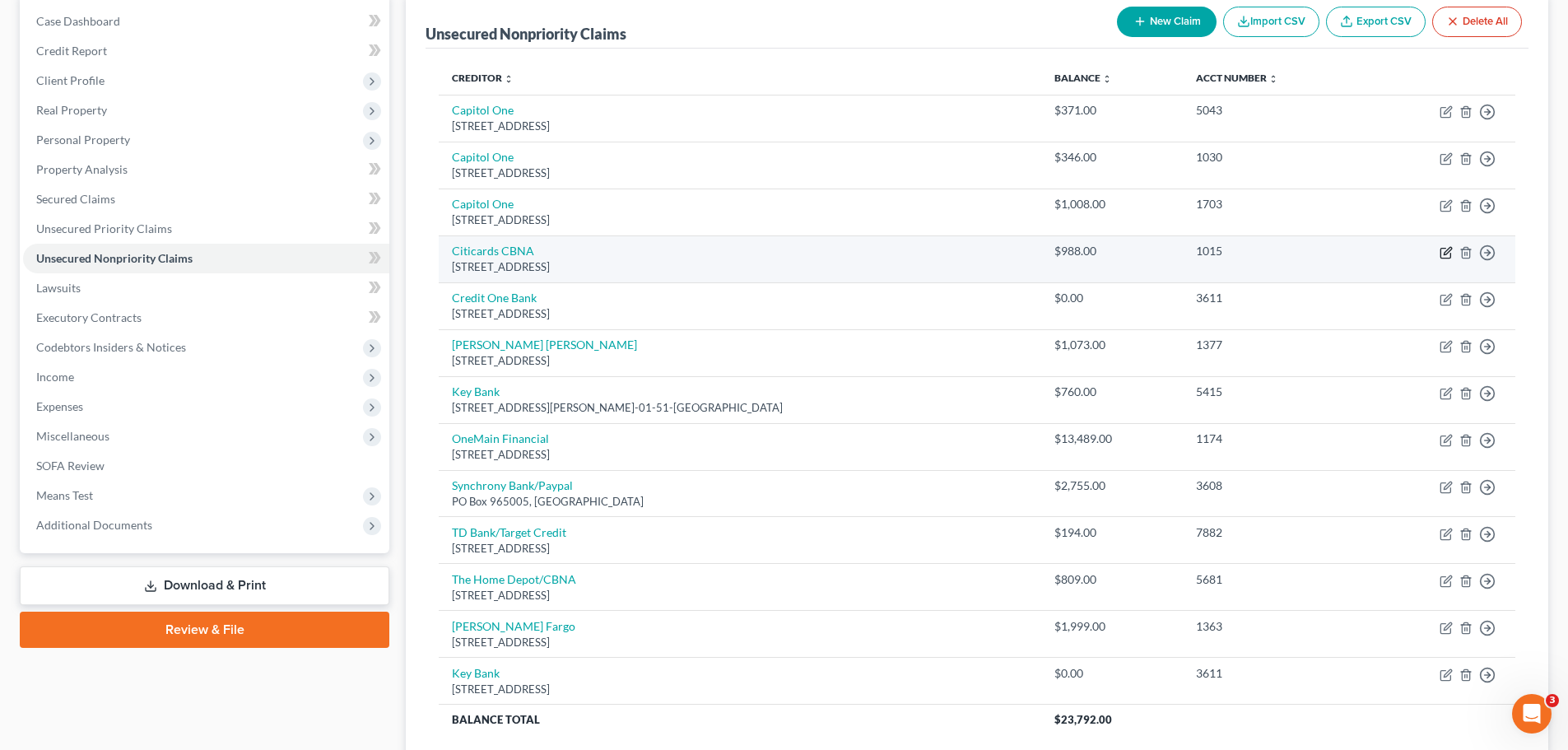
click at [1448, 253] on icon "button" at bounding box center [1447, 250] width 7 height 7
select select "43"
select select "2"
select select "0"
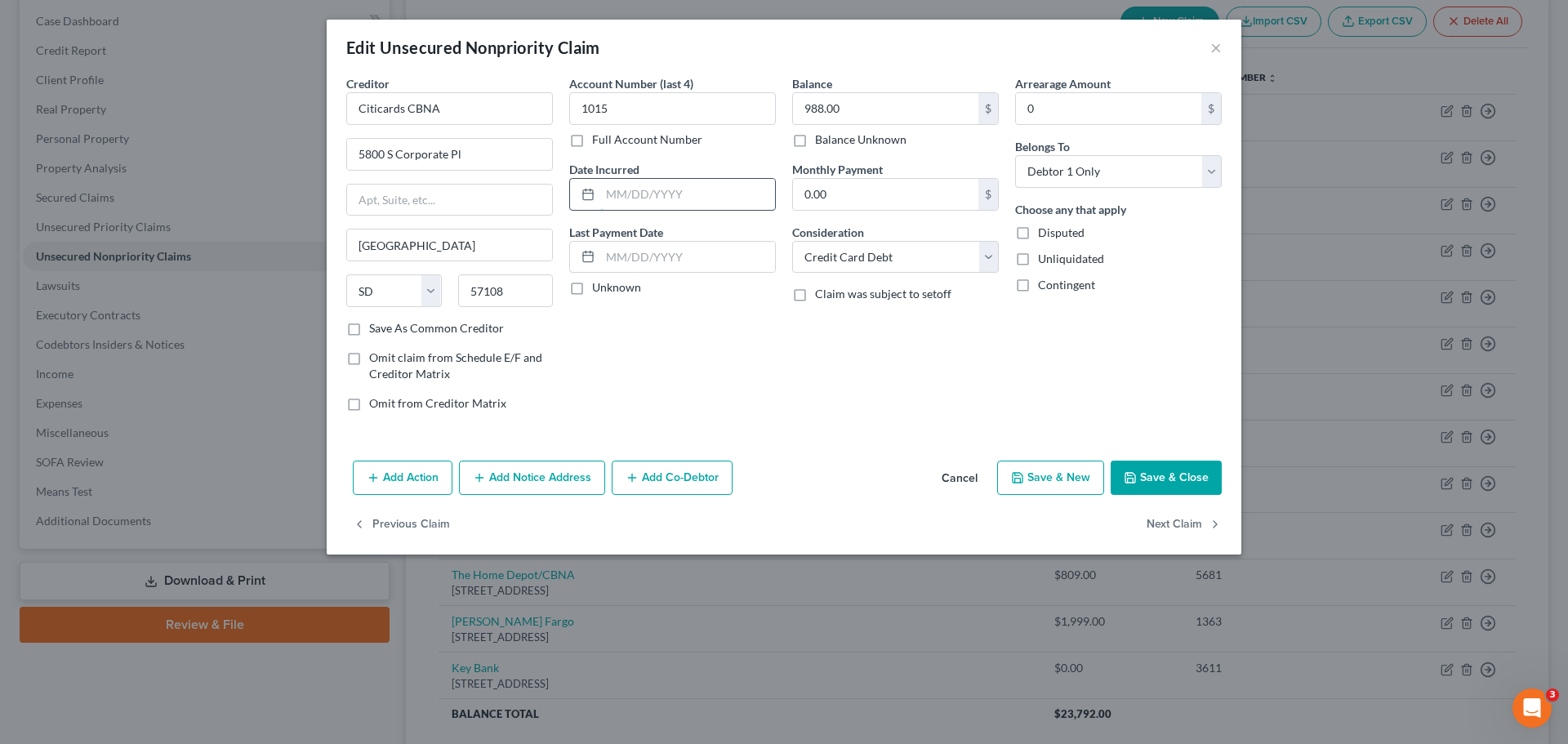
click at [673, 184] on input "text" at bounding box center [687, 194] width 175 height 31
type input "6/7/22"
click at [1181, 482] on button "Save & Close" at bounding box center [1166, 477] width 112 height 34
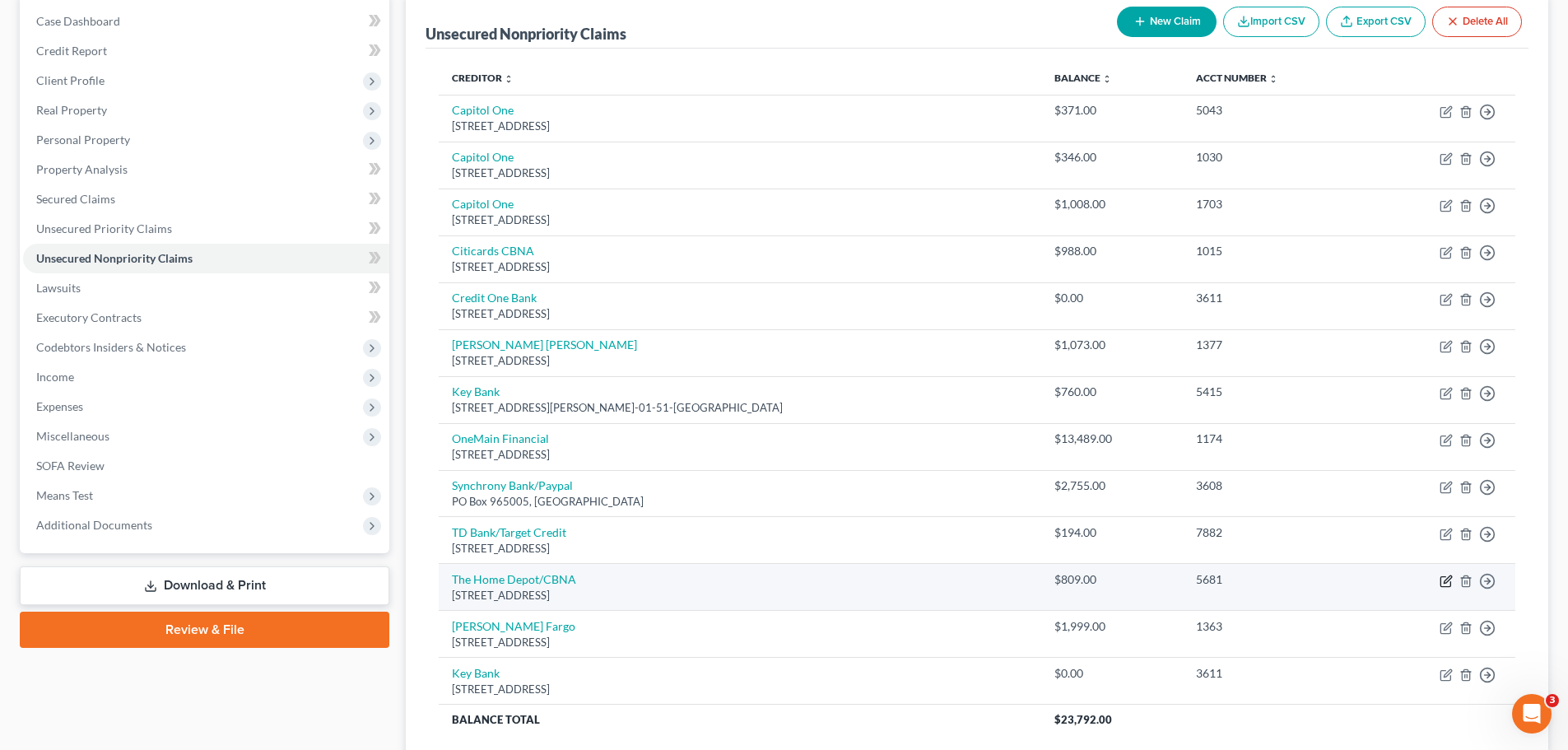
click at [1442, 577] on icon "button" at bounding box center [1446, 581] width 13 height 13
select select "43"
select select "2"
select select "0"
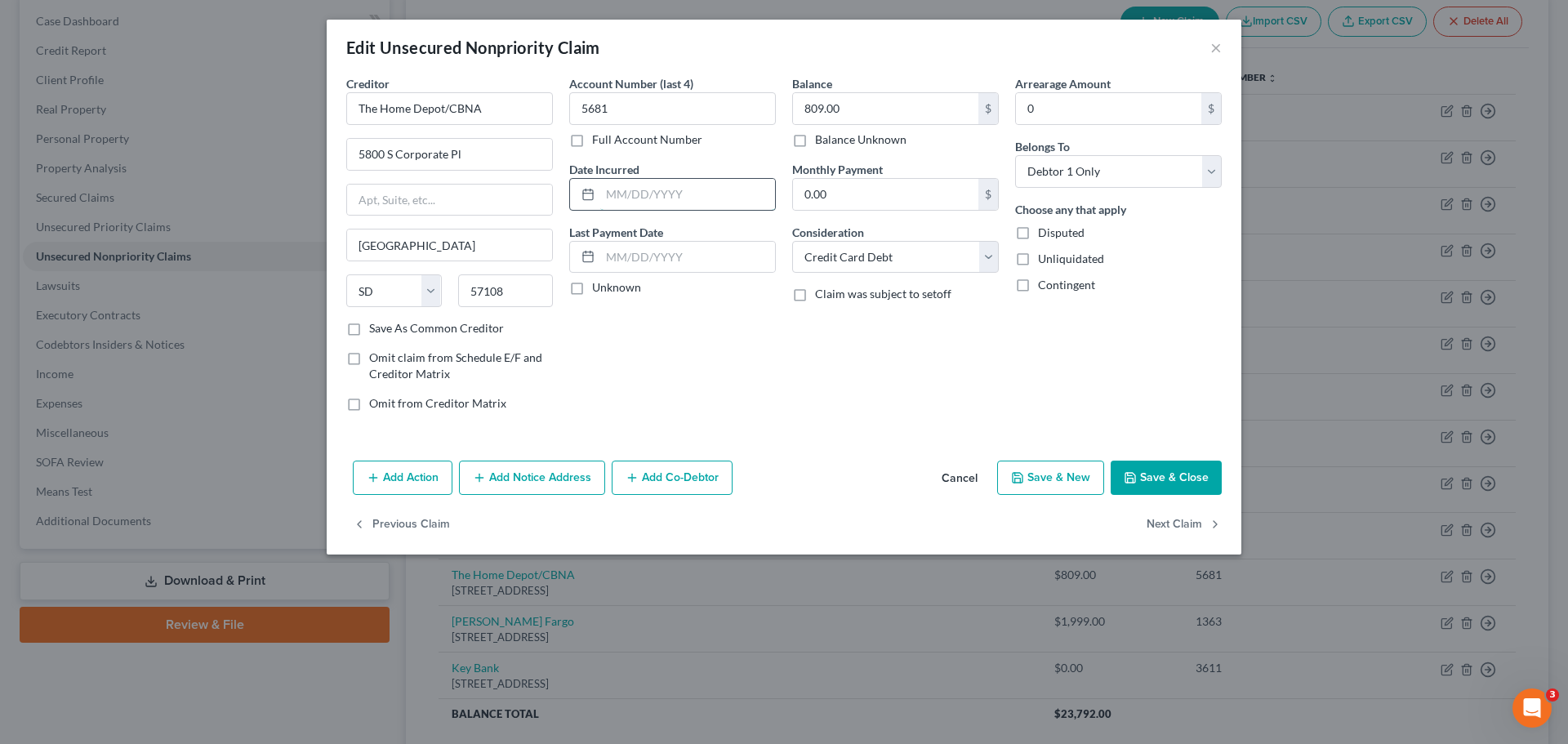
click at [644, 207] on input "text" at bounding box center [687, 194] width 175 height 31
type input "7/7/21"
click at [1157, 484] on button "Save & Close" at bounding box center [1166, 477] width 112 height 34
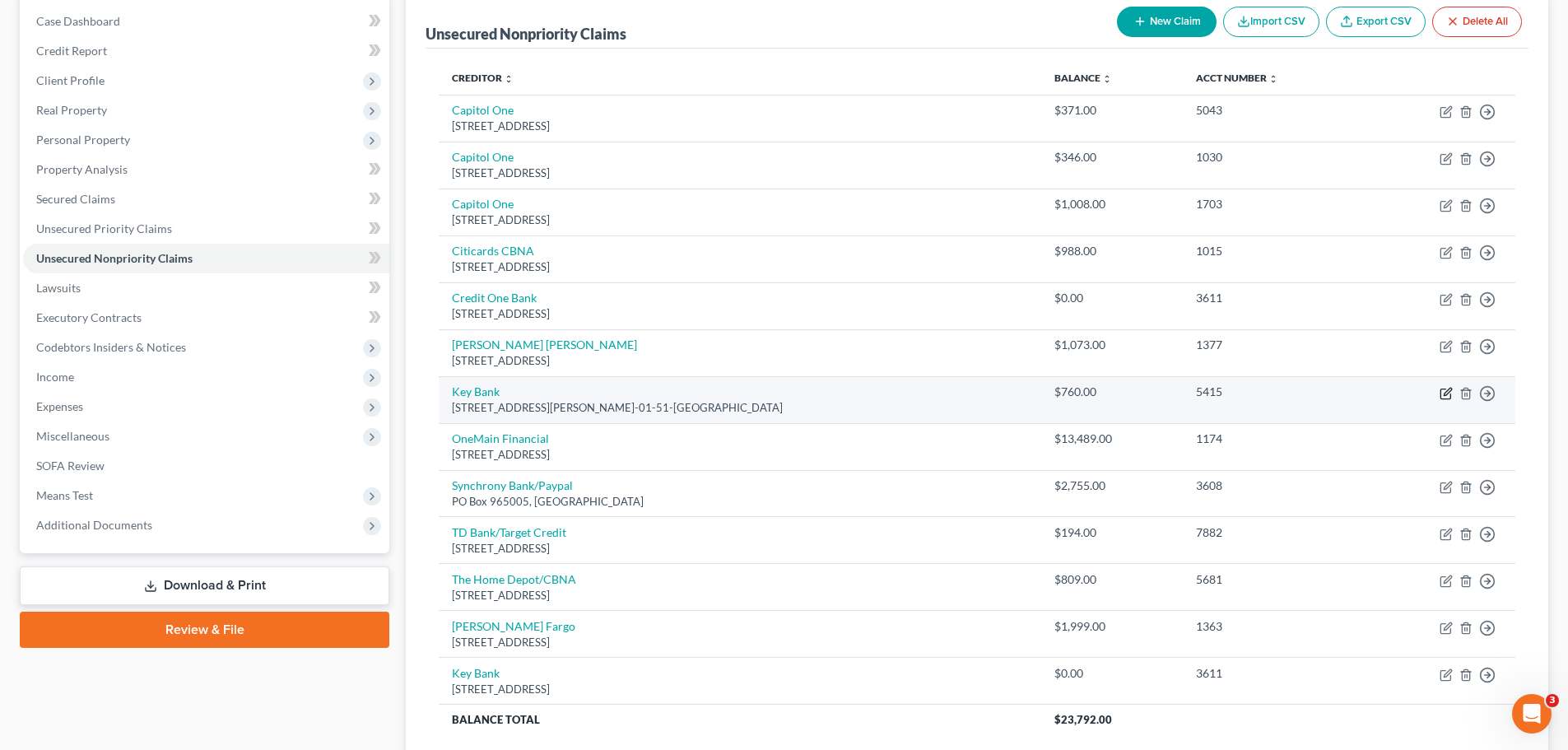
click at [1444, 393] on icon "button" at bounding box center [1447, 392] width 7 height 7
select select "36"
select select "2"
select select "0"
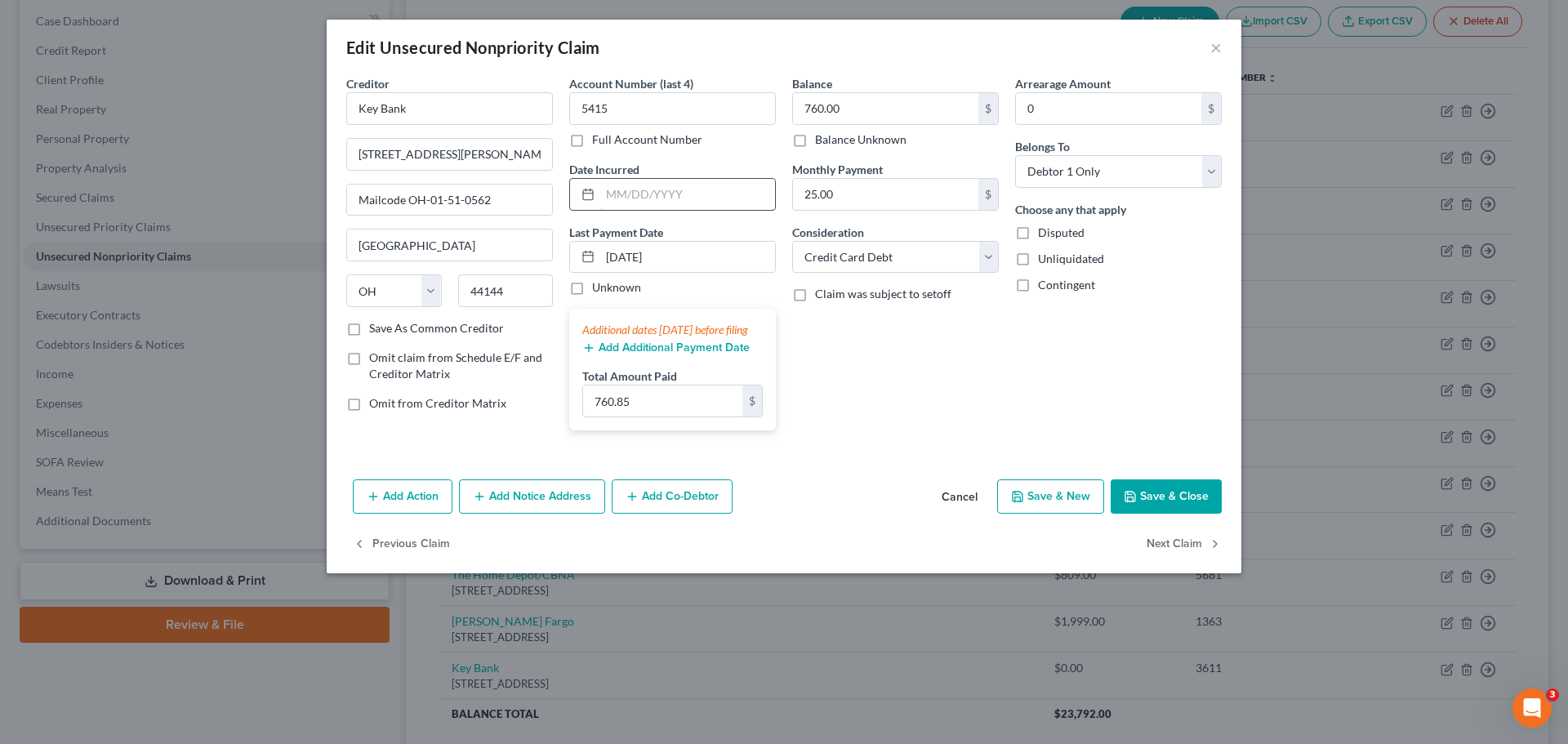
click at [675, 200] on input "text" at bounding box center [687, 194] width 175 height 31
type input "4/30/2021"
click at [1119, 503] on button "Save & Close" at bounding box center [1166, 496] width 112 height 34
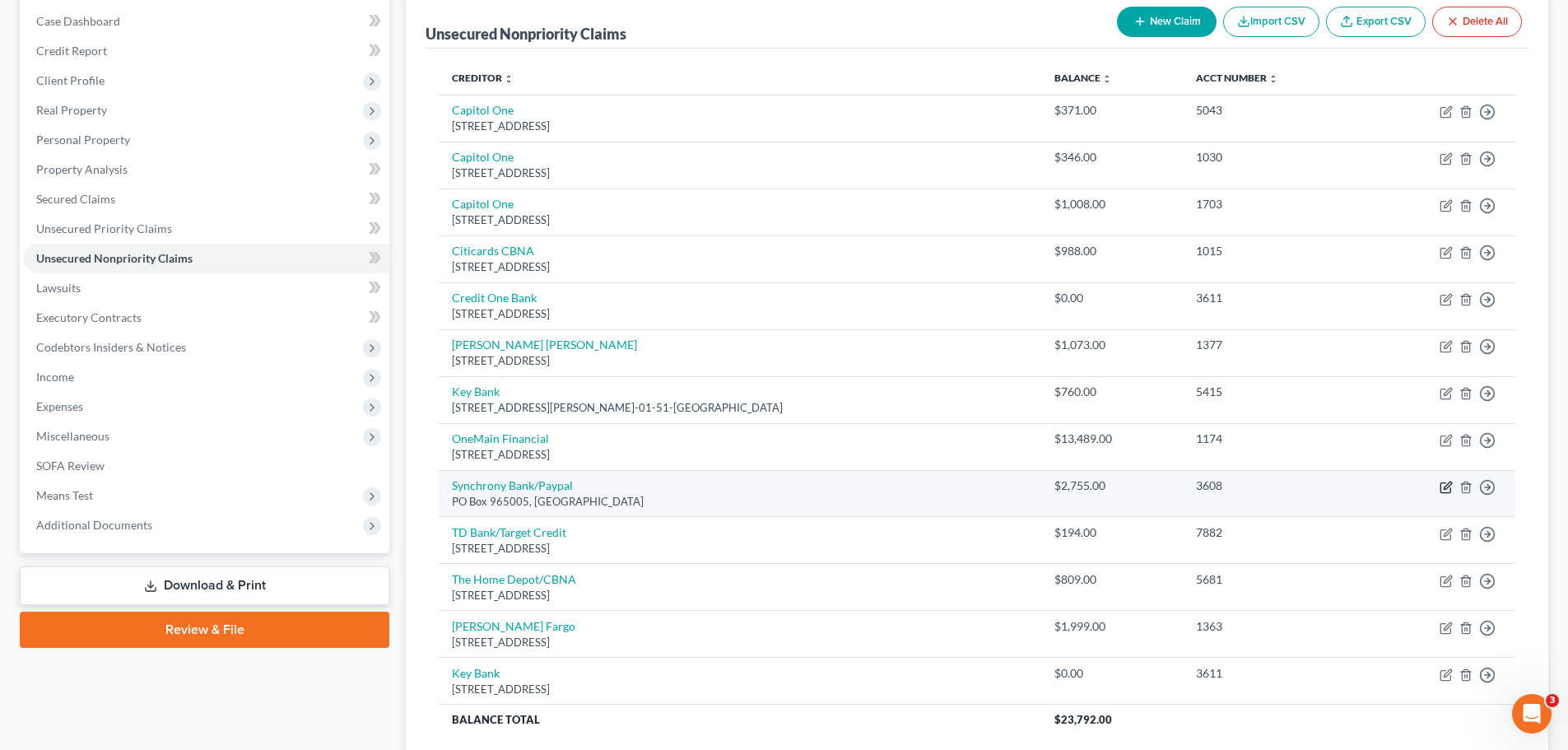
click at [1451, 487] on icon "button" at bounding box center [1446, 487] width 13 height 13
select select "9"
select select "2"
select select "0"
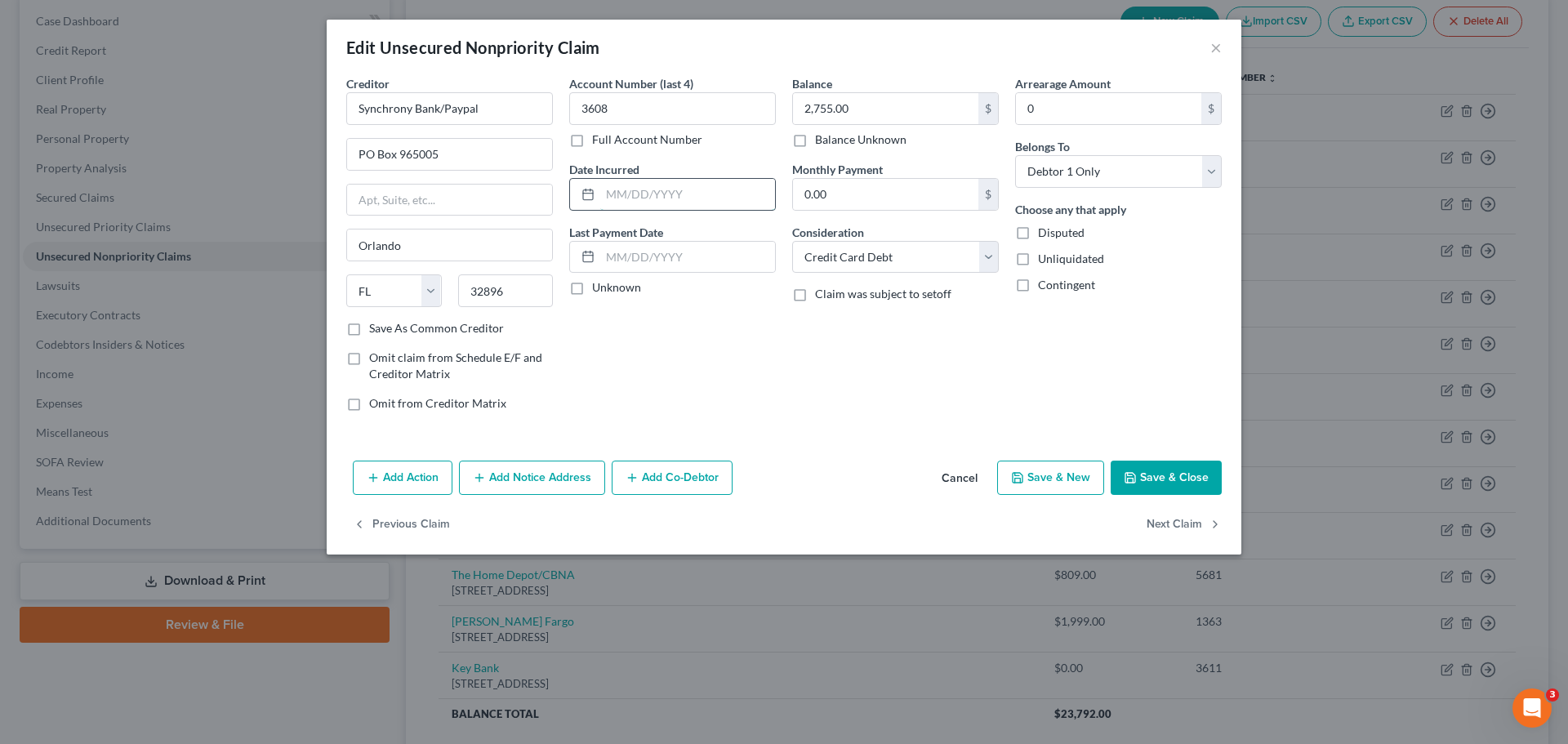
click at [618, 201] on input "text" at bounding box center [687, 194] width 175 height 31
type input "12/11/2022"
click at [1132, 471] on icon "button" at bounding box center [1130, 477] width 13 height 13
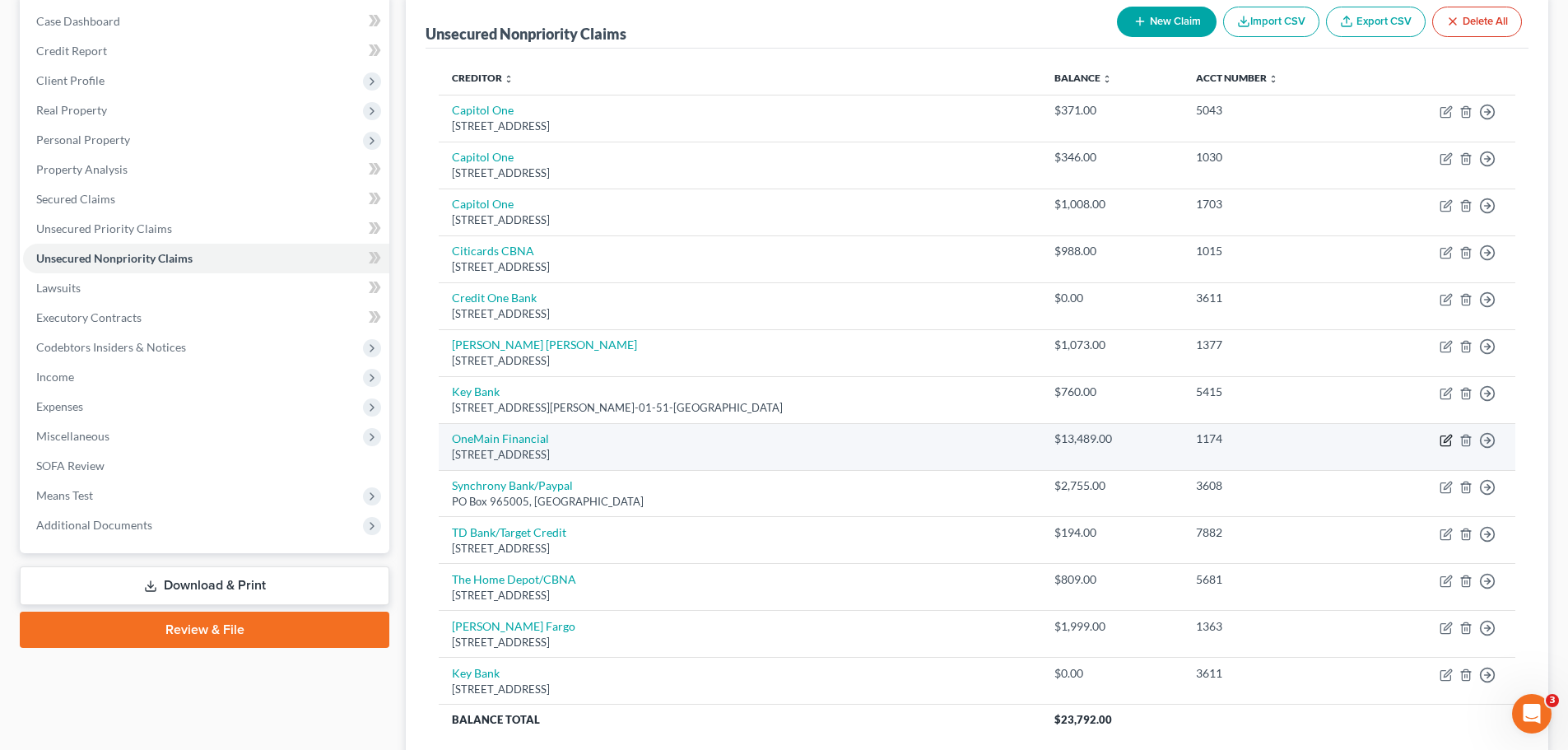
click at [1445, 440] on icon "button" at bounding box center [1447, 438] width 7 height 7
select select "15"
select select "2"
select select "0"
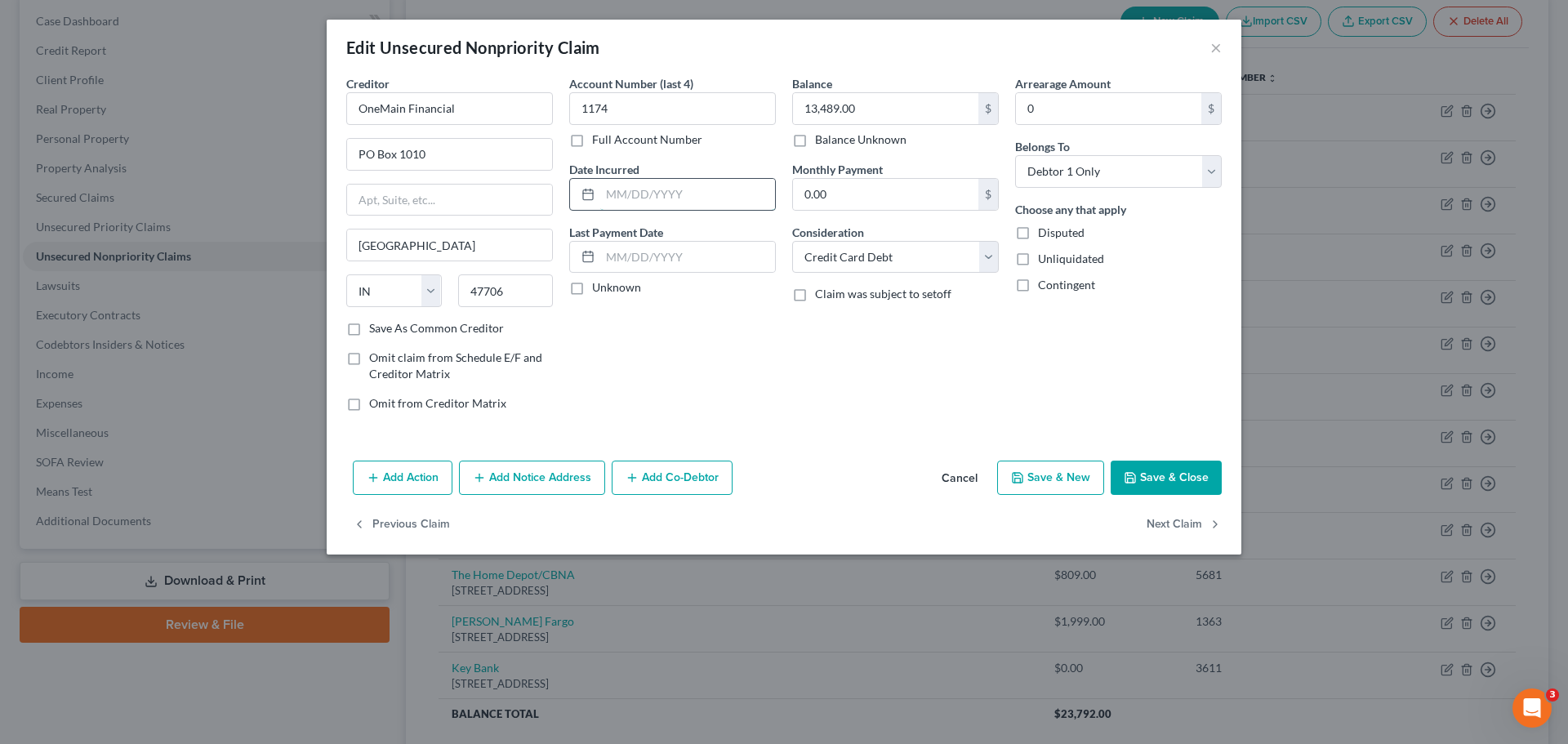
click at [642, 199] on input "text" at bounding box center [687, 194] width 175 height 31
type input "10/4/22"
click at [1188, 478] on button "Save & Close" at bounding box center [1166, 477] width 112 height 34
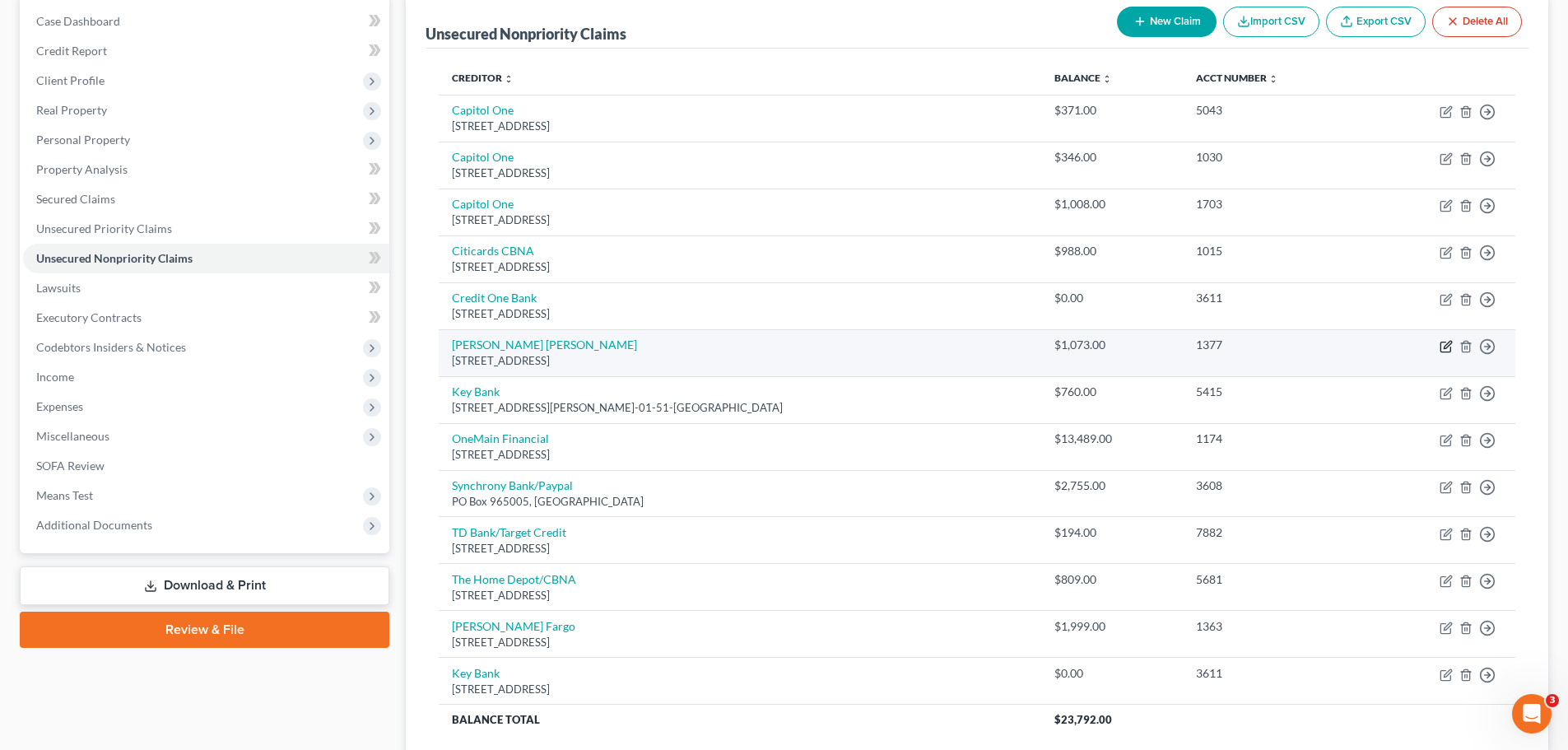
click at [1449, 350] on icon "button" at bounding box center [1446, 346] width 13 height 13
select select "7"
select select "2"
select select "0"
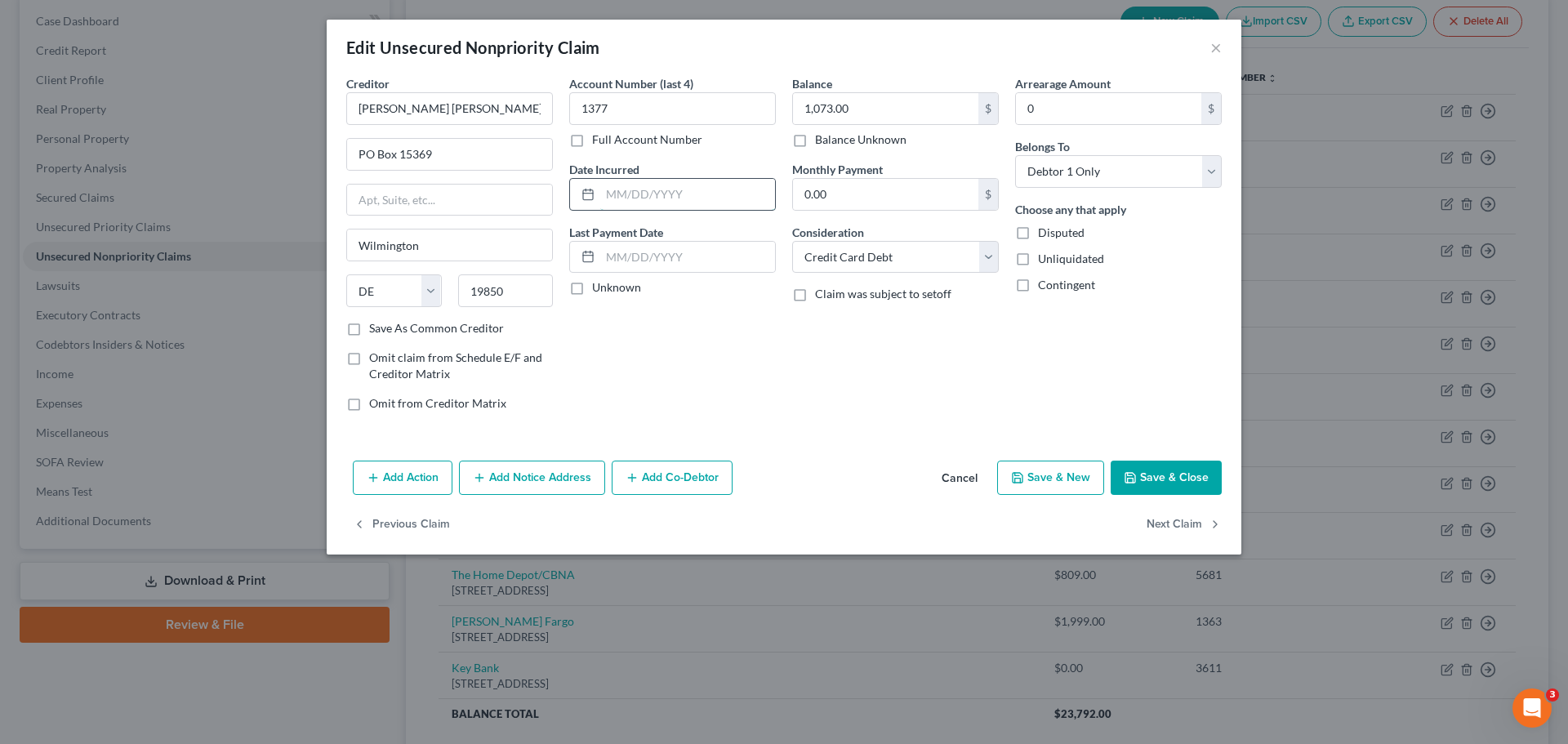
click at [667, 205] on input "text" at bounding box center [687, 194] width 175 height 31
type input "6/7/21"
click at [1159, 475] on button "Save & Close" at bounding box center [1166, 477] width 112 height 34
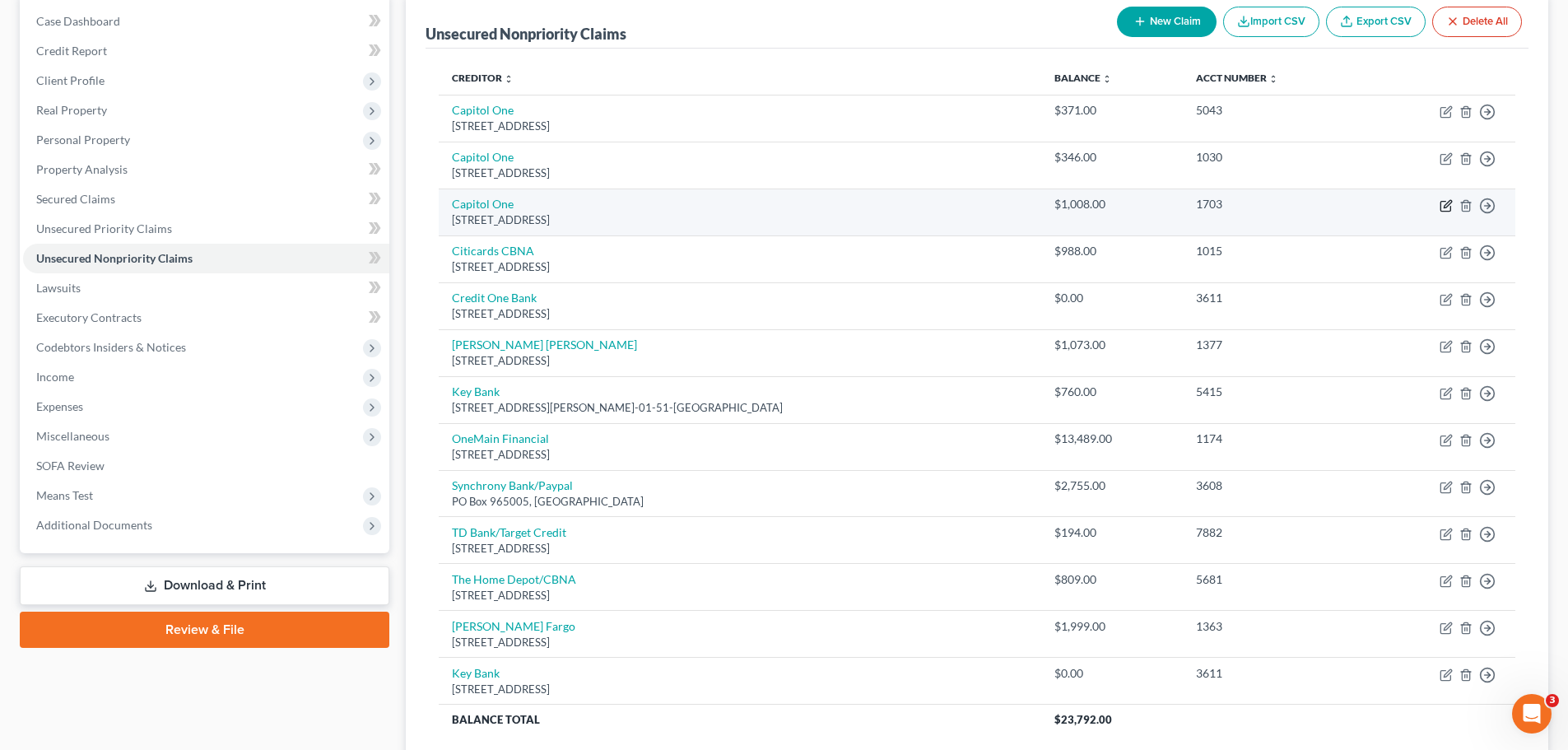
click at [1441, 206] on icon "button" at bounding box center [1445, 206] width 10 height 10
select select "46"
select select "2"
select select "0"
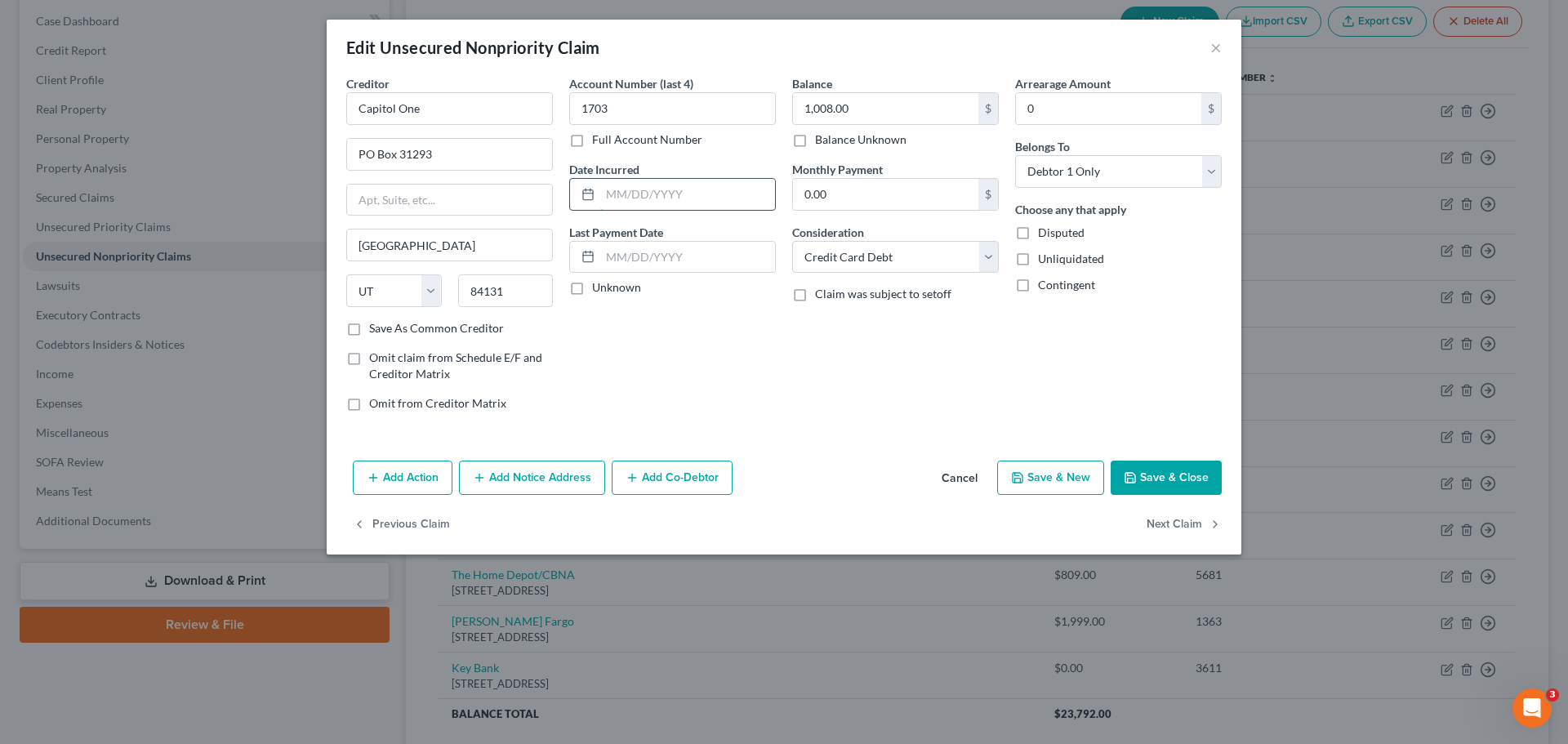
click at [728, 205] on input "text" at bounding box center [687, 194] width 175 height 31
type input "12/2/2019"
click at [1200, 472] on button "Save & Close" at bounding box center [1166, 477] width 112 height 34
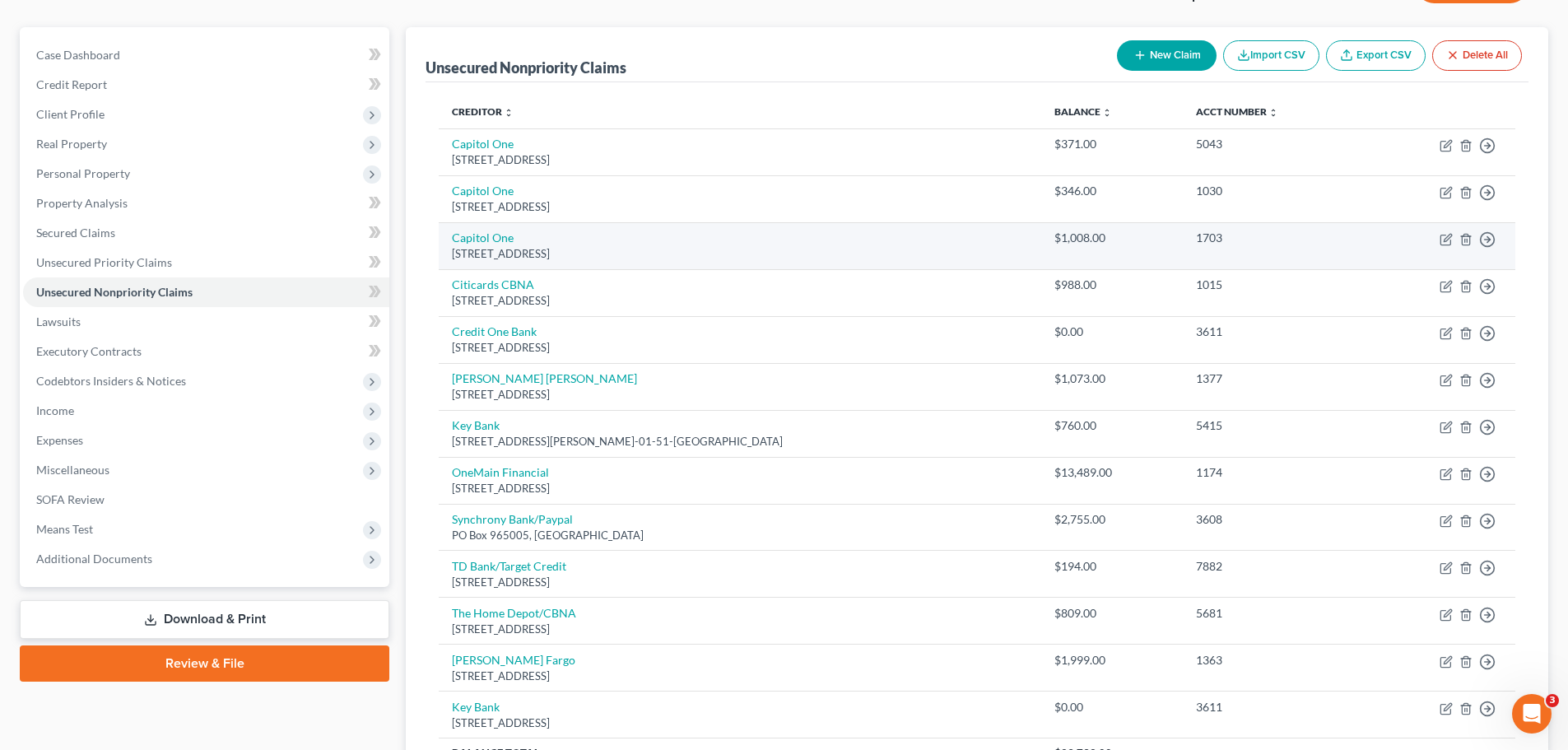
scroll to position [0, 0]
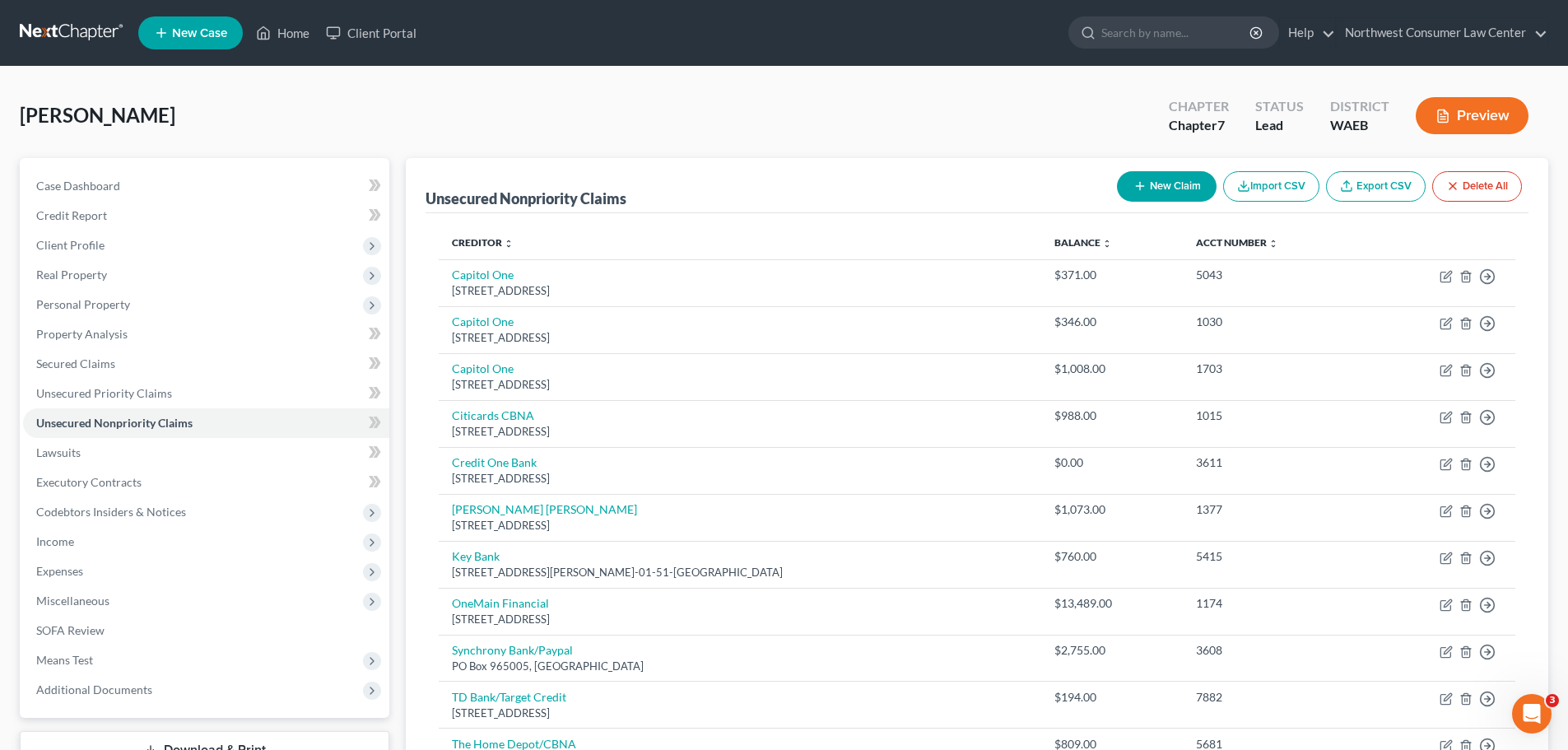
click at [1175, 191] on button "New Claim" at bounding box center [1166, 186] width 99 height 31
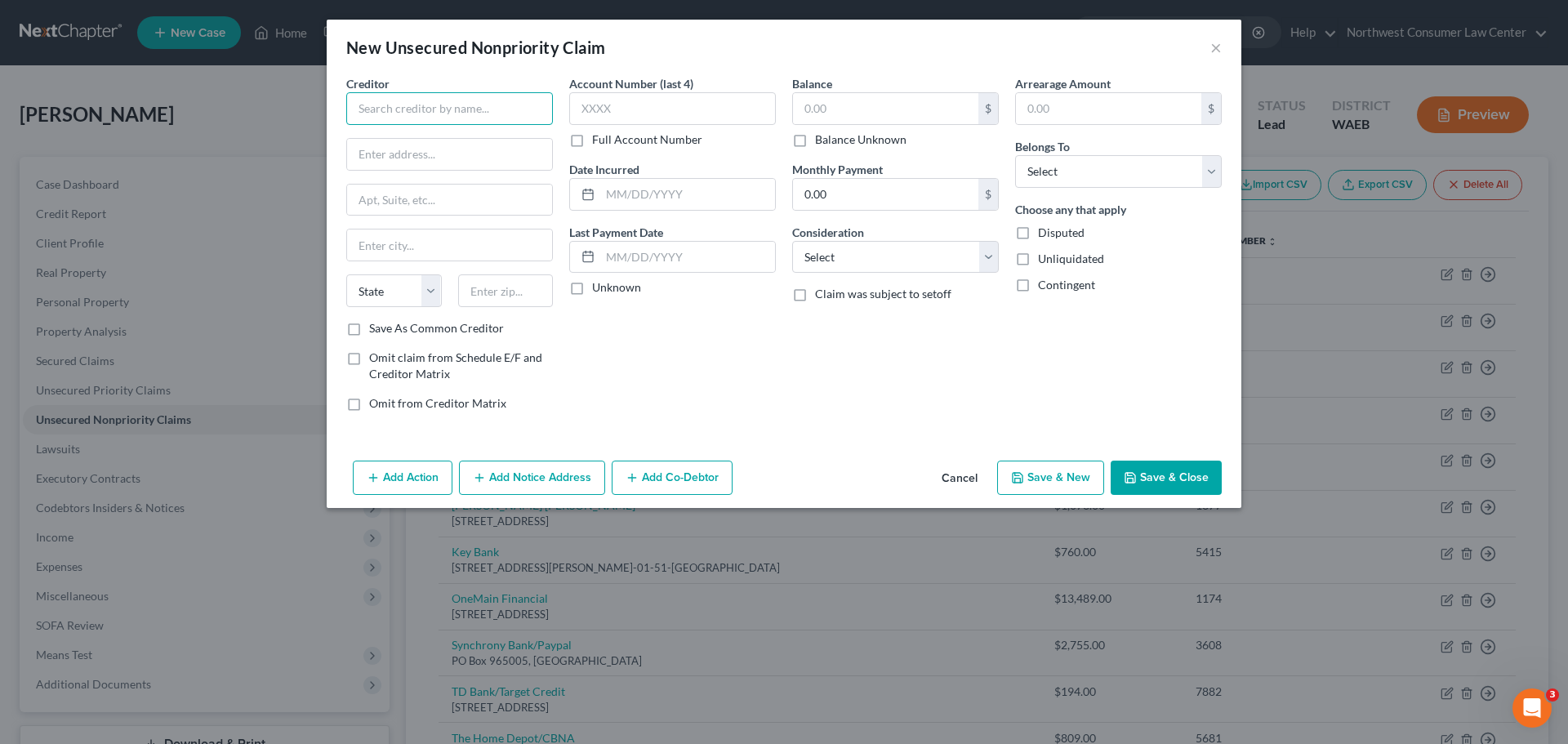
click at [448, 110] on input "text" at bounding box center [449, 109] width 206 height 33
type input "WA Broadband Inc"
type input "3201 W Nob Hill Blvd"
type input "T"
type input "Yakima"
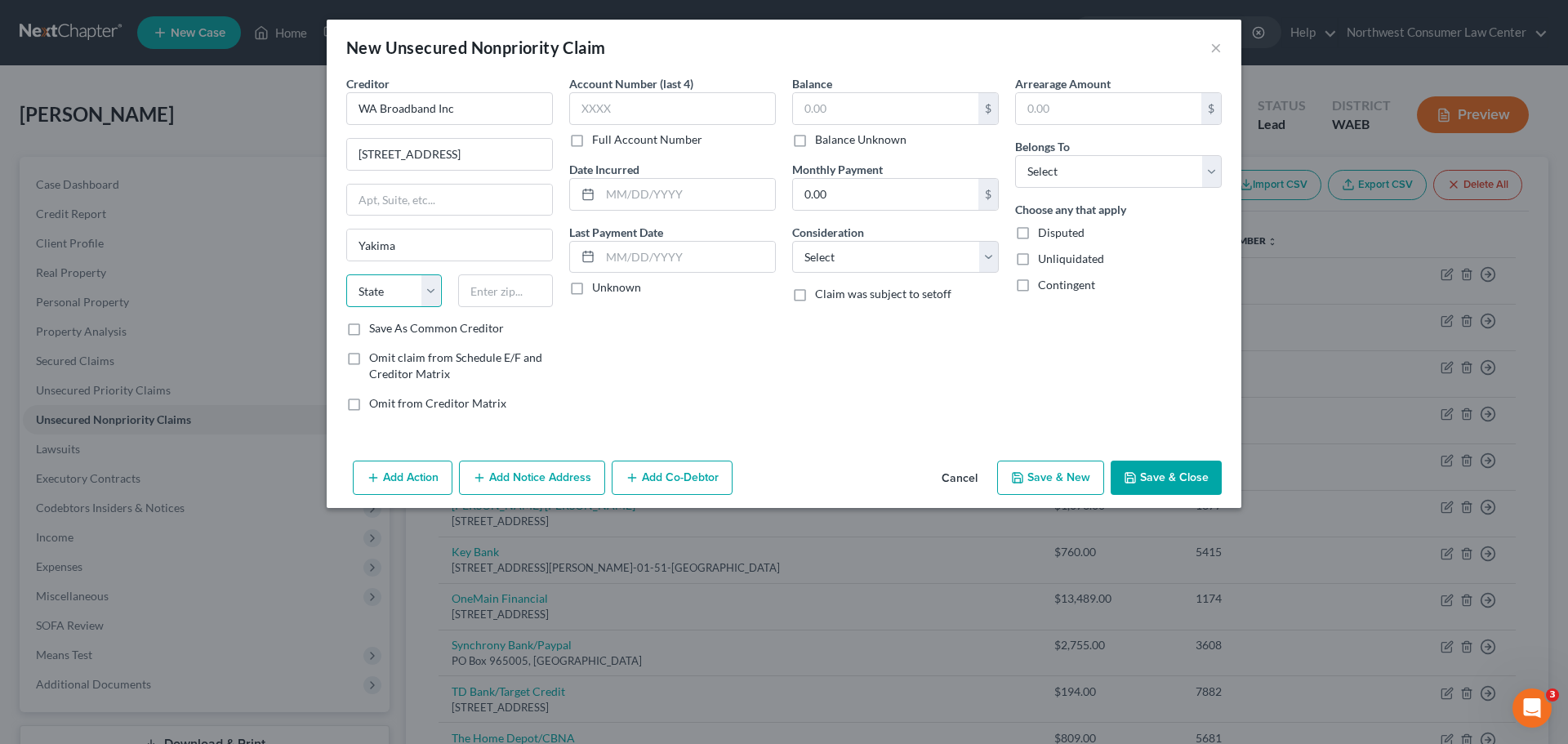
select select "50"
type input "98902"
click at [847, 115] on input "text" at bounding box center [885, 109] width 186 height 31
type input "104"
click at [1096, 170] on select "Select Debtor 1 Only Debtor 2 Only Debtor 1 And Debtor 2 Only At Least One Of T…" at bounding box center [1118, 172] width 206 height 33
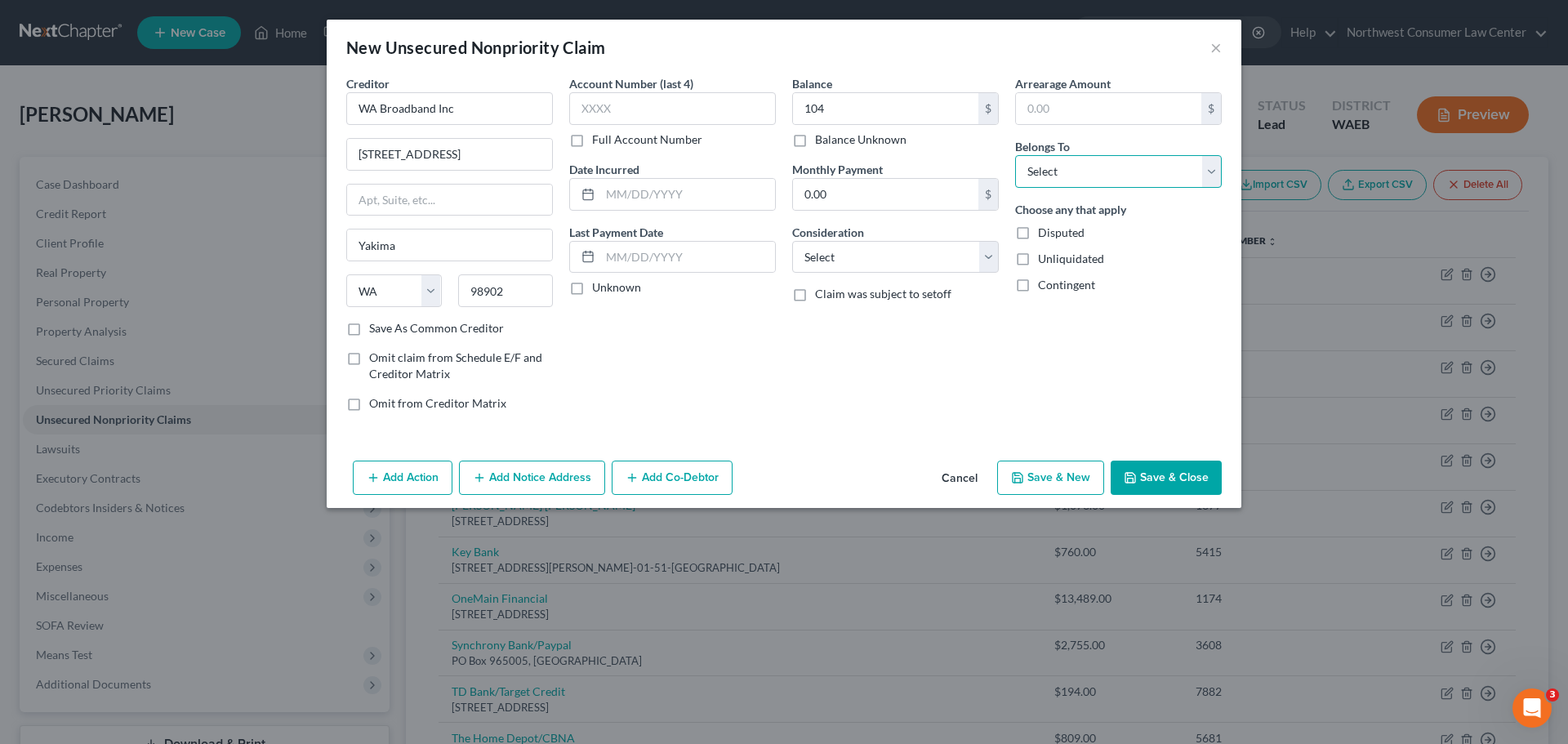
select select "0"
click at [1015, 155] on select "Select Debtor 1 Only Debtor 2 Only Debtor 1 And Debtor 2 Only At Least One Of T…" at bounding box center [1118, 172] width 206 height 33
click at [892, 277] on div "Balance 104.00 $ Balance Unknown Balance Undetermined 104 $ Balance Unknown Mon…" at bounding box center [896, 249] width 223 height 349
click at [900, 258] on select "Select Cable / Satellite Services Collection Agency Credit Card Debt Debt Couns…" at bounding box center [895, 258] width 206 height 33
select select "0"
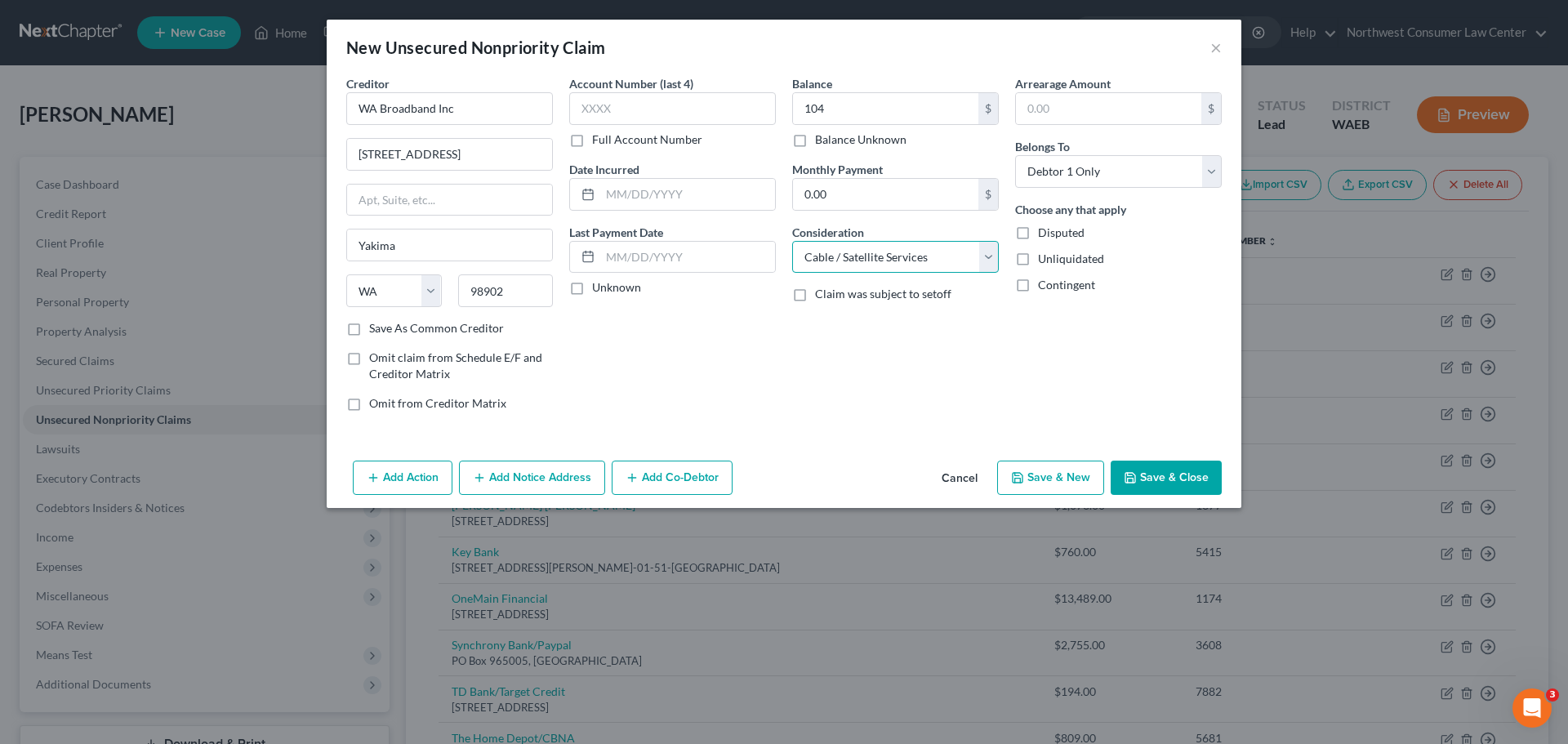
click at [792, 241] on select "Select Cable / Satellite Services Collection Agency Credit Card Debt Debt Couns…" at bounding box center [895, 258] width 206 height 33
click at [1122, 480] on button "Save & Close" at bounding box center [1166, 477] width 112 height 34
type input "104.00"
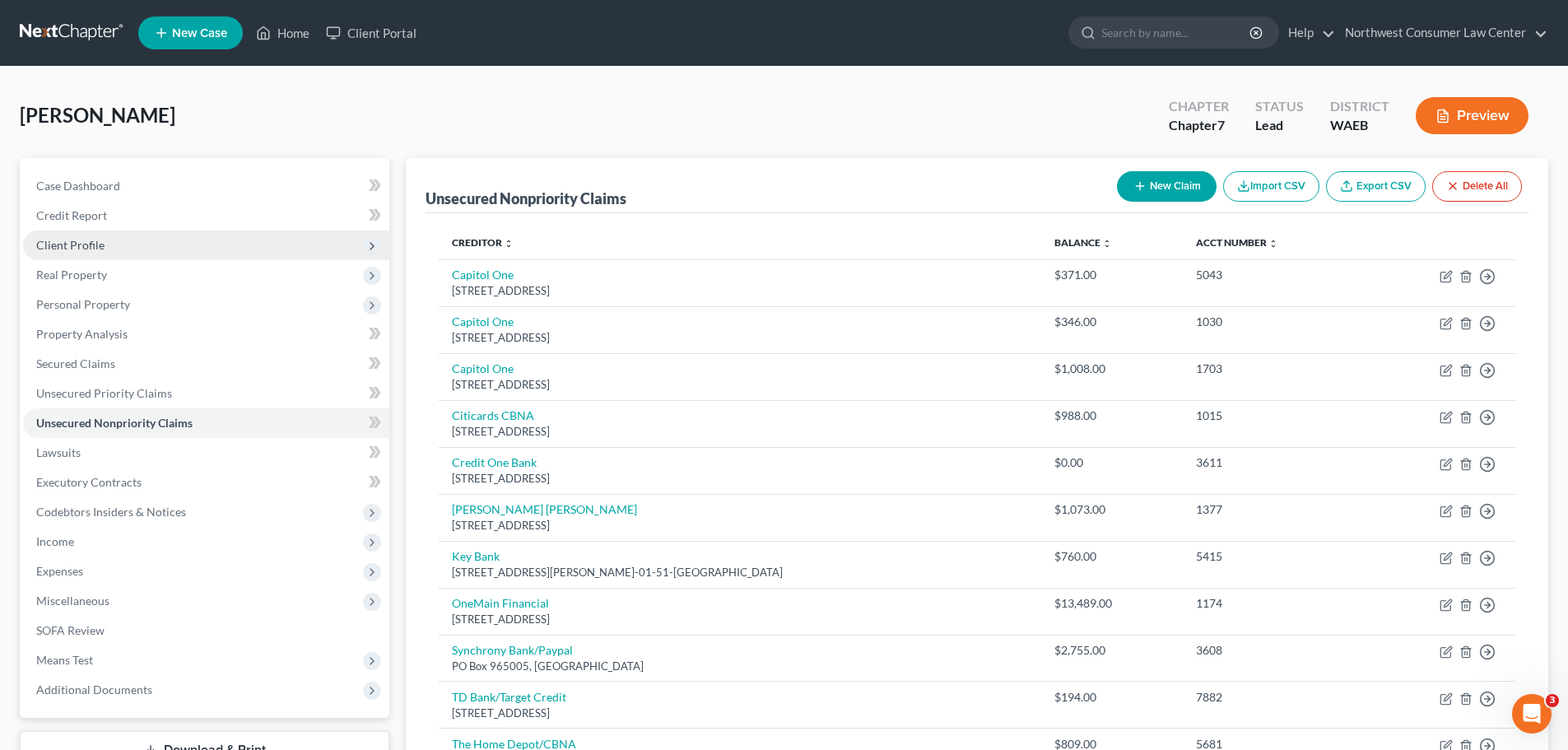
click at [138, 251] on span "Client Profile" at bounding box center [205, 246] width 366 height 30
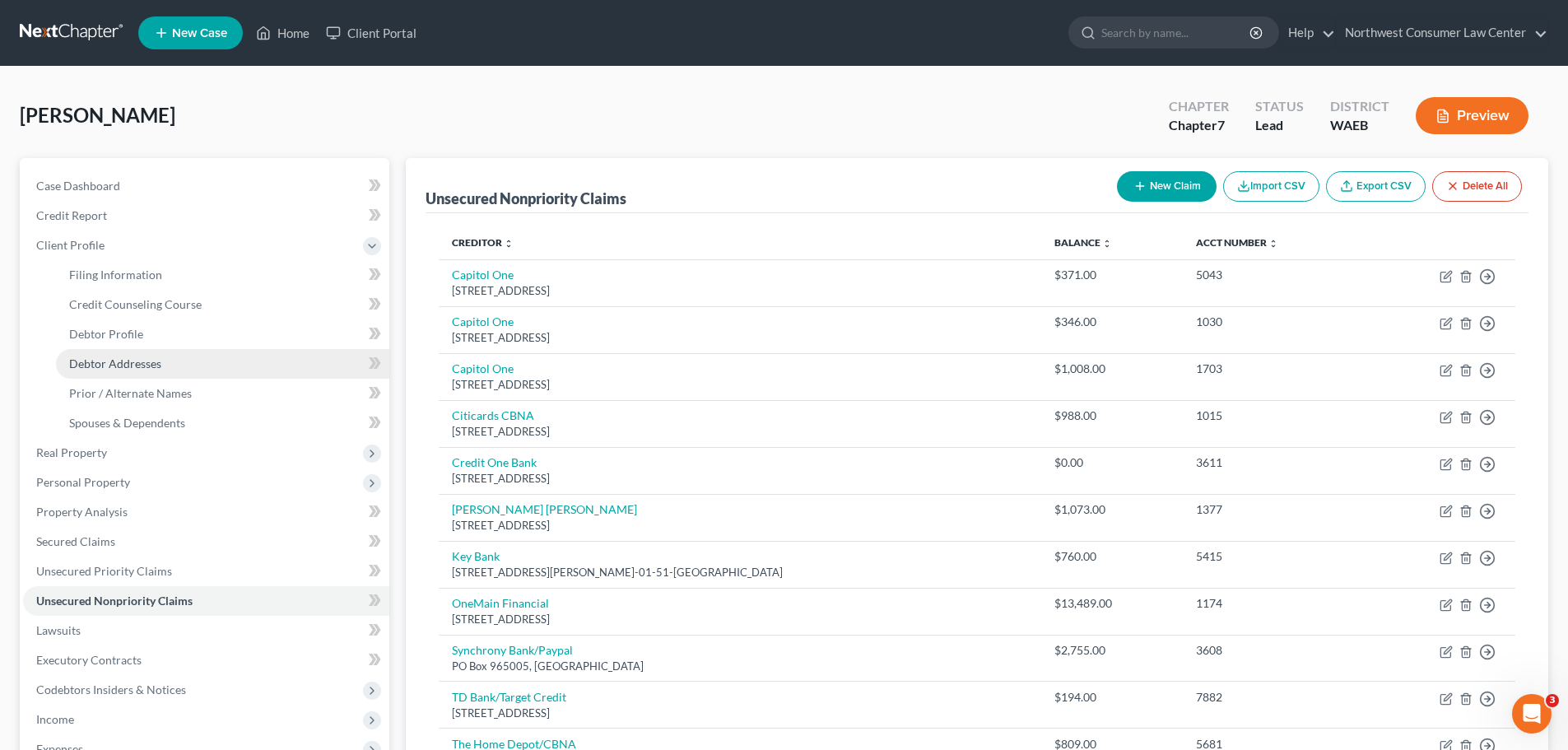
click at [158, 375] on link "Debtor Addresses" at bounding box center [223, 364] width 334 height 30
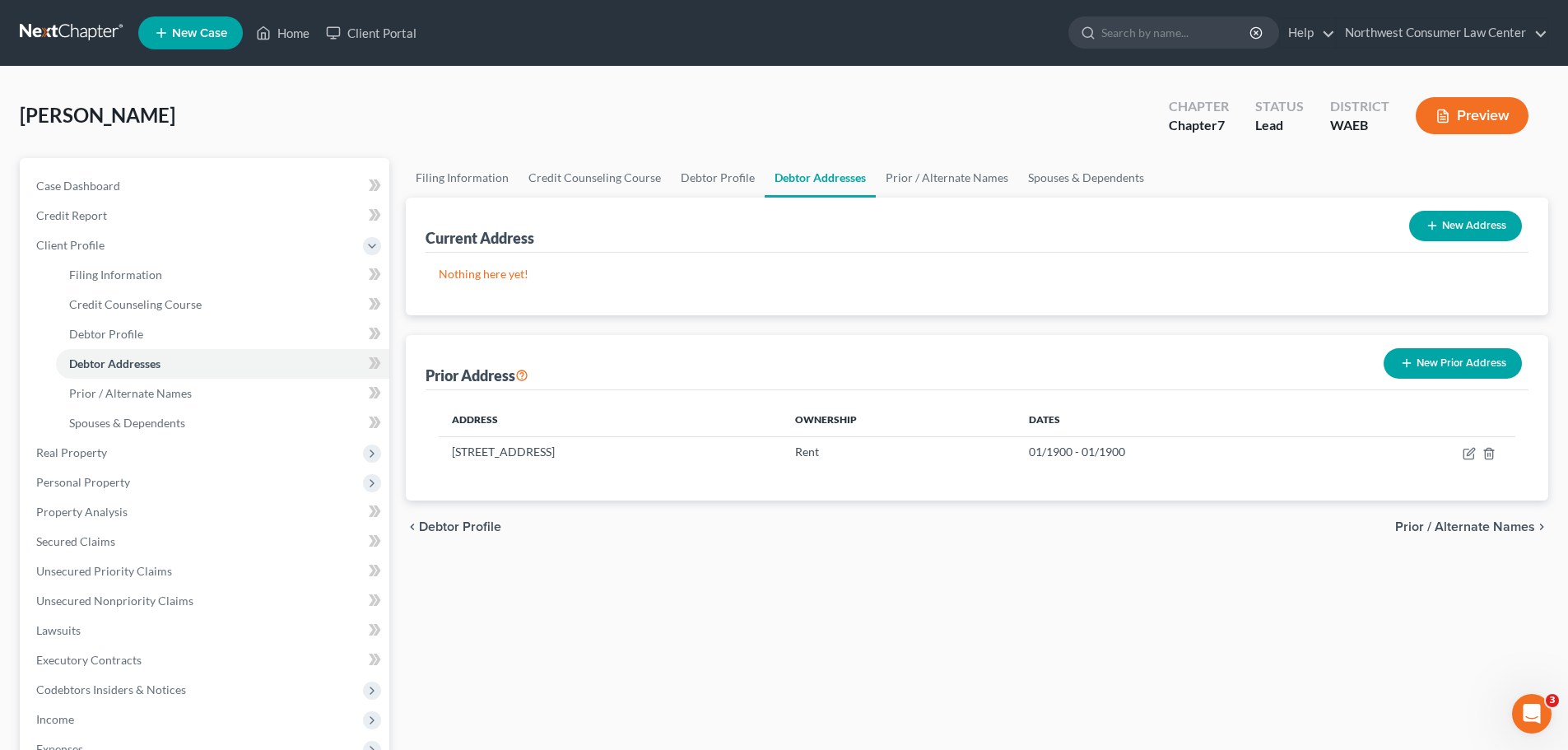
click at [1502, 230] on button "New Address" at bounding box center [1465, 226] width 112 height 31
select select "0"
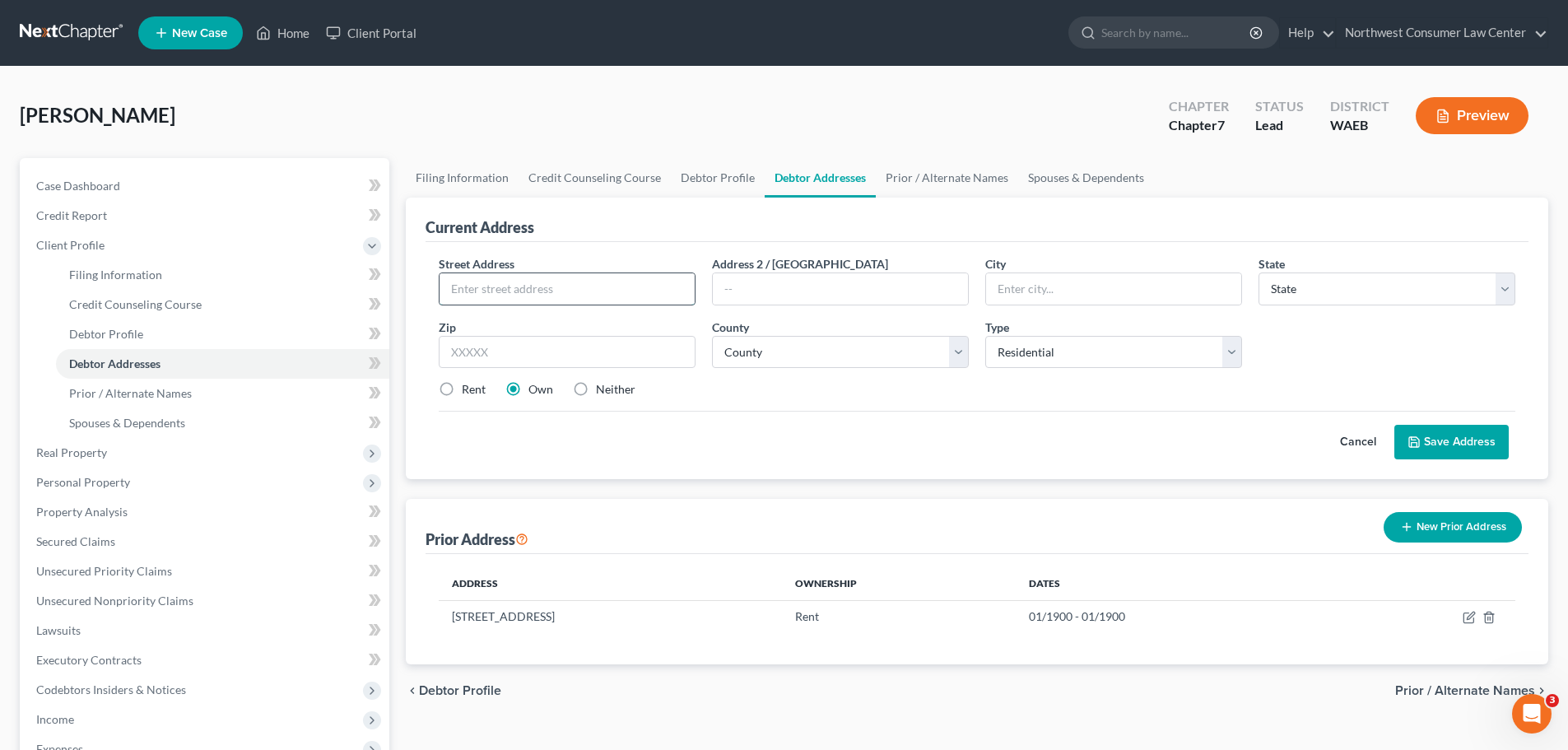
click at [511, 291] on input "text" at bounding box center [567, 289] width 255 height 32
type input "665 Orchard Way"
type input "PO Box"
click at [777, 297] on input "PO Box" at bounding box center [840, 289] width 255 height 32
click at [776, 296] on input "PO Box" at bounding box center [840, 289] width 255 height 32
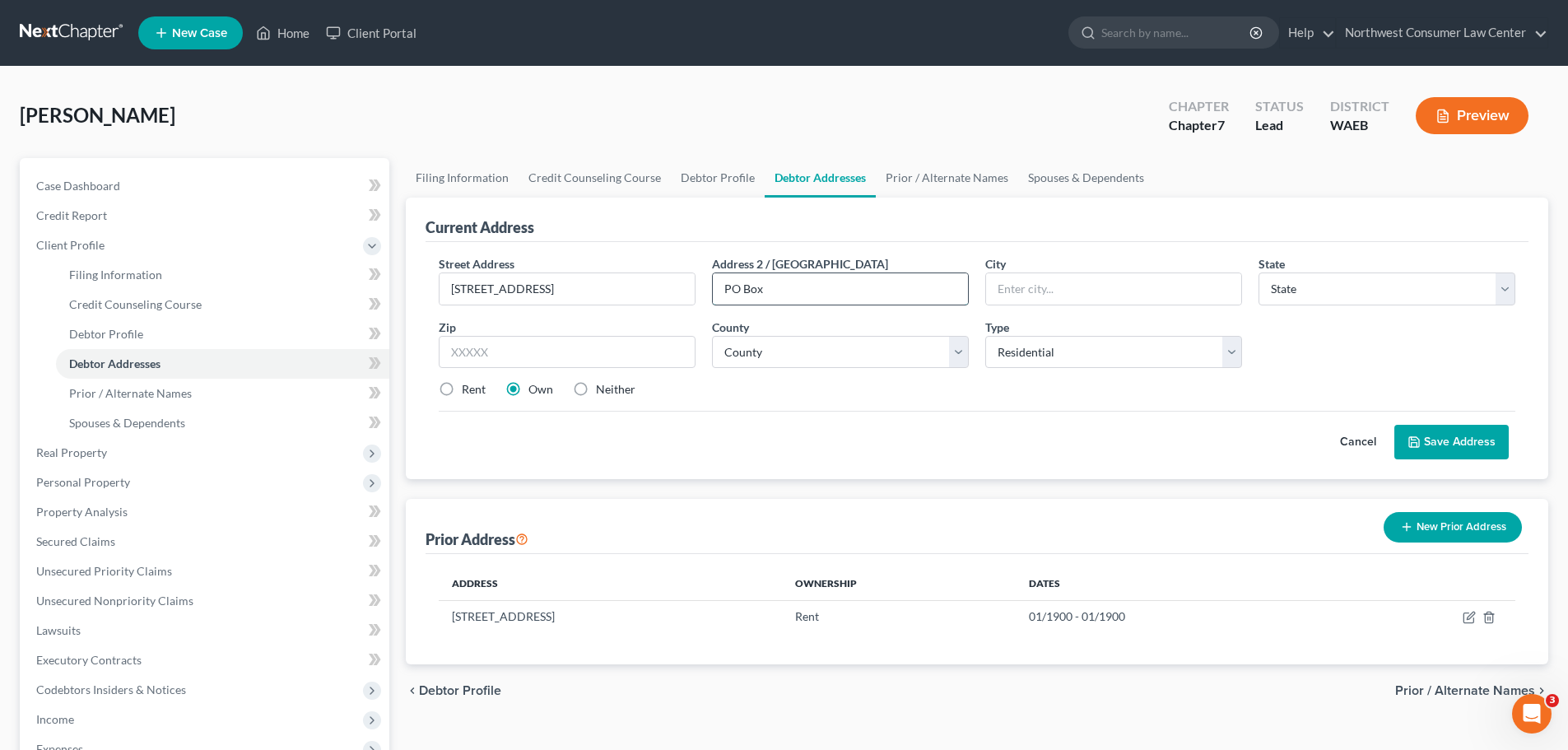
click at [776, 296] on input "PO Box" at bounding box center [840, 289] width 255 height 32
click at [460, 385] on div "Rent" at bounding box center [462, 389] width 47 height 17
click at [462, 390] on label "Rent" at bounding box center [473, 389] width 24 height 17
click at [468, 390] on input "Rent" at bounding box center [473, 386] width 11 height 11
radio input "true"
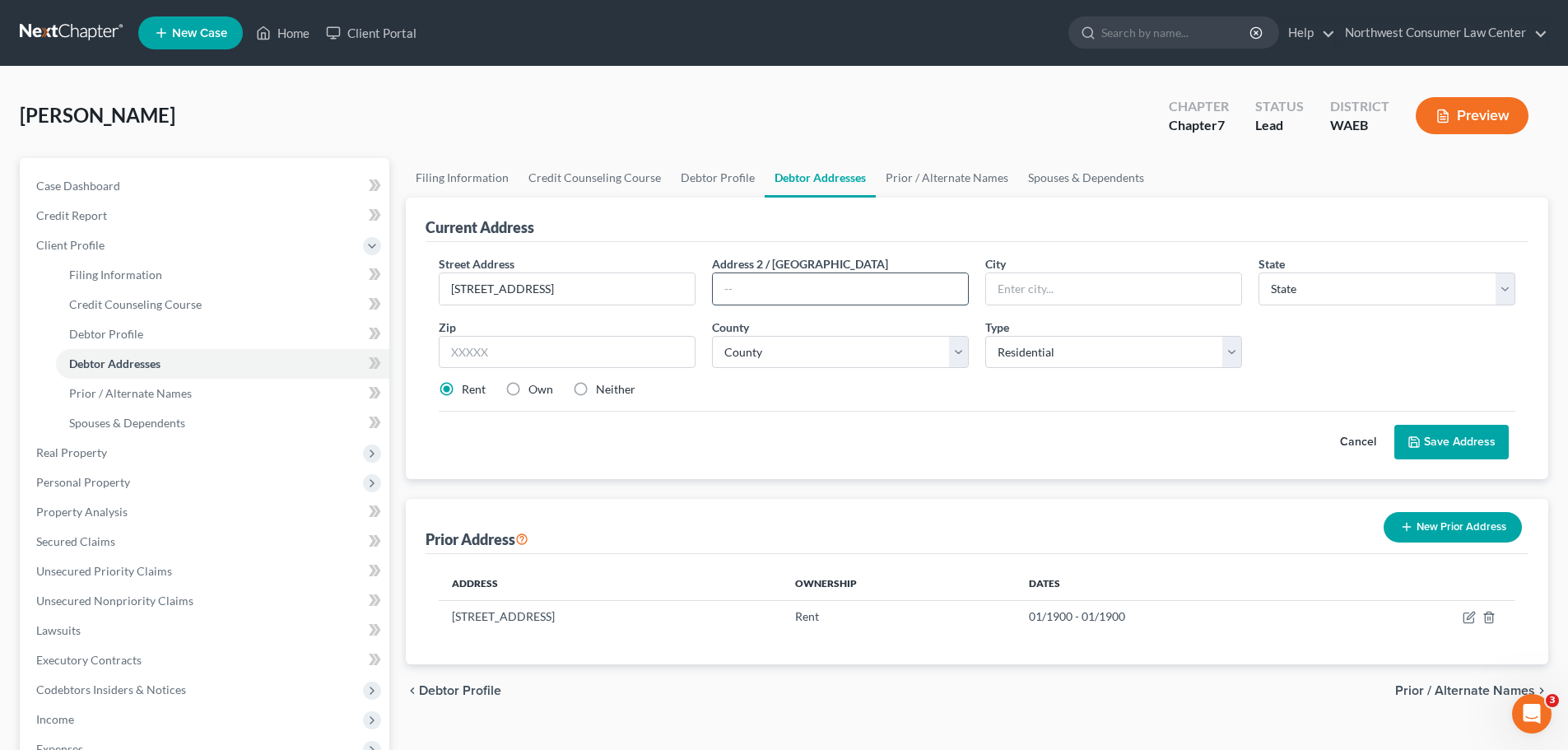
click at [849, 292] on input "text" at bounding box center [840, 289] width 255 height 32
click at [1126, 284] on input "text" at bounding box center [1113, 289] width 255 height 32
type input "Y"
type input "Wapato"
select select "50"
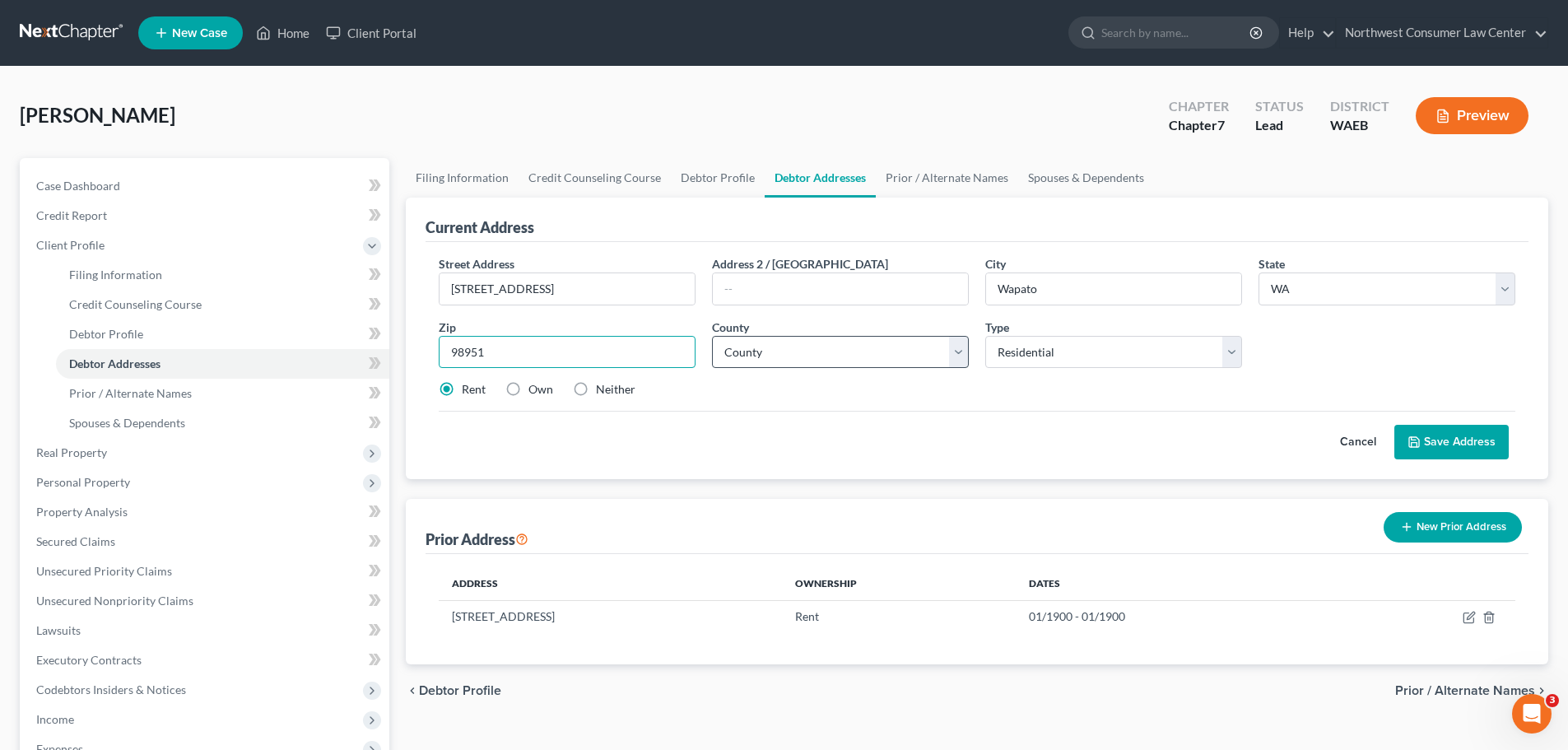
type input "98951"
click at [894, 356] on select "County [GEOGRAPHIC_DATA] [GEOGRAPHIC_DATA] [GEOGRAPHIC_DATA] [GEOGRAPHIC_DATA] …" at bounding box center [840, 353] width 257 height 33
select select "38"
click at [712, 336] on select "County [GEOGRAPHIC_DATA] [GEOGRAPHIC_DATA] [GEOGRAPHIC_DATA] [GEOGRAPHIC_DATA] …" at bounding box center [840, 353] width 257 height 33
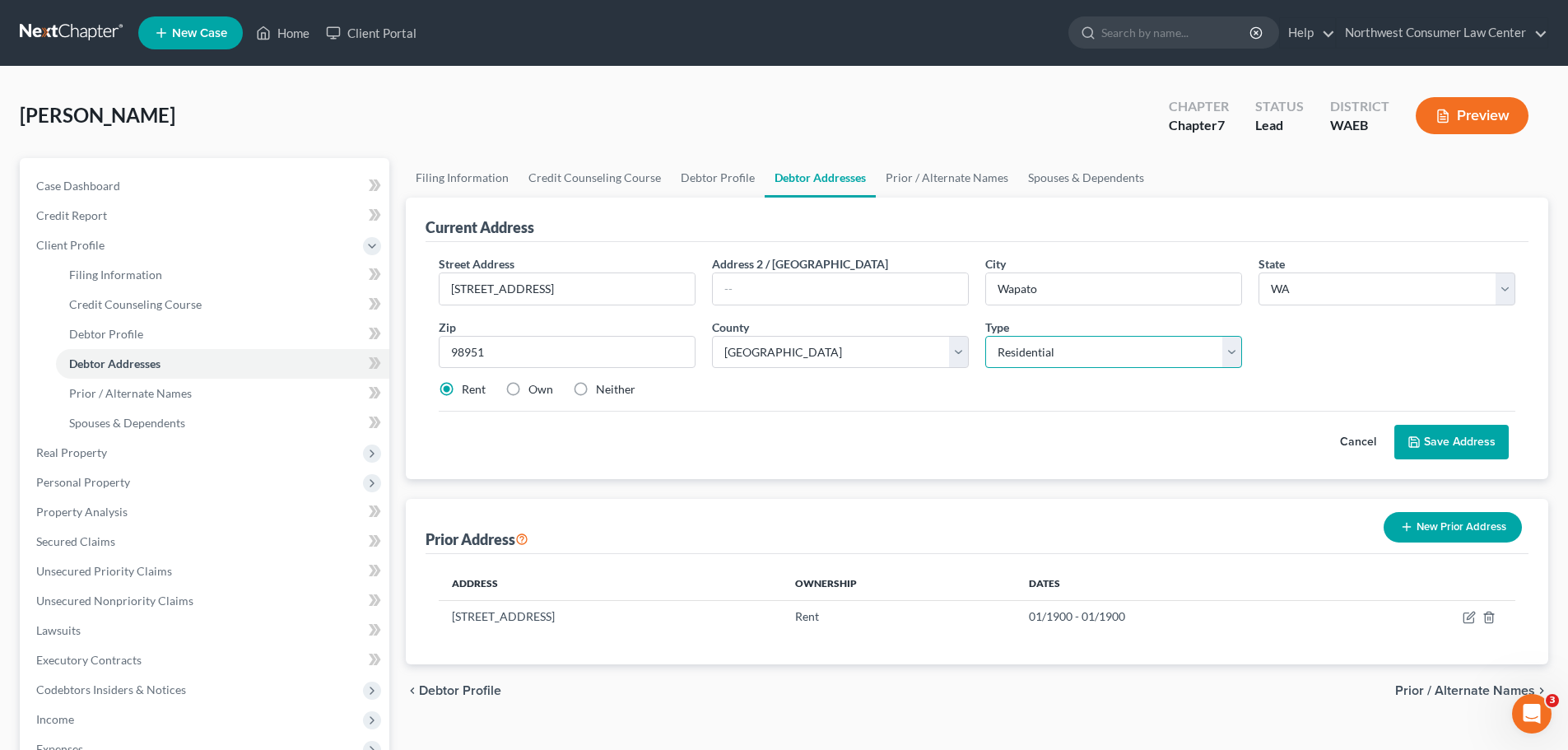
click at [1022, 336] on select "Select Residential Mailing Rental Business" at bounding box center [1113, 353] width 257 height 33
click at [985, 336] on select "Select Residential Mailing Rental Business" at bounding box center [1113, 353] width 257 height 33
click at [1496, 443] on button "Save Address" at bounding box center [1451, 442] width 114 height 34
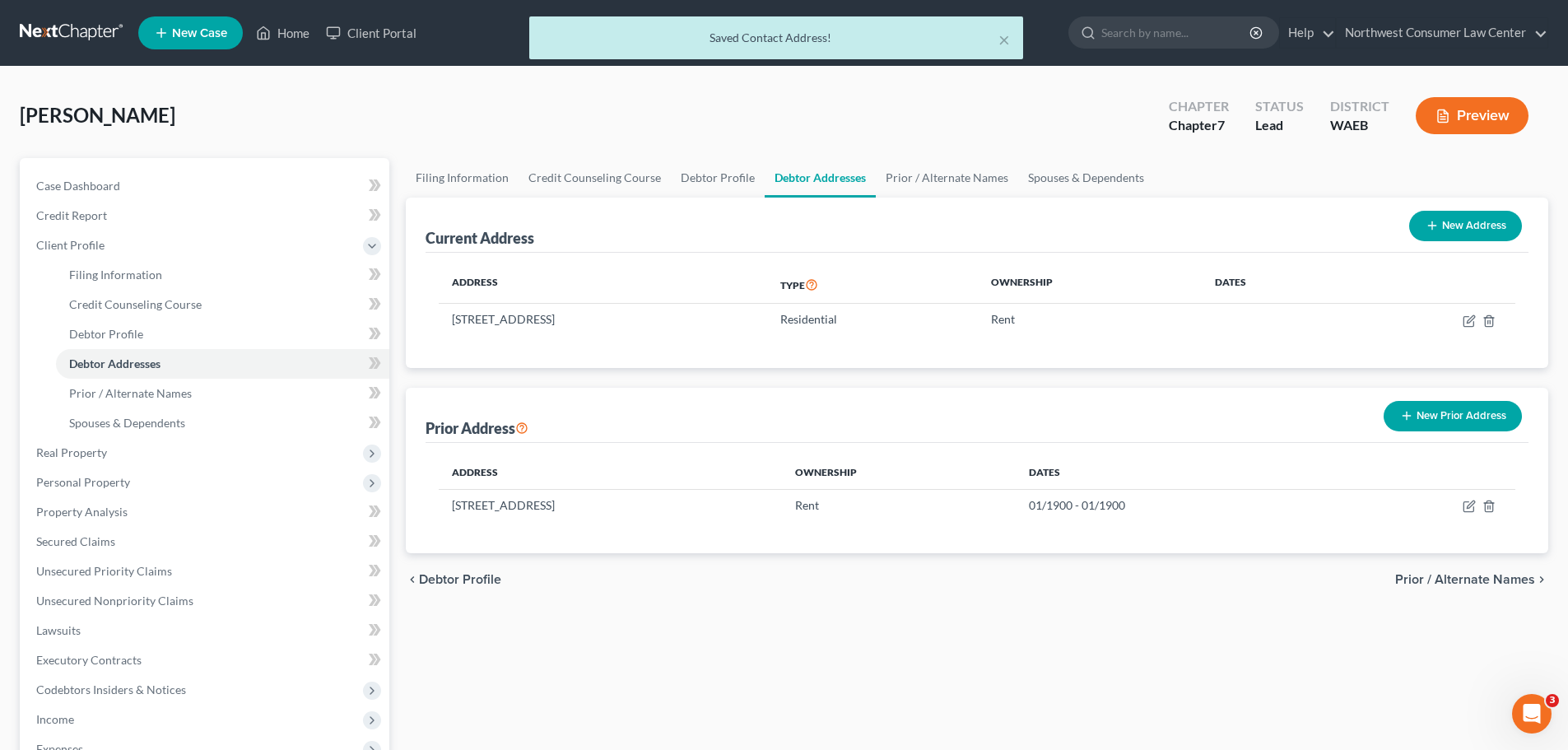
click at [1464, 220] on button "New Address" at bounding box center [1465, 226] width 112 height 31
select select "0"
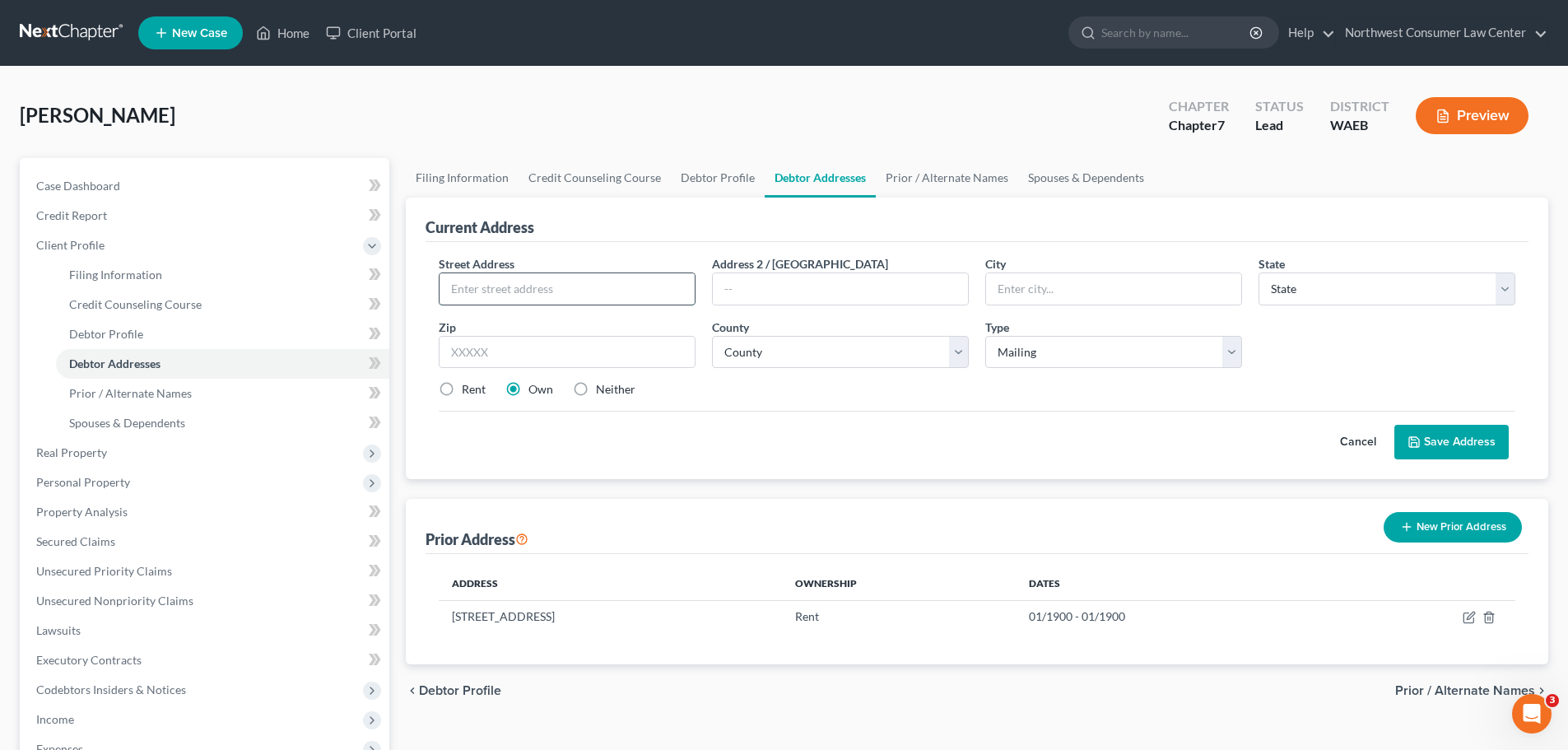
click at [524, 278] on input "text" at bounding box center [567, 289] width 255 height 32
paste input "Po Box 1075"
type input "Po Box 1075"
click at [1011, 292] on input "text" at bounding box center [1113, 289] width 255 height 32
type input "Zillah"
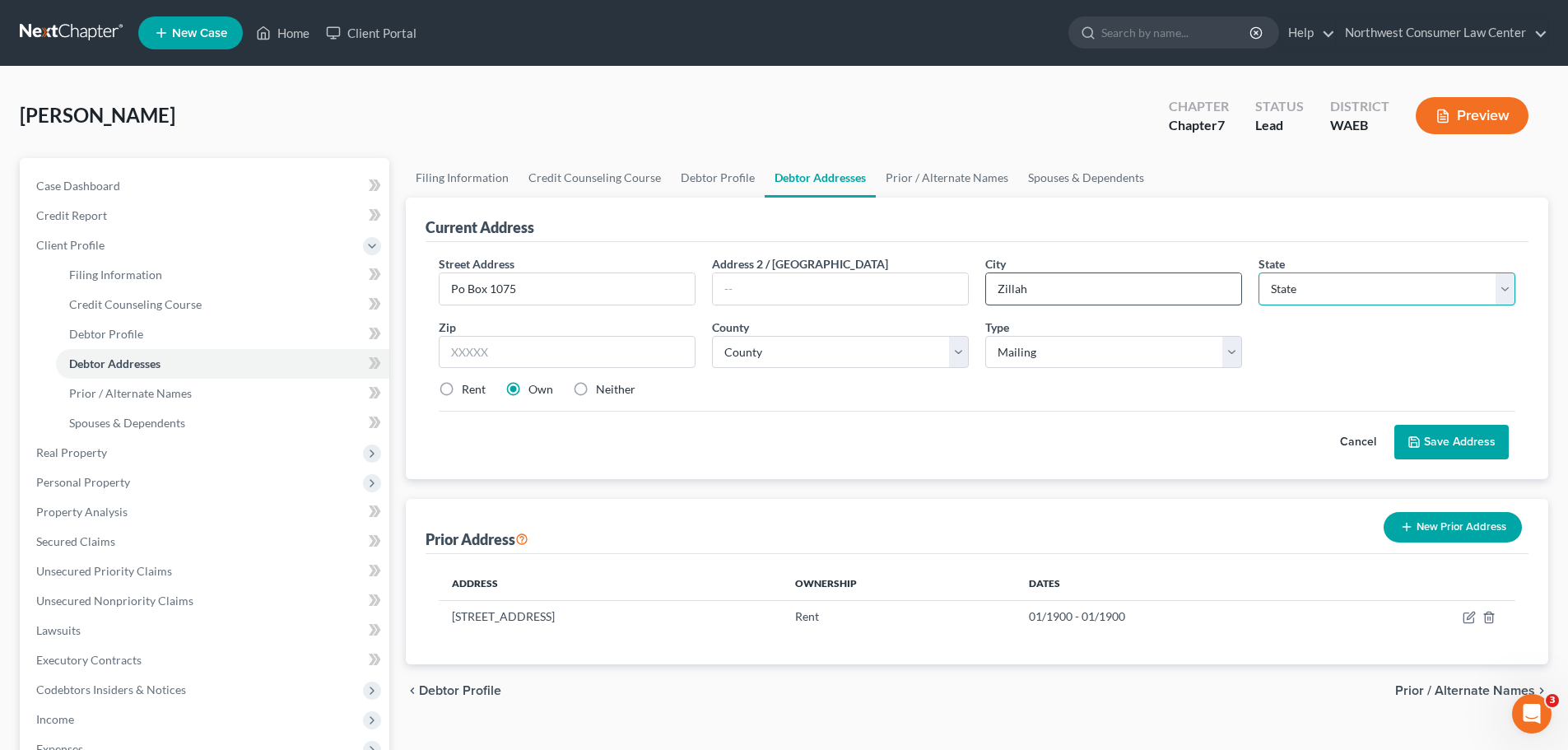
select select "50"
type input "98953"
click at [607, 385] on label "Neither" at bounding box center [615, 389] width 40 height 17
click at [607, 385] on input "Neither" at bounding box center [608, 386] width 11 height 11
radio input "true"
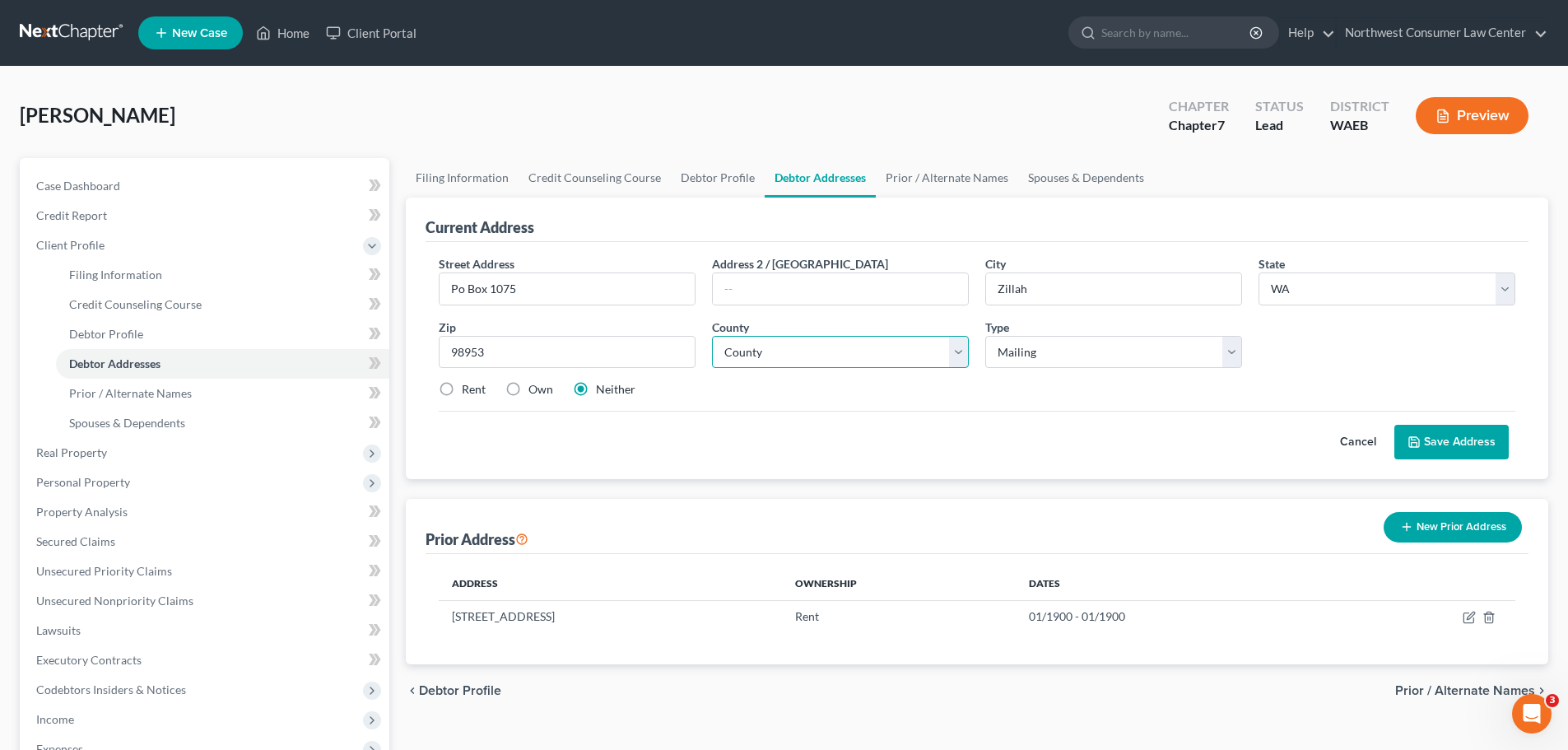
click at [777, 346] on select "County [GEOGRAPHIC_DATA] [GEOGRAPHIC_DATA] [GEOGRAPHIC_DATA] [GEOGRAPHIC_DATA] …" at bounding box center [840, 353] width 257 height 33
select select "38"
click at [712, 336] on select "County [GEOGRAPHIC_DATA] [GEOGRAPHIC_DATA] [GEOGRAPHIC_DATA] [GEOGRAPHIC_DATA] …" at bounding box center [840, 353] width 257 height 33
click at [1014, 351] on select "Select Mailing Rental Business" at bounding box center [1113, 353] width 257 height 33
click at [985, 336] on select "Select Mailing Rental Business" at bounding box center [1113, 353] width 257 height 33
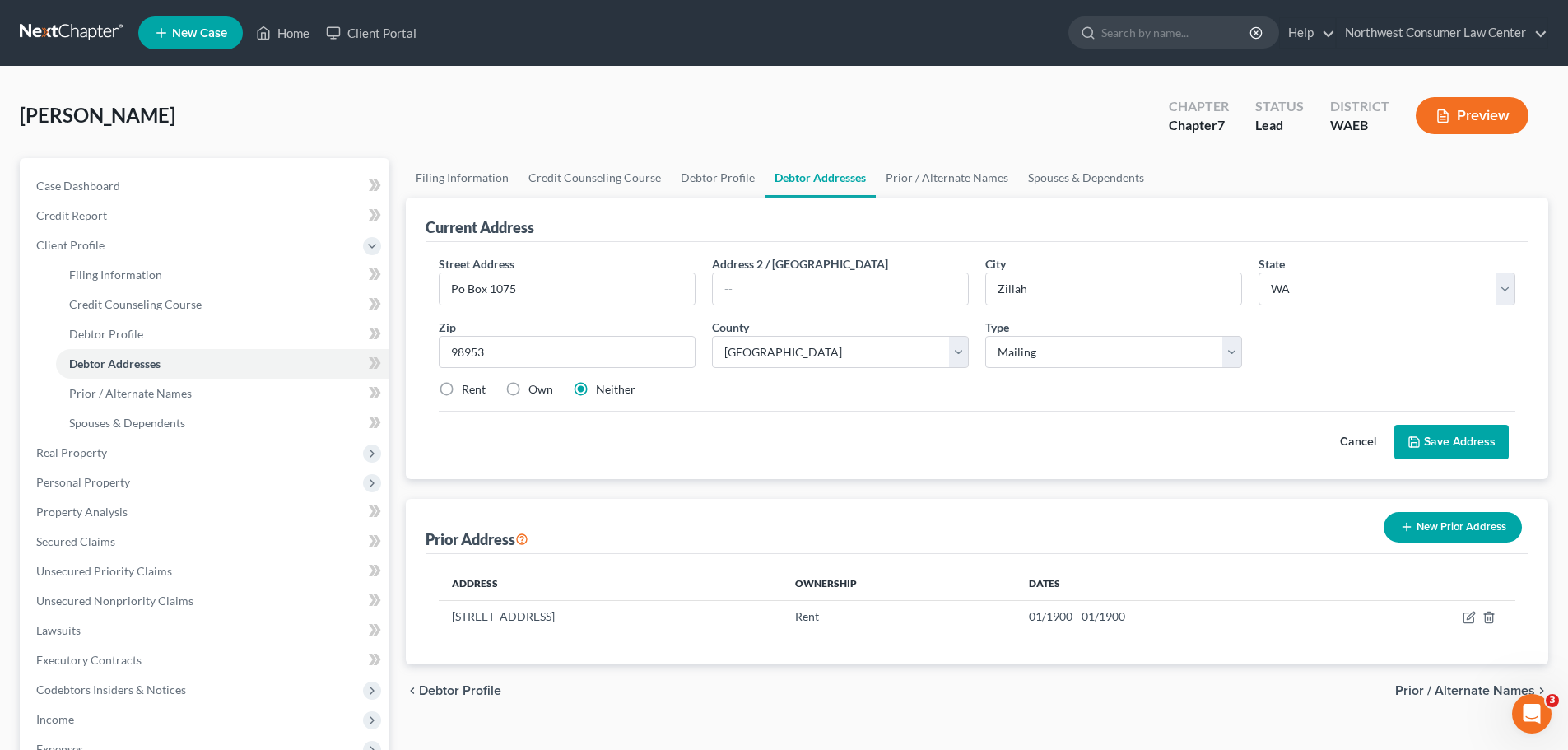
click at [1446, 431] on button "Save Address" at bounding box center [1451, 442] width 114 height 34
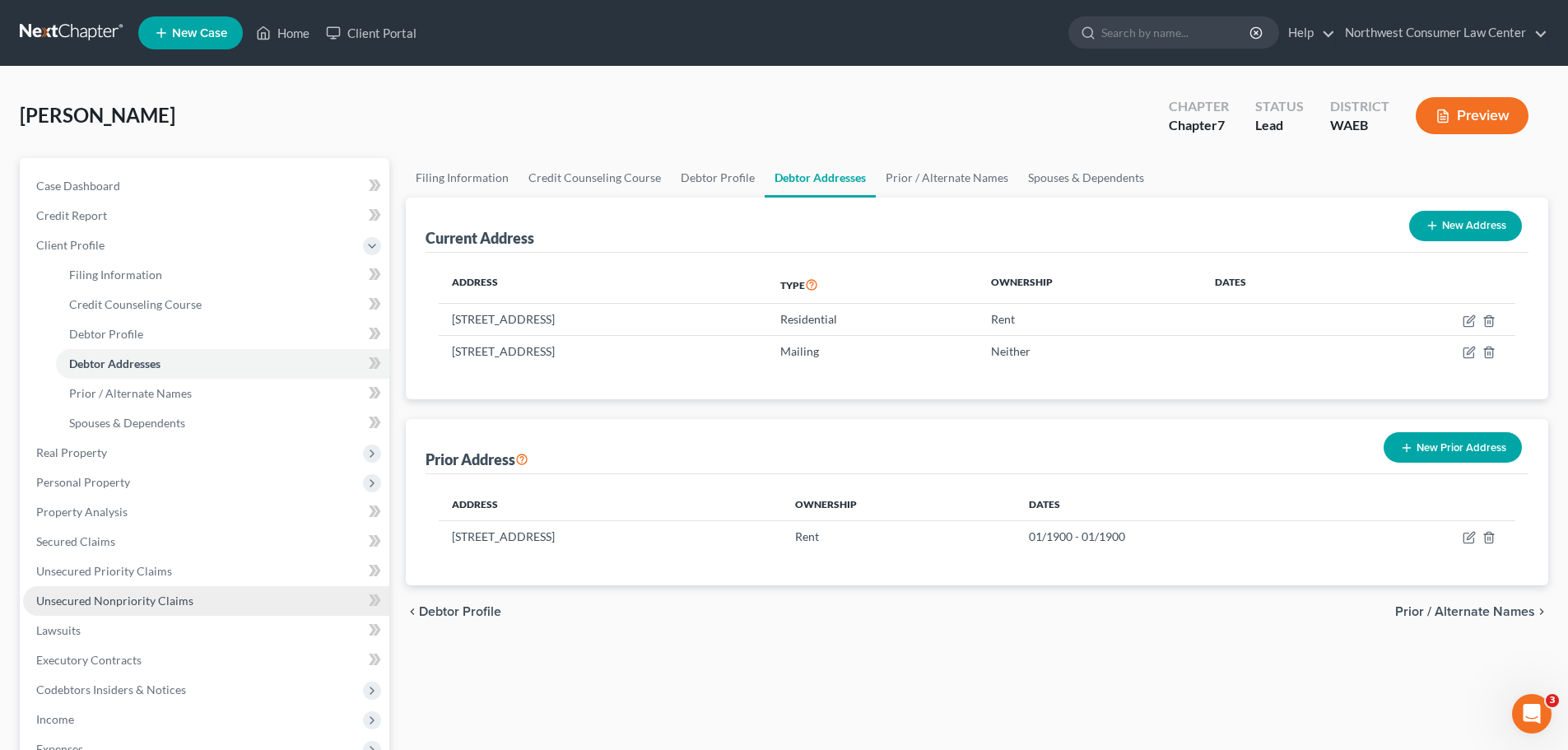
click at [205, 595] on link "Unsecured Nonpriority Claims" at bounding box center [205, 602] width 366 height 30
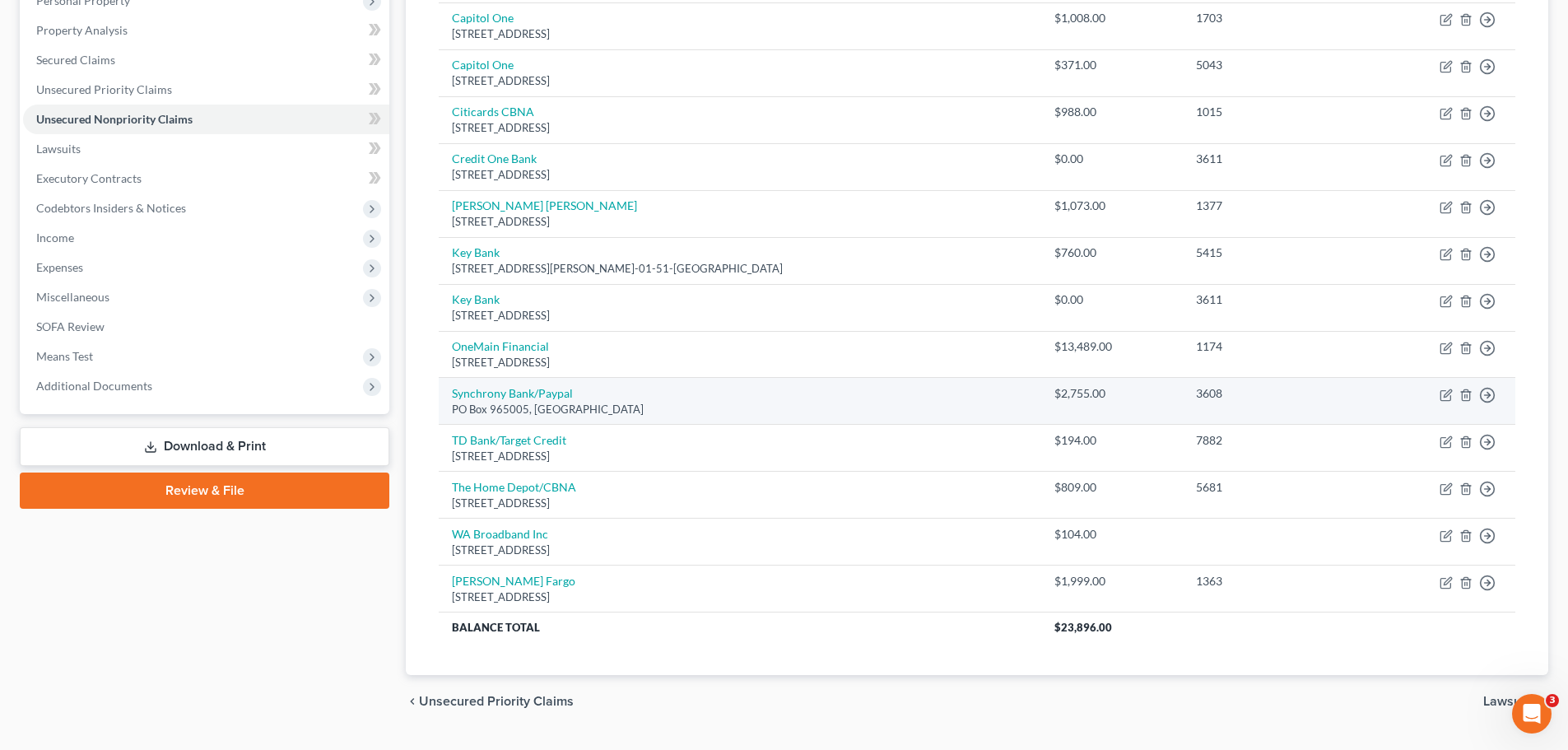
scroll to position [344, 0]
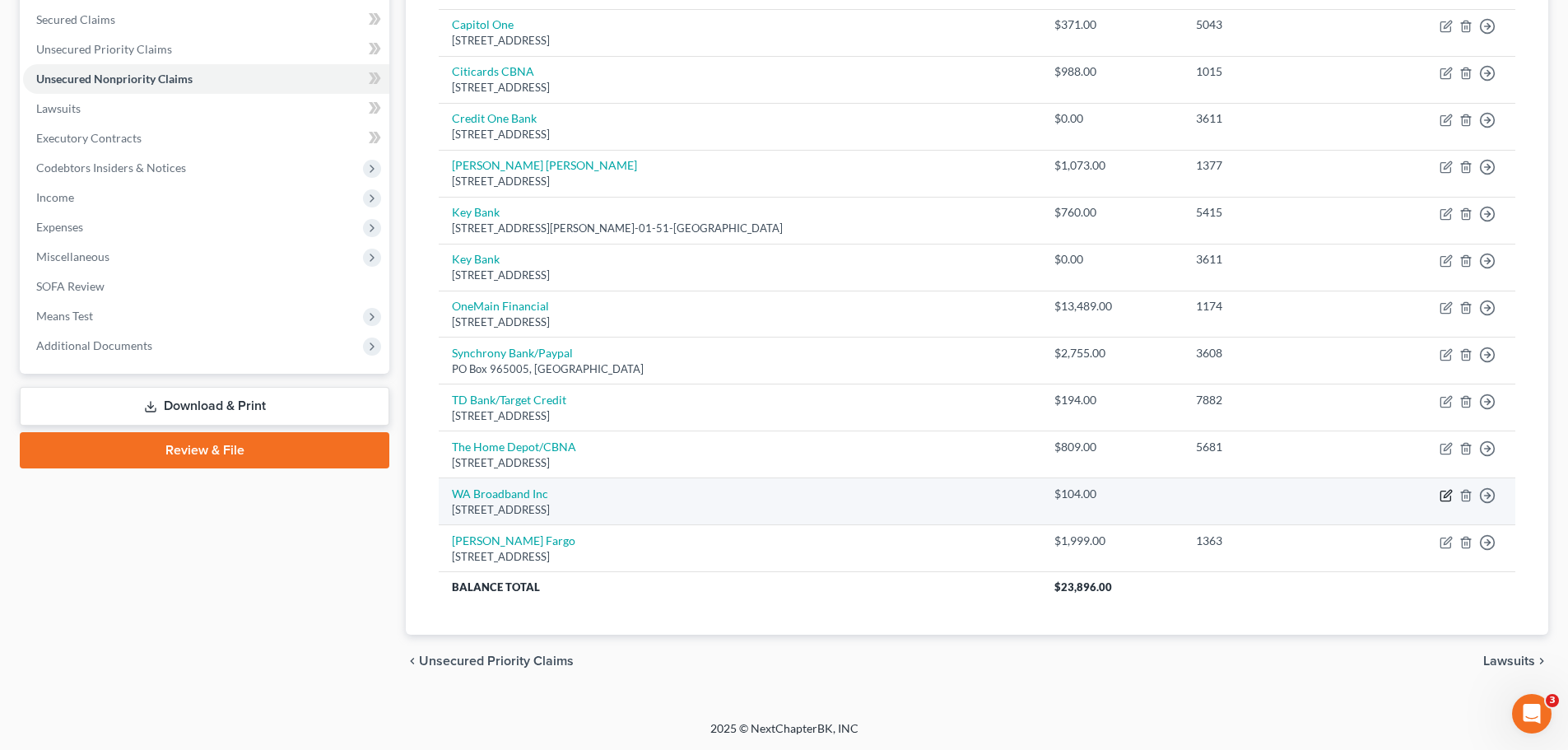
click at [1446, 494] on icon "button" at bounding box center [1446, 495] width 13 height 13
select select "50"
select select "0"
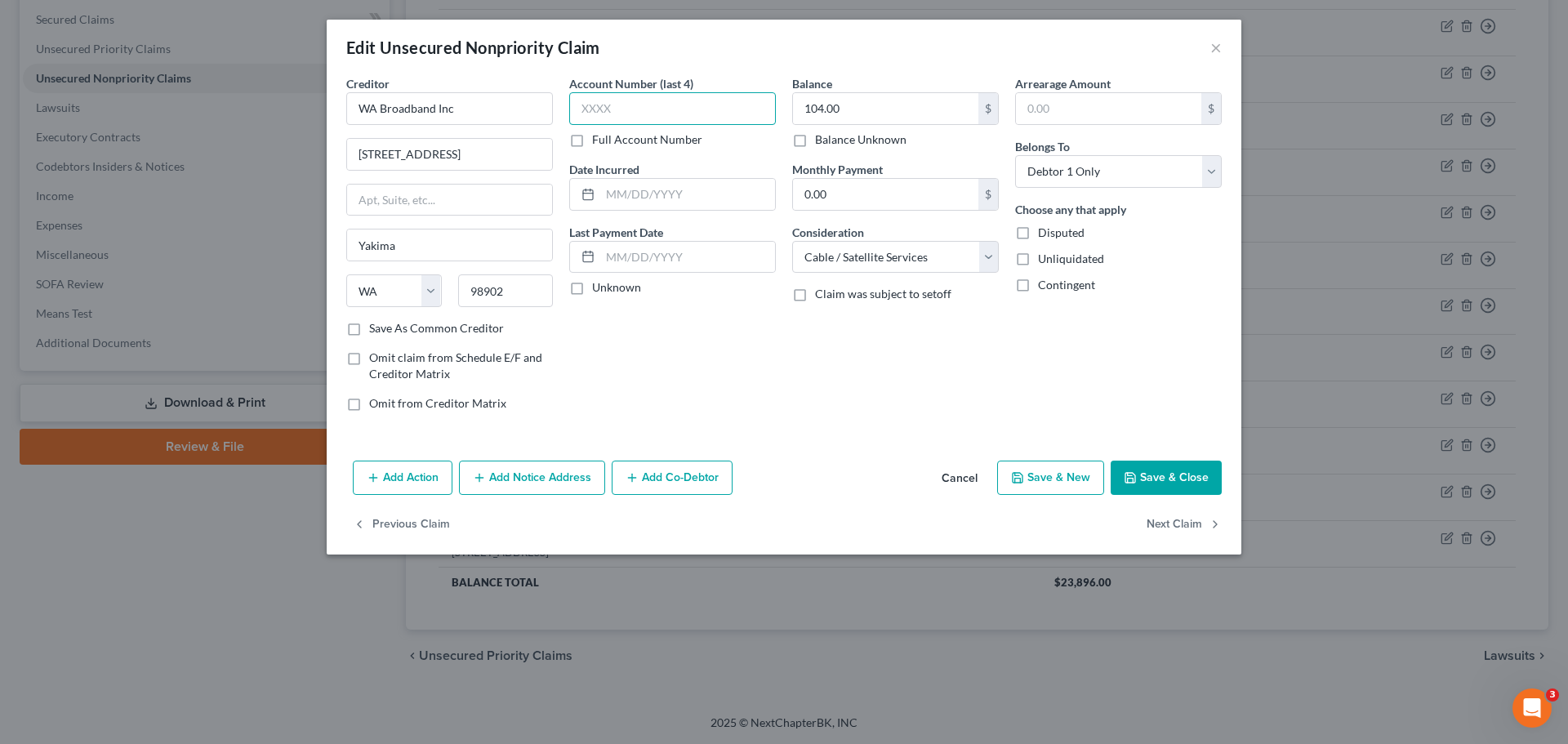
click at [692, 124] on input "text" at bounding box center [672, 109] width 206 height 33
type input "5556"
click at [1254, 480] on div "Edit Unsecured Nonpriority Claim × Creditor * WA Broadband Inc 3201 W Nob Hill …" at bounding box center [784, 372] width 1568 height 744
click at [1179, 485] on button "Save & Close" at bounding box center [1166, 477] width 112 height 34
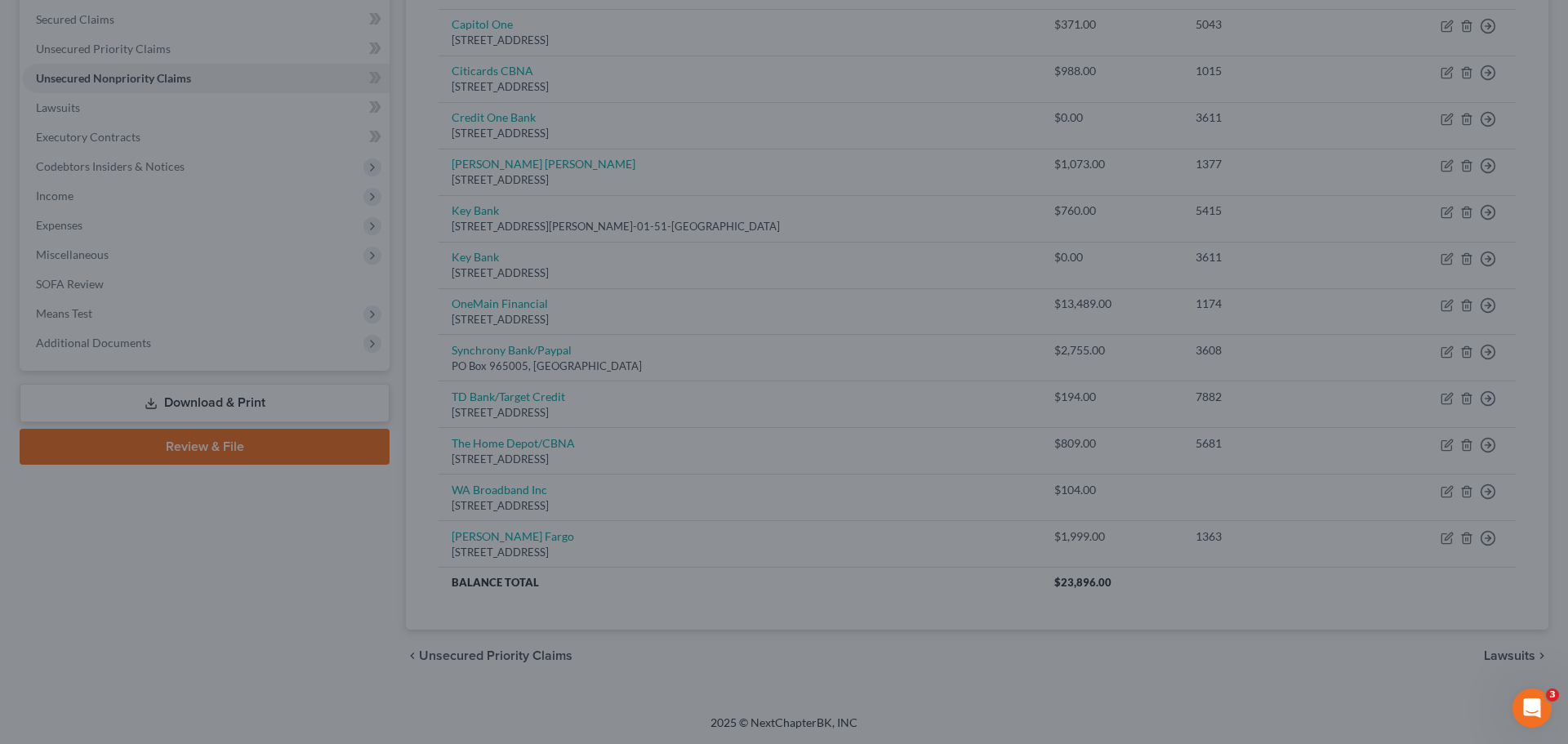
type input "0"
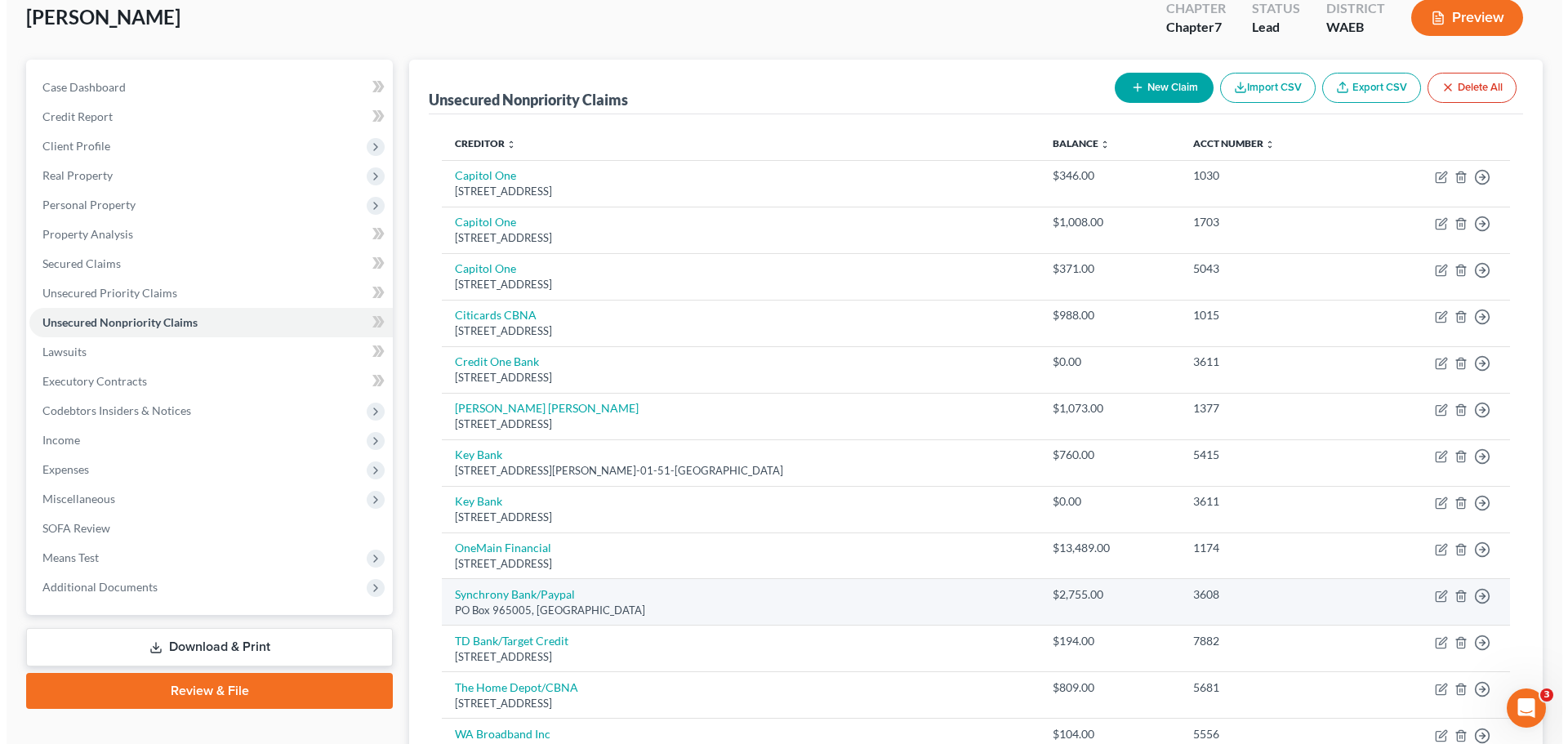
scroll to position [97, 0]
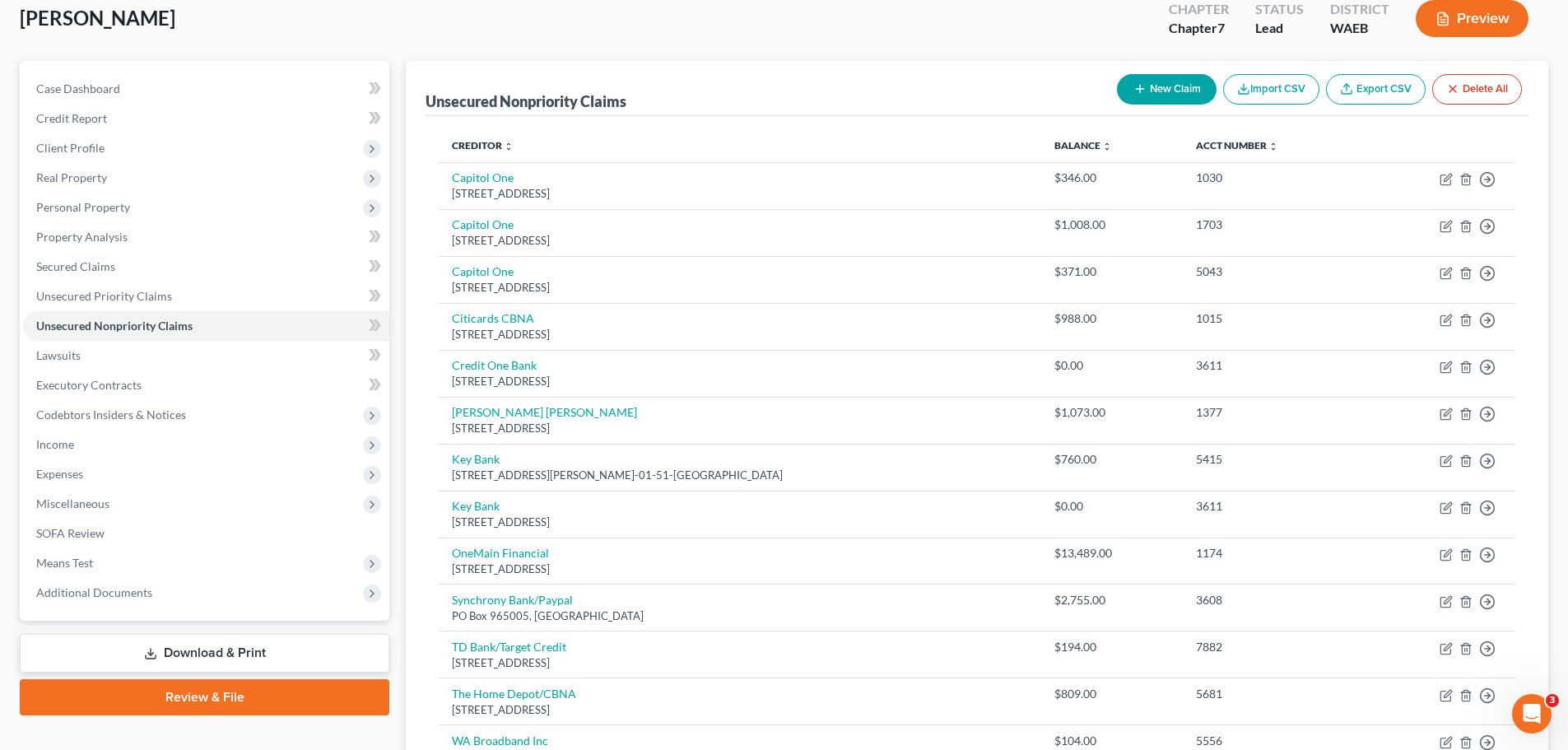
click at [1157, 99] on button "New Claim" at bounding box center [1166, 89] width 99 height 31
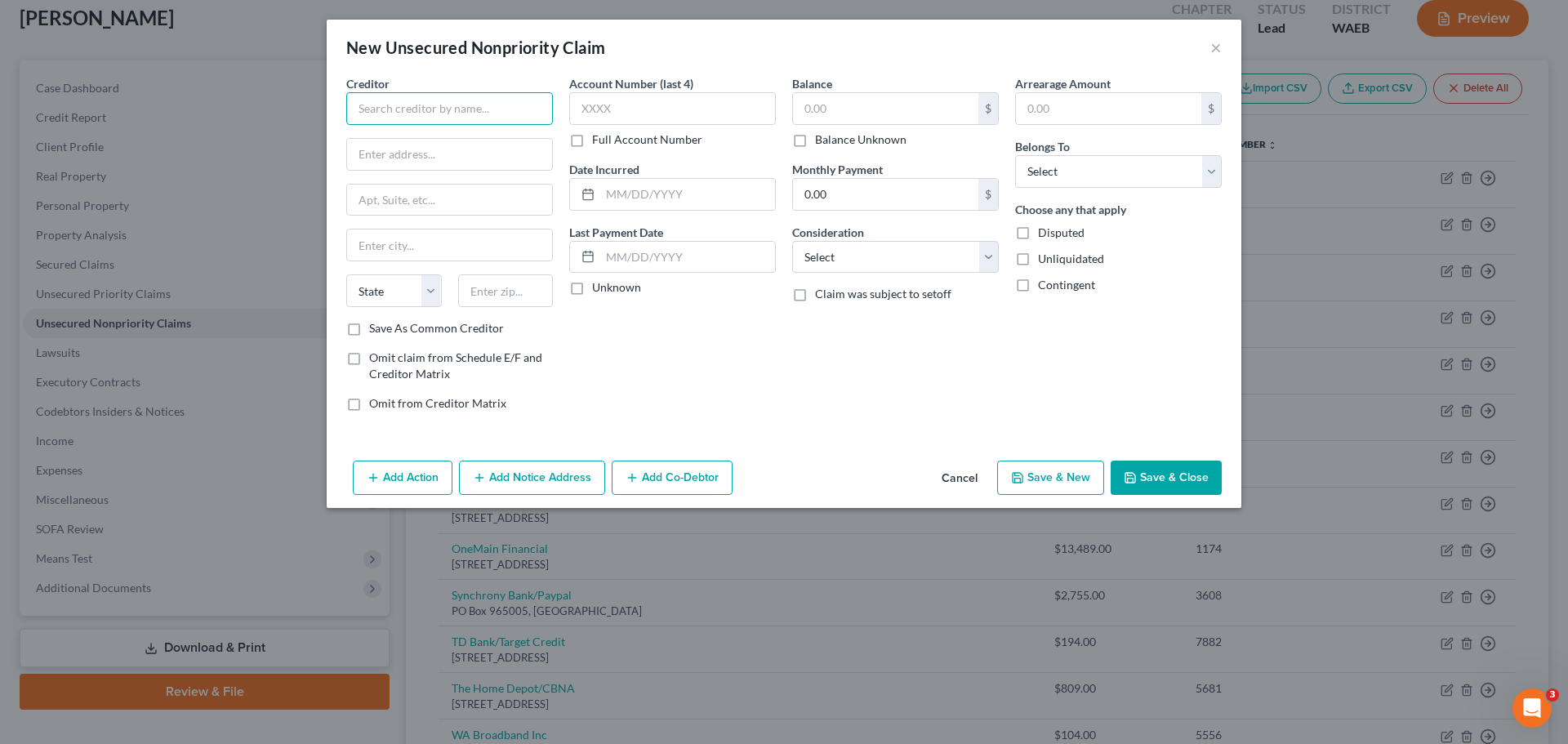
click at [426, 101] on input "text" at bounding box center [449, 109] width 206 height 33
type input "Midland Credit Management/Synchrony Bank"
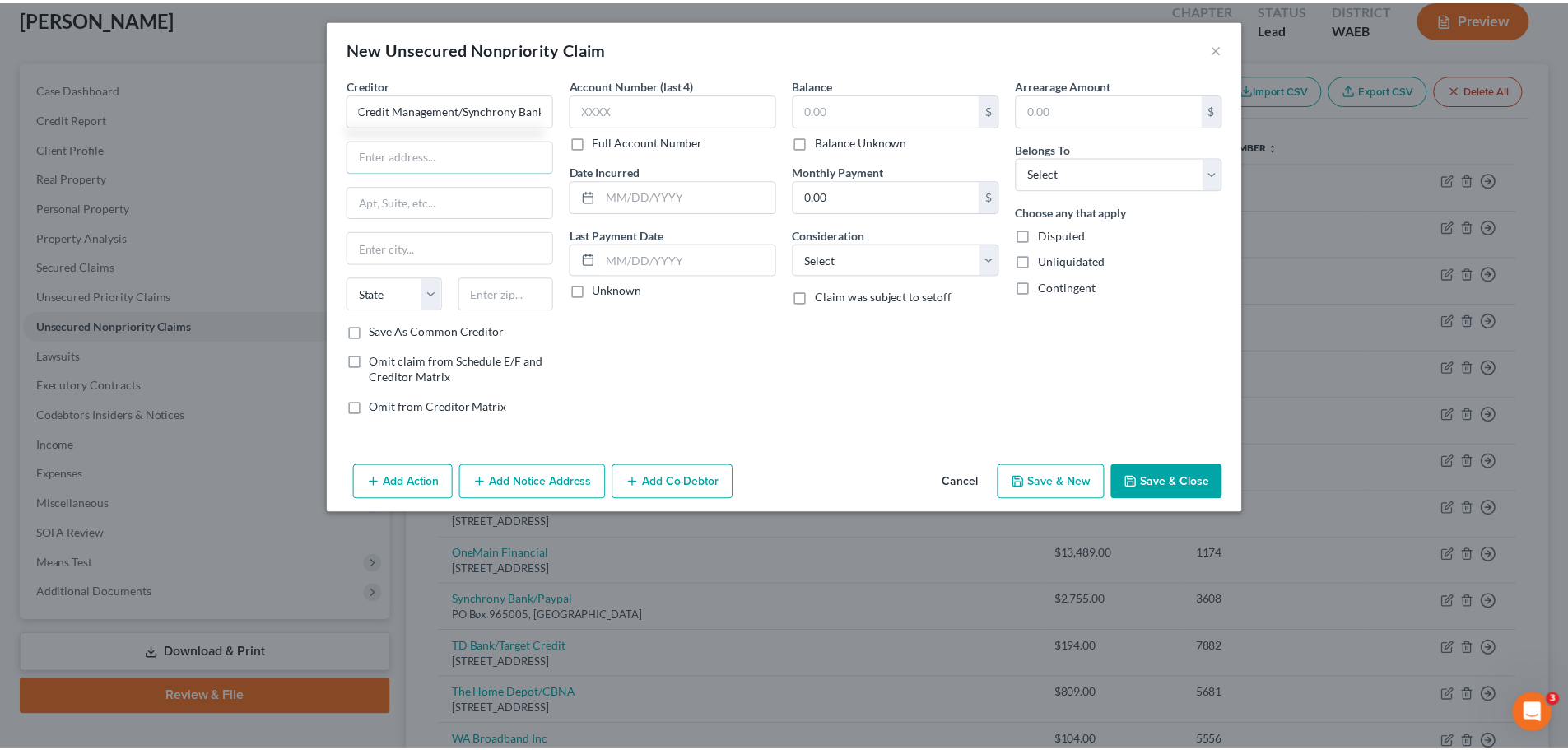
scroll to position [0, 0]
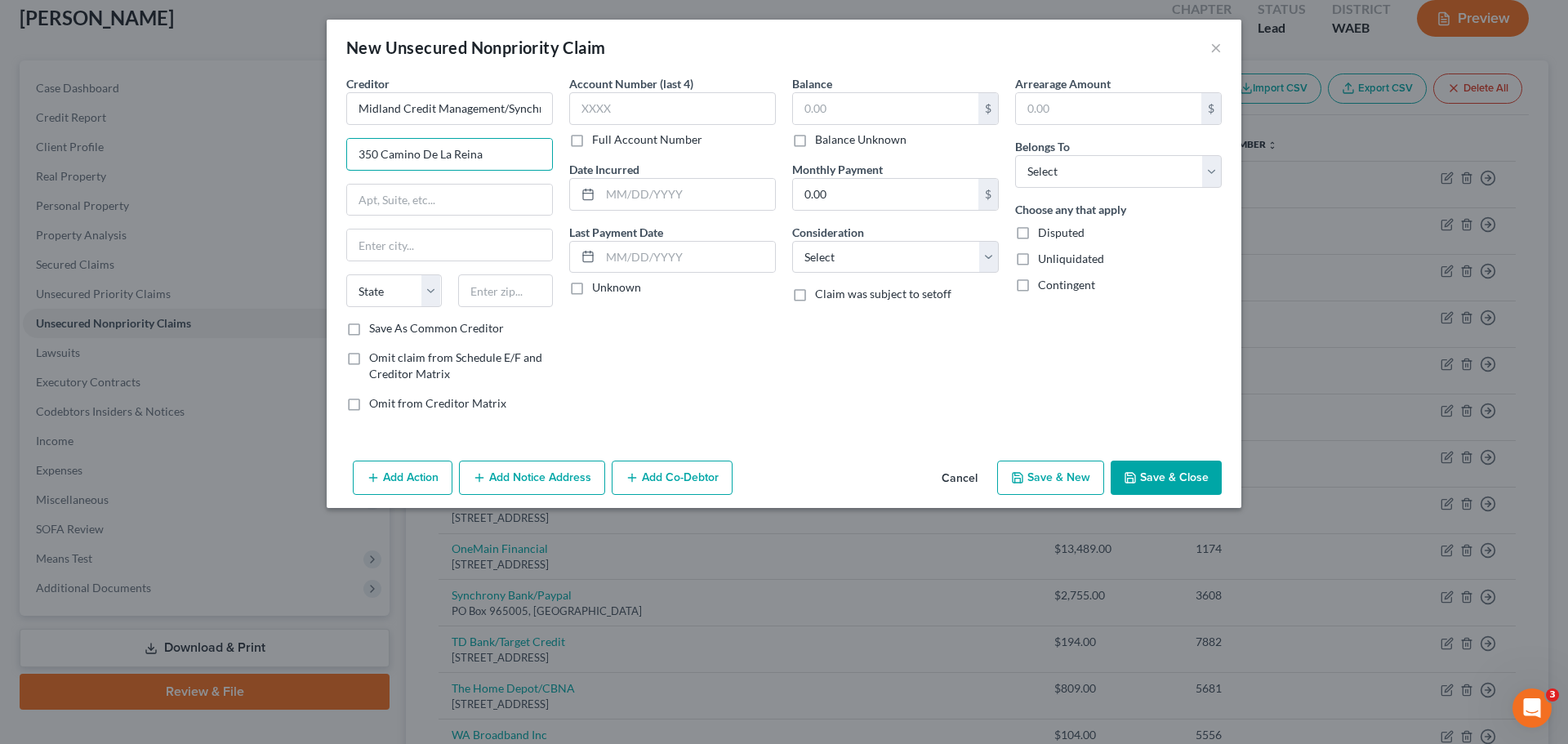
type input "350 Camino De La Reina"
type input "Ste 100"
type input "San Diego"
select select "4"
type input "92108"
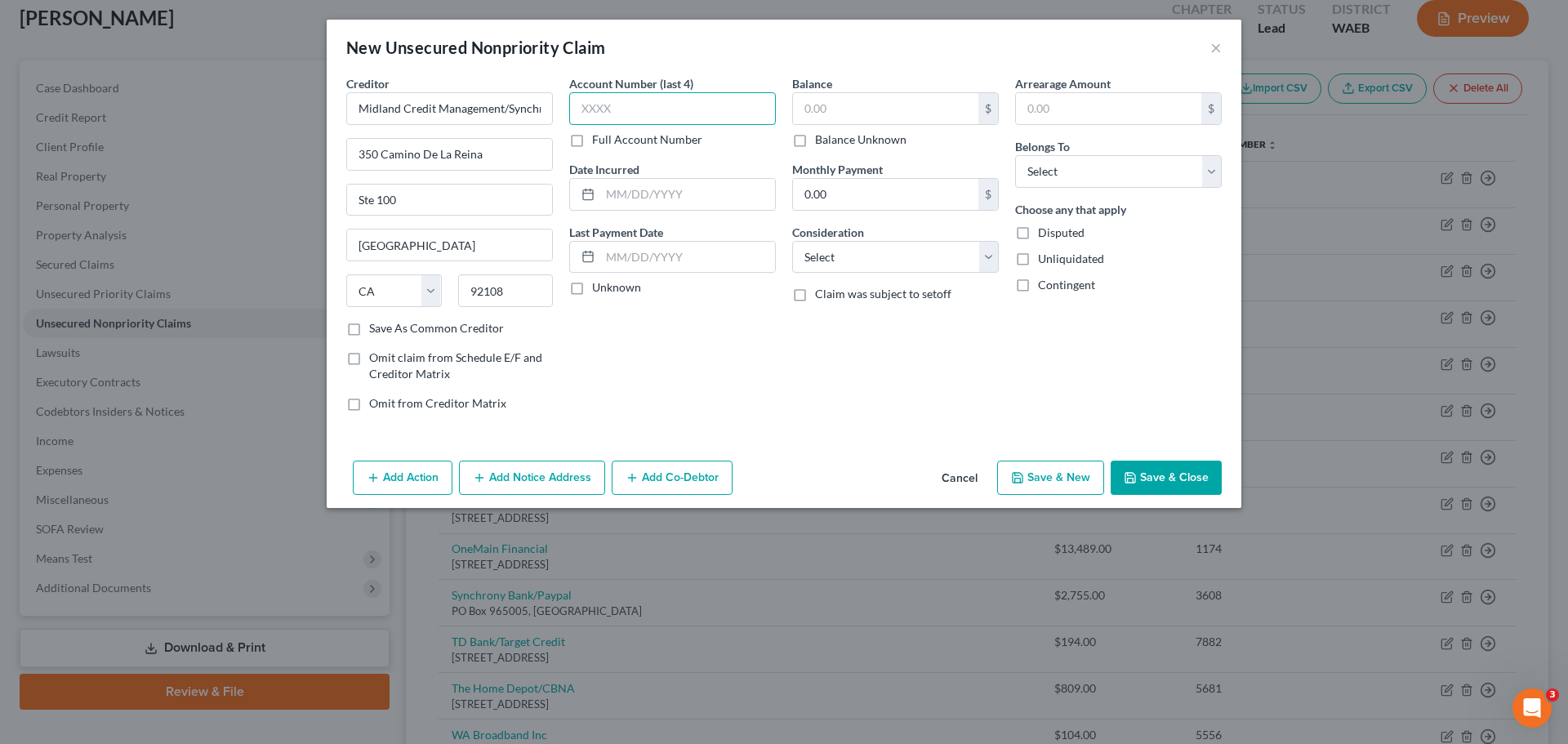
click at [591, 112] on input "text" at bounding box center [672, 109] width 206 height 33
type input "6914"
click at [840, 263] on select "Select Cable / Satellite Services Collection Agency Credit Card Debt Debt Couns…" at bounding box center [895, 258] width 206 height 33
select select "1"
click at [792, 241] on select "Select Cable / Satellite Services Collection Agency Credit Card Debt Debt Couns…" at bounding box center [895, 258] width 206 height 33
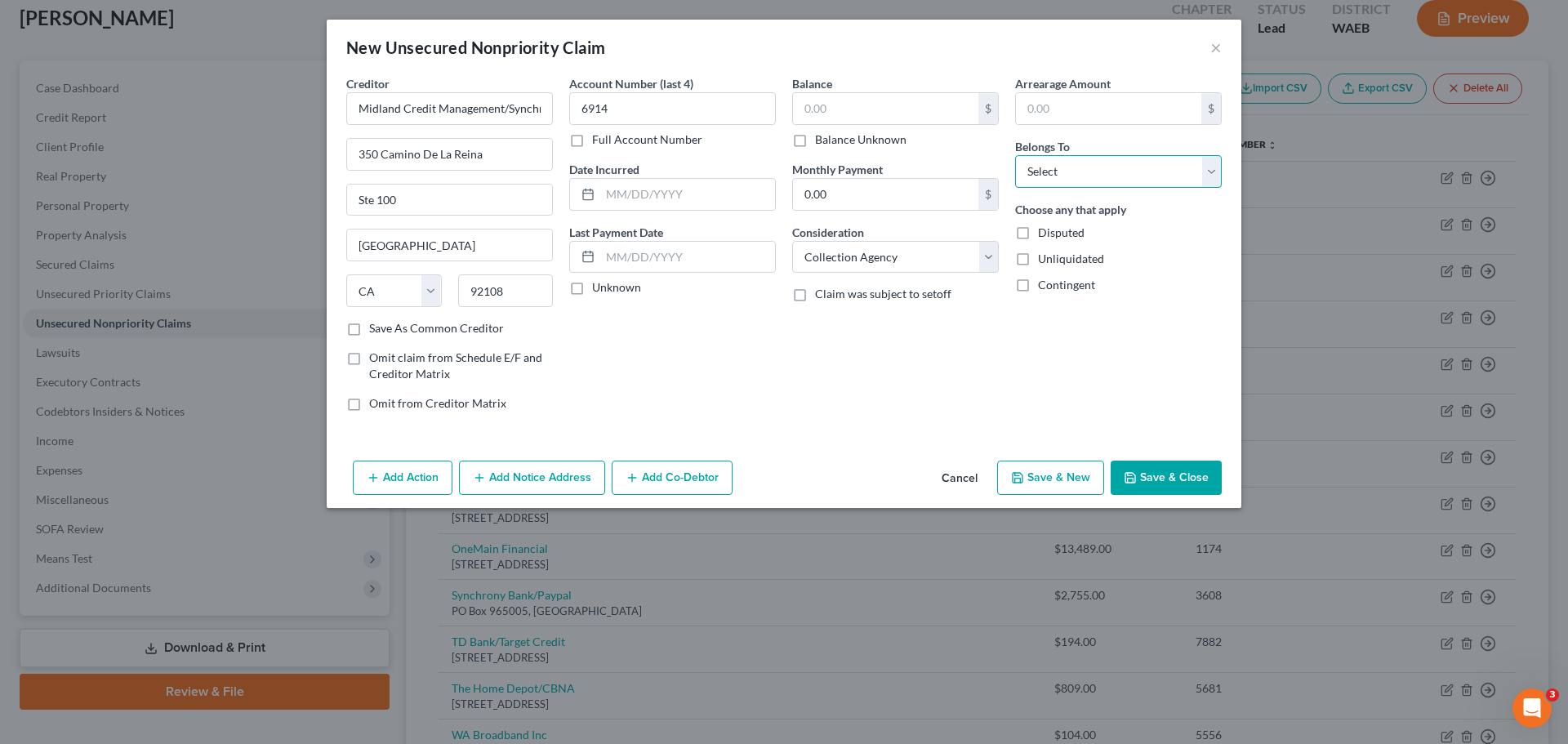
click at [1099, 186] on select "Select Debtor 1 Only Debtor 2 Only Debtor 1 And Debtor 2 Only At Least One Of T…" at bounding box center [1118, 172] width 206 height 33
select select "0"
click at [1015, 155] on select "Select Debtor 1 Only Debtor 2 Only Debtor 1 And Debtor 2 Only At Least One Of T…" at bounding box center [1118, 172] width 206 height 33
click at [864, 113] on input "text" at bounding box center [885, 109] width 186 height 31
click at [1156, 471] on button "Save & Close" at bounding box center [1166, 477] width 112 height 34
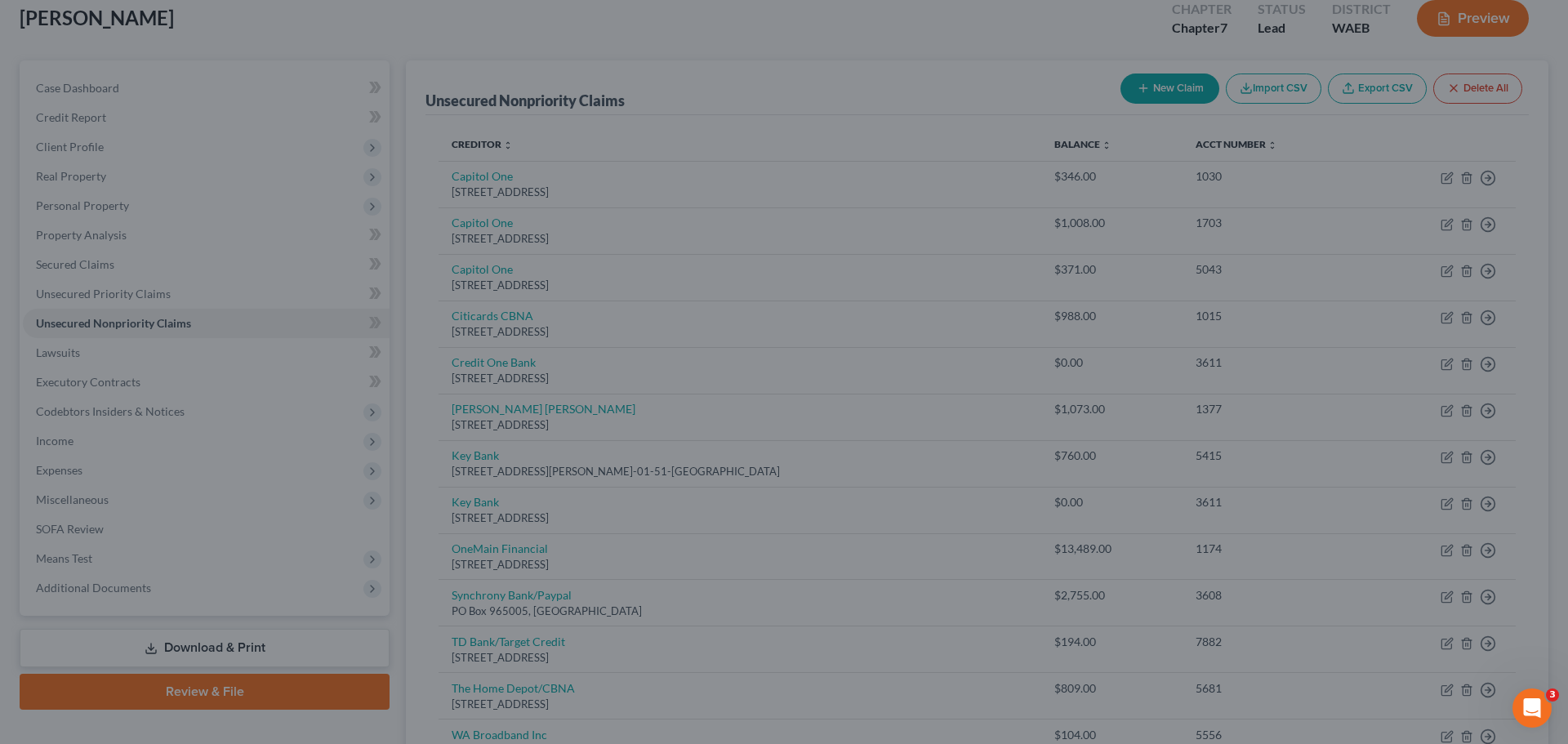
type input "775.00"
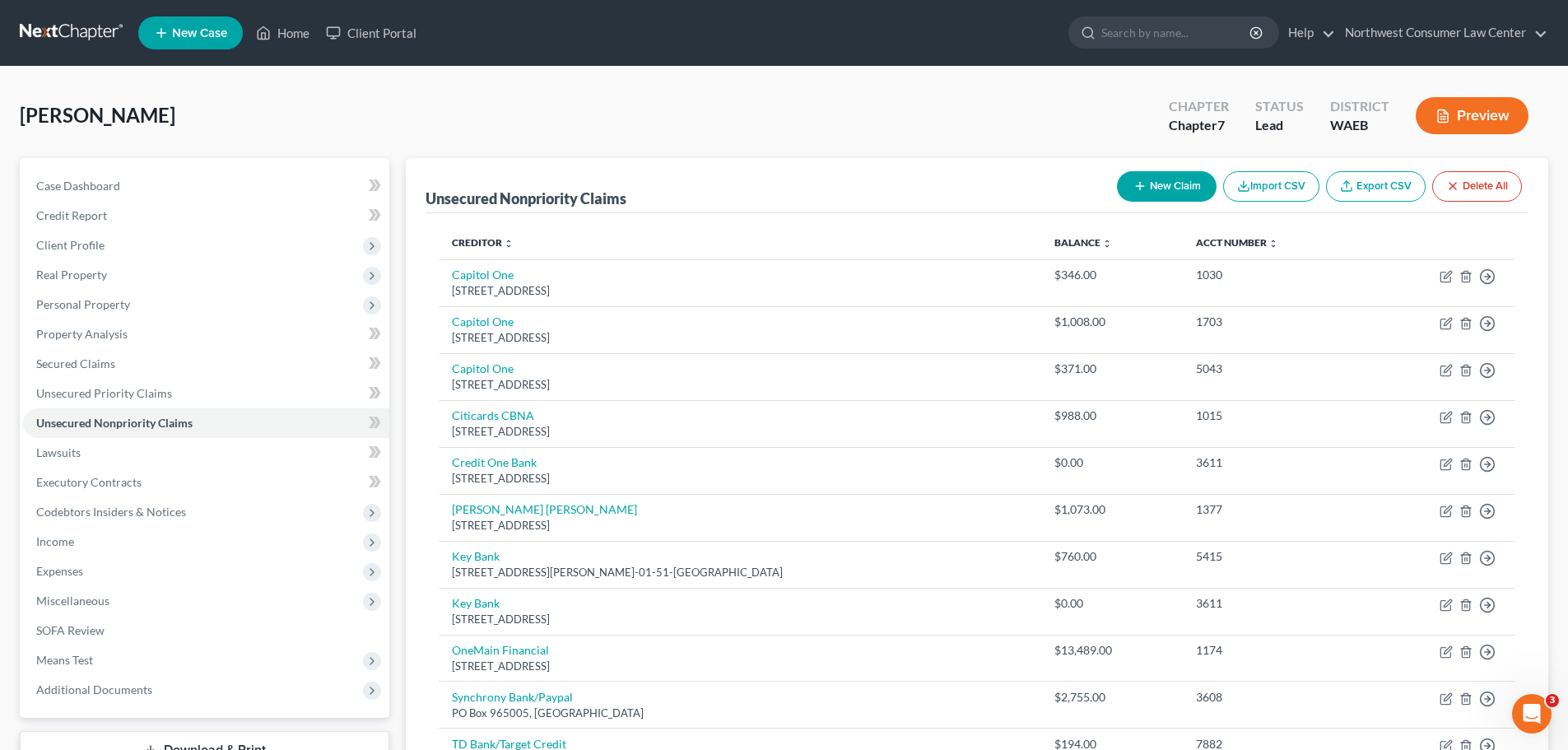
click at [1124, 177] on button "New Claim" at bounding box center [1166, 186] width 99 height 31
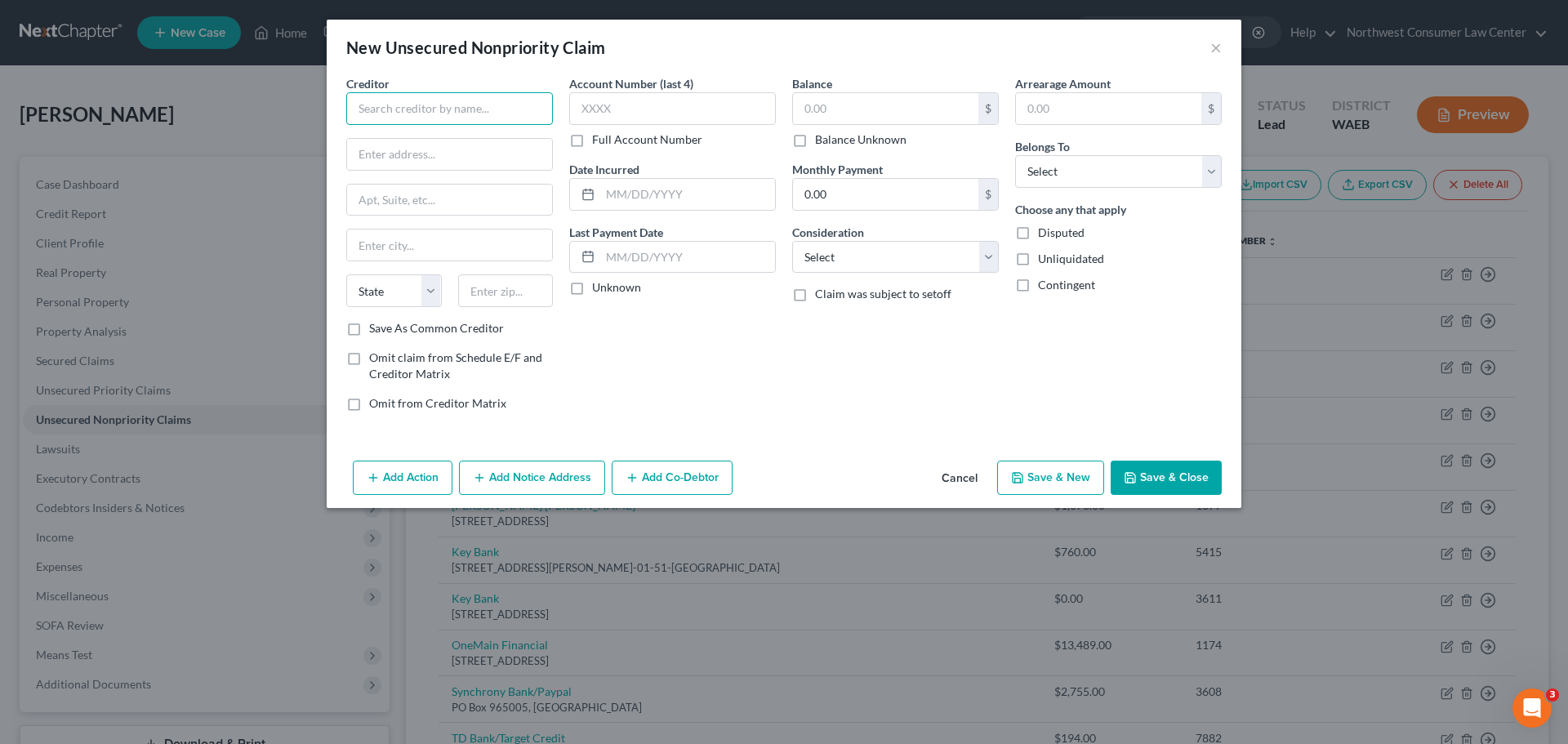
click at [420, 92] on input "text" at bounding box center [449, 109] width 206 height 33
type input "Pacific Power"
type input "PO Box 400"
type input "Portland"
select select "38"
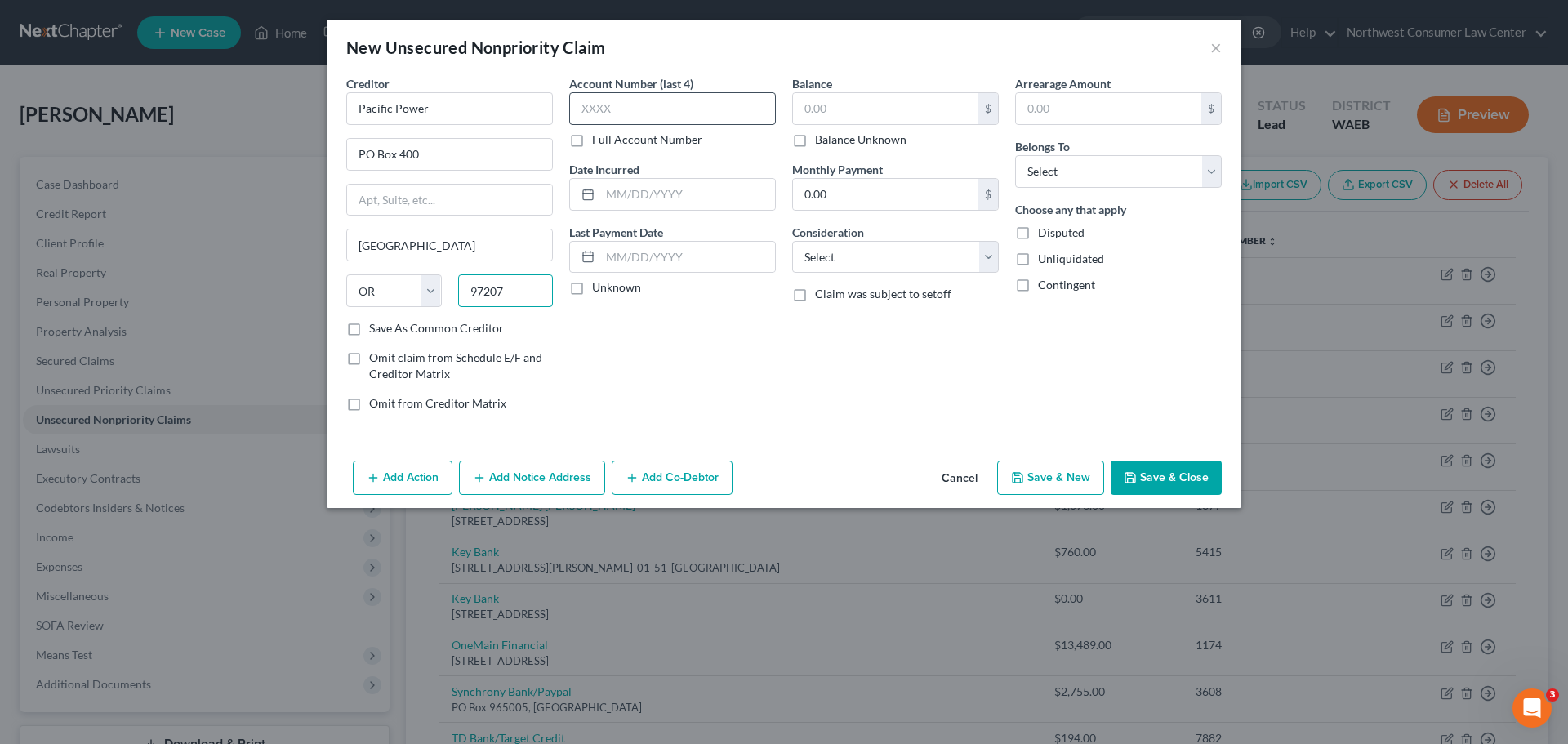
type input "97207"
click at [661, 111] on input "text" at bounding box center [672, 109] width 206 height 33
type input "0016"
click at [840, 107] on input "text" at bounding box center [885, 109] width 186 height 31
type input "177.10"
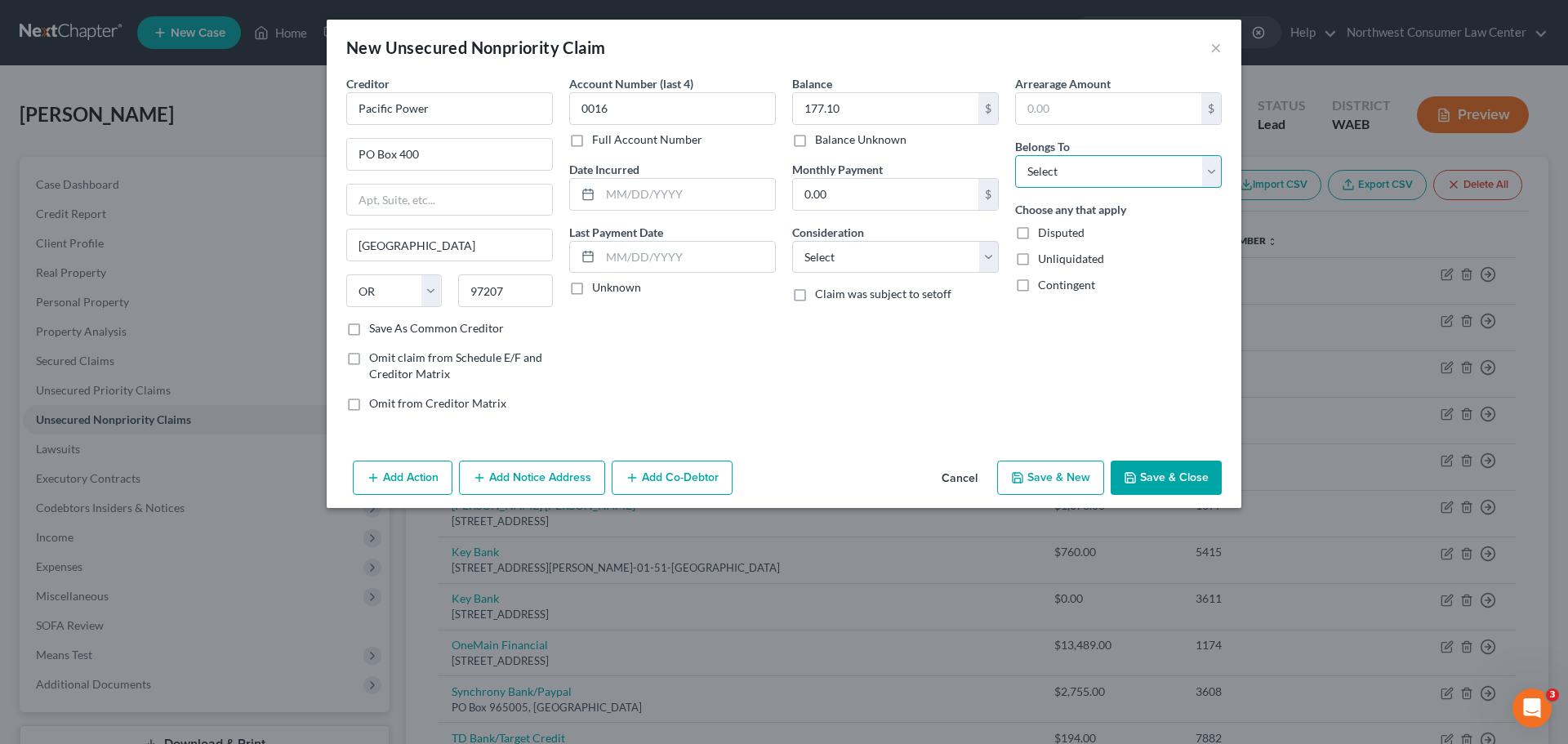
click at [1071, 166] on select "Select Debtor 1 Only Debtor 2 Only Debtor 1 And Debtor 2 Only At Least One Of T…" at bounding box center [1118, 172] width 206 height 33
select select "0"
click at [1015, 155] on select "Select Debtor 1 Only Debtor 2 Only Debtor 1 And Debtor 2 Only At Least One Of T…" at bounding box center [1118, 172] width 206 height 33
click at [923, 267] on select "Select Cable / Satellite Services Collection Agency Credit Card Debt Debt Couns…" at bounding box center [895, 258] width 206 height 33
select select "20"
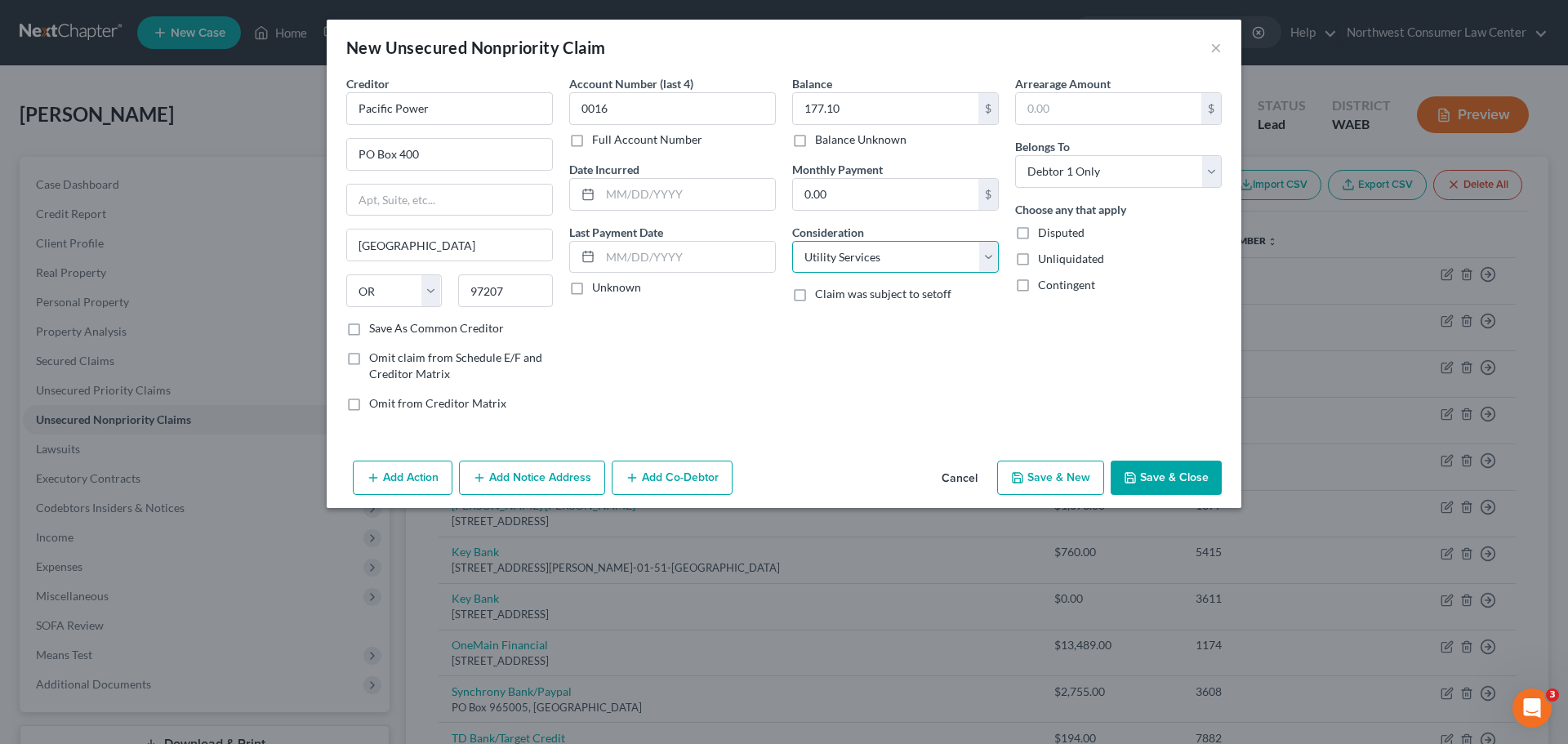
click at [792, 241] on select "Select Cable / Satellite Services Collection Agency Credit Card Debt Debt Couns…" at bounding box center [895, 258] width 206 height 33
click at [636, 192] on input "text" at bounding box center [687, 194] width 175 height 31
type input "6/24/25"
click at [1167, 489] on button "Save & Close" at bounding box center [1166, 477] width 112 height 34
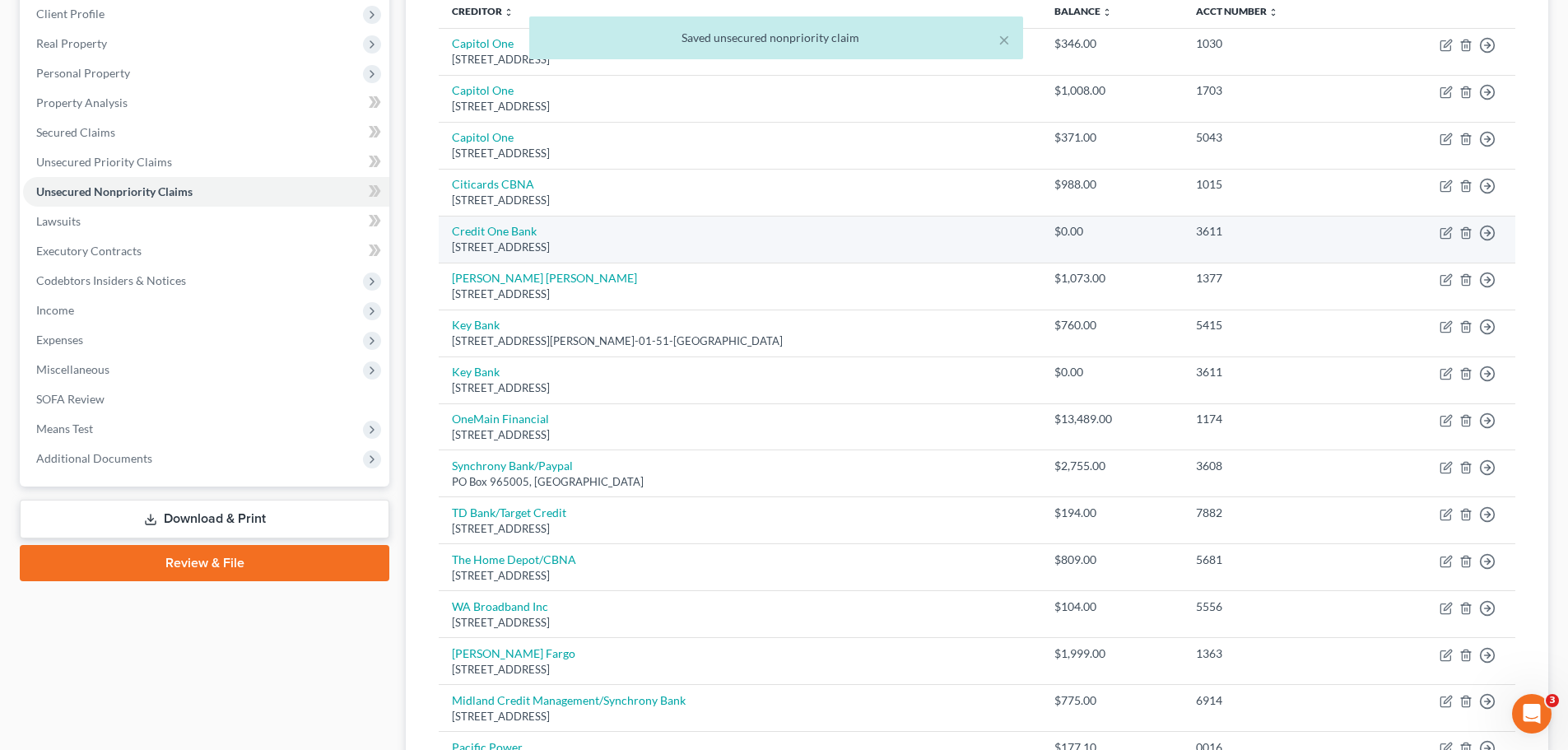
scroll to position [438, 0]
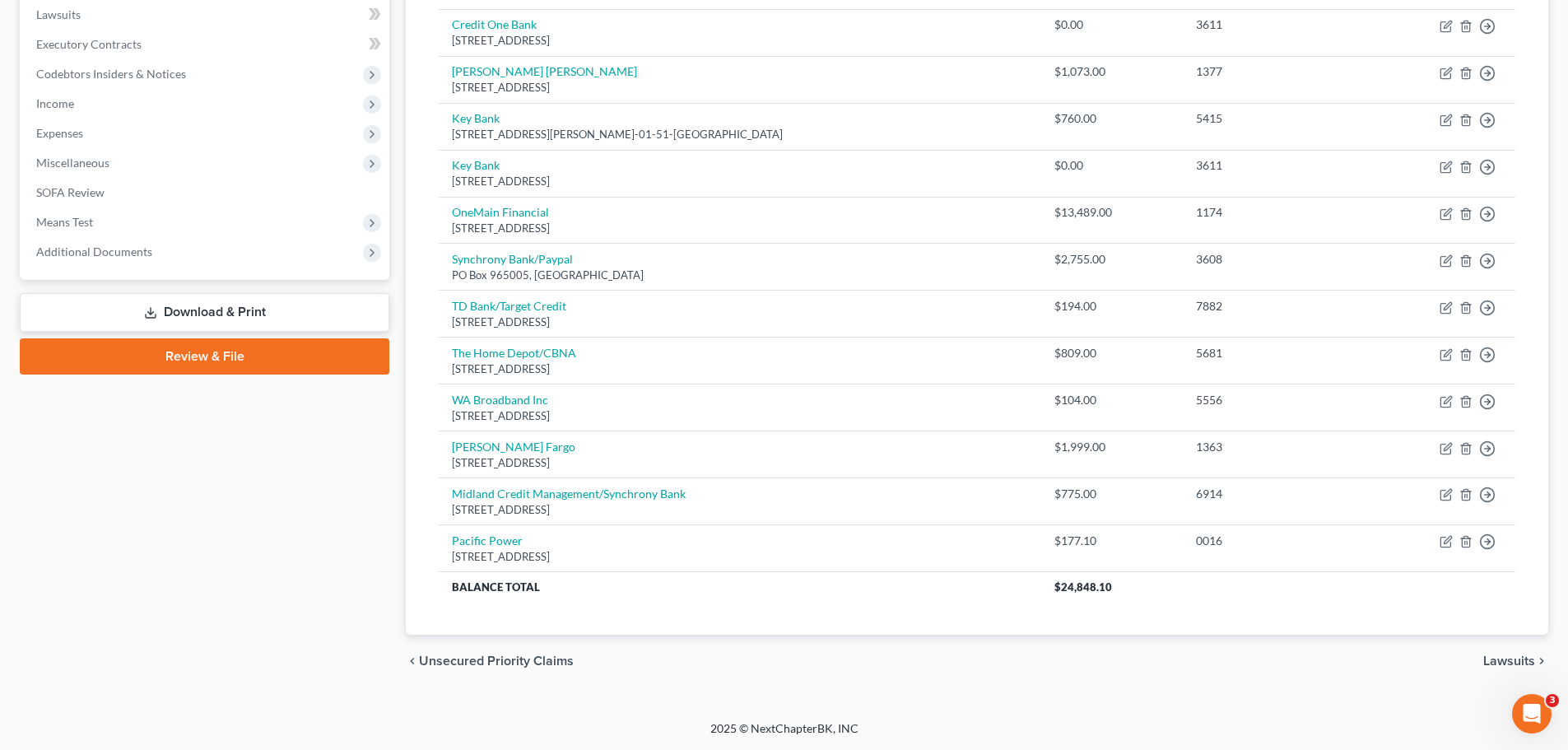
click at [1500, 657] on span "Lawsuits" at bounding box center [1508, 660] width 52 height 13
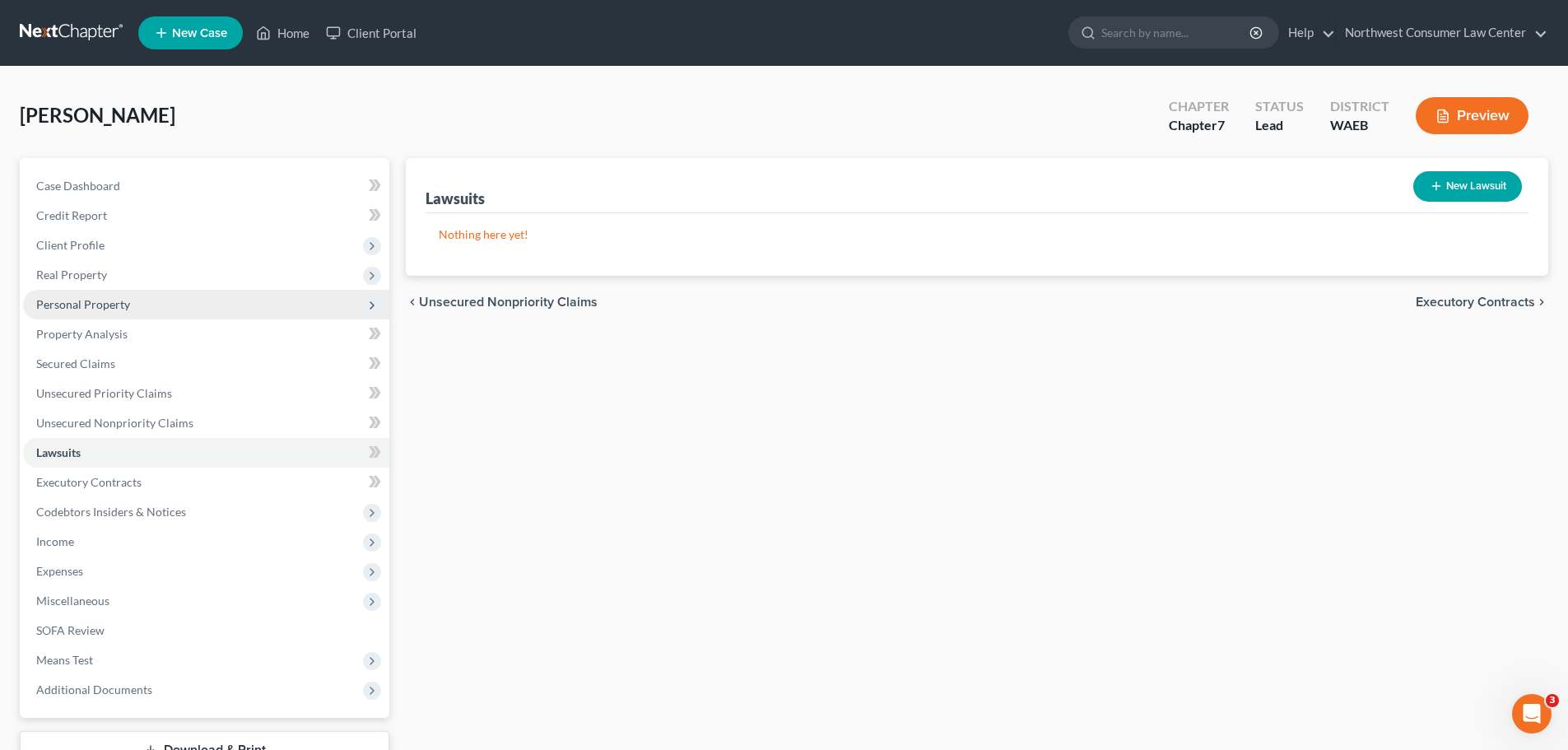
click at [189, 300] on span "Personal Property" at bounding box center [205, 305] width 366 height 30
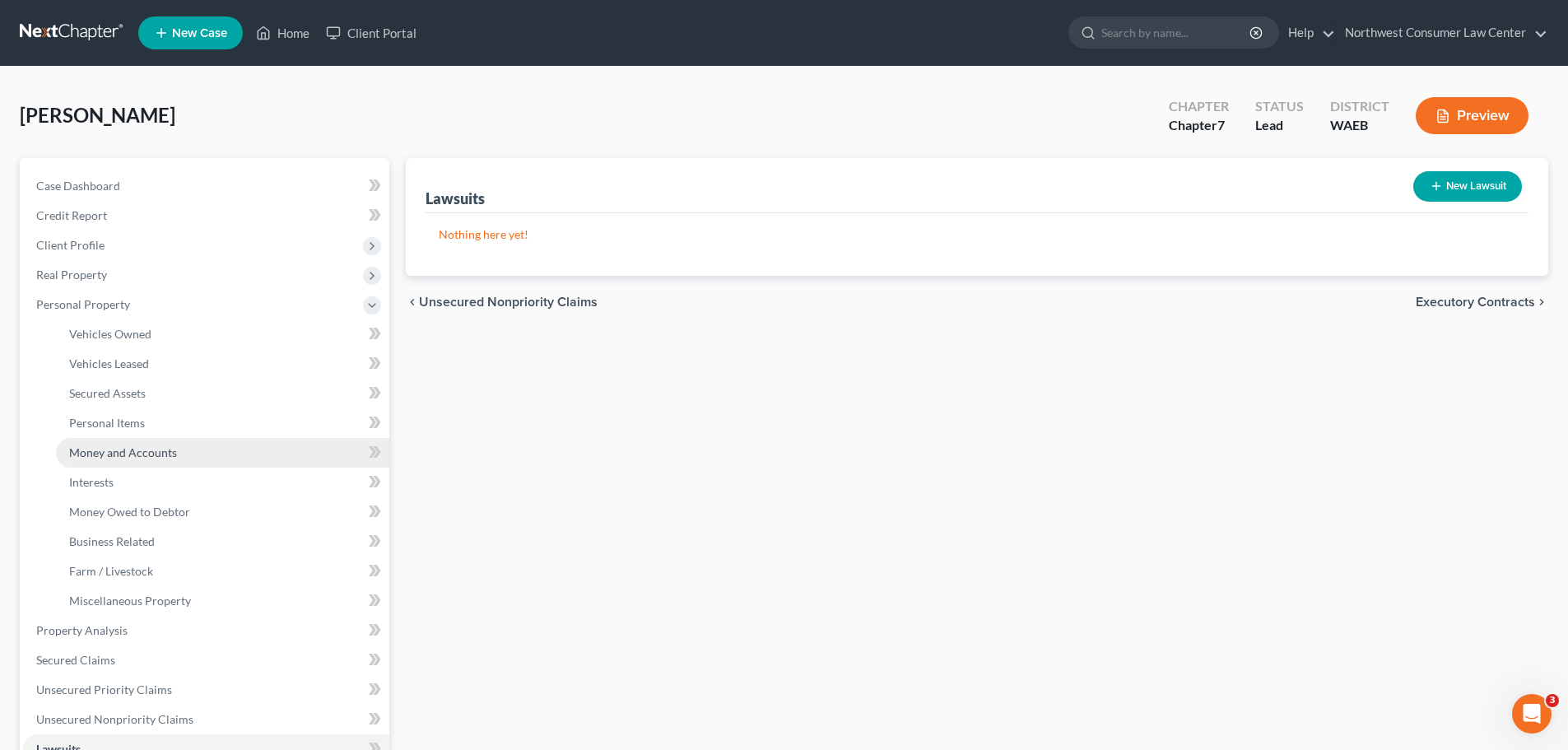
click at [139, 449] on span "Money and Accounts" at bounding box center [123, 452] width 108 height 14
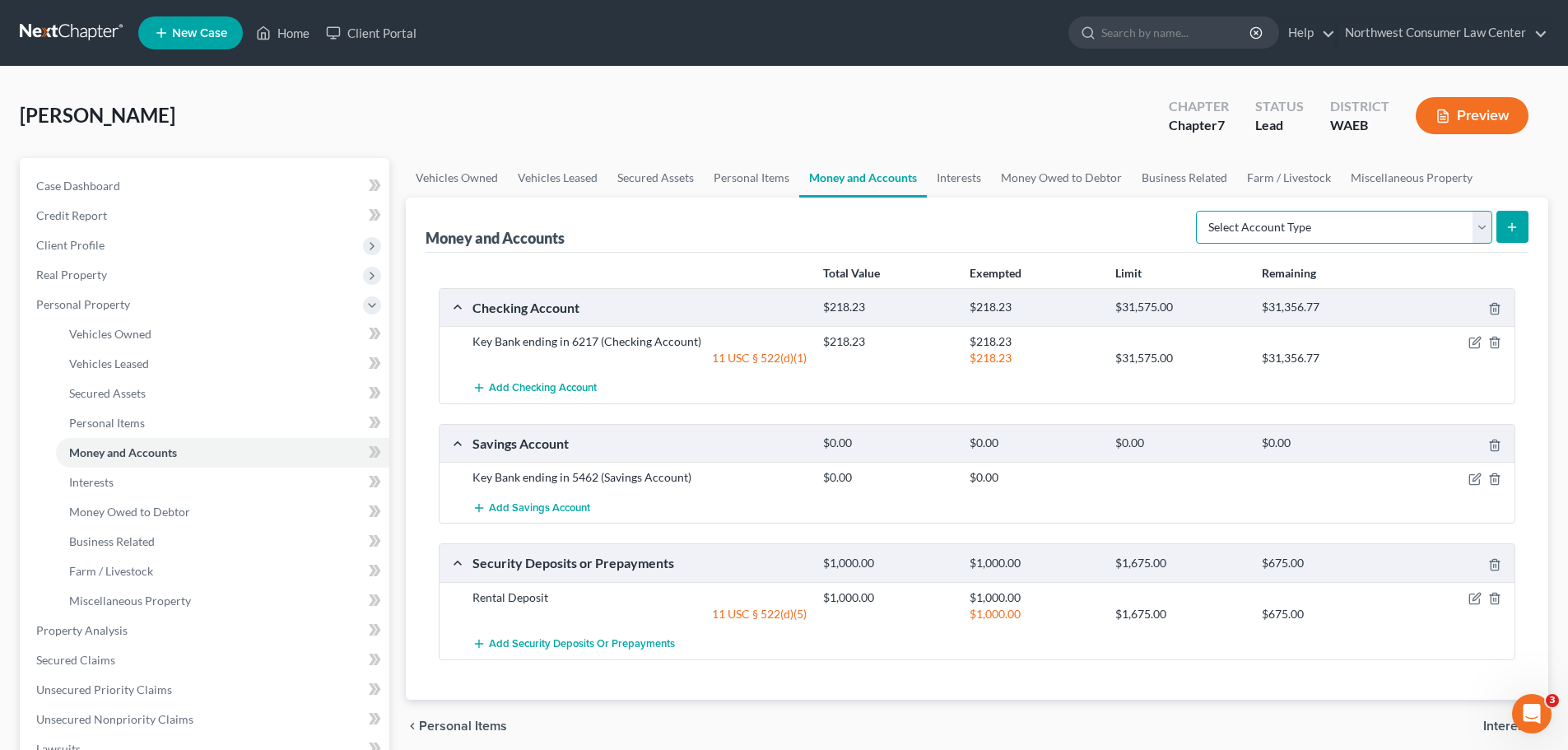
click at [1353, 227] on select "Select Account Type Brokerage Cash on Hand Certificates of Deposit Checking Acc…" at bounding box center [1344, 227] width 297 height 33
click at [1349, 228] on select "Select Account Type Brokerage Cash on Hand Certificates of Deposit Checking Acc…" at bounding box center [1344, 227] width 297 height 33
click at [975, 180] on link "Interests" at bounding box center [959, 177] width 64 height 40
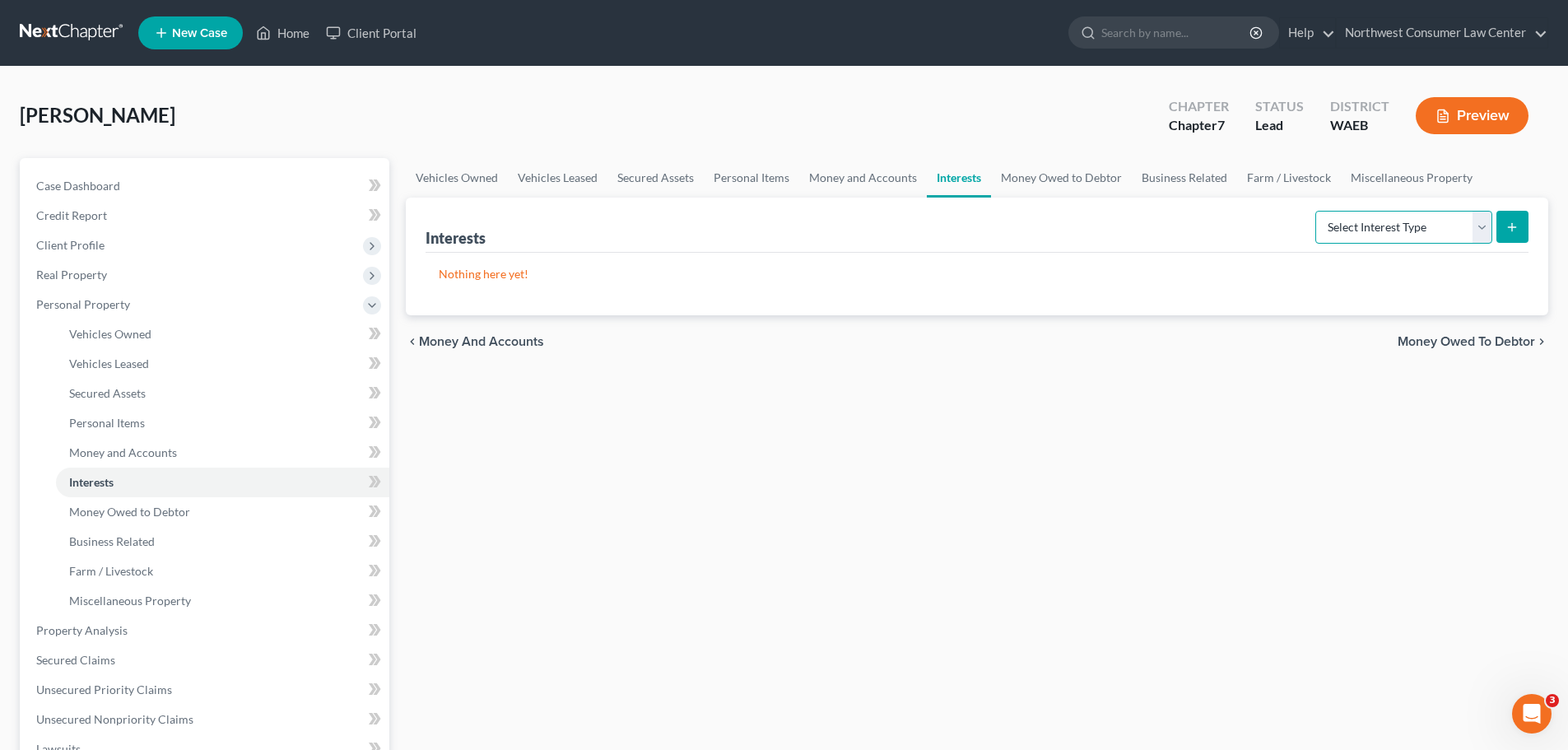
click at [1385, 229] on select "Select Interest Type 401K Annuity Bond Education IRA Government Bond Government…" at bounding box center [1404, 227] width 177 height 33
click at [1403, 225] on select "Select Interest Type 401K Annuity Bond Education IRA Government Bond Government…" at bounding box center [1404, 227] width 177 height 33
select select "401k"
click at [1317, 211] on select "Select Interest Type 401K Annuity Bond Education IRA Government Bond Government…" at bounding box center [1404, 227] width 177 height 33
click at [1505, 225] on button "submit" at bounding box center [1512, 227] width 32 height 32
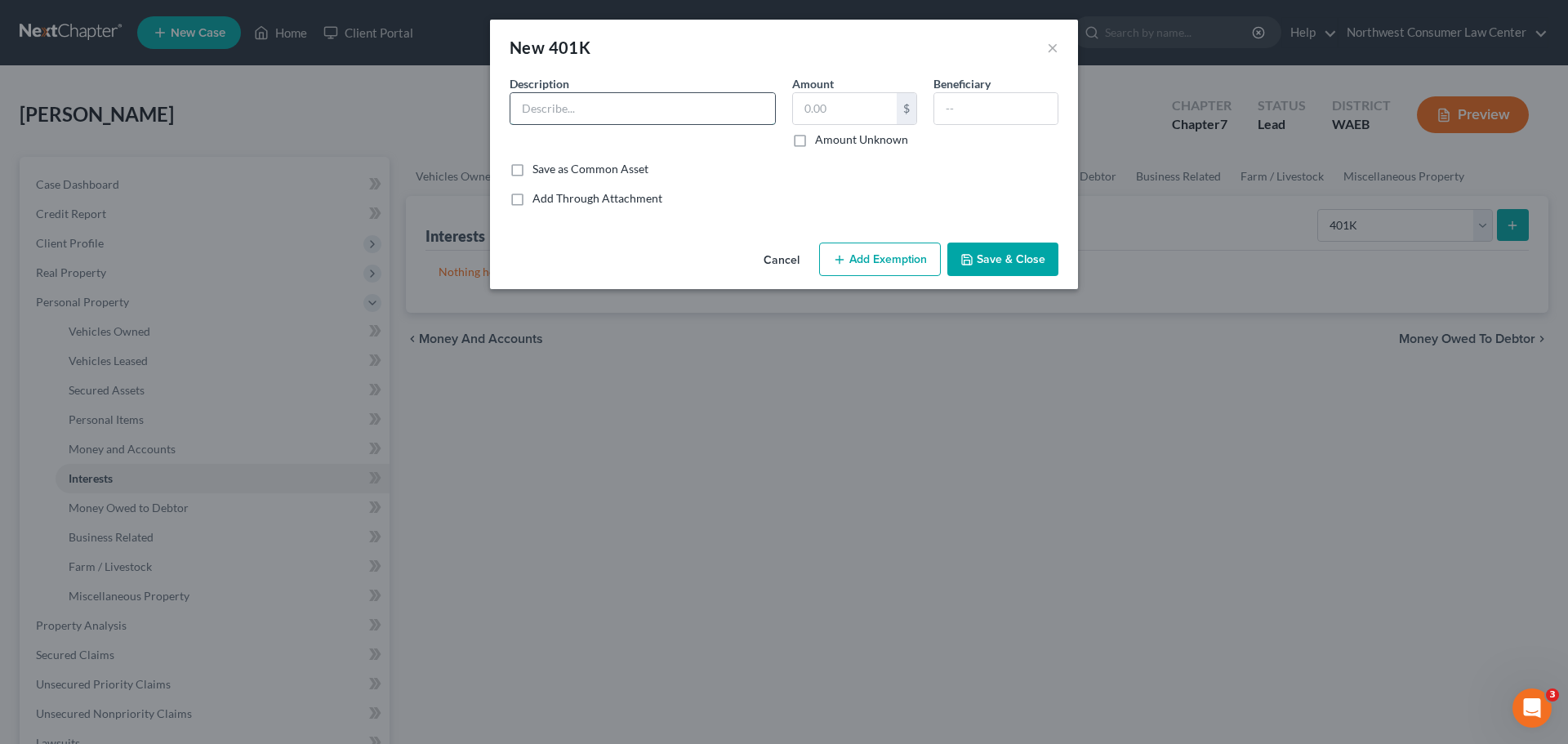
click at [676, 112] on input "text" at bounding box center [643, 109] width 265 height 31
drag, startPoint x: 565, startPoint y: 111, endPoint x: 494, endPoint y: 145, distance: 78.7
click at [565, 111] on input "text" at bounding box center [643, 109] width 265 height 31
type input "iHeartMedia, Inc Retirement Savings Account"
click at [830, 115] on input "text" at bounding box center [844, 109] width 104 height 31
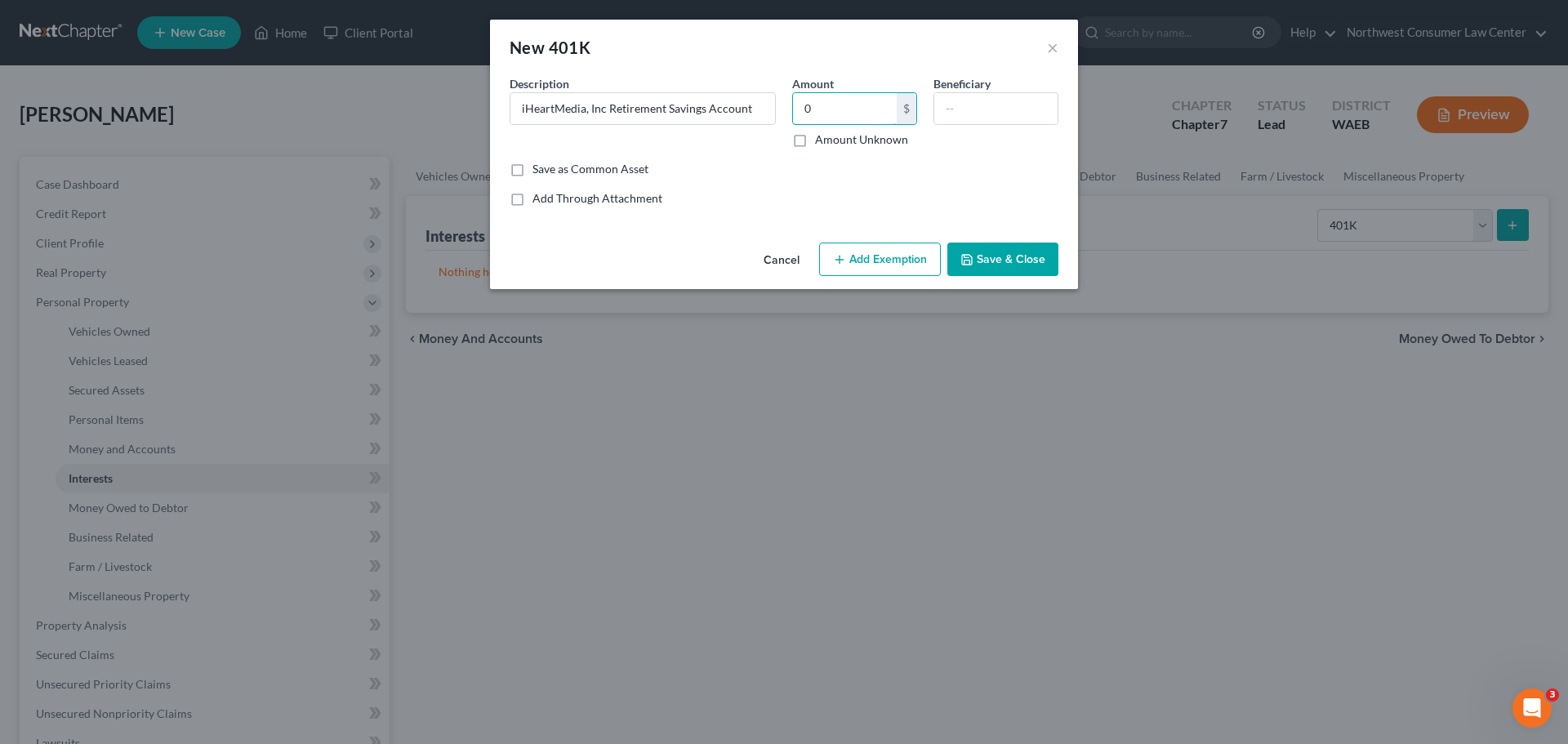
type input "0"
click at [995, 255] on button "Save & Close" at bounding box center [1004, 259] width 112 height 34
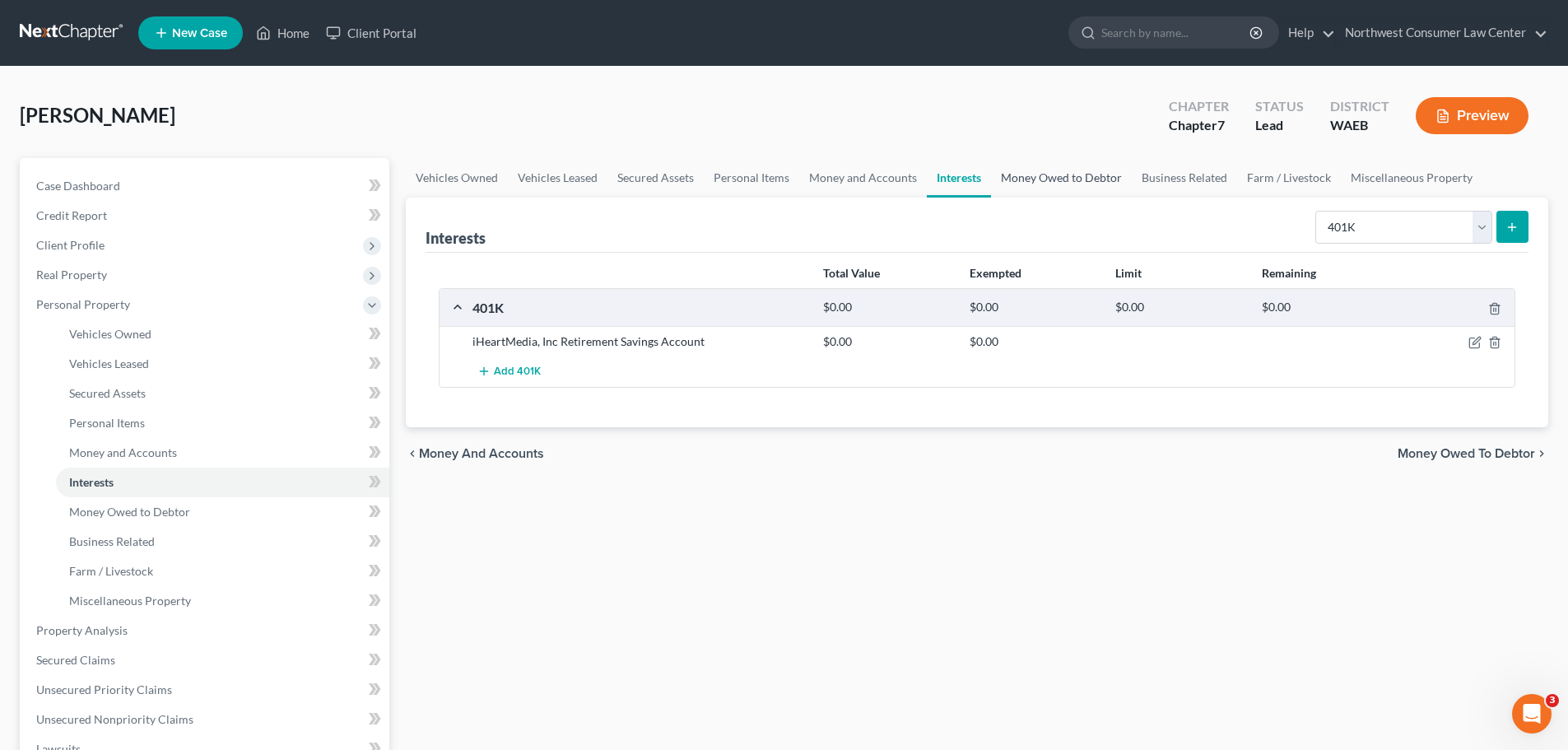
click at [1076, 183] on link "Money Owed to Debtor" at bounding box center [1061, 177] width 140 height 40
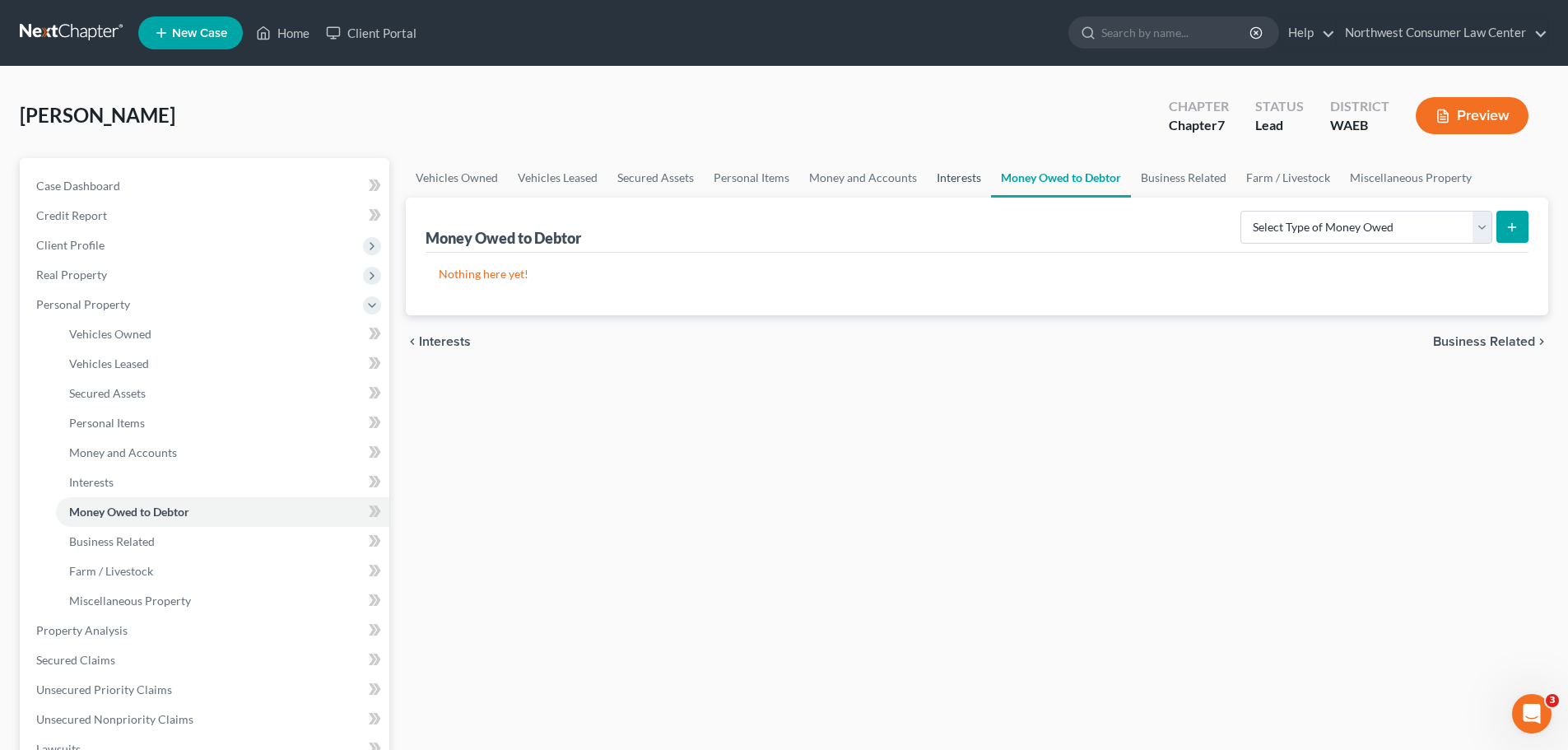
click at [931, 171] on link "Interests" at bounding box center [959, 177] width 64 height 40
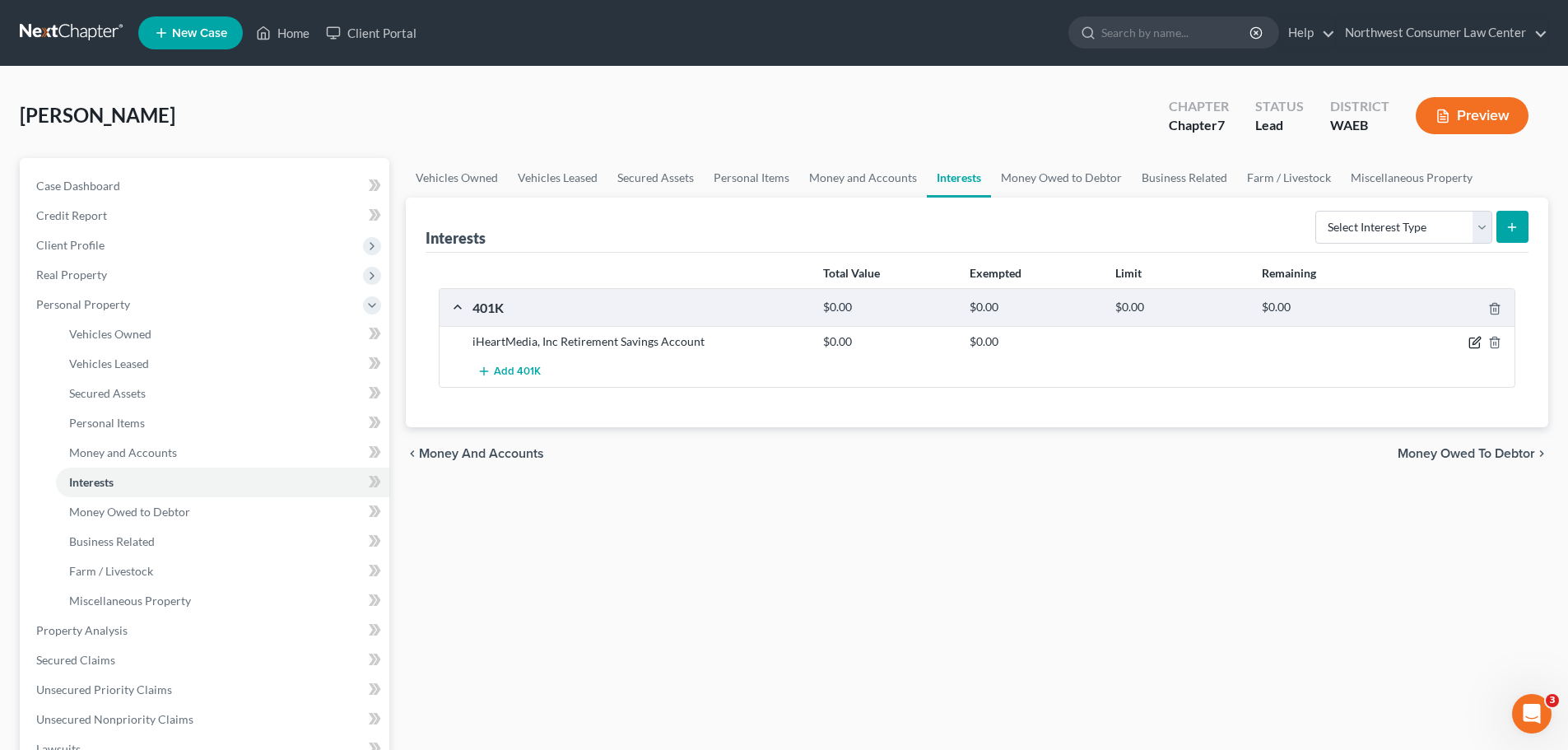
click at [1471, 346] on icon "button" at bounding box center [1475, 343] width 13 height 13
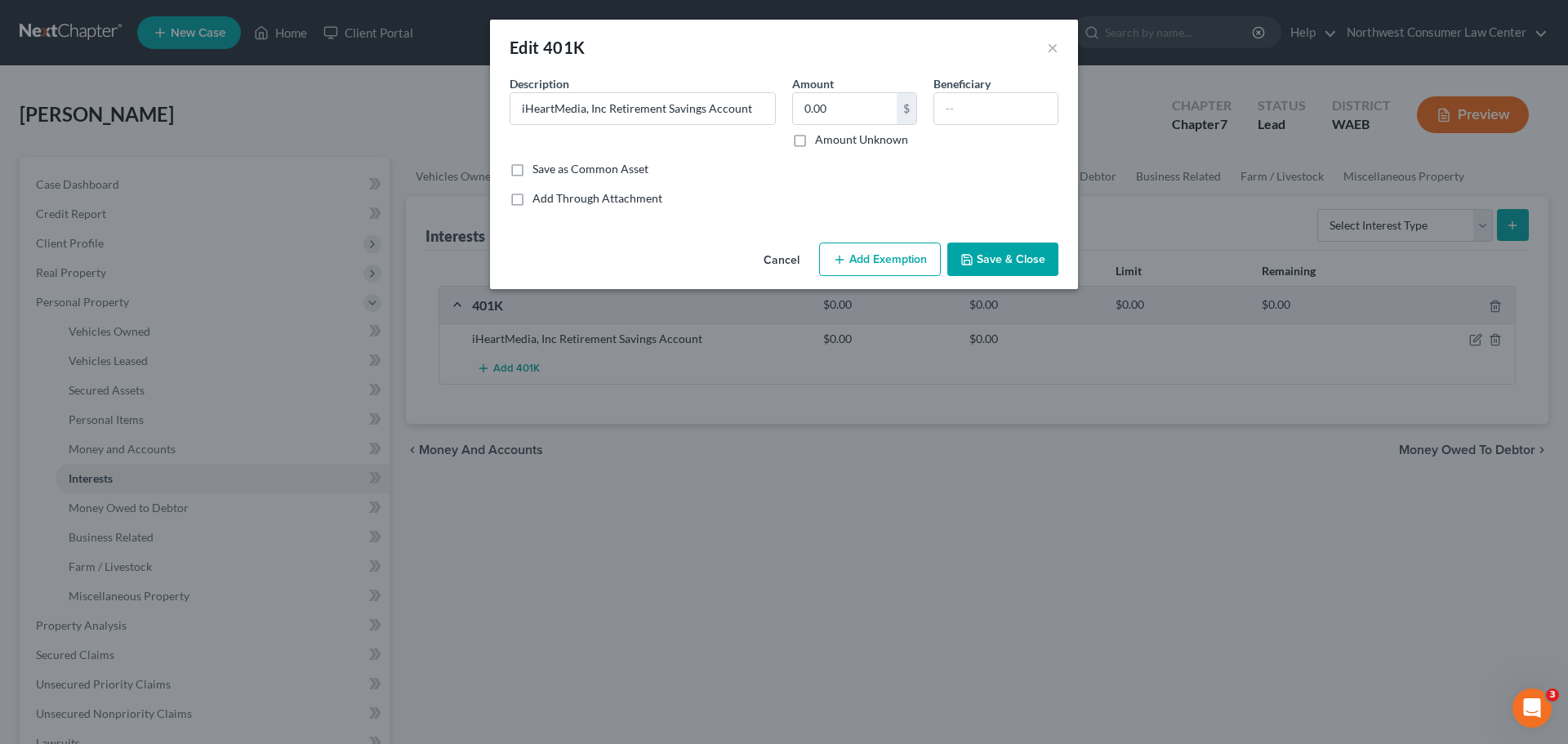
click at [1028, 260] on button "Save & Close" at bounding box center [1004, 259] width 112 height 34
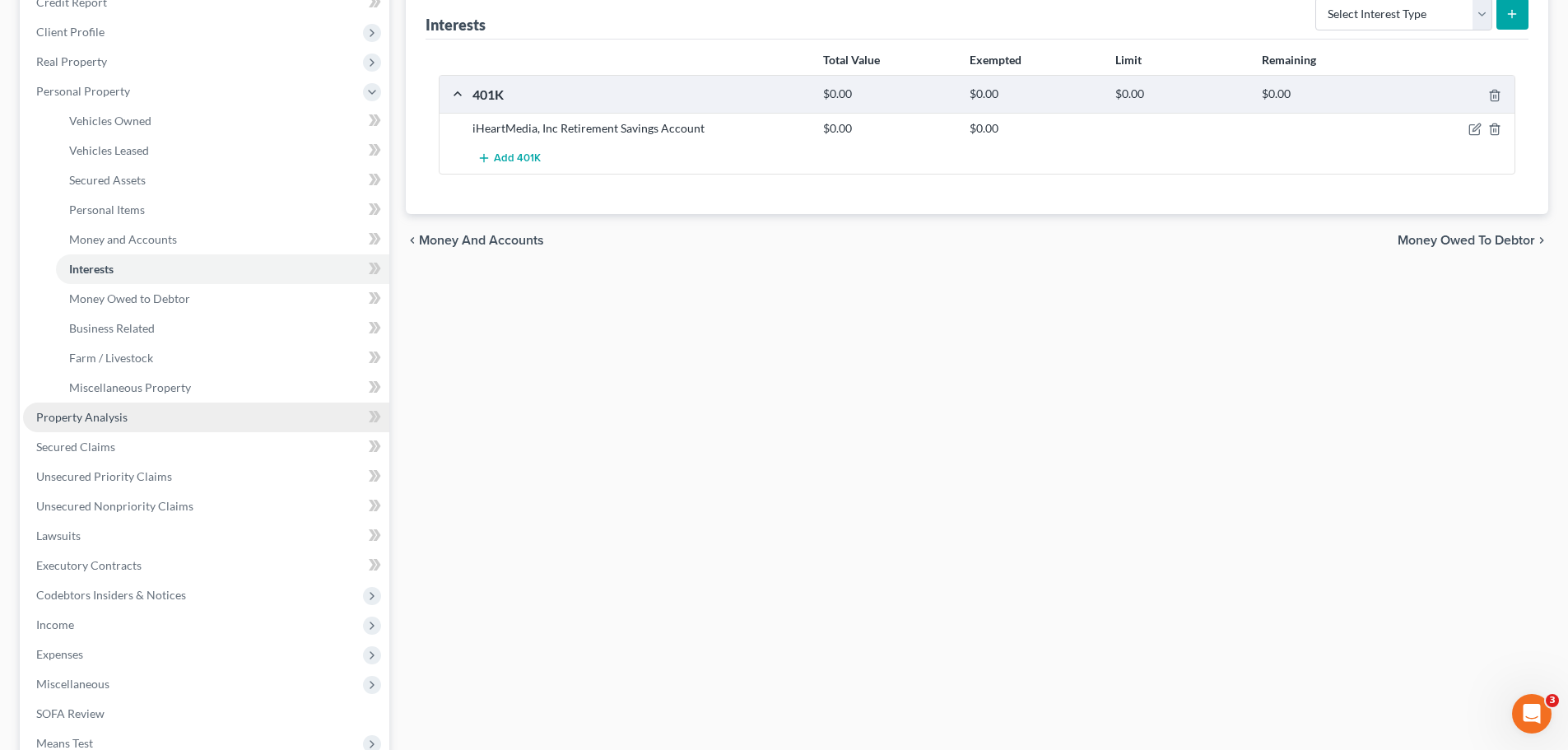
scroll to position [329, 0]
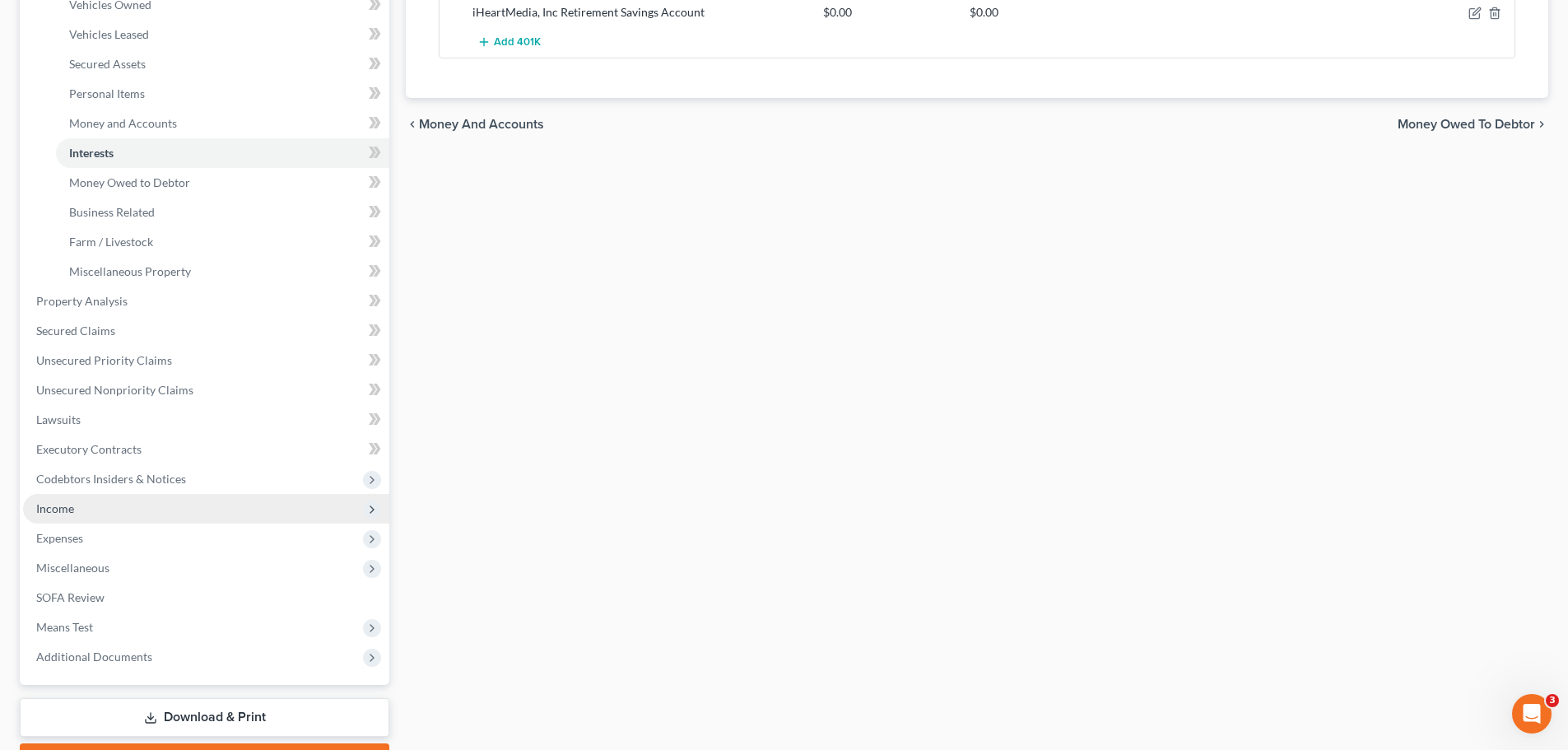
click at [111, 501] on span "Income" at bounding box center [205, 509] width 366 height 30
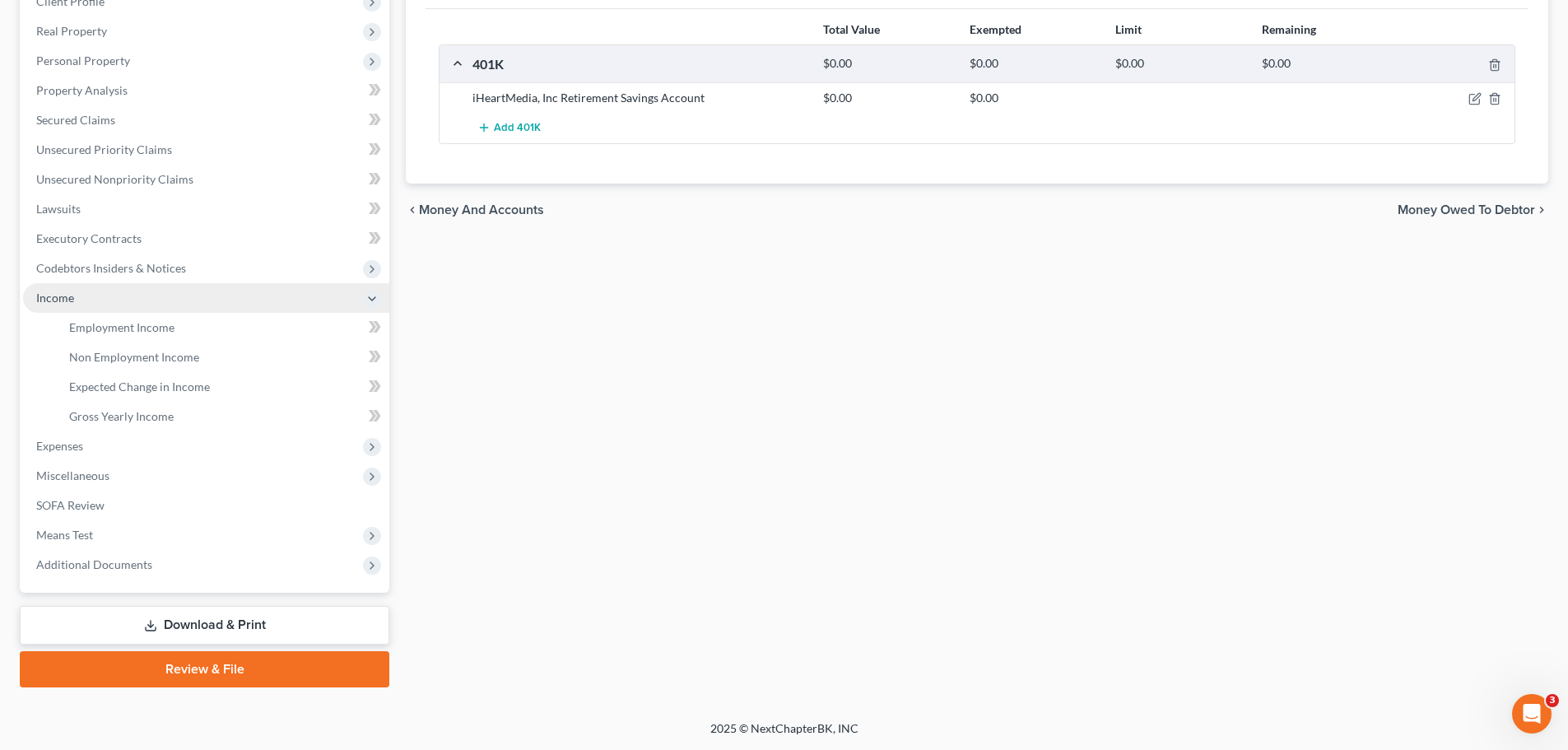
scroll to position [244, 0]
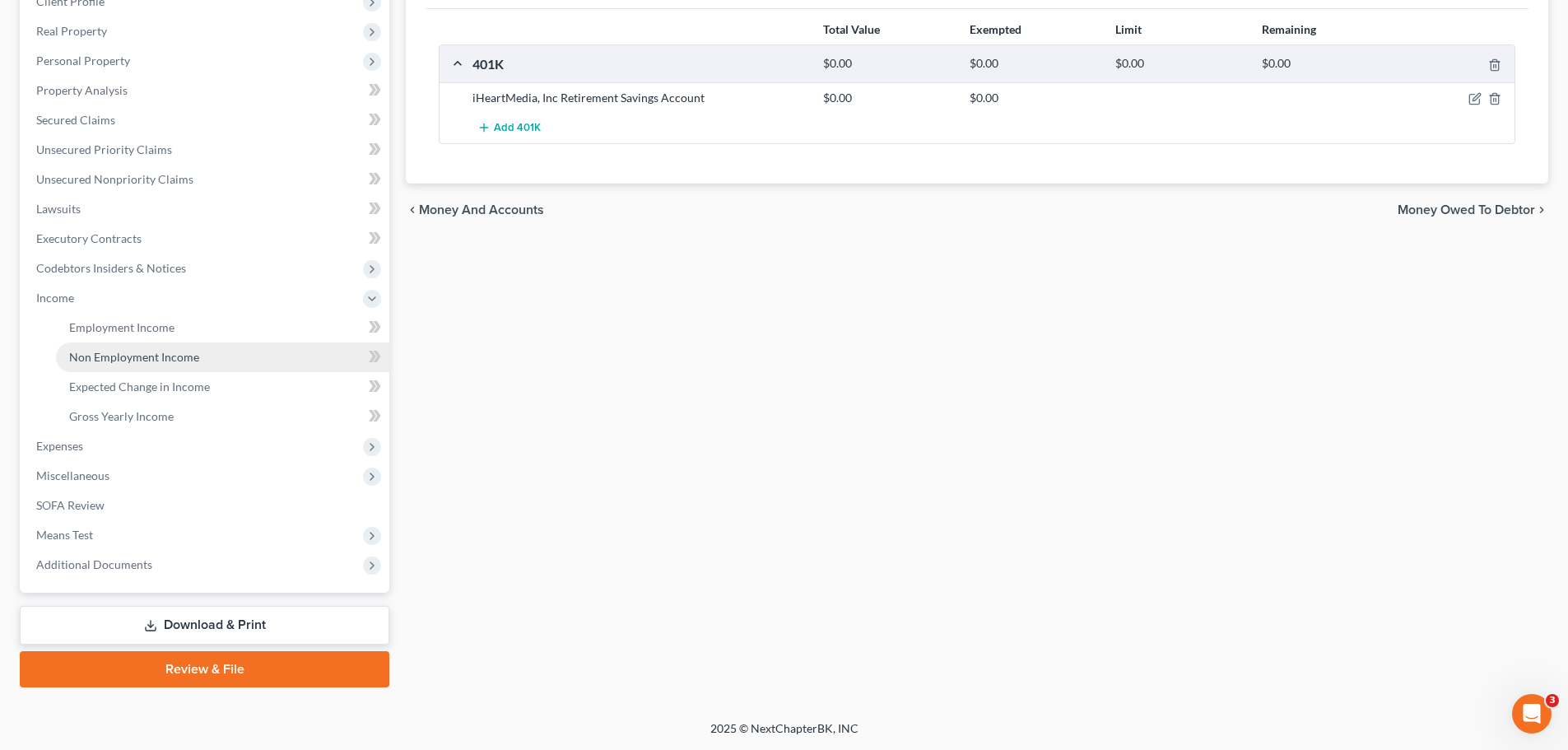
click at [264, 363] on link "Non Employment Income" at bounding box center [223, 357] width 334 height 30
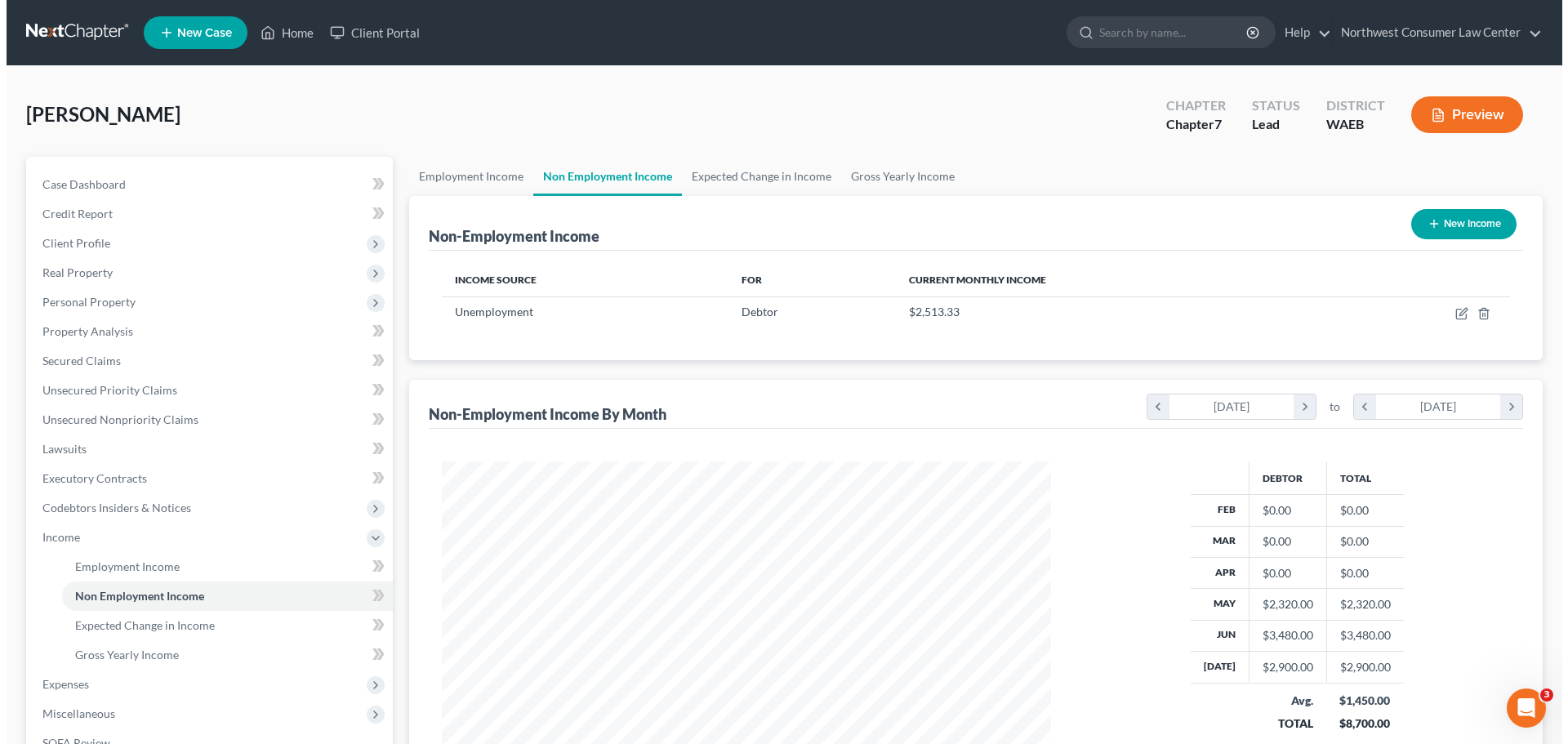
scroll to position [305, 642]
click at [1463, 194] on ul "Employment Income Non Employment Income Expected Change in Income Gross Yearly …" at bounding box center [969, 176] width 1133 height 39
click at [1456, 234] on button "New Income" at bounding box center [1457, 224] width 105 height 30
select select "0"
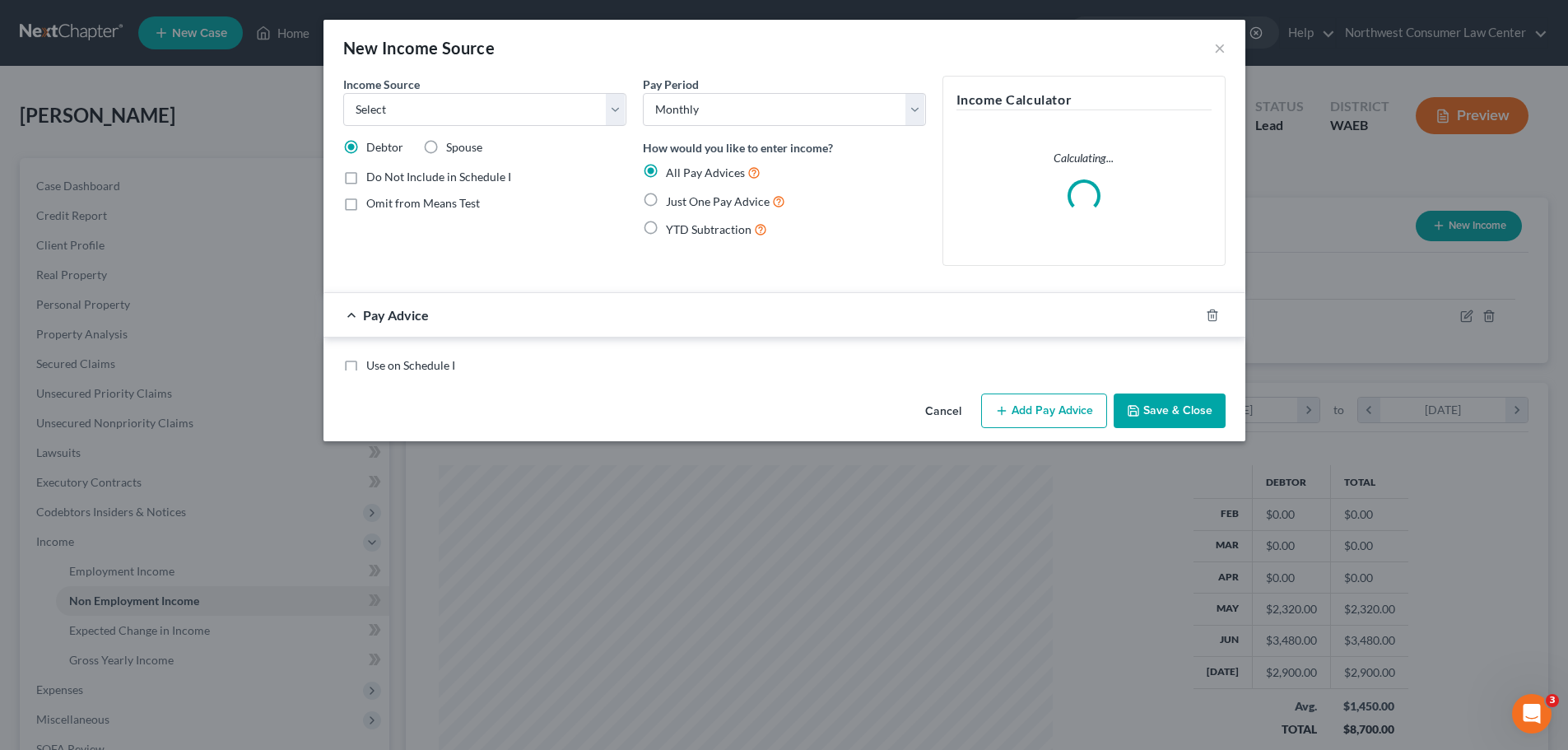
scroll to position [310, 652]
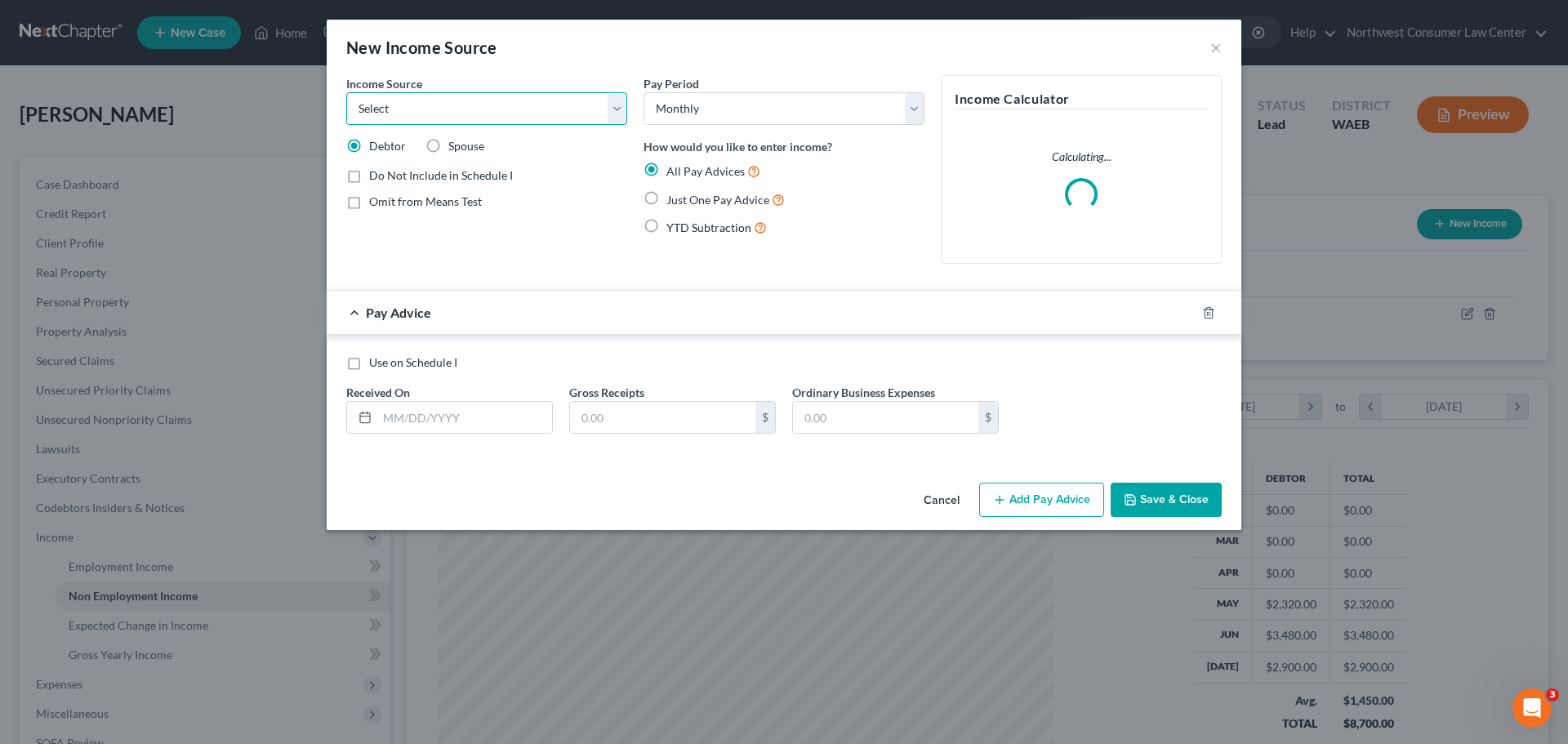
click at [411, 111] on select "Select Unemployment Disability (from employer) Pension Retirement Social Securi…" at bounding box center [487, 109] width 281 height 33
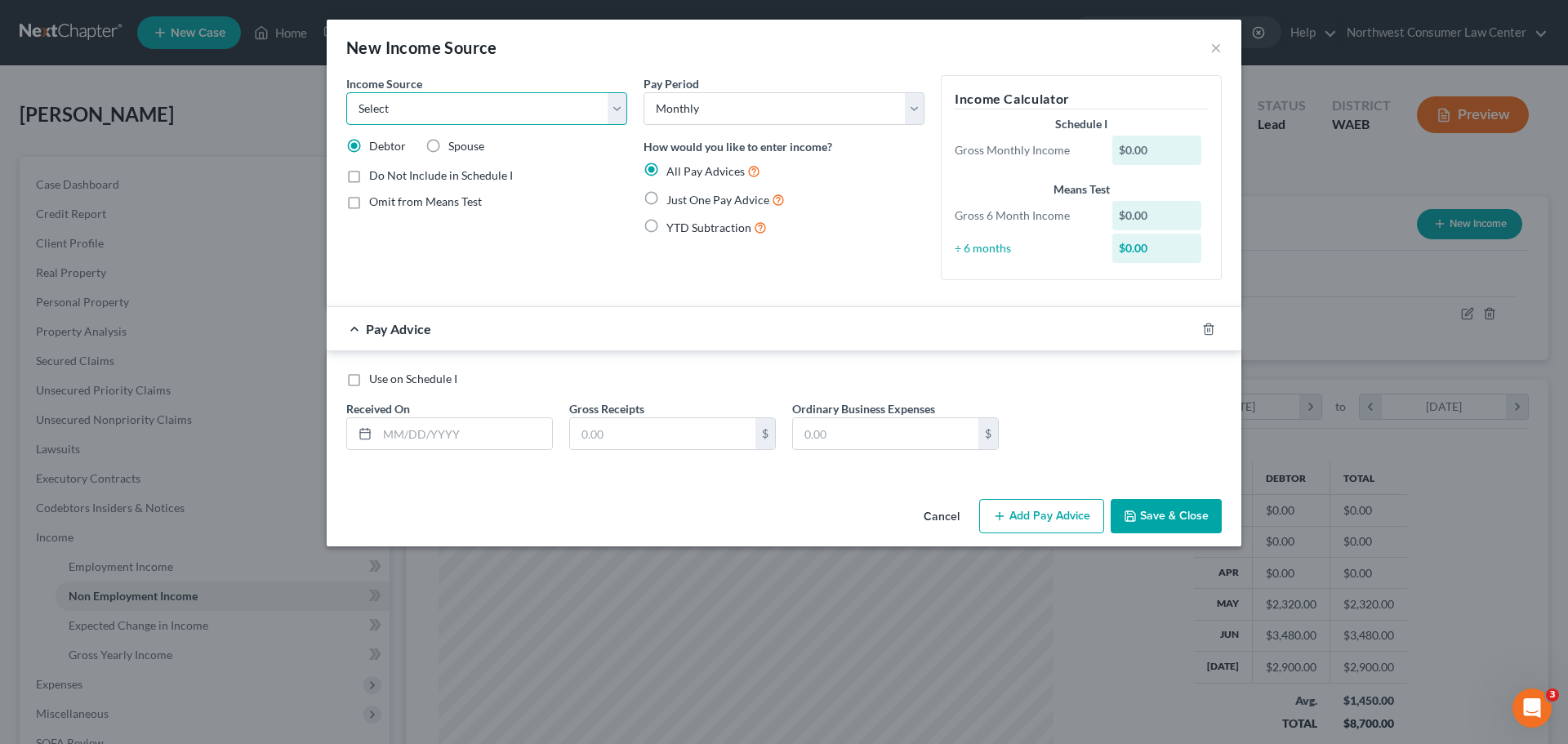
select select "3"
click at [347, 92] on select "Select Unemployment Disability (from employer) Pension Retirement Social Securi…" at bounding box center [487, 109] width 281 height 33
click at [706, 109] on select "Select Monthly Twice Monthly Every Other Week Weekly" at bounding box center [784, 109] width 281 height 33
click at [517, 274] on div "Income Source * Select Unemployment Disability (from employer) Pension Retireme…" at bounding box center [486, 184] width 297 height 218
click at [459, 441] on input "text" at bounding box center [464, 434] width 175 height 31
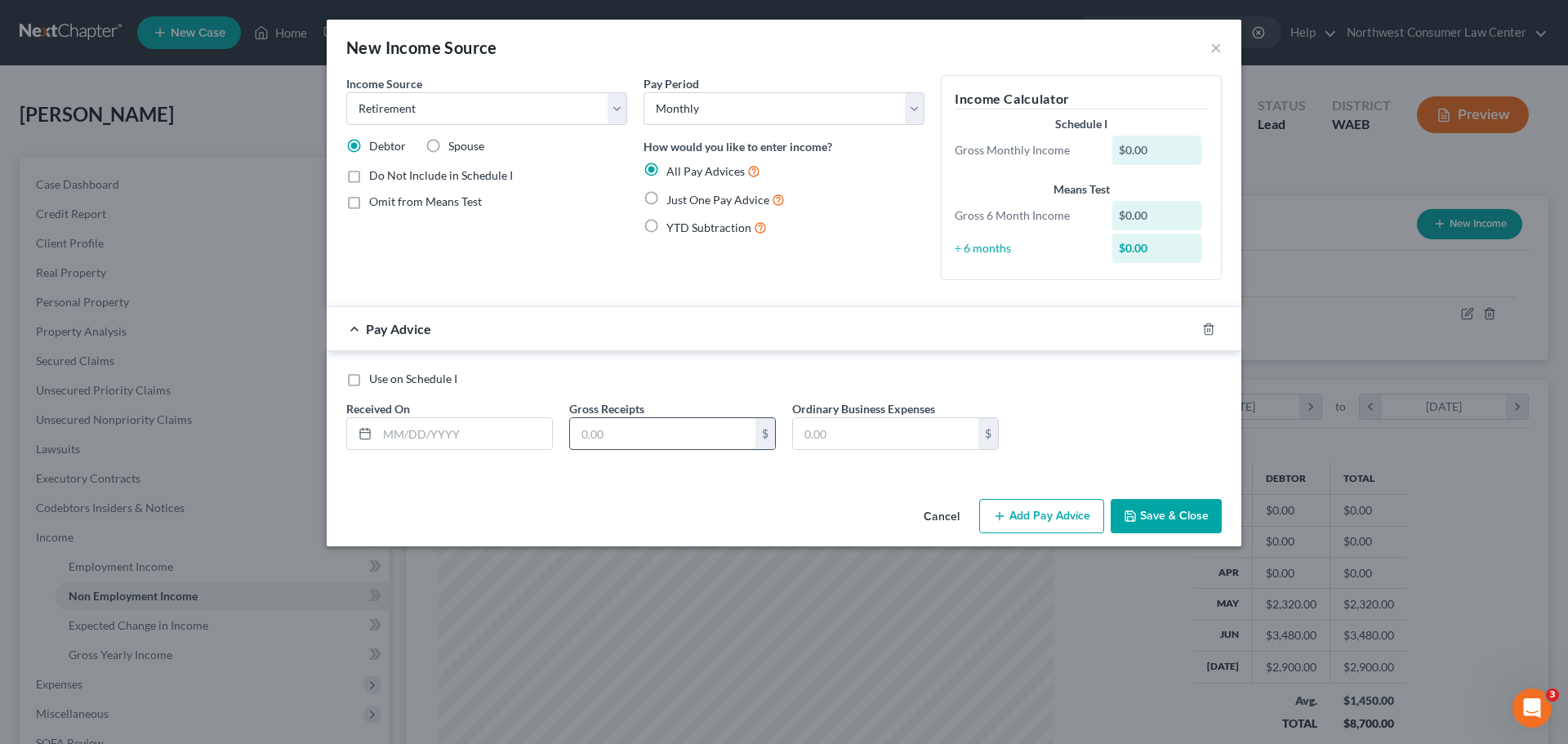
click at [647, 446] on input "text" at bounding box center [662, 434] width 186 height 31
type input "14"
click at [695, 198] on span "Just One Pay Advice" at bounding box center [718, 200] width 103 height 14
click at [684, 198] on input "Just One Pay Advice" at bounding box center [679, 195] width 10 height 10
radio input "true"
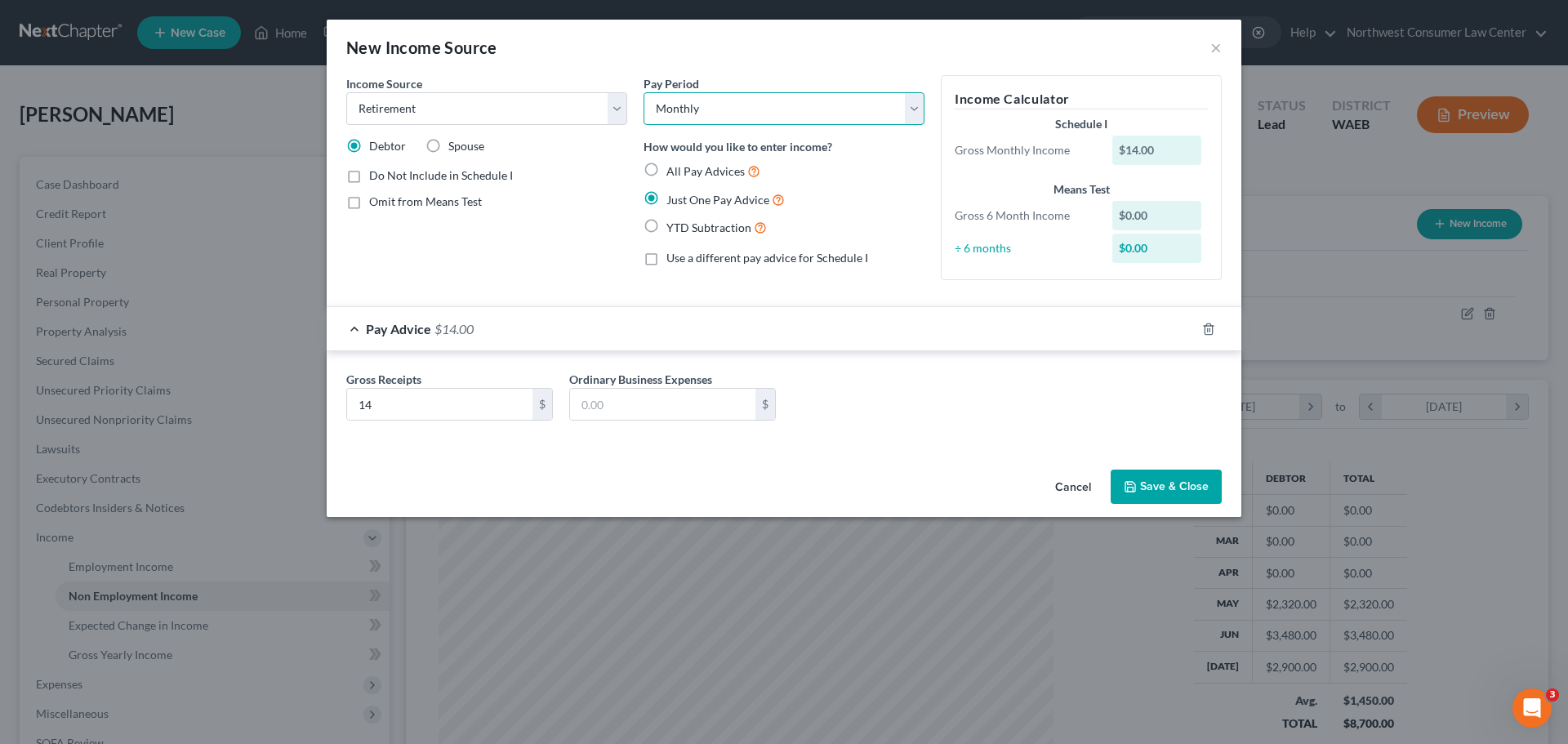
click at [831, 101] on select "Select Monthly Twice Monthly Every Other Week Weekly" at bounding box center [784, 109] width 281 height 33
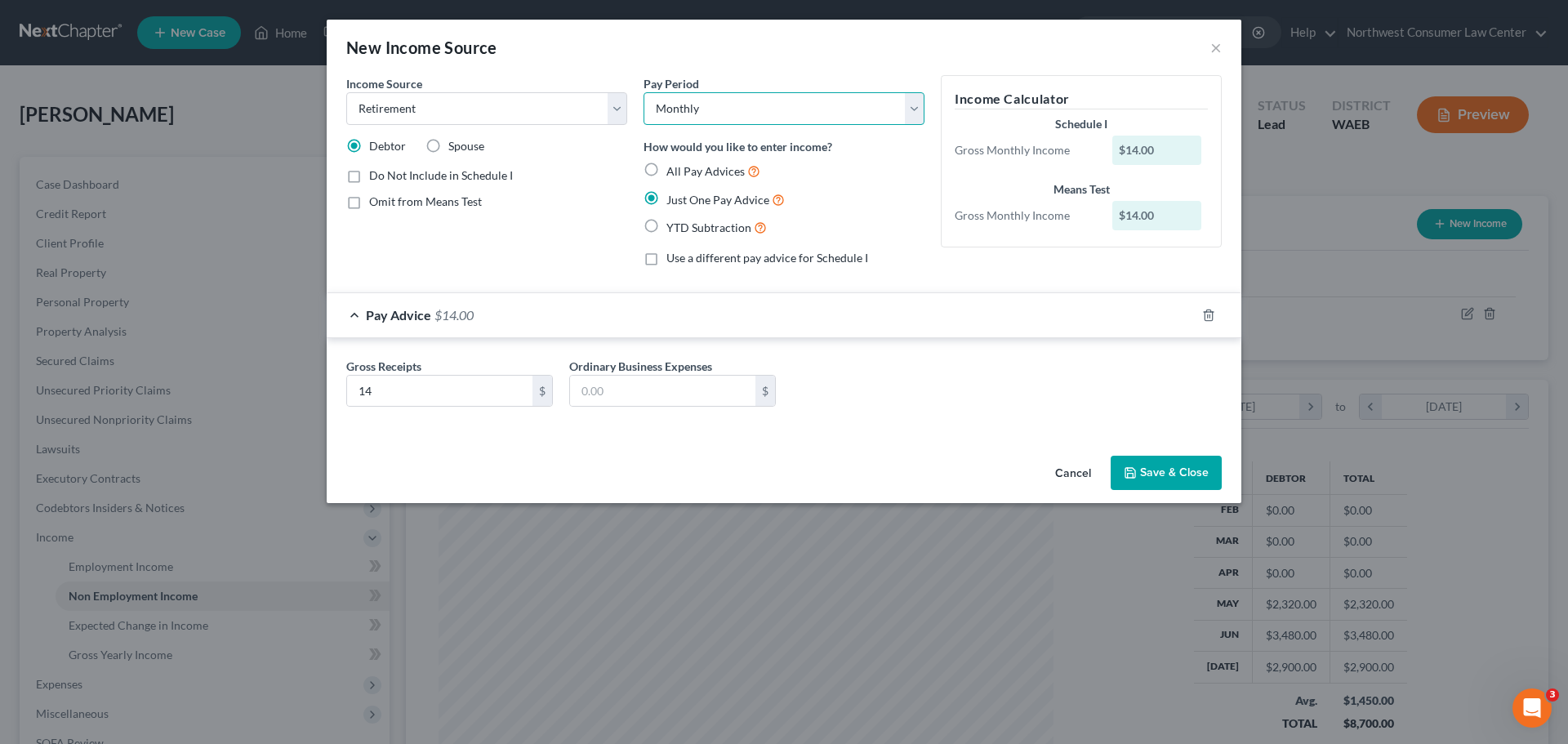
click at [790, 102] on select "Select Monthly Twice Monthly Every Other Week Weekly" at bounding box center [784, 109] width 281 height 33
click at [717, 170] on span "All Pay Advices" at bounding box center [706, 171] width 78 height 14
click at [684, 170] on input "All Pay Advices" at bounding box center [679, 167] width 10 height 10
radio input "true"
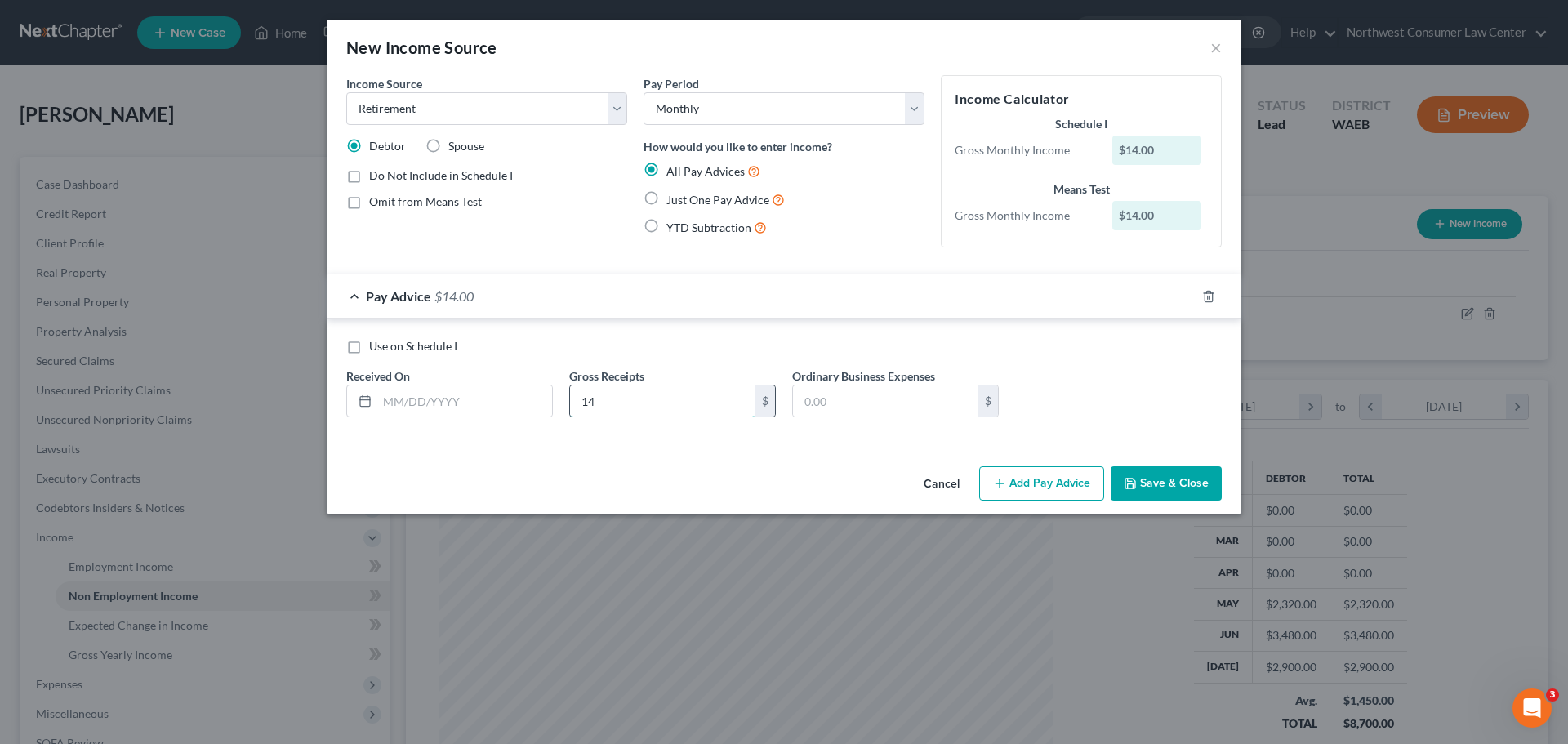
click at [600, 405] on input "14" at bounding box center [662, 402] width 186 height 31
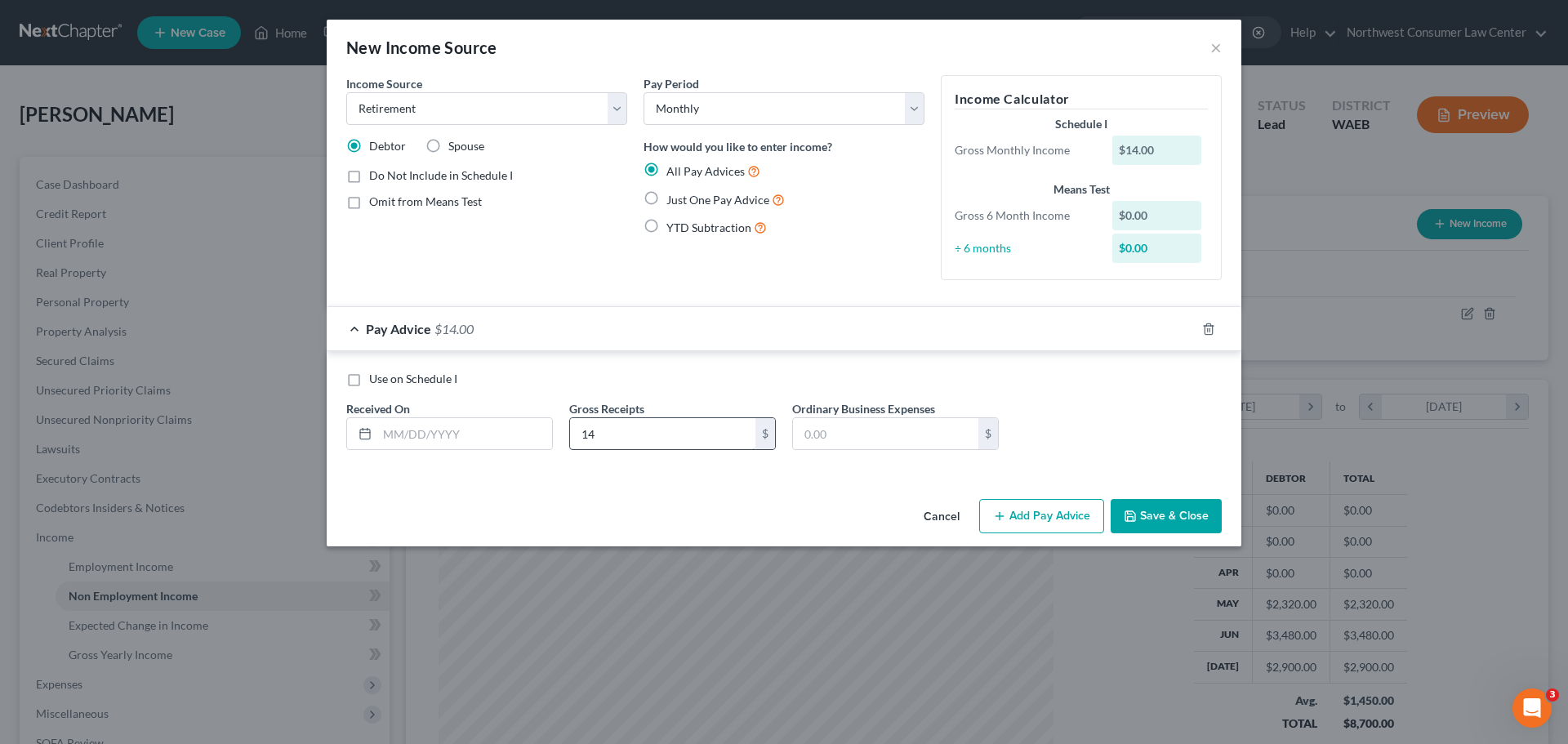
click at [600, 405] on label "Gross Receipts" at bounding box center [606, 409] width 75 height 17
click at [601, 425] on input "14" at bounding box center [662, 434] width 186 height 31
type input "1,456.89"
click at [483, 438] on input "text" at bounding box center [464, 434] width 175 height 31
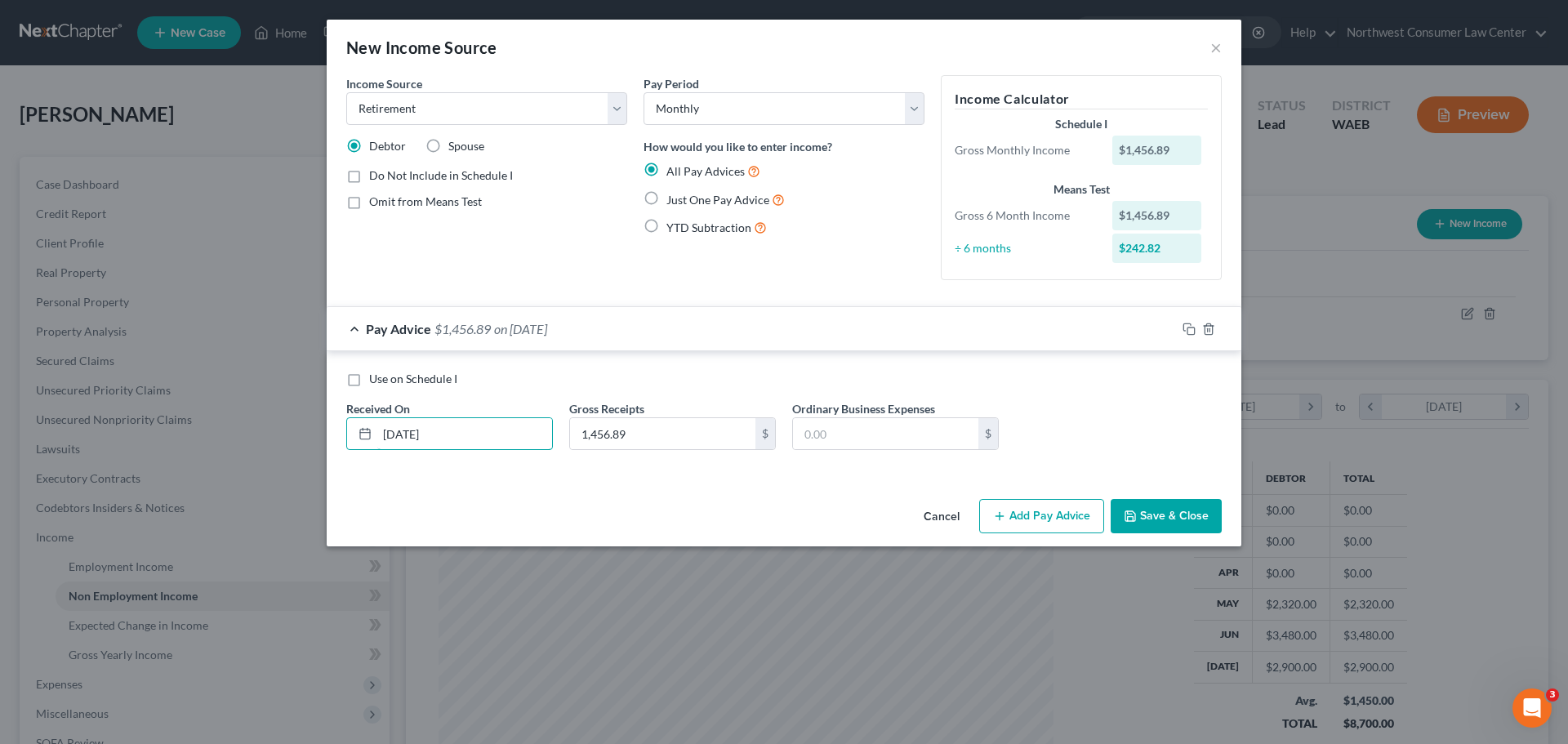
type input "[DATE]"
click at [780, 347] on div "Pay Advice $1,456.89 on 05/01/2025" at bounding box center [751, 329] width 849 height 44
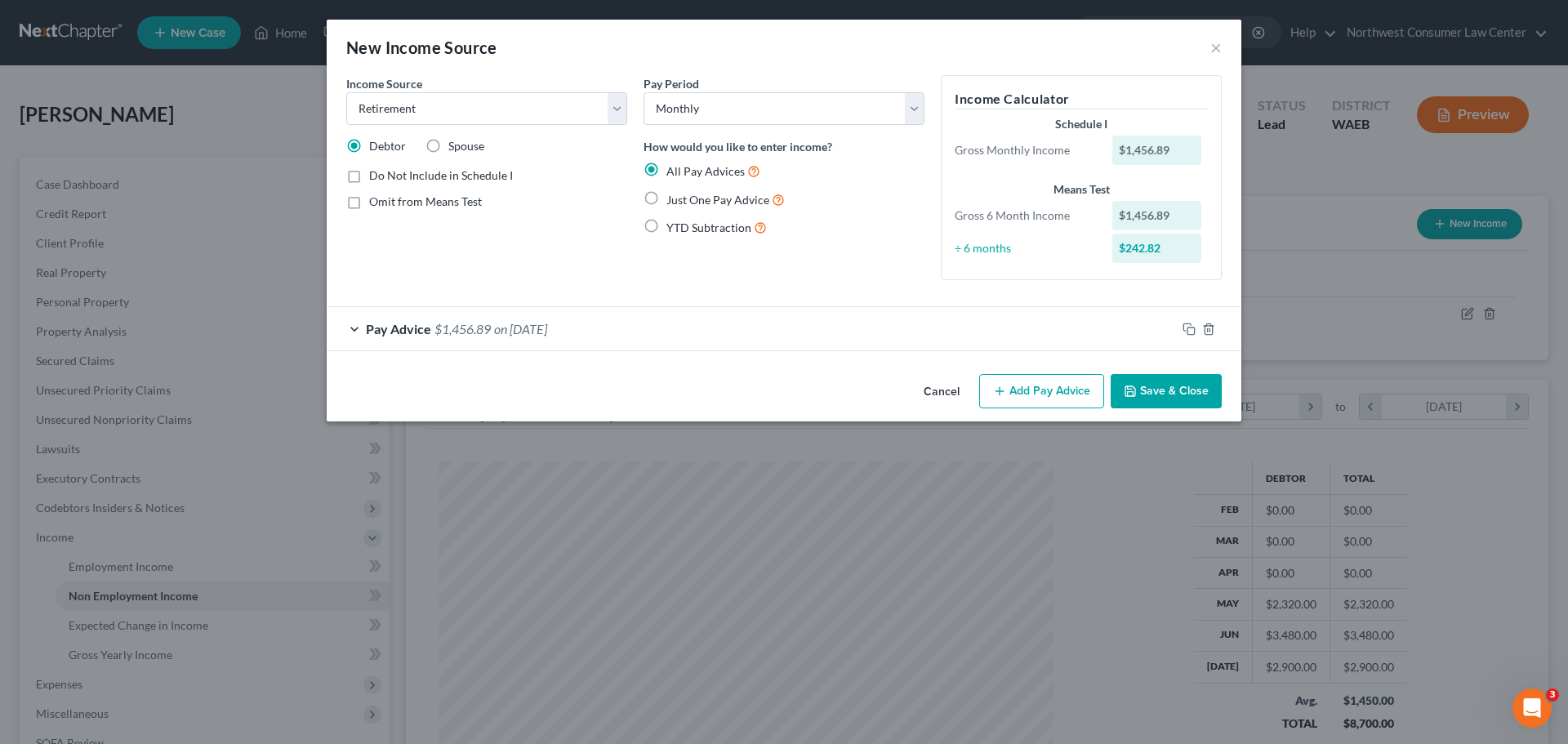
click at [1135, 393] on icon "button" at bounding box center [1130, 391] width 13 height 13
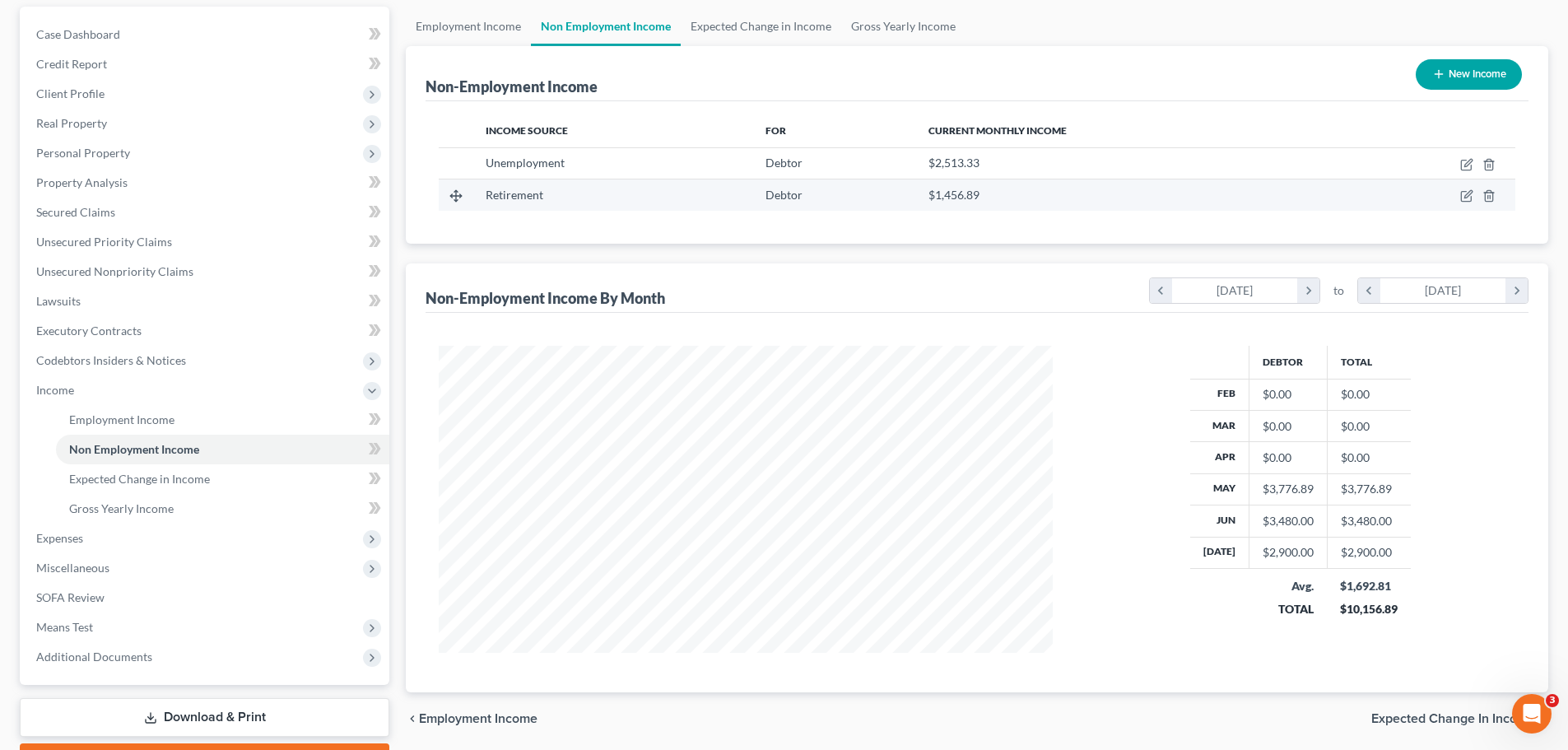
scroll to position [79, 0]
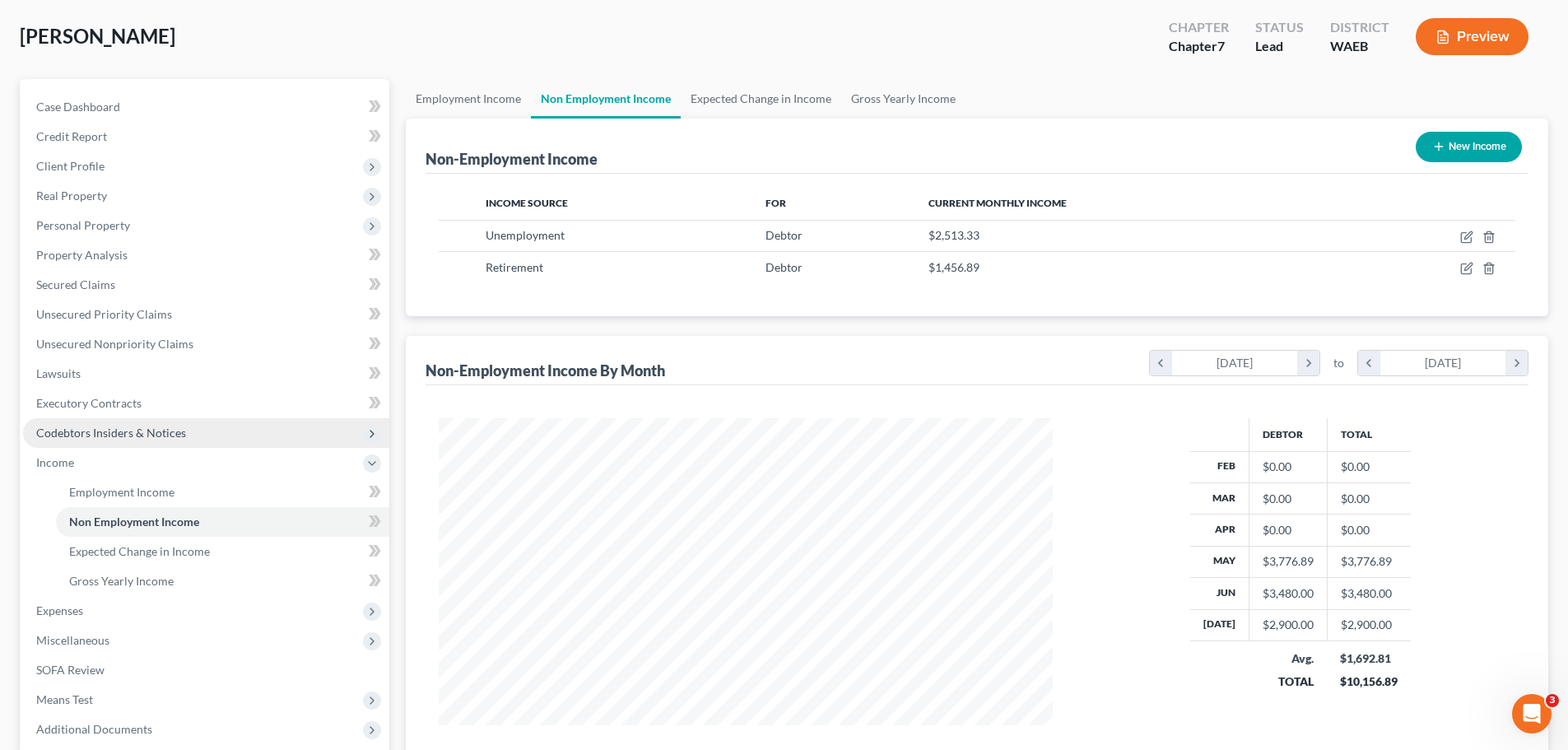
click at [199, 436] on span "Codebtors Insiders & Notices" at bounding box center [205, 433] width 366 height 30
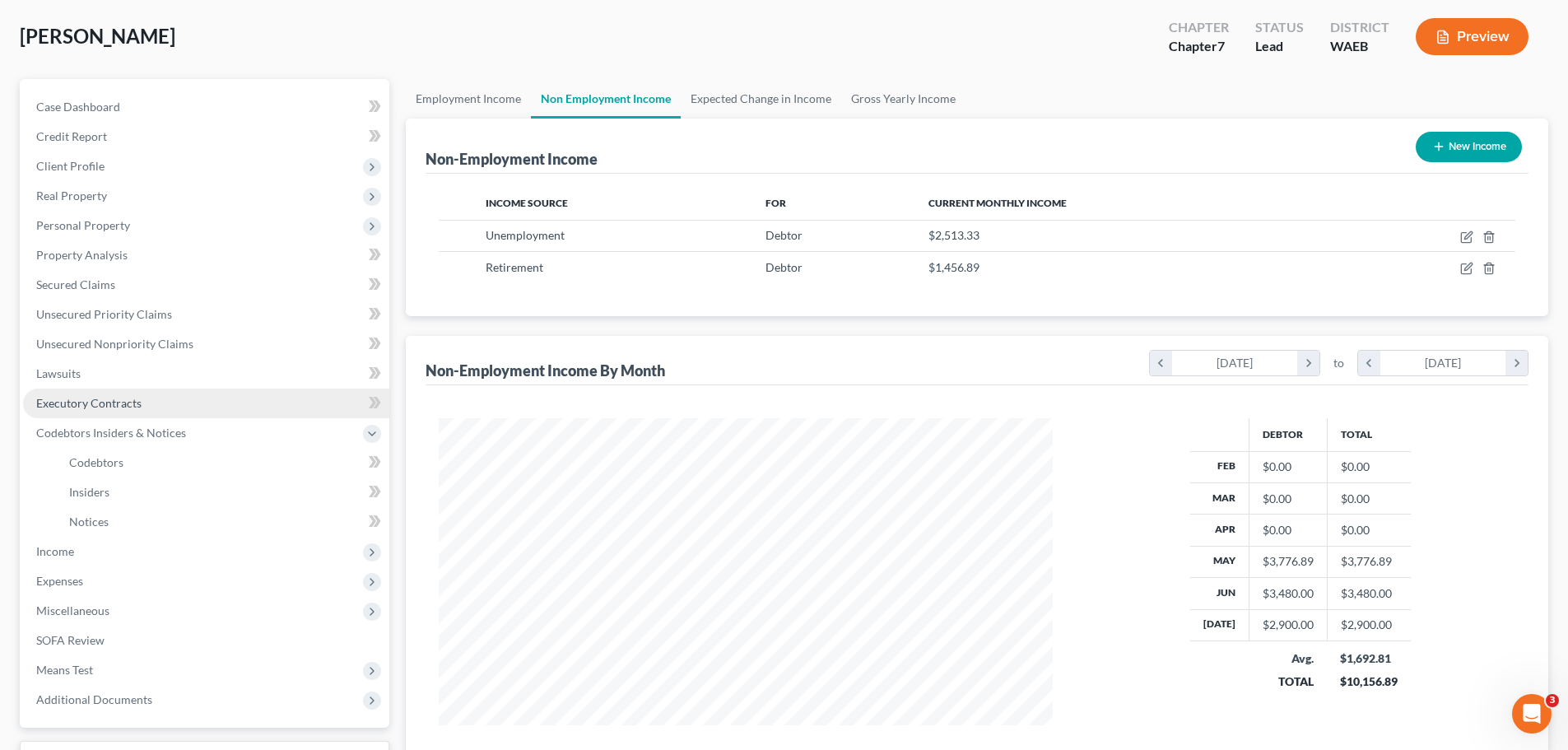
click at [205, 399] on link "Executory Contracts" at bounding box center [205, 404] width 366 height 30
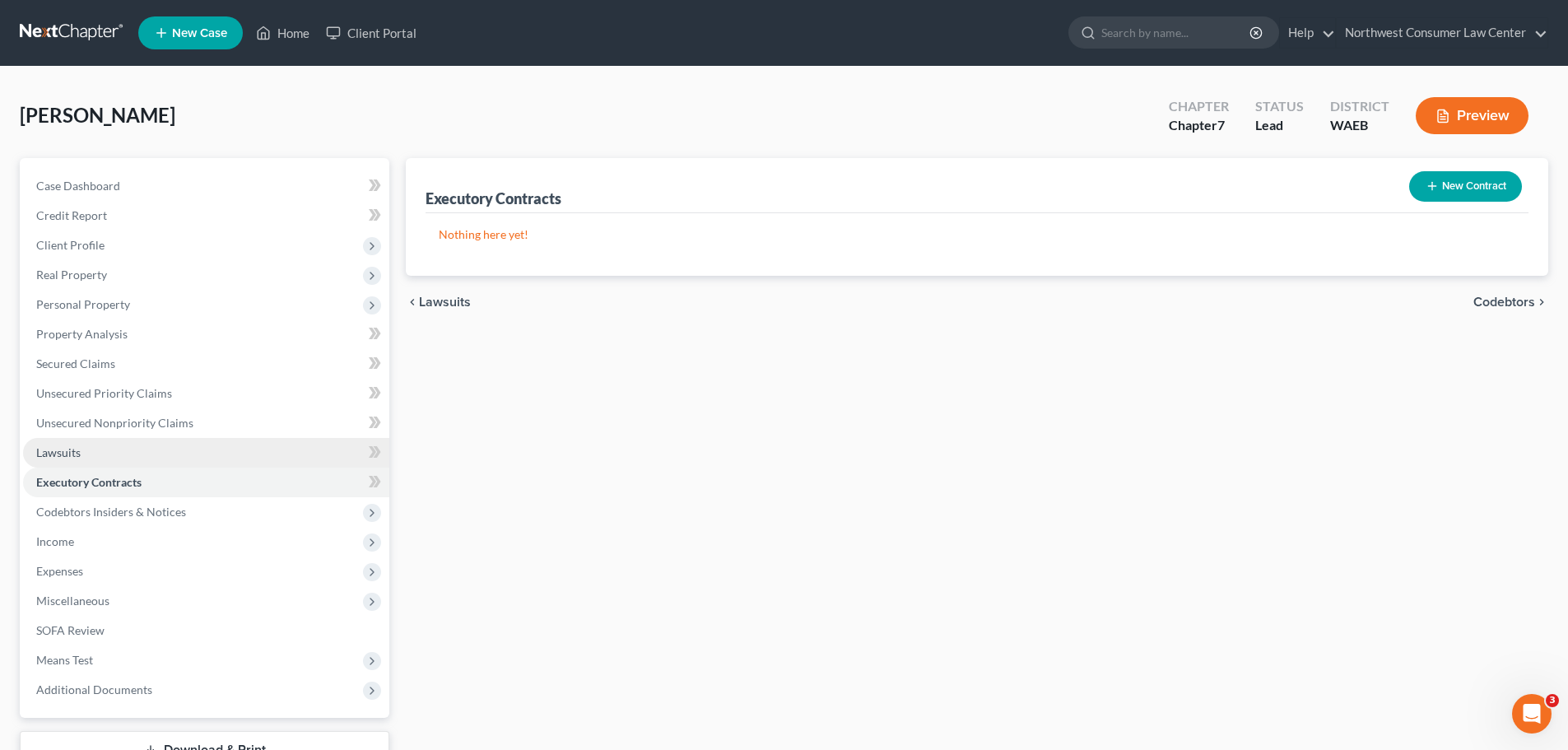
click at [169, 457] on link "Lawsuits" at bounding box center [205, 453] width 366 height 30
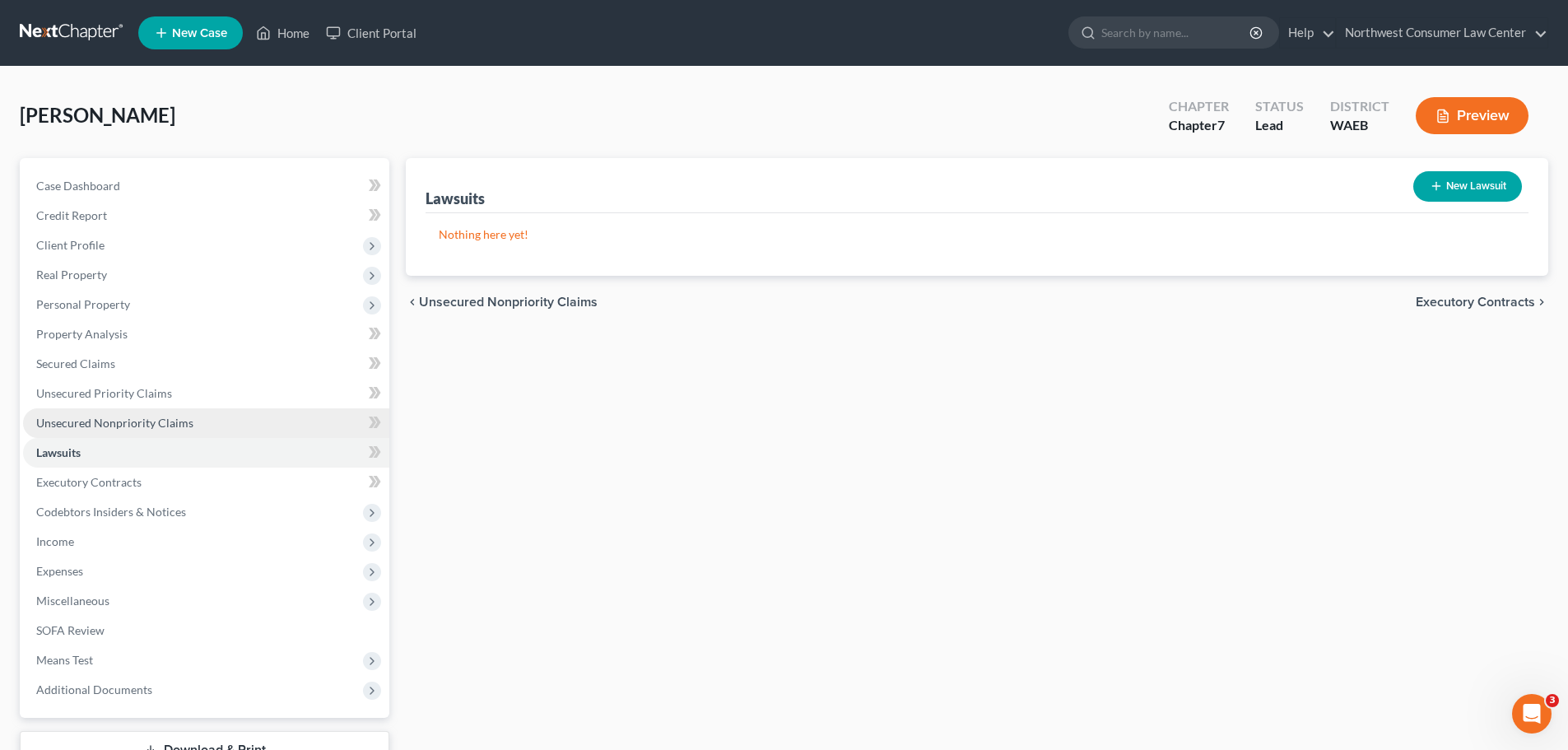
click at [187, 420] on span "Unsecured Nonpriority Claims" at bounding box center [114, 422] width 157 height 14
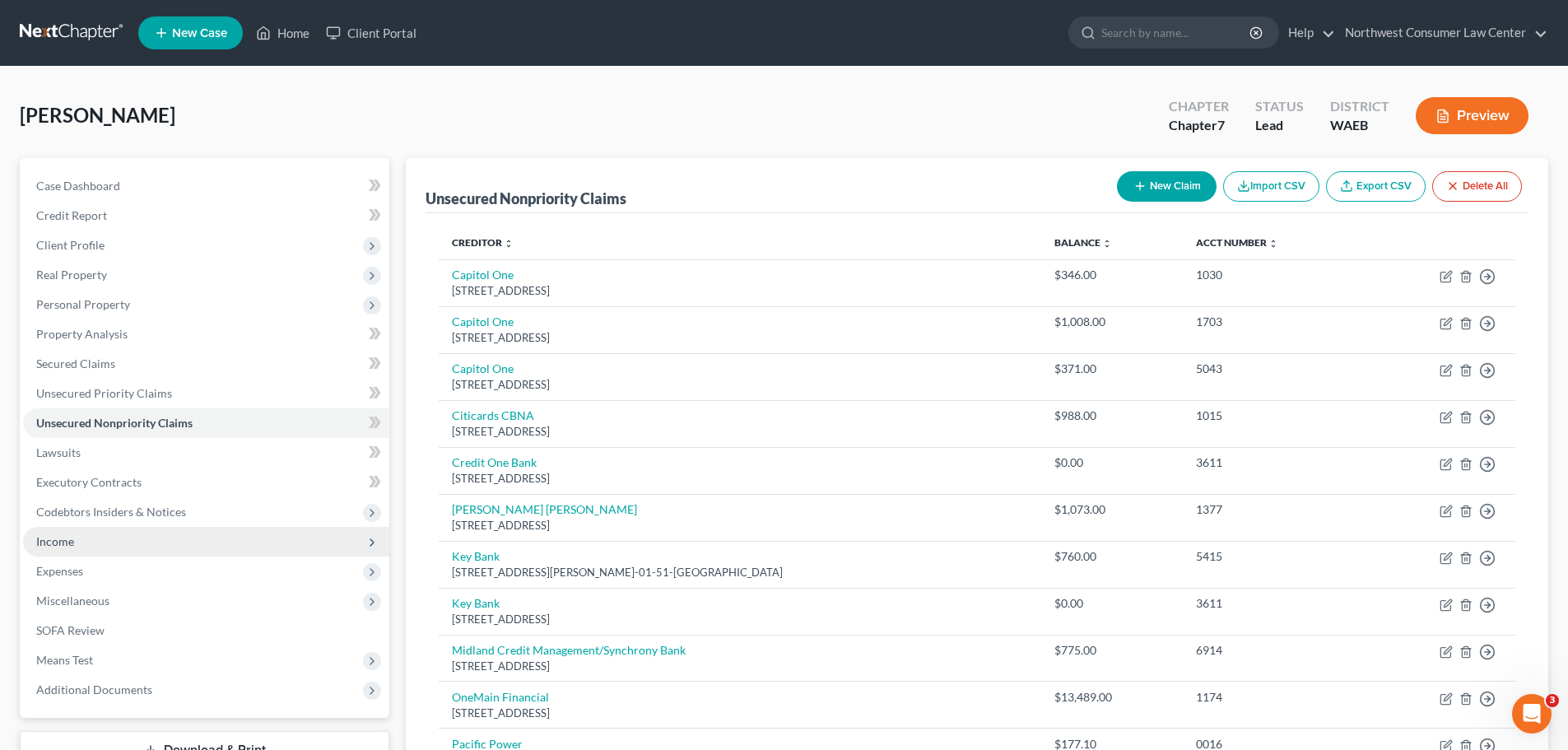
click at [116, 537] on span "Income" at bounding box center [205, 542] width 366 height 30
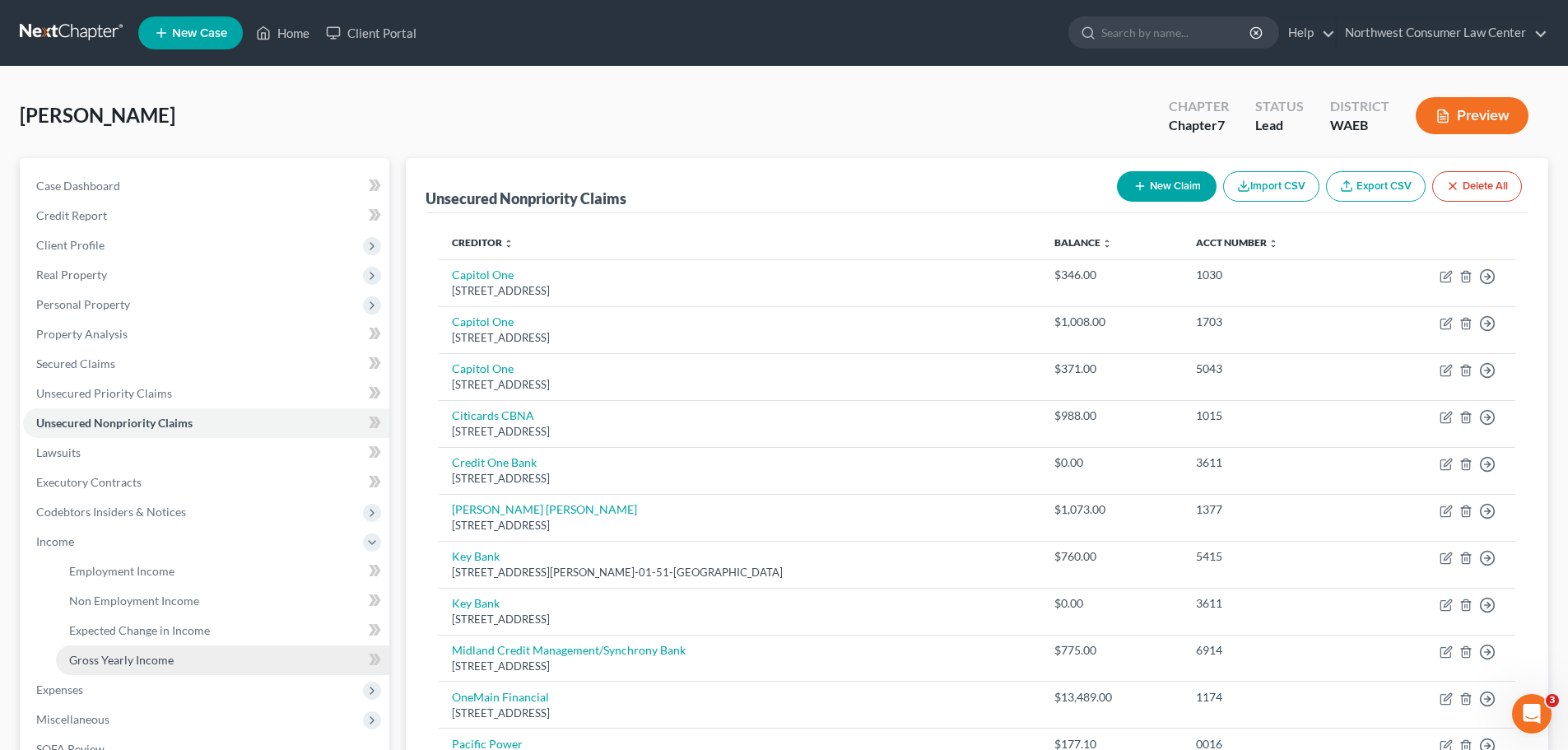
click at [128, 659] on span "Gross Yearly Income" at bounding box center [121, 660] width 104 height 14
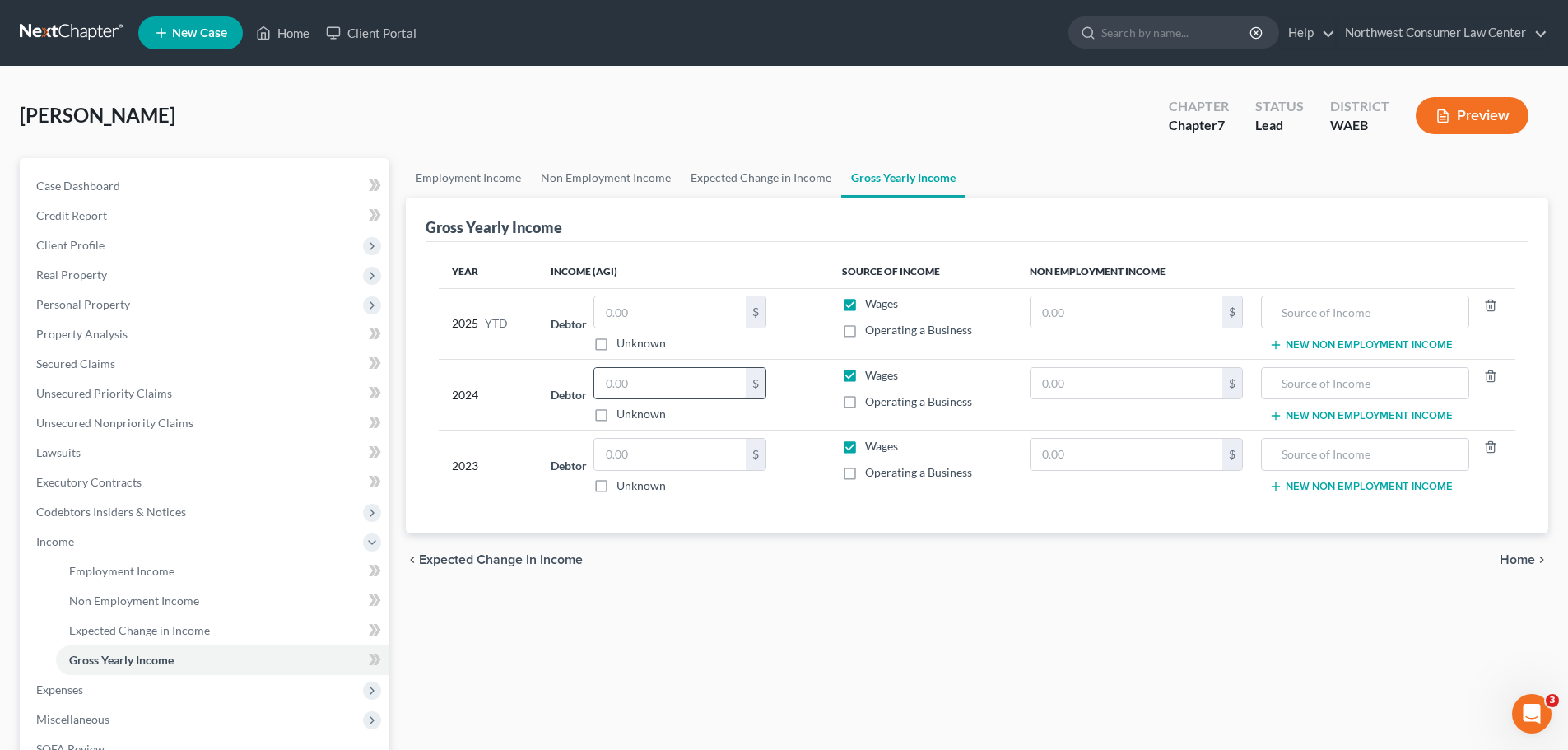
click at [684, 390] on input "text" at bounding box center [670, 384] width 152 height 32
paste input "Po Box 1075"
type input "1"
type input "55,664"
click at [721, 459] on input "text" at bounding box center [670, 455] width 152 height 32
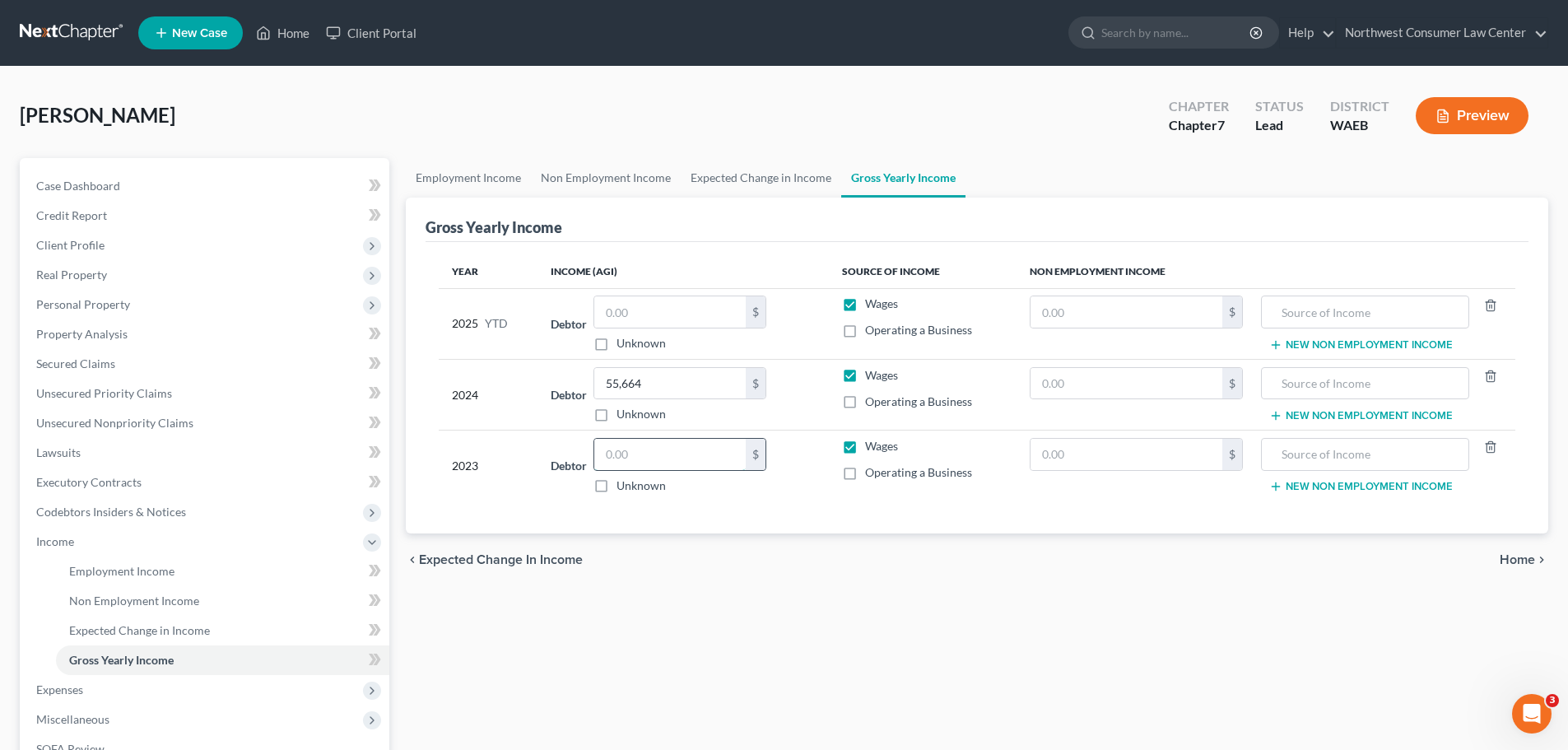
paste input "Po Box 1075"
click at [723, 460] on input "1,075" at bounding box center [670, 455] width 152 height 32
click at [723, 460] on input "1,075" at bounding box center [670, 455] width 152 height 32
type input "43,877"
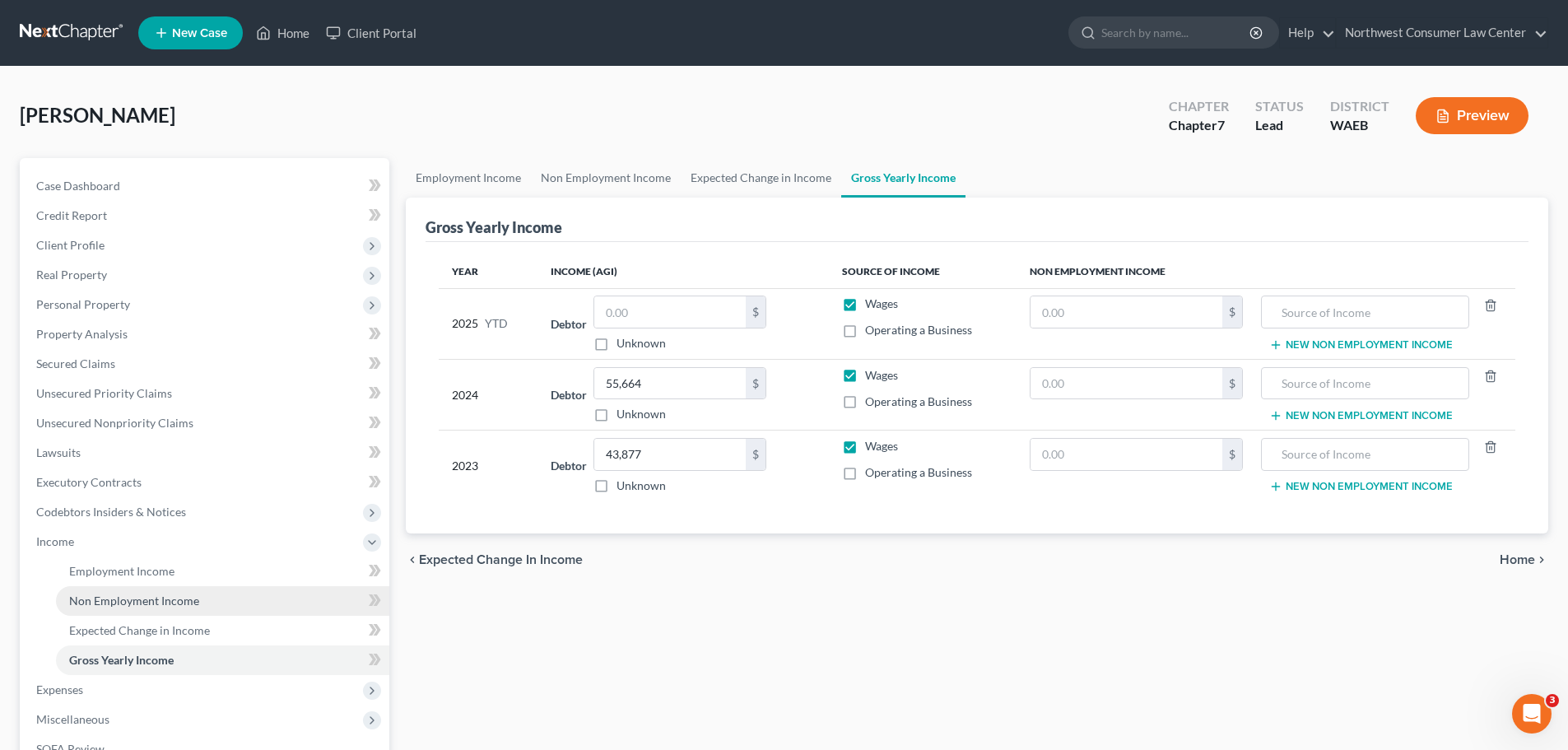
click at [260, 606] on link "Non Employment Income" at bounding box center [223, 602] width 334 height 30
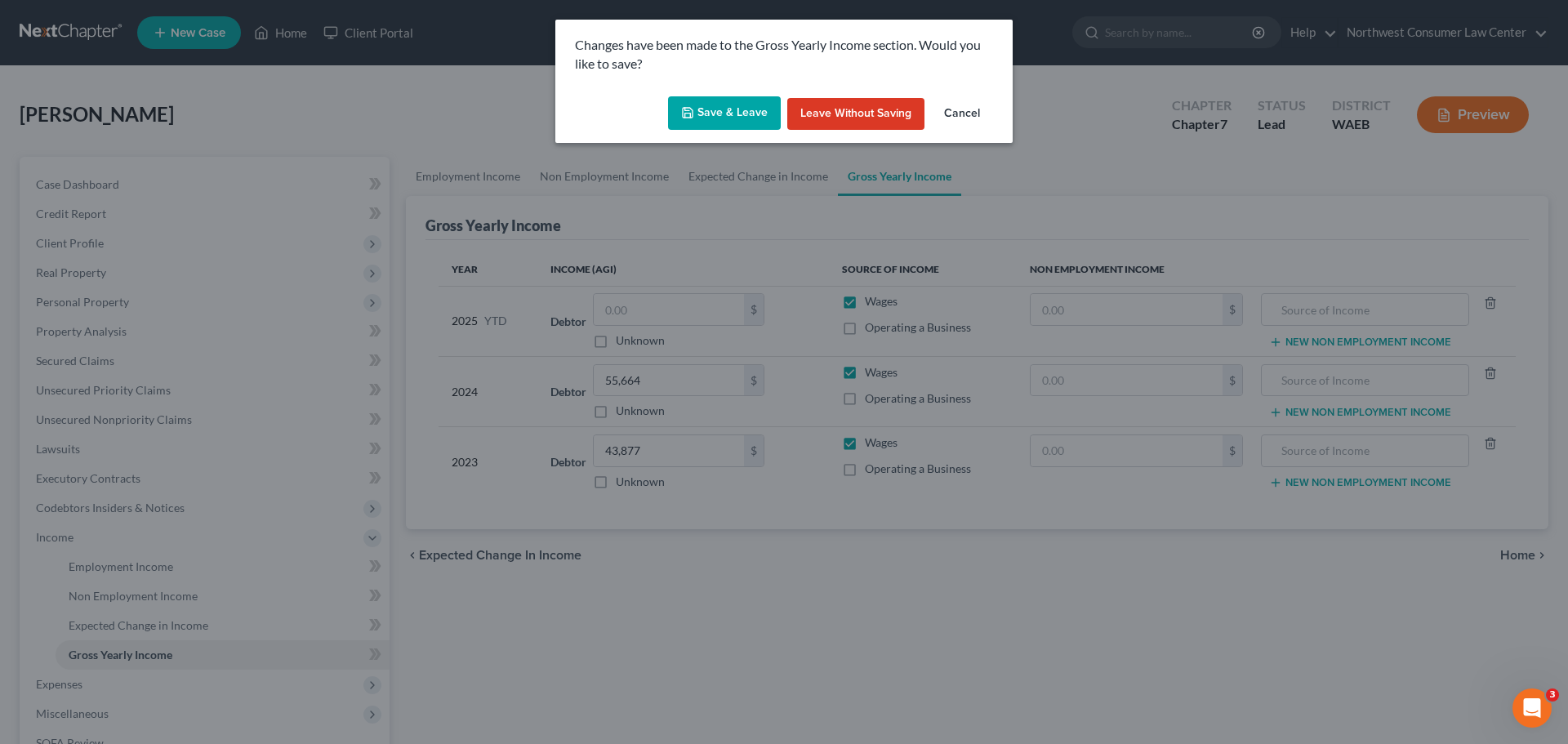
click at [726, 107] on button "Save & Leave" at bounding box center [724, 113] width 112 height 34
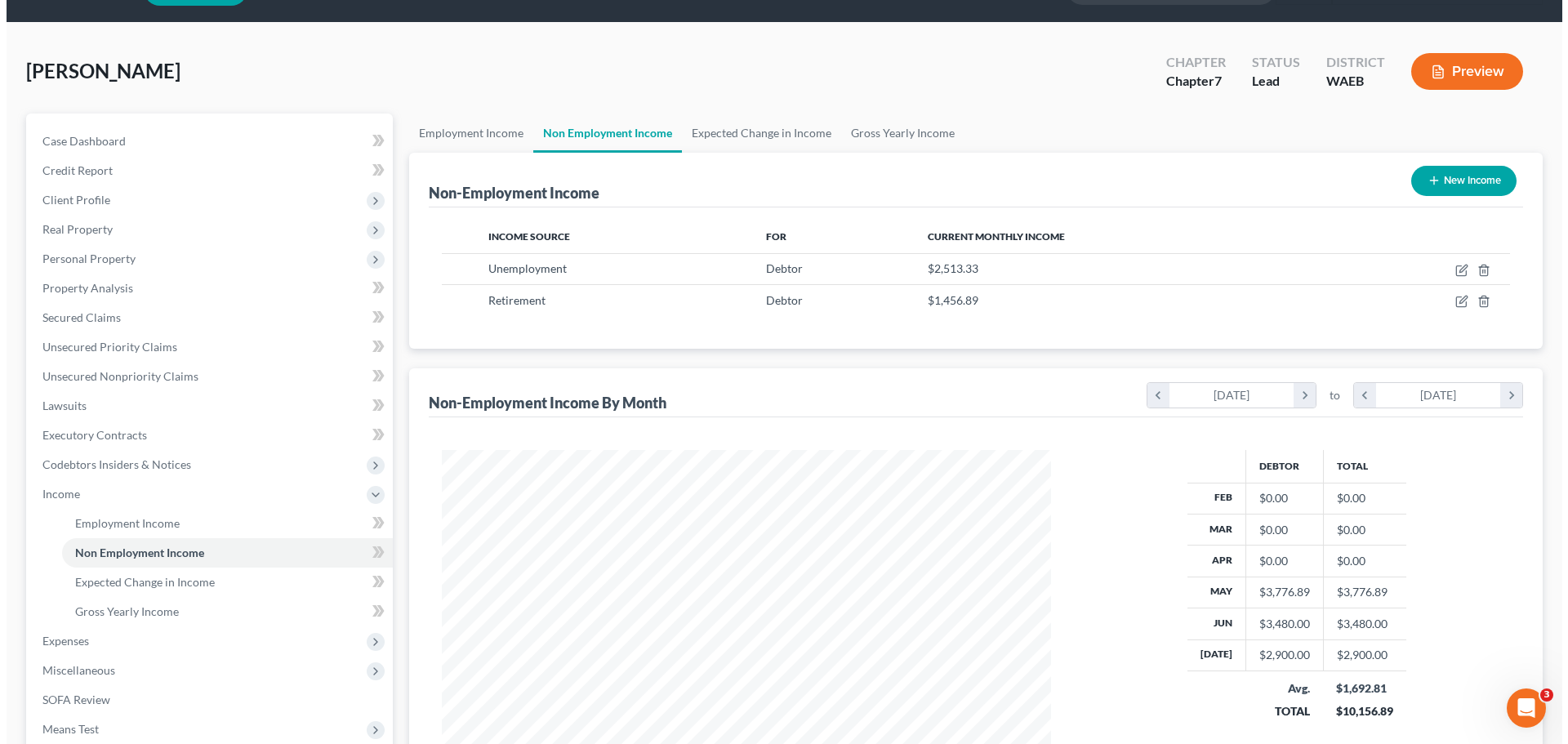
scroll to position [242, 0]
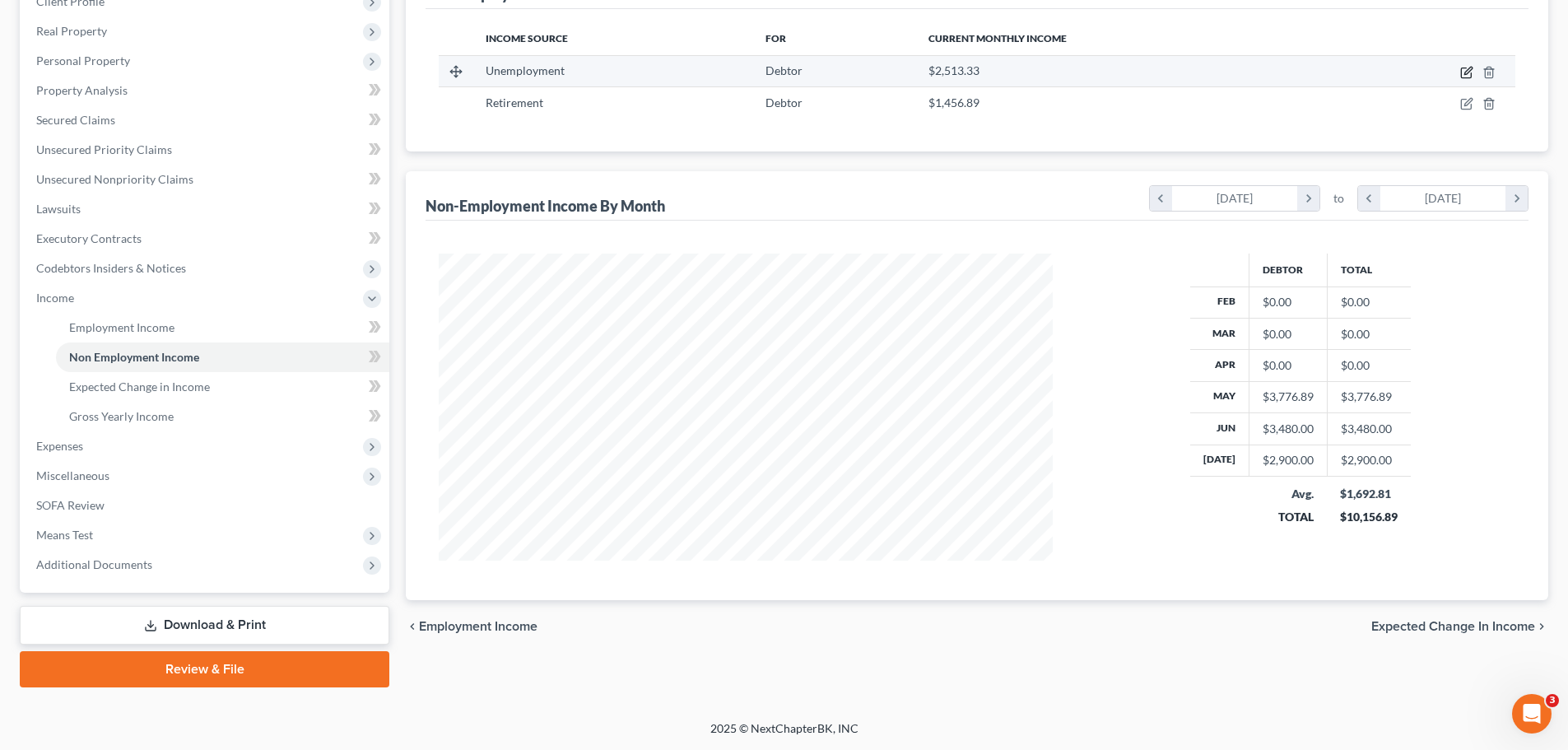
click at [1464, 71] on icon "button" at bounding box center [1466, 72] width 13 height 13
select select "0"
select select "3"
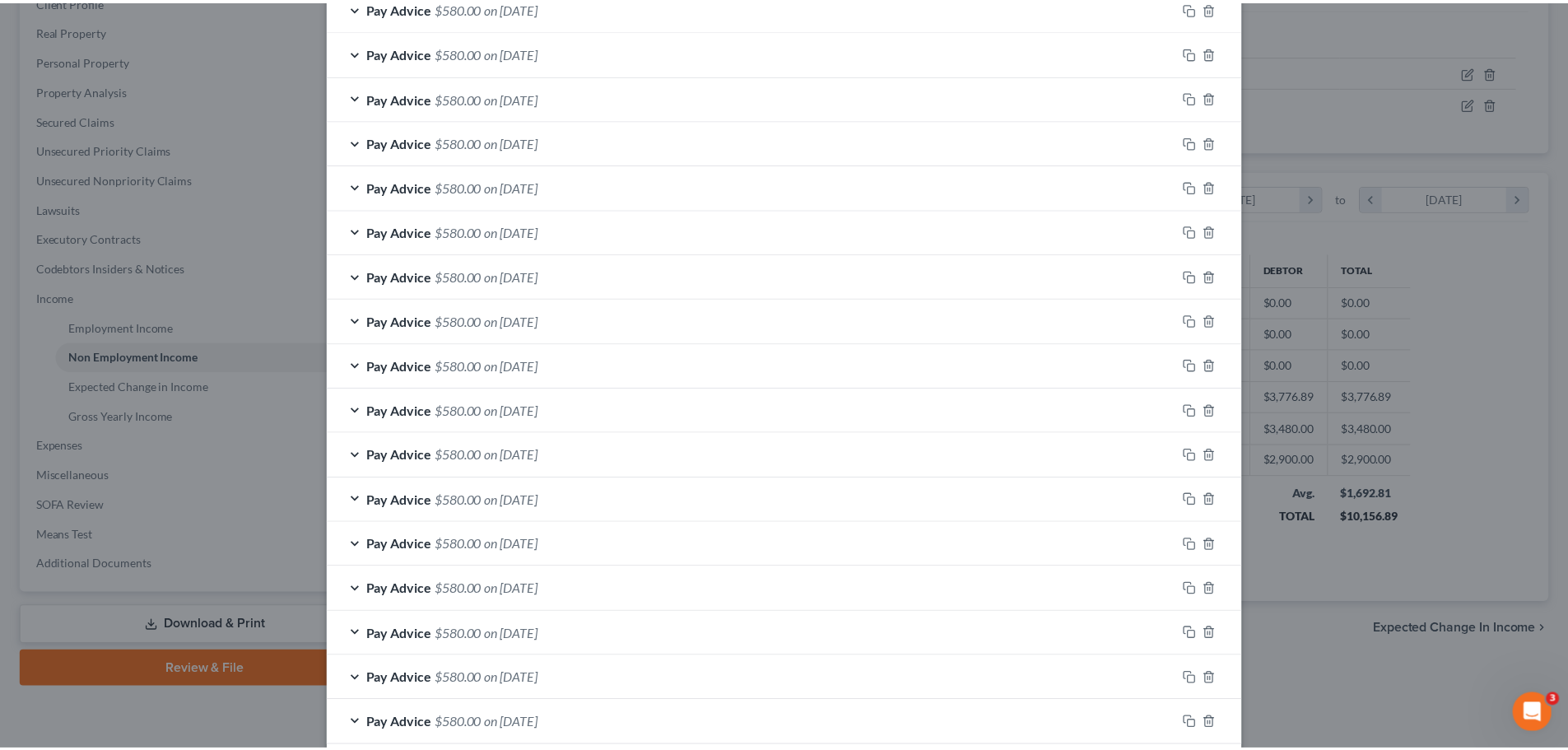
scroll to position [412, 0]
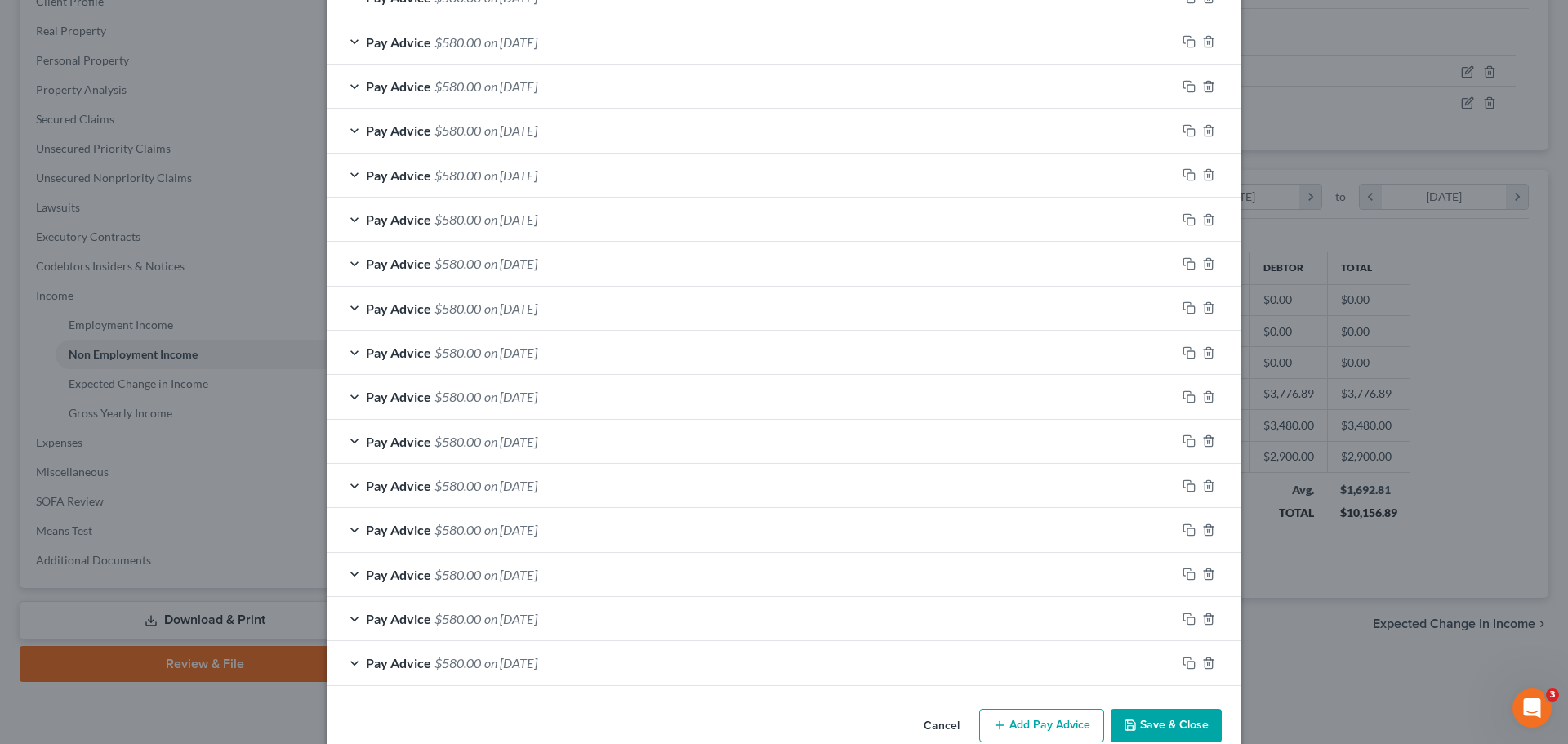
click at [932, 719] on button "Cancel" at bounding box center [941, 727] width 62 height 33
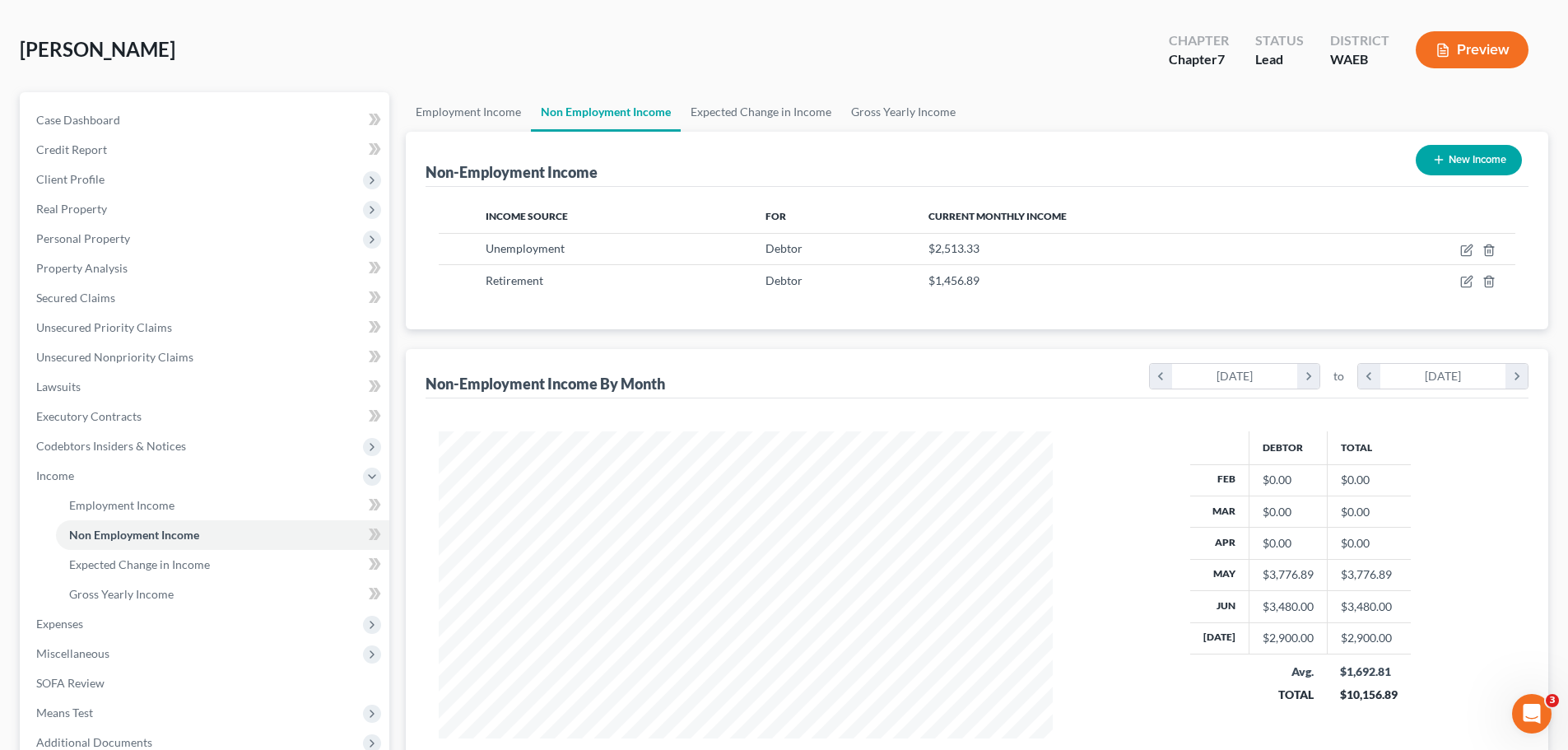
scroll to position [0, 0]
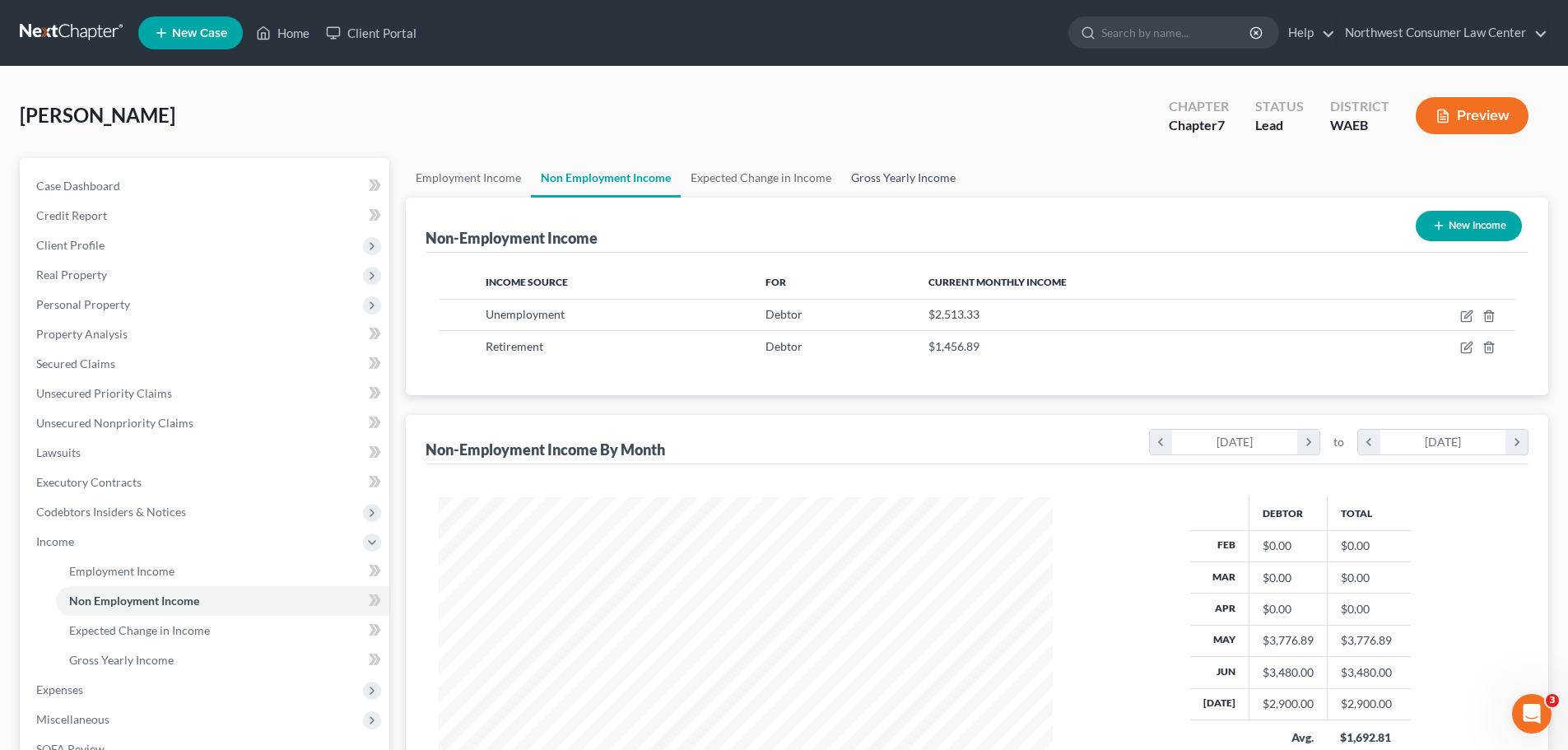
click at [866, 170] on link "Gross Yearly Income" at bounding box center [903, 177] width 125 height 40
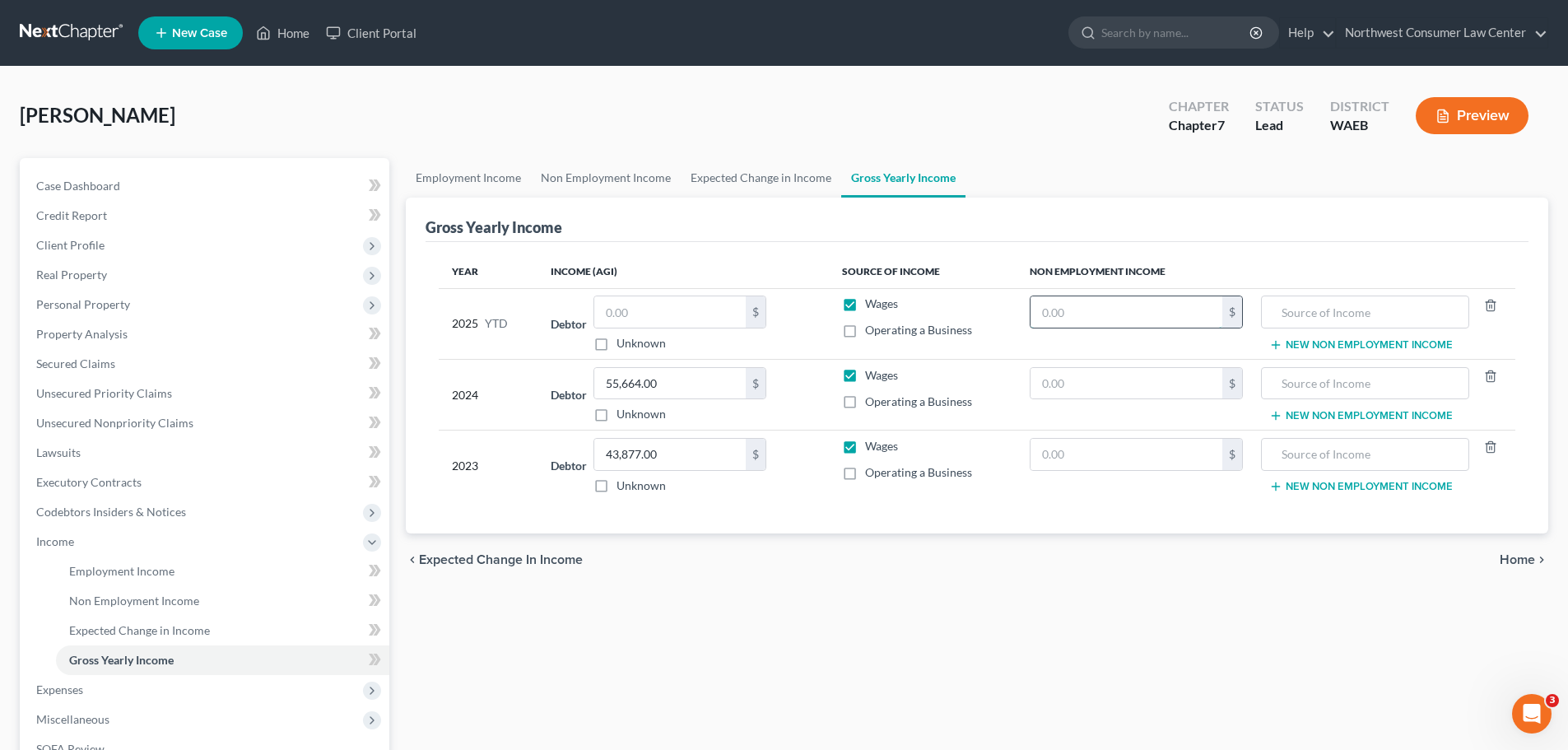
click at [1077, 307] on input "text" at bounding box center [1126, 313] width 191 height 32
type input "9,860"
click at [1337, 304] on input "text" at bounding box center [1365, 313] width 190 height 32
type input "Unemployment Benefits"
click at [1514, 565] on span "Home" at bounding box center [1517, 559] width 35 height 13
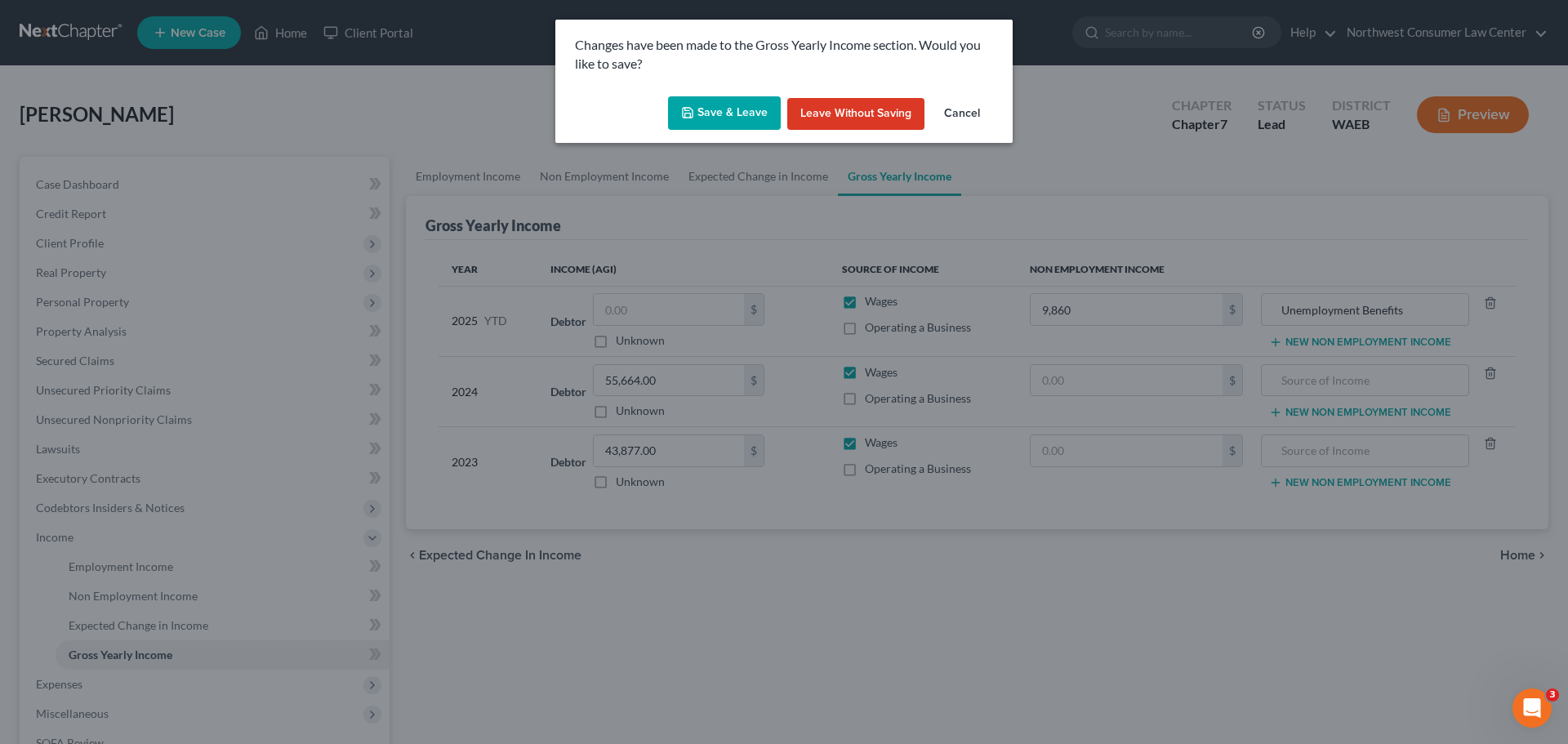
click at [733, 118] on button "Save & Leave" at bounding box center [724, 113] width 112 height 34
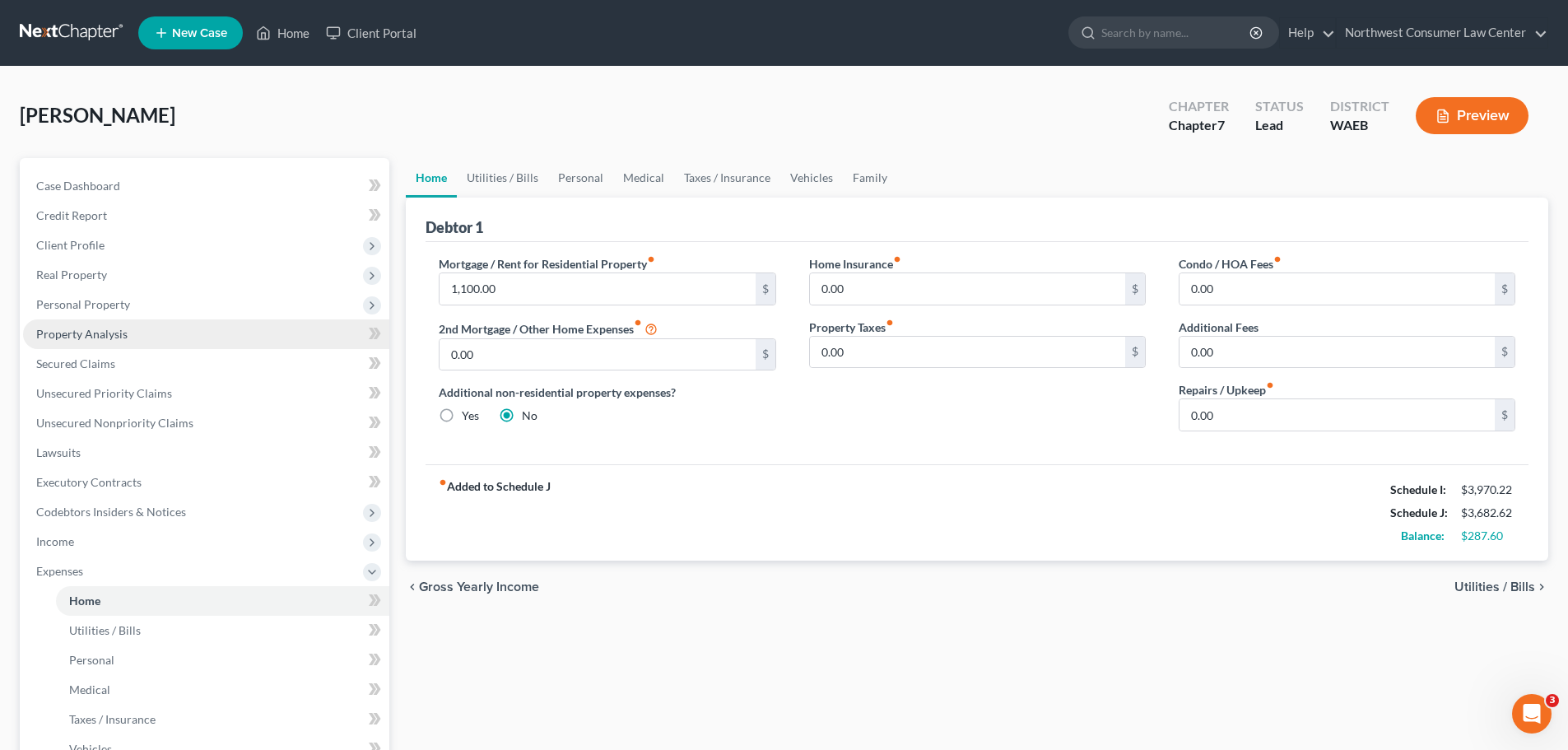
click at [185, 338] on link "Property Analysis" at bounding box center [205, 335] width 366 height 30
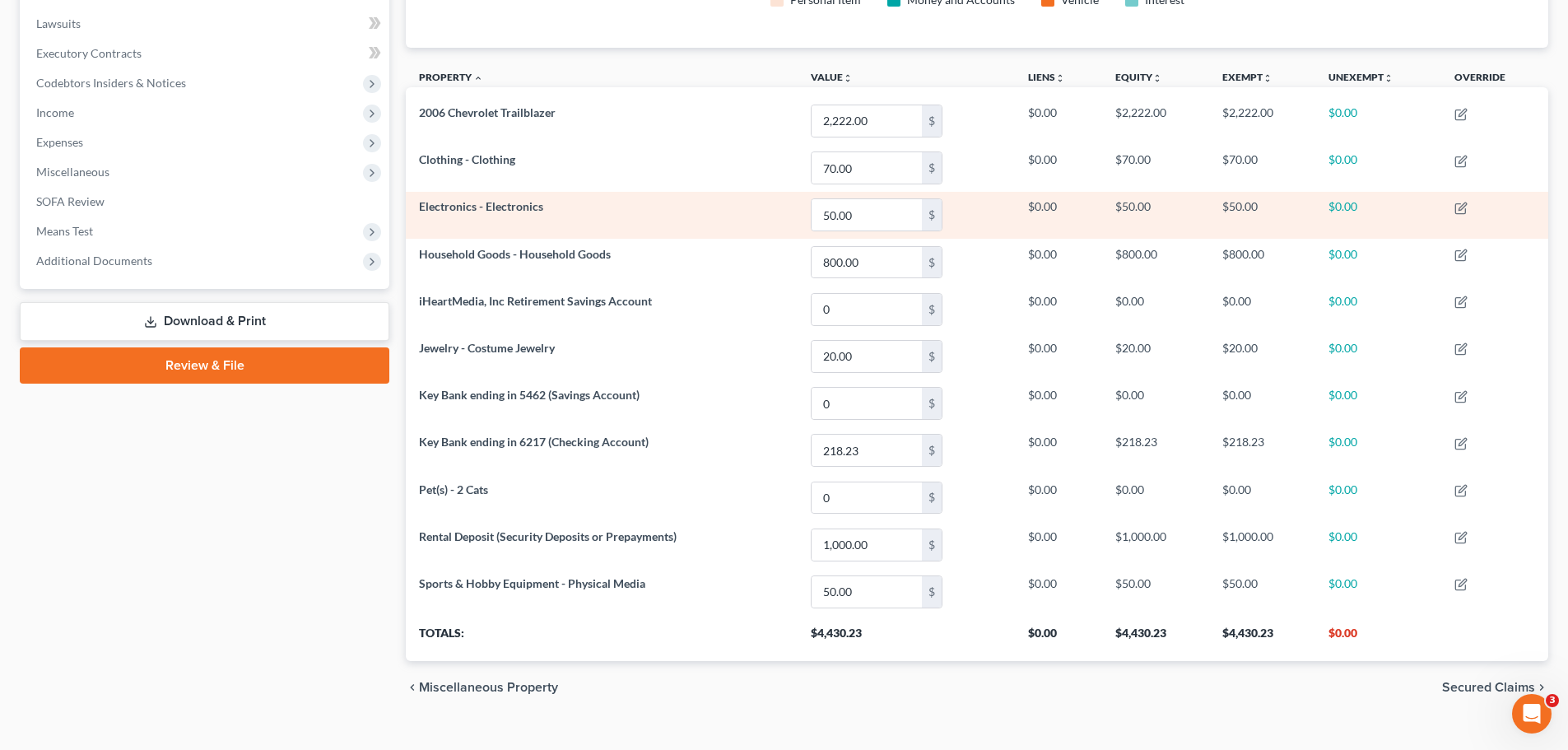
scroll to position [455, 0]
